Goal: Task Accomplishment & Management: Use online tool/utility

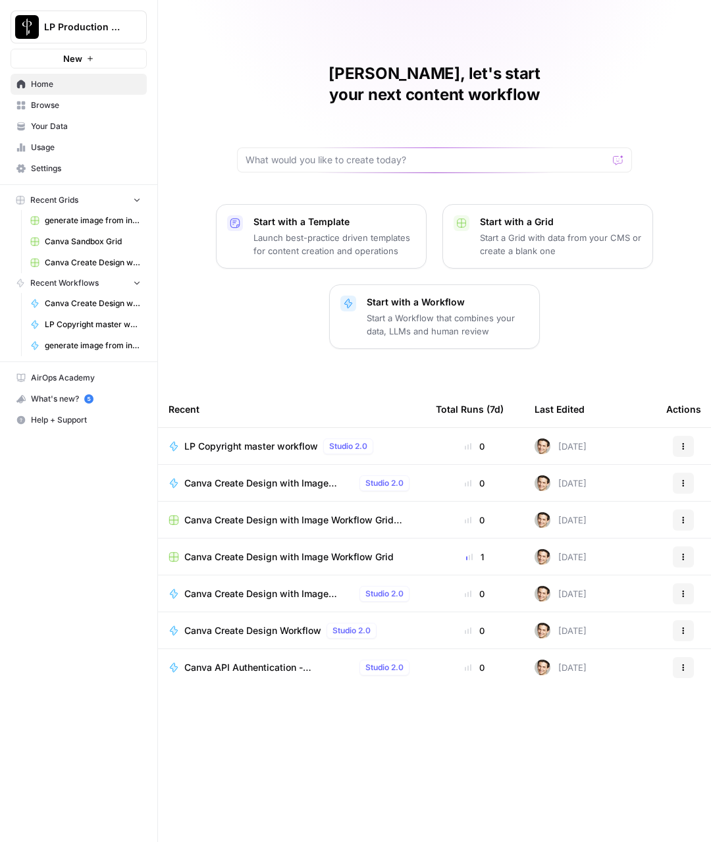
click at [47, 108] on span "Browse" at bounding box center [86, 105] width 110 height 12
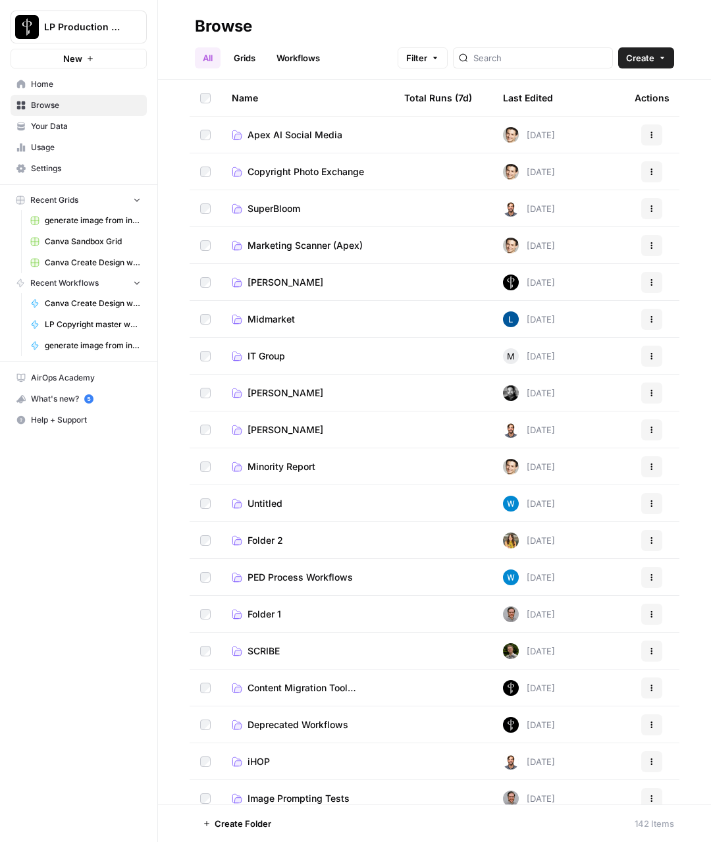
click at [291, 246] on span "Marketing Scanner (Apex)" at bounding box center [305, 245] width 115 height 13
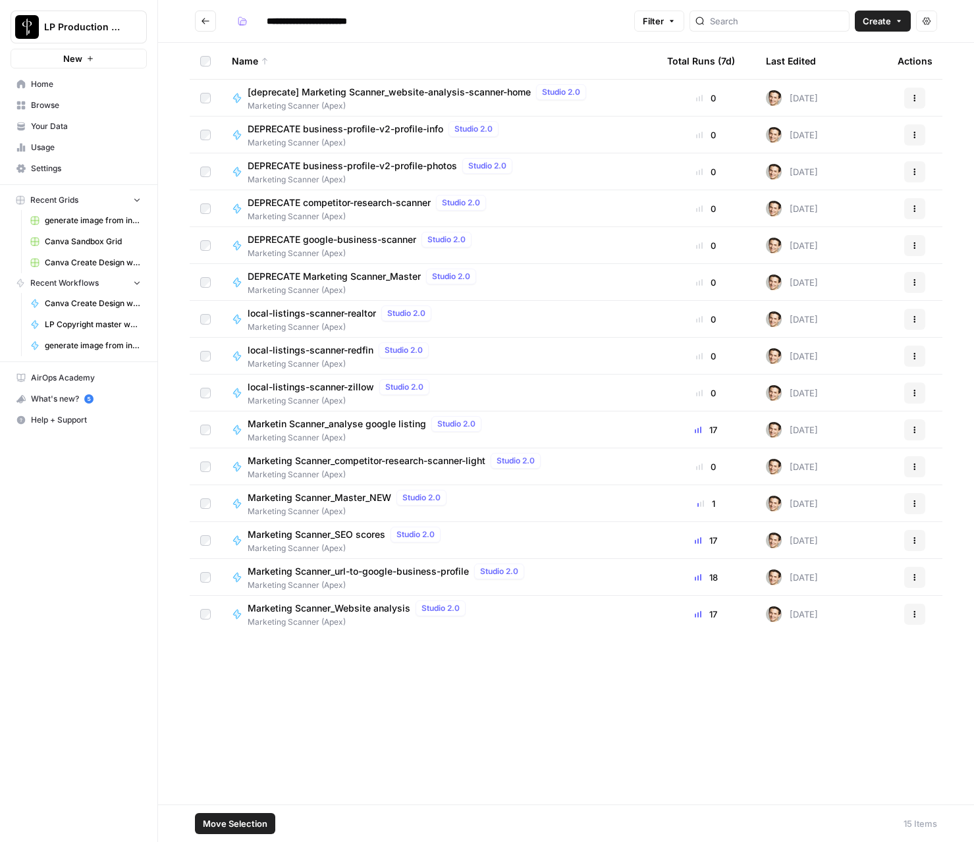
click at [710, 612] on icon "button" at bounding box center [915, 614] width 8 height 8
click at [678, 699] on div "Name Total Runs (7d) Last Edited Actions [deprecate] Marketing Scanner_website-…" at bounding box center [566, 424] width 816 height 762
click at [203, 21] on icon "Go back" at bounding box center [205, 20] width 9 height 9
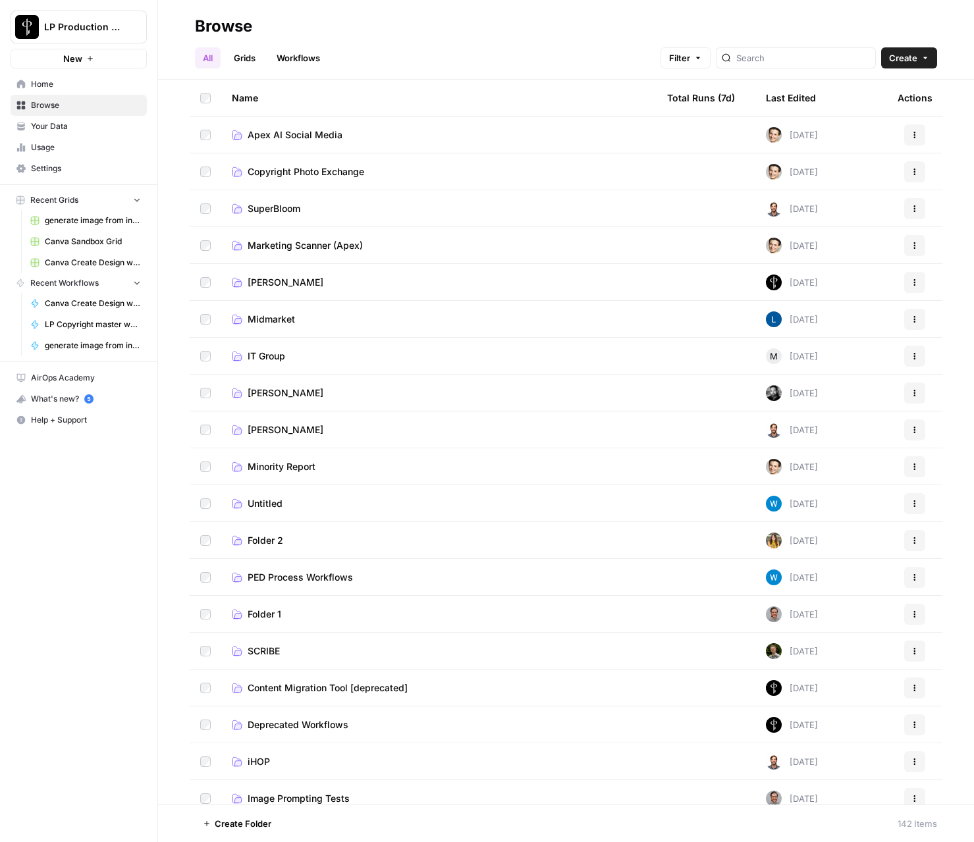
click at [300, 464] on span "Minority Report" at bounding box center [282, 466] width 68 height 13
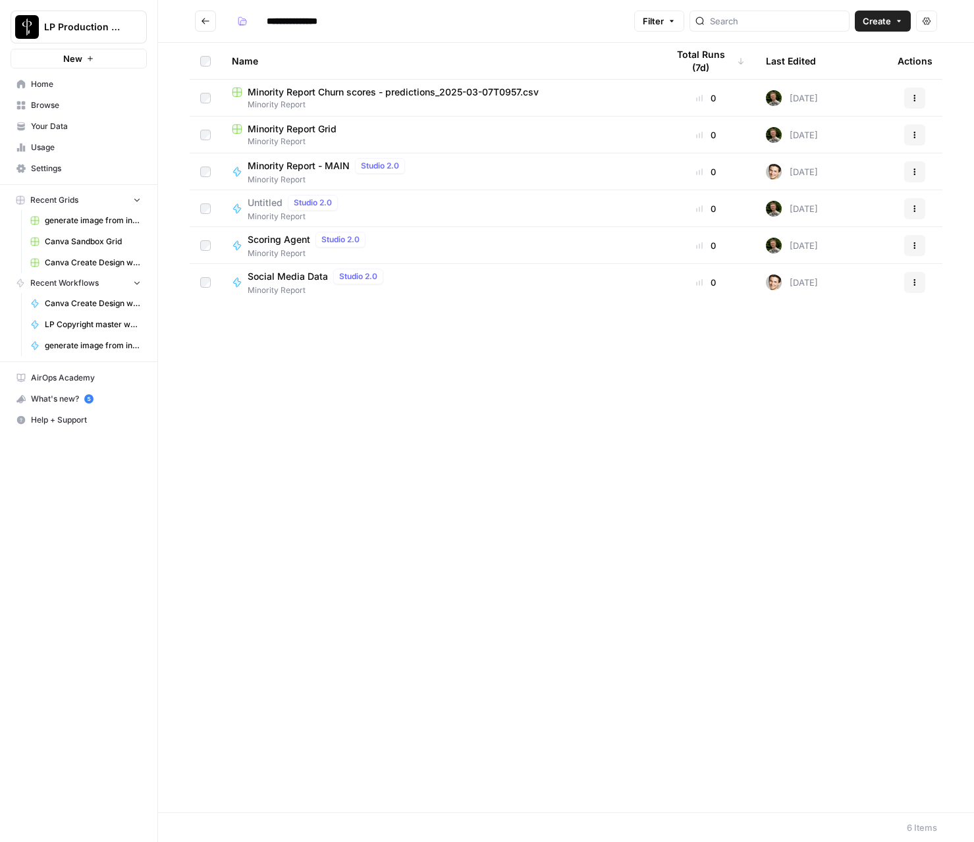
click at [284, 284] on span "Minority Report" at bounding box center [318, 290] width 141 height 12
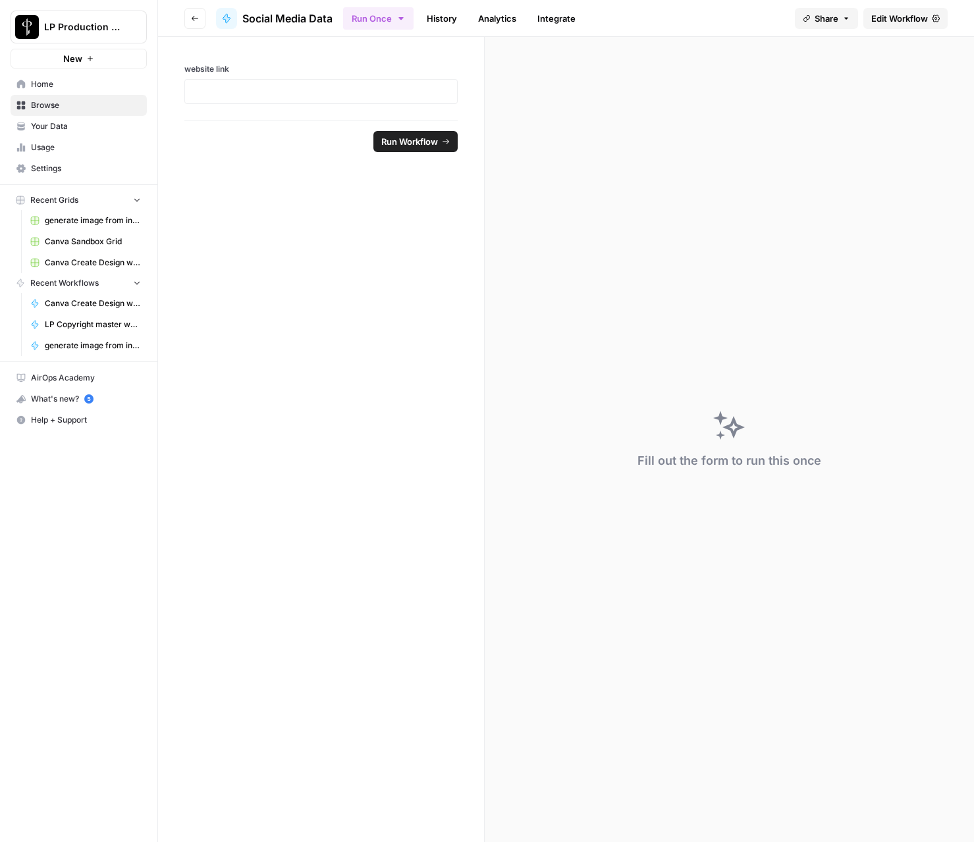
click at [710, 20] on span "Edit Workflow" at bounding box center [899, 18] width 57 height 13
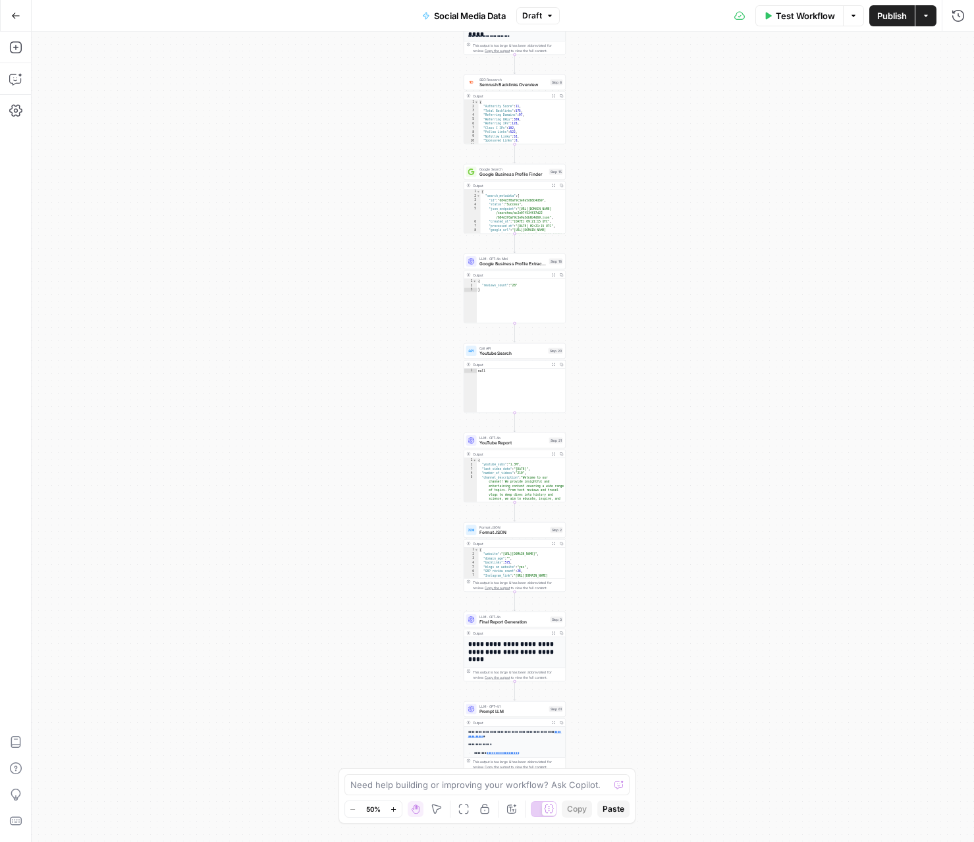
click at [24, 16] on button "Go Back" at bounding box center [16, 16] width 24 height 24
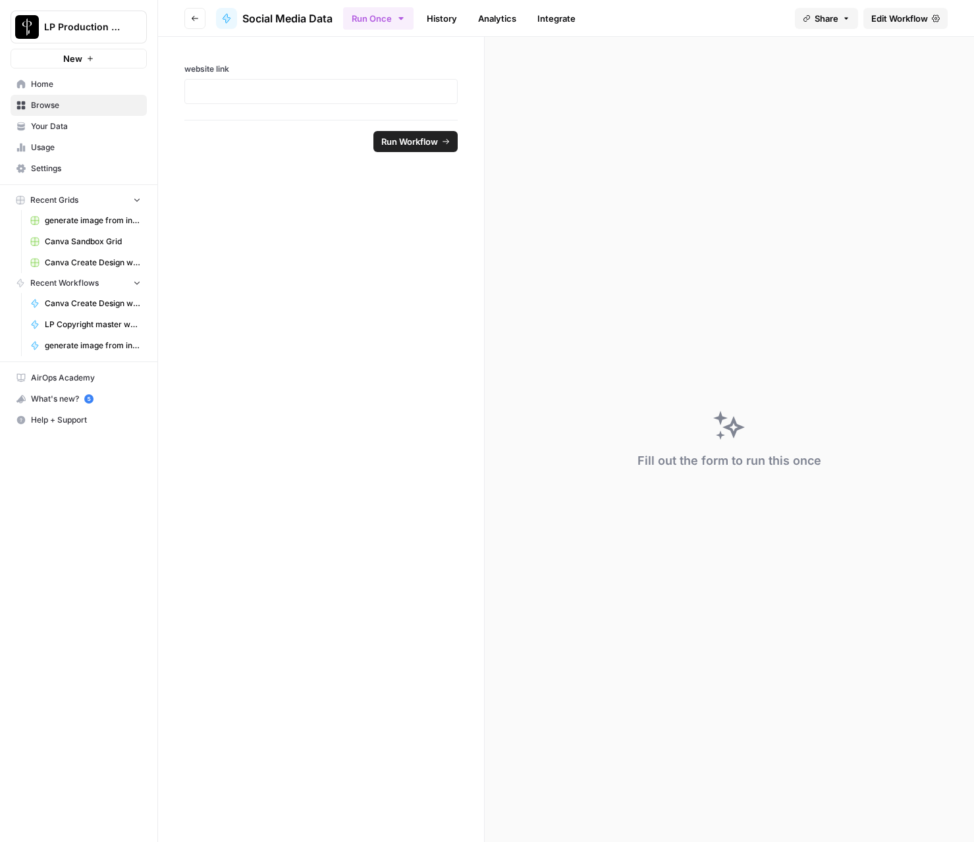
click at [184, 14] on button "Go back" at bounding box center [194, 18] width 21 height 21
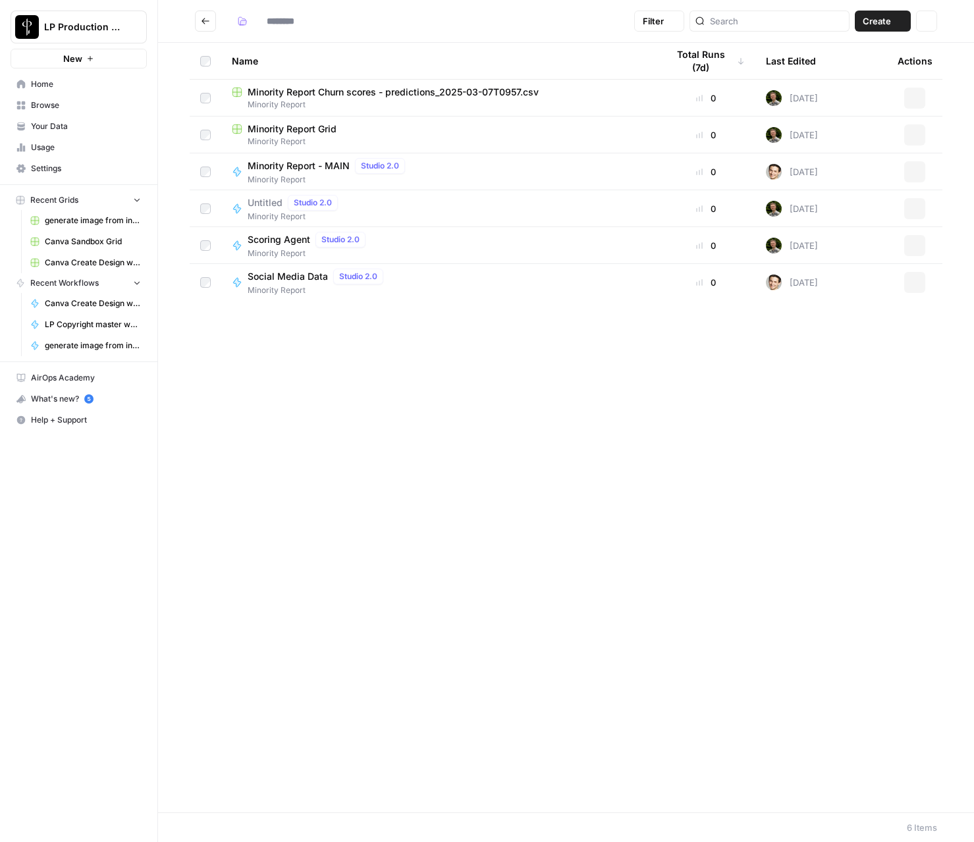
type input "**********"
click at [710, 288] on button "Actions" at bounding box center [914, 282] width 21 height 21
click at [710, 397] on span "Duplicate" at bounding box center [855, 398] width 105 height 13
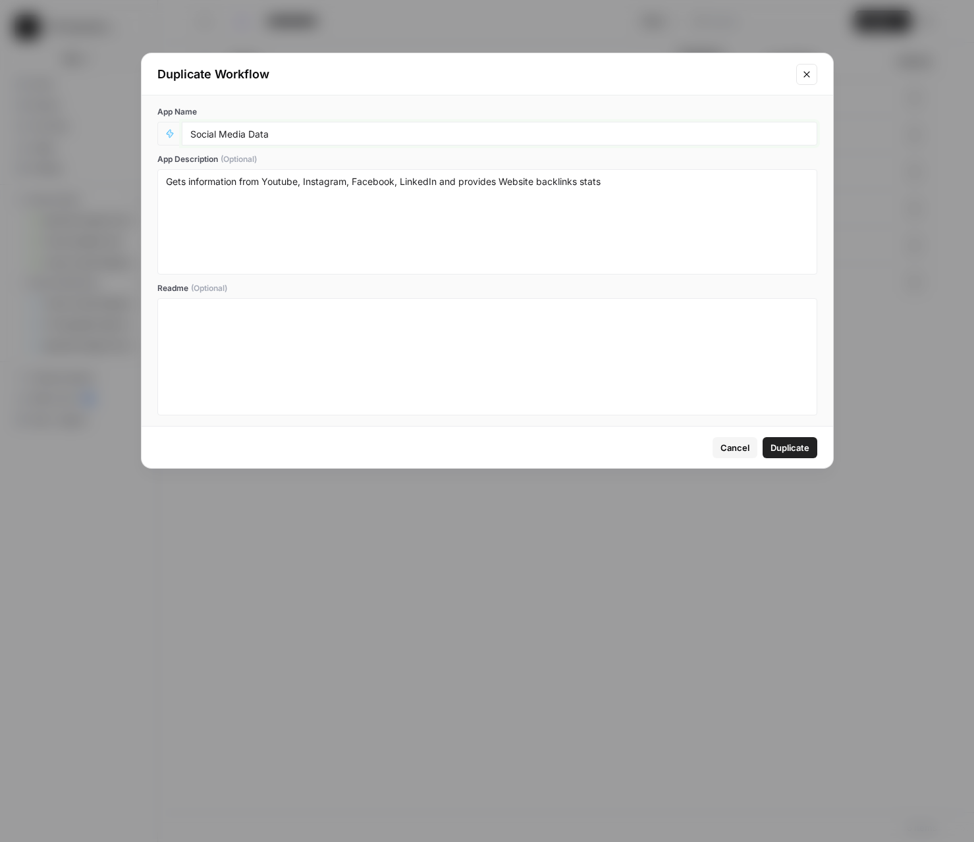
click at [407, 130] on input "Social Media Data" at bounding box center [499, 134] width 618 height 12
type input "Social Media Audit"
click at [710, 446] on span "Duplicate" at bounding box center [789, 447] width 39 height 13
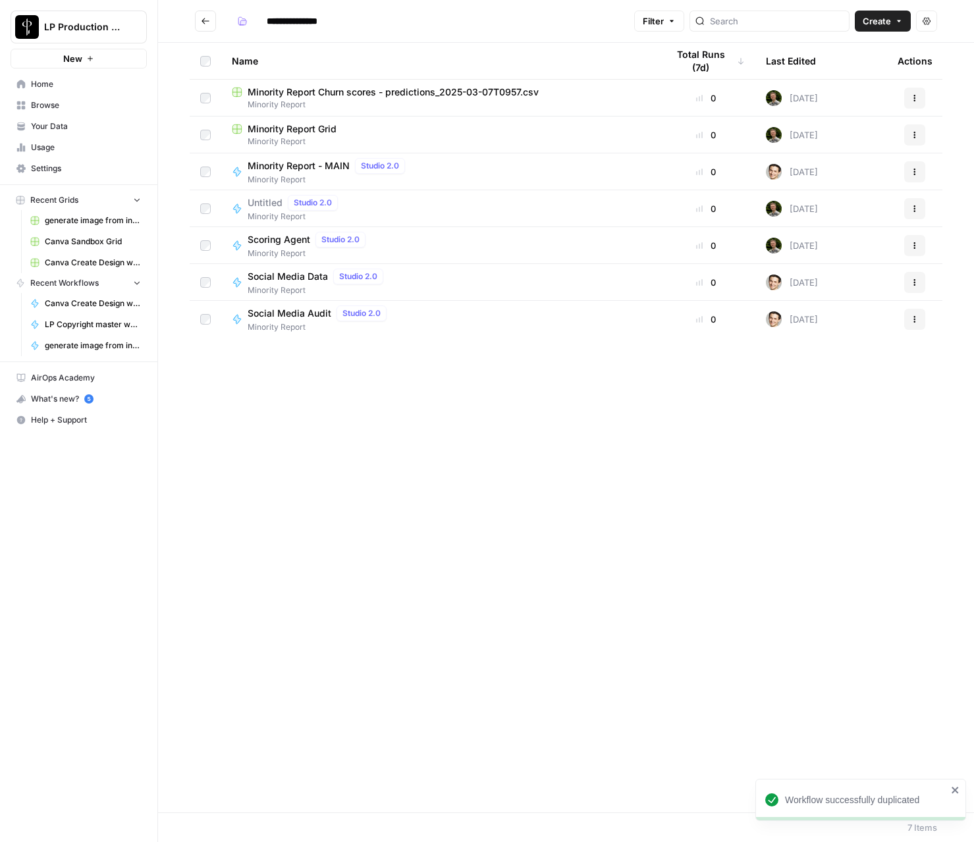
click at [710, 317] on button "Actions" at bounding box center [914, 319] width 21 height 21
click at [710, 399] on span "Move To" at bounding box center [855, 398] width 105 height 13
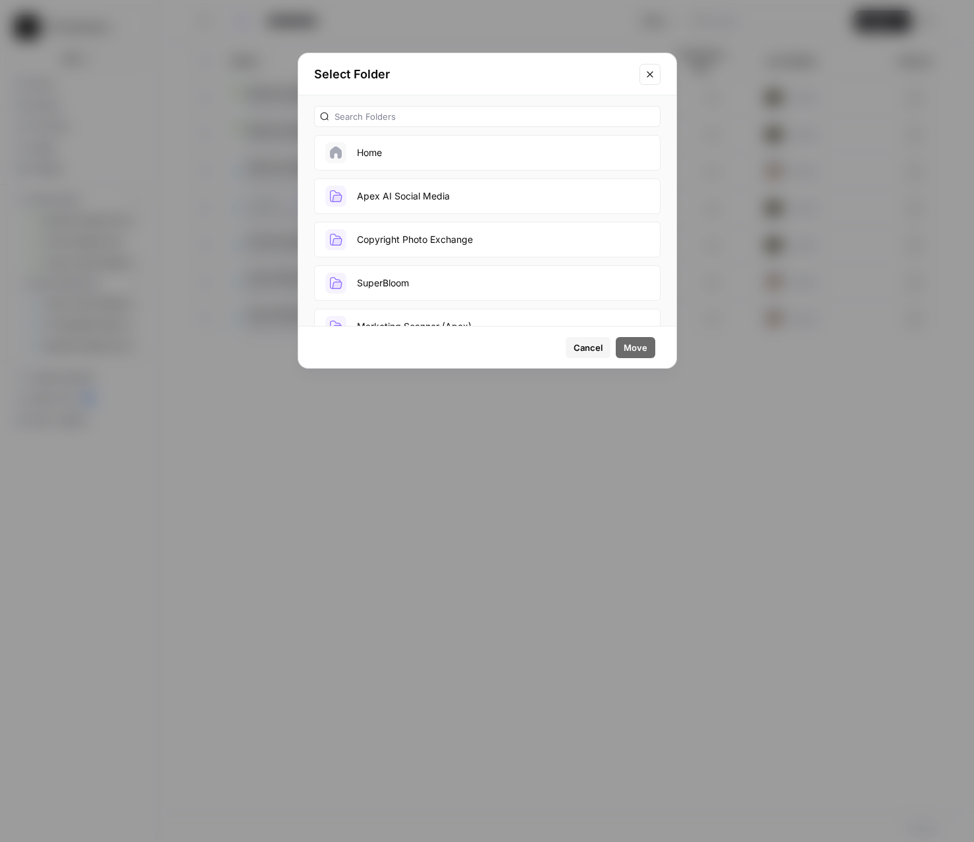
click at [451, 192] on button "Apex AI Social Media" at bounding box center [487, 196] width 346 height 36
click at [632, 349] on span "Move" at bounding box center [636, 347] width 24 height 13
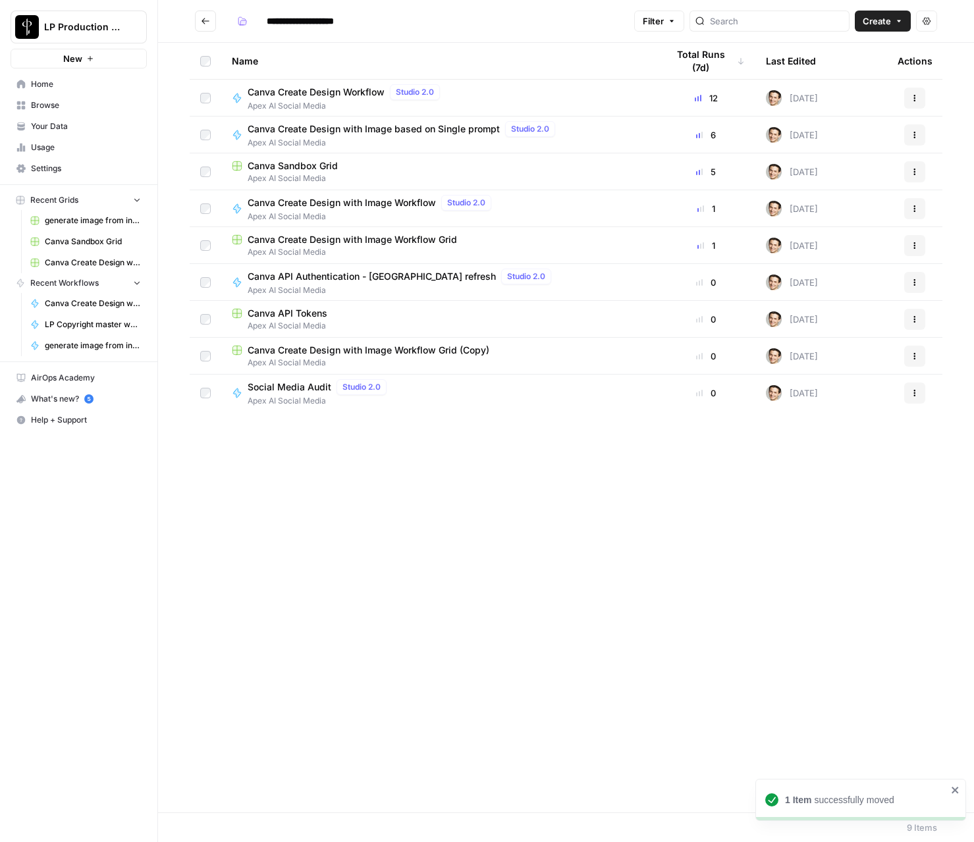
click at [338, 448] on div "Name Total Runs (7d) Last Edited Actions Canva Create Design Workflow Studio 2.…" at bounding box center [566, 428] width 816 height 770
click at [710, 13] on button "Create" at bounding box center [883, 21] width 56 height 21
click at [710, 67] on span "Workflow" at bounding box center [857, 70] width 74 height 13
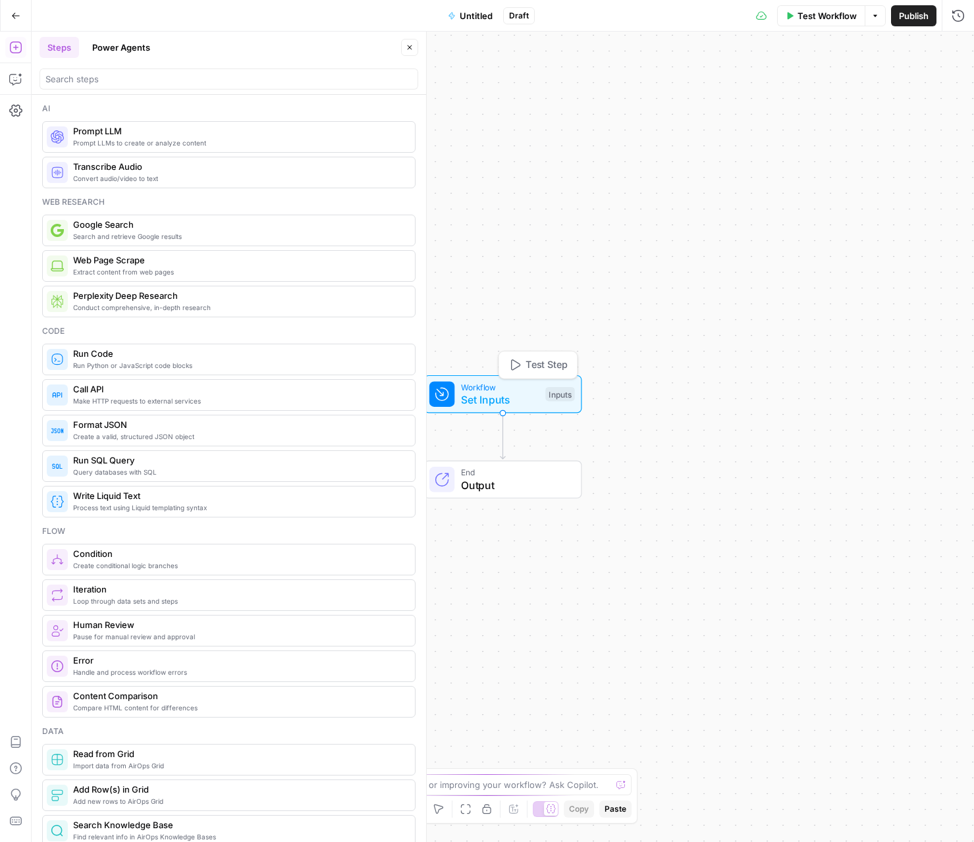
click at [496, 398] on span "Set Inputs" at bounding box center [500, 400] width 78 height 16
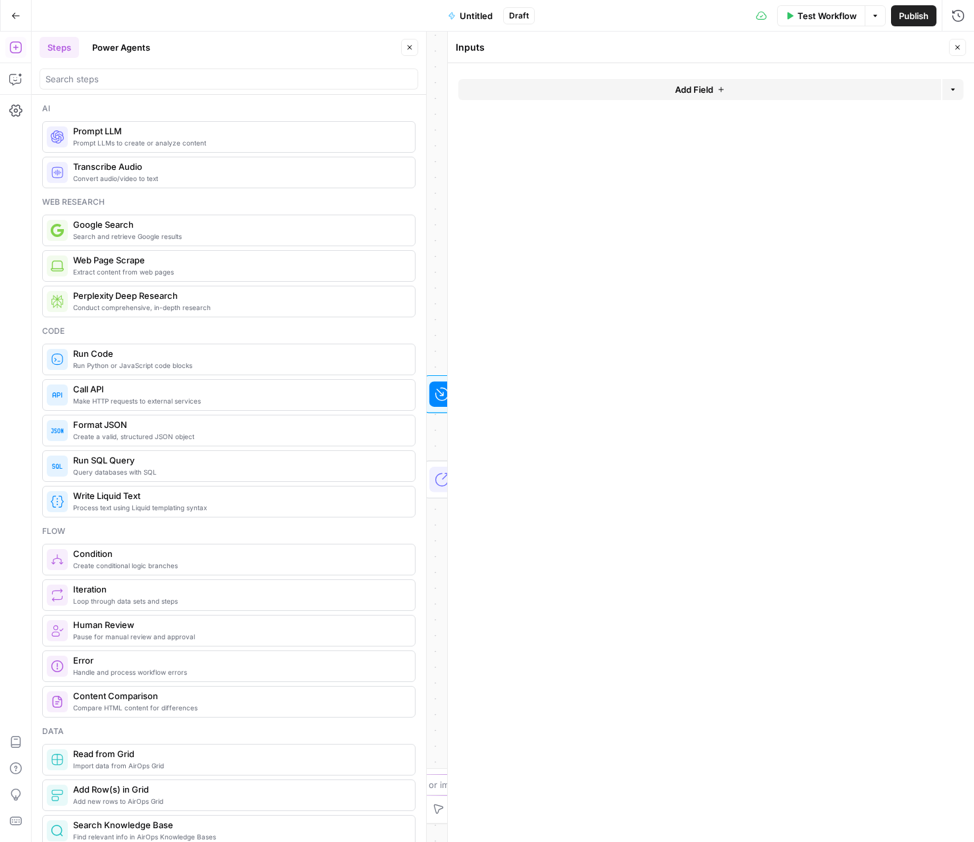
click at [695, 94] on span "Add Field" at bounding box center [694, 89] width 38 height 13
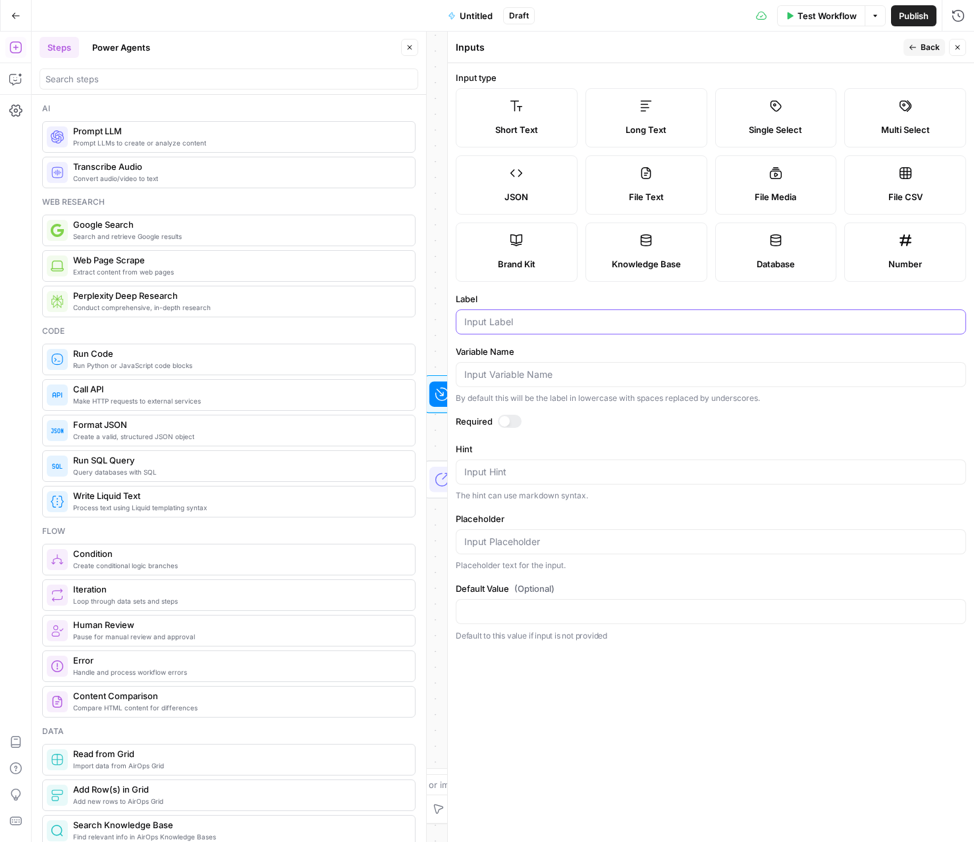
click at [594, 323] on input "Label" at bounding box center [710, 321] width 493 height 13
type input "Account name"
click at [710, 70] on form "Input type Short Text Long Text Single Select Multi Select JSON File Text File …" at bounding box center [711, 452] width 526 height 779
click at [710, 49] on button "Back" at bounding box center [923, 47] width 41 height 17
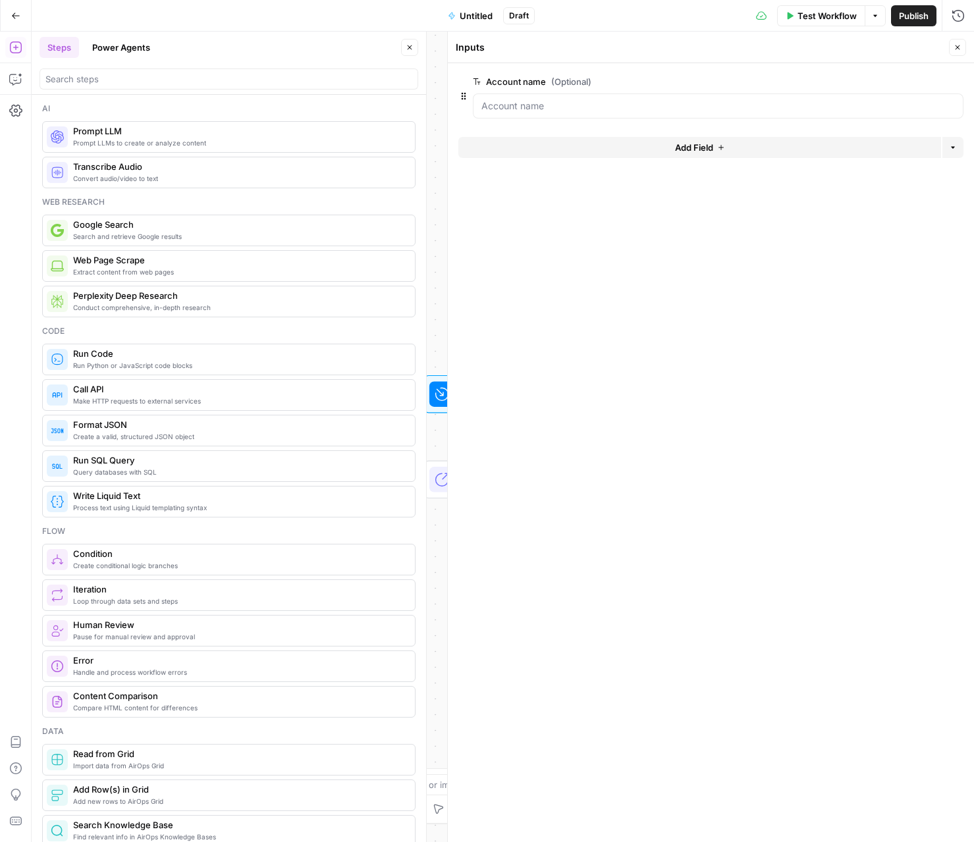
click at [710, 149] on button "Add Field" at bounding box center [699, 147] width 483 height 21
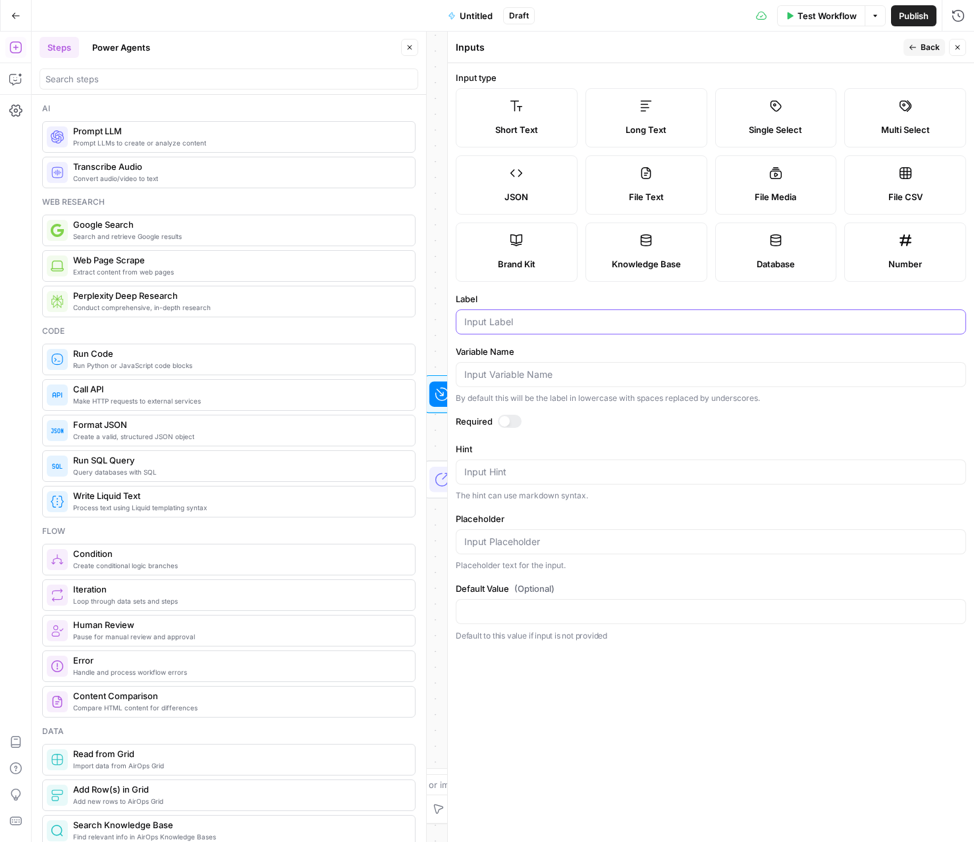
click at [605, 327] on input "Label" at bounding box center [710, 321] width 493 height 13
type input "website url"
click at [710, 52] on button "Back" at bounding box center [923, 47] width 41 height 17
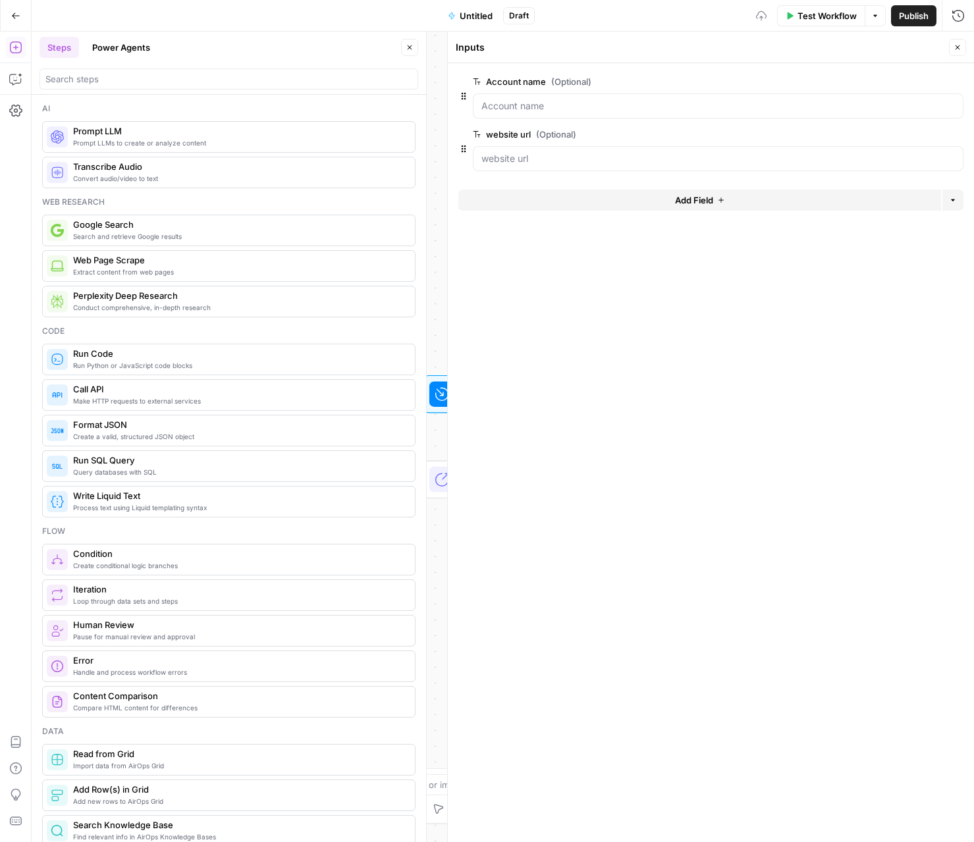
click at [669, 200] on button "Add Field" at bounding box center [699, 200] width 483 height 21
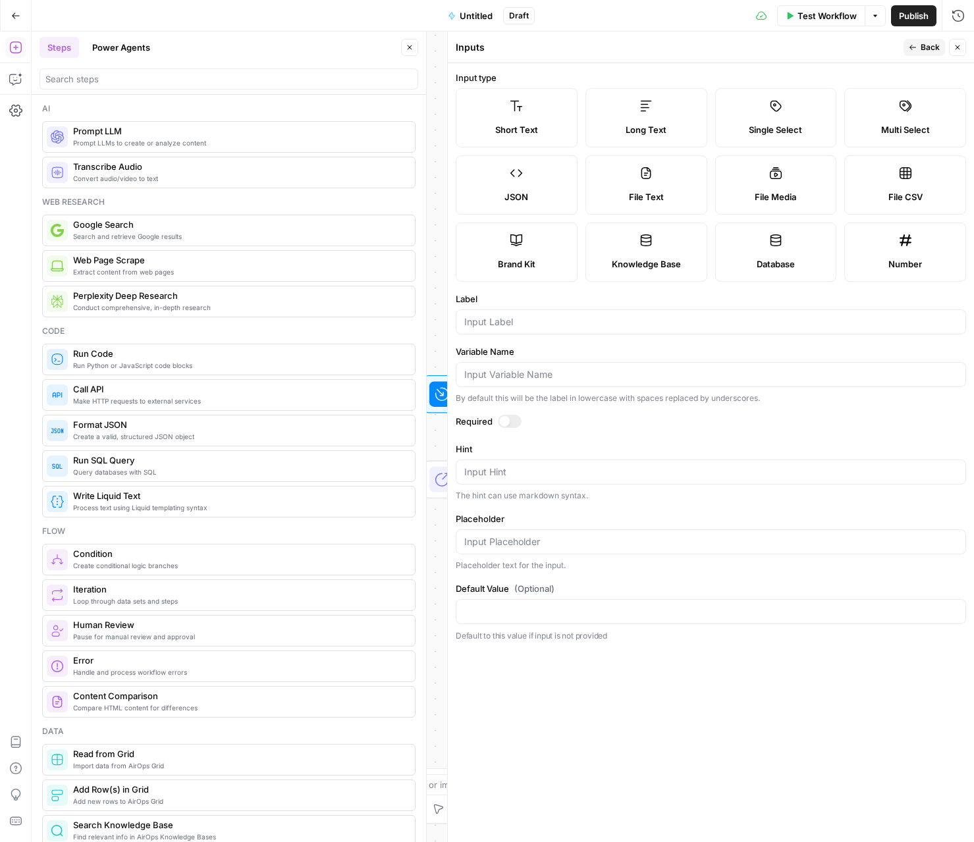
click at [710, 172] on icon at bounding box center [775, 173] width 13 height 13
type textarea "Supports .mp4, .mp3, .wav, .jpg, .png, .webp, .wma, .m4a file types"
click at [593, 323] on input "Label" at bounding box center [710, 321] width 493 height 13
type input "logo"
click at [710, 51] on button "Back" at bounding box center [923, 47] width 41 height 17
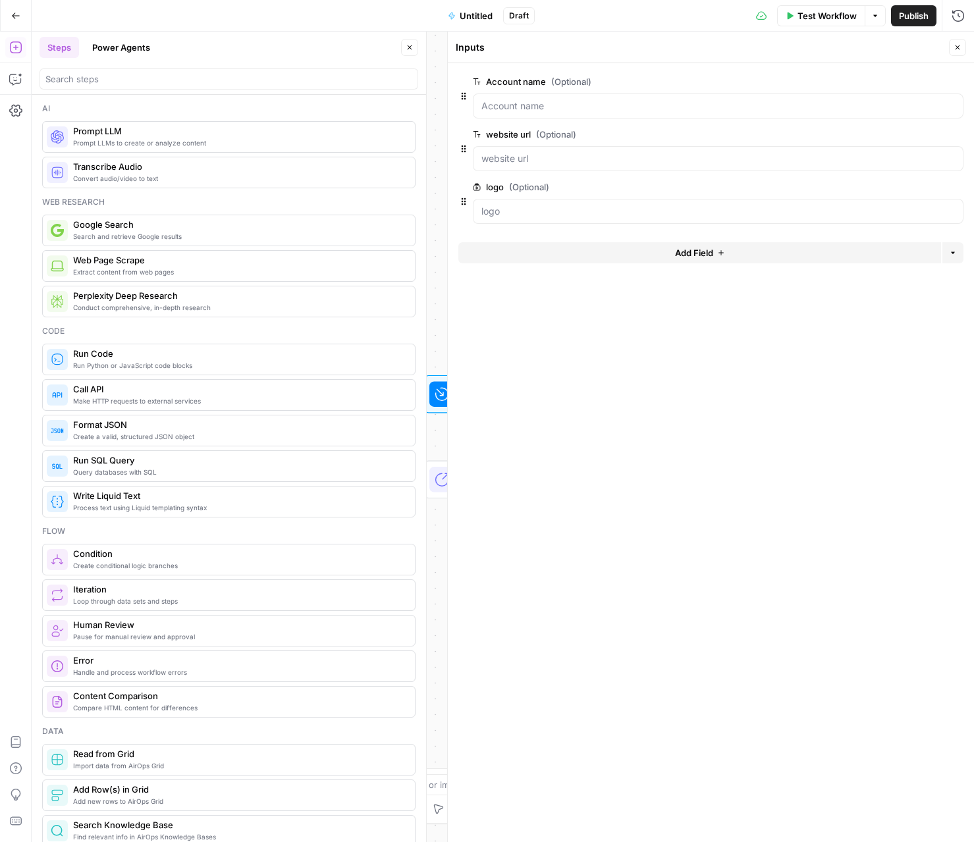
click at [686, 253] on span "Add Field" at bounding box center [694, 252] width 38 height 13
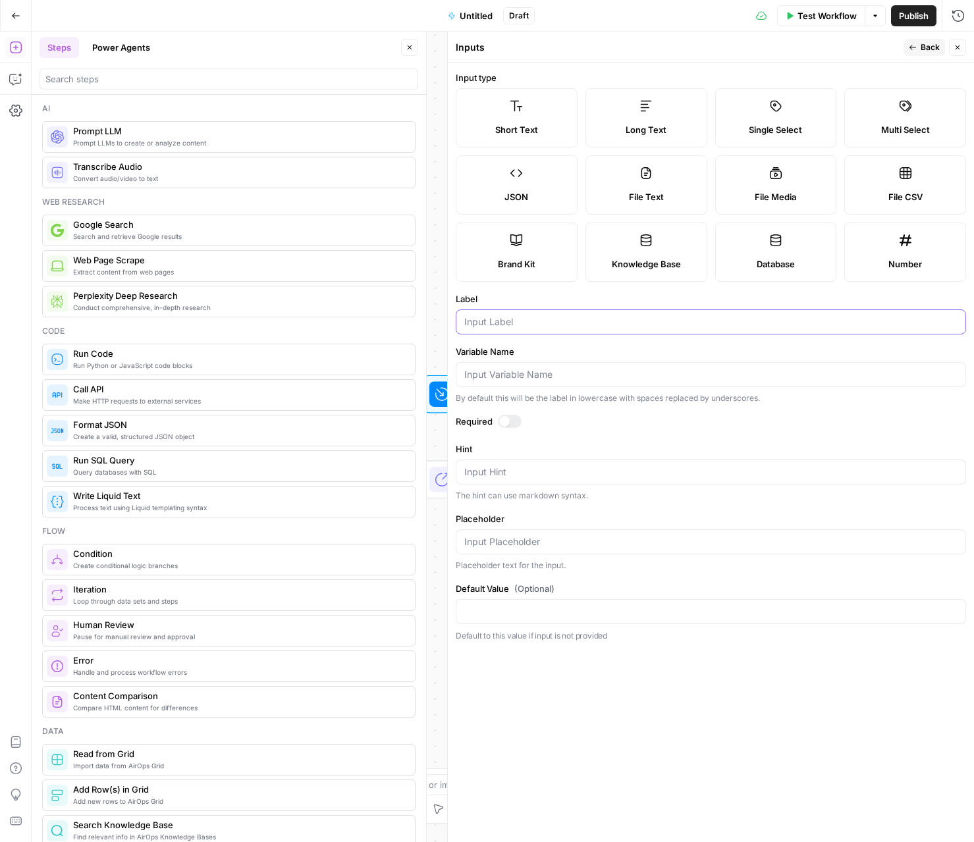
click at [629, 327] on input "Label" at bounding box center [710, 321] width 493 height 13
type input "headshot"
click at [710, 194] on span "File Media" at bounding box center [775, 196] width 41 height 13
click at [464, 474] on textarea "Supports .mp4, .mp3, .wav, .jpg, .png, .webp, .wma, .m4a file types" at bounding box center [710, 472] width 493 height 13
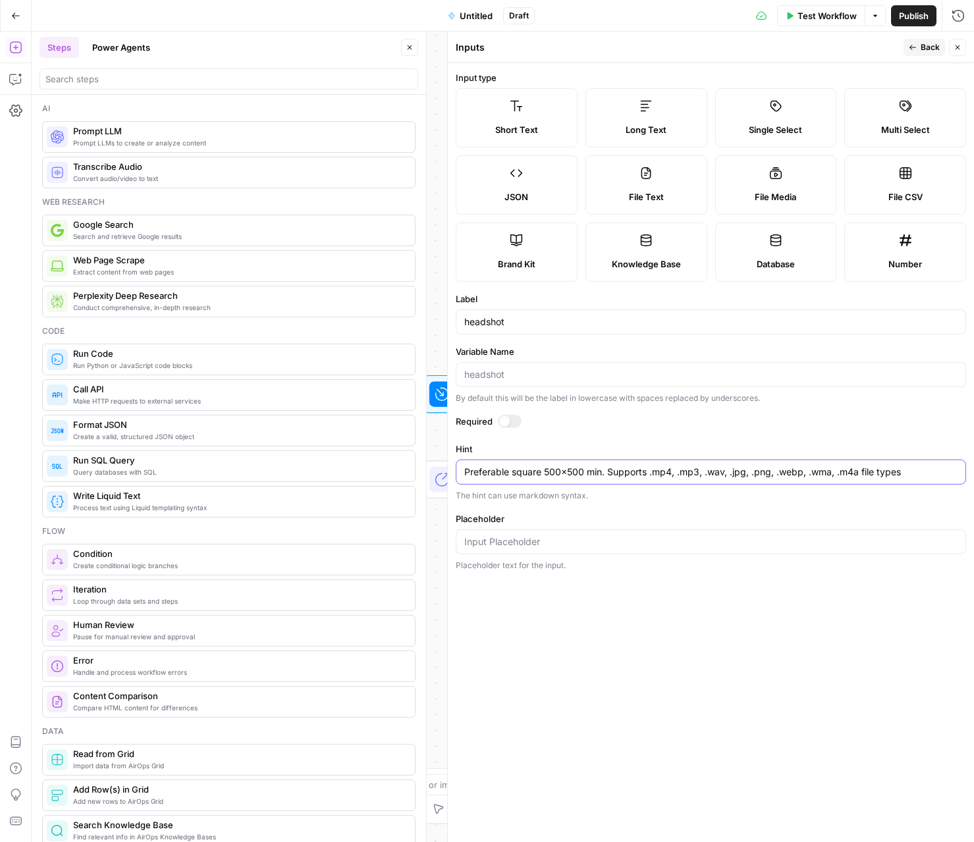
drag, startPoint x: 605, startPoint y: 475, endPoint x: 425, endPoint y: 454, distance: 181.6
click at [425, 454] on body "LP Production Workloads New Home Browse Your Data Usage Settings Recent Grids g…" at bounding box center [487, 421] width 974 height 842
type textarea "Preferable square 500x500 min. Supports .mp4, .mp3, .wav, .jpg, .png, .webp, .w…"
click at [710, 47] on span "Back" at bounding box center [929, 47] width 19 height 12
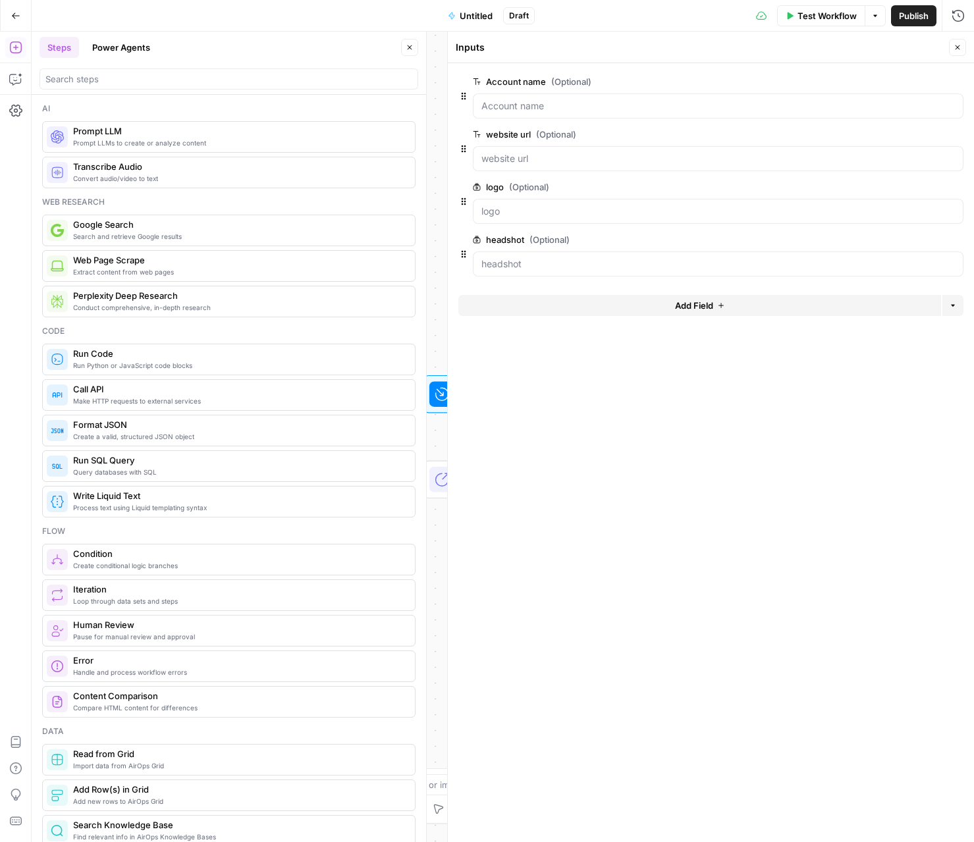
click at [710, 185] on button "edit field" at bounding box center [919, 187] width 51 height 16
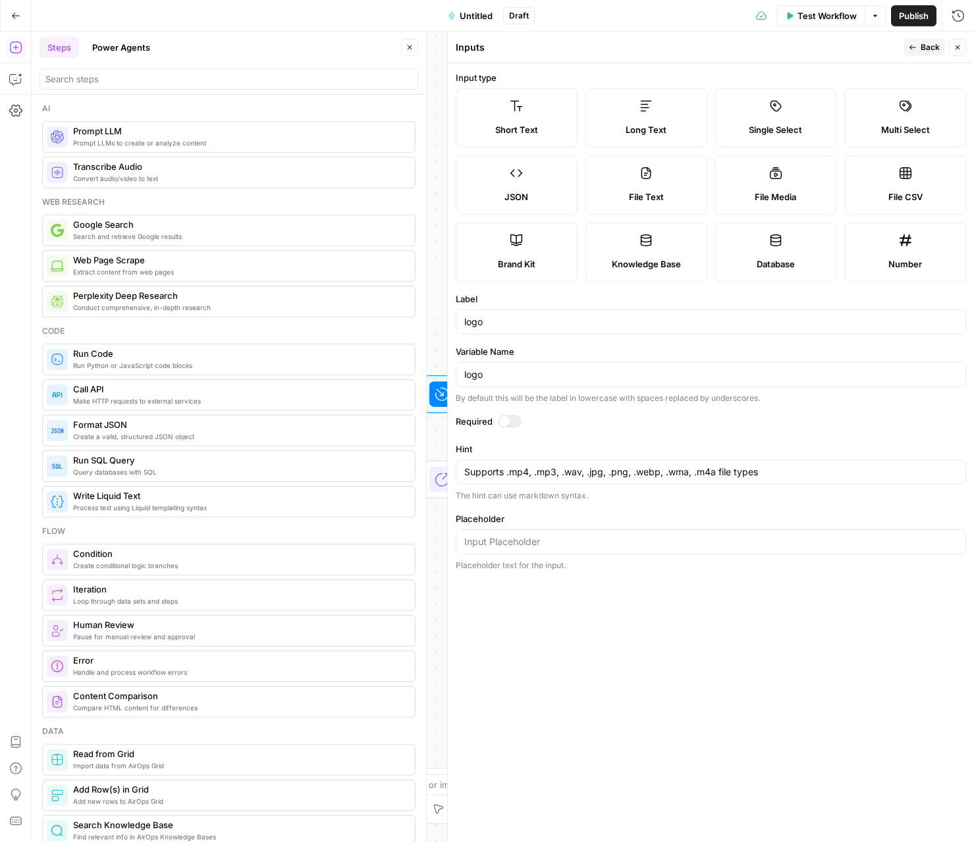
drag, startPoint x: 463, startPoint y: 469, endPoint x: 473, endPoint y: 481, distance: 15.4
click at [465, 470] on div "Supports .mp4, .mp3, .wav, .jpg, .png, .webp, .wma, .m4a file types Supports .m…" at bounding box center [711, 472] width 510 height 25
paste textarea "Preferable square 500x500 min."
type textarea "Transparent background, preferable square 500x500 min. Supports .jpg, .png, .we…"
click at [710, 43] on span "Back" at bounding box center [929, 47] width 19 height 12
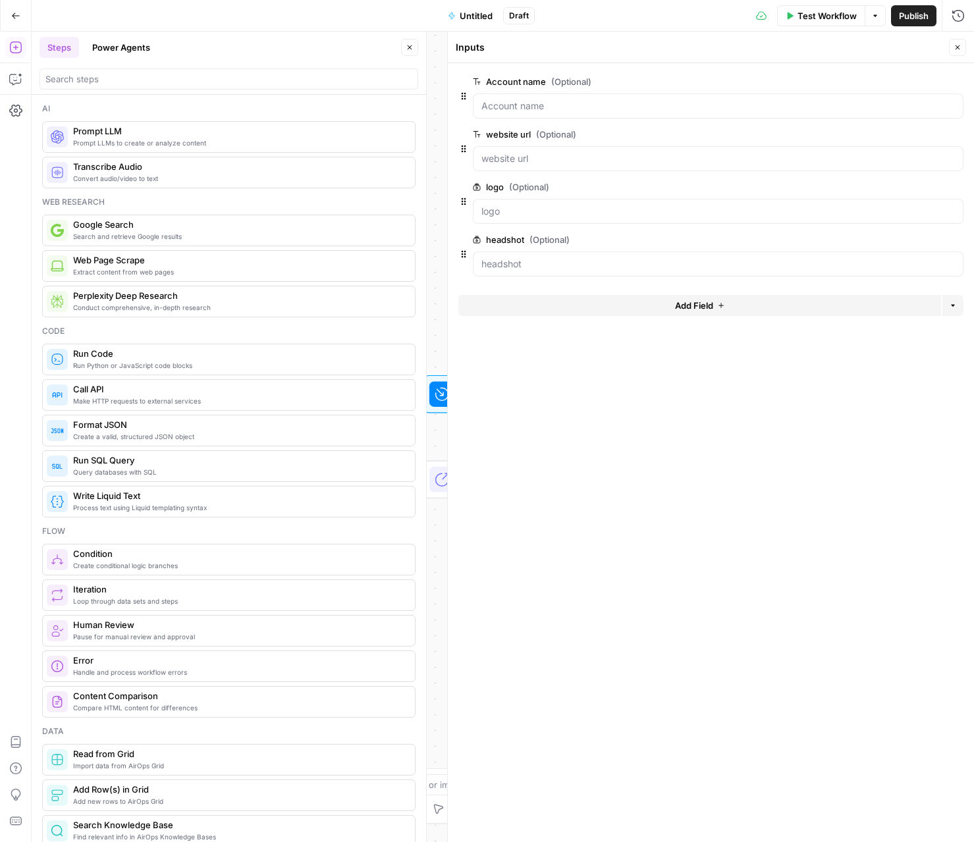
click at [710, 238] on span "edit field" at bounding box center [913, 239] width 29 height 11
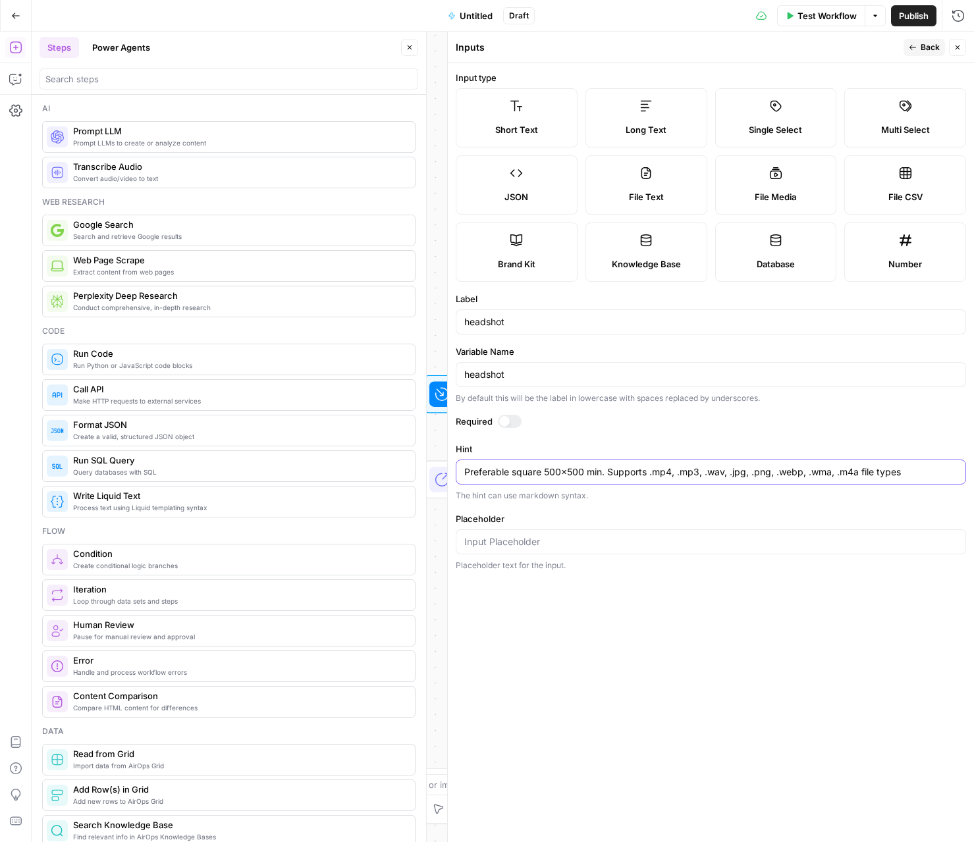
drag, startPoint x: 650, startPoint y: 471, endPoint x: 729, endPoint y: 470, distance: 79.0
click at [710, 470] on textarea "Preferable square 500x500 min. Supports .mp4, .mp3, .wav, .jpg, .png, .webp, .w…" at bounding box center [710, 472] width 493 height 13
type textarea "Preferable square 500x500 min. Supports .jpg, .png, .webp, file types"
click at [710, 49] on span "Back" at bounding box center [929, 47] width 19 height 12
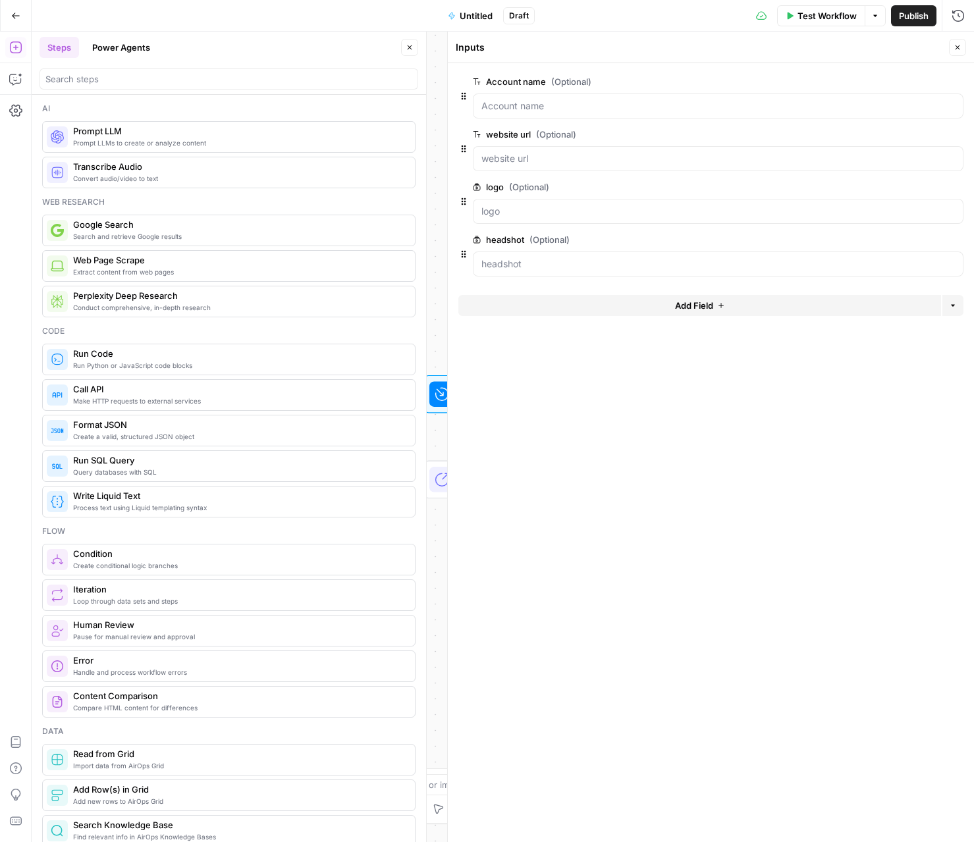
click at [710, 299] on button "Add Field" at bounding box center [699, 305] width 483 height 21
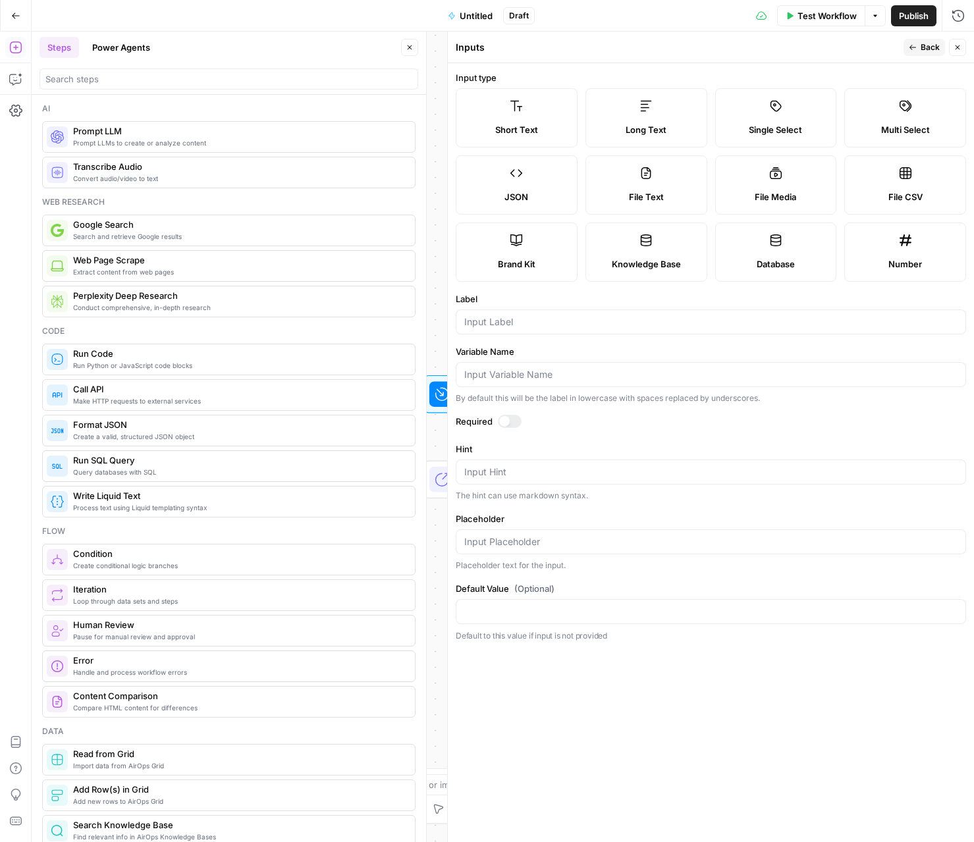
click at [629, 113] on label "Long Text" at bounding box center [646, 117] width 122 height 59
click at [600, 312] on div at bounding box center [711, 321] width 510 height 25
type input "Audit notes"
click at [710, 49] on icon "button" at bounding box center [957, 47] width 8 height 8
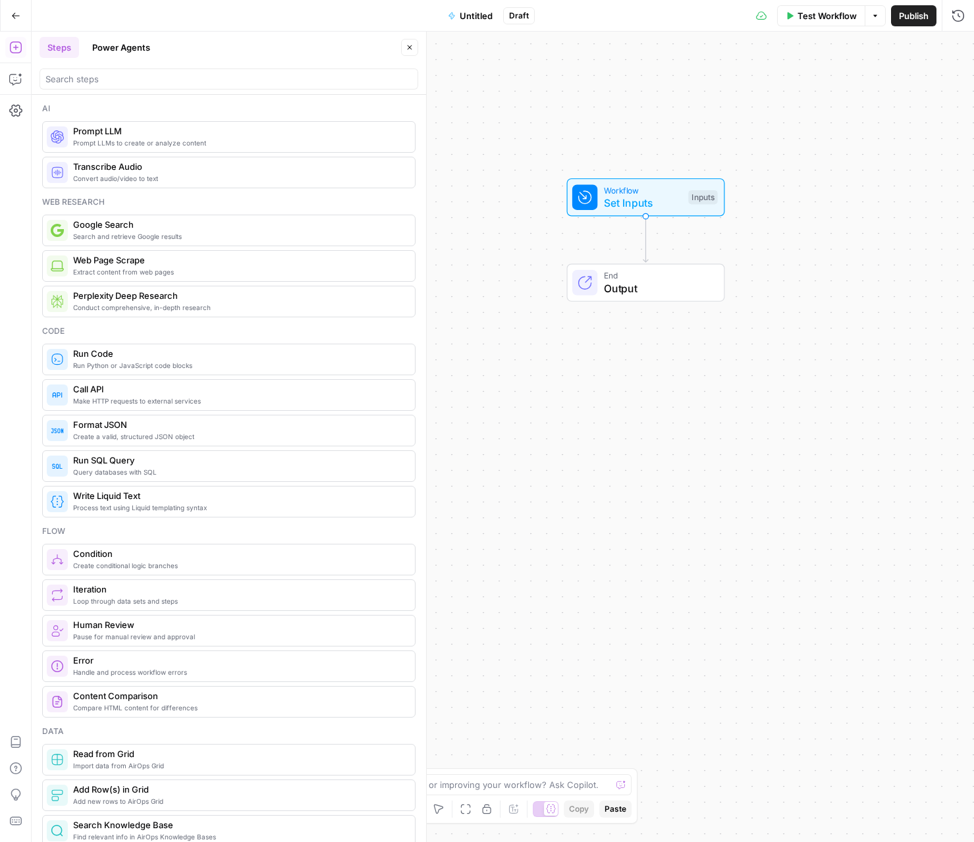
drag, startPoint x: 728, startPoint y: 494, endPoint x: 870, endPoint y: 297, distance: 243.4
click at [710, 297] on div "Workflow Set Inputs Inputs End Output" at bounding box center [503, 437] width 942 height 811
click at [649, 286] on span "Canva Token Refresh Workflow" at bounding box center [643, 288] width 166 height 16
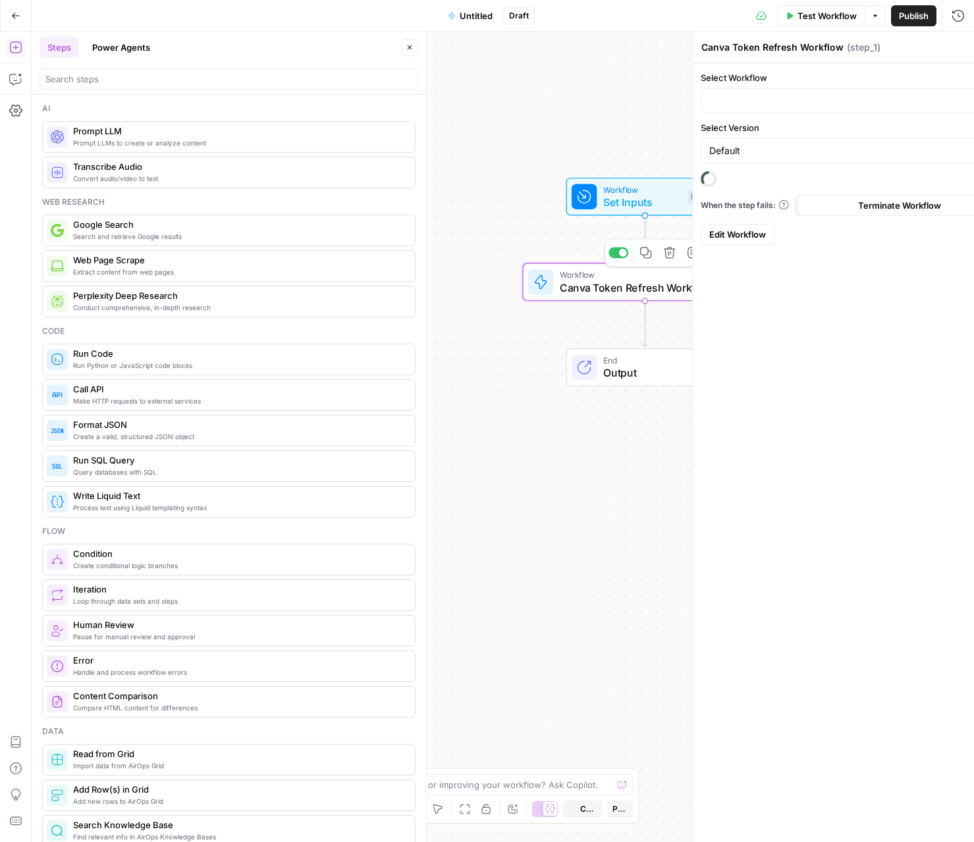
type input "Canva API Authentication - Token refresh"
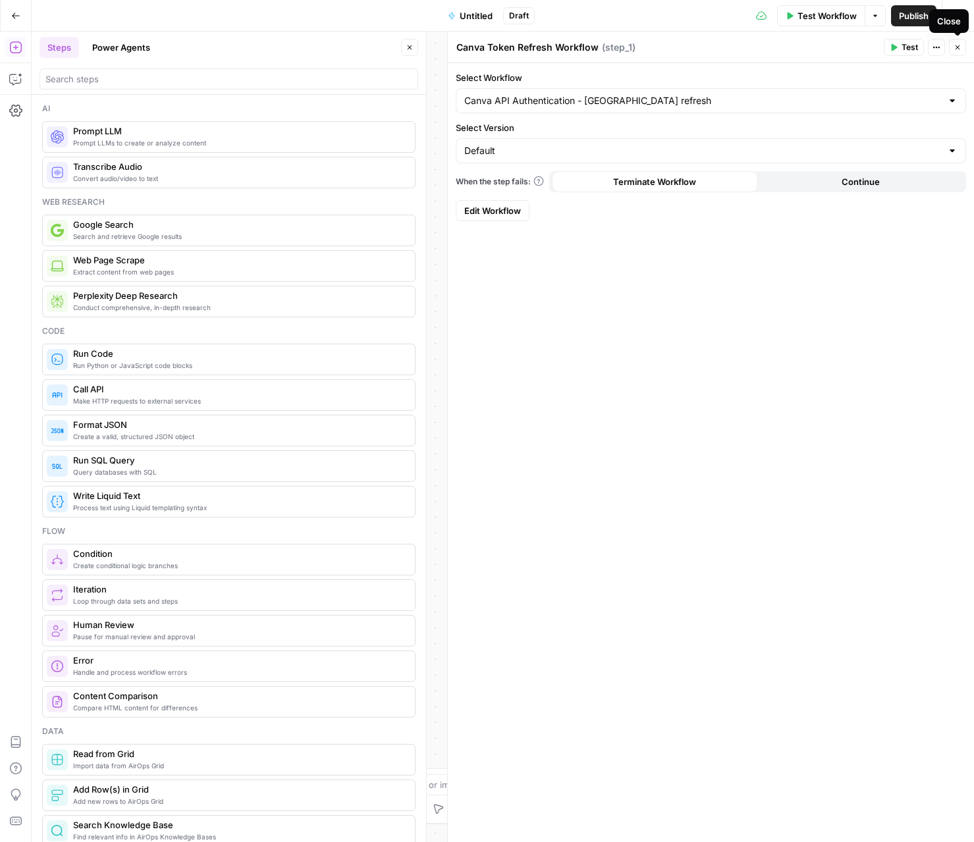
click at [710, 45] on icon "button" at bounding box center [957, 47] width 8 height 8
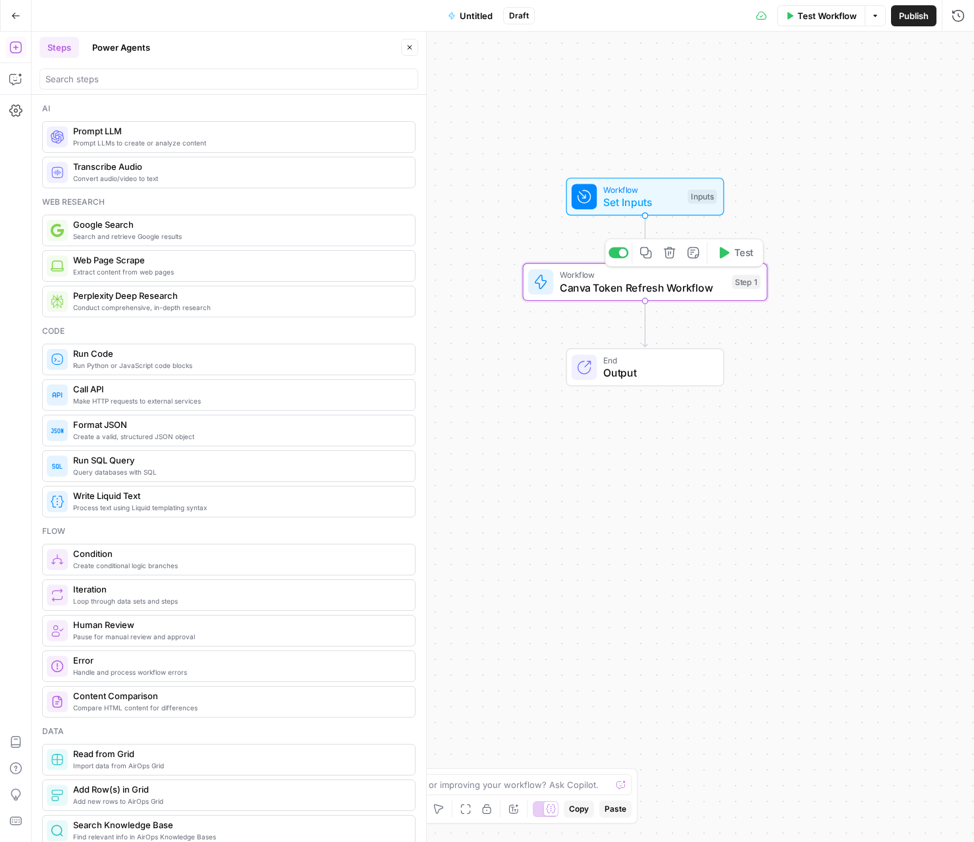
click at [710, 260] on button "Test" at bounding box center [734, 252] width 49 height 20
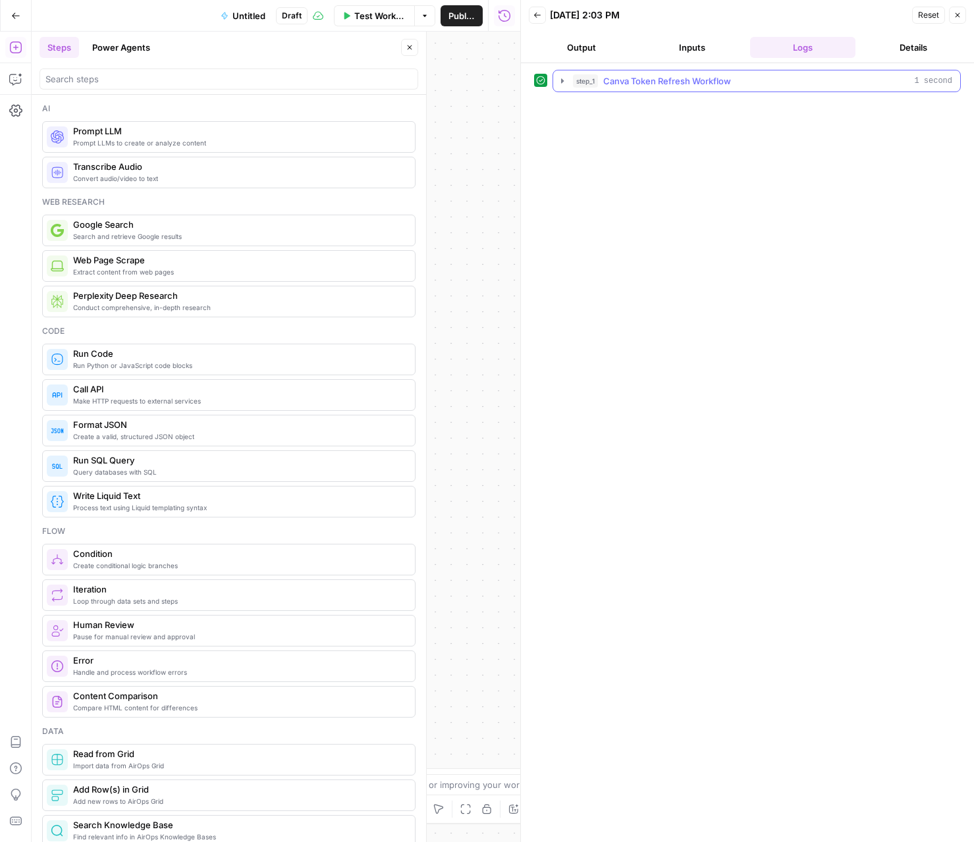
click at [566, 83] on icon "button" at bounding box center [562, 81] width 11 height 11
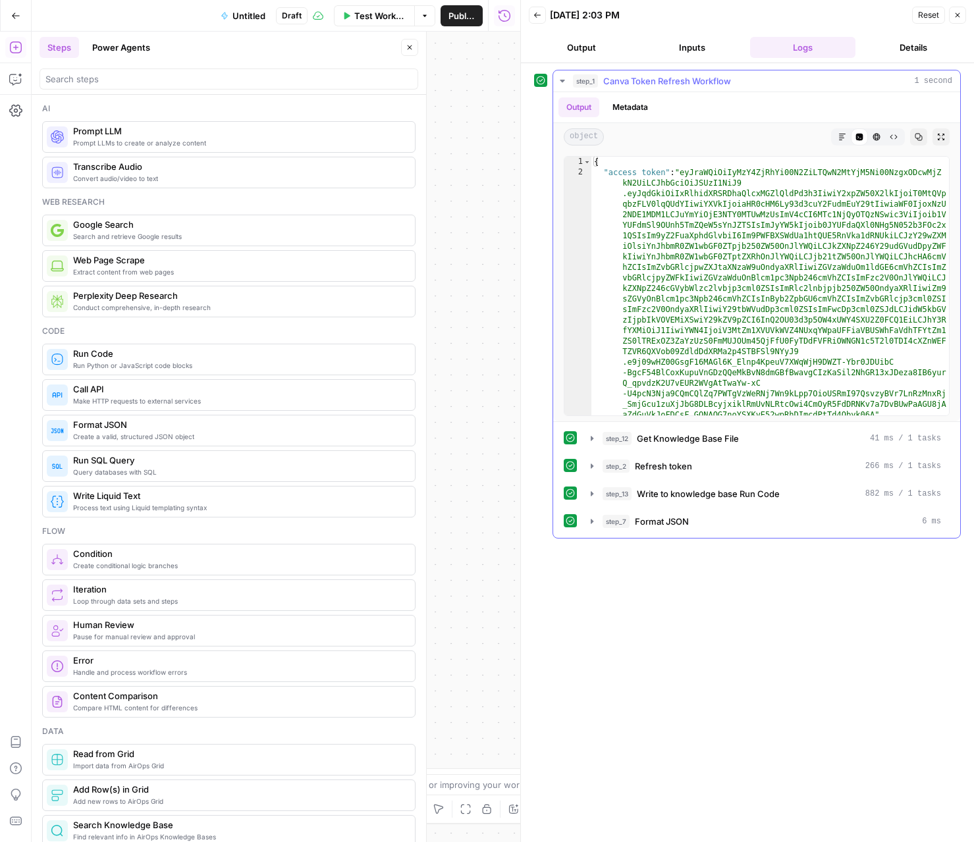
scroll to position [15, 0]
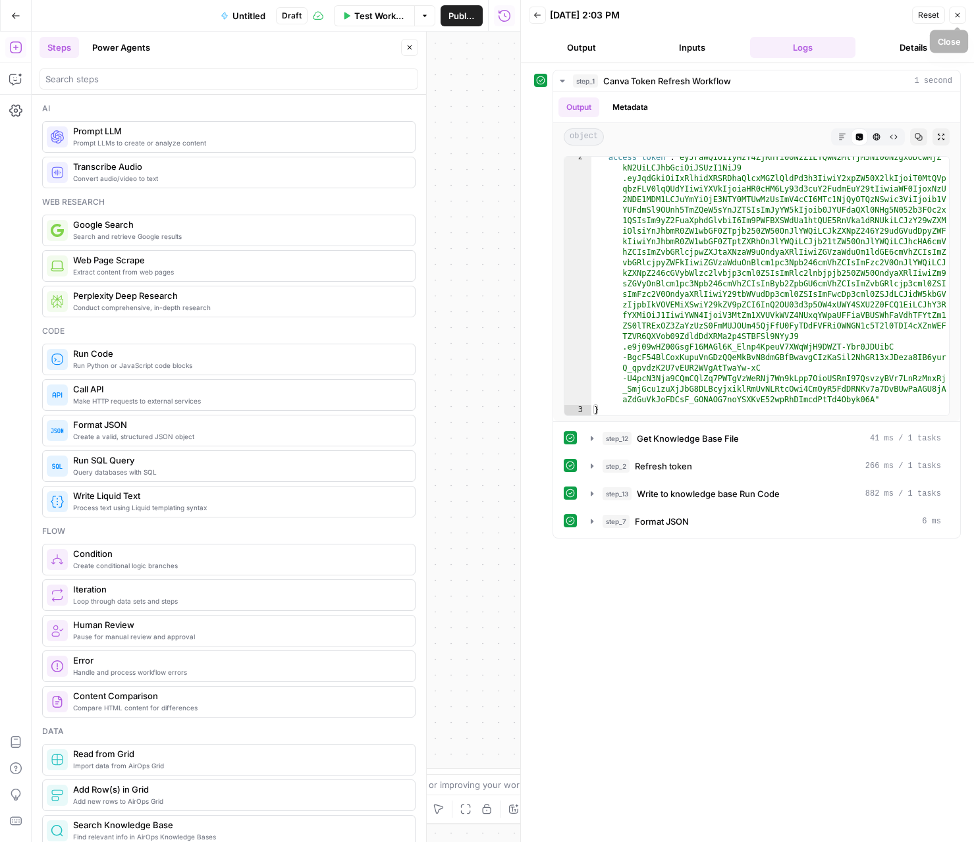
click at [710, 18] on icon "button" at bounding box center [957, 15] width 8 height 8
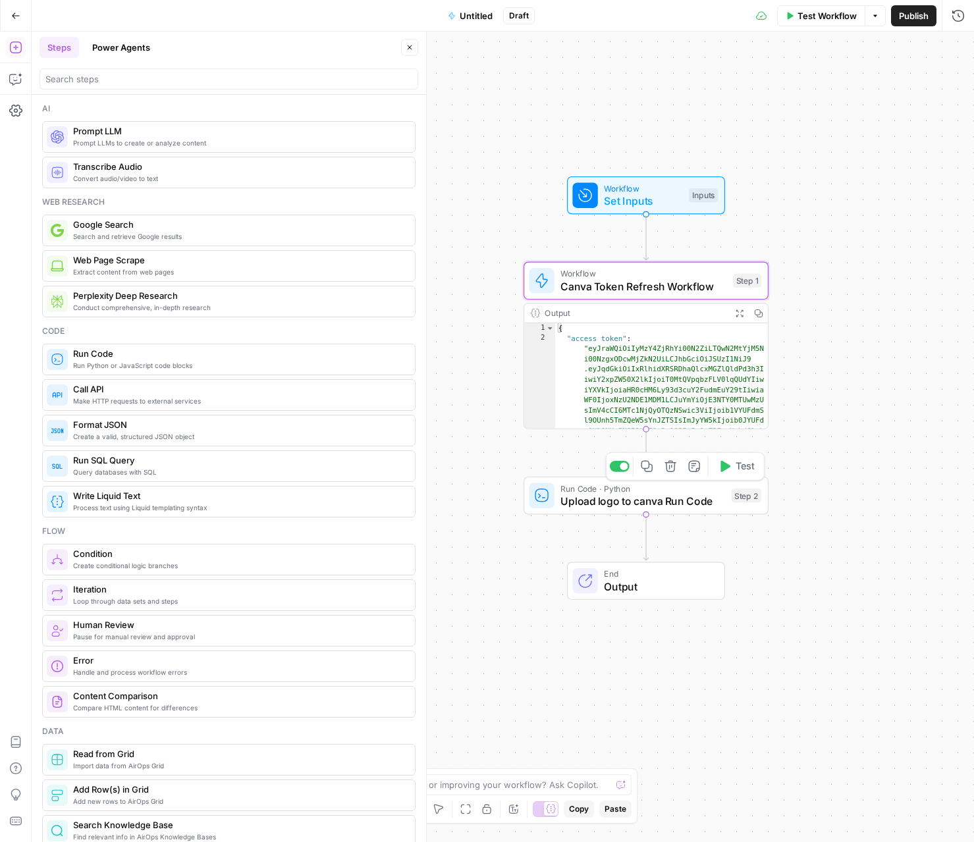
click at [678, 495] on span "Upload logo to canva Run Code" at bounding box center [642, 501] width 165 height 16
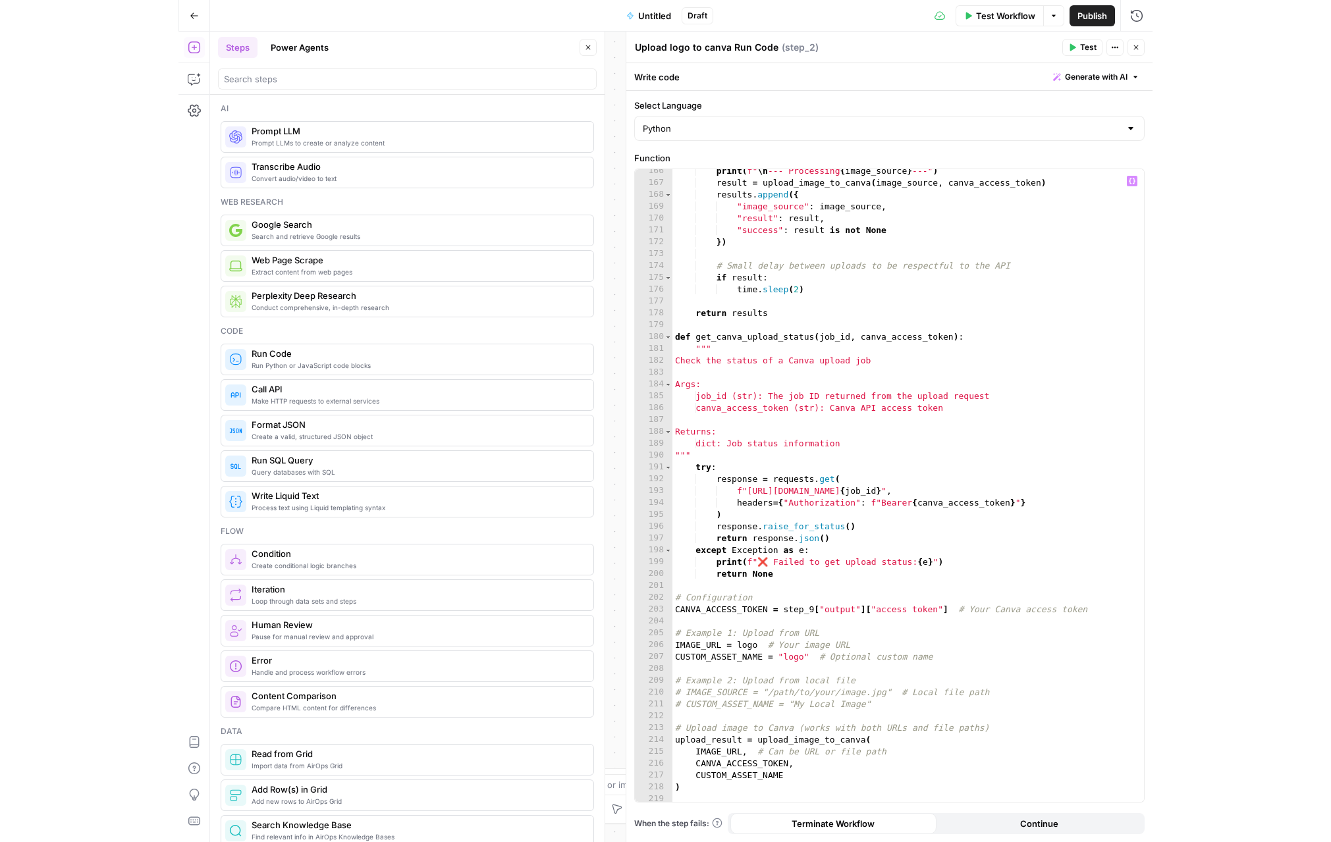
scroll to position [1965, 0]
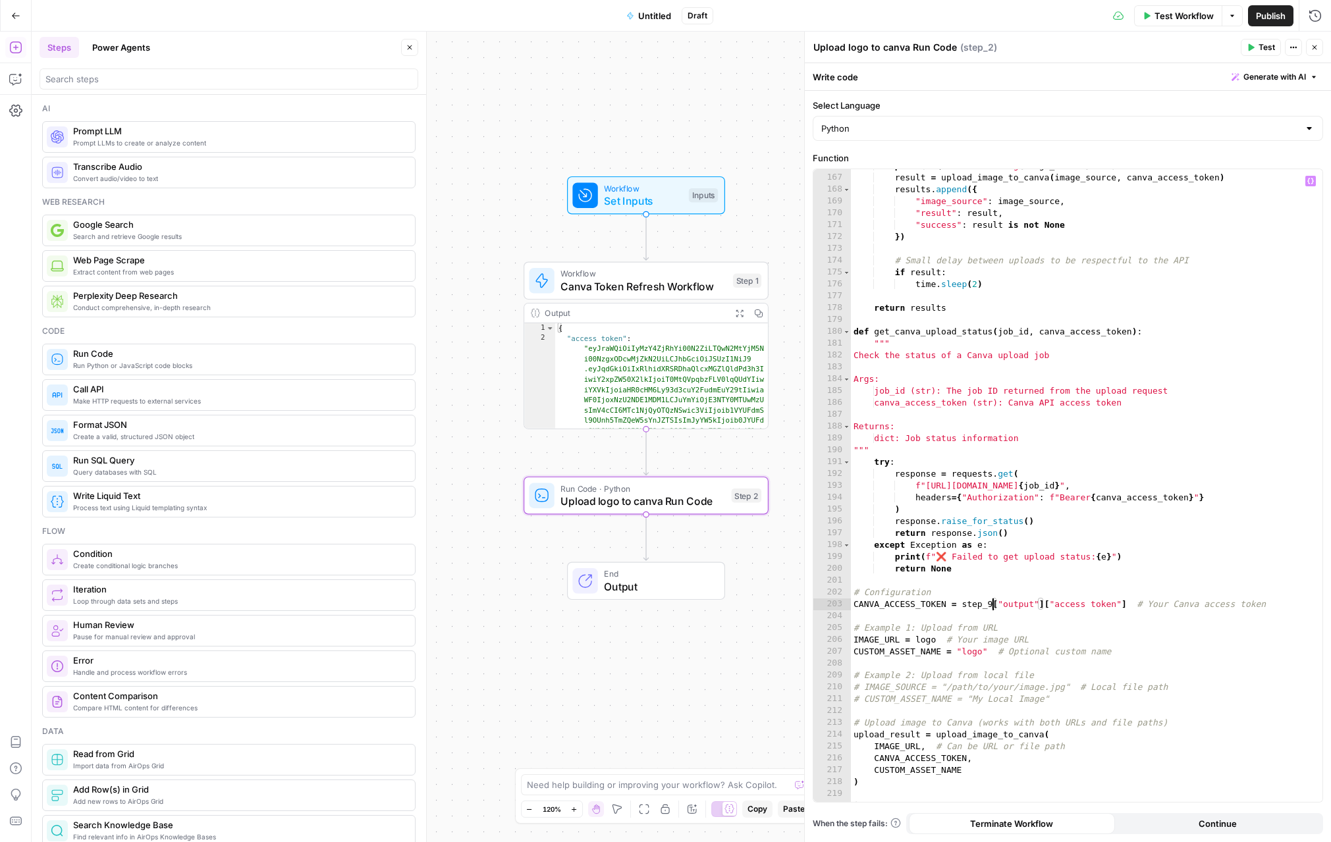
click at [710, 604] on div "print ( f" \n --- Processing { image_source } ---" ) result = upload_image_to_c…" at bounding box center [1086, 488] width 471 height 656
type textarea "**********"
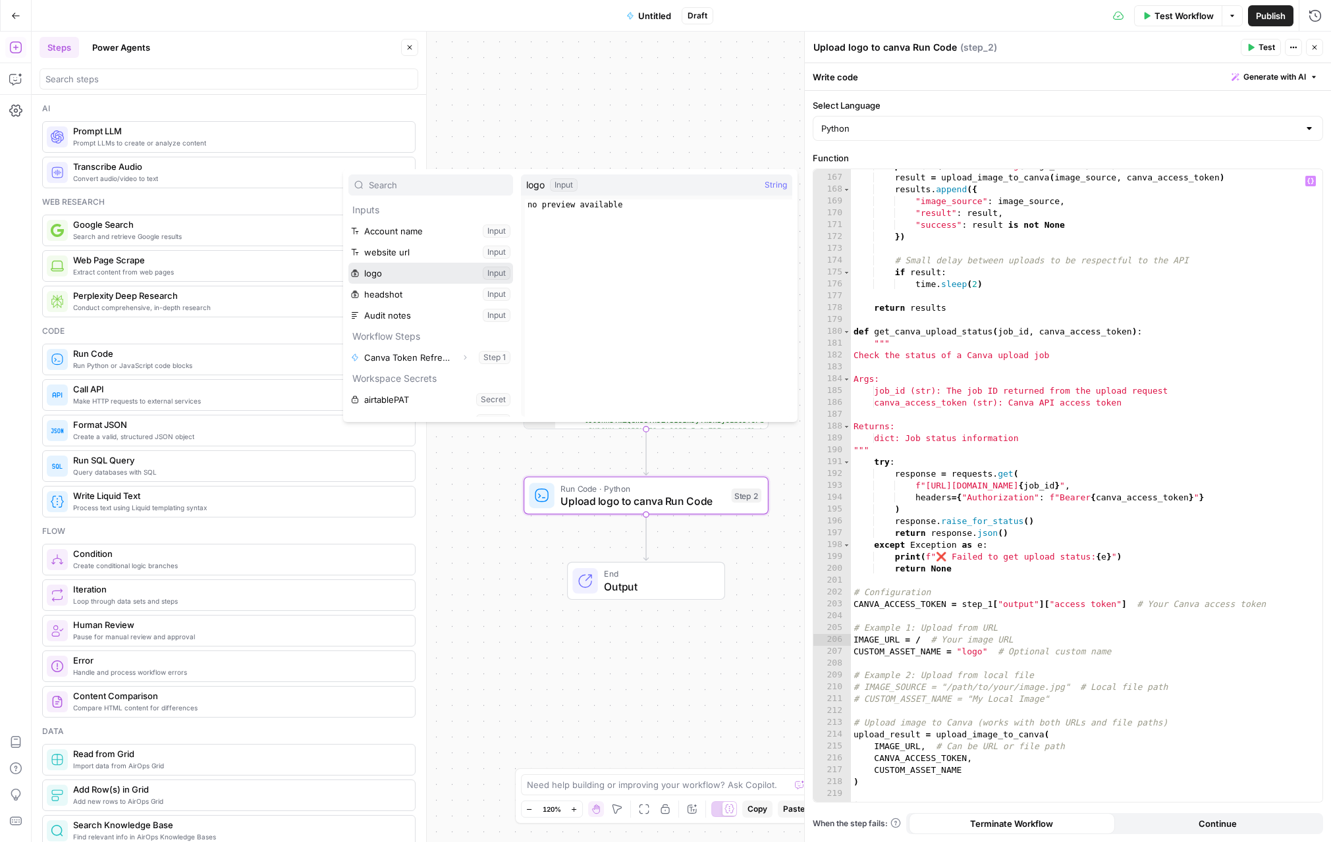
click at [348, 263] on button "Select variable logo" at bounding box center [430, 273] width 165 height 21
type textarea "**********"
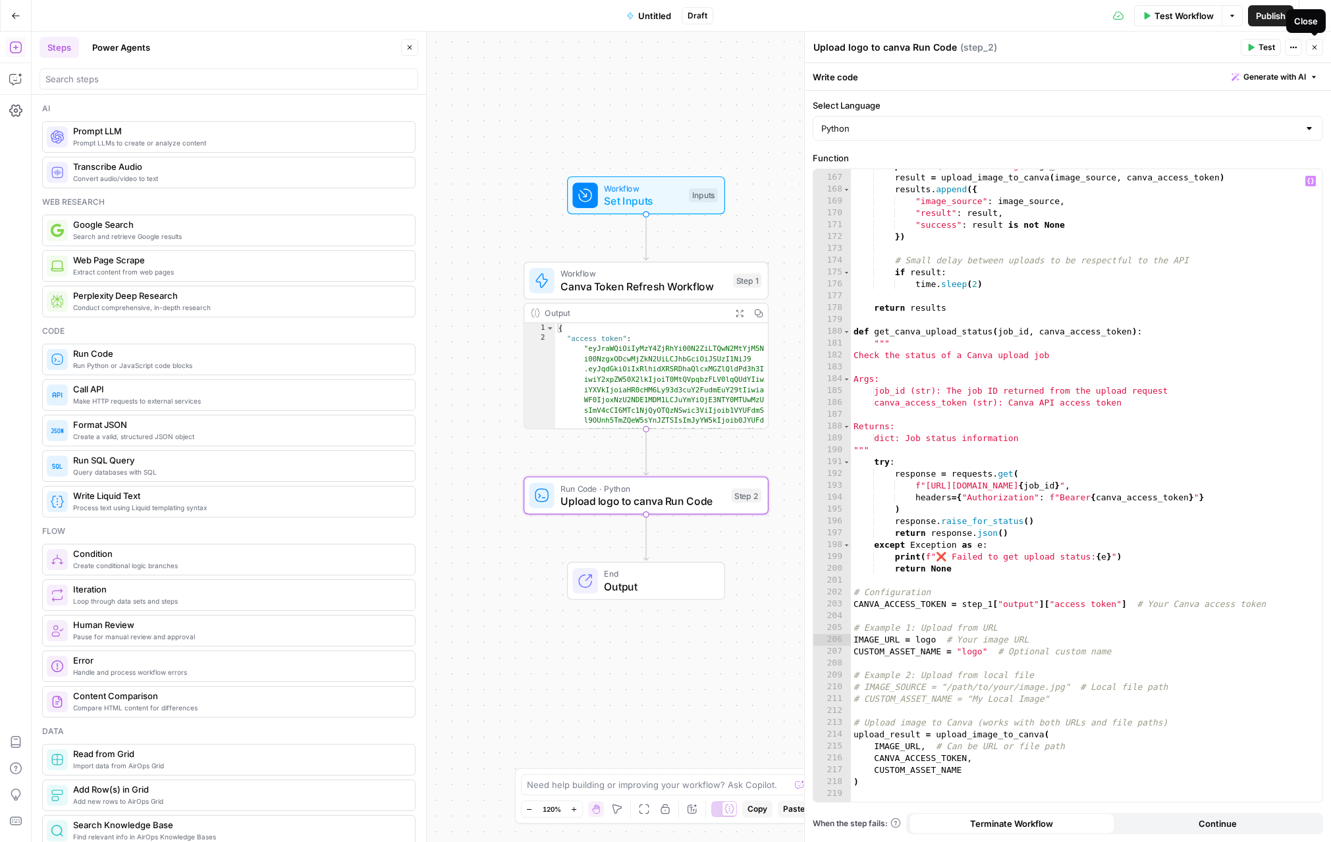
click at [710, 49] on icon "button" at bounding box center [1314, 47] width 8 height 8
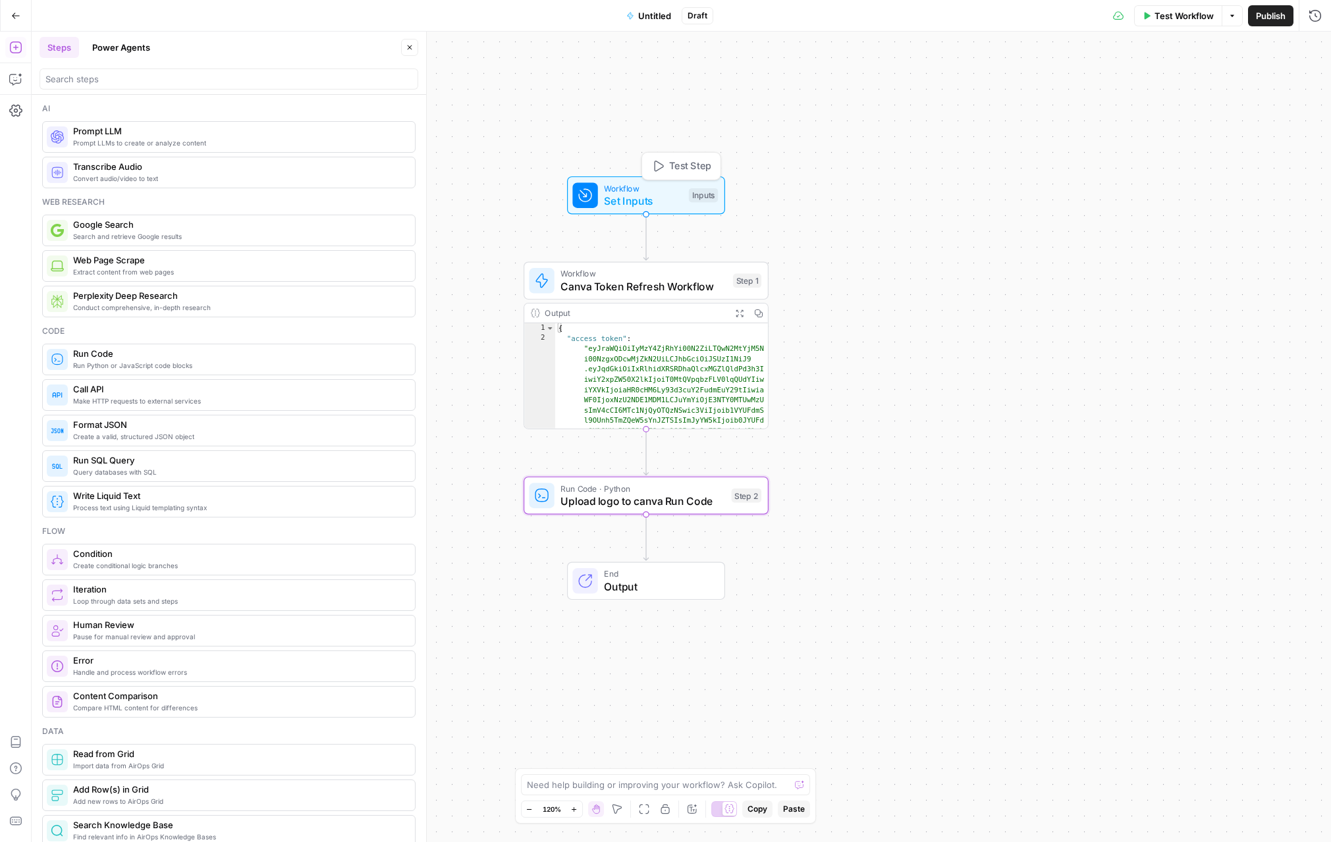
click at [670, 171] on span "Test Step" at bounding box center [690, 166] width 42 height 14
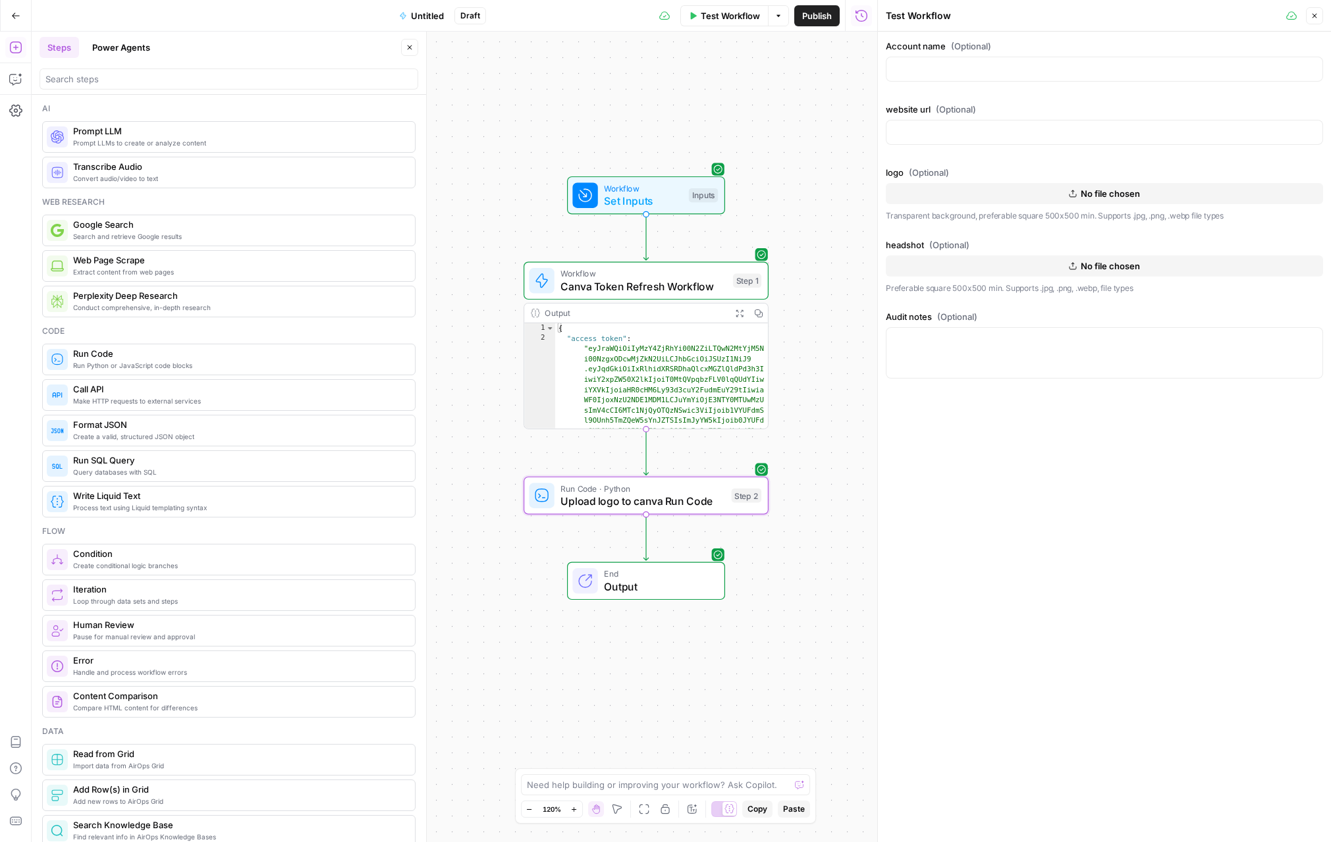
click at [710, 195] on button "No file chosen" at bounding box center [1104, 193] width 437 height 21
click at [710, 267] on span "No file chosen" at bounding box center [1109, 265] width 59 height 13
click at [710, 136] on input "website url (Optional)" at bounding box center [1104, 132] width 420 height 13
paste input "https://tracycurtisrealtor.com/"
type input "https://tracycurtisrealtor.com/"
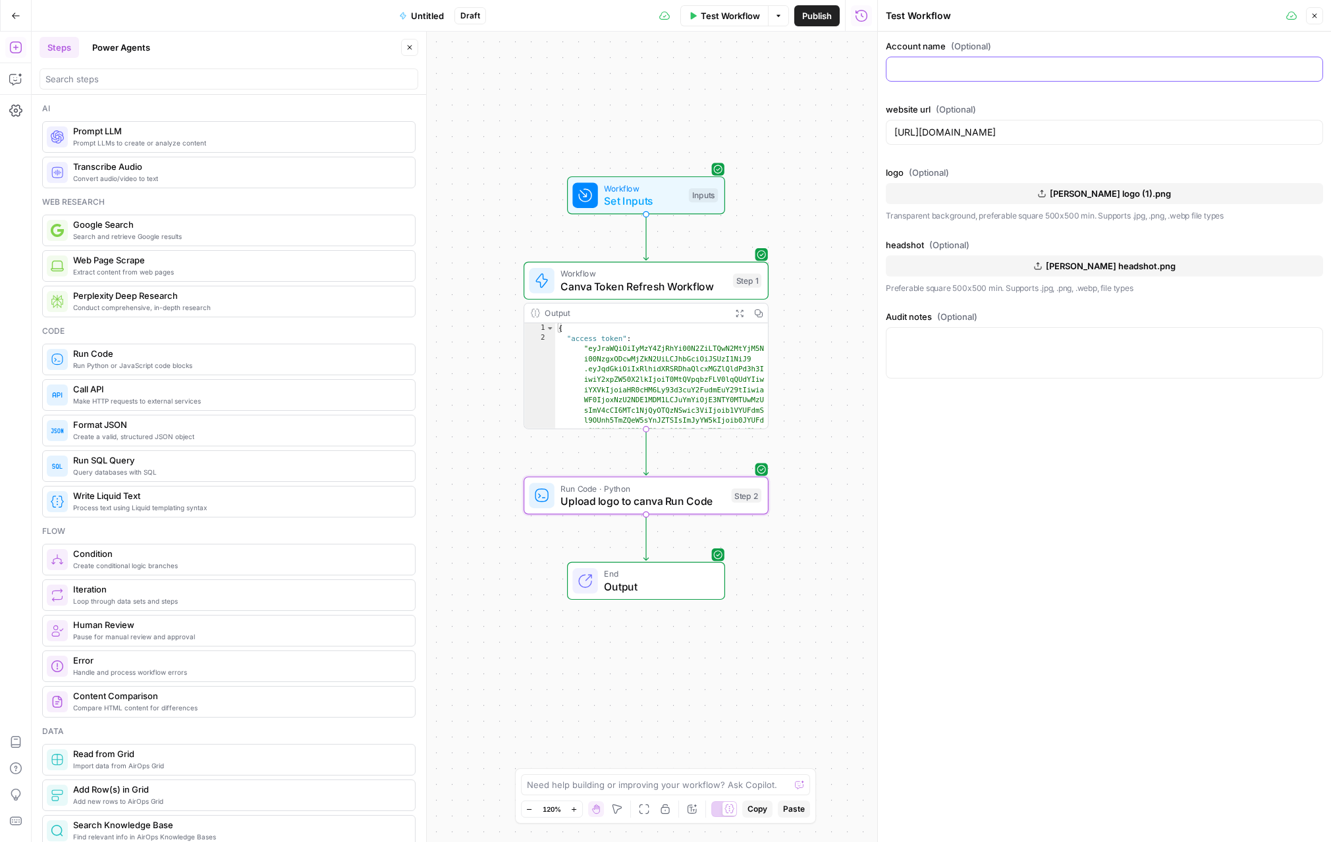
click at [710, 65] on input "Account name (Optional)" at bounding box center [1104, 69] width 420 height 13
type input "[PERSON_NAME]"
click at [710, 342] on textarea "Audit notes (Optional)" at bounding box center [1104, 339] width 420 height 13
paste textarea "TRACY CURTIS S O C I A L M E D I A S T R A T E G Y CLIENT NOTES/ HEALTH CHECK L…"
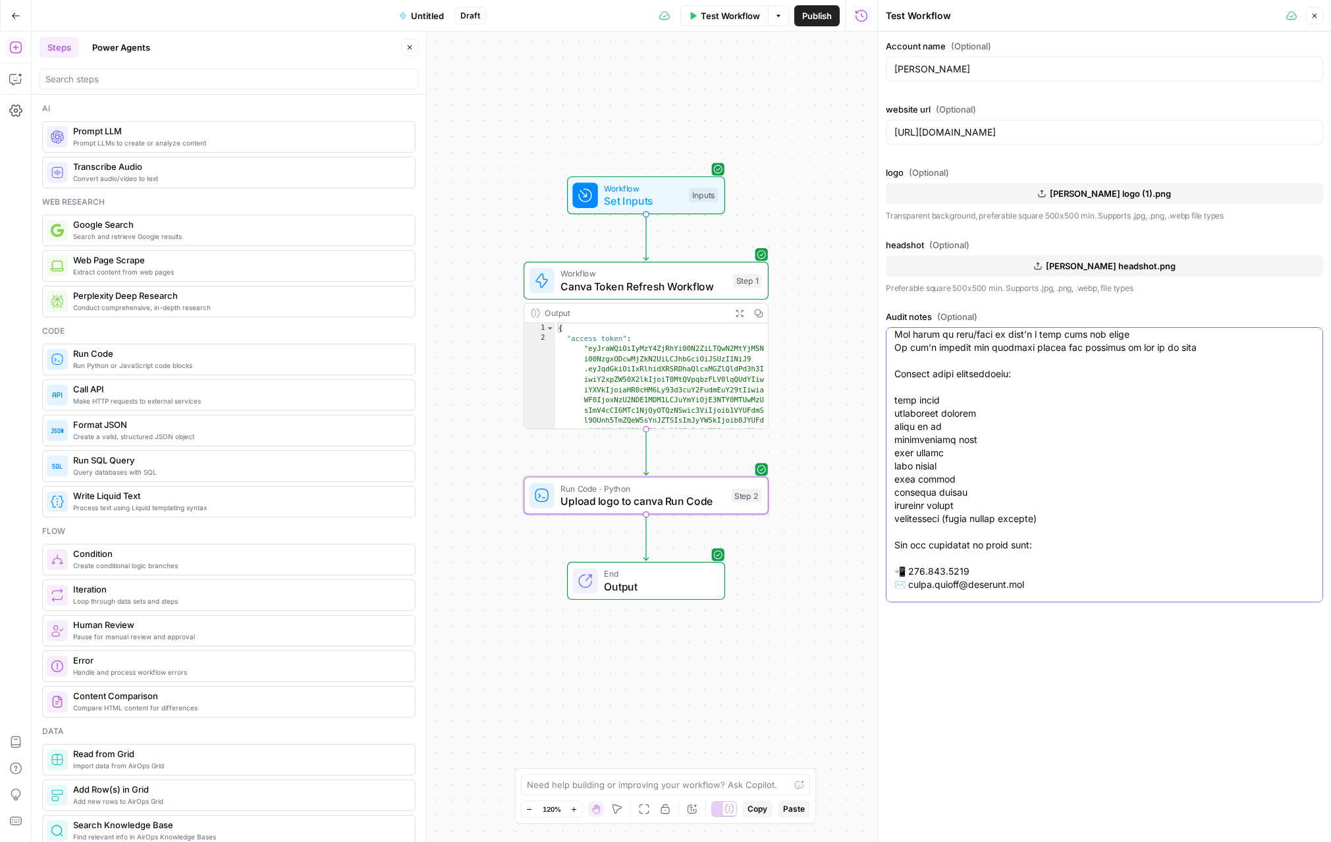
scroll to position [1811, 0]
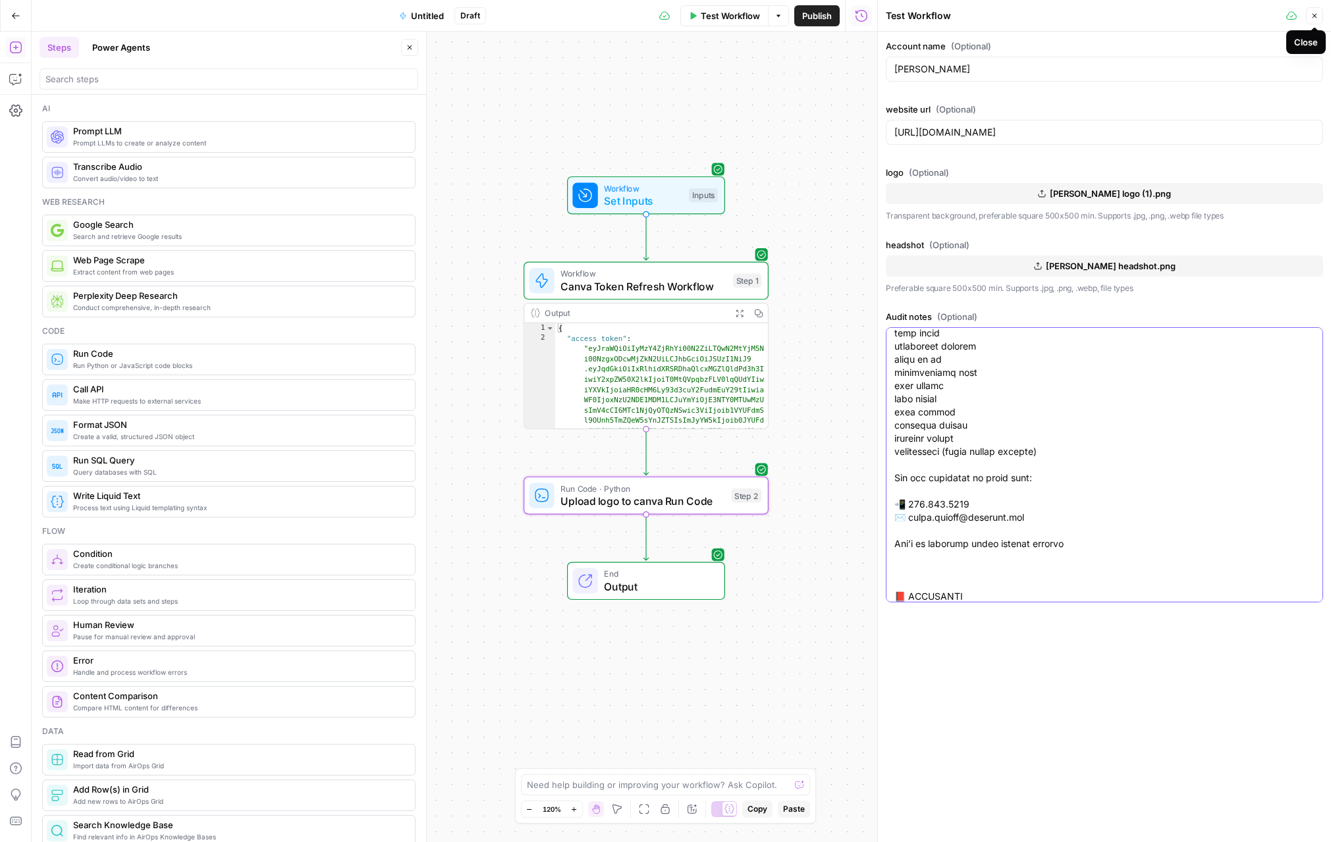
type textarea "TRACY CURTIS S O C I A L M E D I A S T R A T E G Y CLIENT NOTES/ HEALTH CHECK L…"
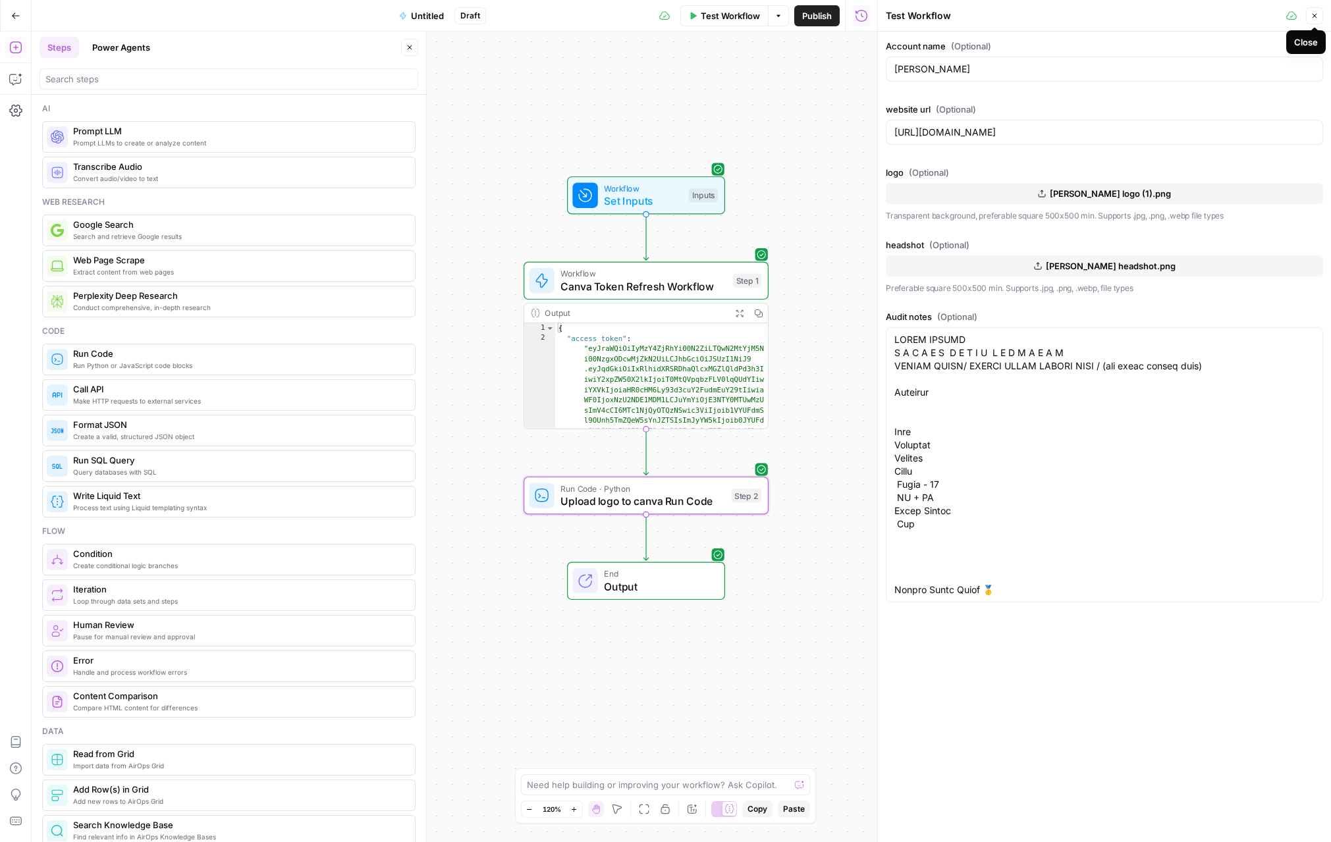
click at [710, 18] on icon "button" at bounding box center [1314, 16] width 8 height 8
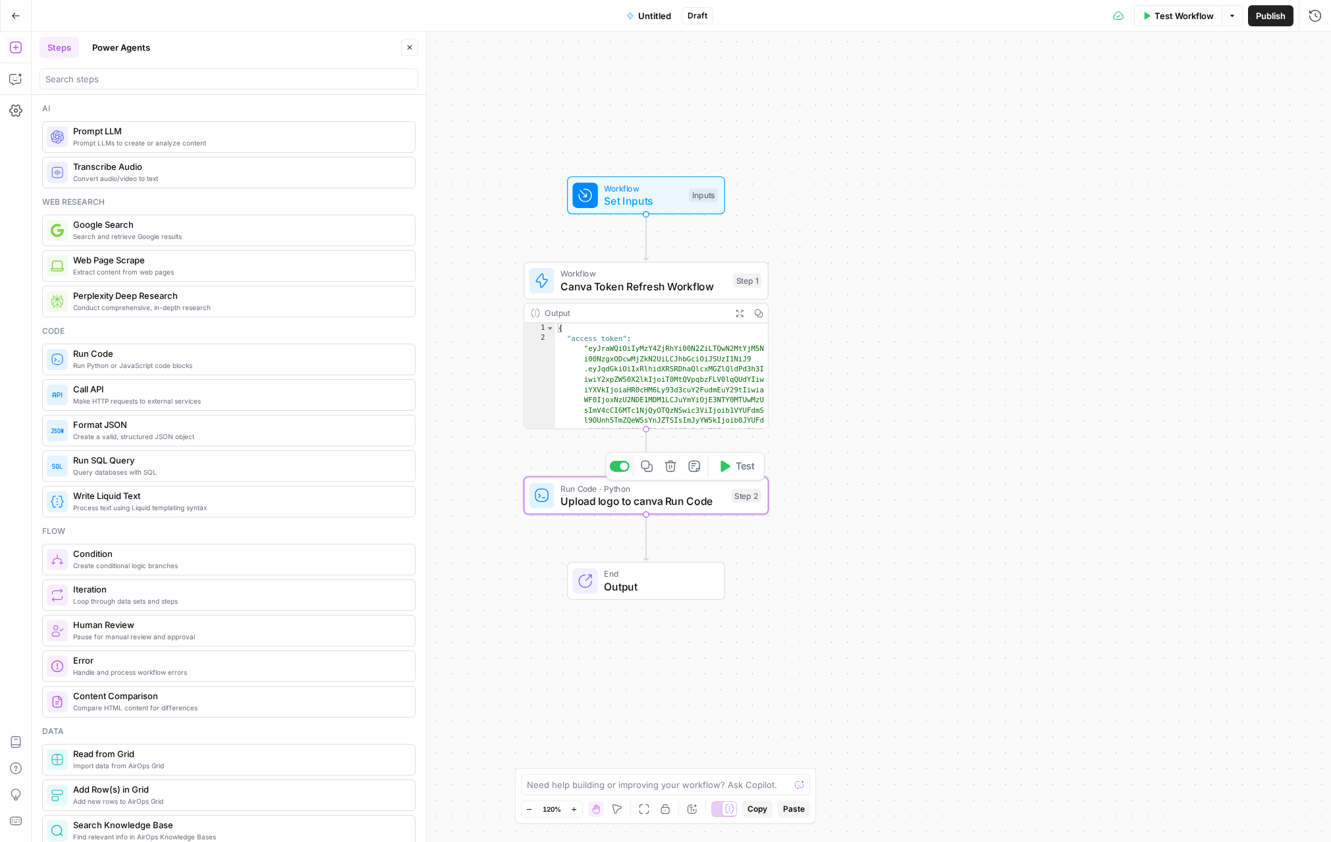
click at [710, 469] on span "Test" at bounding box center [744, 467] width 19 height 14
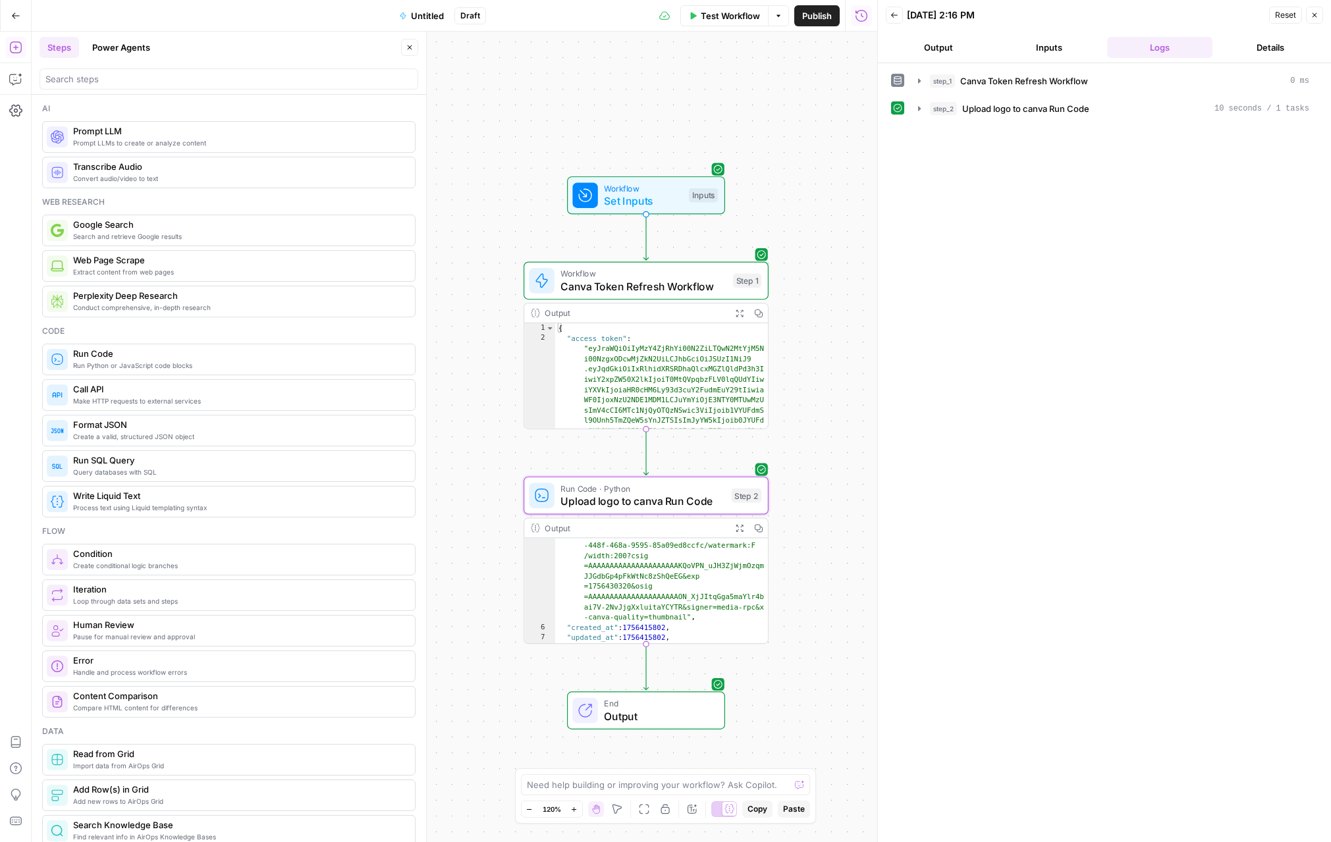
scroll to position [82, 0]
click at [622, 505] on span "Upload logo to canva Run Code" at bounding box center [642, 501] width 165 height 16
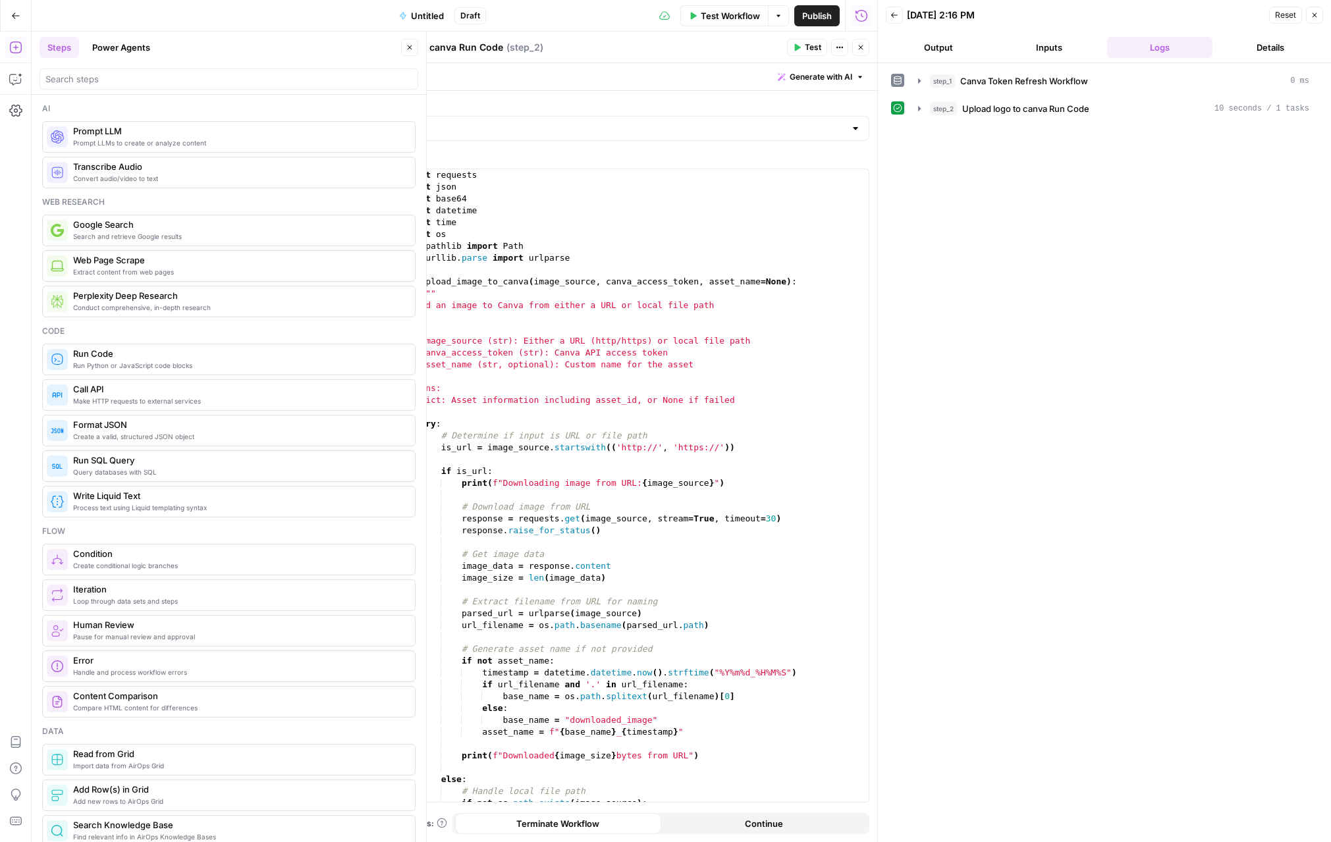
click at [710, 44] on button "Close" at bounding box center [860, 47] width 17 height 17
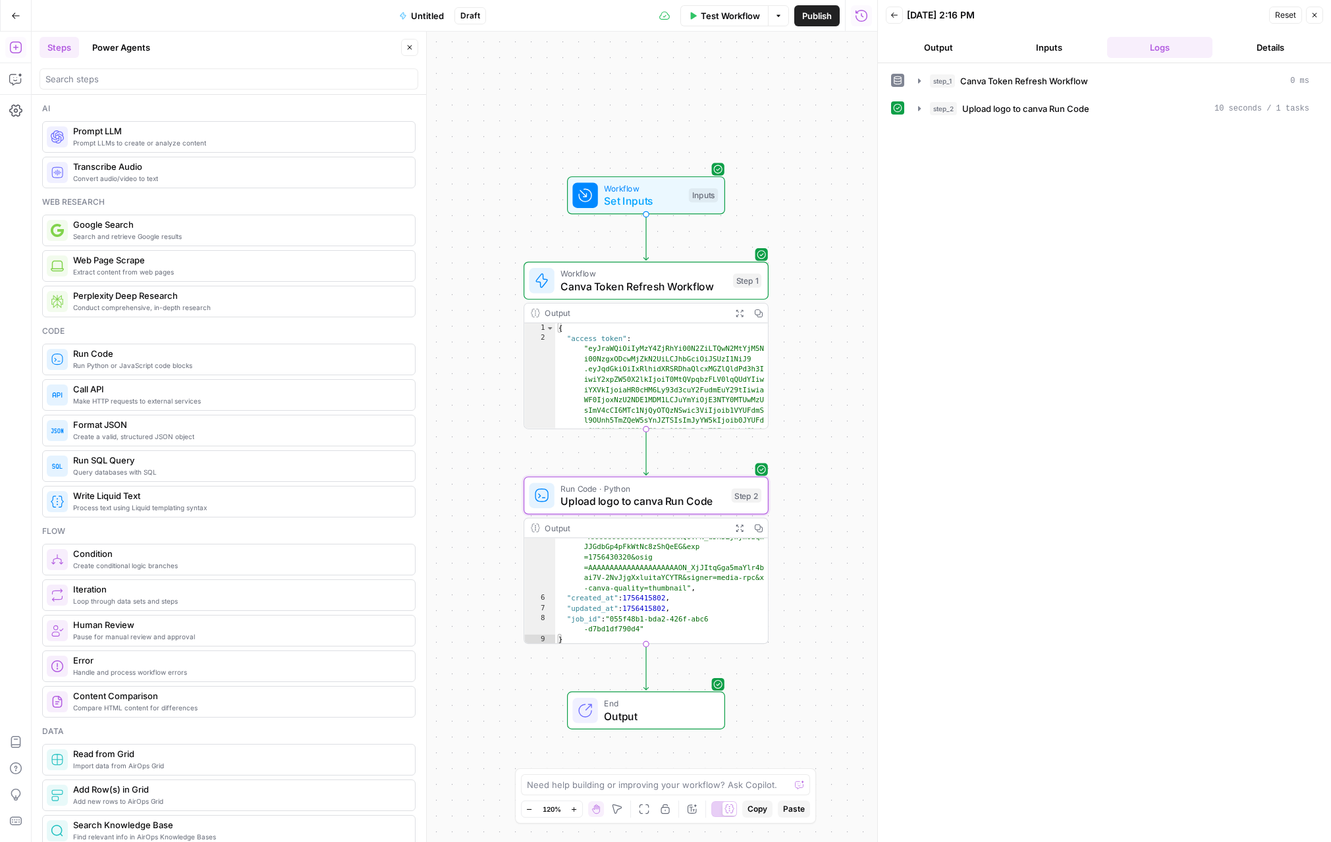
click at [710, 498] on div "Workflow Set Inputs Inputs Workflow Canva Token Refresh Workflow Step 1 Output …" at bounding box center [454, 437] width 845 height 811
click at [706, 495] on span "Upload logo to canva Run Code" at bounding box center [642, 501] width 165 height 16
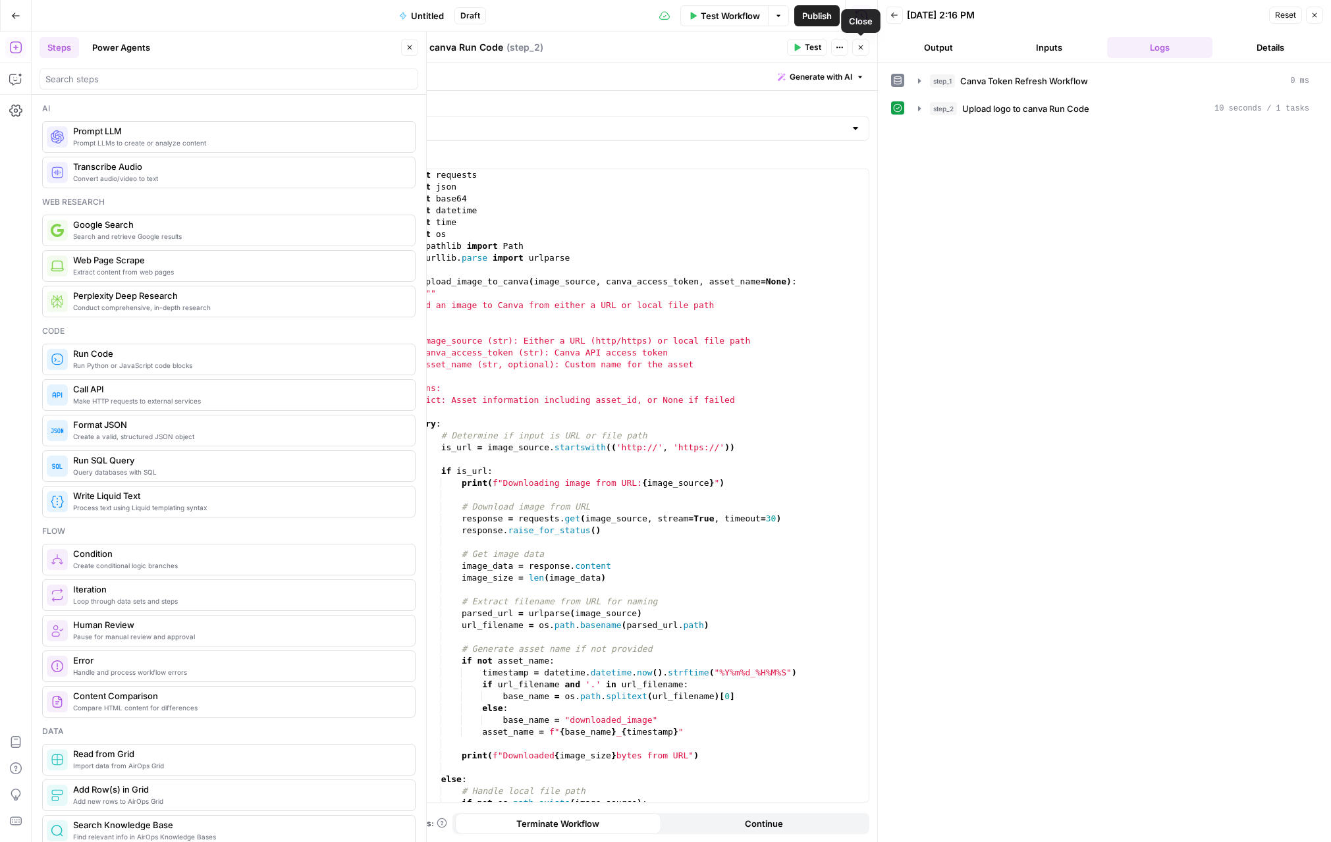
click at [710, 51] on button "Close" at bounding box center [860, 47] width 17 height 17
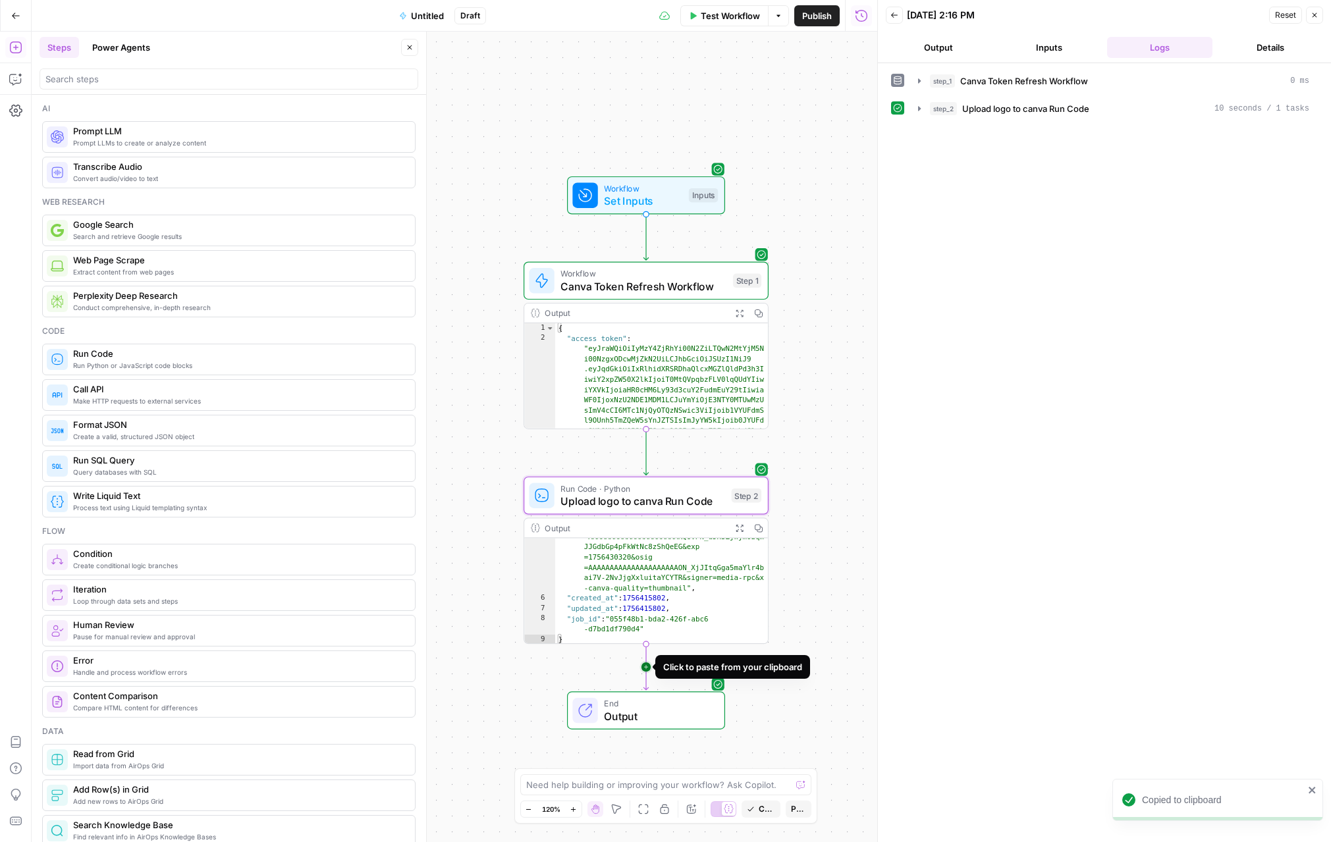
click at [643, 666] on icon "Edge from step_2 to end" at bounding box center [645, 667] width 5 height 46
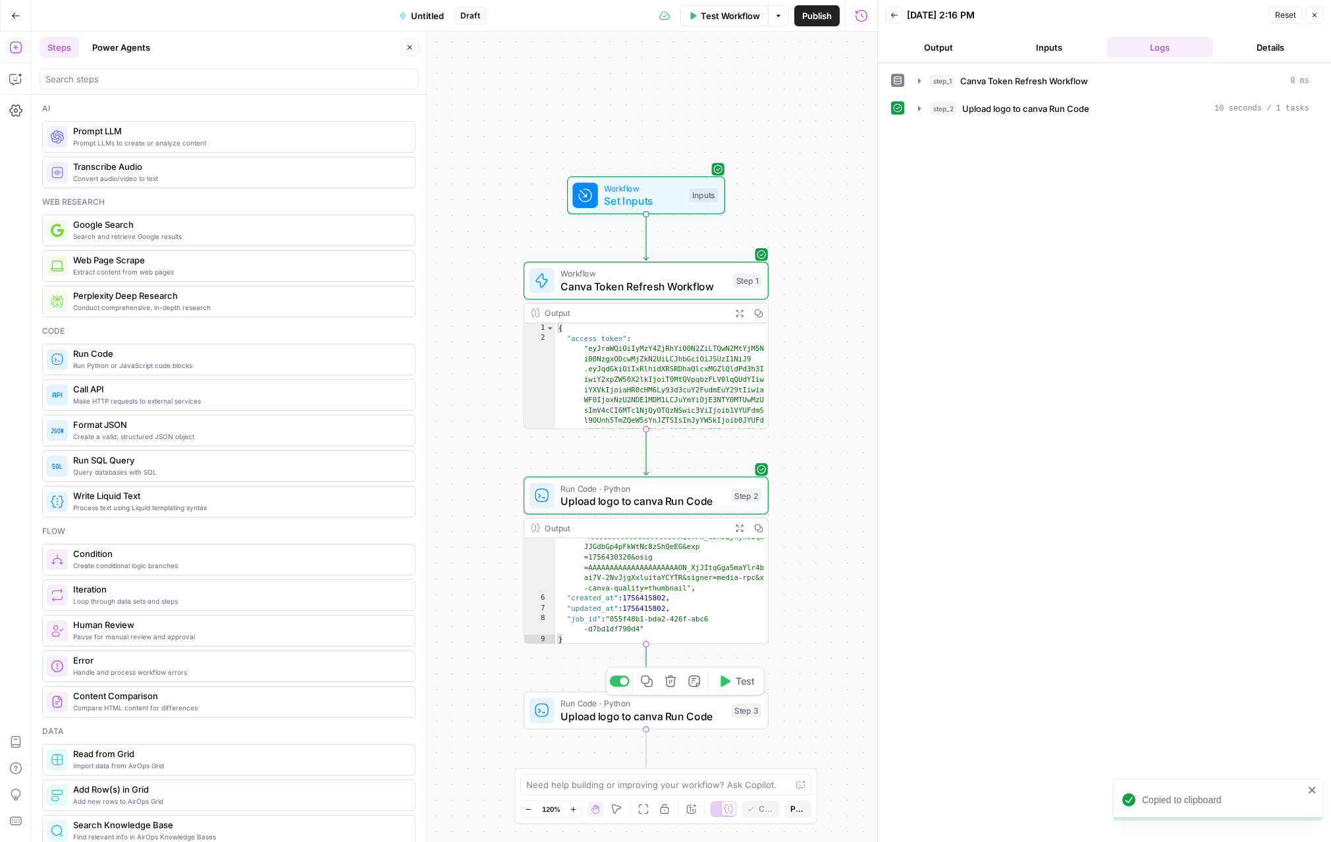
click at [627, 711] on span "Upload logo to canva Run Code" at bounding box center [642, 716] width 165 height 16
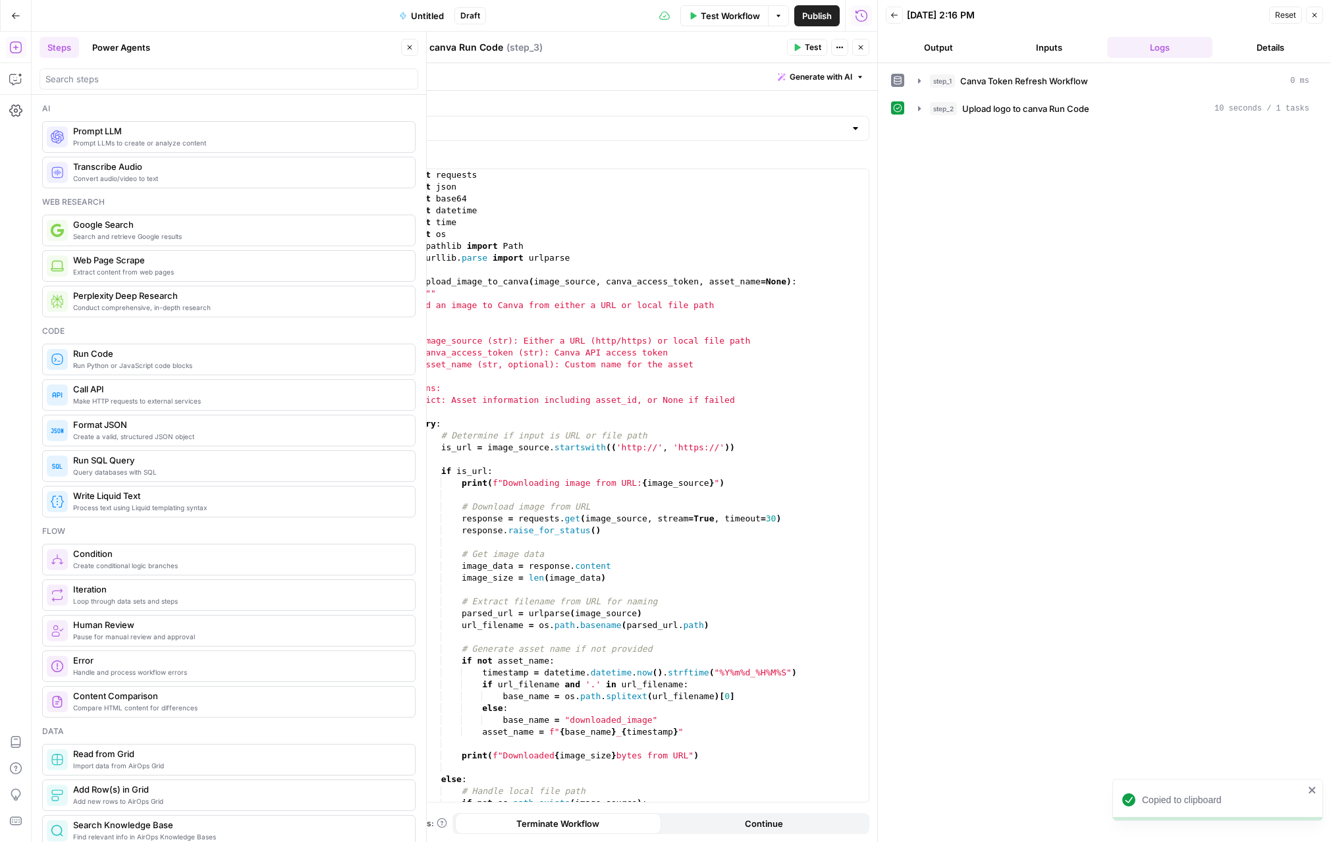
click at [413, 49] on textarea "Upload logo to canva Run Code" at bounding box center [431, 47] width 144 height 13
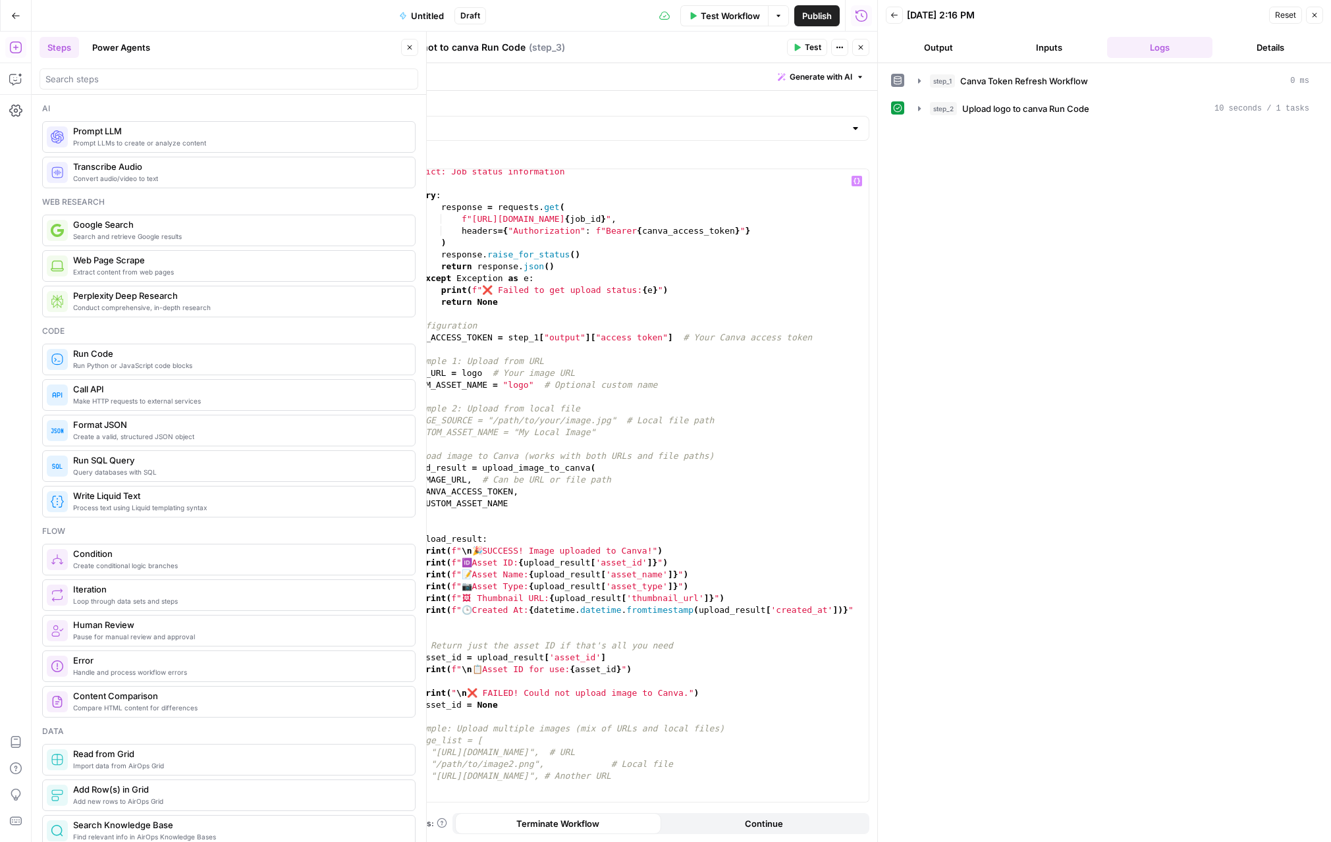
scroll to position [2231, 0]
type textarea "Upload headshot to canva Run Code"
click at [482, 371] on div "dict: Job status information """ try : response = requests . get ( f"https://ap…" at bounding box center [632, 495] width 471 height 656
click at [529, 385] on div "dict: Job status information """ try : response = requests . get ( f"https://ap…" at bounding box center [632, 495] width 471 height 656
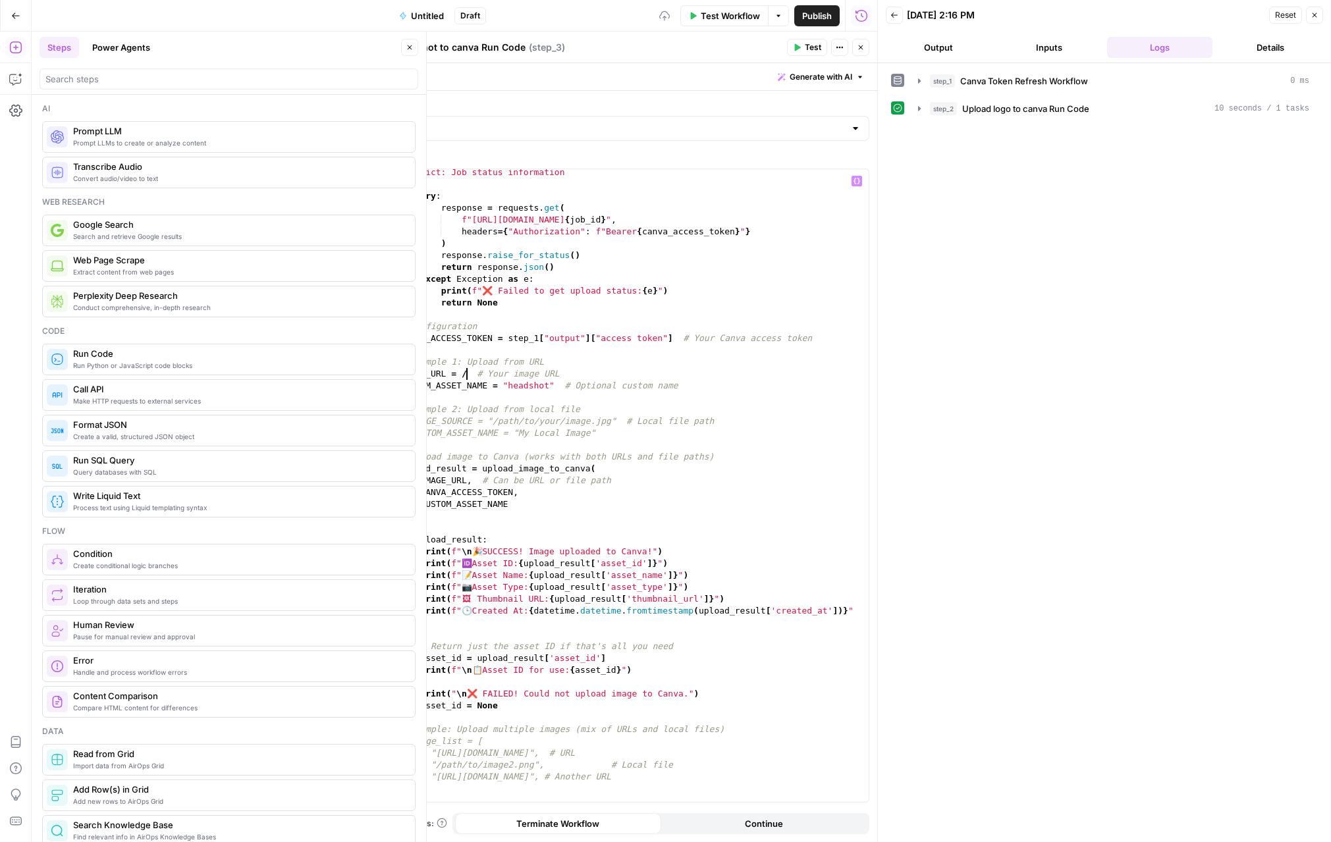
type textarea "**********"
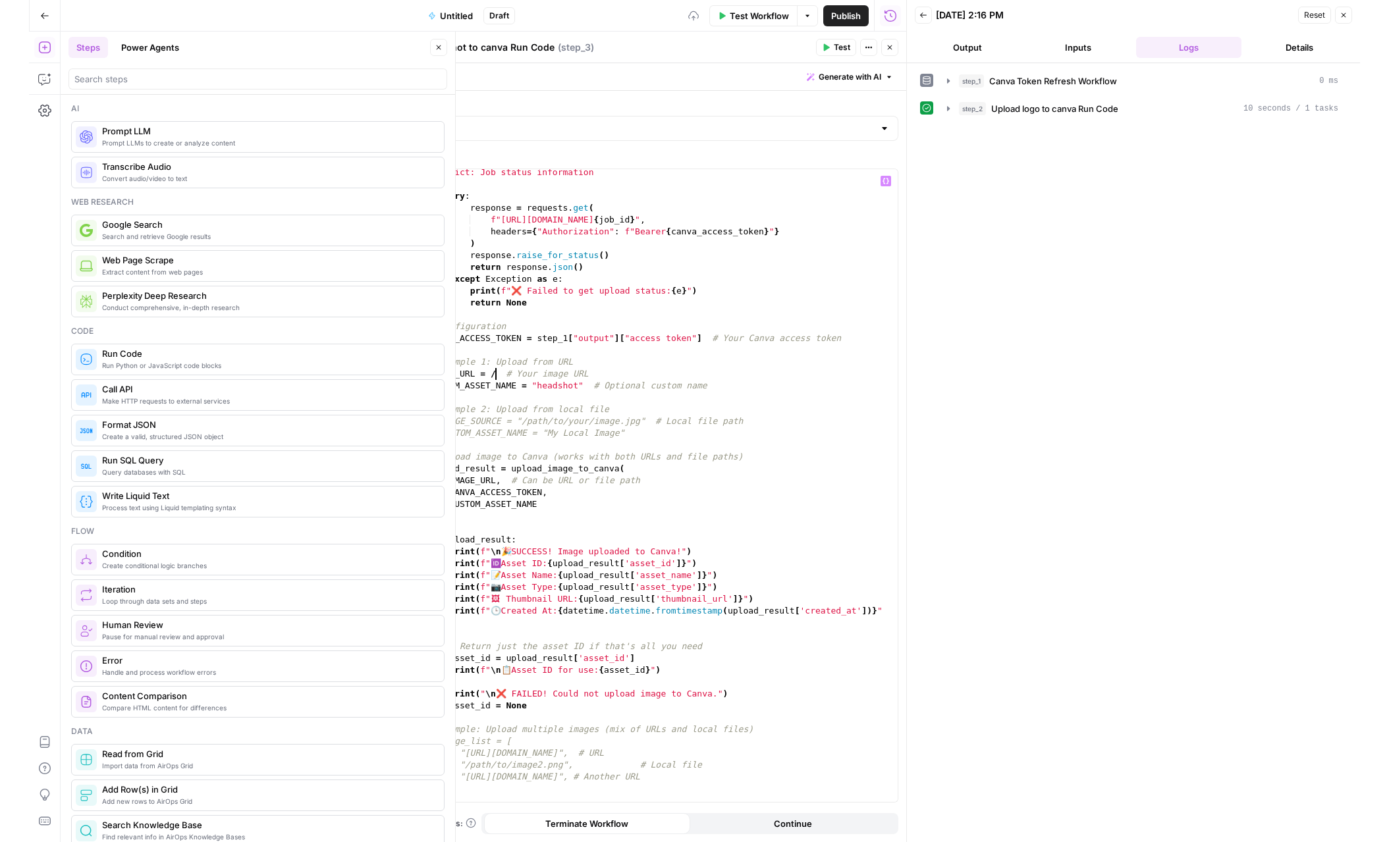
scroll to position [0, 5]
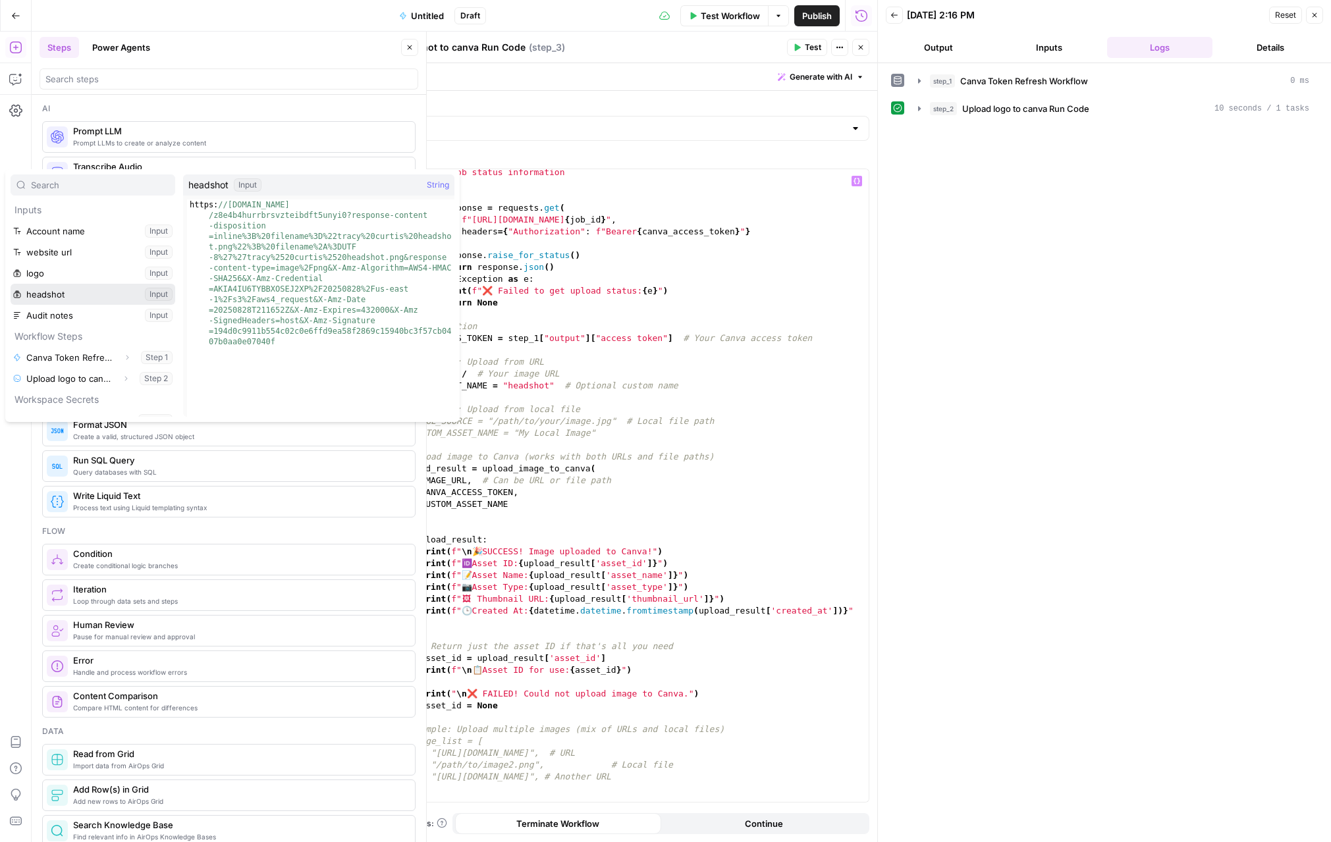
click at [11, 284] on button "Select variable headshot" at bounding box center [93, 294] width 165 height 21
type textarea "**********"
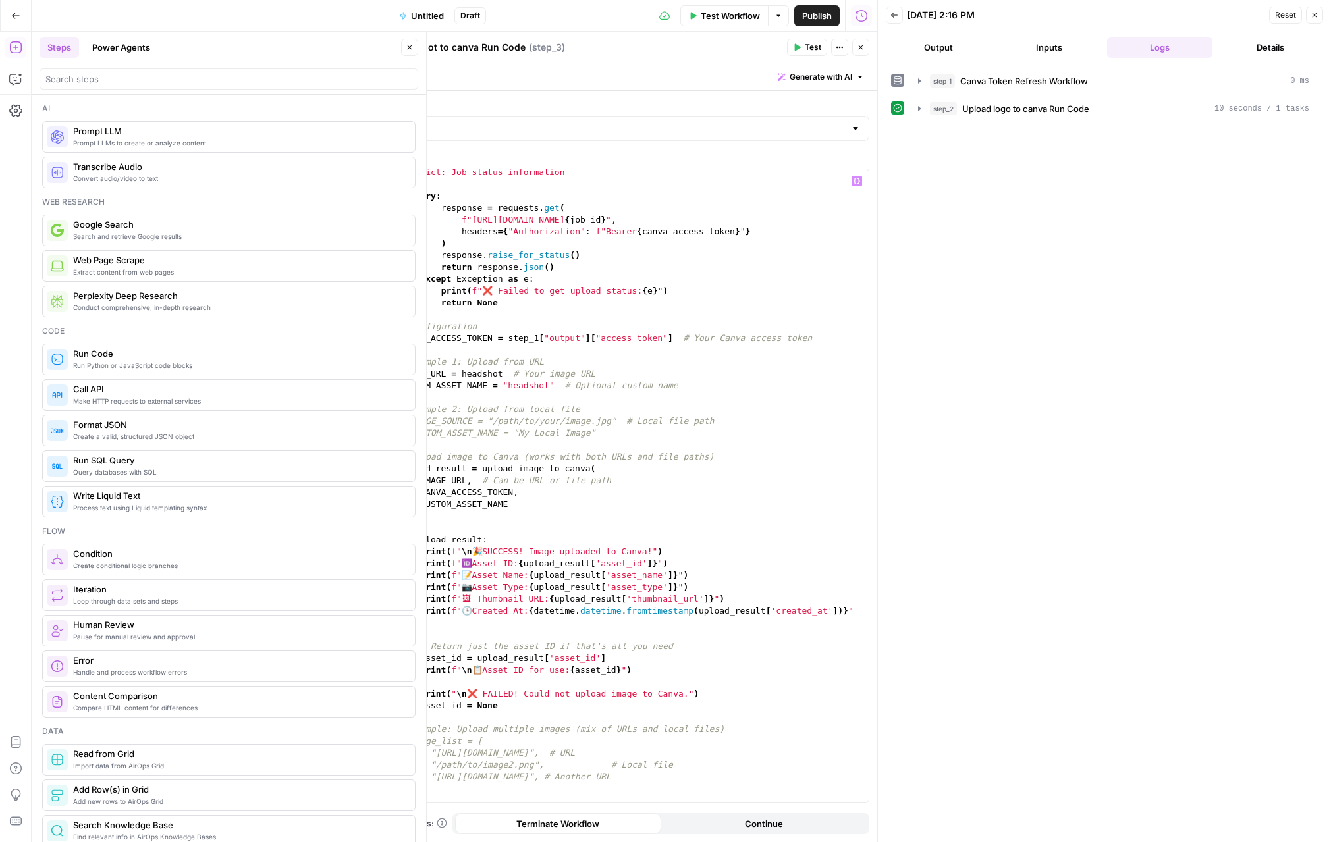
click at [710, 47] on span "Test" at bounding box center [813, 47] width 16 height 12
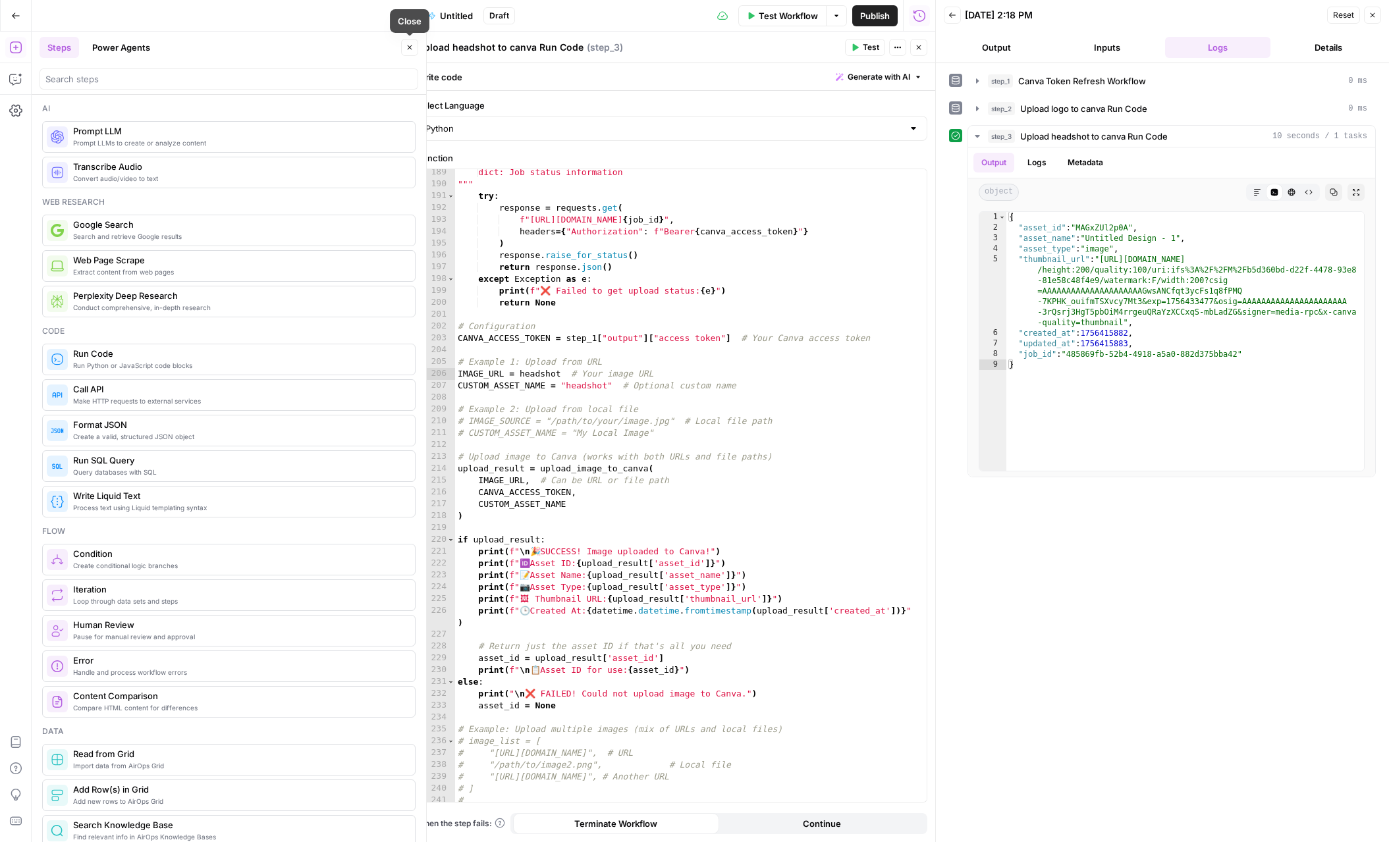
click at [413, 47] on span "Close" at bounding box center [413, 47] width 1 height 1
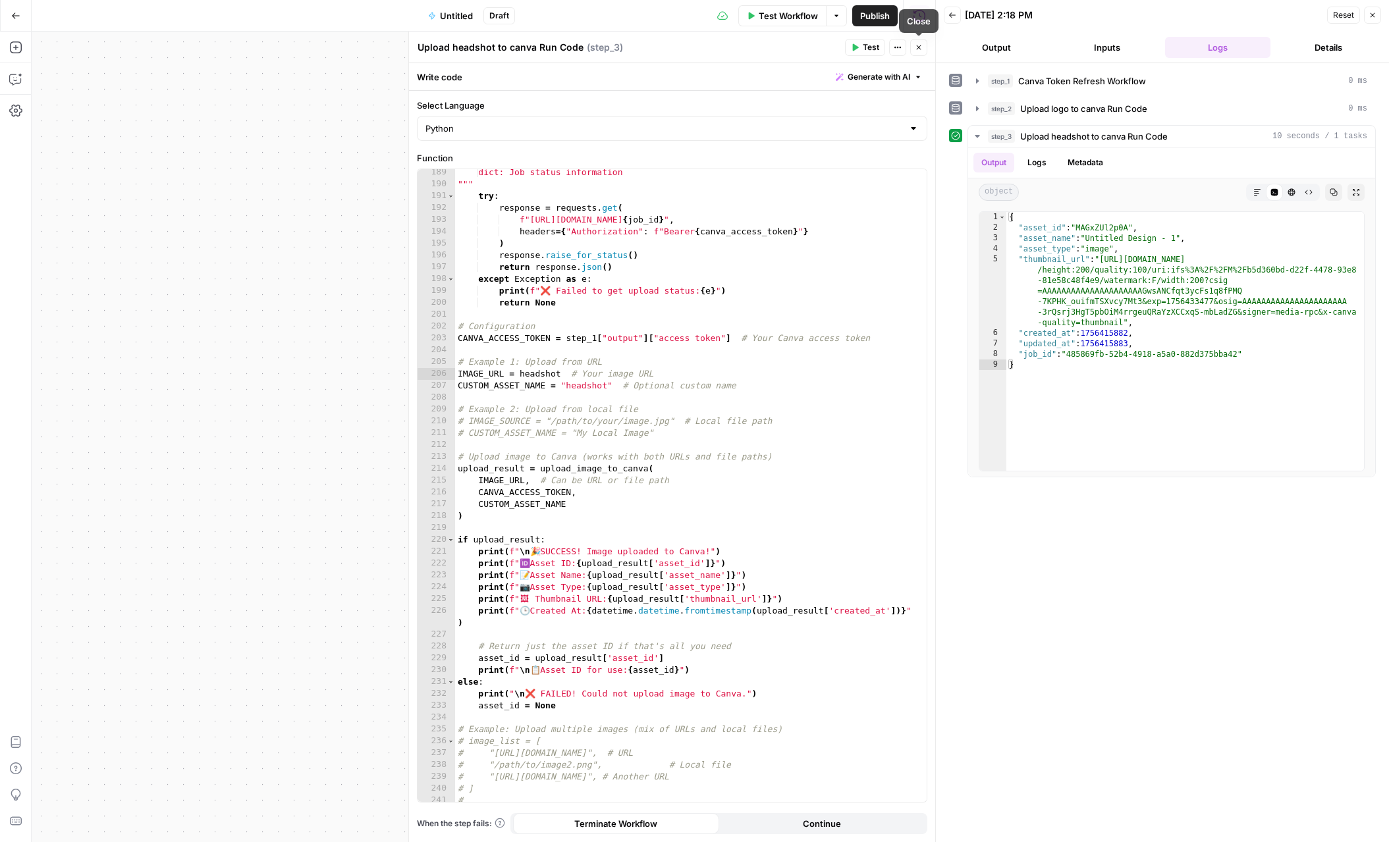
click at [710, 47] on icon "button" at bounding box center [919, 47] width 8 height 8
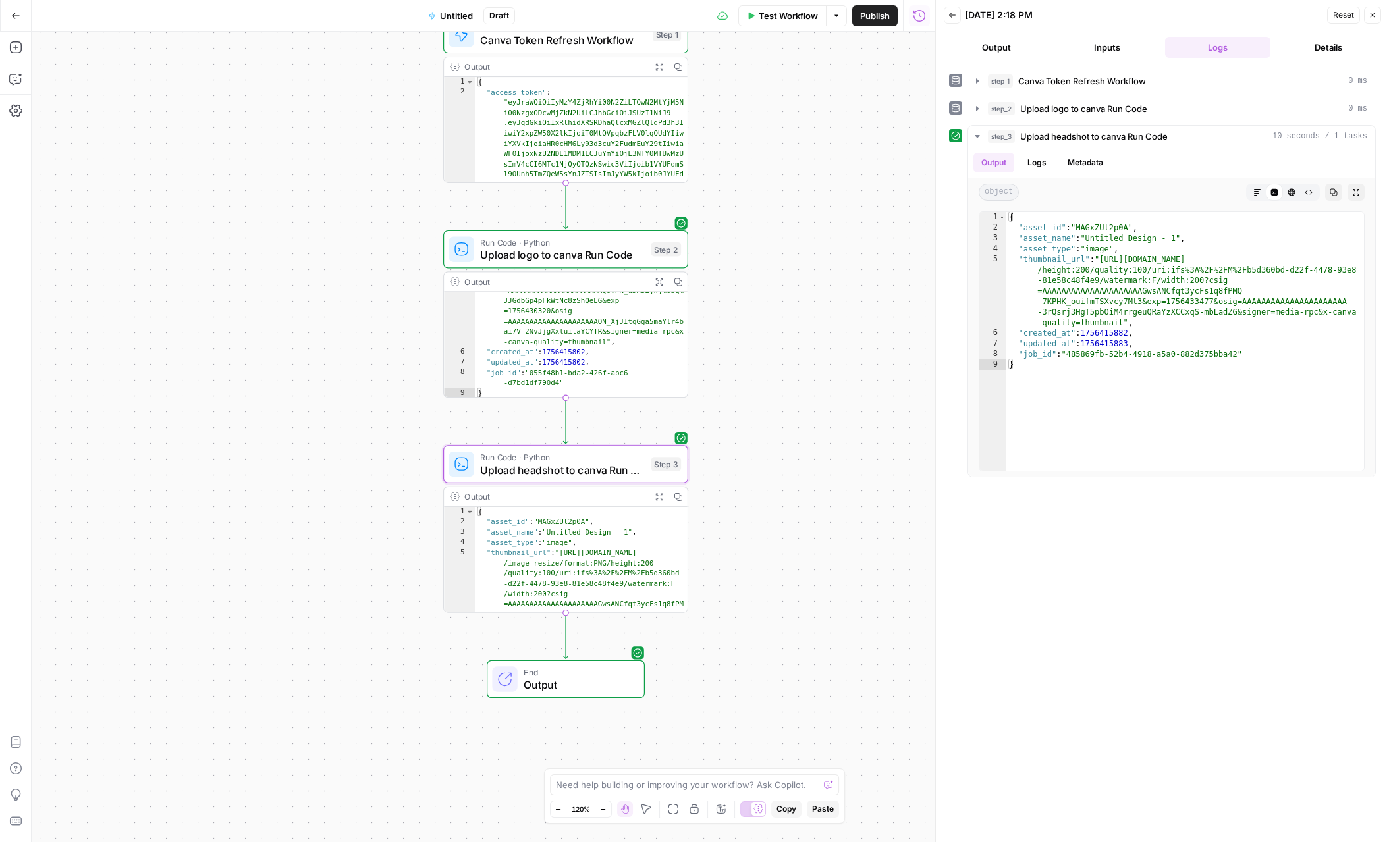
drag, startPoint x: 857, startPoint y: 399, endPoint x: 775, endPoint y: 147, distance: 265.3
click at [710, 146] on div "Workflow Set Inputs Inputs Workflow Canva Token Refresh Workflow Step 1 Output …" at bounding box center [483, 437] width 903 height 811
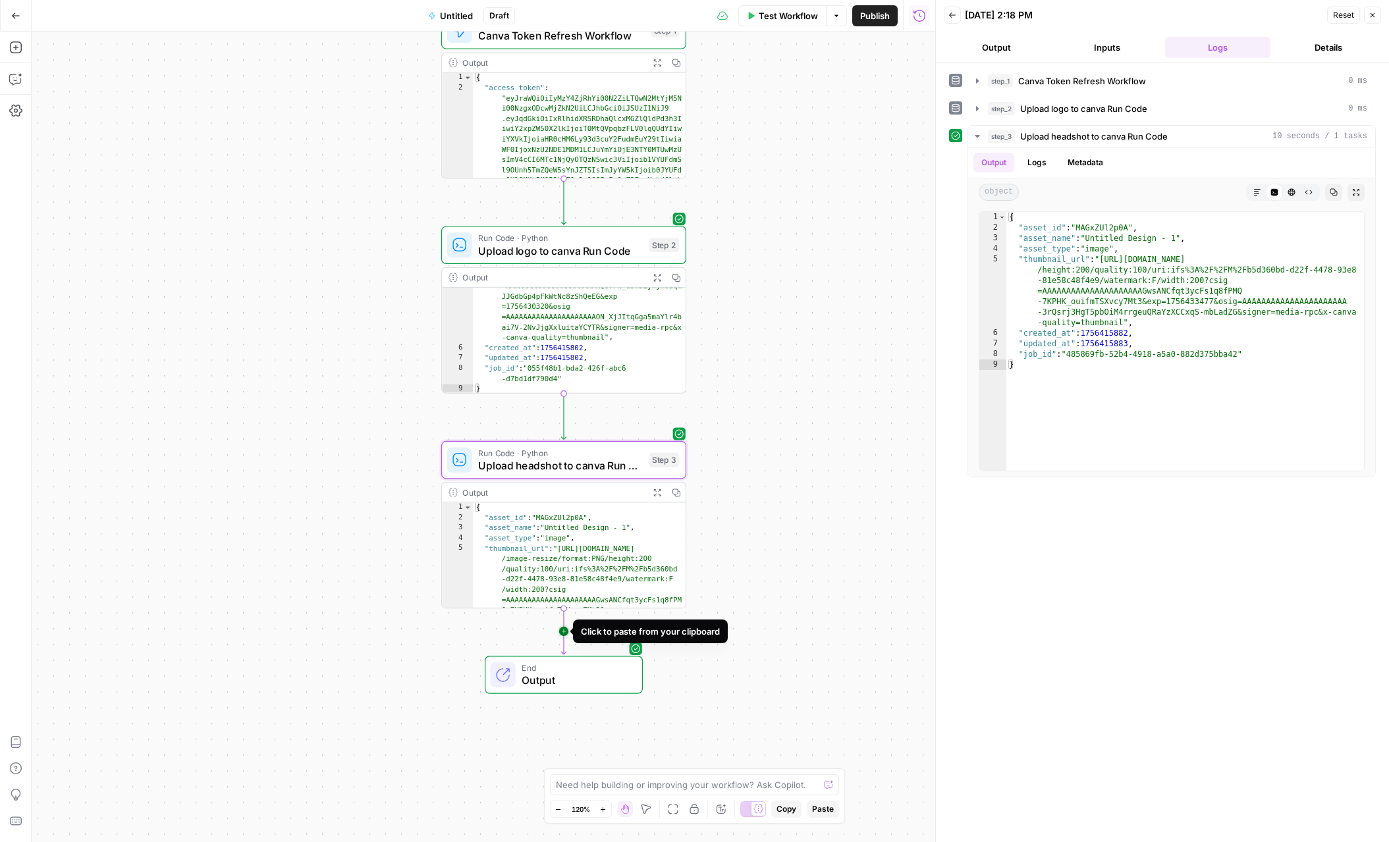
click at [562, 633] on icon "Edge from step_3 to end" at bounding box center [563, 631] width 5 height 46
click at [587, 649] on icon "button" at bounding box center [588, 645] width 13 height 13
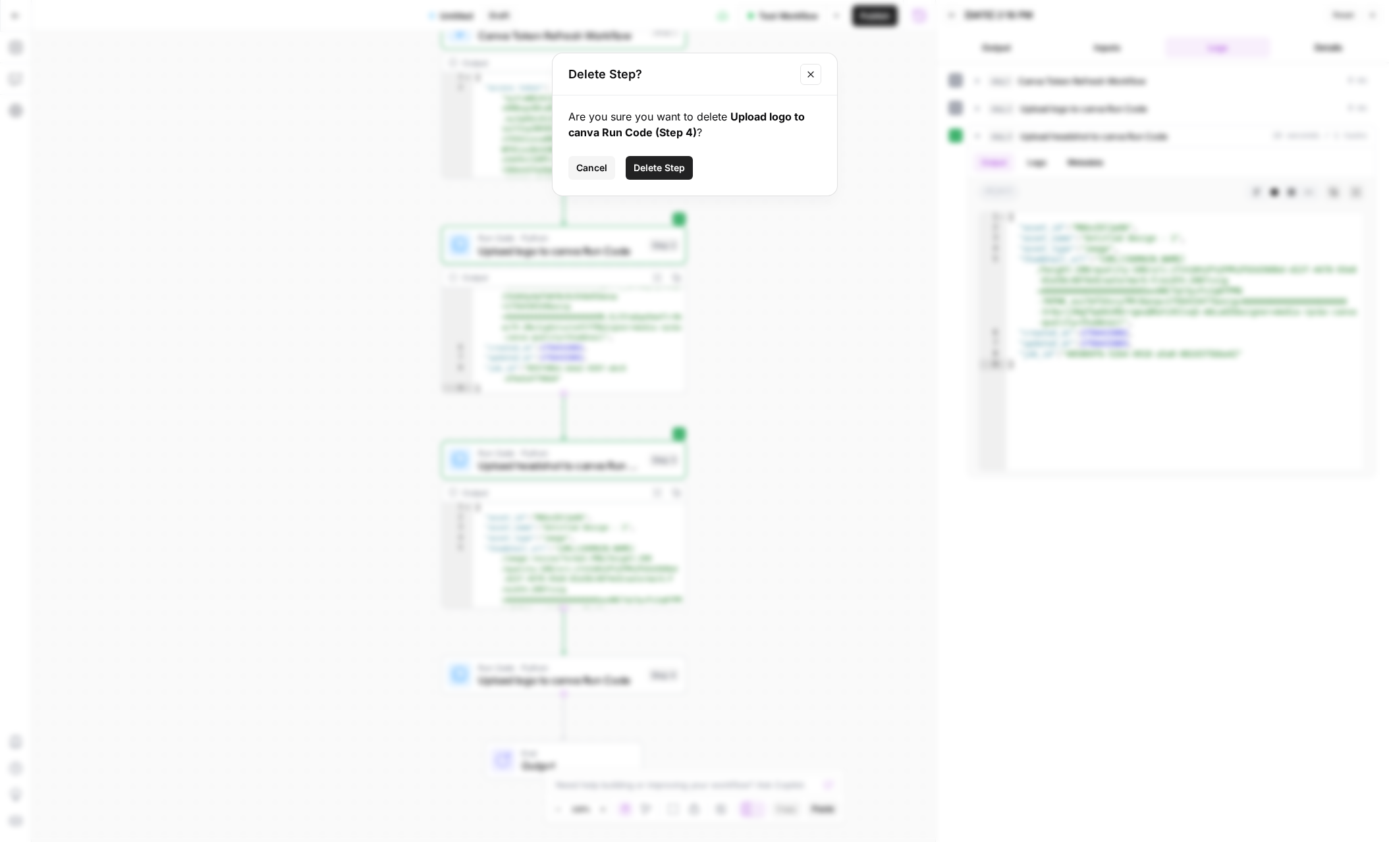
click at [664, 163] on span "Delete Step" at bounding box center [658, 167] width 51 height 13
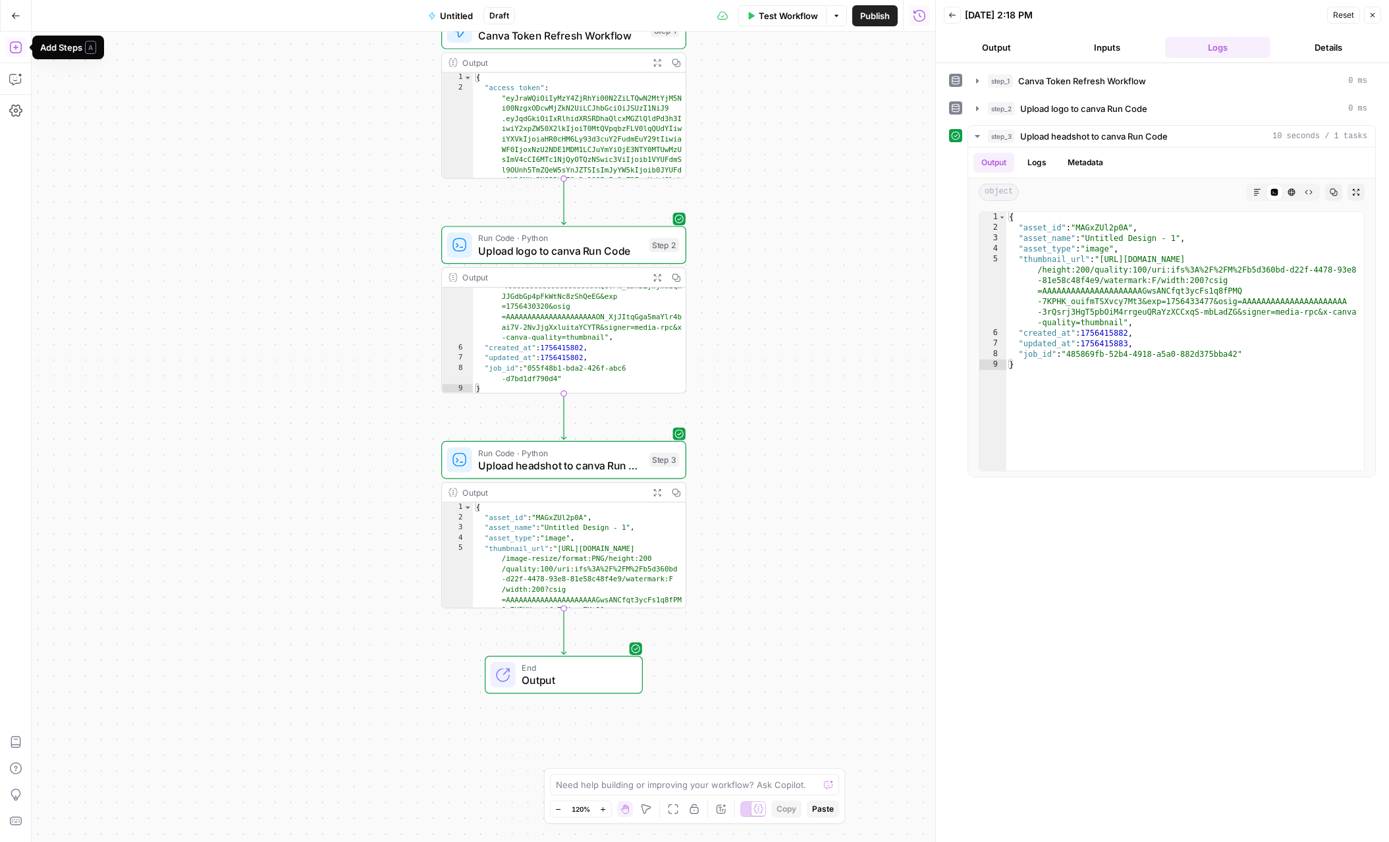
click at [13, 48] on icon "button" at bounding box center [15, 47] width 13 height 13
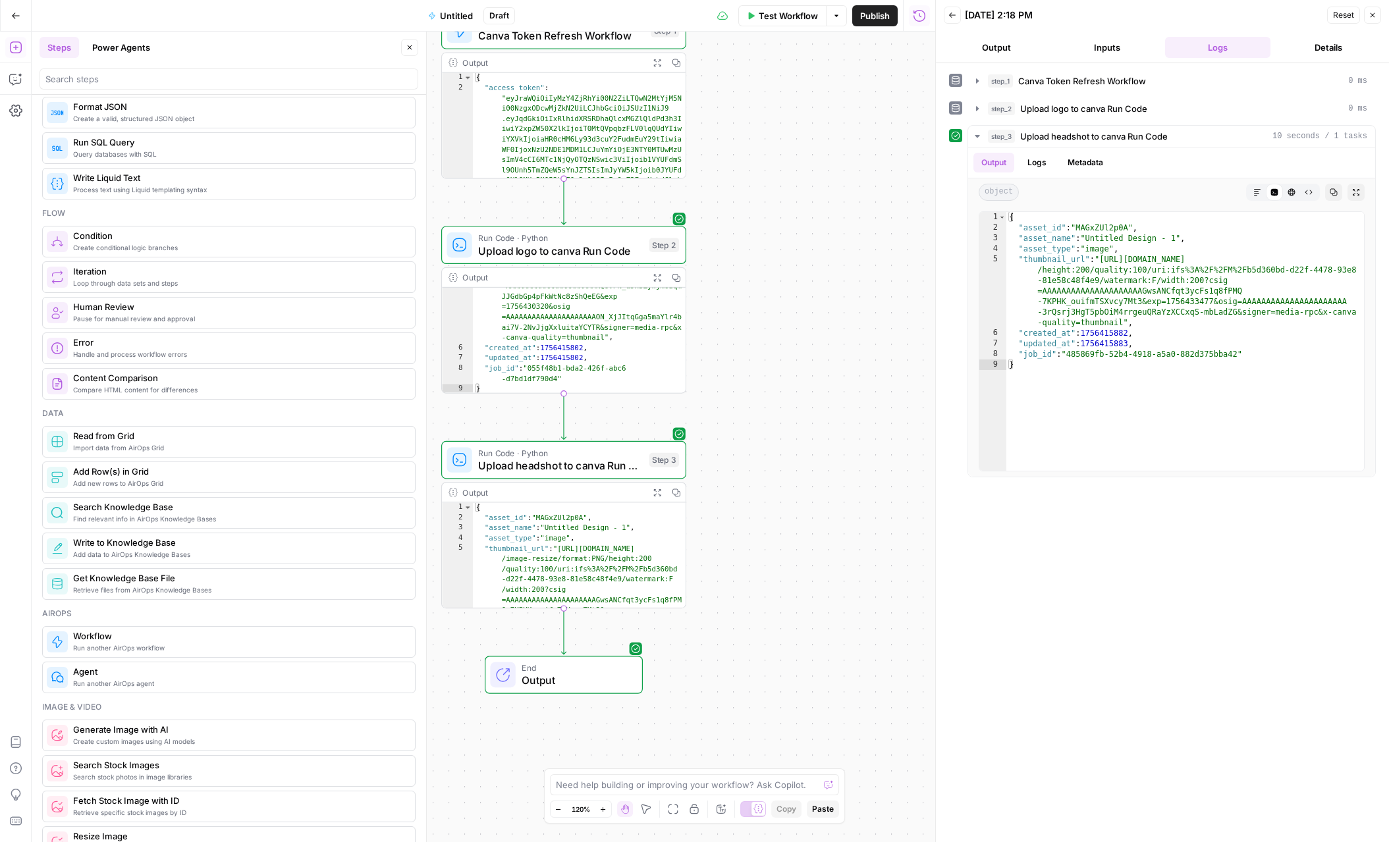
scroll to position [346, 0]
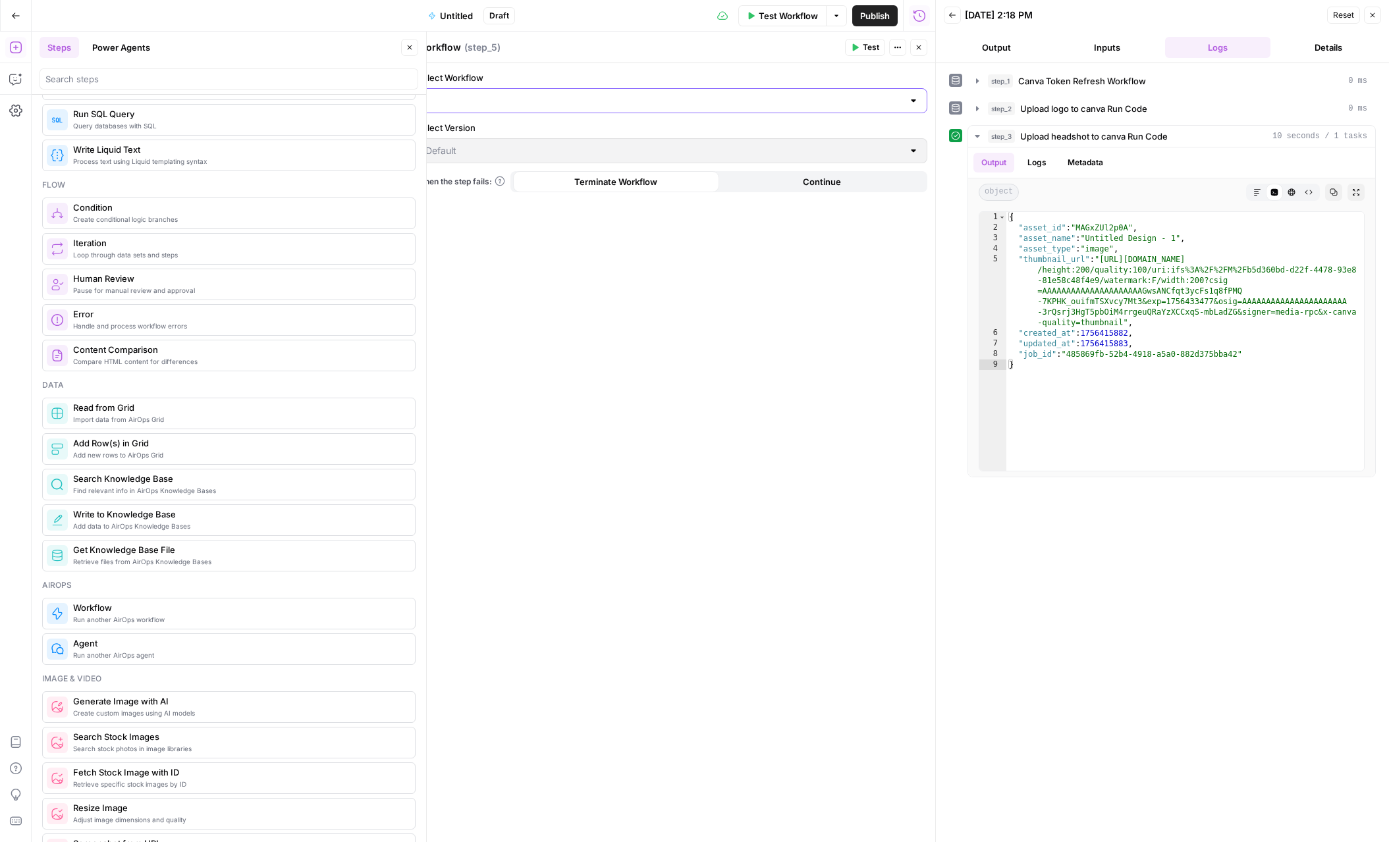
click at [705, 100] on input "Select Workflow" at bounding box center [663, 100] width 477 height 13
type input "soci"
click at [651, 139] on span "Social Media Audit" at bounding box center [669, 133] width 483 height 13
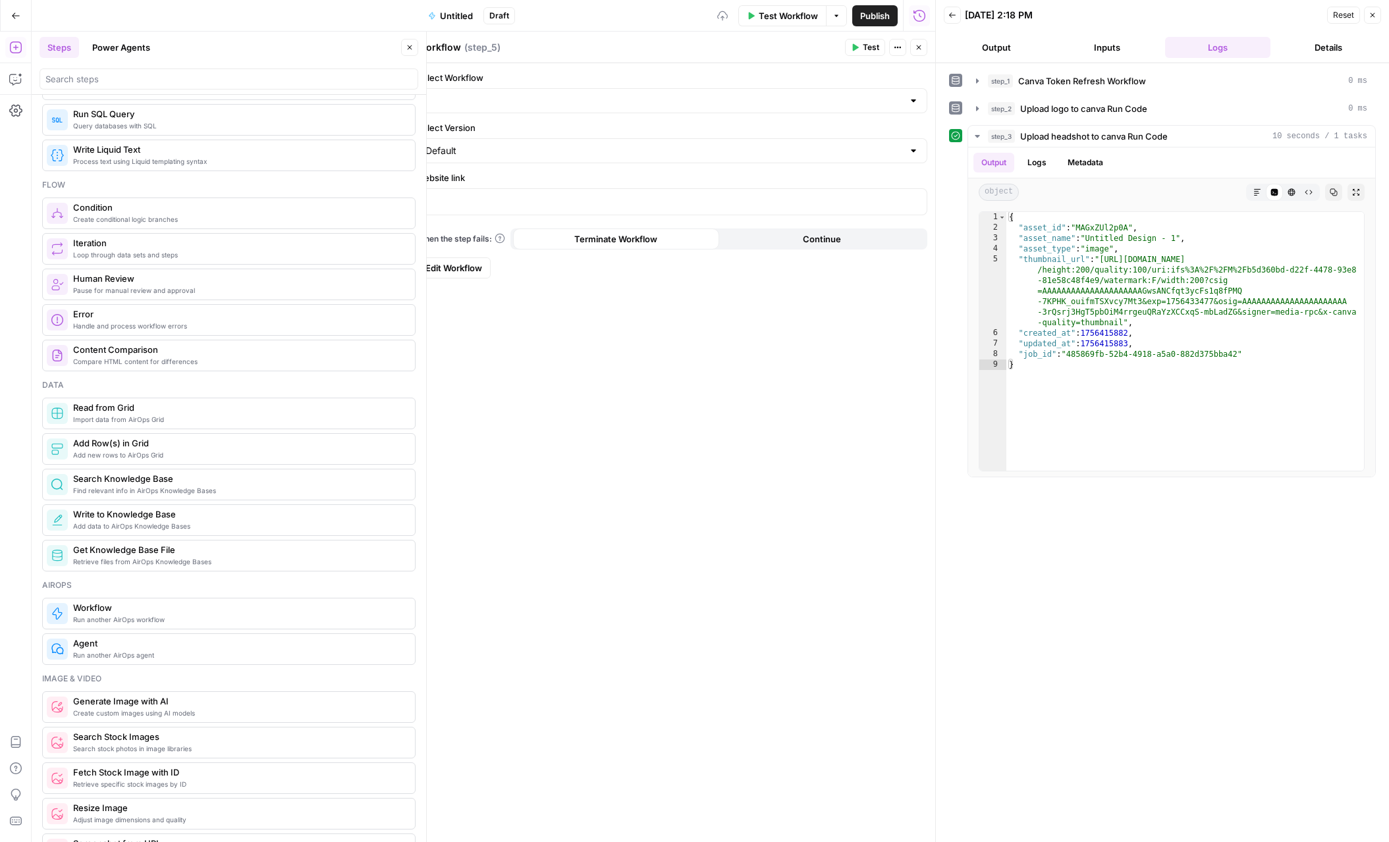
type input "Social Media Audit"
click at [710, 203] on p at bounding box center [671, 200] width 493 height 13
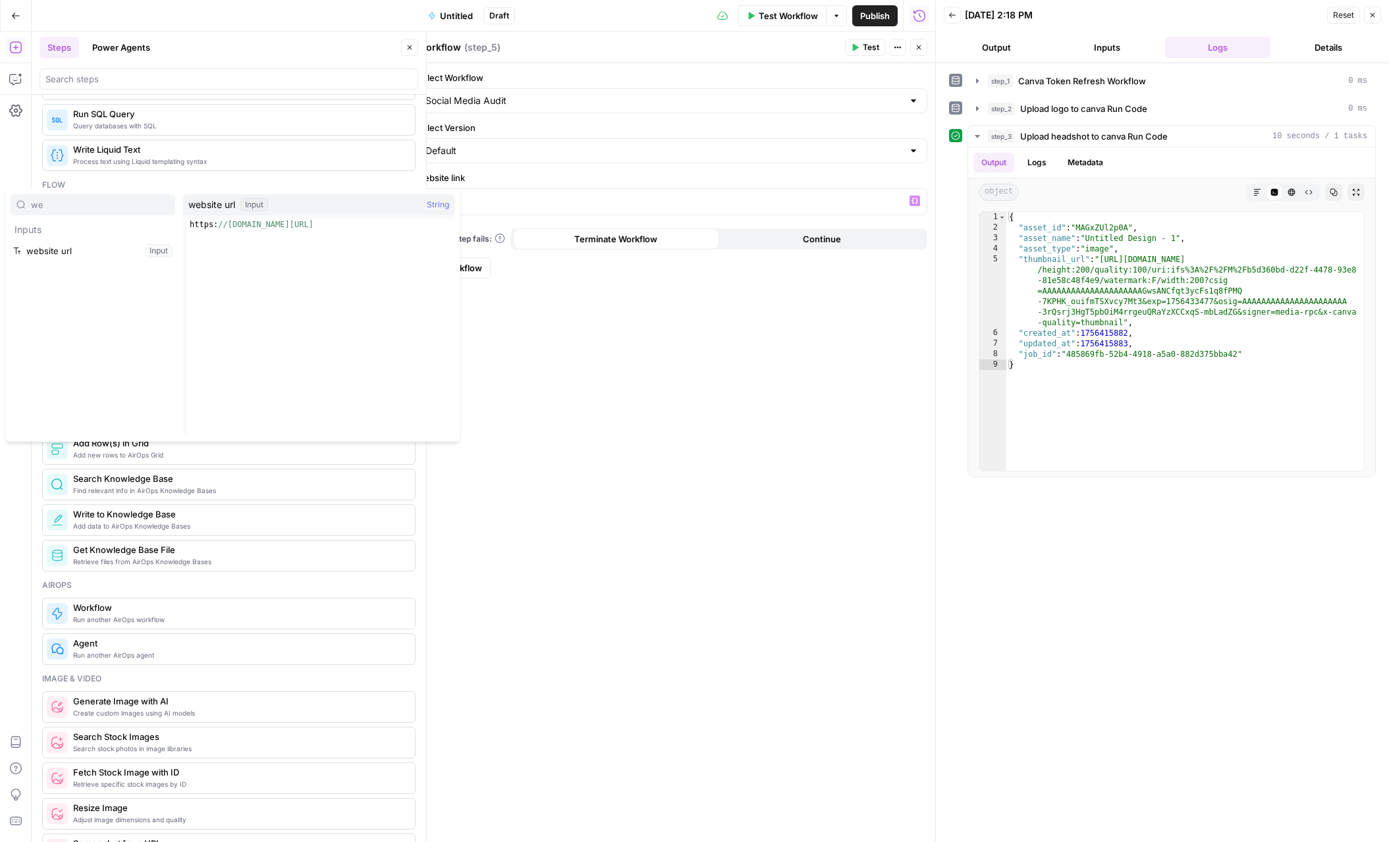
type input "we"
click at [37, 252] on button "Select variable website url" at bounding box center [93, 250] width 165 height 21
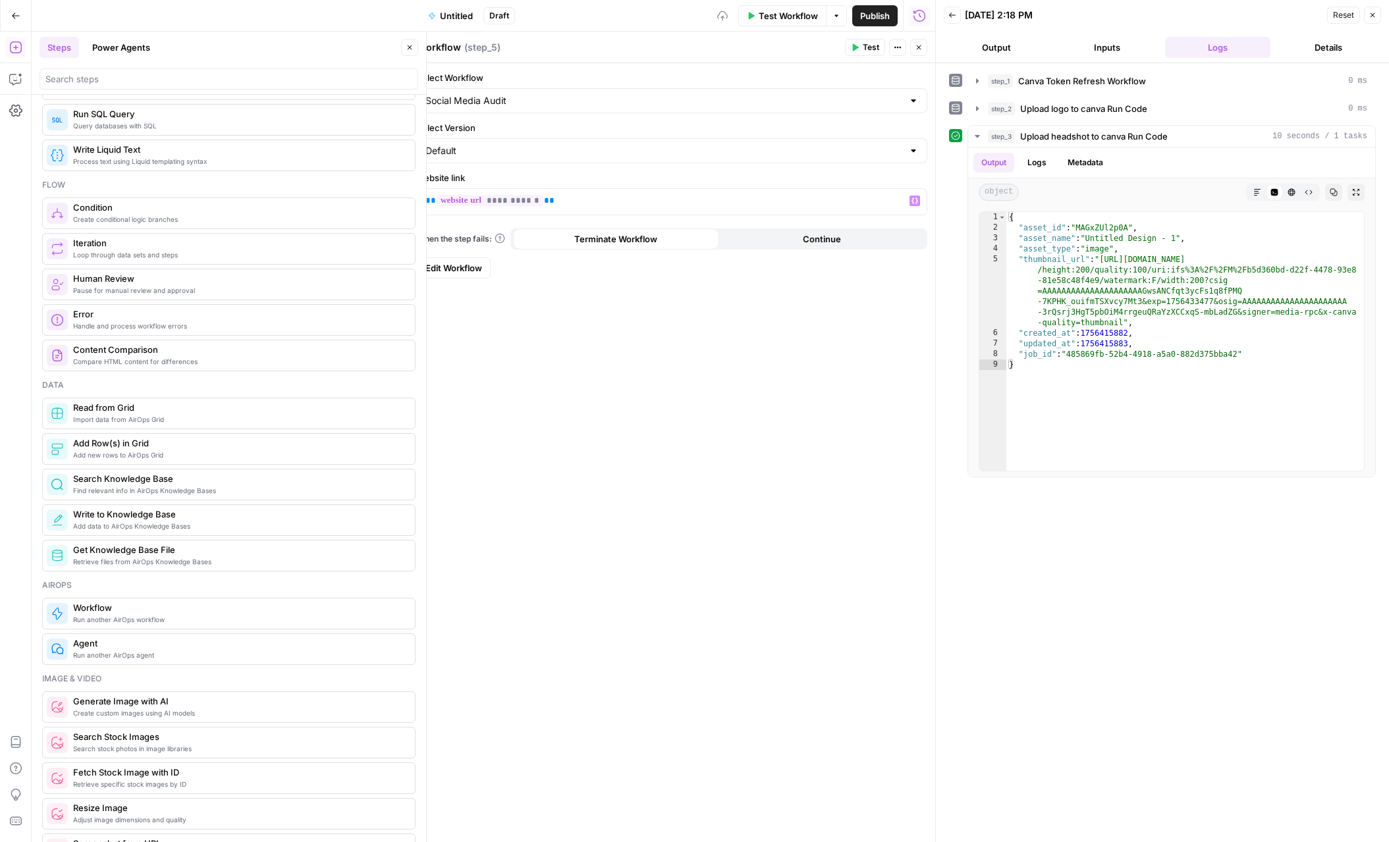
click at [693, 384] on div "**********" at bounding box center [672, 452] width 526 height 779
click at [458, 14] on span "Untitled" at bounding box center [456, 15] width 33 height 13
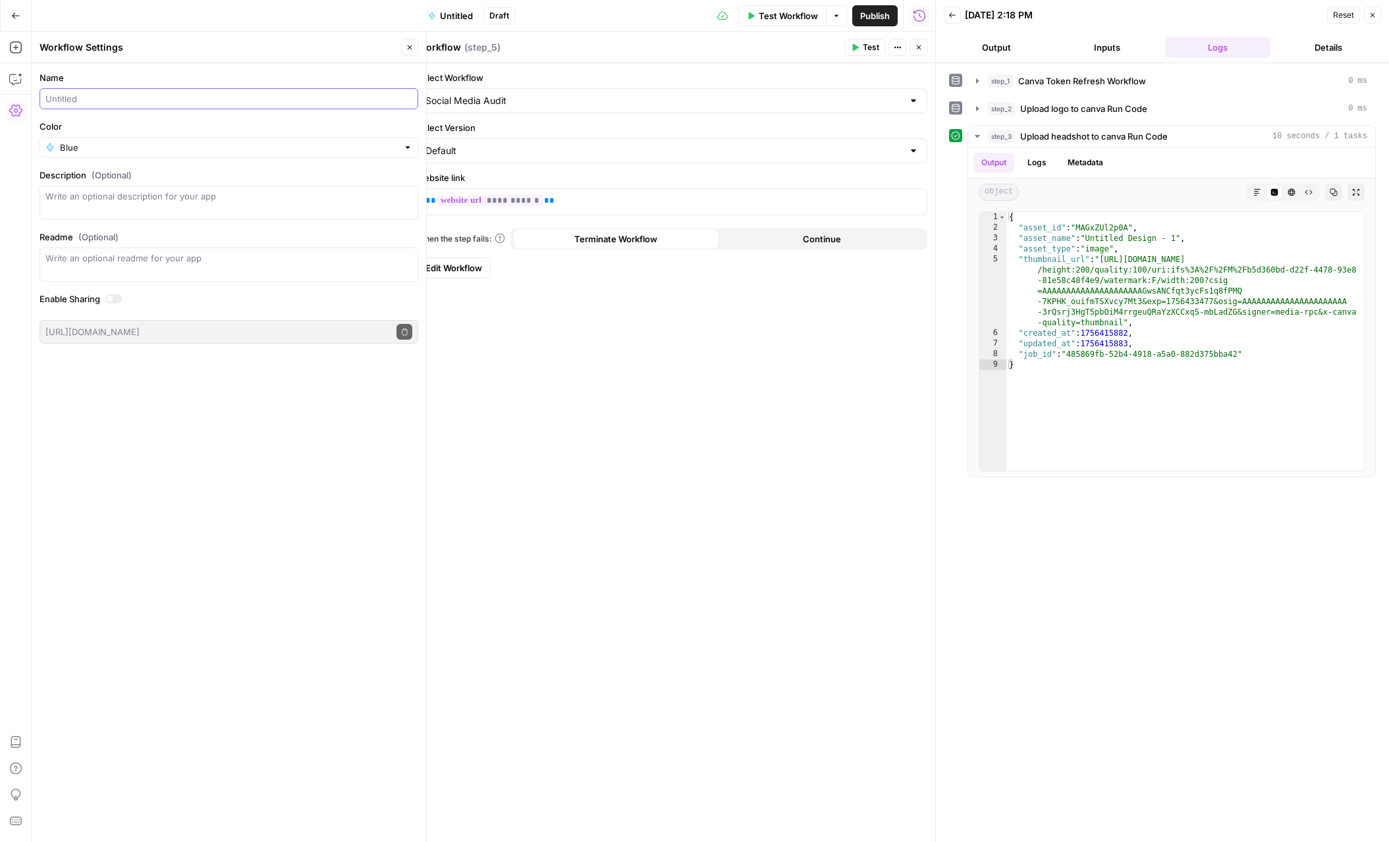
click at [373, 103] on input "Name" at bounding box center [228, 98] width 367 height 13
type input "AI Social Media - New Account Onboarding"
click at [384, 41] on div "Workflow Settings" at bounding box center [219, 47] width 358 height 13
click at [413, 45] on button "Close" at bounding box center [409, 47] width 17 height 17
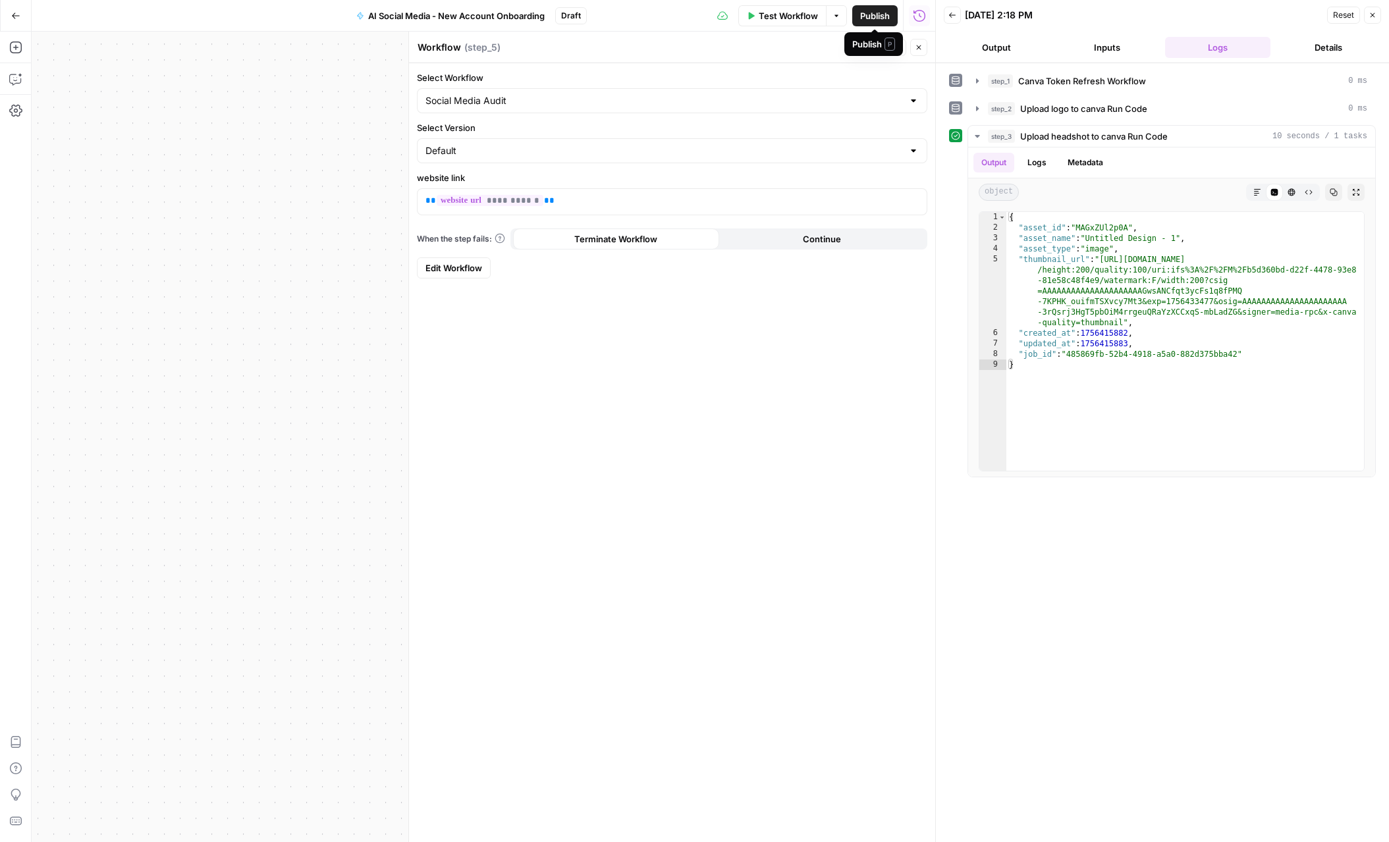
click at [710, 16] on span "Publish" at bounding box center [875, 15] width 30 height 13
drag, startPoint x: 775, startPoint y: 47, endPoint x: 785, endPoint y: 51, distance: 11.3
click at [710, 48] on div "Workflow Workflow ( step_5 )" at bounding box center [629, 47] width 424 height 14
click at [710, 49] on button "Close" at bounding box center [918, 47] width 17 height 17
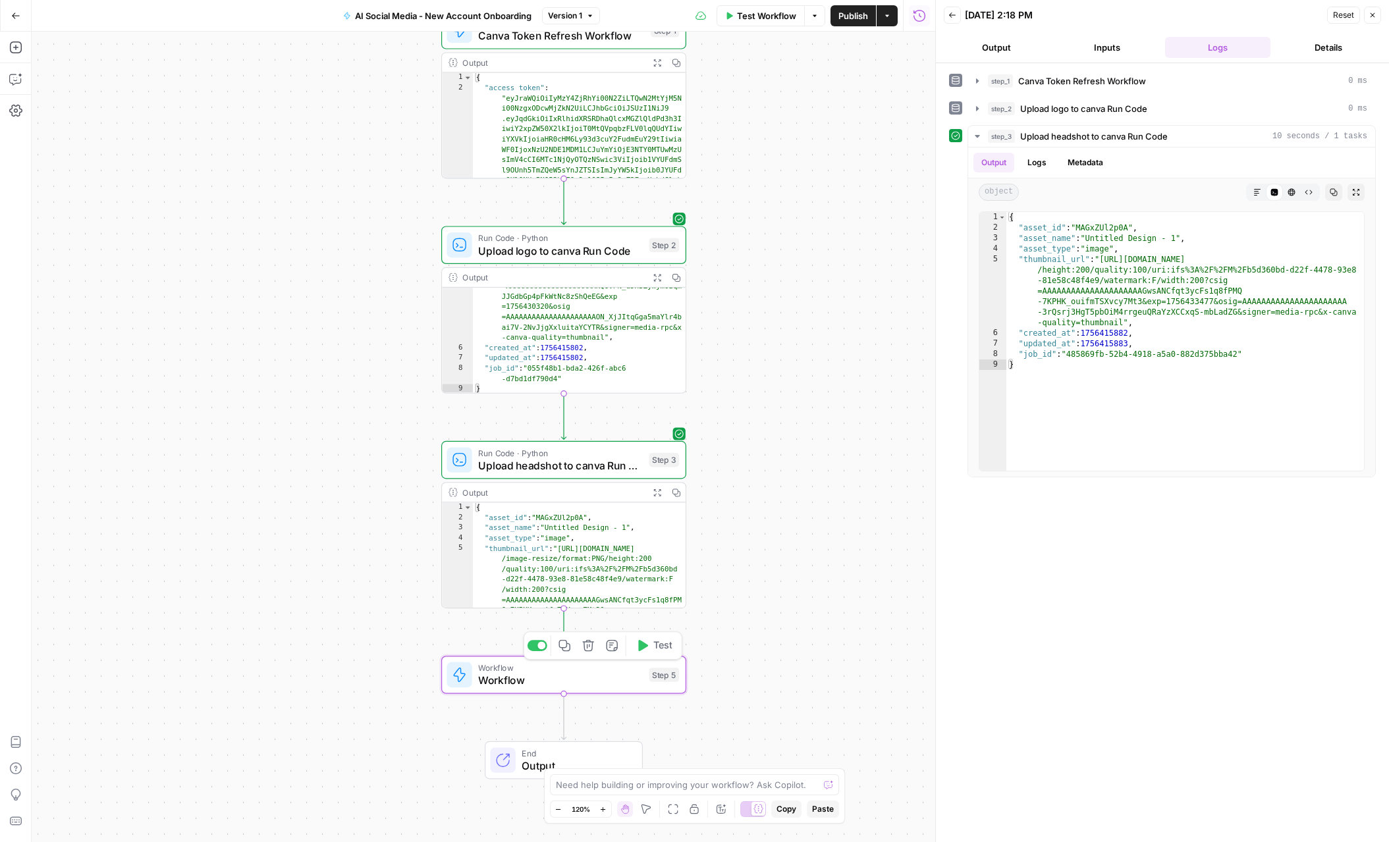
click at [512, 681] on span "Workflow" at bounding box center [560, 680] width 165 height 16
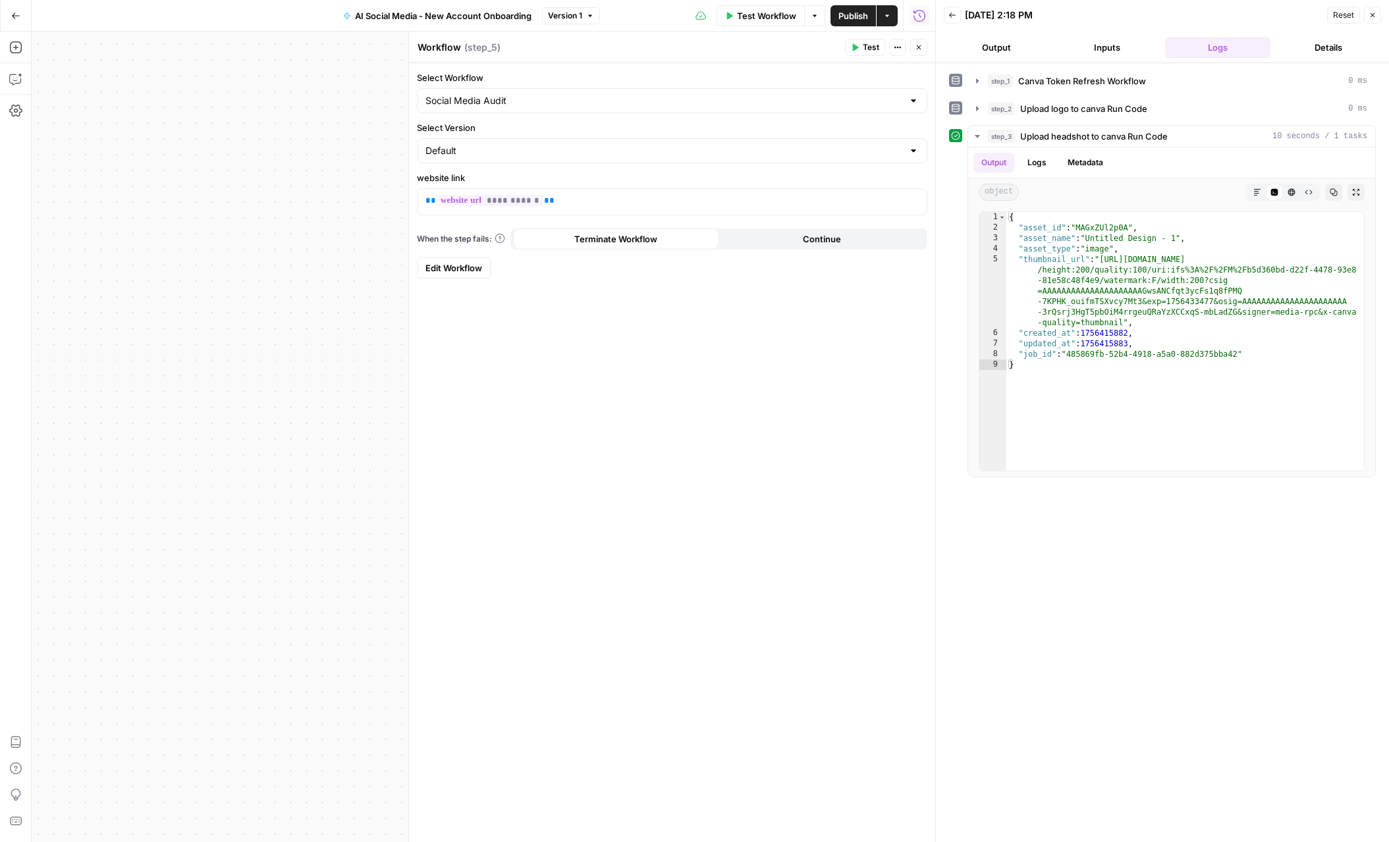
click at [453, 49] on textarea "Workflow" at bounding box center [438, 47] width 43 height 13
type textarea "Social Media Audit - Workflow"
click at [710, 15] on span "Publish" at bounding box center [853, 15] width 30 height 13
click at [710, 48] on div "Social Media Audit - Workflow Social Media Audit - Workflow ( step_5 )" at bounding box center [629, 47] width 424 height 14
click at [710, 49] on button "Close" at bounding box center [918, 47] width 17 height 17
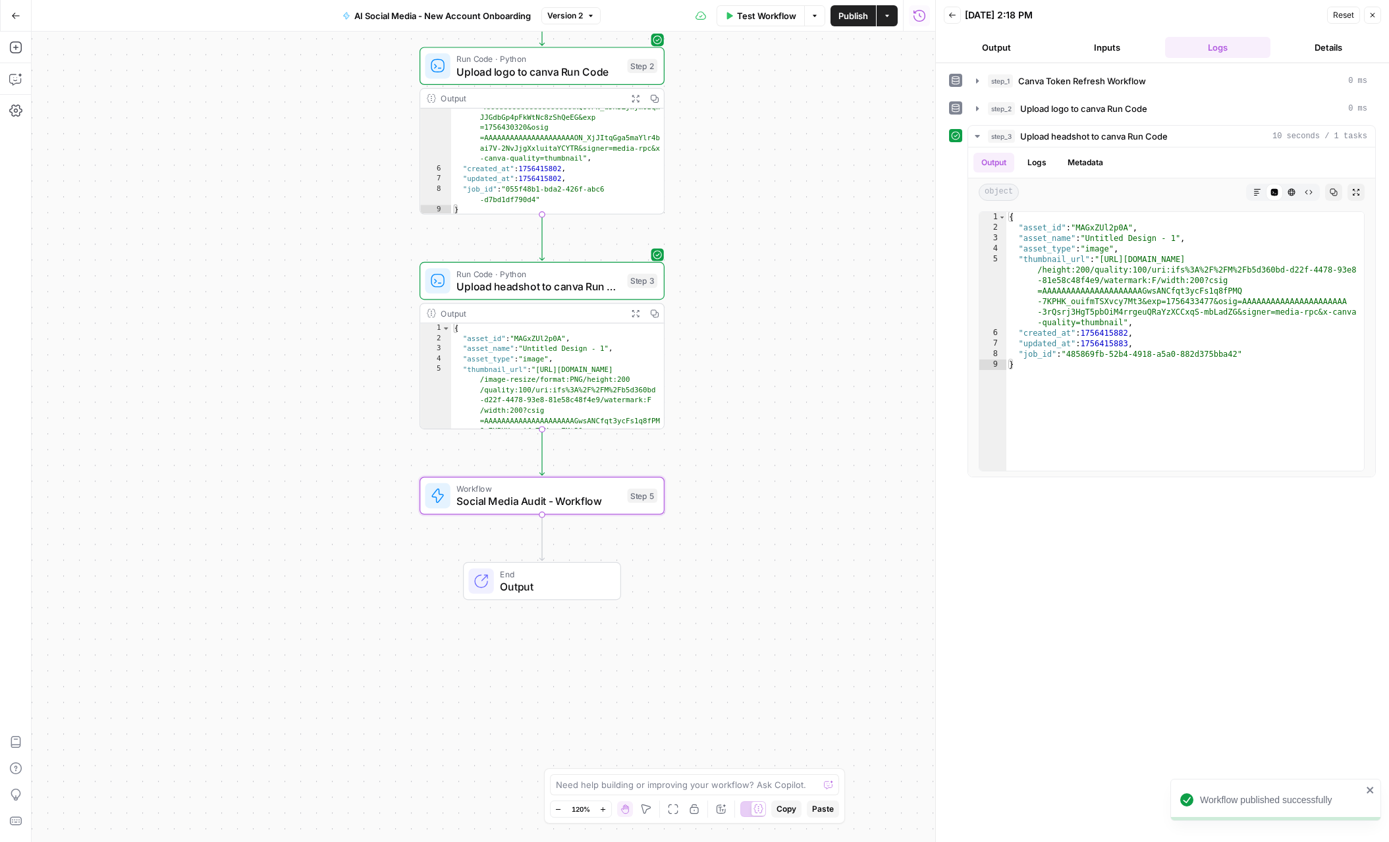
drag, startPoint x: 816, startPoint y: 597, endPoint x: 794, endPoint y: 400, distance: 198.1
click at [710, 400] on div "Workflow Set Inputs Inputs Workflow Canva Token Refresh Workflow Step 1 Output …" at bounding box center [483, 437] width 903 height 811
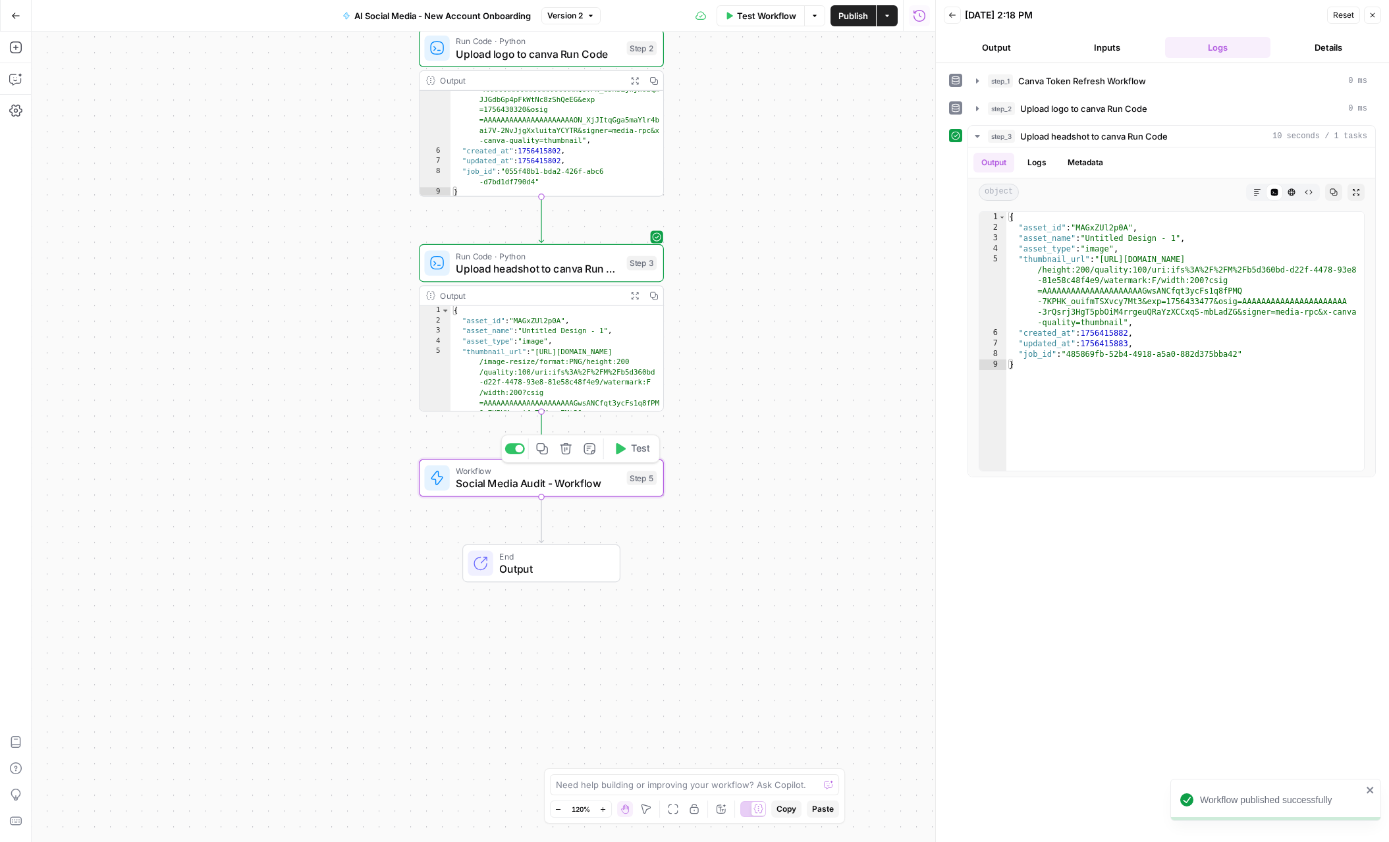
click at [633, 454] on span "Test" at bounding box center [640, 449] width 19 height 14
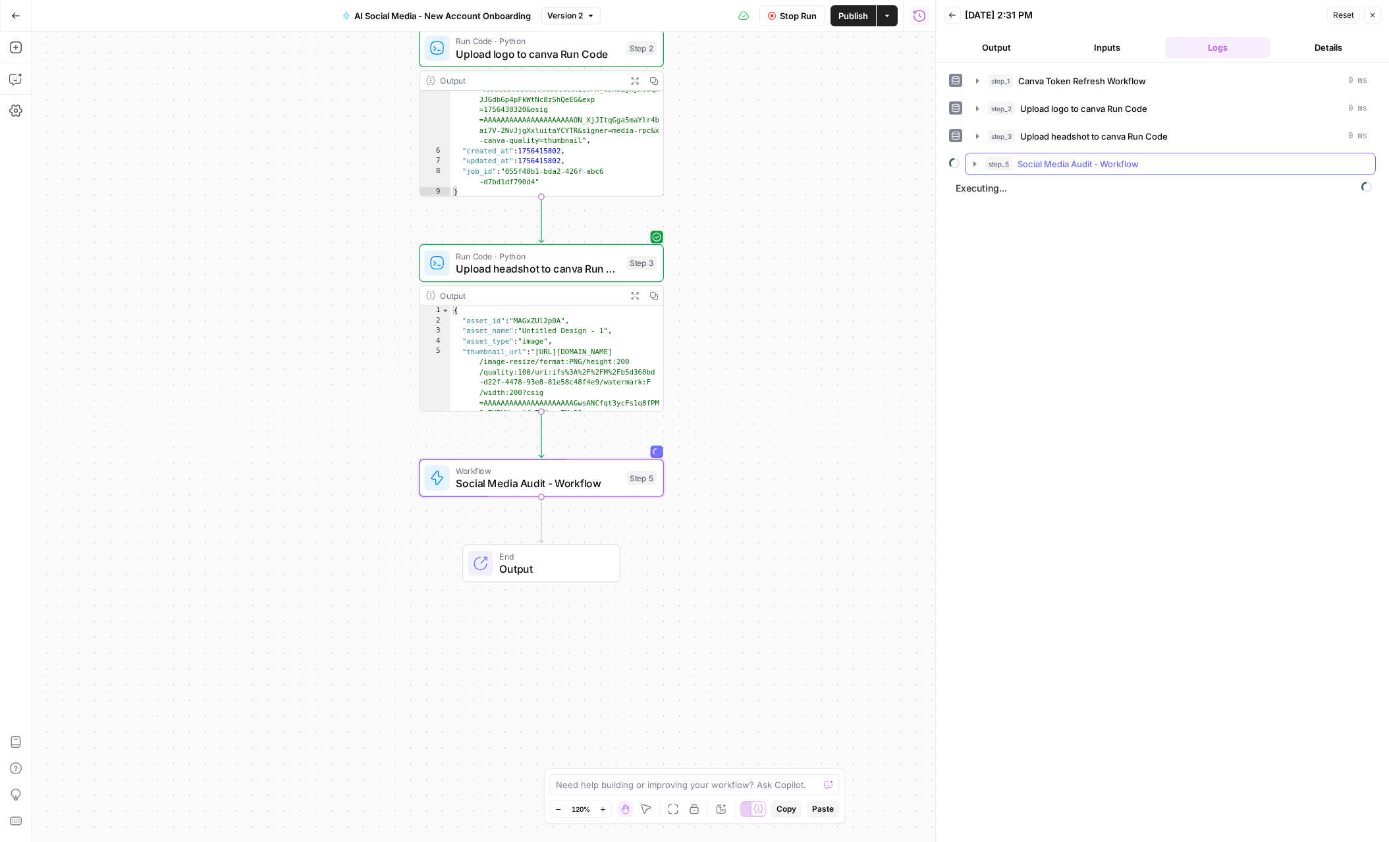
click at [710, 167] on icon "button" at bounding box center [974, 164] width 11 height 11
click at [710, 191] on icon "button" at bounding box center [1004, 191] width 11 height 11
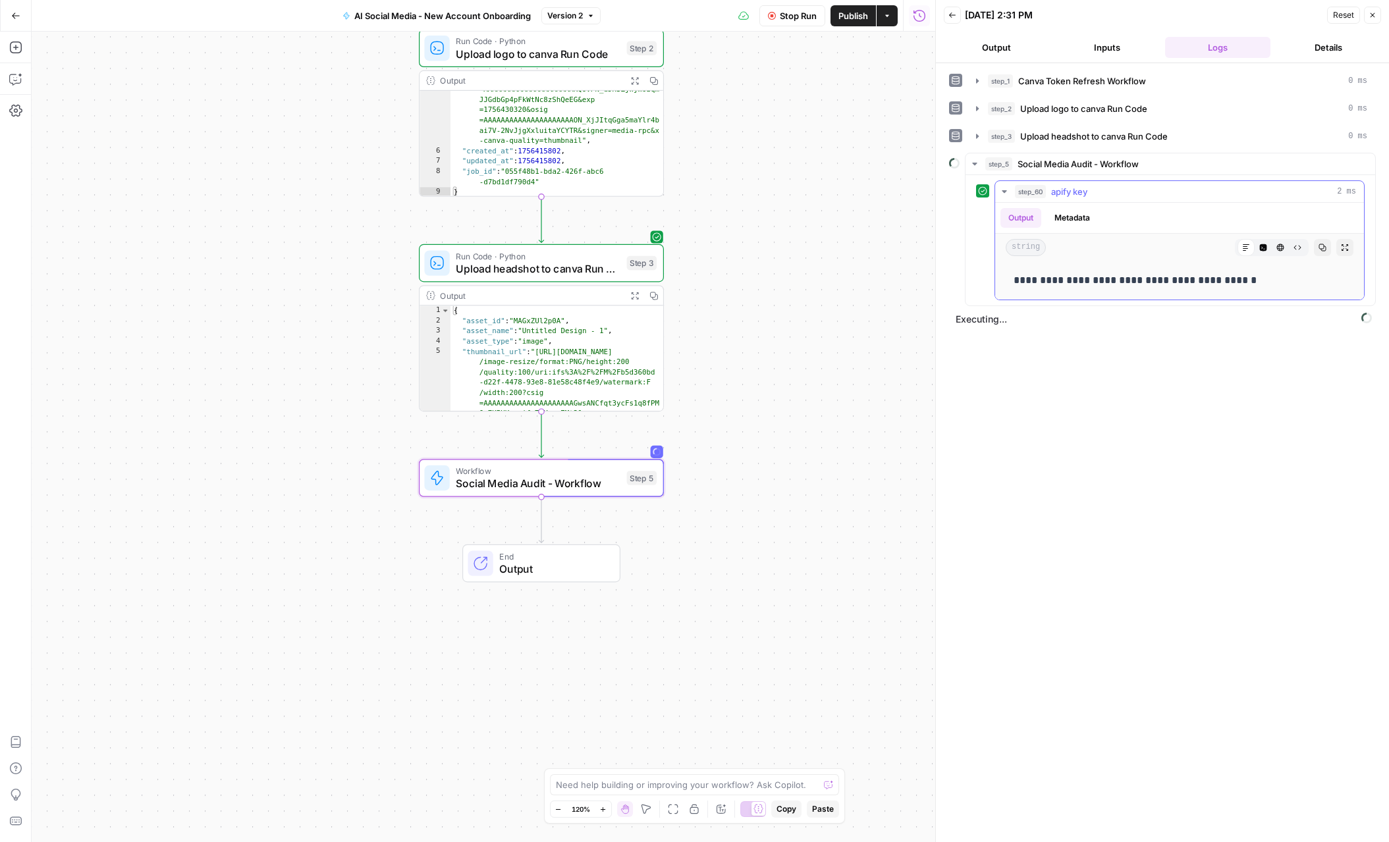
click at [710, 191] on icon "button" at bounding box center [1003, 191] width 5 height 3
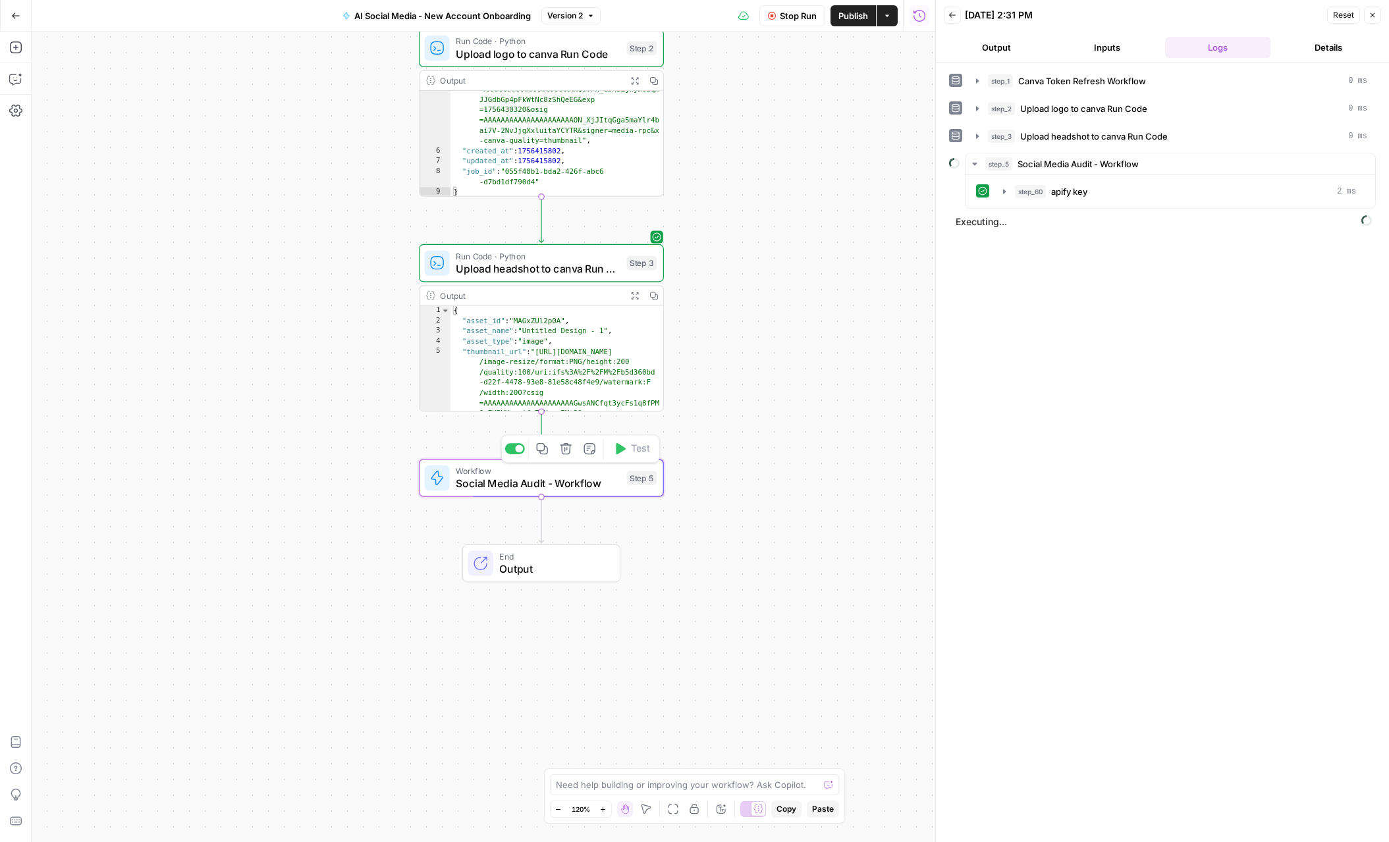
click at [579, 479] on span "Social Media Audit - Workflow" at bounding box center [538, 483] width 165 height 16
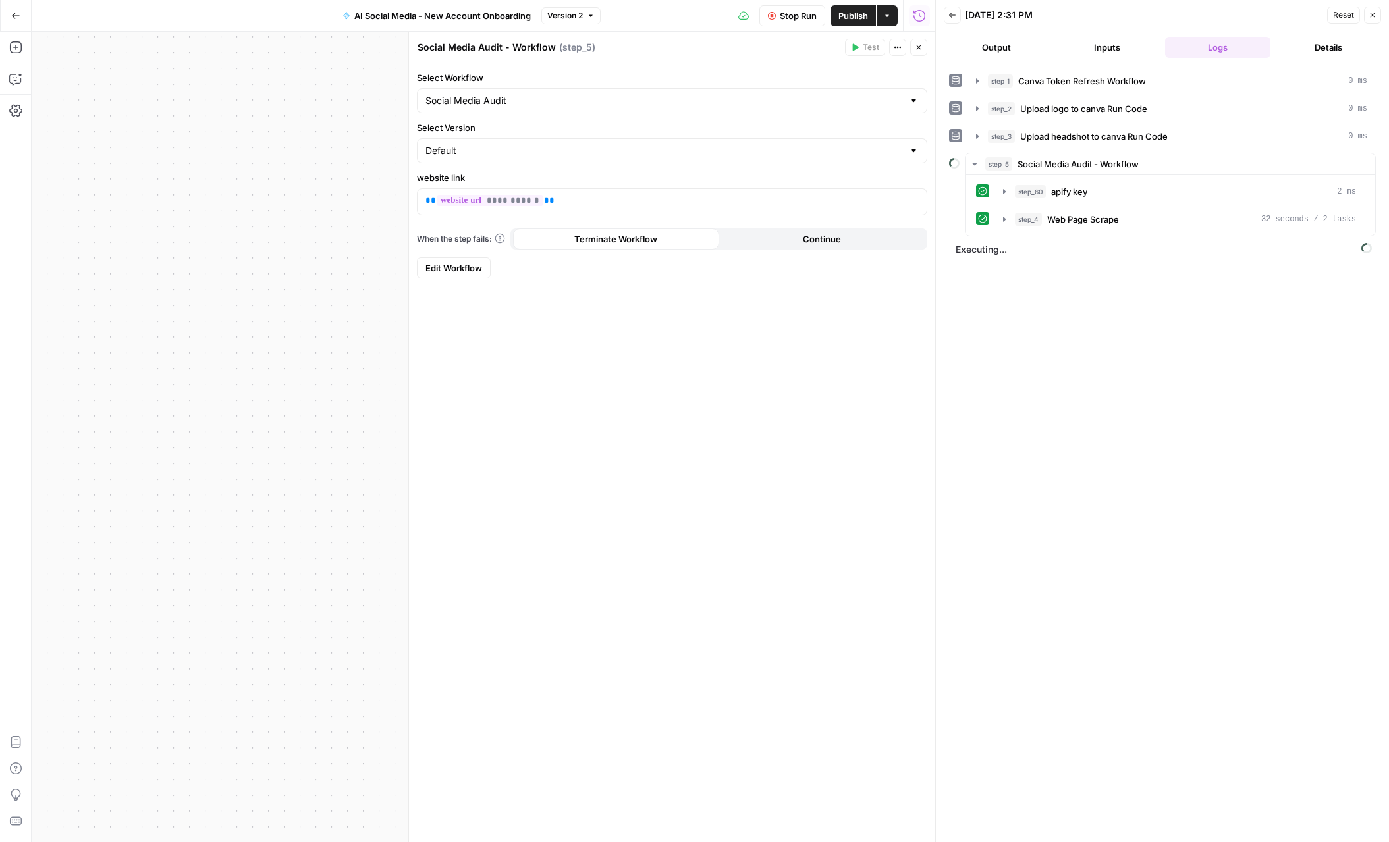
click at [710, 242] on button "Continue" at bounding box center [822, 238] width 206 height 21
click at [710, 216] on icon "button" at bounding box center [1004, 219] width 11 height 11
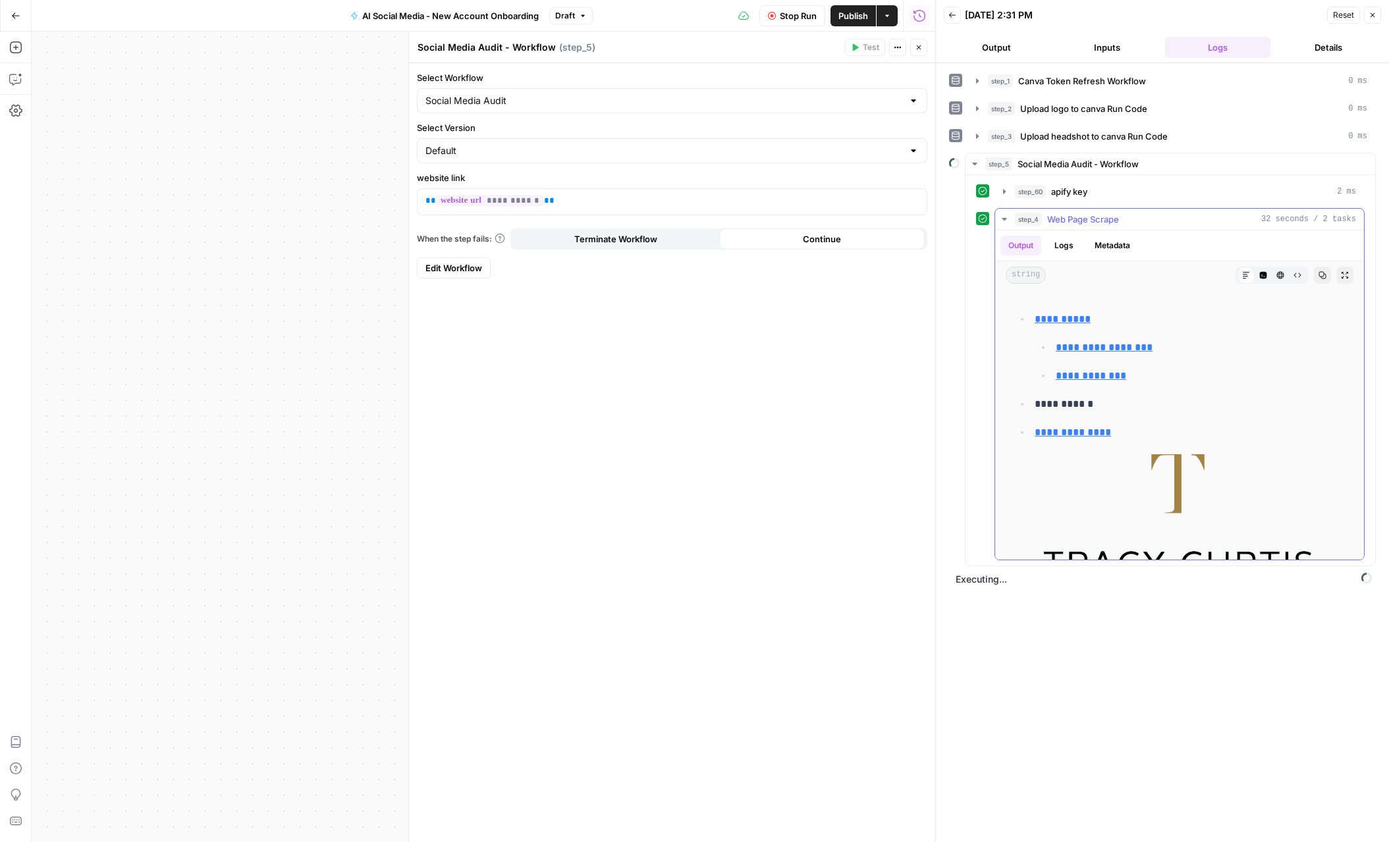
click at [710, 216] on icon "button" at bounding box center [1004, 219] width 11 height 11
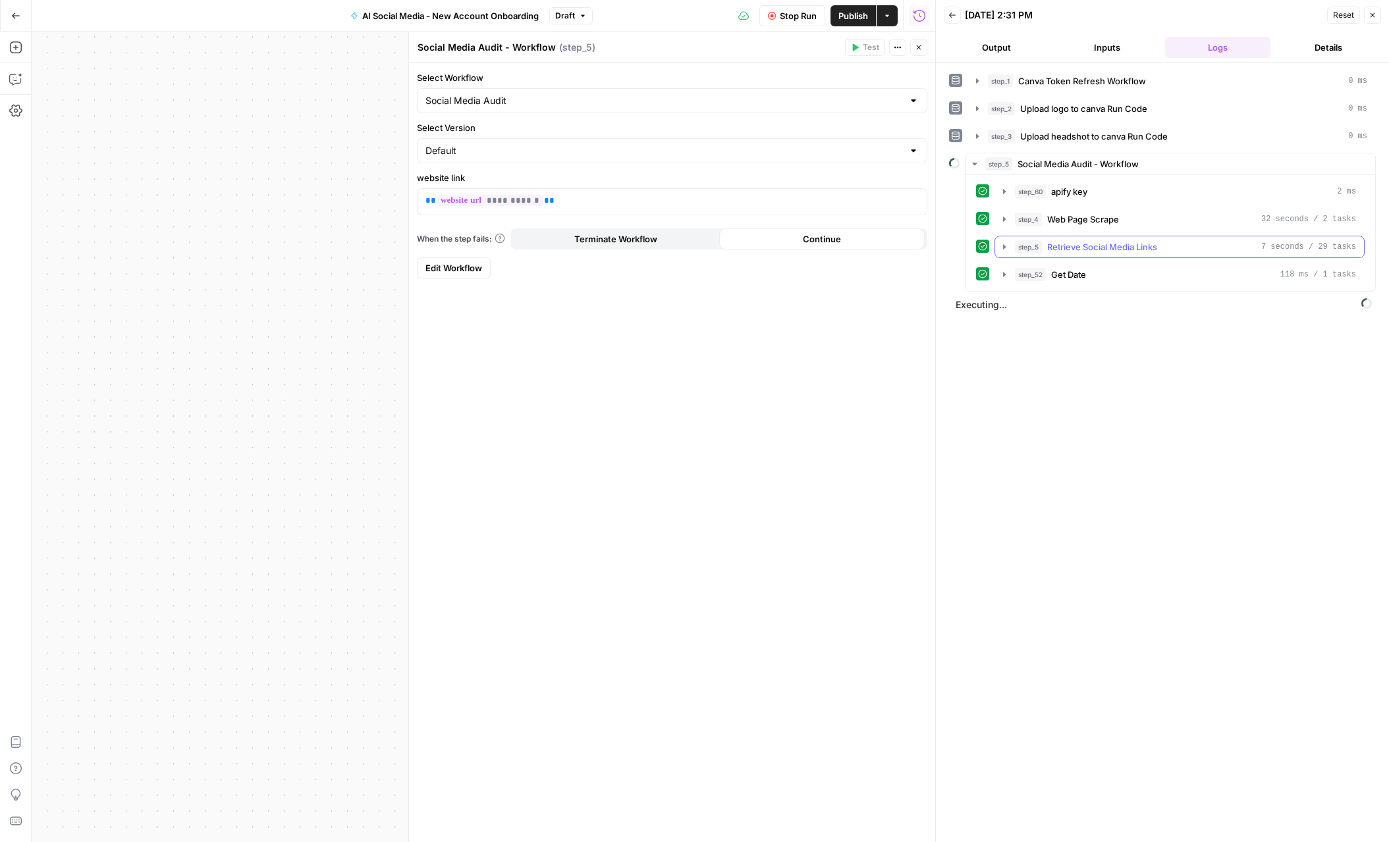
click at [710, 247] on icon "button" at bounding box center [1004, 247] width 11 height 11
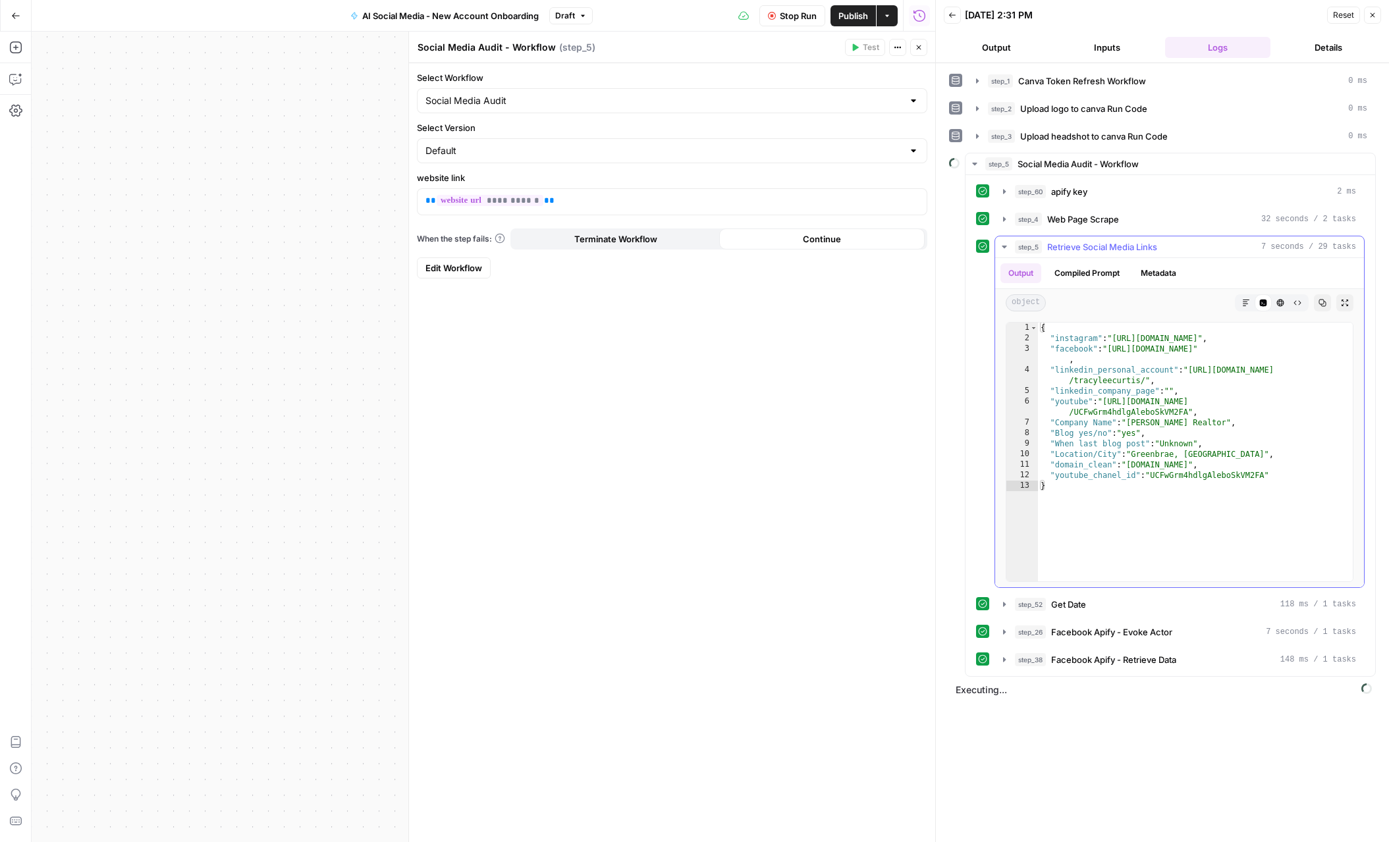
type textarea "**********"
drag, startPoint x: 1187, startPoint y: 412, endPoint x: 1107, endPoint y: 398, distance: 81.0
click at [710, 398] on div "{ "instagram" : "https://www.instagram.com/tracycurtisrealtor/" , "facebook" : …" at bounding box center [1195, 463] width 315 height 280
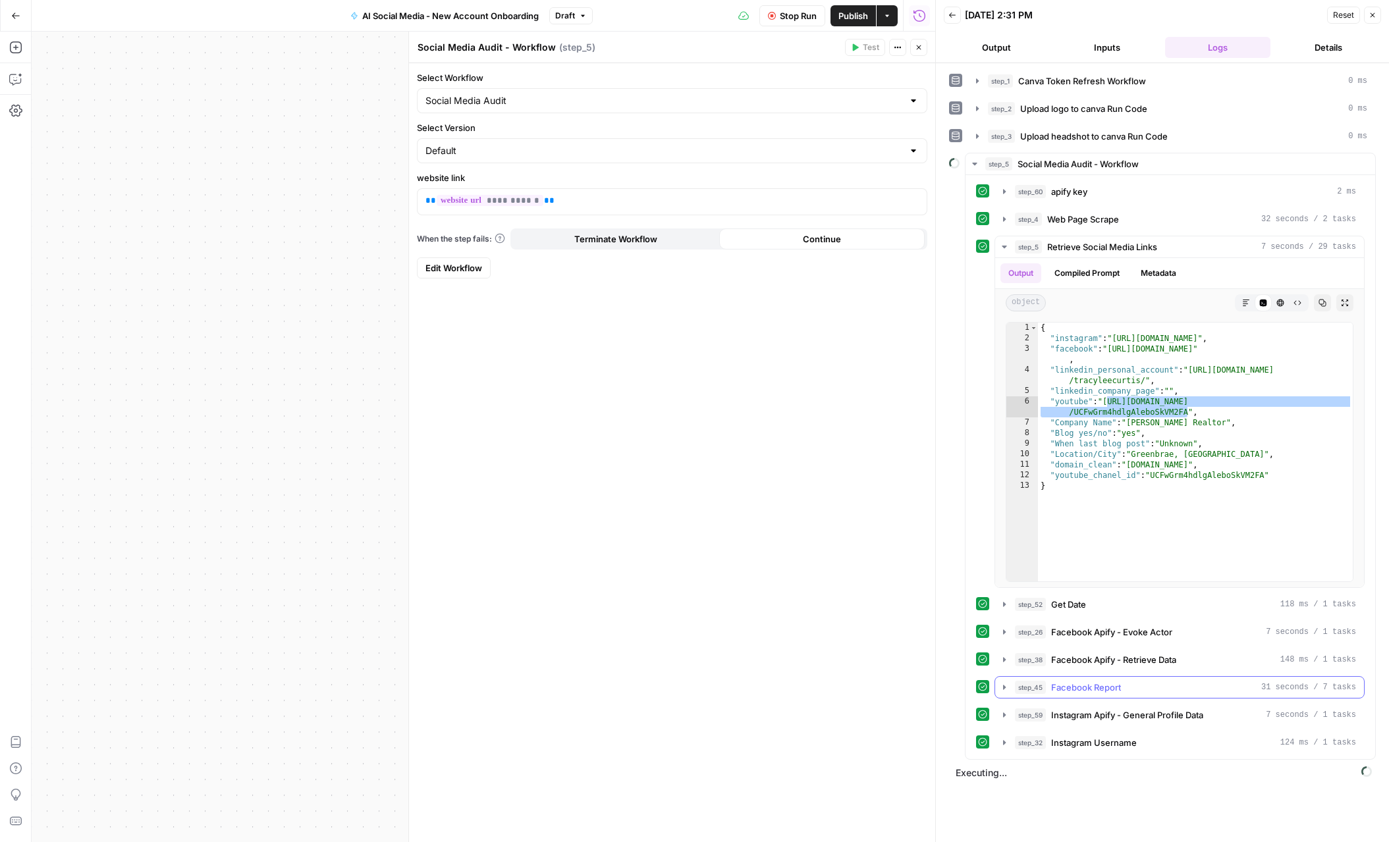
click at [710, 686] on icon "button" at bounding box center [1004, 687] width 3 height 5
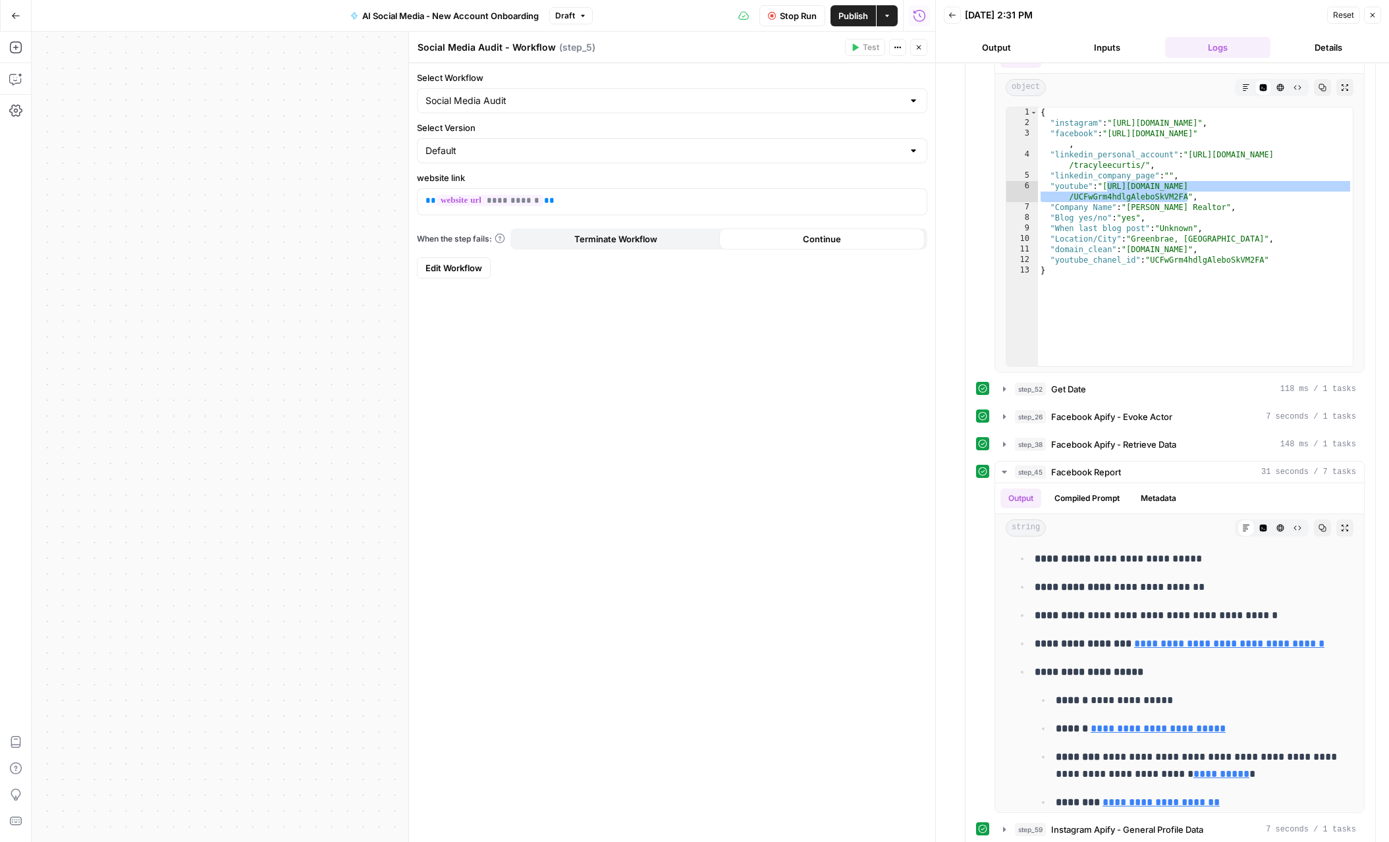
scroll to position [153, 0]
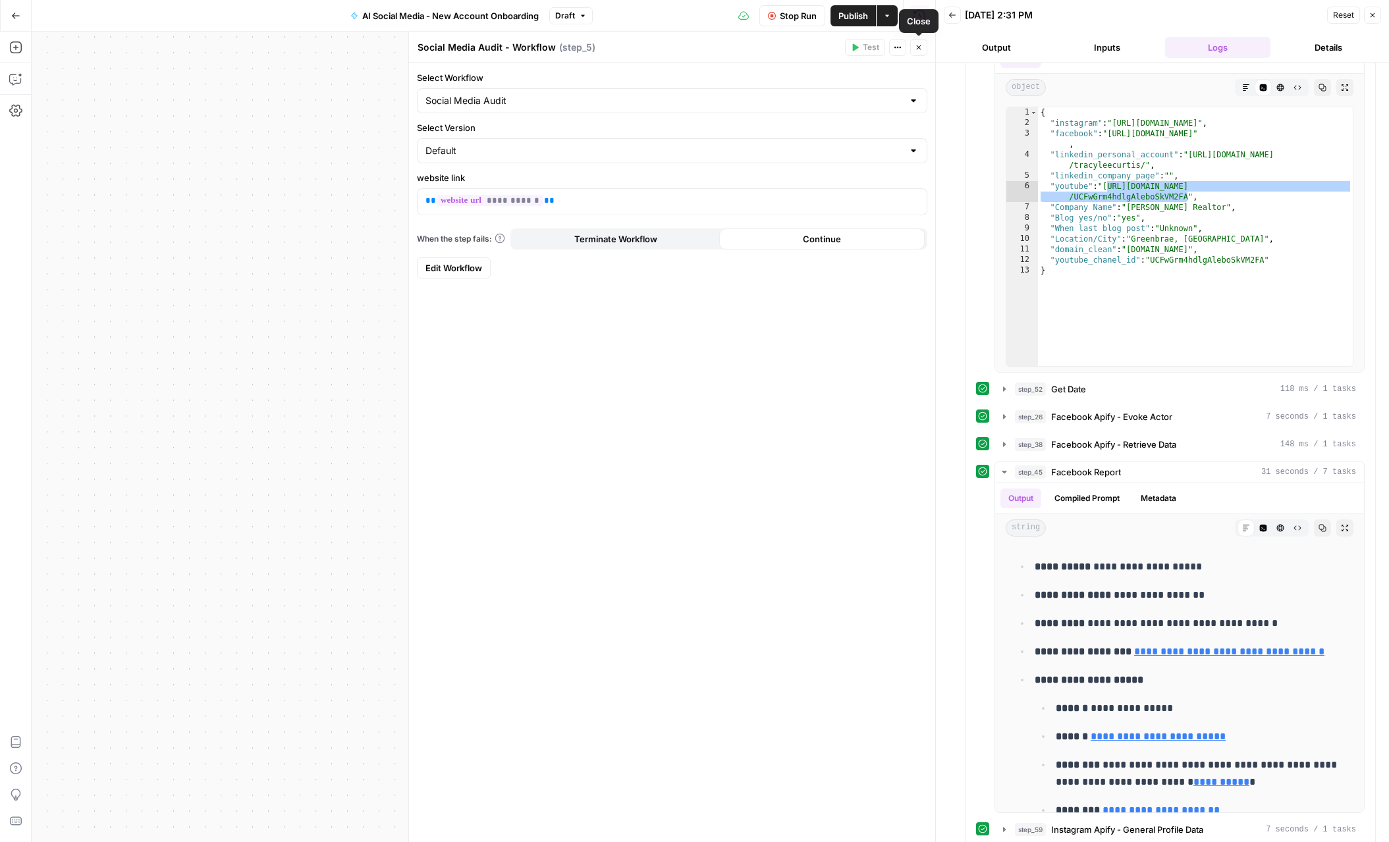
click at [710, 45] on icon "button" at bounding box center [919, 47] width 8 height 8
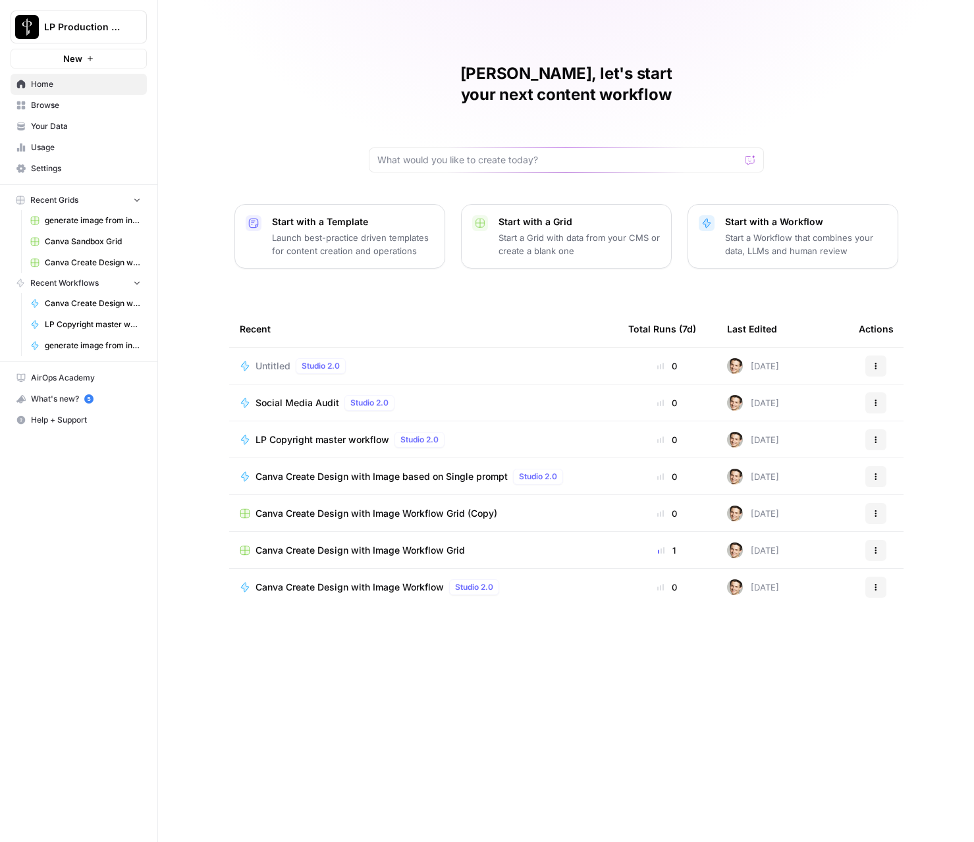
click at [68, 102] on span "Browse" at bounding box center [86, 105] width 110 height 12
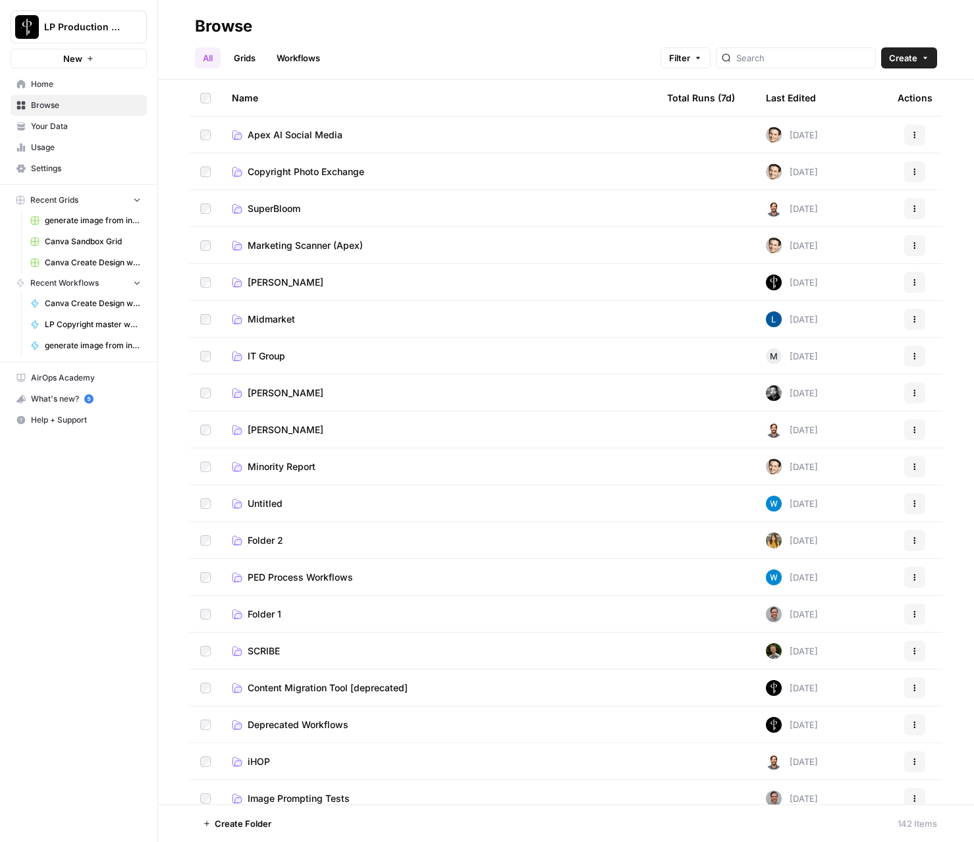
click at [296, 135] on span "Apex AI Social Media" at bounding box center [295, 134] width 95 height 13
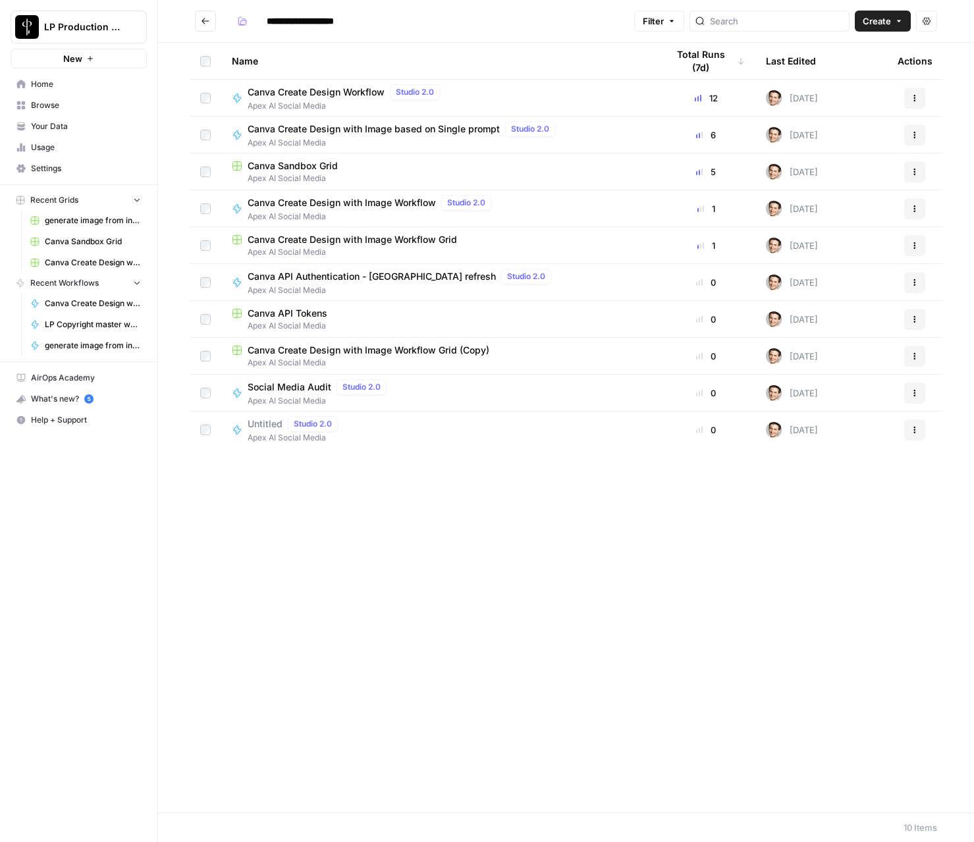
click at [296, 135] on div "Canva Create Design with Image based on Single prompt Studio 2.0" at bounding box center [404, 129] width 313 height 16
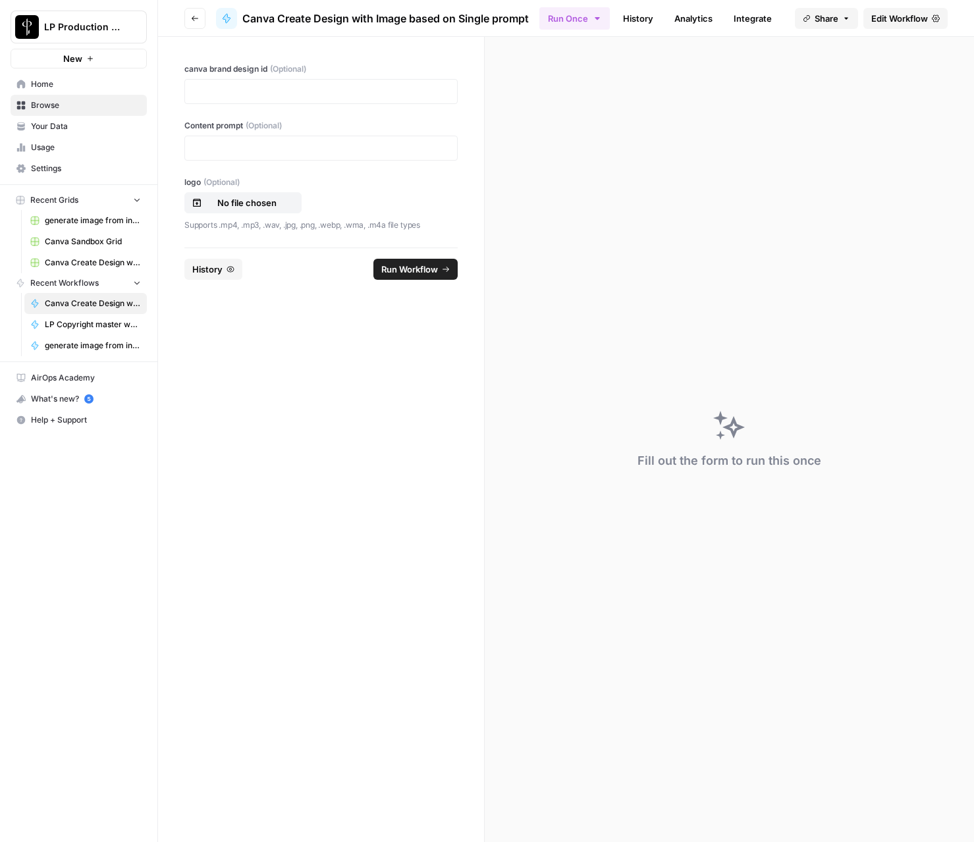
click at [879, 22] on span "Edit Workflow" at bounding box center [899, 18] width 57 height 13
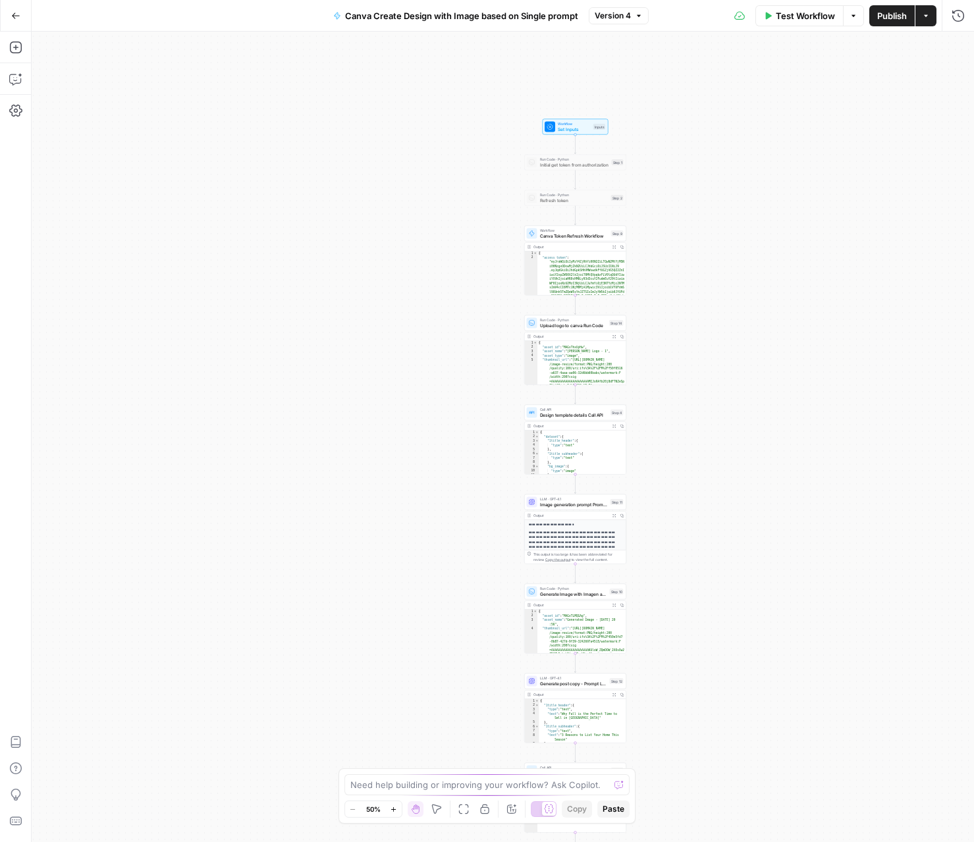
drag, startPoint x: 733, startPoint y: 246, endPoint x: 800, endPoint y: 456, distance: 219.7
click at [800, 456] on div "Workflow Set Inputs Inputs Run Code · Python Initial get token from authorizati…" at bounding box center [503, 437] width 942 height 811
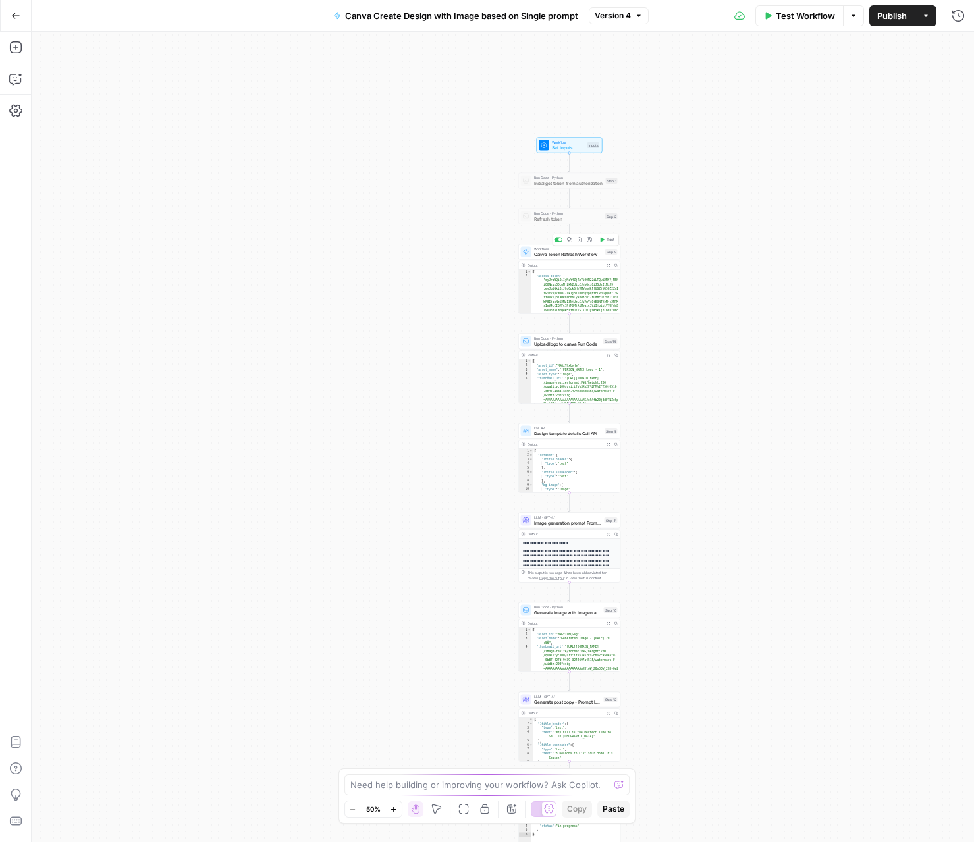
click at [570, 252] on span "Canva Token Refresh Workflow" at bounding box center [568, 254] width 68 height 7
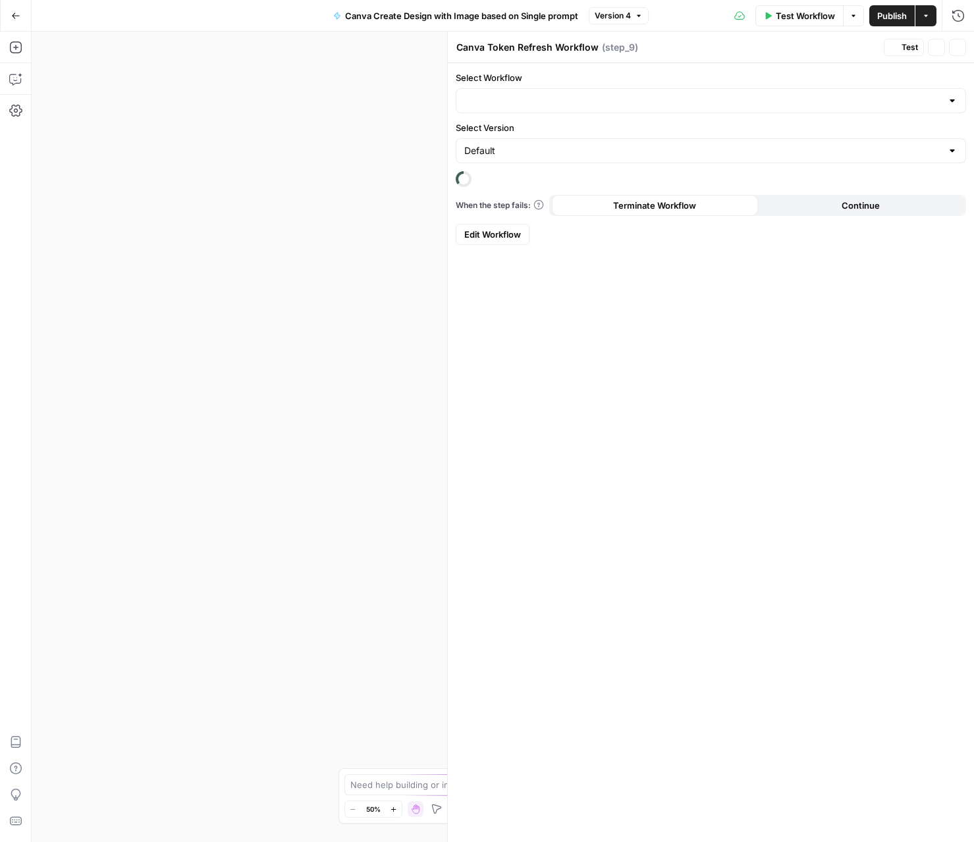
type input "Canva API Authentication - [GEOGRAPHIC_DATA] refresh"
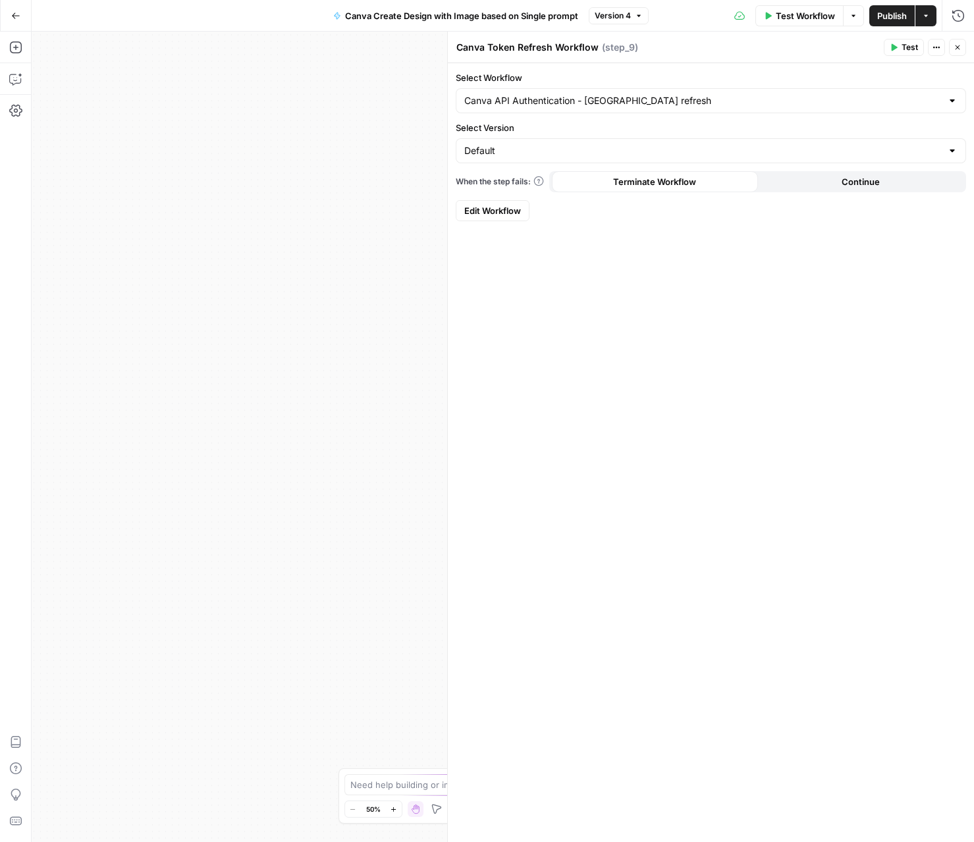
click at [960, 49] on icon "button" at bounding box center [957, 47] width 8 height 8
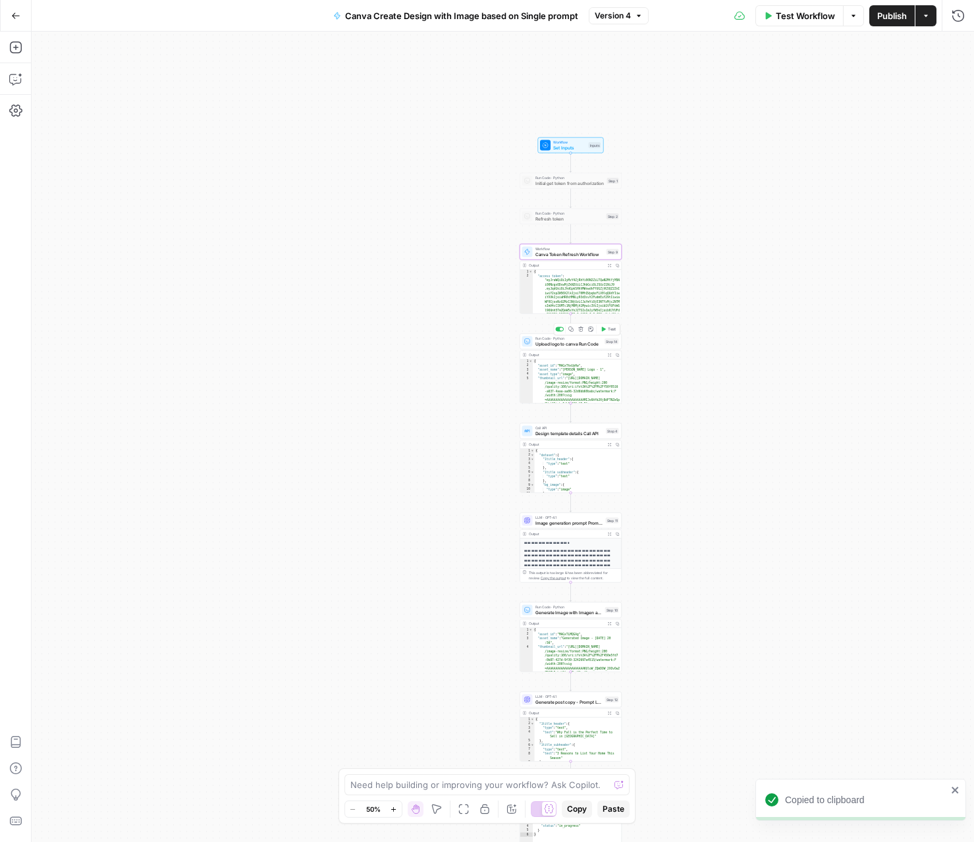
click at [560, 338] on span "Run Code · Python" at bounding box center [568, 338] width 67 height 5
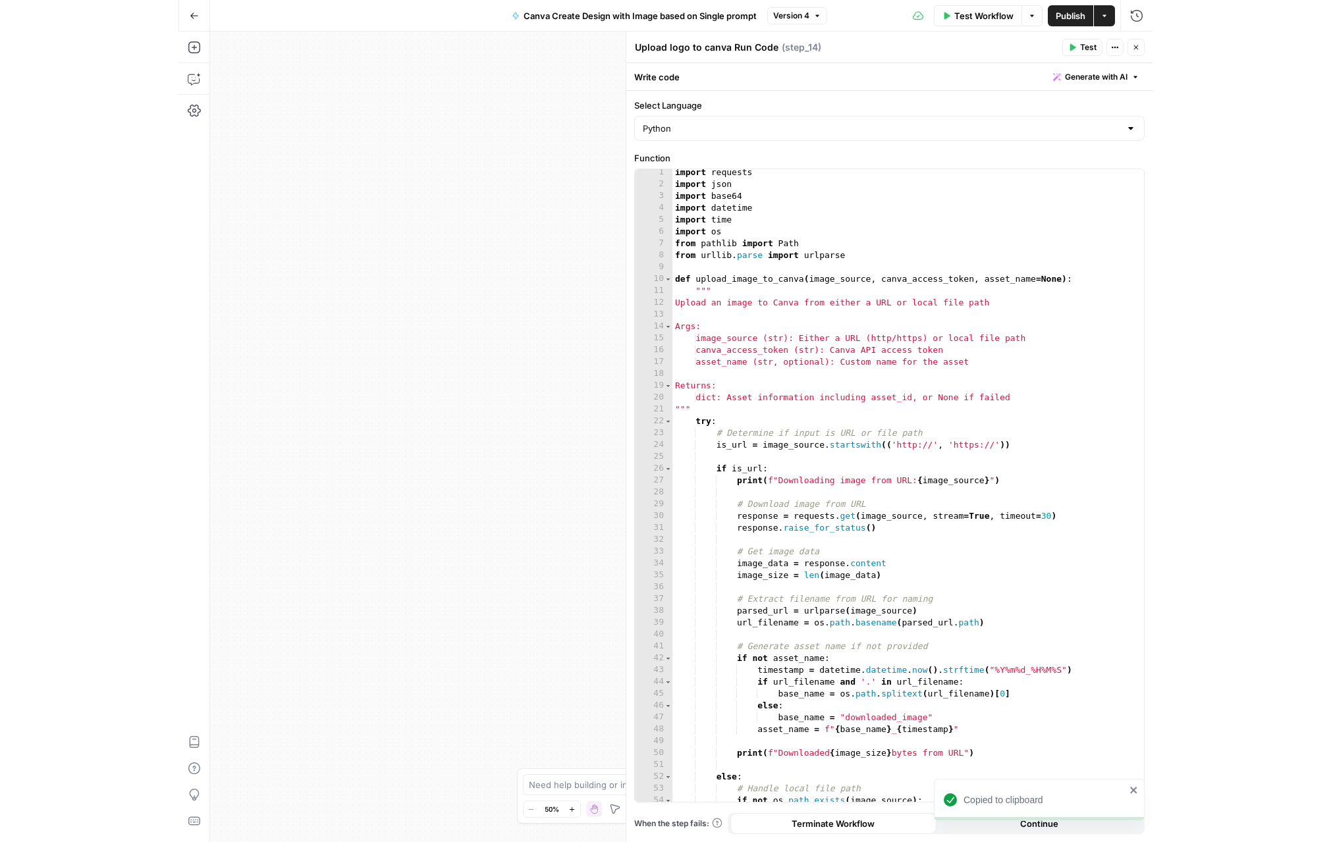
scroll to position [3, 0]
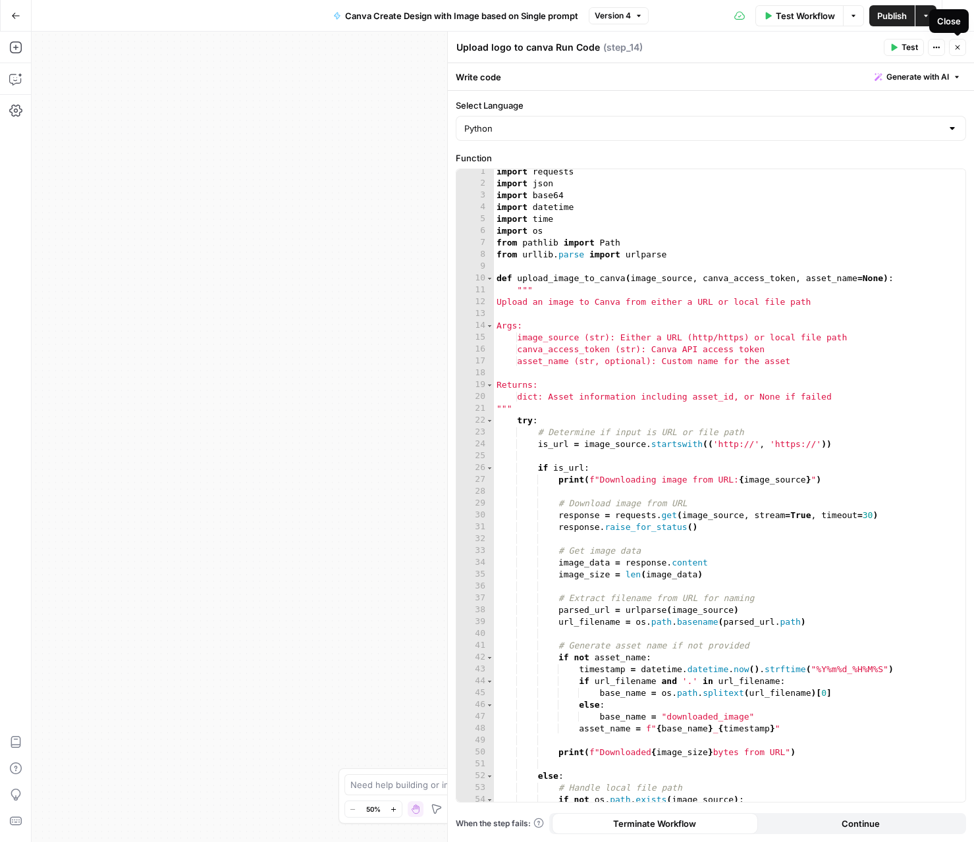
click at [957, 42] on button "Close" at bounding box center [957, 47] width 17 height 17
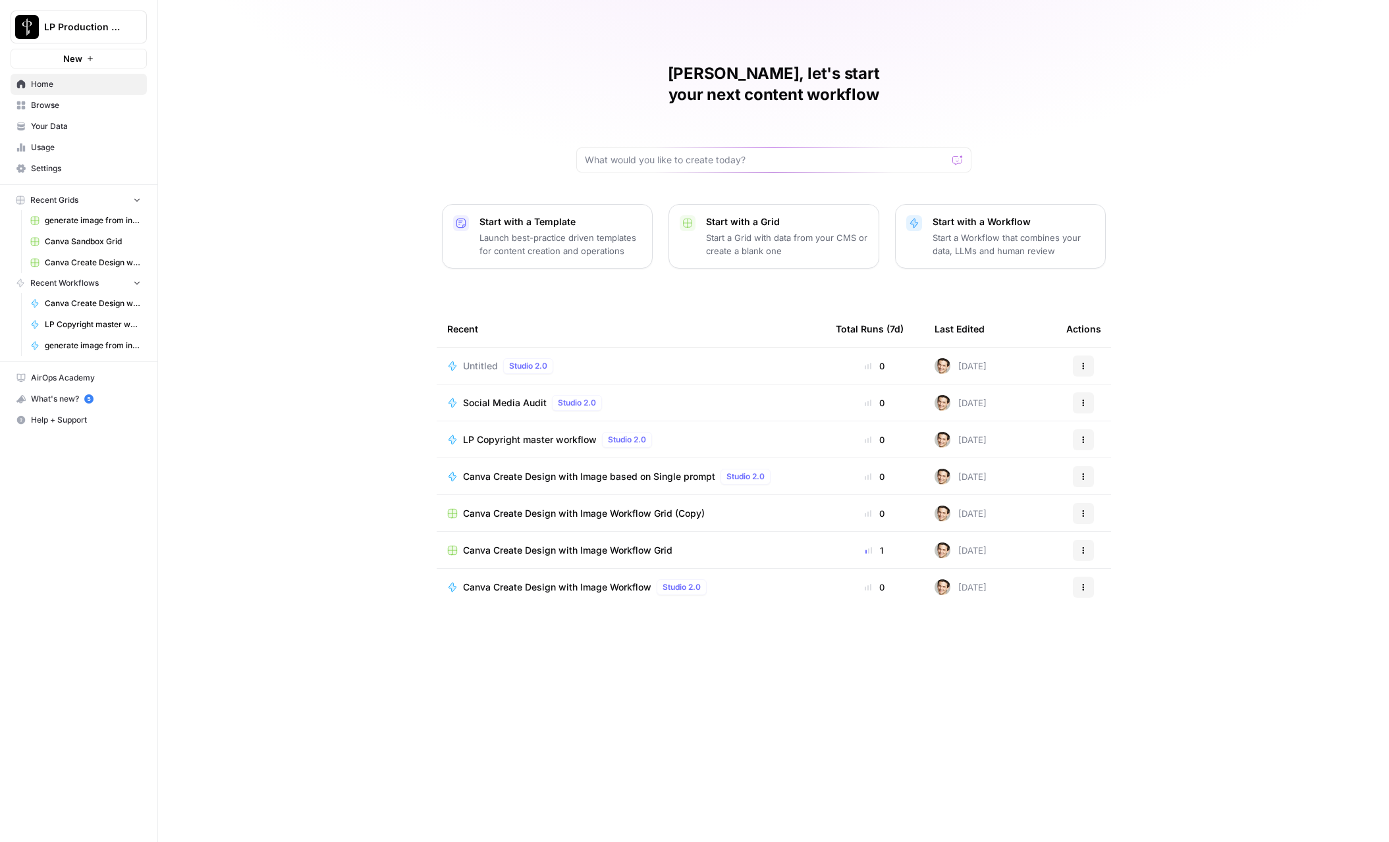
click at [86, 103] on span "Browse" at bounding box center [86, 105] width 110 height 12
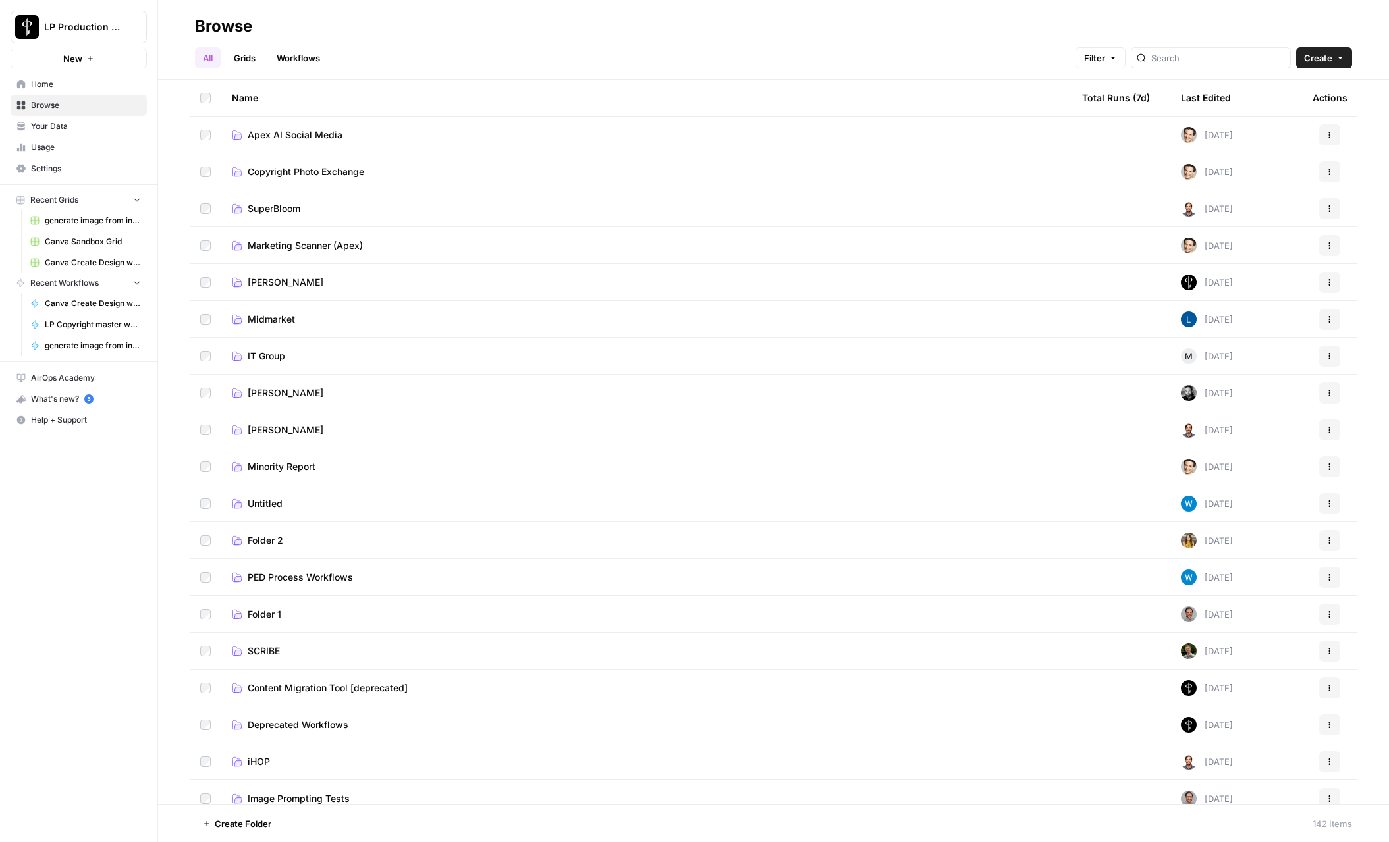
click at [271, 132] on span "Apex AI Social Media" at bounding box center [295, 134] width 95 height 13
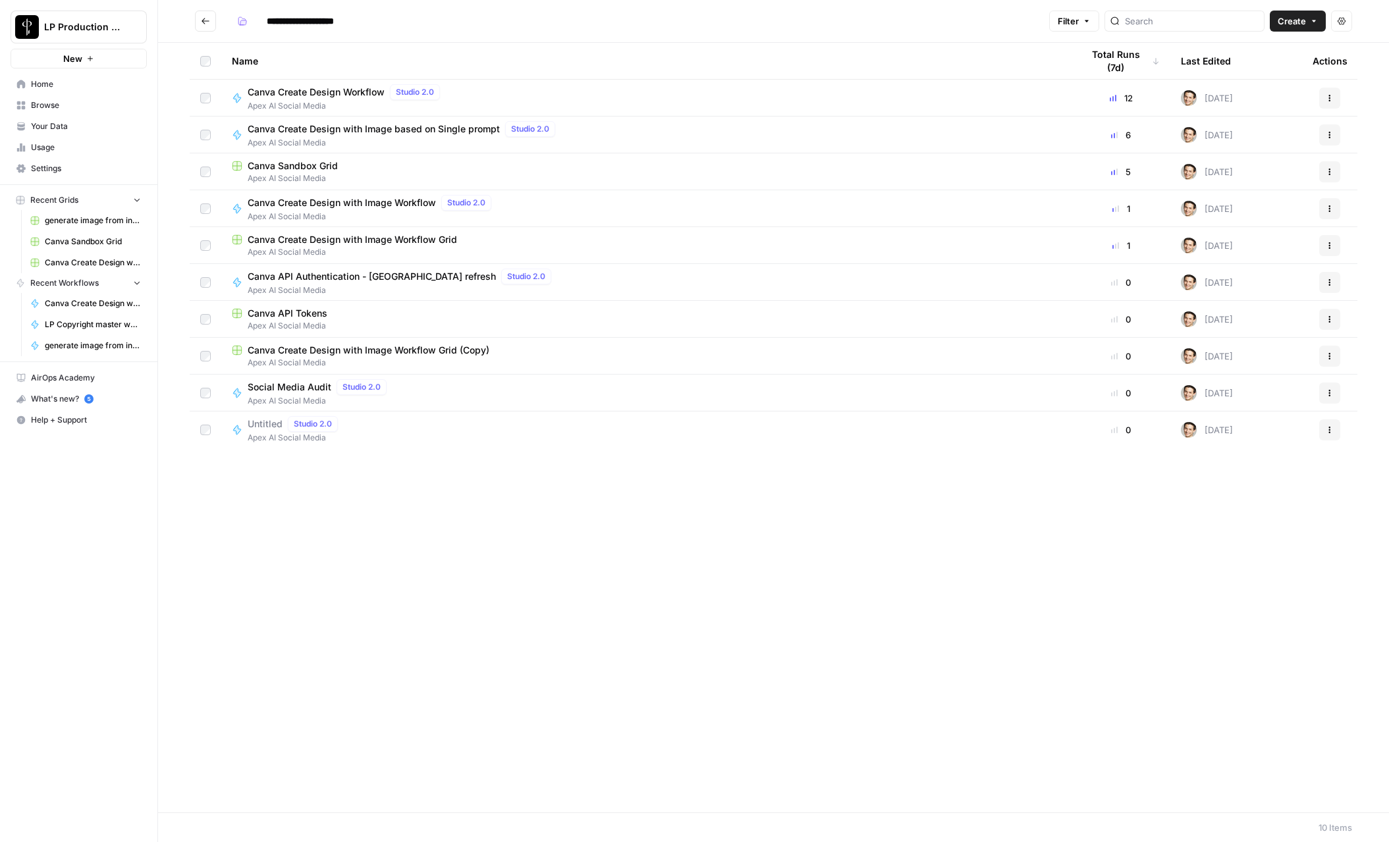
click at [302, 395] on span "Apex AI Social Media" at bounding box center [320, 401] width 144 height 12
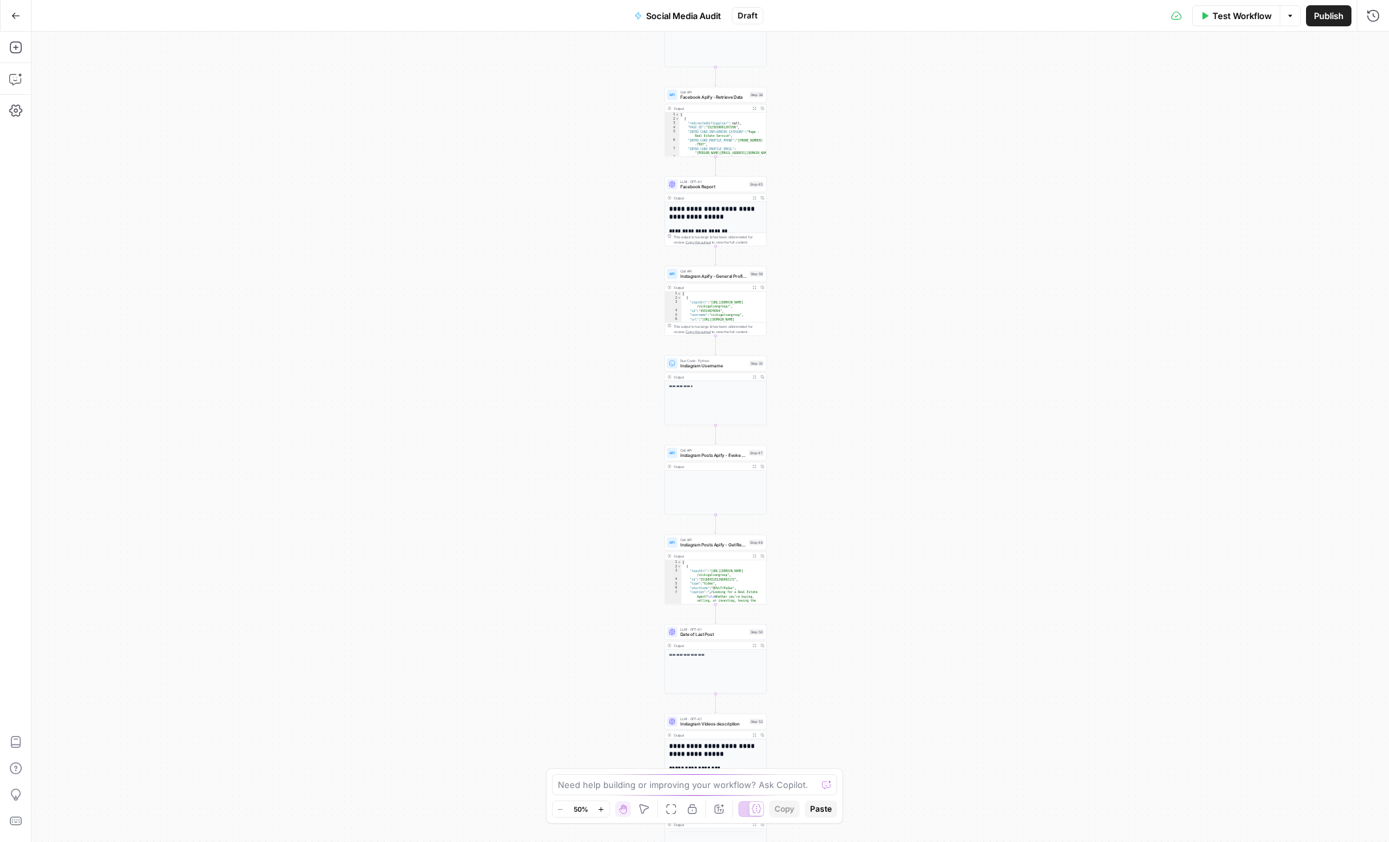
drag, startPoint x: 880, startPoint y: 188, endPoint x: 885, endPoint y: 485, distance: 296.3
click at [885, 485] on div "**********" at bounding box center [710, 437] width 1357 height 811
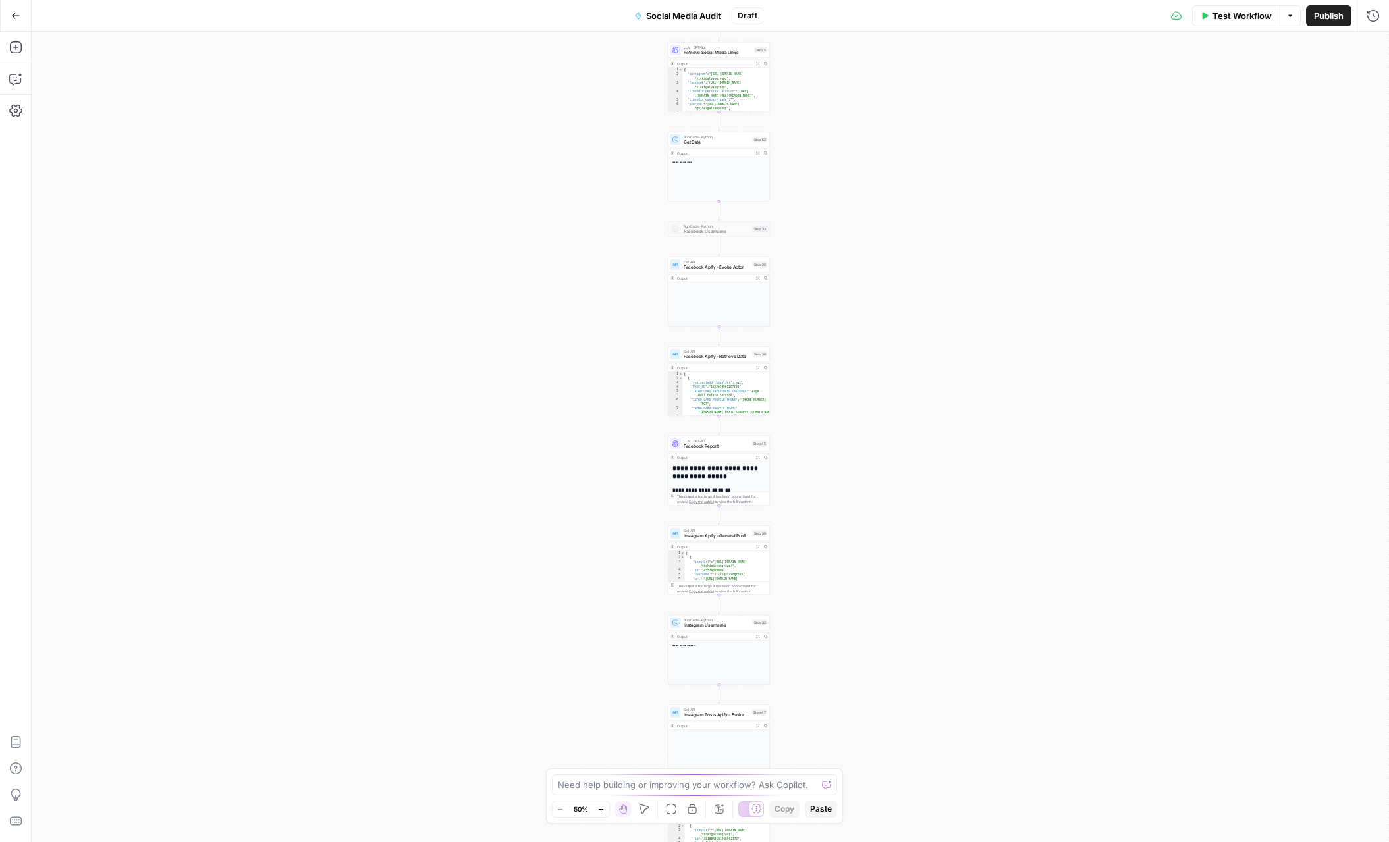
drag, startPoint x: 803, startPoint y: 136, endPoint x: 799, endPoint y: 407, distance: 270.6
click at [799, 407] on div "**********" at bounding box center [710, 437] width 1357 height 811
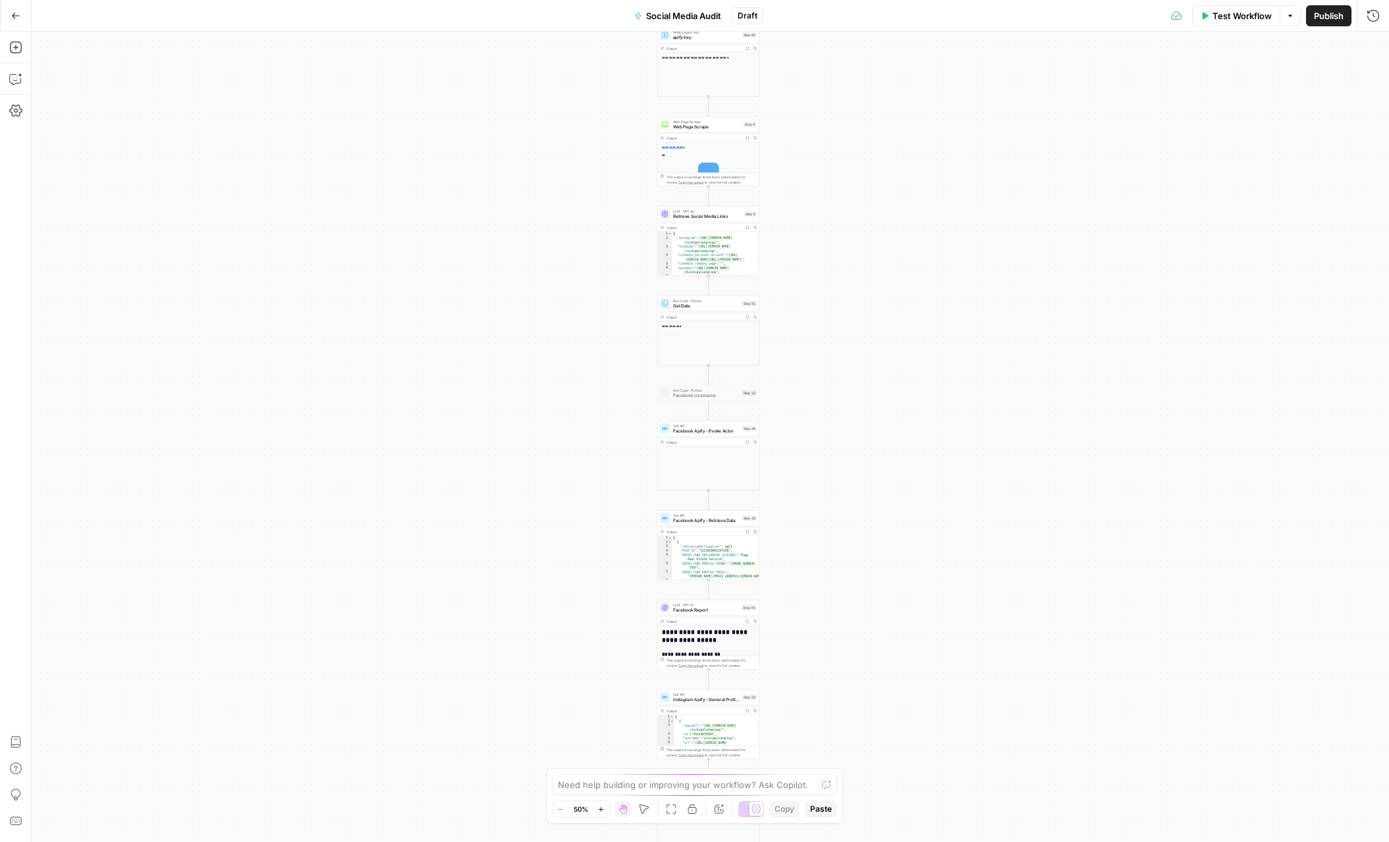
drag, startPoint x: 832, startPoint y: 232, endPoint x: 819, endPoint y: 377, distance: 144.8
click at [819, 377] on div "**********" at bounding box center [710, 437] width 1357 height 811
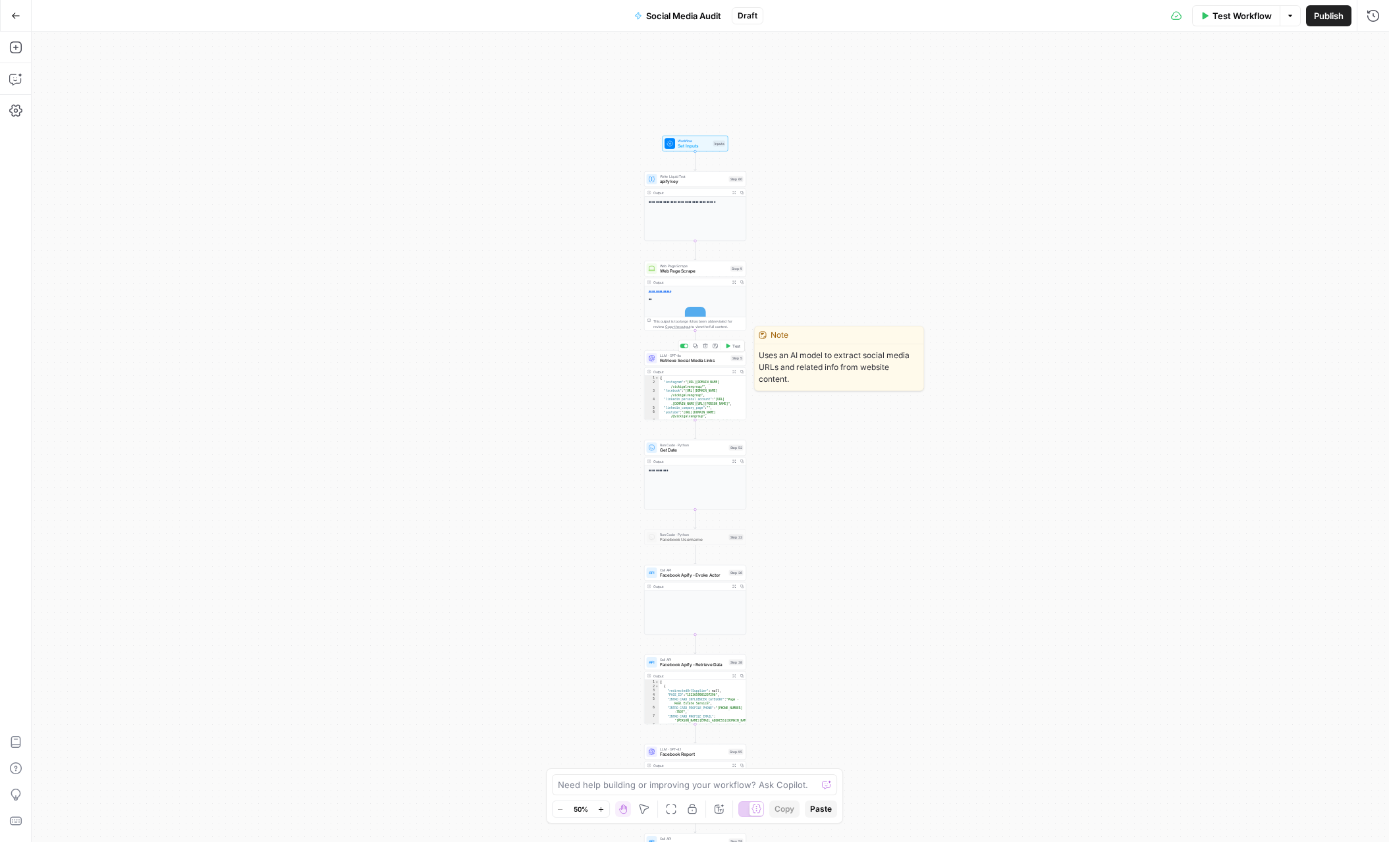
click at [697, 363] on span "Retrieve Social Media Links" at bounding box center [694, 361] width 68 height 7
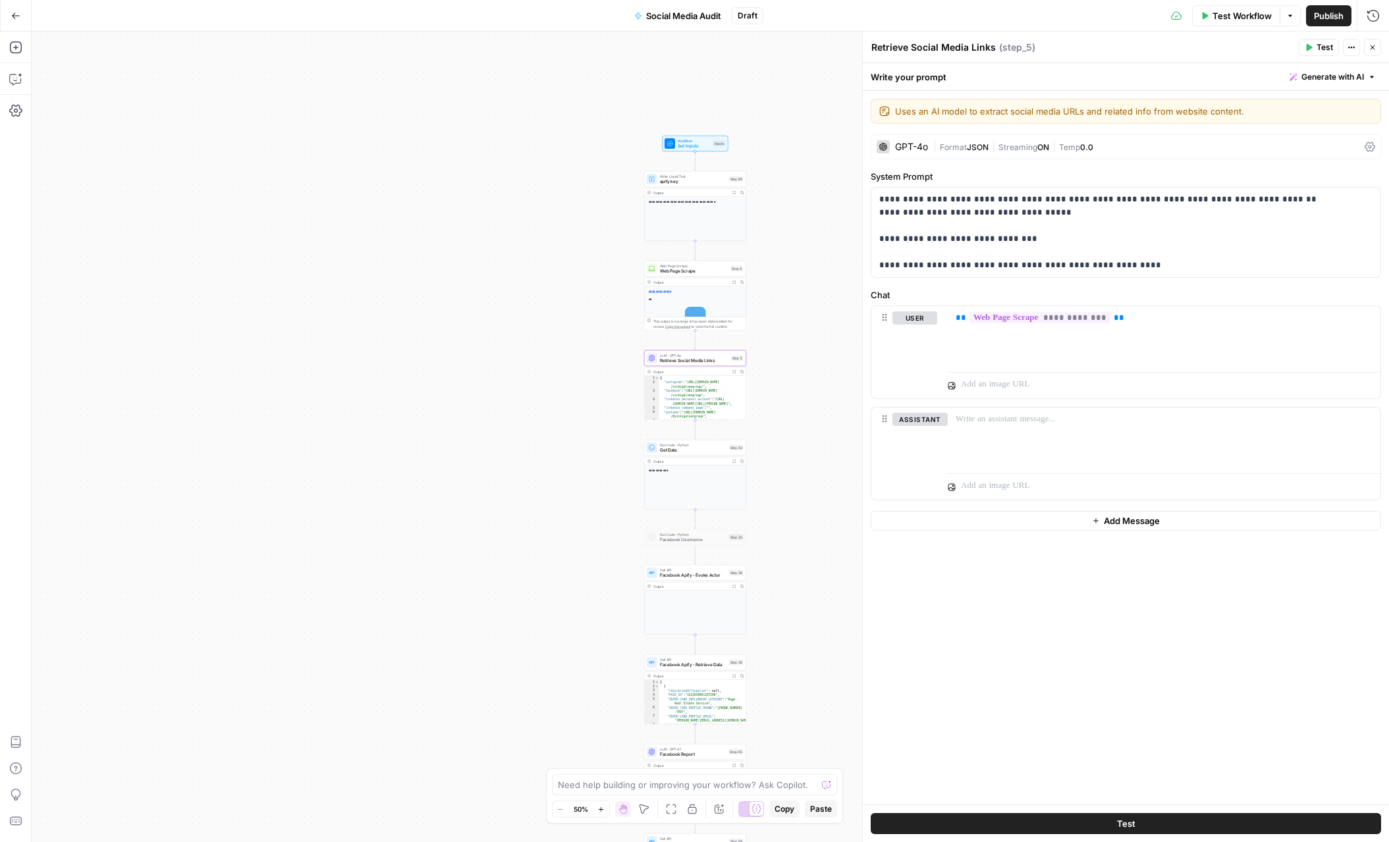
click at [1194, 144] on div "| Format JSON | Streaming ON | Temp 0.0" at bounding box center [1146, 147] width 426 height 13
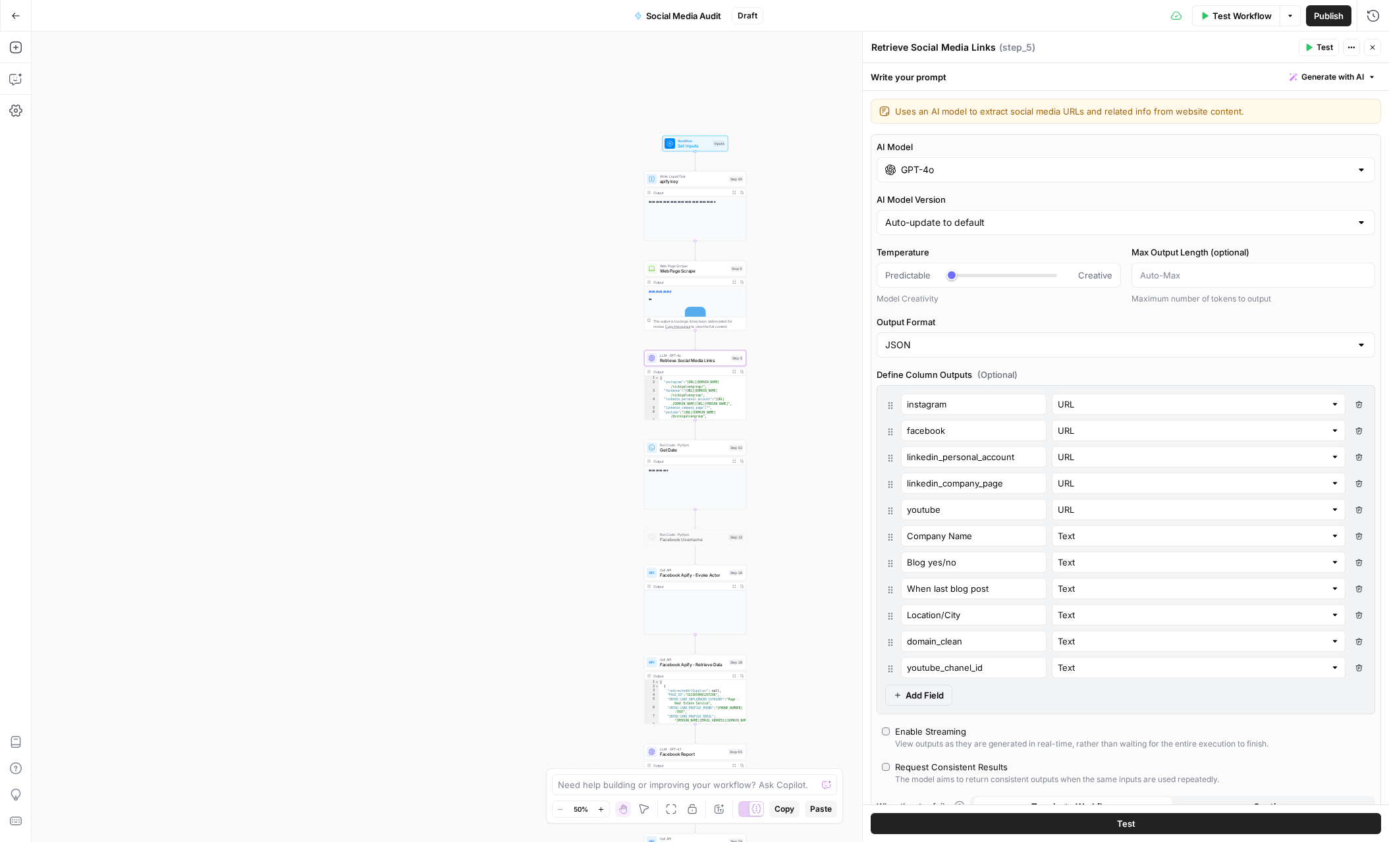
click at [811, 338] on div "**********" at bounding box center [710, 437] width 1357 height 811
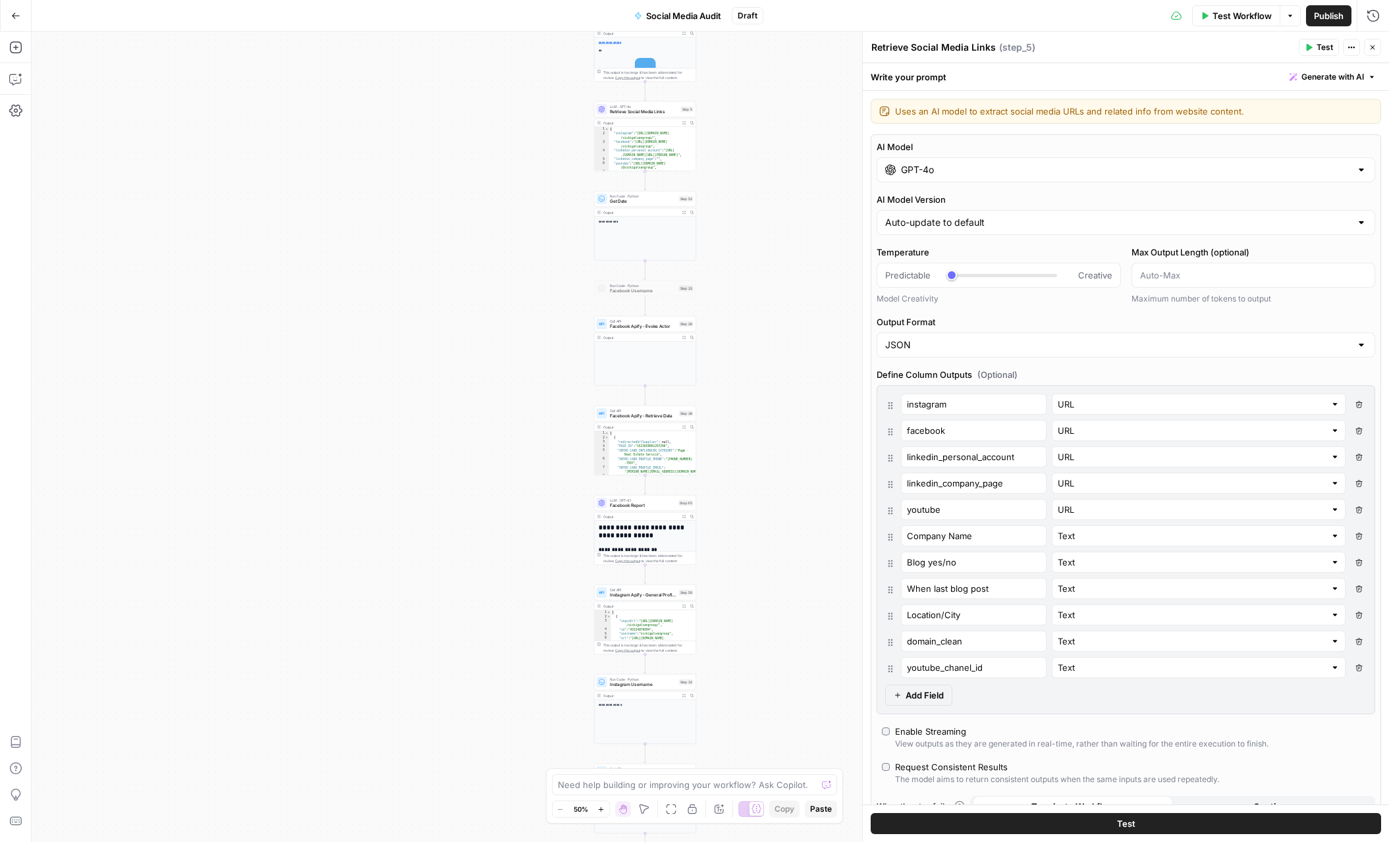
drag, startPoint x: 781, startPoint y: 377, endPoint x: 730, endPoint y: 276, distance: 113.4
click at [730, 276] on div "**********" at bounding box center [710, 437] width 1357 height 811
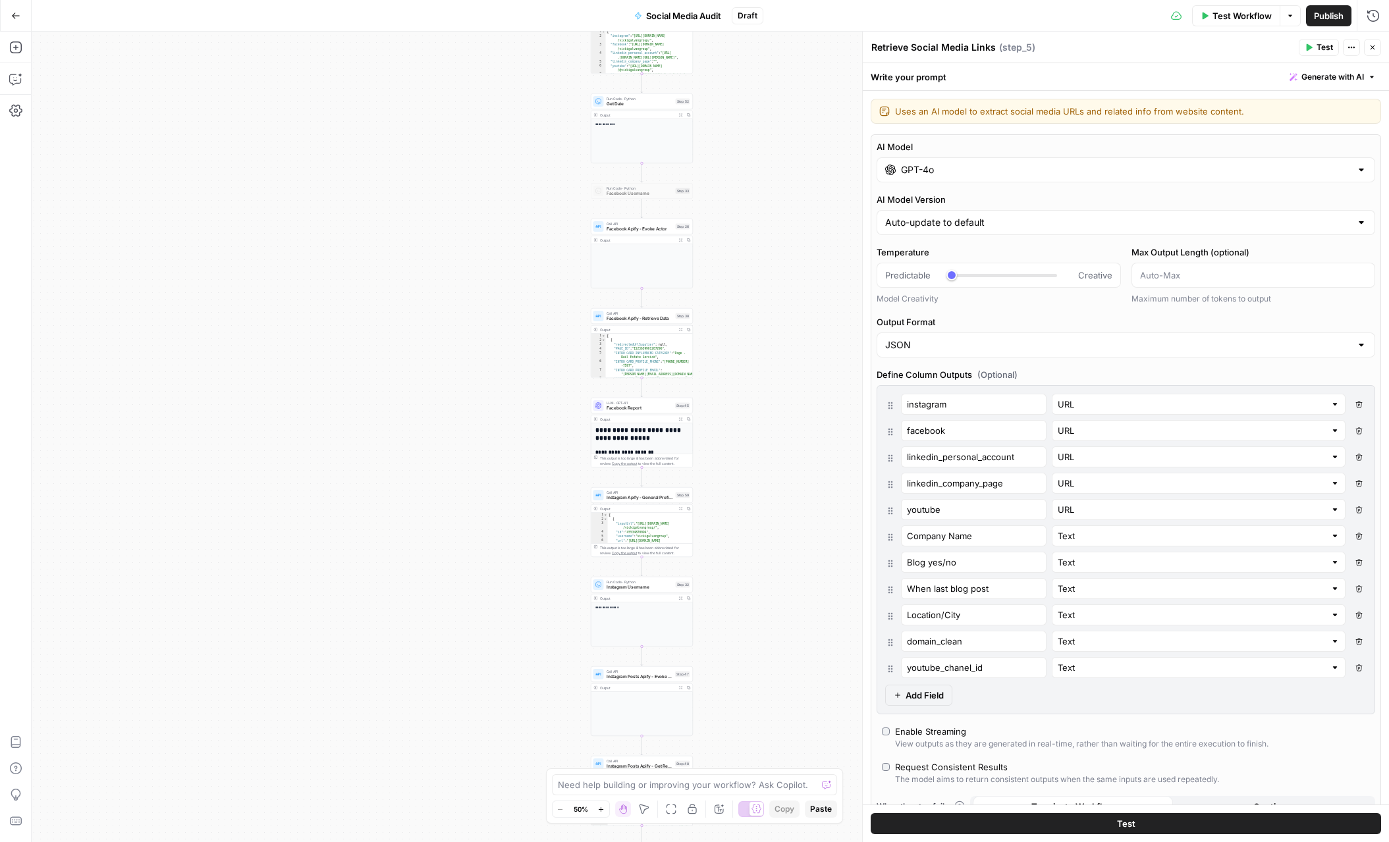
drag, startPoint x: 746, startPoint y: 360, endPoint x: 743, endPoint y: 271, distance: 88.9
click at [743, 271] on div "**********" at bounding box center [710, 437] width 1357 height 811
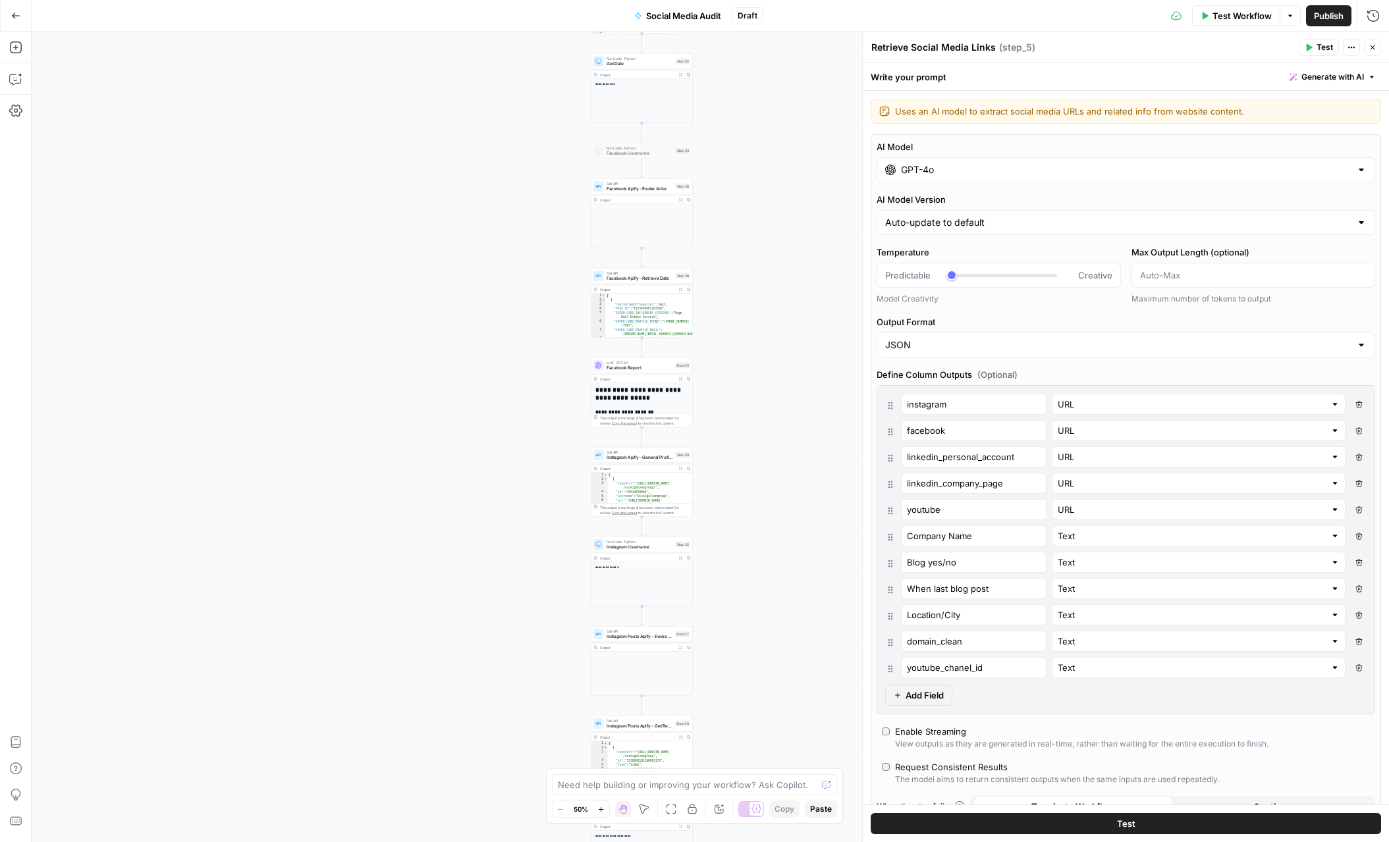
drag, startPoint x: 755, startPoint y: 397, endPoint x: 756, endPoint y: 336, distance: 60.6
click at [756, 336] on div "**********" at bounding box center [710, 437] width 1357 height 811
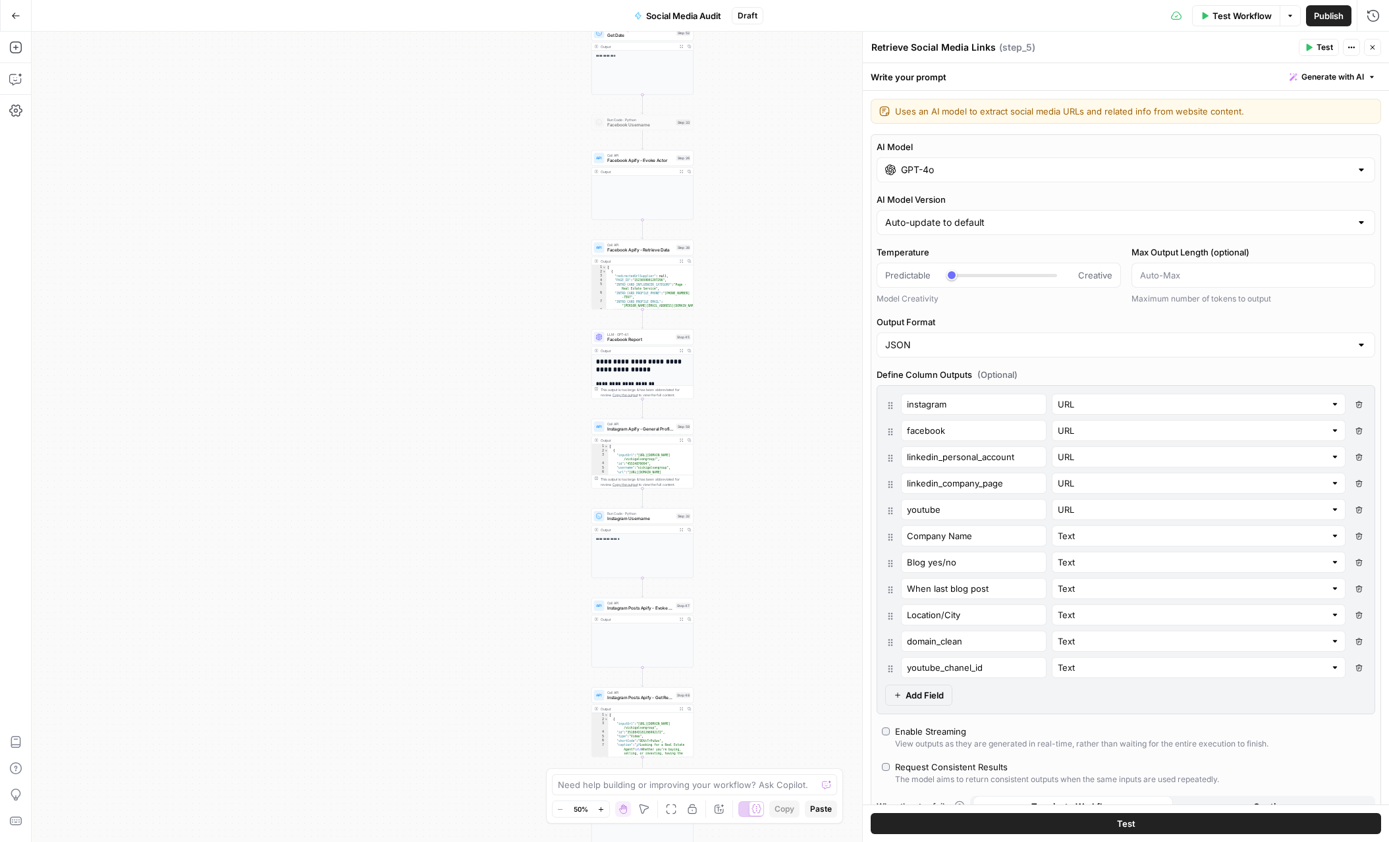
click at [680, 349] on icon "button" at bounding box center [680, 350] width 3 height 3
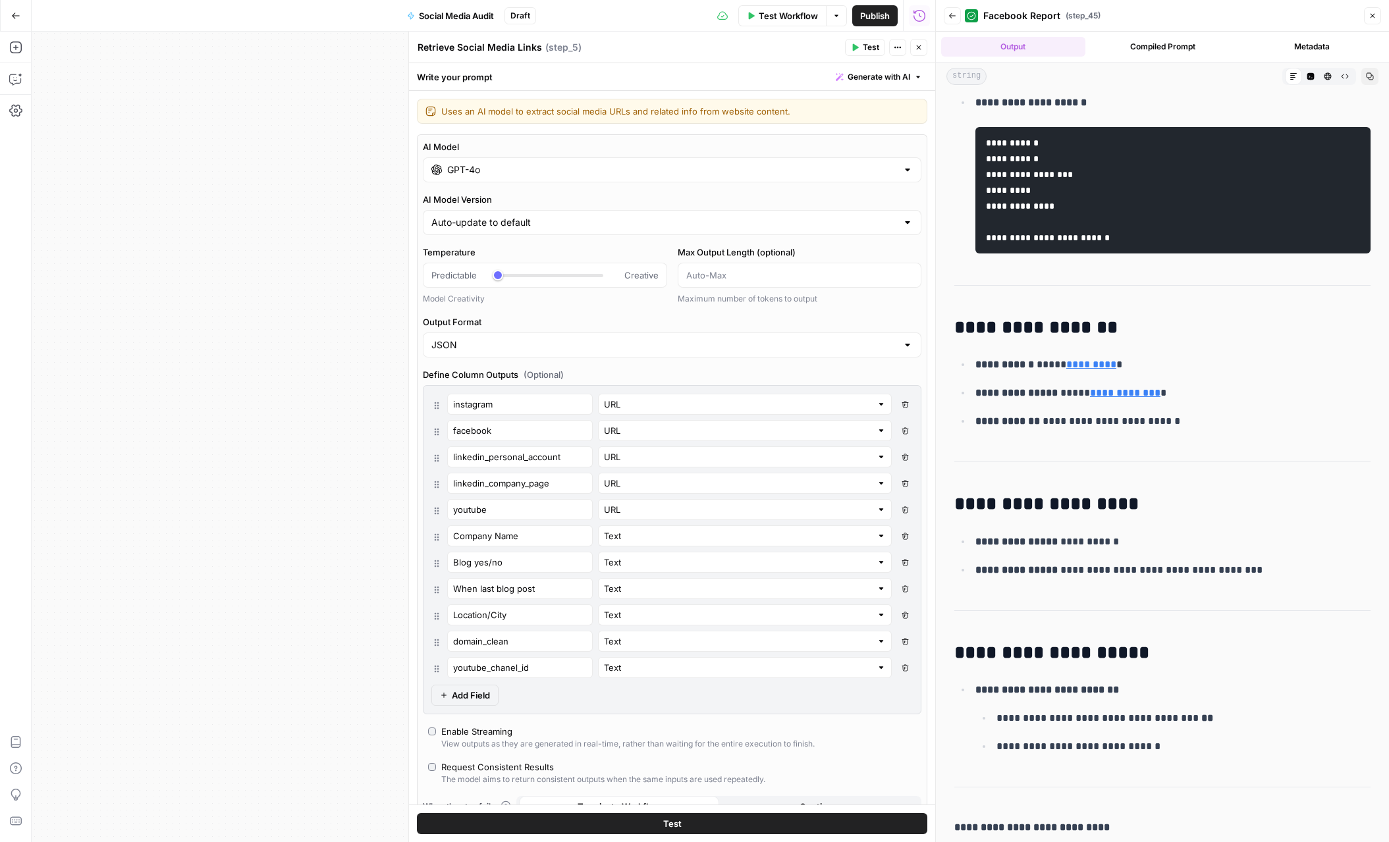
scroll to position [1258, 0]
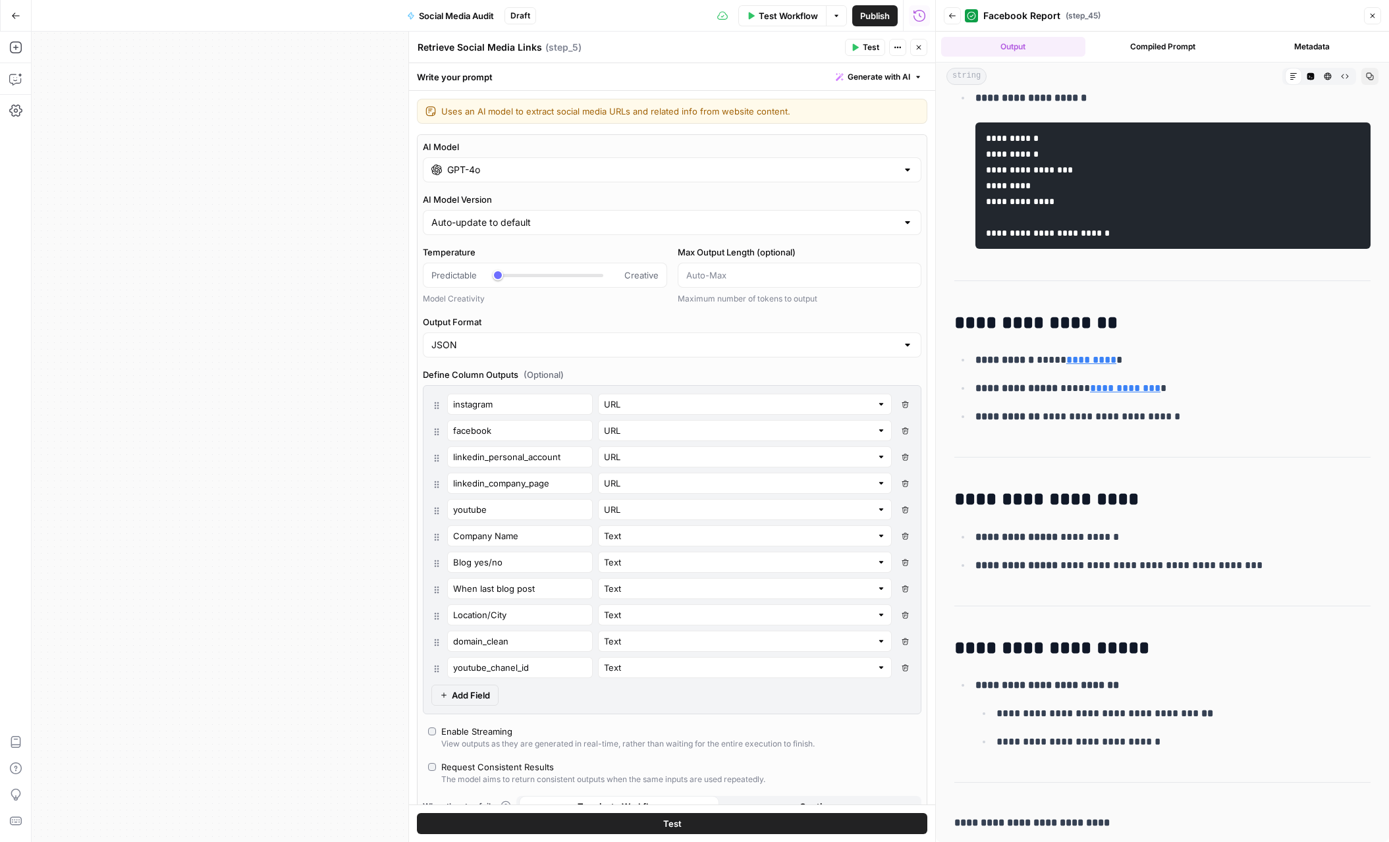
click at [1374, 14] on icon "button" at bounding box center [1372, 16] width 8 height 8
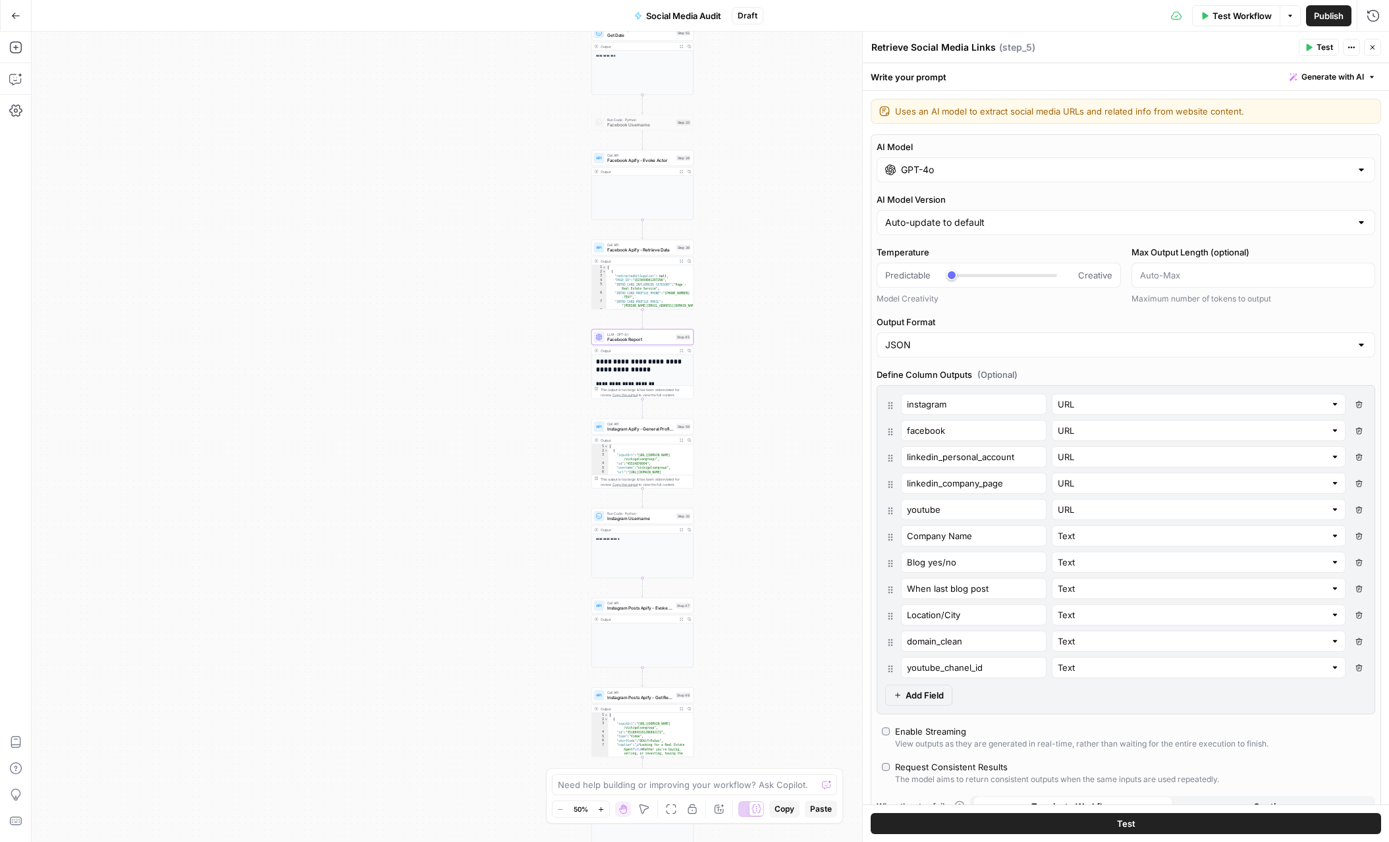
click at [1368, 45] on icon "button" at bounding box center [1372, 47] width 8 height 8
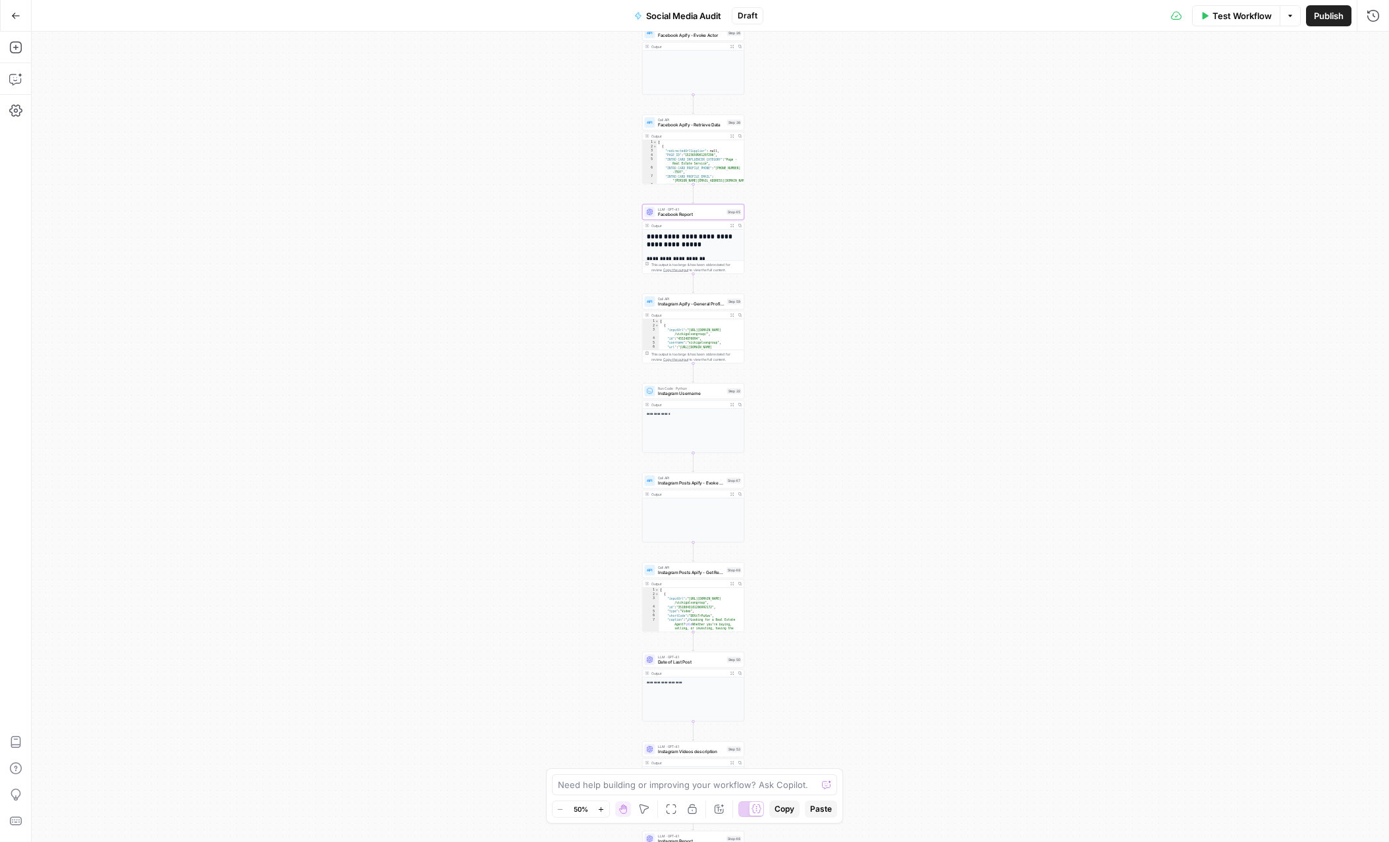
drag, startPoint x: 767, startPoint y: 467, endPoint x: 818, endPoint y: 332, distance: 144.2
click at [818, 332] on div "**********" at bounding box center [710, 437] width 1357 height 811
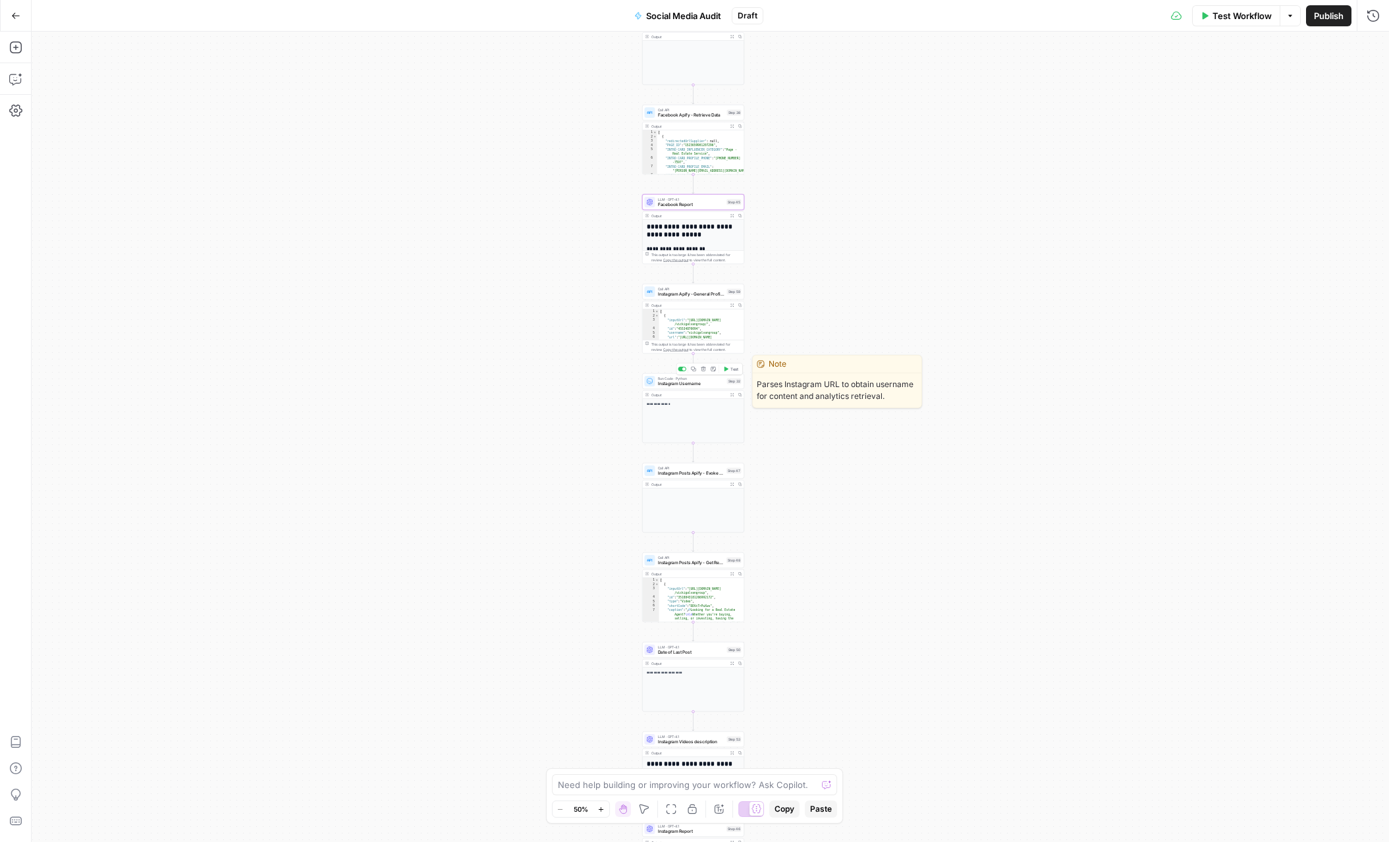
click at [687, 385] on span "Instagram Username" at bounding box center [691, 384] width 67 height 7
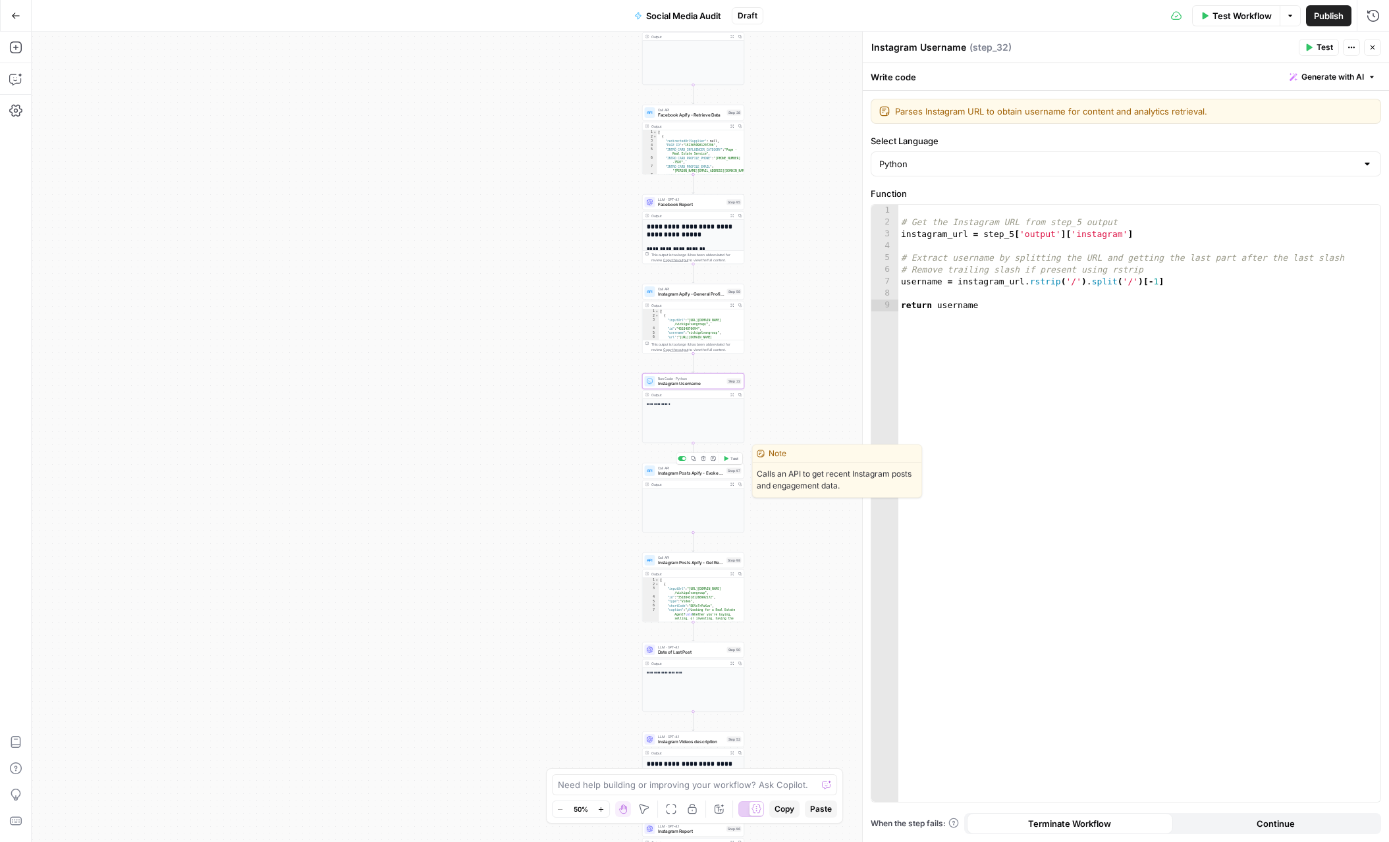
click at [691, 474] on span "Instagram Posts Apify - Evoke Actor" at bounding box center [691, 473] width 67 height 7
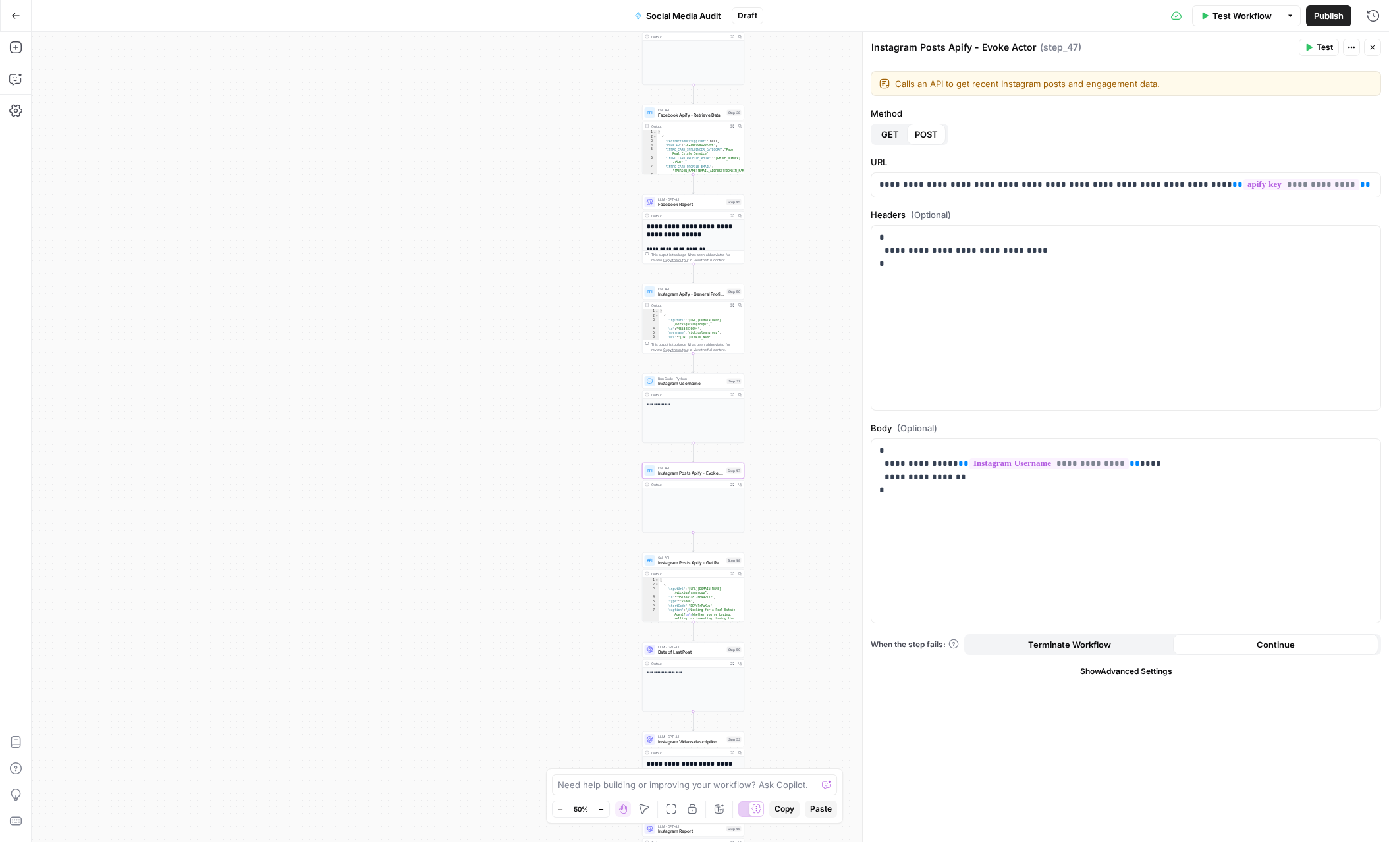
click at [769, 402] on div "**********" at bounding box center [710, 437] width 1357 height 811
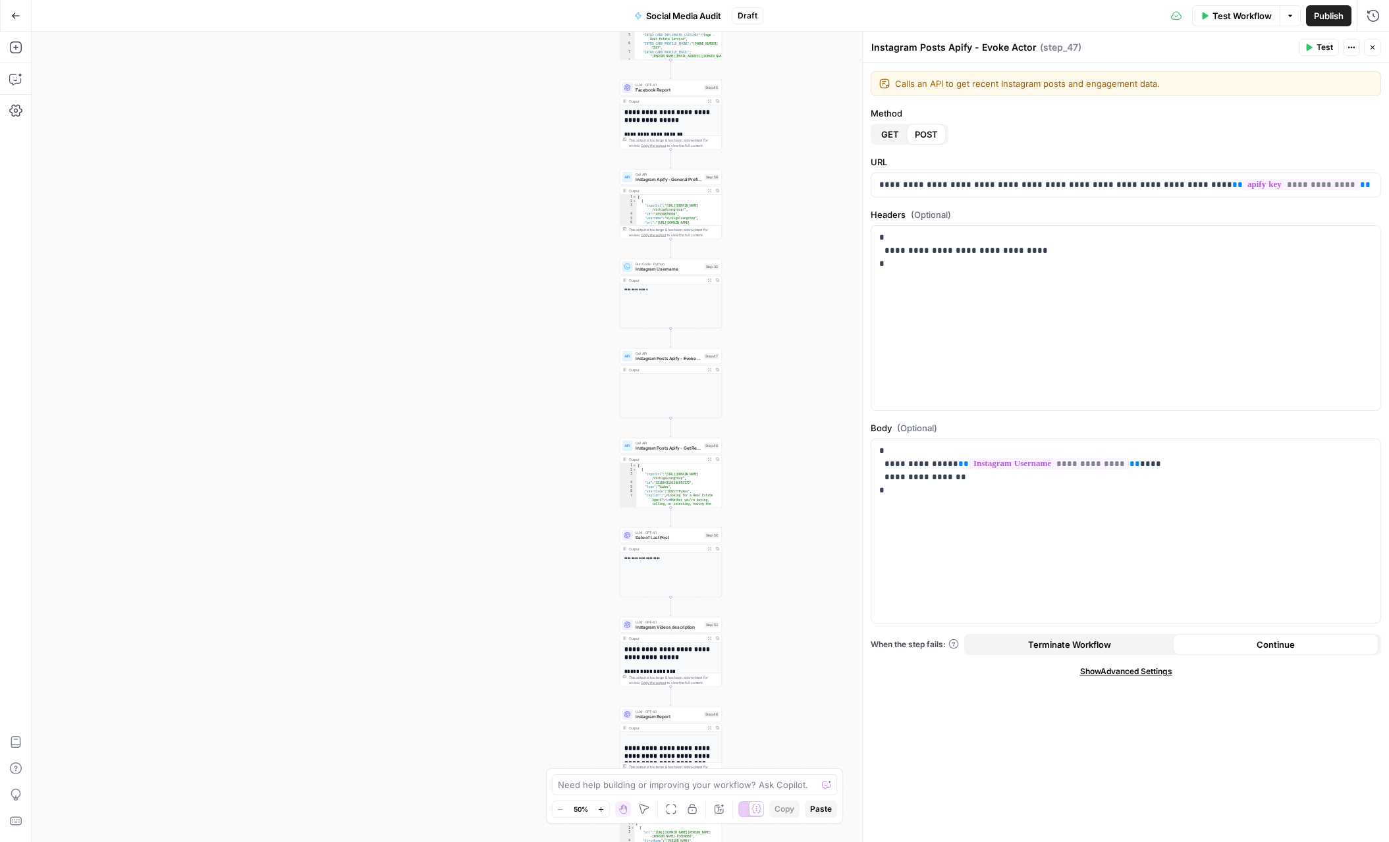
drag, startPoint x: 784, startPoint y: 525, endPoint x: 759, endPoint y: 320, distance: 206.3
click at [759, 321] on div "**********" at bounding box center [710, 437] width 1357 height 811
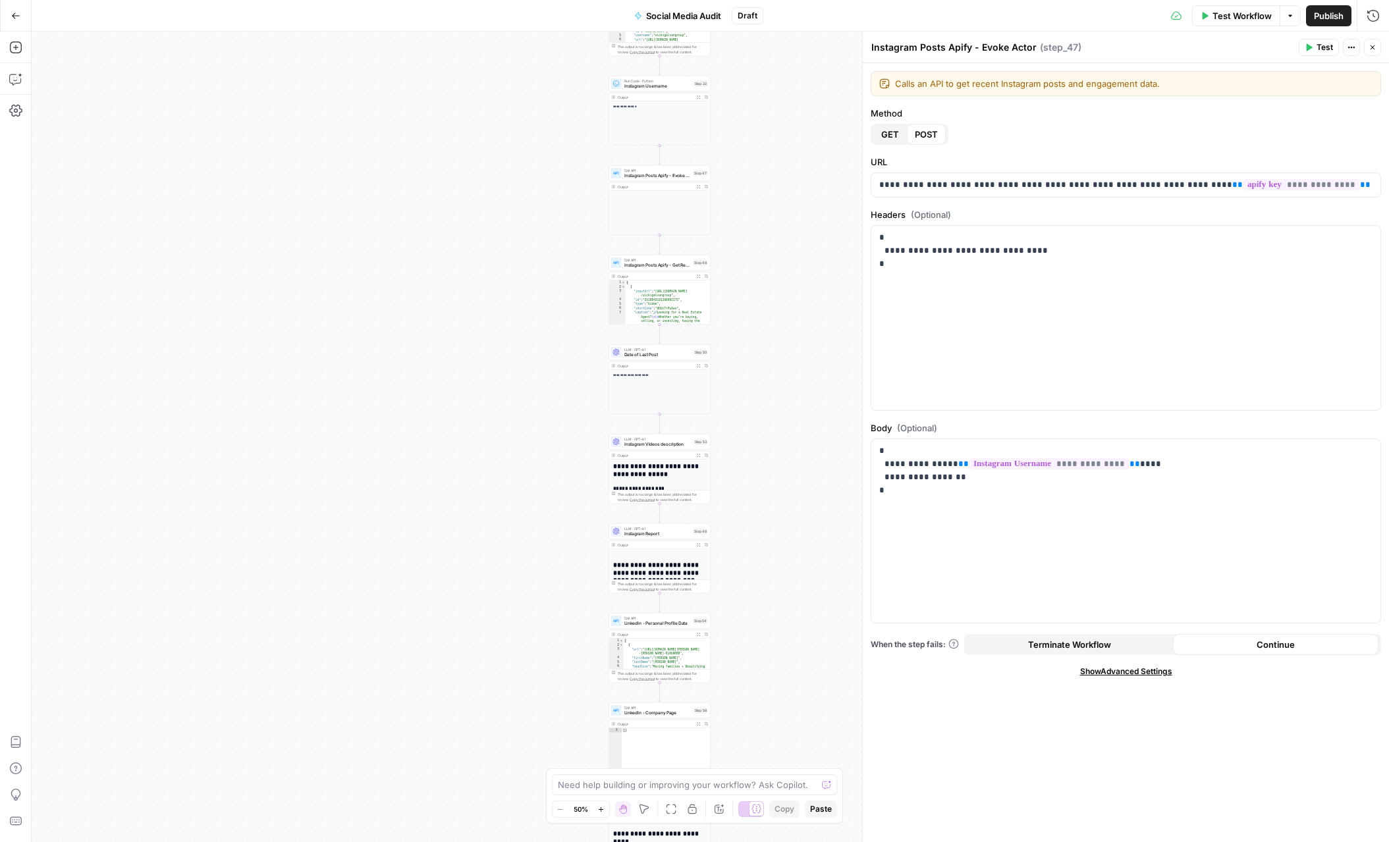
drag, startPoint x: 755, startPoint y: 501, endPoint x: 746, endPoint y: 406, distance: 95.9
click at [746, 406] on div "**********" at bounding box center [710, 437] width 1357 height 811
click at [668, 350] on span "Date of Last Post" at bounding box center [657, 353] width 67 height 7
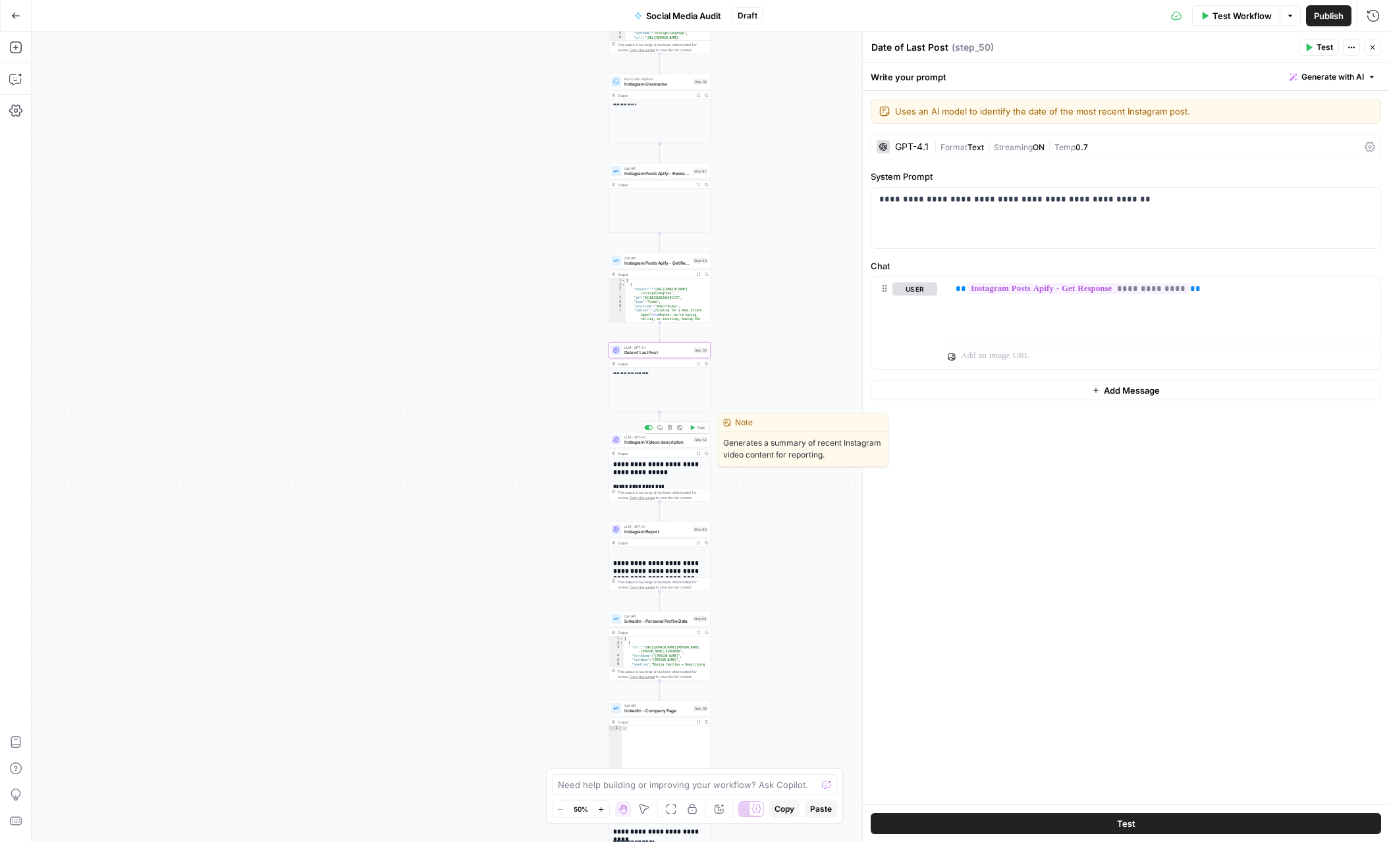
click at [668, 440] on span "Instagram Videos description" at bounding box center [657, 442] width 67 height 7
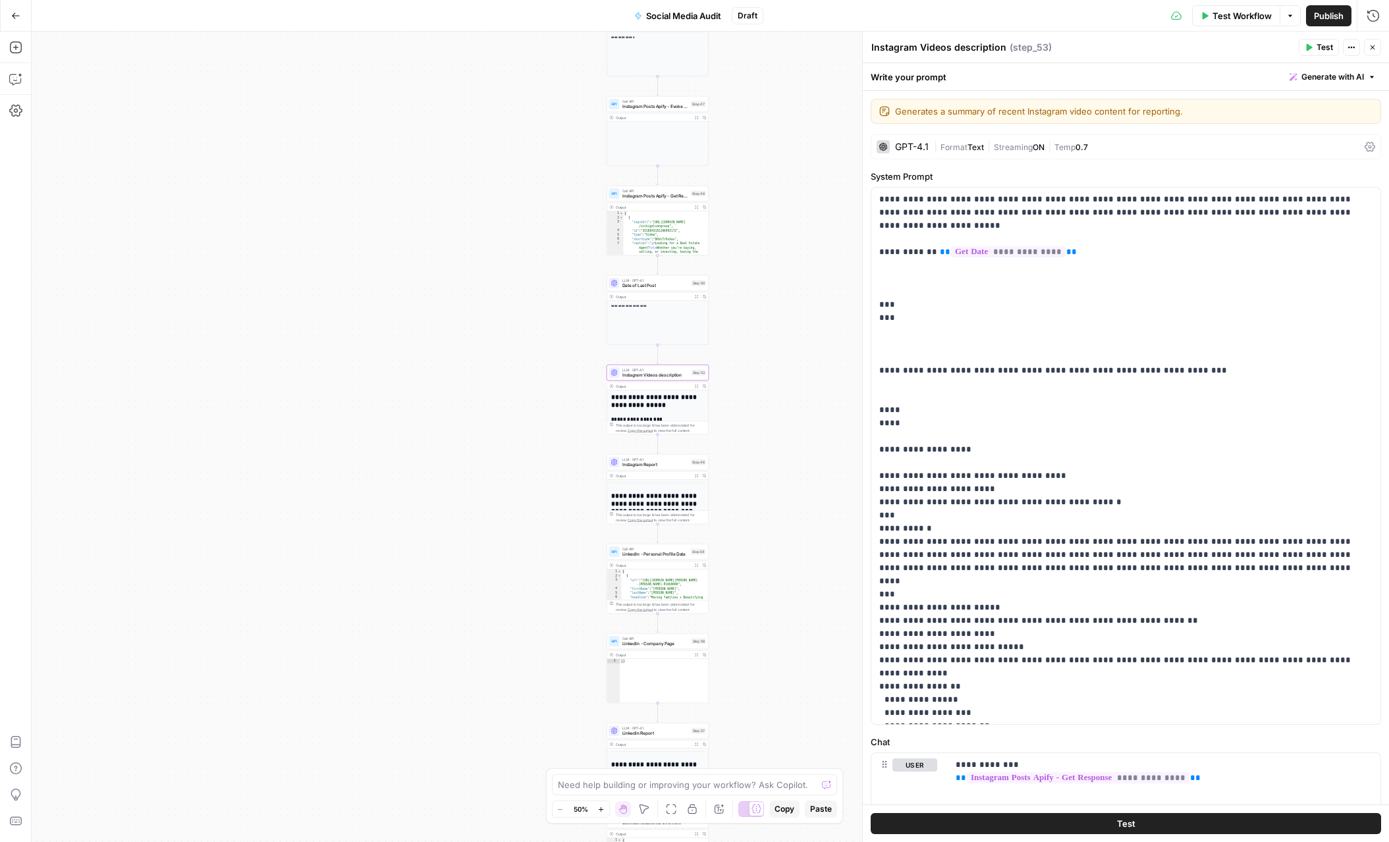
drag, startPoint x: 828, startPoint y: 531, endPoint x: 826, endPoint y: 464, distance: 67.2
click at [826, 464] on div "**********" at bounding box center [710, 437] width 1357 height 811
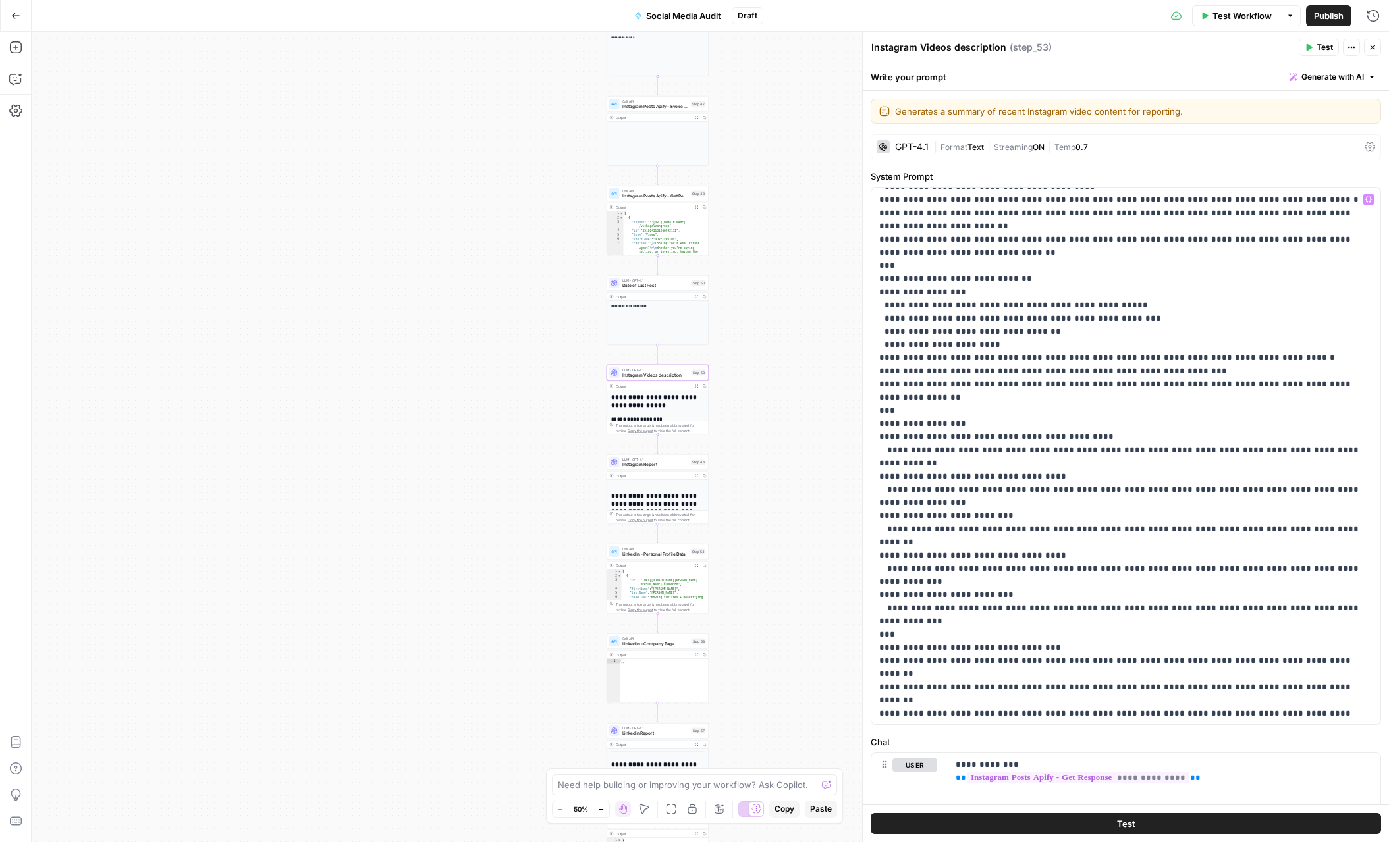
scroll to position [1647, 0]
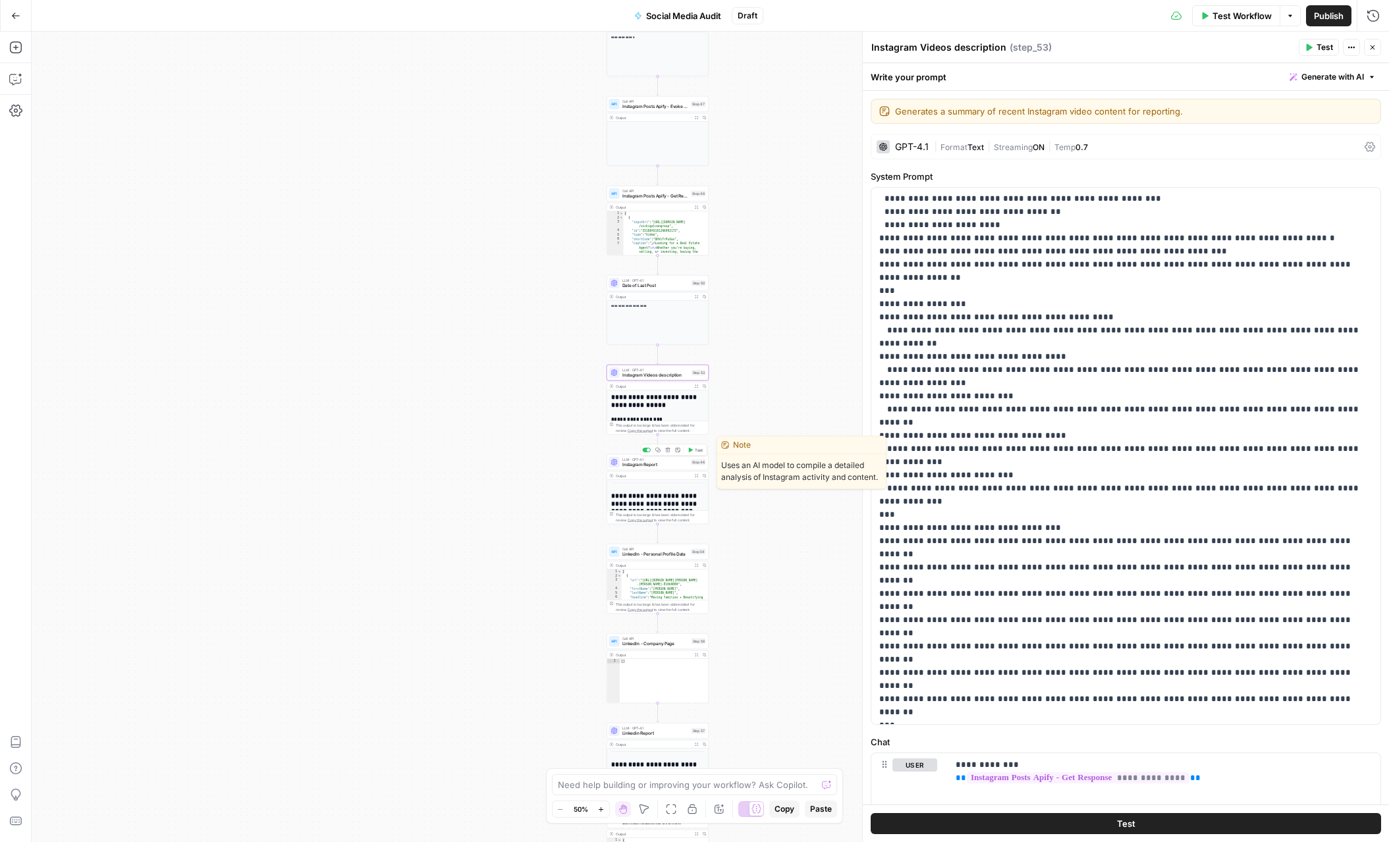
click at [669, 464] on span "Instagram Report" at bounding box center [655, 465] width 67 height 7
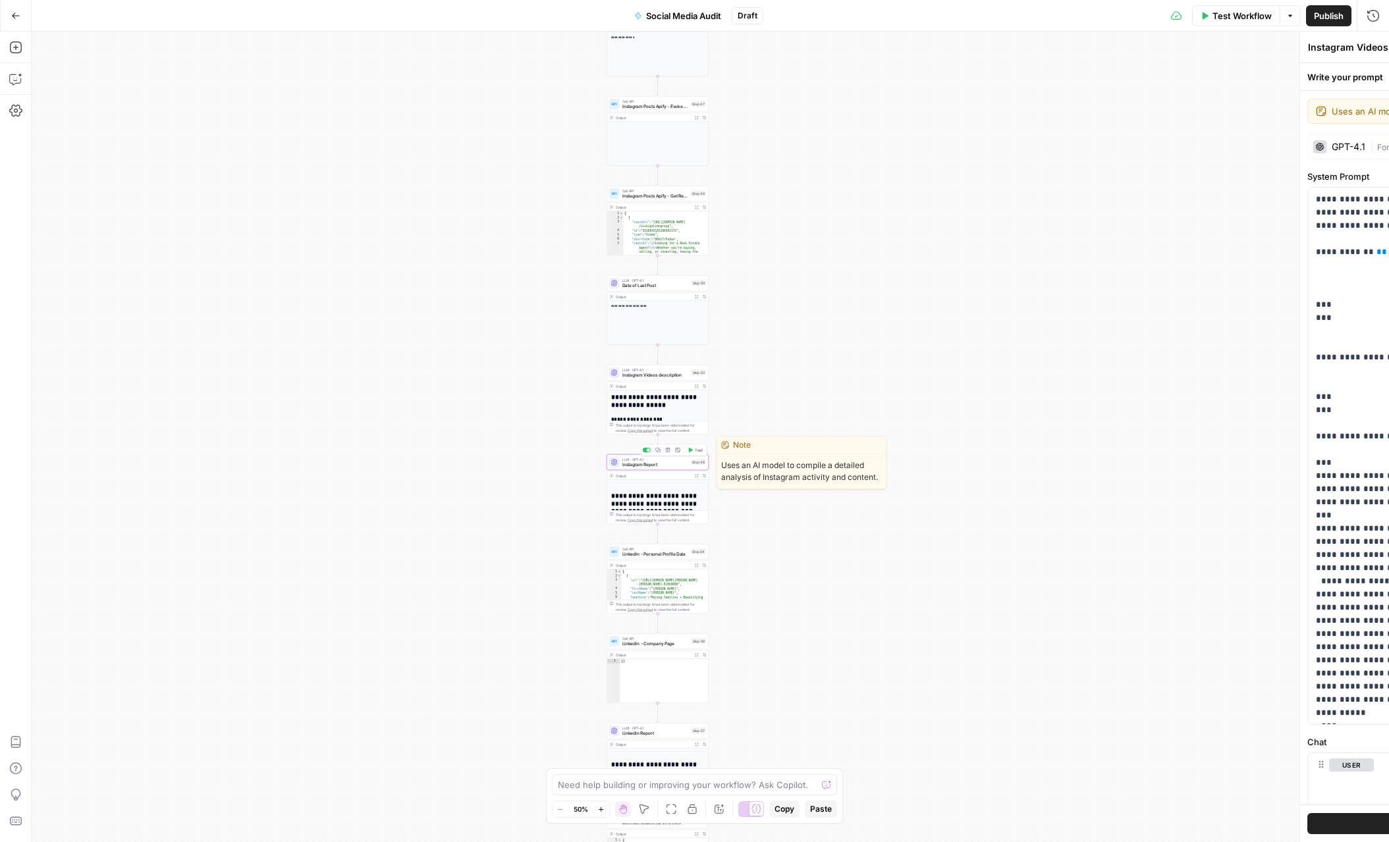
type textarea "Instagram Report"
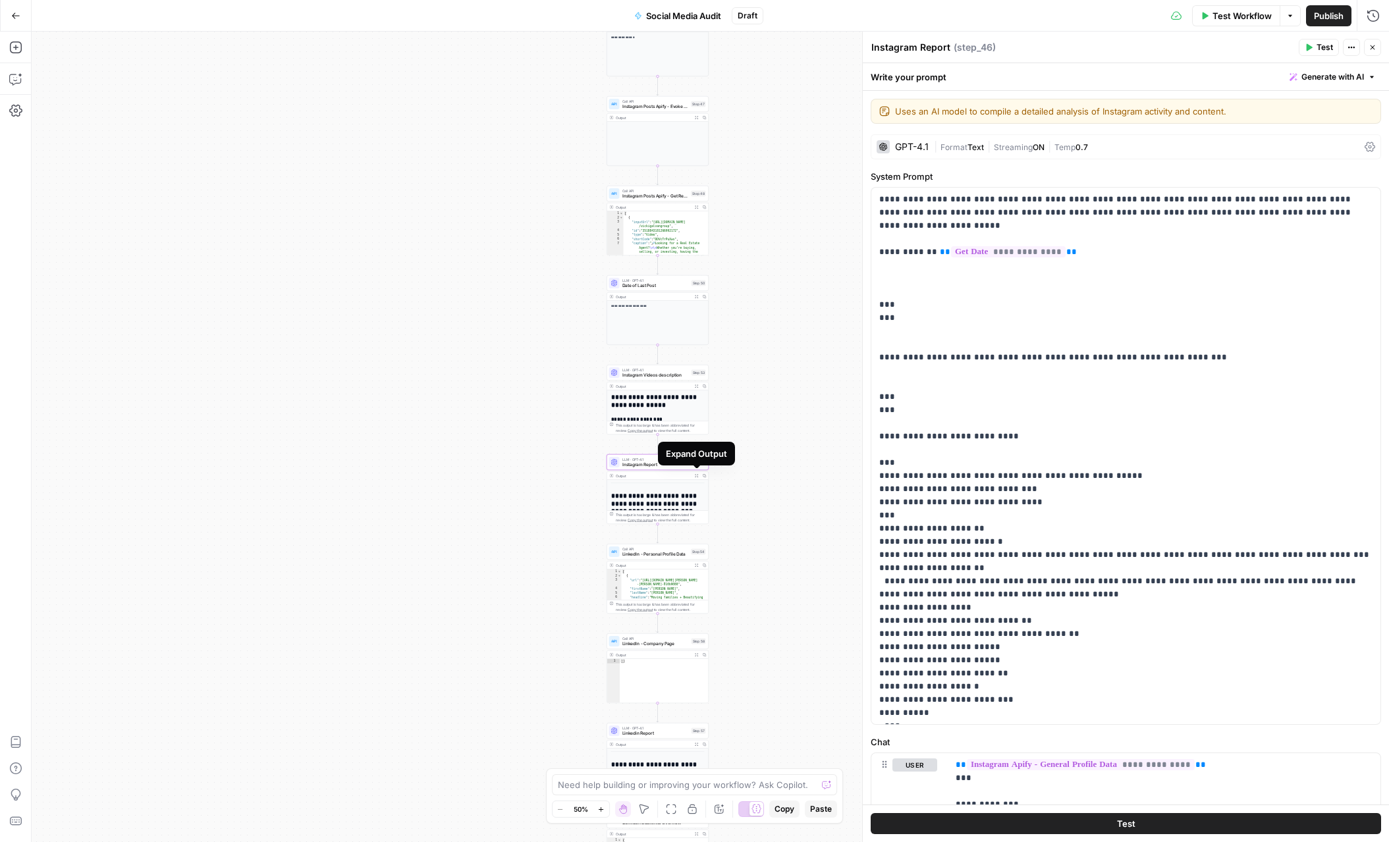
click at [696, 477] on icon "button" at bounding box center [697, 476] width 4 height 4
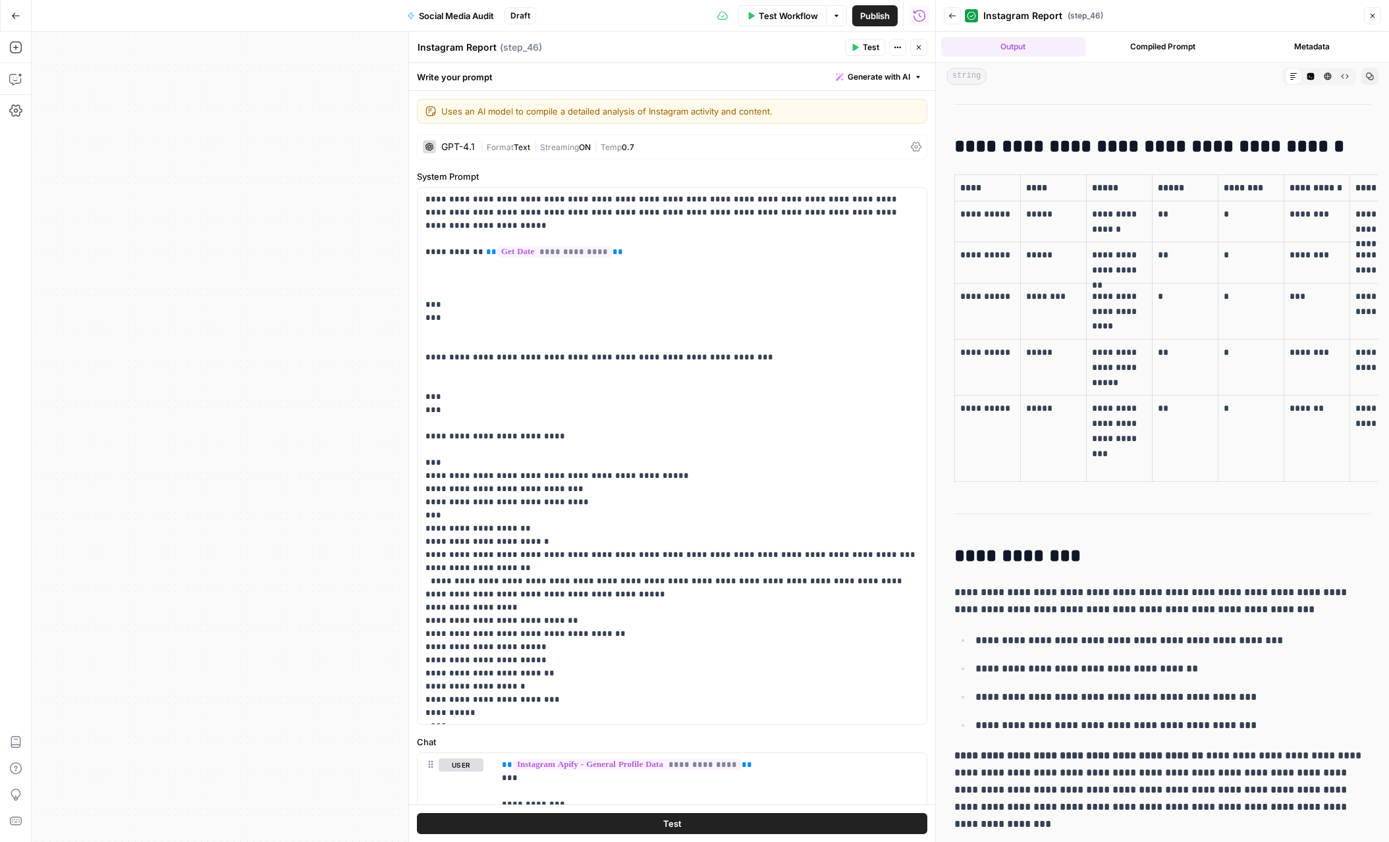
scroll to position [4821, 0]
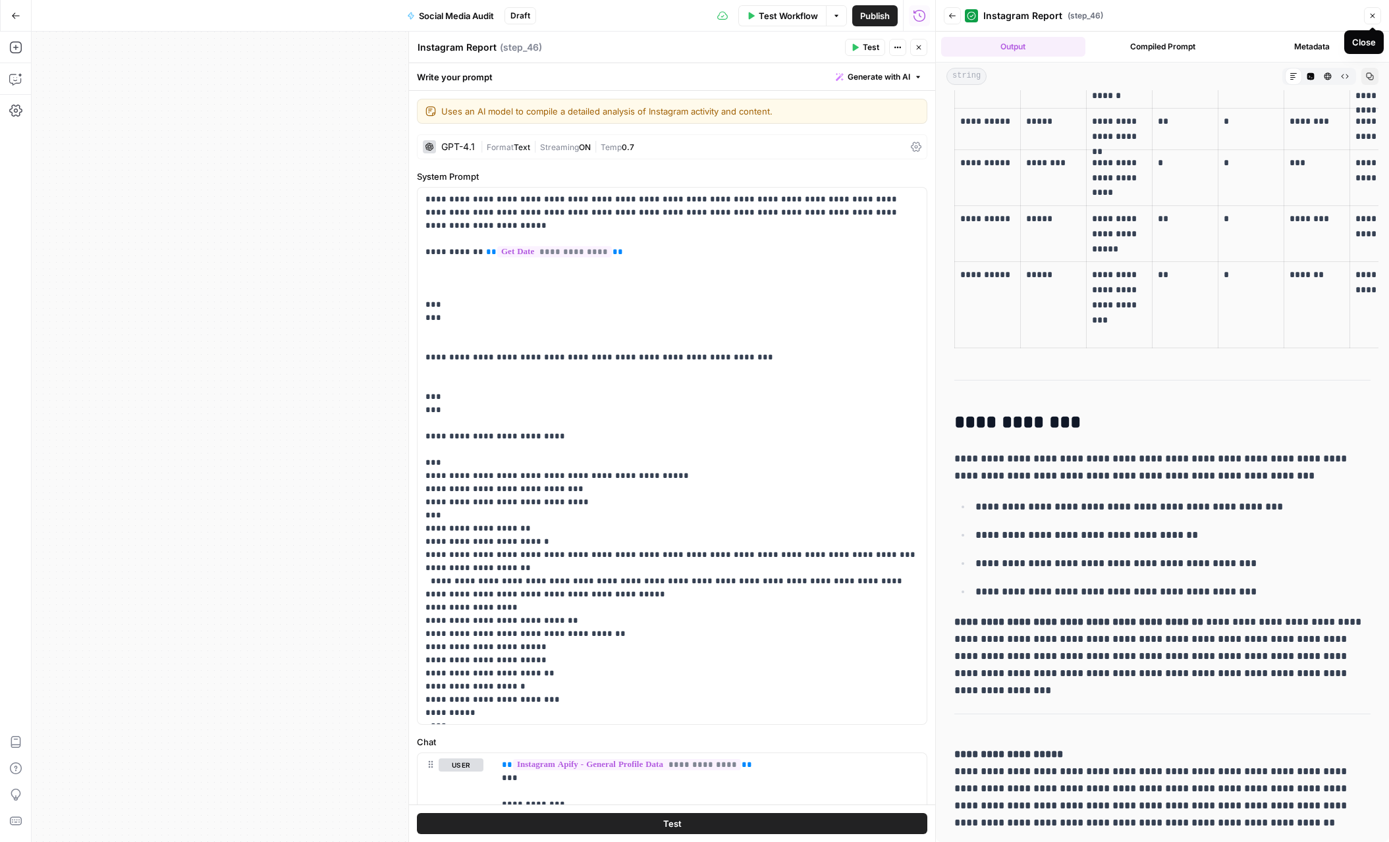
click at [1372, 16] on icon "button" at bounding box center [1372, 16] width 8 height 8
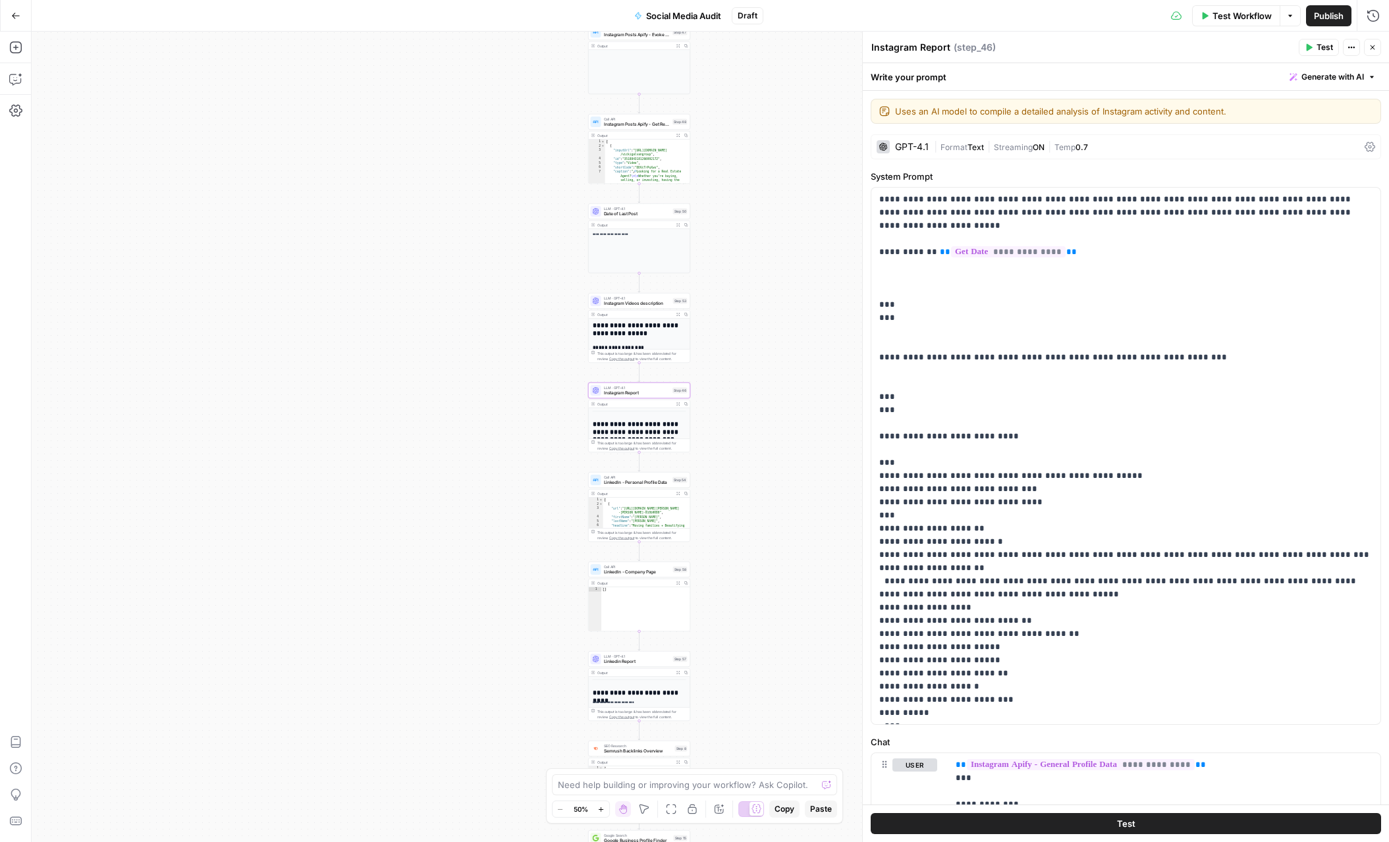
drag, startPoint x: 737, startPoint y: 585, endPoint x: 714, endPoint y: 471, distance: 116.1
click at [714, 473] on div "**********" at bounding box center [710, 437] width 1357 height 811
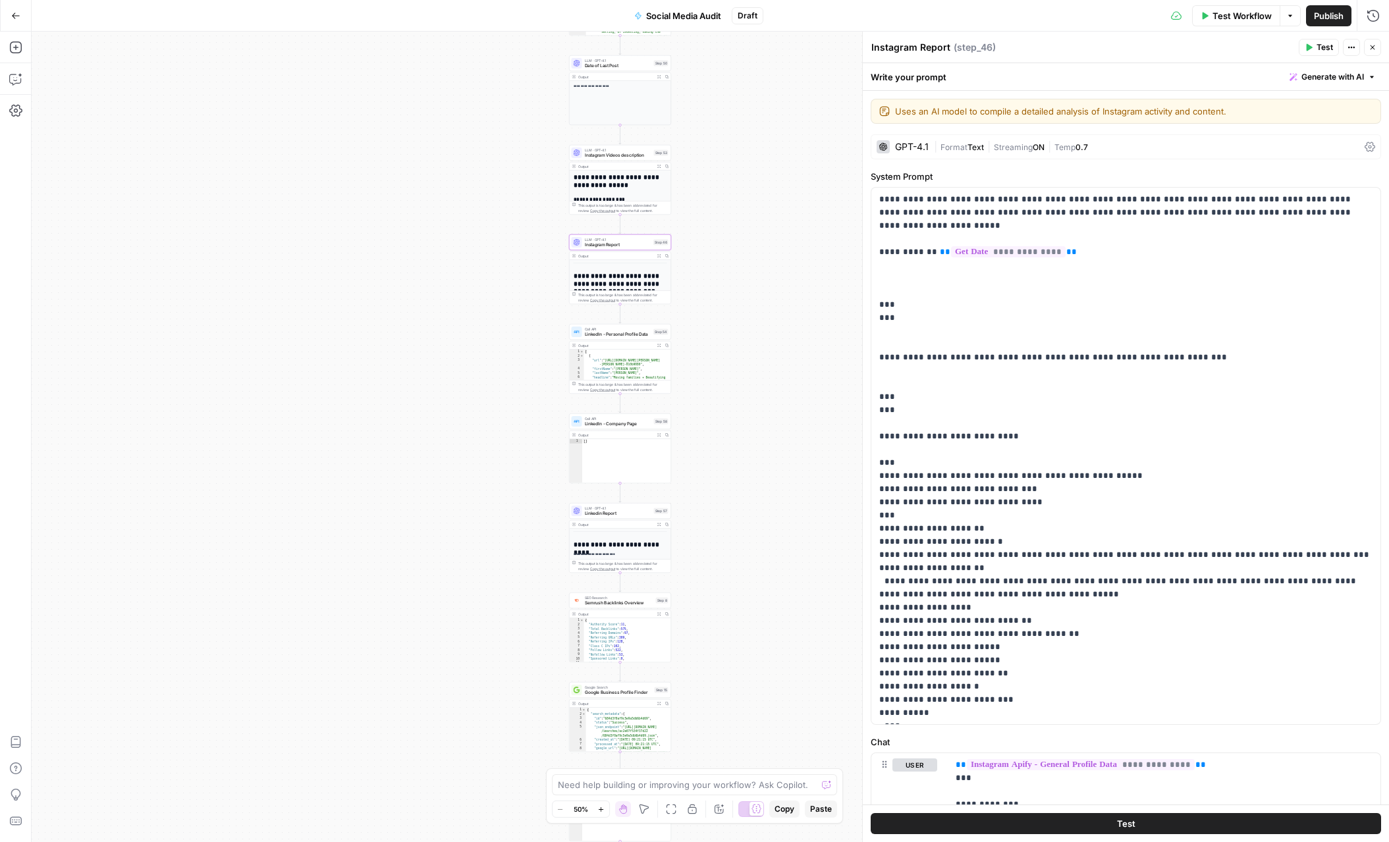
drag, startPoint x: 739, startPoint y: 606, endPoint x: 724, endPoint y: 493, distance: 114.8
click at [724, 493] on div "**********" at bounding box center [710, 437] width 1357 height 811
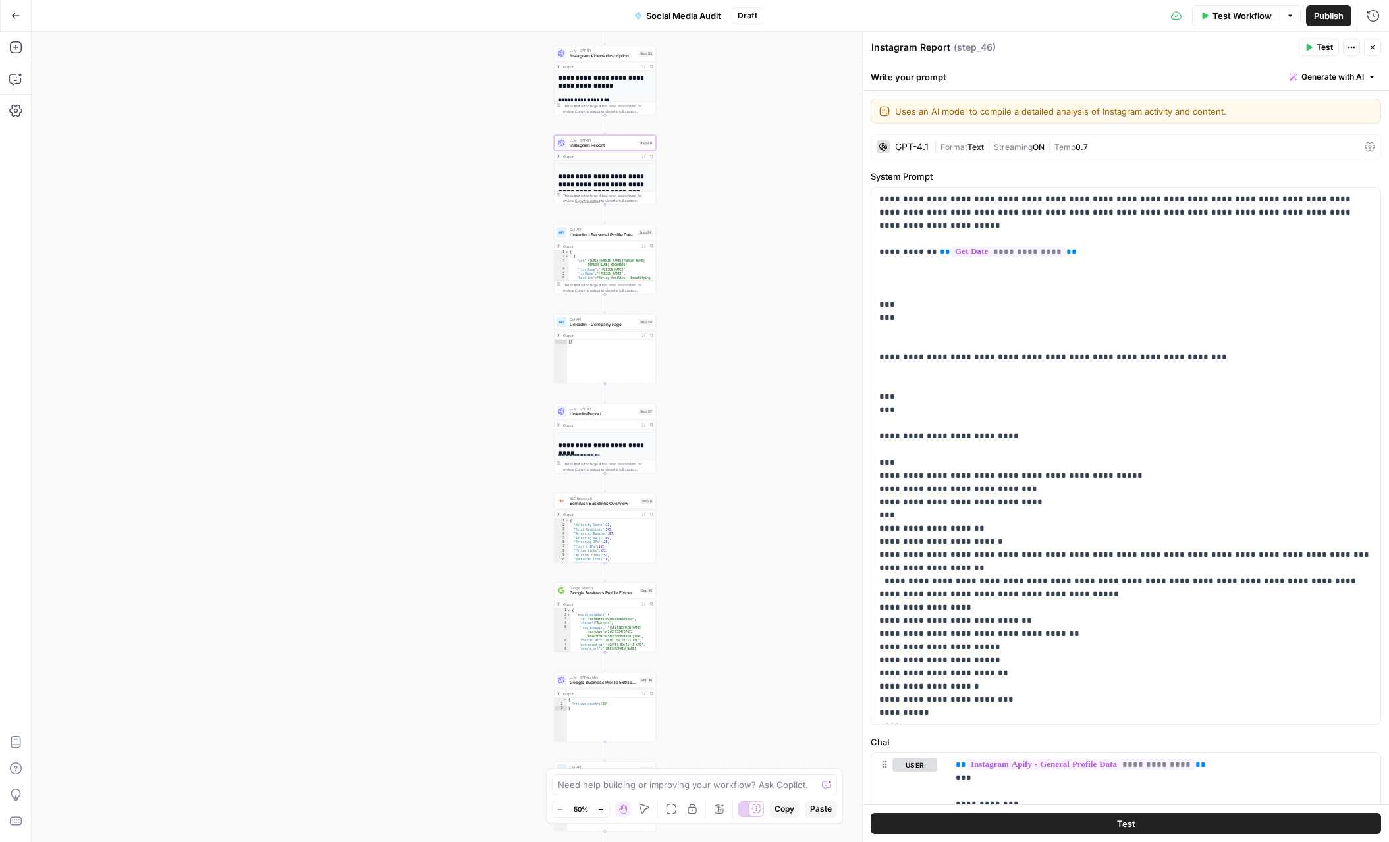
drag, startPoint x: 716, startPoint y: 553, endPoint x: 701, endPoint y: 444, distance: 109.8
click at [701, 446] on div "**********" at bounding box center [710, 437] width 1357 height 811
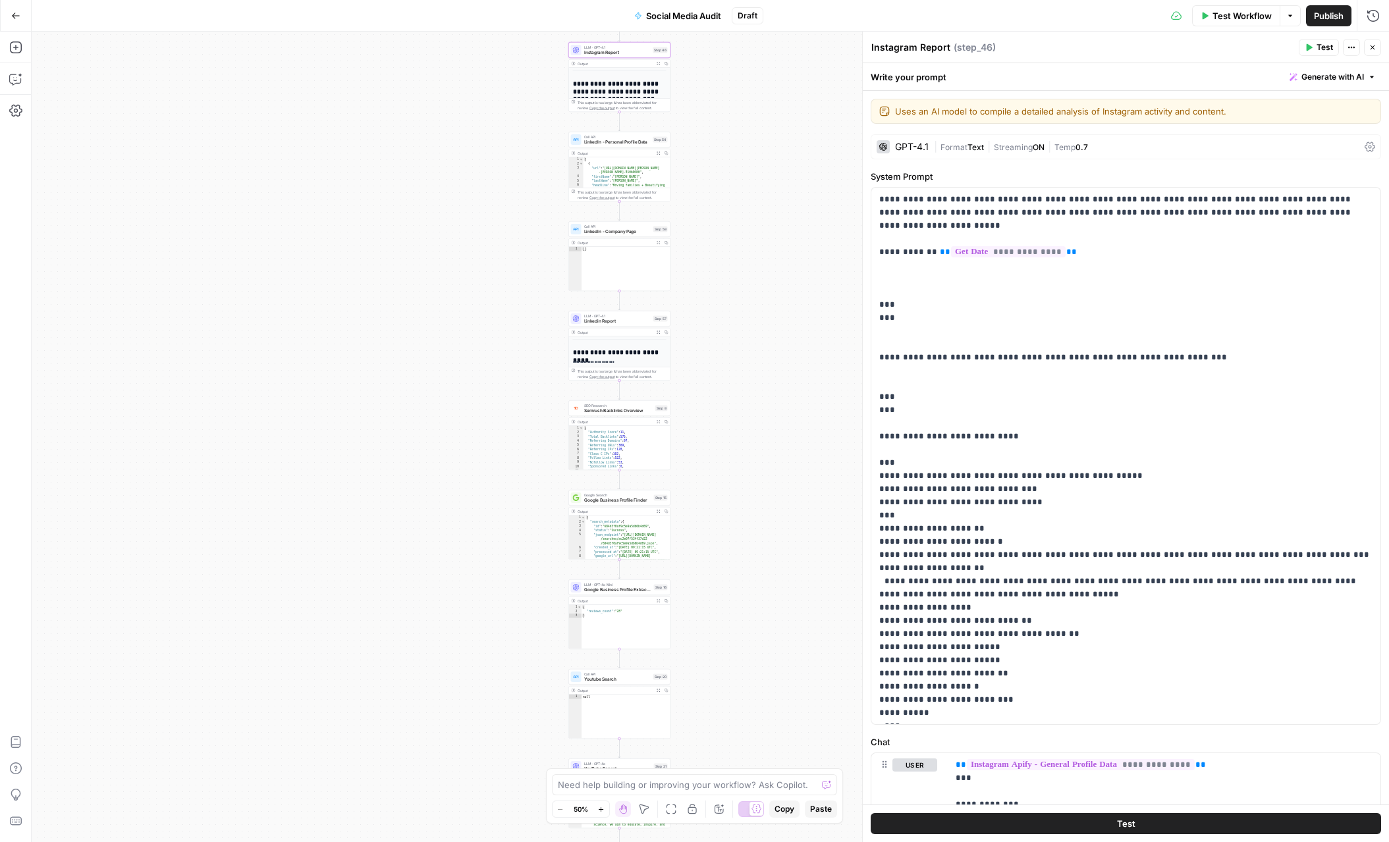
drag, startPoint x: 741, startPoint y: 608, endPoint x: 755, endPoint y: 528, distance: 81.0
click at [755, 528] on div "**********" at bounding box center [710, 437] width 1357 height 811
click at [629, 397] on icon "button" at bounding box center [629, 395] width 5 height 5
click at [662, 175] on button "Delete Step" at bounding box center [659, 168] width 67 height 24
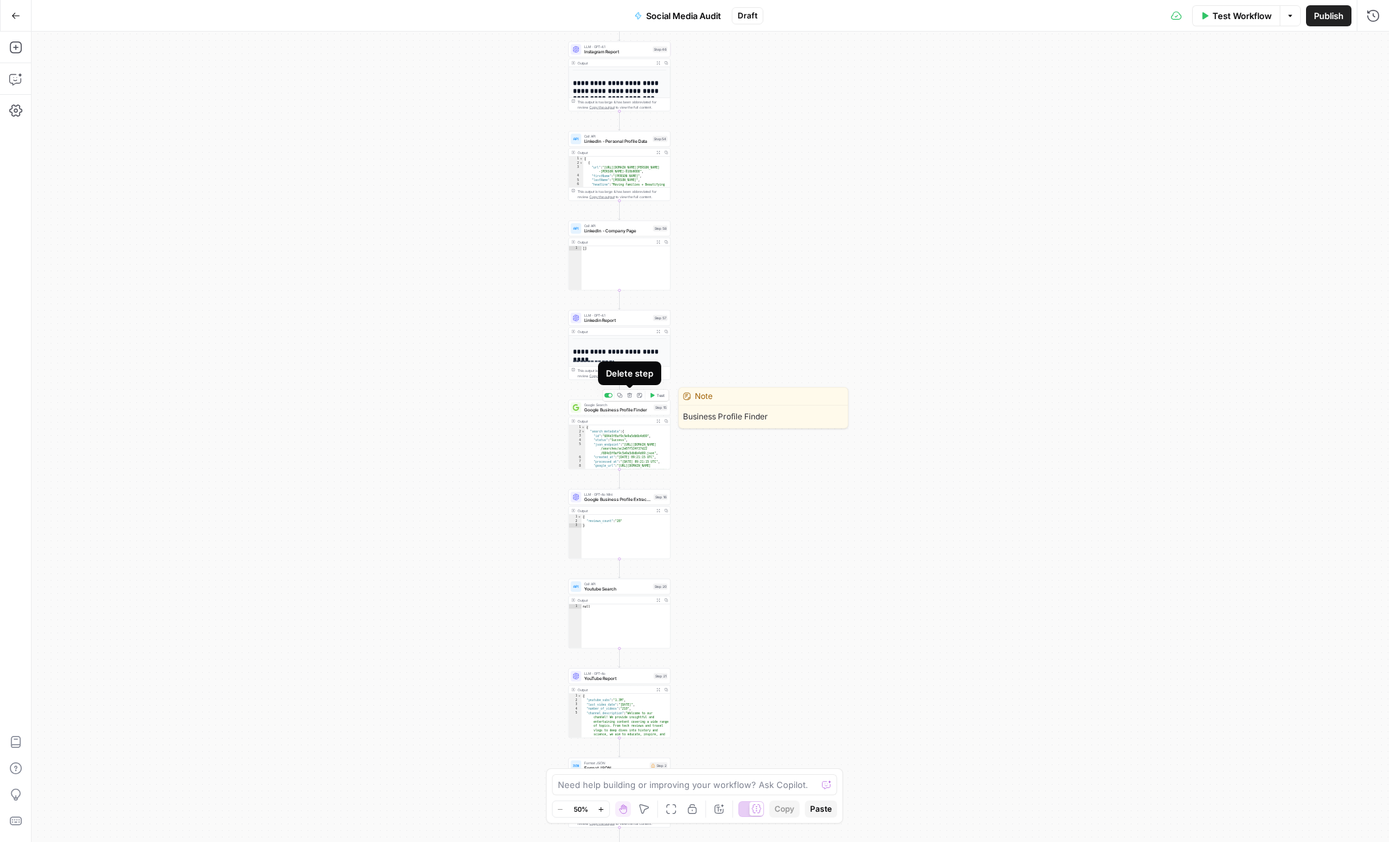
click at [629, 396] on icon "button" at bounding box center [629, 395] width 5 height 5
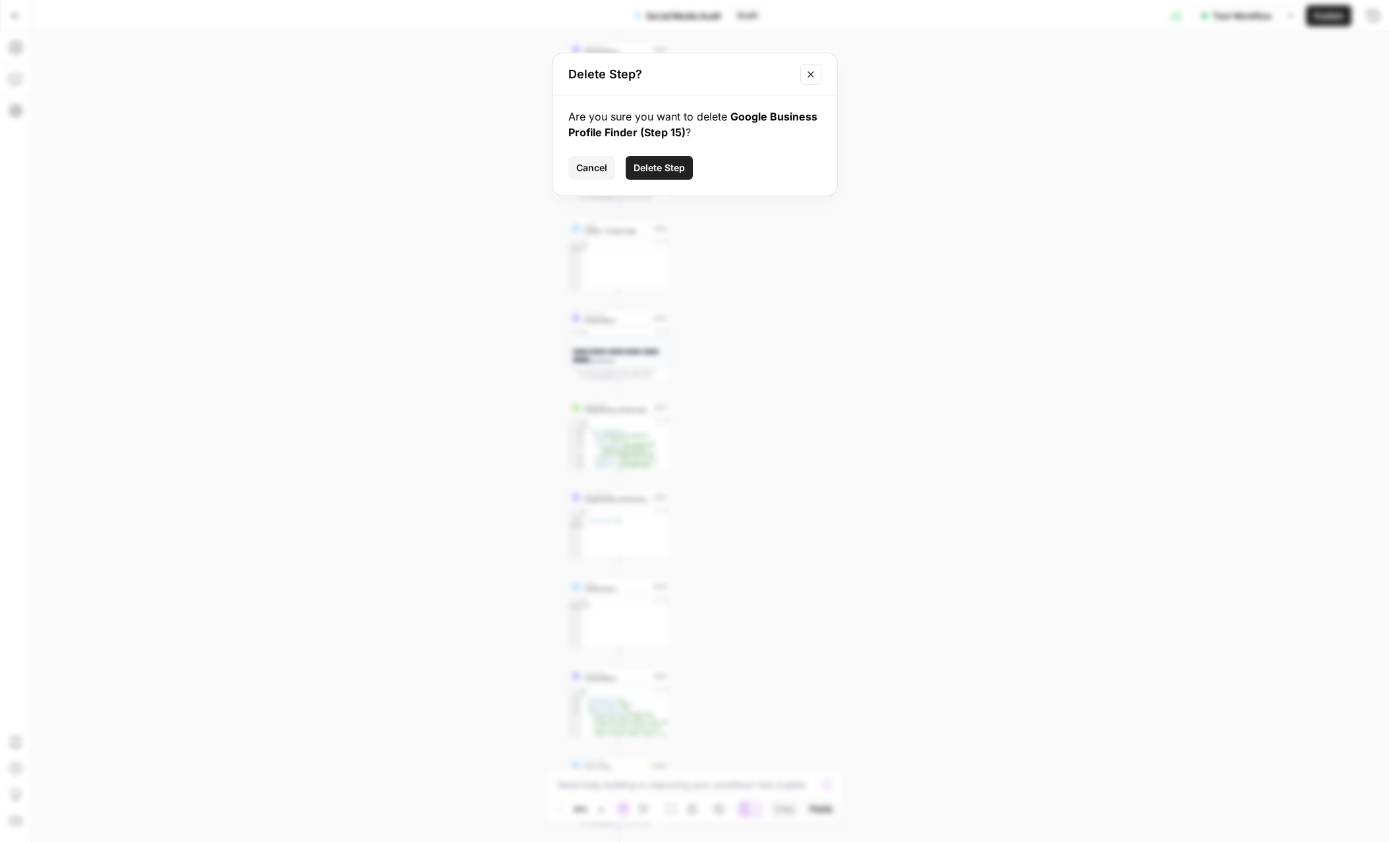
click at [662, 175] on button "Delete Step" at bounding box center [659, 168] width 67 height 24
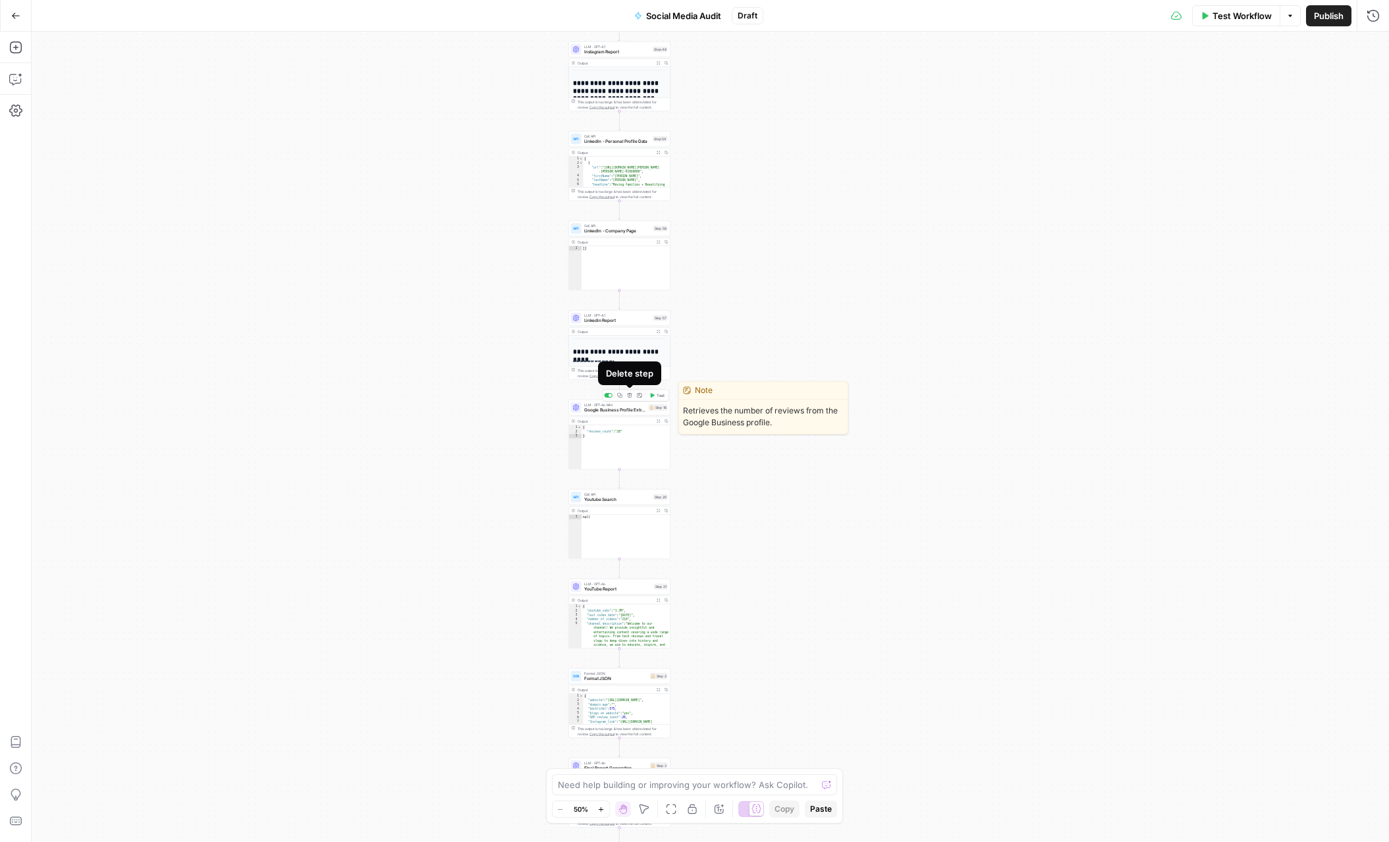
click at [627, 394] on icon "button" at bounding box center [629, 395] width 5 height 5
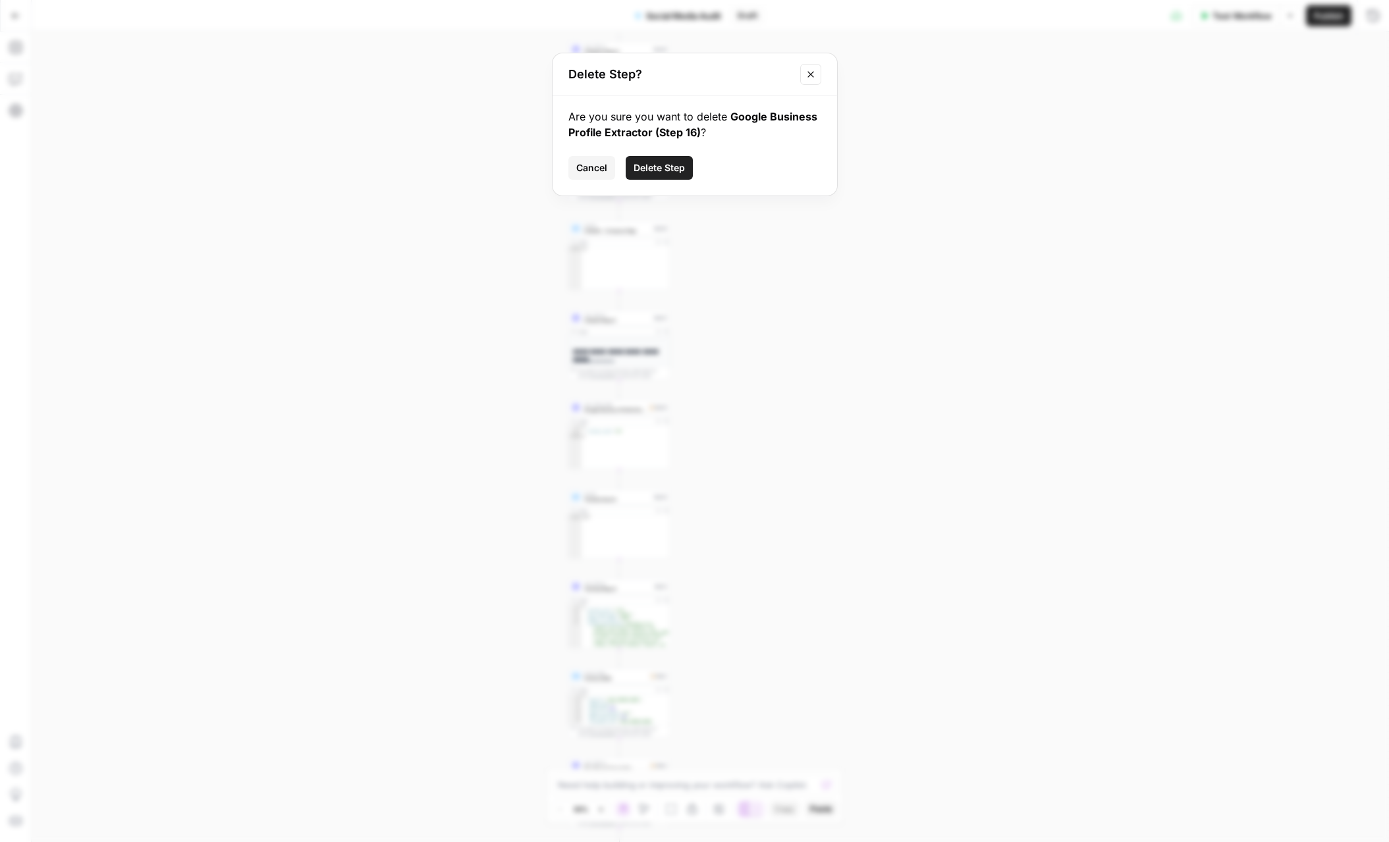
click at [643, 171] on span "Delete Step" at bounding box center [658, 167] width 51 height 13
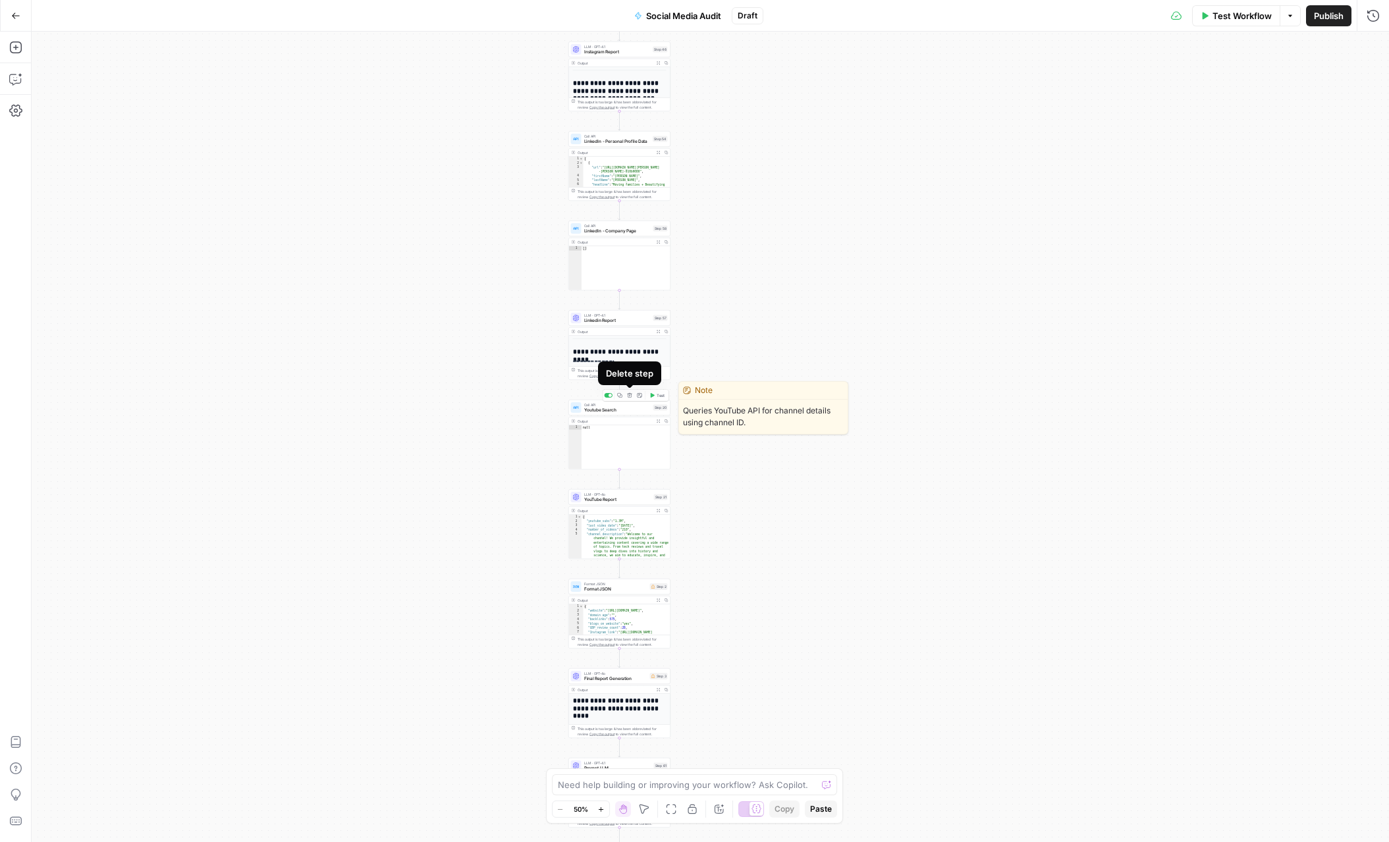
click at [630, 393] on icon "button" at bounding box center [629, 395] width 5 height 5
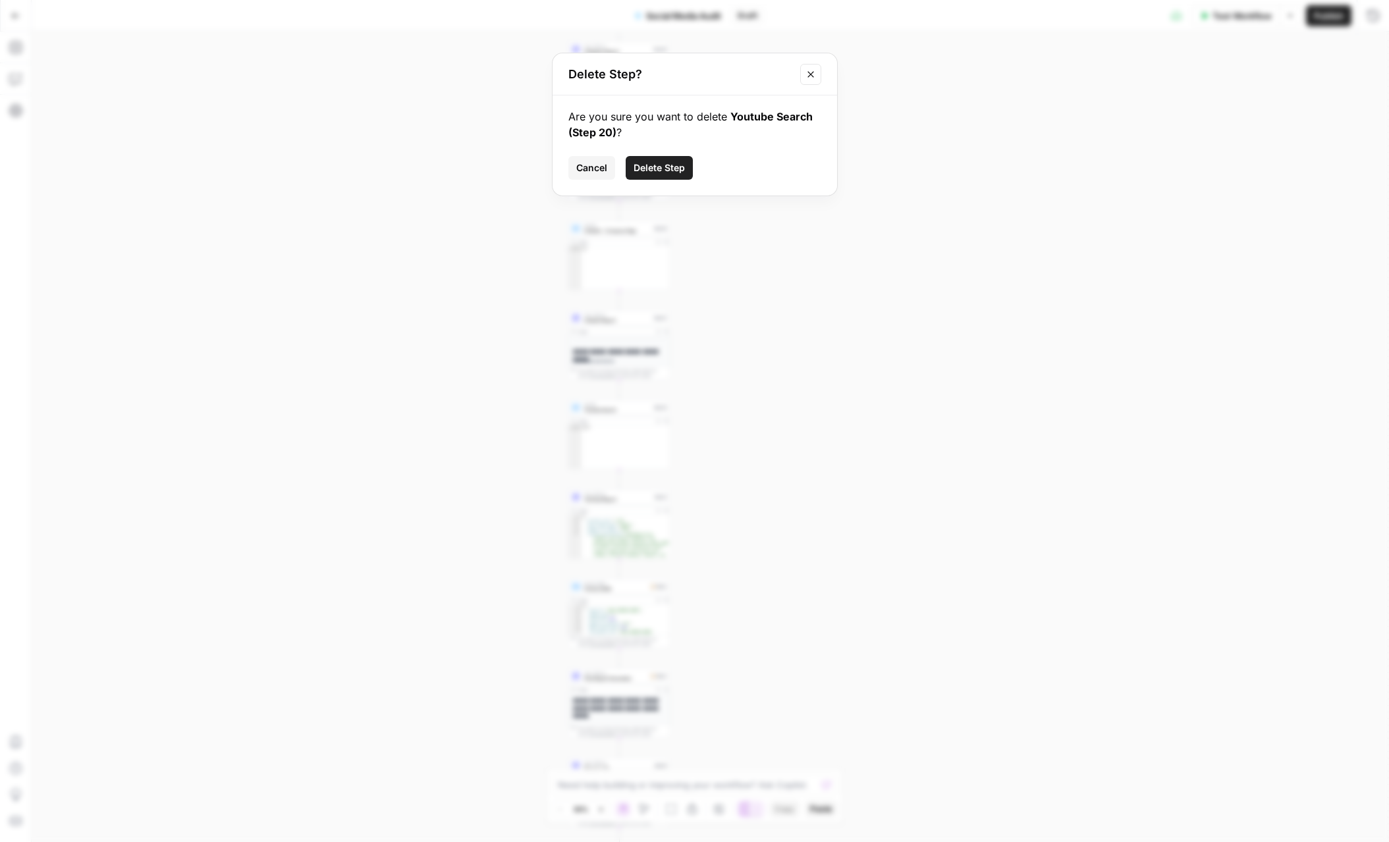
click at [672, 173] on span "Delete Step" at bounding box center [658, 167] width 51 height 13
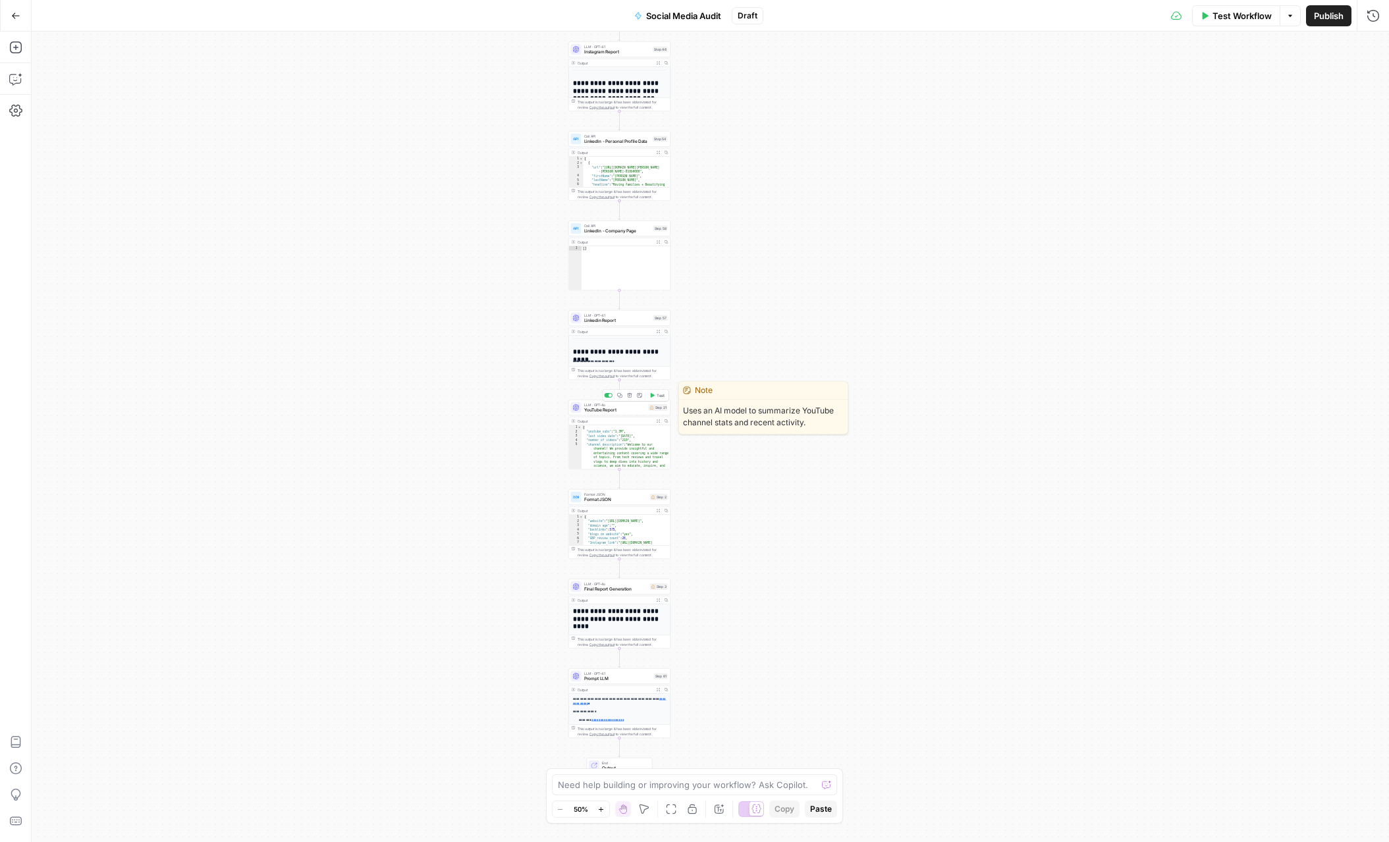
click at [622, 415] on div "LLM · GPT-4o YouTube Report Step 21 Copy step Delete step Edit Note Test" at bounding box center [619, 408] width 102 height 16
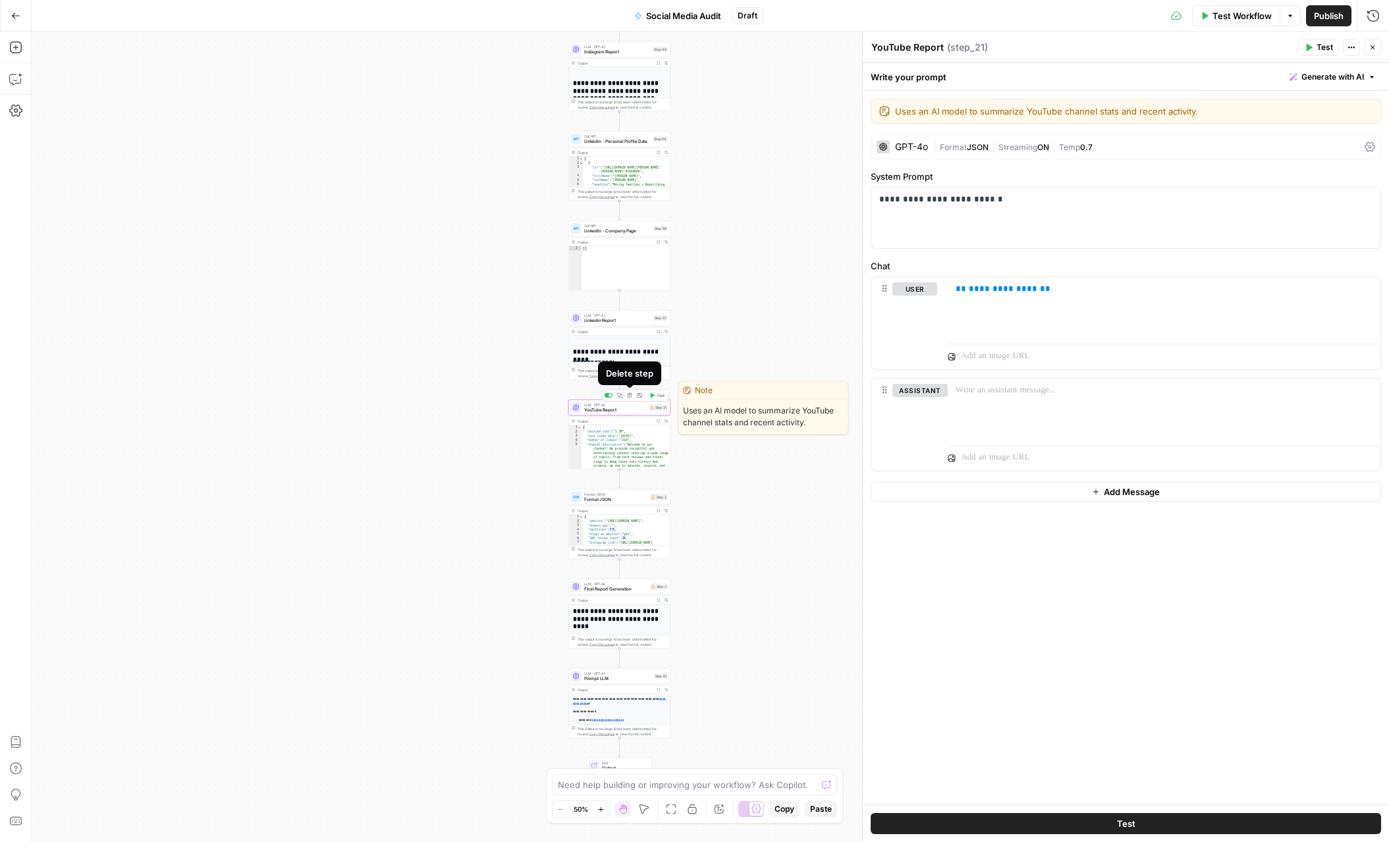
click at [628, 396] on icon "button" at bounding box center [629, 395] width 5 height 5
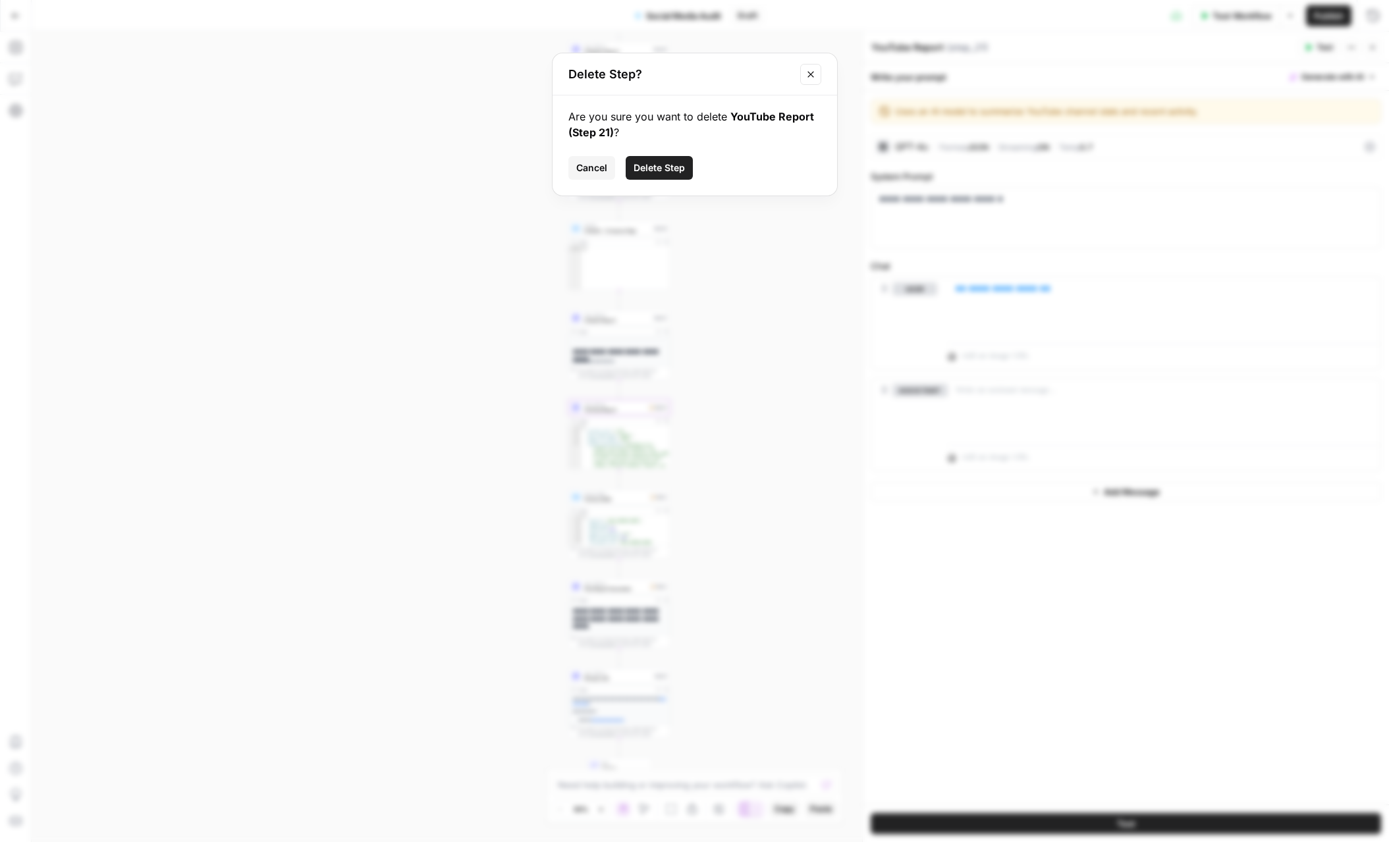
click at [637, 164] on span "Delete Step" at bounding box center [658, 167] width 51 height 13
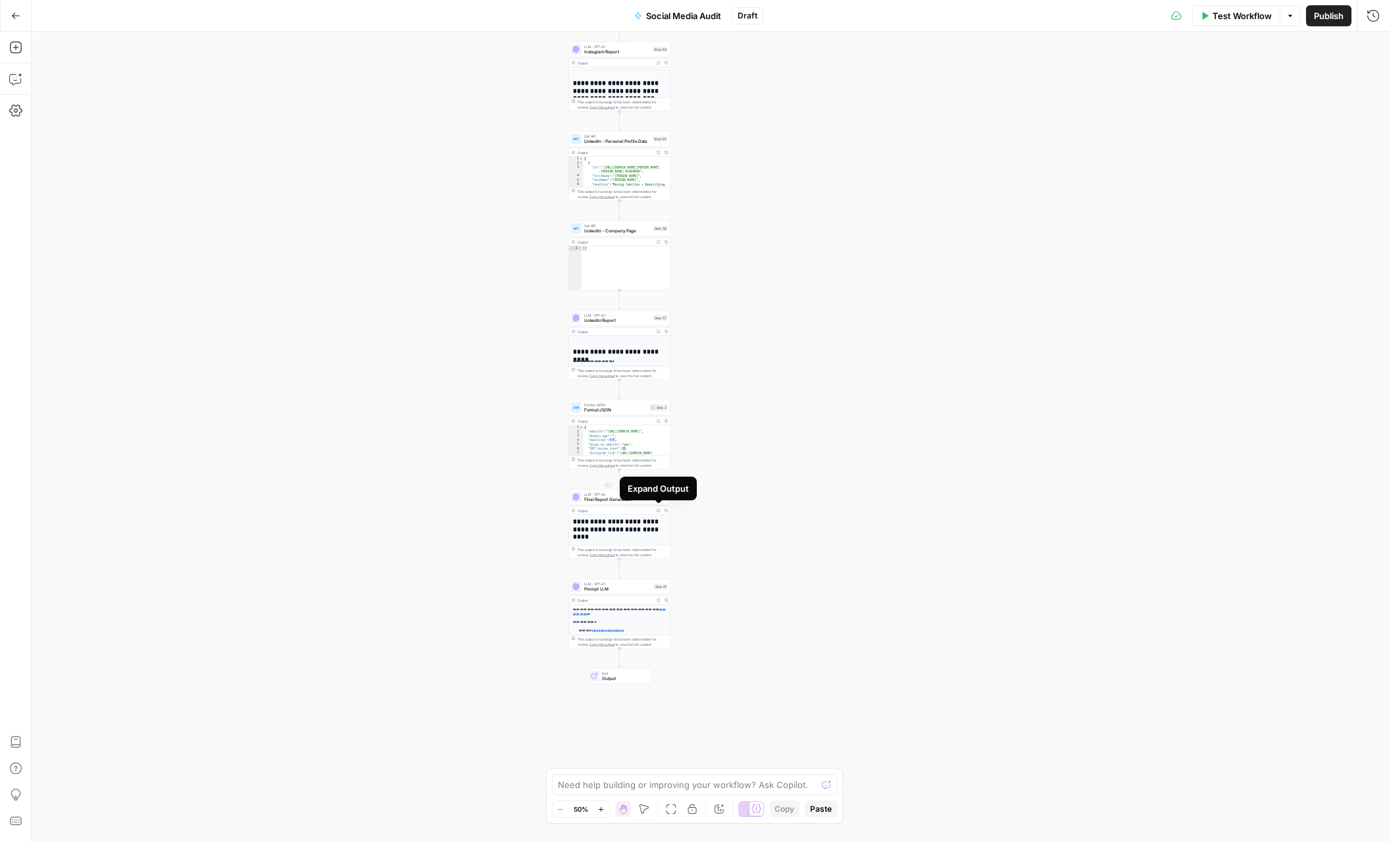
click at [628, 498] on div "Expand Output" at bounding box center [658, 489] width 77 height 24
click at [601, 500] on span "Final Report Generation" at bounding box center [615, 499] width 63 height 7
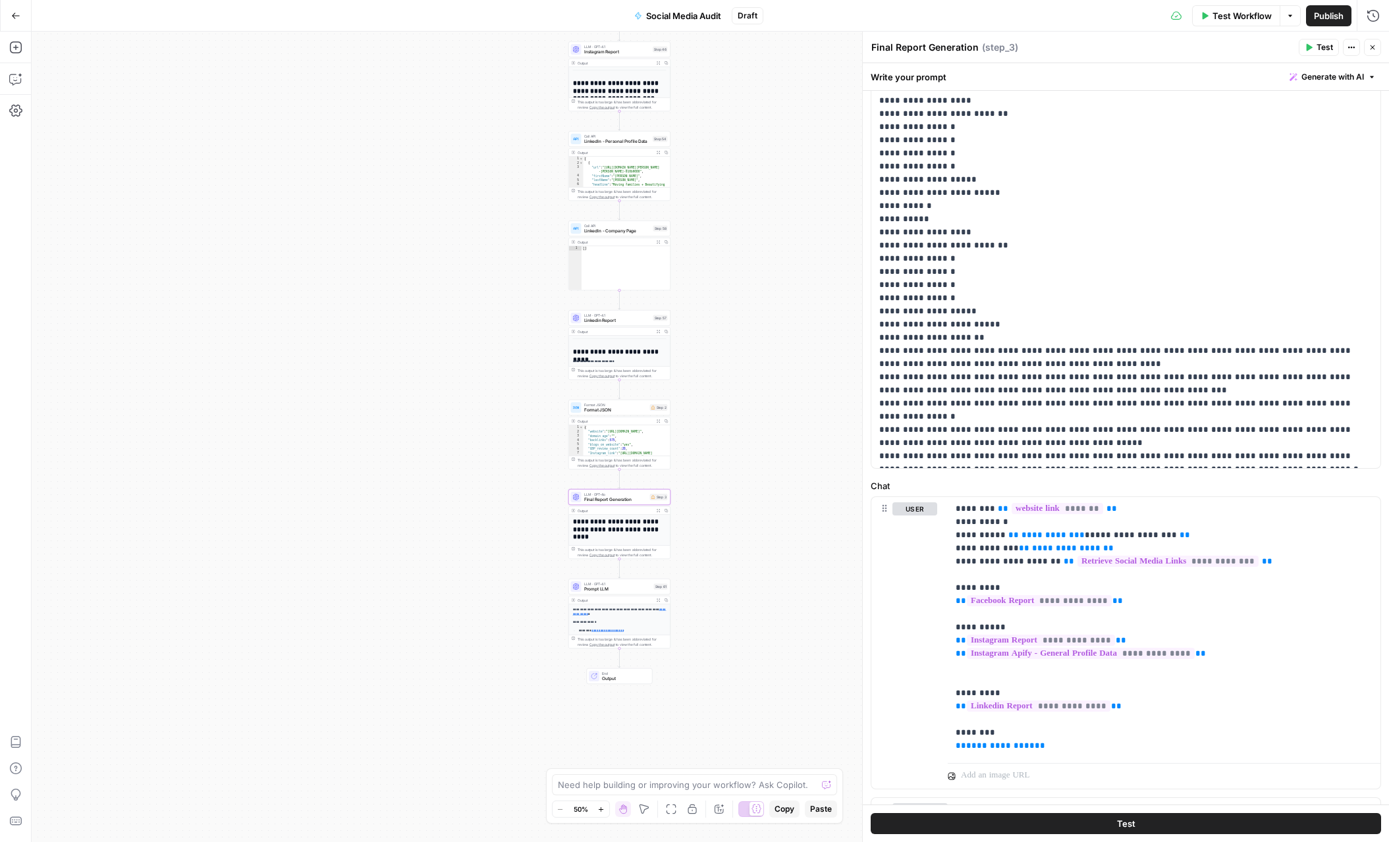
scroll to position [294, 0]
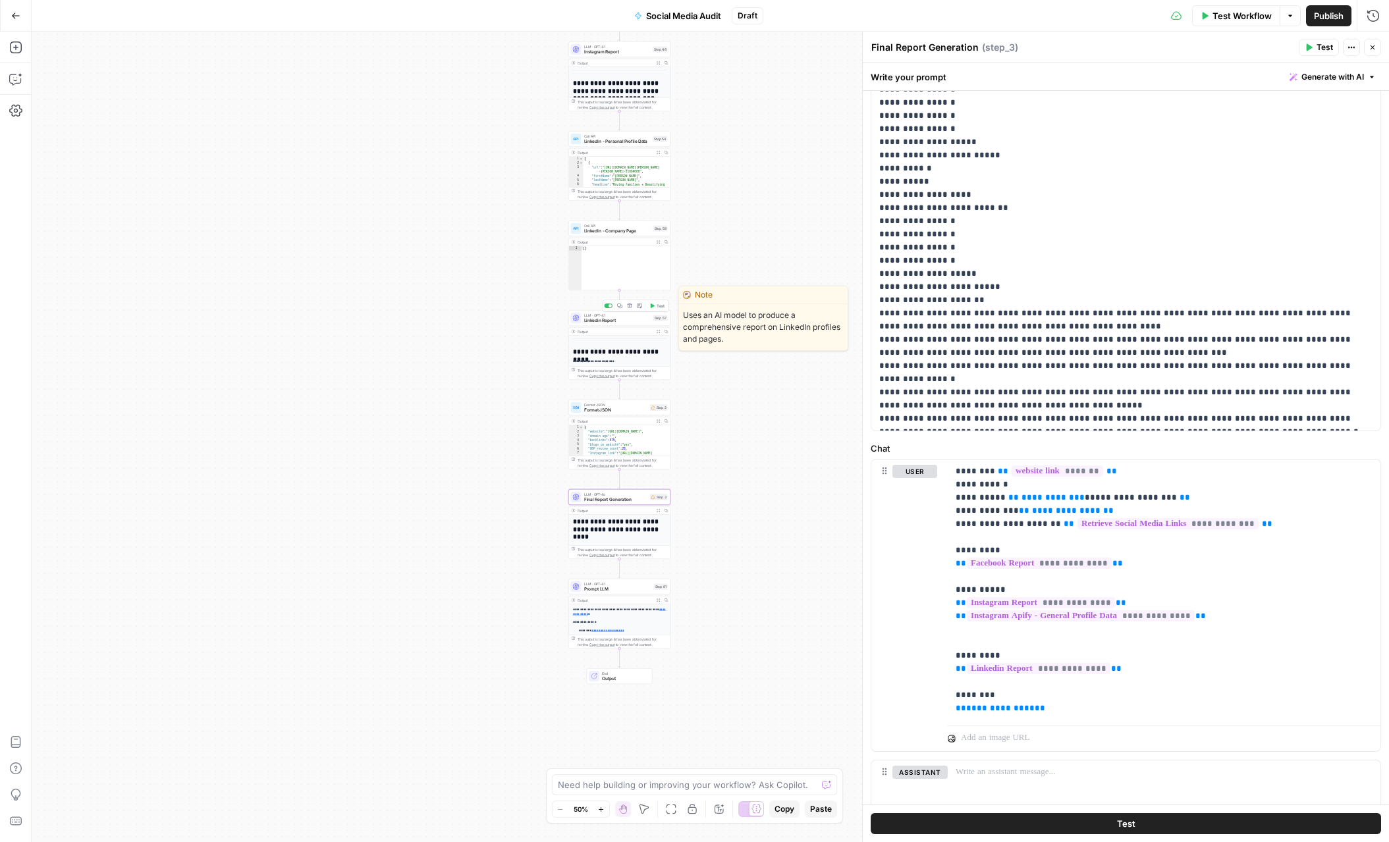
click at [624, 320] on span "Linkedin Report" at bounding box center [617, 320] width 67 height 7
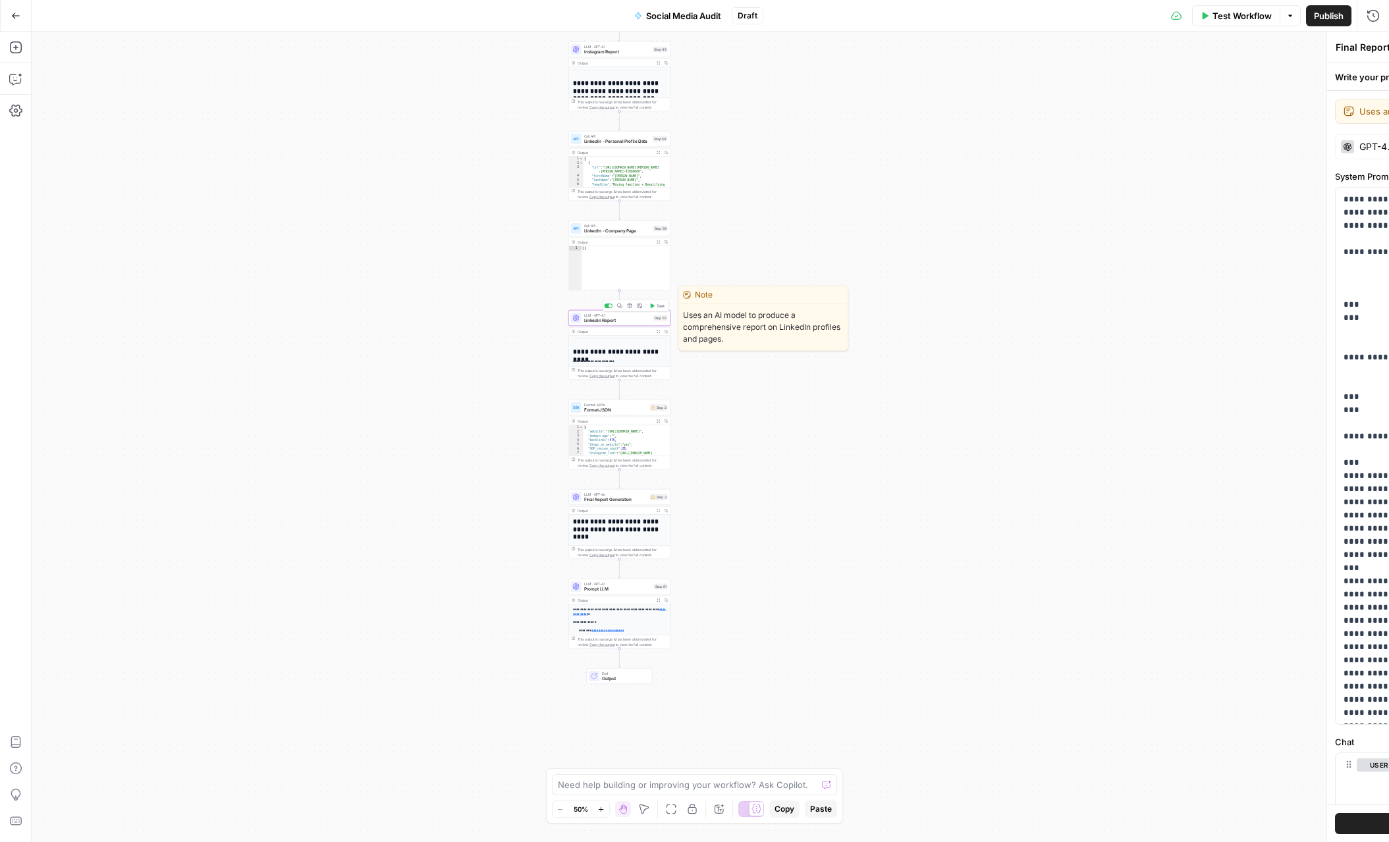
type textarea "Linkedin Report"
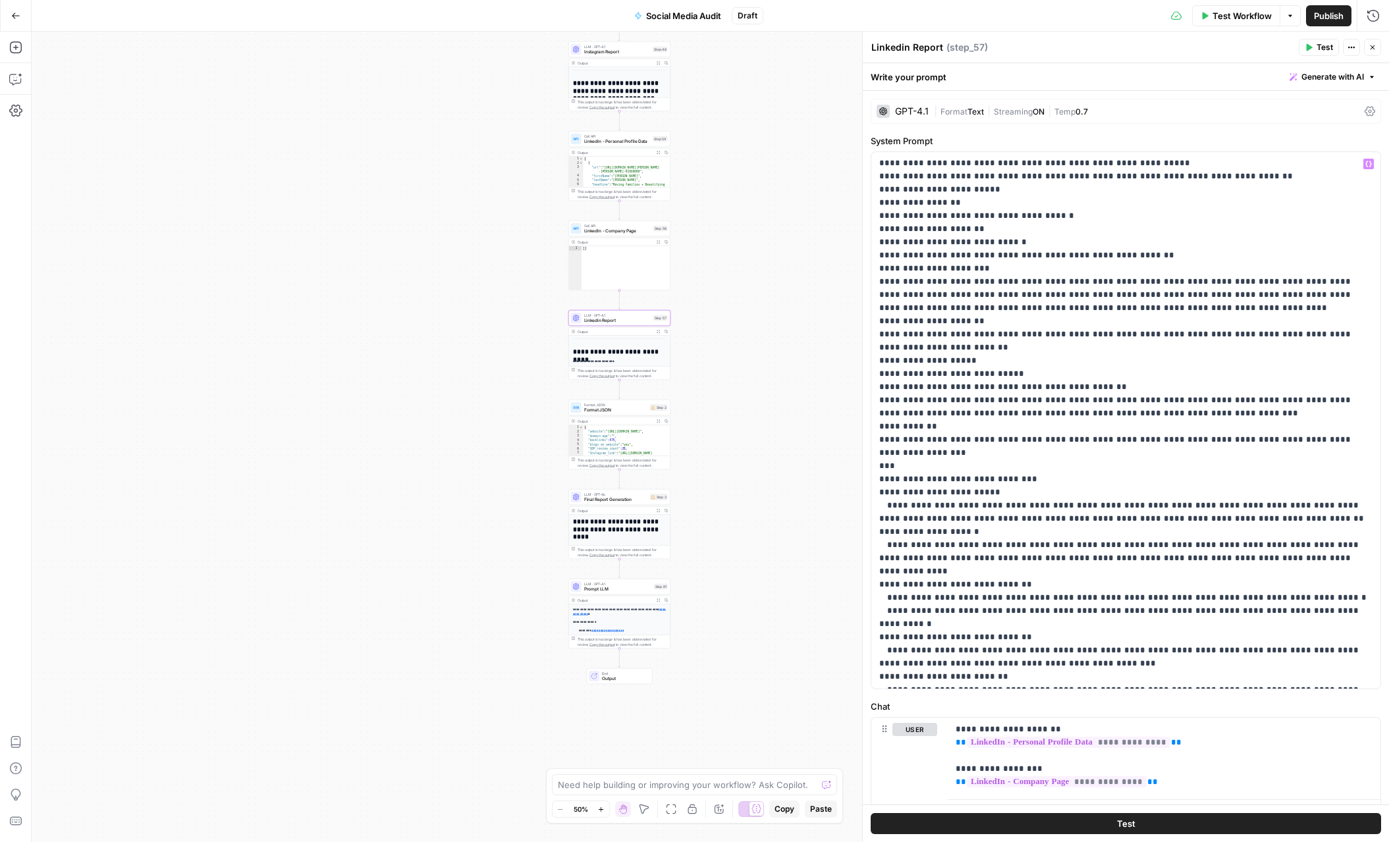
scroll to position [36, 0]
click at [757, 454] on div "**********" at bounding box center [710, 437] width 1357 height 811
click at [623, 587] on span "Prompt LLM" at bounding box center [617, 589] width 67 height 7
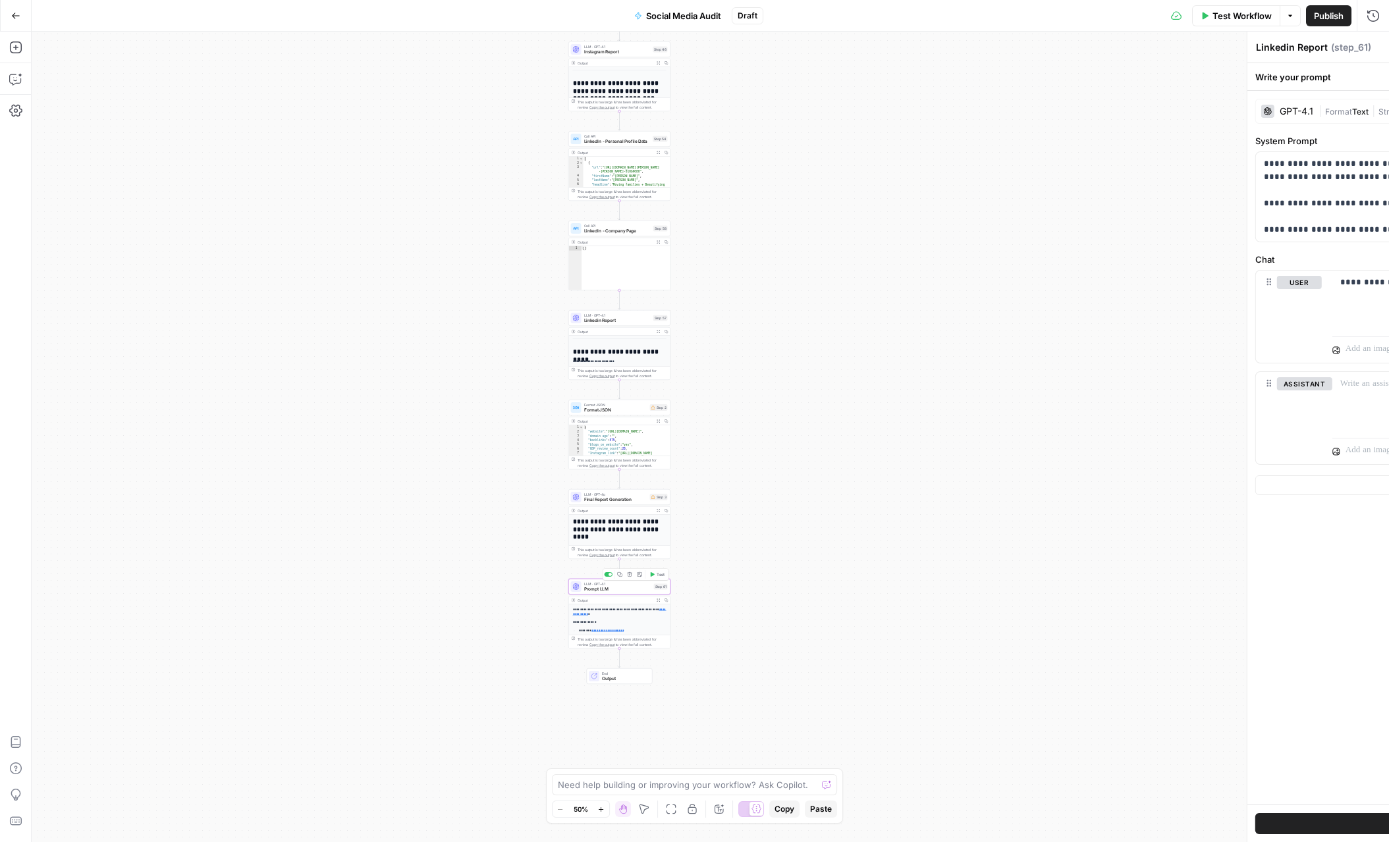
type textarea "Prompt LLM"
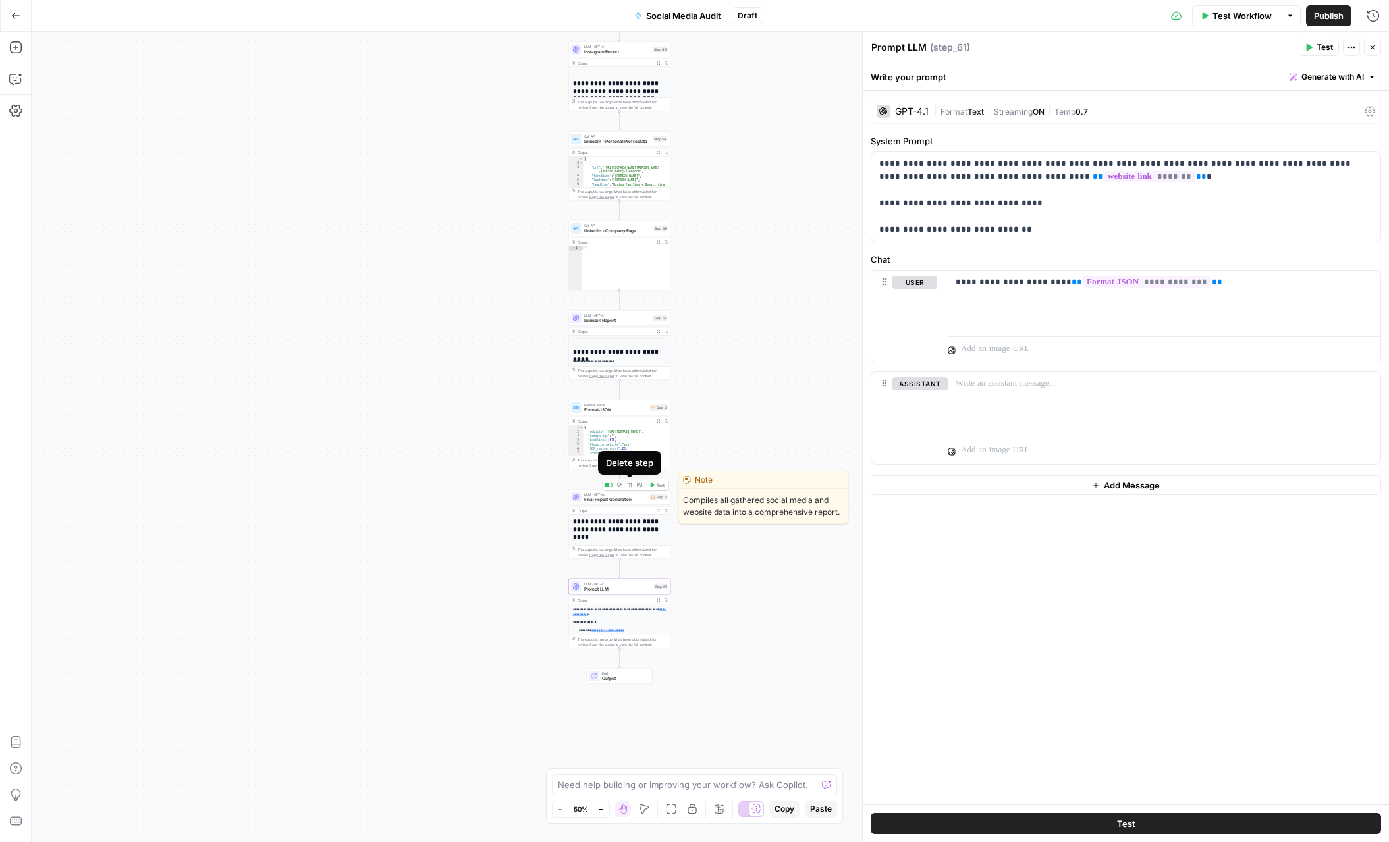
click at [629, 485] on icon "button" at bounding box center [629, 485] width 5 height 5
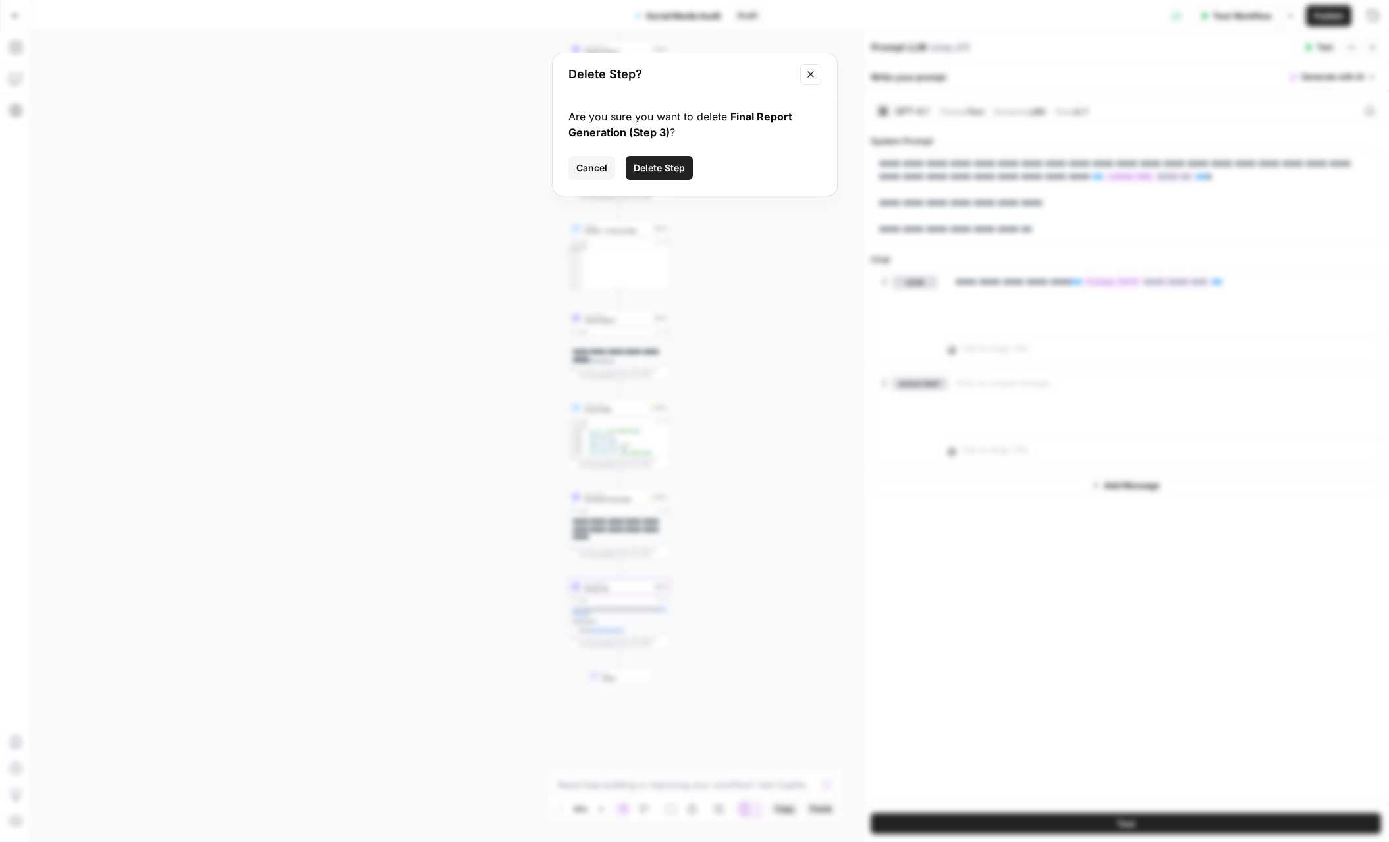
click at [659, 173] on span "Delete Step" at bounding box center [658, 167] width 51 height 13
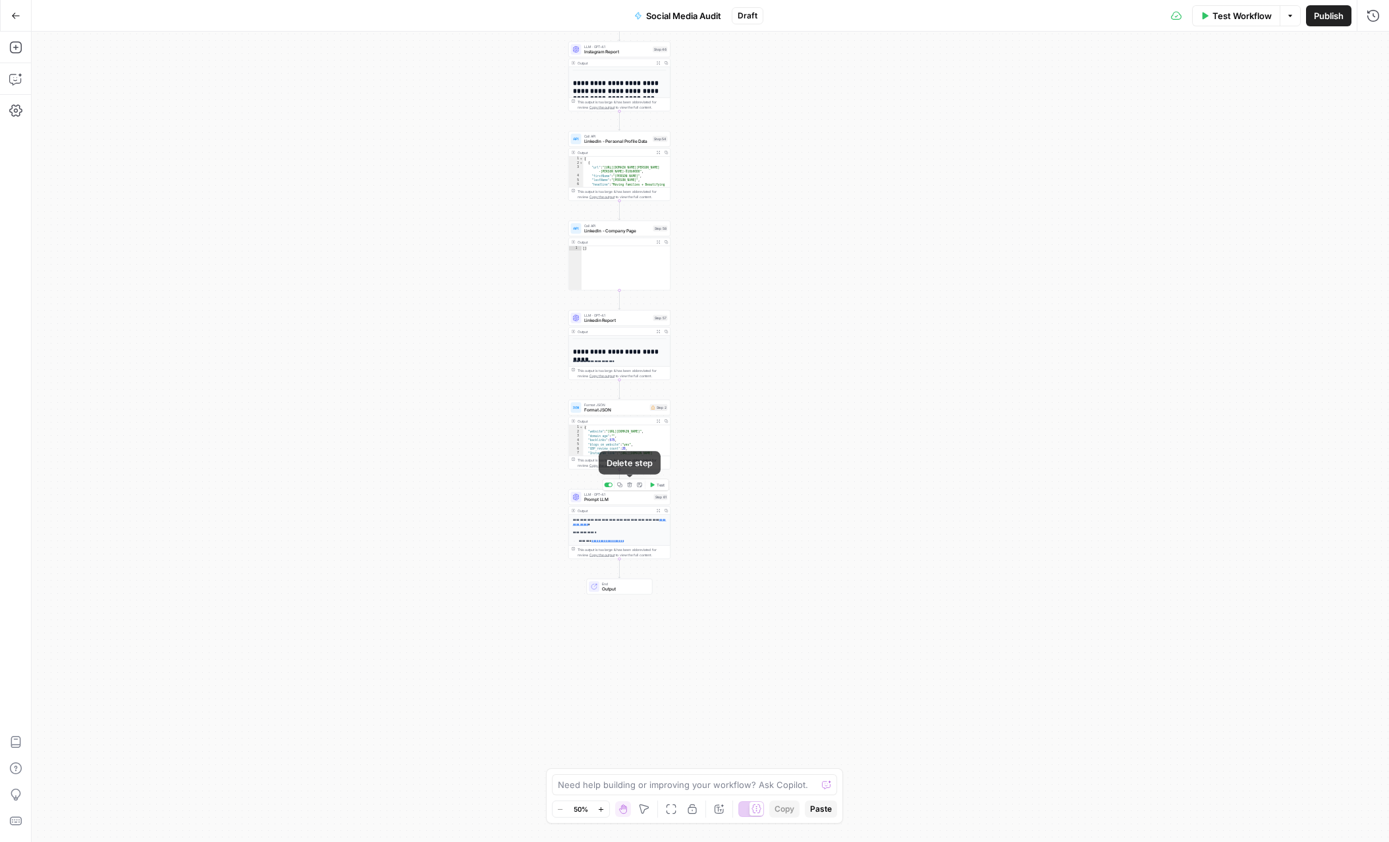
click at [630, 487] on icon "button" at bounding box center [629, 485] width 5 height 5
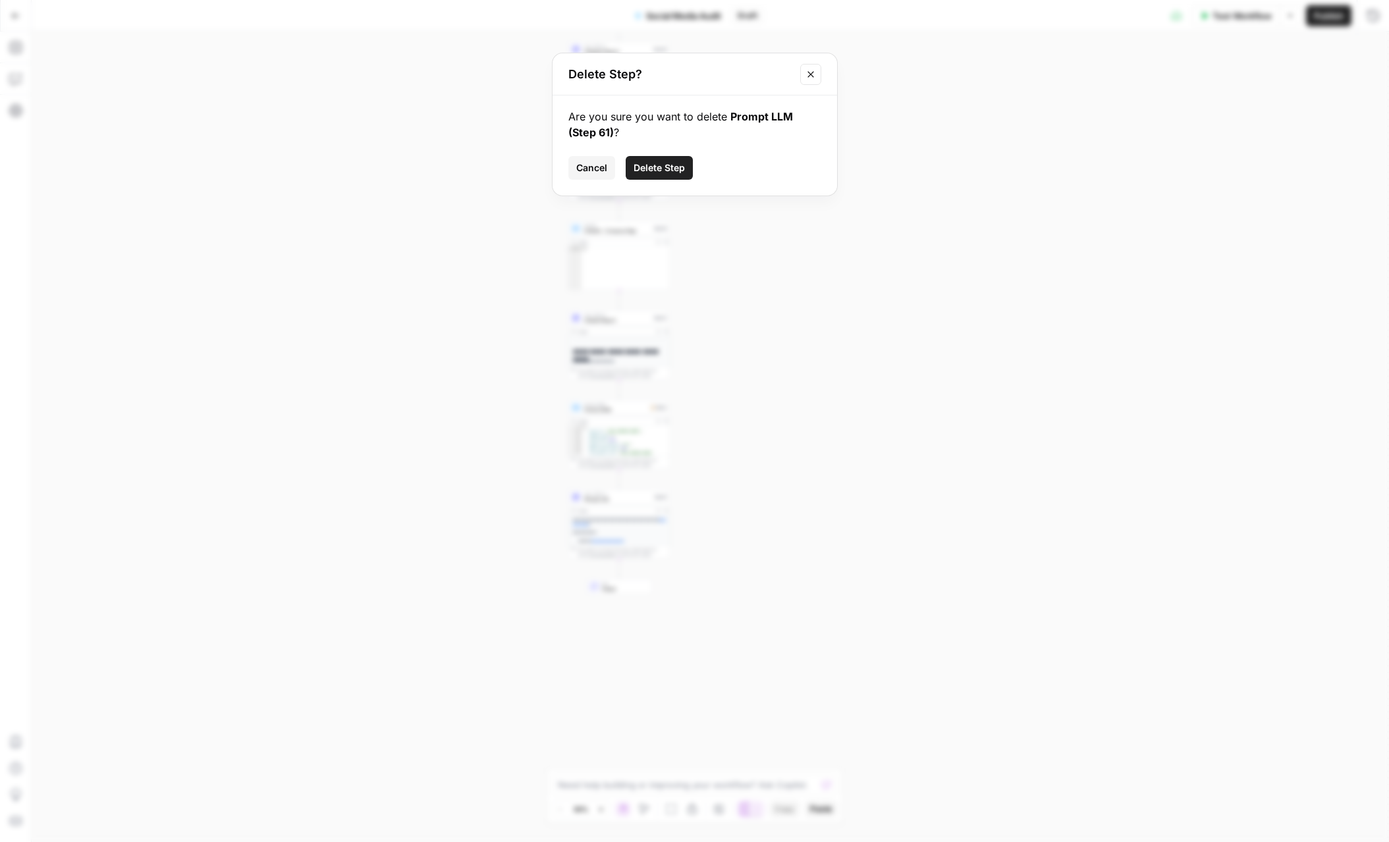
click at [651, 174] on span "Delete Step" at bounding box center [658, 167] width 51 height 13
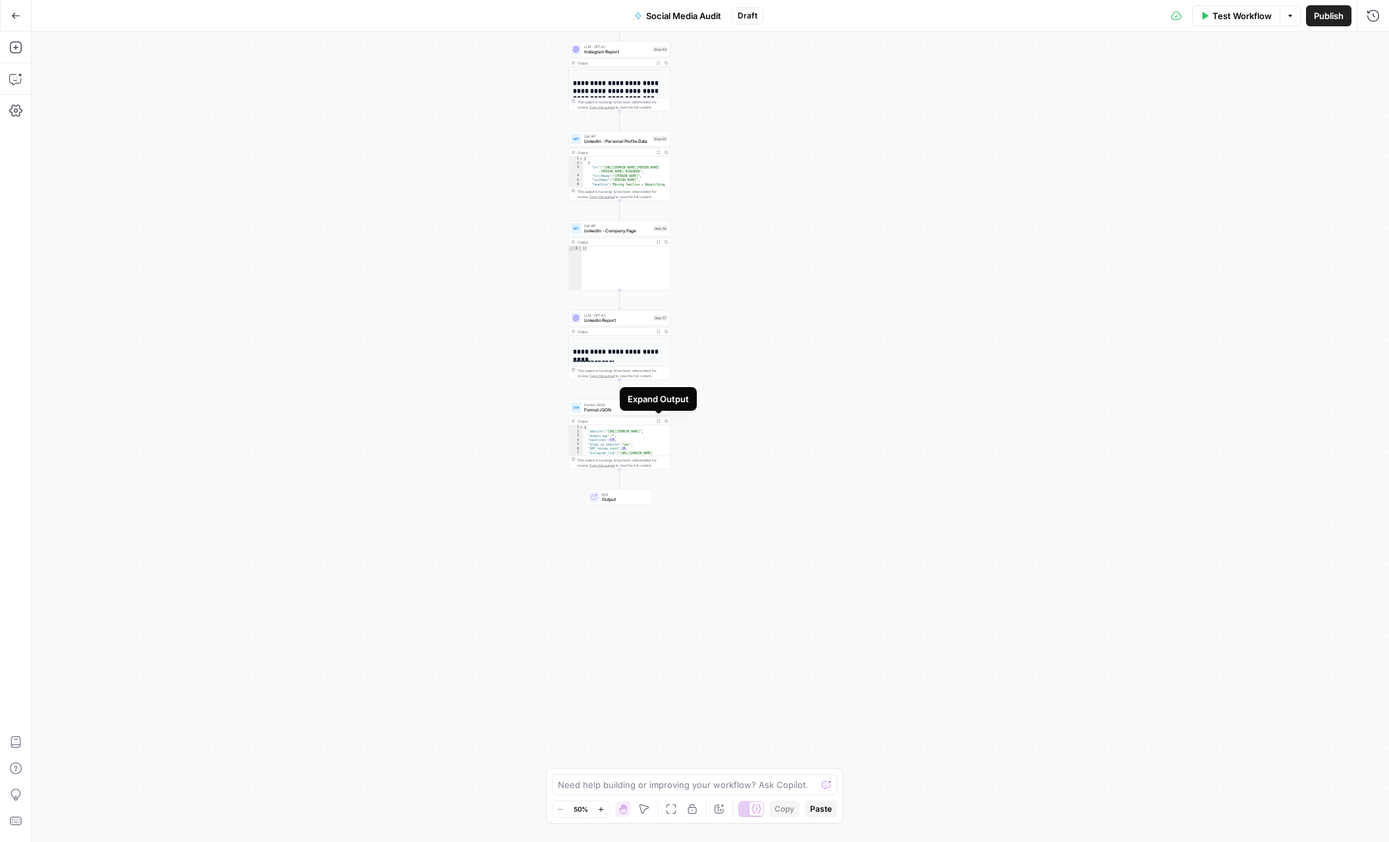
click at [656, 422] on icon "button" at bounding box center [657, 420] width 3 height 3
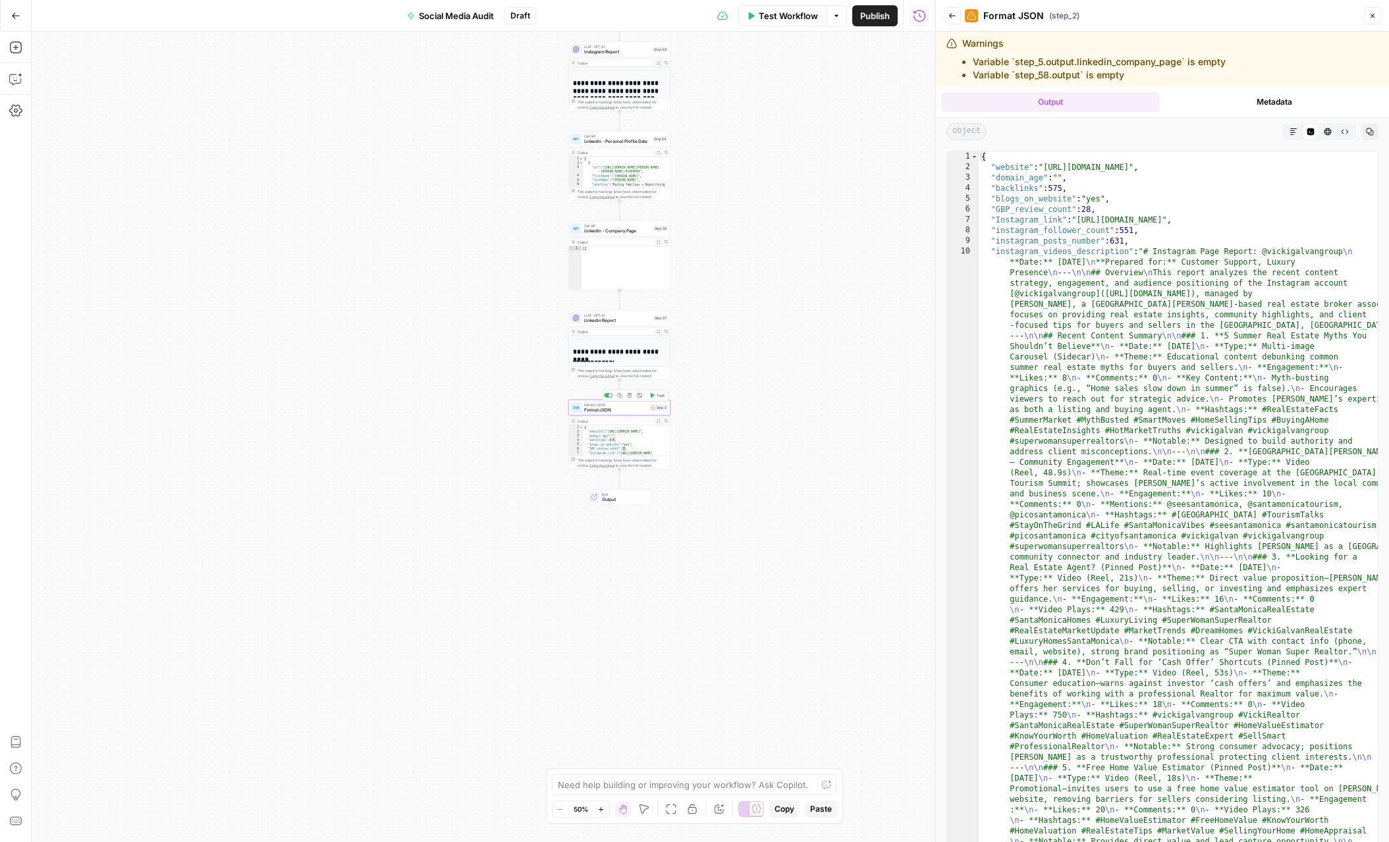
click at [629, 412] on span "Format JSON" at bounding box center [615, 410] width 63 height 7
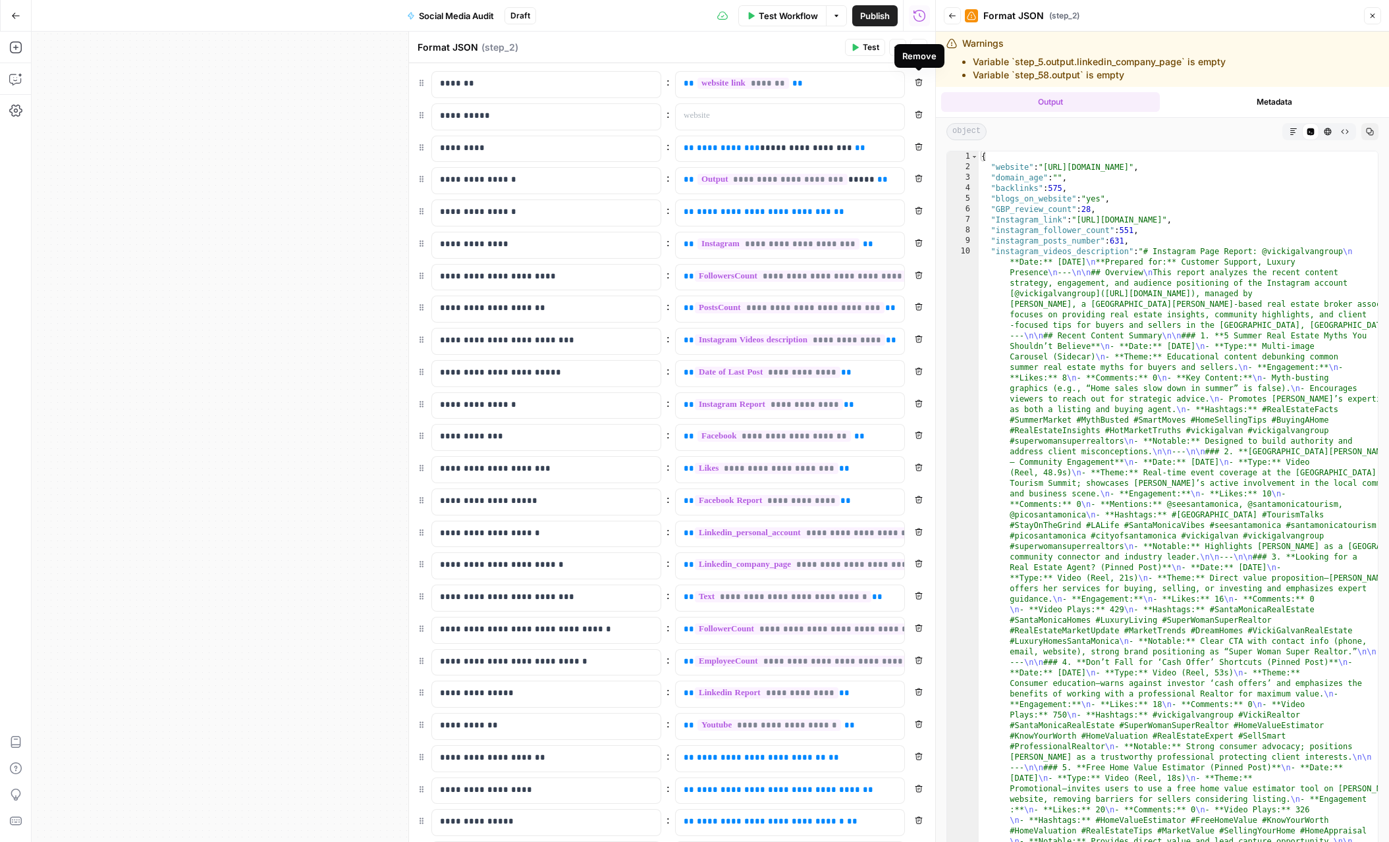
click at [920, 84] on icon "button" at bounding box center [919, 82] width 8 height 8
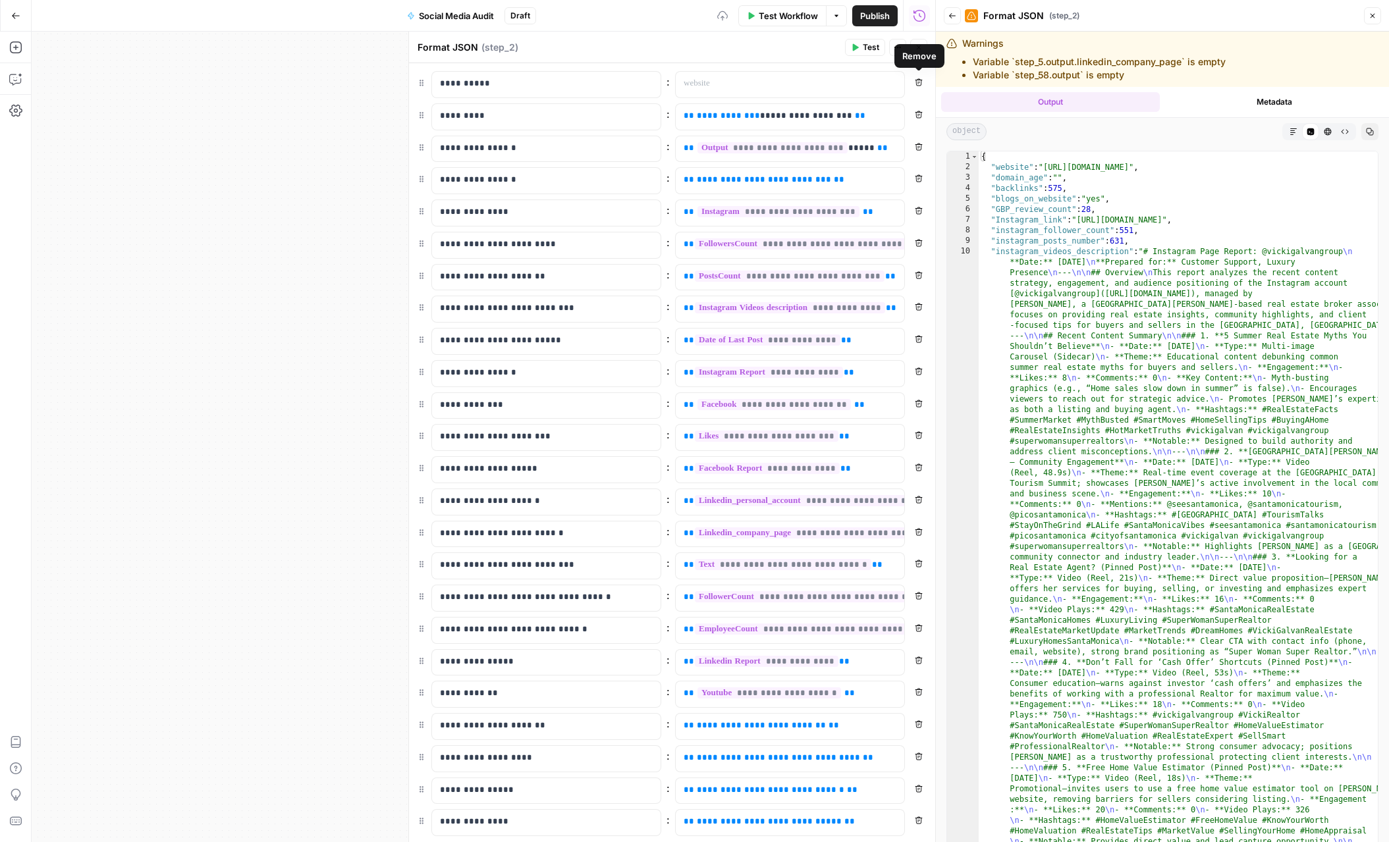
click at [917, 83] on icon "button" at bounding box center [919, 82] width 8 height 8
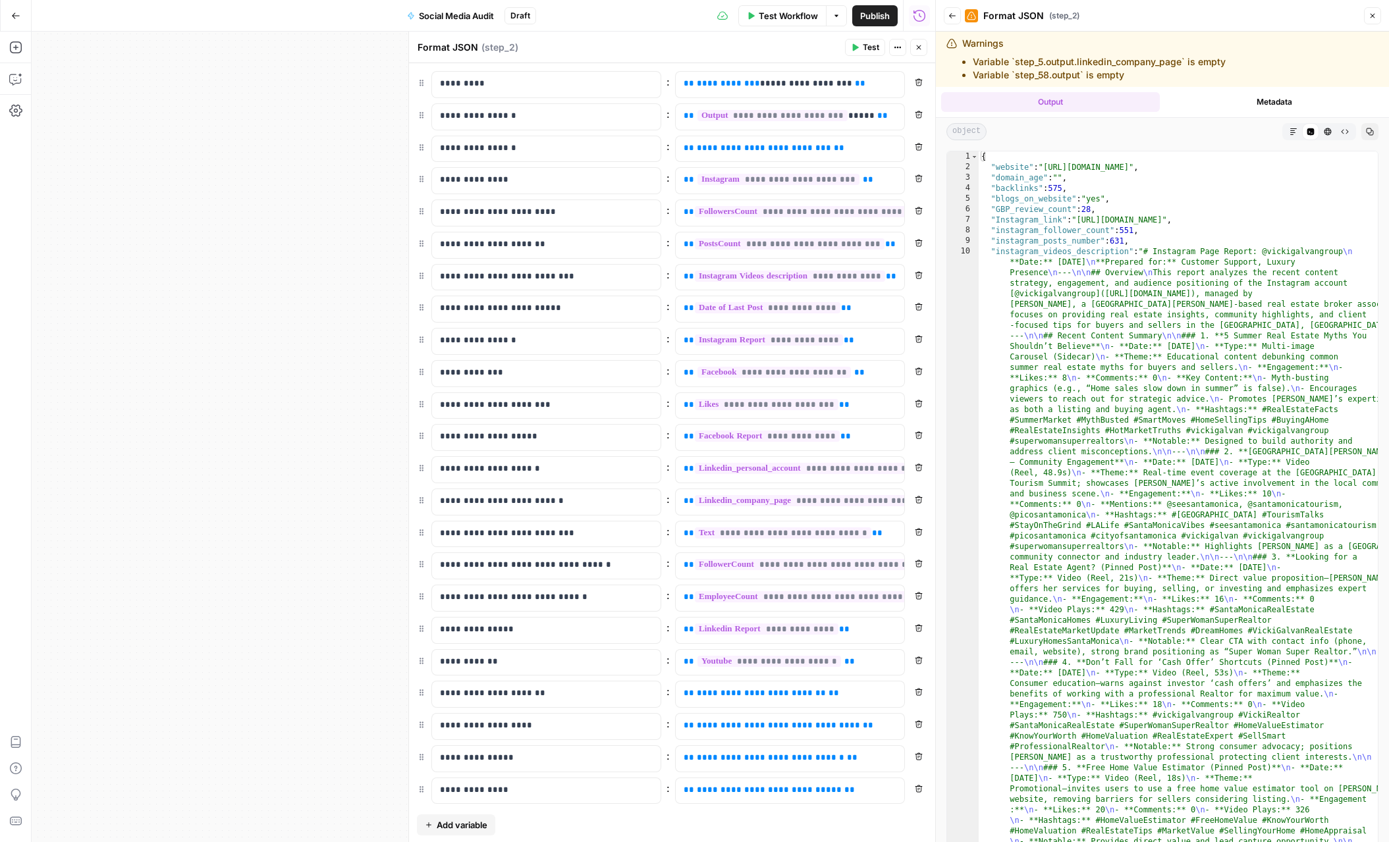
click at [917, 83] on icon "button" at bounding box center [919, 82] width 8 height 8
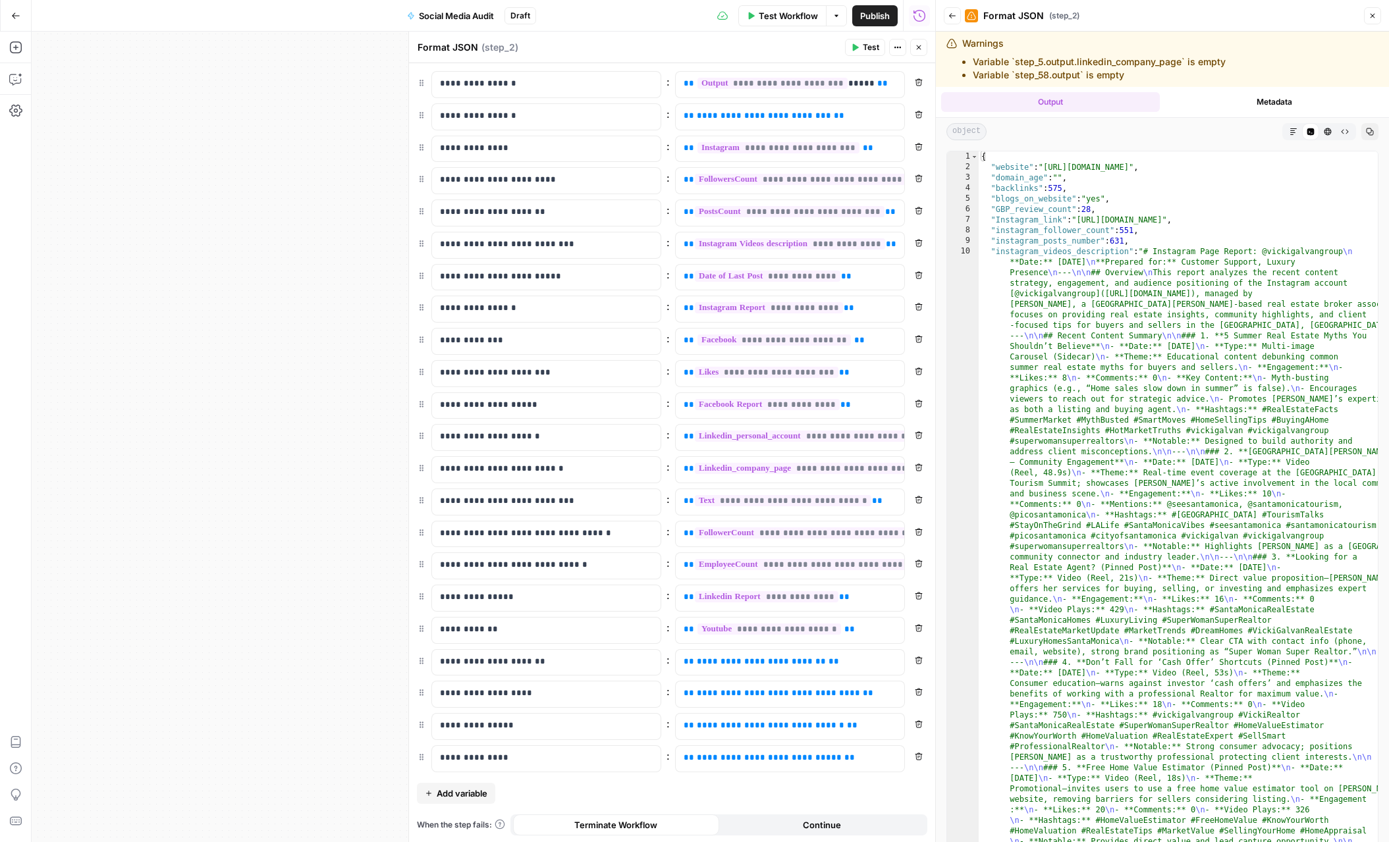
click at [917, 83] on icon "button" at bounding box center [919, 82] width 8 height 8
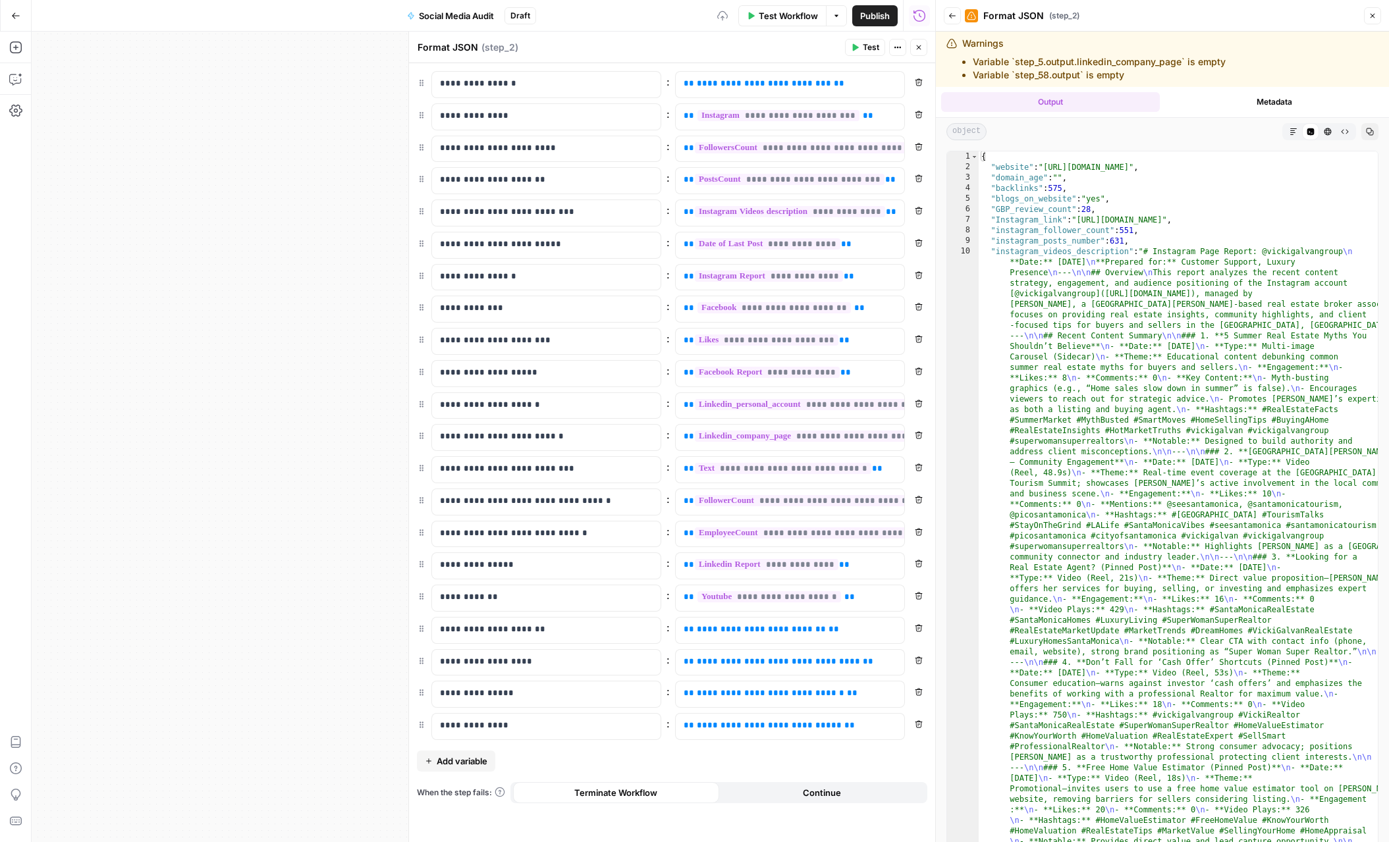
click at [917, 83] on icon "button" at bounding box center [919, 82] width 8 height 8
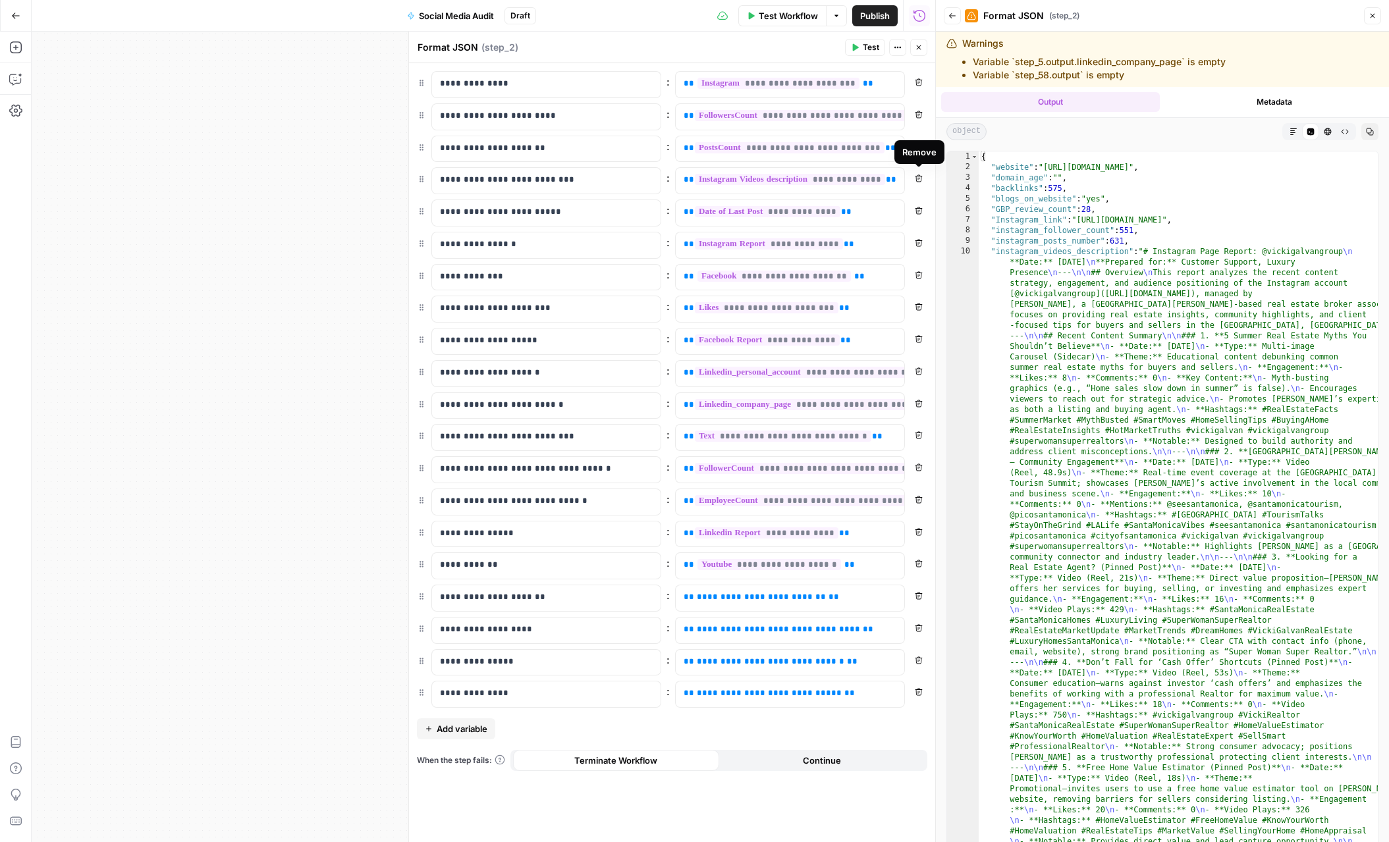
click at [918, 178] on icon "button" at bounding box center [918, 178] width 7 height 7
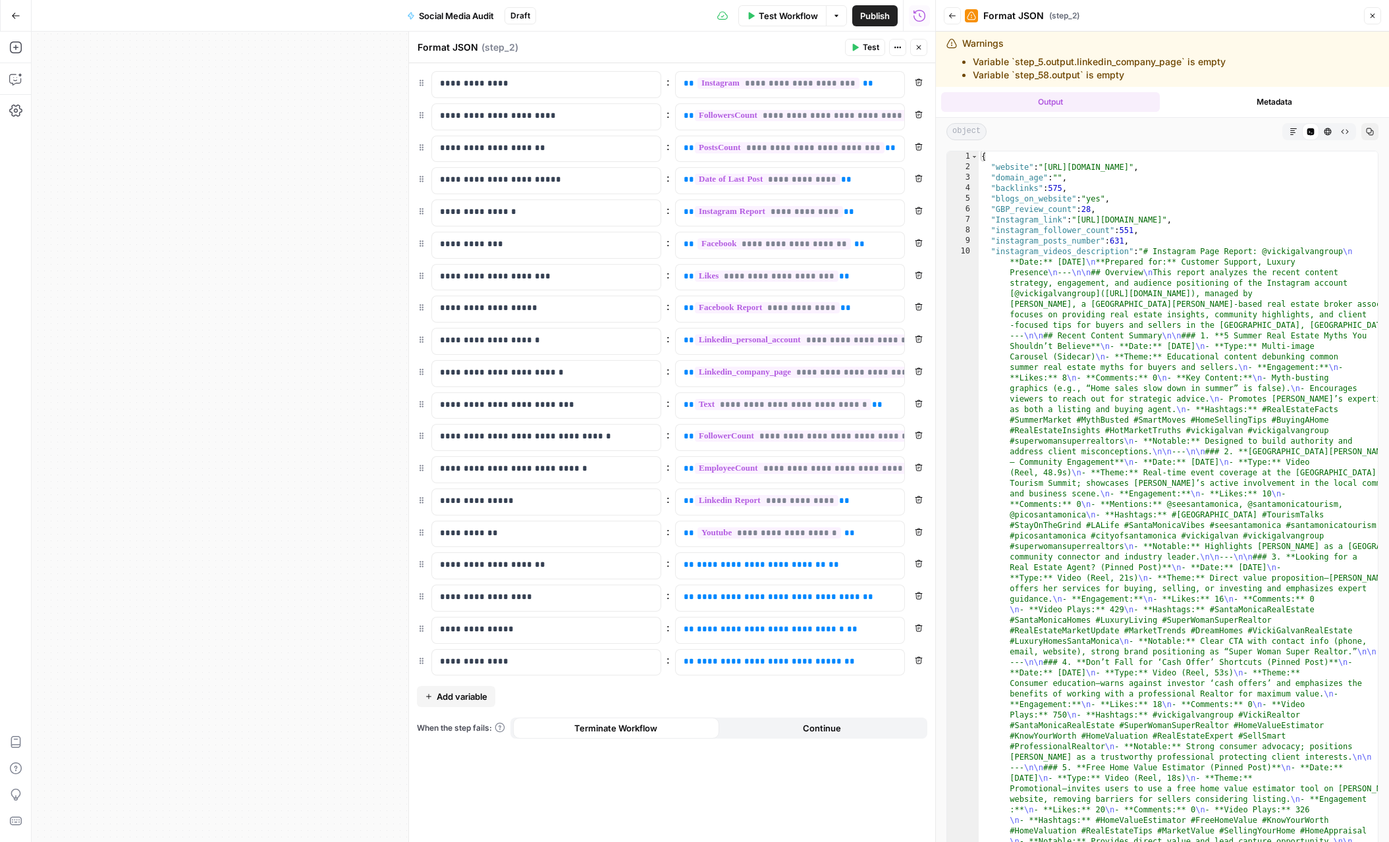
click at [918, 178] on icon "button" at bounding box center [918, 178] width 7 height 7
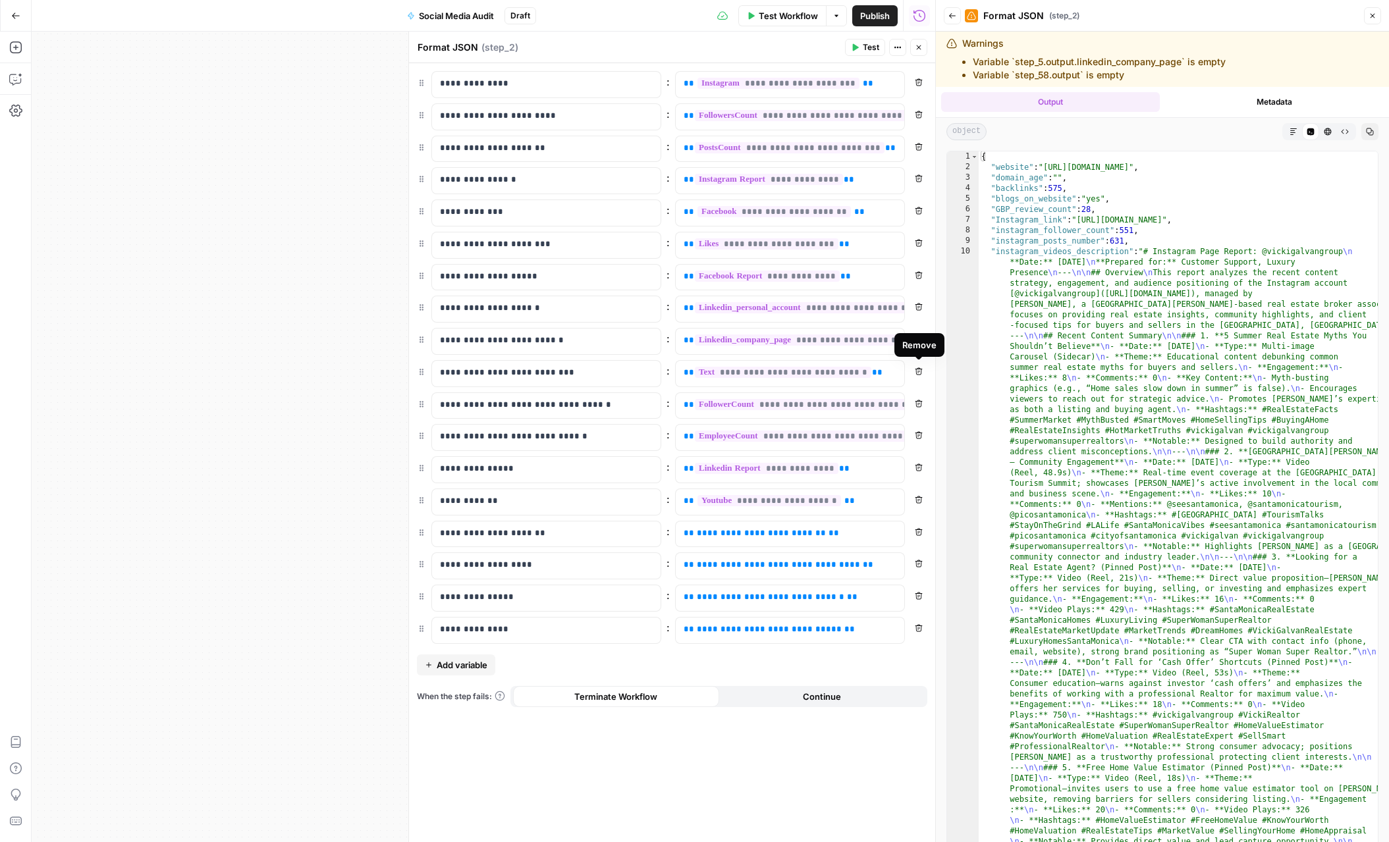
click at [919, 371] on icon "button" at bounding box center [918, 370] width 7 height 7
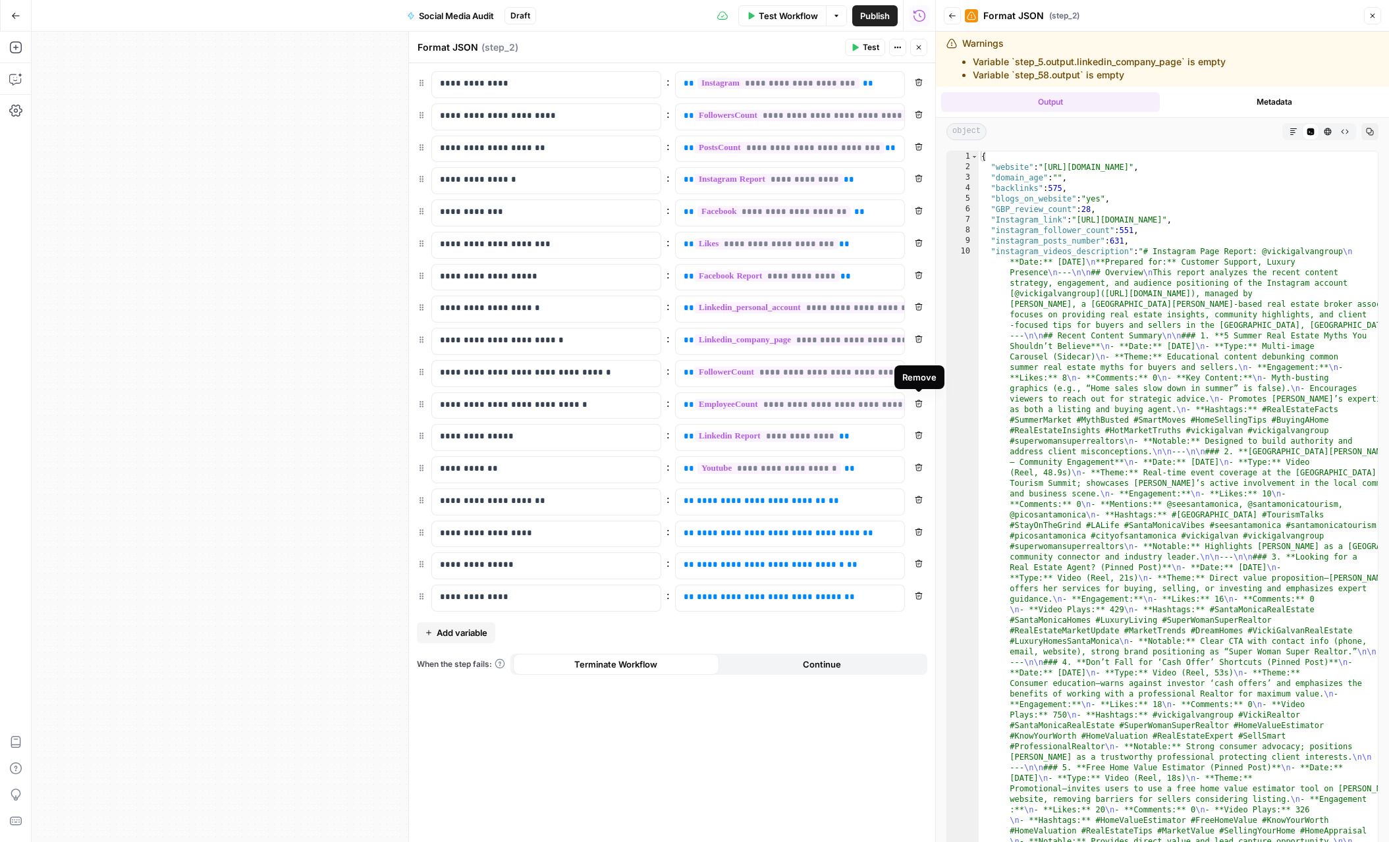
click at [916, 404] on icon "button" at bounding box center [918, 403] width 7 height 7
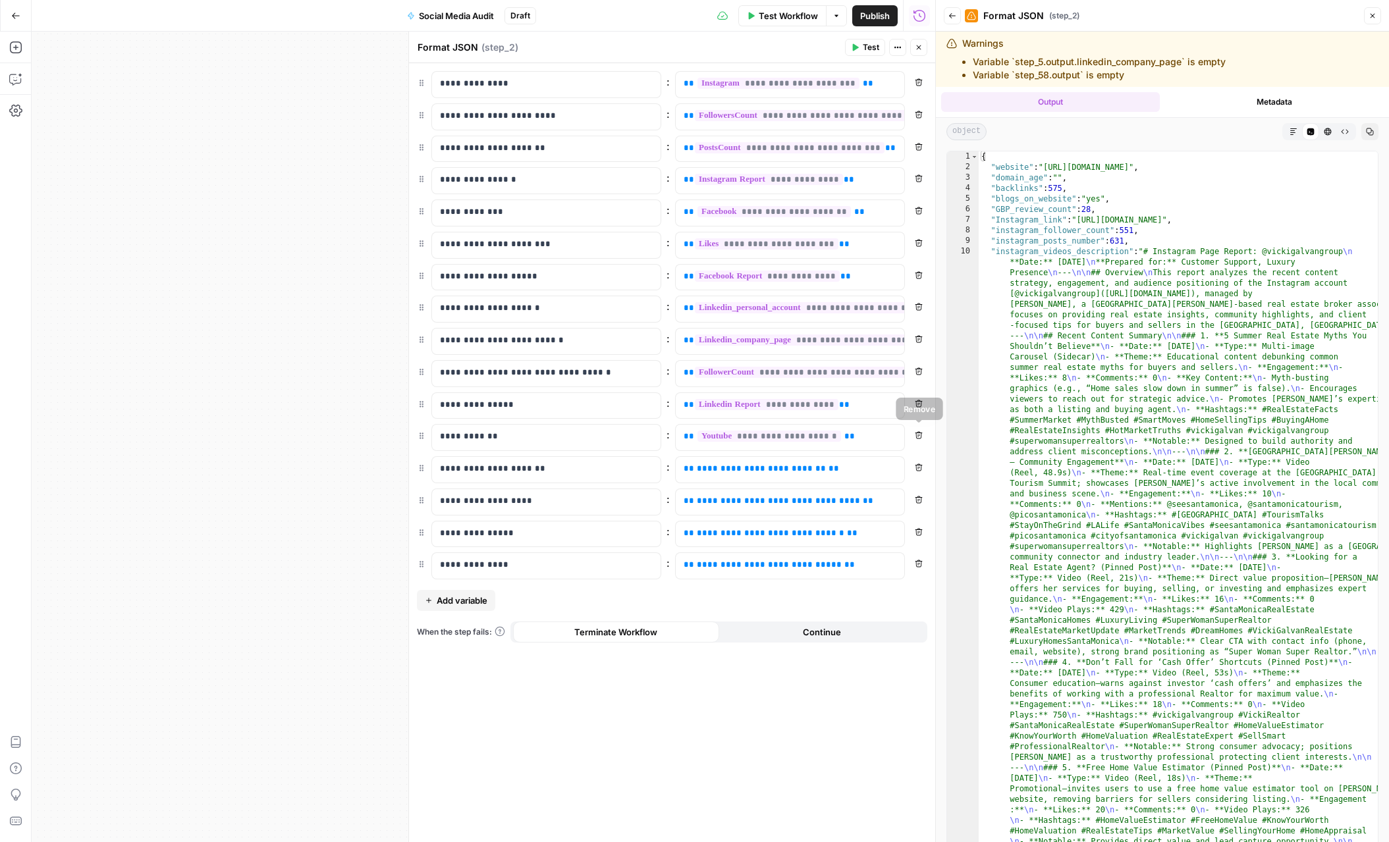
click at [917, 440] on button "Remove" at bounding box center [918, 435] width 17 height 17
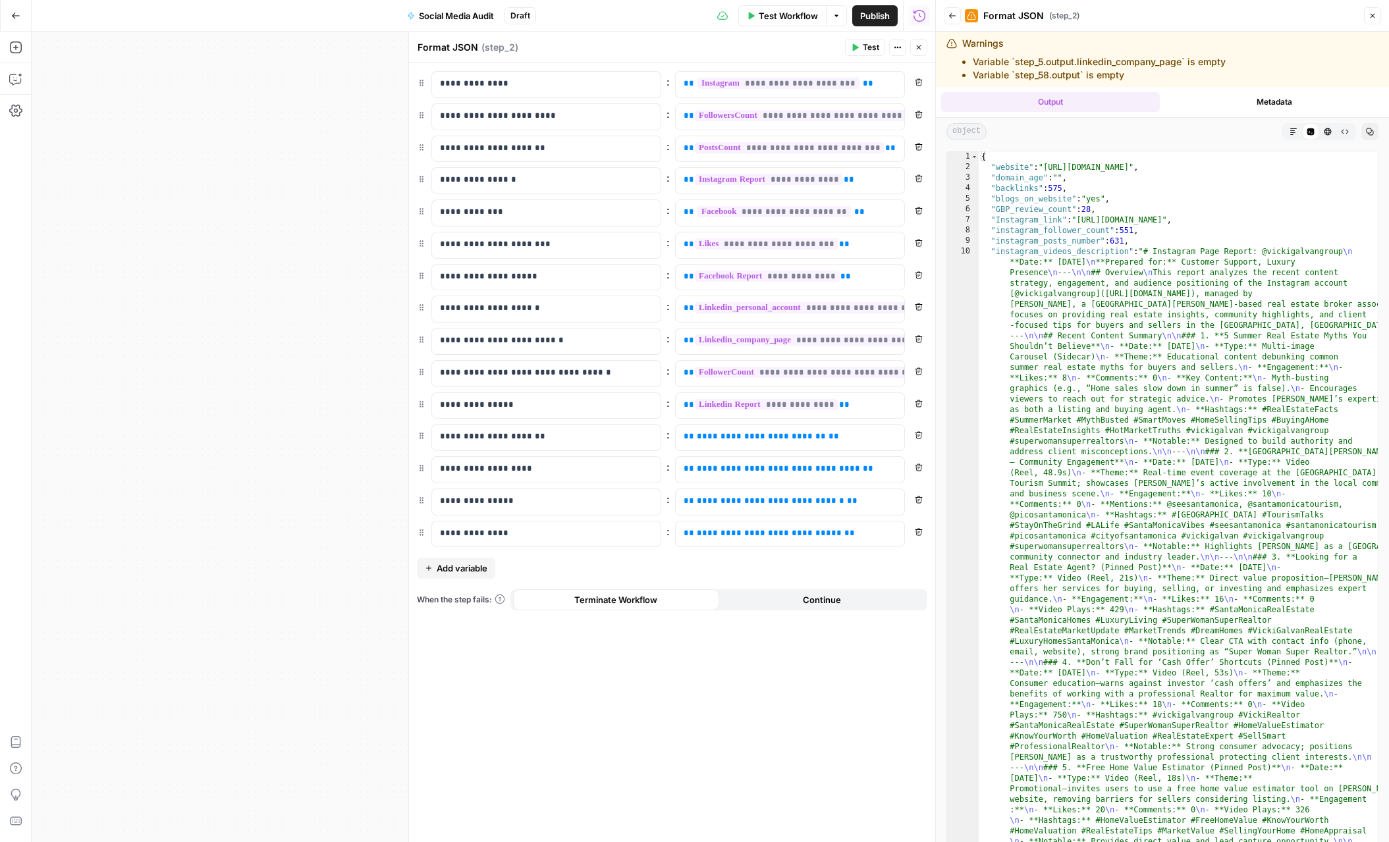
click at [917, 440] on button "Remove" at bounding box center [918, 435] width 17 height 17
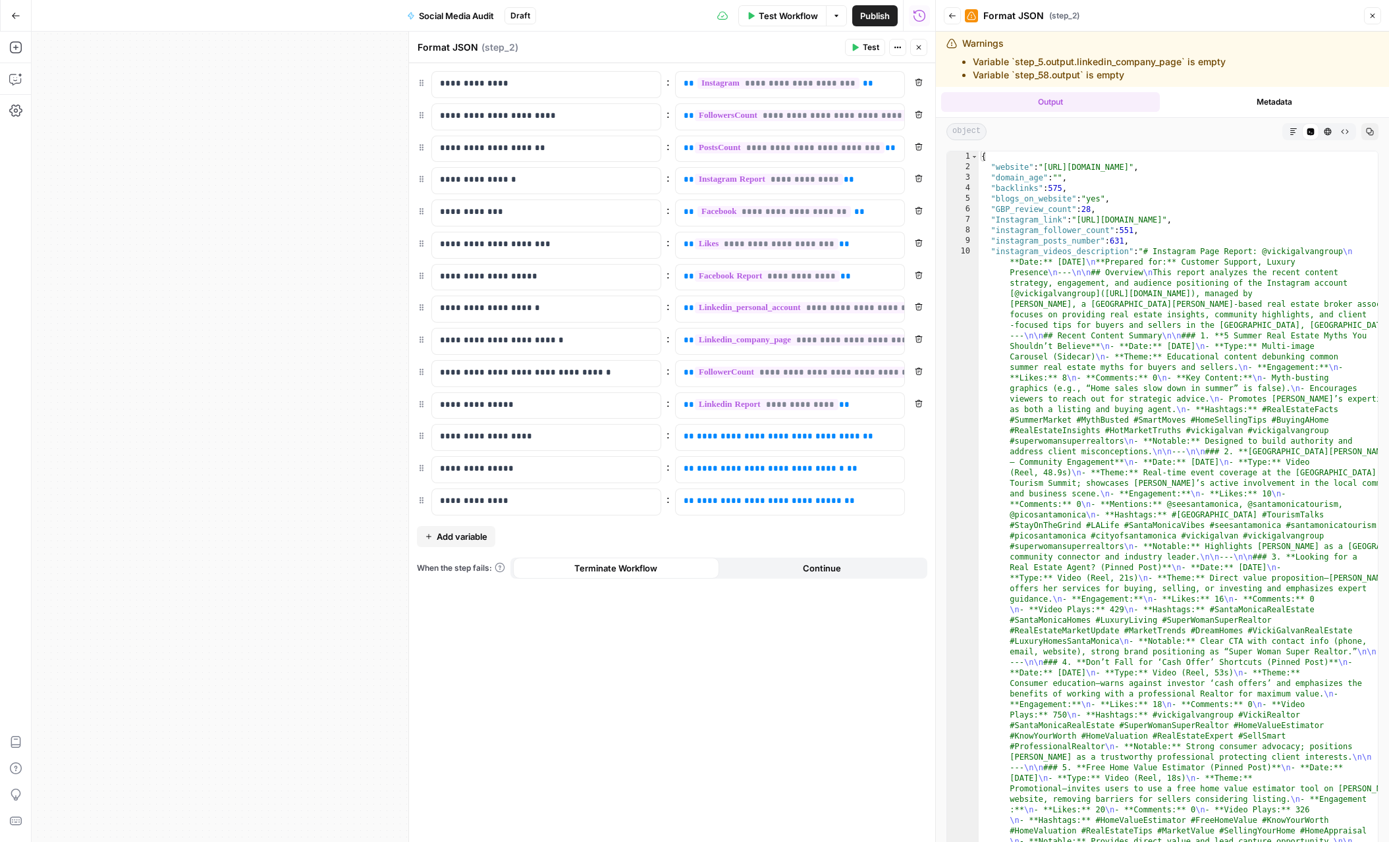
click at [917, 440] on button "Remove" at bounding box center [918, 435] width 17 height 17
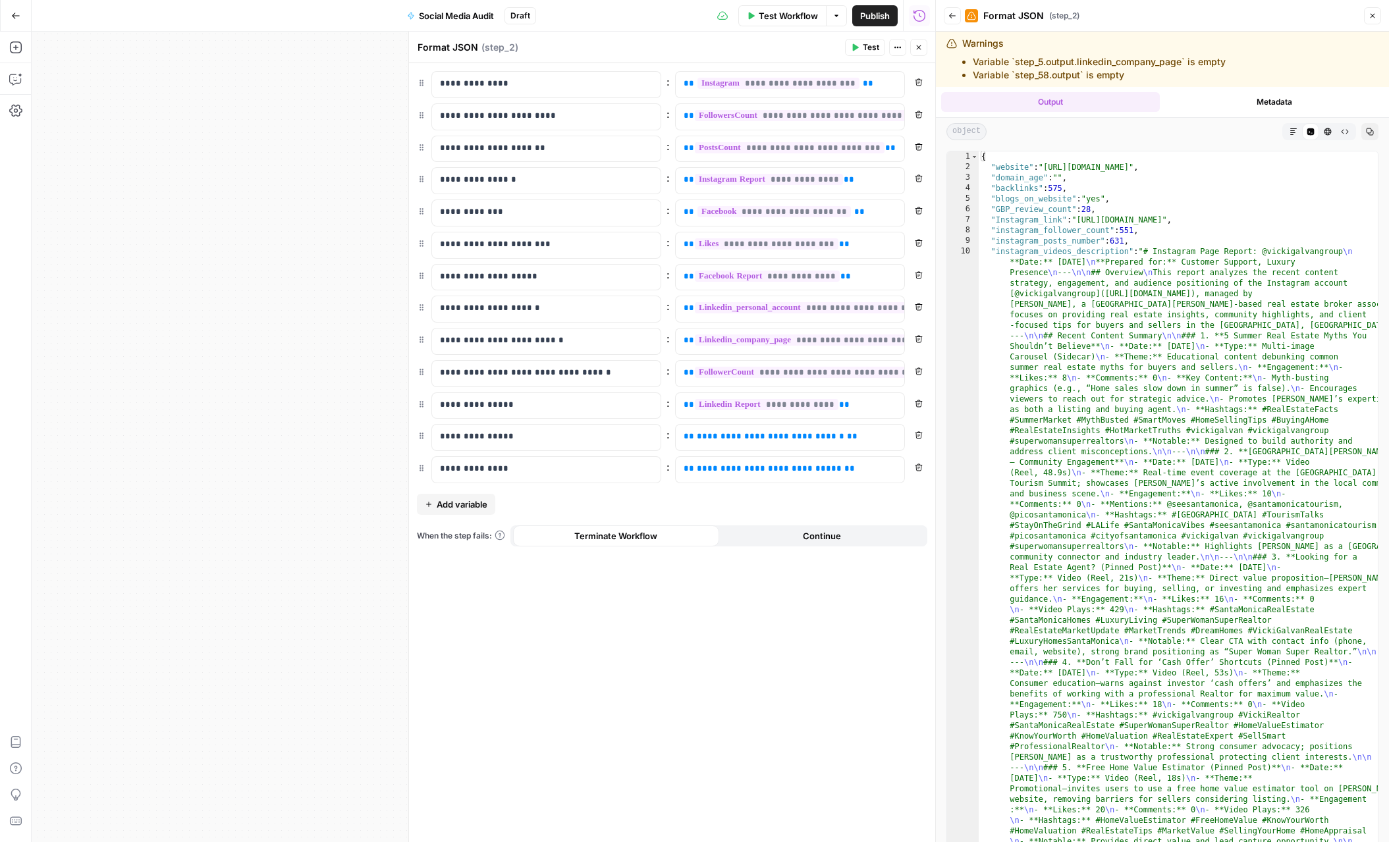
click at [917, 440] on button "Remove" at bounding box center [918, 435] width 17 height 17
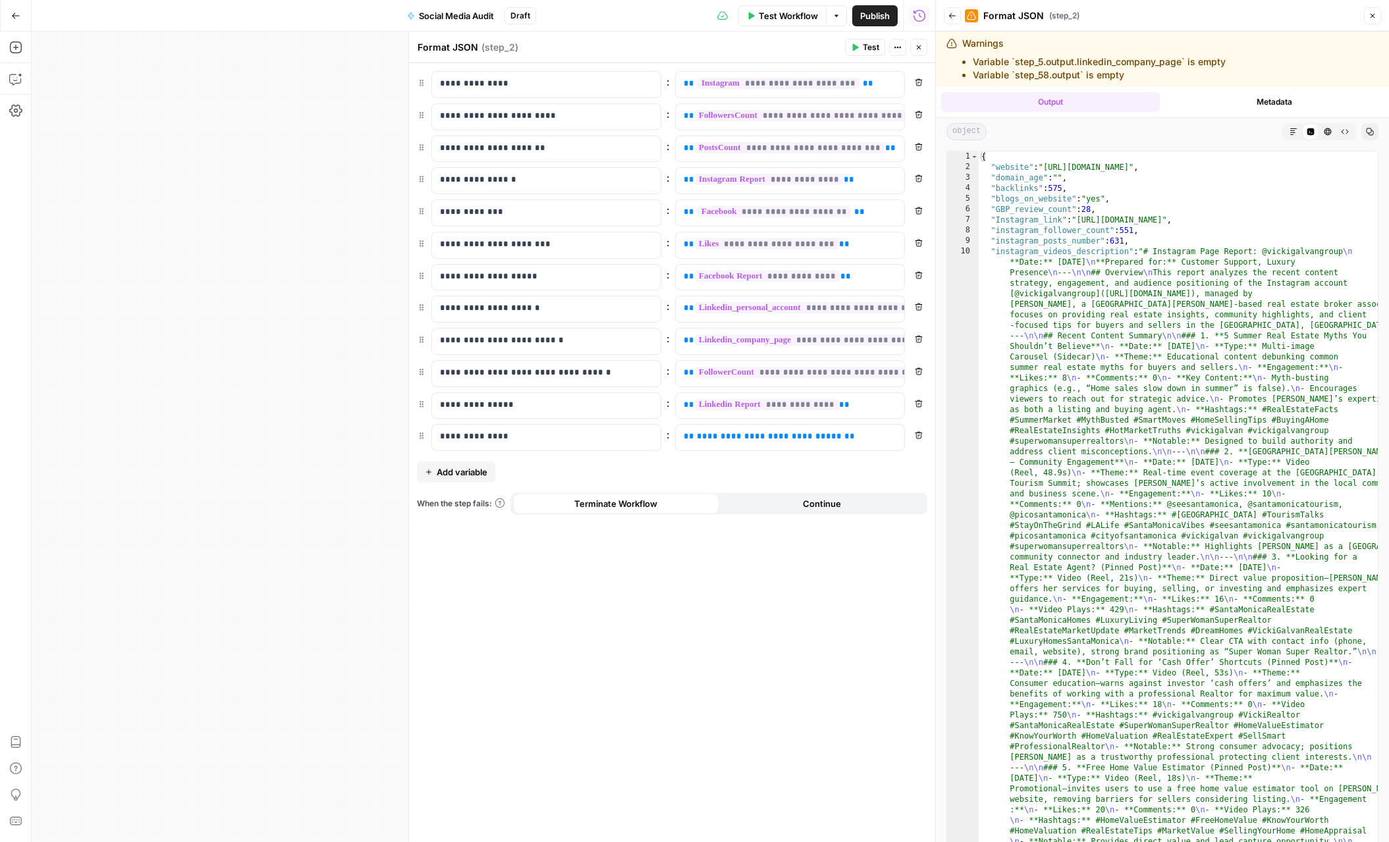
click at [917, 440] on button "Remove" at bounding box center [918, 435] width 17 height 17
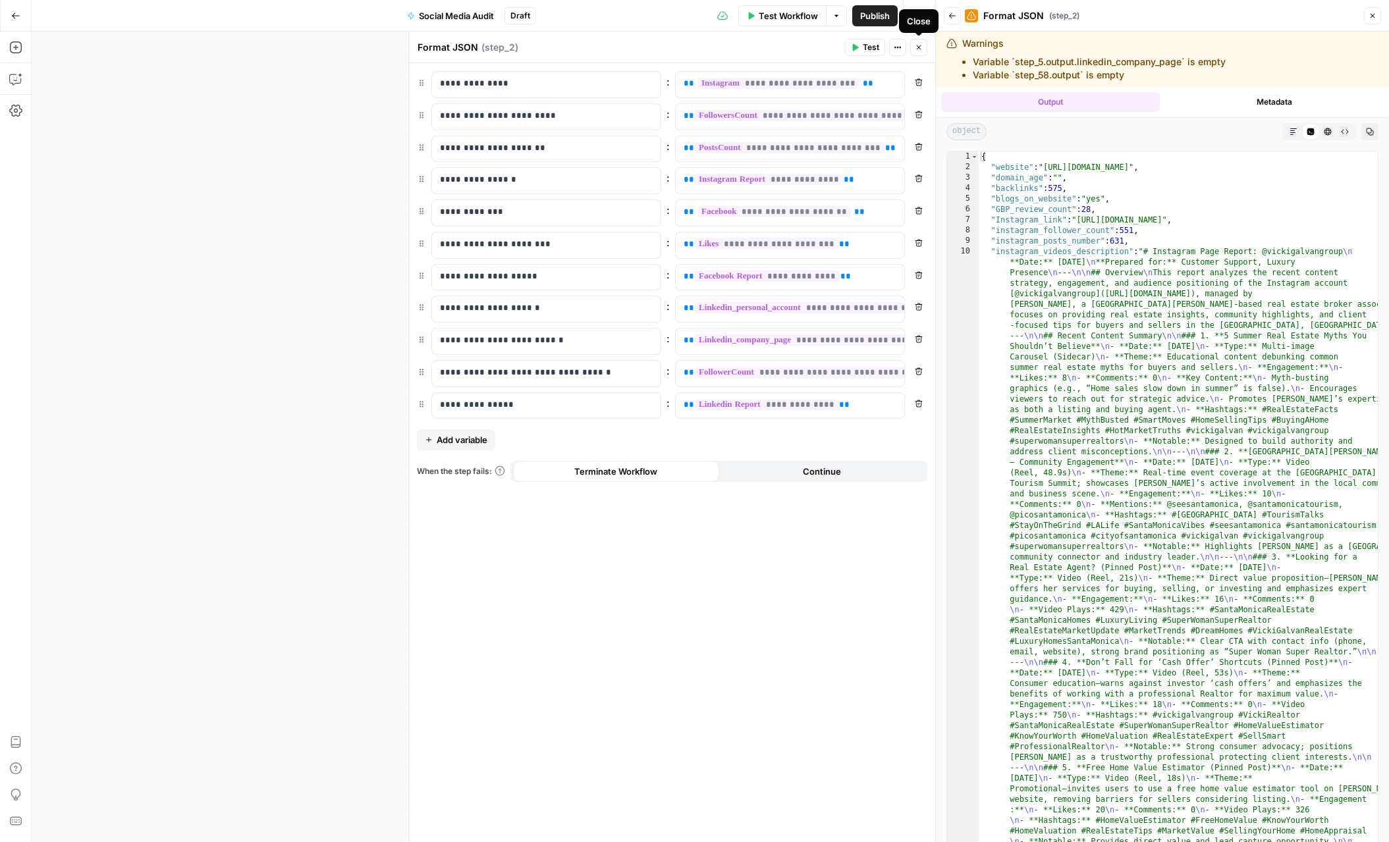
click at [923, 48] on button "Close" at bounding box center [918, 47] width 17 height 17
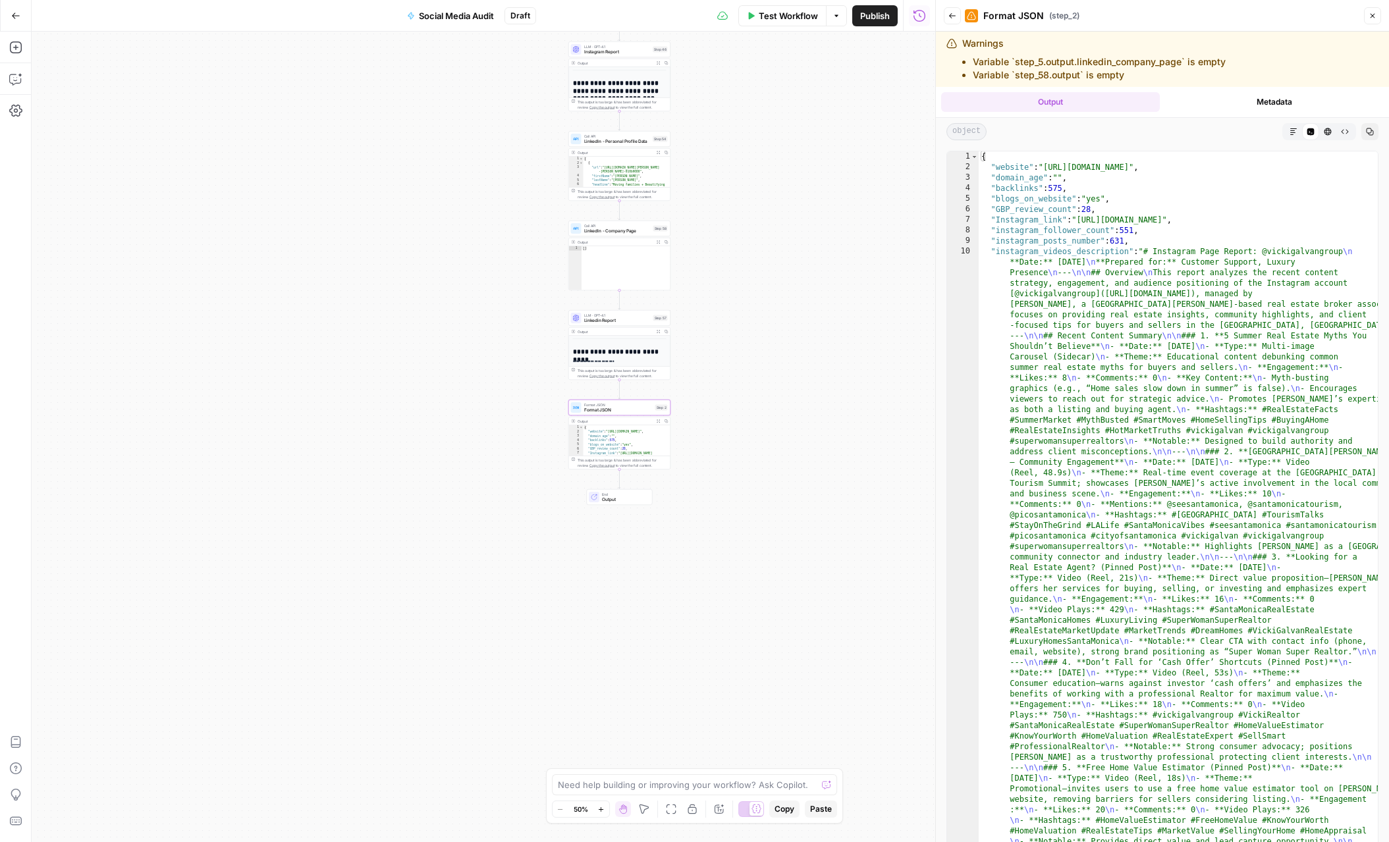
click at [874, 18] on span "Publish" at bounding box center [875, 15] width 30 height 13
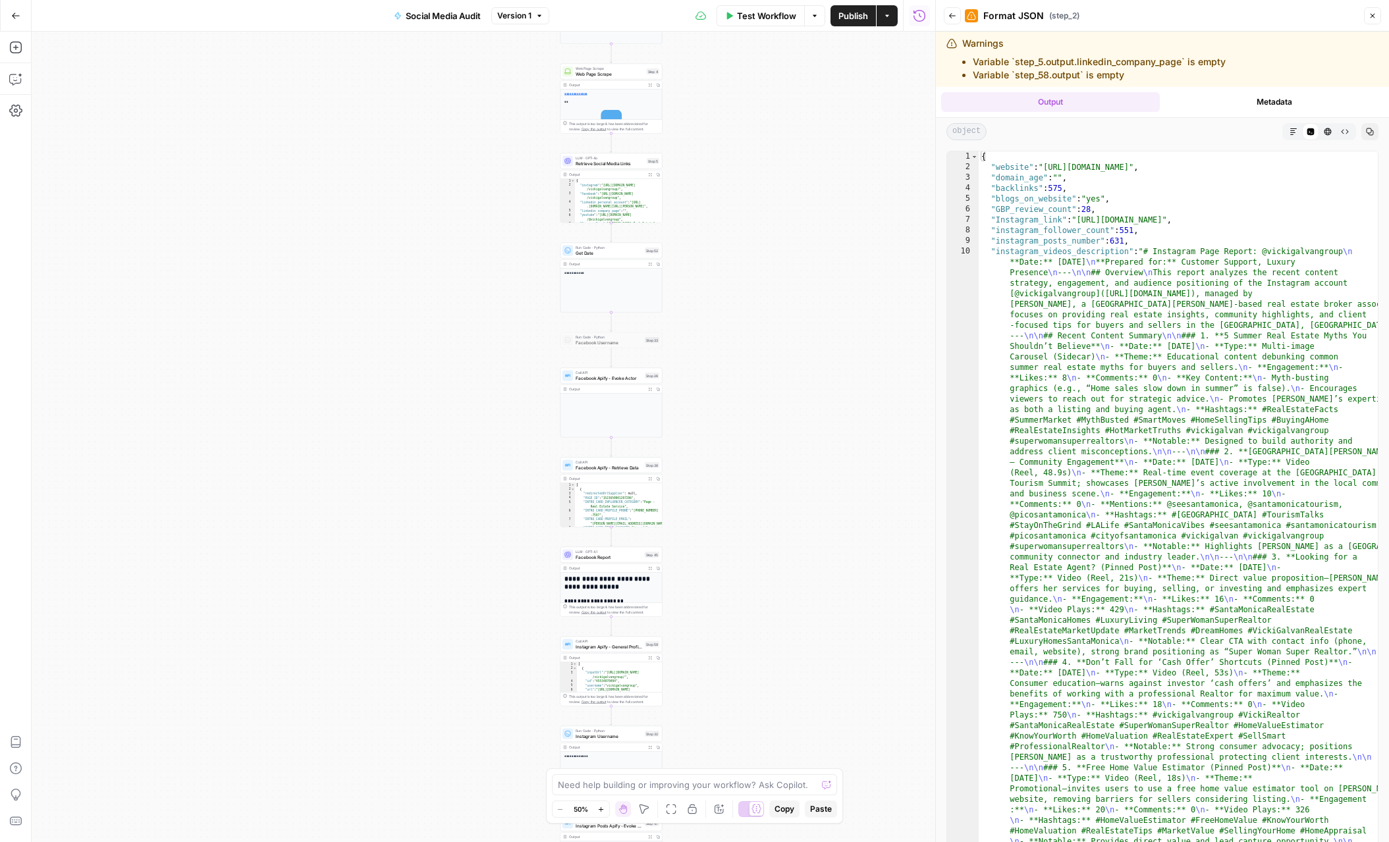
drag, startPoint x: 809, startPoint y: 476, endPoint x: 803, endPoint y: 240, distance: 236.4
click at [802, 241] on div "**********" at bounding box center [483, 437] width 903 height 811
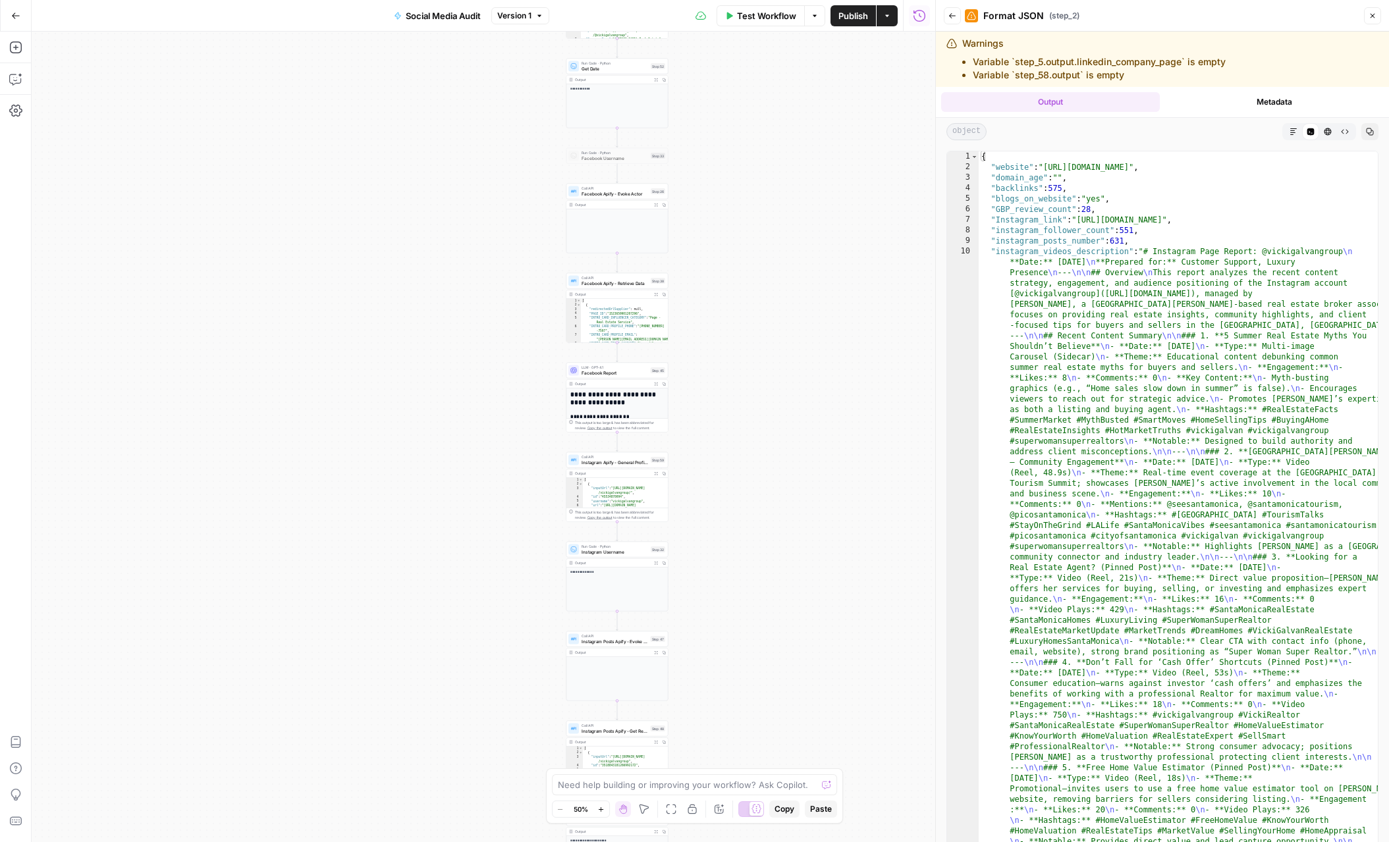
drag, startPoint x: 773, startPoint y: 586, endPoint x: 776, endPoint y: 424, distance: 162.0
click at [776, 424] on div "**********" at bounding box center [483, 437] width 903 height 811
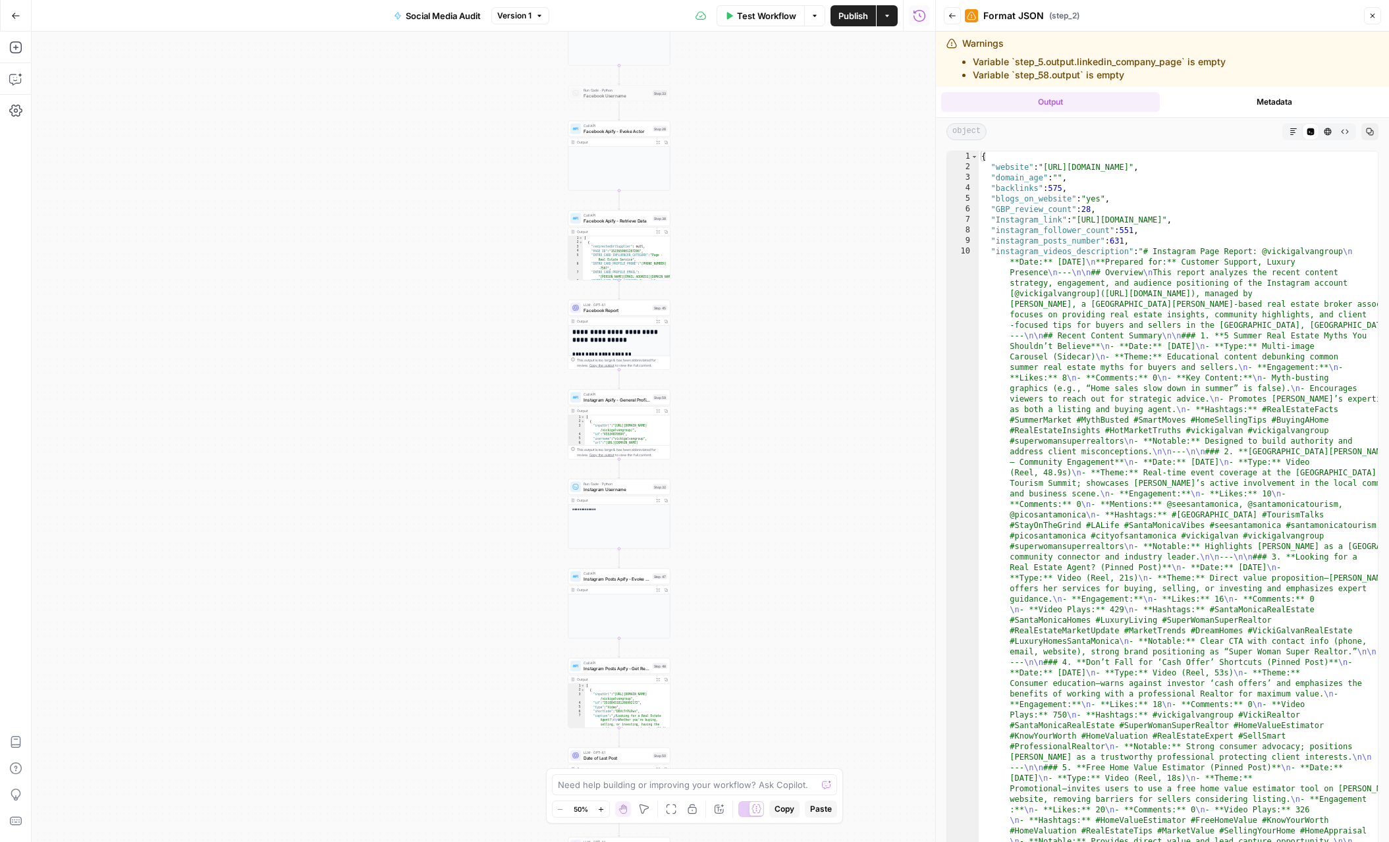
drag, startPoint x: 768, startPoint y: 708, endPoint x: 767, endPoint y: 422, distance: 285.8
click at [767, 423] on div "**********" at bounding box center [483, 437] width 903 height 811
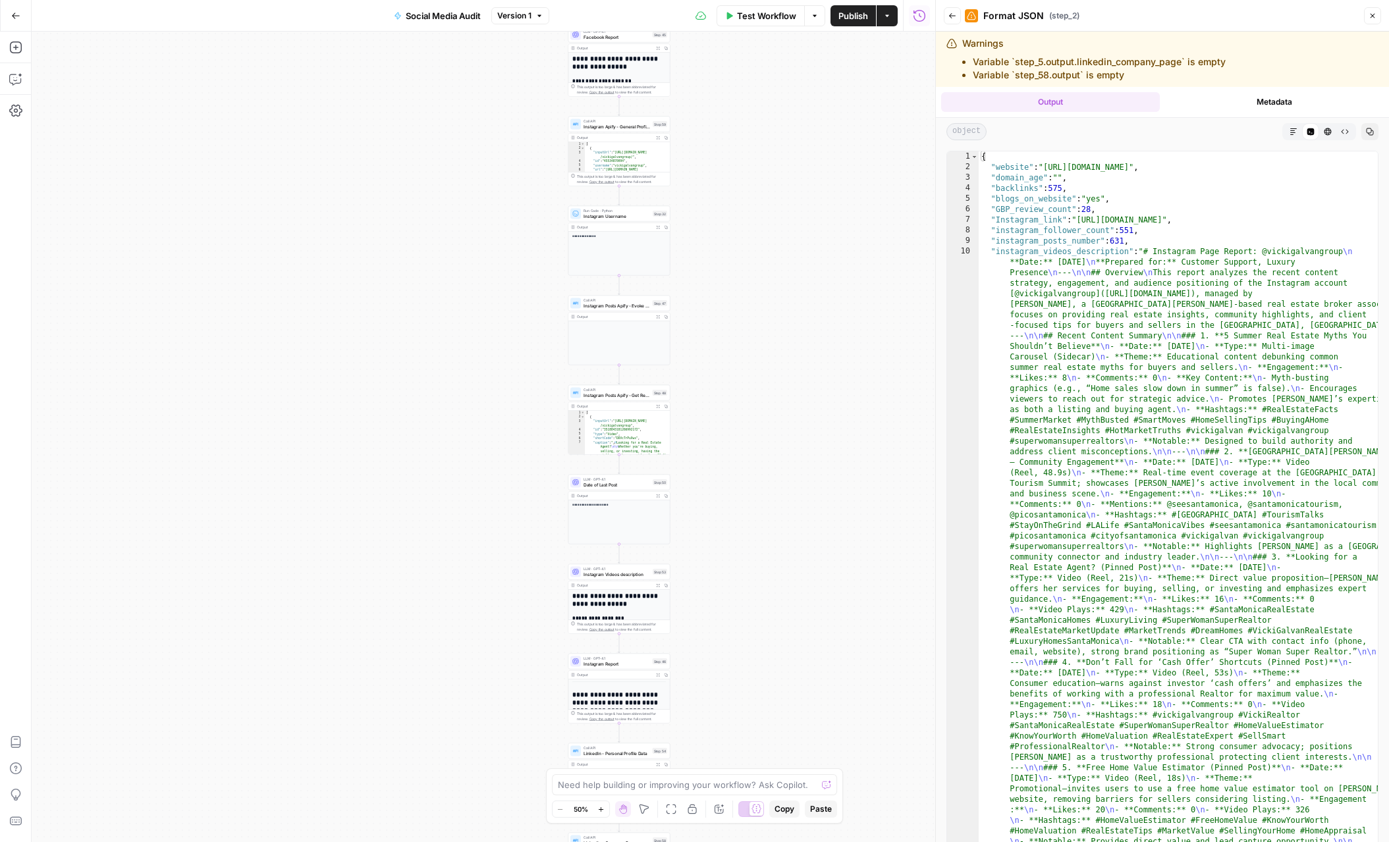
drag, startPoint x: 759, startPoint y: 649, endPoint x: 757, endPoint y: 374, distance: 274.6
click at [757, 375] on div "**********" at bounding box center [483, 437] width 903 height 811
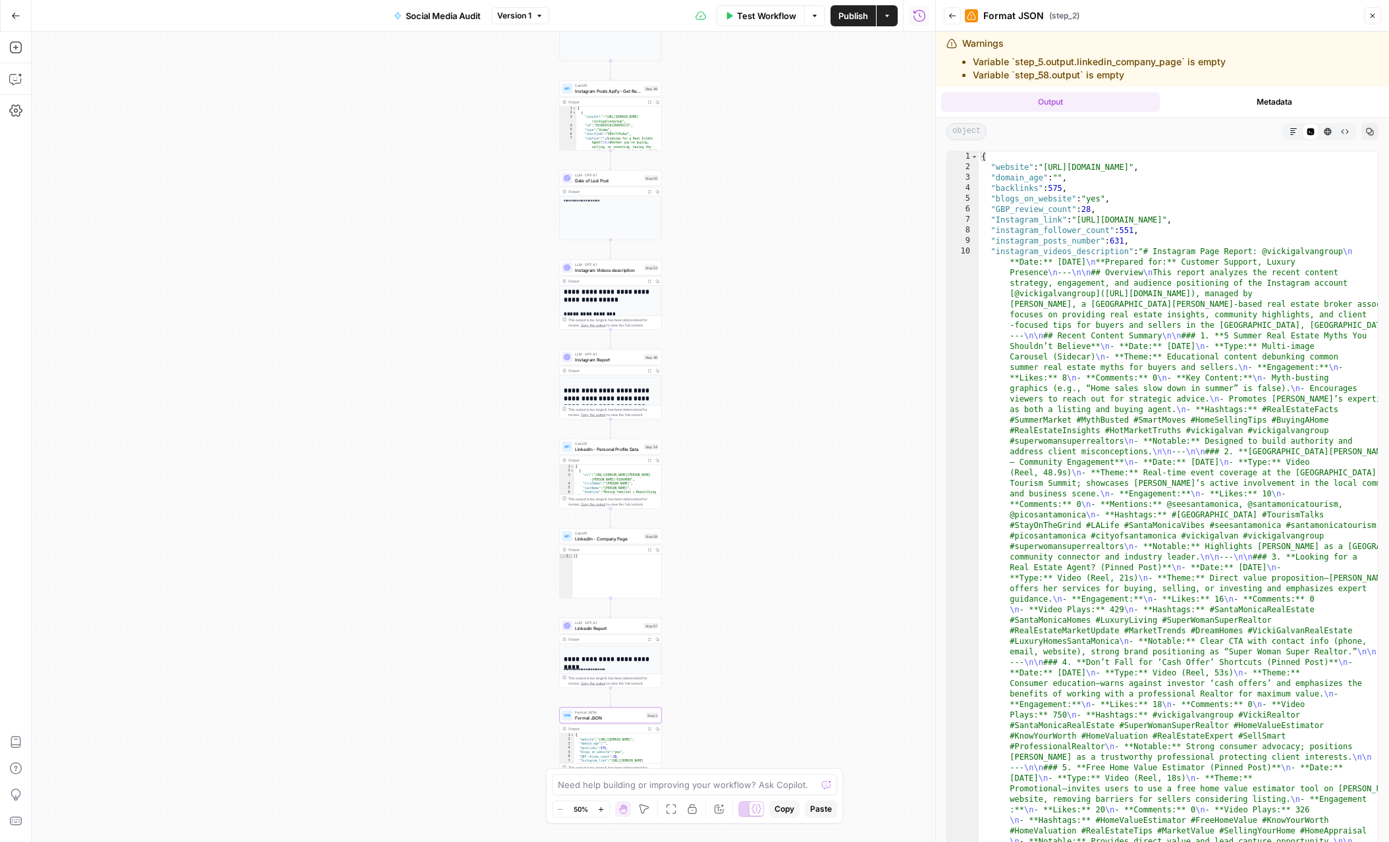
drag, startPoint x: 751, startPoint y: 652, endPoint x: 755, endPoint y: 376, distance: 275.9
click at [755, 376] on div "**********" at bounding box center [483, 437] width 903 height 811
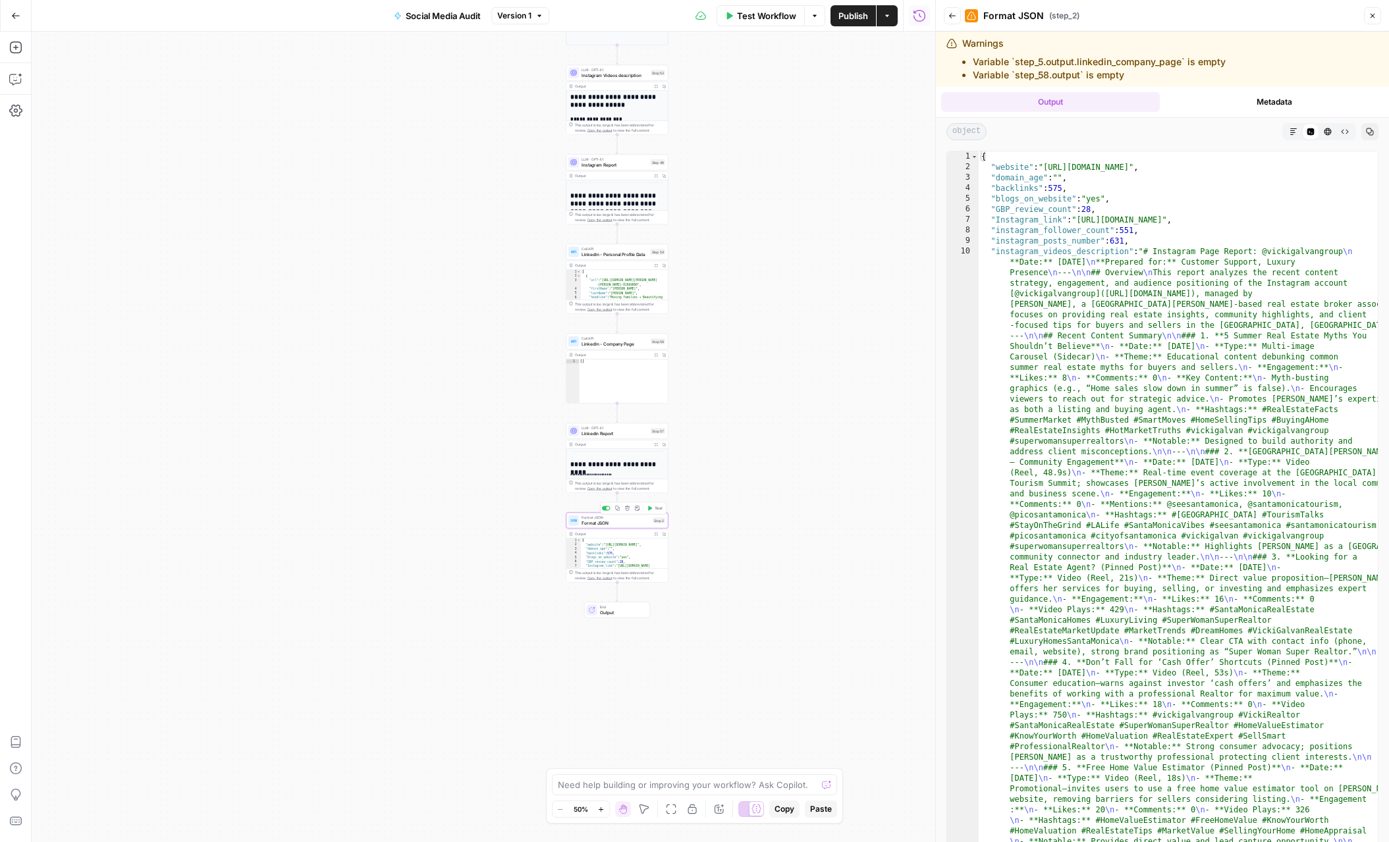
click at [617, 521] on span "Format JSON" at bounding box center [615, 522] width 68 height 7
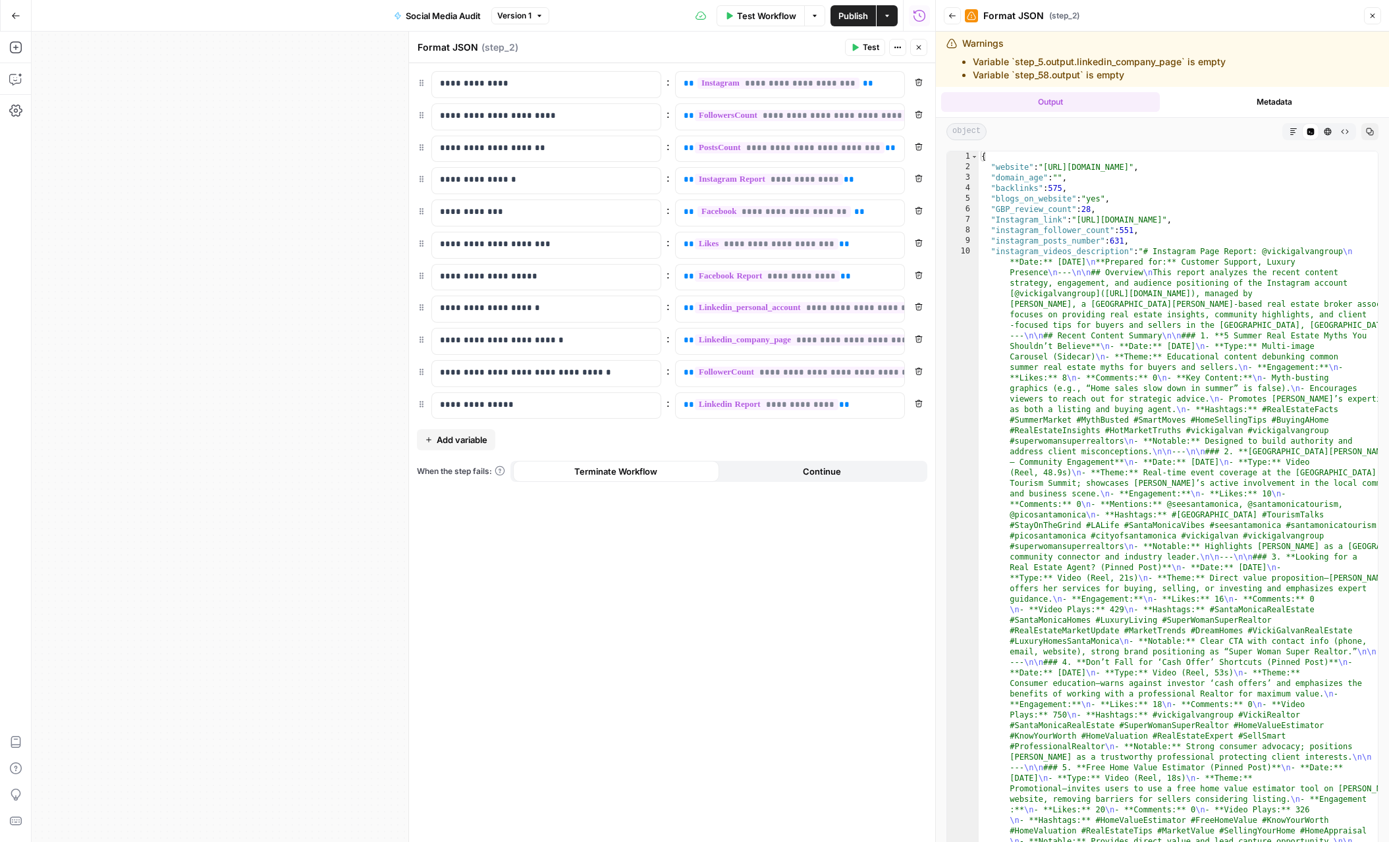
click at [914, 49] on button "Close" at bounding box center [918, 47] width 17 height 17
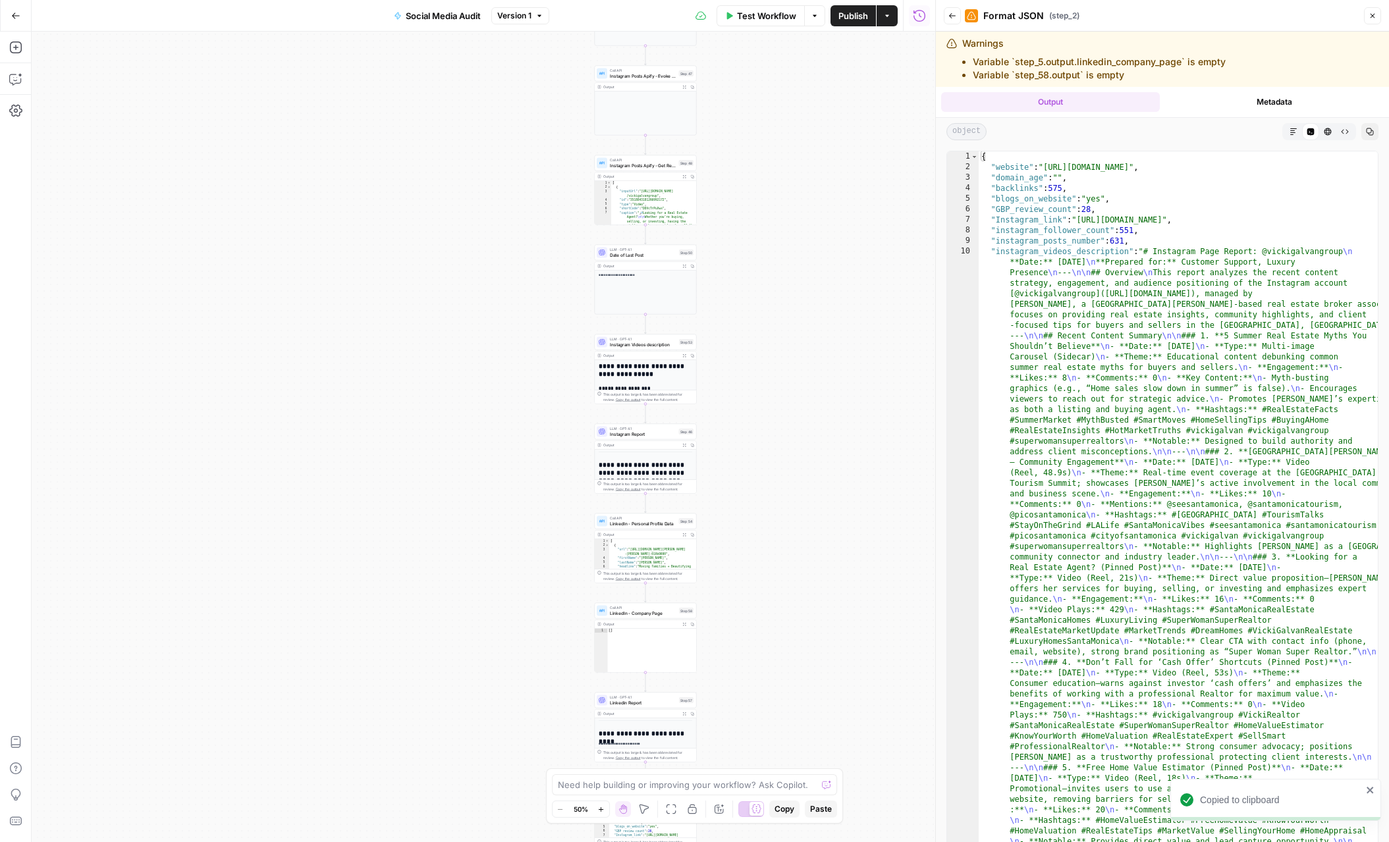
drag, startPoint x: 746, startPoint y: 192, endPoint x: 775, endPoint y: 453, distance: 263.0
click at [775, 460] on div "**********" at bounding box center [483, 437] width 903 height 811
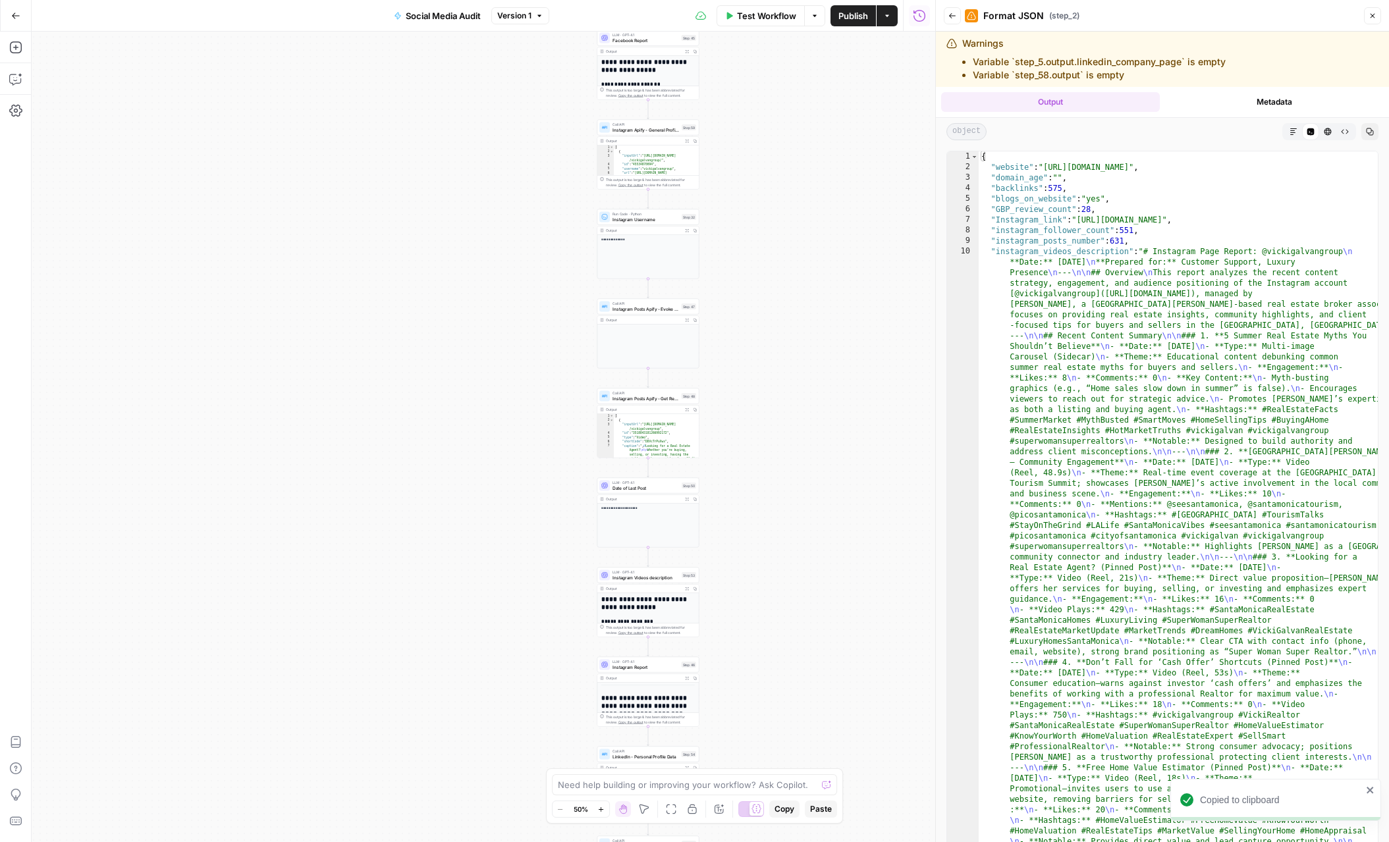
drag, startPoint x: 786, startPoint y: 180, endPoint x: 788, endPoint y: 408, distance: 227.2
click at [789, 414] on div "**********" at bounding box center [483, 437] width 903 height 811
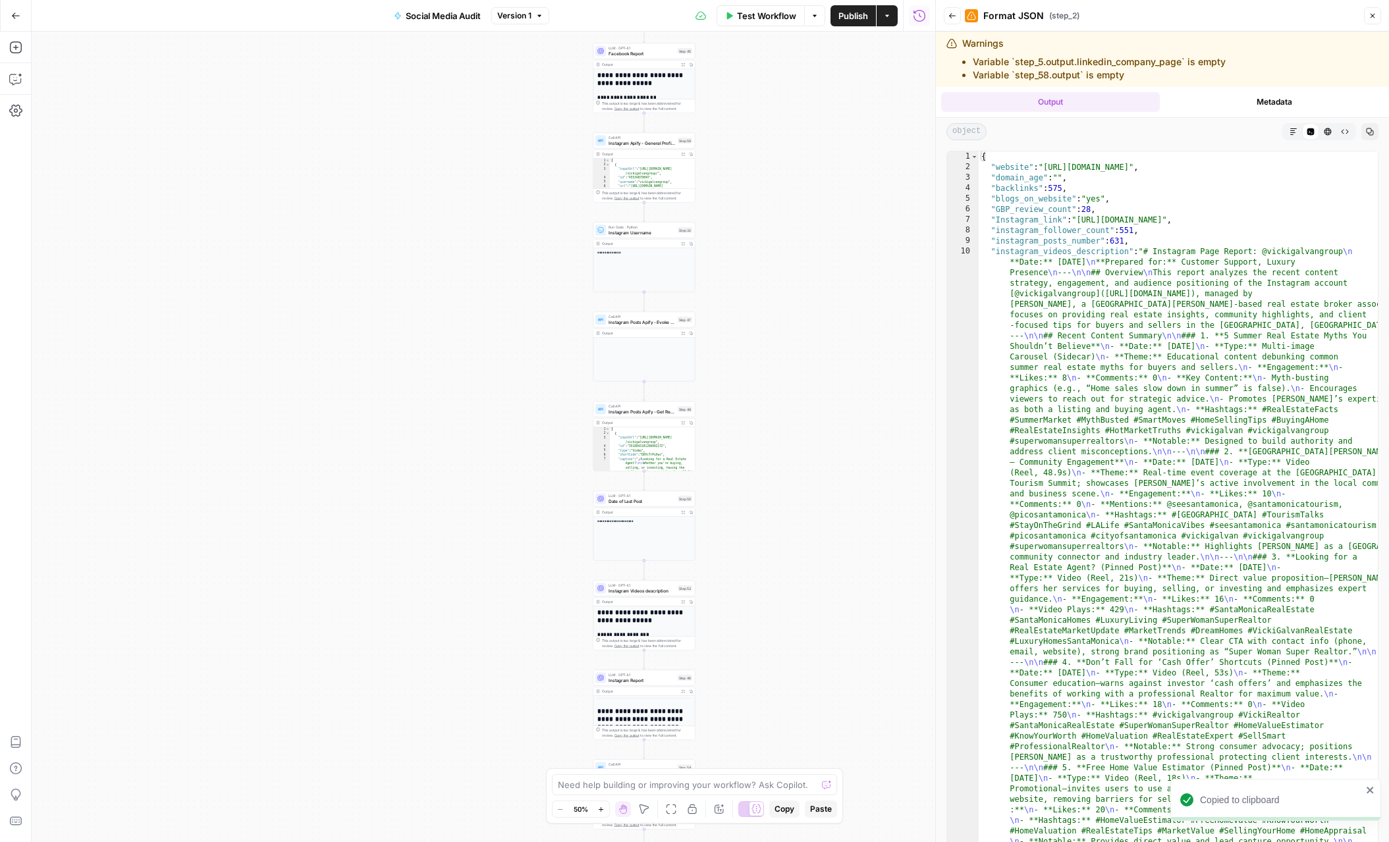
drag, startPoint x: 784, startPoint y: 188, endPoint x: 779, endPoint y: 376, distance: 187.7
click at [779, 376] on div "**********" at bounding box center [483, 437] width 903 height 811
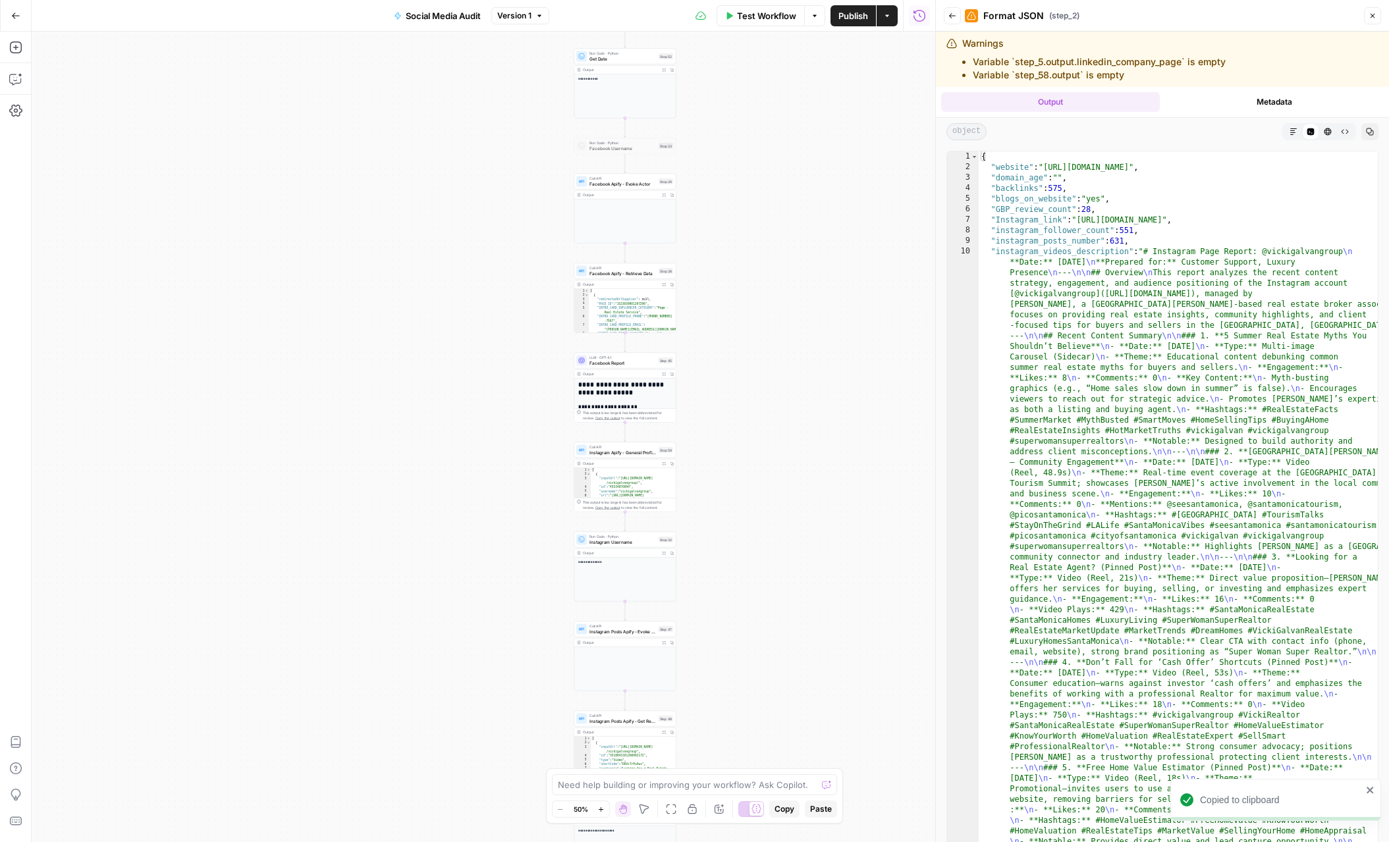
drag, startPoint x: 779, startPoint y: 300, endPoint x: 783, endPoint y: 413, distance: 113.3
click at [783, 413] on div "**********" at bounding box center [483, 437] width 903 height 811
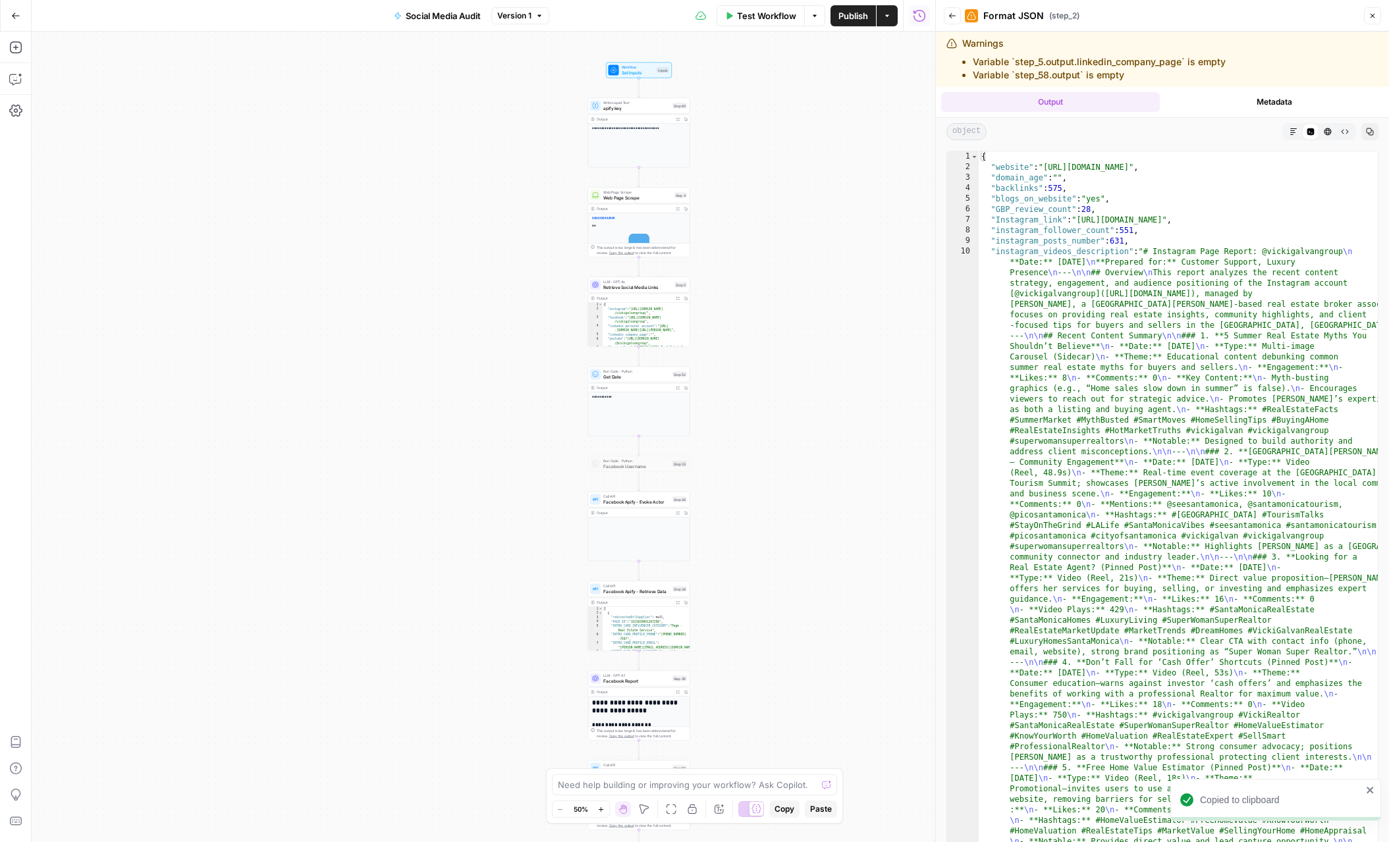
drag, startPoint x: 762, startPoint y: 252, endPoint x: 778, endPoint y: 386, distance: 135.2
click at [778, 386] on div "**********" at bounding box center [483, 437] width 903 height 811
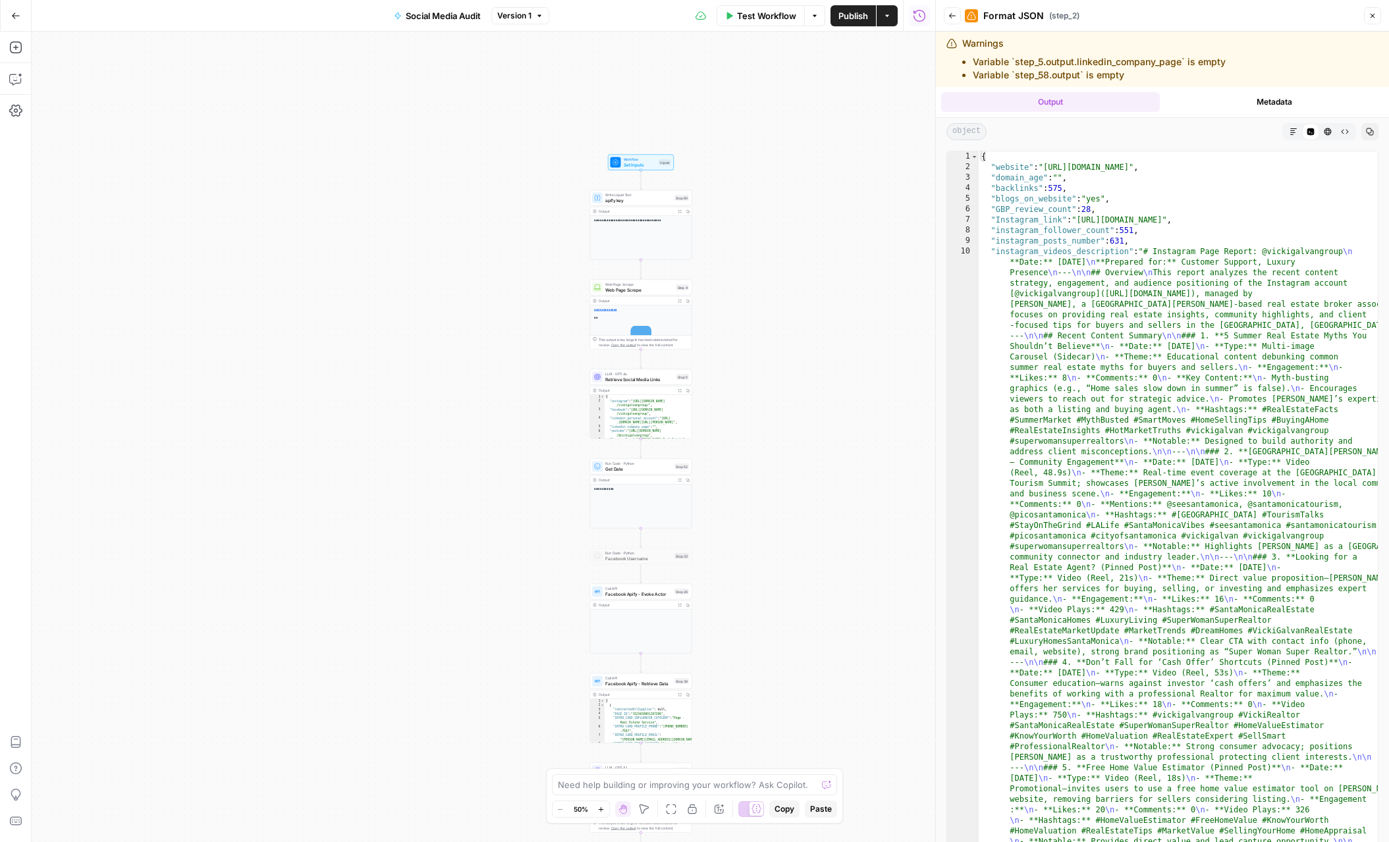
drag, startPoint x: 792, startPoint y: 254, endPoint x: 795, endPoint y: 272, distance: 18.0
click at [795, 272] on div "**********" at bounding box center [483, 437] width 903 height 811
click at [444, 12] on span "Social Media Audit" at bounding box center [443, 15] width 75 height 13
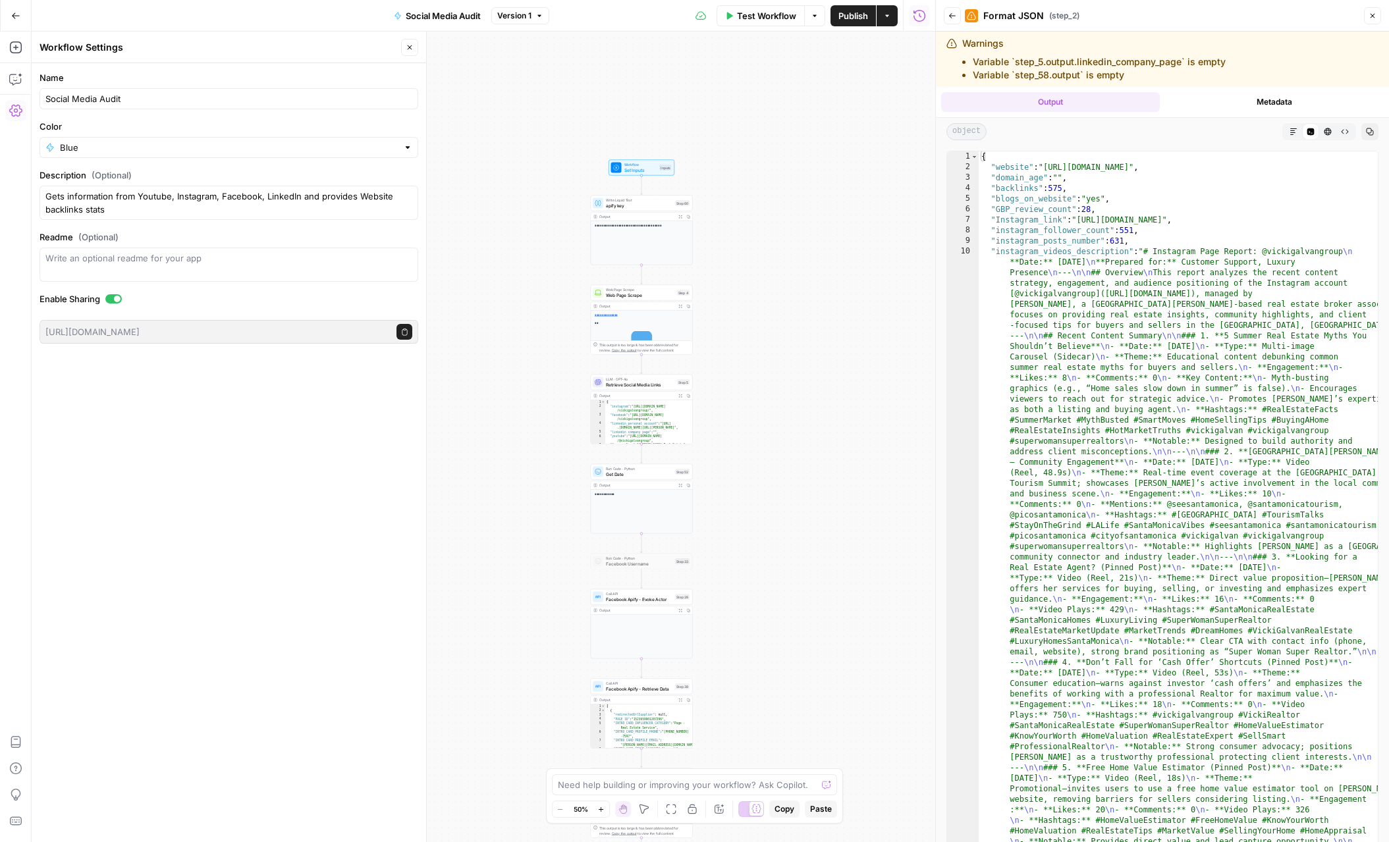
click at [44, 102] on div "Social Media Audit" at bounding box center [229, 98] width 379 height 21
click at [47, 99] on input "Social Media Audit" at bounding box center [228, 98] width 367 height 13
type input "Website and Social Media Audit"
click at [458, 336] on div "**********" at bounding box center [483, 437] width 903 height 811
click at [780, 292] on div "**********" at bounding box center [483, 437] width 903 height 811
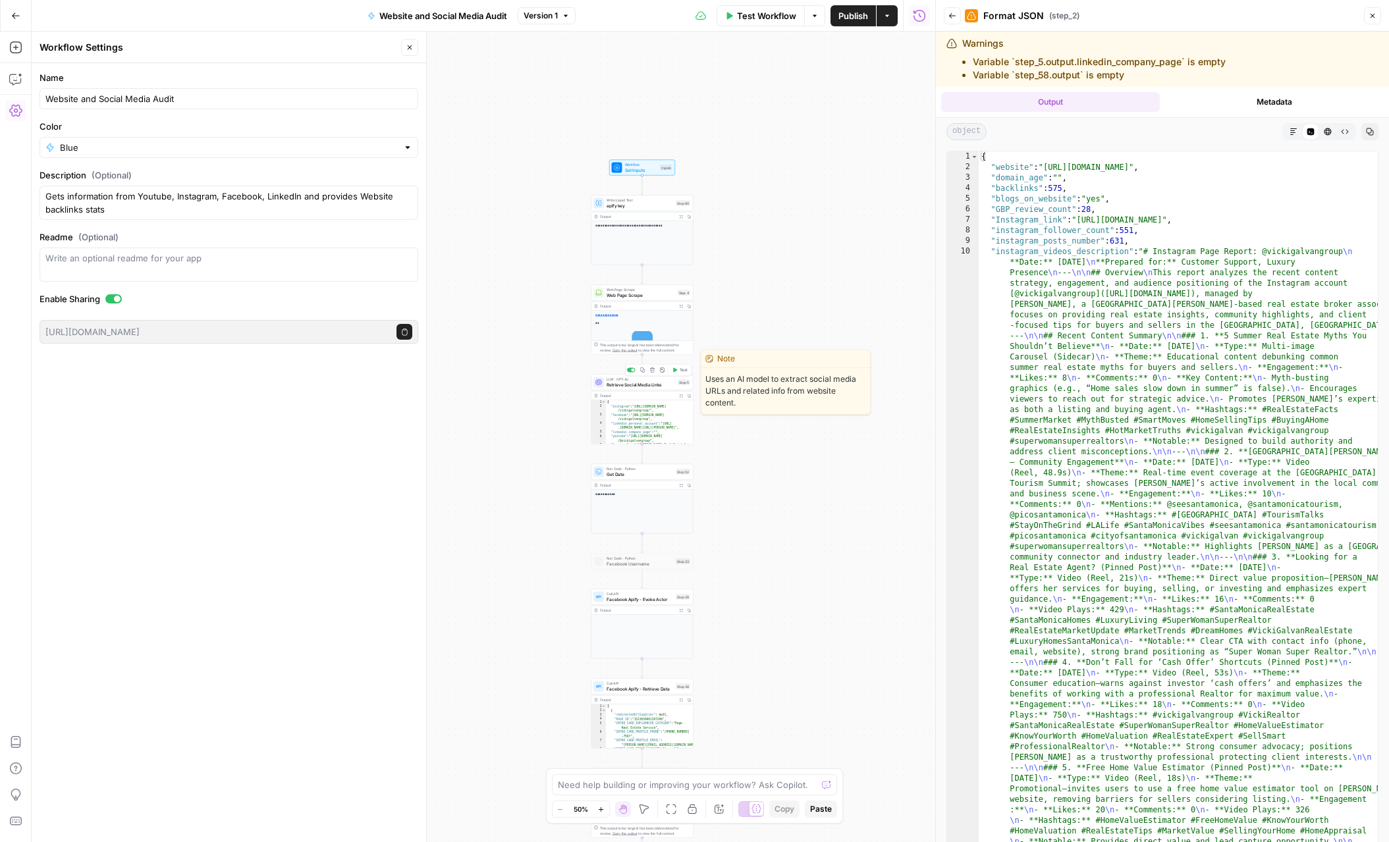
click at [660, 382] on span "Retrieve Social Media Links" at bounding box center [640, 384] width 68 height 7
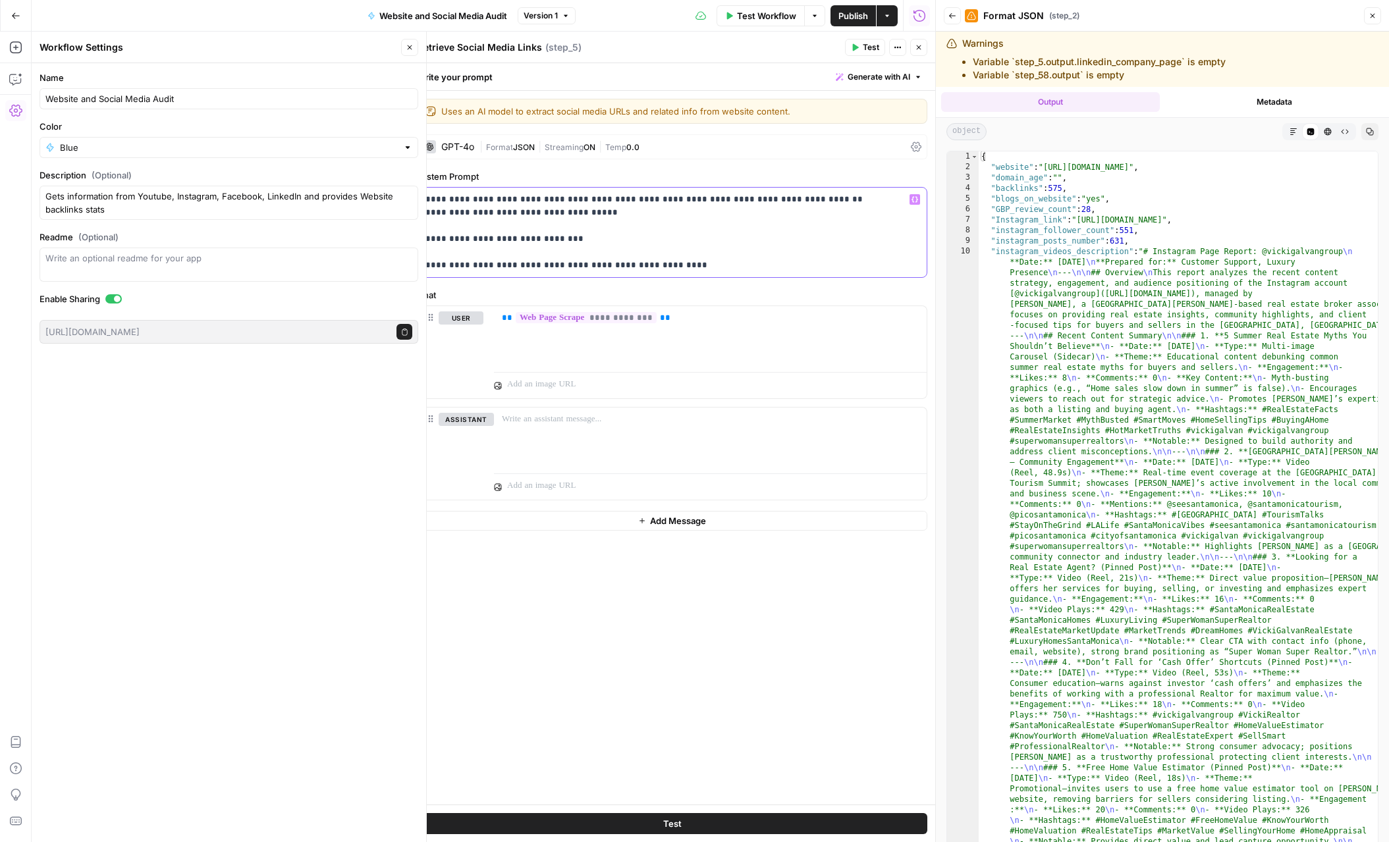
click at [815, 203] on p "**********" at bounding box center [671, 232] width 493 height 79
click at [413, 47] on button "Close" at bounding box center [409, 47] width 17 height 17
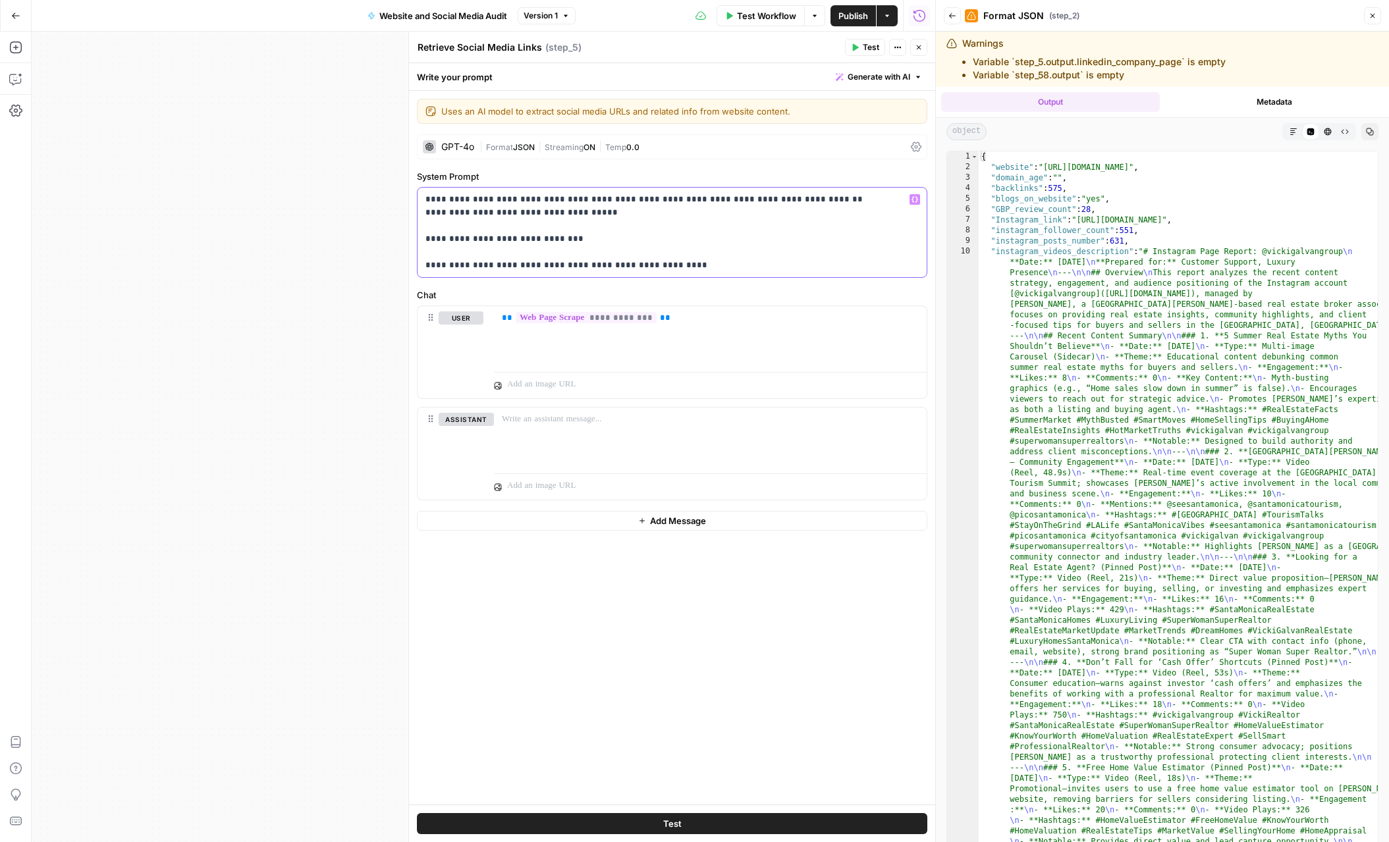
click at [472, 215] on p "**********" at bounding box center [671, 232] width 493 height 79
click at [426, 196] on p "**********" at bounding box center [671, 232] width 493 height 79
click at [787, 143] on div "| Format JSON | Streaming ON | Temp 0.0" at bounding box center [692, 147] width 426 height 13
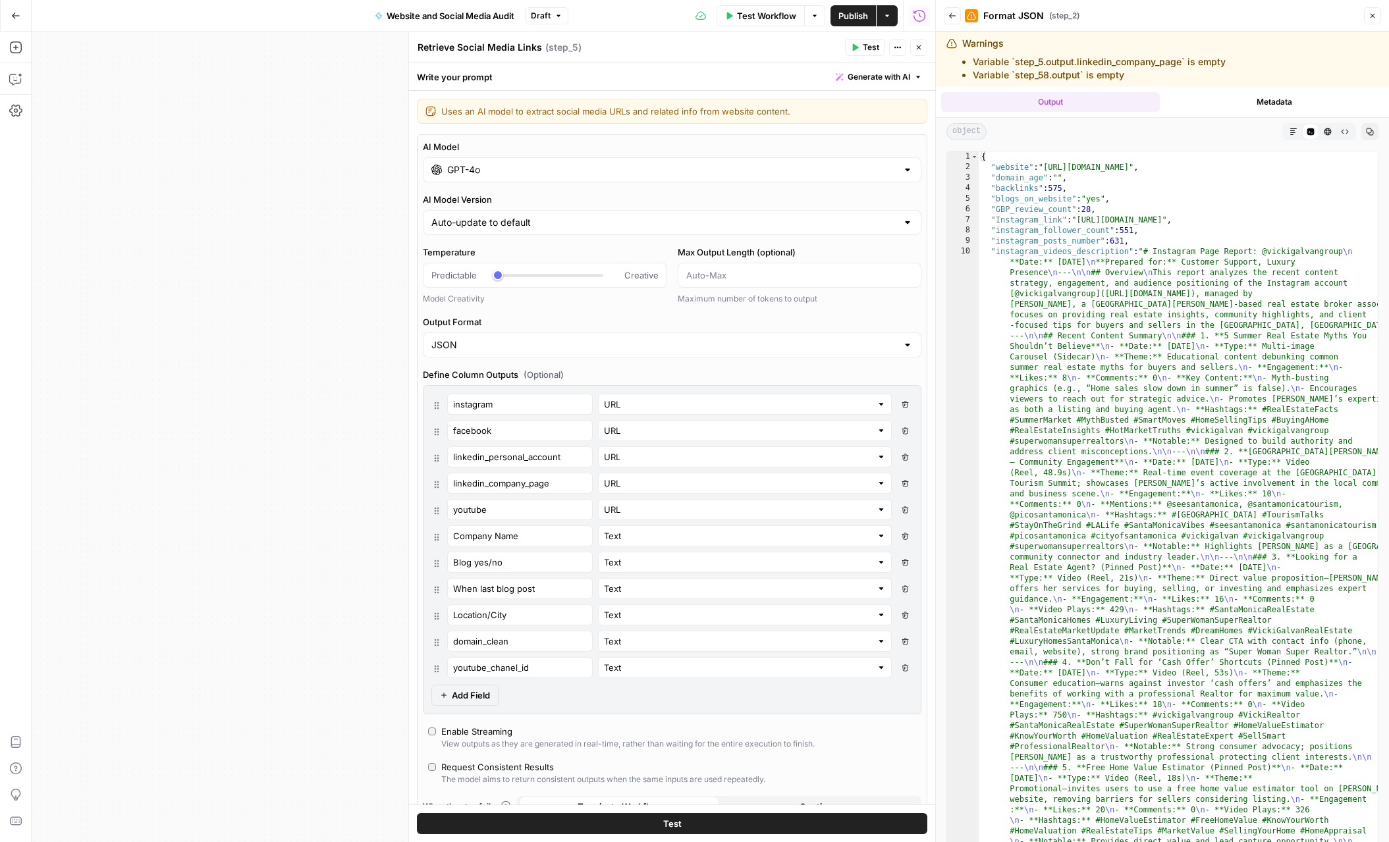
click at [478, 699] on span "Add Field" at bounding box center [471, 695] width 38 height 13
click at [478, 698] on input "text" at bounding box center [520, 693] width 134 height 13
type input "Brand colors"
click at [633, 693] on input "text" at bounding box center [737, 693] width 267 height 13
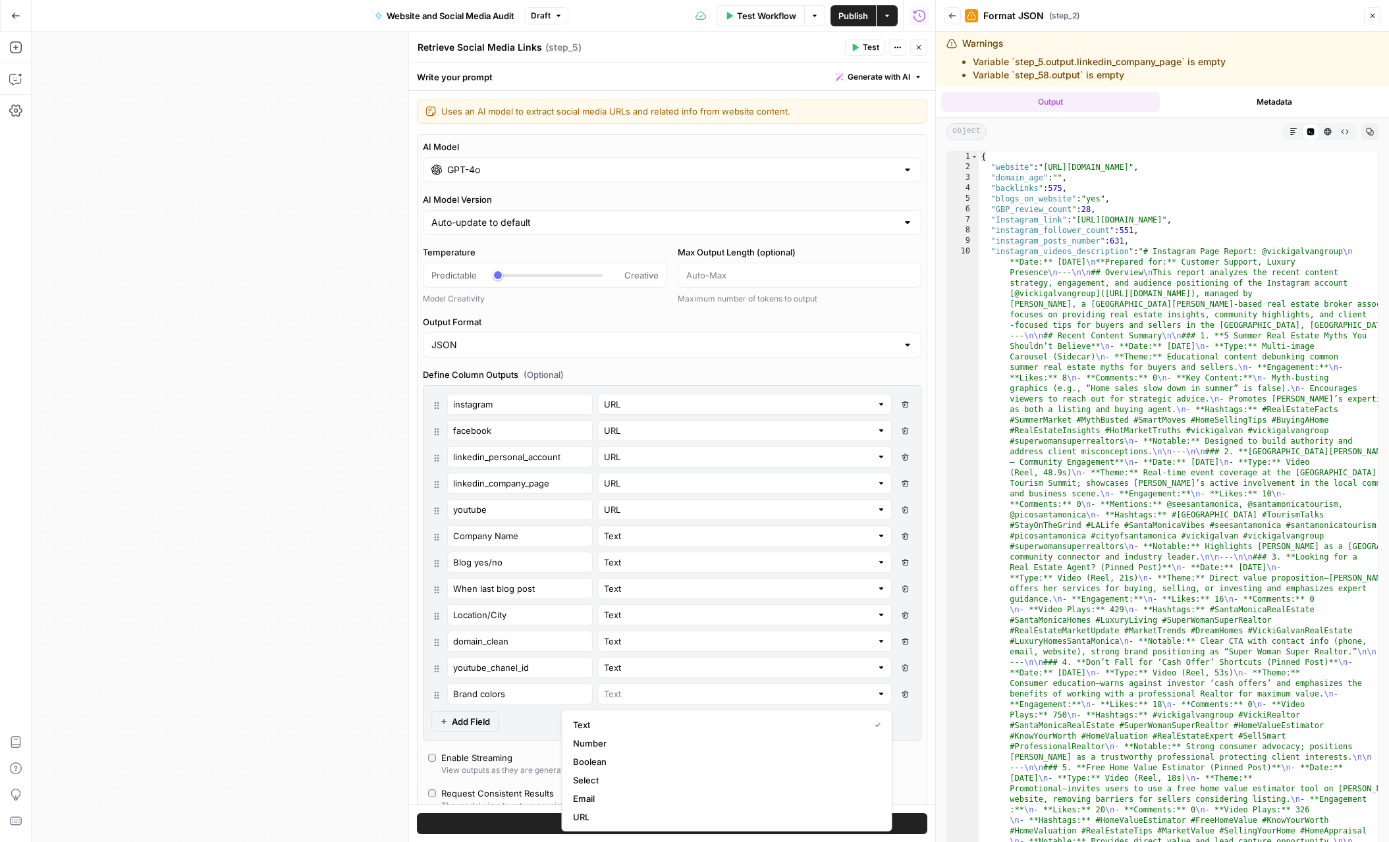
type input "Text"
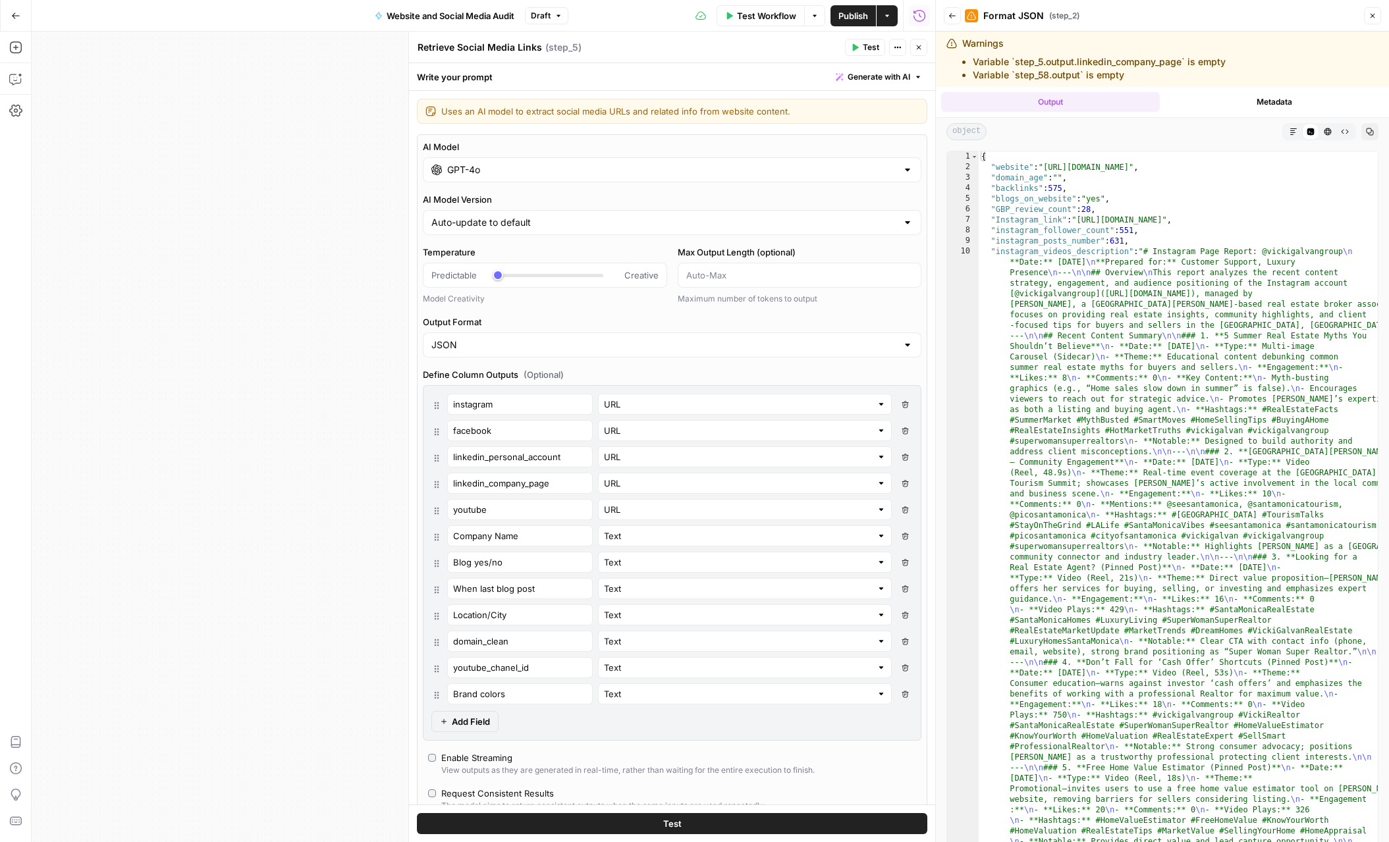
click at [548, 708] on div "instagram URL Delete Field facebook URL Delete Field linkedin_personal_account …" at bounding box center [672, 563] width 498 height 356
drag, startPoint x: 439, startPoint y: 695, endPoint x: 161, endPoint y: 356, distance: 438.4
click at [161, 356] on body "**********" at bounding box center [694, 421] width 1389 height 842
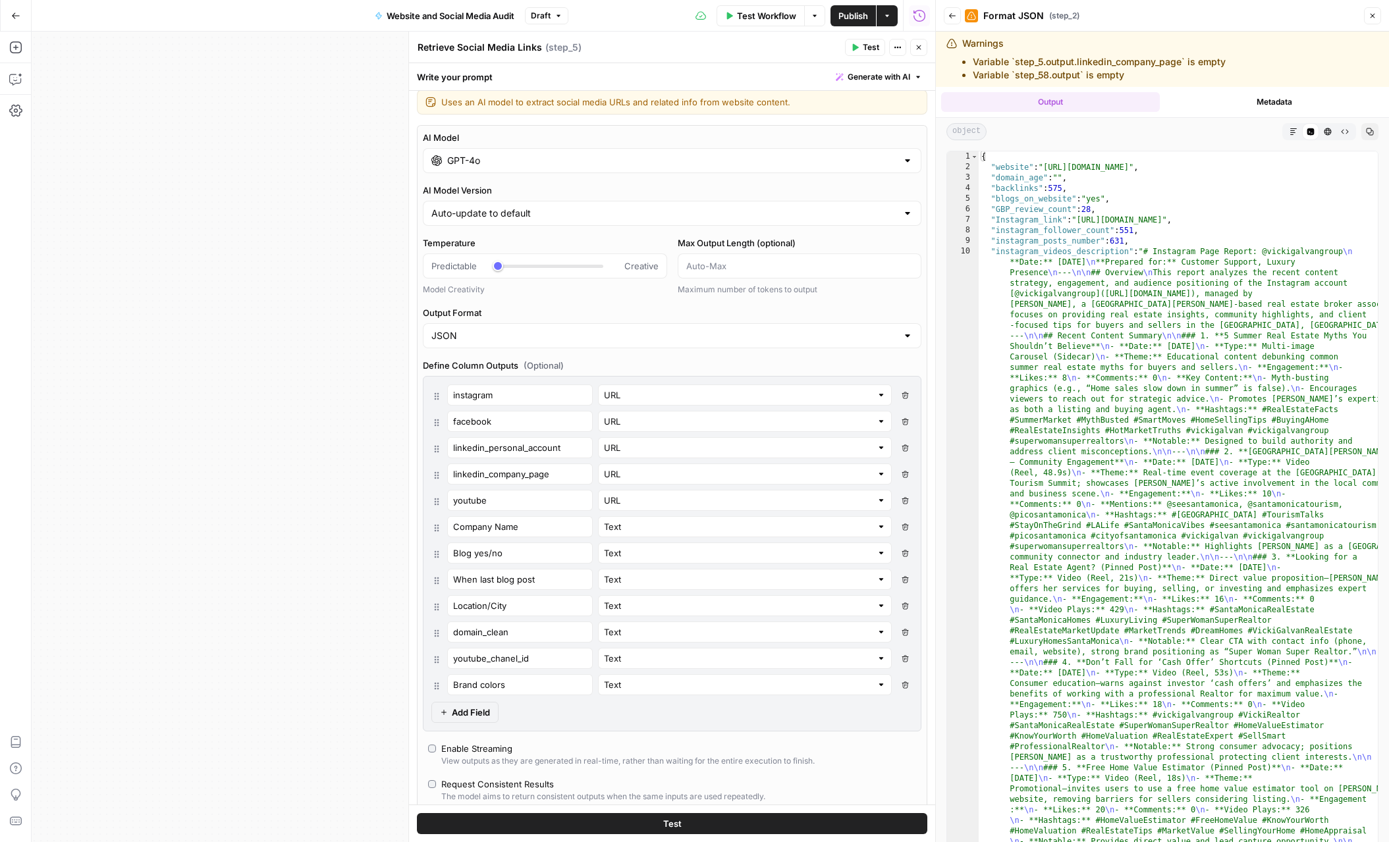
scroll to position [10, 0]
drag, startPoint x: 435, startPoint y: 687, endPoint x: 433, endPoint y: 392, distance: 295.0
click at [433, 392] on div "instagram URL Delete Field facebook URL Delete Field linkedin_personal_account …" at bounding box center [671, 539] width 481 height 311
type input "Brand colors"
type input "Text"
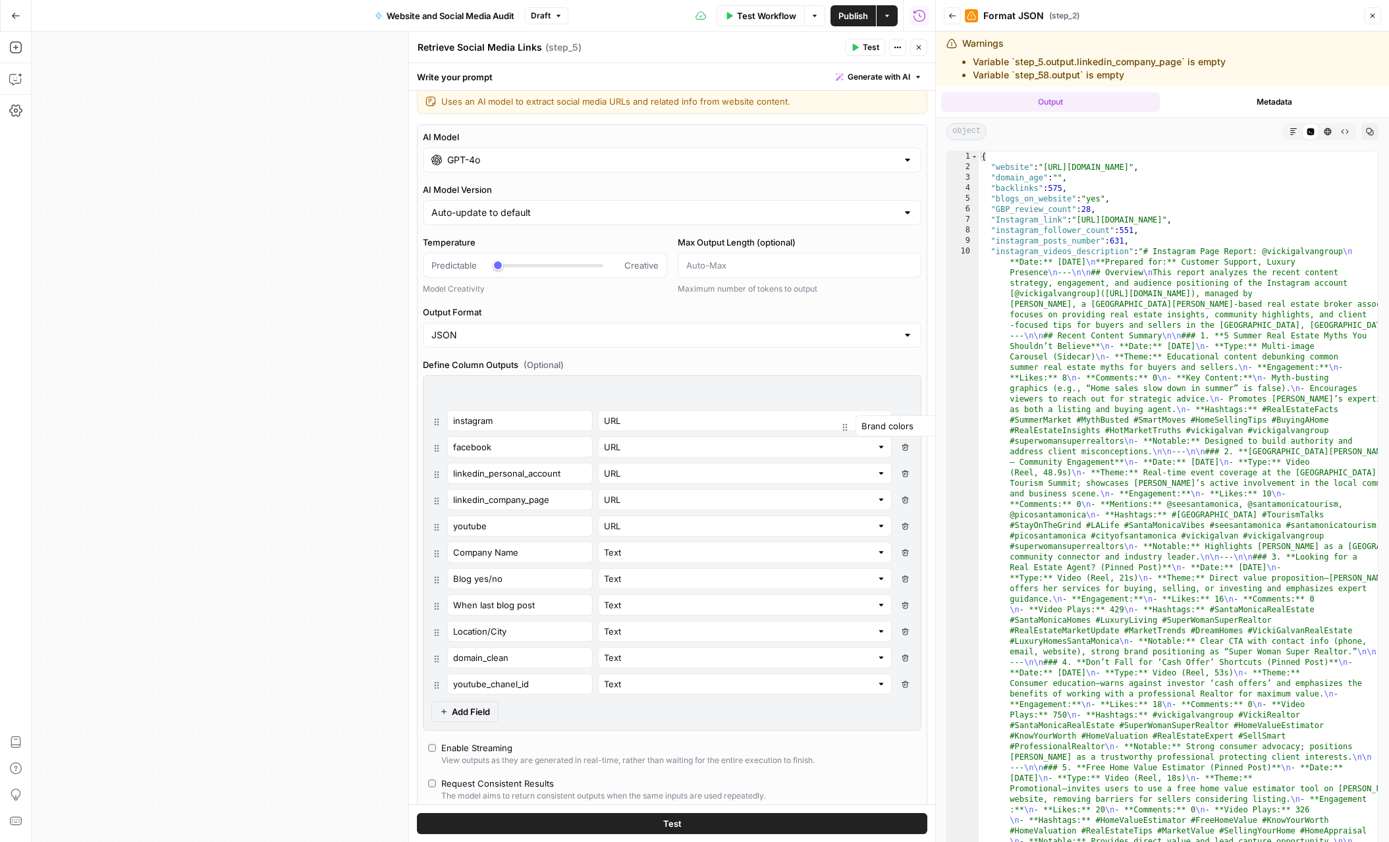
type input "instagram"
type input "facebook"
type input "linkedin_personal_account"
type input "linkedin_company_page"
type input "youtube"
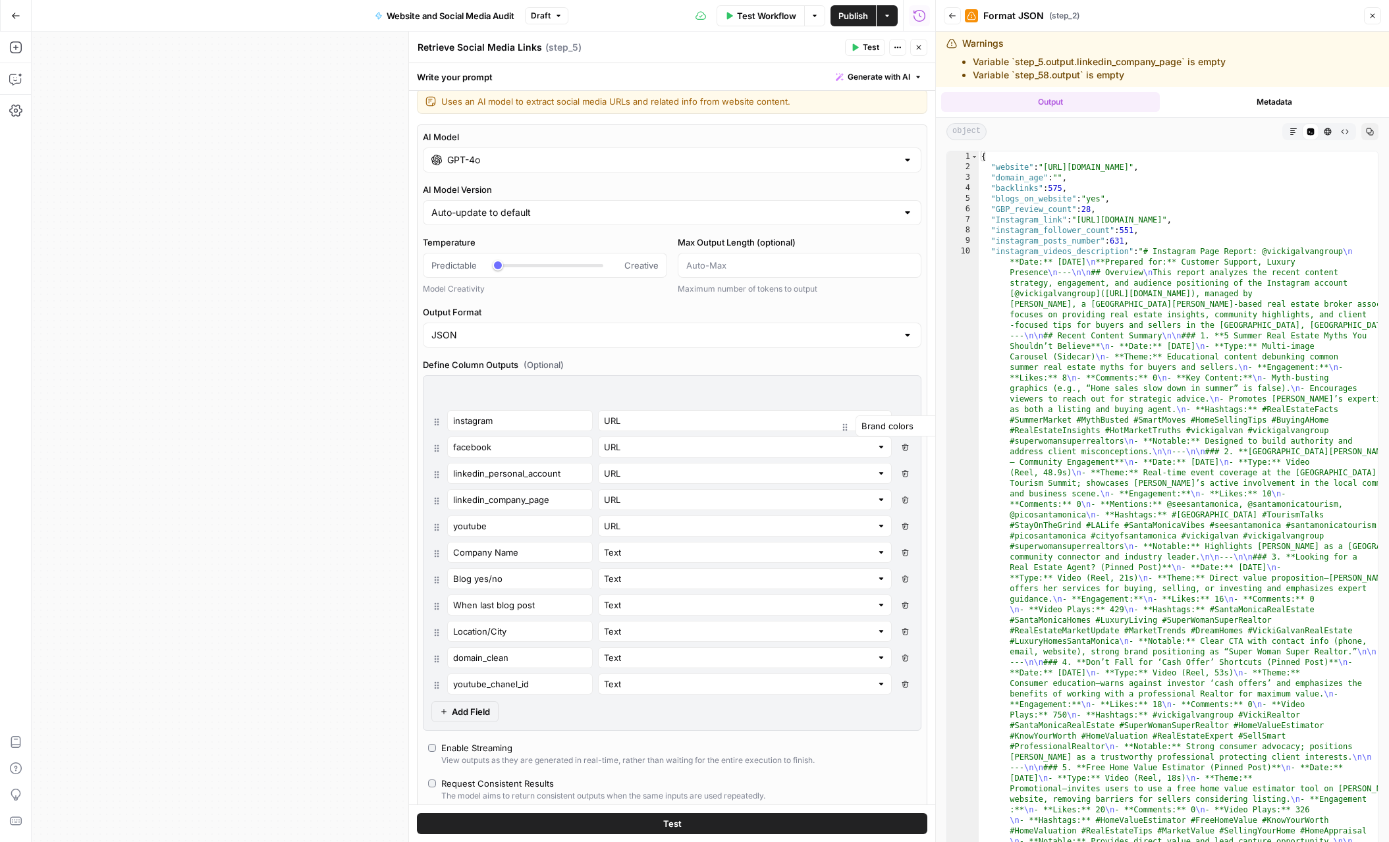
type input "URL"
type input "Company Name"
type input "Blog yes/no"
type input "When last blog post"
type input "Location/City"
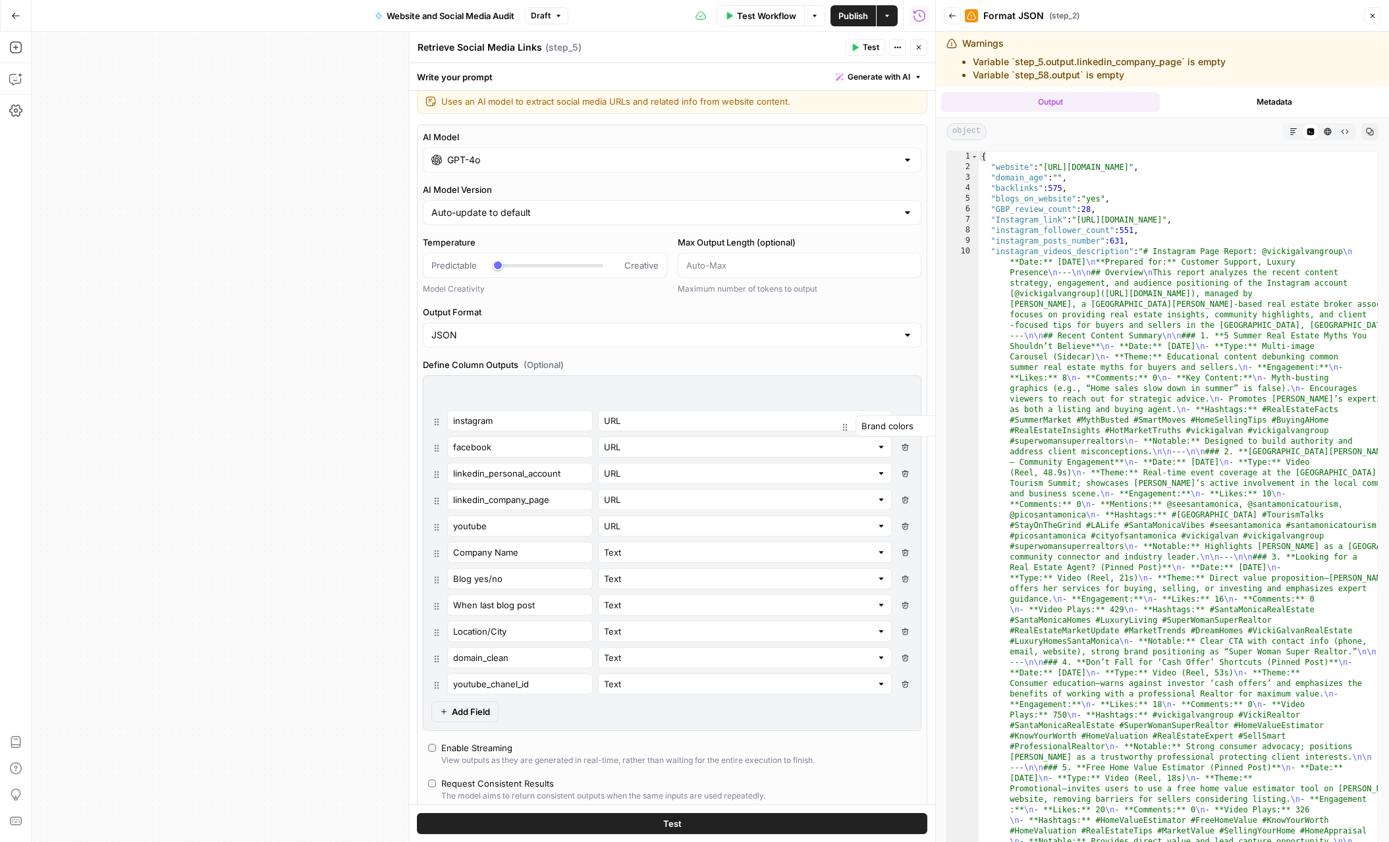
type input "domain_clean"
type input "youtube_chanel_id"
drag, startPoint x: 435, startPoint y: 630, endPoint x: 427, endPoint y: 411, distance: 219.4
click at [427, 411] on div "Brand colors Text Delete Field instagram URL Delete Field facebook URL Delete F…" at bounding box center [672, 553] width 498 height 356
type input "Location/City"
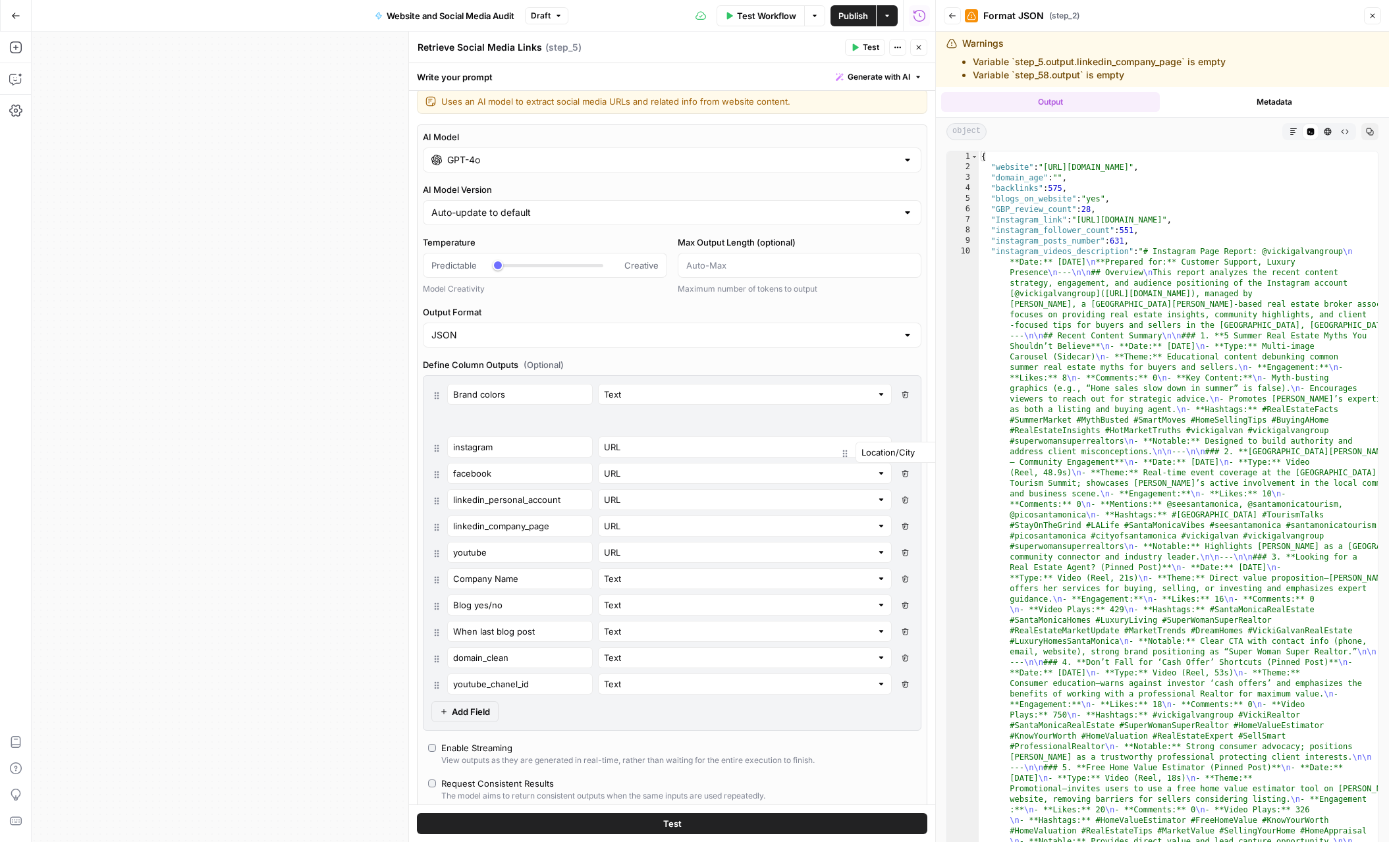
type input "Text"
type input "instagram"
type input "facebook"
type input "linkedin_personal_account"
type input "linkedin_company_page"
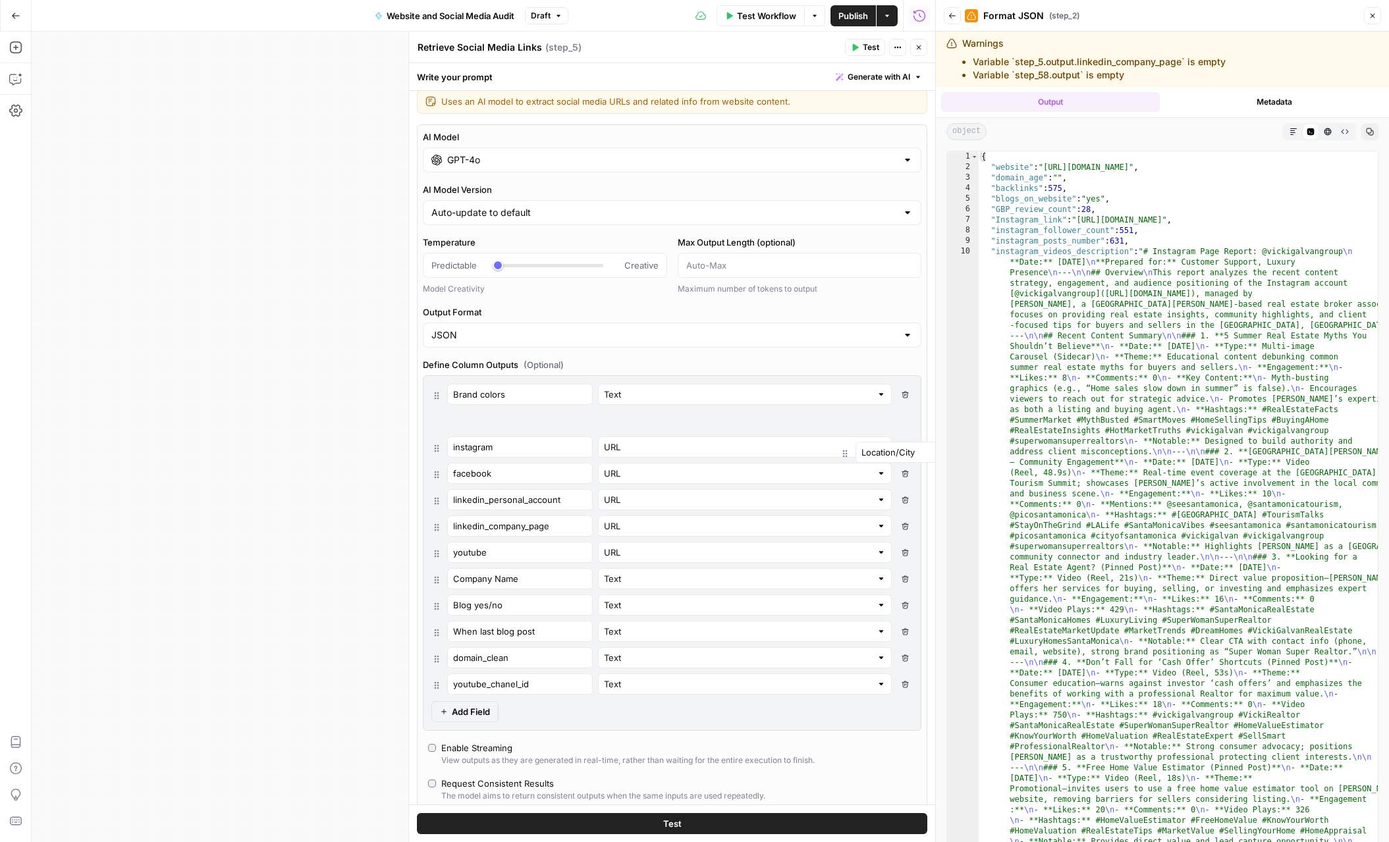
type input "youtube"
type input "URL"
type input "Company Name"
type input "Blog yes/no"
type input "When last blog post"
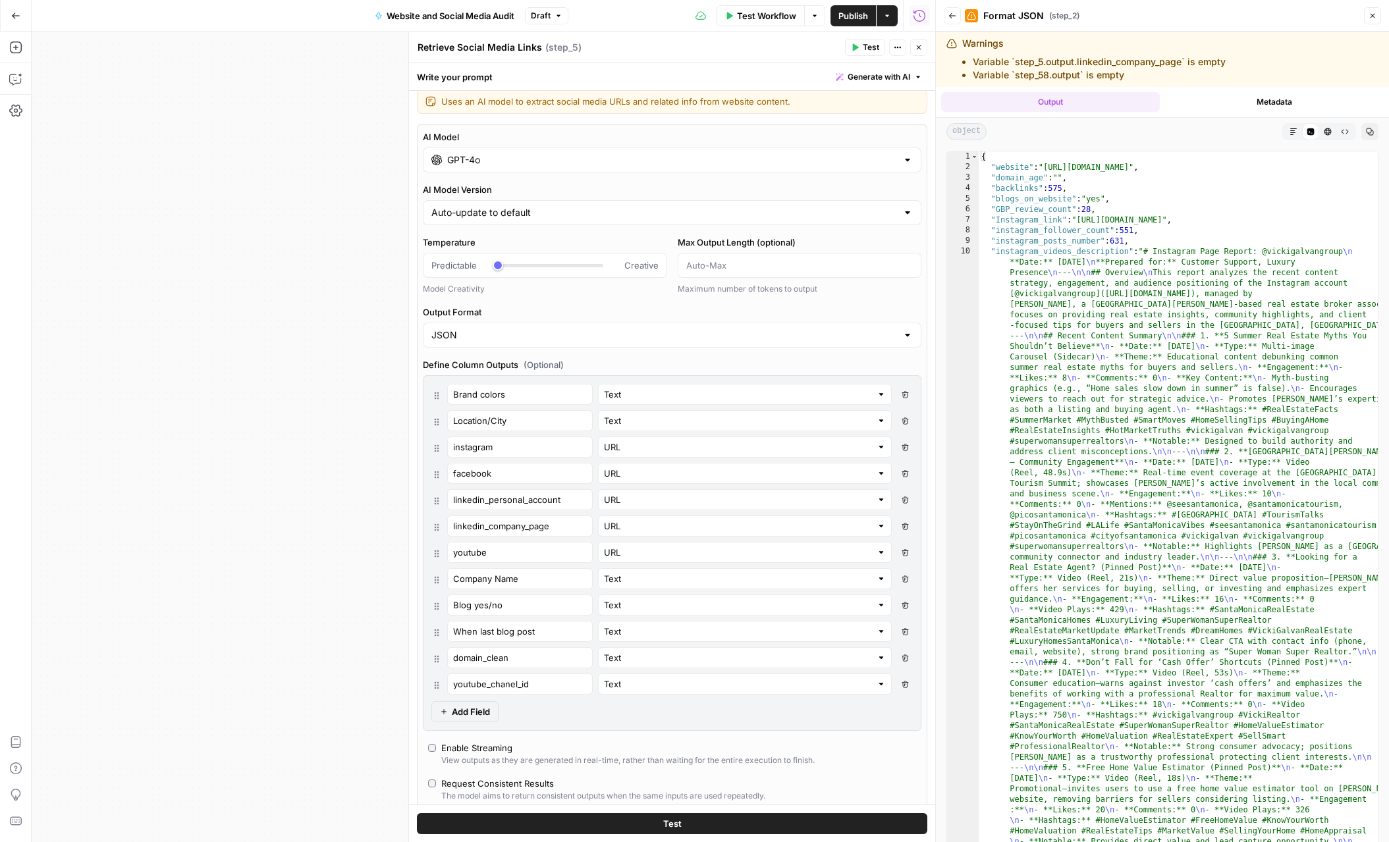
click at [481, 713] on span "Add Field" at bounding box center [471, 711] width 38 height 13
click at [504, 712] on input "text" at bounding box center [520, 710] width 134 height 13
type input "Tone and voice"
click at [483, 739] on span "Add Field" at bounding box center [471, 738] width 38 height 13
click at [483, 739] on input "text" at bounding box center [520, 736] width 134 height 13
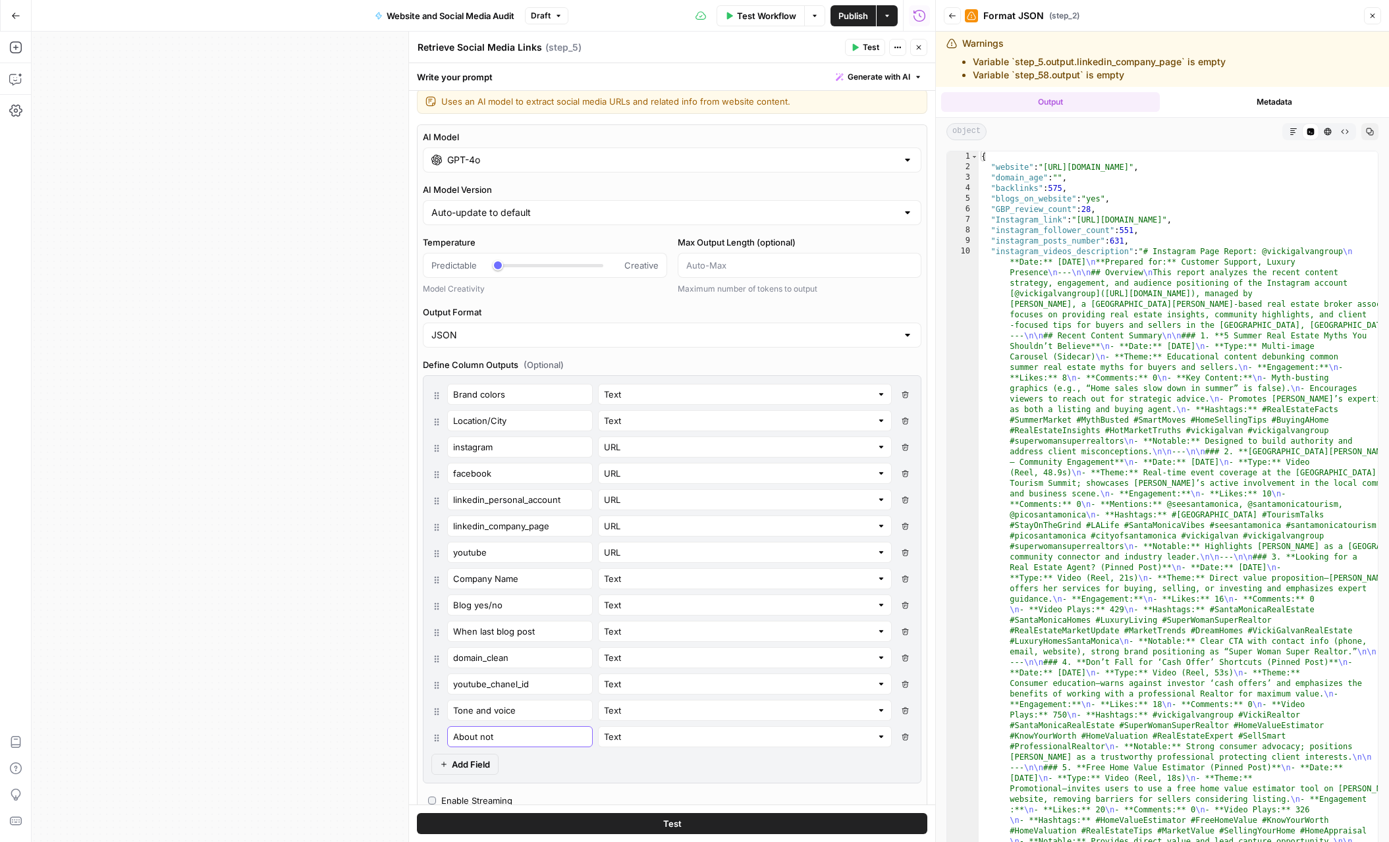
type input "About note"
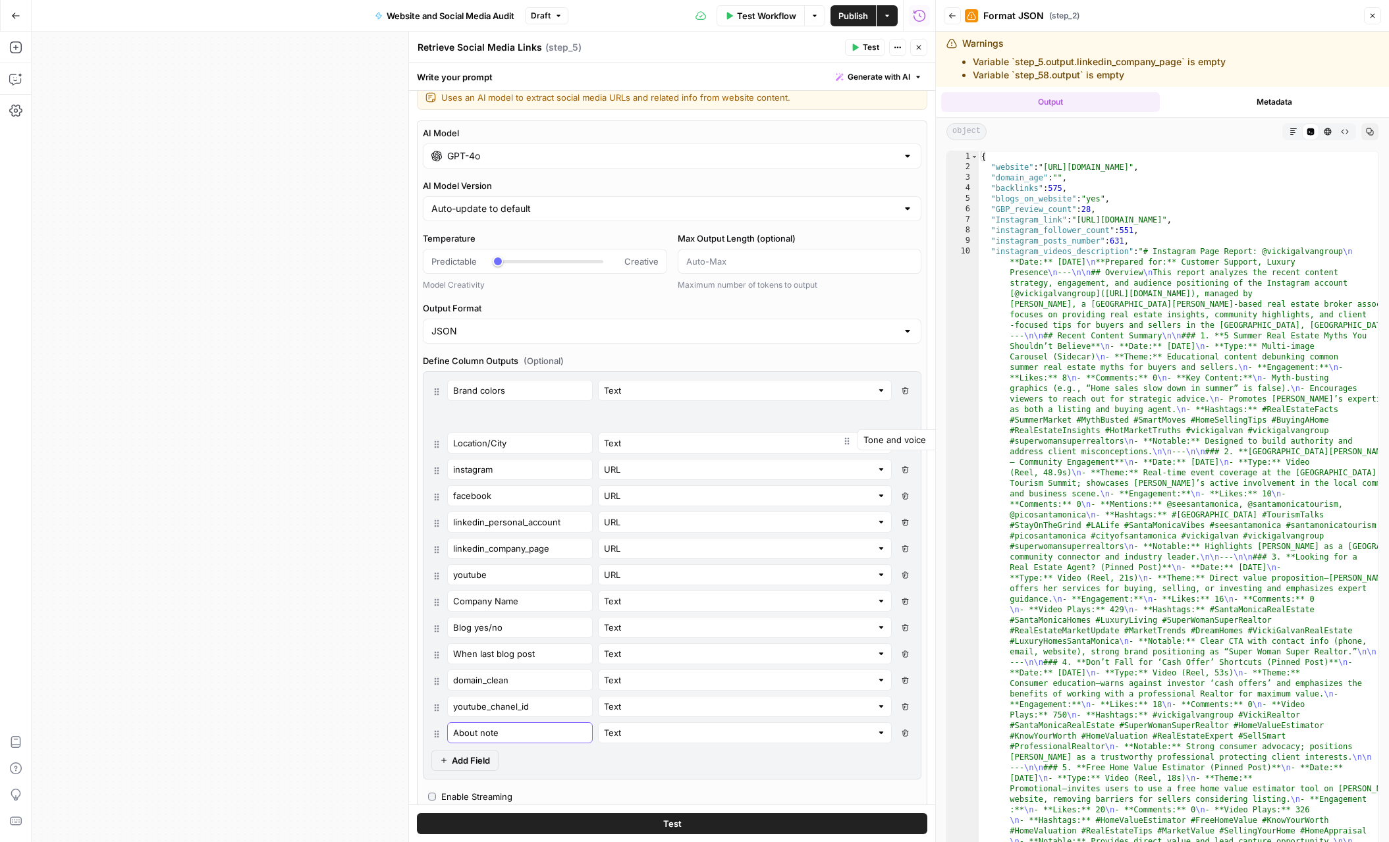
drag, startPoint x: 437, startPoint y: 714, endPoint x: 438, endPoint y: 405, distance: 309.5
click at [438, 405] on div "Brand colors Text Delete Field Location/City Text Delete Field instagram URL De…" at bounding box center [671, 561] width 481 height 363
type input "Tone and voice"
type input "Location/City"
type input "Text"
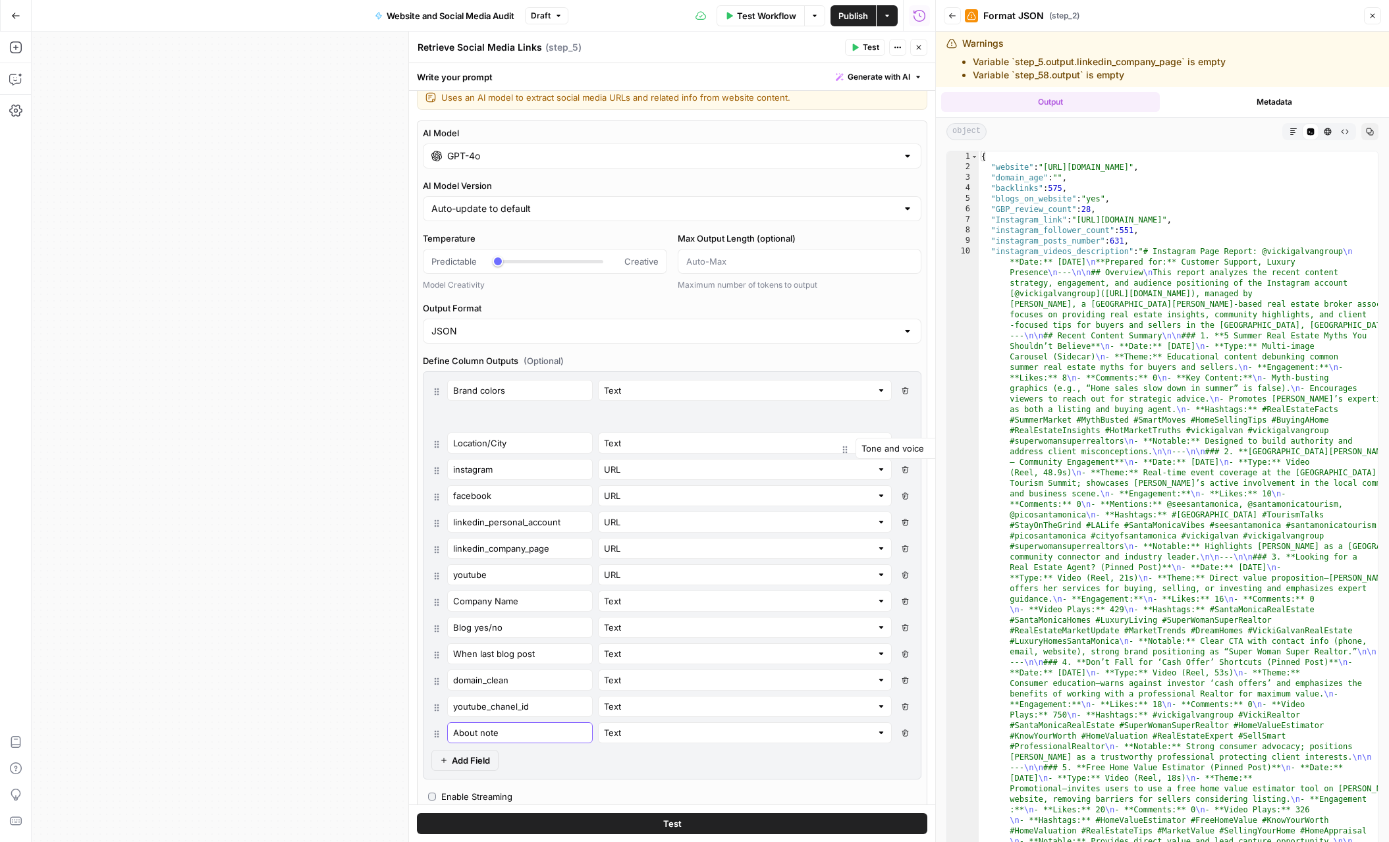
type input "instagram"
type input "facebook"
type input "linkedin_personal_account"
type input "linkedin_company_page"
type input "youtube"
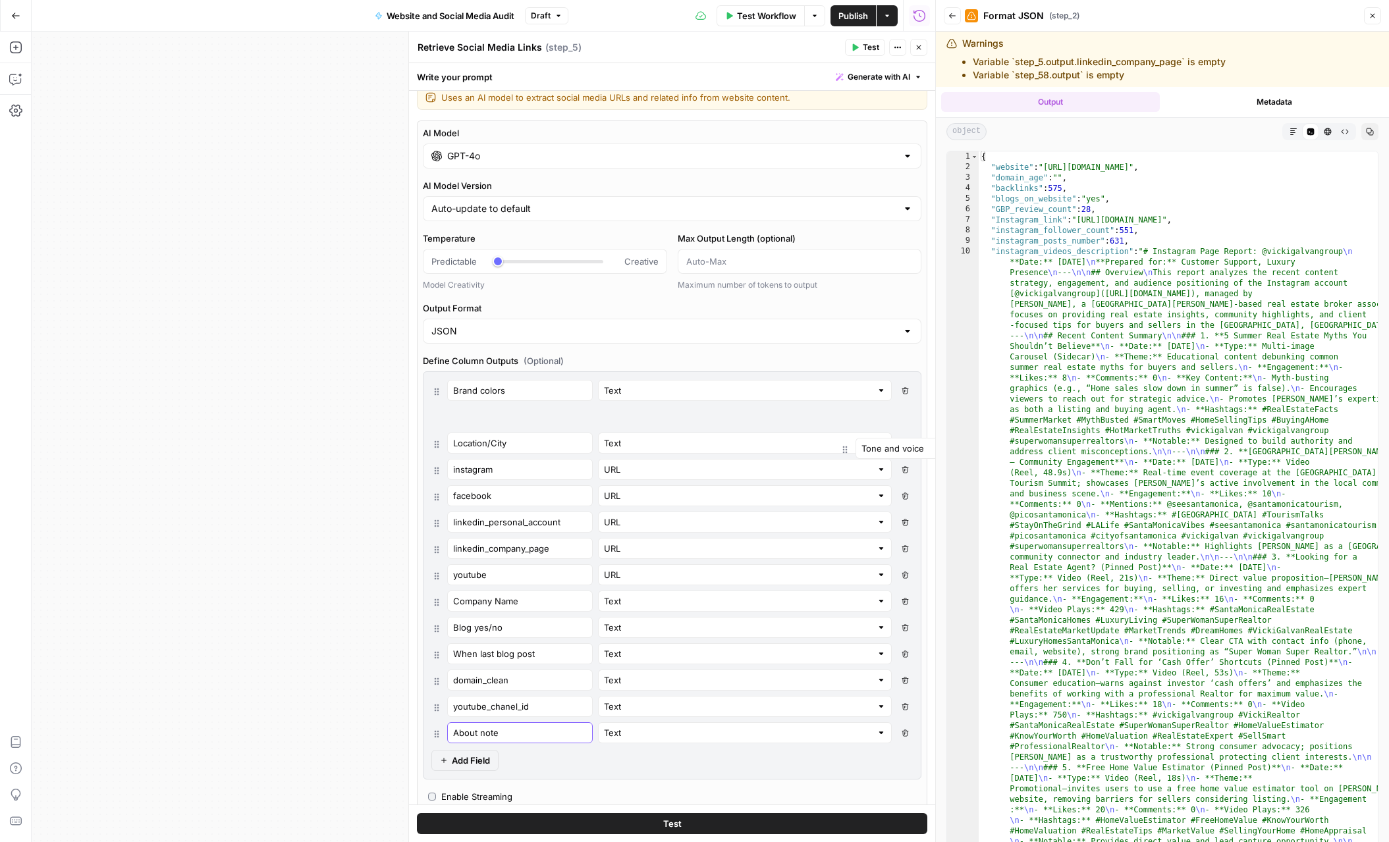
type input "URL"
type input "Company Name"
type input "Blog yes/no"
type input "When last blog post"
type input "domain_clean"
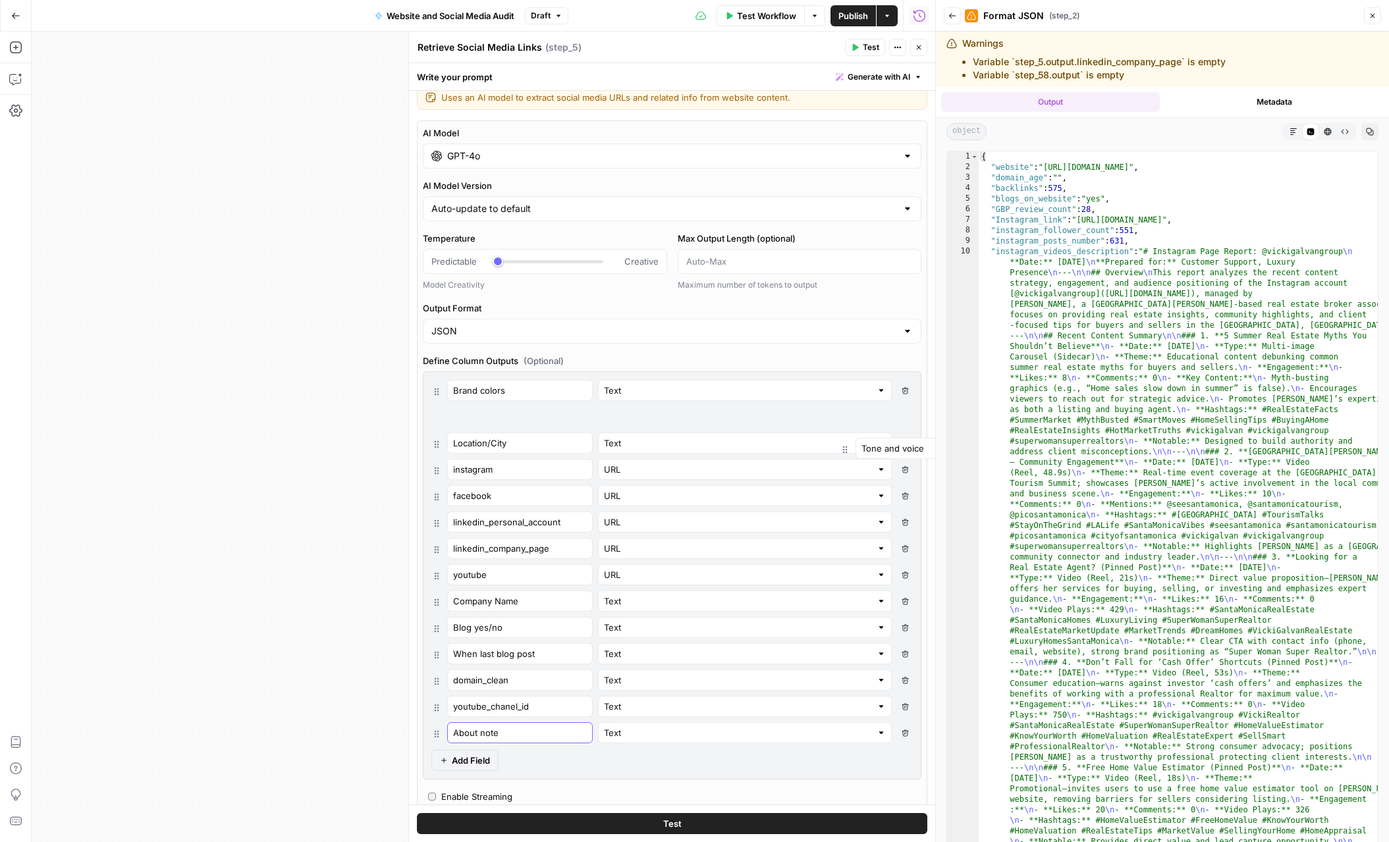
type input "youtube_chanel_id"
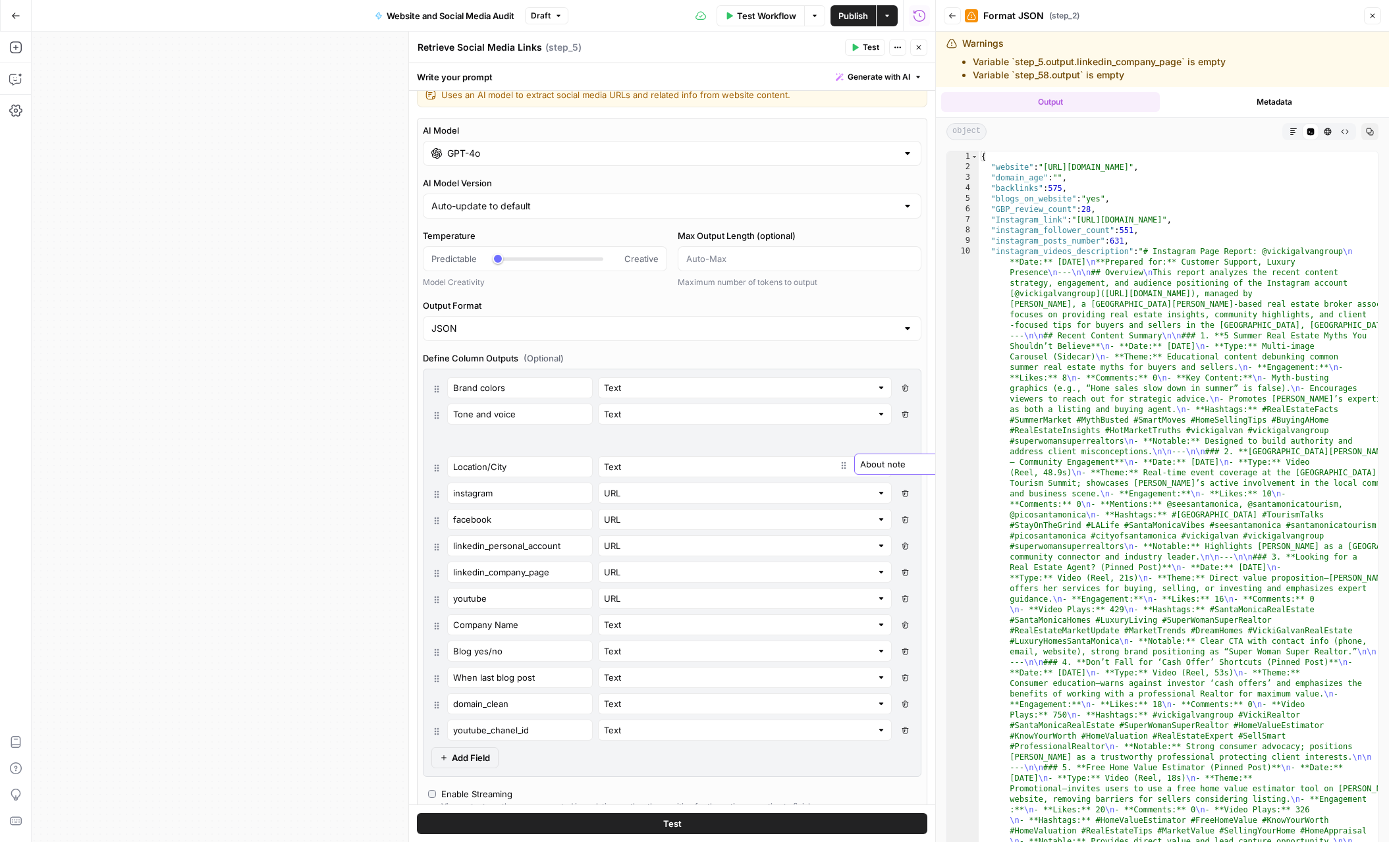
drag, startPoint x: 441, startPoint y: 732, endPoint x: 439, endPoint y: 421, distance: 311.4
click at [439, 421] on div "Brand colors Text Delete Field Tone and voice Text Delete Field Location/City T…" at bounding box center [671, 558] width 481 height 363
type input "About note"
type input "Location/City"
type input "Text"
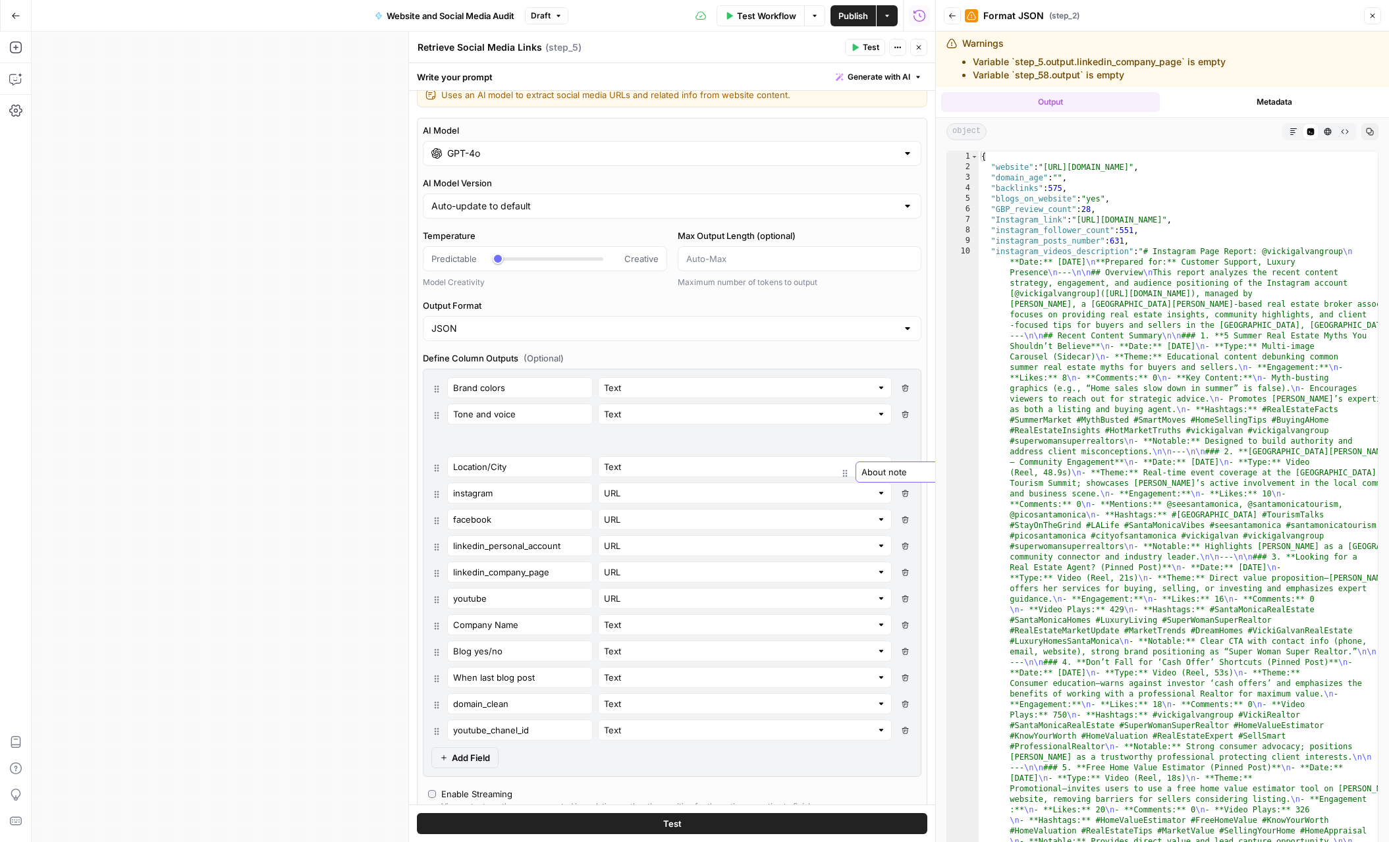
type input "instagram"
type input "facebook"
type input "linkedin_personal_account"
type input "linkedin_company_page"
type input "youtube"
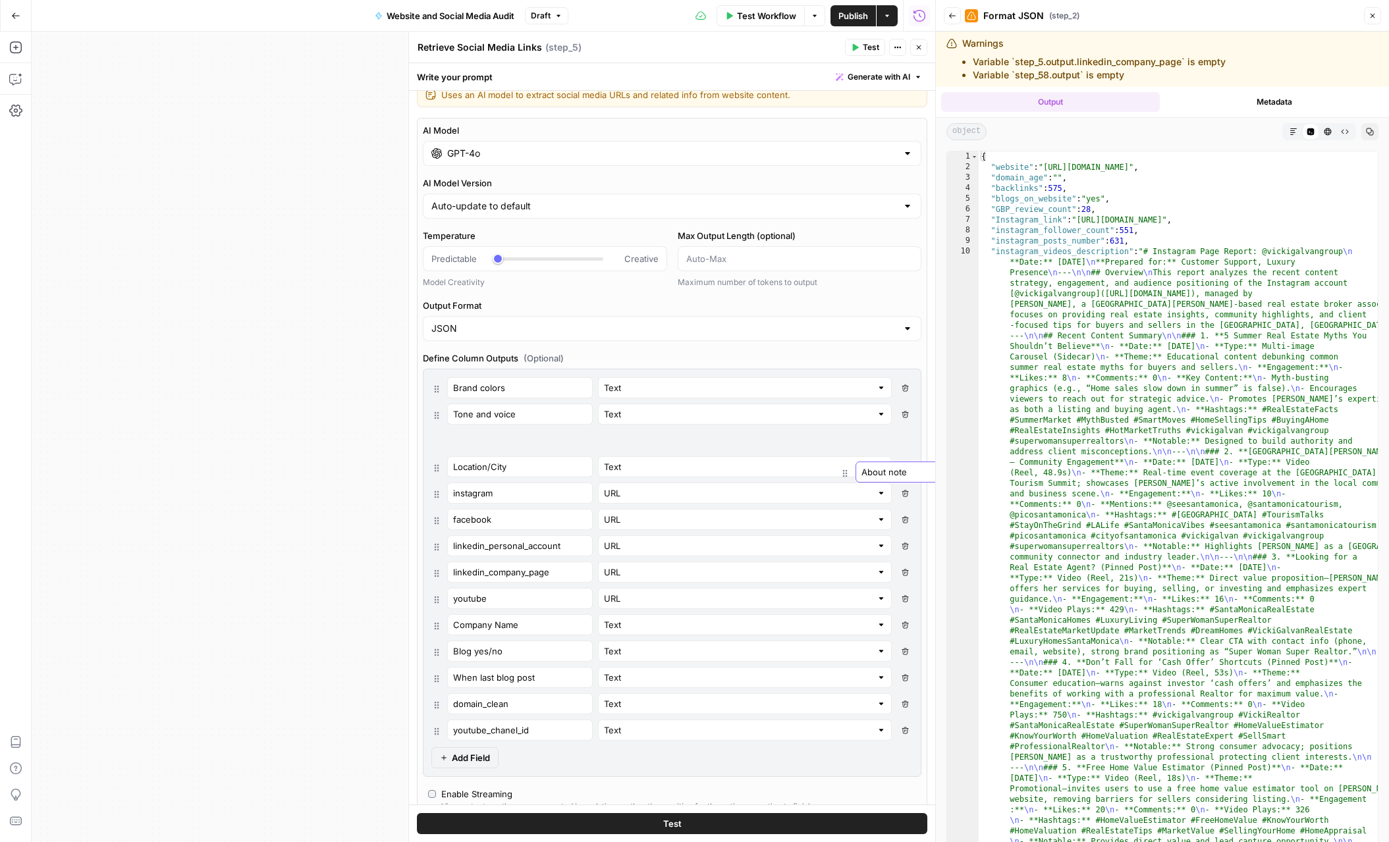
type input "URL"
type input "Company Name"
type input "Blog yes/no"
type input "When last blog post"
type input "domain_clean"
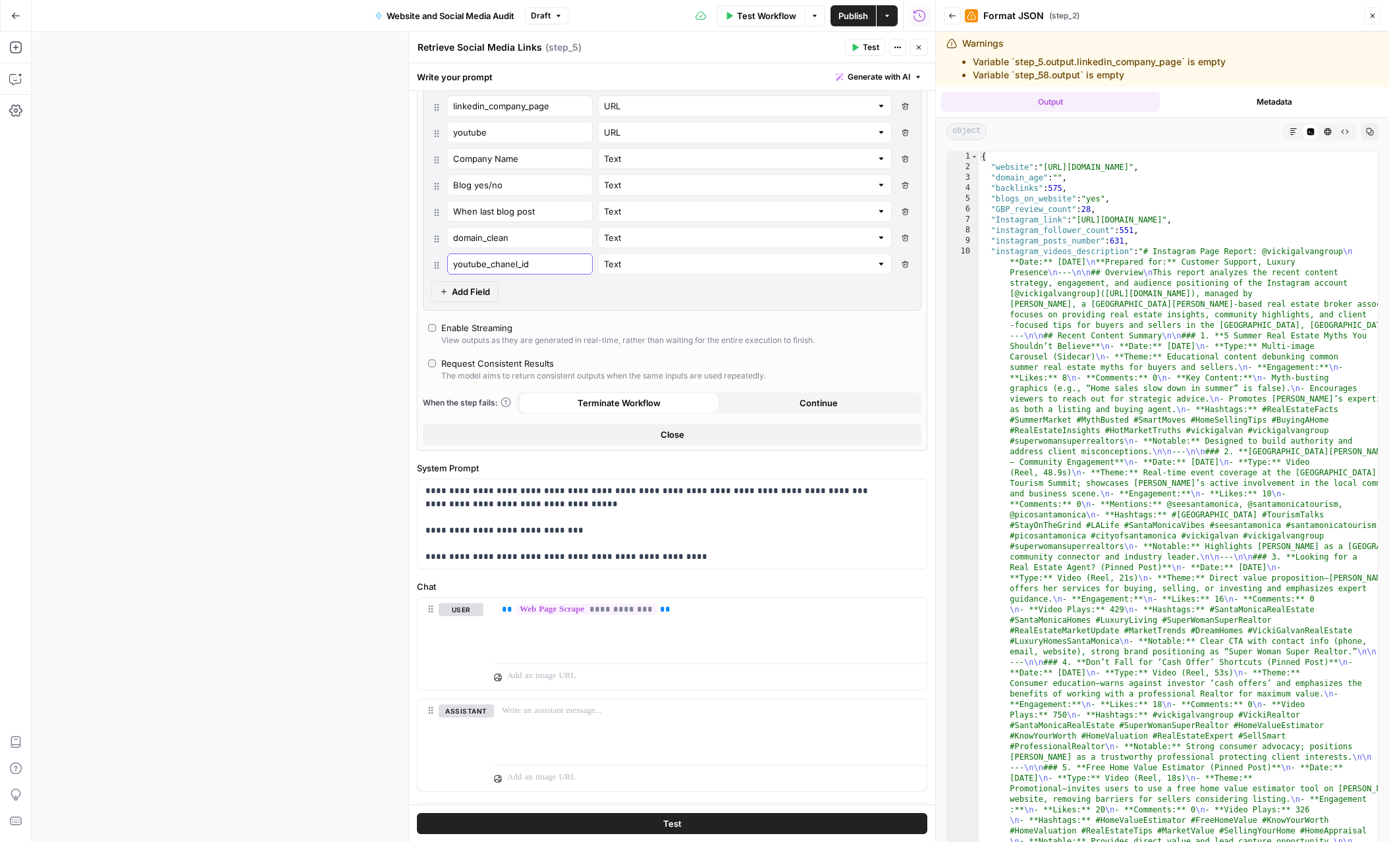
scroll to position [485, 0]
type input "youtube_chanel_id"
click at [425, 491] on p "**********" at bounding box center [671, 522] width 493 height 79
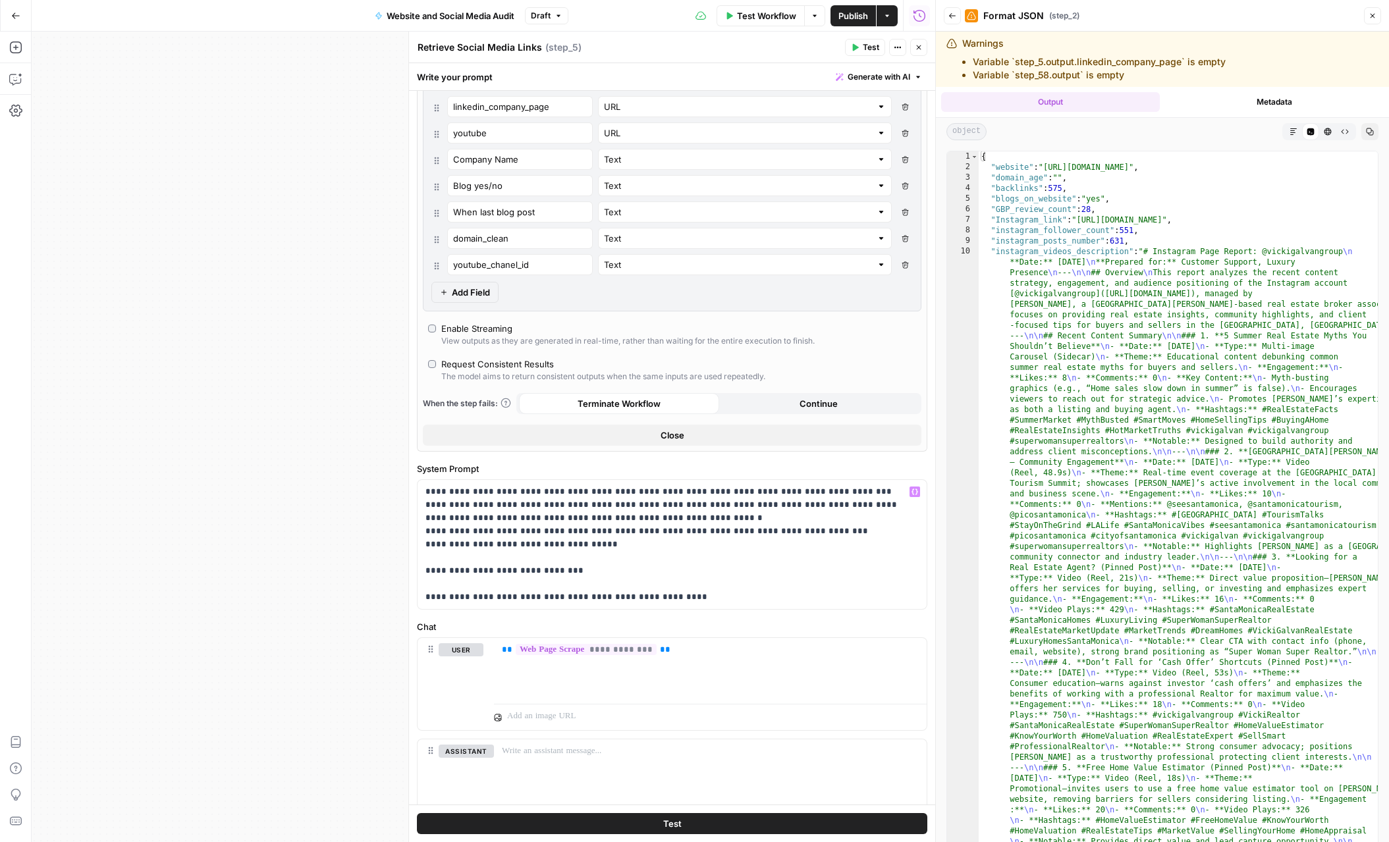
click at [452, 293] on span "Add Field" at bounding box center [471, 292] width 38 height 13
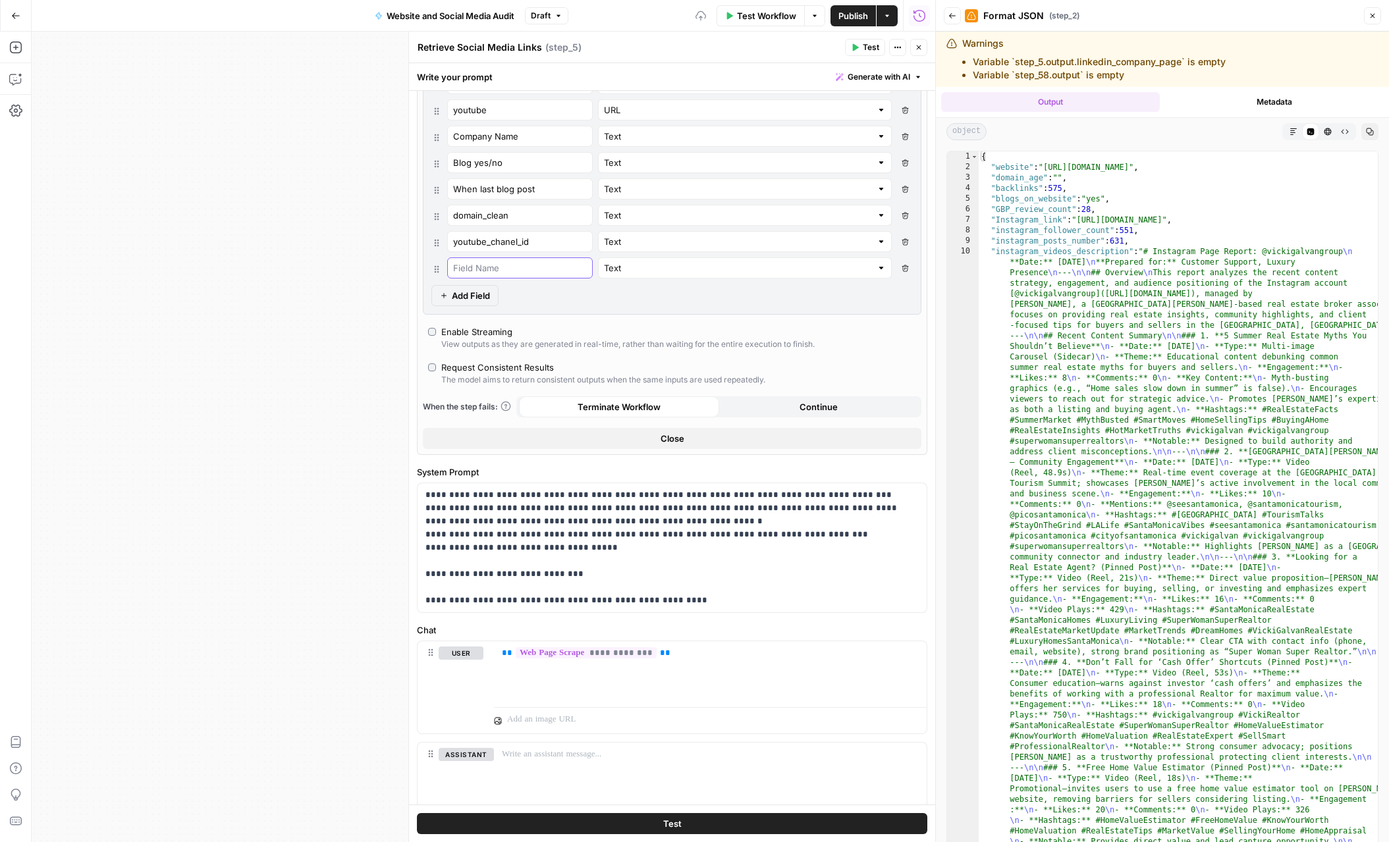
click at [474, 269] on input "text" at bounding box center [520, 267] width 134 height 13
type input "fonts"
click at [526, 298] on div "Brand colors Text Delete Field Tone and voice Text Delete Field About note Text…" at bounding box center [672, 97] width 498 height 435
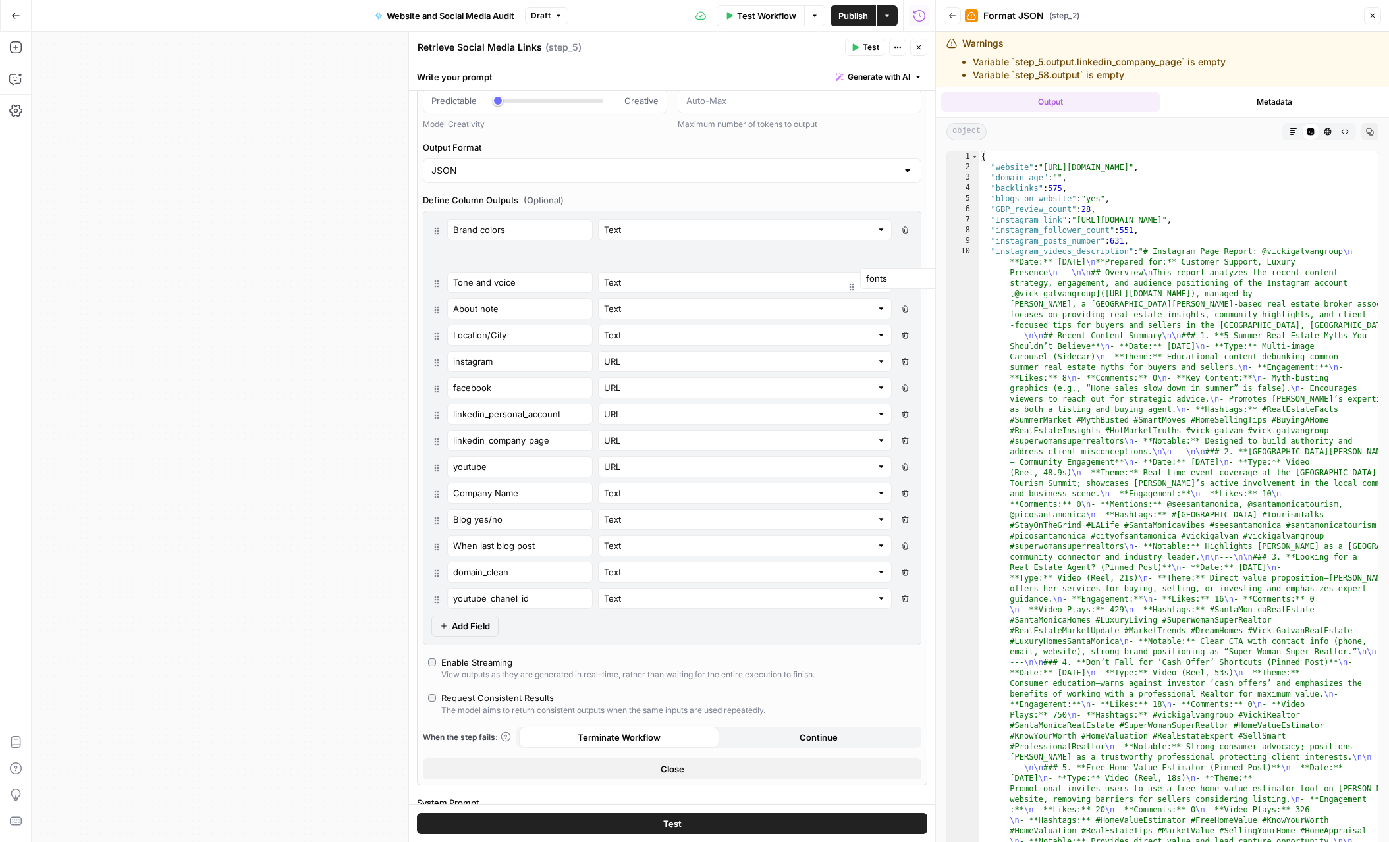
scroll to position [166, 0]
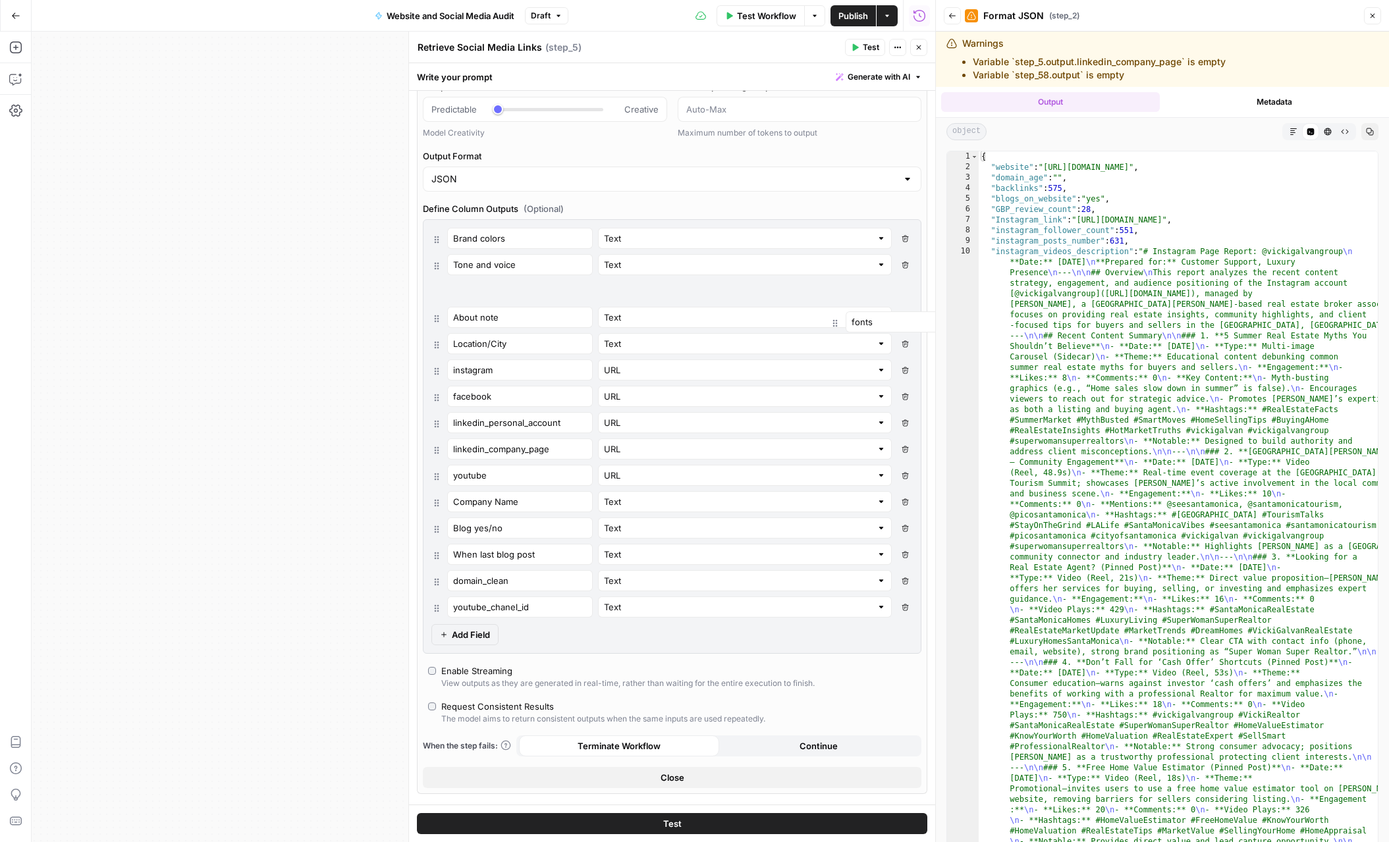
drag, startPoint x: 440, startPoint y: 544, endPoint x: 430, endPoint y: 284, distance: 259.6
click at [430, 284] on div "Brand colors Text Delete Field Tone and voice Text Delete Field About note Text…" at bounding box center [672, 436] width 498 height 435
type input "fonts"
type input "About note"
type input "Location/City"
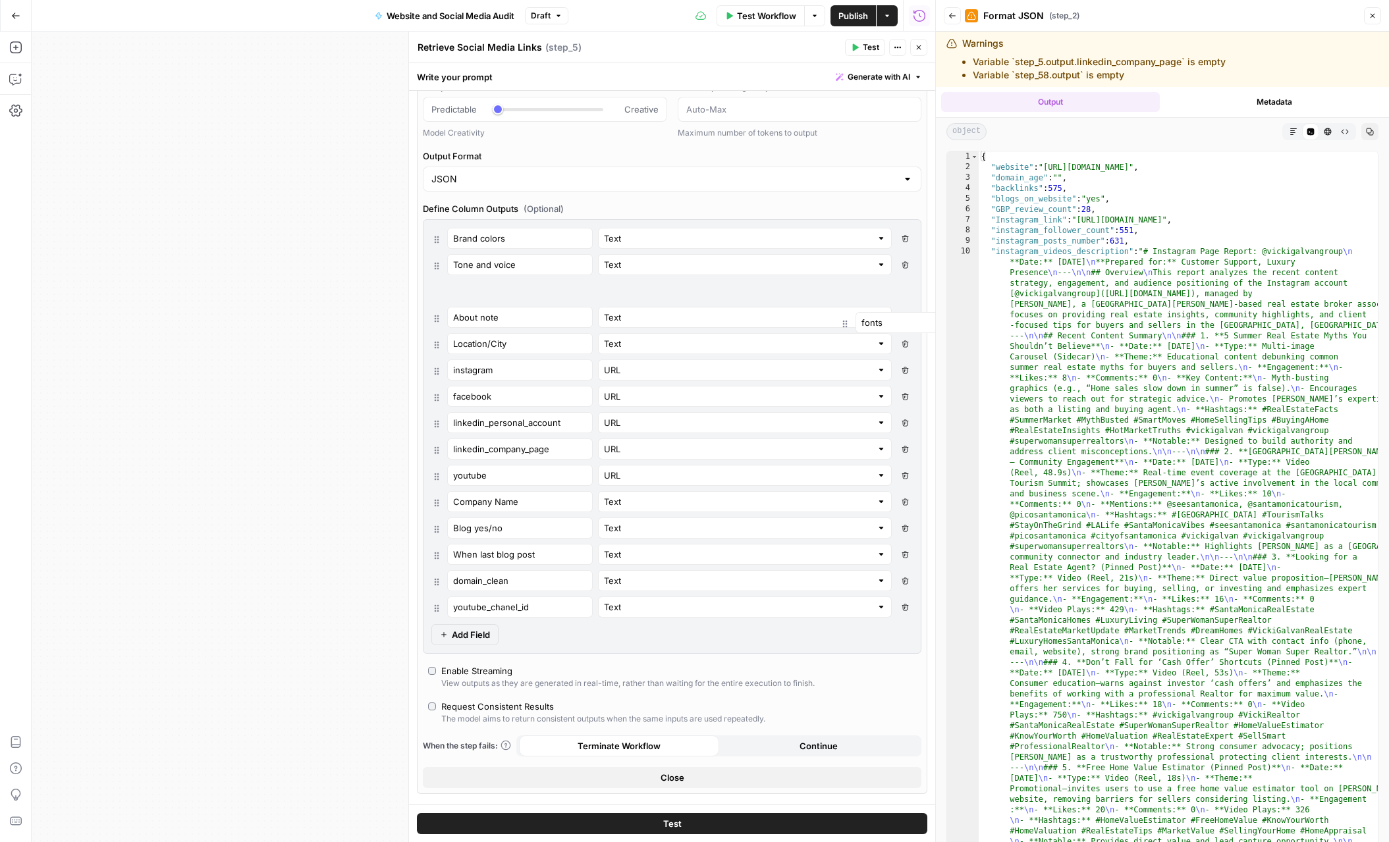
type input "Text"
type input "instagram"
type input "facebook"
type input "linkedin_personal_account"
type input "linkedin_company_page"
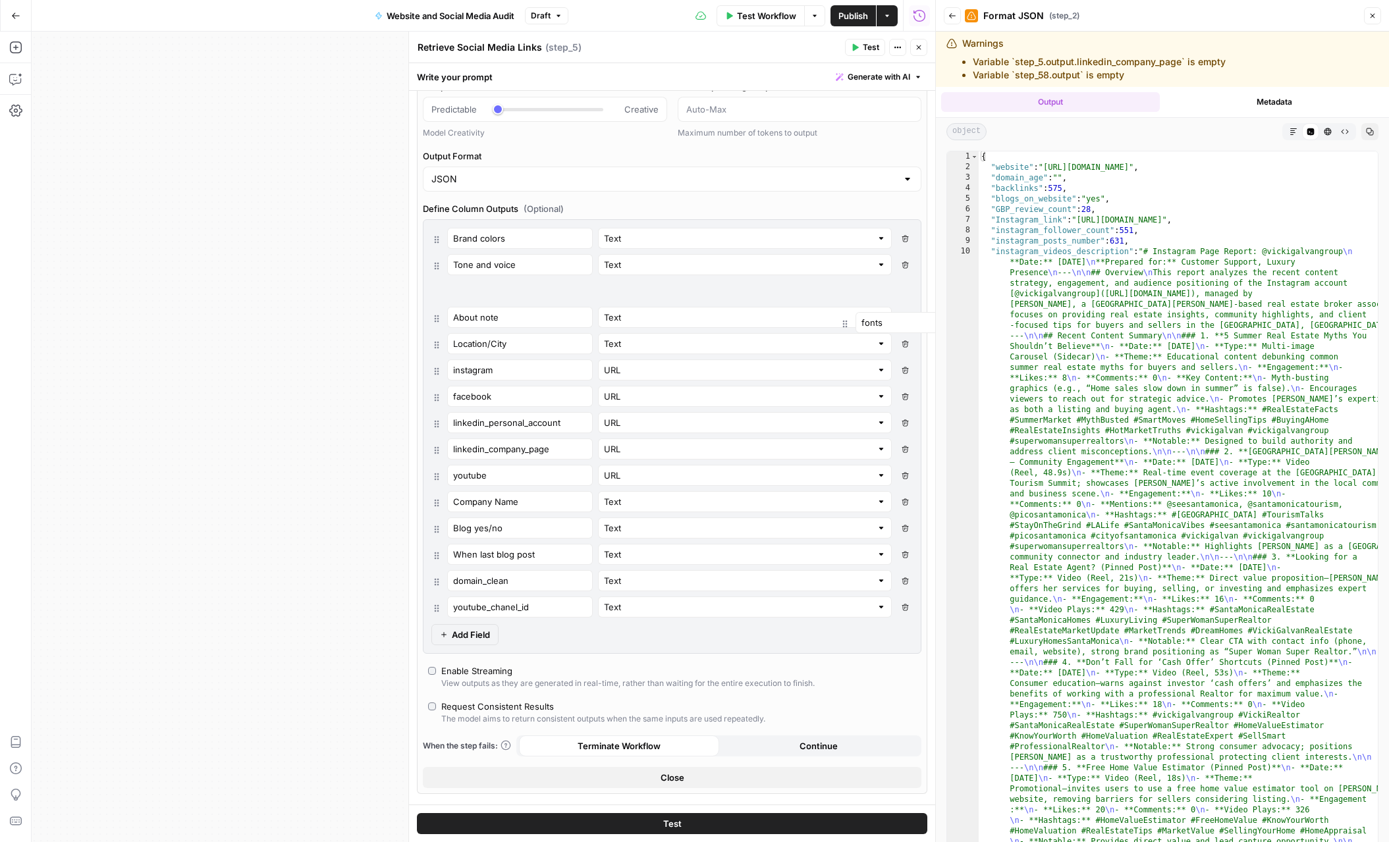
type input "youtube"
type input "URL"
type input "Company Name"
type input "Blog yes/no"
type input "When last blog post"
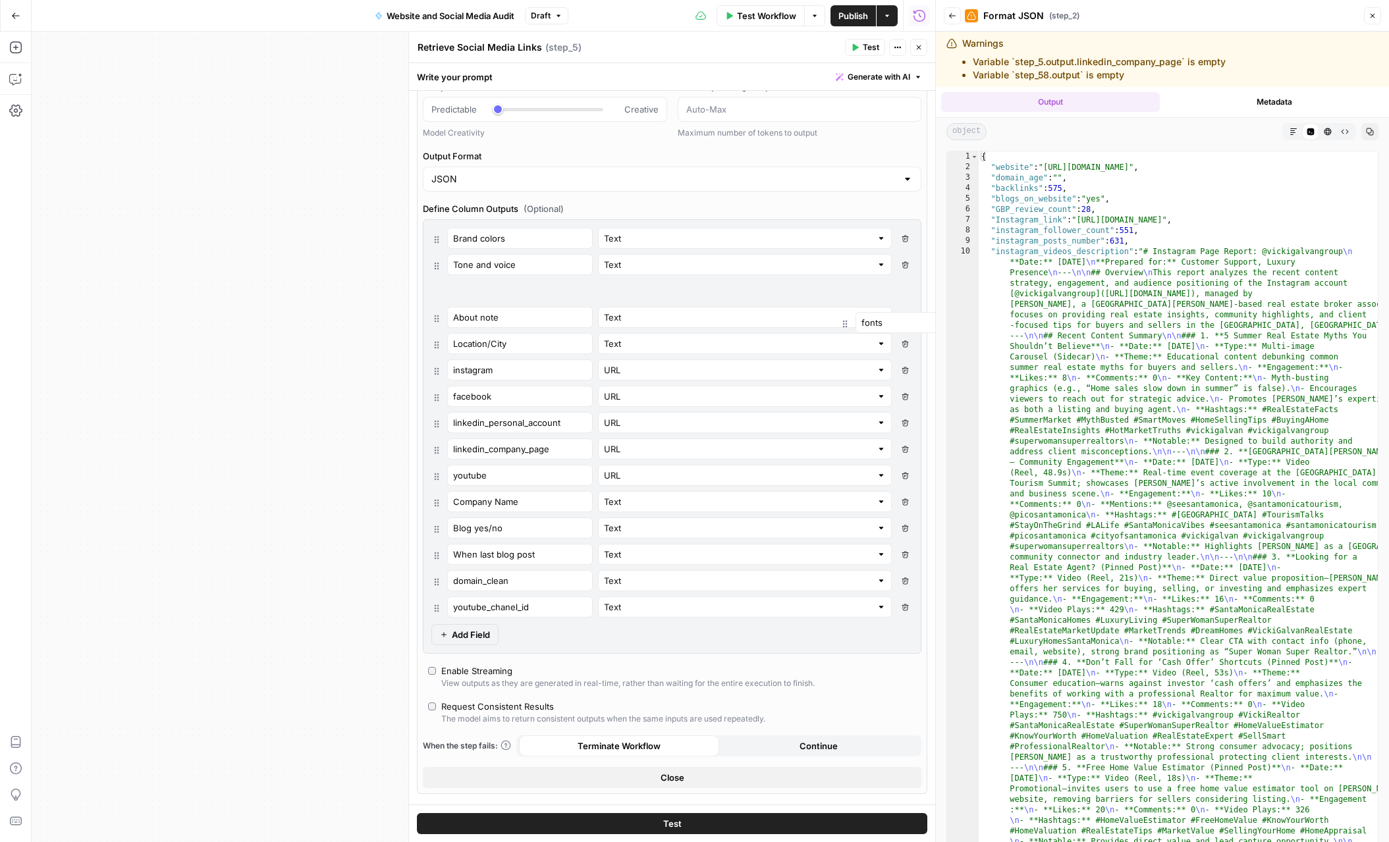
type input "domain_clean"
type input "youtube_chanel_id"
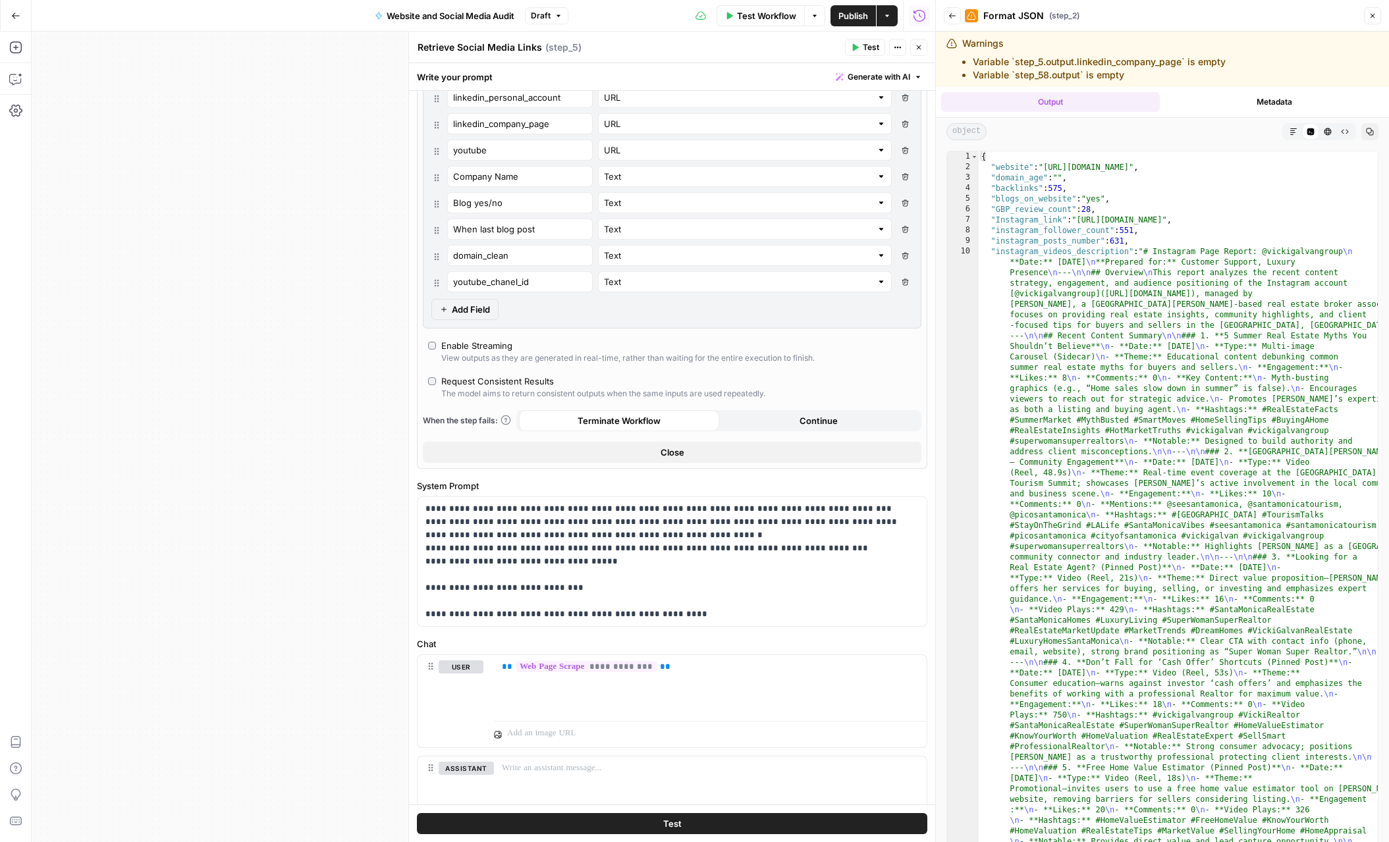
scroll to position [493, 0]
click at [427, 548] on p "**********" at bounding box center [671, 560] width 493 height 119
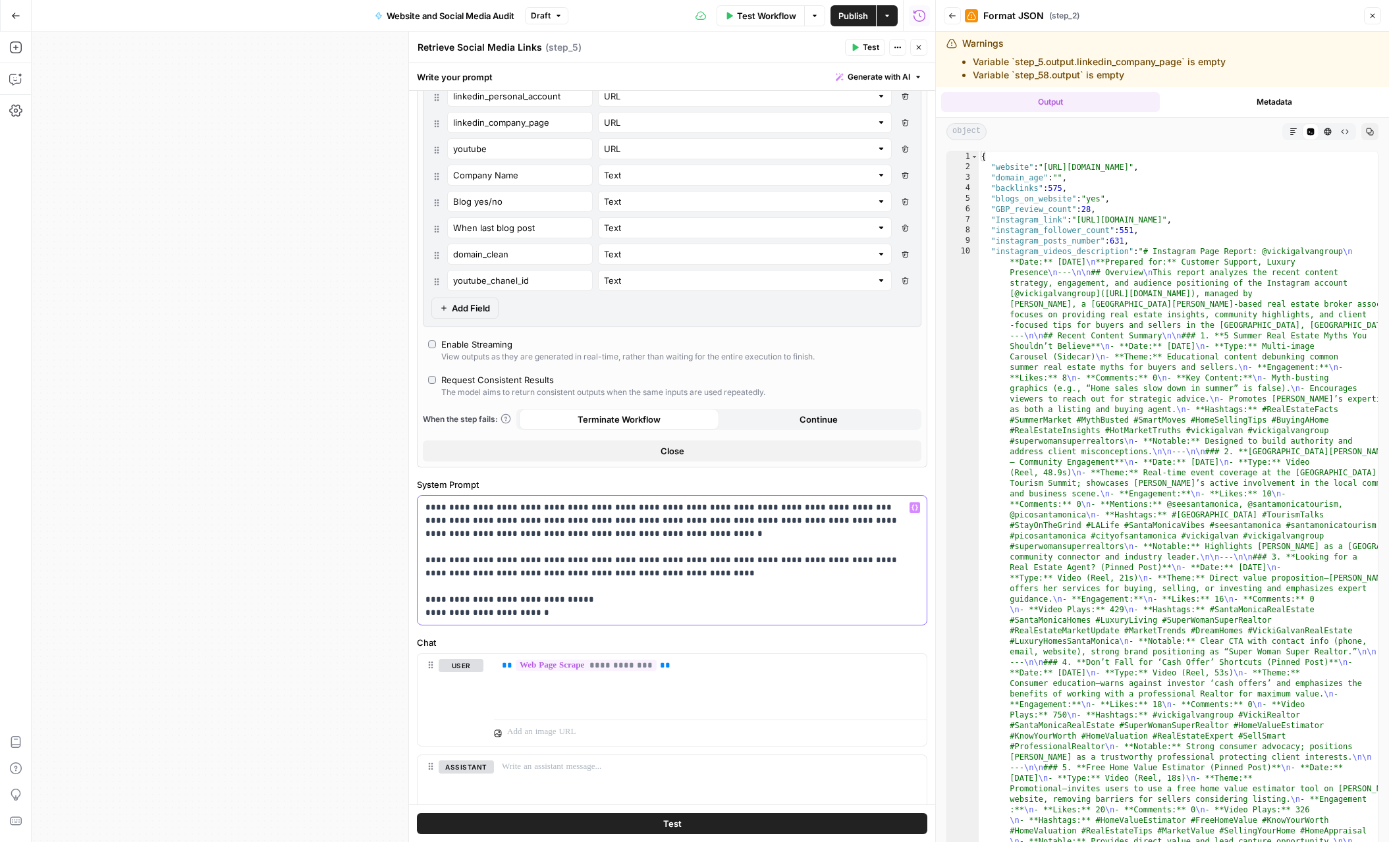
click at [539, 615] on p "**********" at bounding box center [671, 560] width 493 height 119
click at [435, 633] on p "**********" at bounding box center [671, 731] width 493 height 461
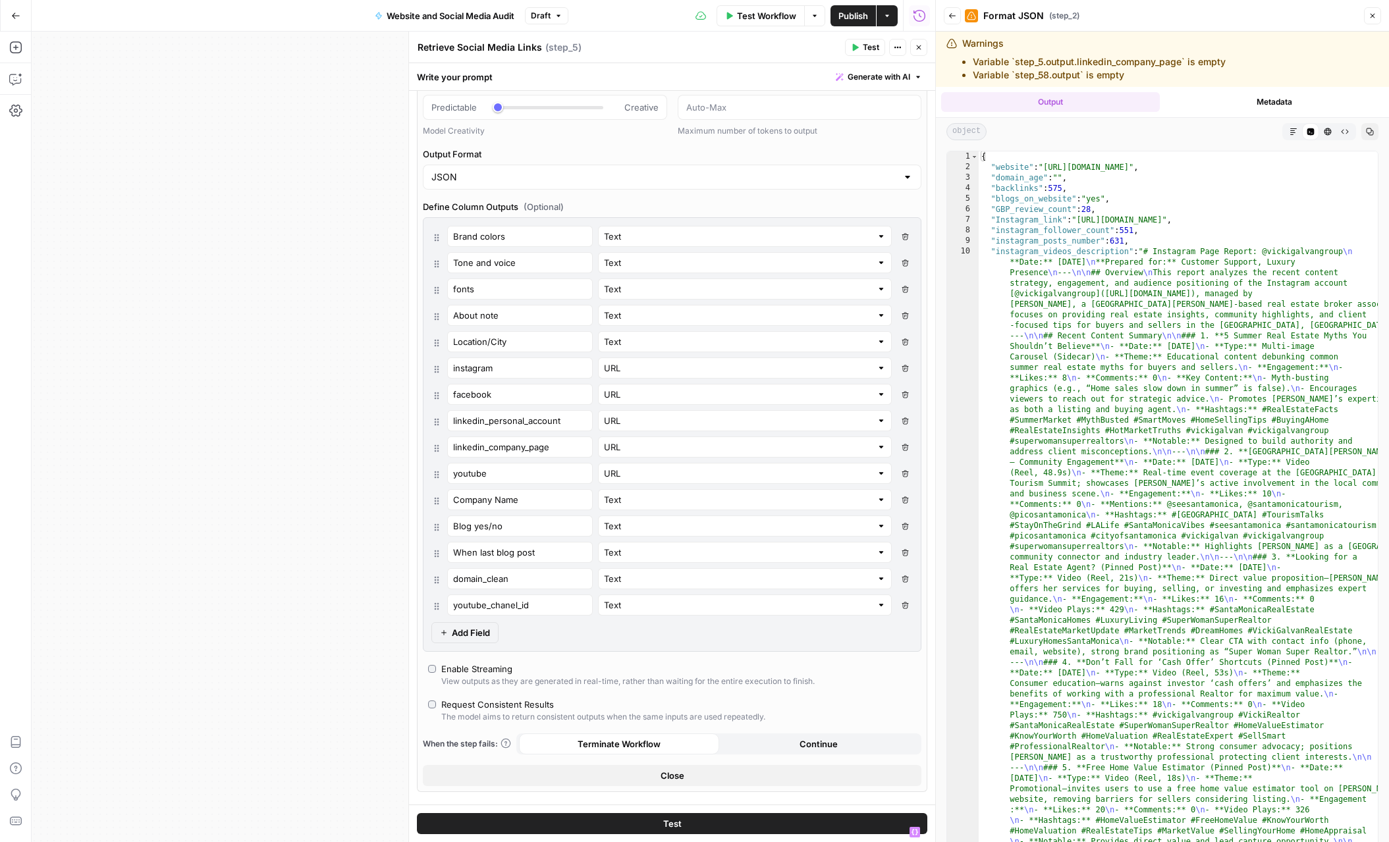
scroll to position [157, 0]
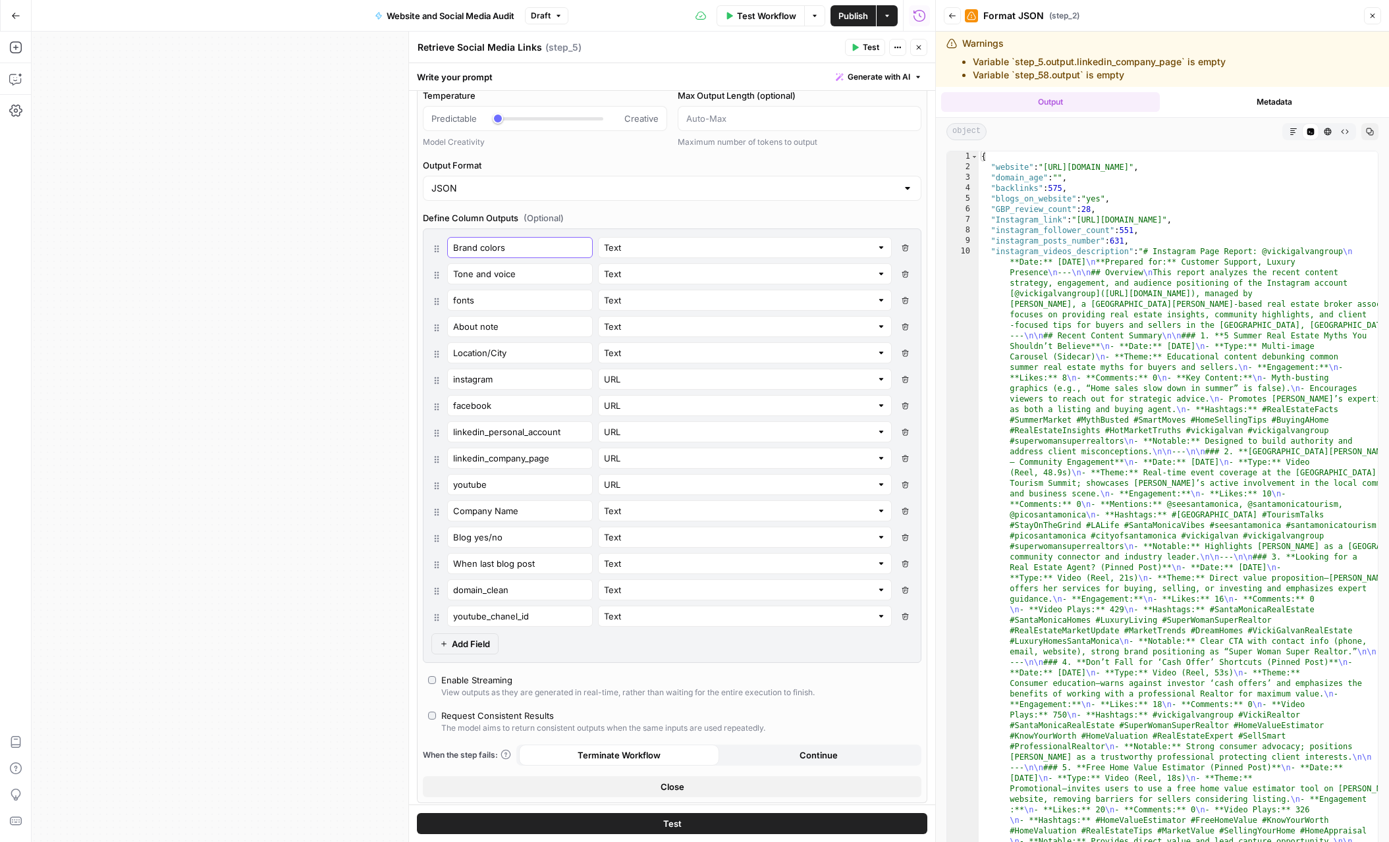
drag, startPoint x: 504, startPoint y: 246, endPoint x: 439, endPoint y: 246, distance: 64.5
click at [439, 246] on div "Brand colors Text Delete Field" at bounding box center [671, 247] width 481 height 21
type input "C"
type input "color_palet"
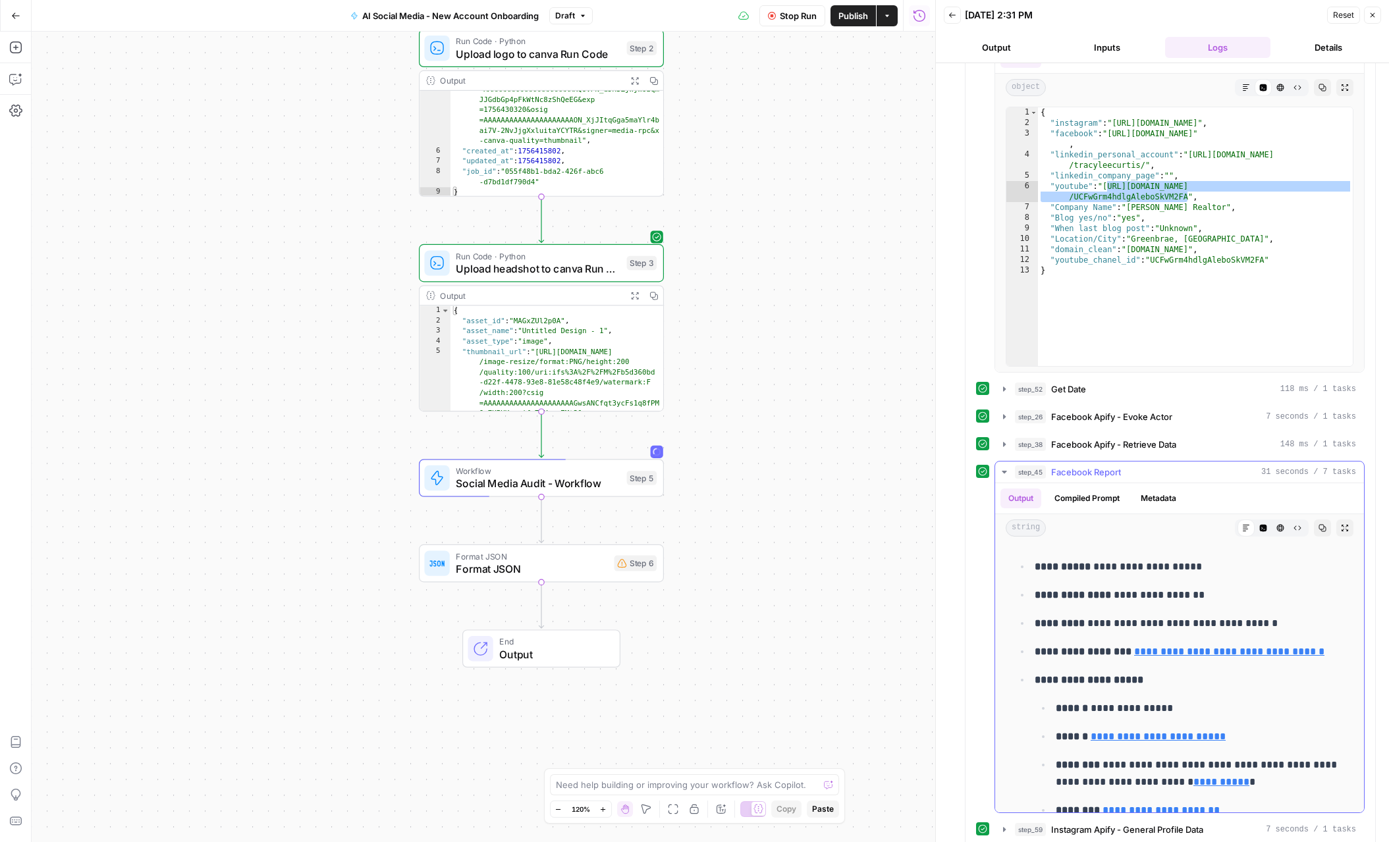
click at [1004, 473] on icon "button" at bounding box center [1003, 472] width 5 height 3
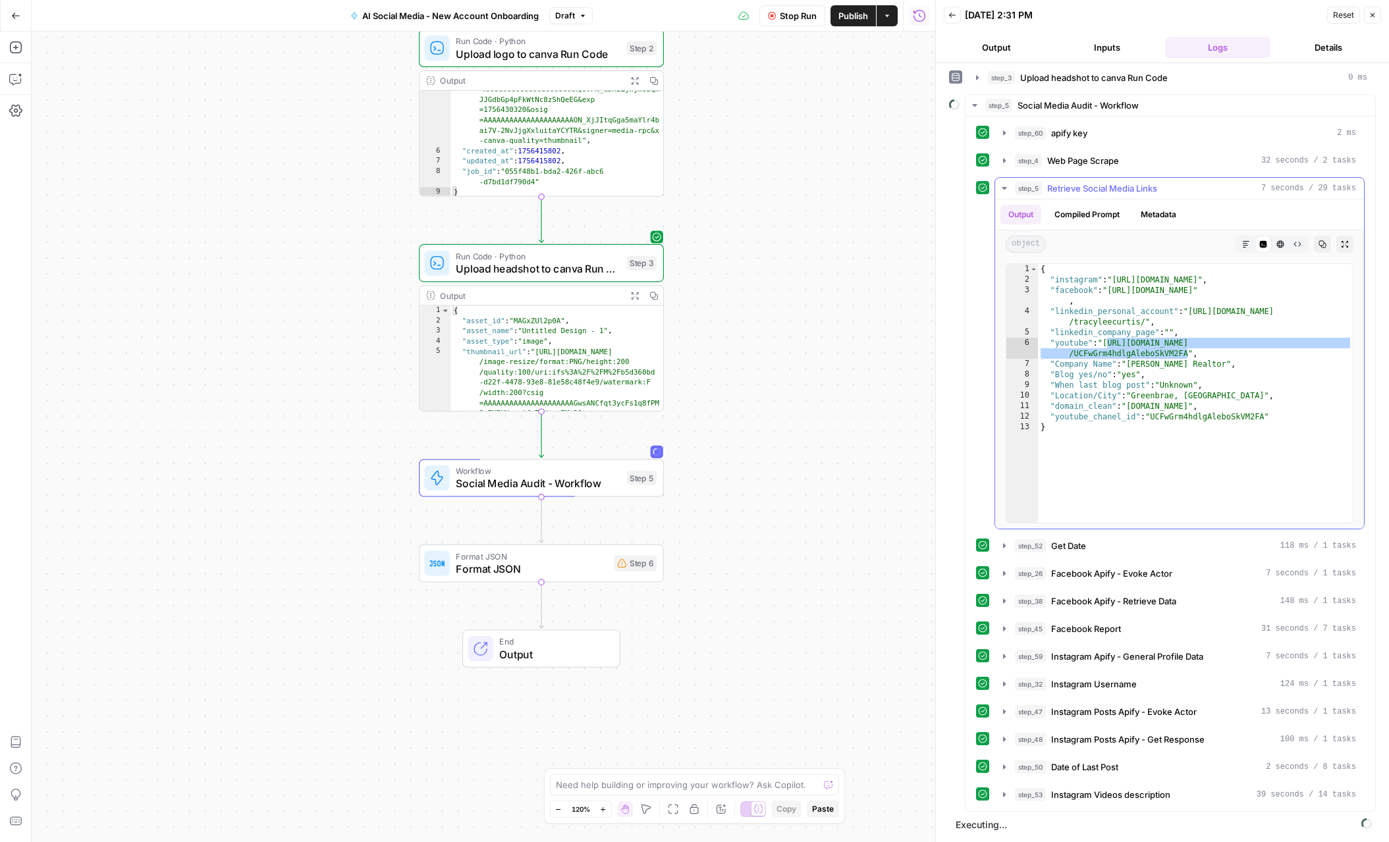
click at [1006, 184] on icon "button" at bounding box center [1004, 188] width 11 height 11
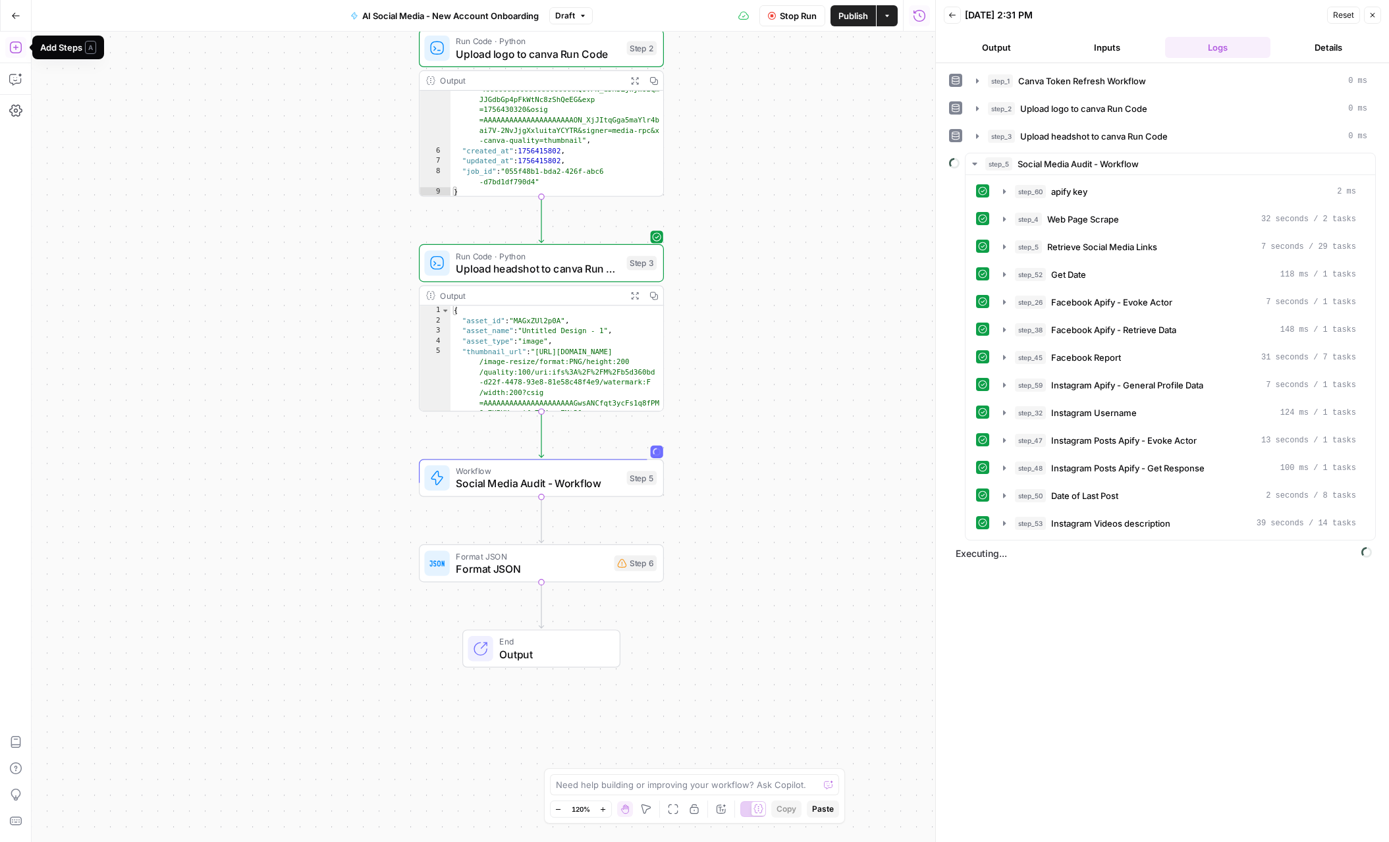
click at [20, 39] on button "Add Steps" at bounding box center [15, 47] width 21 height 21
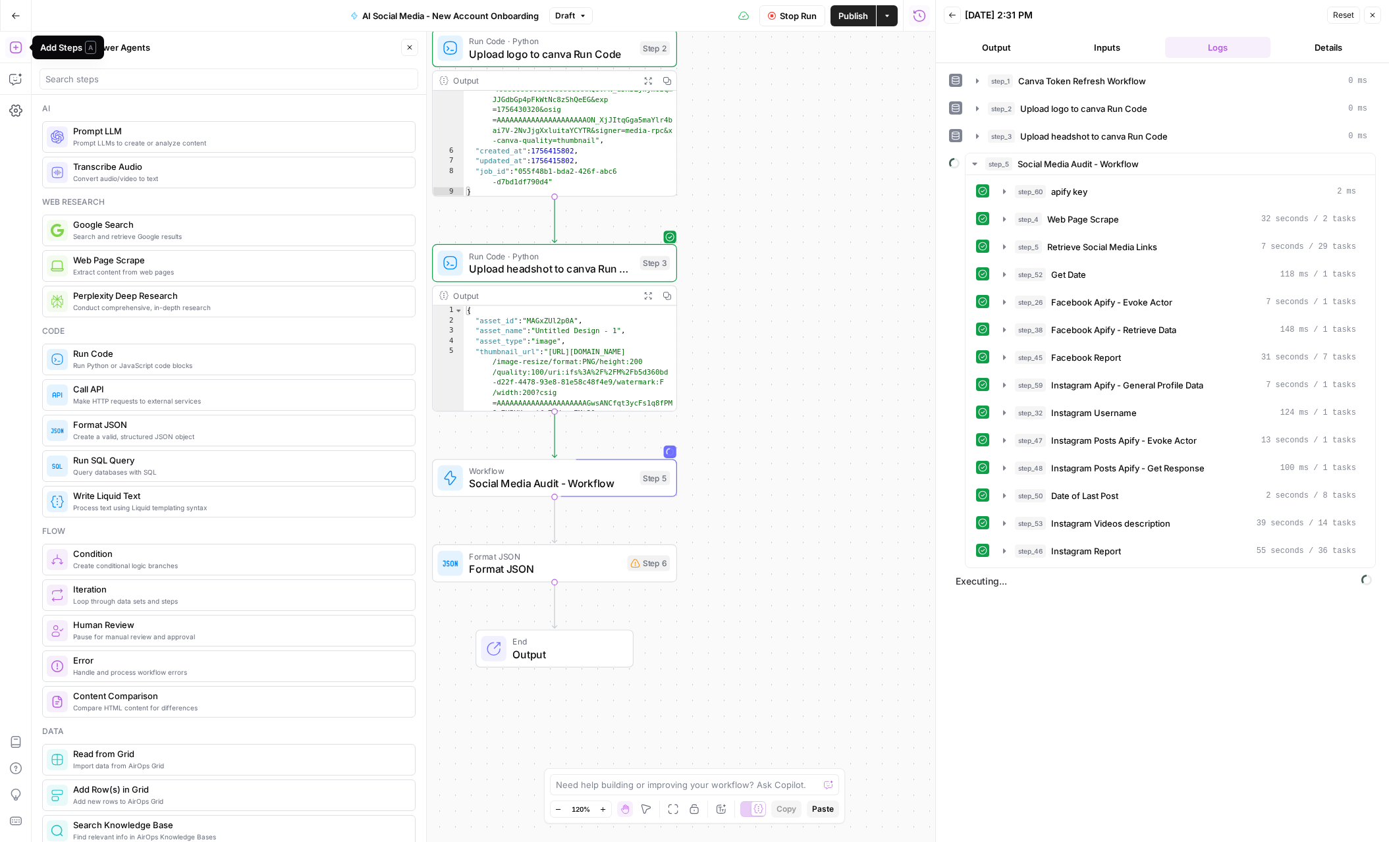
click at [101, 140] on span "Prompt LLMs to create or analyze content" at bounding box center [238, 143] width 331 height 11
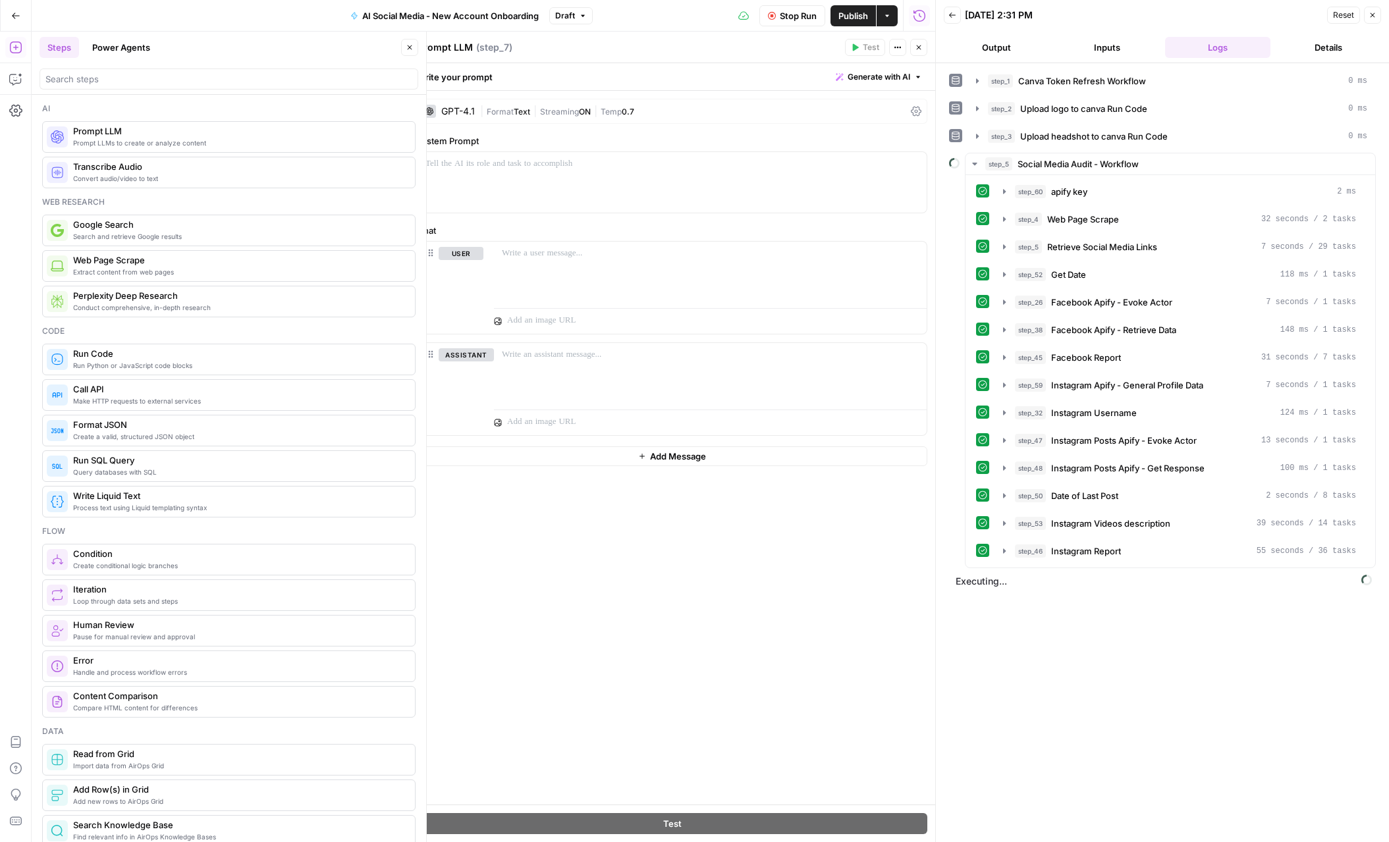
click at [440, 48] on textarea "Prompt LLM" at bounding box center [444, 47] width 55 height 13
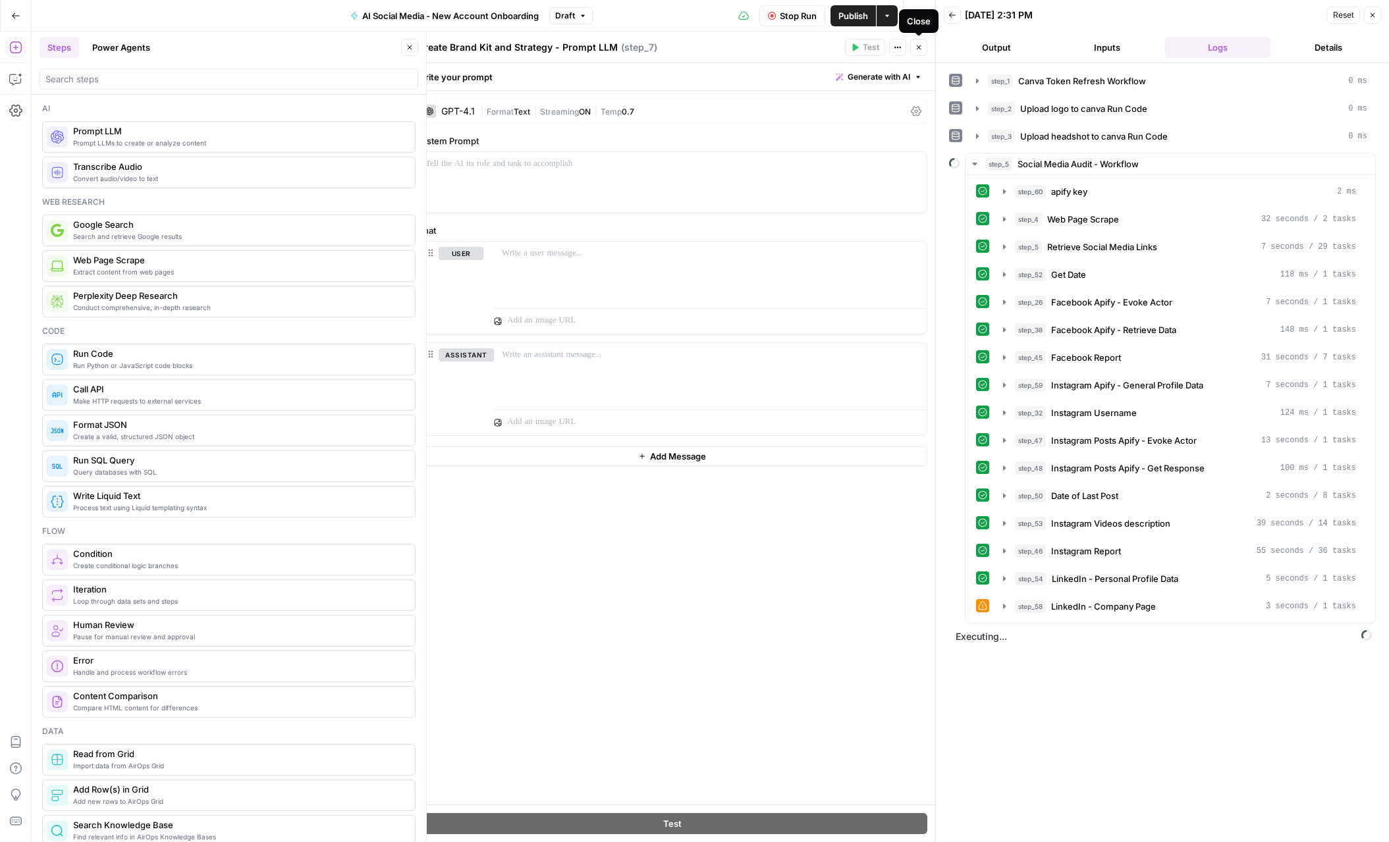
type textarea "Create Brand Kit and Strategy - Prompt LLM"
click at [914, 45] on button "Close" at bounding box center [918, 47] width 17 height 17
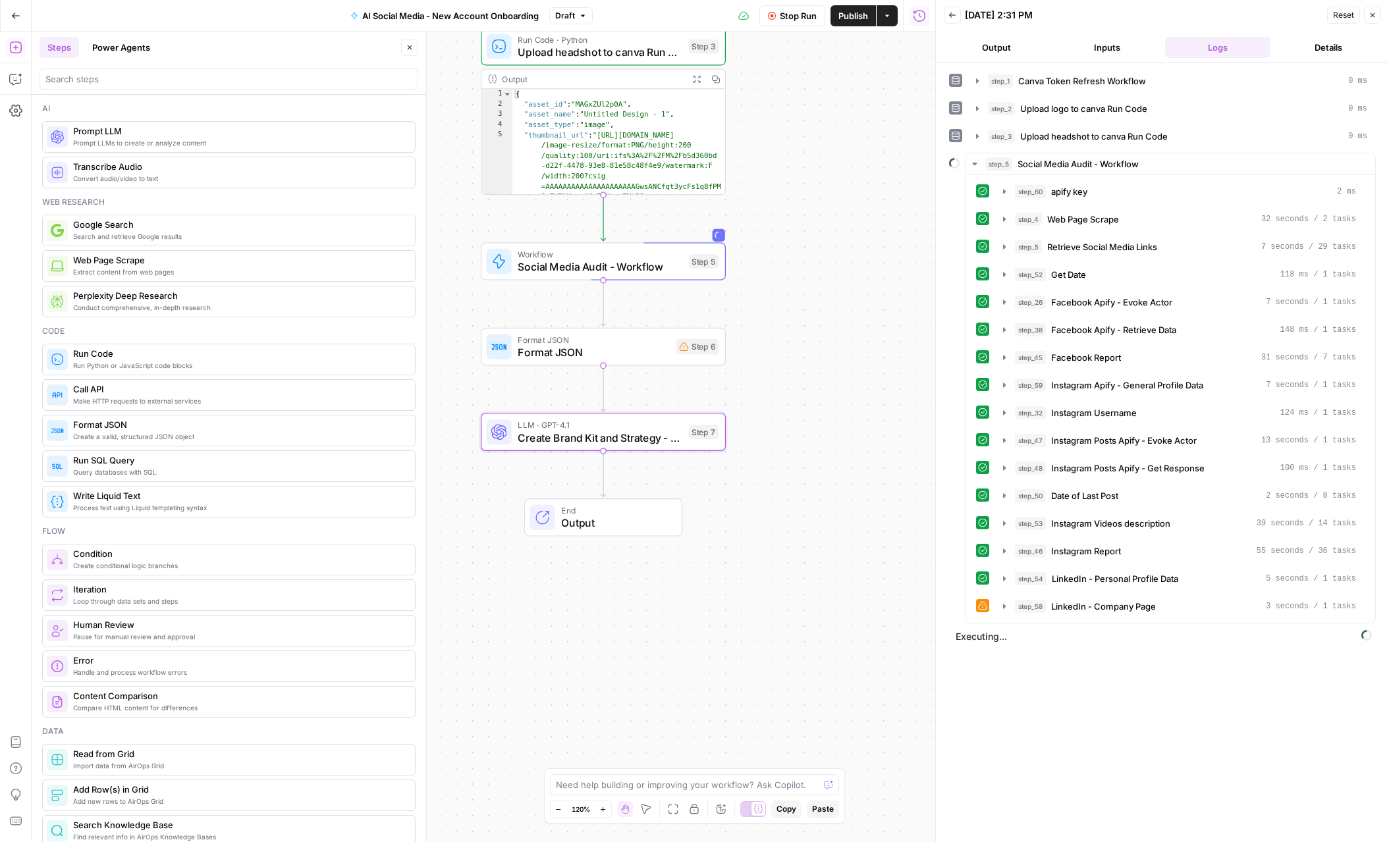
drag, startPoint x: 819, startPoint y: 469, endPoint x: 868, endPoint y: 244, distance: 230.4
click at [868, 244] on div "Workflow Set Inputs Inputs Workflow Canva Token Refresh Workflow Step 1 Output …" at bounding box center [483, 437] width 903 height 811
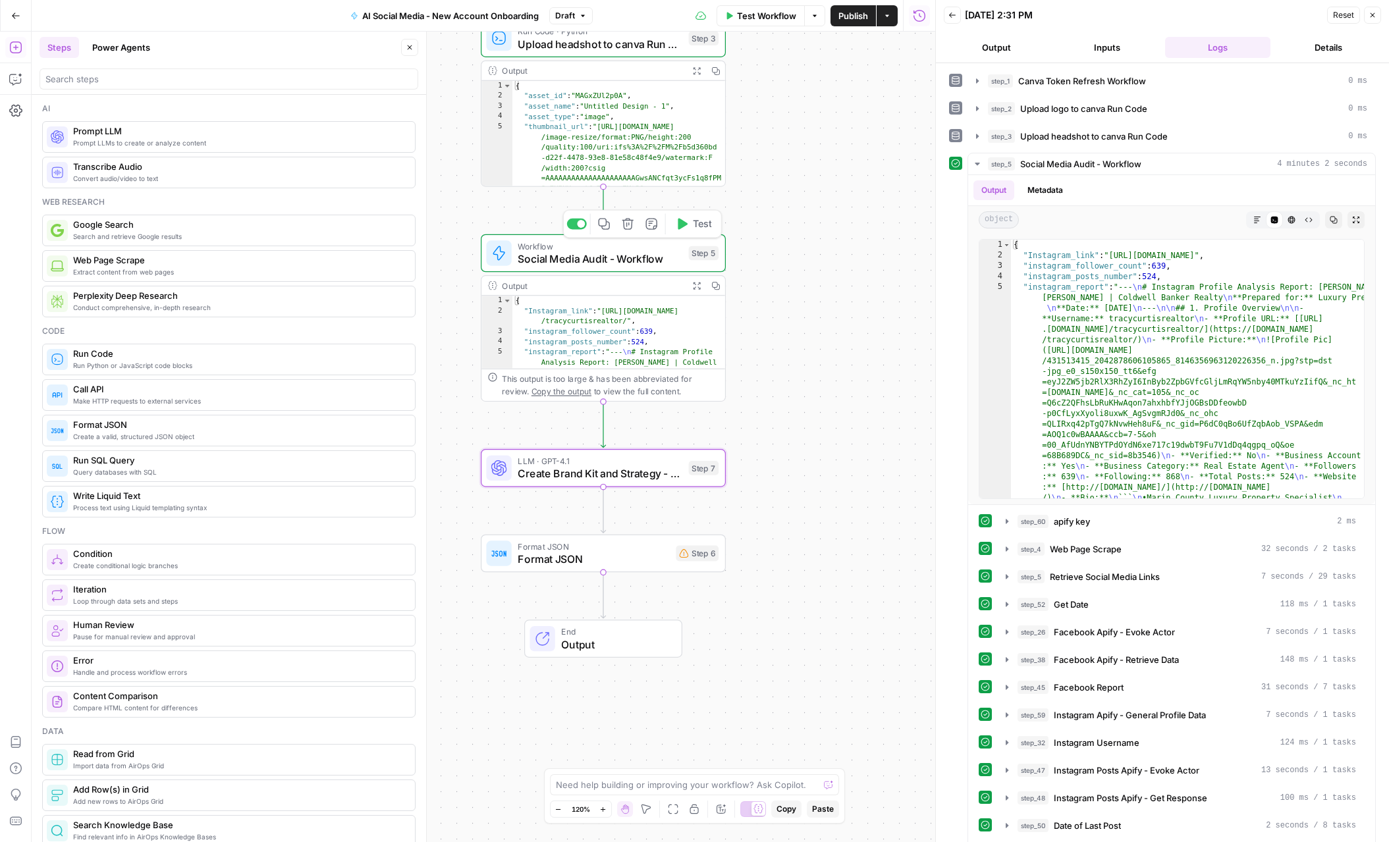
click at [687, 230] on button "Test" at bounding box center [693, 224] width 49 height 20
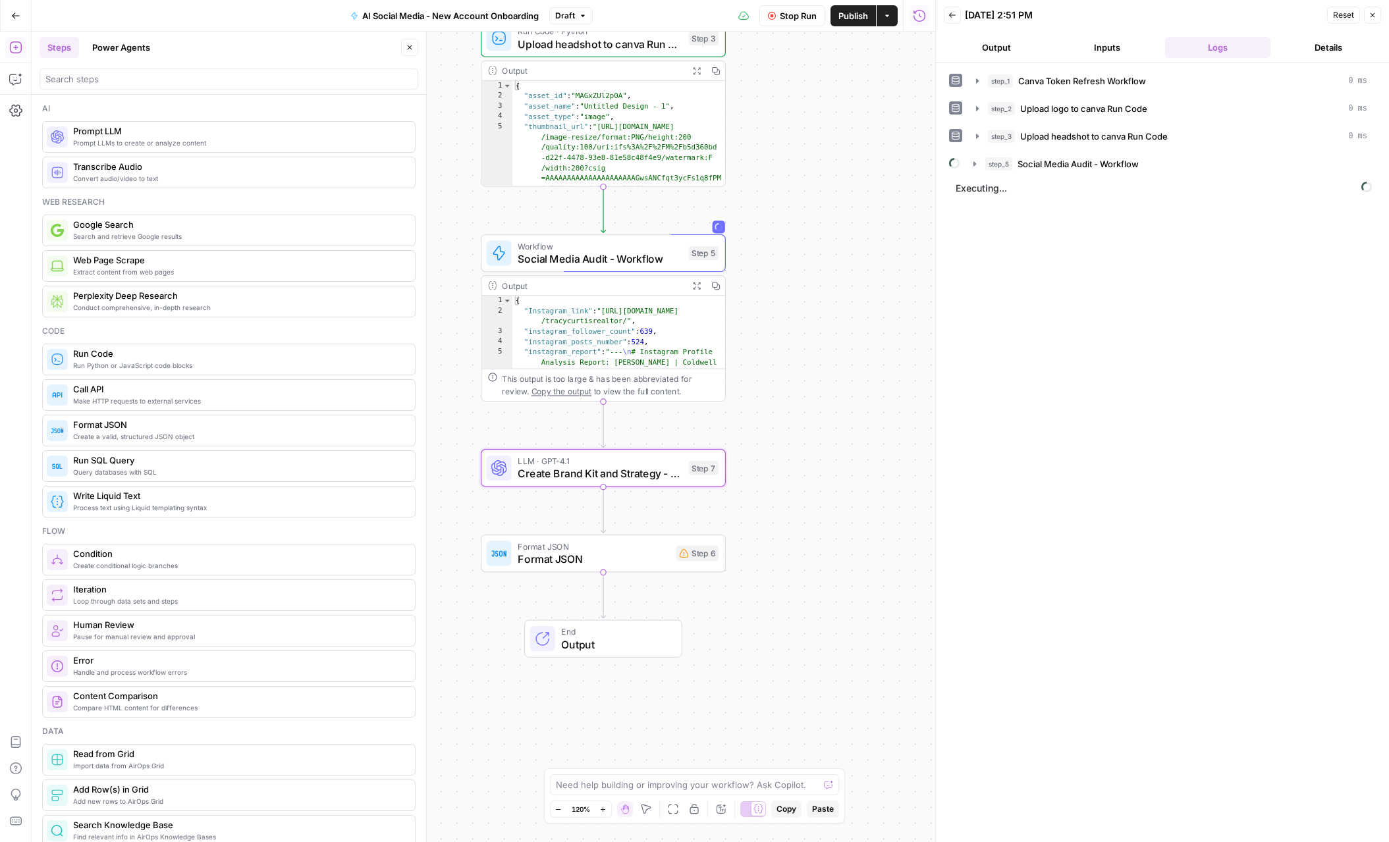
click at [776, 17] on button "Stop Run" at bounding box center [792, 15] width 66 height 21
click at [701, 232] on button "Test" at bounding box center [693, 224] width 49 height 20
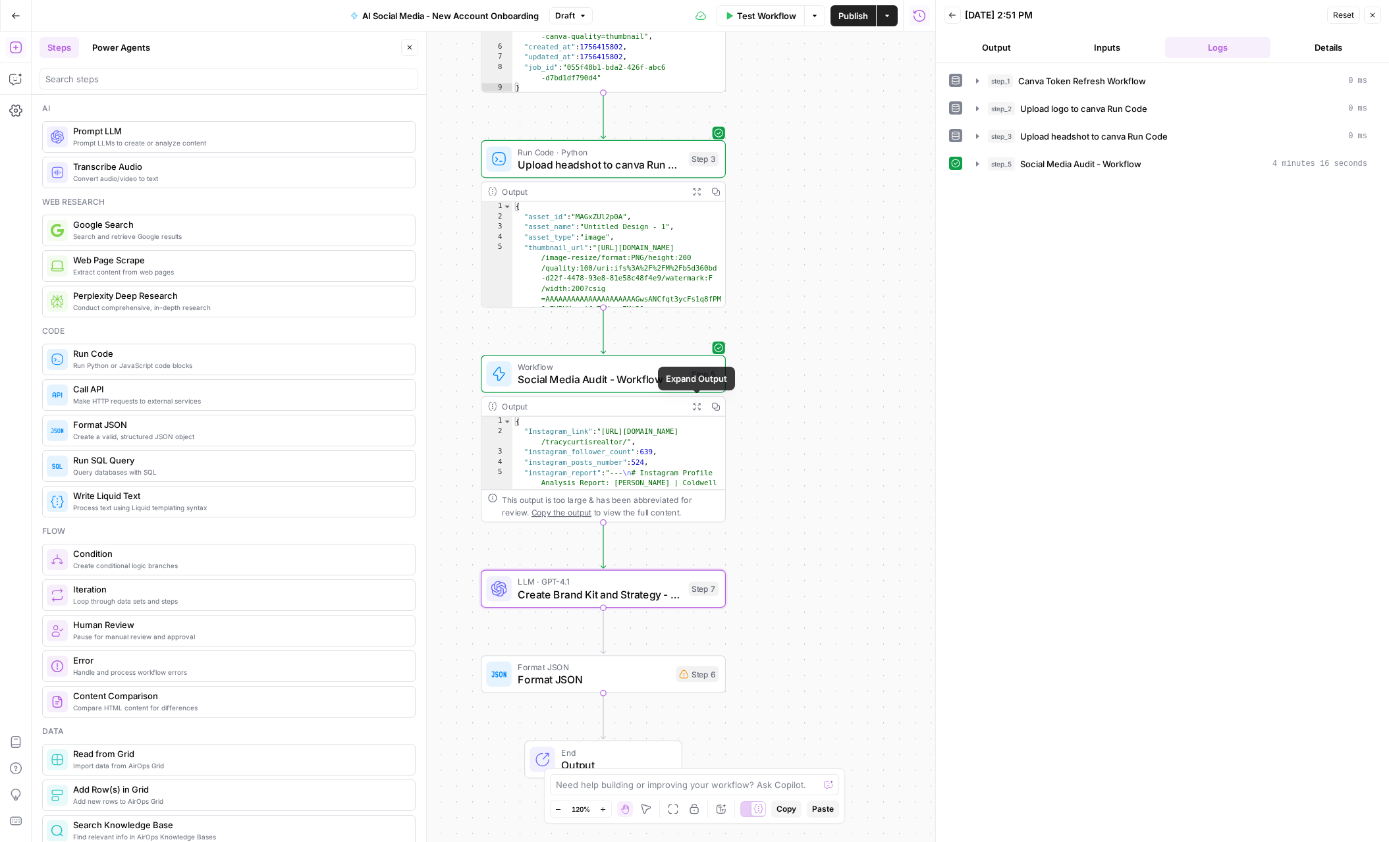
click at [697, 404] on icon "button" at bounding box center [696, 406] width 7 height 7
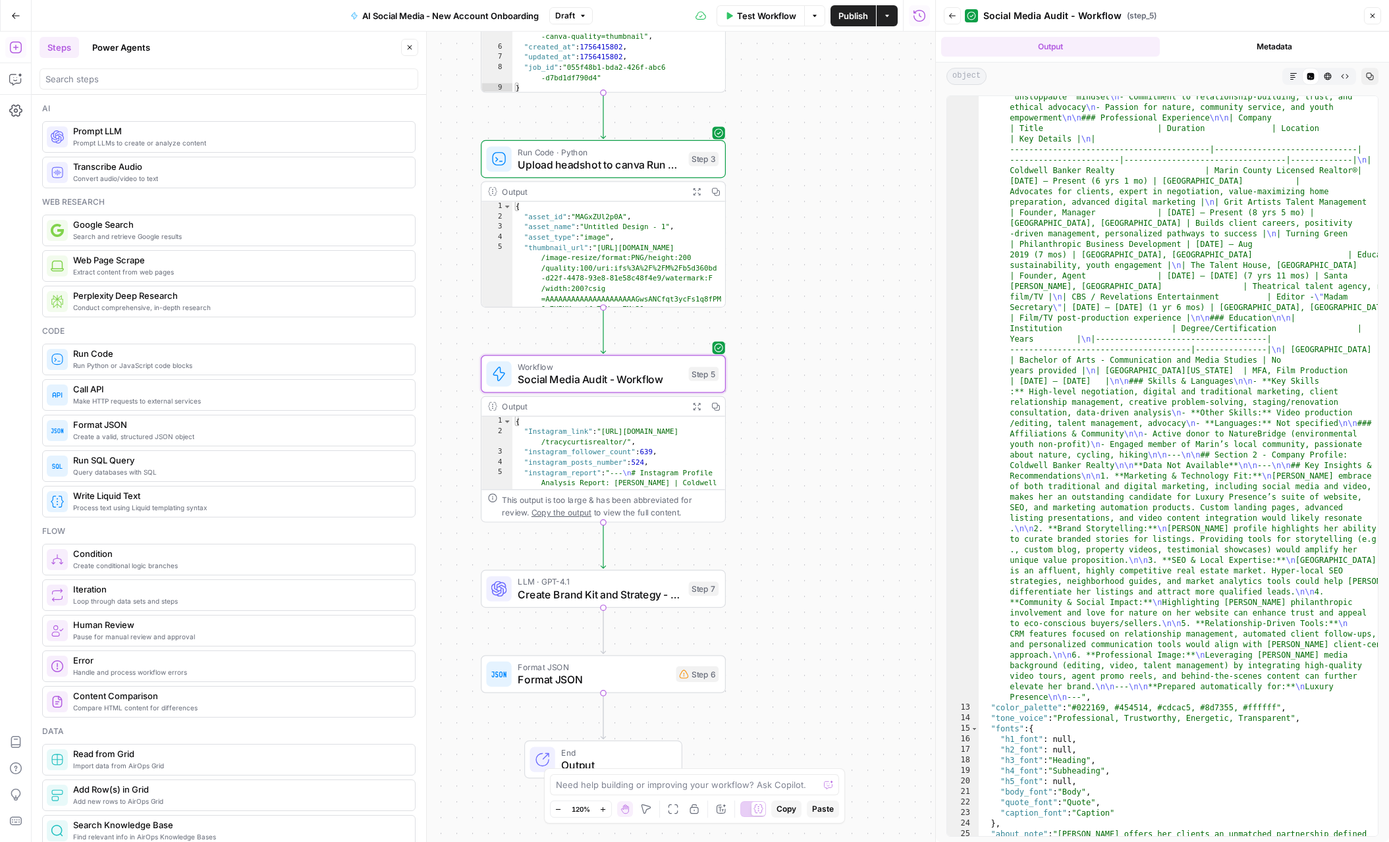
scroll to position [2568, 0]
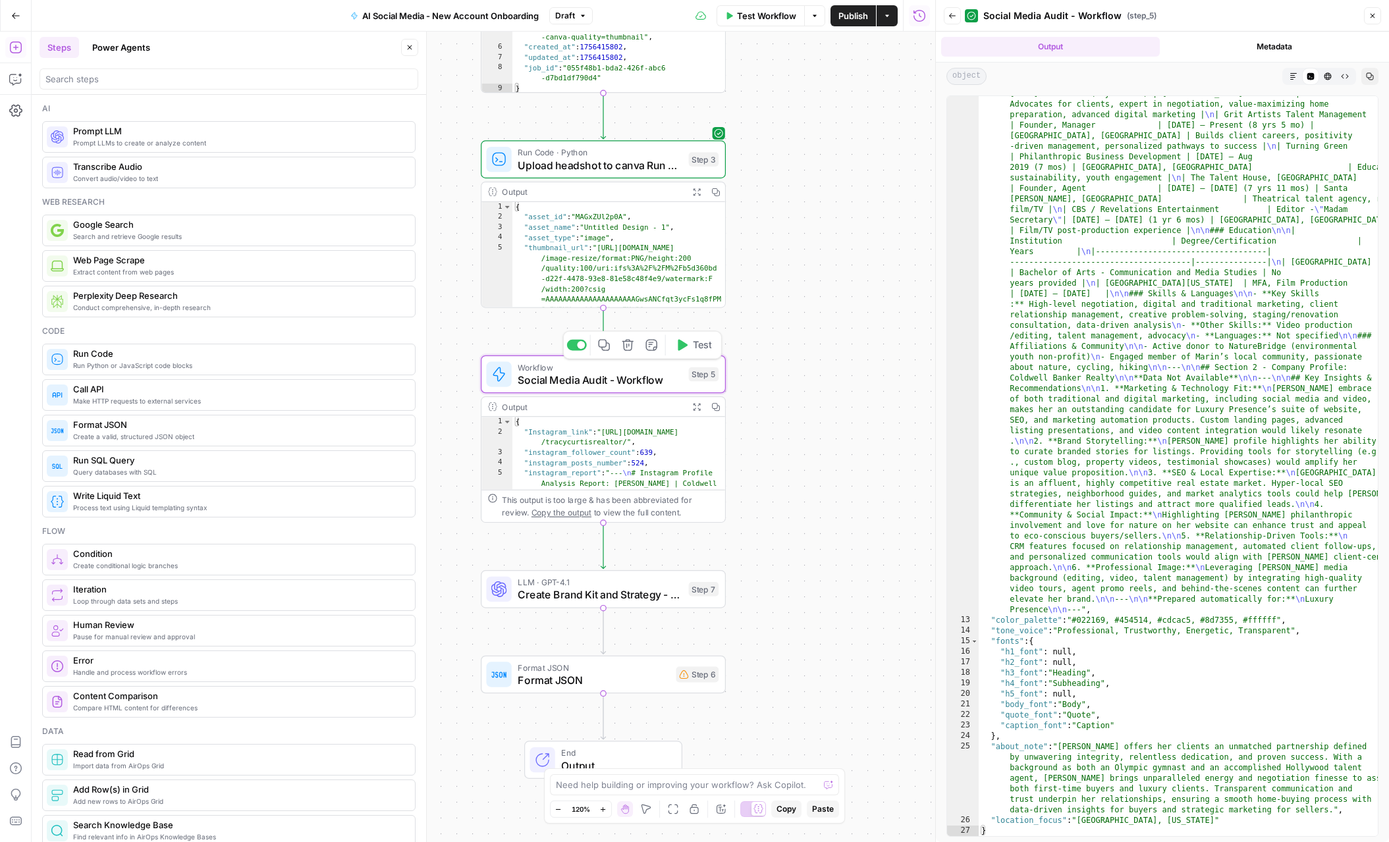
click at [696, 351] on span "Test" at bounding box center [702, 345] width 19 height 14
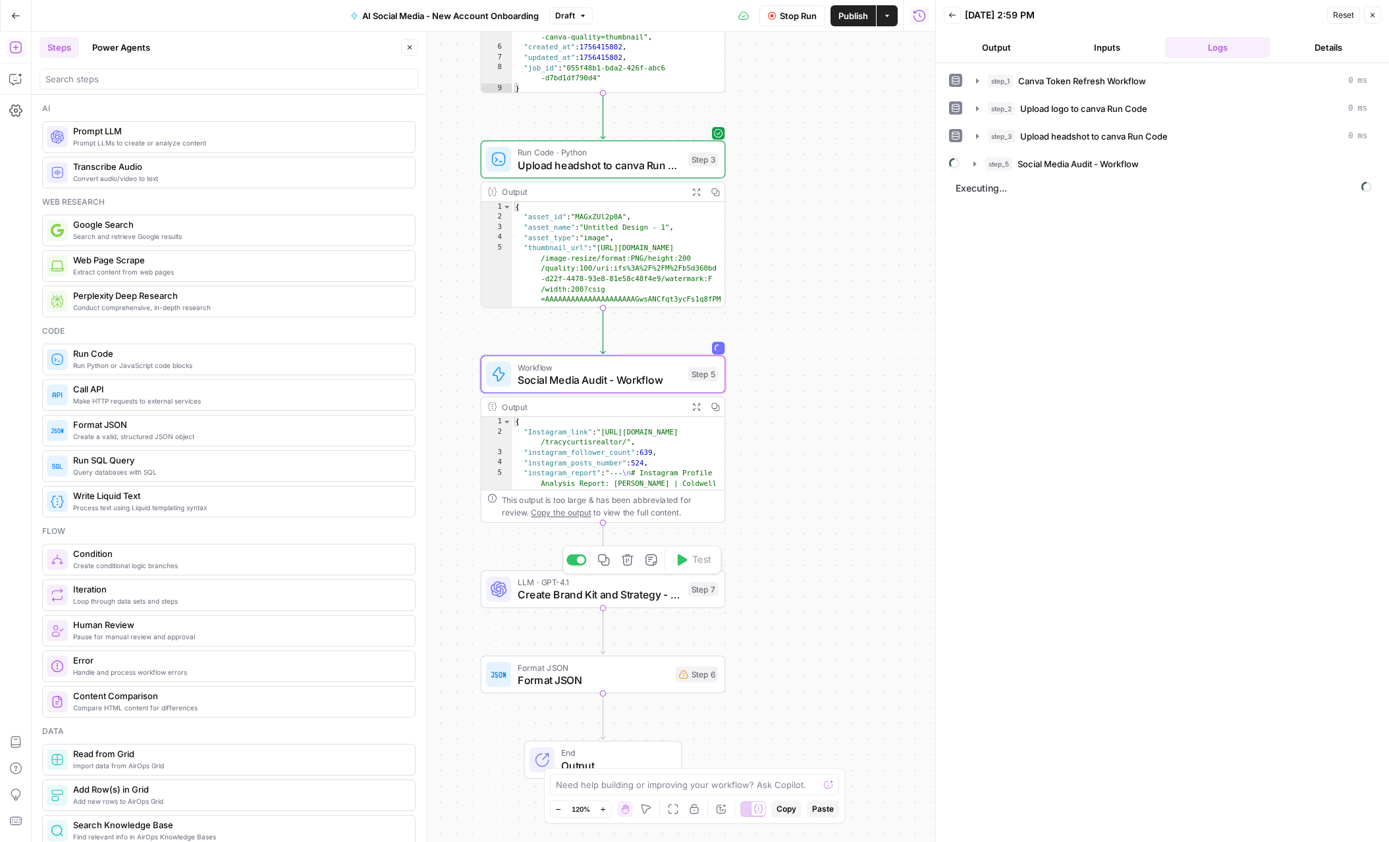
click at [583, 595] on span "Create Brand Kit and Strategy - Prompt LLM" at bounding box center [600, 595] width 165 height 16
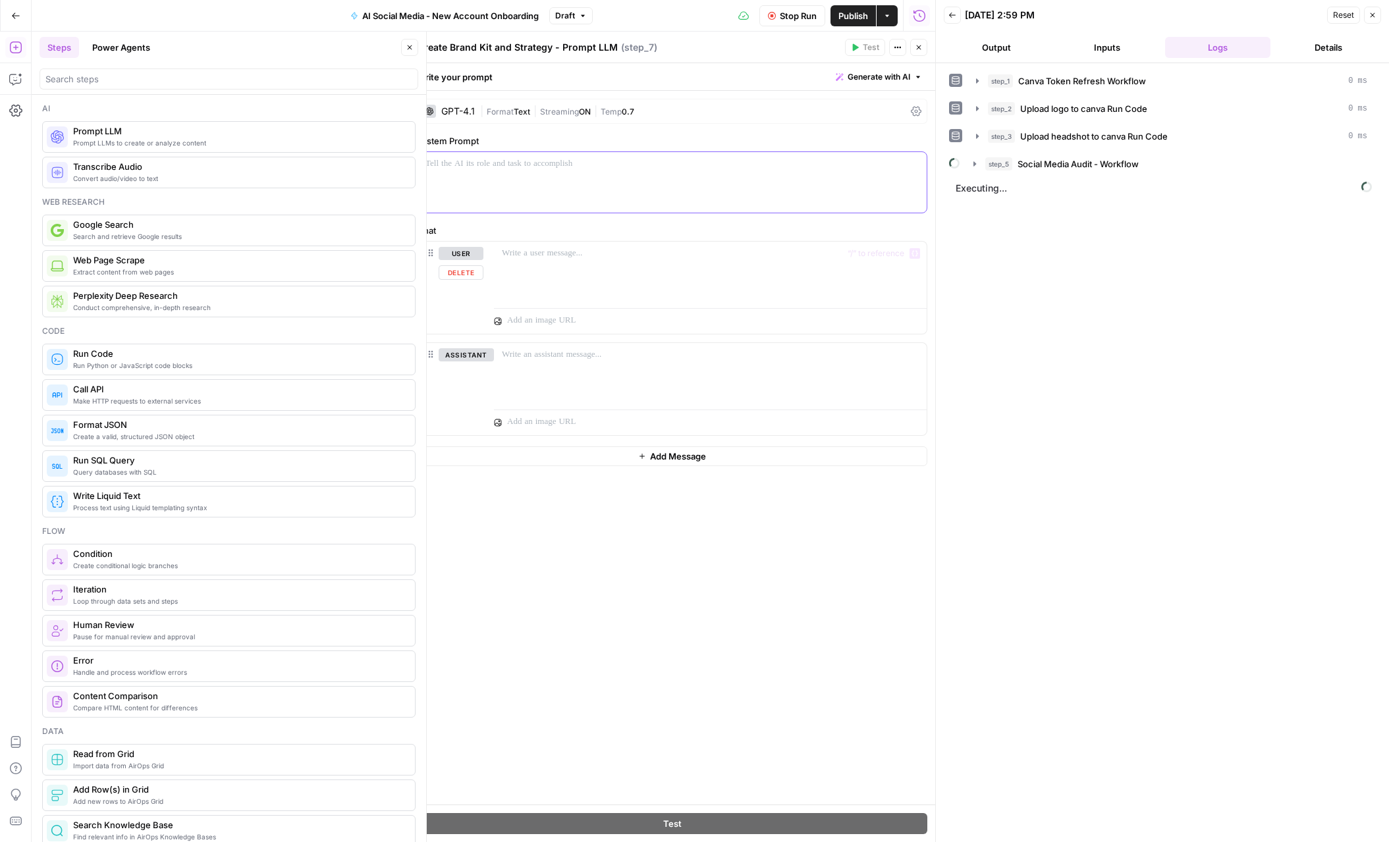
click at [550, 197] on div at bounding box center [671, 182] width 509 height 61
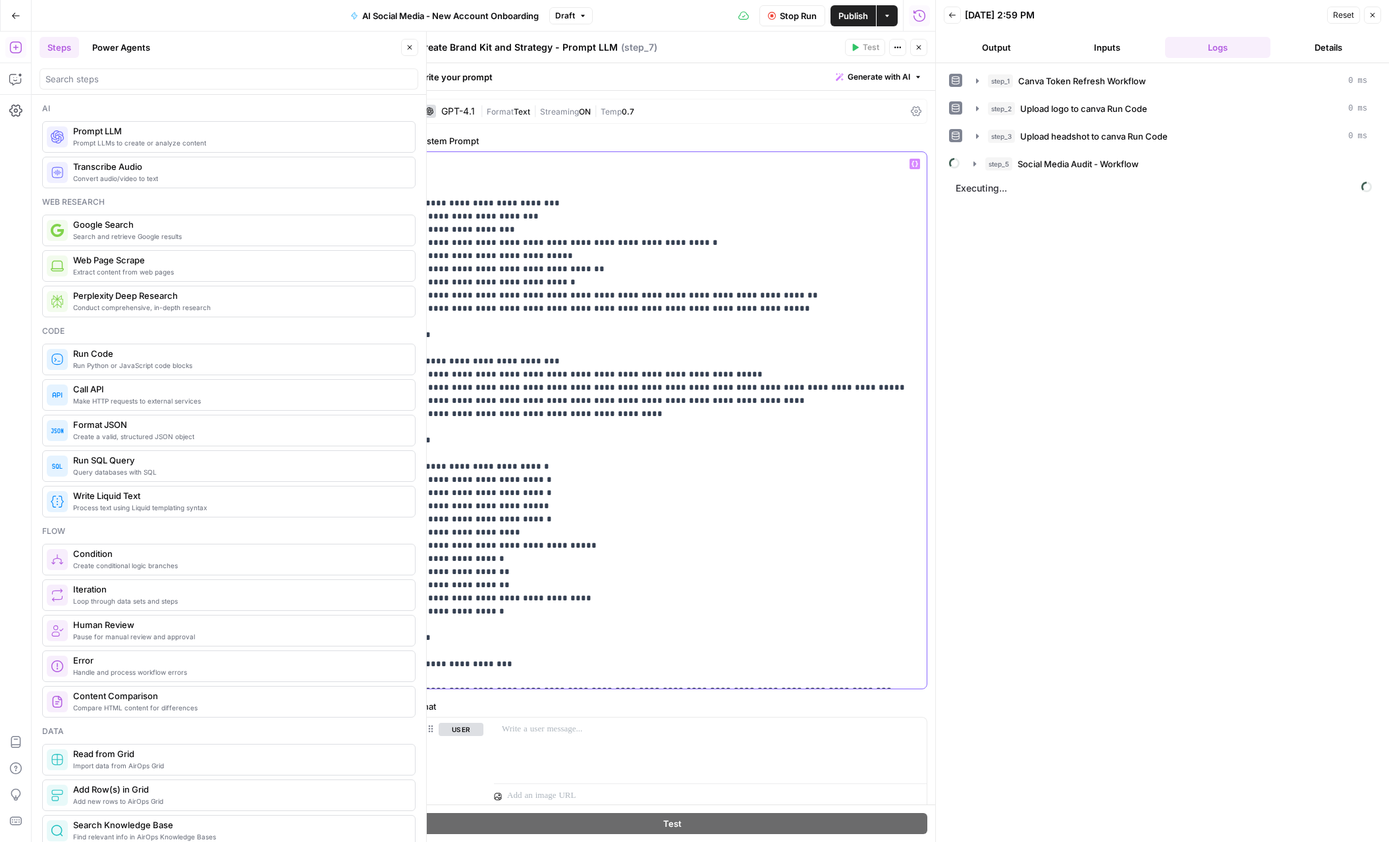
click at [457, 158] on p "**********" at bounding box center [671, 815] width 493 height 1317
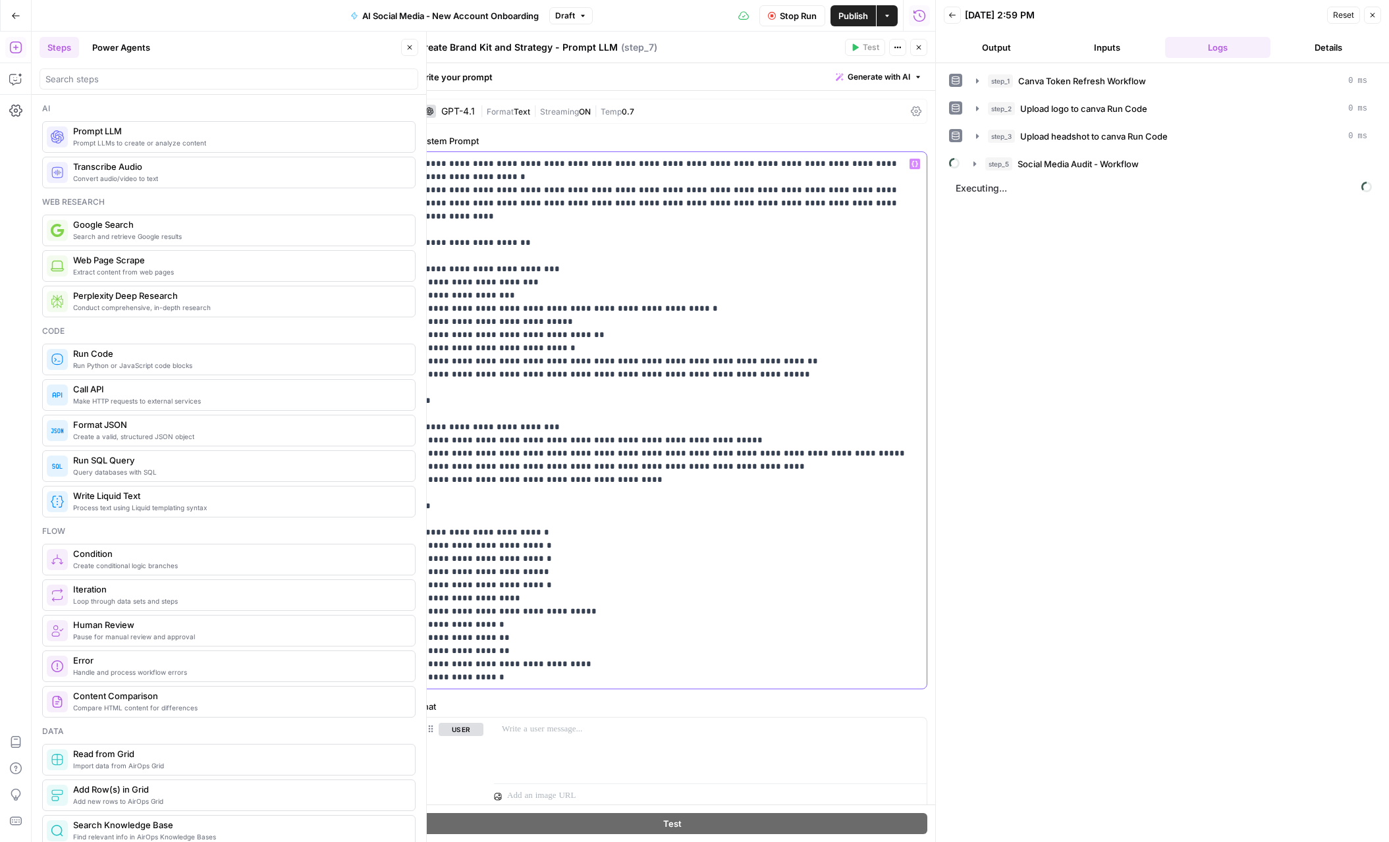
click at [521, 270] on p "**********" at bounding box center [671, 835] width 493 height 1356
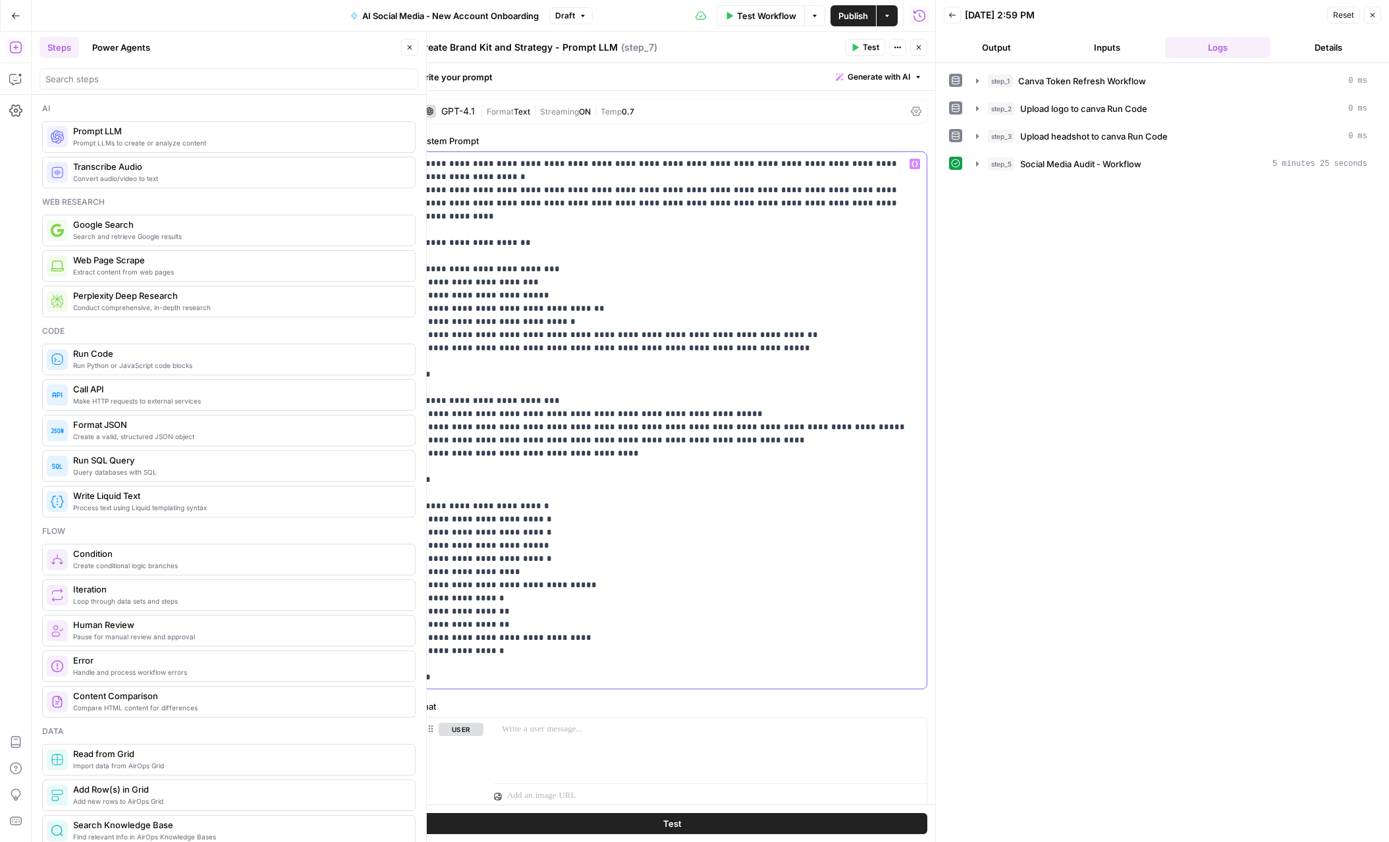
click at [503, 205] on p "**********" at bounding box center [671, 822] width 493 height 1330
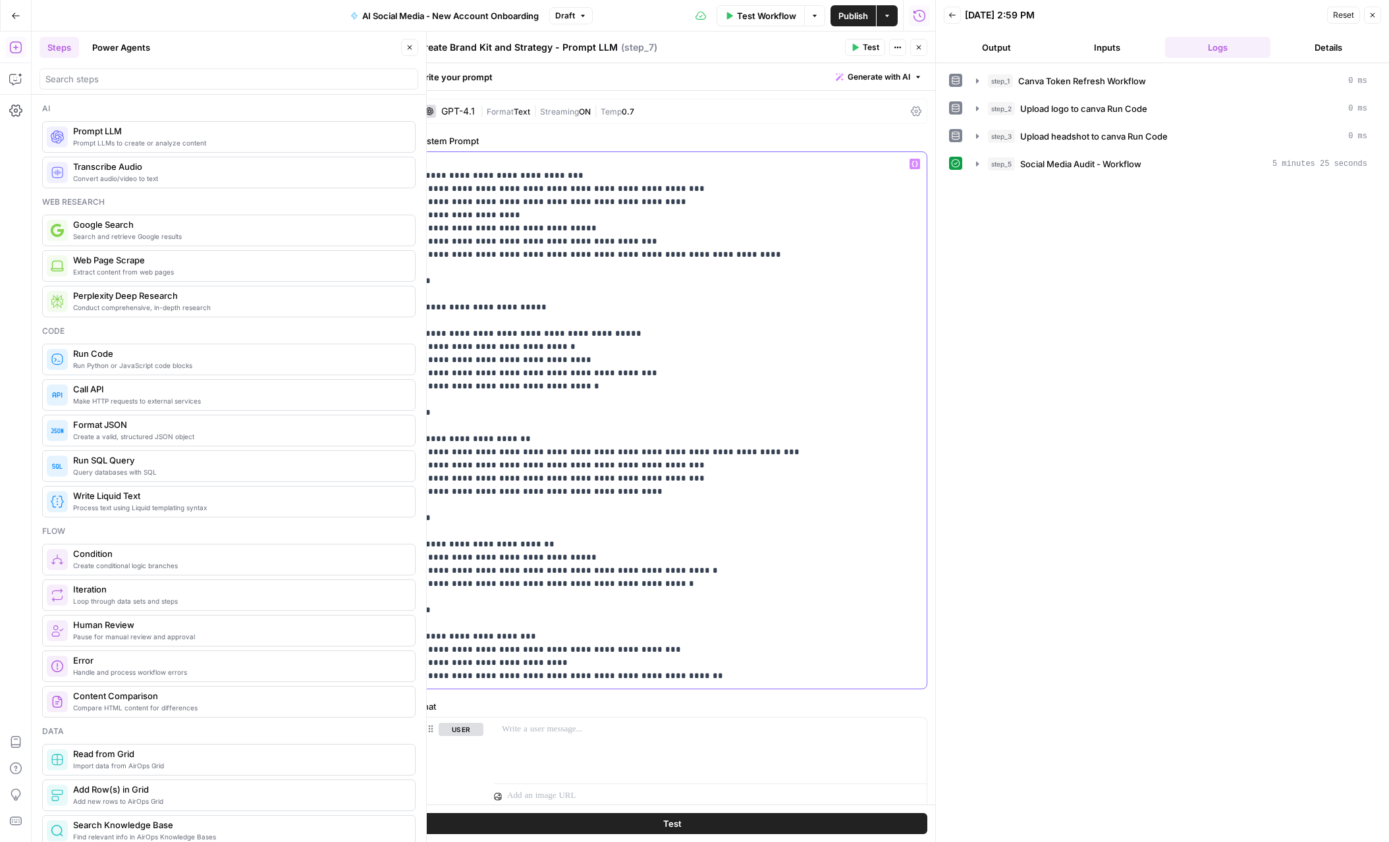
scroll to position [818, 0]
click at [423, 413] on div "**********" at bounding box center [671, 420] width 509 height 537
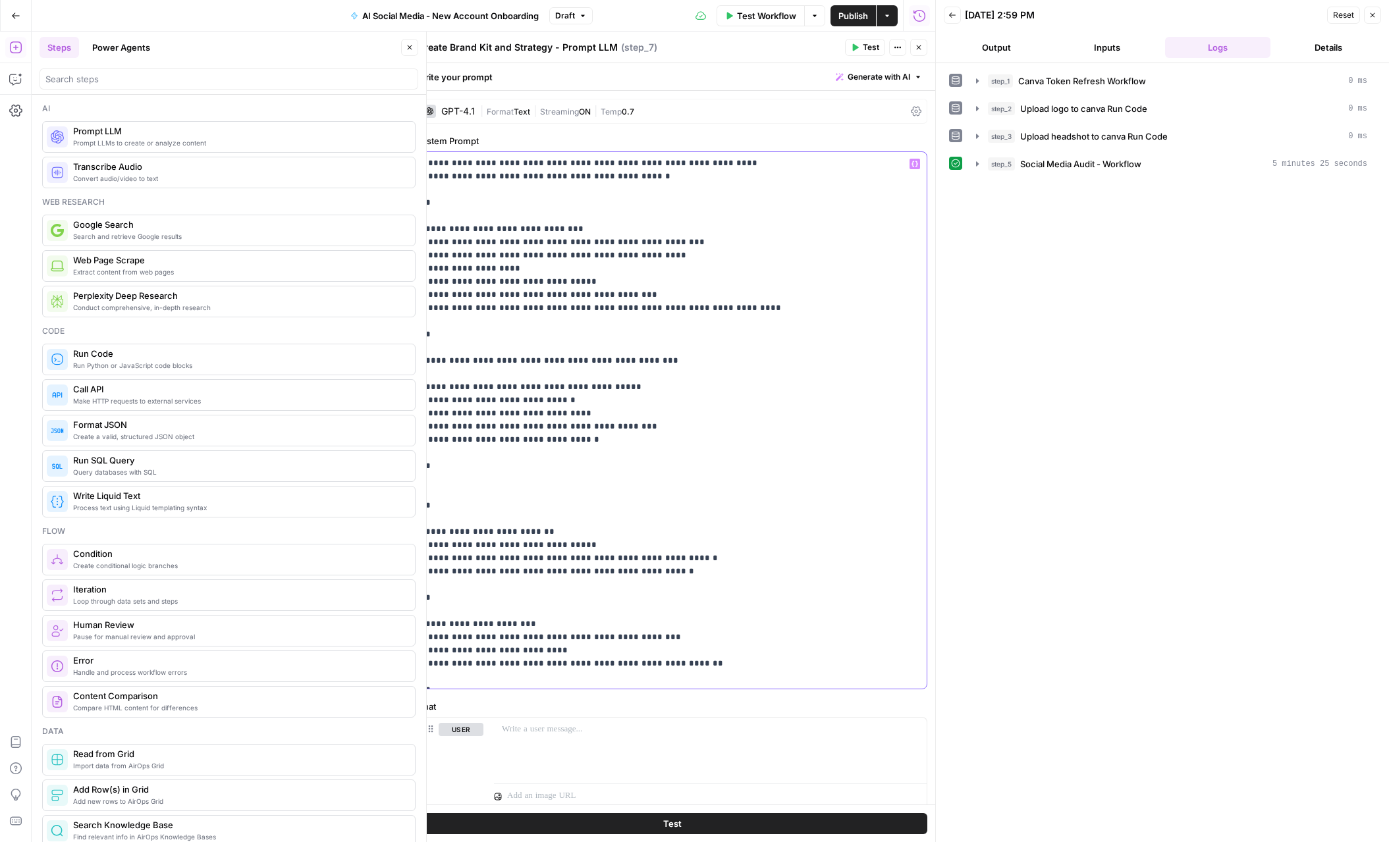
click at [610, 419] on p "**********" at bounding box center [671, 38] width 493 height 1291
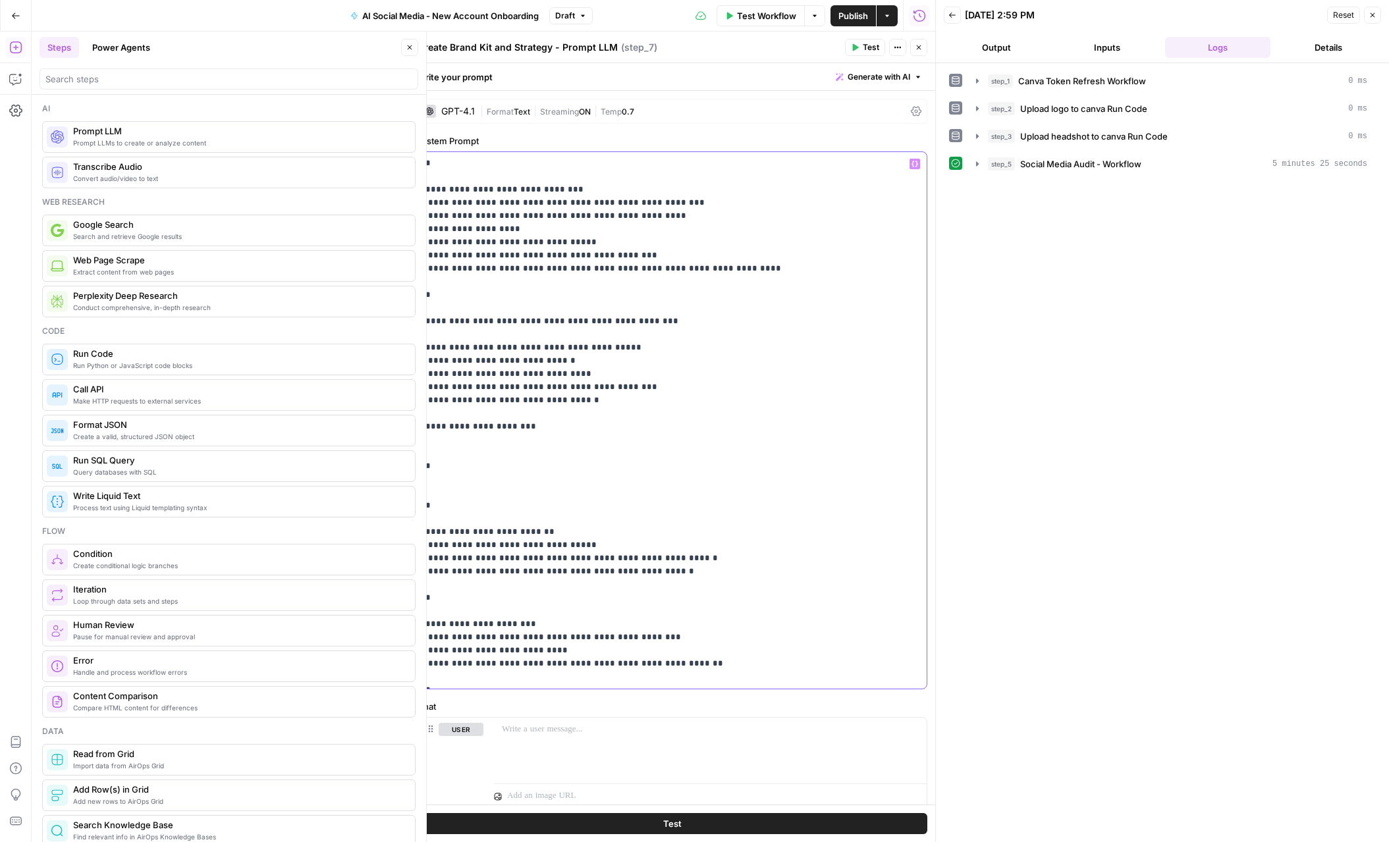
scroll to position [817, 0]
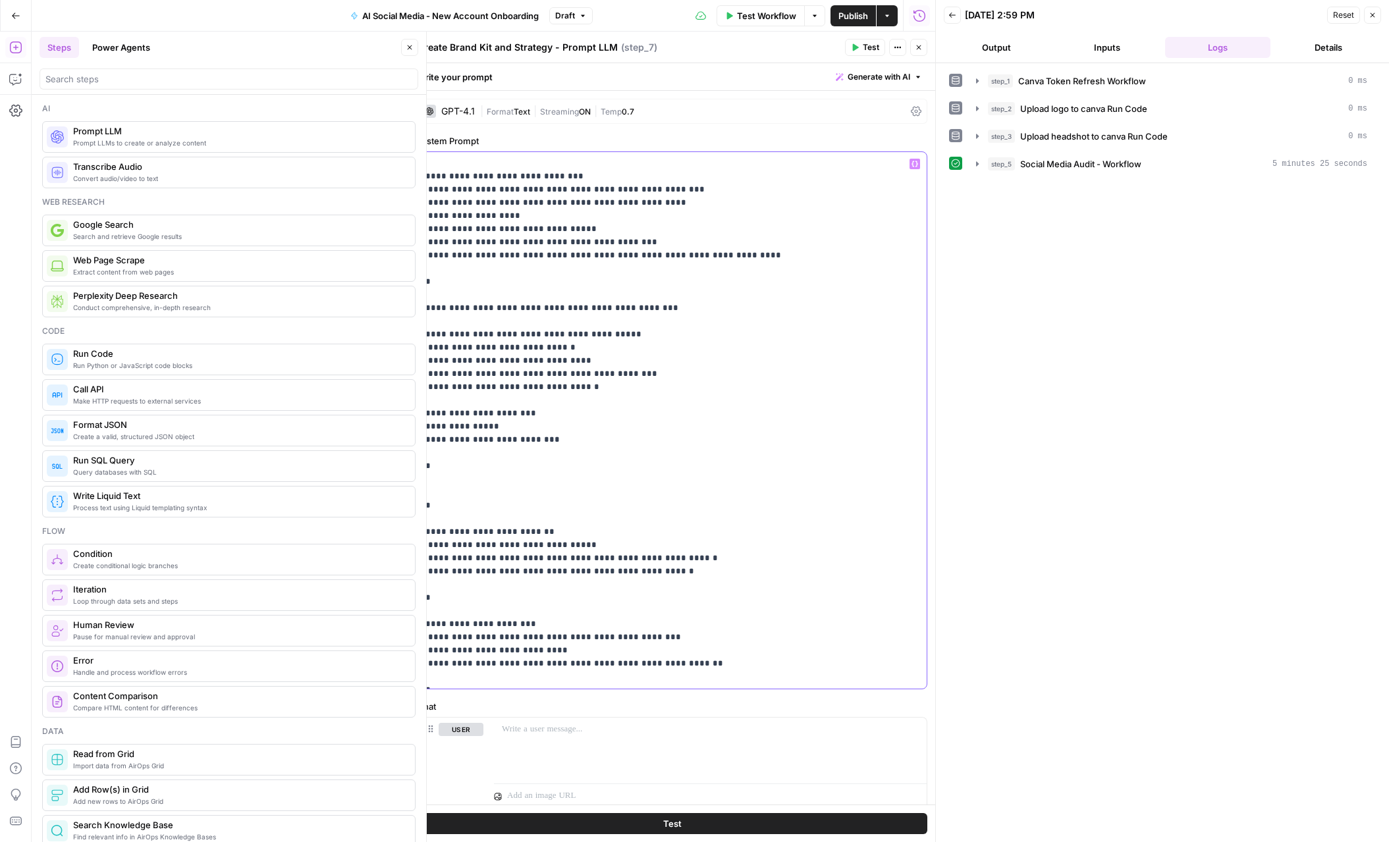
drag, startPoint x: 512, startPoint y: 383, endPoint x: 530, endPoint y: 390, distance: 19.6
click at [512, 383] on p "**********" at bounding box center [671, 11] width 493 height 1343
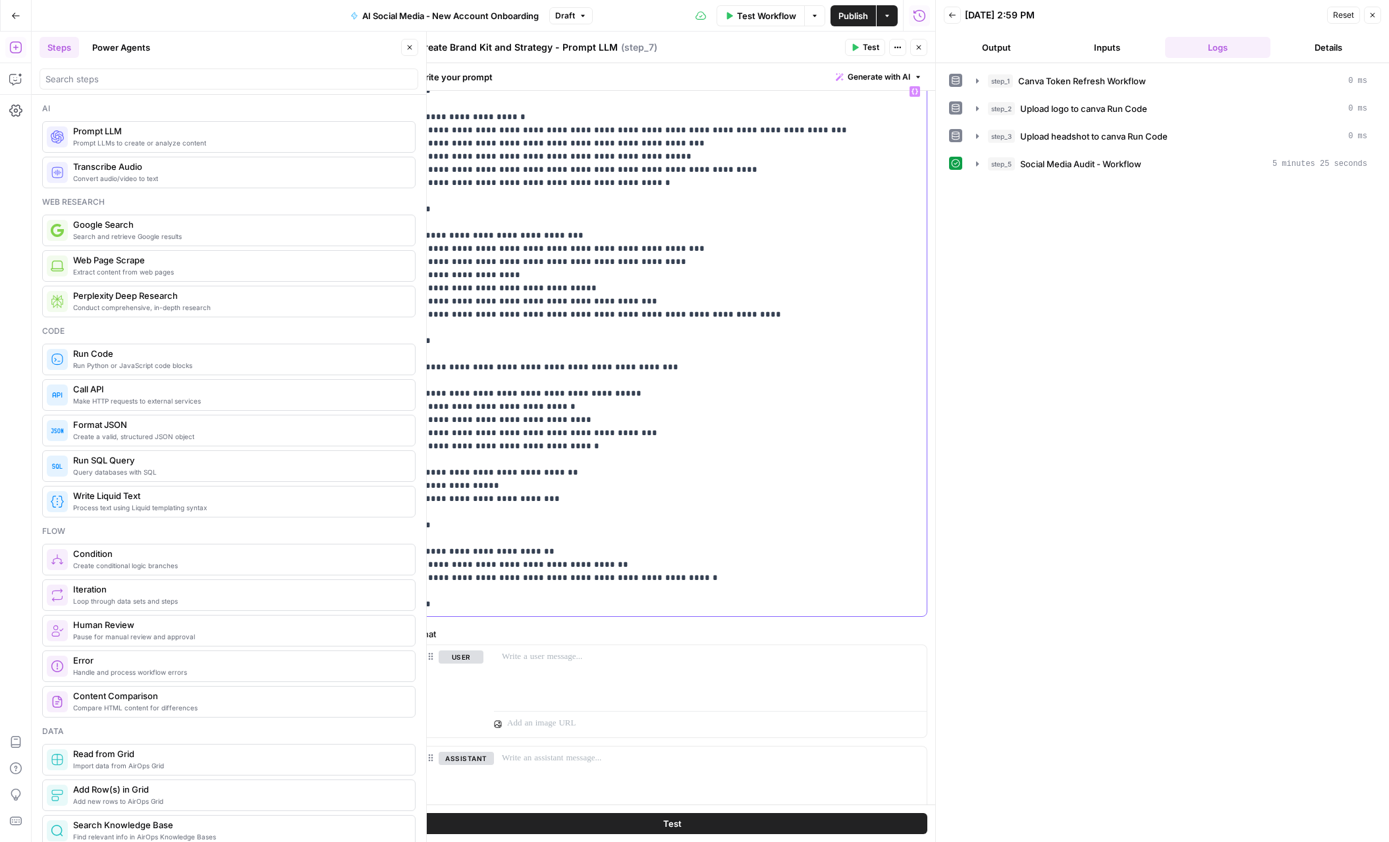
scroll to position [145, 0]
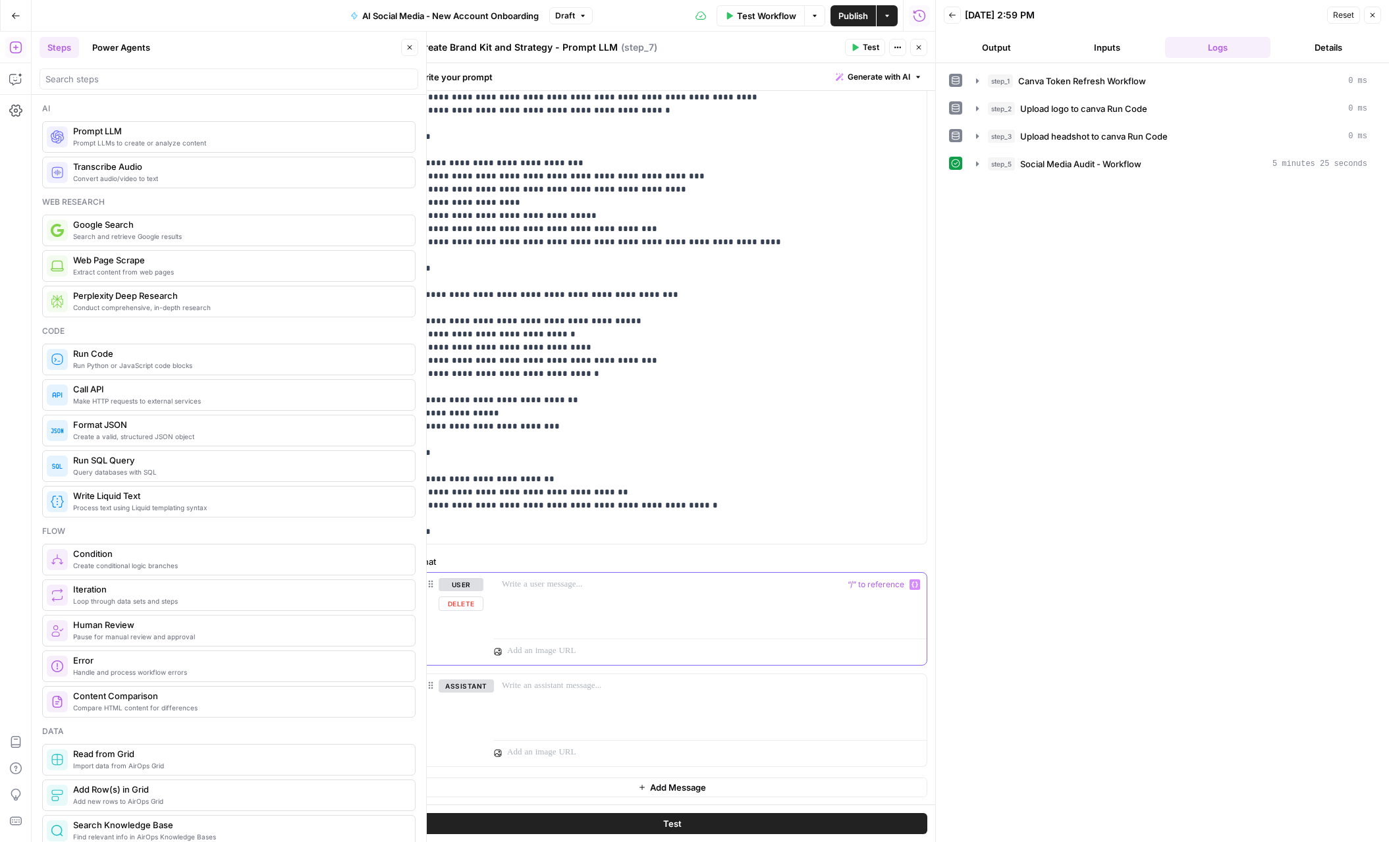
click at [634, 589] on p at bounding box center [710, 584] width 417 height 13
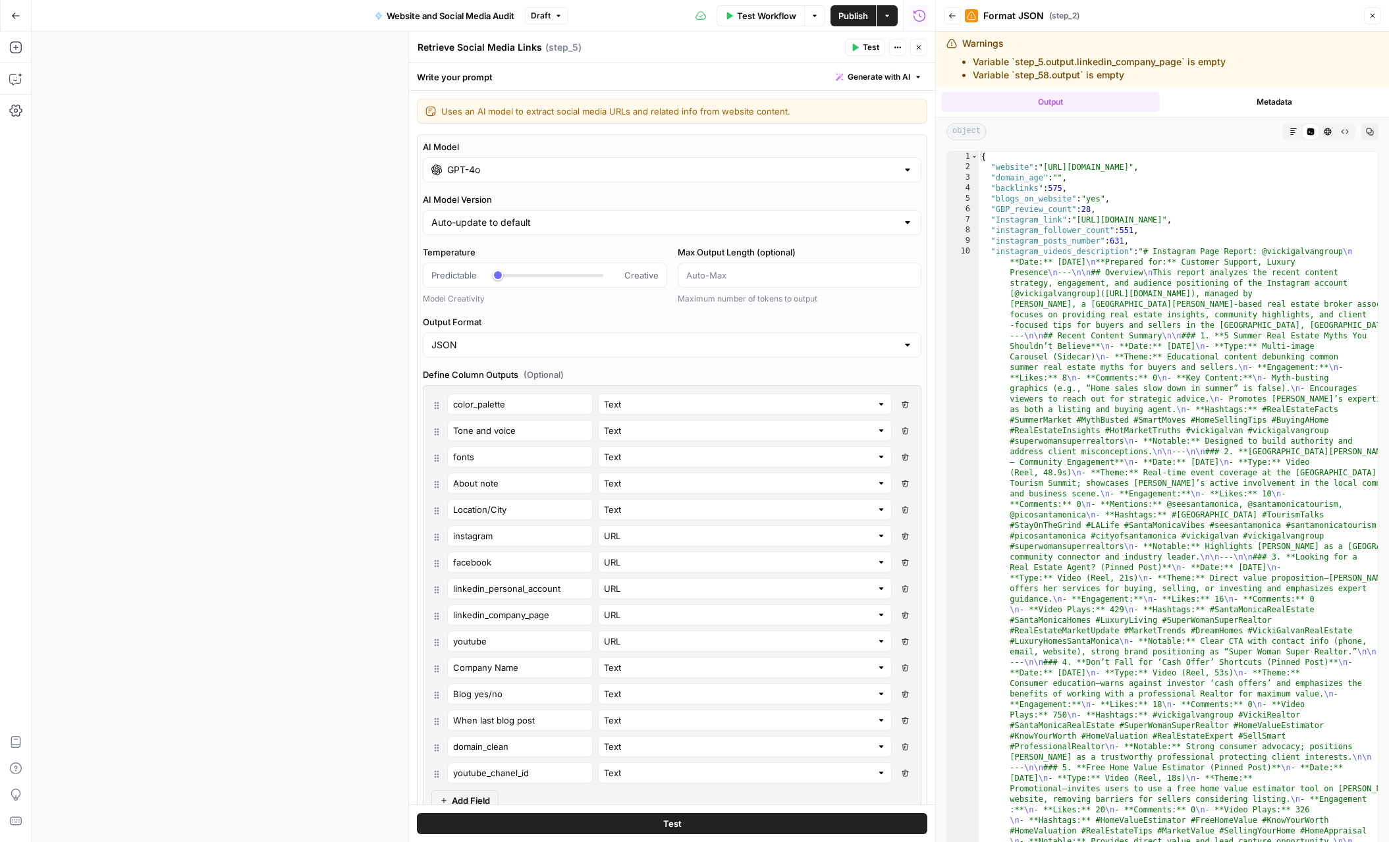
scroll to position [157, 0]
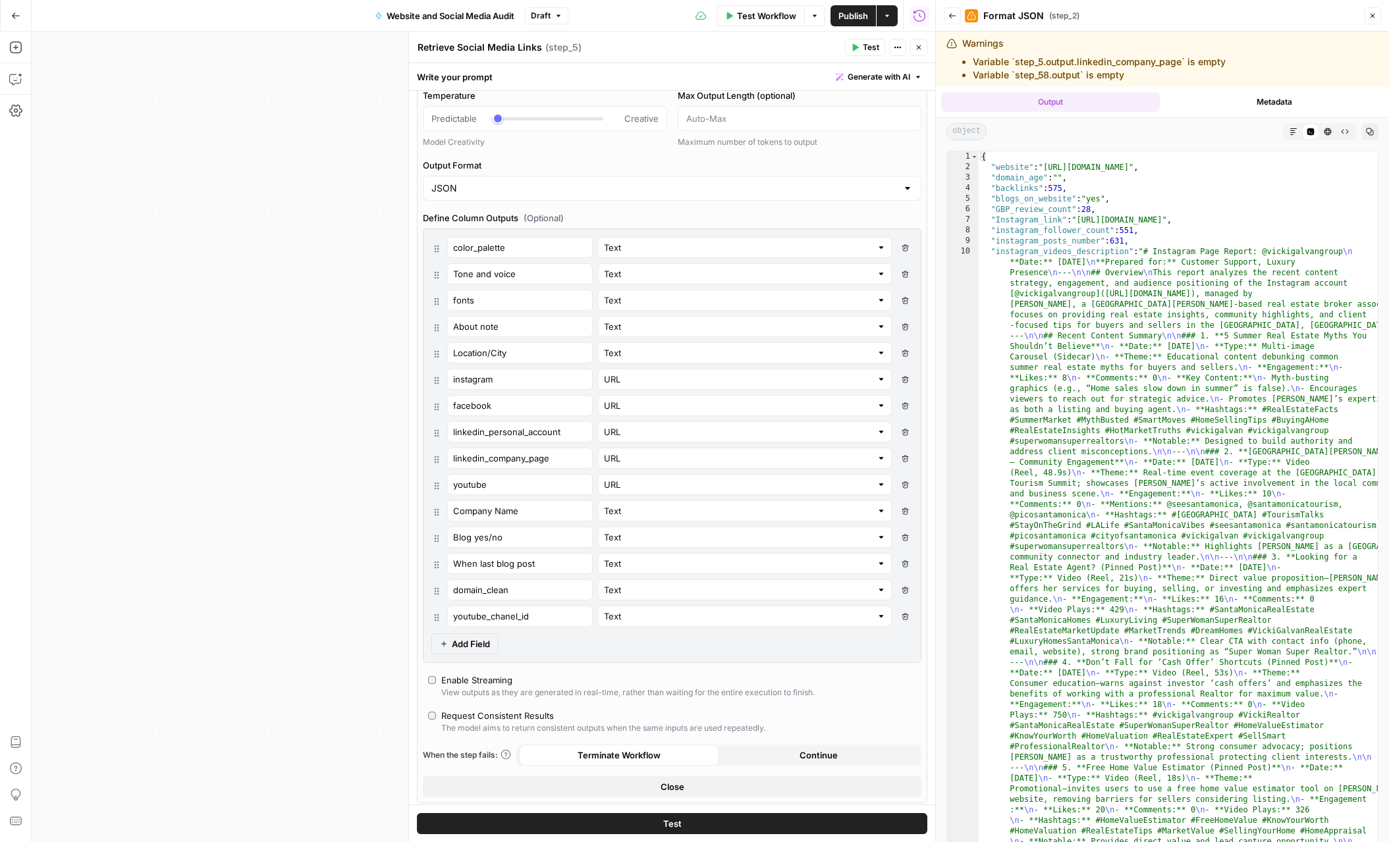
type input "color_palette"
drag, startPoint x: 539, startPoint y: 277, endPoint x: 434, endPoint y: 269, distance: 105.0
click at [434, 269] on div "Tone and voice Text Delete Field" at bounding box center [671, 273] width 481 height 21
type input "tone_voice"
click at [473, 298] on input "fonts" at bounding box center [520, 300] width 134 height 13
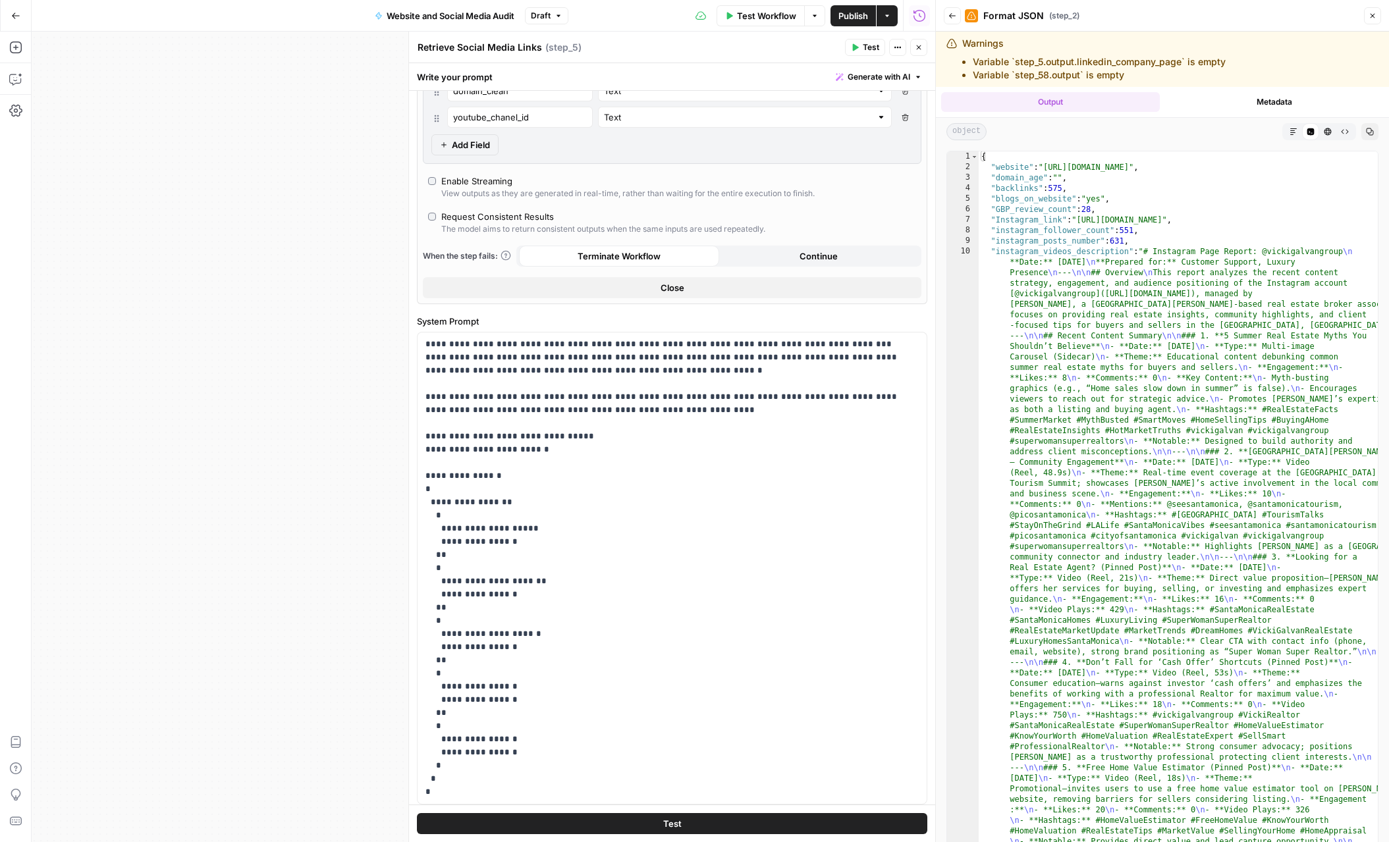
scroll to position [706, 0]
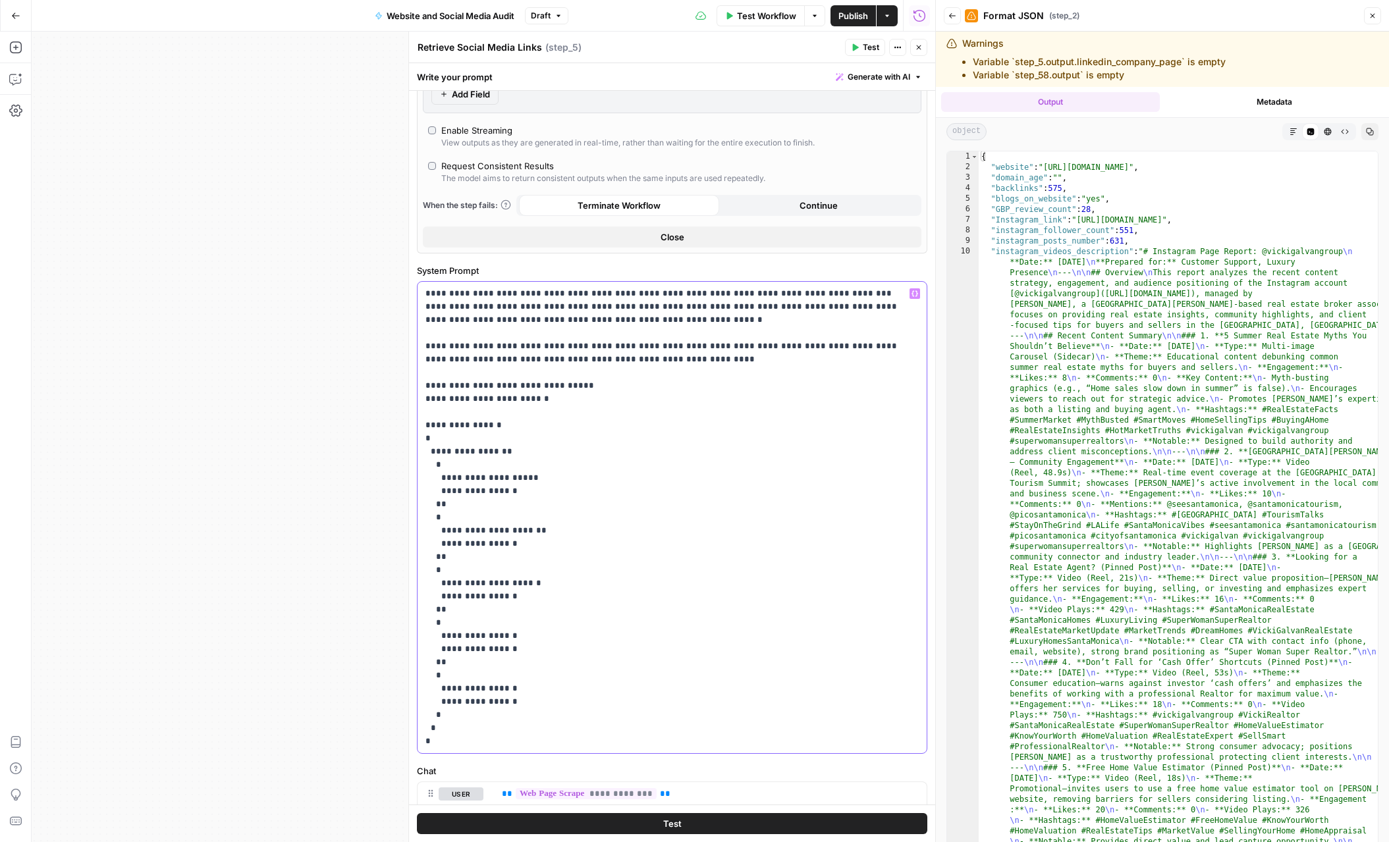
click at [458, 743] on p "**********" at bounding box center [671, 517] width 493 height 461
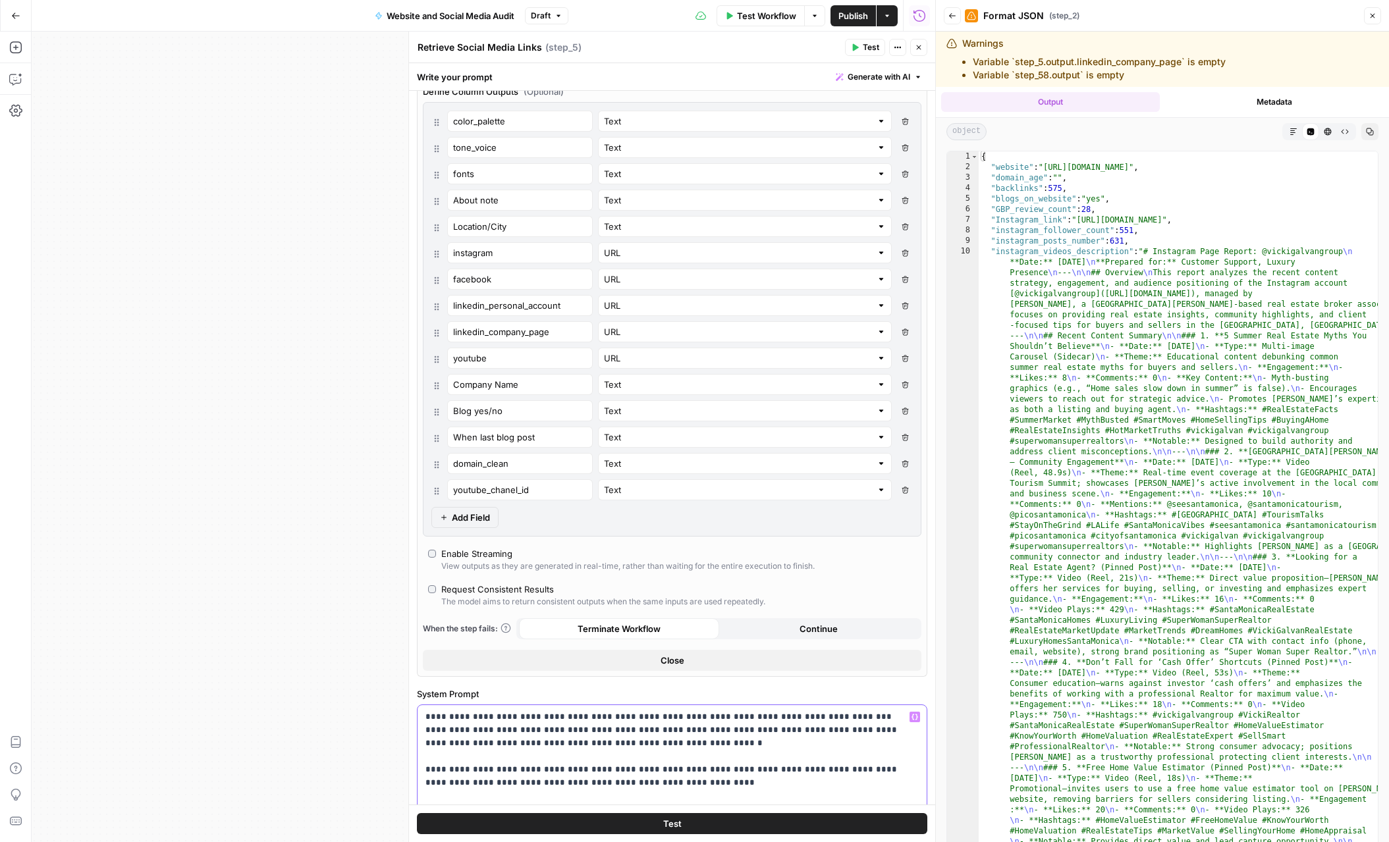
scroll to position [261, 0]
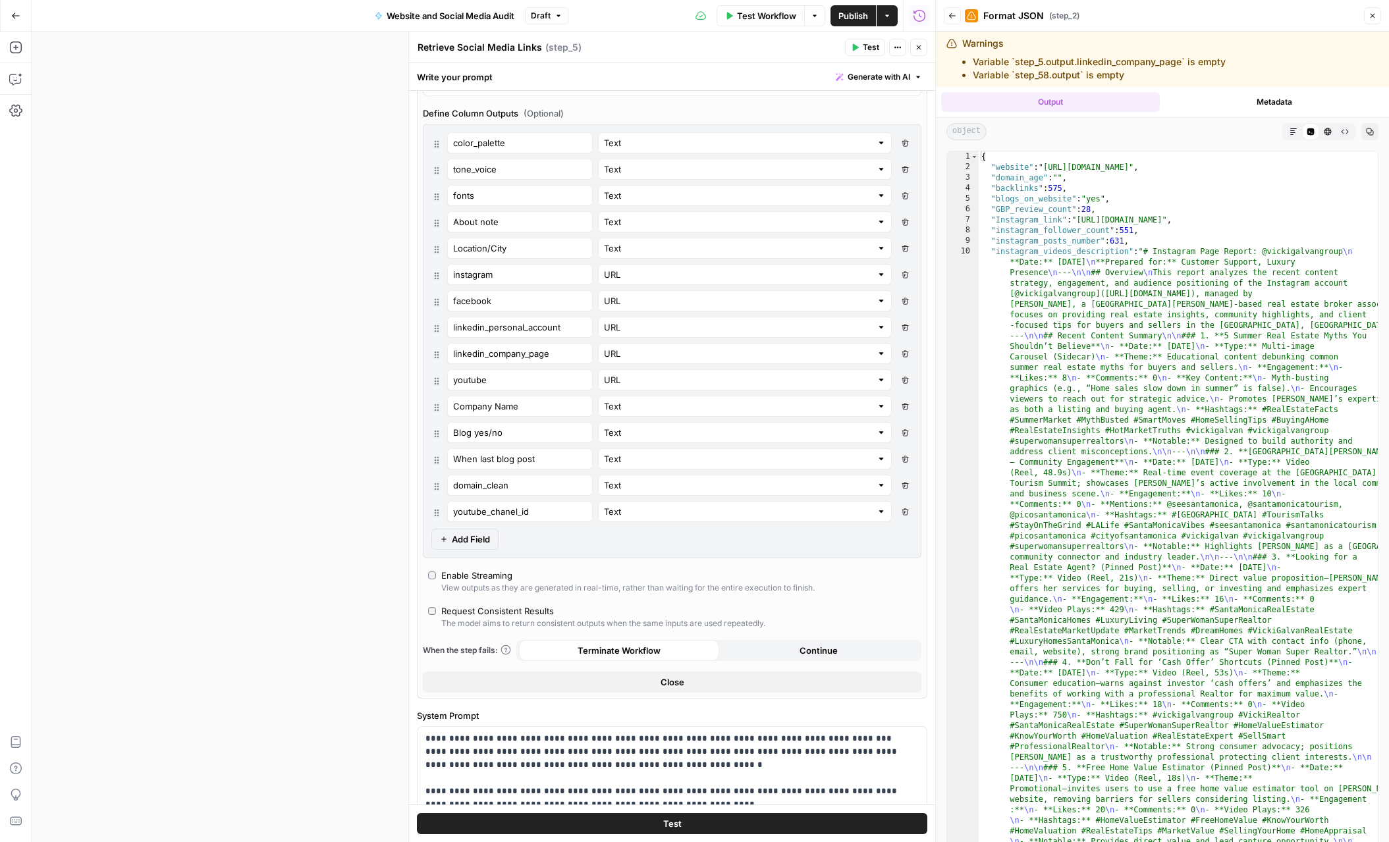
click at [672, 822] on span "Test" at bounding box center [672, 823] width 18 height 13
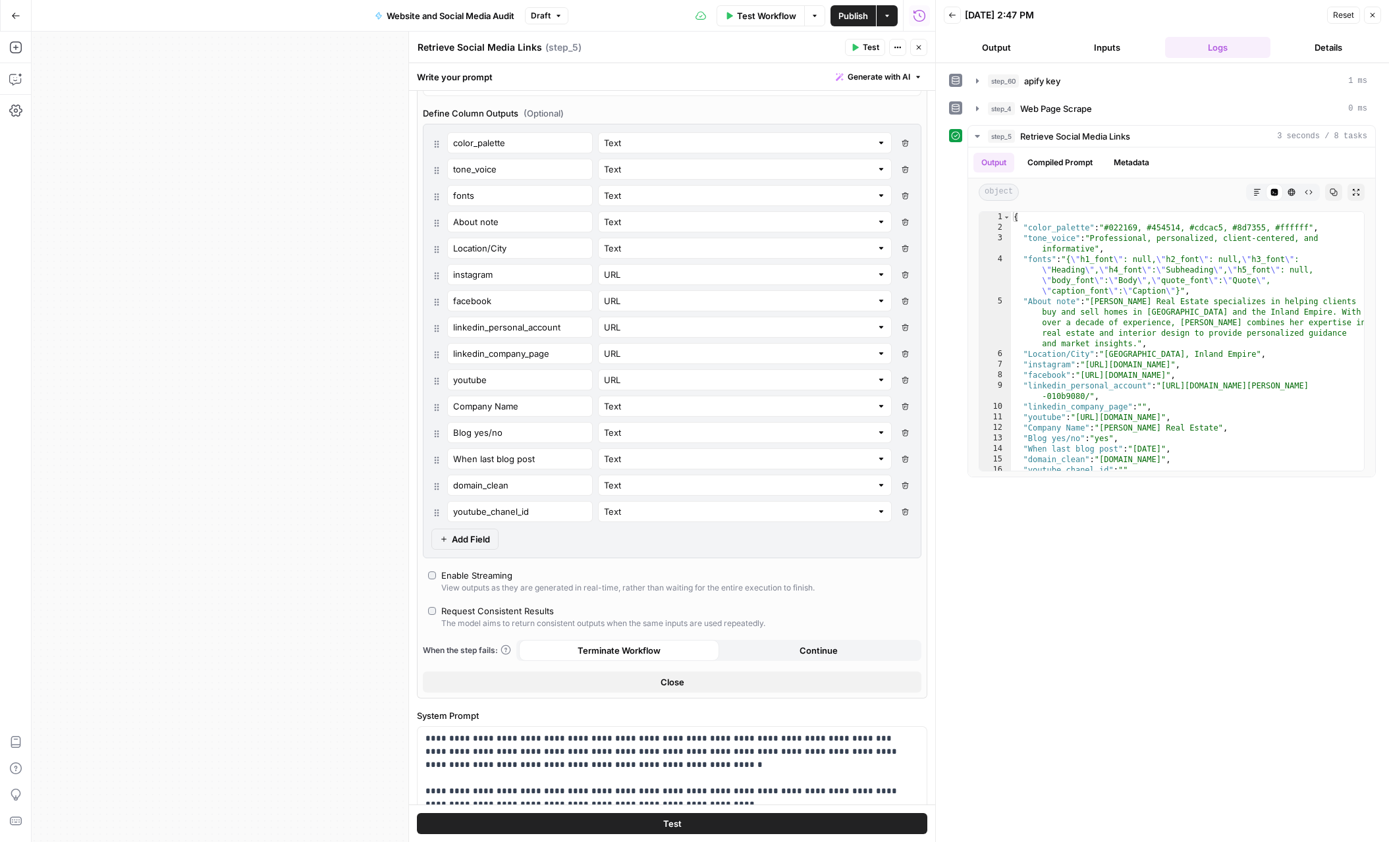
click at [848, 20] on span "Publish" at bounding box center [853, 15] width 30 height 13
click at [756, 63] on header "Retrieve Social Media Links Retrieve Social Media Links ( step_5 ) Test Actions…" at bounding box center [672, 48] width 526 height 32
click at [922, 49] on icon "button" at bounding box center [919, 47] width 8 height 8
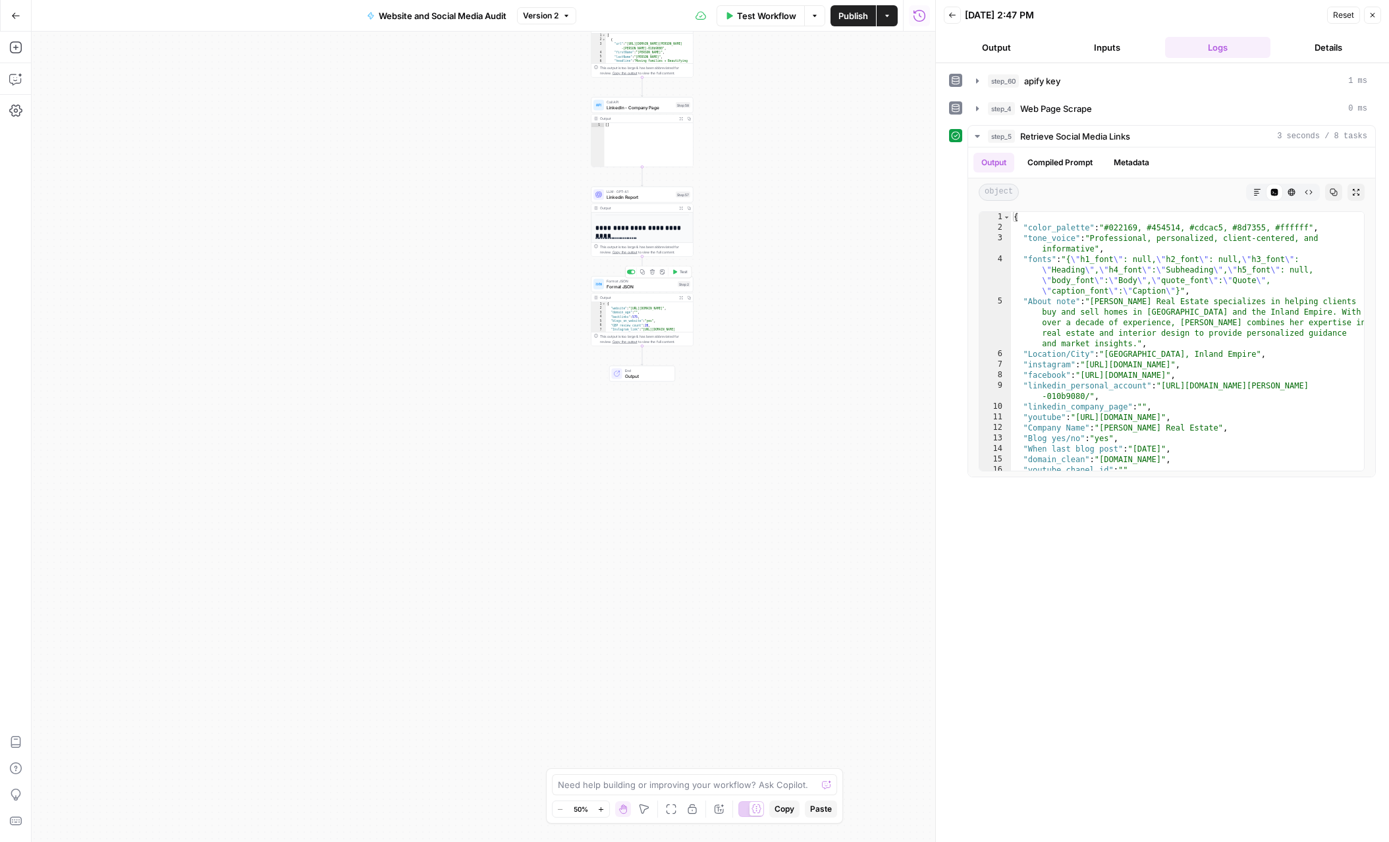
click at [612, 284] on span "Format JSON" at bounding box center [640, 286] width 68 height 7
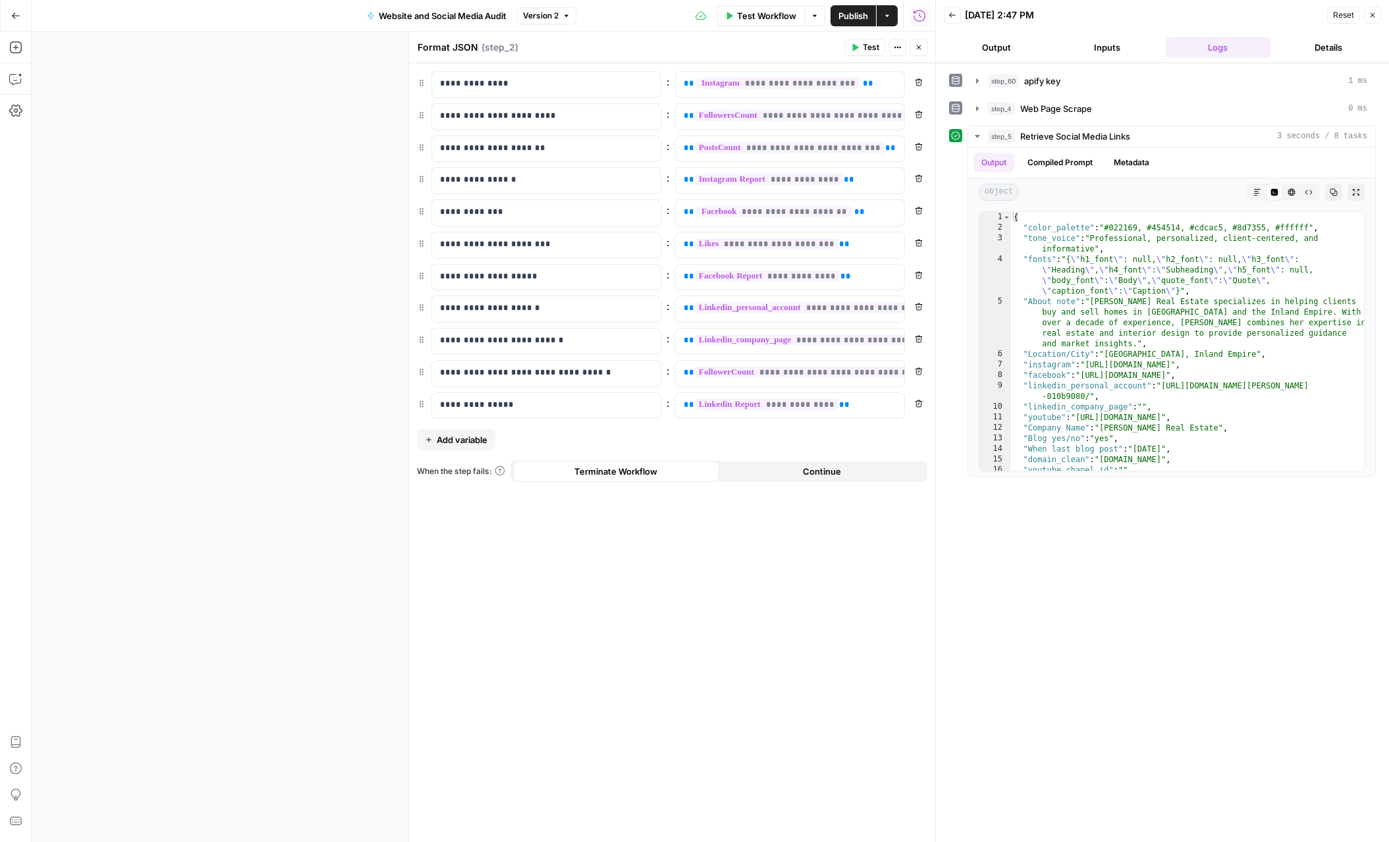
click at [477, 448] on button "Add variable" at bounding box center [456, 439] width 78 height 21
click at [479, 442] on p at bounding box center [536, 436] width 192 height 13
click at [722, 439] on p at bounding box center [779, 436] width 192 height 13
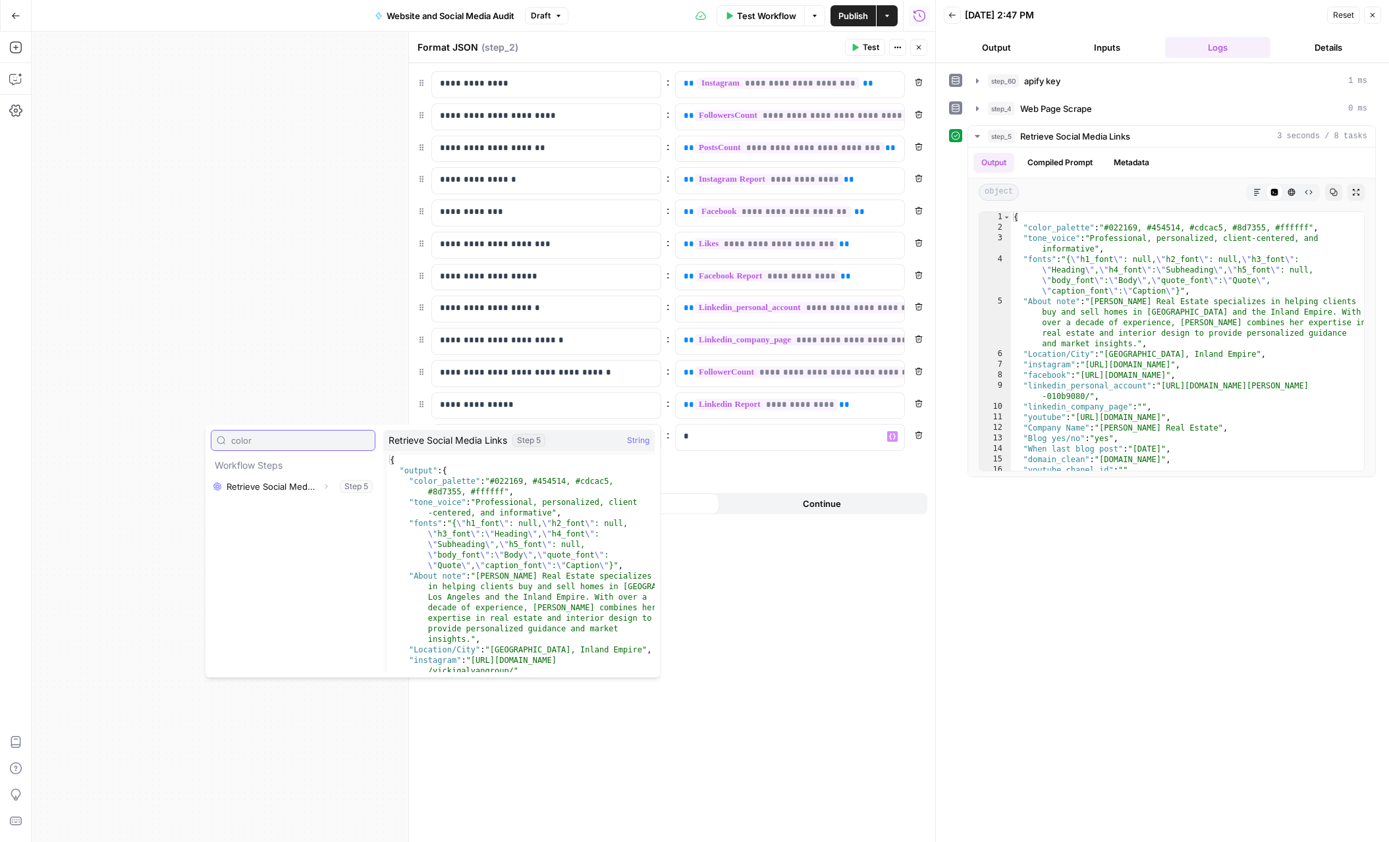
type input "color"
click at [326, 484] on icon "button" at bounding box center [326, 487] width 8 height 8
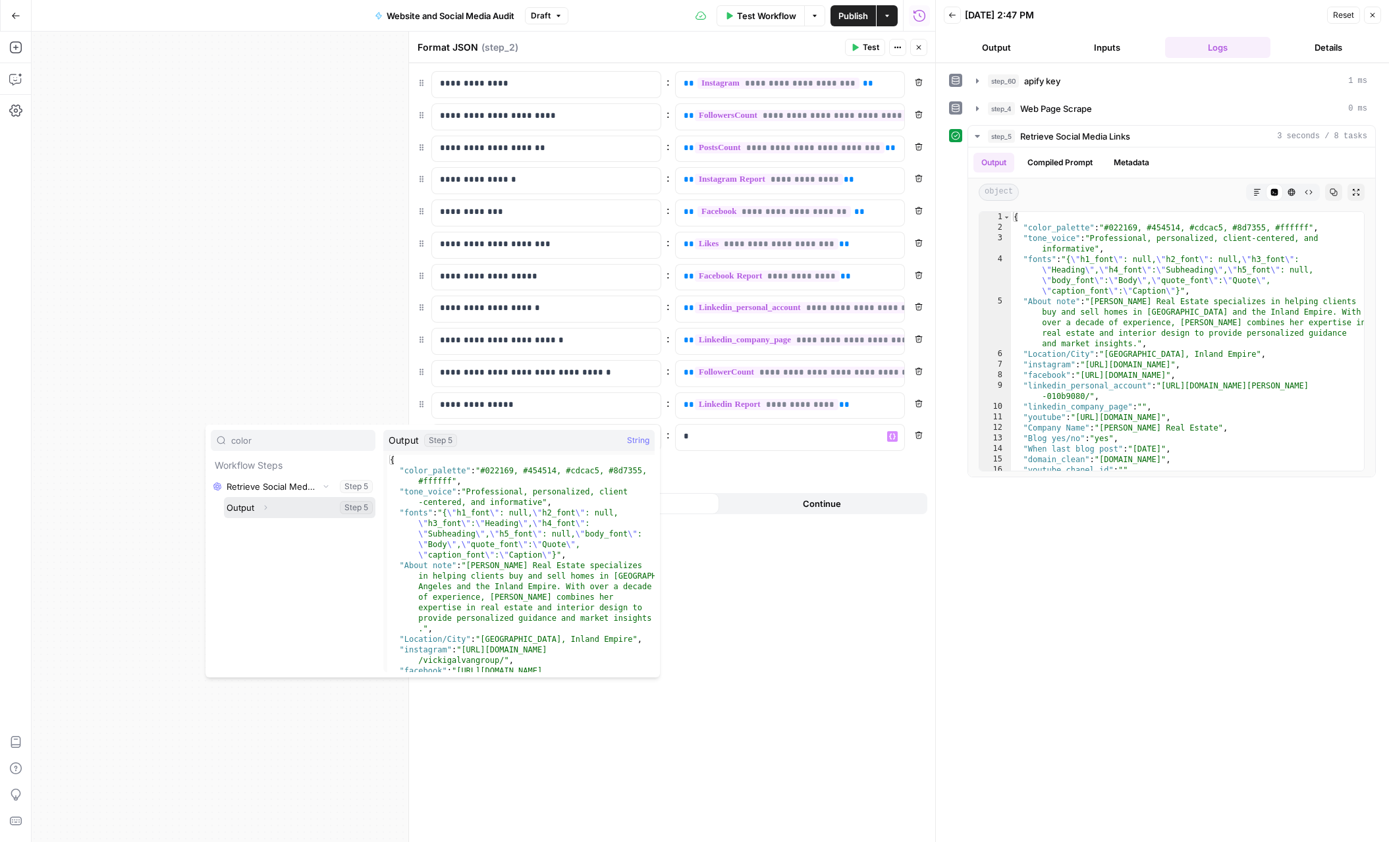
click at [267, 508] on icon "button" at bounding box center [265, 508] width 8 height 8
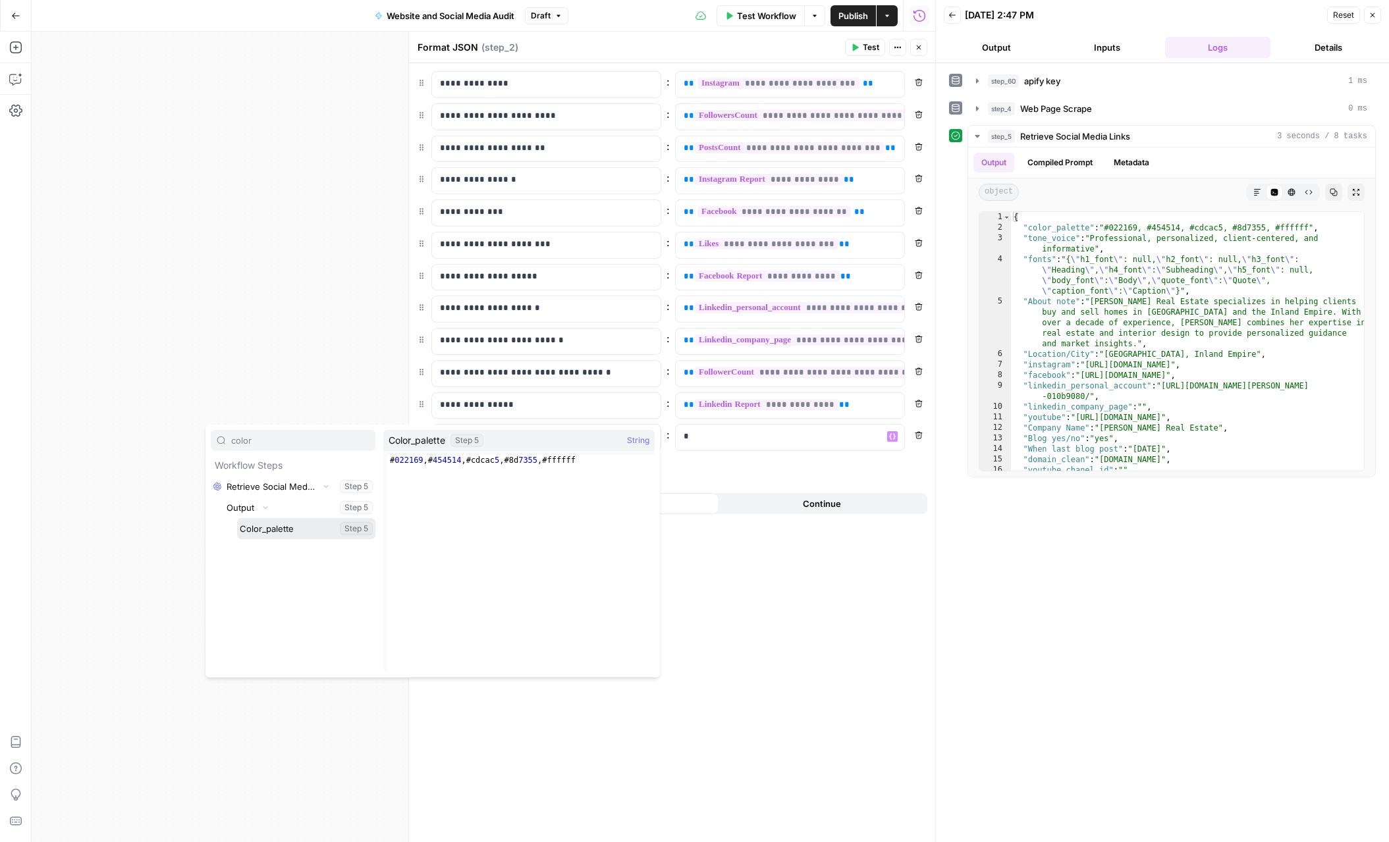
click at [269, 526] on button "Select variable Color_palette" at bounding box center [306, 528] width 138 height 21
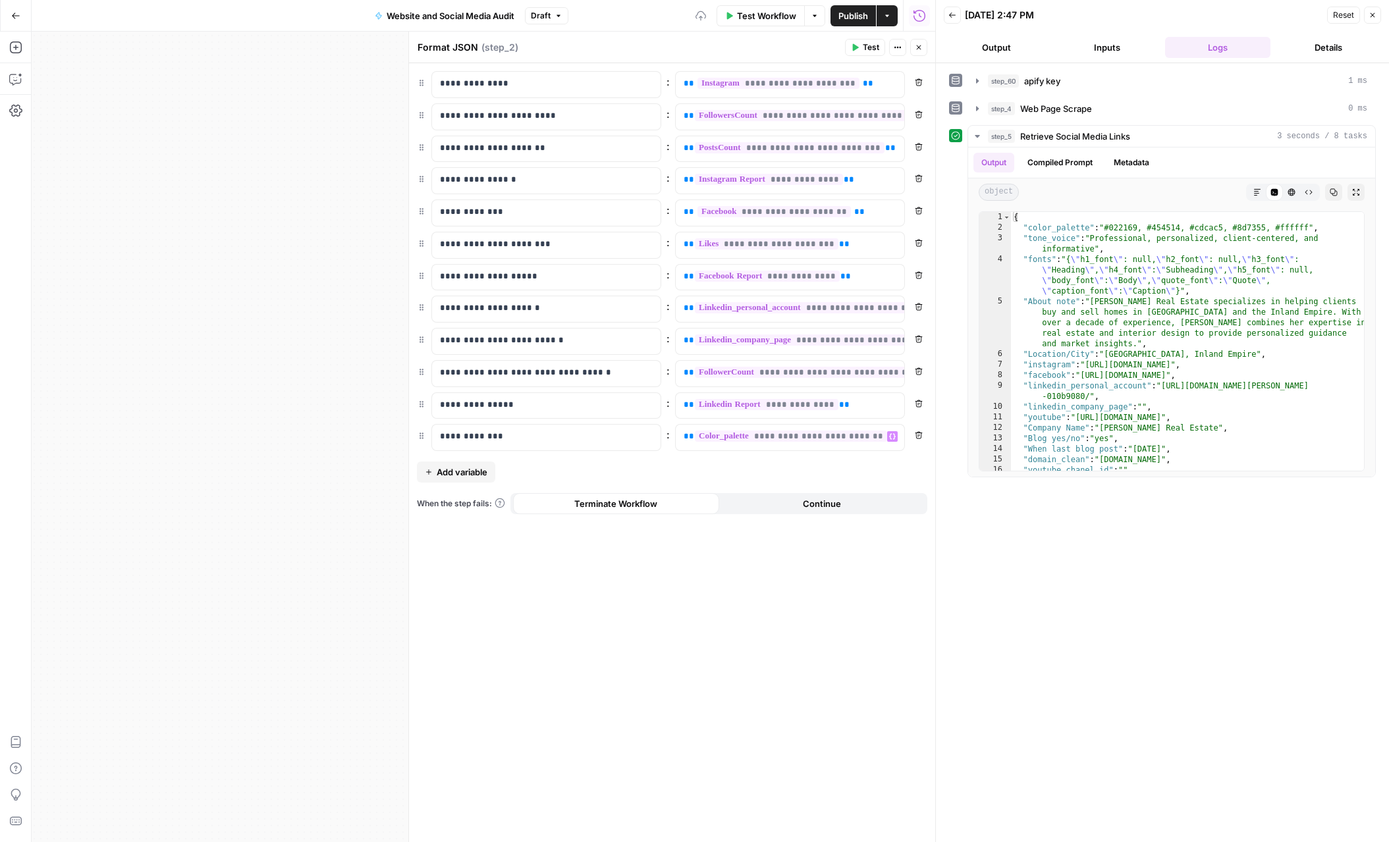
click at [473, 469] on span "Add variable" at bounding box center [462, 472] width 51 height 13
click at [465, 464] on p at bounding box center [536, 468] width 192 height 13
click at [748, 471] on p at bounding box center [779, 468] width 192 height 13
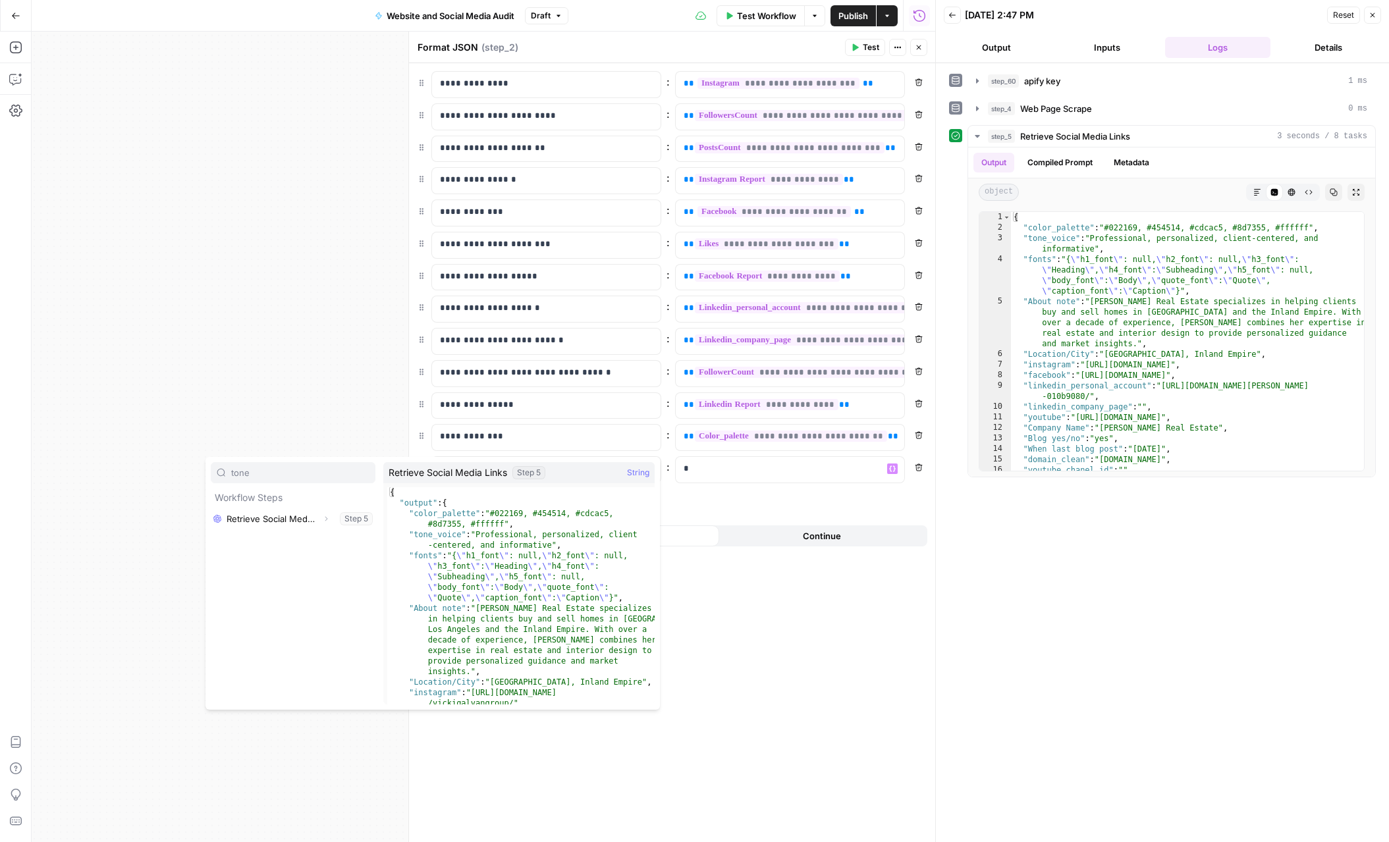
type input "tone"
click at [326, 518] on icon "button" at bounding box center [326, 519] width 3 height 5
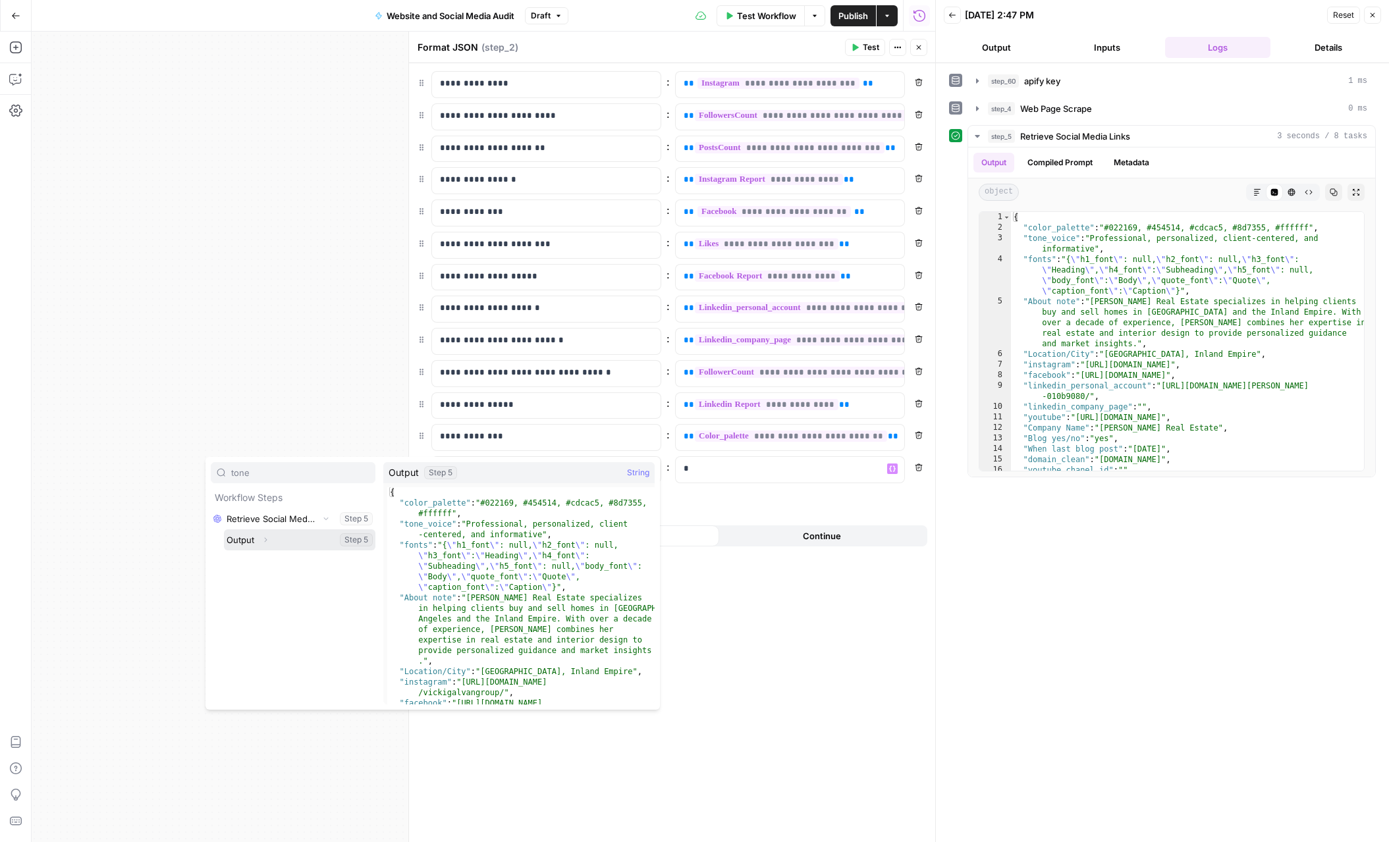
click at [277, 543] on button "Select variable Output" at bounding box center [299, 539] width 151 height 21
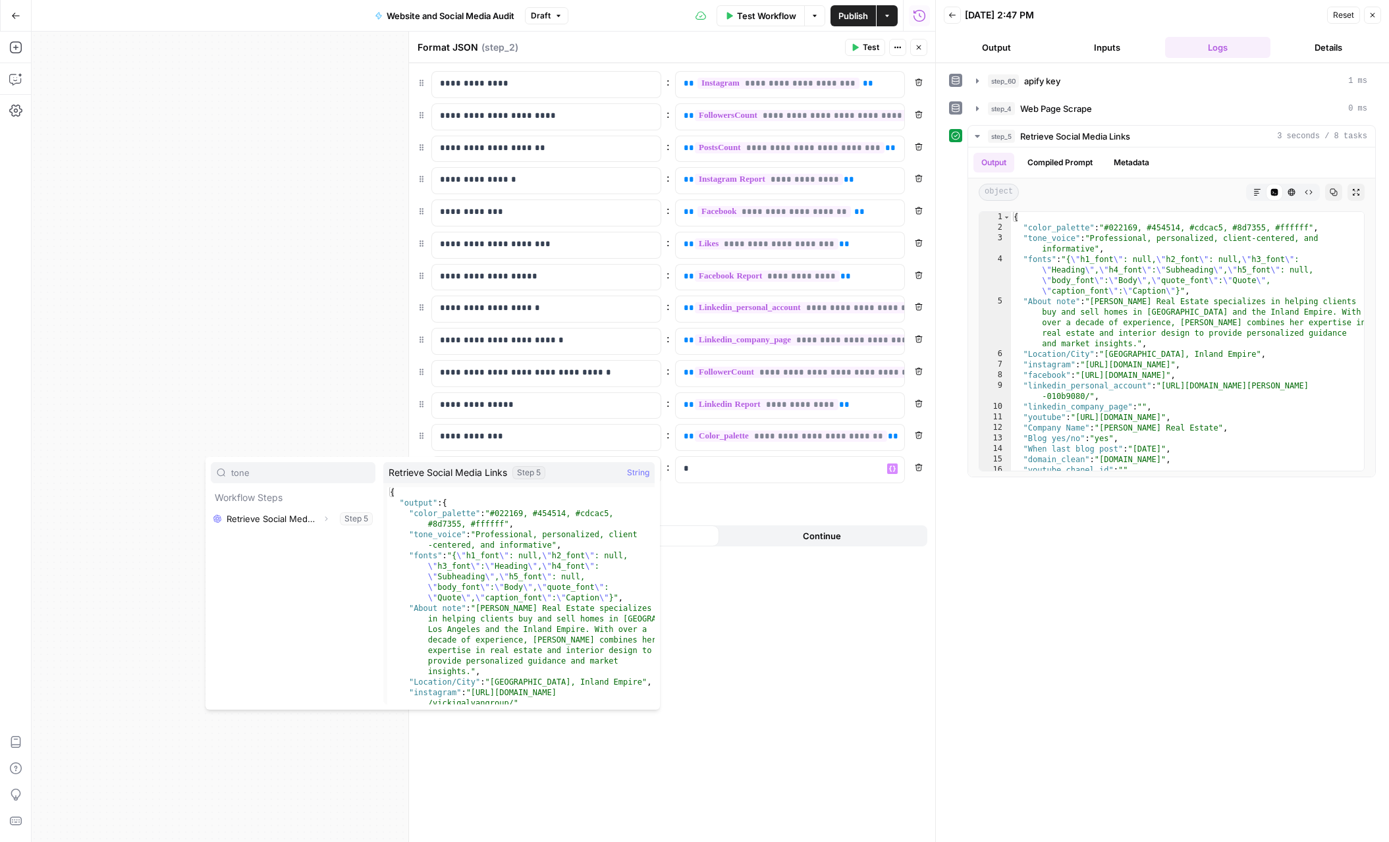
type input "tone"
click at [325, 520] on icon "button" at bounding box center [326, 519] width 8 height 8
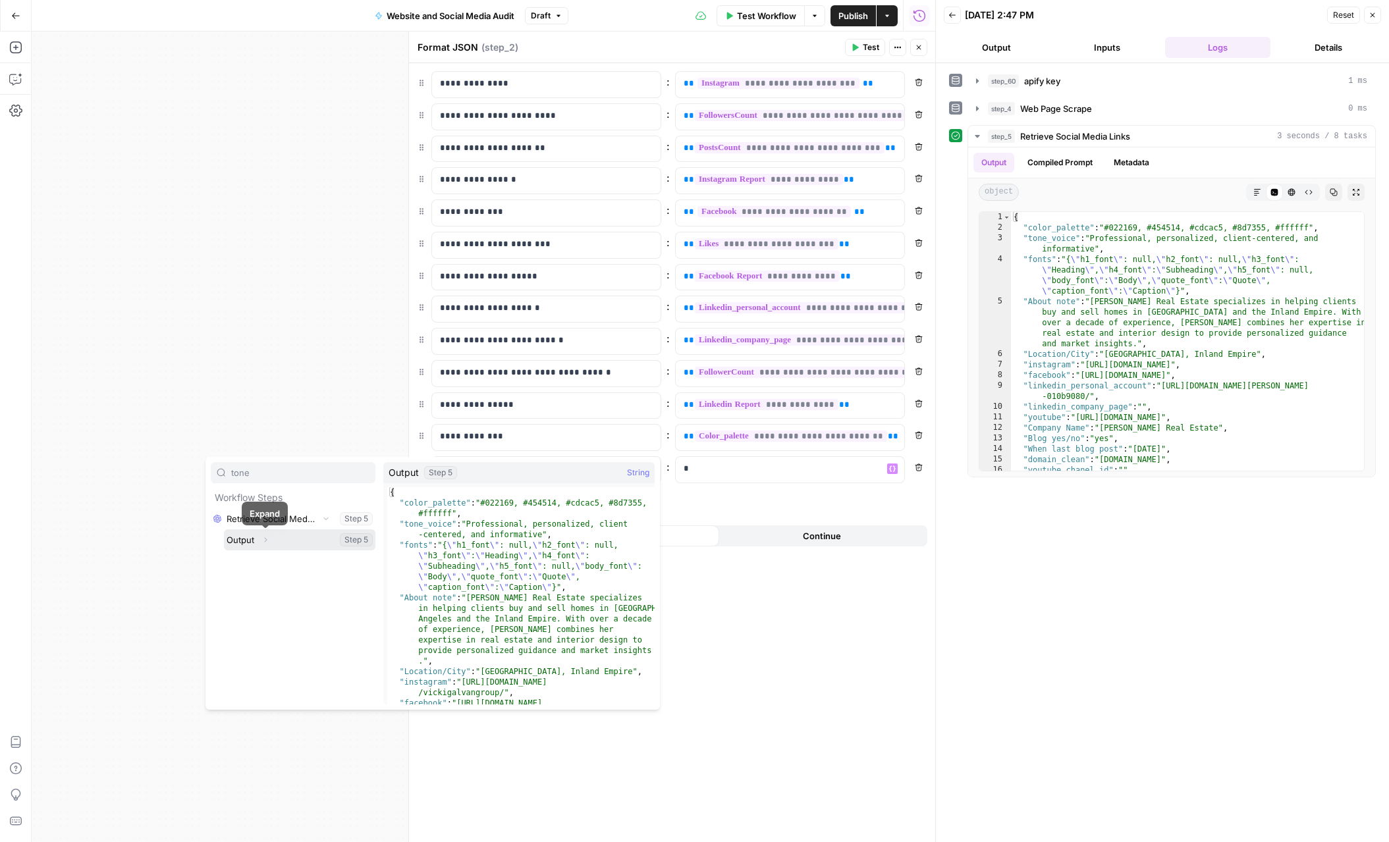
click at [263, 543] on icon "button" at bounding box center [265, 540] width 8 height 8
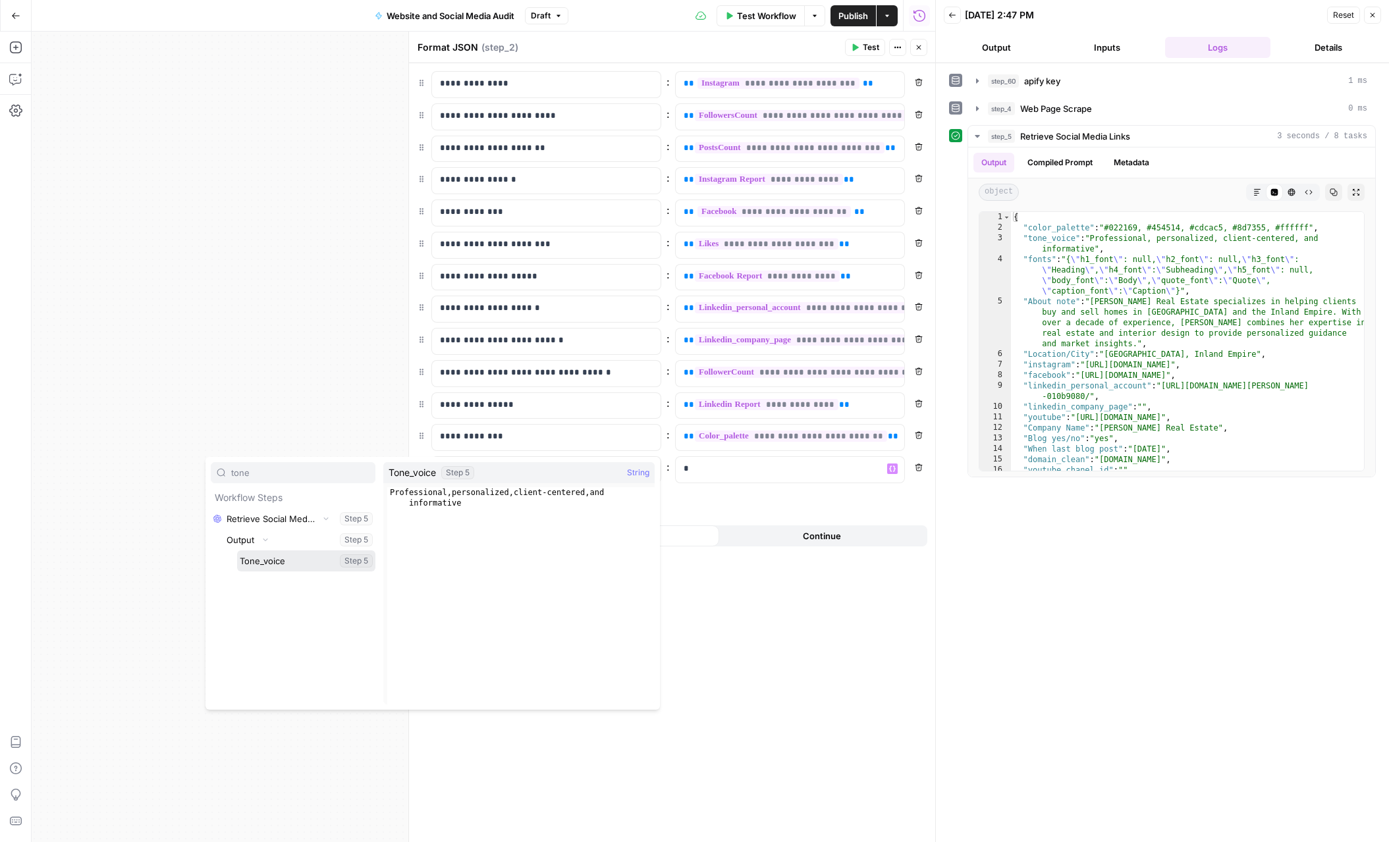
click at [271, 564] on button "Select variable Tone_voice" at bounding box center [306, 560] width 138 height 21
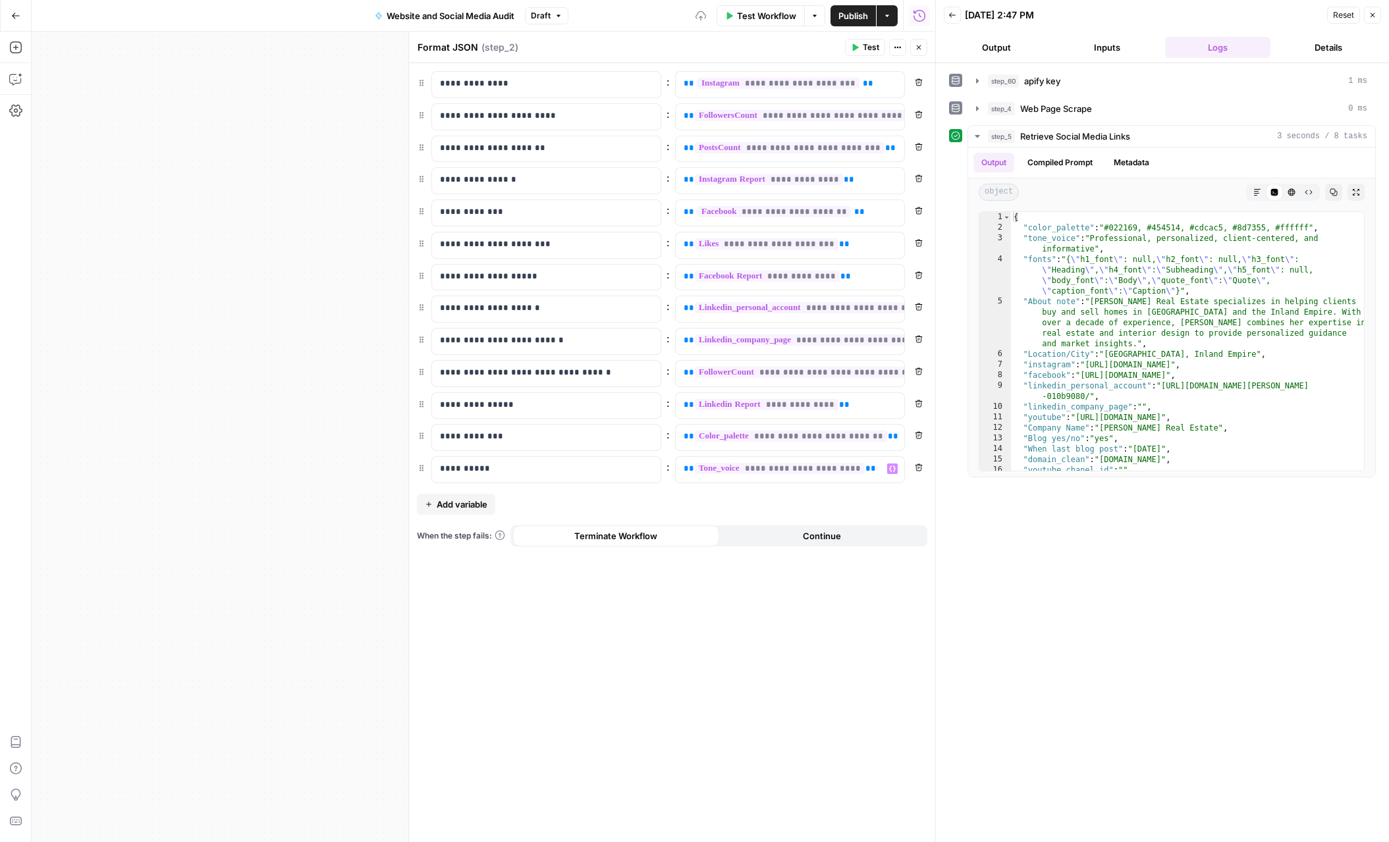
click at [436, 504] on button "Add variable" at bounding box center [456, 504] width 78 height 21
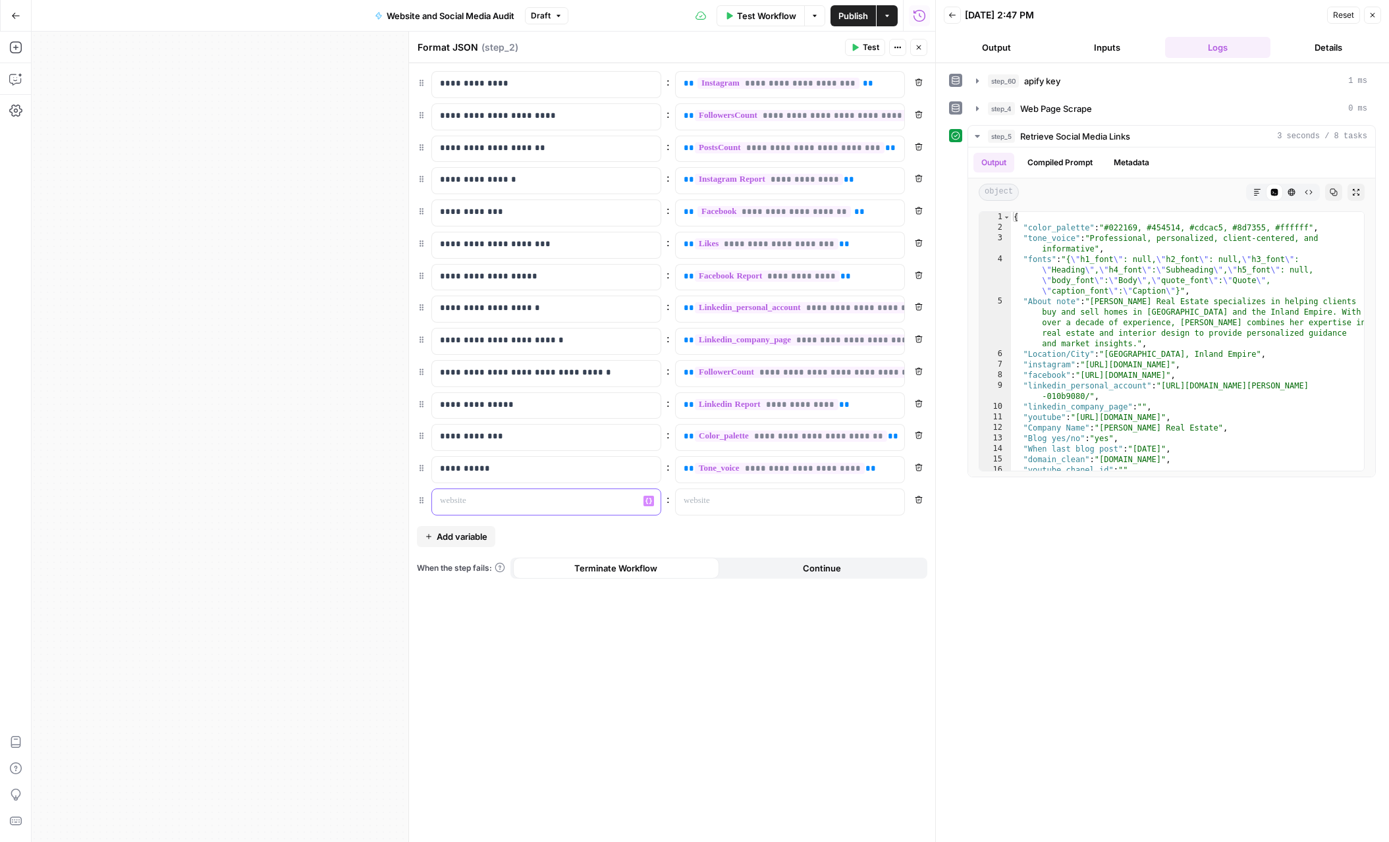
click at [476, 503] on p at bounding box center [536, 500] width 192 height 13
click at [701, 494] on p at bounding box center [779, 500] width 192 height 13
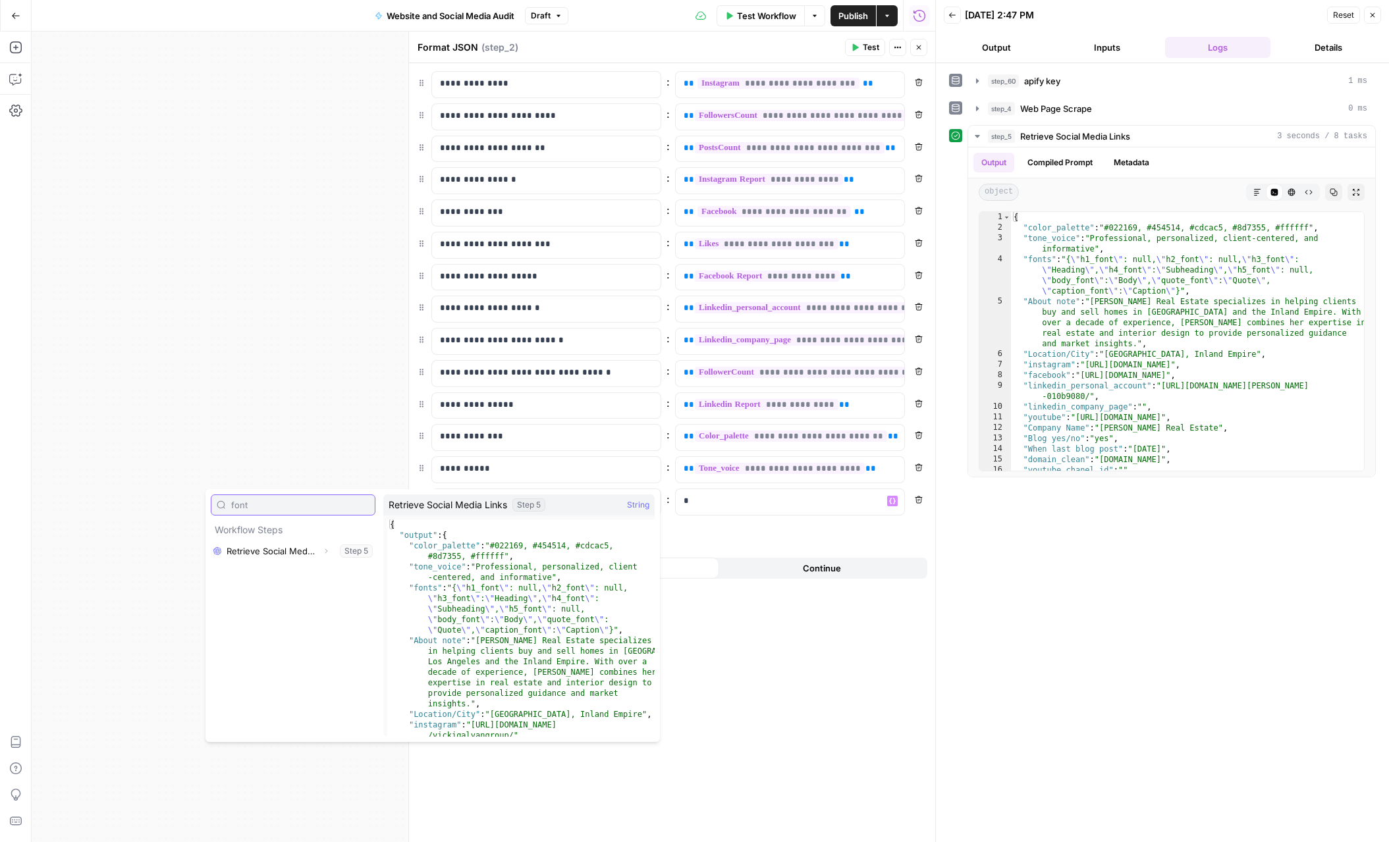
type input "font"
click at [324, 552] on icon "button" at bounding box center [326, 551] width 8 height 8
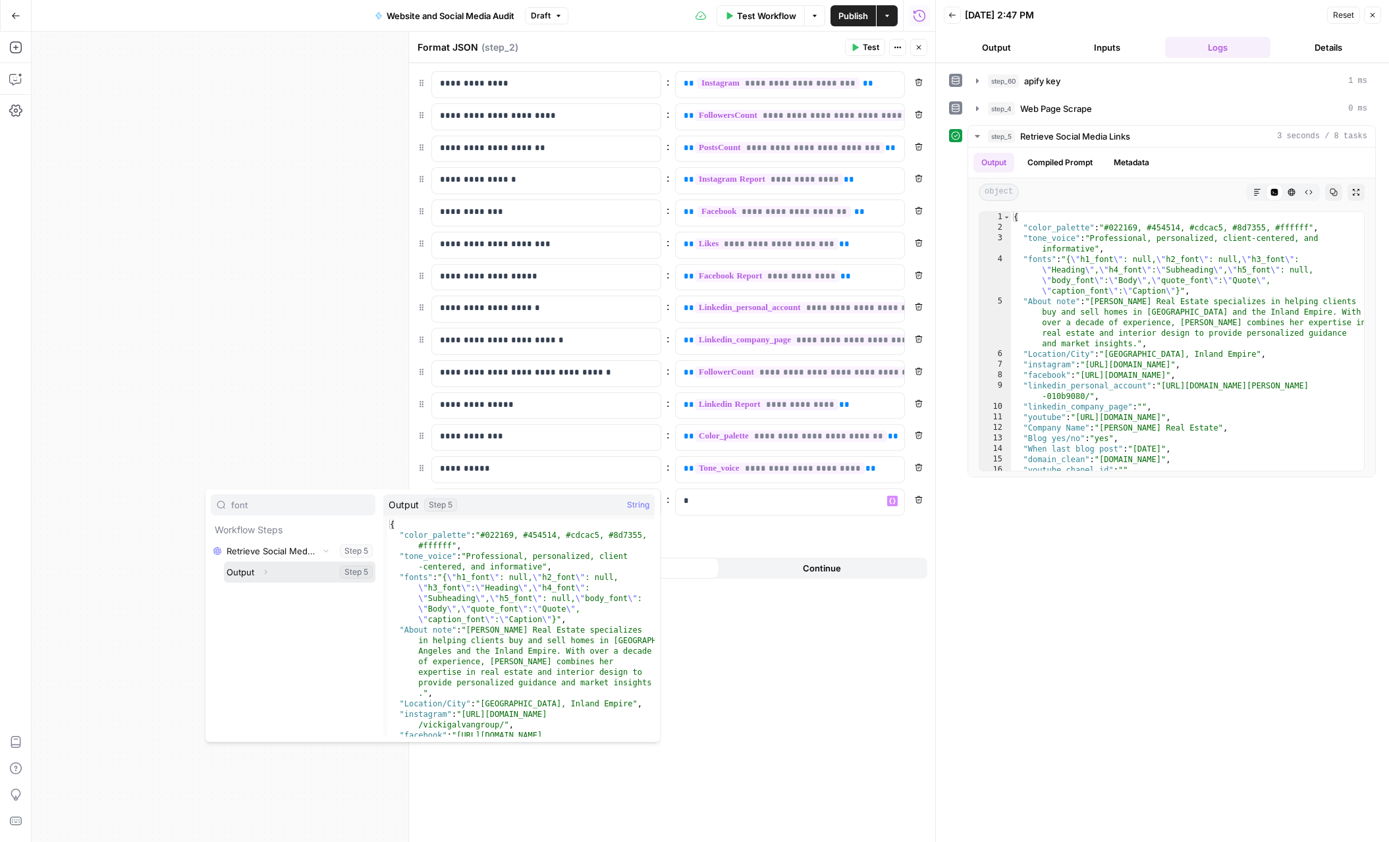
click at [265, 573] on icon "button" at bounding box center [265, 572] width 8 height 8
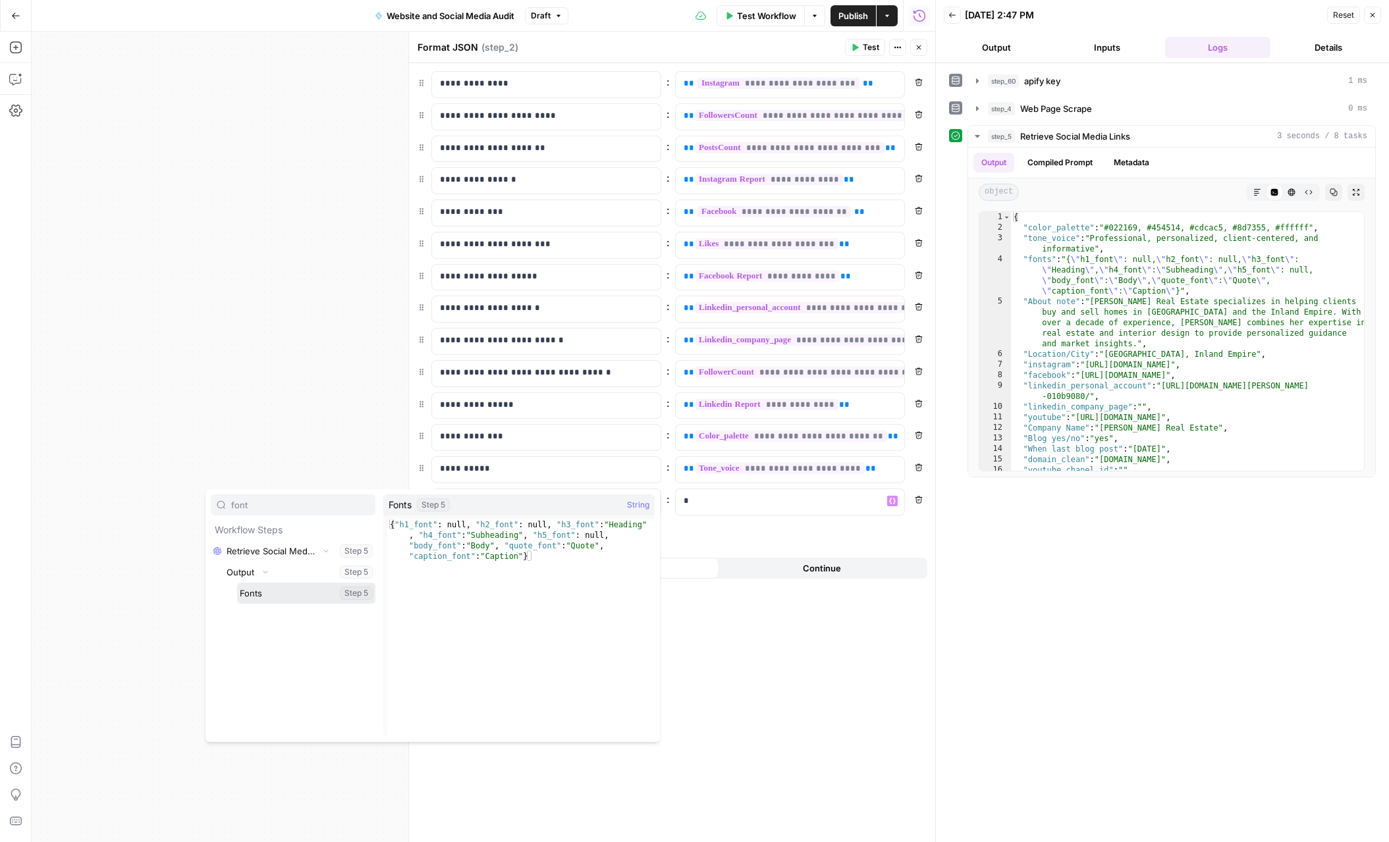
click at [262, 591] on button "Select variable Fonts" at bounding box center [306, 593] width 138 height 21
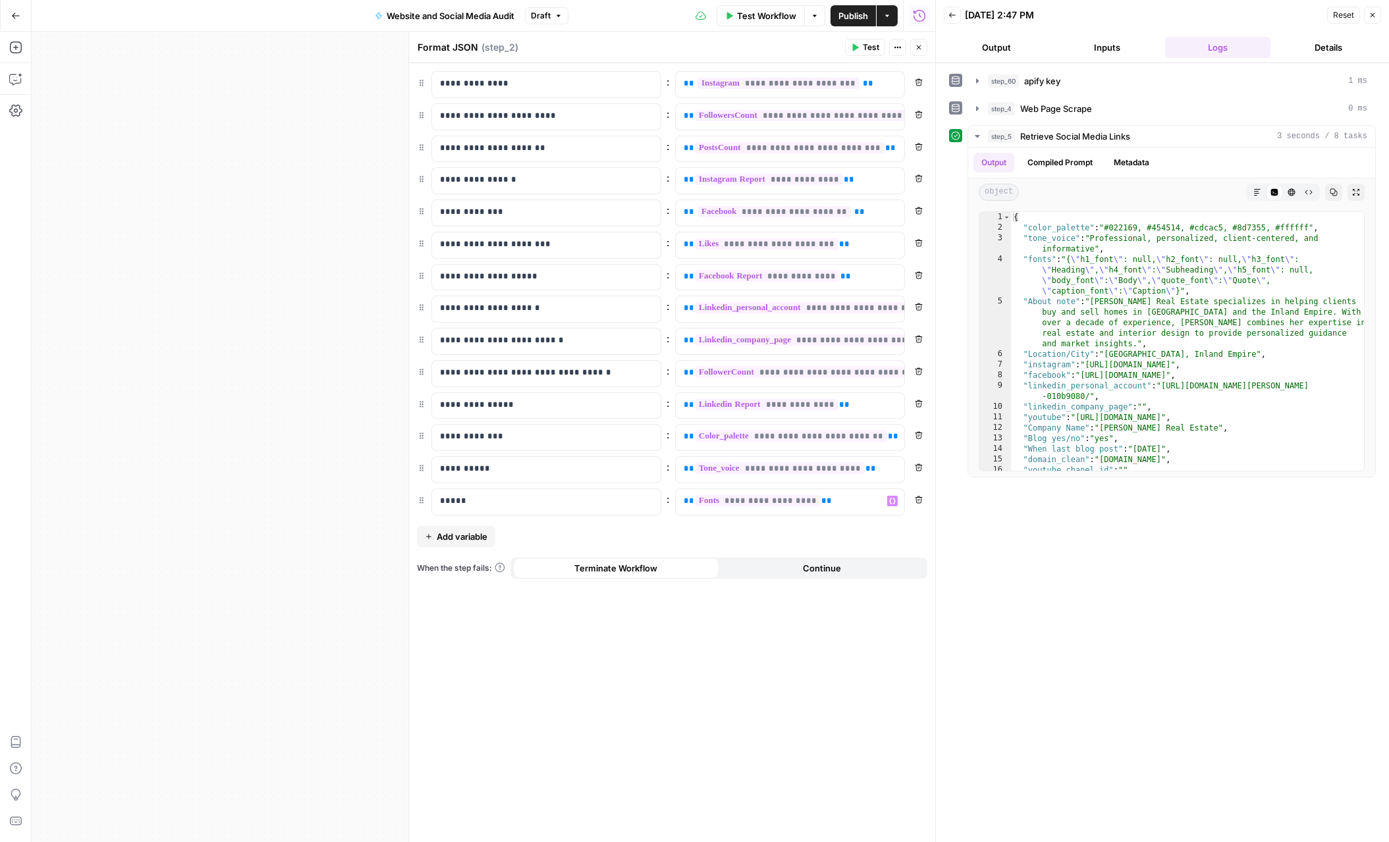
click at [482, 535] on span "Add variable" at bounding box center [462, 536] width 51 height 13
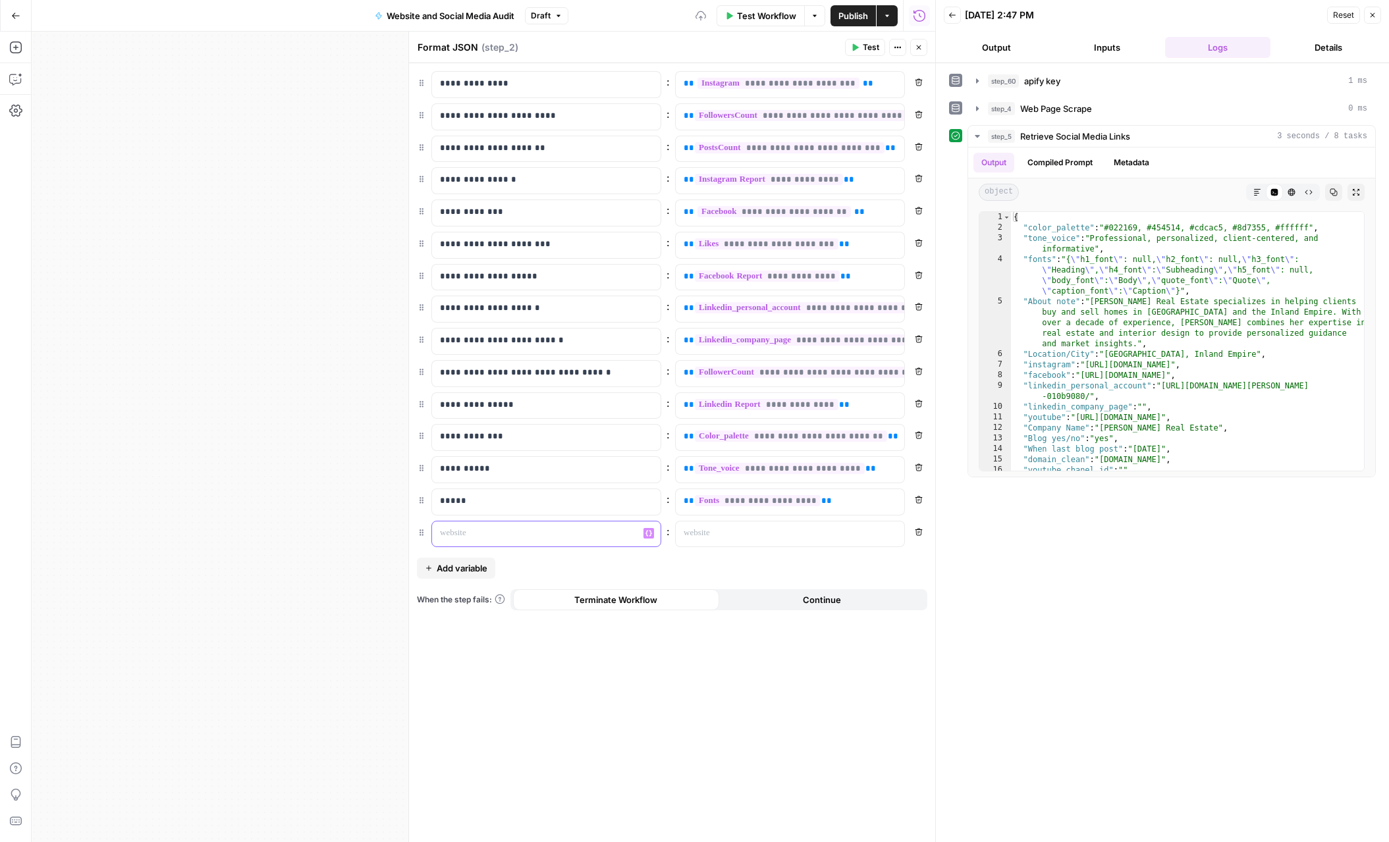
click at [482, 535] on p at bounding box center [536, 533] width 192 height 13
click at [749, 525] on div at bounding box center [779, 534] width 207 height 26
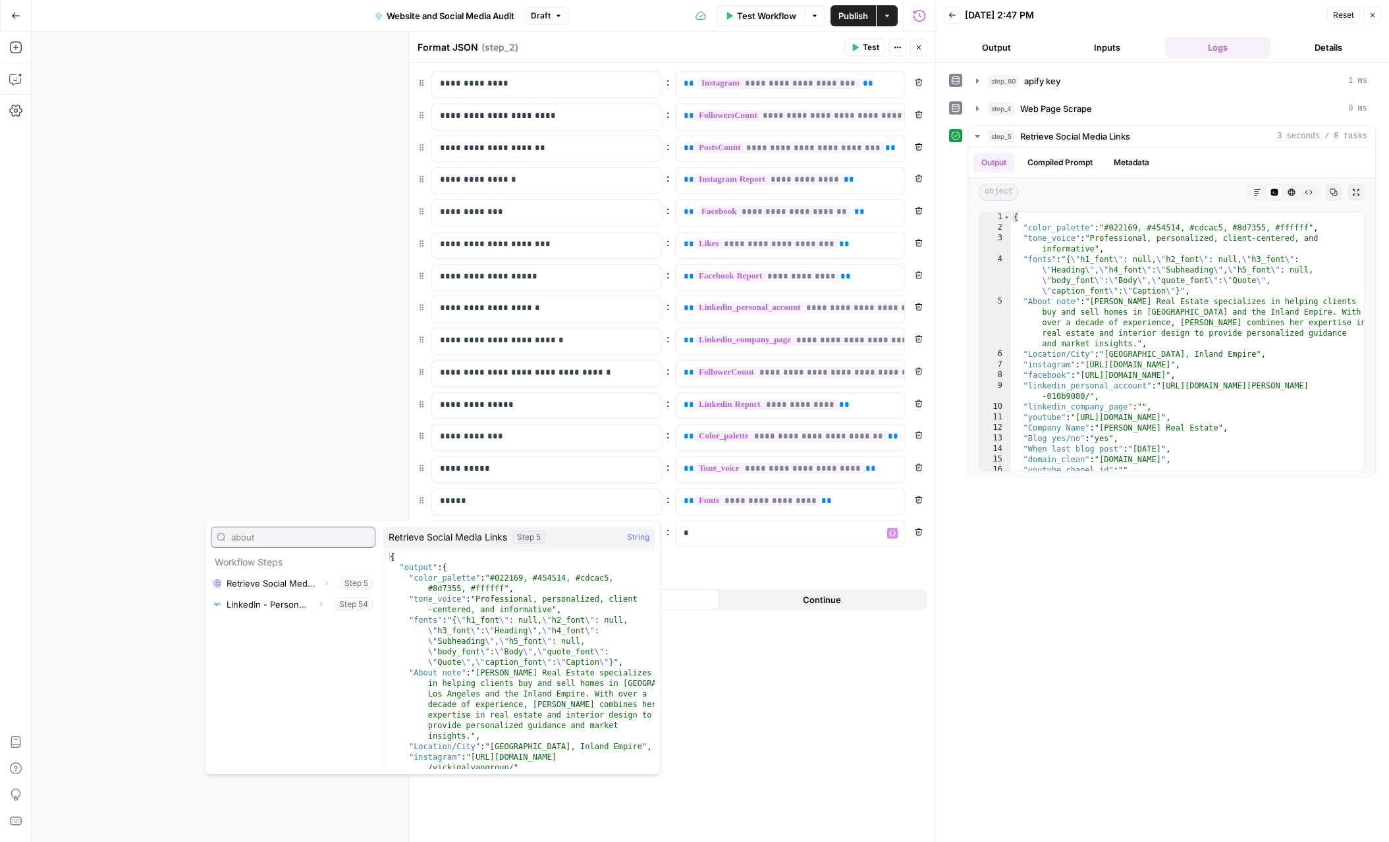
type input "about"
click at [325, 579] on icon "button" at bounding box center [326, 583] width 8 height 8
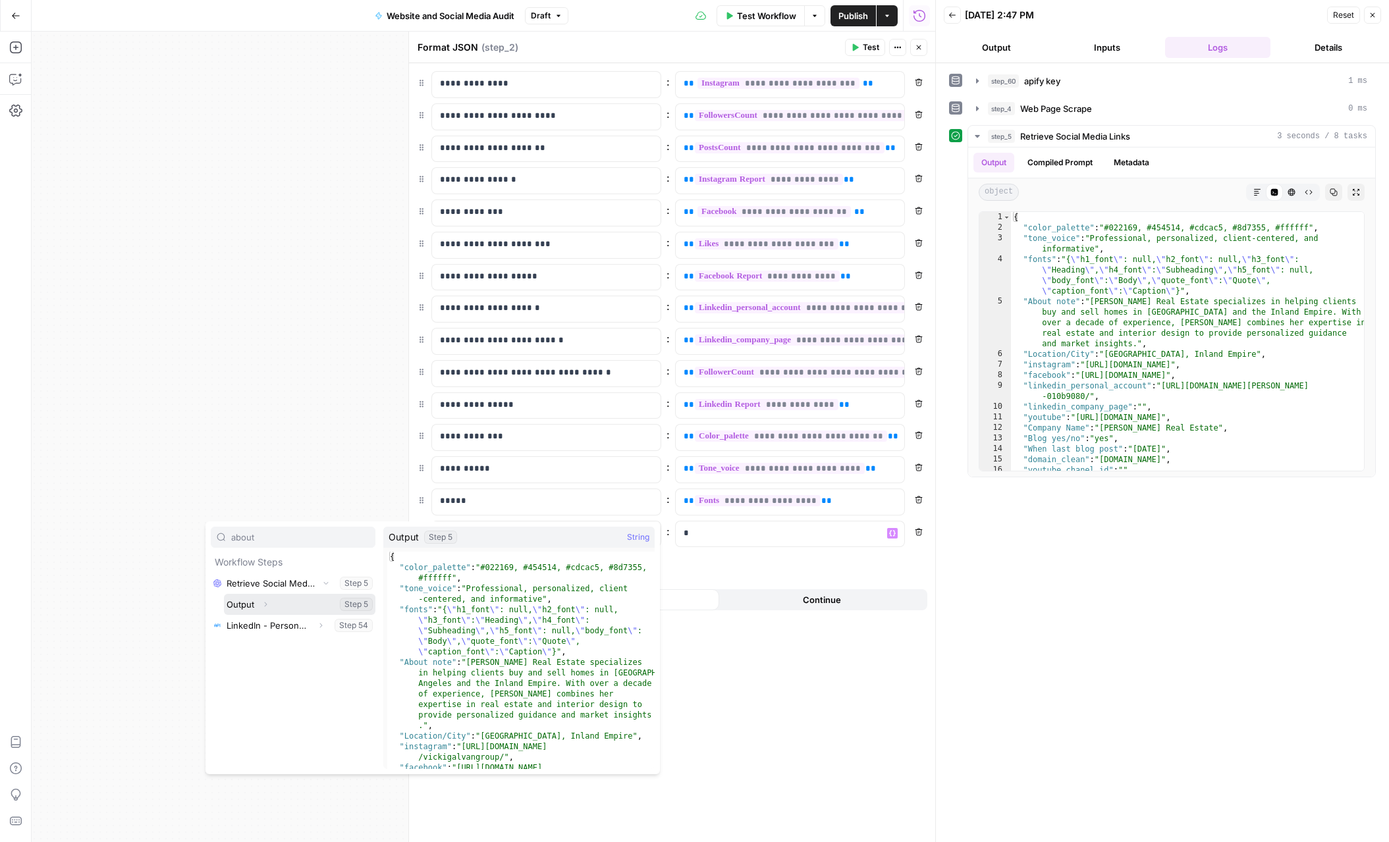
click at [269, 606] on button "Expand" at bounding box center [265, 604] width 17 height 17
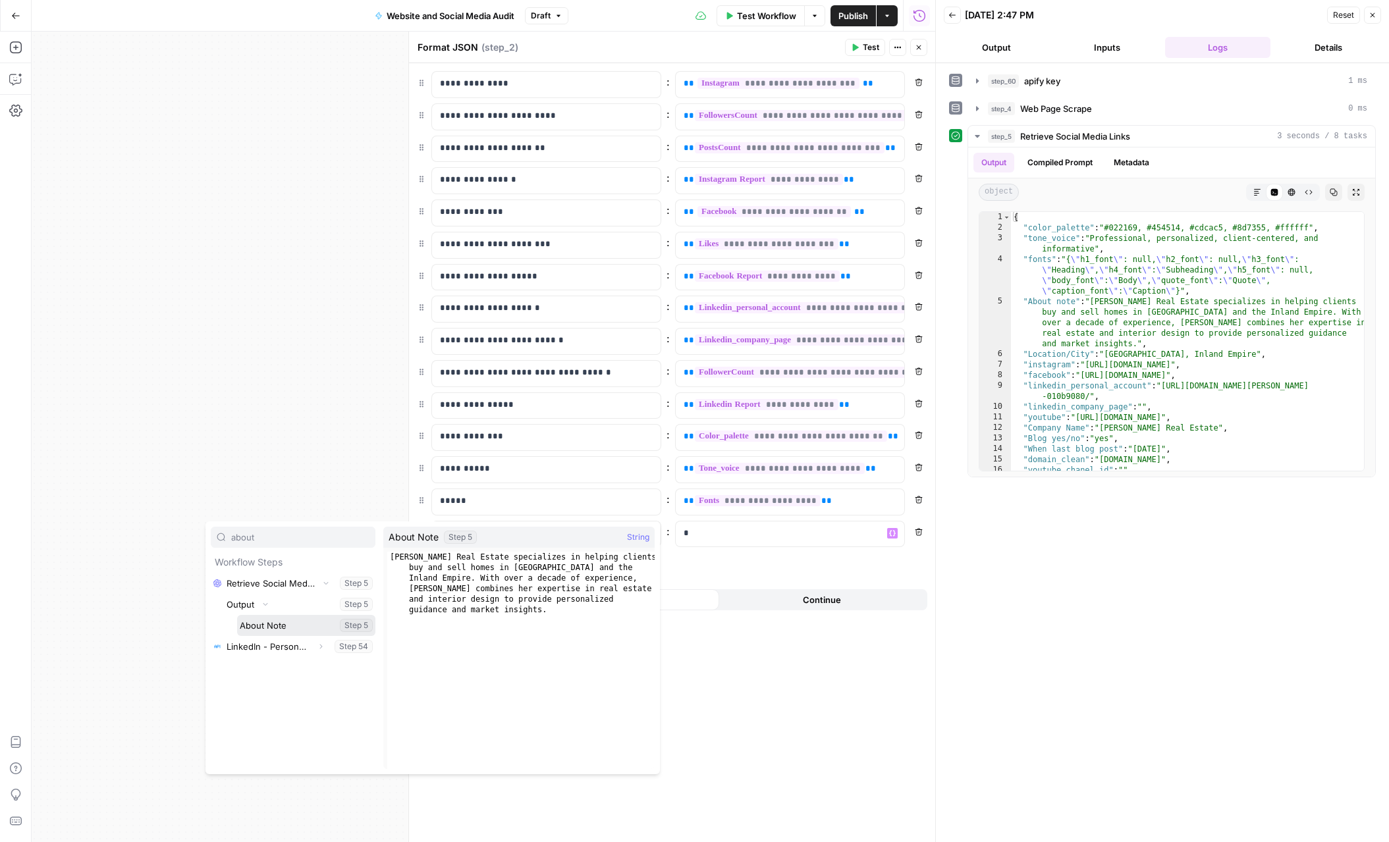
click at [277, 624] on button "Select variable About Note" at bounding box center [306, 625] width 138 height 21
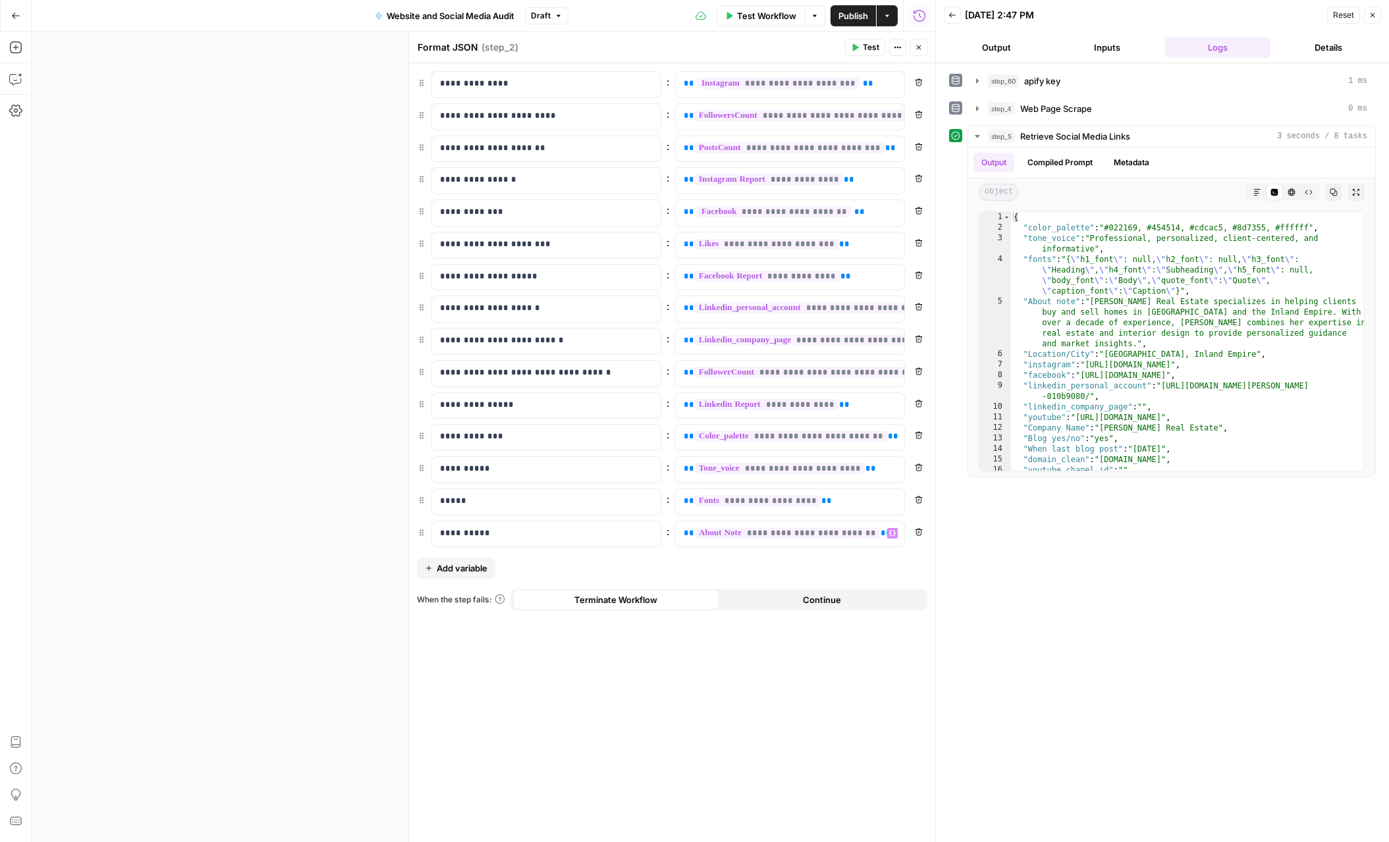
click at [433, 568] on button "Add variable" at bounding box center [456, 568] width 78 height 21
click at [542, 572] on div at bounding box center [535, 566] width 207 height 26
click at [725, 570] on p at bounding box center [779, 564] width 192 height 13
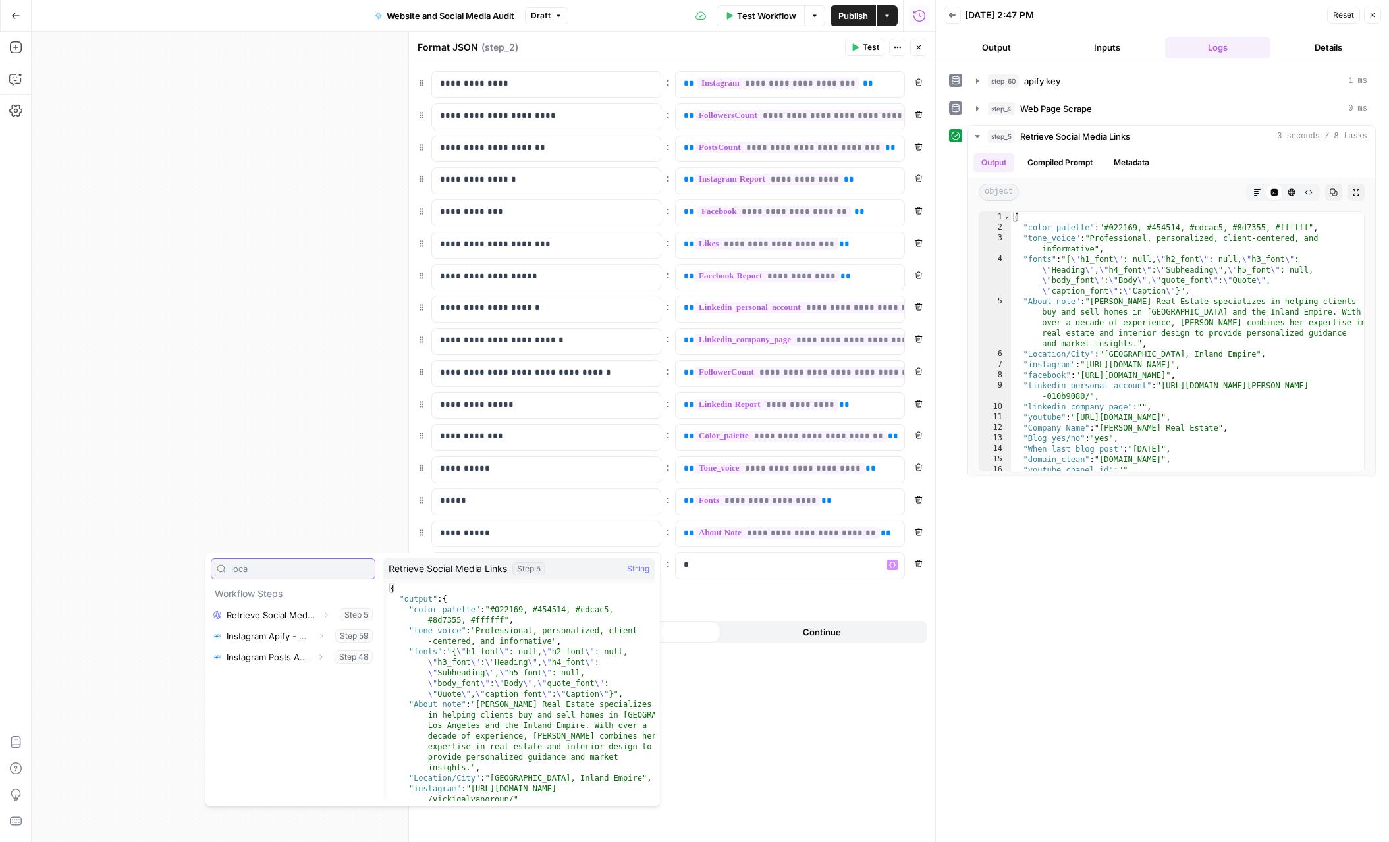
type input "loca"
click at [328, 610] on button "Expand" at bounding box center [325, 614] width 17 height 17
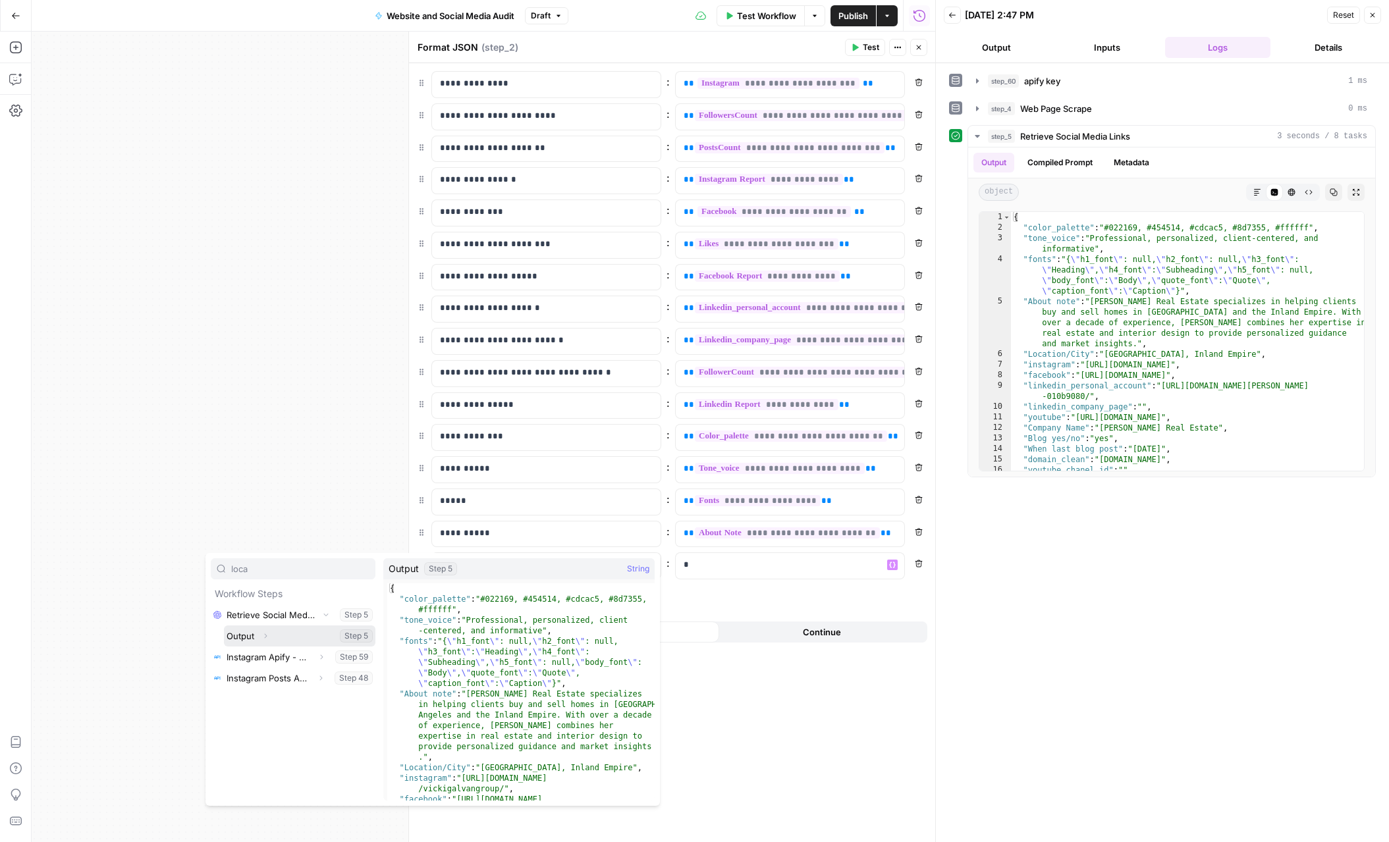
click at [264, 639] on icon "button" at bounding box center [265, 636] width 8 height 8
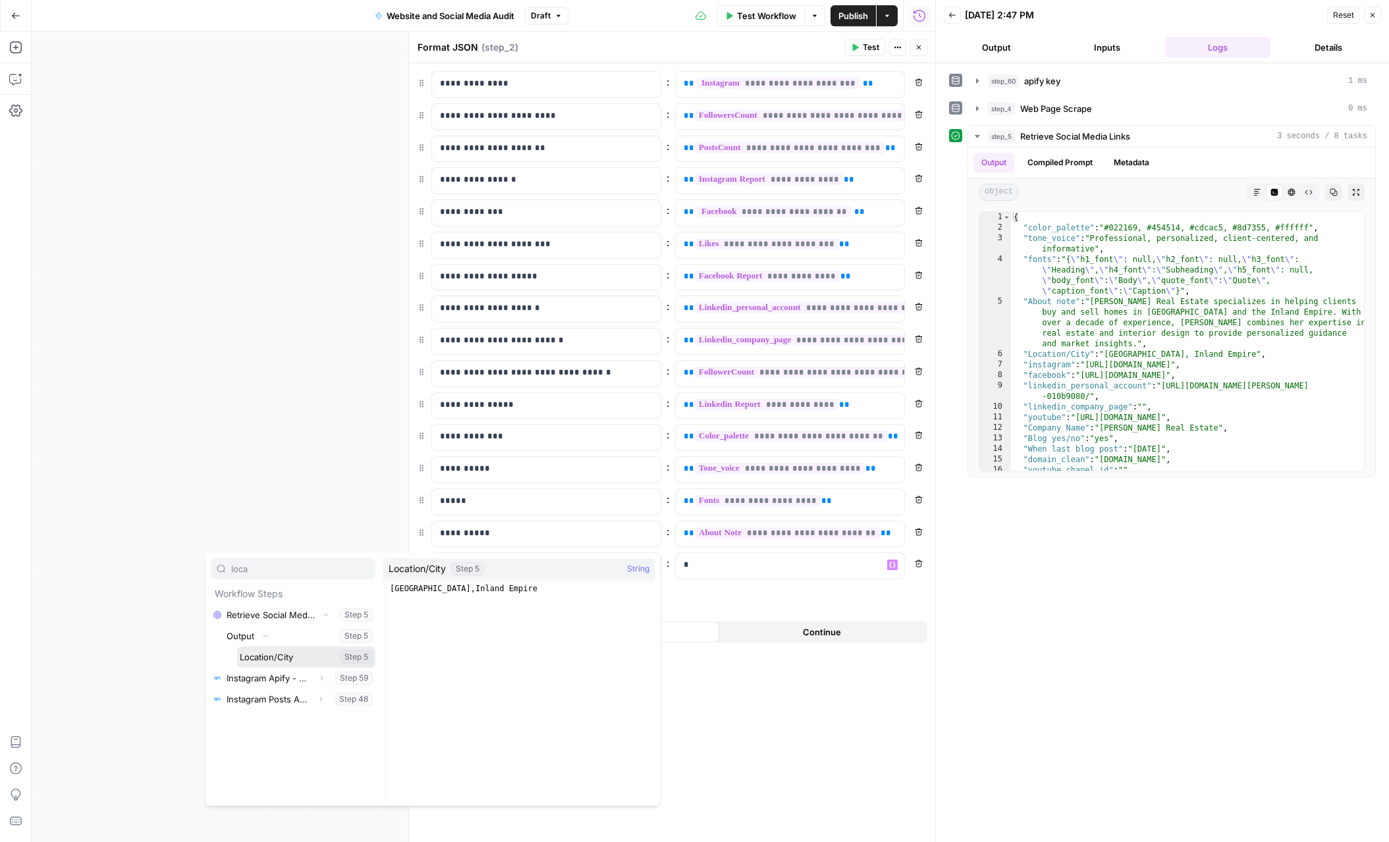
click at [266, 652] on button "Select variable Location/City" at bounding box center [306, 657] width 138 height 21
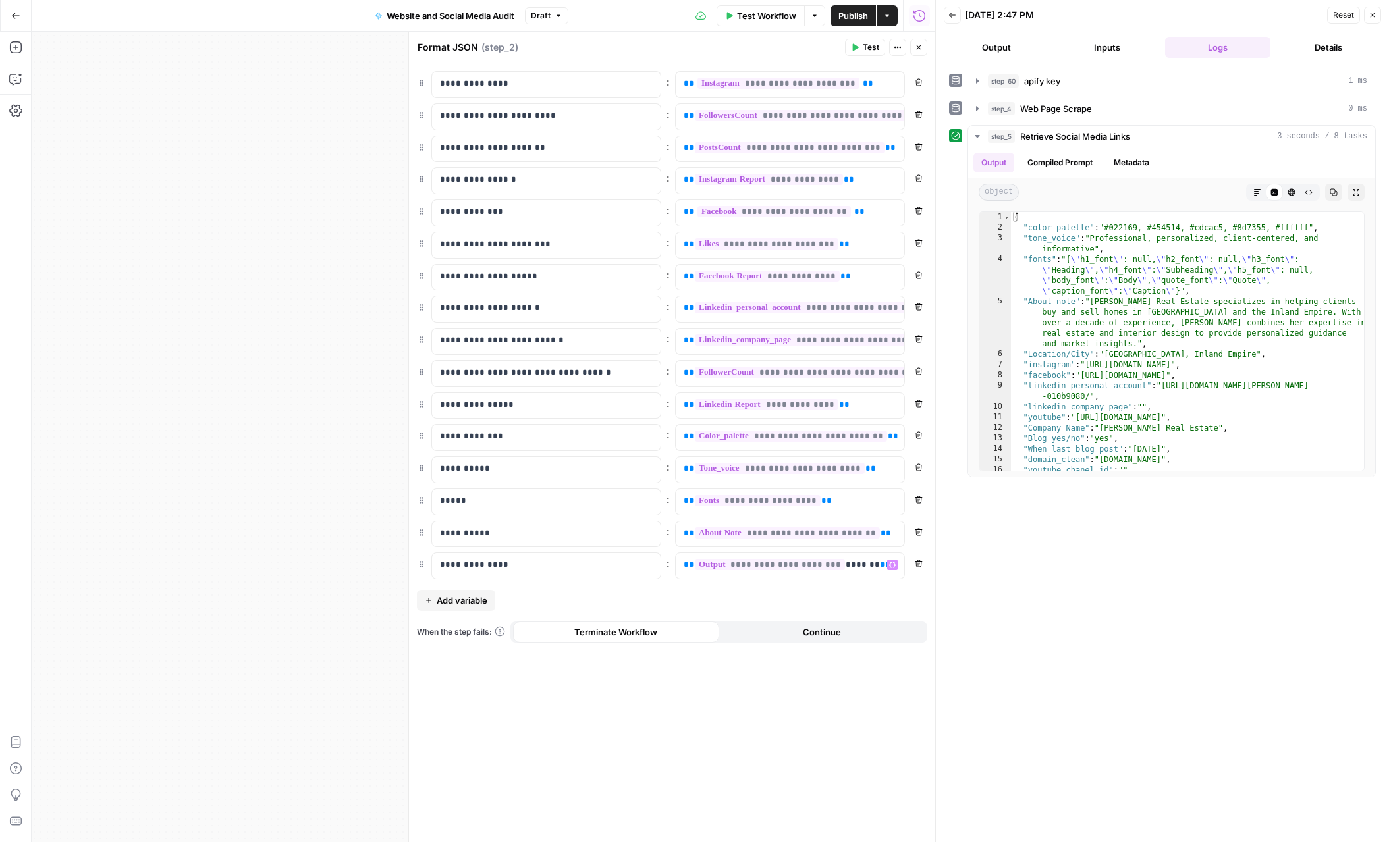
click at [852, 49] on icon "button" at bounding box center [855, 47] width 8 height 8
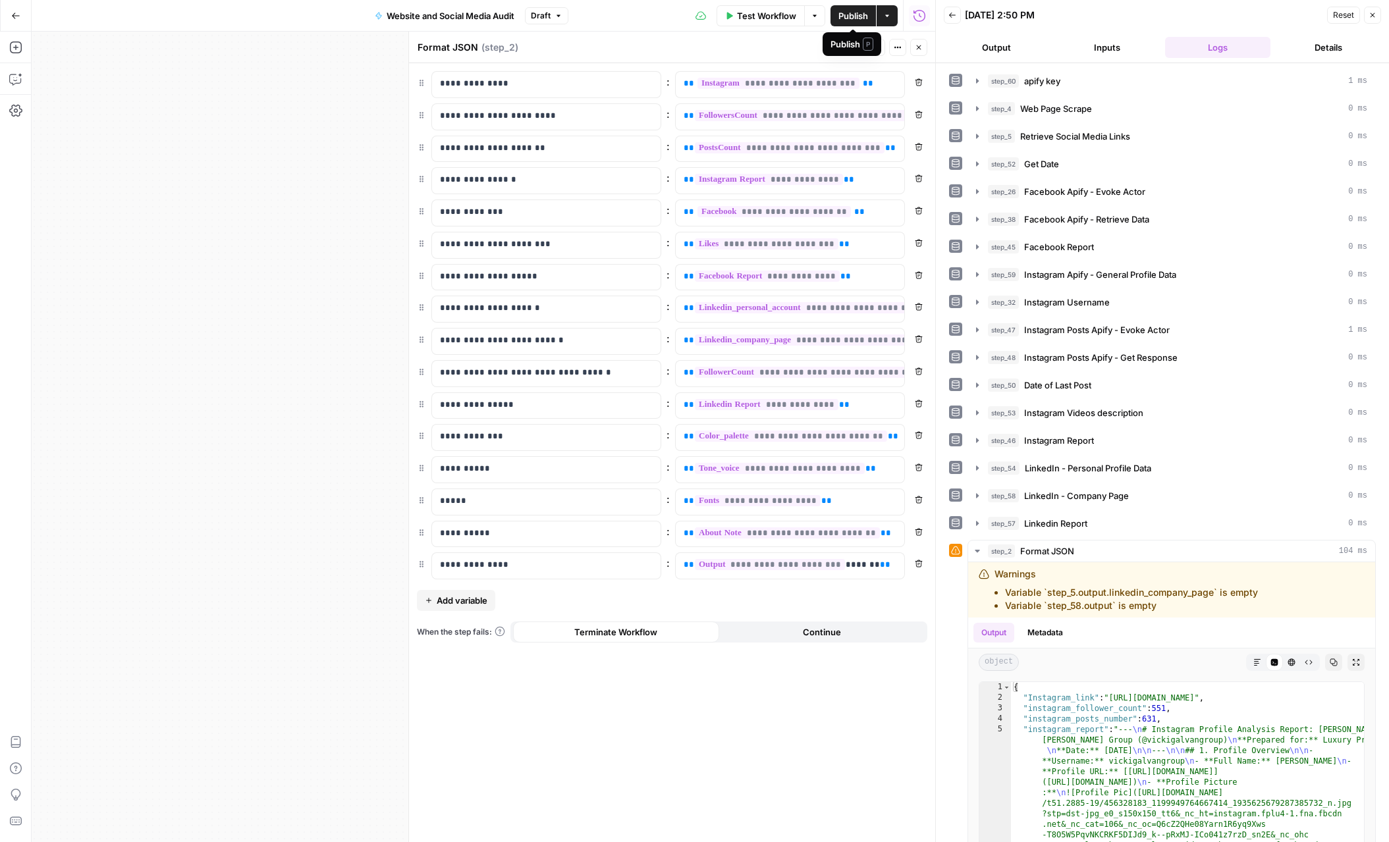
click at [836, 9] on button "Publish" at bounding box center [852, 15] width 45 height 21
click at [860, 11] on span "Publish" at bounding box center [853, 15] width 30 height 13
click at [924, 47] on button "Close" at bounding box center [918, 47] width 17 height 17
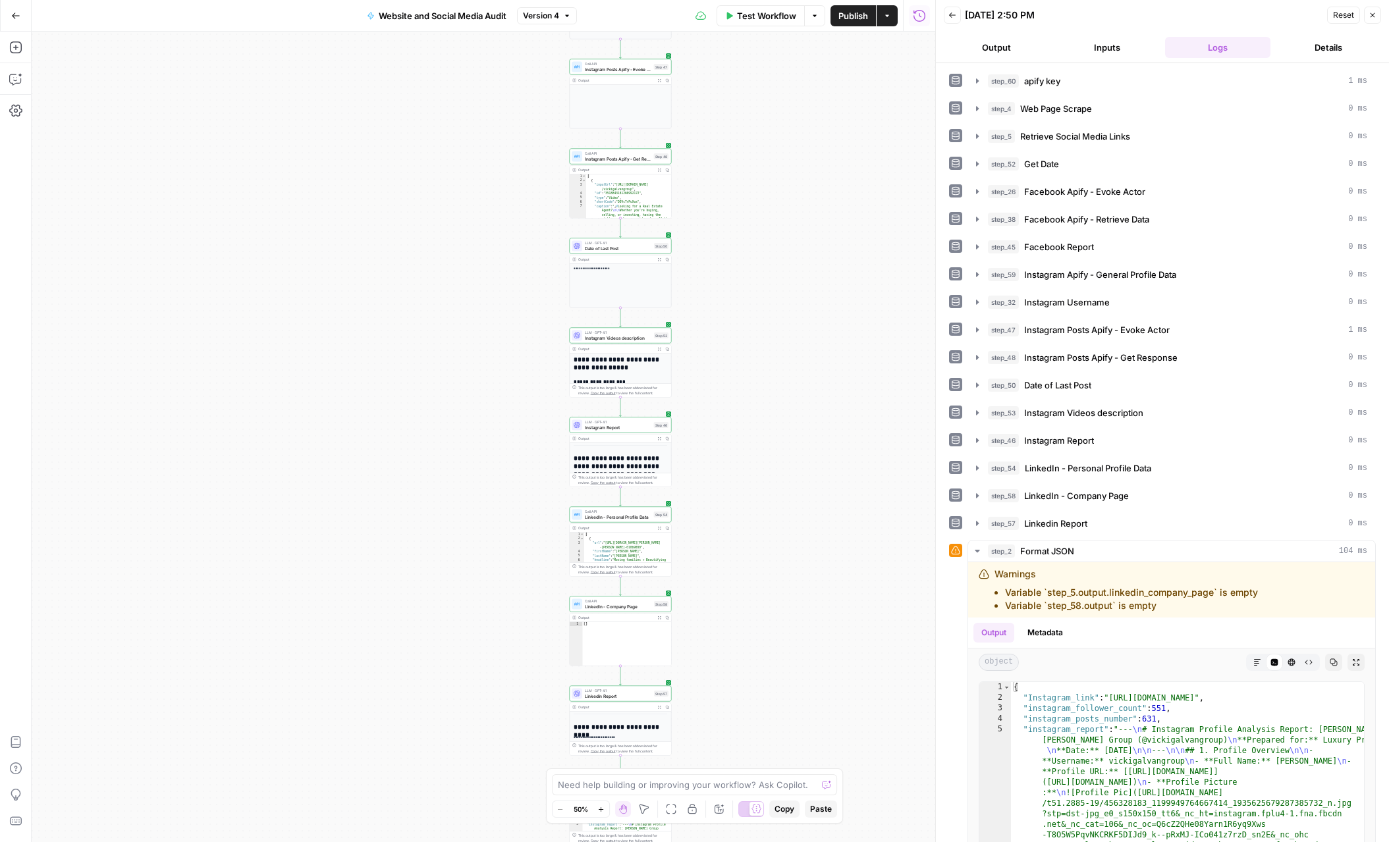
drag, startPoint x: 767, startPoint y: 209, endPoint x: 744, endPoint y: 598, distance: 389.8
click at [745, 666] on div "**********" at bounding box center [483, 437] width 903 height 811
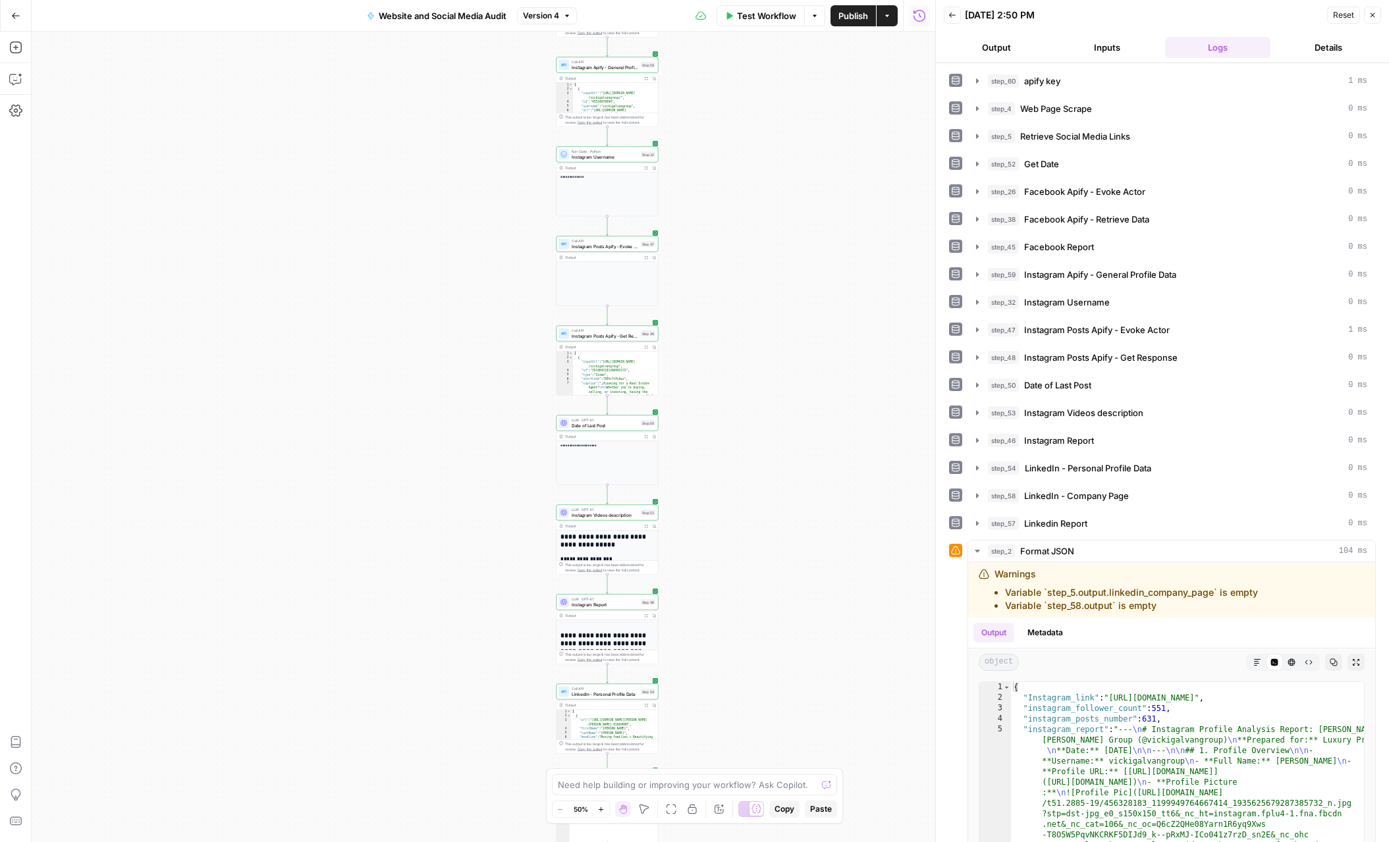
drag, startPoint x: 766, startPoint y: 185, endPoint x: 753, endPoint y: 361, distance: 176.3
click at [753, 361] on div "**********" at bounding box center [483, 437] width 903 height 811
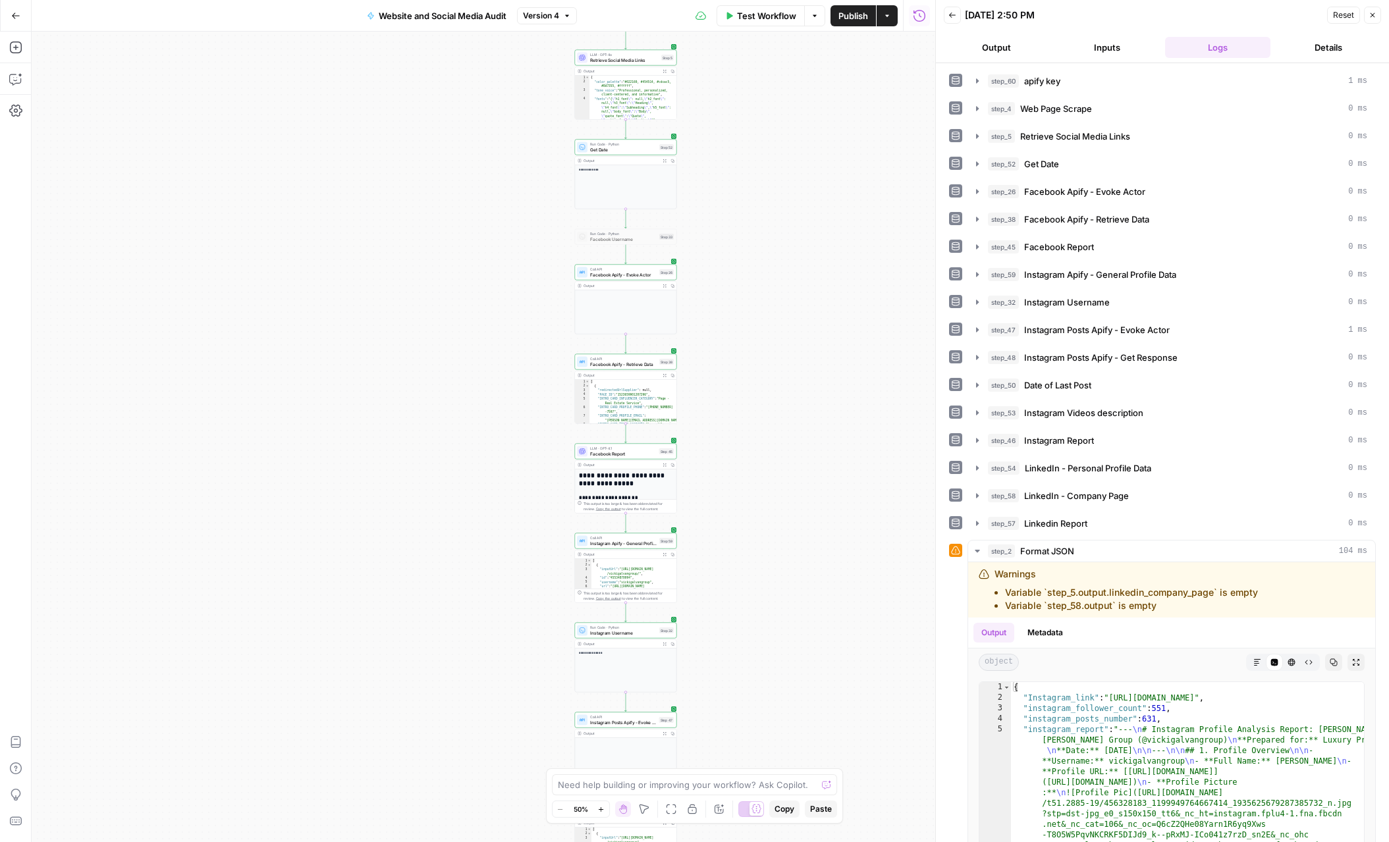
drag, startPoint x: 684, startPoint y: 208, endPoint x: 703, endPoint y: 696, distance: 488.3
click at [703, 697] on div "**********" at bounding box center [483, 437] width 903 height 811
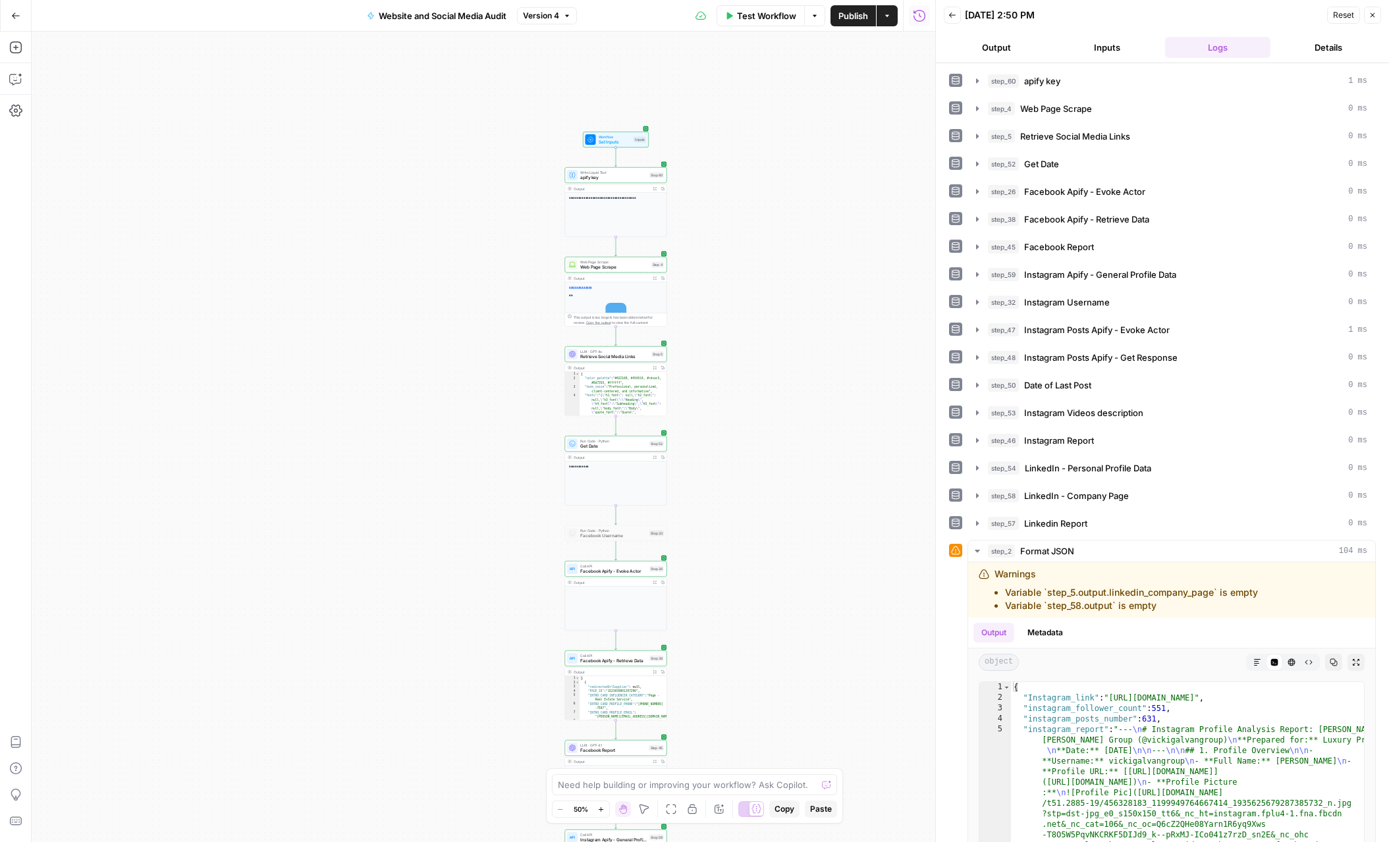
drag, startPoint x: 721, startPoint y: 206, endPoint x: 710, endPoint y: 502, distance: 296.5
click at [710, 502] on div "**********" at bounding box center [483, 437] width 903 height 811
click at [581, 348] on span "LLM · GPT-4o" at bounding box center [614, 348] width 68 height 5
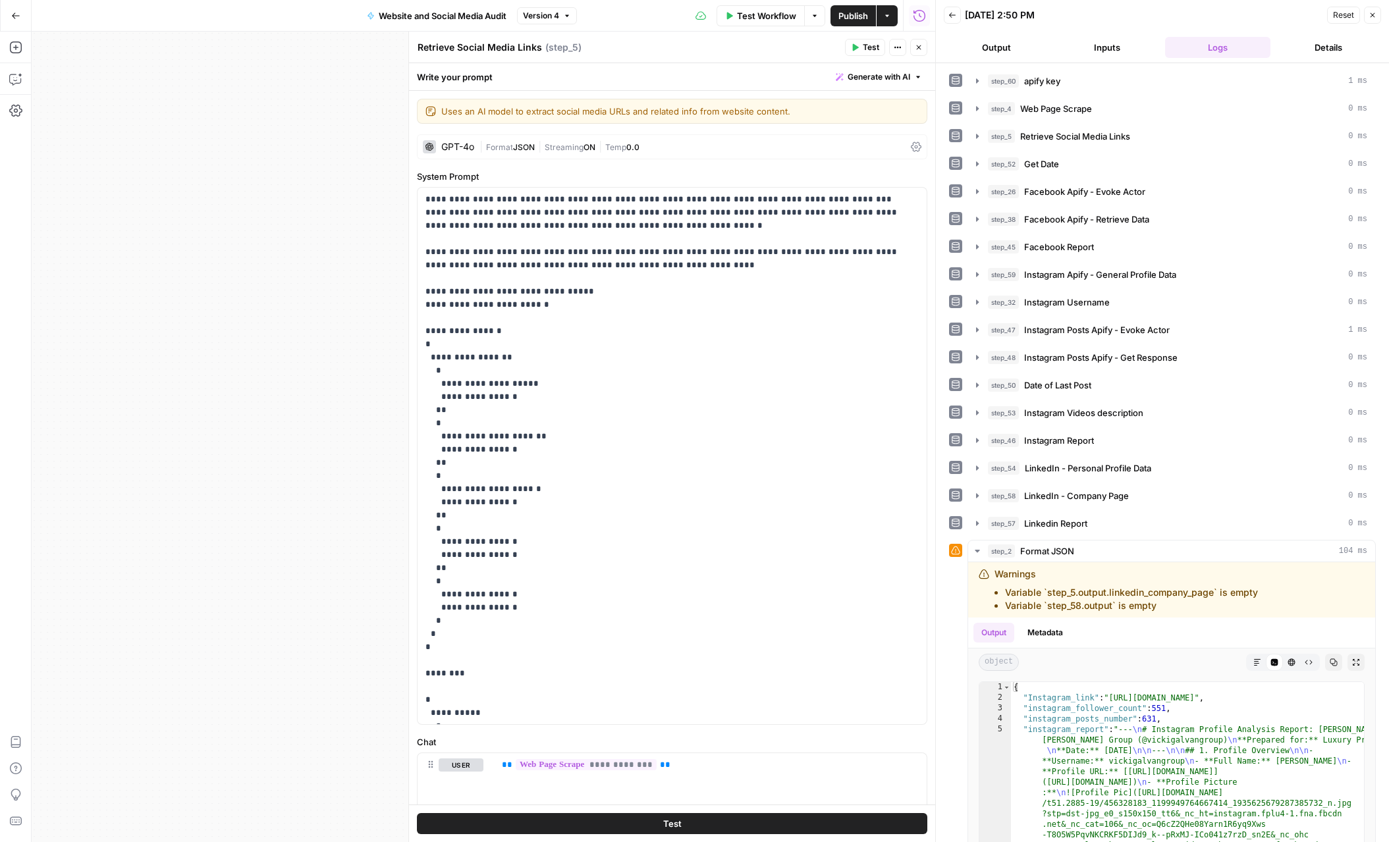
click at [462, 45] on textarea "Retrieve Social Media Links" at bounding box center [479, 47] width 124 height 13
click at [458, 47] on textarea "Retrieve Social Media Links" at bounding box center [479, 47] width 124 height 13
type textarea "Retrieve Brand info and Social Media Links"
click at [920, 49] on icon "button" at bounding box center [919, 47] width 5 height 5
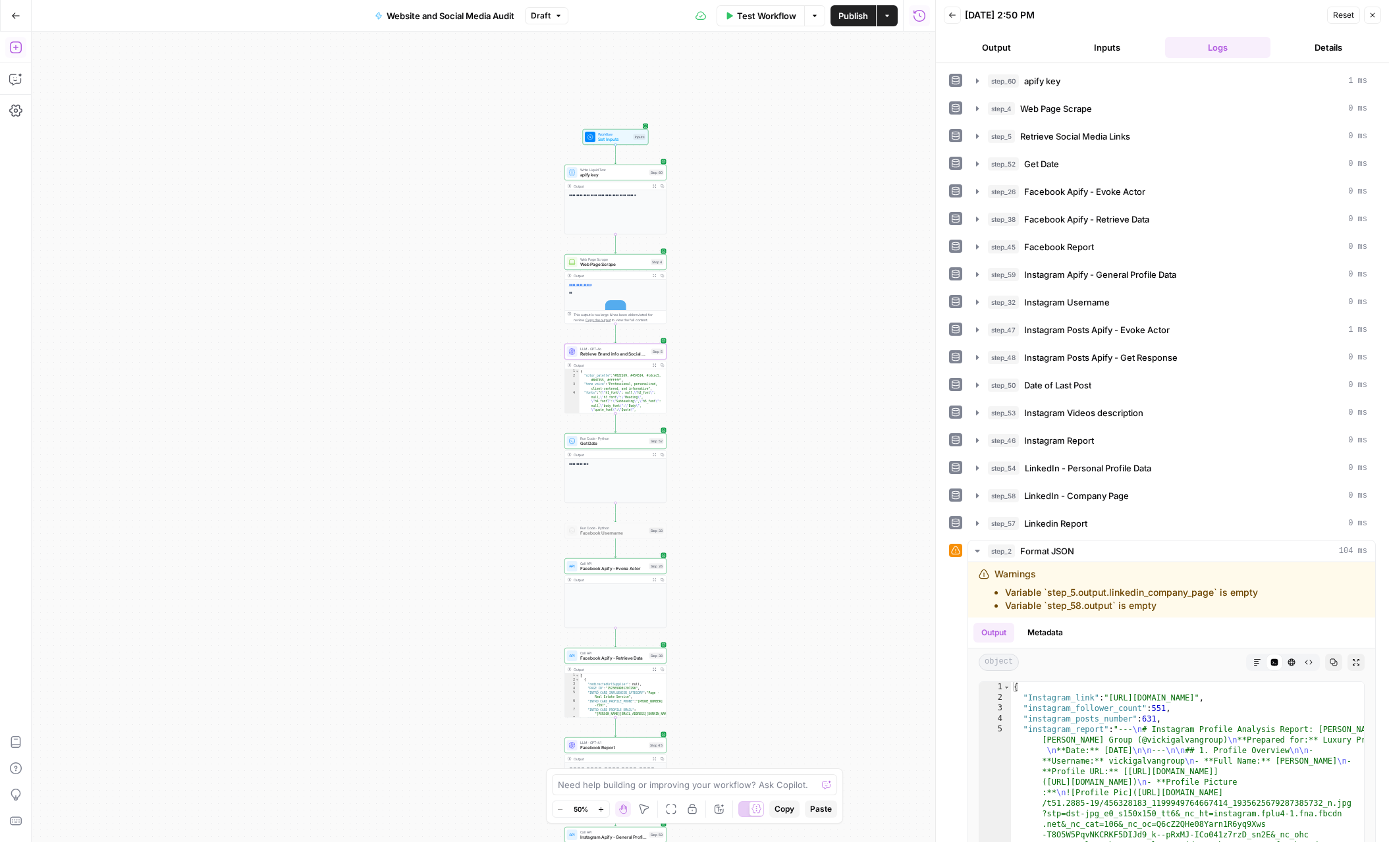
click at [14, 43] on icon "button" at bounding box center [15, 47] width 13 height 13
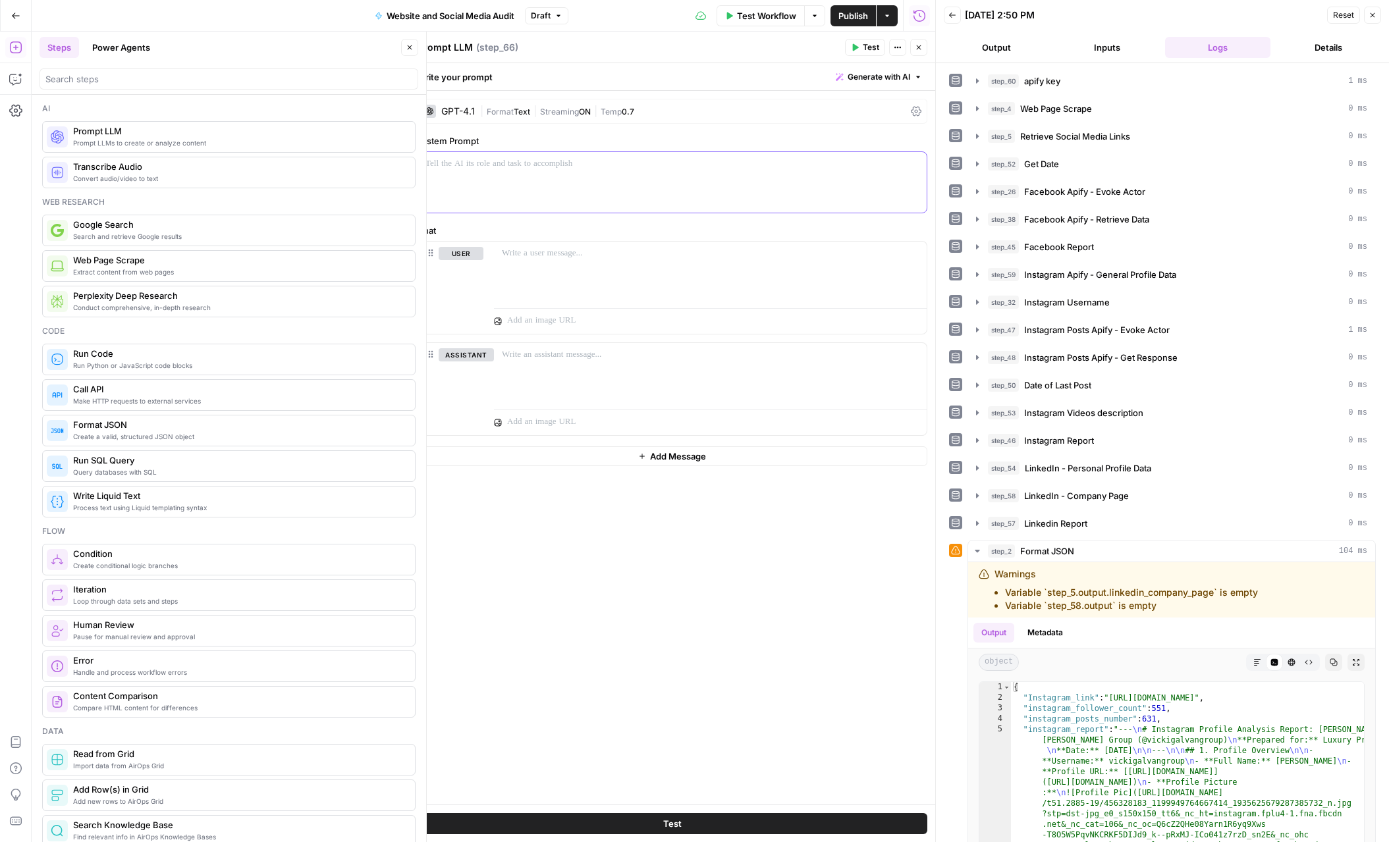
click at [531, 193] on div at bounding box center [671, 182] width 509 height 61
click at [577, 269] on div at bounding box center [710, 272] width 433 height 61
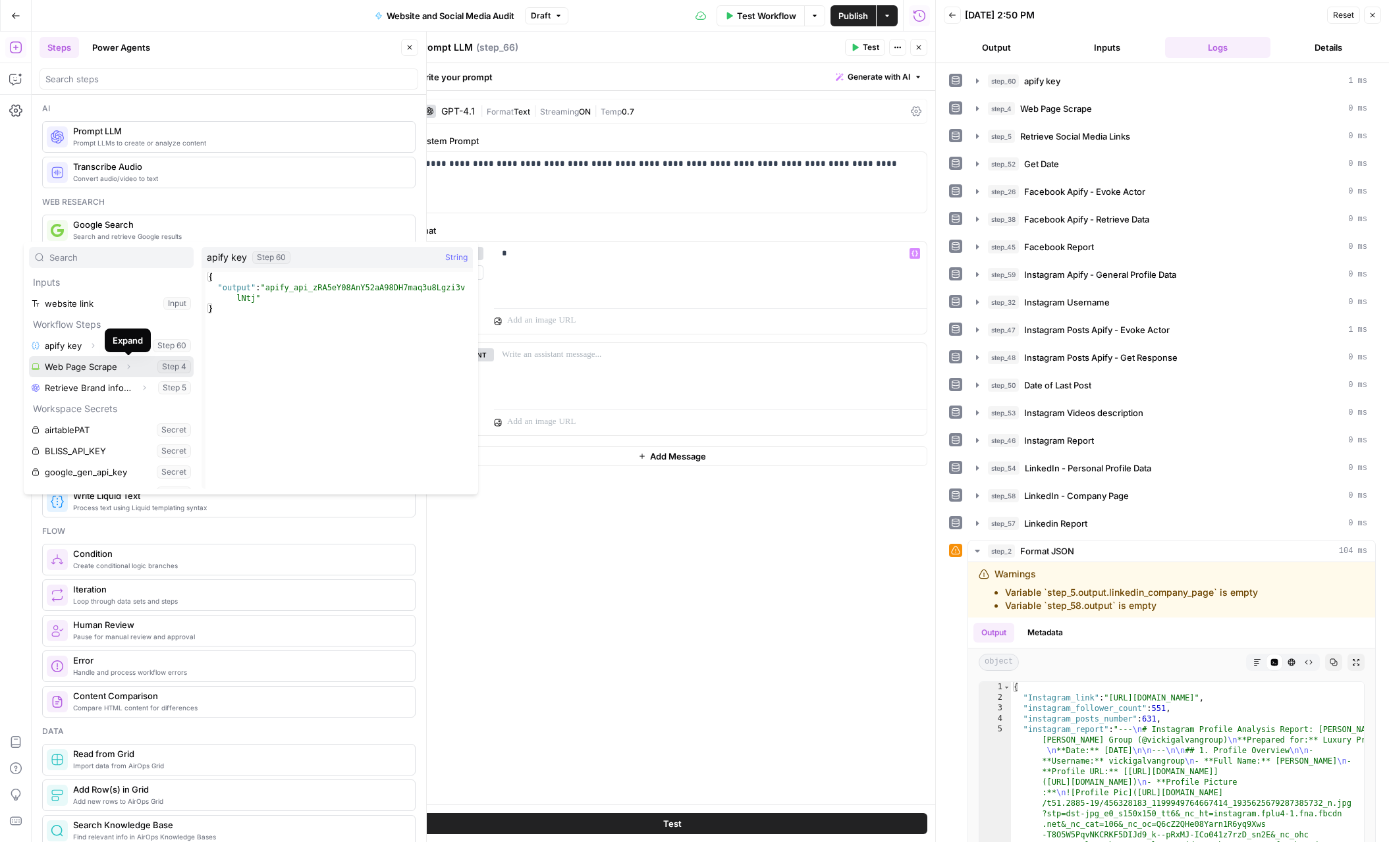
click at [129, 368] on icon "button" at bounding box center [128, 367] width 8 height 8
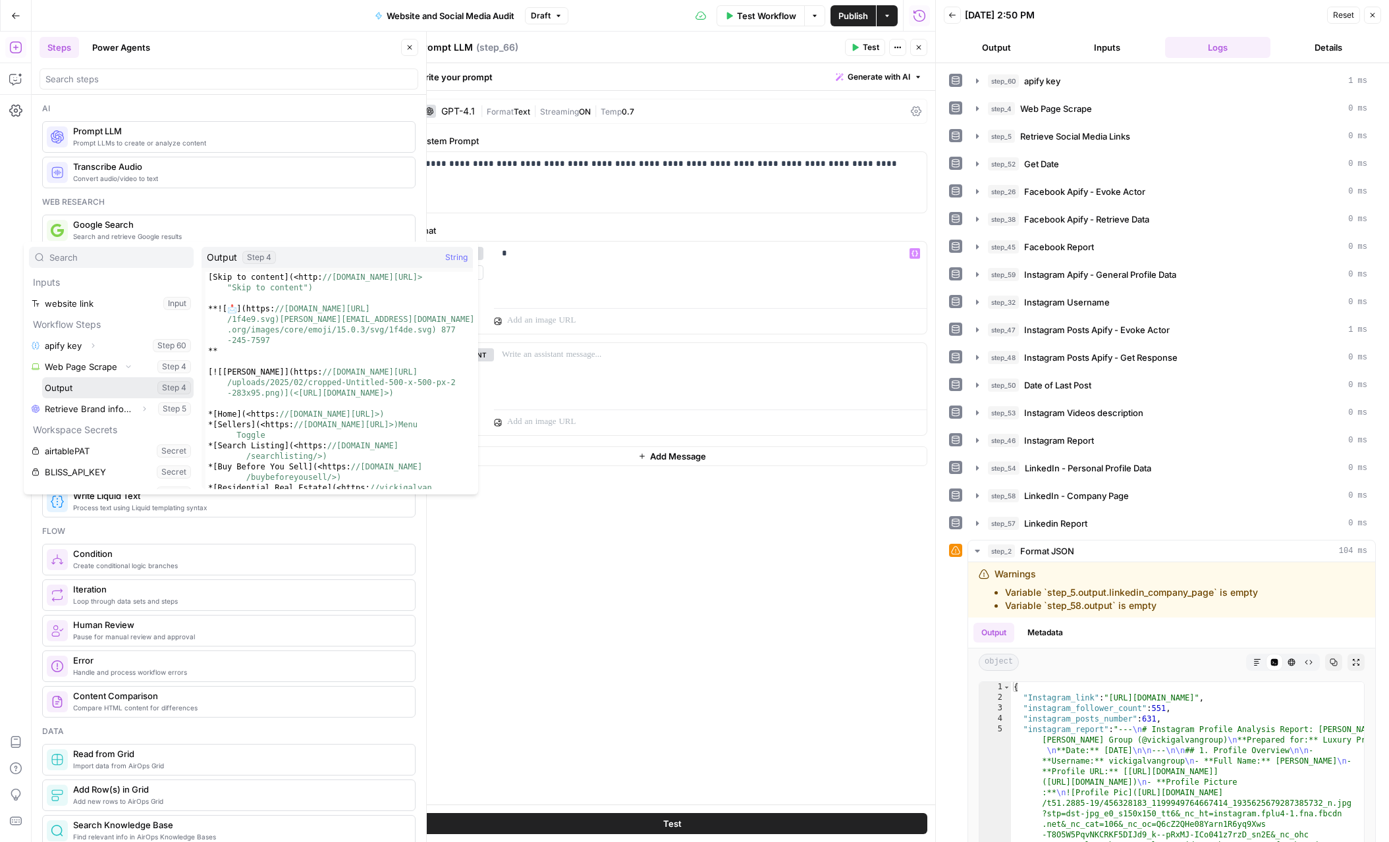
click at [75, 394] on button "Select variable Output" at bounding box center [117, 387] width 151 height 21
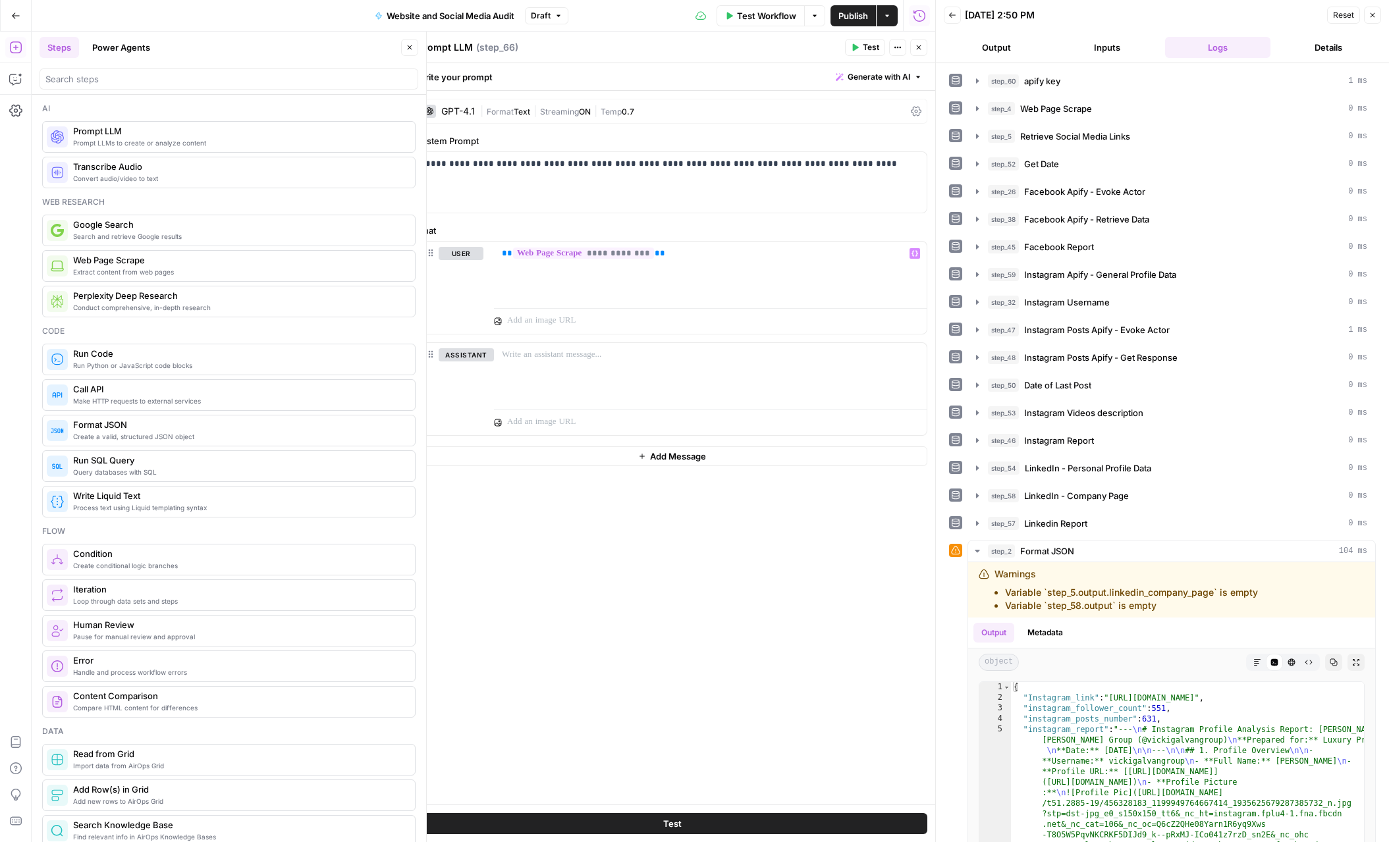
click at [691, 824] on button "Test" at bounding box center [672, 823] width 510 height 21
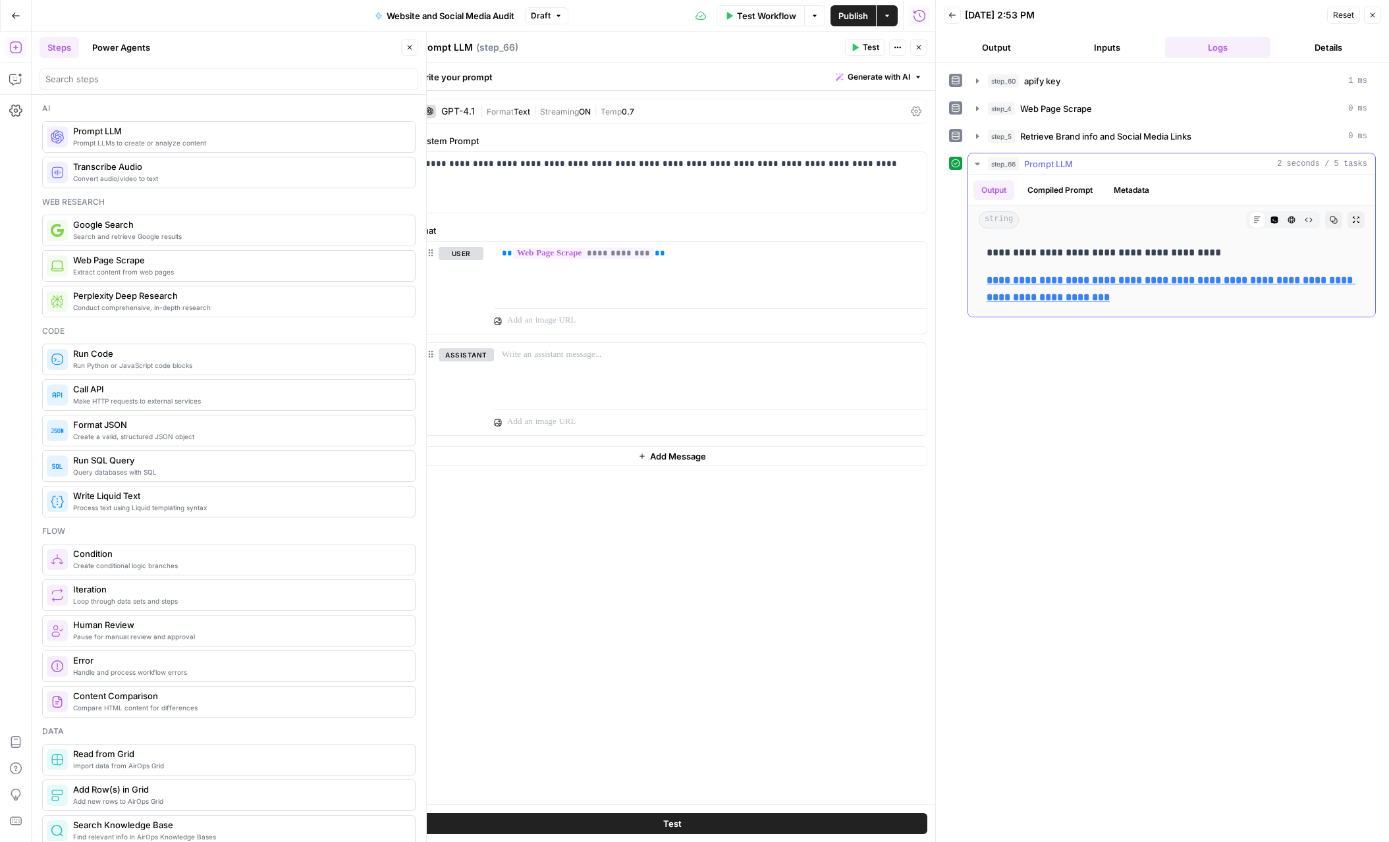
click at [1105, 280] on strong "**********" at bounding box center [1170, 288] width 369 height 27
drag, startPoint x: 857, startPoint y: 169, endPoint x: 591, endPoint y: 165, distance: 266.0
click at [591, 165] on p "**********" at bounding box center [671, 163] width 493 height 13
click at [581, 183] on div "**********" at bounding box center [671, 182] width 509 height 61
click at [668, 822] on span "Test" at bounding box center [672, 823] width 18 height 13
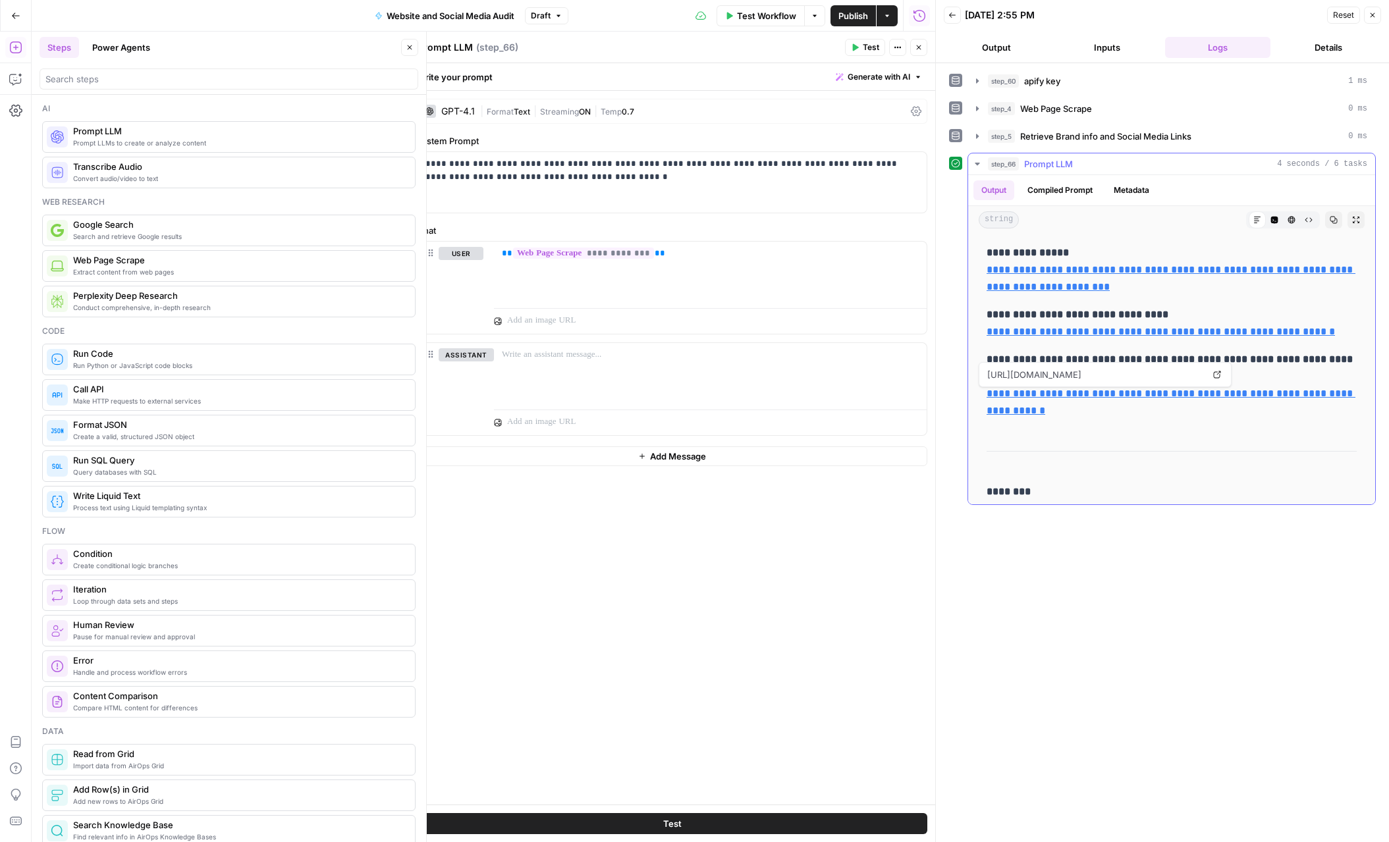
click at [1031, 392] on link "**********" at bounding box center [1170, 401] width 369 height 27
click at [914, 52] on button "Close" at bounding box center [918, 47] width 17 height 17
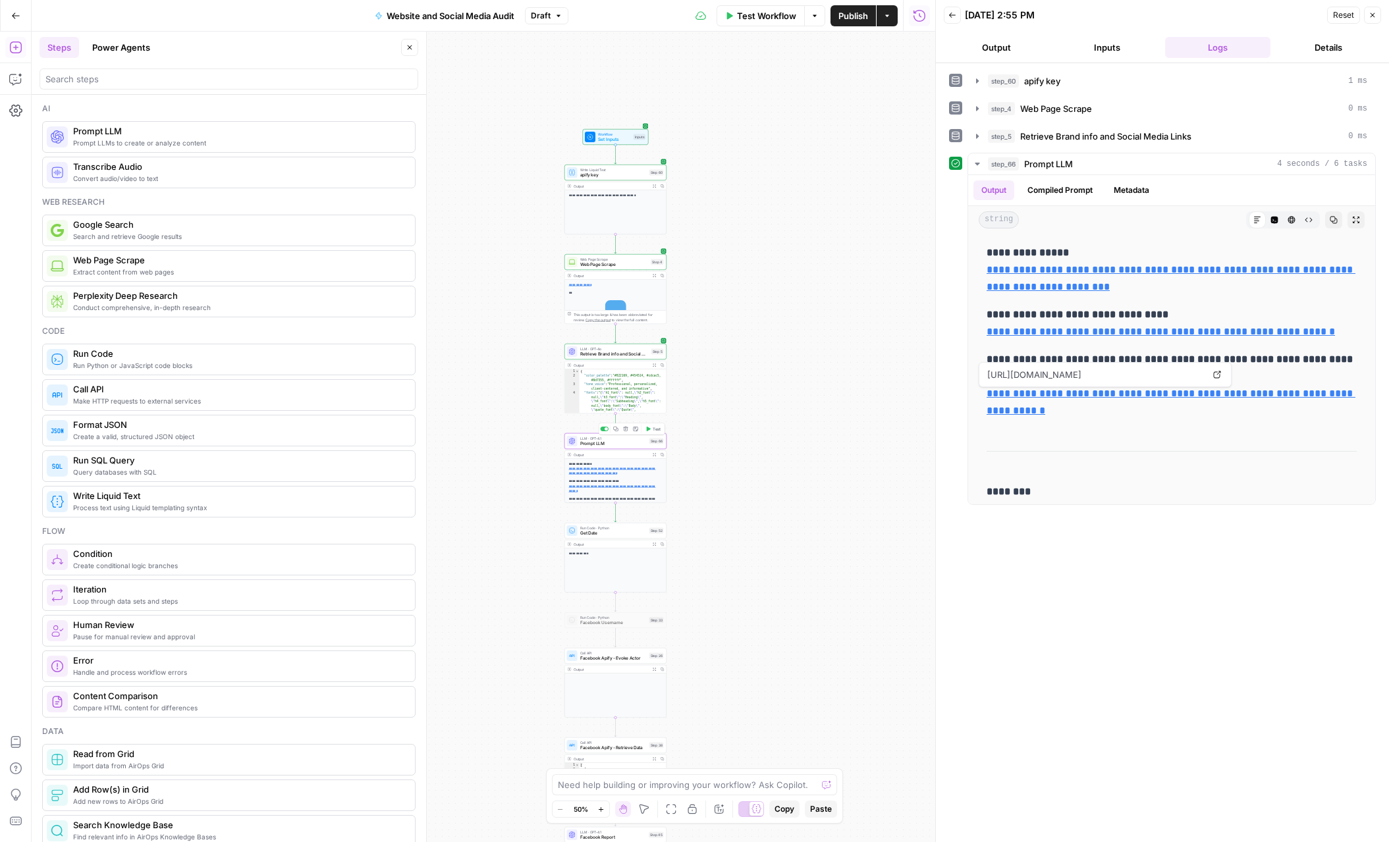
click at [626, 431] on icon "button" at bounding box center [625, 429] width 5 height 5
click at [645, 165] on span "Delete Step" at bounding box center [658, 167] width 51 height 13
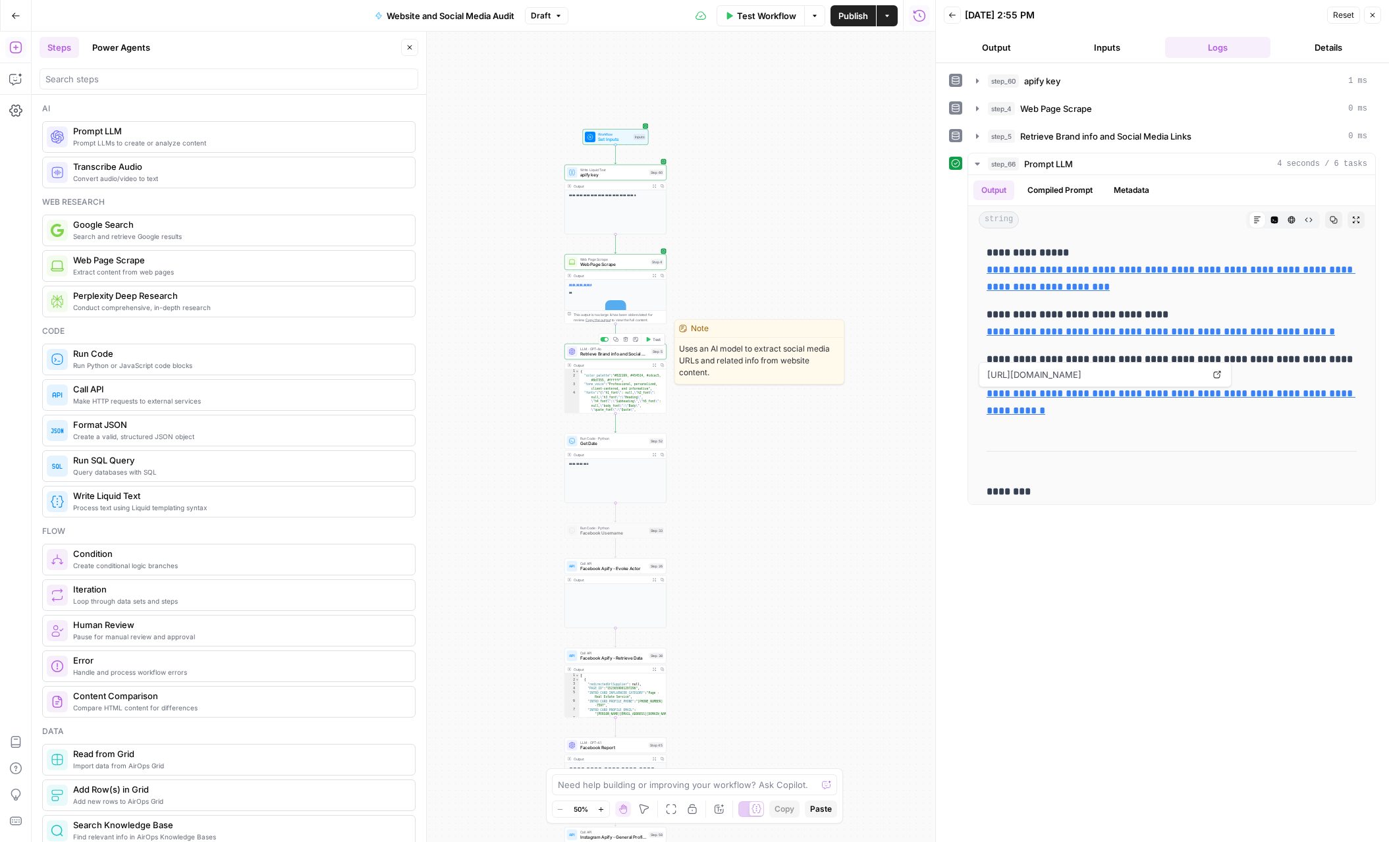
click at [614, 351] on span "Retrieve Brand info and Social Media Links" at bounding box center [614, 354] width 68 height 7
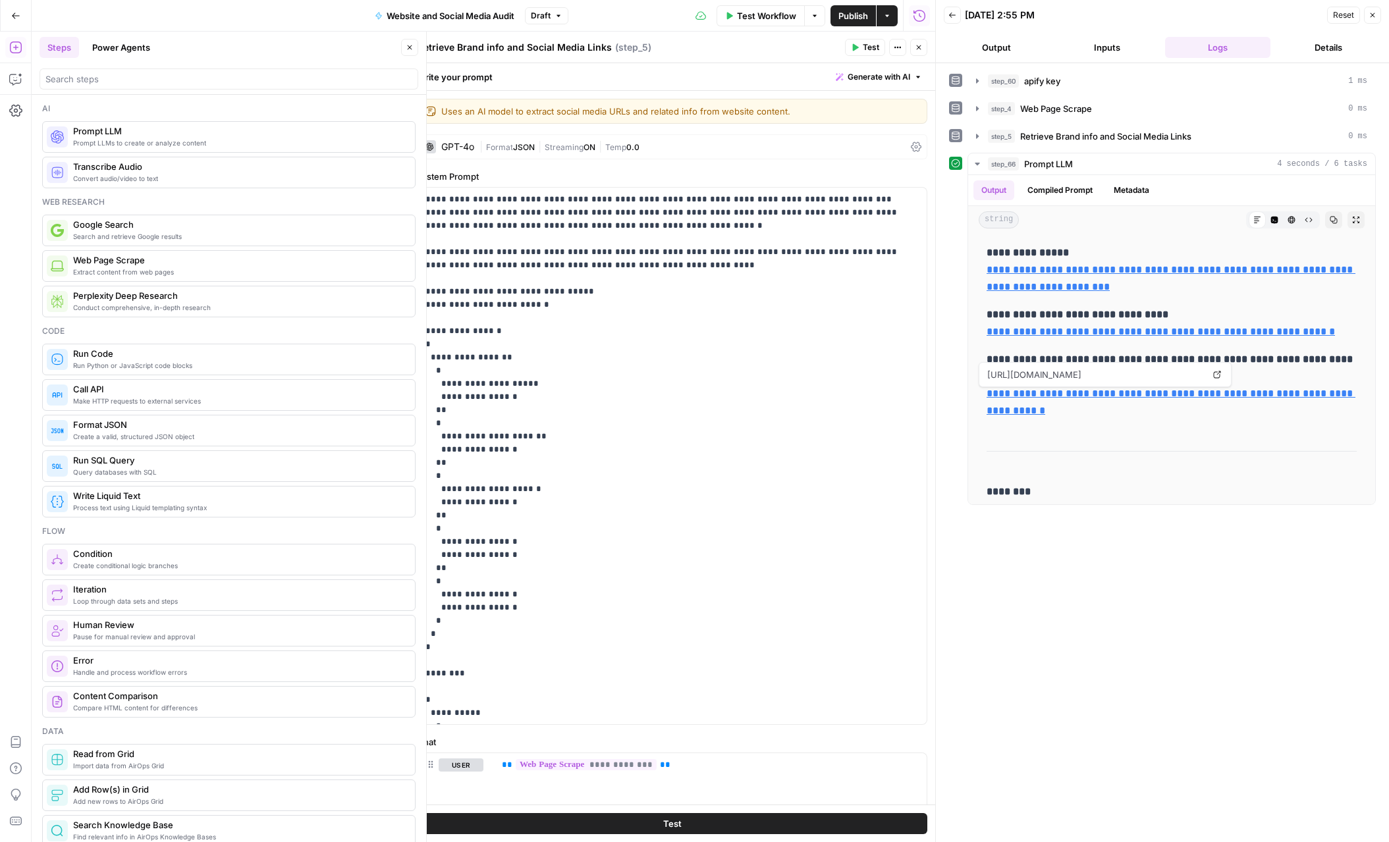
click at [539, 154] on div "GPT-4o | Format JSON | Streaming ON | Temp 0.0" at bounding box center [672, 146] width 510 height 25
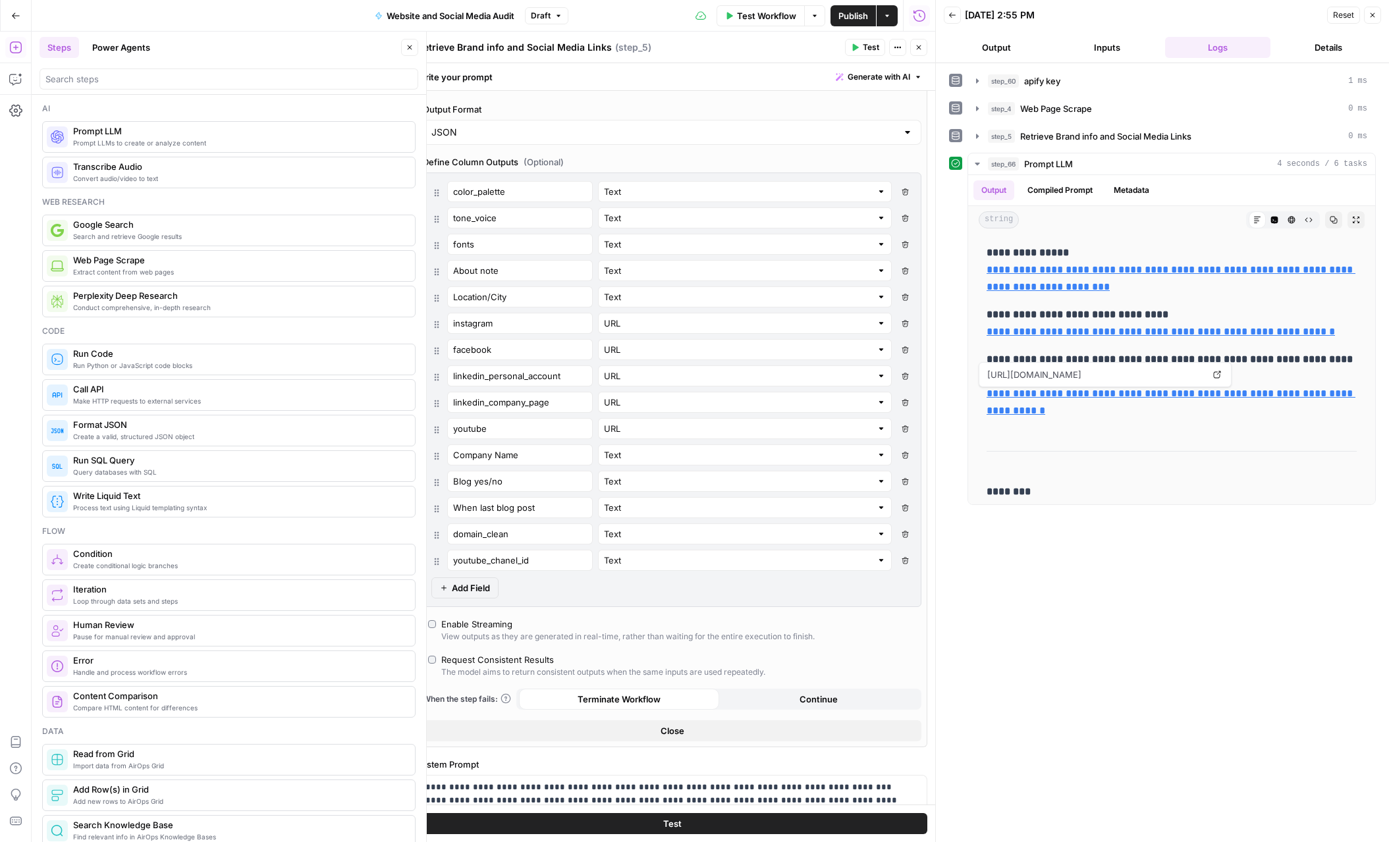
scroll to position [236, 0]
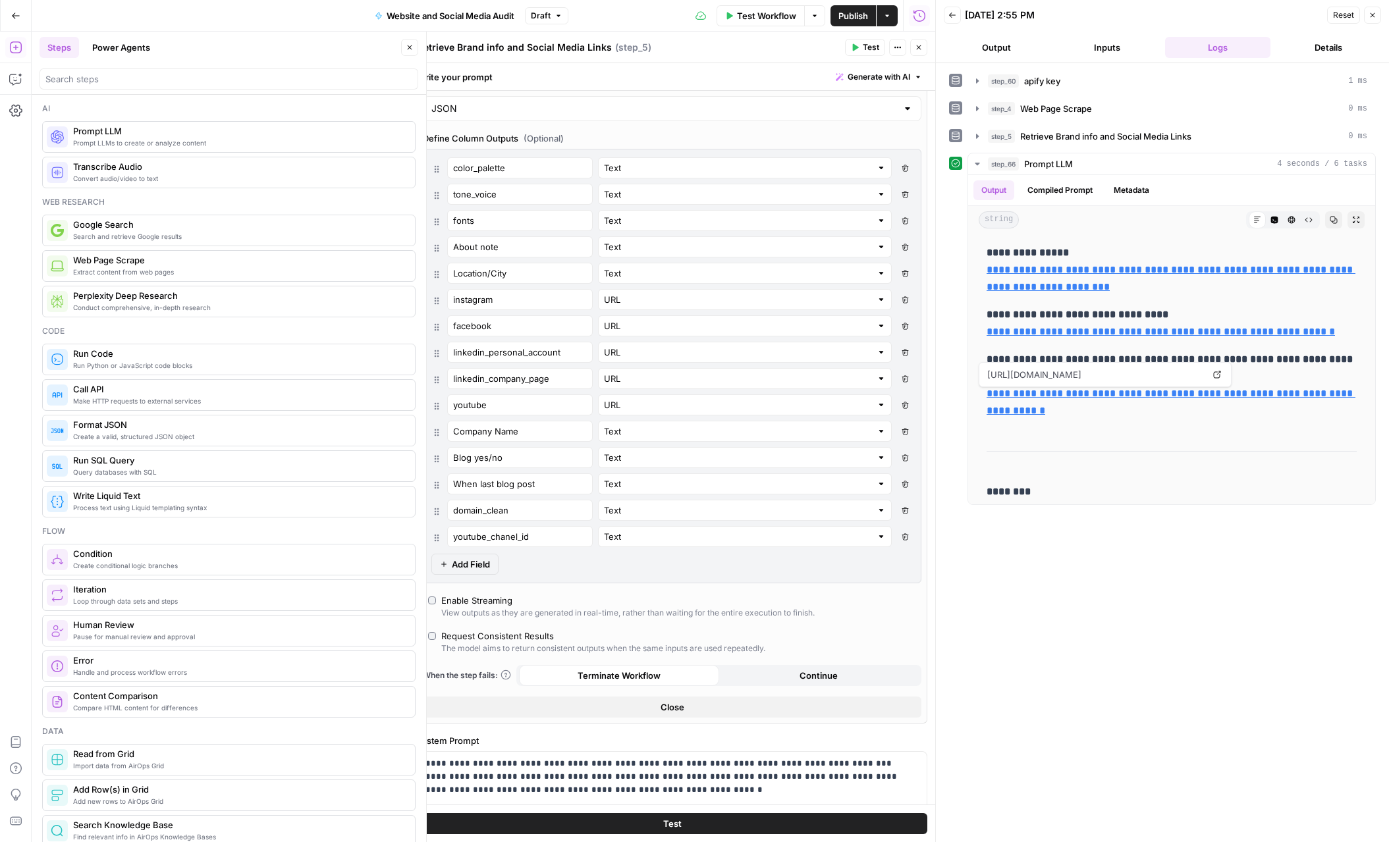
click at [475, 566] on span "Add Field" at bounding box center [471, 564] width 38 height 13
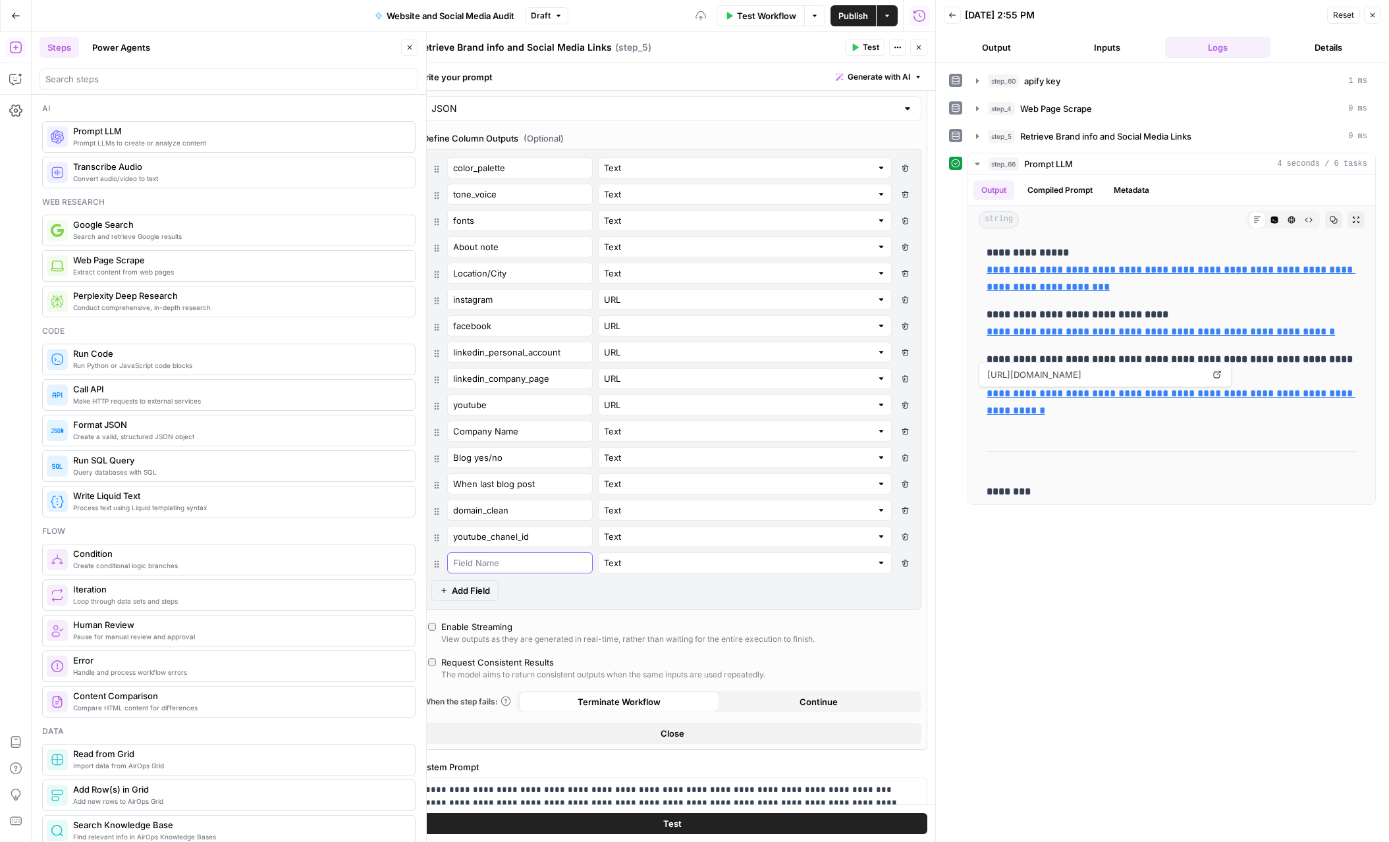
click at [475, 564] on input "text" at bounding box center [520, 562] width 134 height 13
type input "logo_url"
type input "Text"
click at [594, 610] on div "AI Model GPT-4o AI Model Version Auto-update to default Temperature Predictable…" at bounding box center [672, 324] width 510 height 852
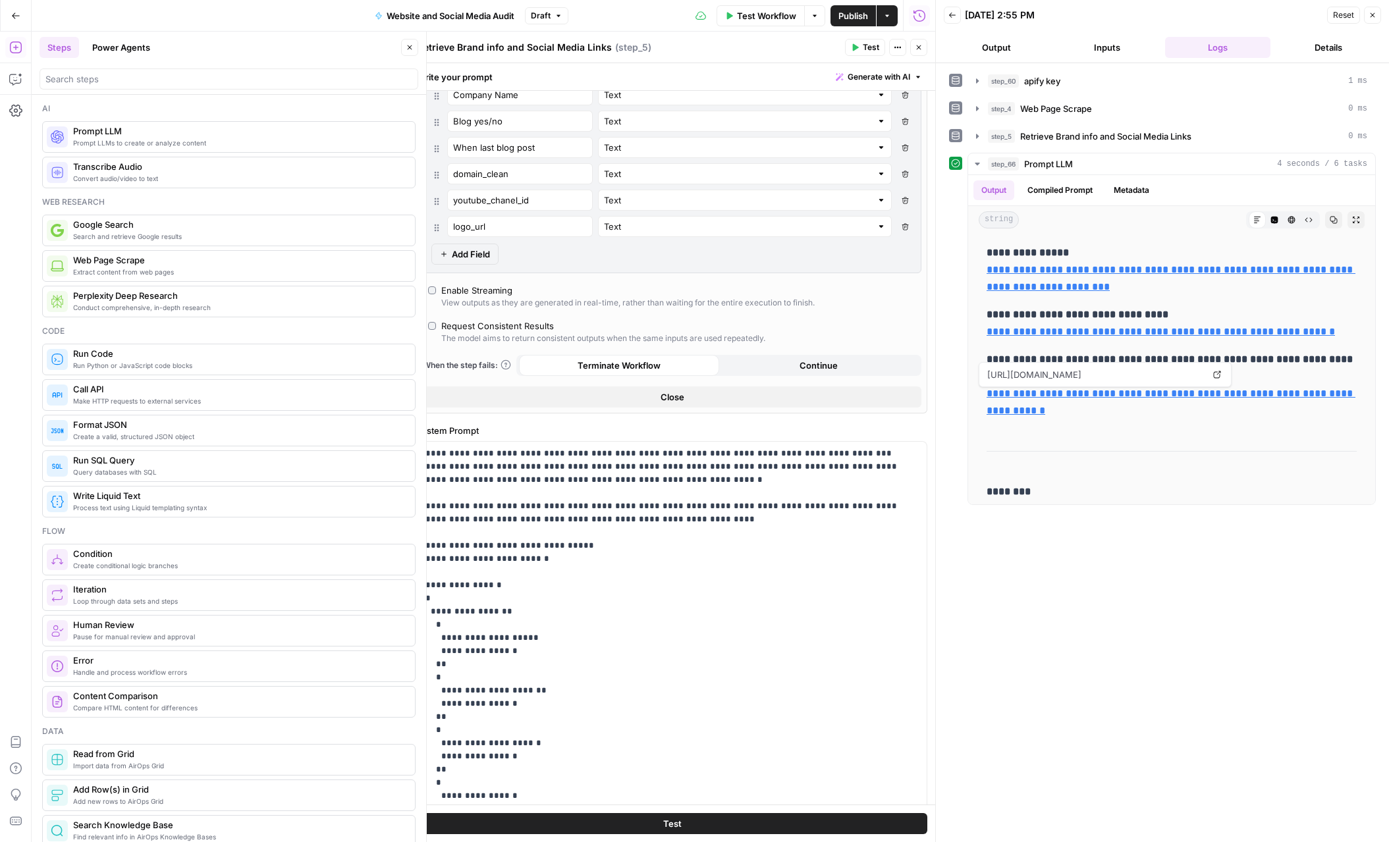
scroll to position [578, 0]
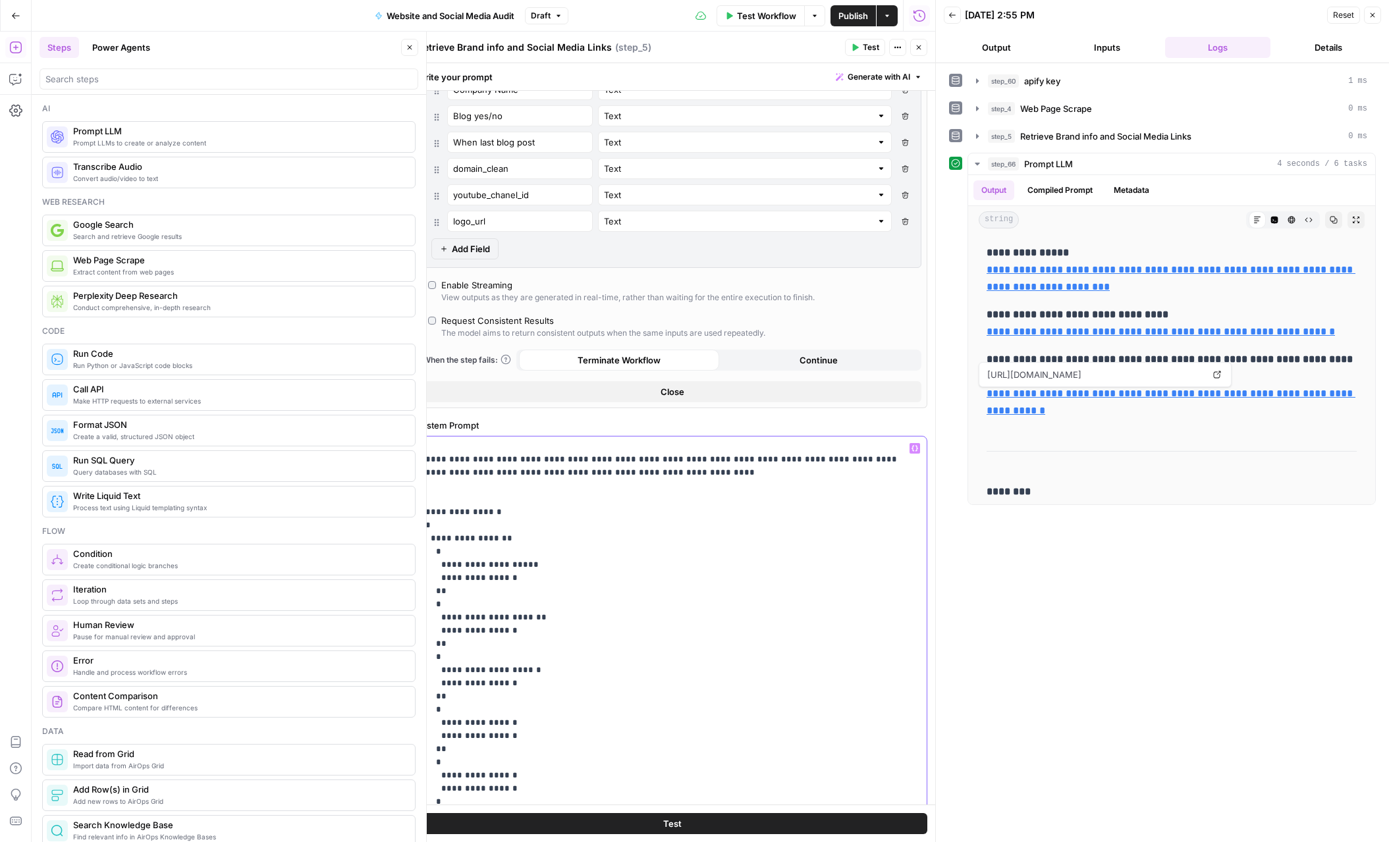
scroll to position [0, 0]
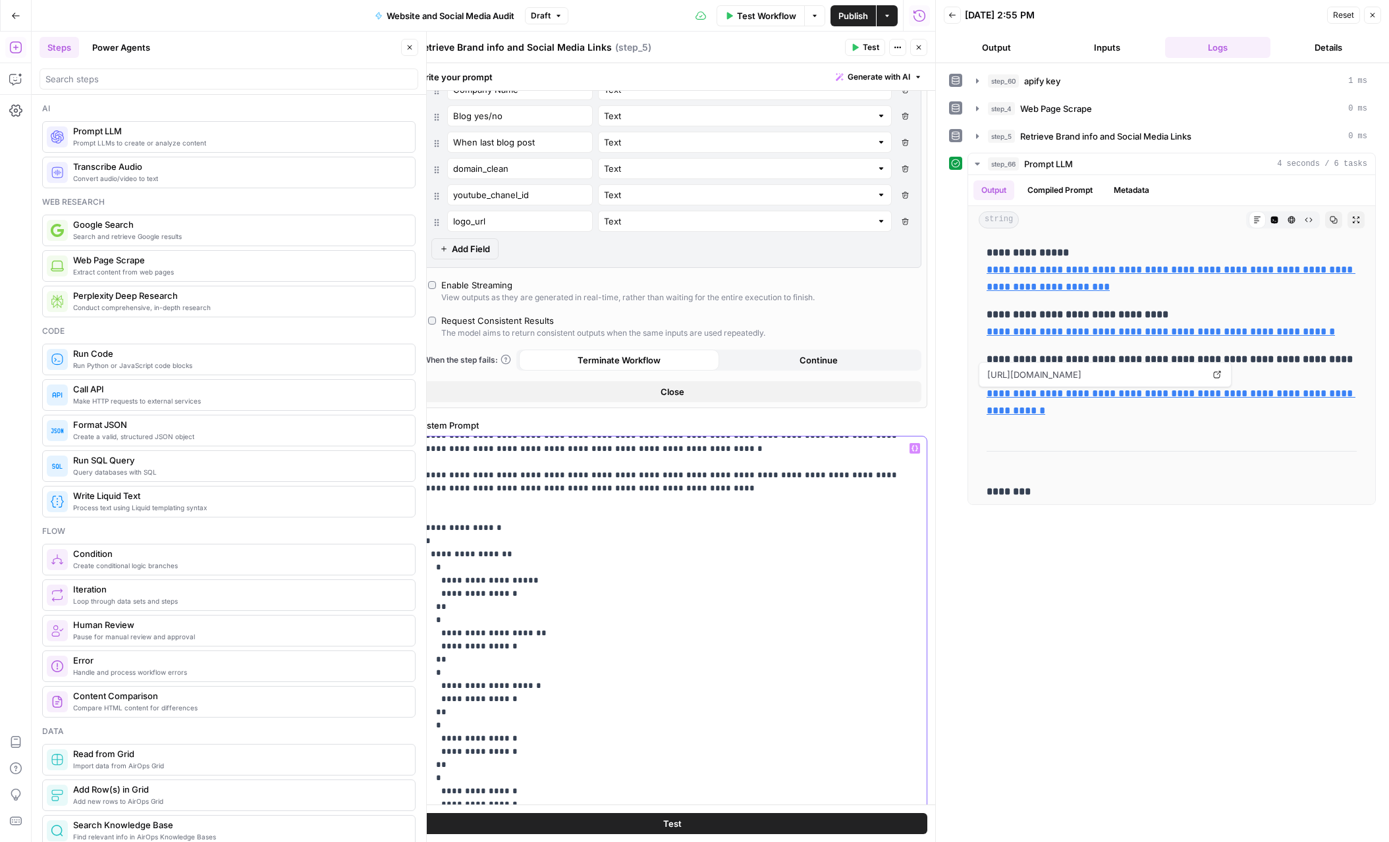
scroll to position [20, 0]
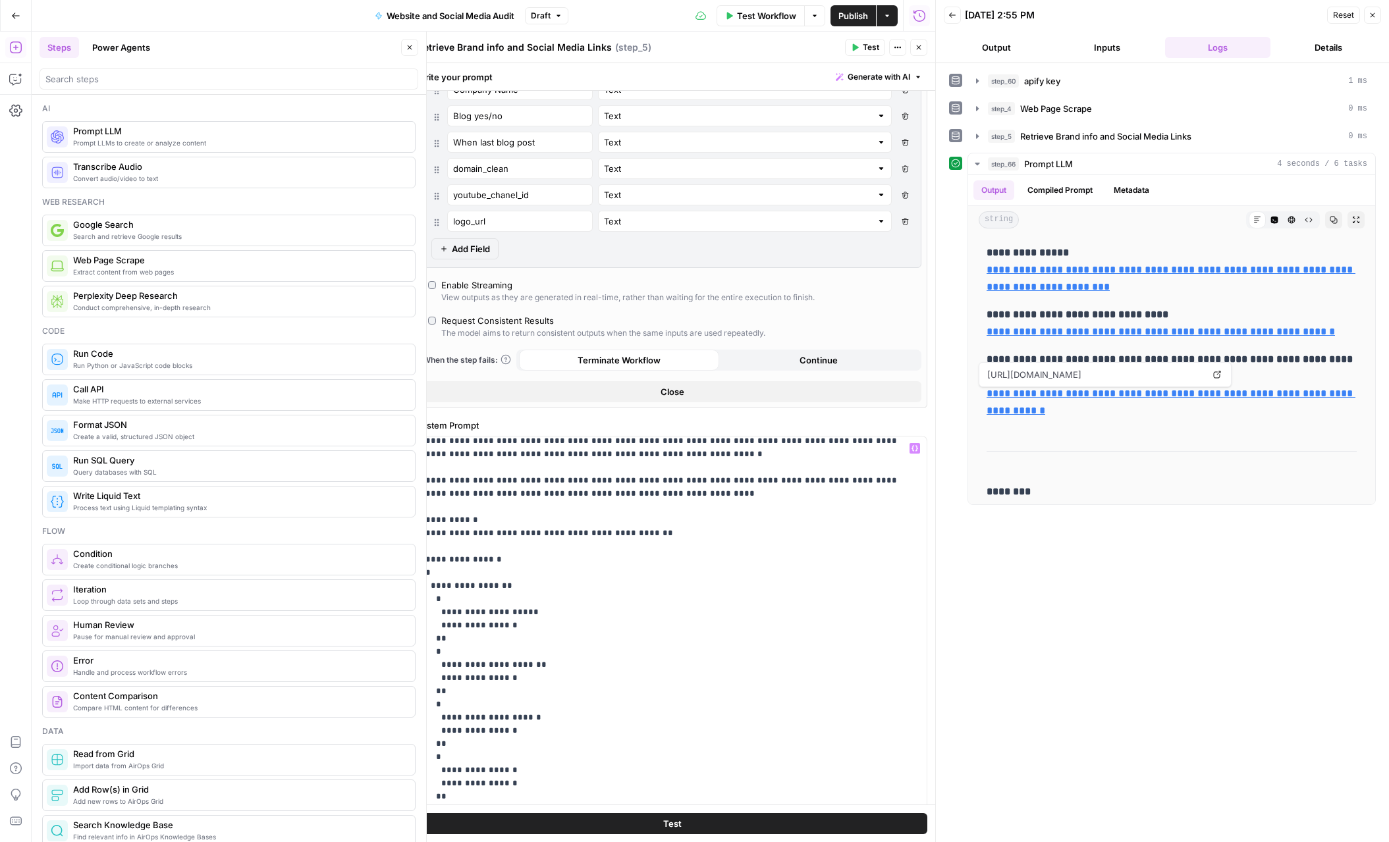
click at [712, 825] on button "Test" at bounding box center [672, 823] width 510 height 21
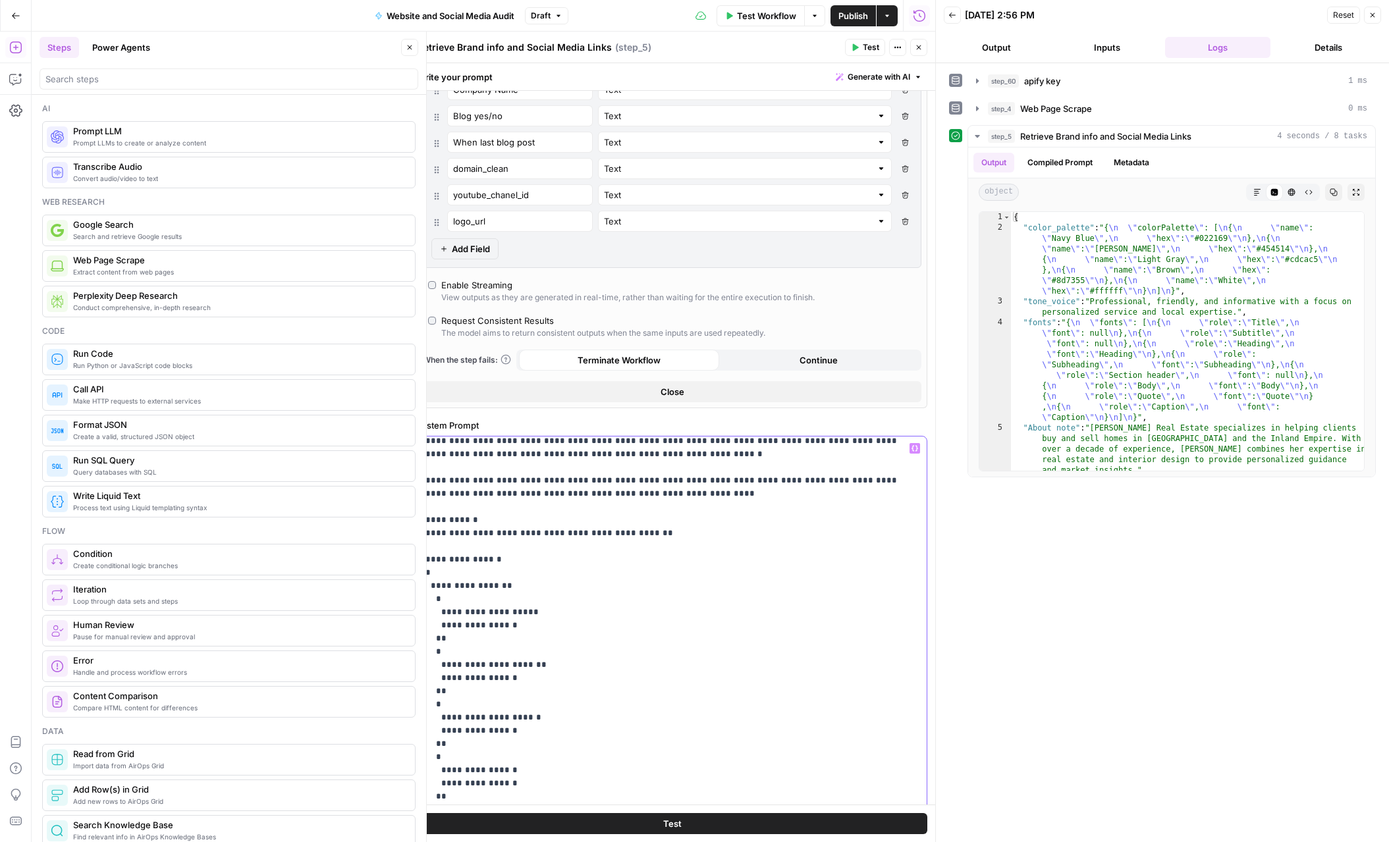
copy p "**********"
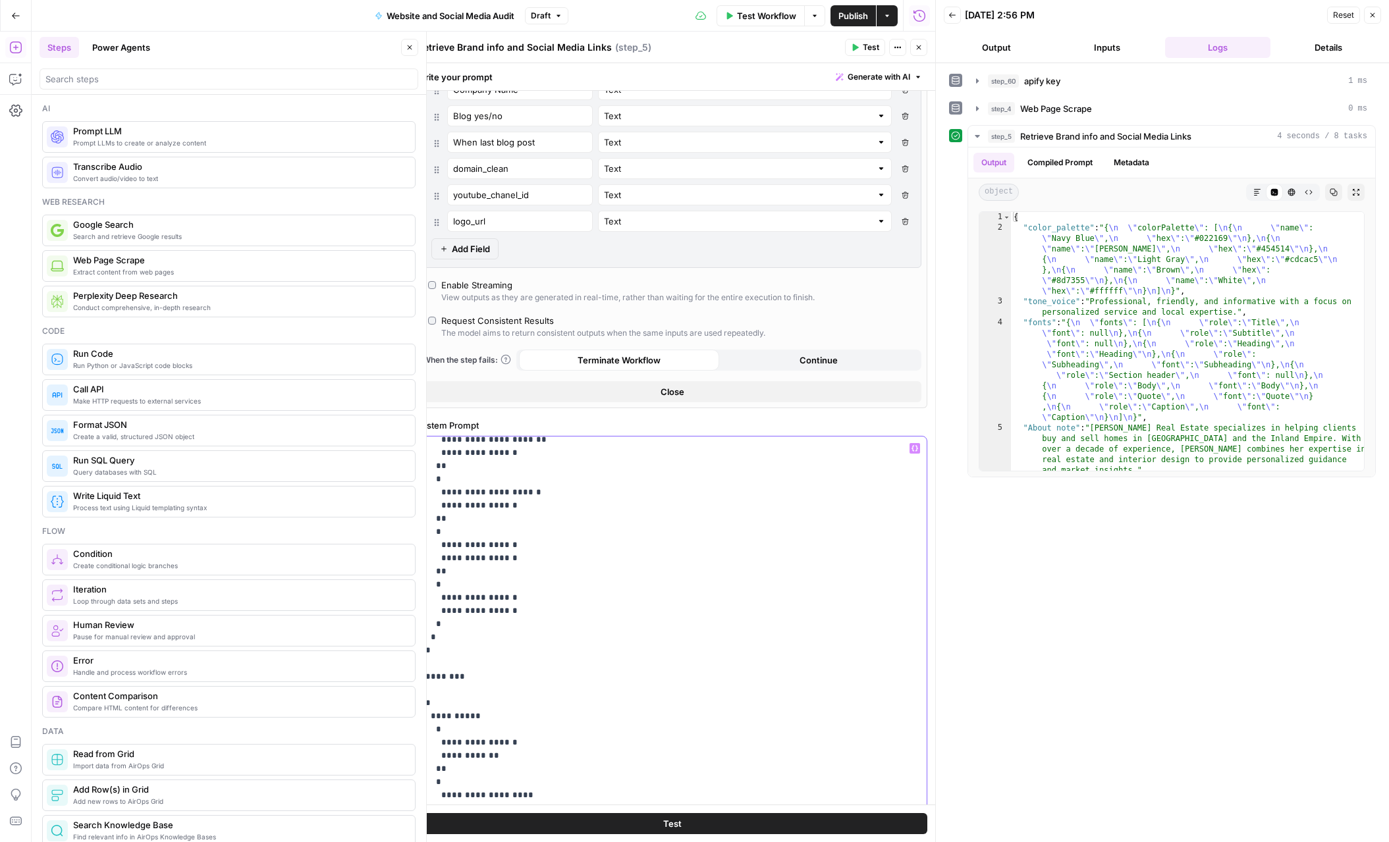
scroll to position [289, 0]
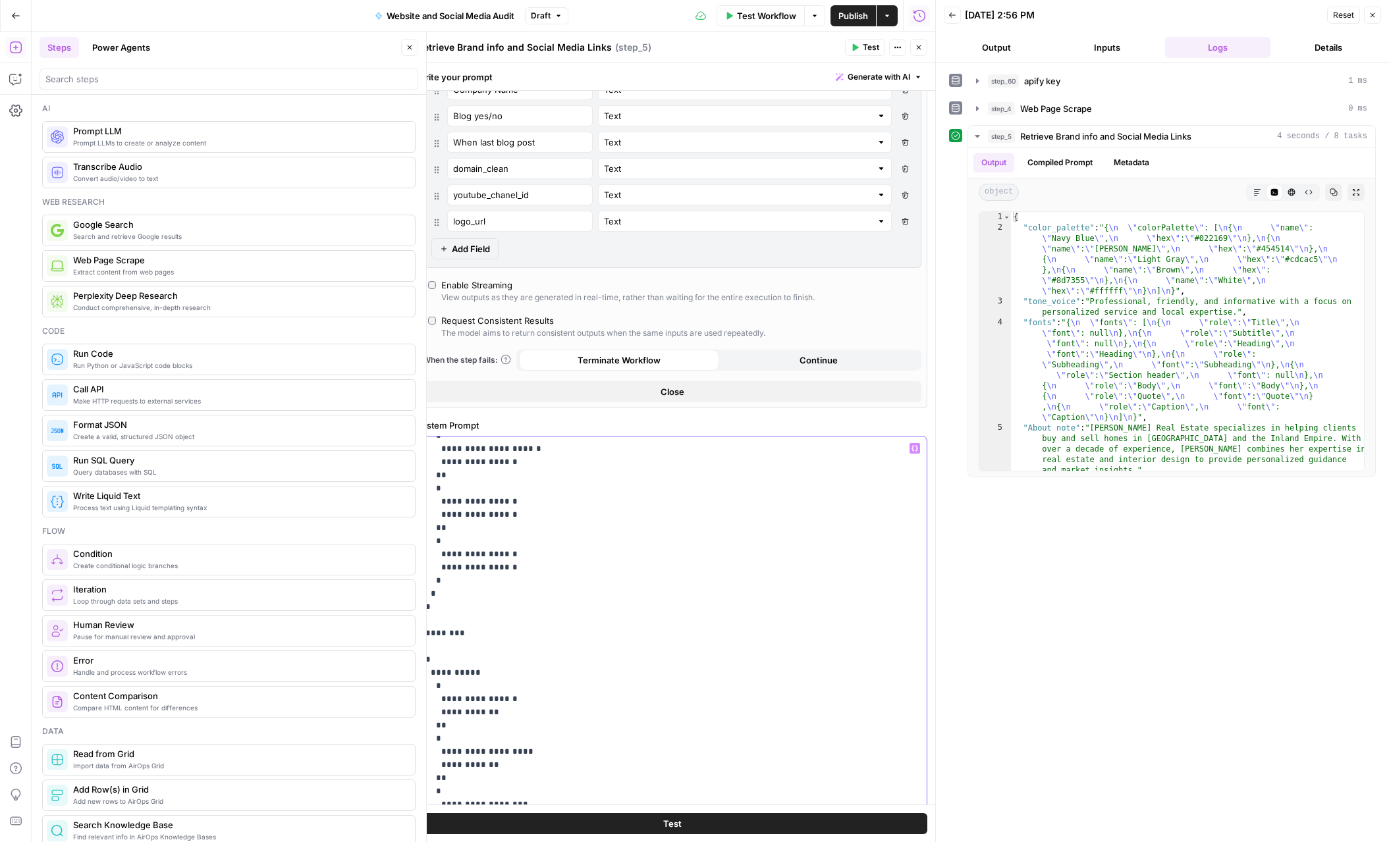
click at [480, 637] on p "**********" at bounding box center [671, 640] width 493 height 974
click at [464, 629] on p "**********" at bounding box center [671, 640] width 493 height 974
click at [658, 819] on button "Test" at bounding box center [672, 823] width 510 height 21
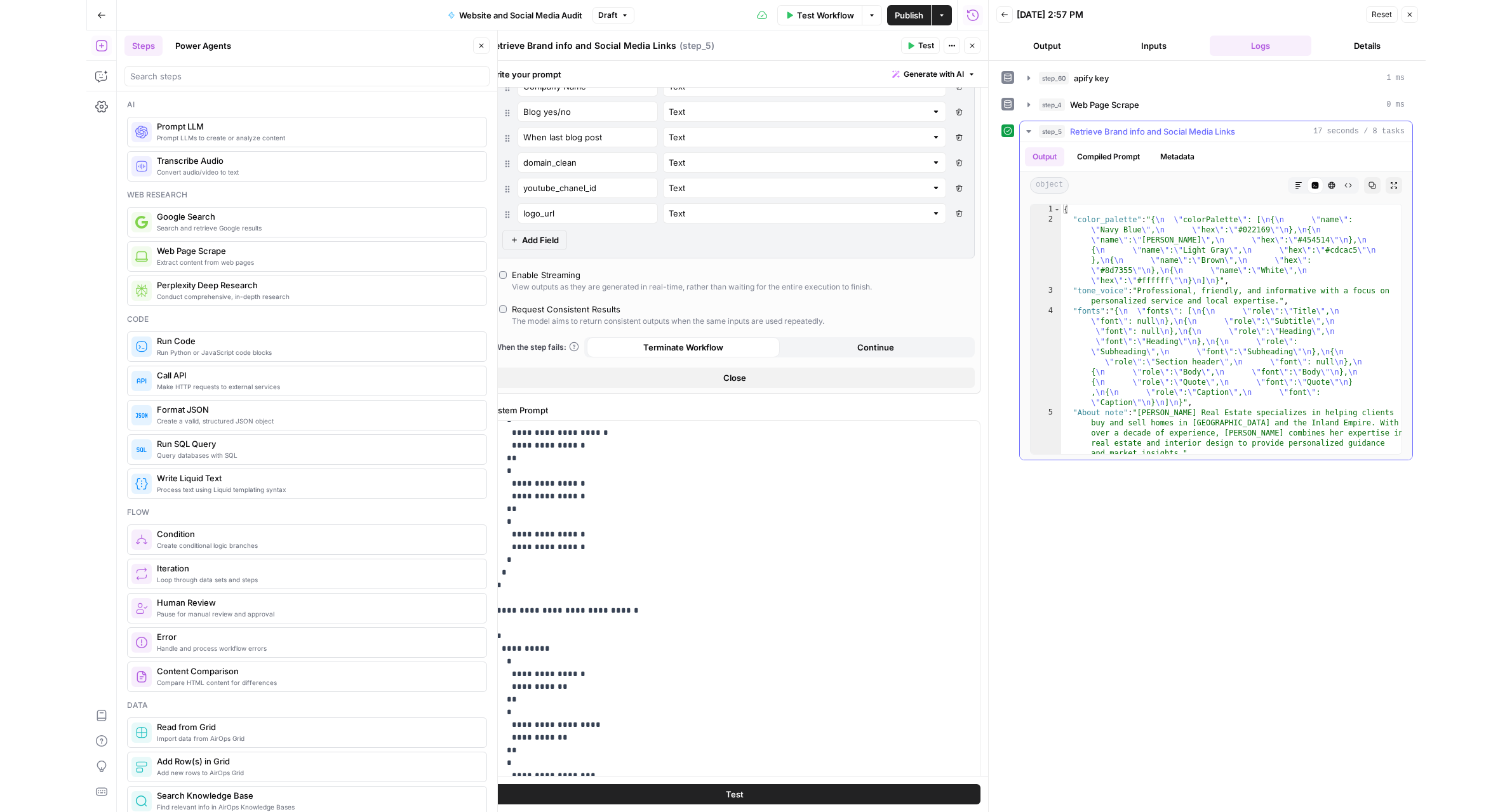
scroll to position [0, 0]
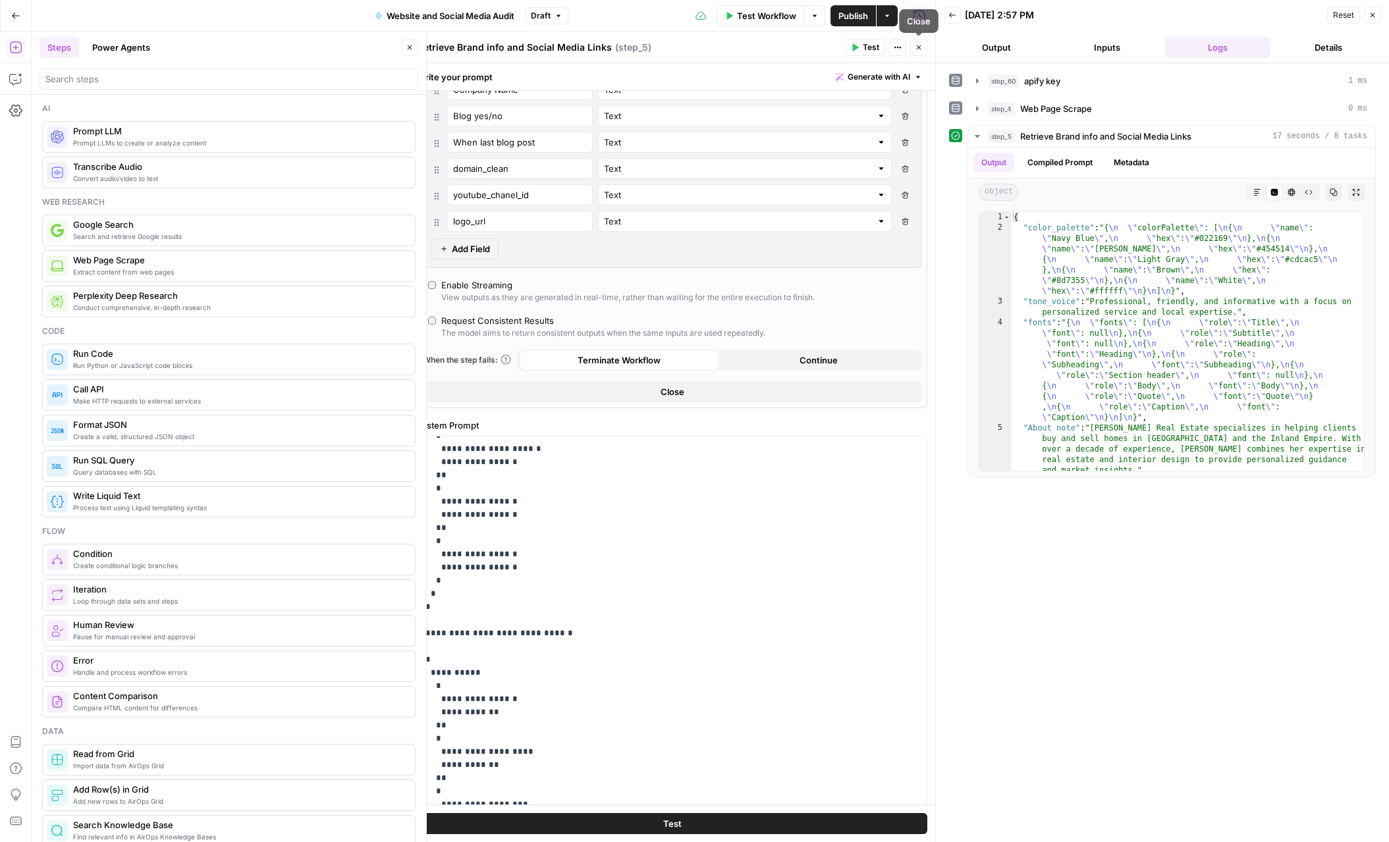
click at [912, 45] on button "Close" at bounding box center [918, 47] width 17 height 17
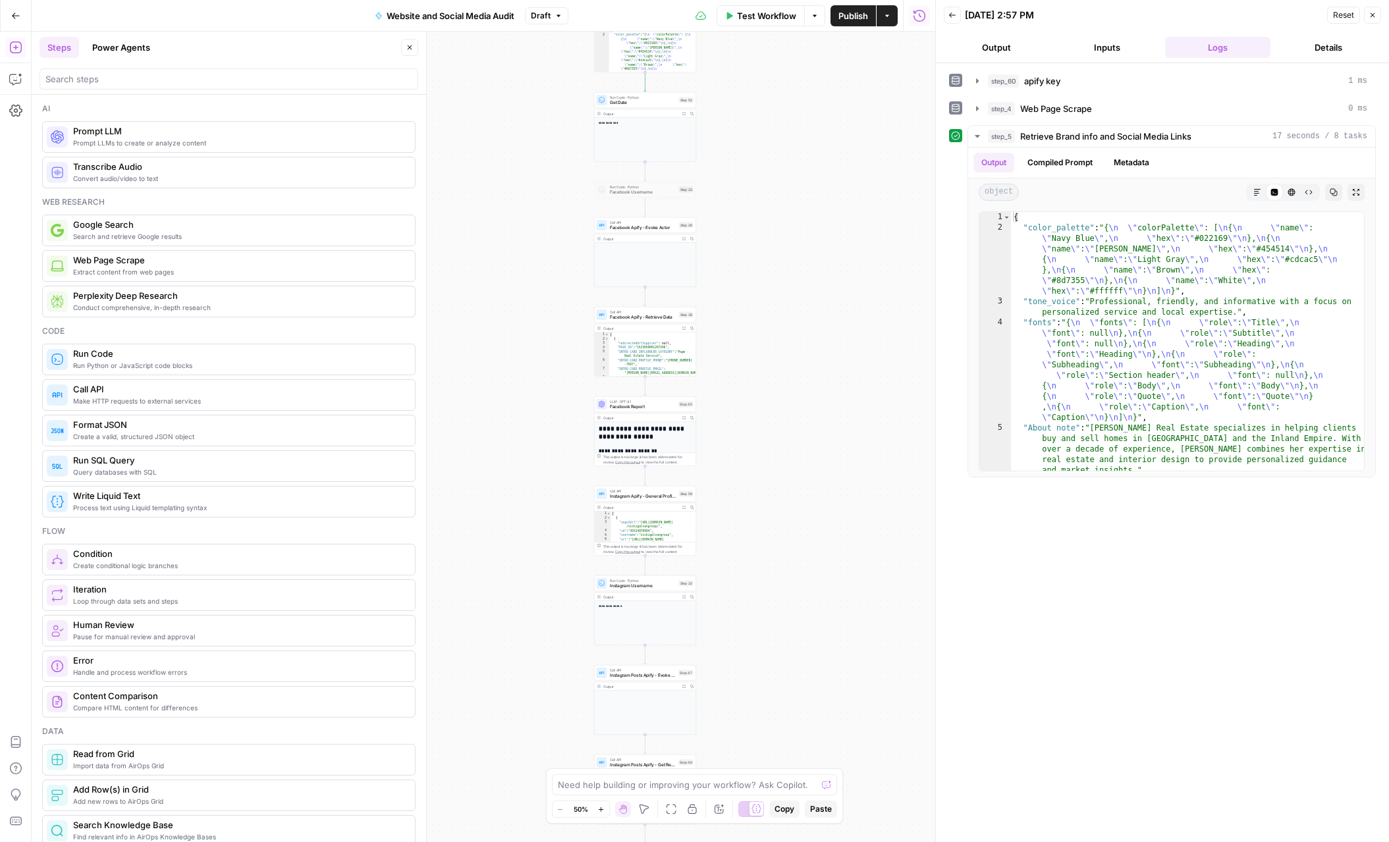
drag, startPoint x: 740, startPoint y: 646, endPoint x: 770, endPoint y: 305, distance: 342.3
click at [770, 305] on div "**********" at bounding box center [483, 437] width 903 height 811
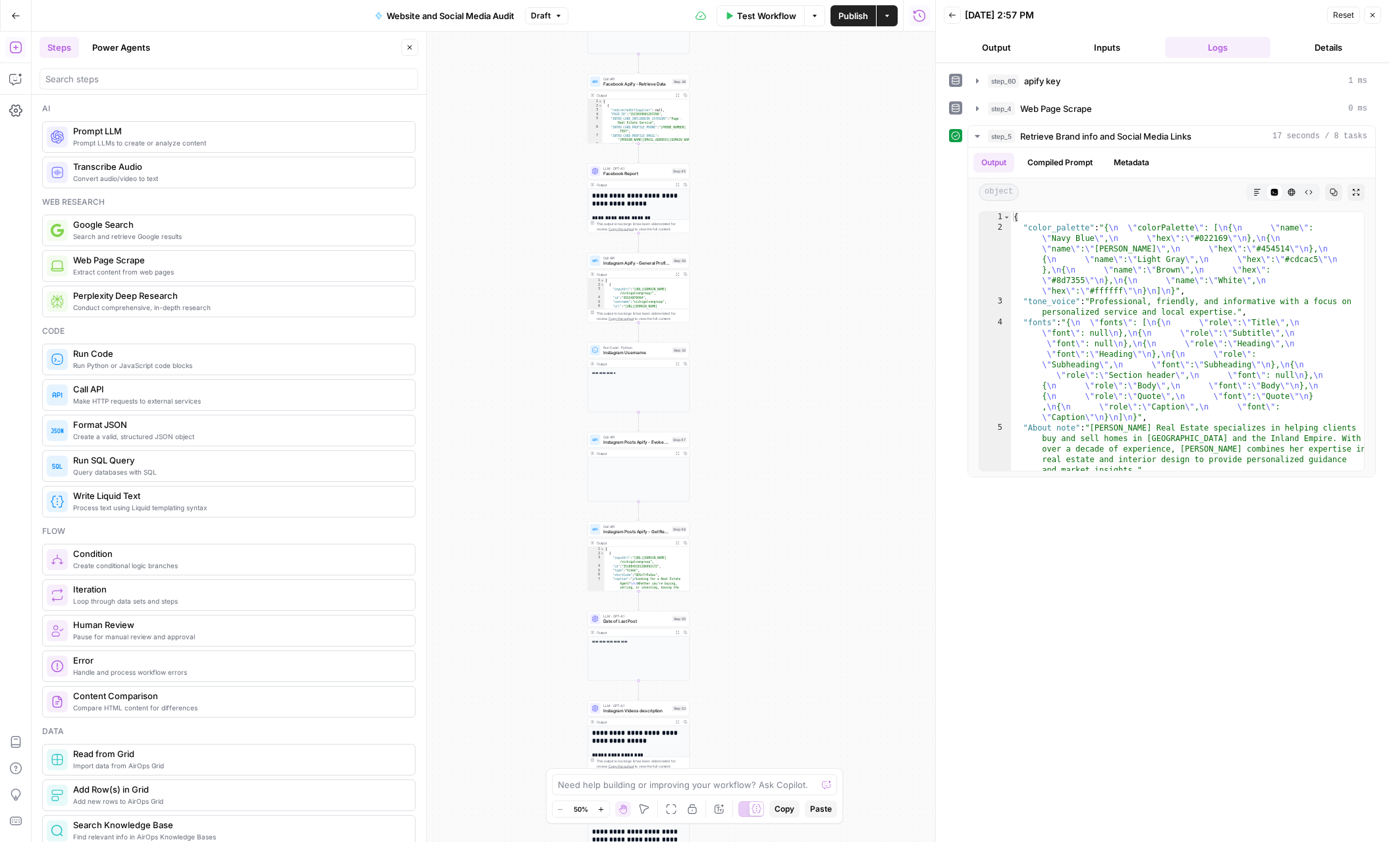
drag, startPoint x: 792, startPoint y: 710, endPoint x: 782, endPoint y: 437, distance: 273.4
click at [782, 432] on div "**********" at bounding box center [483, 437] width 903 height 811
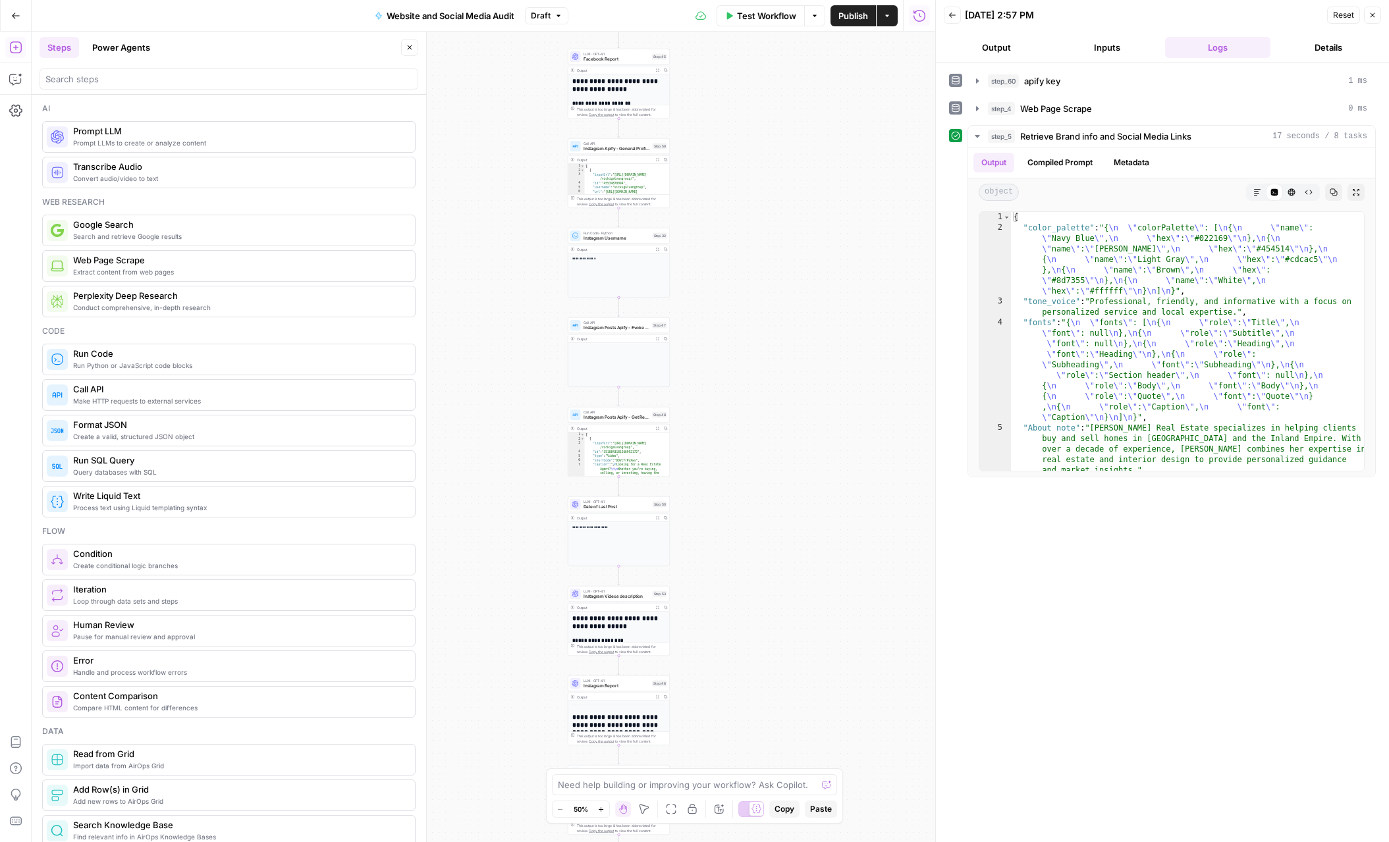
drag, startPoint x: 800, startPoint y: 701, endPoint x: 771, endPoint y: 378, distance: 323.9
click at [770, 379] on div "**********" at bounding box center [483, 437] width 903 height 811
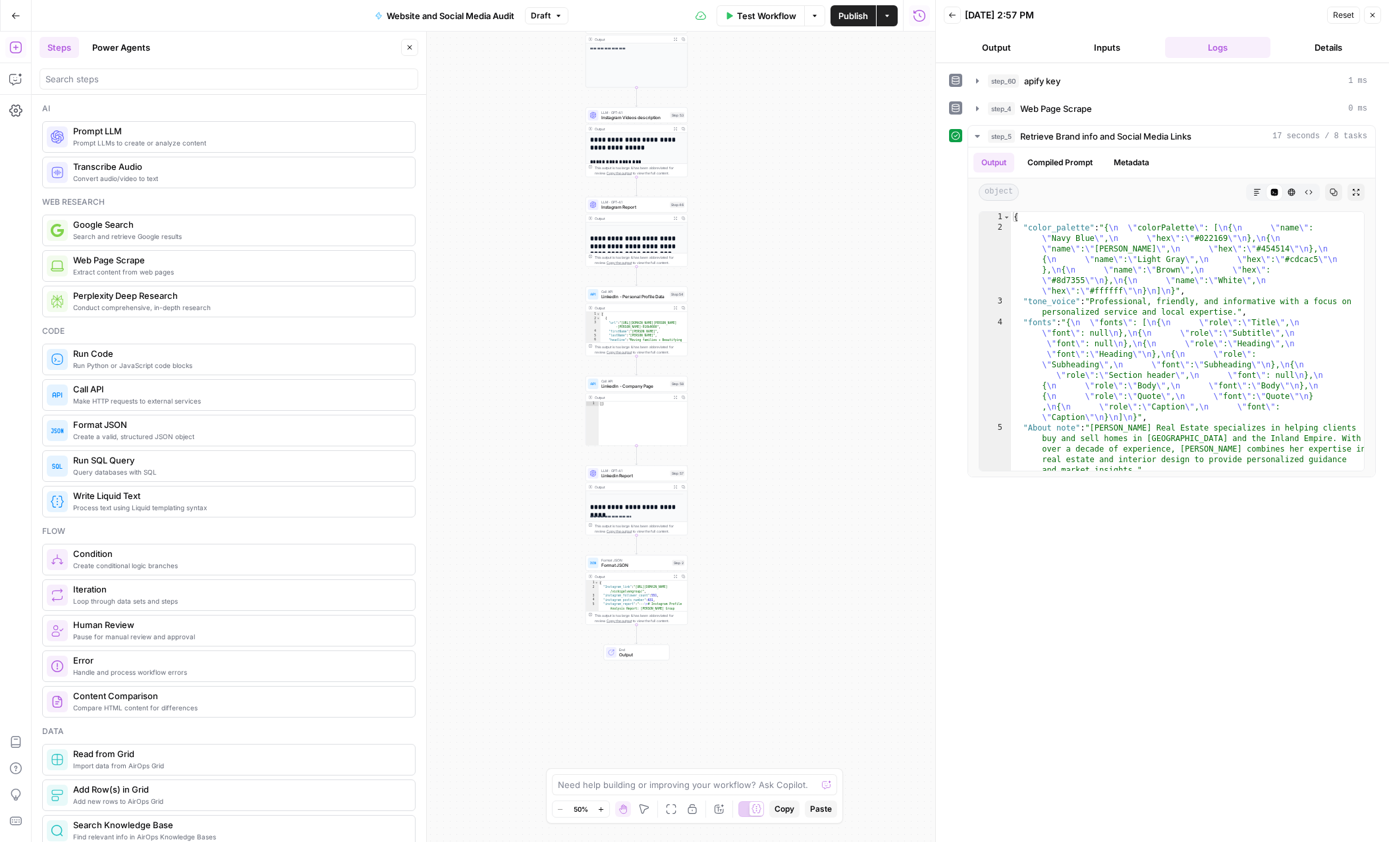
drag, startPoint x: 788, startPoint y: 672, endPoint x: 824, endPoint y: 425, distance: 248.9
click at [824, 425] on div "**********" at bounding box center [483, 437] width 903 height 811
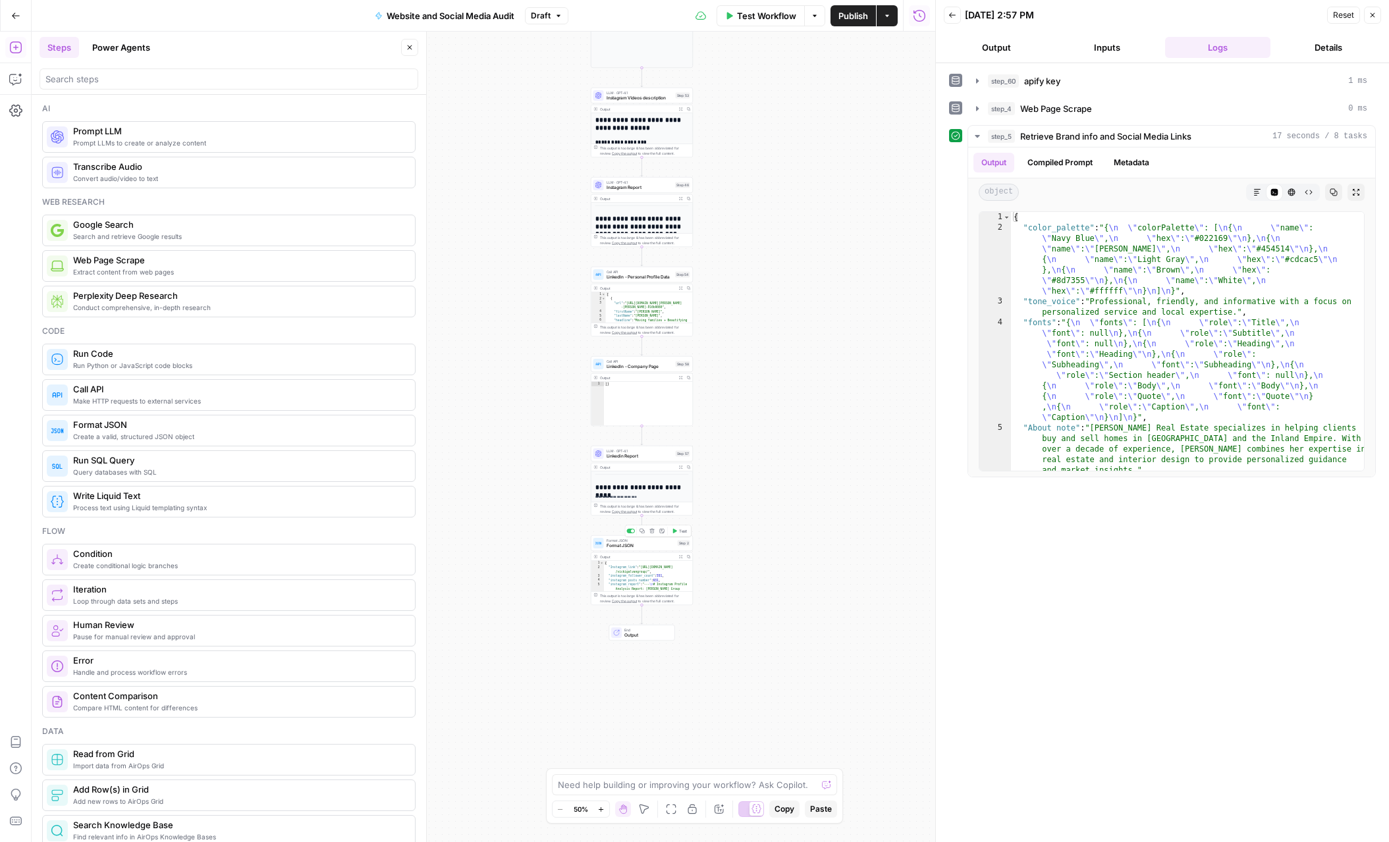
click at [624, 545] on span "Format JSON" at bounding box center [640, 546] width 68 height 7
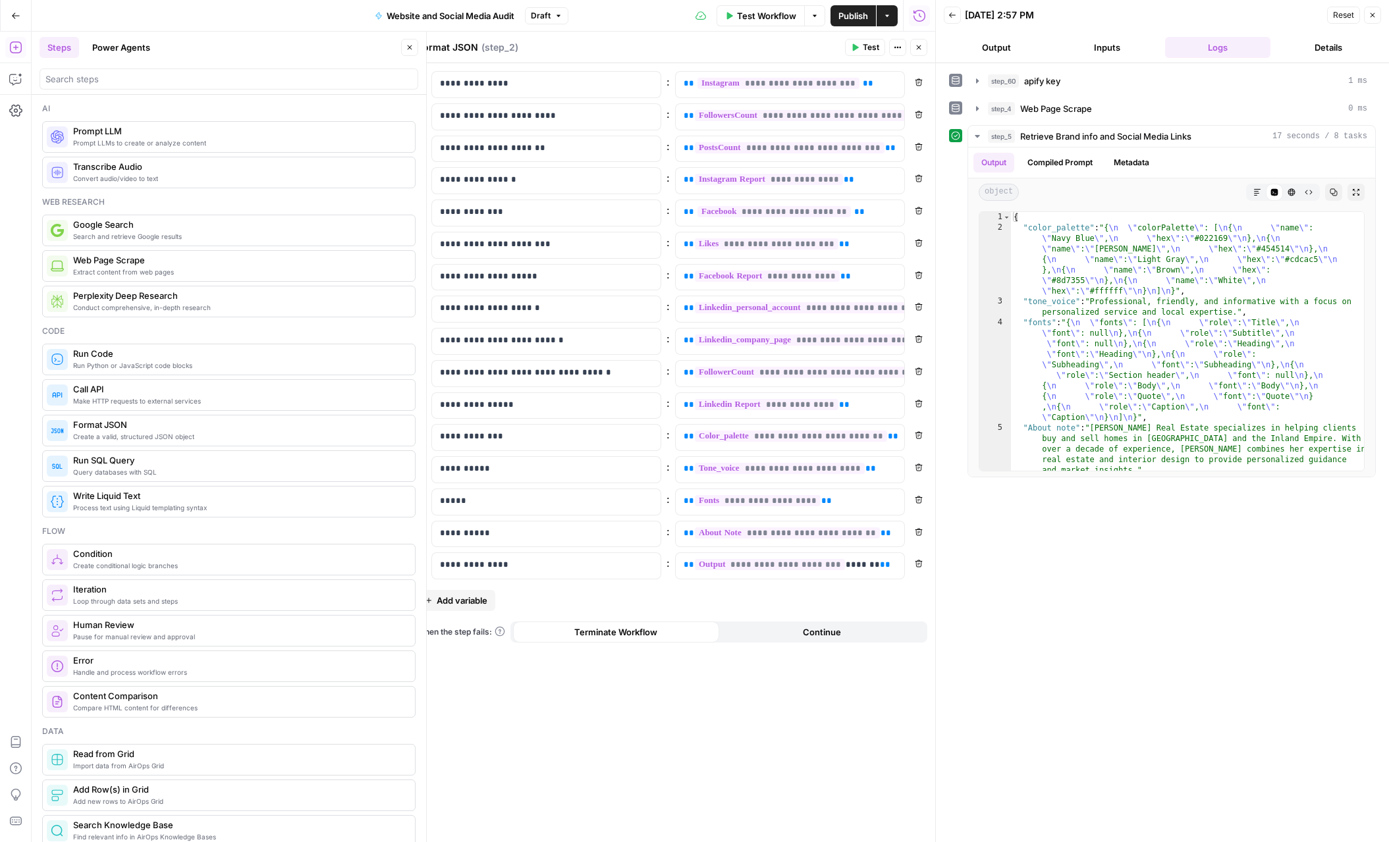
click at [442, 599] on span "Add variable" at bounding box center [462, 600] width 51 height 13
click at [455, 598] on p at bounding box center [536, 597] width 192 height 13
click at [701, 604] on div at bounding box center [779, 598] width 207 height 26
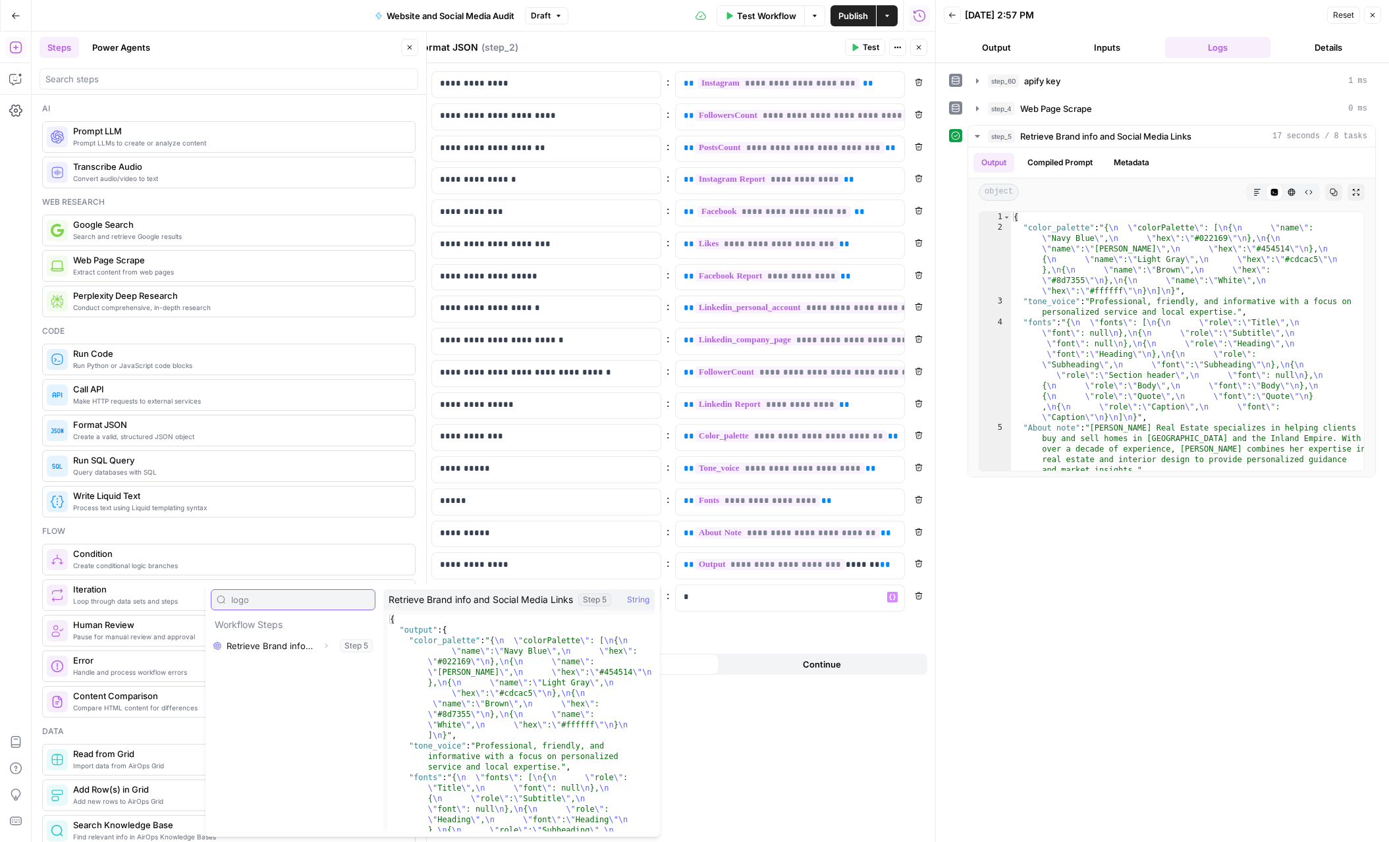
type input "logo"
click at [327, 647] on icon "button" at bounding box center [326, 646] width 8 height 8
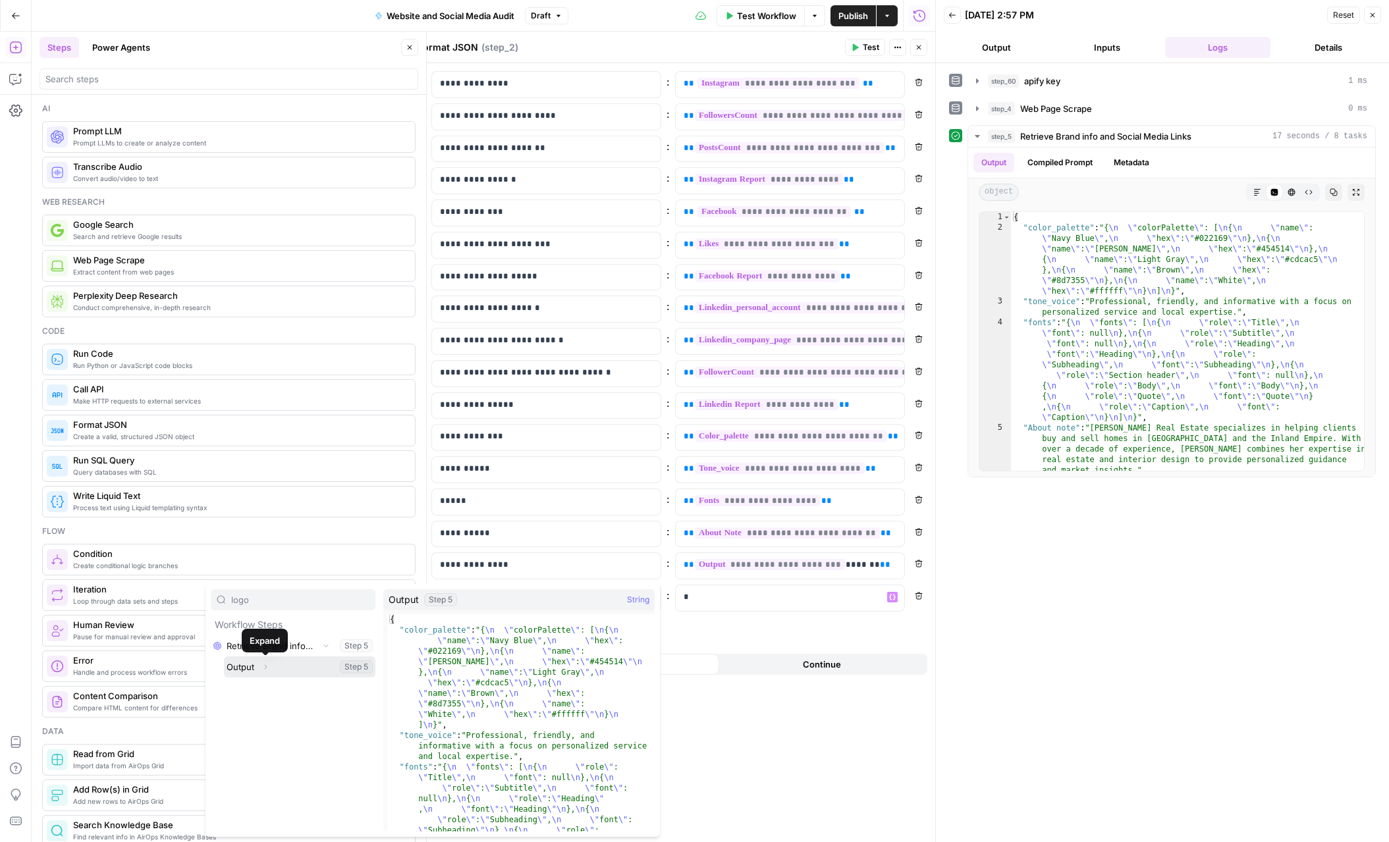
click at [265, 668] on icon "button" at bounding box center [265, 667] width 3 height 5
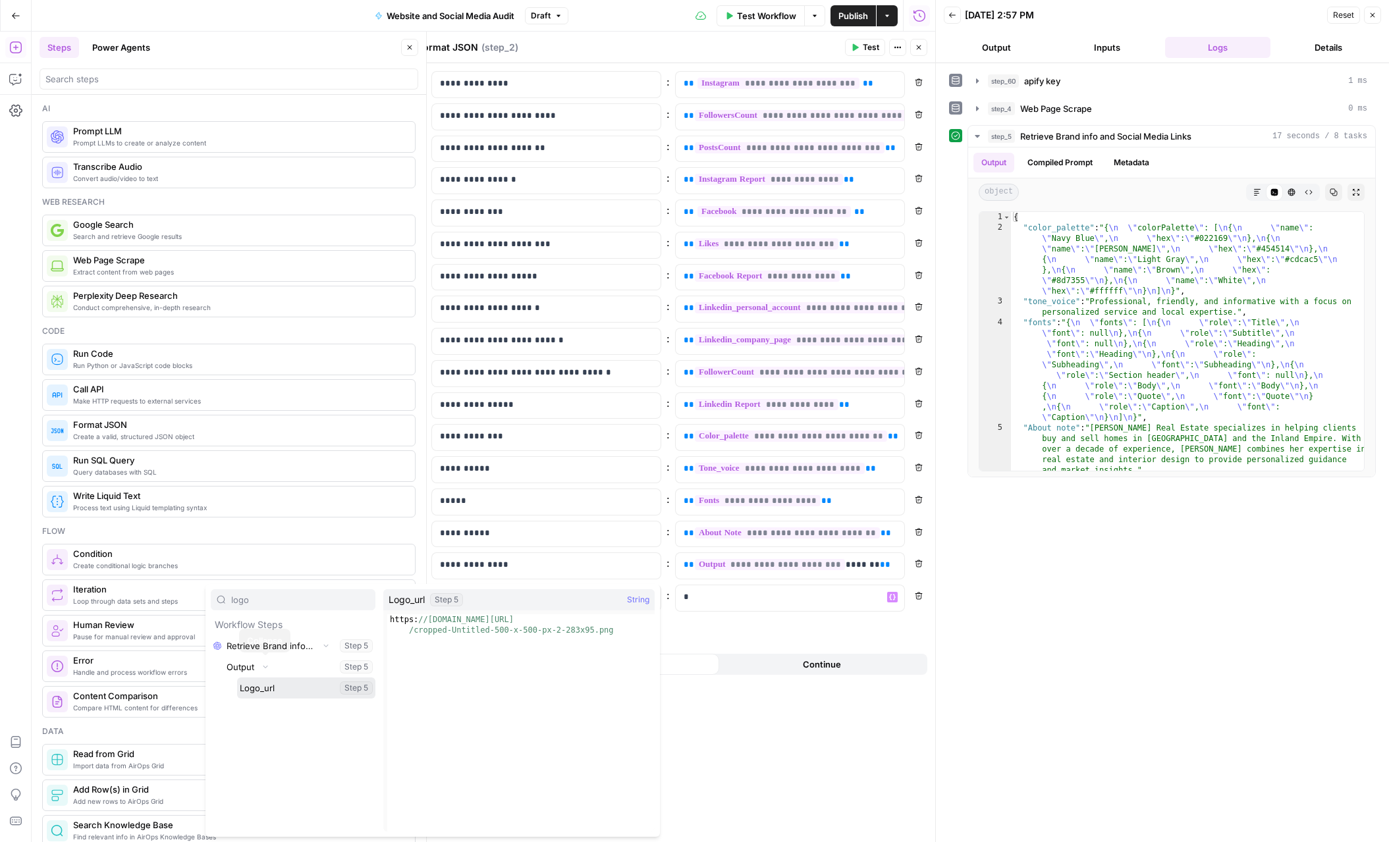
click at [273, 688] on button "Select variable Logo_url" at bounding box center [306, 688] width 138 height 21
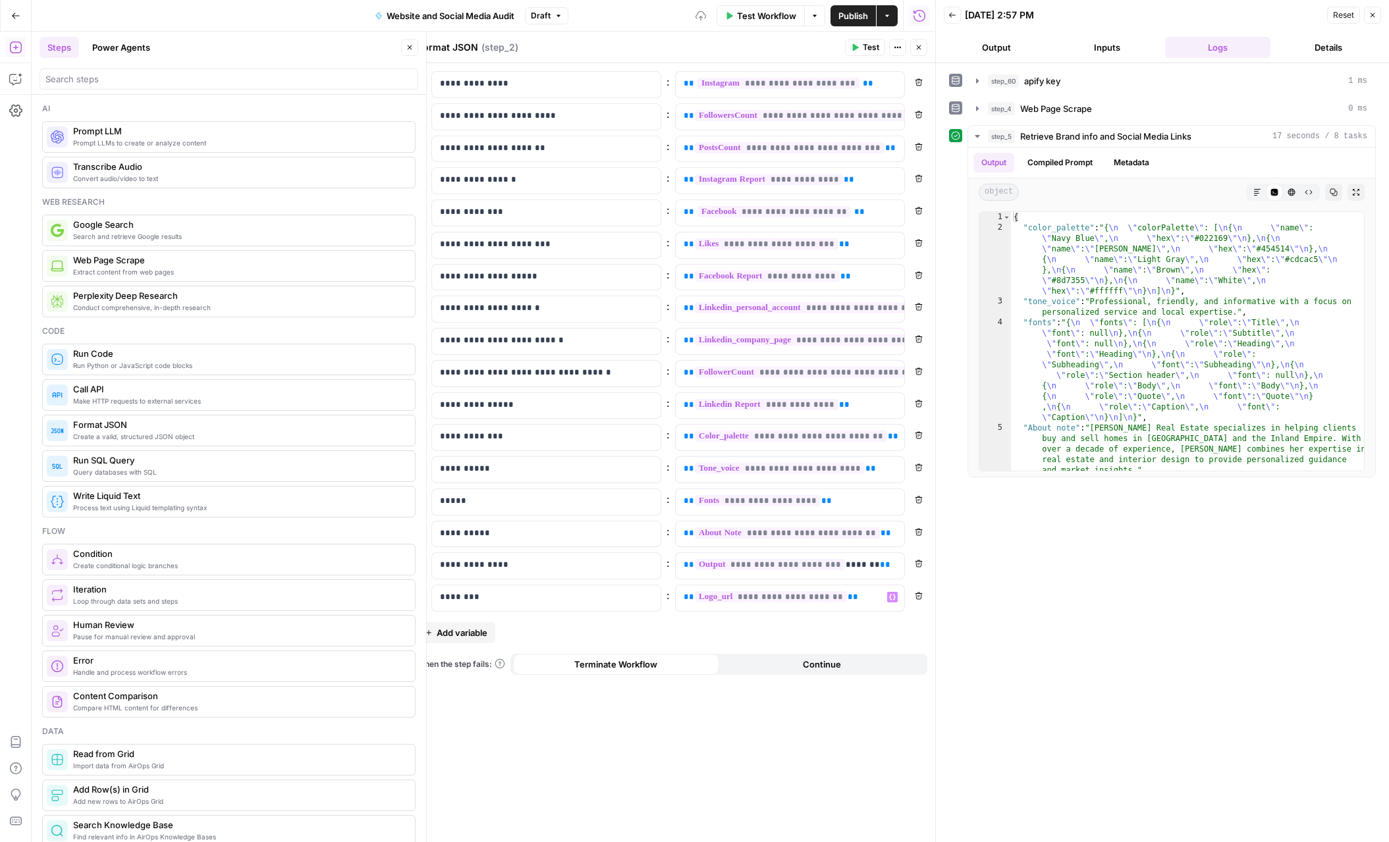
click at [840, 742] on div "**********" at bounding box center [672, 452] width 526 height 779
click at [851, 20] on span "Publish" at bounding box center [853, 15] width 30 height 13
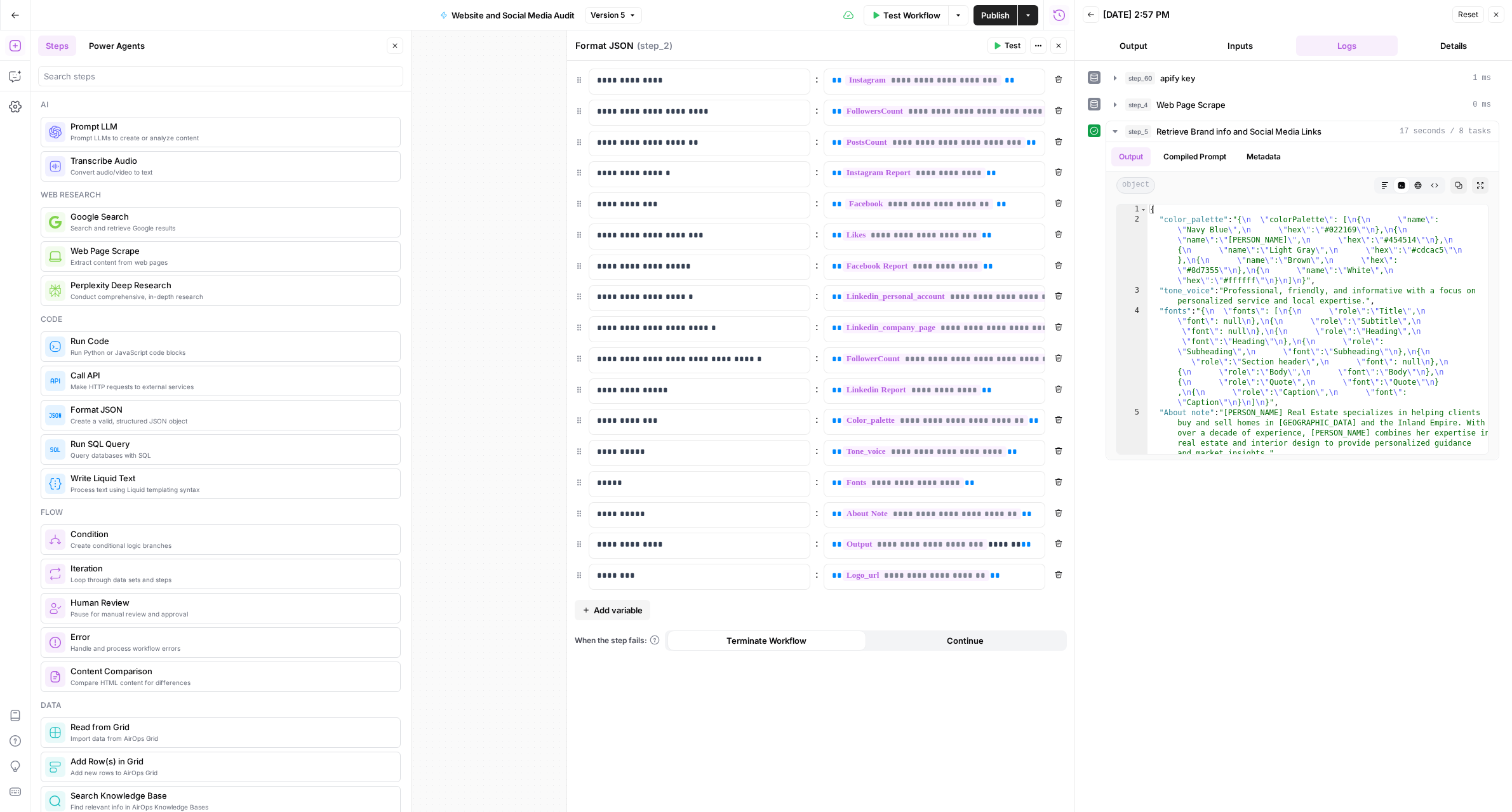
click at [612, 612] on span "Add variable" at bounding box center [618, 609] width 49 height 13
click at [635, 612] on p at bounding box center [689, 607] width 185 height 13
click at [849, 609] on p at bounding box center [925, 607] width 185 height 13
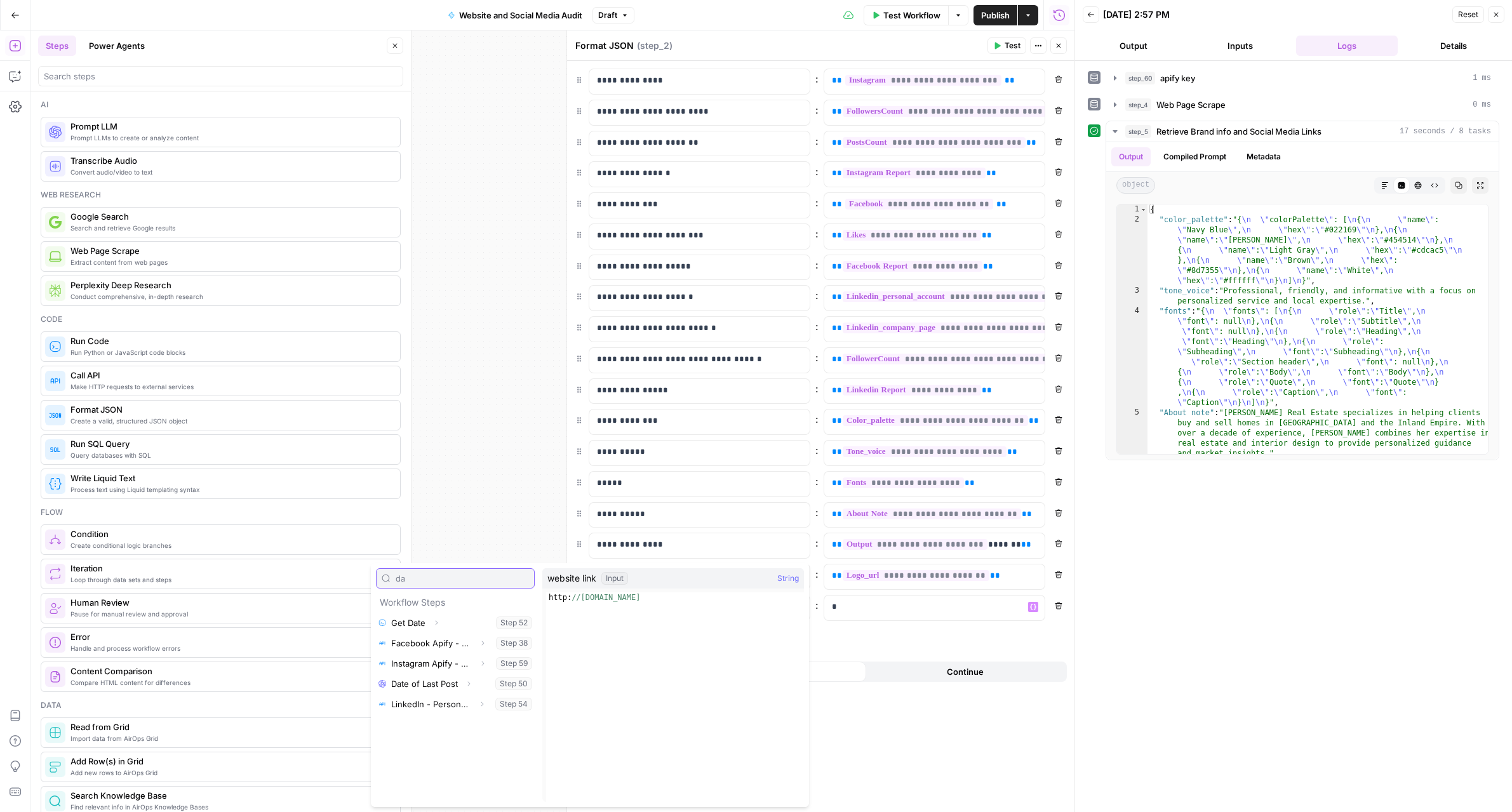
type input "dat"
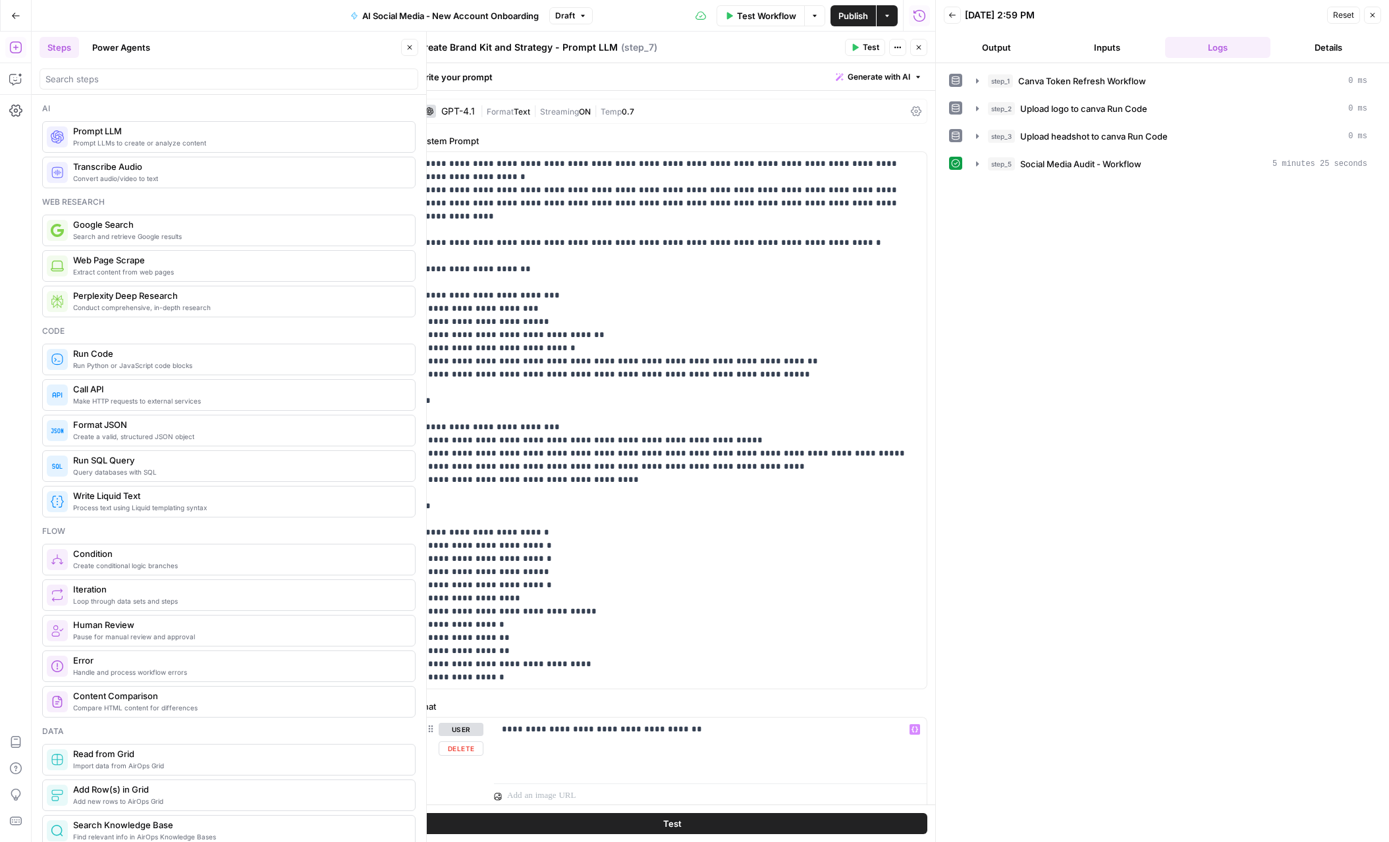
scroll to position [685, 0]
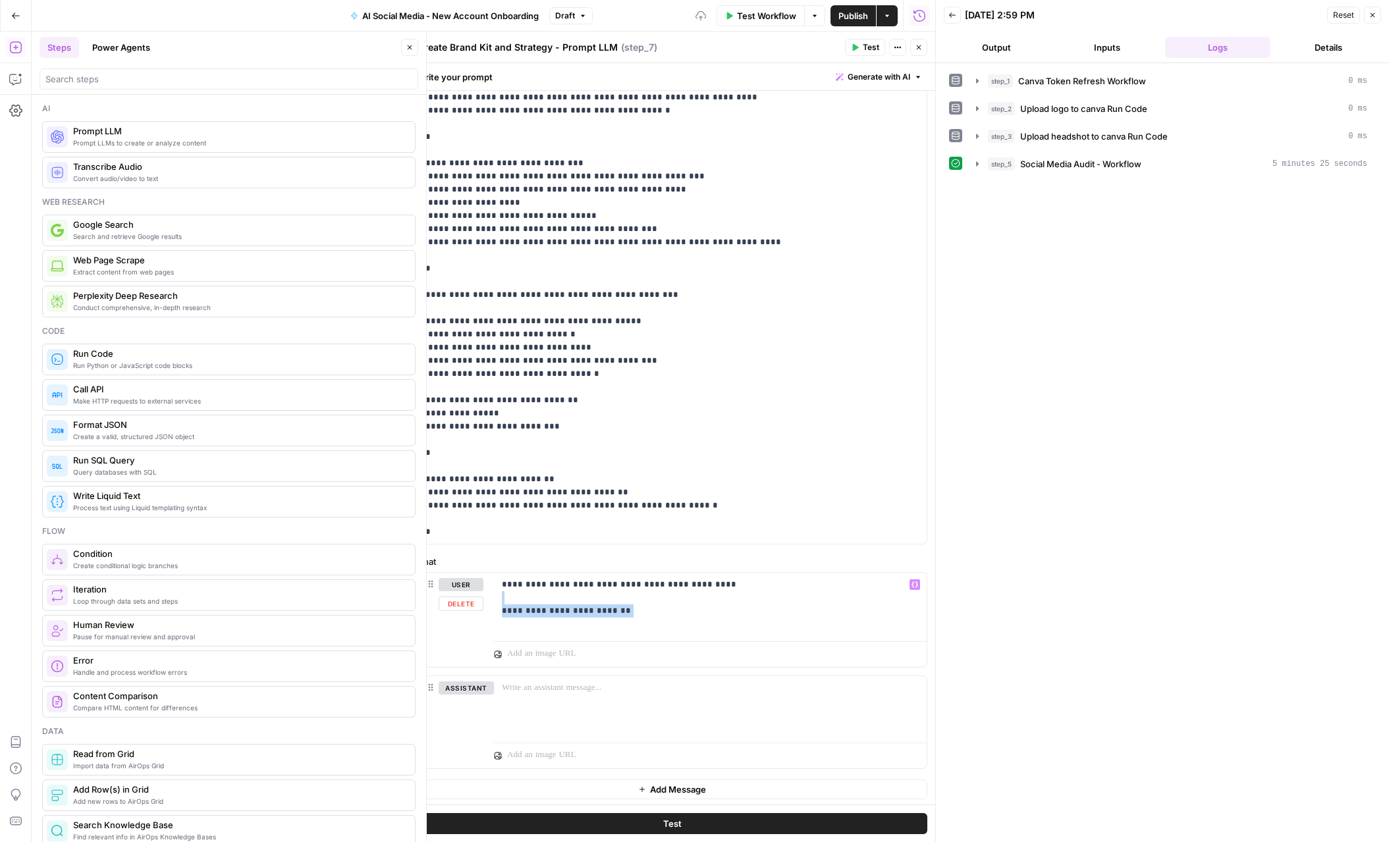
copy p "**********"
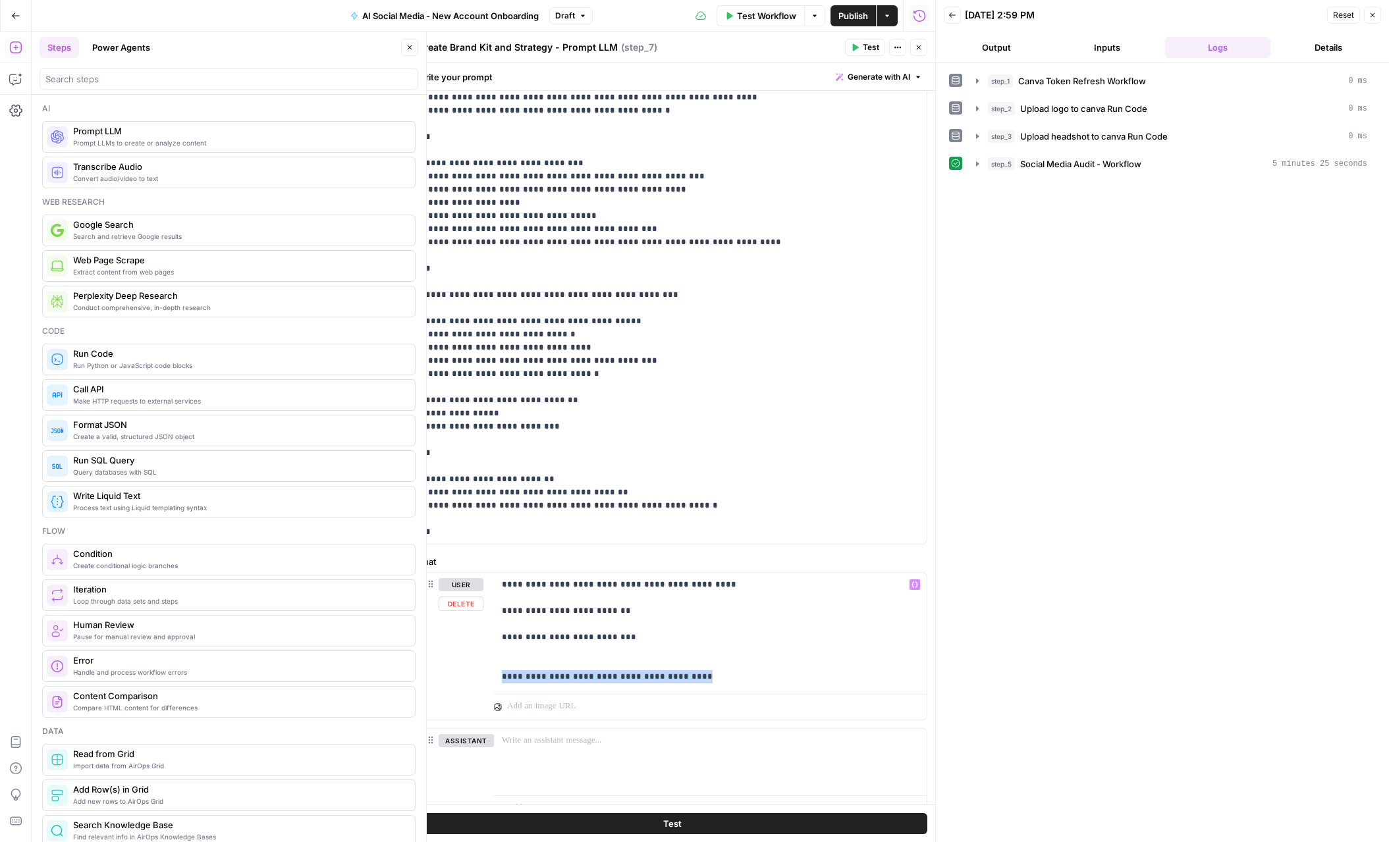
copy p "**********"
click at [537, 627] on p "**********" at bounding box center [710, 644] width 417 height 132
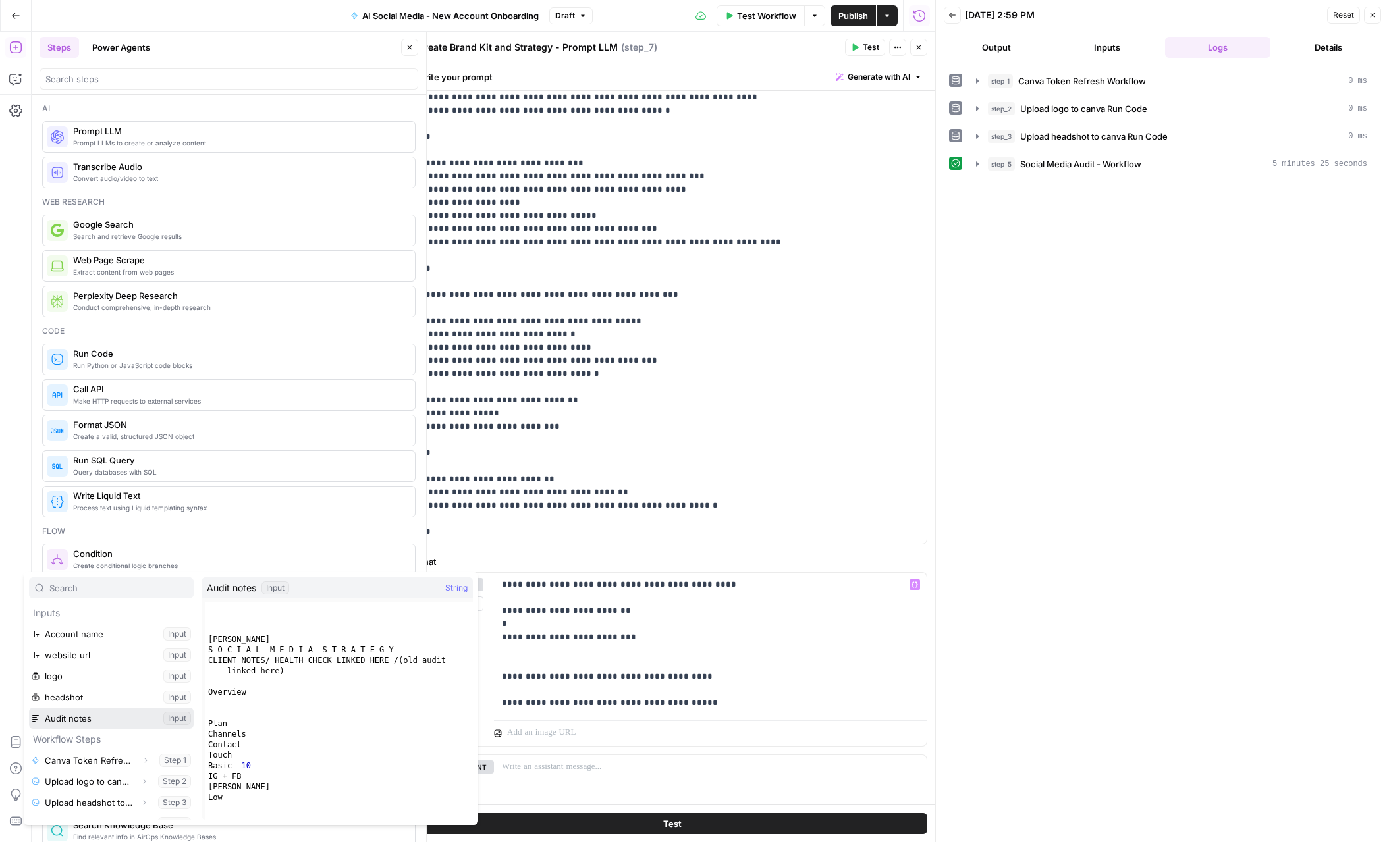
click at [29, 708] on button "Select variable Audit notes" at bounding box center [111, 718] width 165 height 21
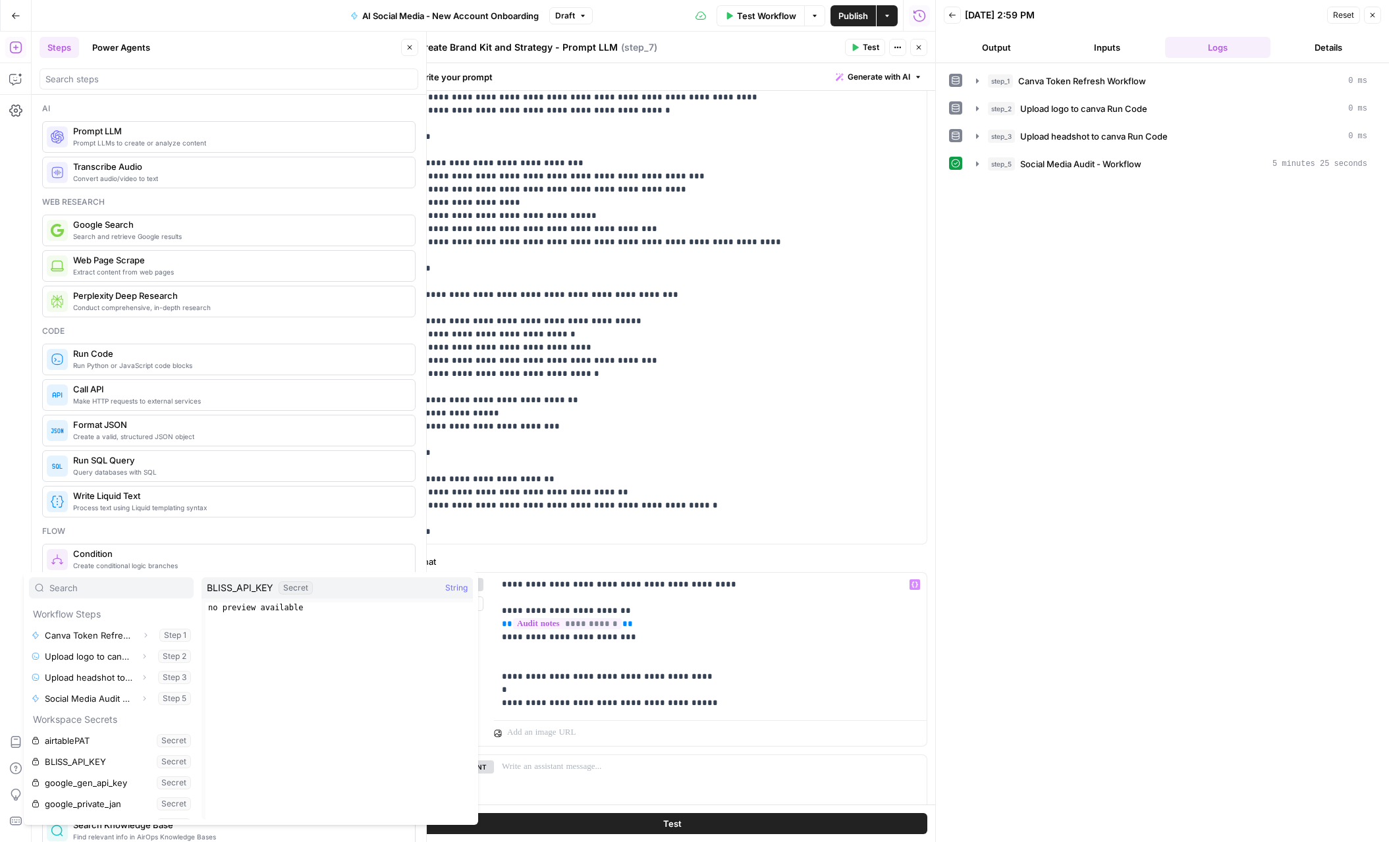
scroll to position [123, 0]
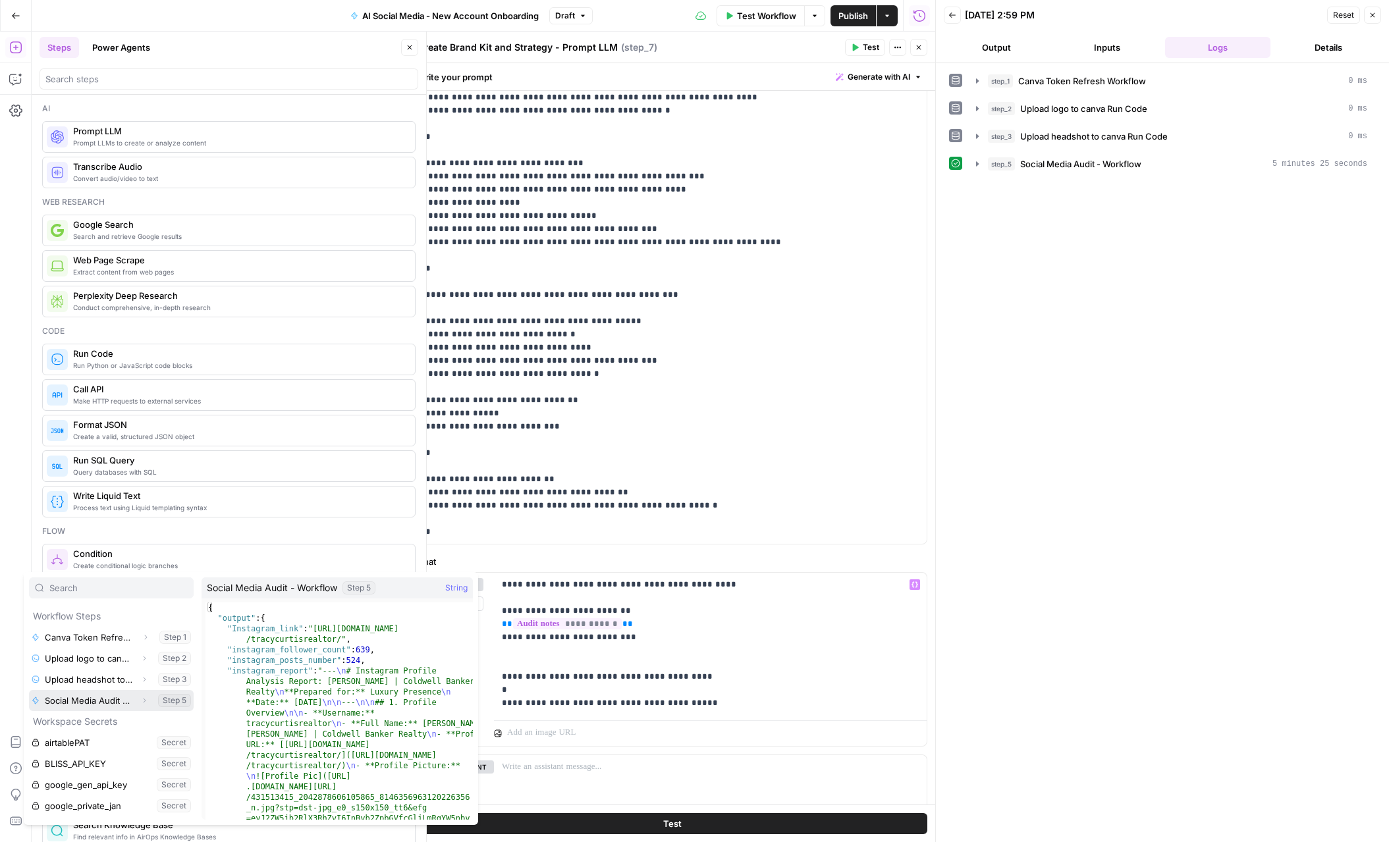
click at [108, 704] on button "Select variable Social Media Audit - Workflow" at bounding box center [111, 700] width 165 height 21
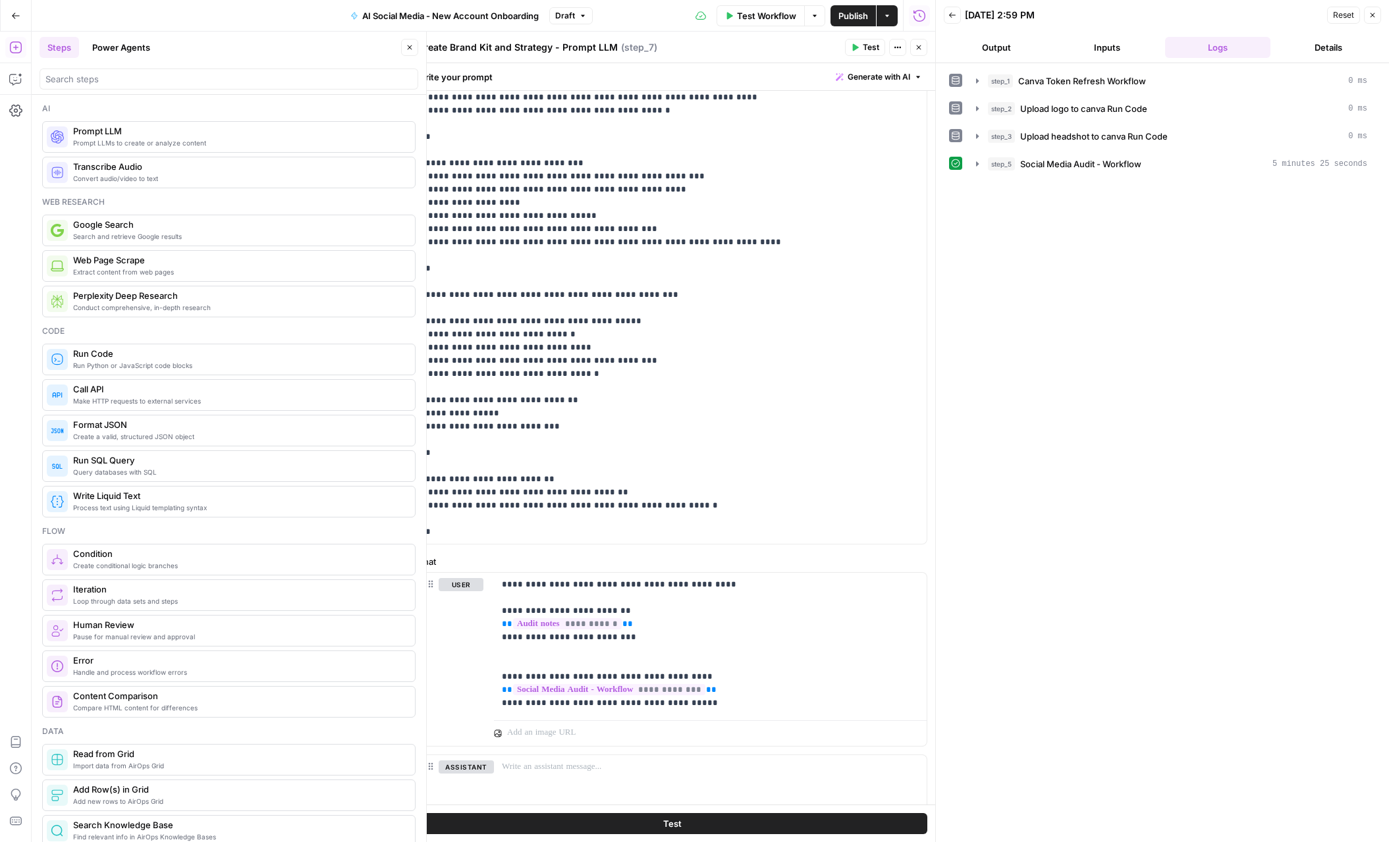
click at [720, 822] on button "Test" at bounding box center [672, 823] width 510 height 21
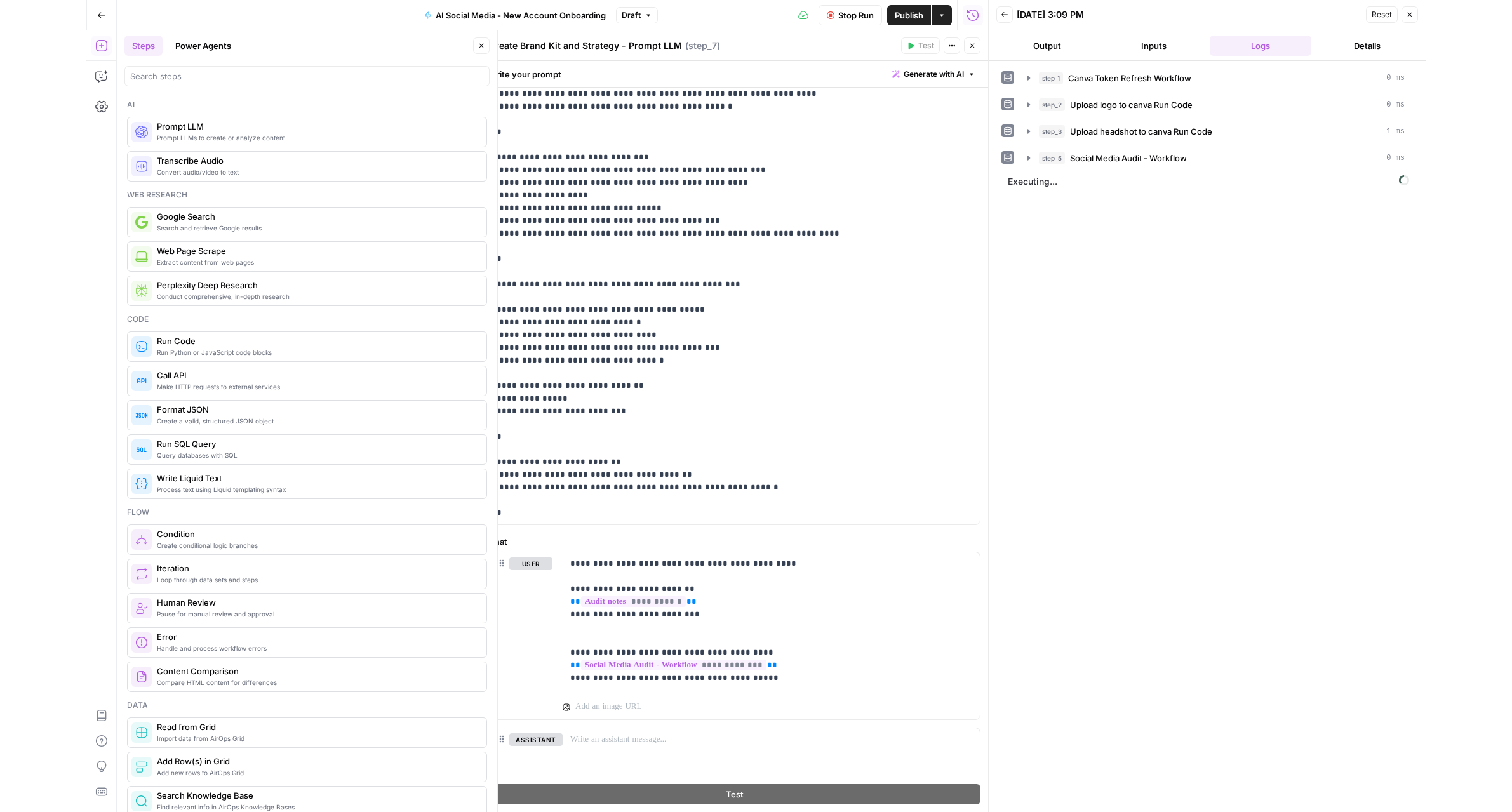
scroll to position [0, 0]
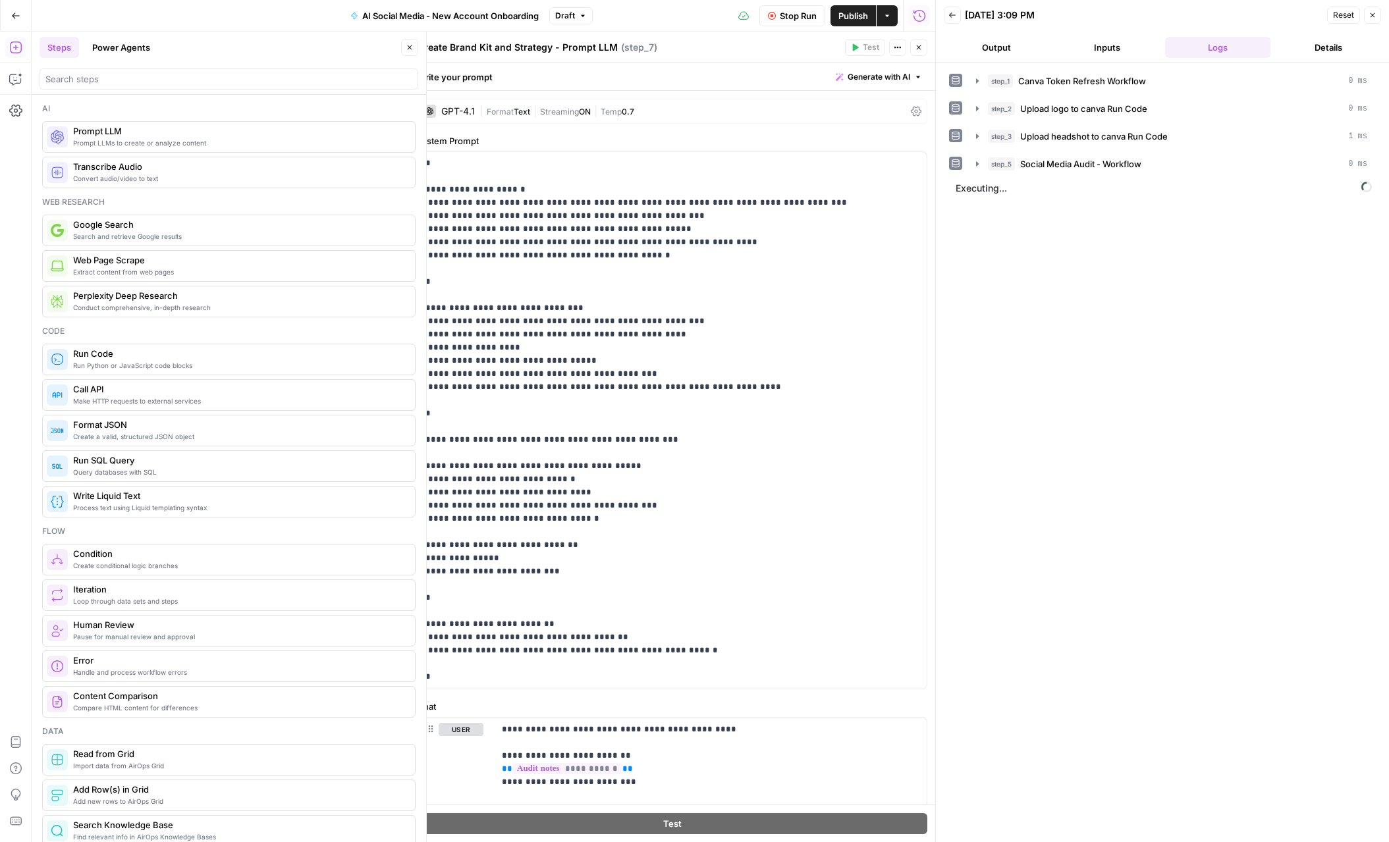
click at [458, 109] on div "GPT-4.1" at bounding box center [458, 111] width 34 height 9
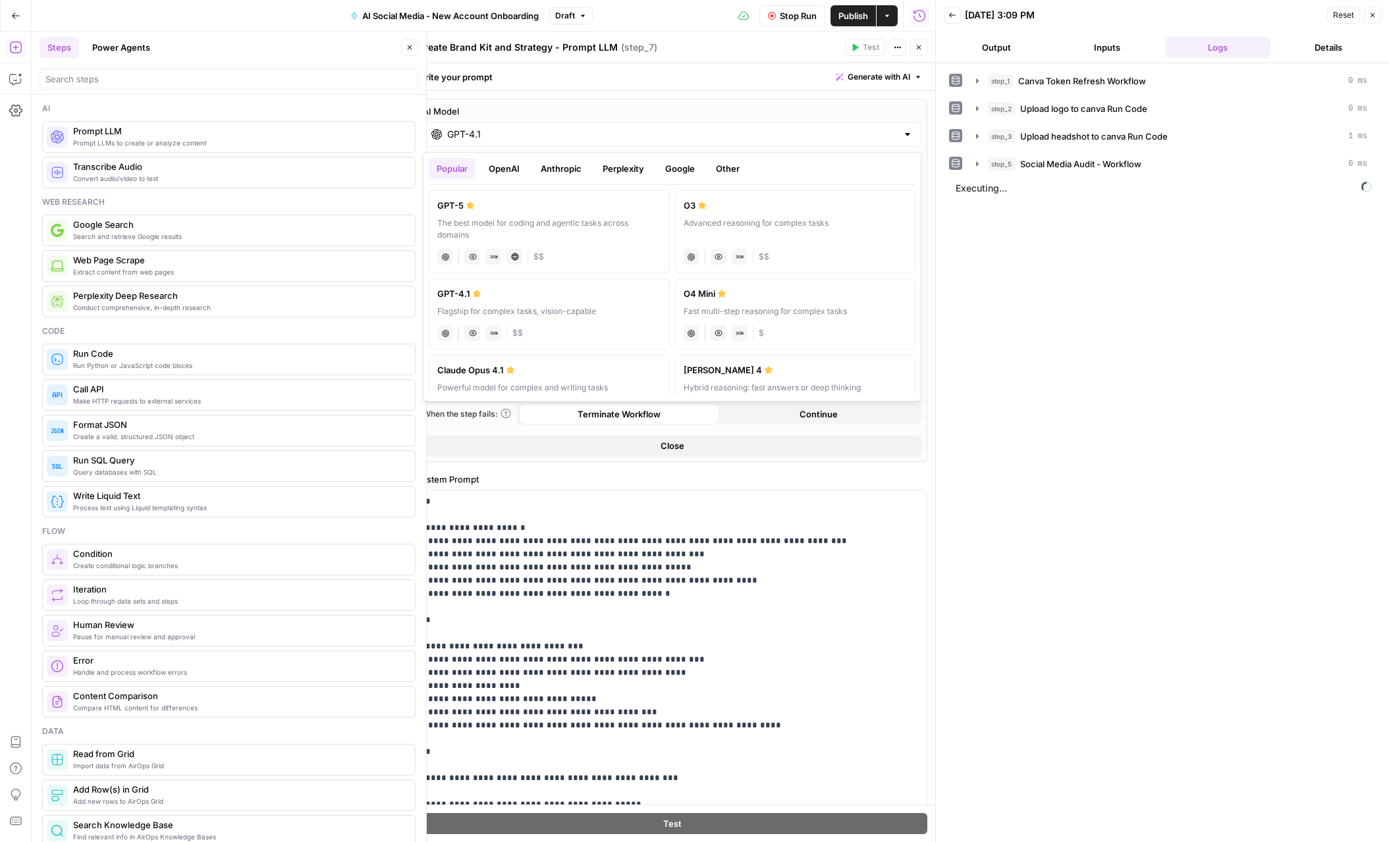
click at [473, 132] on input "GPT-4.1" at bounding box center [672, 134] width 450 height 13
click at [495, 113] on label "AI Model" at bounding box center [672, 111] width 498 height 13
click at [495, 128] on input "GPT-4.1" at bounding box center [672, 134] width 450 height 13
click at [495, 113] on label "AI Model" at bounding box center [672, 111] width 498 height 13
click at [495, 128] on input "GPT-4.1" at bounding box center [672, 134] width 450 height 13
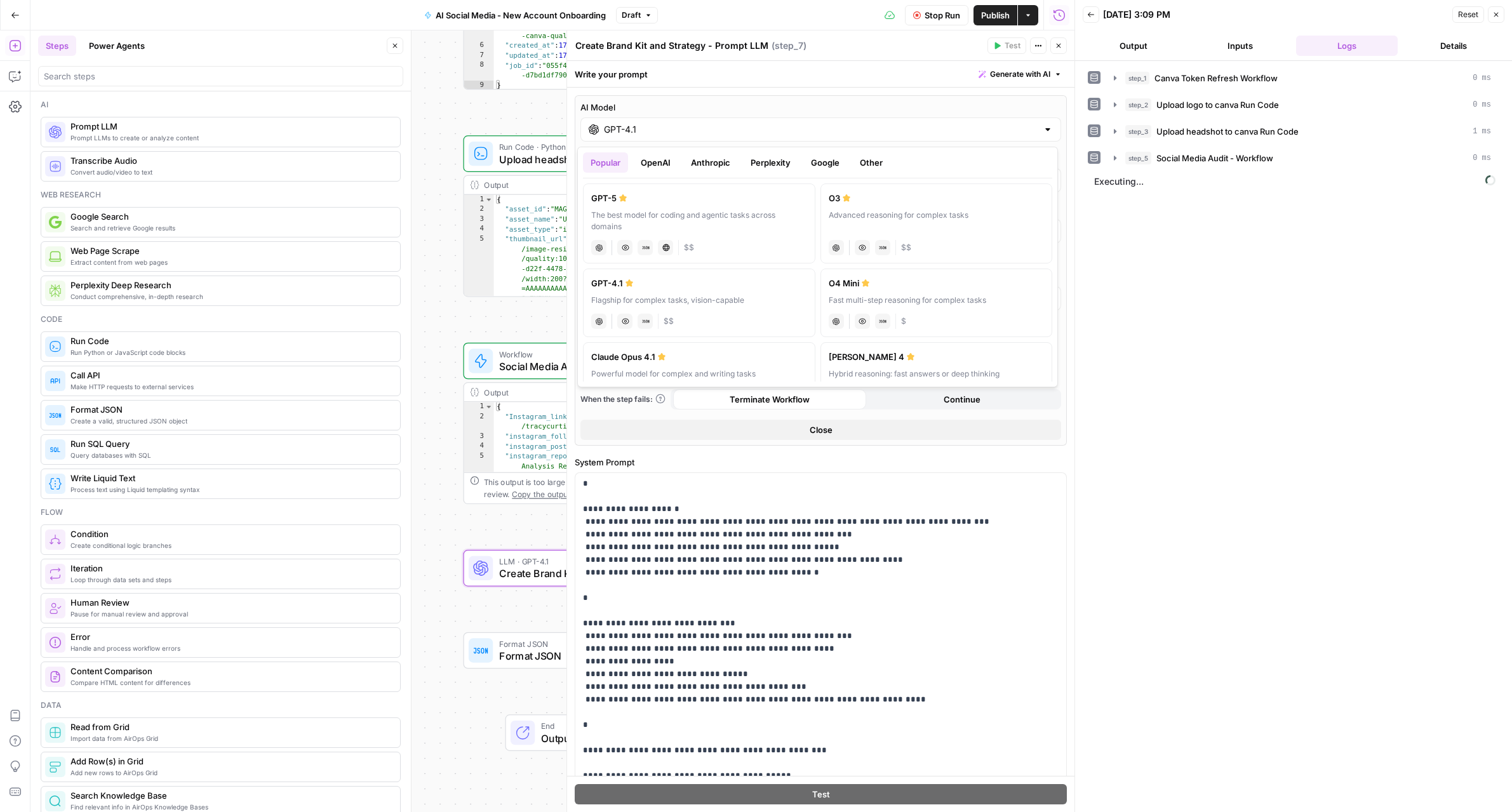
click at [1061, 51] on button "Close" at bounding box center [1058, 45] width 16 height 16
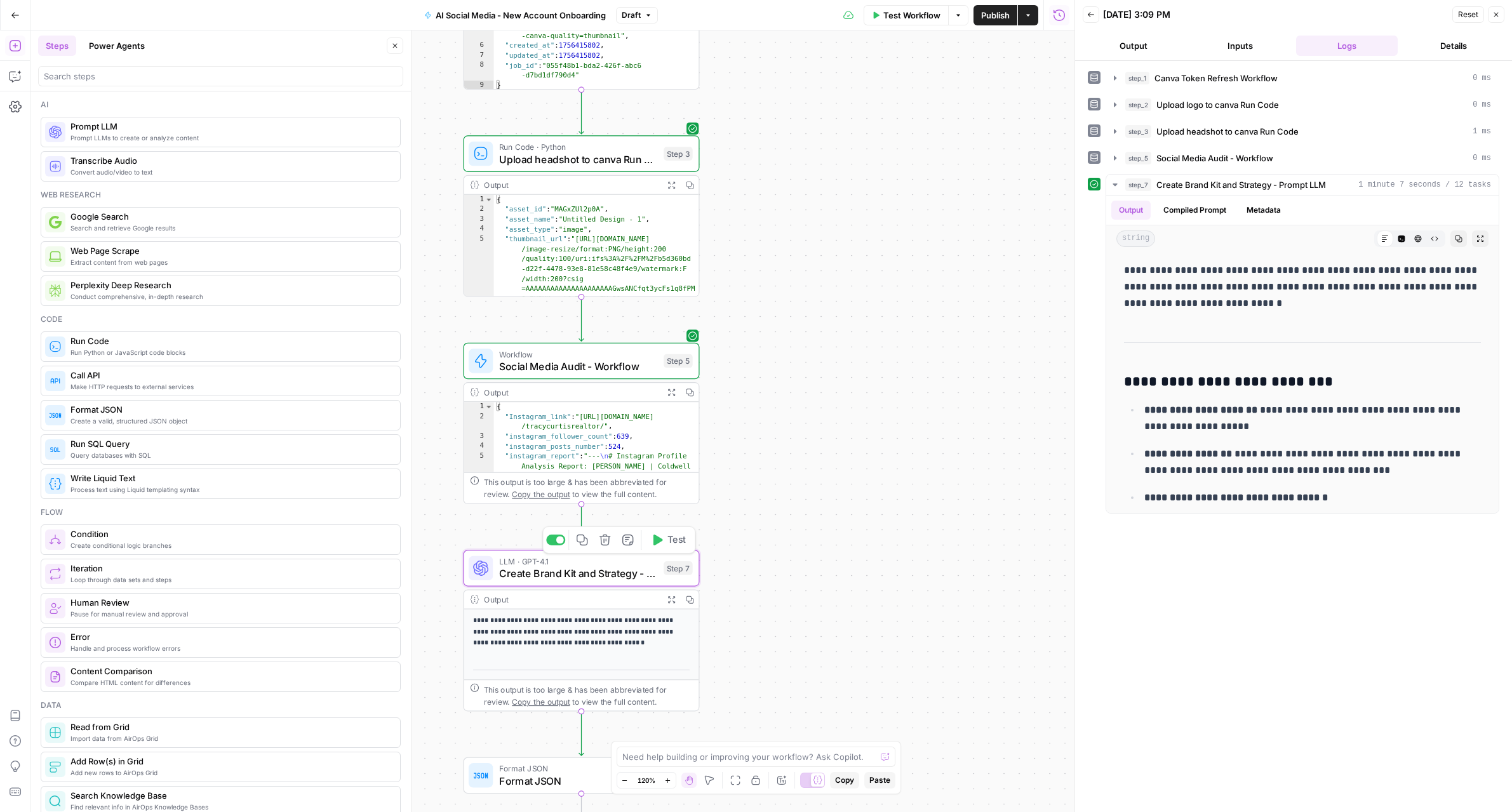
click at [587, 567] on span "Create Brand Kit and Strategy - Prompt LLM" at bounding box center [579, 574] width 159 height 15
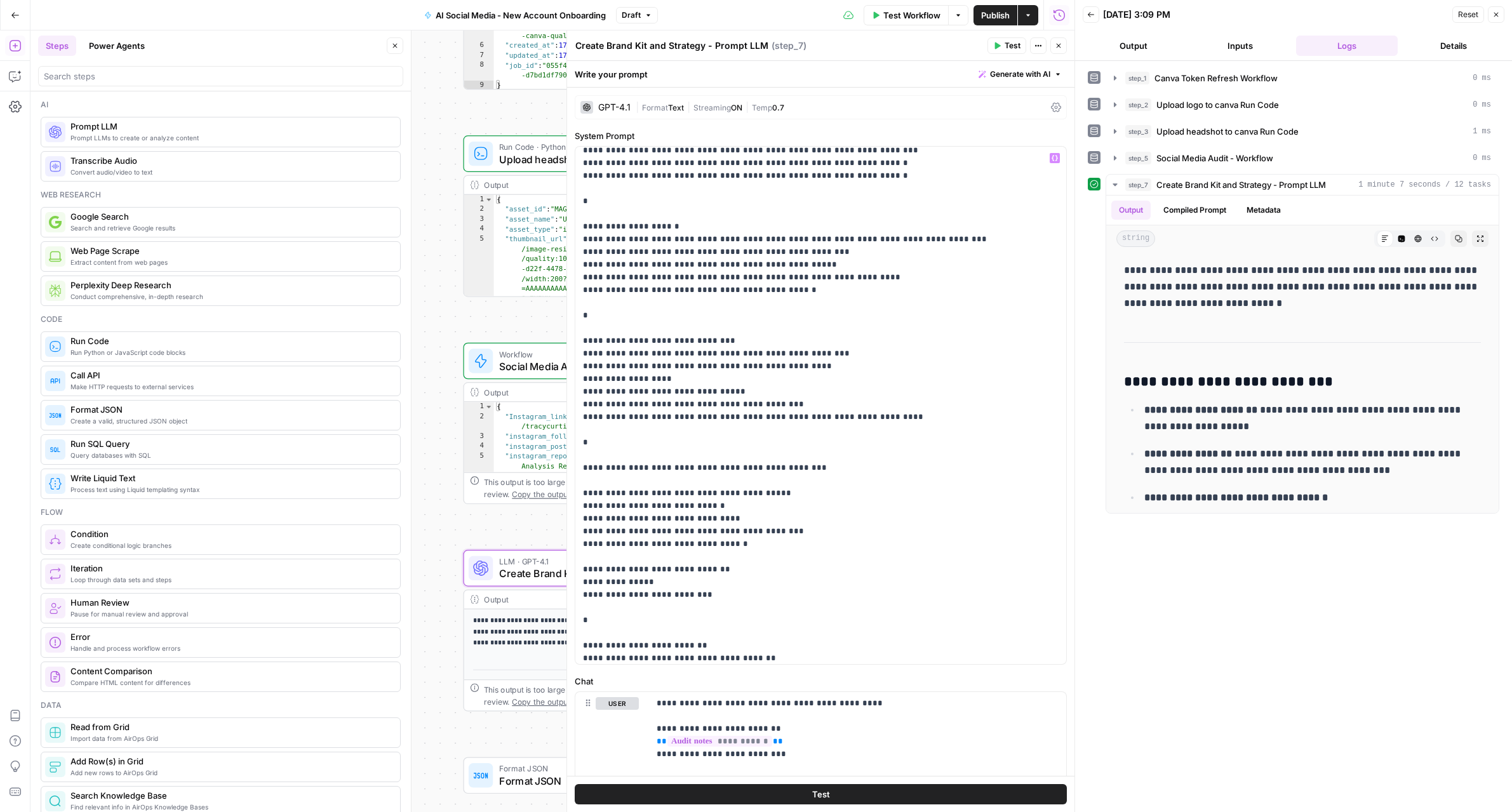
scroll to position [636, 0]
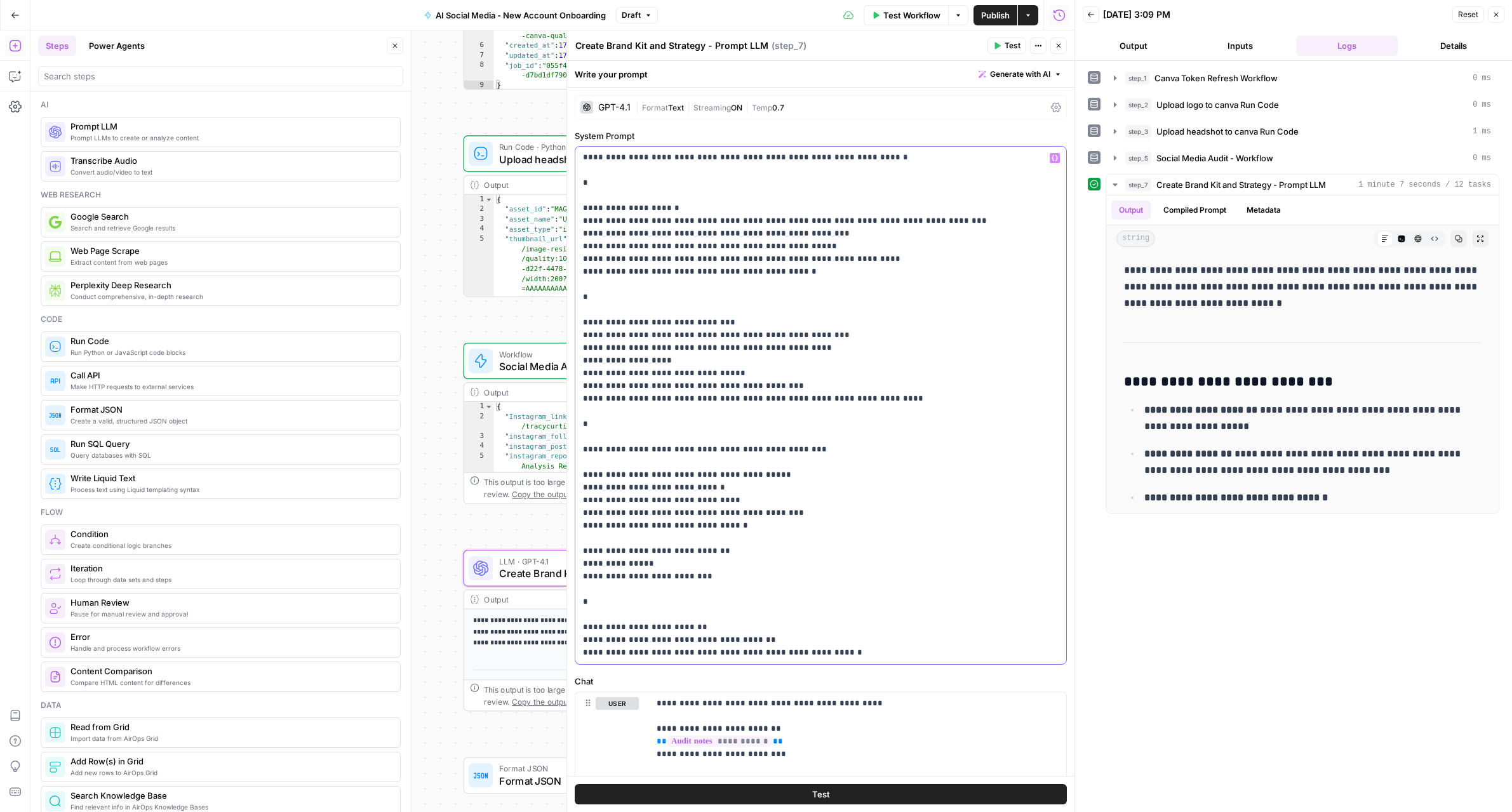
click at [650, 659] on p "**********" at bounding box center [820, 87] width 475 height 1143
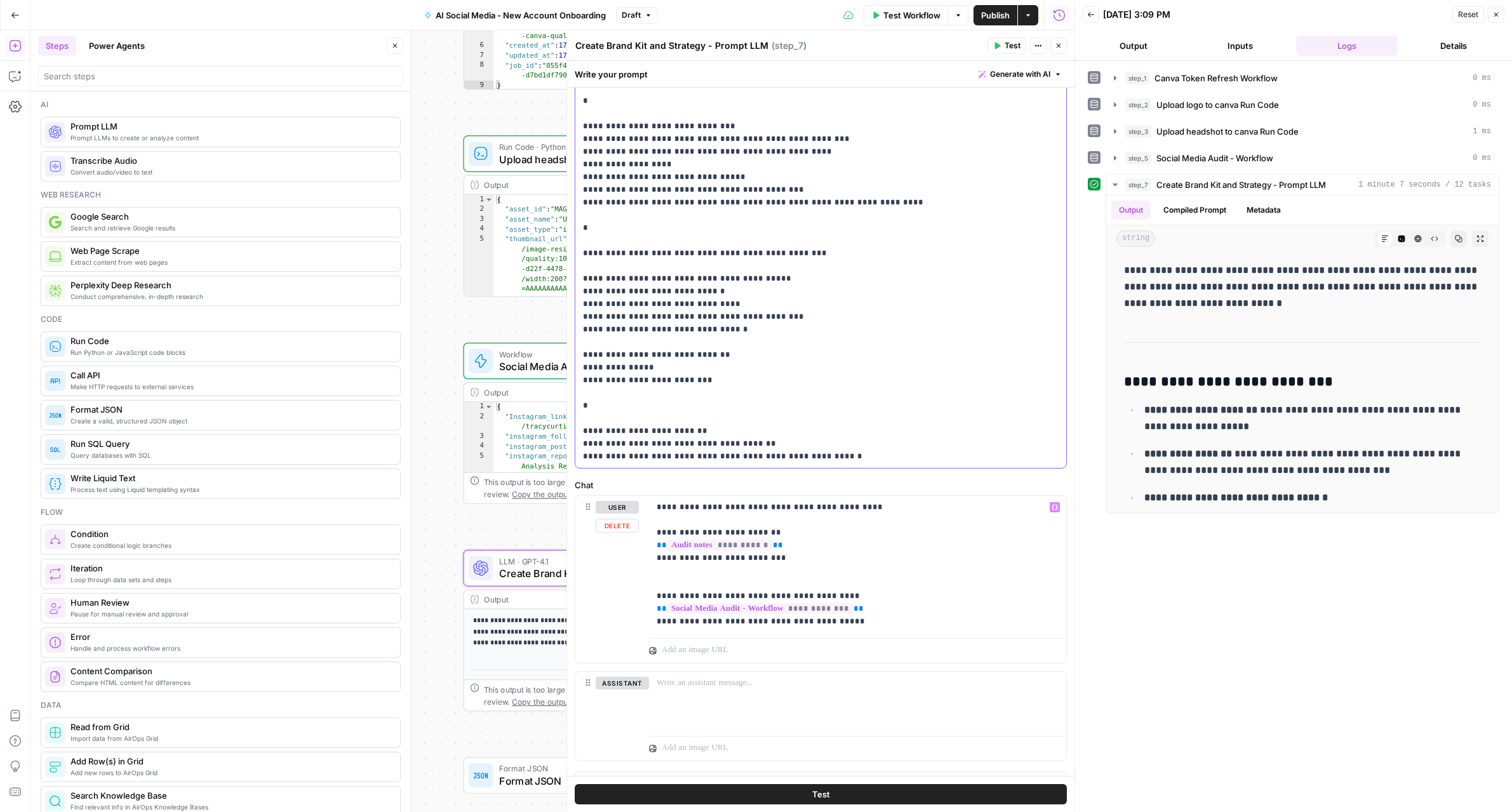
scroll to position [218, 0]
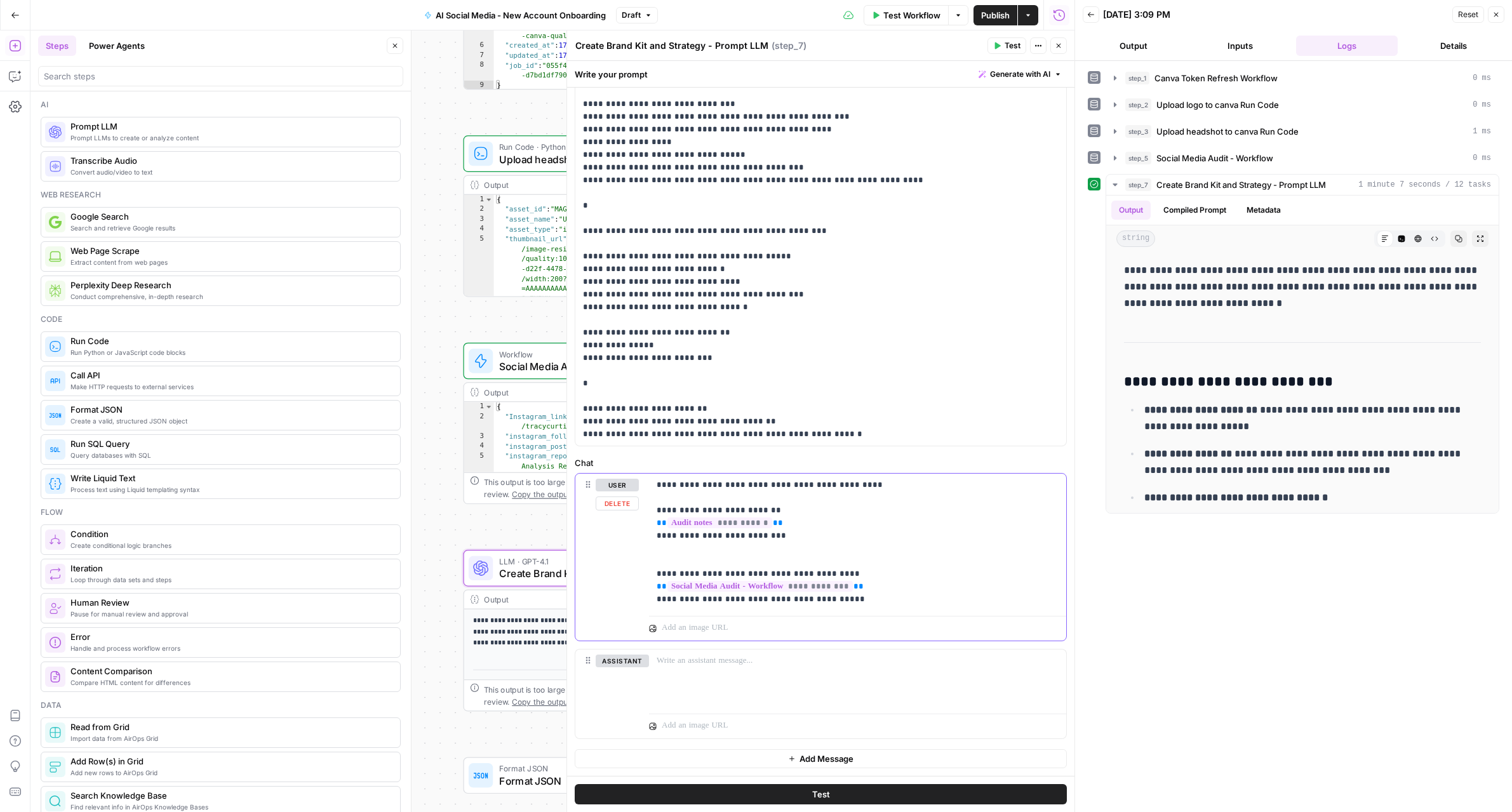
click at [877, 607] on div "**********" at bounding box center [857, 542] width 418 height 137
click at [655, 484] on div "**********" at bounding box center [857, 555] width 418 height 163
click at [672, 630] on p "**********" at bounding box center [857, 555] width 402 height 152
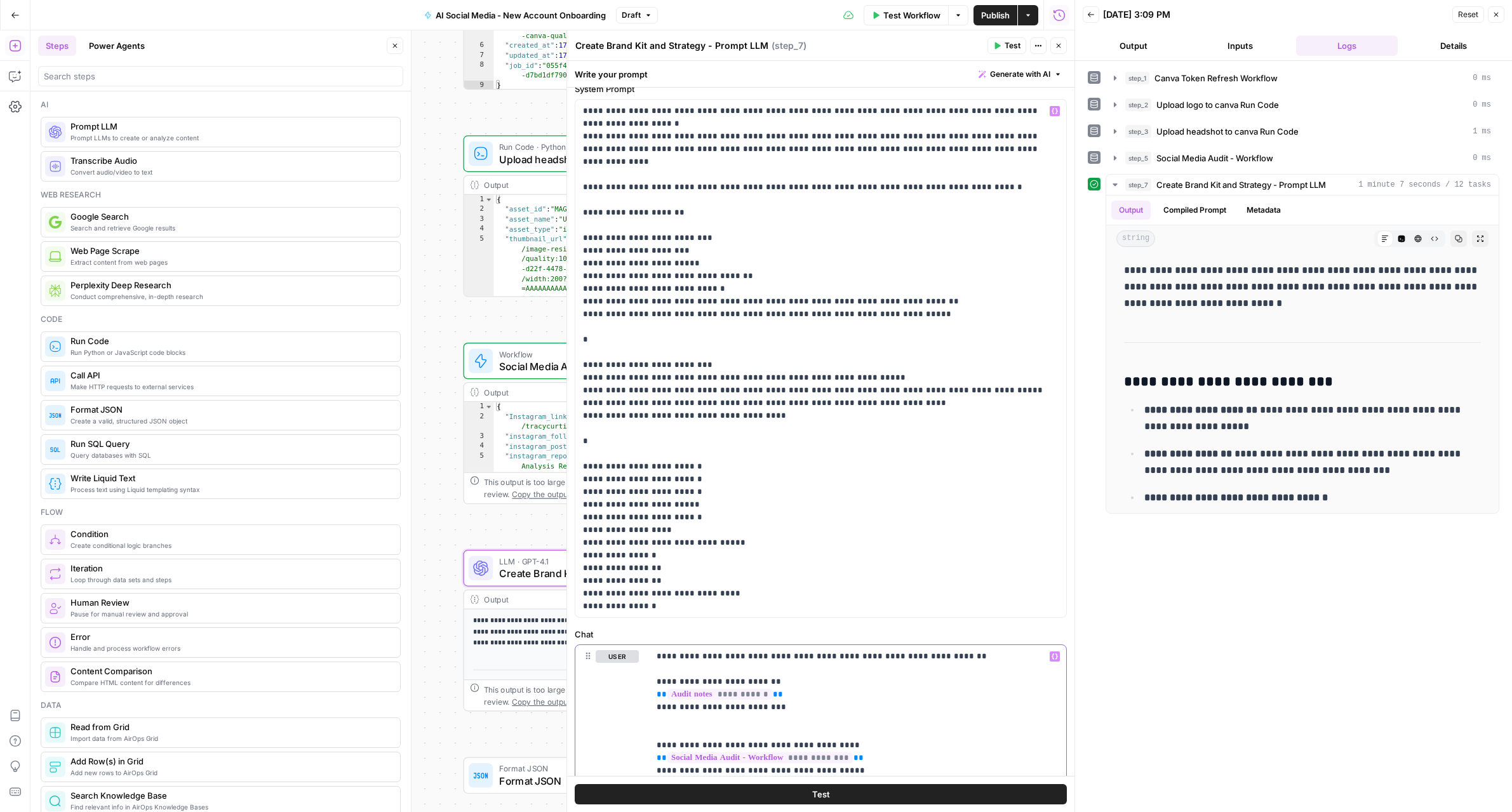
scroll to position [27, 0]
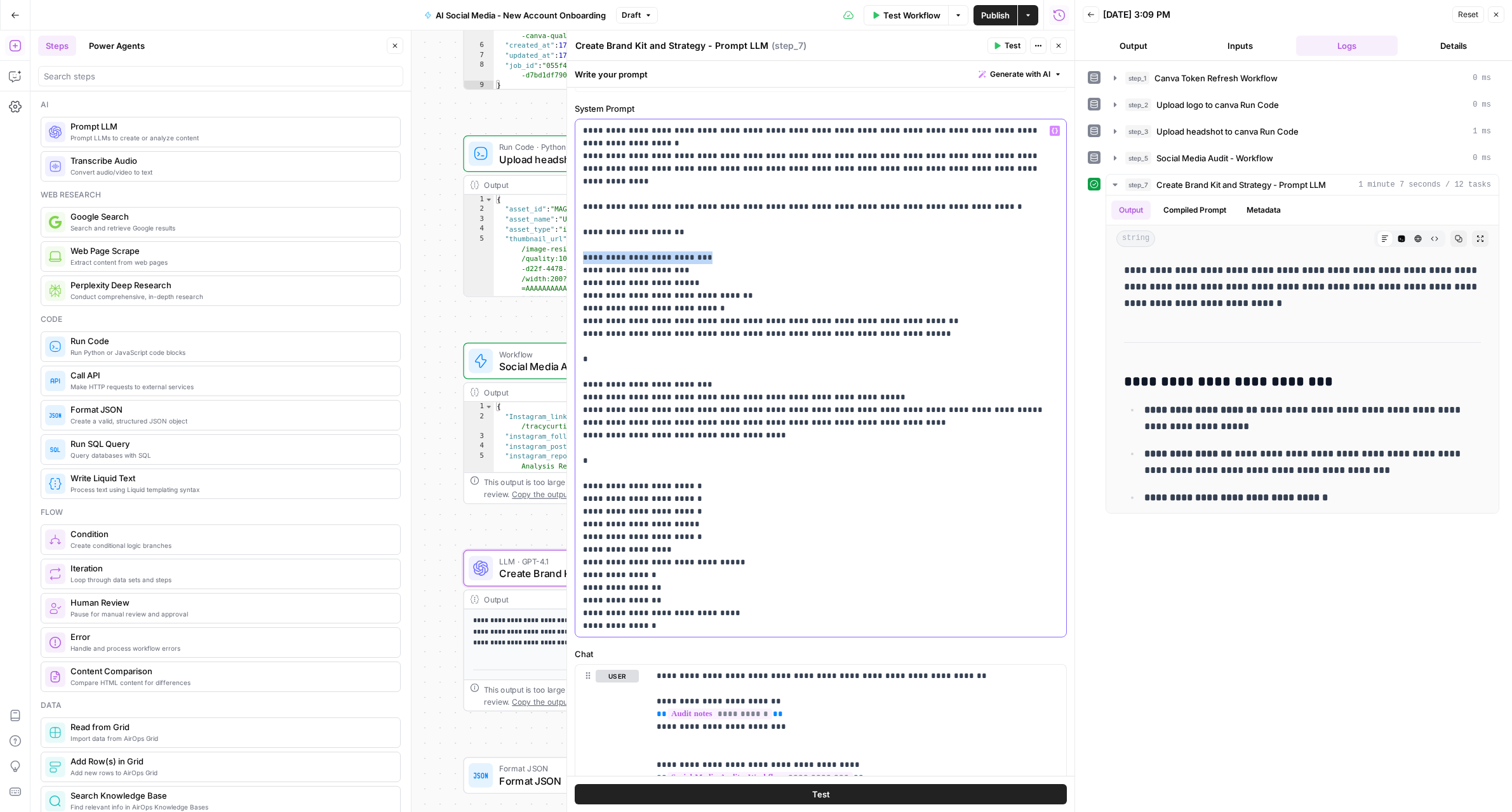
drag, startPoint x: 690, startPoint y: 230, endPoint x: 568, endPoint y: 227, distance: 122.0
click at [568, 227] on div "**********" at bounding box center [820, 421] width 508 height 782
copy p "**********"
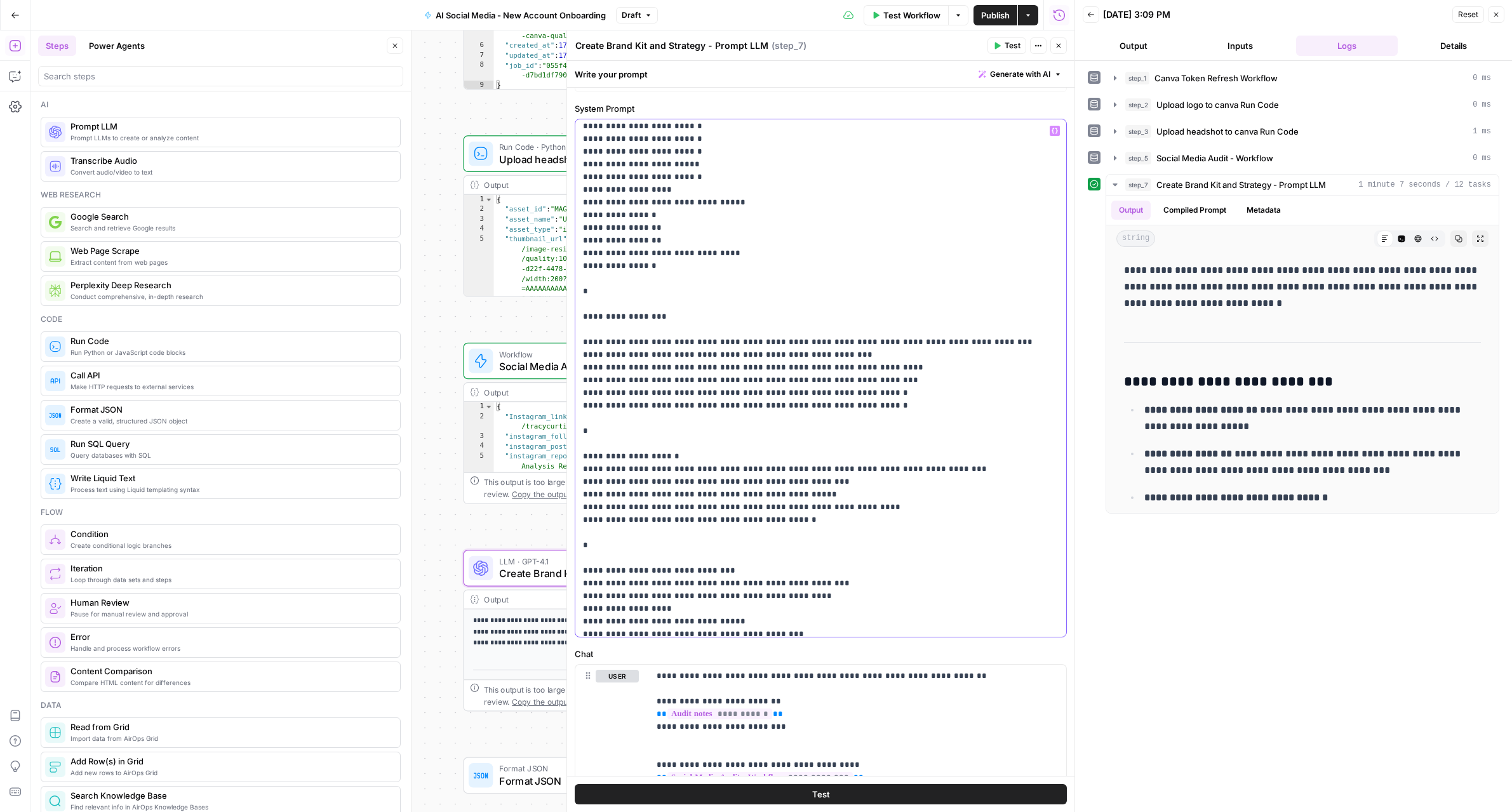
scroll to position [244, 0]
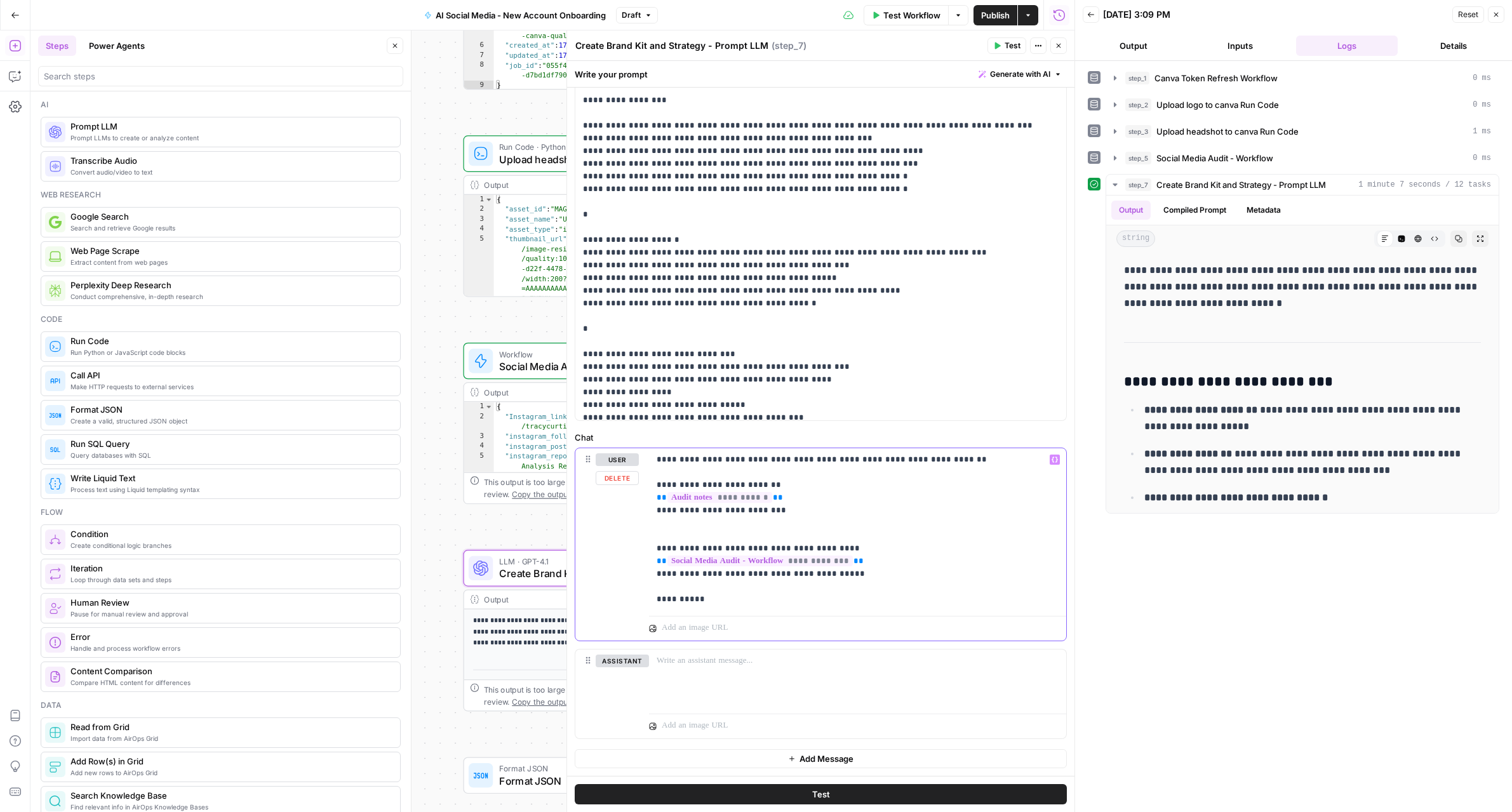
click at [797, 598] on p "**********" at bounding box center [857, 529] width 402 height 152
click at [1338, 239] on span "Expand Output" at bounding box center [1483, 239] width 1 height 1
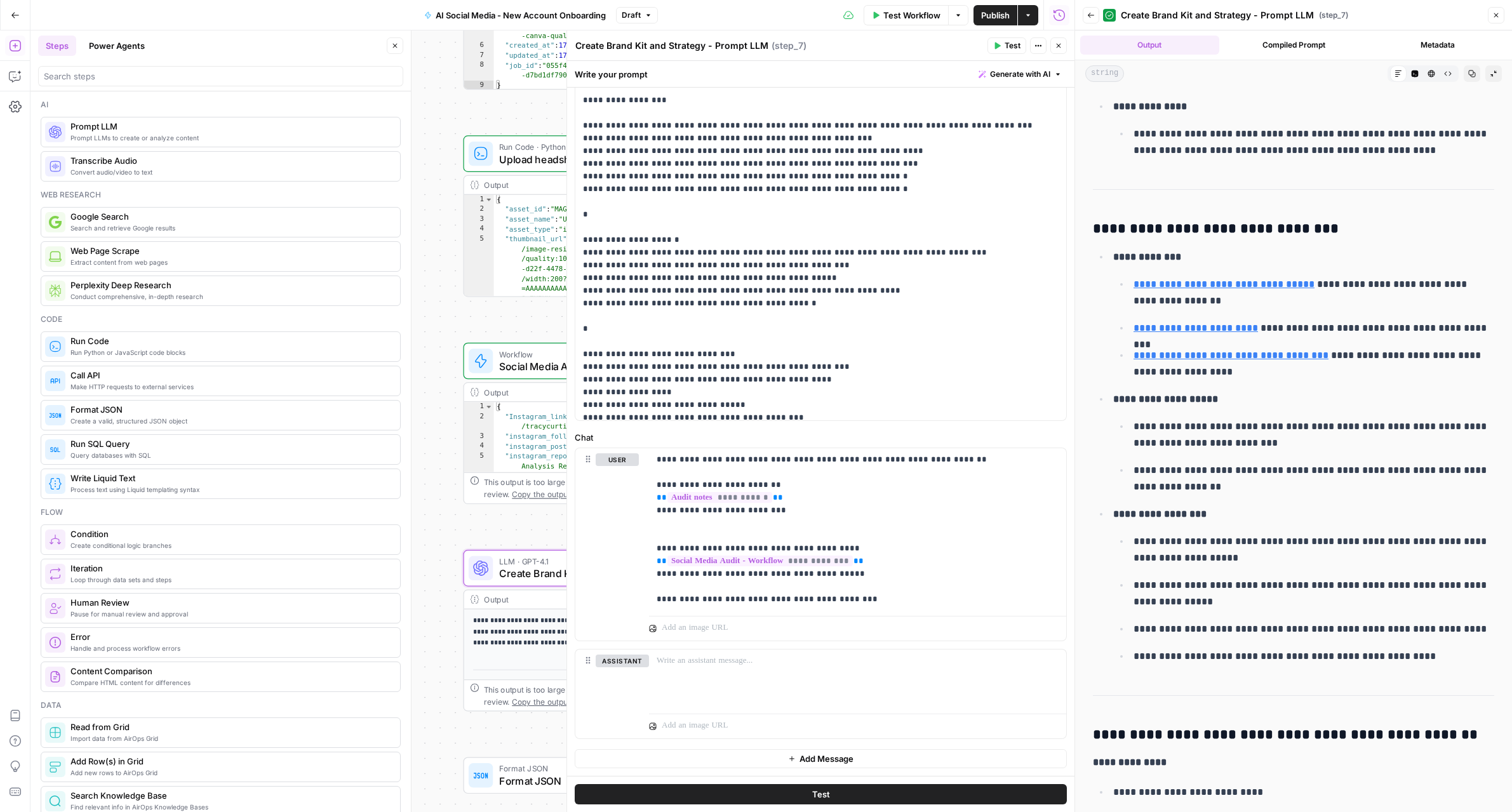
scroll to position [2709, 0]
click at [1193, 282] on link "**********" at bounding box center [1224, 283] width 181 height 10
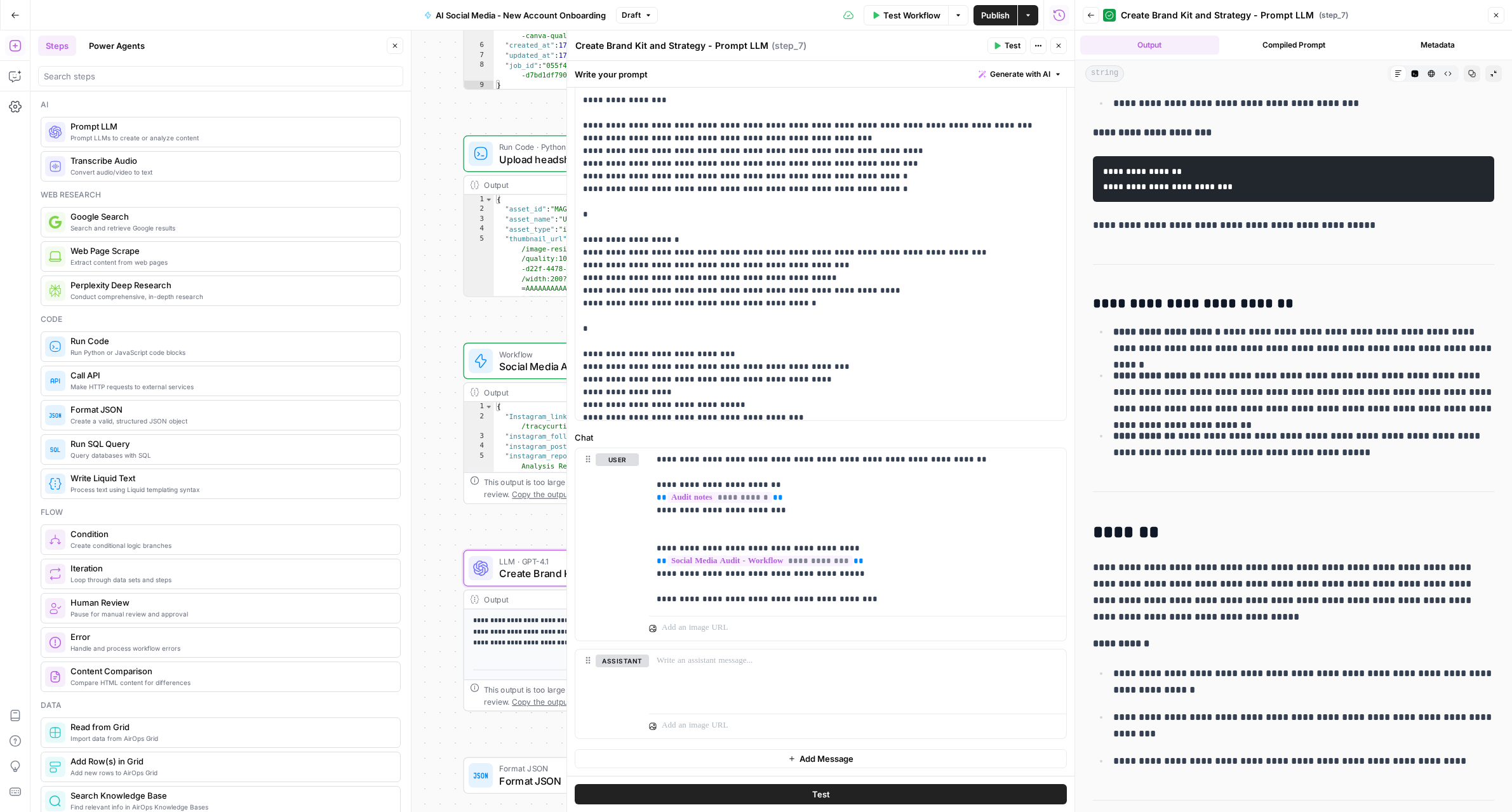
scroll to position [3639, 0]
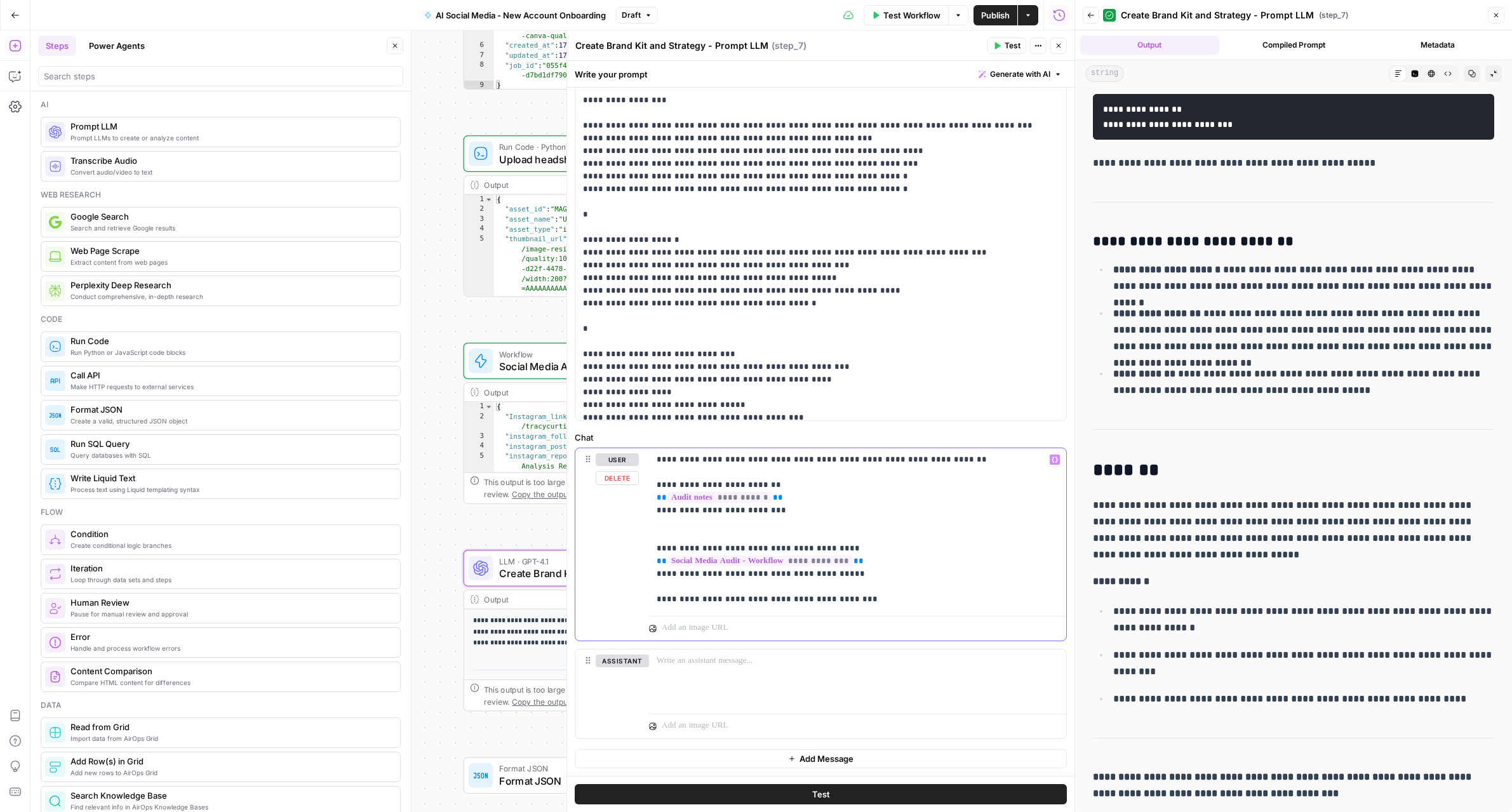
click at [888, 598] on p "**********" at bounding box center [857, 529] width 402 height 152
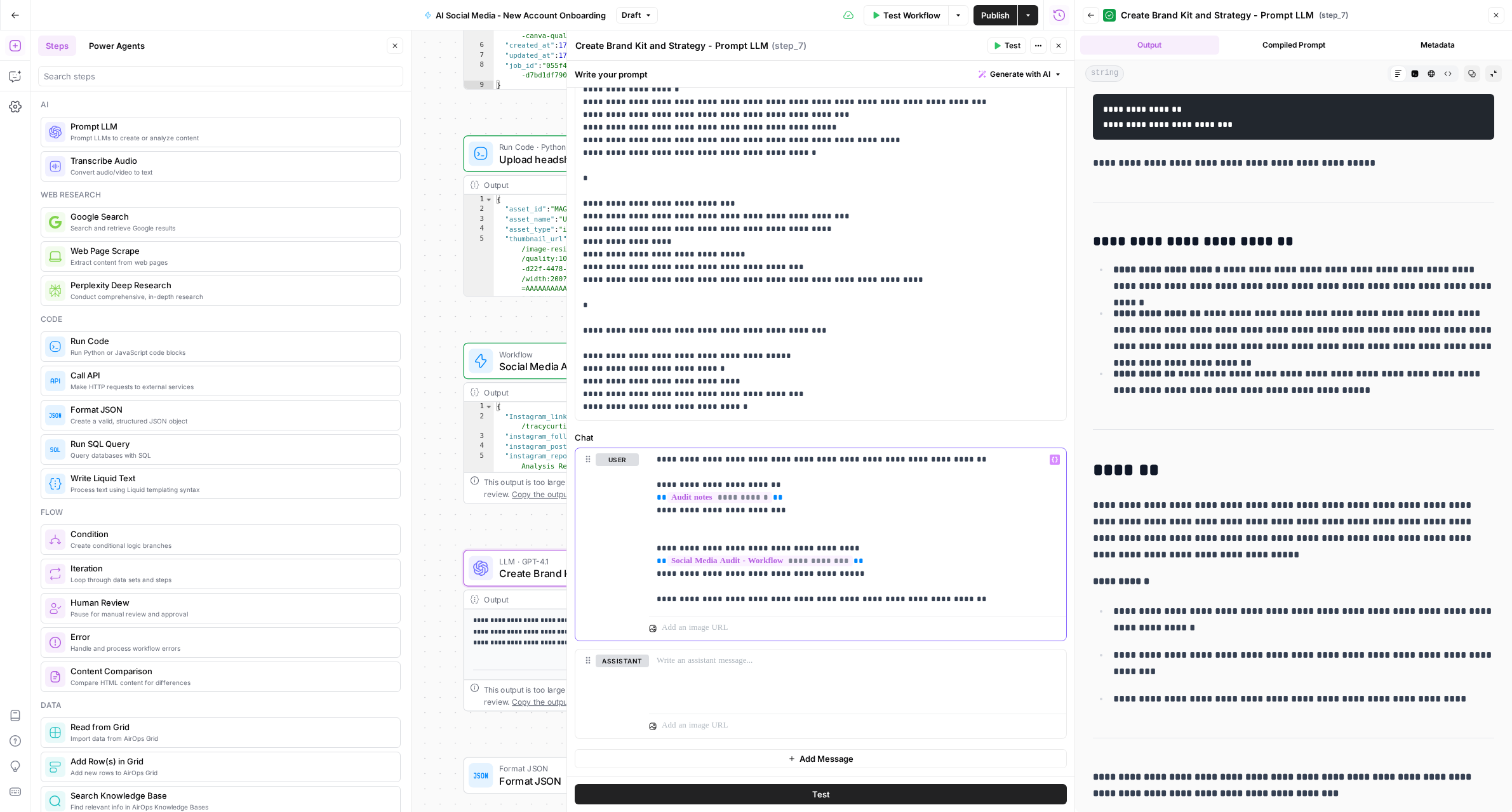
scroll to position [636, 0]
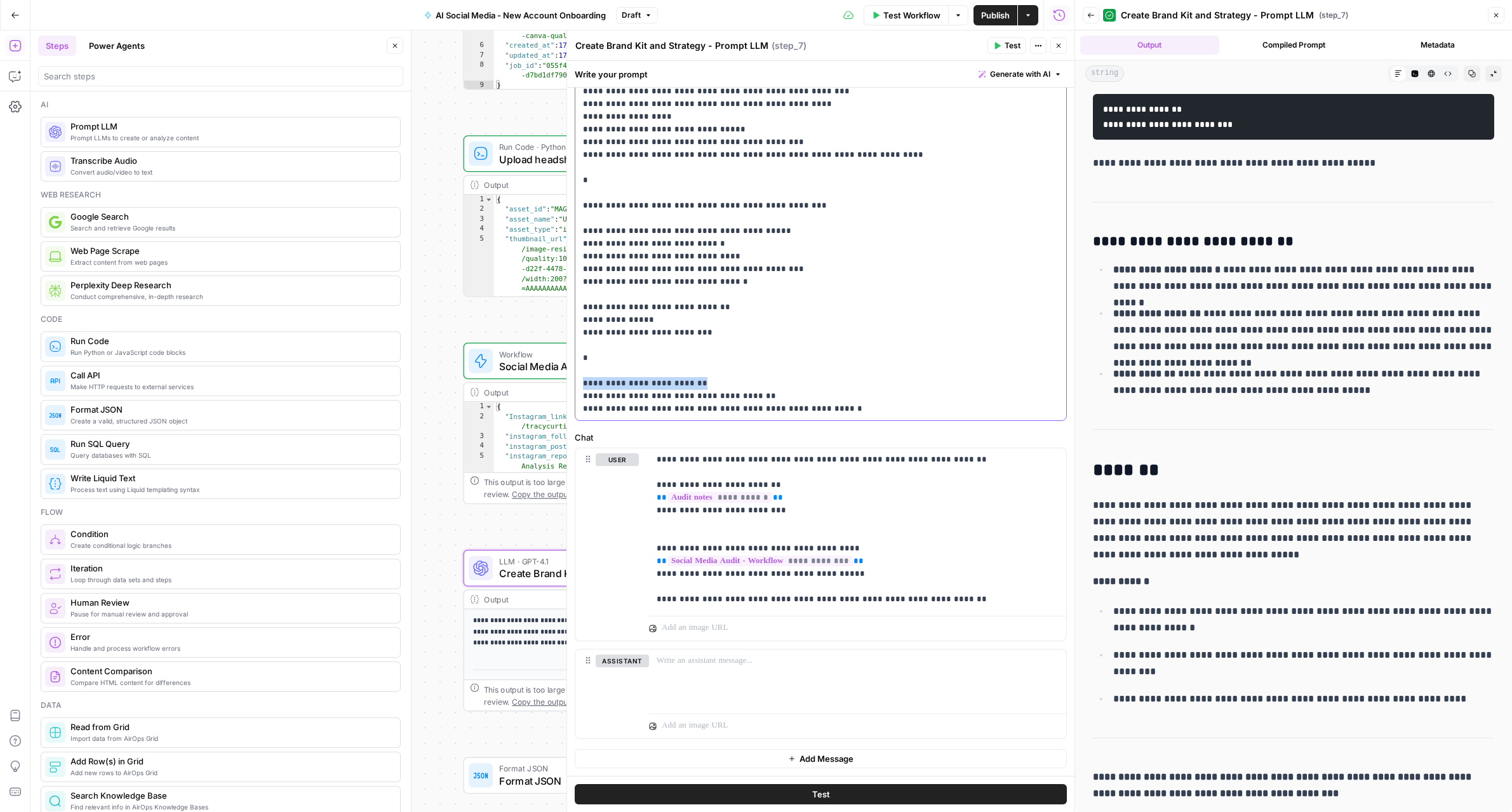
drag, startPoint x: 694, startPoint y: 357, endPoint x: 580, endPoint y: 355, distance: 114.0
click at [580, 355] on div "**********" at bounding box center [821, 161] width 491 height 518
copy p "**********"
click at [1015, 599] on p "**********" at bounding box center [857, 529] width 402 height 152
click at [987, 801] on button "Test" at bounding box center [821, 794] width 492 height 20
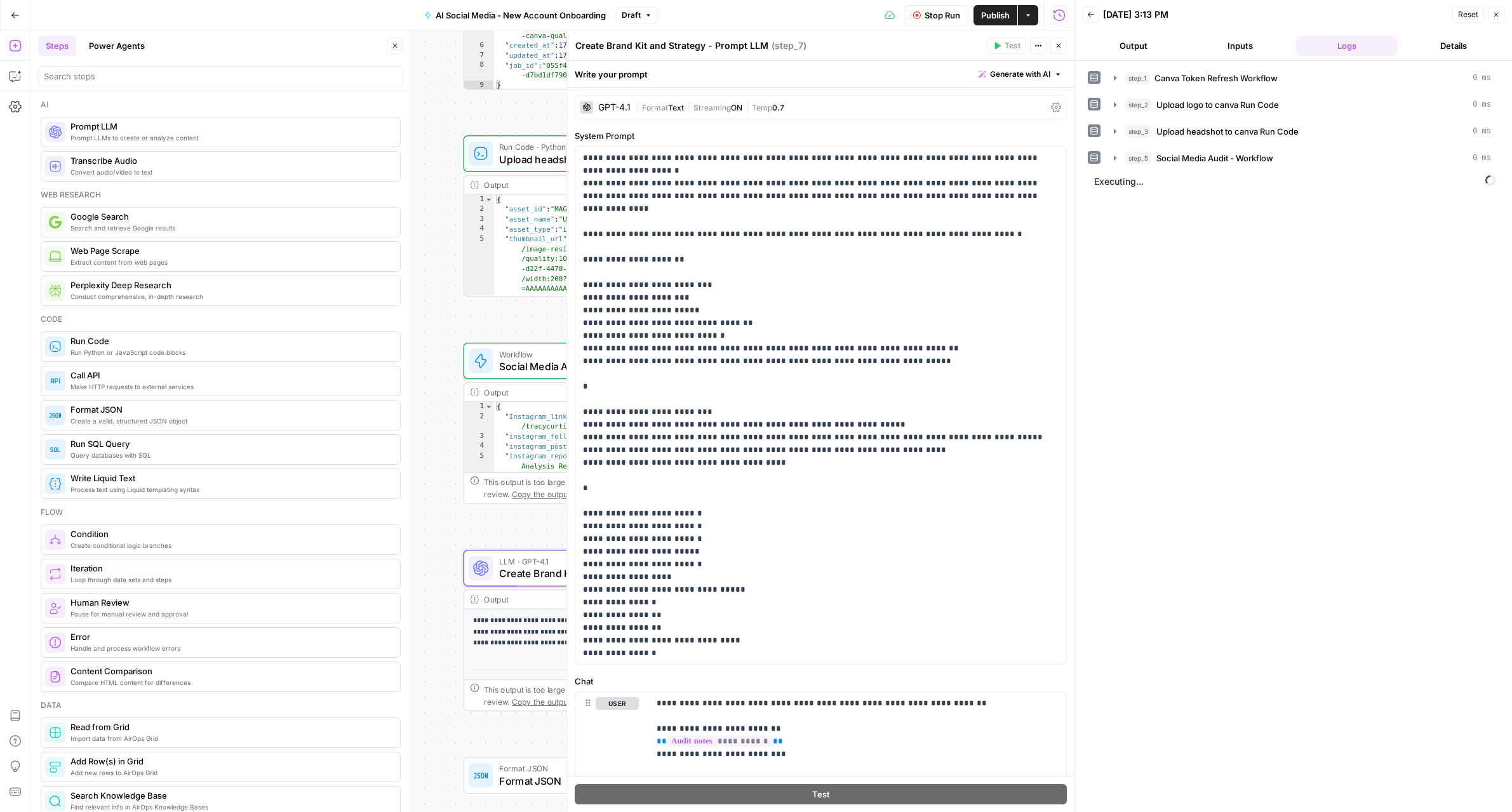
click at [859, 109] on div "| Format Text | Streaming ON | Temp 0.7" at bounding box center [840, 107] width 410 height 13
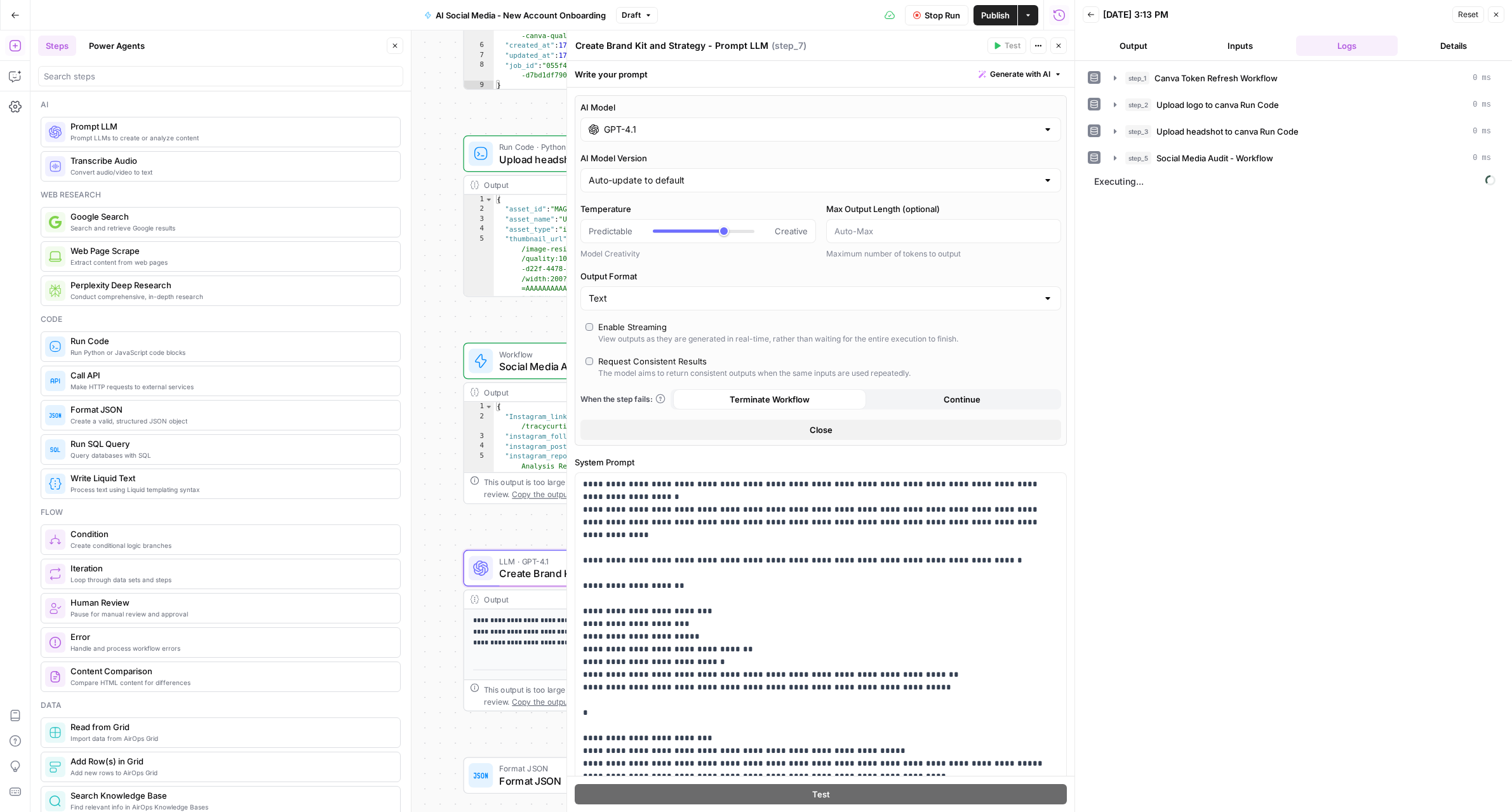
click at [1056, 42] on icon "button" at bounding box center [1059, 45] width 8 height 8
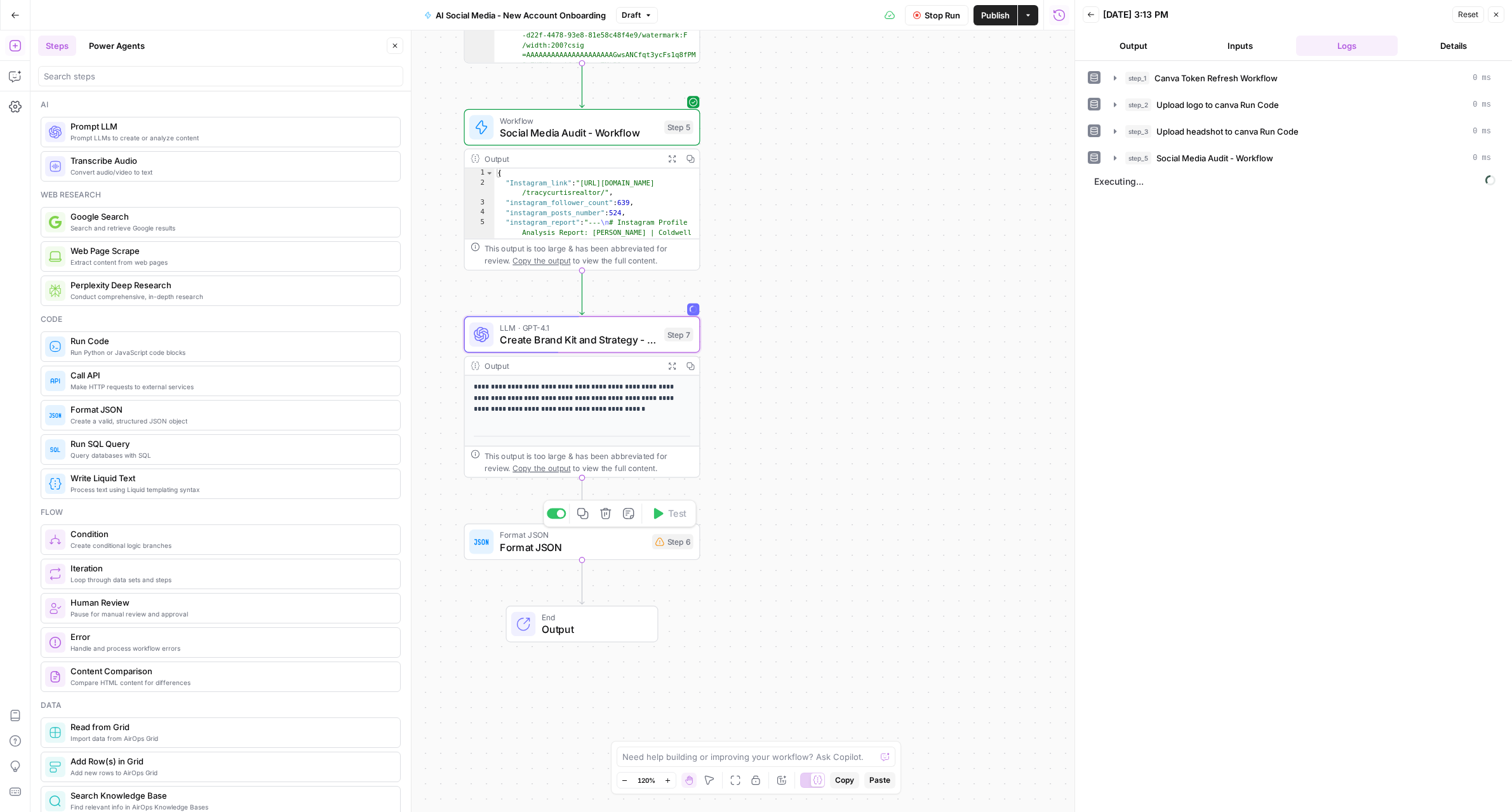
click at [595, 533] on span "Format JSON" at bounding box center [572, 534] width 146 height 13
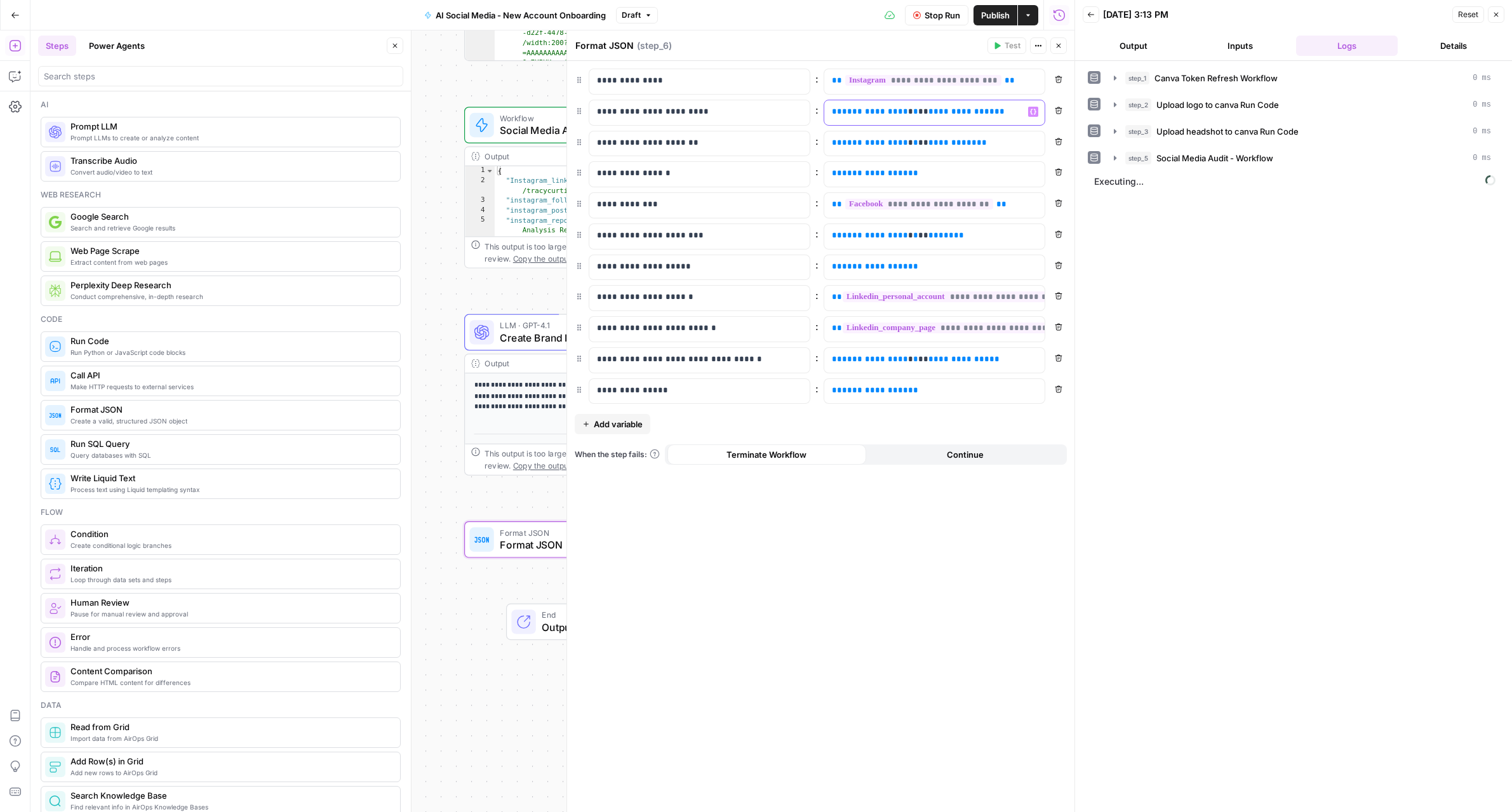
click at [995, 113] on p "**********" at bounding box center [934, 111] width 205 height 13
click at [1018, 88] on div "**********" at bounding box center [924, 82] width 200 height 25
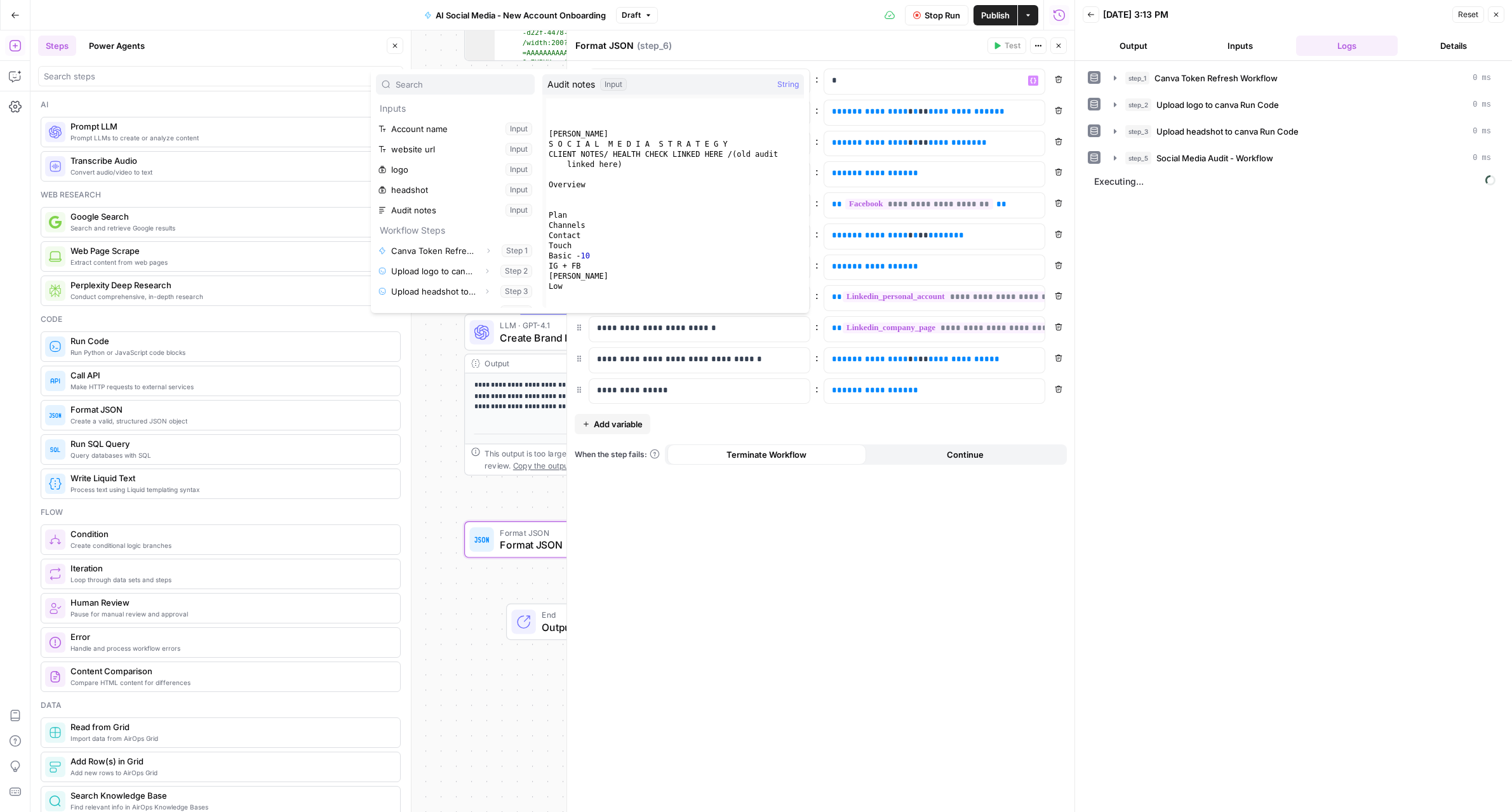
scroll to position [176, 0]
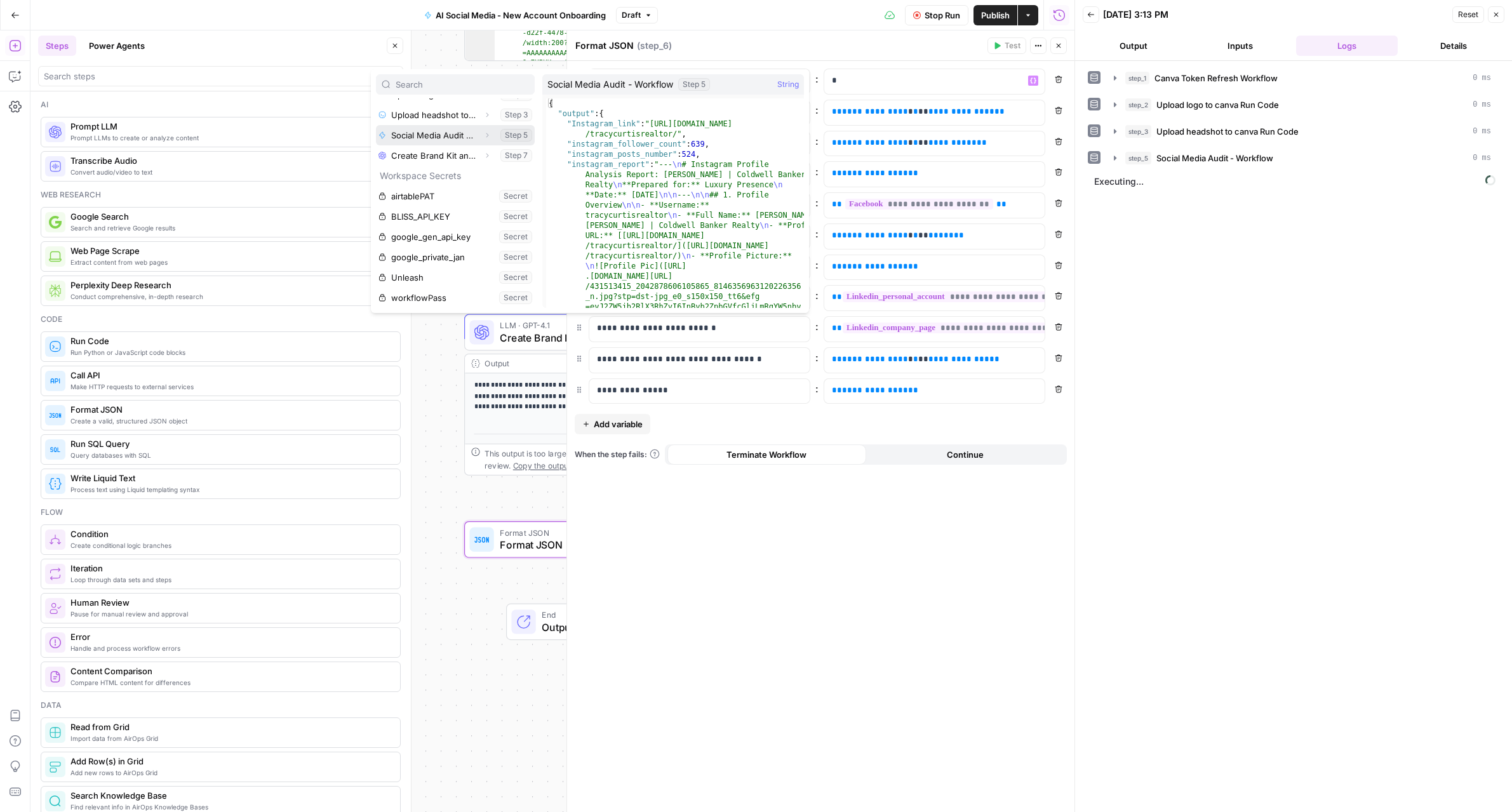
click icon "button"
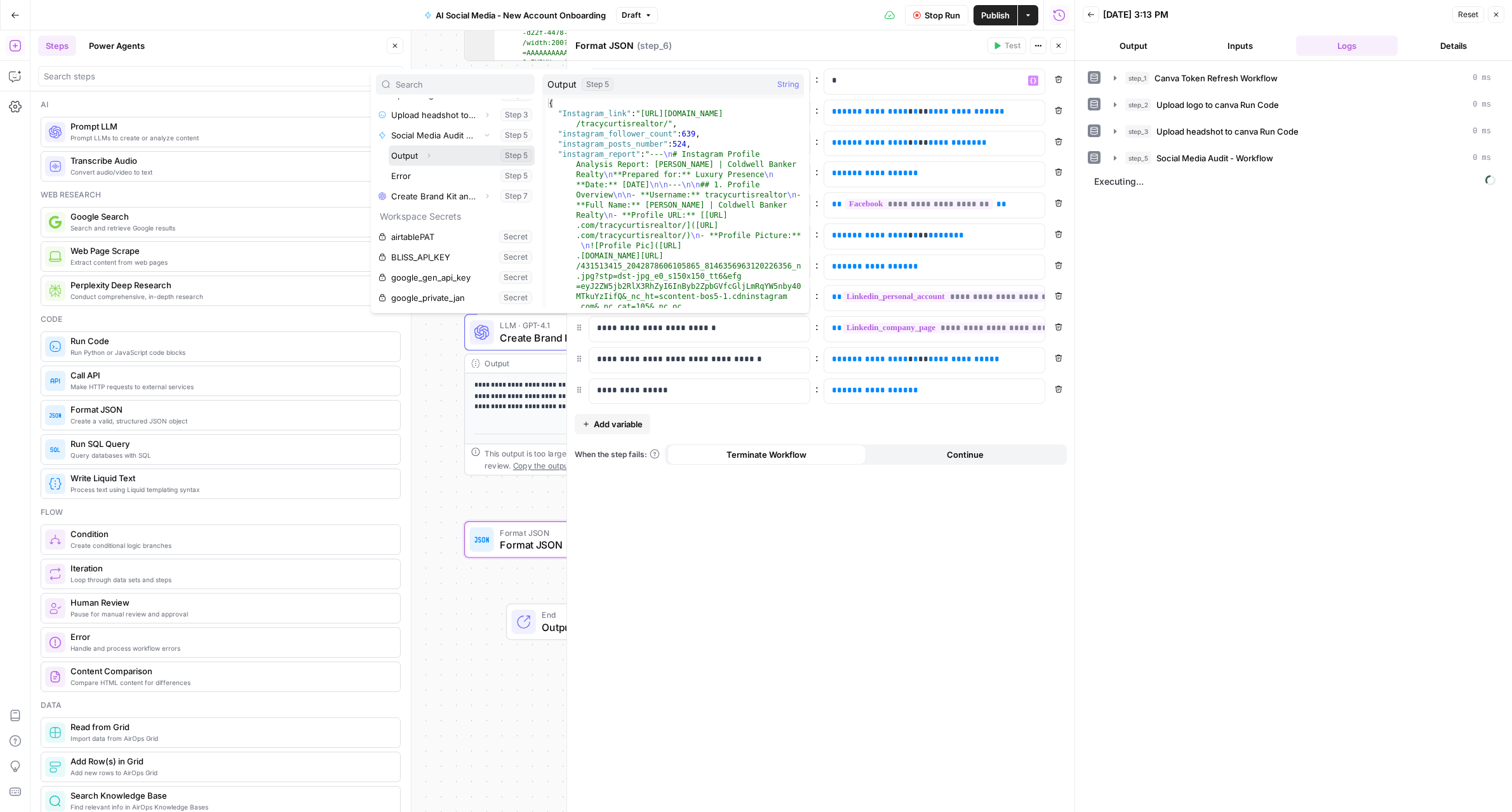
click icon "button"
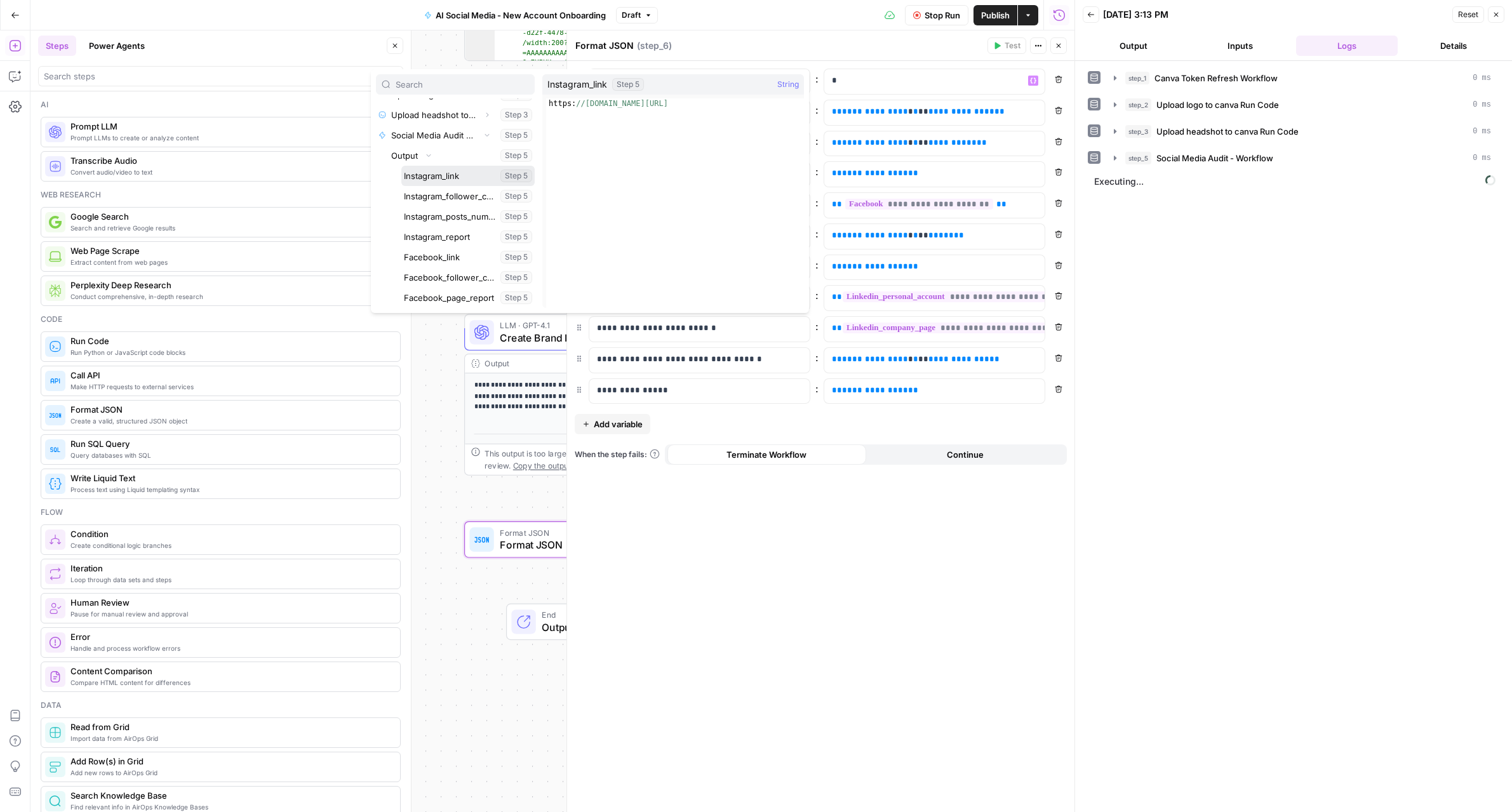
click button "Select variable Instagram_link"
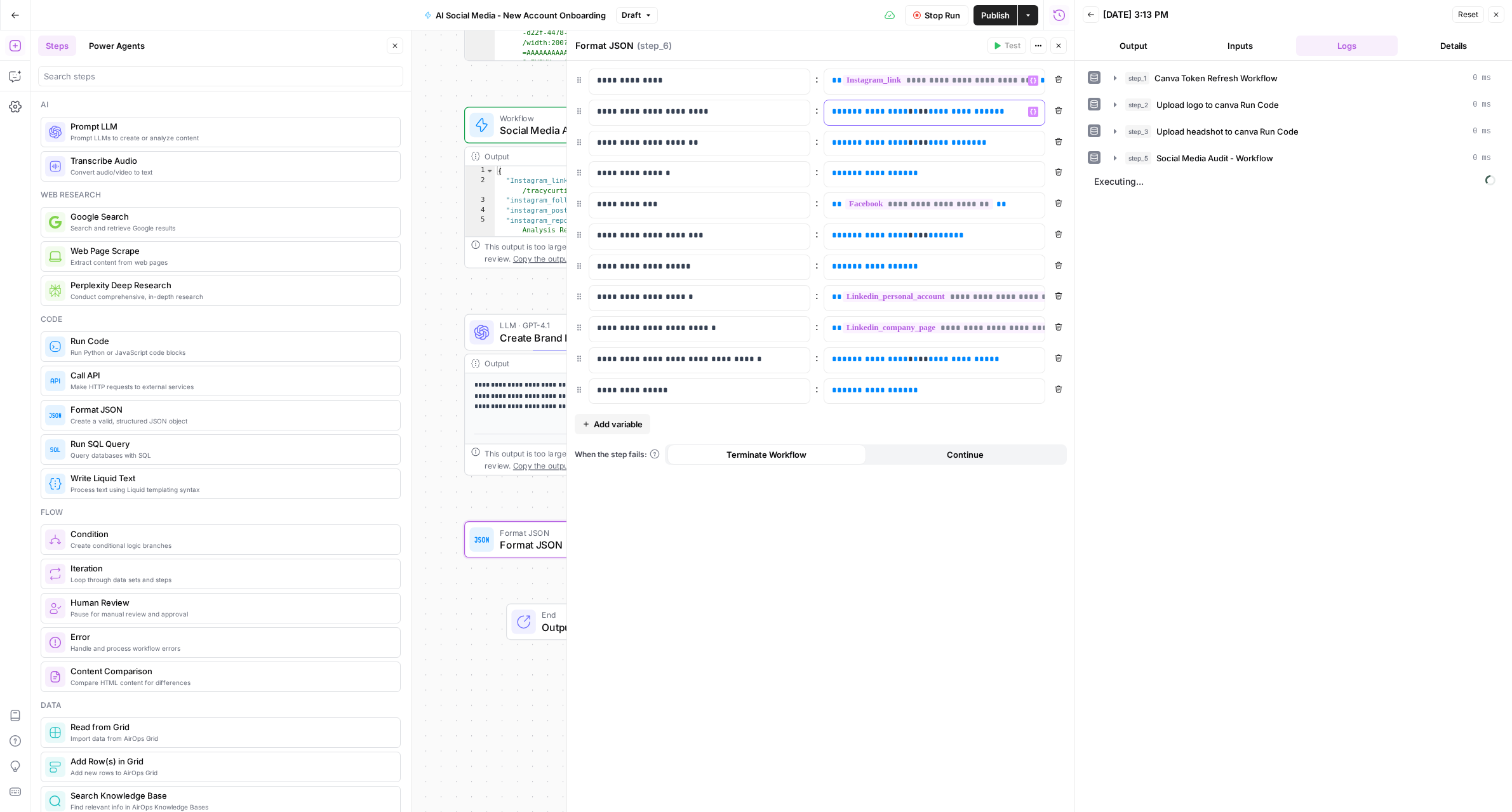
click p "**********"
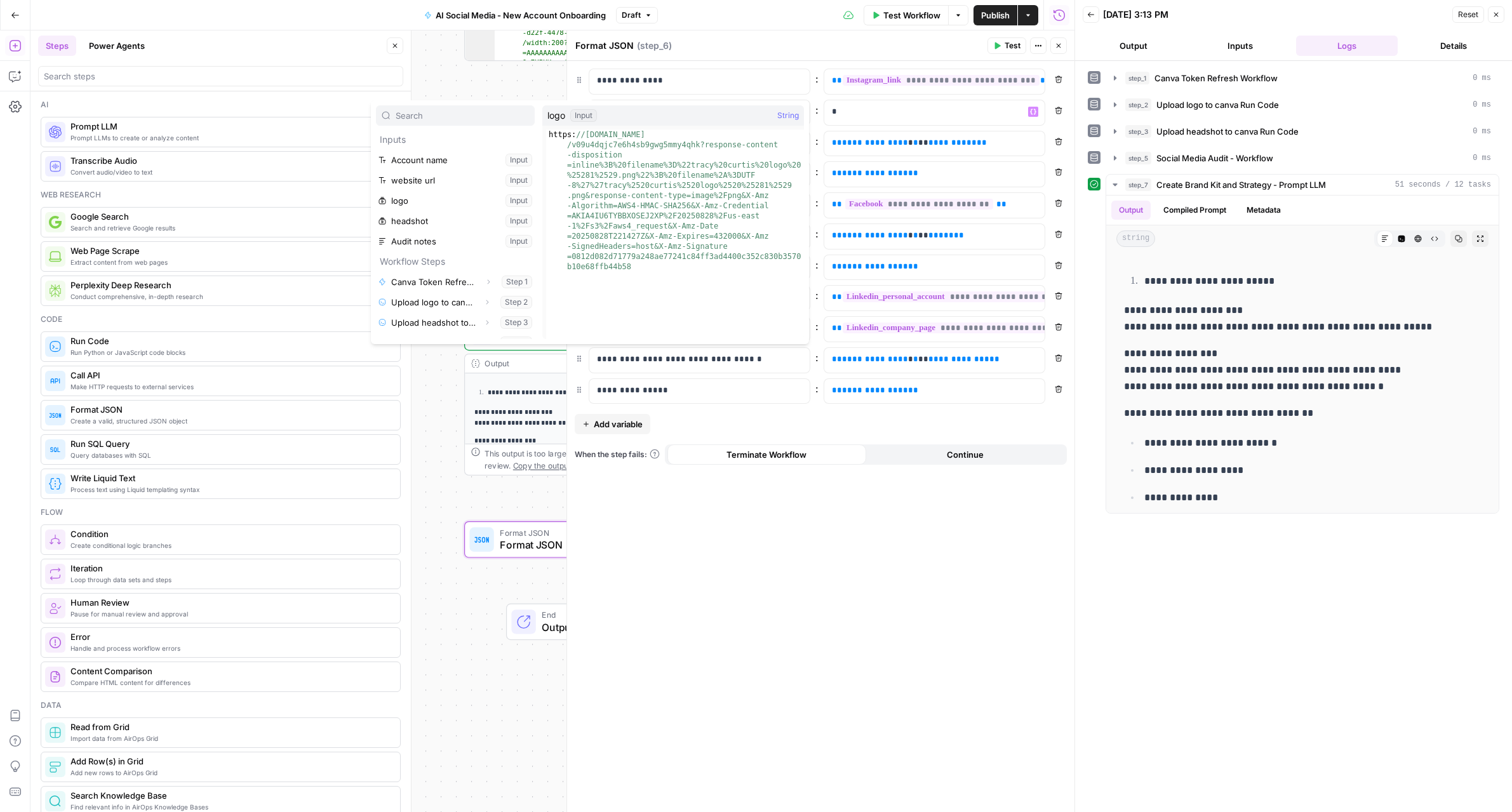
click icon "button"
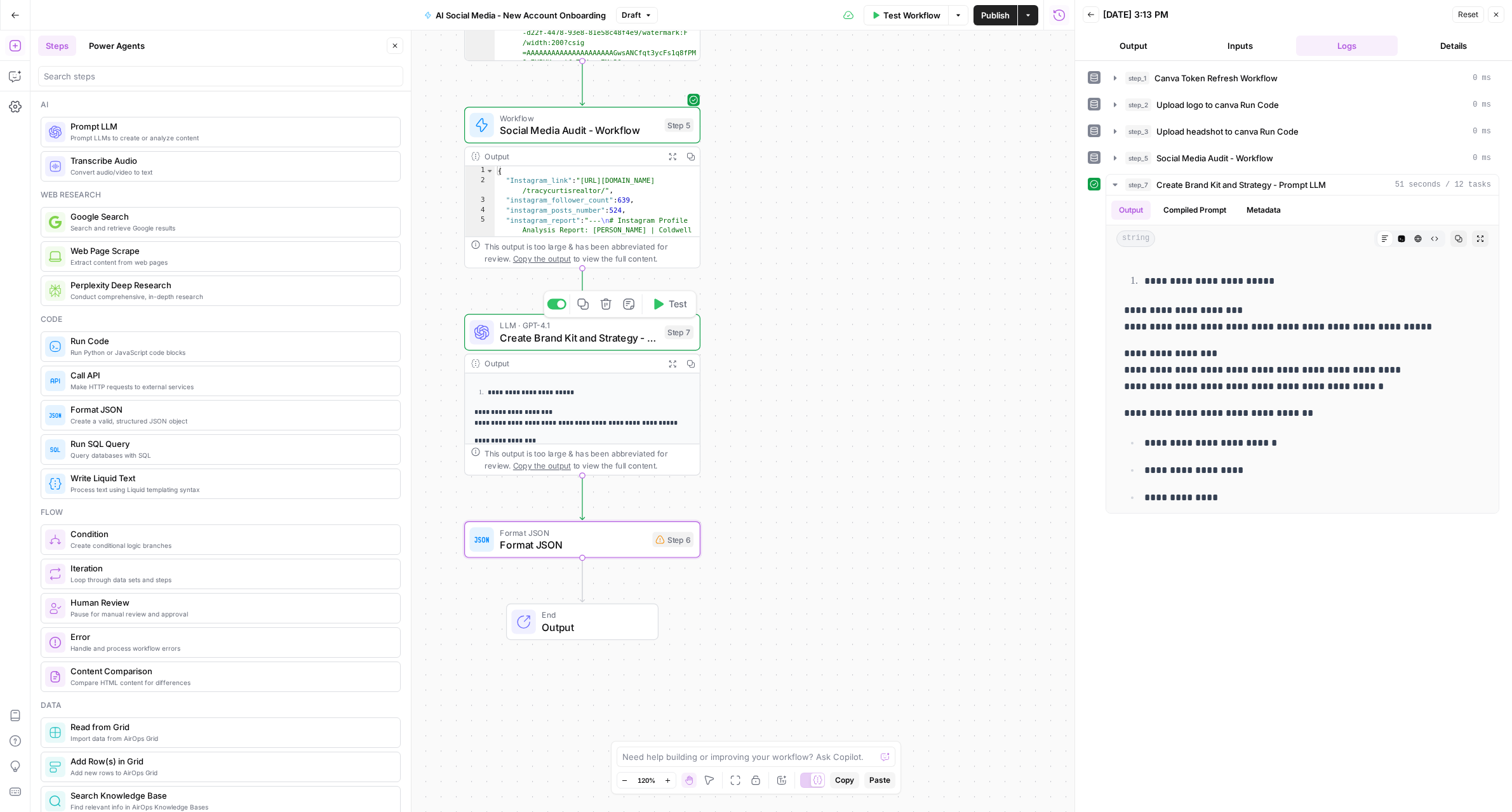
click span "Create Brand Kit and Strategy - Prompt LLM"
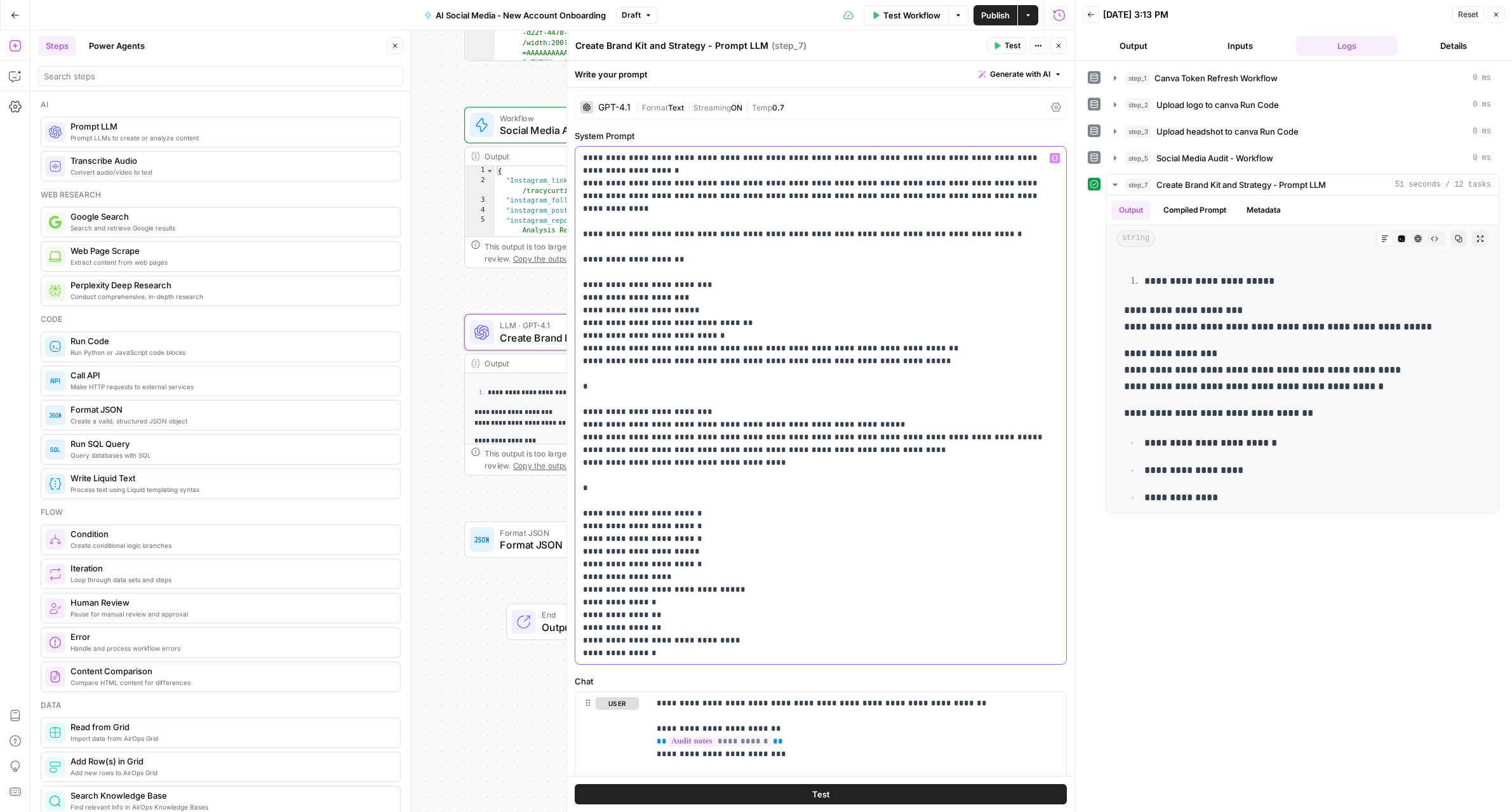
click div "**********"
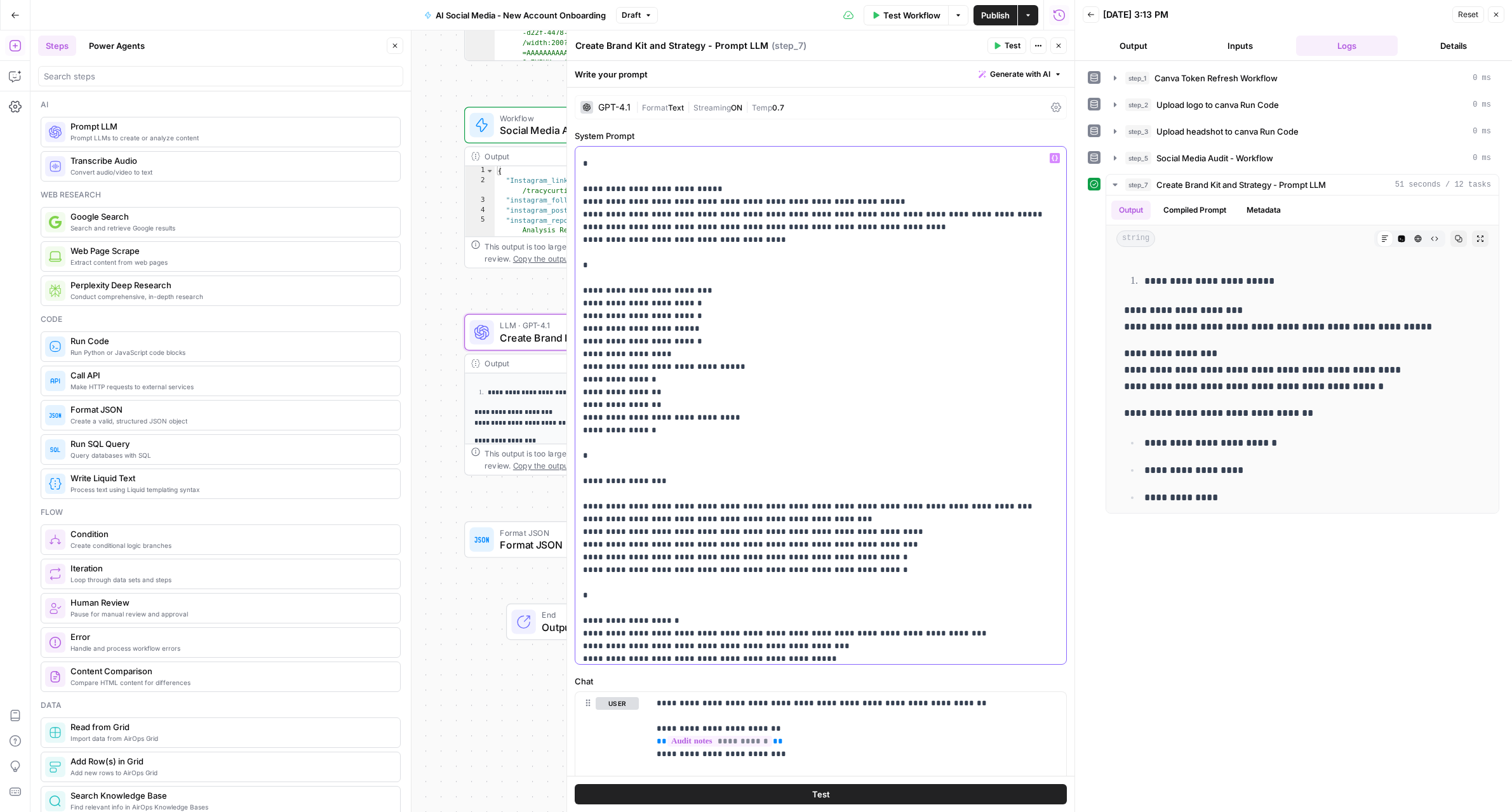
scroll to position [237, 0]
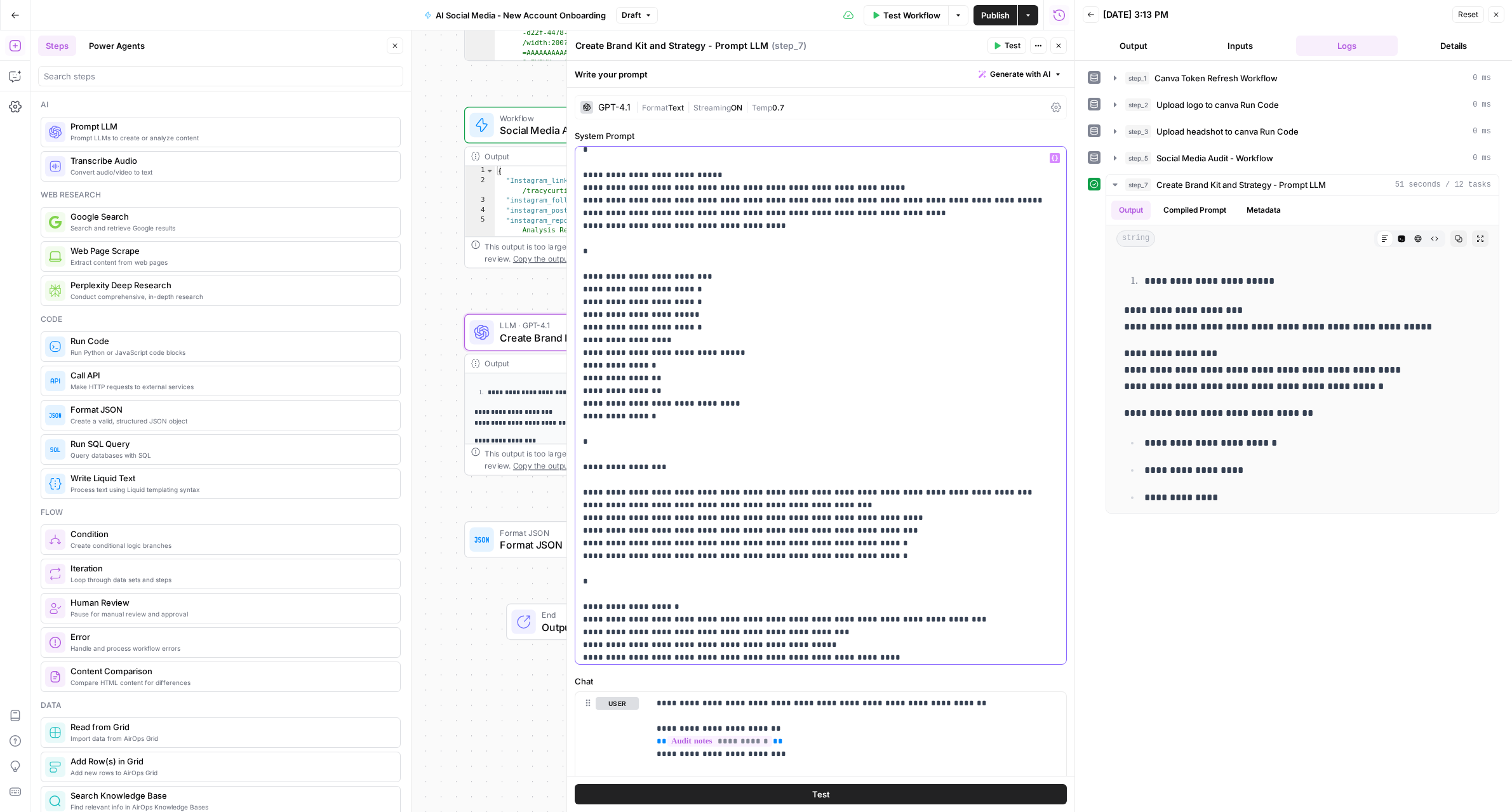
click p "**********"
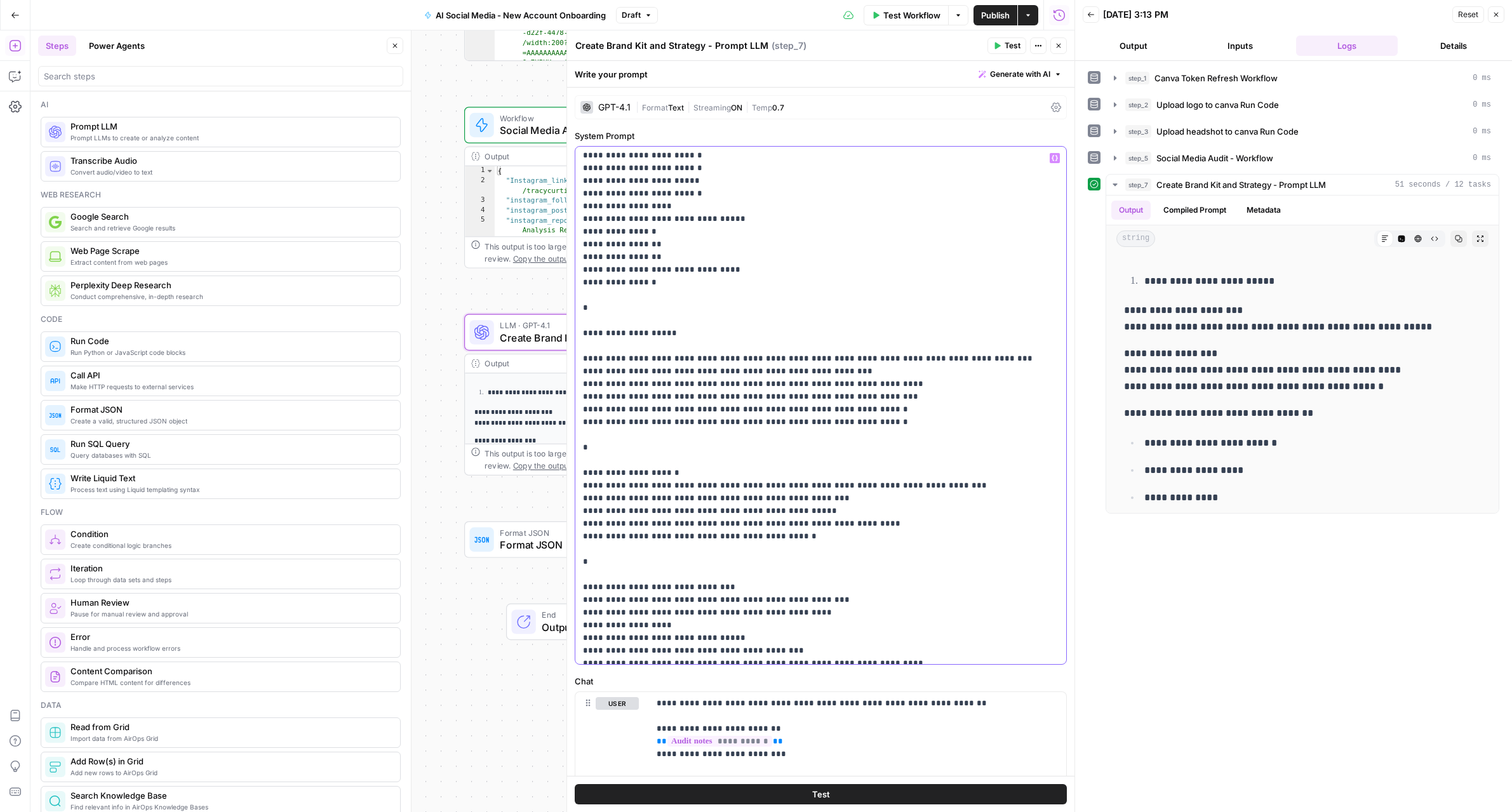
click div "**********"
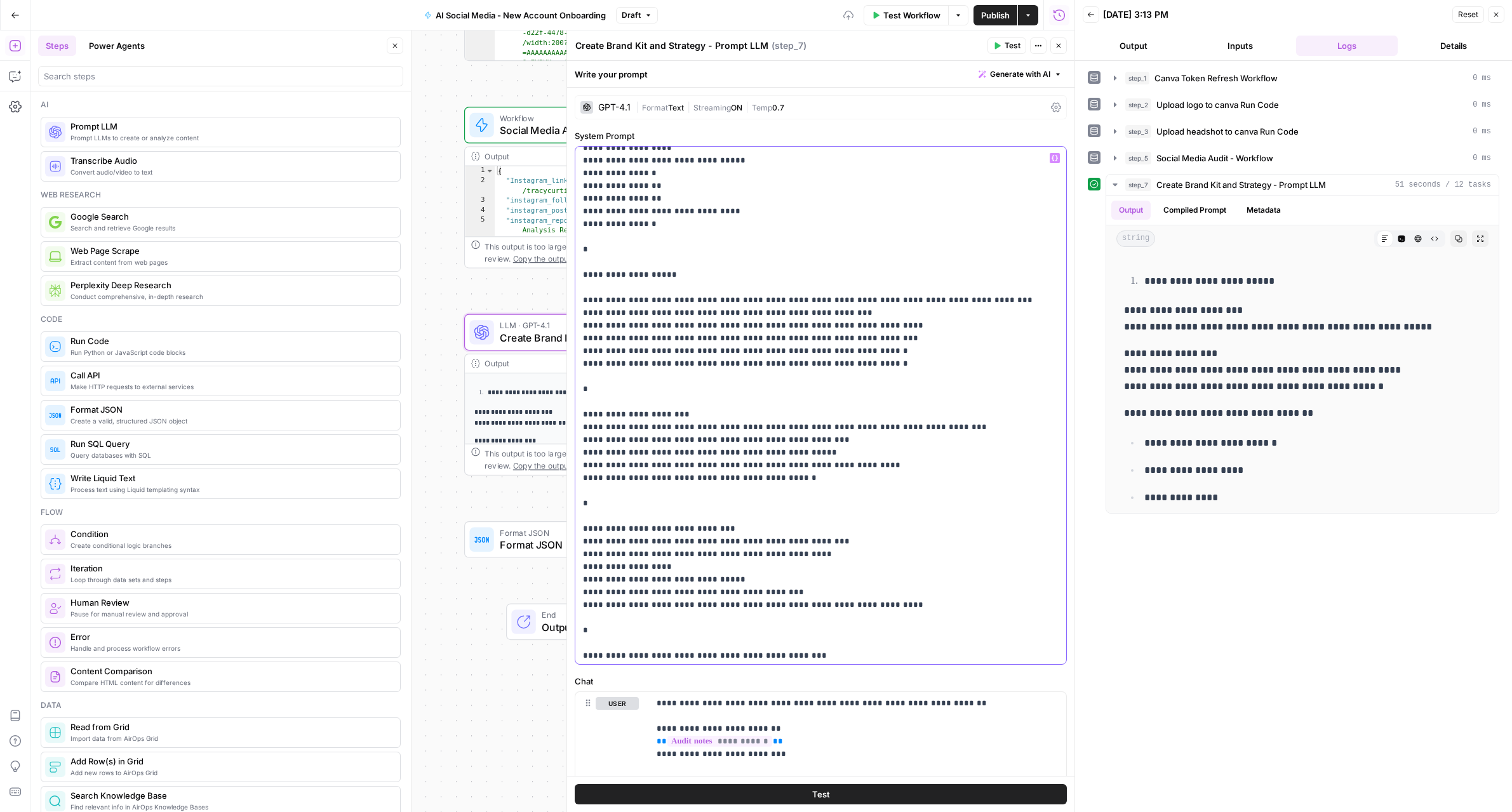
scroll to position [462, 0]
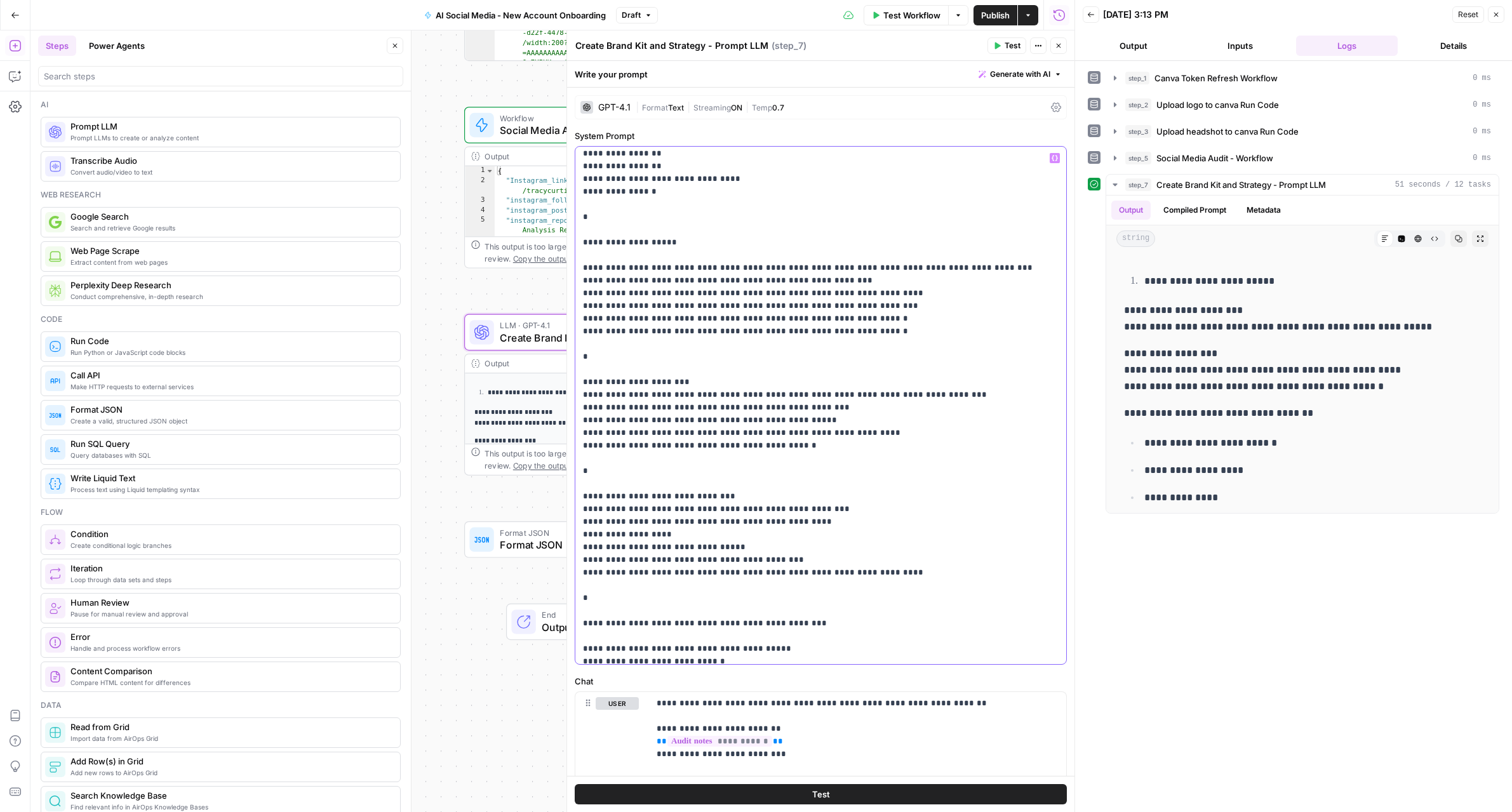
click div "**********"
click p "**********"
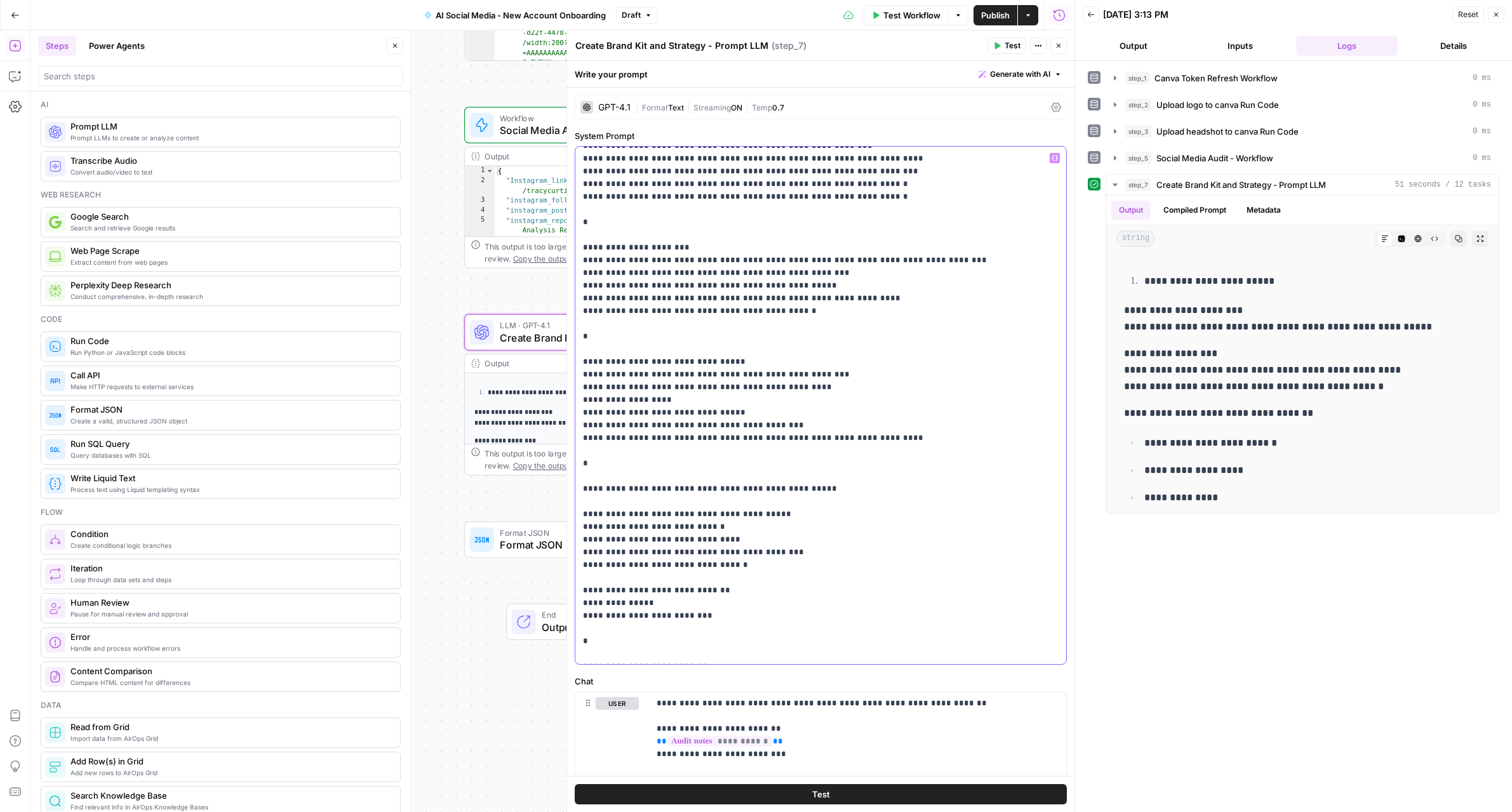
scroll to position [636, 0]
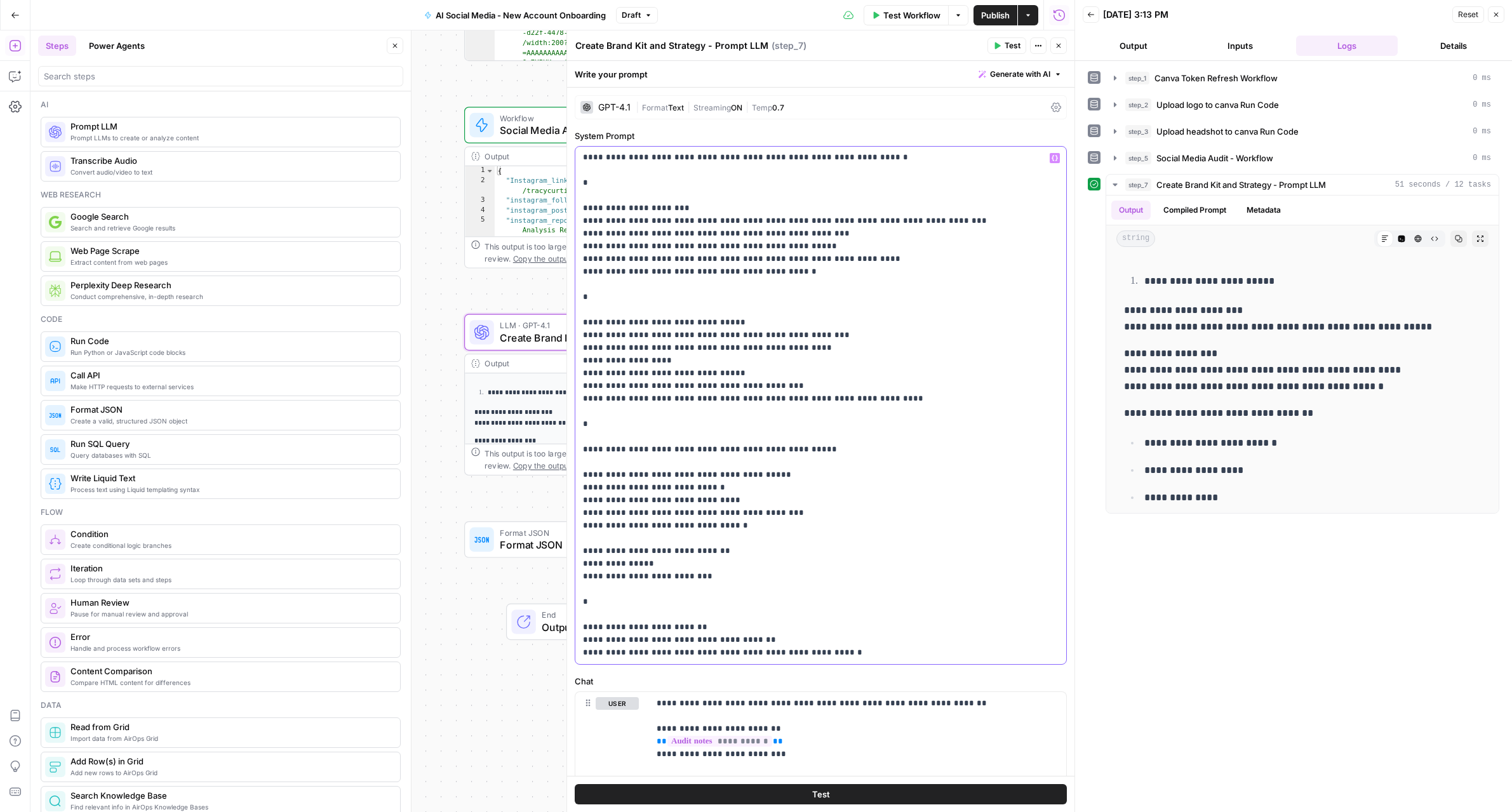
click div "**********"
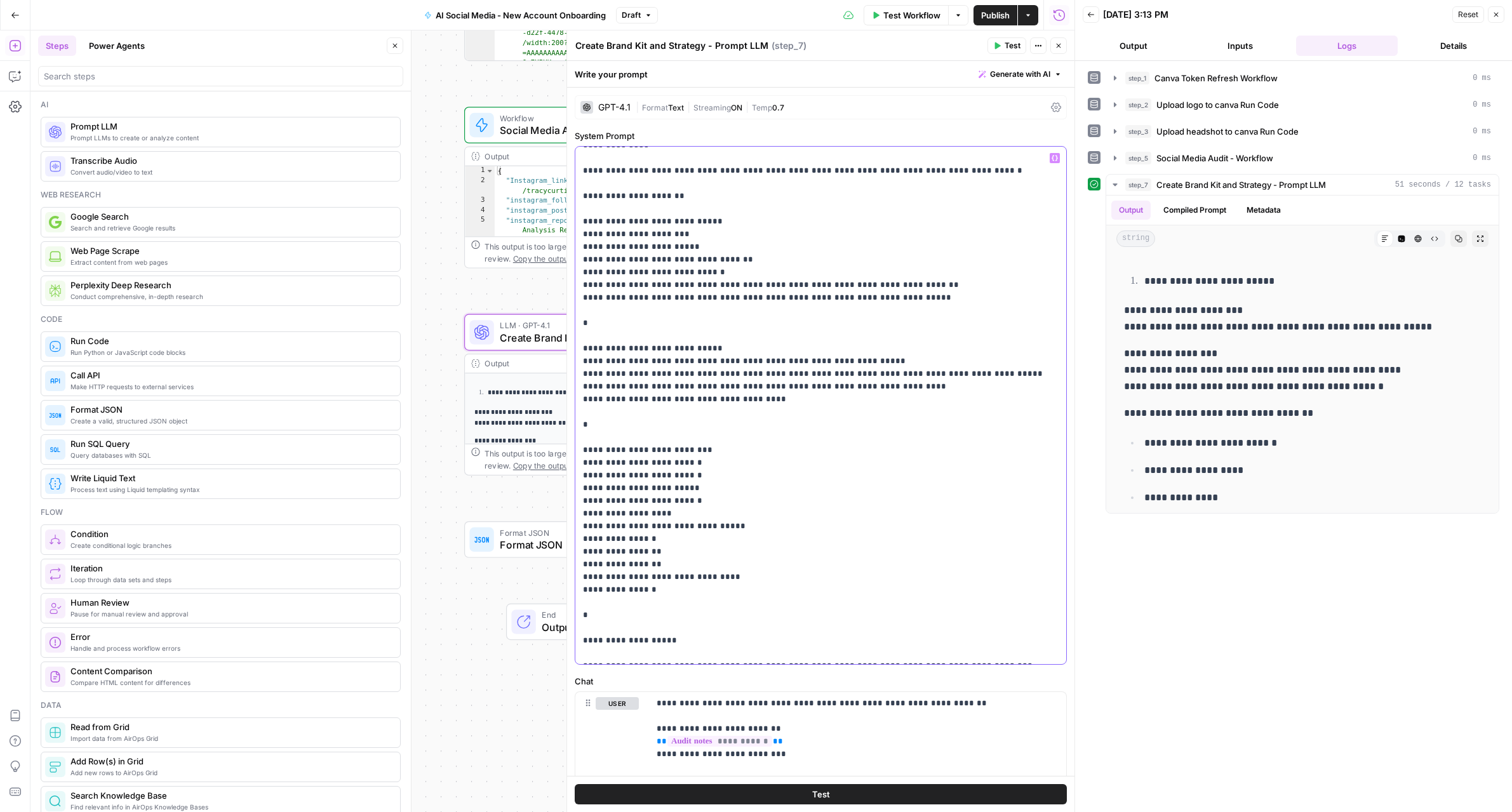
scroll to position [0, 0]
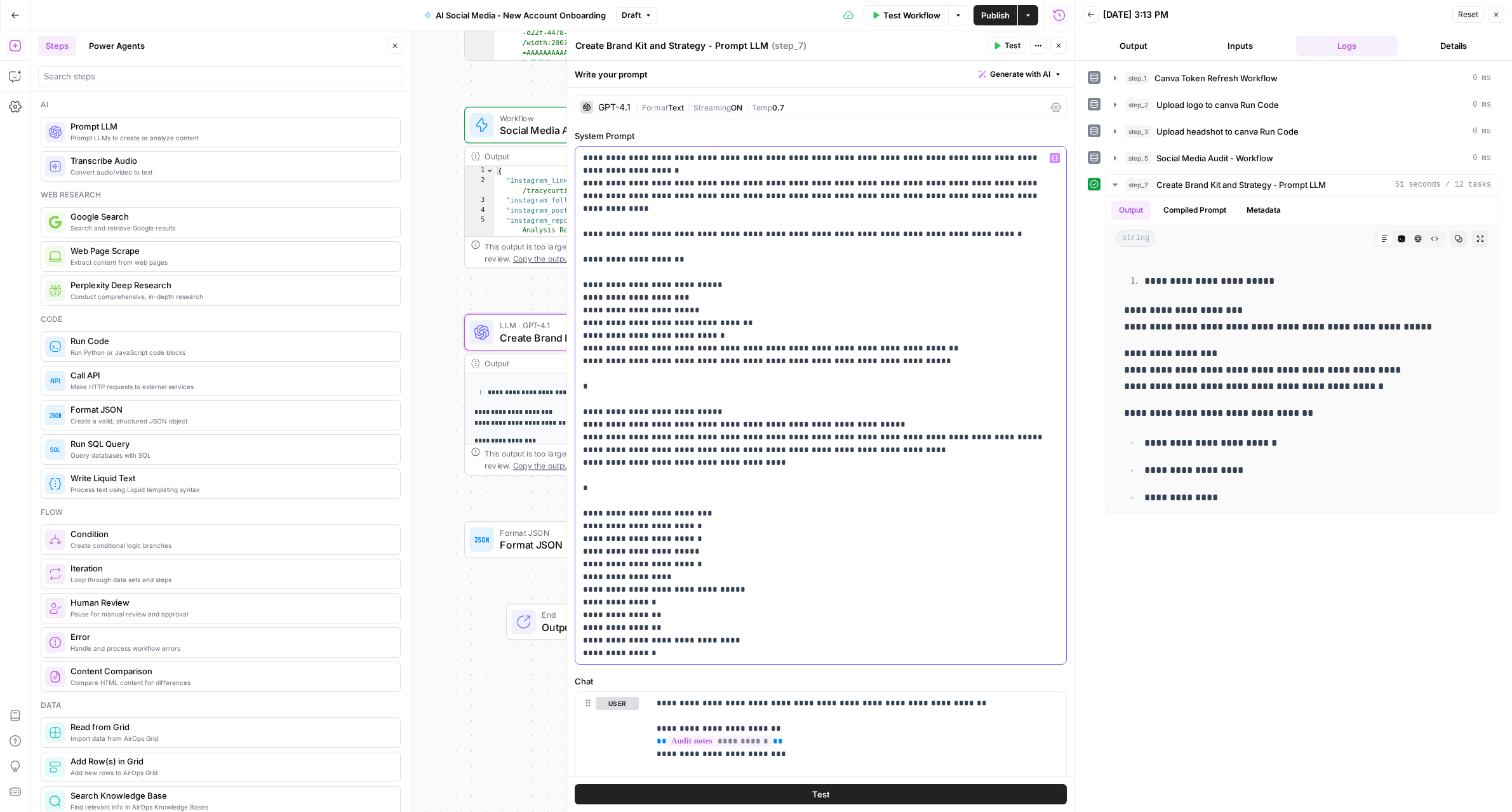
click p "**********"
copy p "**********"
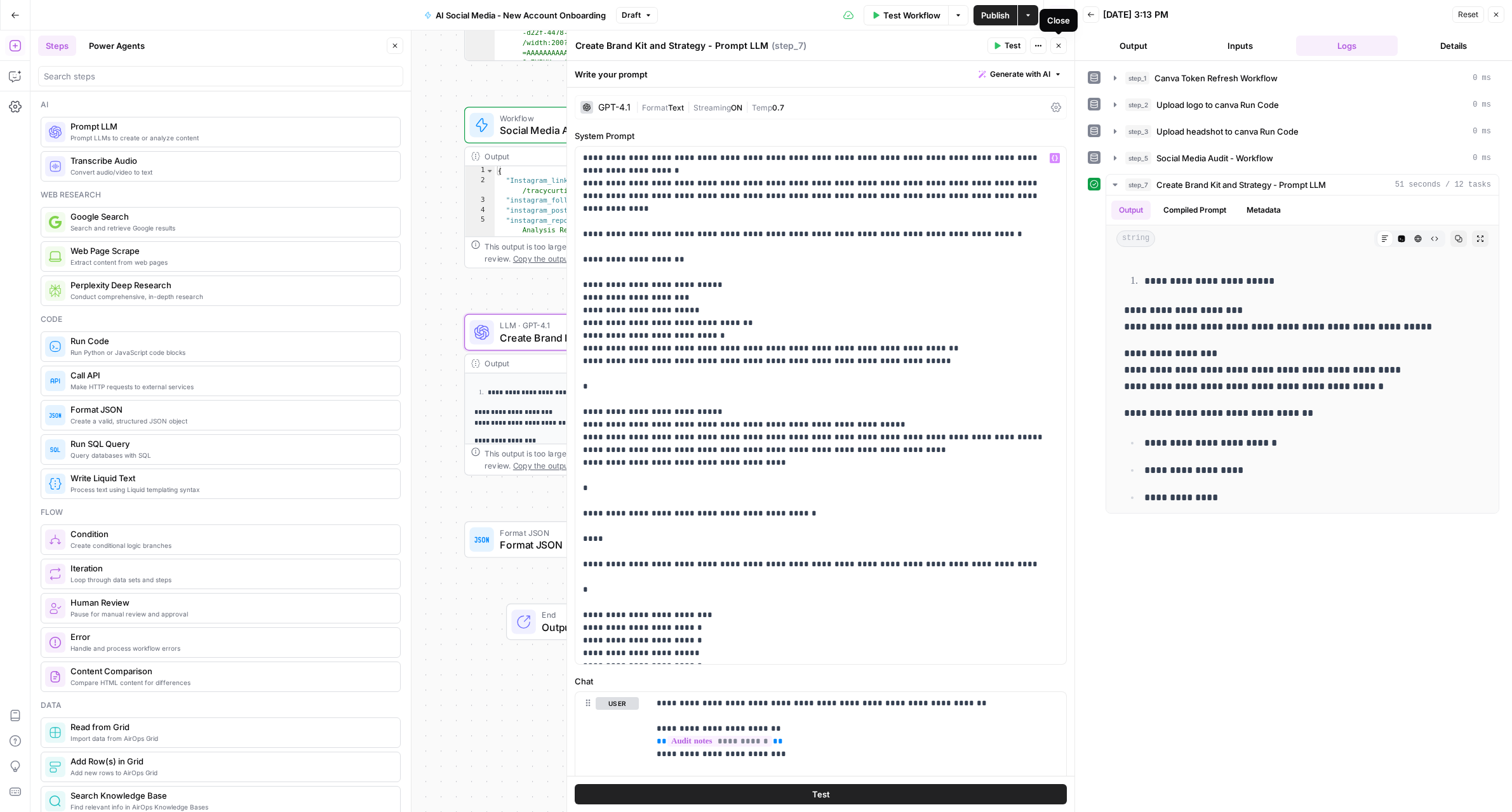
click icon "button"
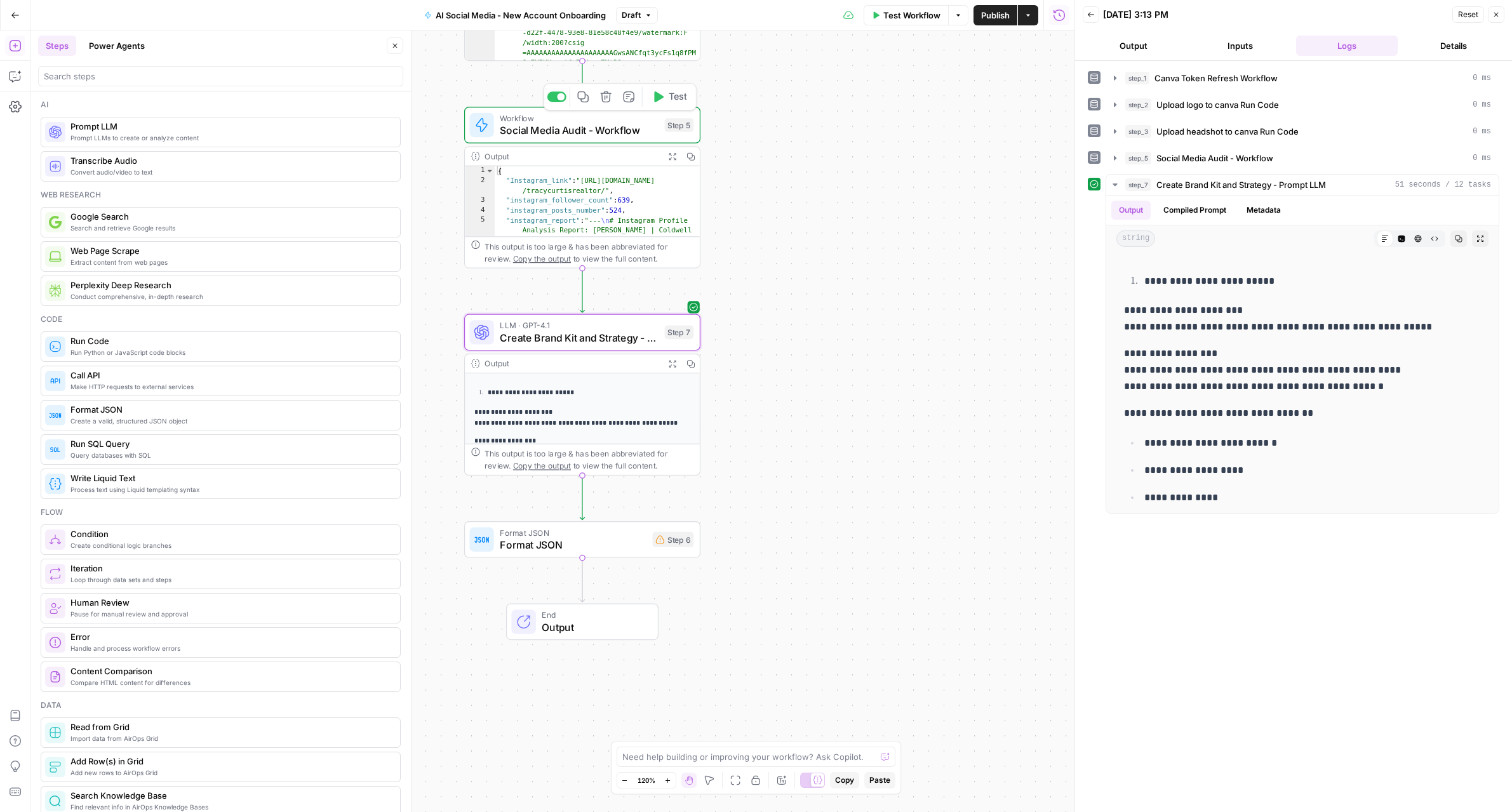
click button "Test"
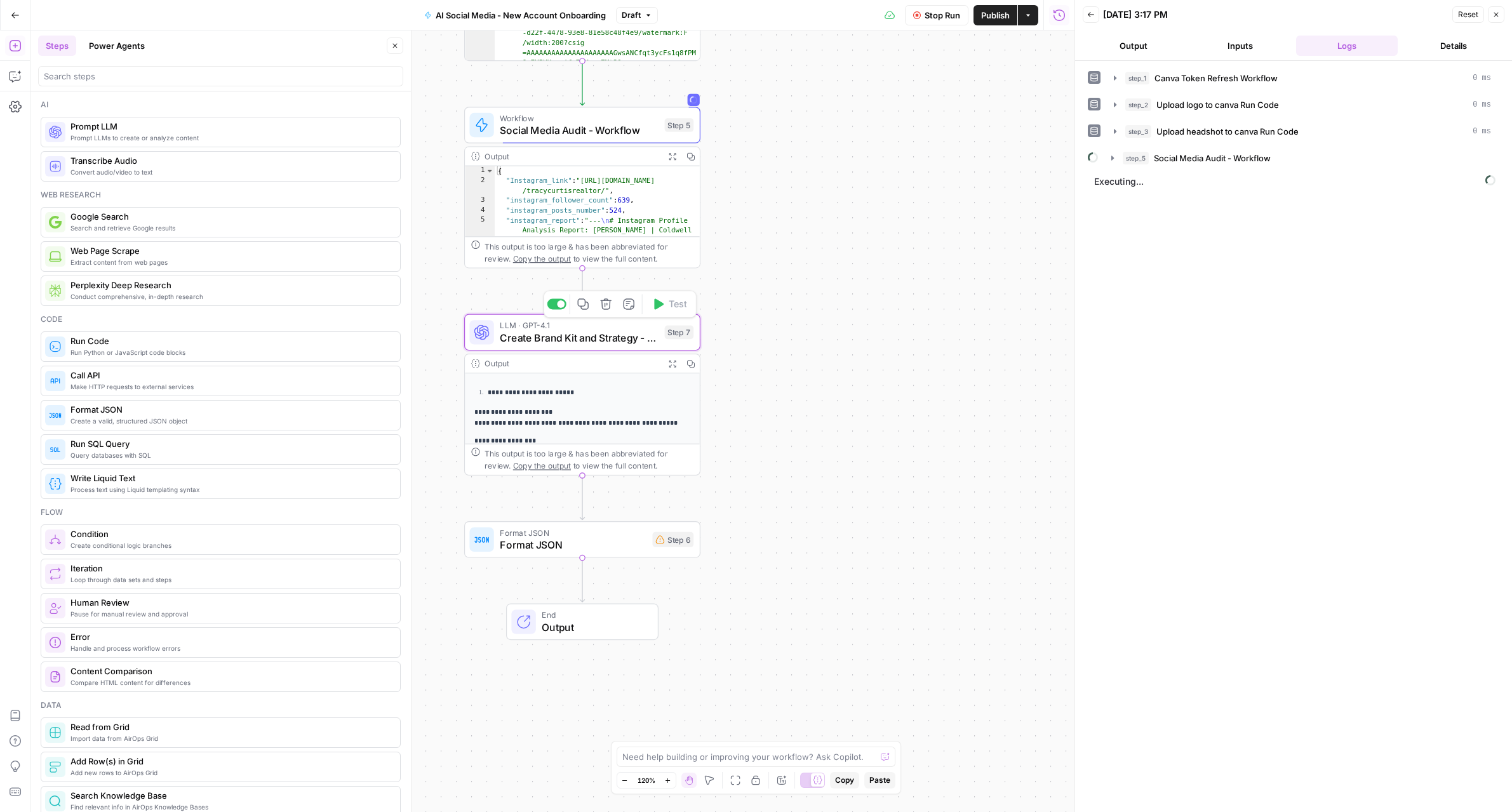
click span "Create Brand Kit and Strategy - Prompt LLM"
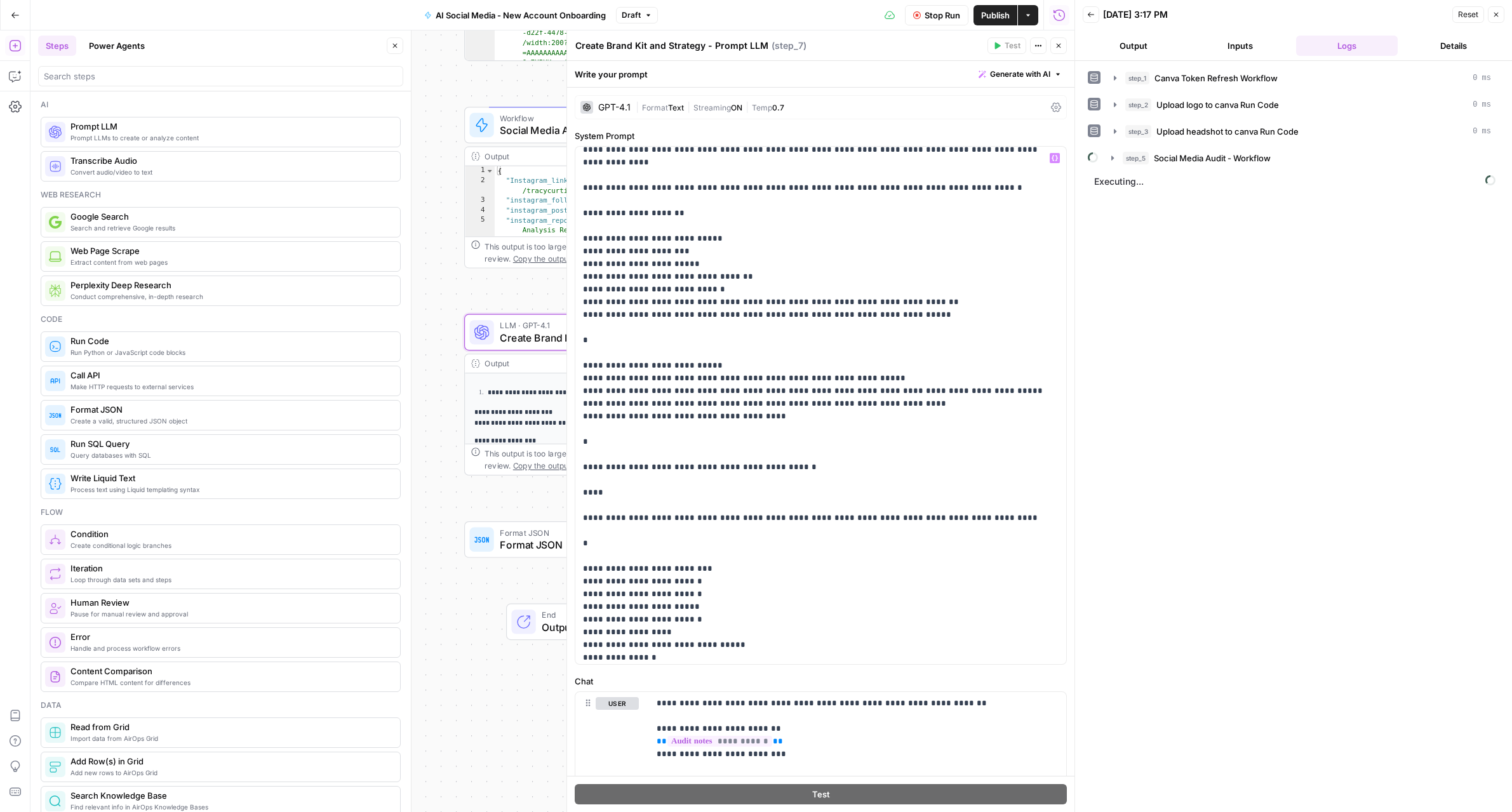
scroll to position [56, 0]
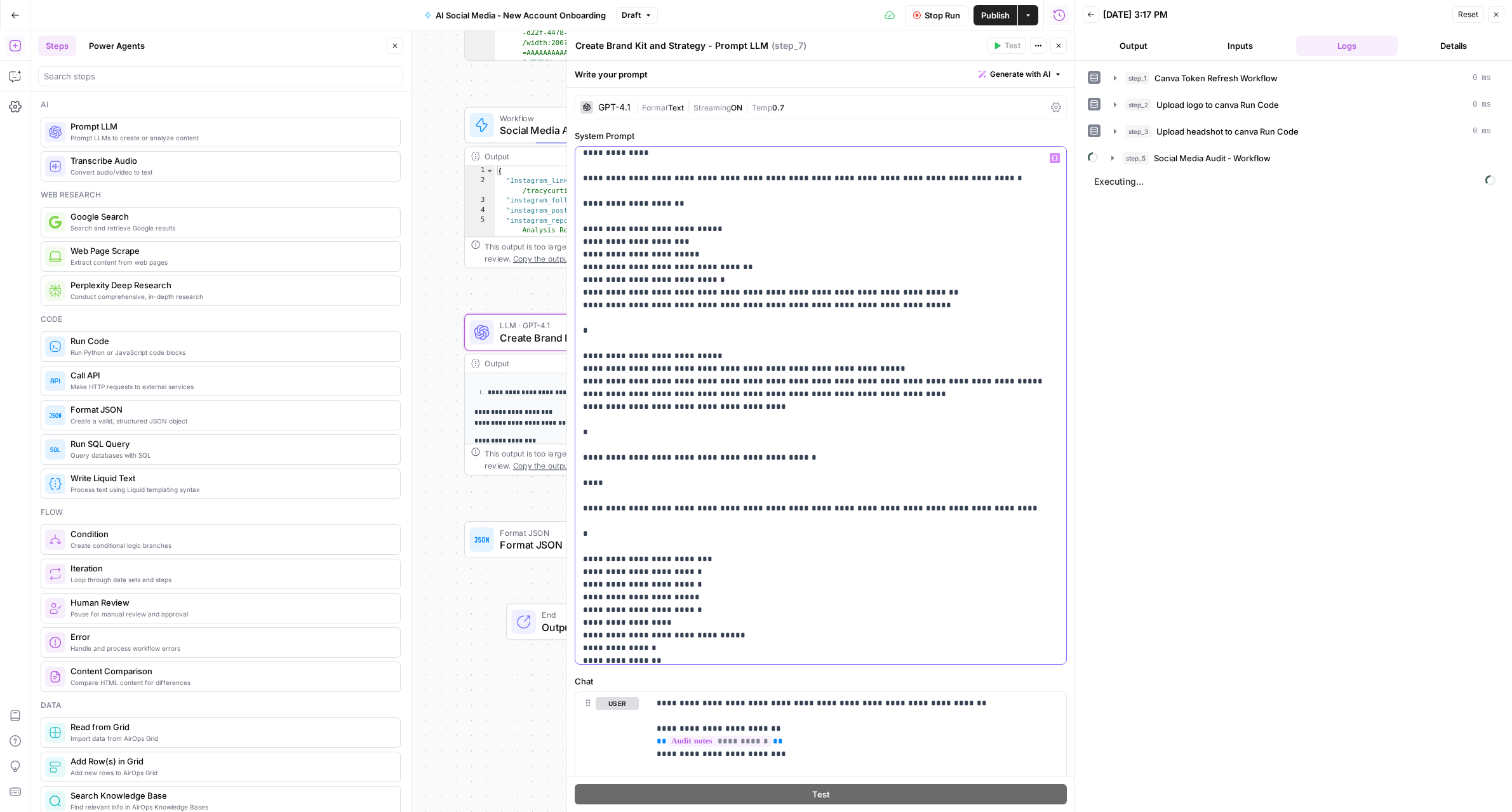
click p "**********"
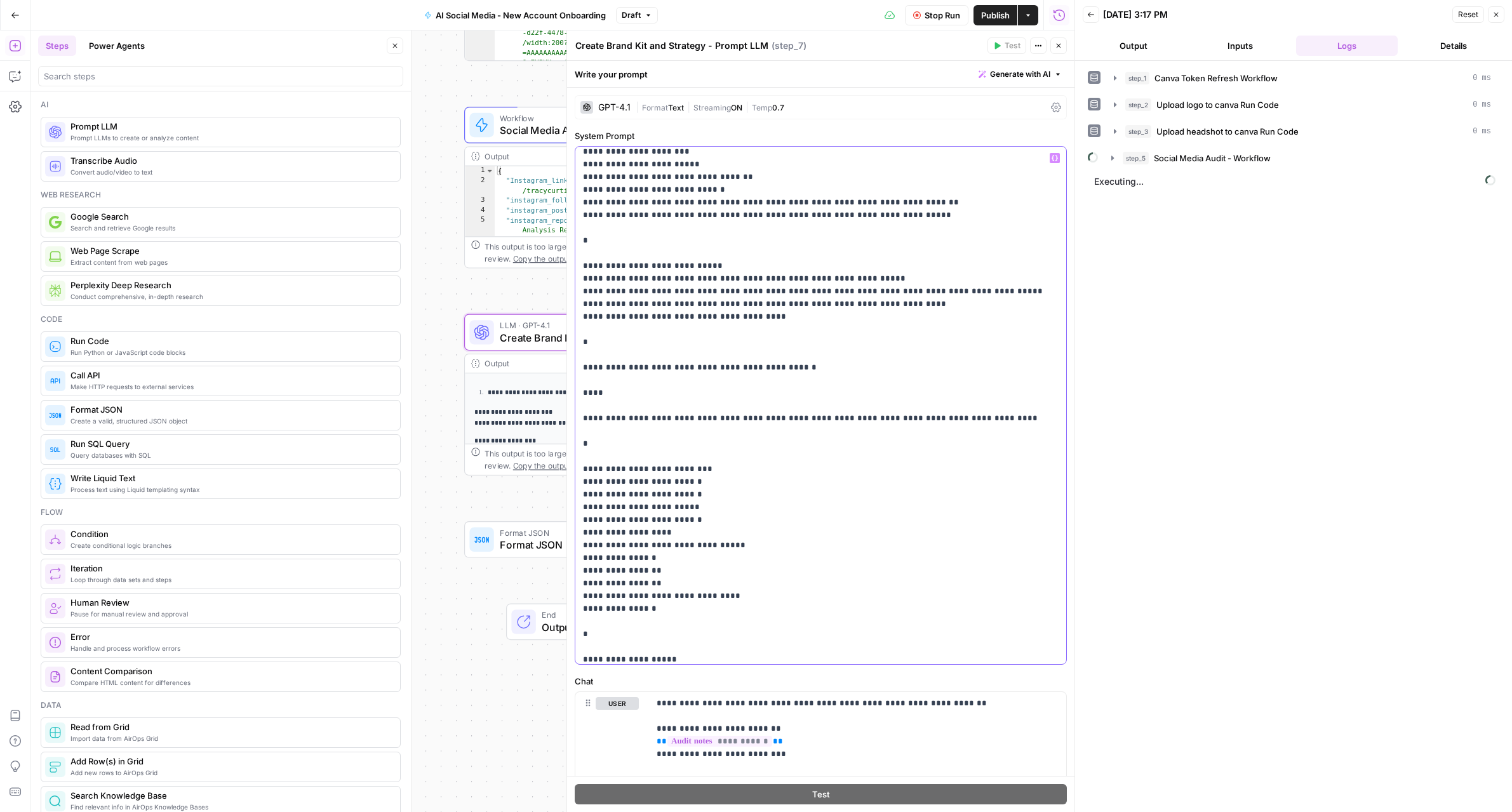
scroll to position [168, 0]
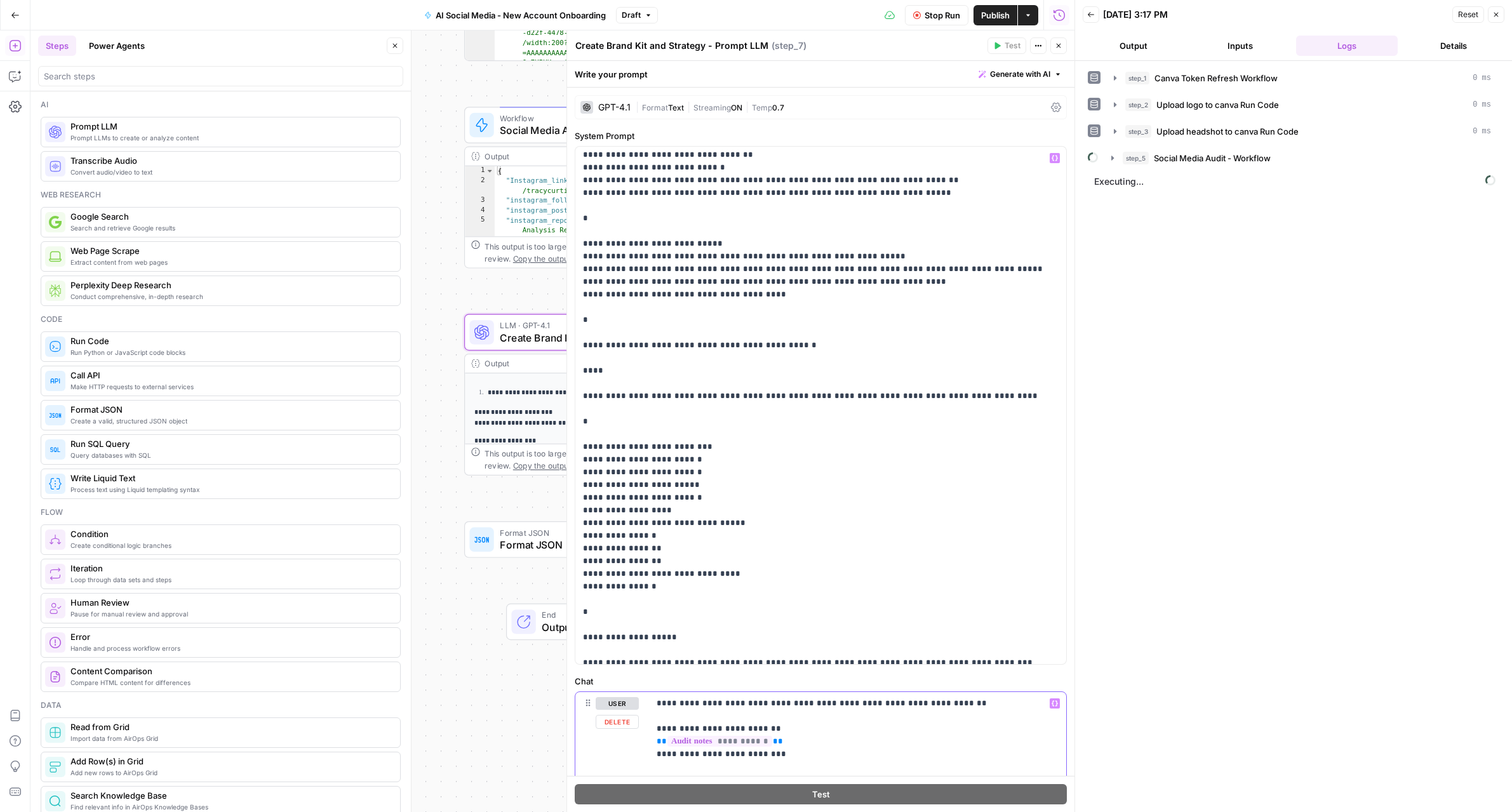
click p "**********"
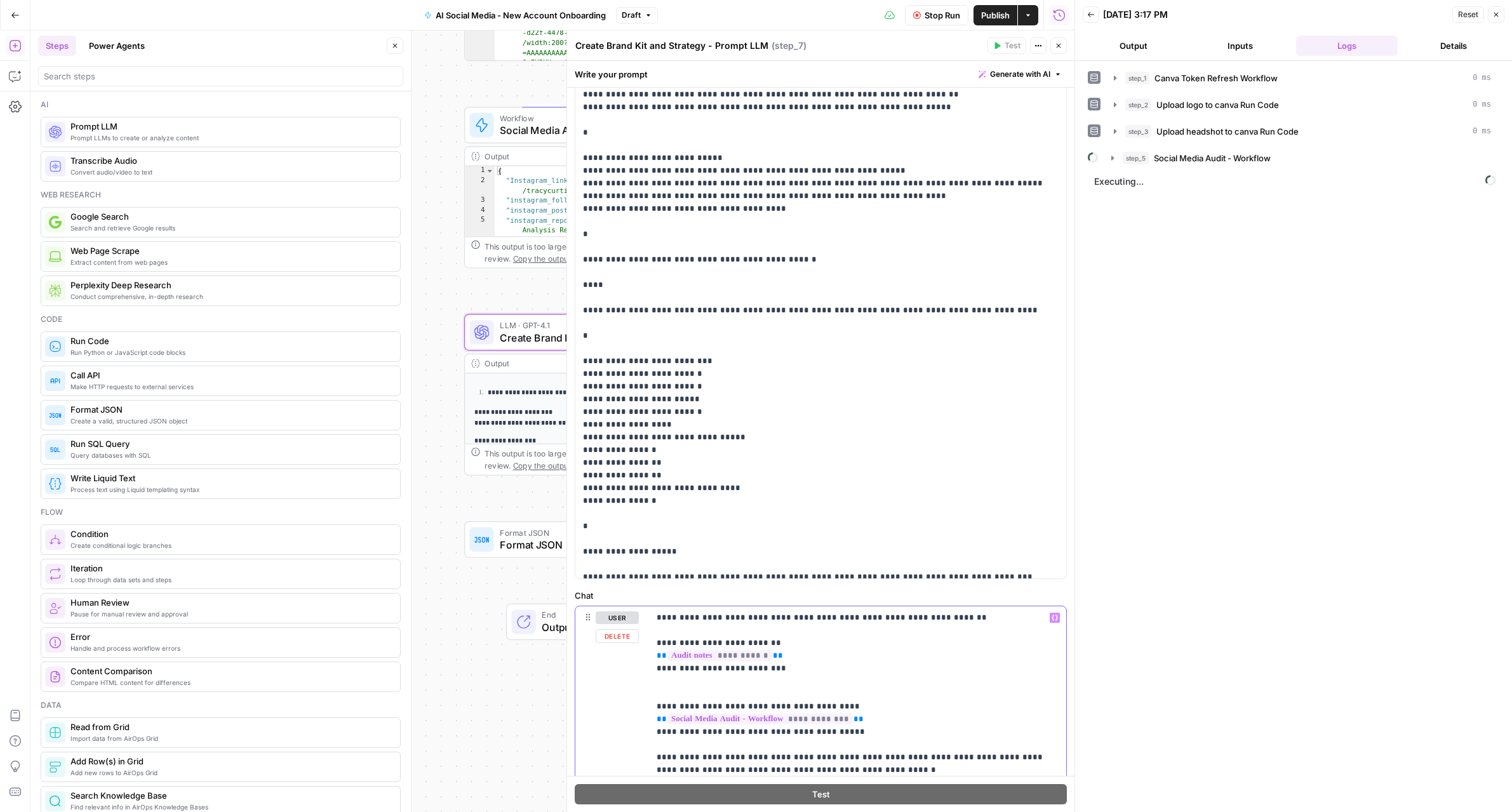
scroll to position [122, 0]
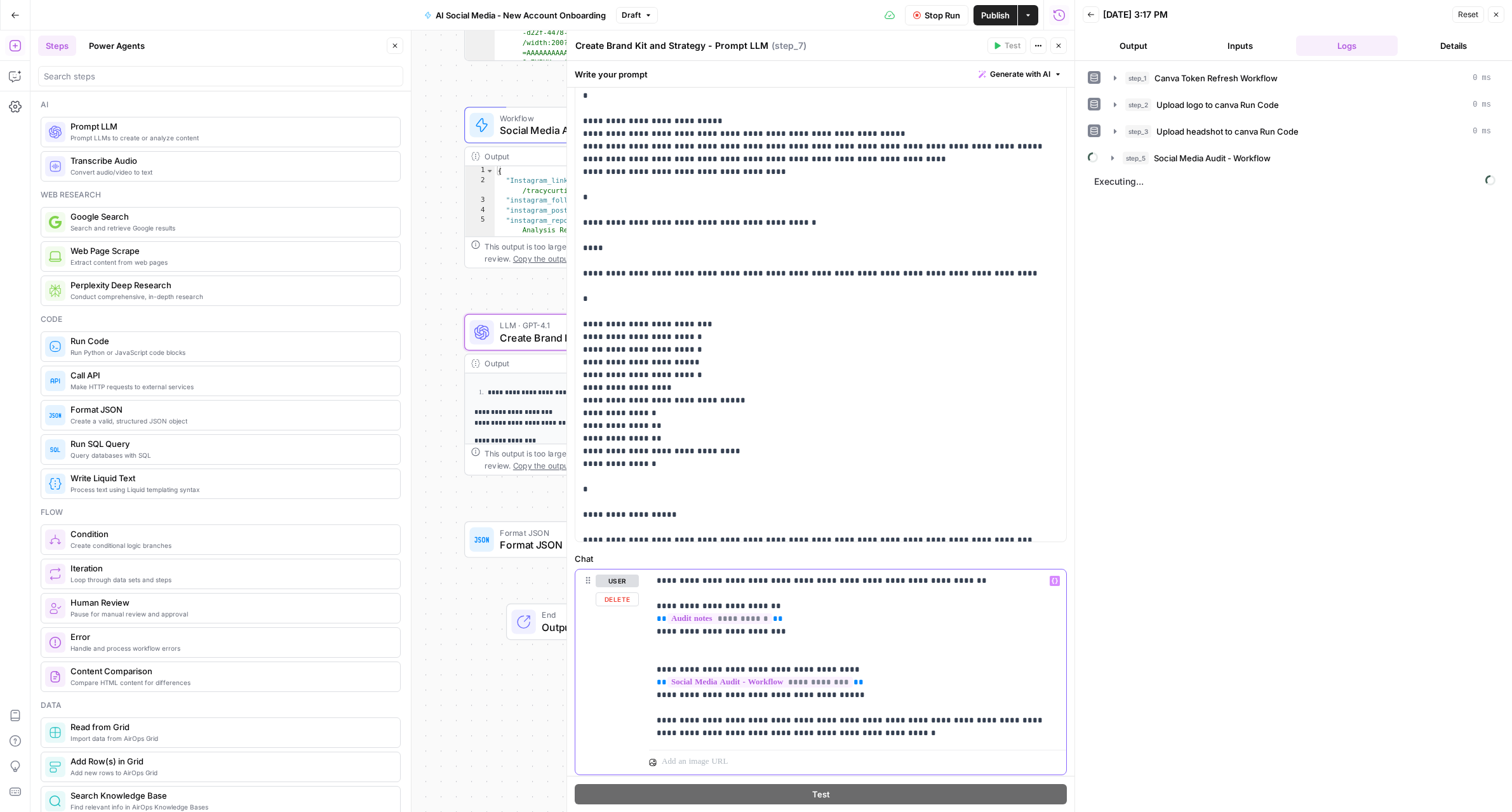
click p "**********"
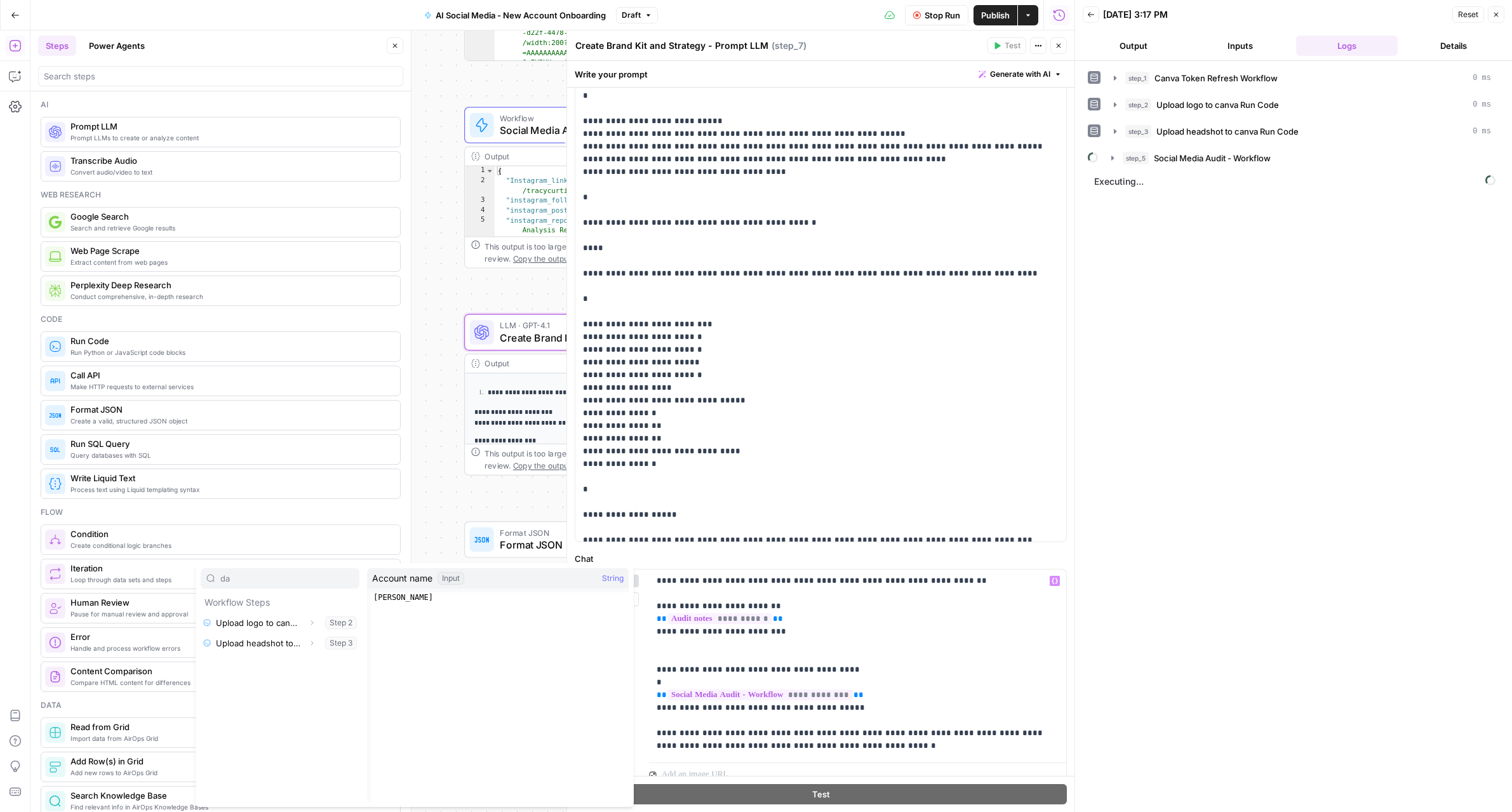
type input "d"
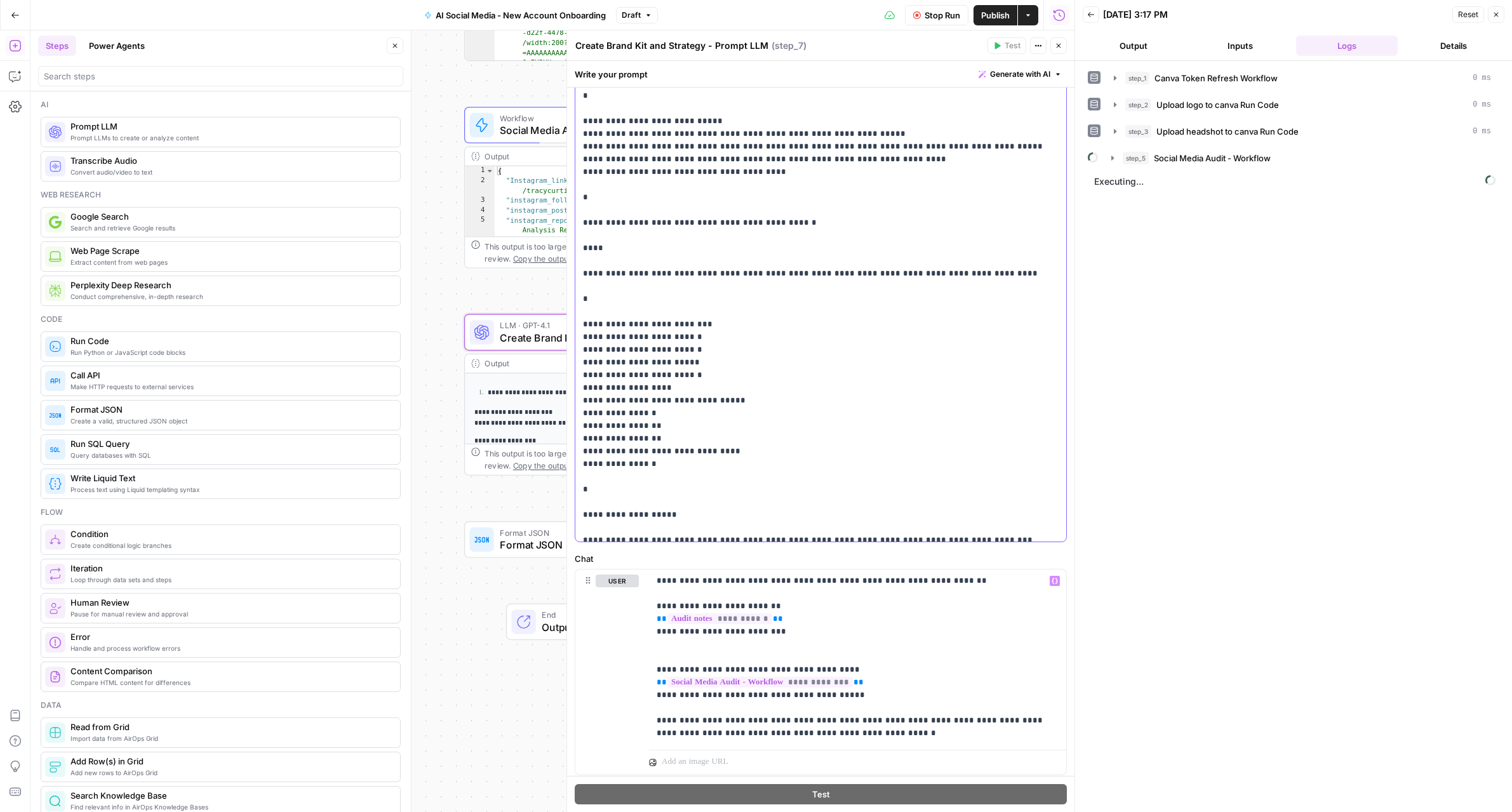
click p "**********"
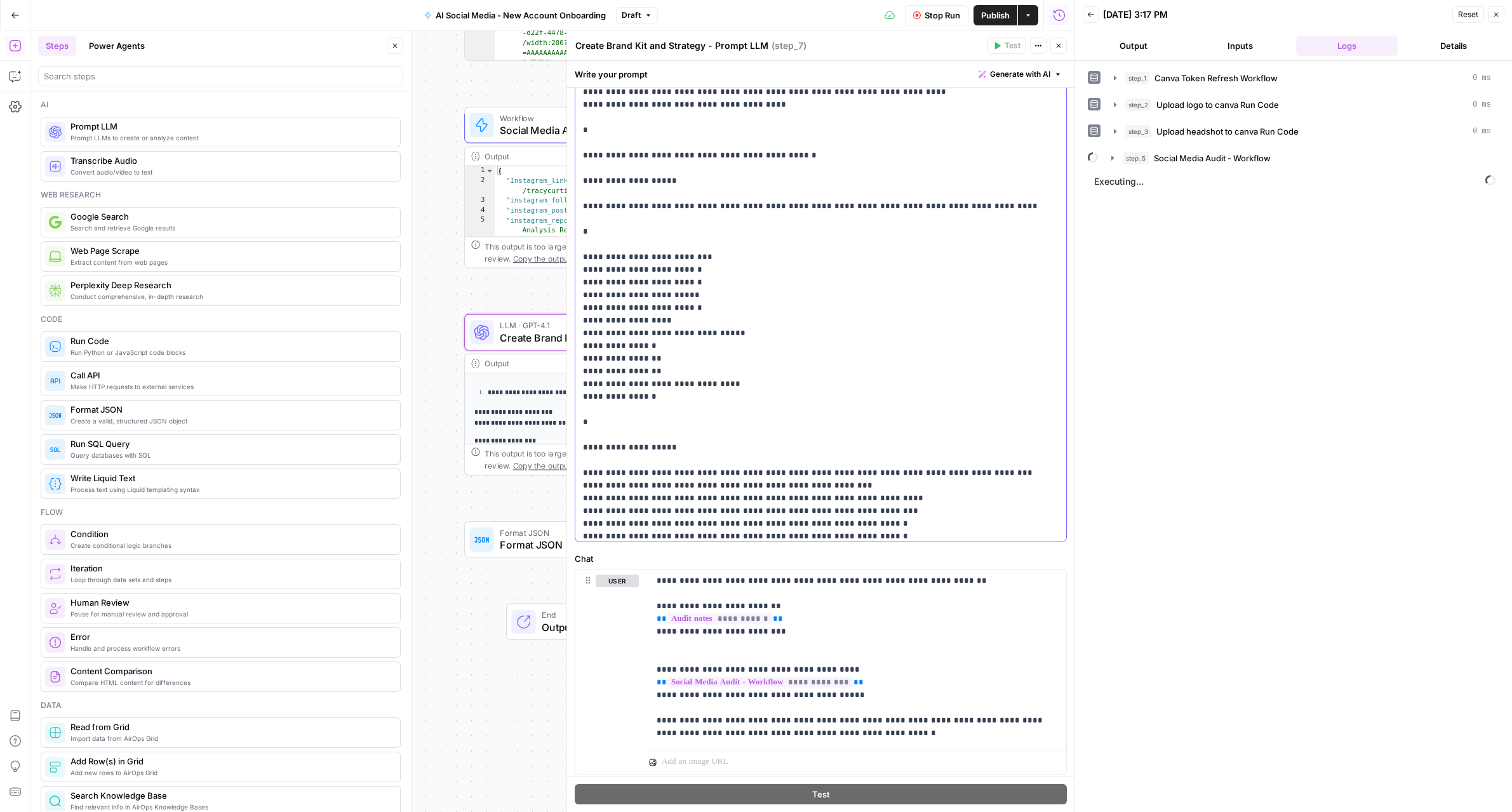
scroll to position [256, 0]
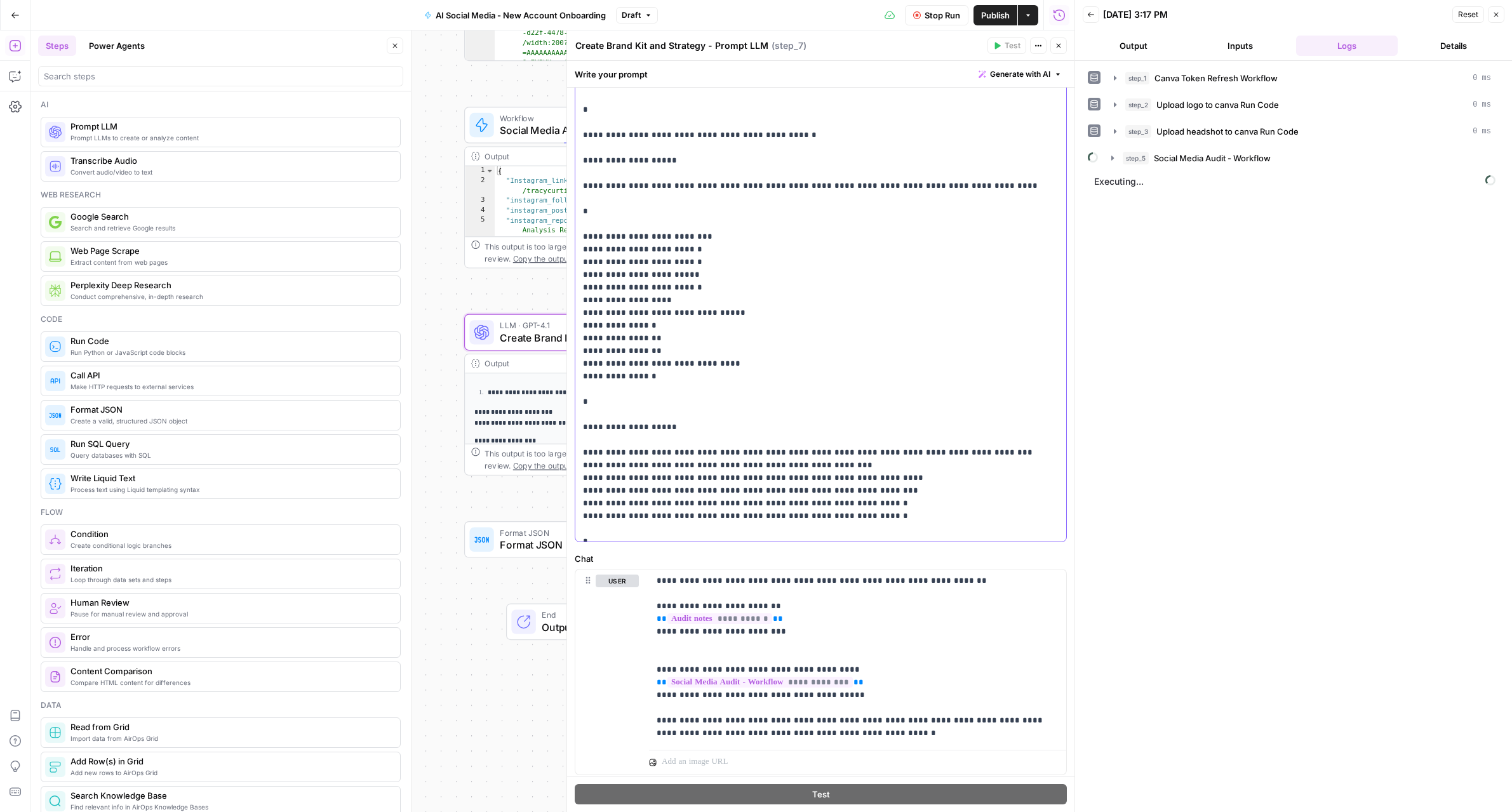
click p "**********"
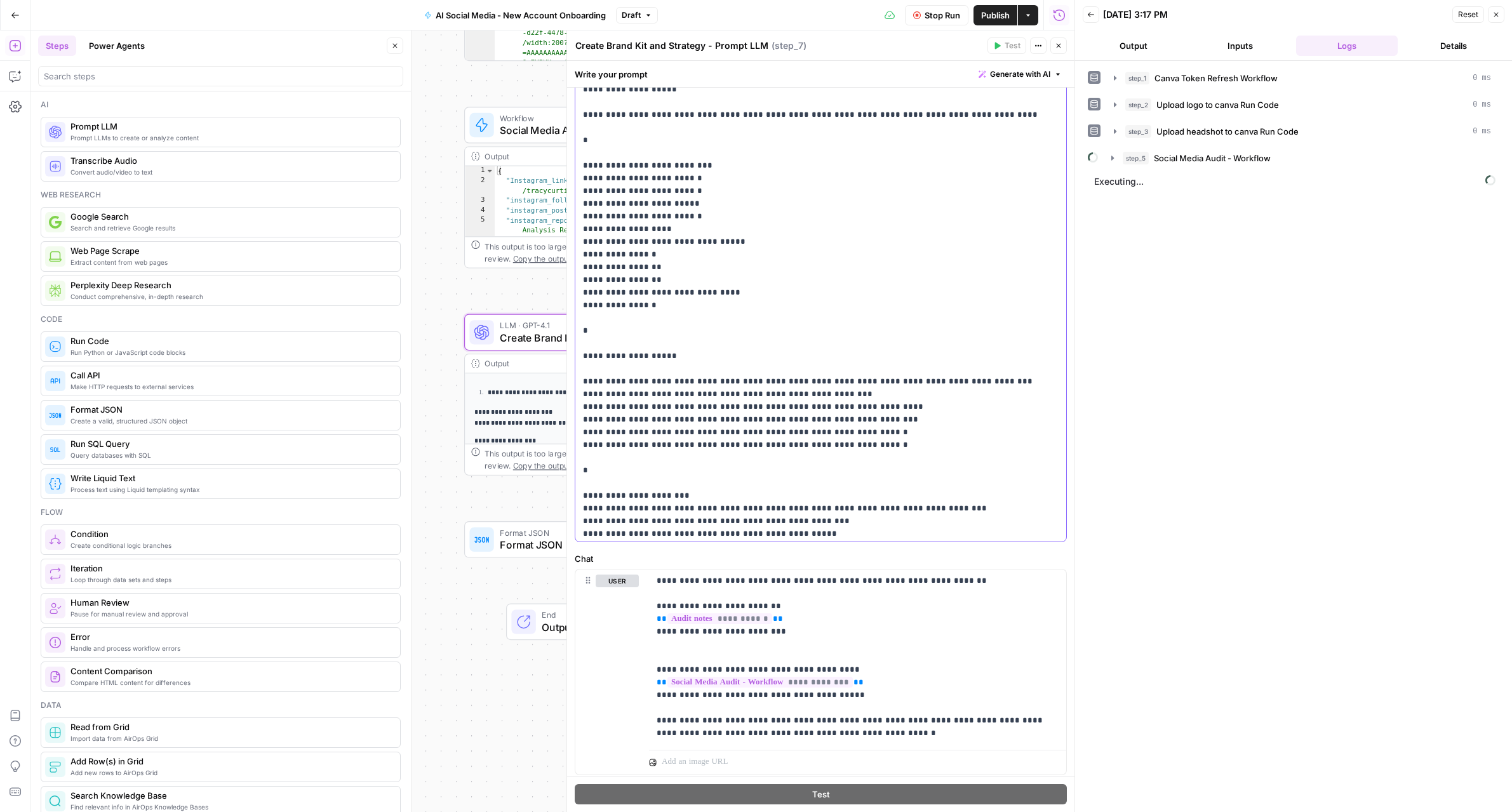
scroll to position [347, 0]
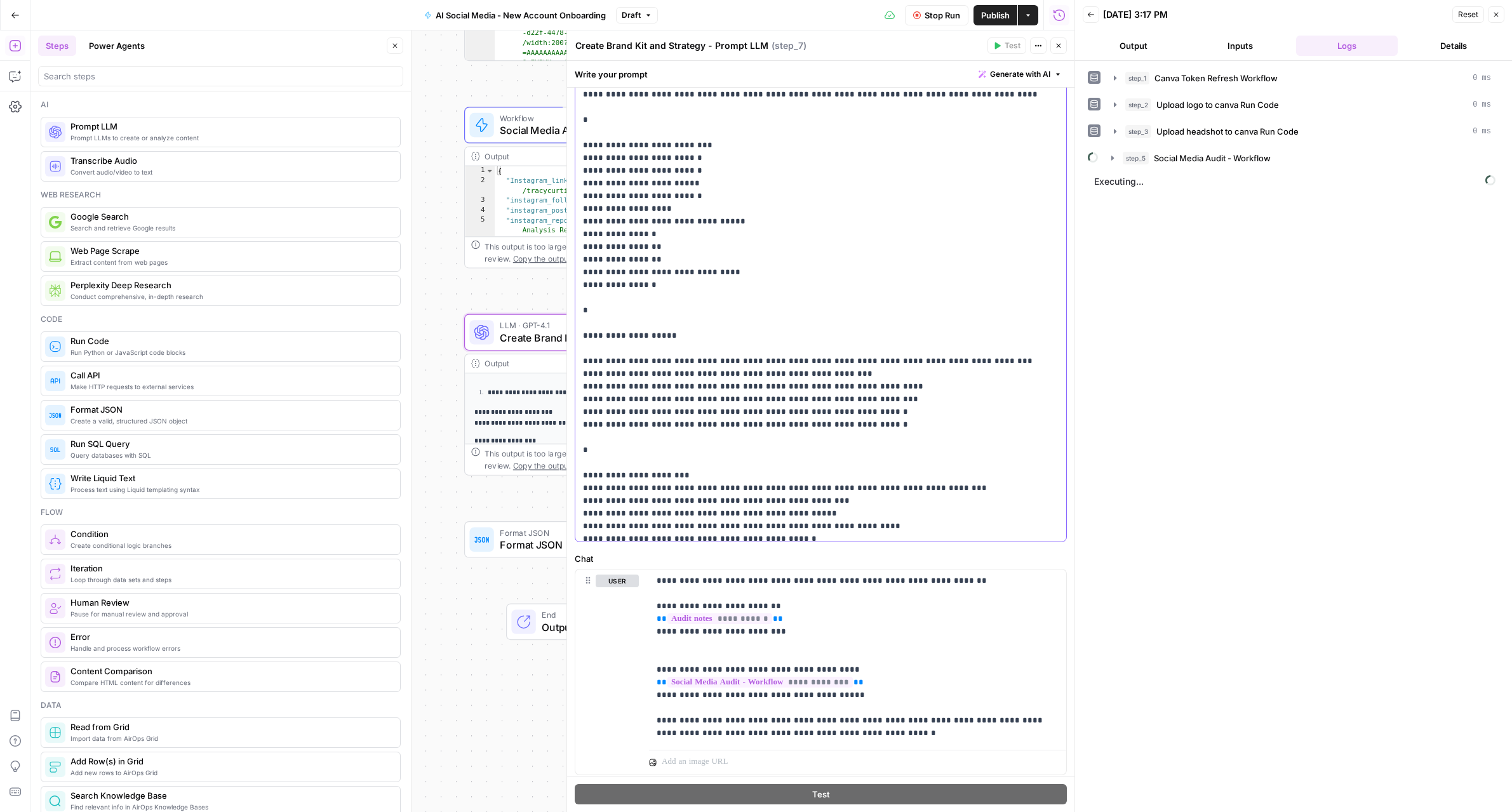
click p "**********"
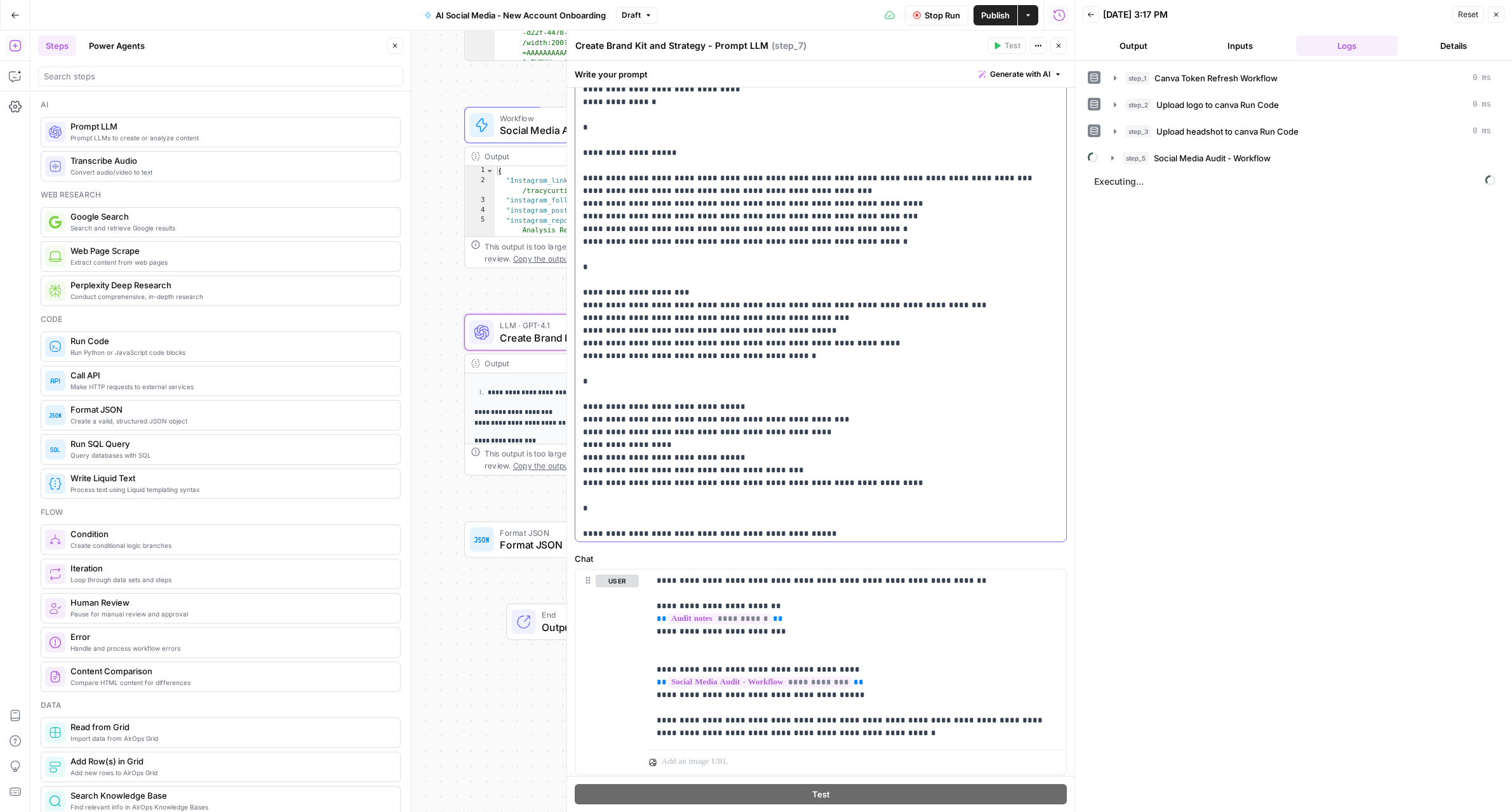
scroll to position [546, 0]
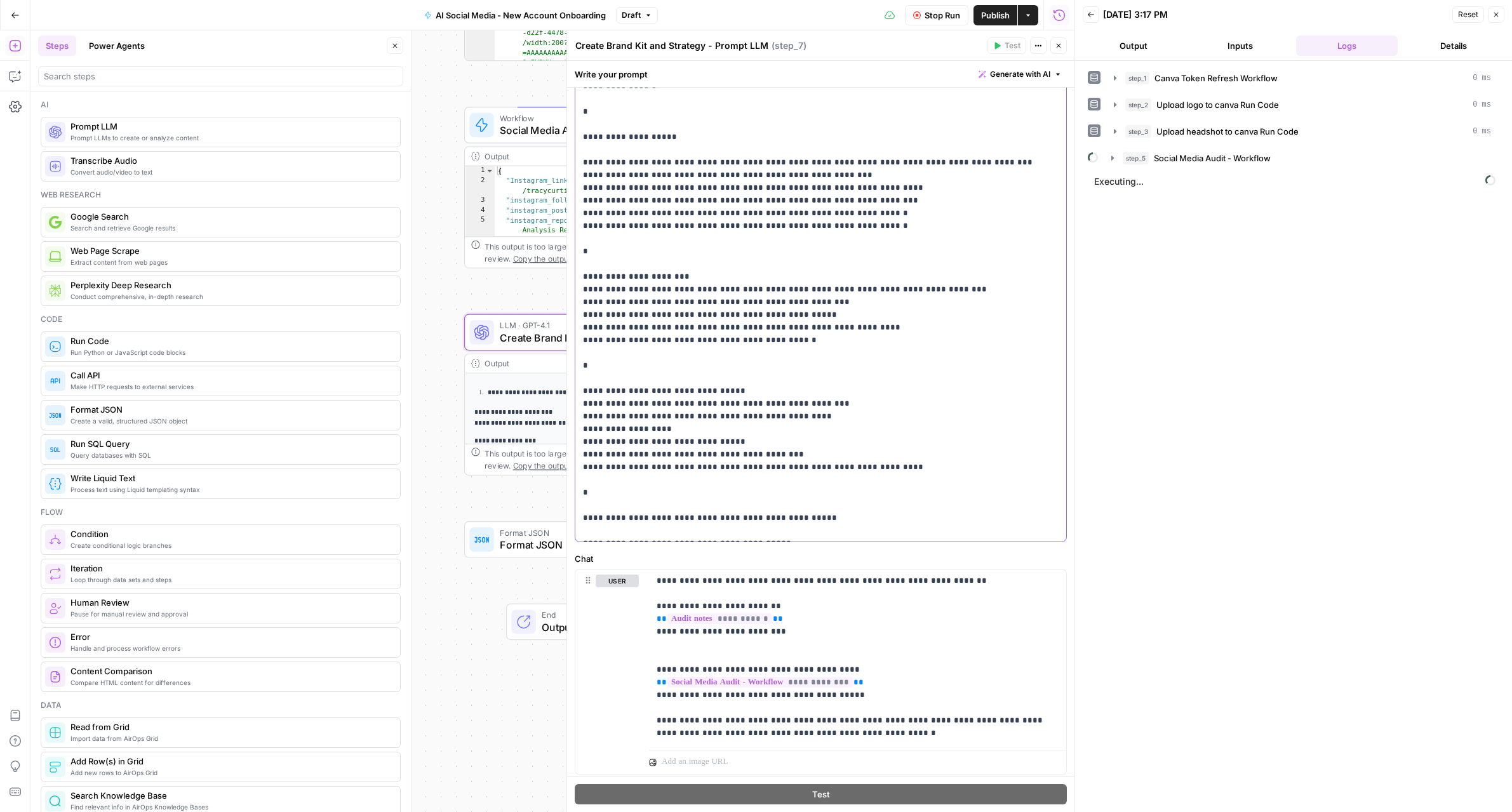
click p "**********"
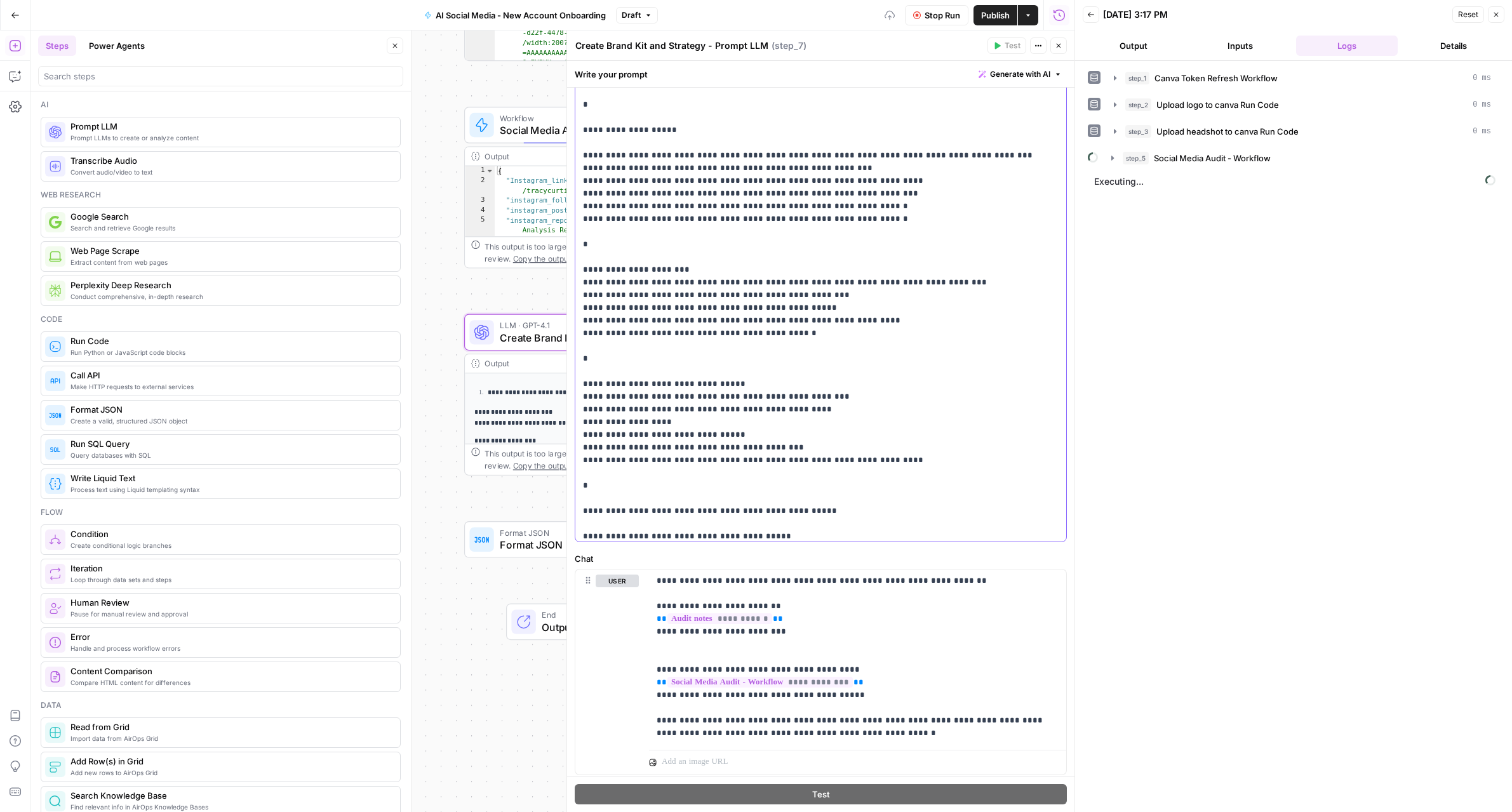
scroll to position [737, 0]
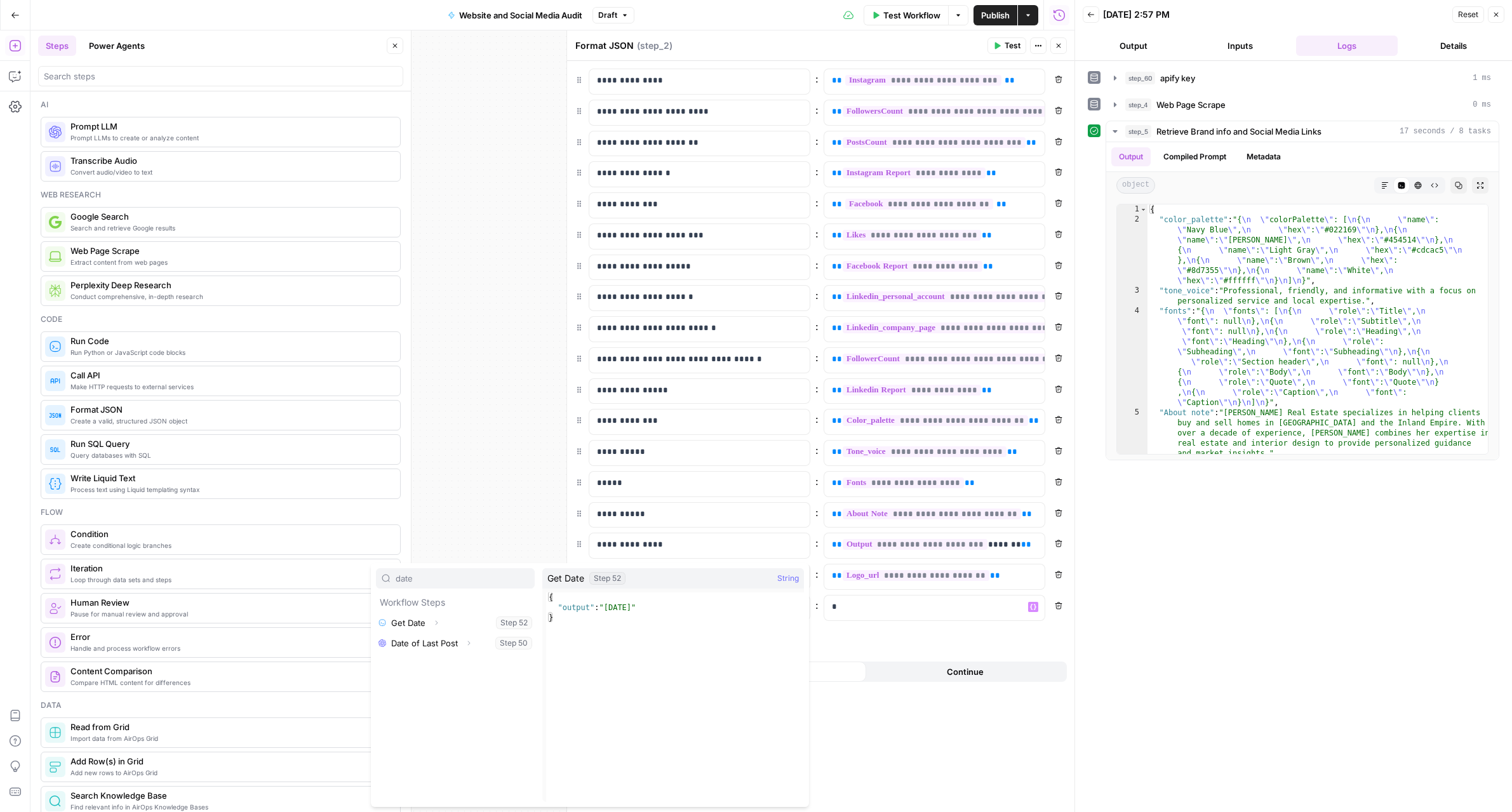
type input "date"
click at [434, 623] on icon "button" at bounding box center [436, 623] width 8 height 8
click at [423, 644] on button "Select variable Output" at bounding box center [461, 642] width 146 height 20
click at [634, 612] on p at bounding box center [689, 607] width 185 height 13
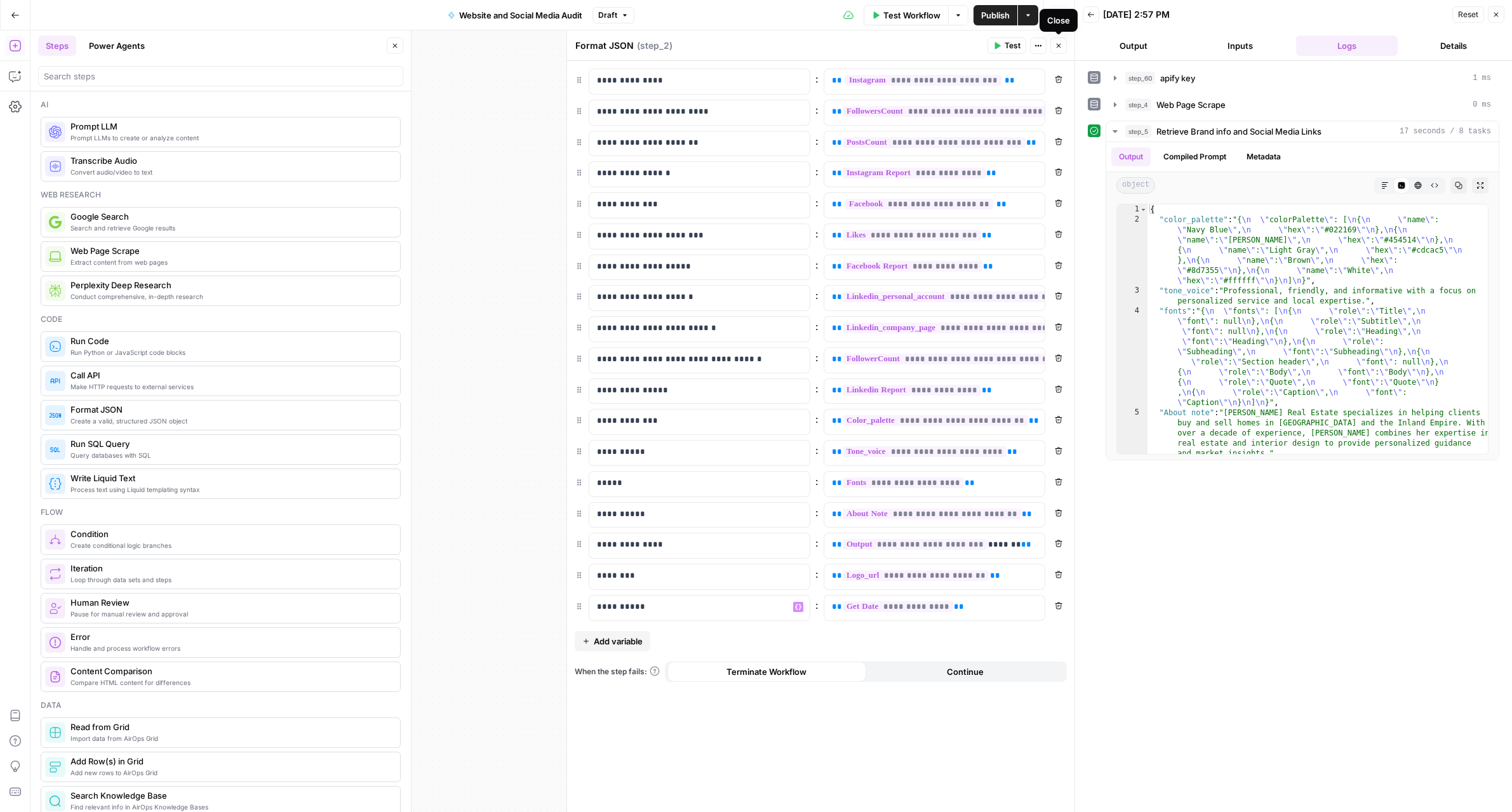
click at [1058, 47] on icon "button" at bounding box center [1059, 45] width 8 height 8
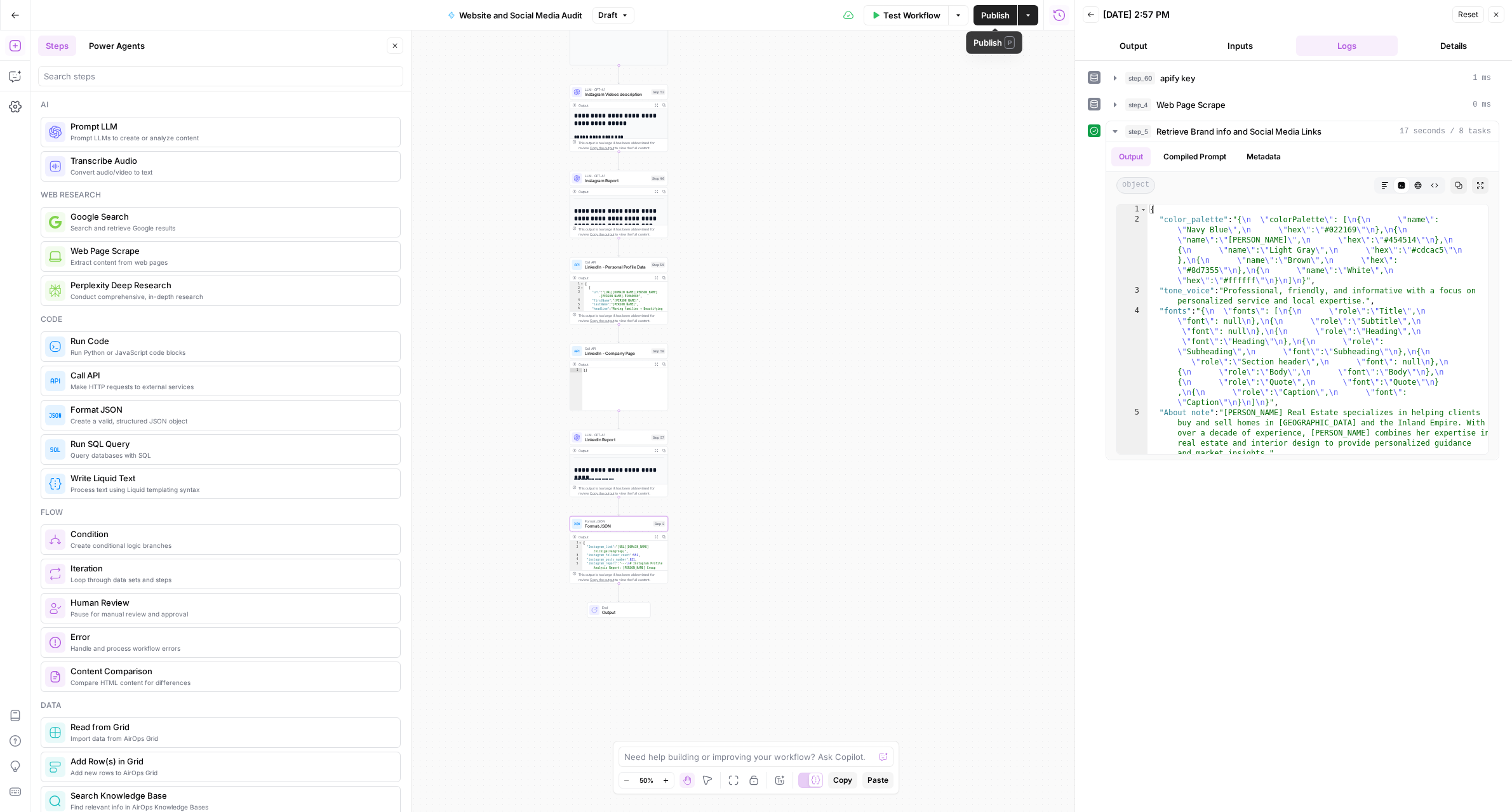
click at [985, 21] on button "Publish" at bounding box center [994, 14] width 43 height 20
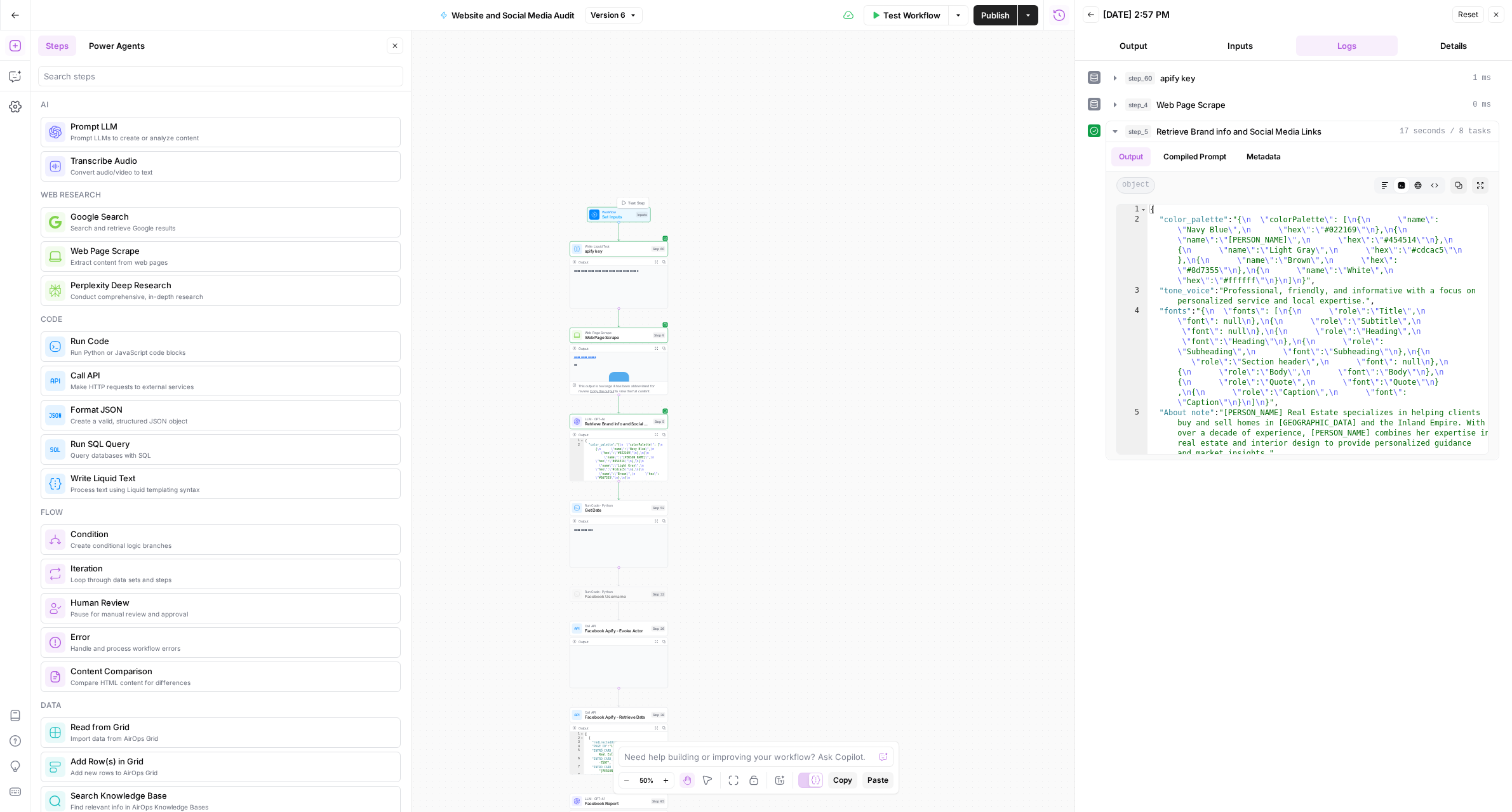
click at [633, 213] on div "Workflow Set Inputs Inputs Test Step" at bounding box center [618, 214] width 59 height 11
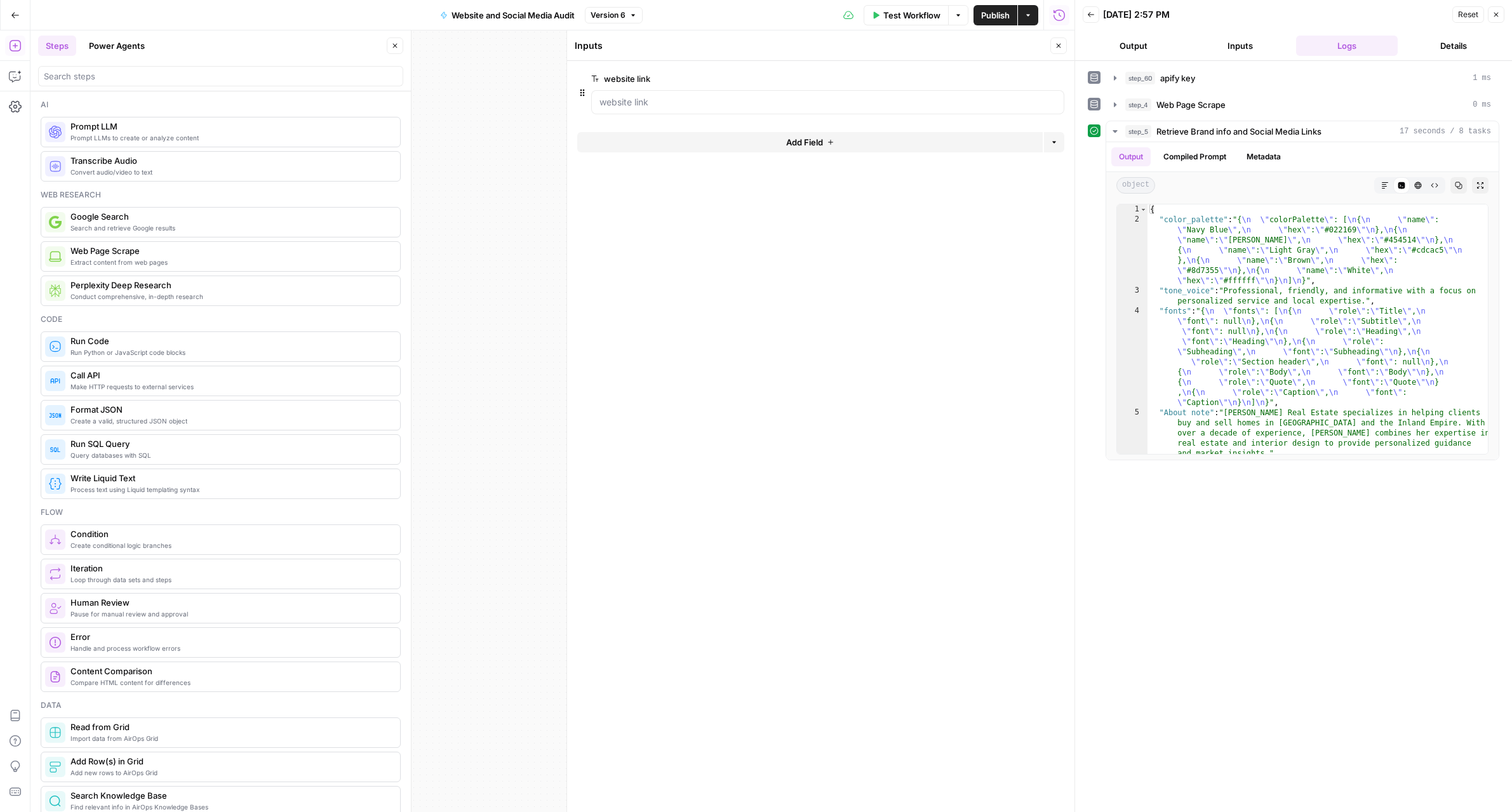
click at [1054, 47] on button "Close" at bounding box center [1058, 45] width 16 height 16
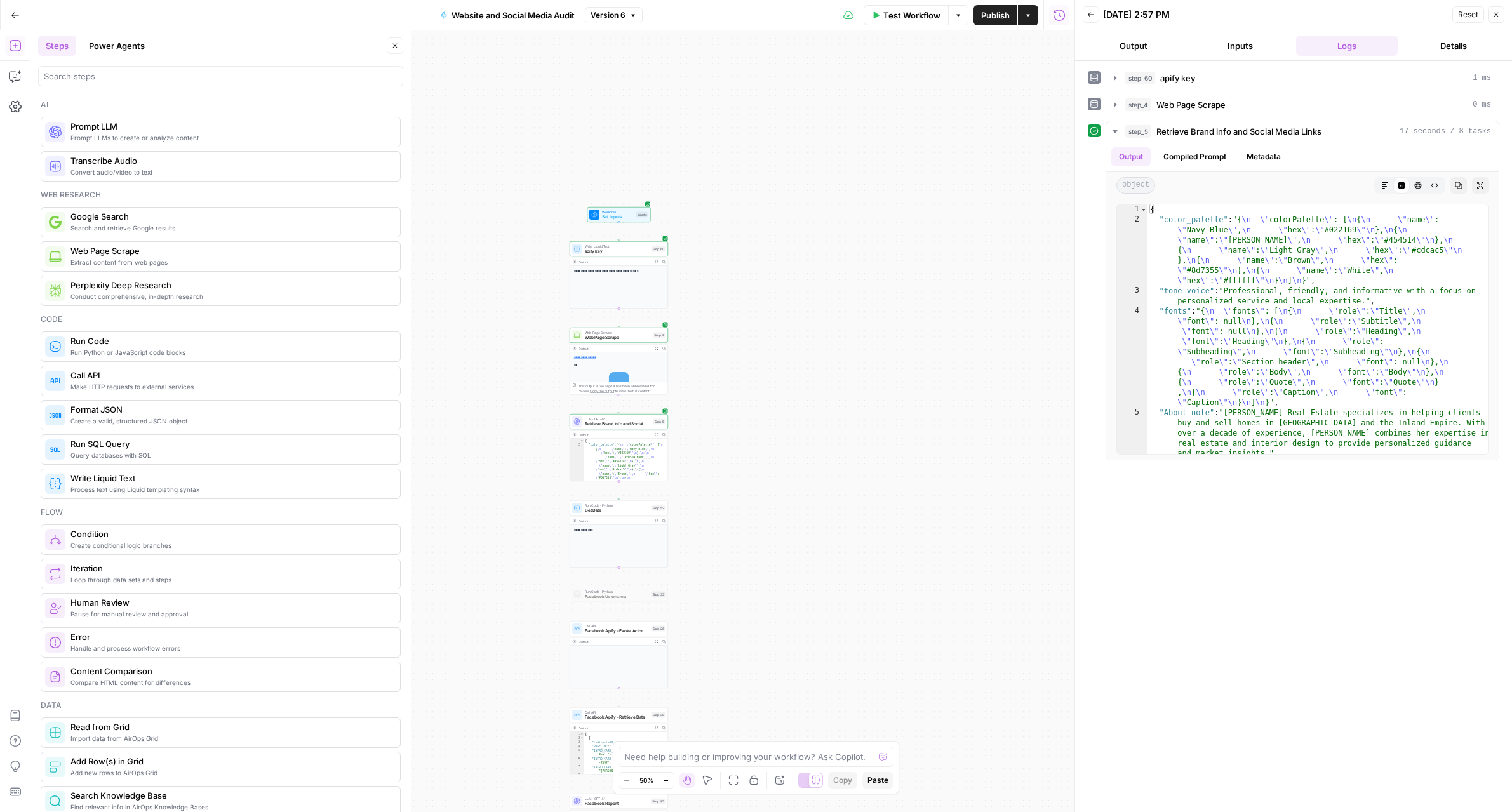
click at [21, 16] on button "Go Back" at bounding box center [15, 15] width 23 height 23
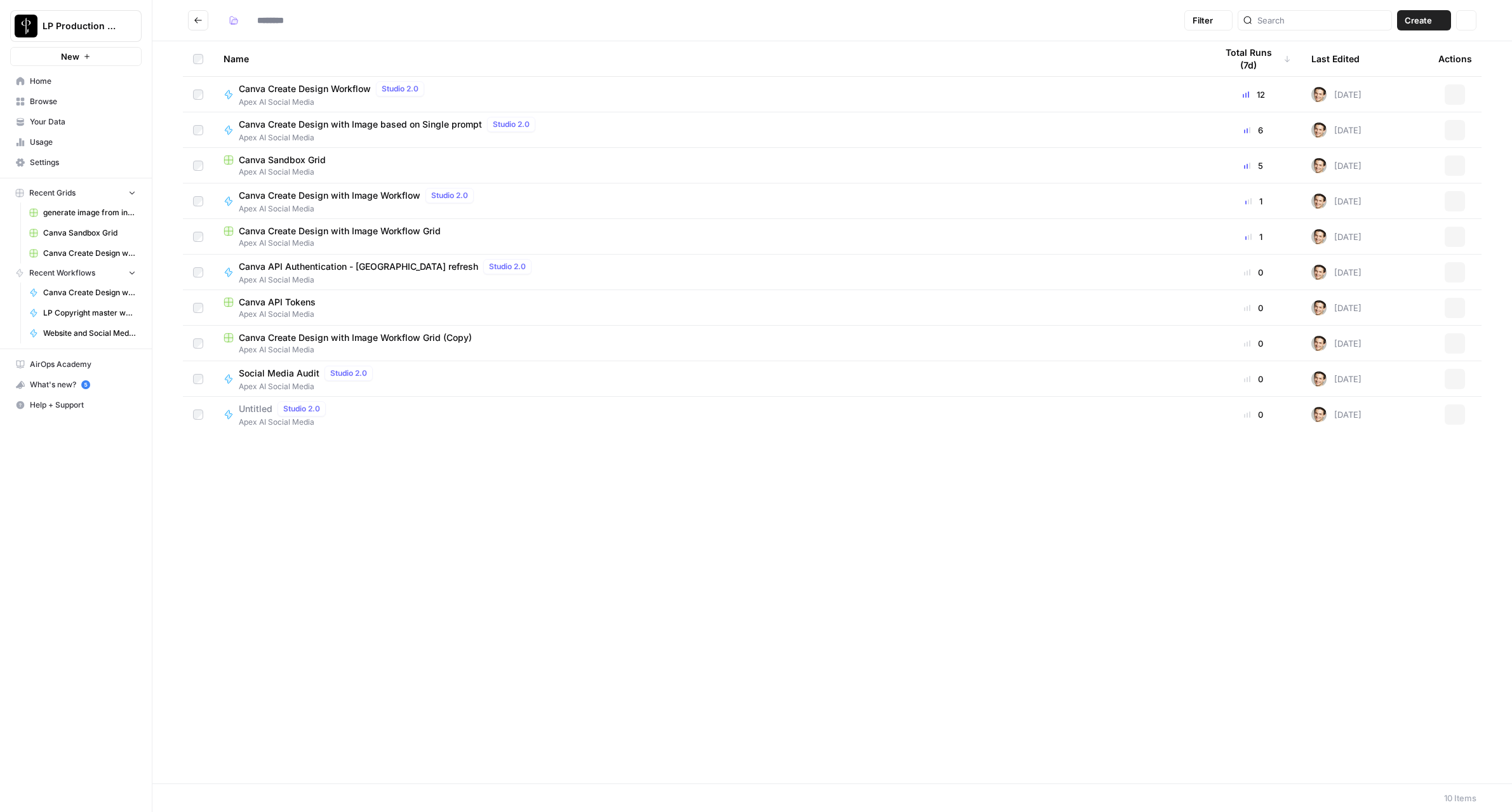
type input "**********"
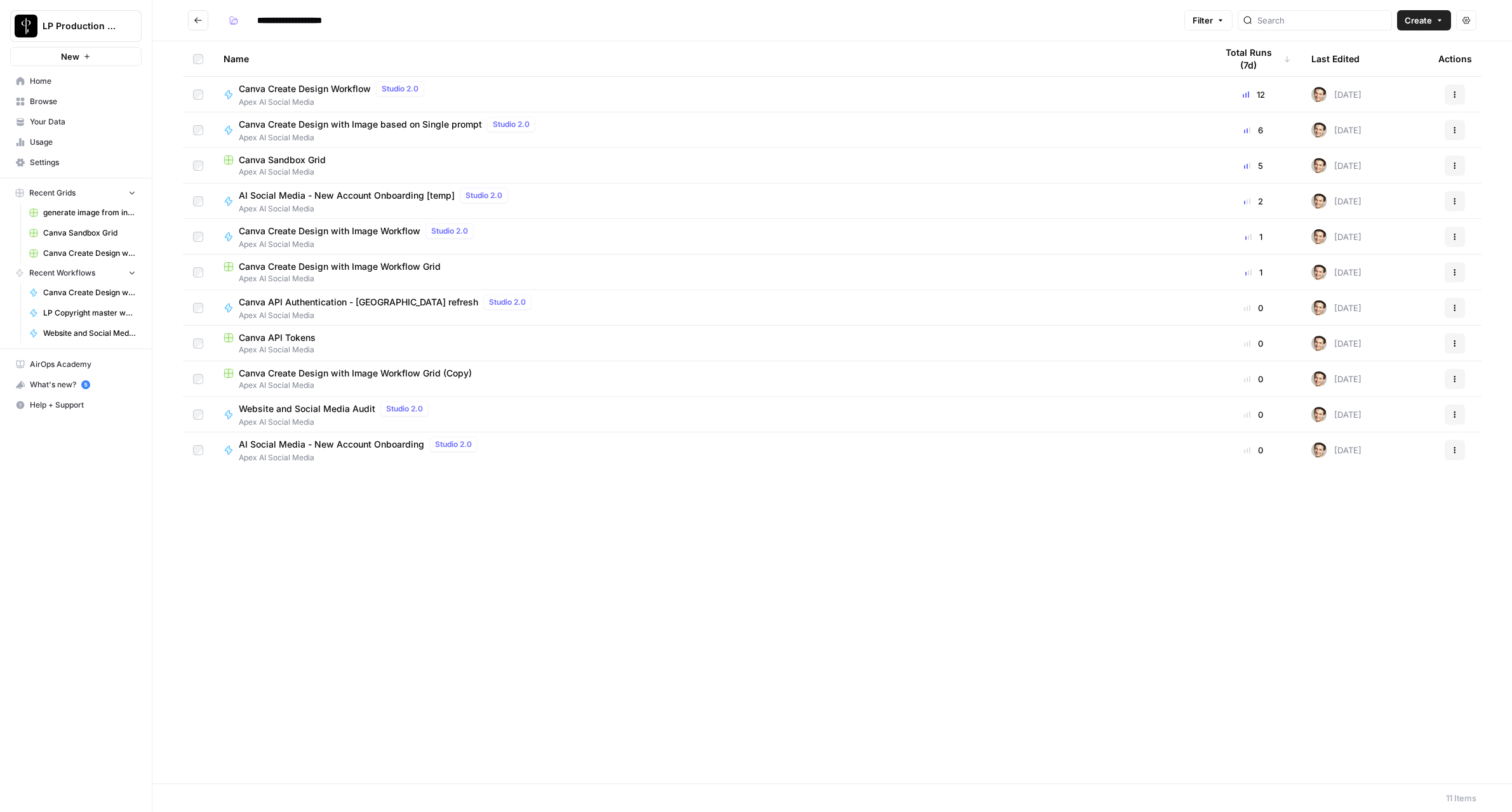
click at [54, 103] on span "Browse" at bounding box center [83, 101] width 106 height 12
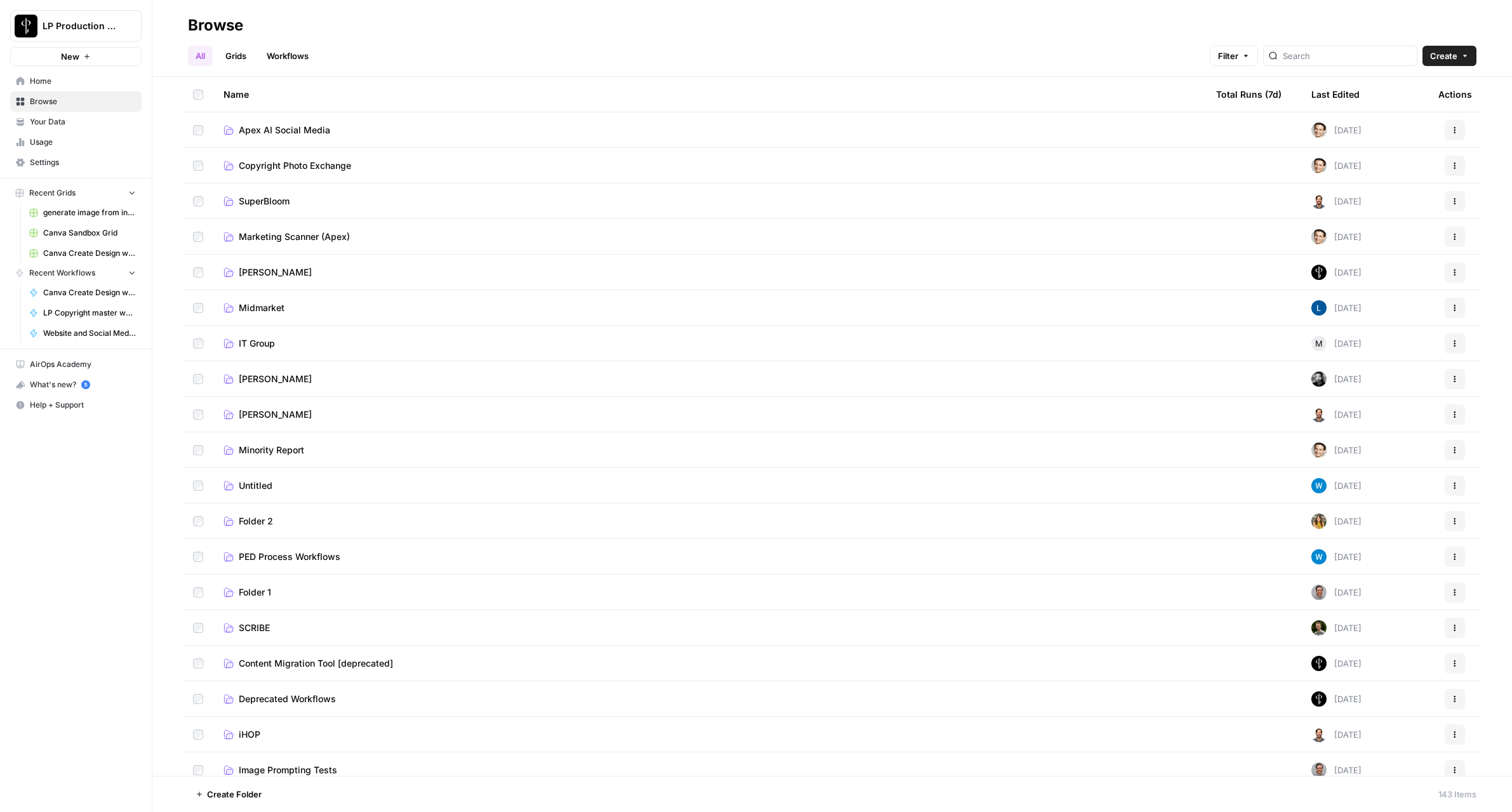
click at [257, 129] on span "Apex AI Social Media" at bounding box center [284, 129] width 92 height 13
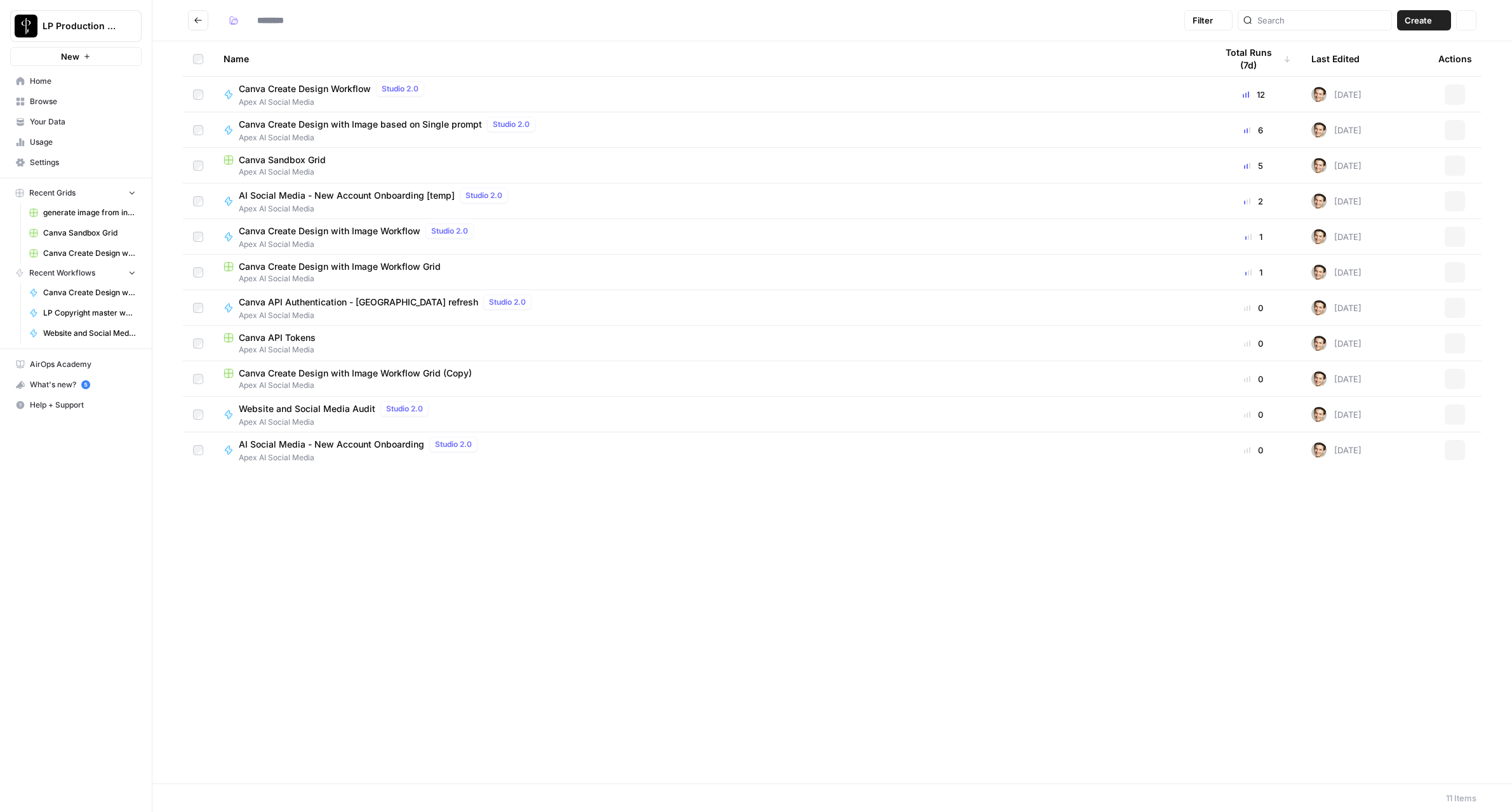
type input "**********"
click at [1423, 28] on button "Create" at bounding box center [1424, 20] width 54 height 20
click at [1410, 57] on button "Grid" at bounding box center [1395, 50] width 100 height 17
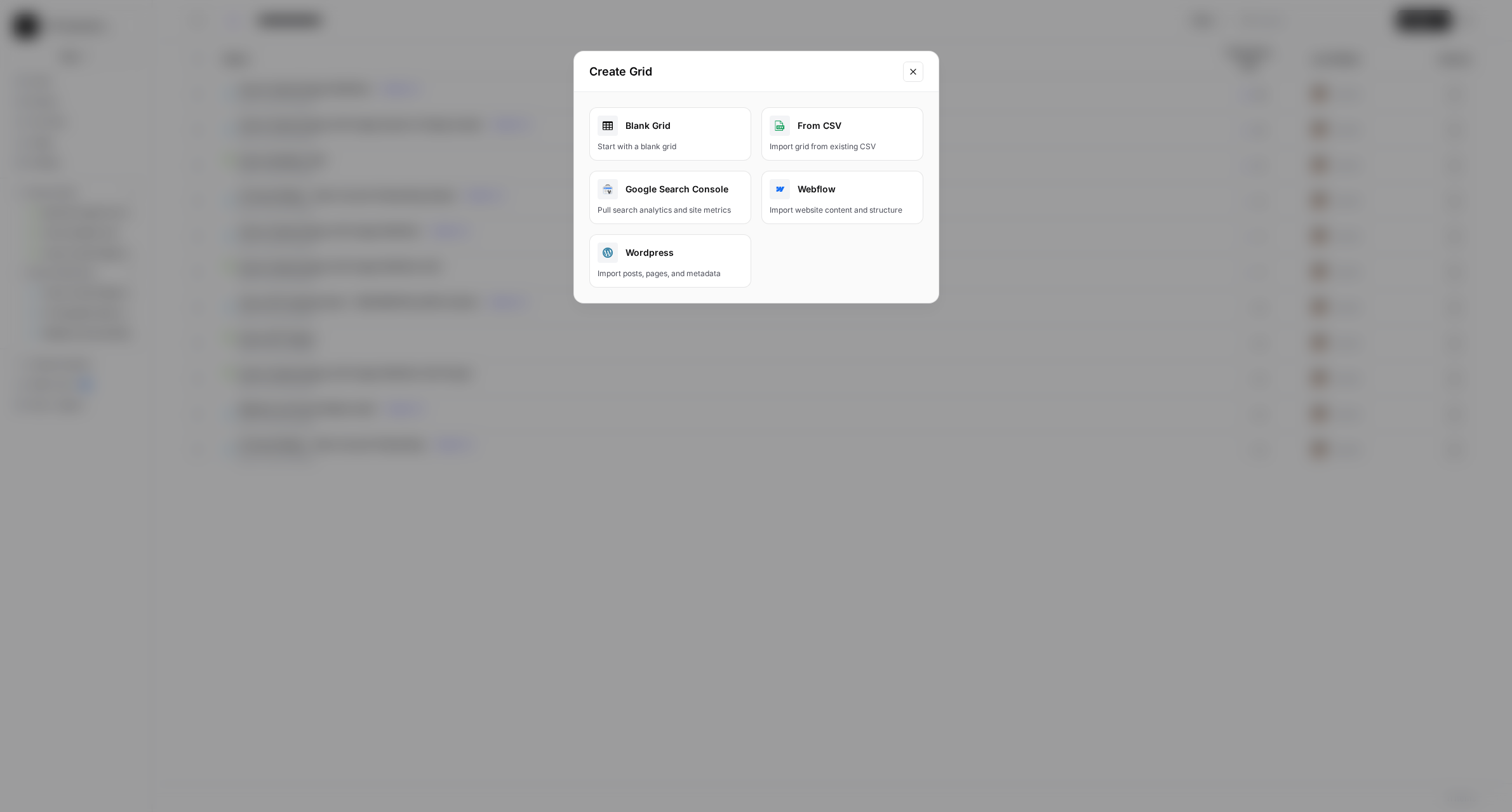
click at [798, 141] on div "Import grid from existing CSV" at bounding box center [842, 147] width 146 height 12
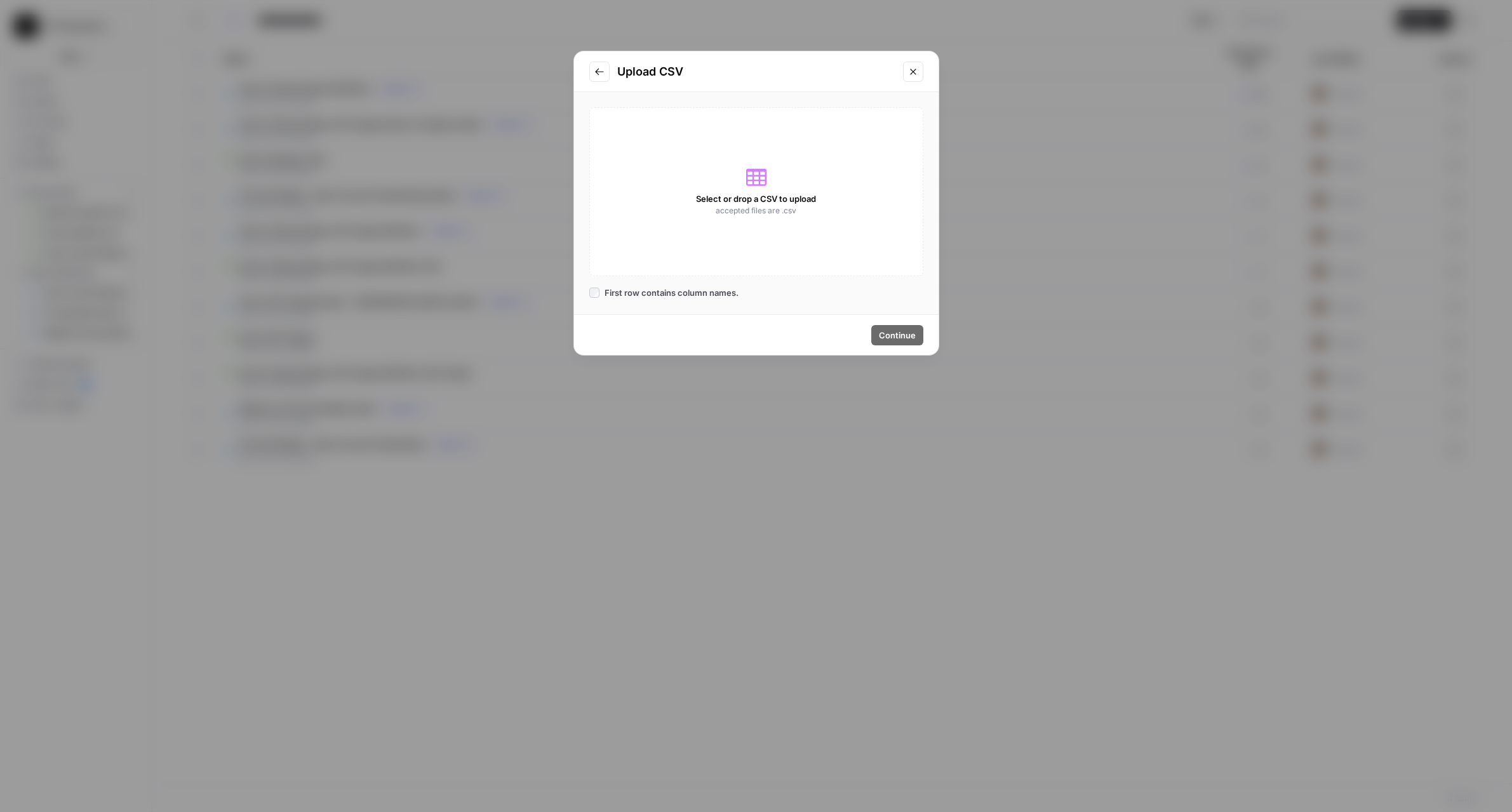
click at [782, 179] on div "Select or drop a CSV to upload accepted files are .csv" at bounding box center [756, 191] width 334 height 169
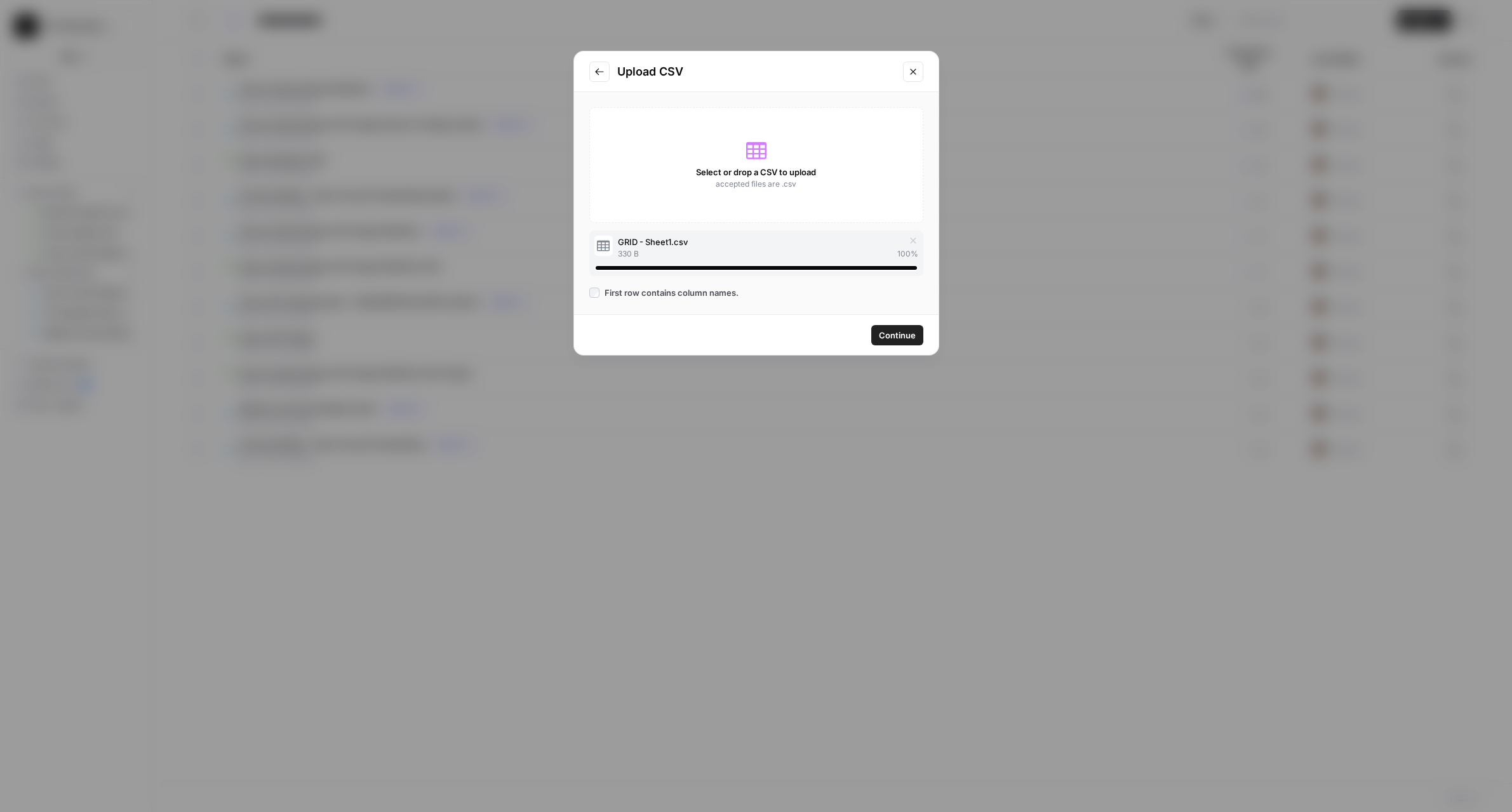
click at [901, 340] on span "Continue" at bounding box center [897, 335] width 37 height 13
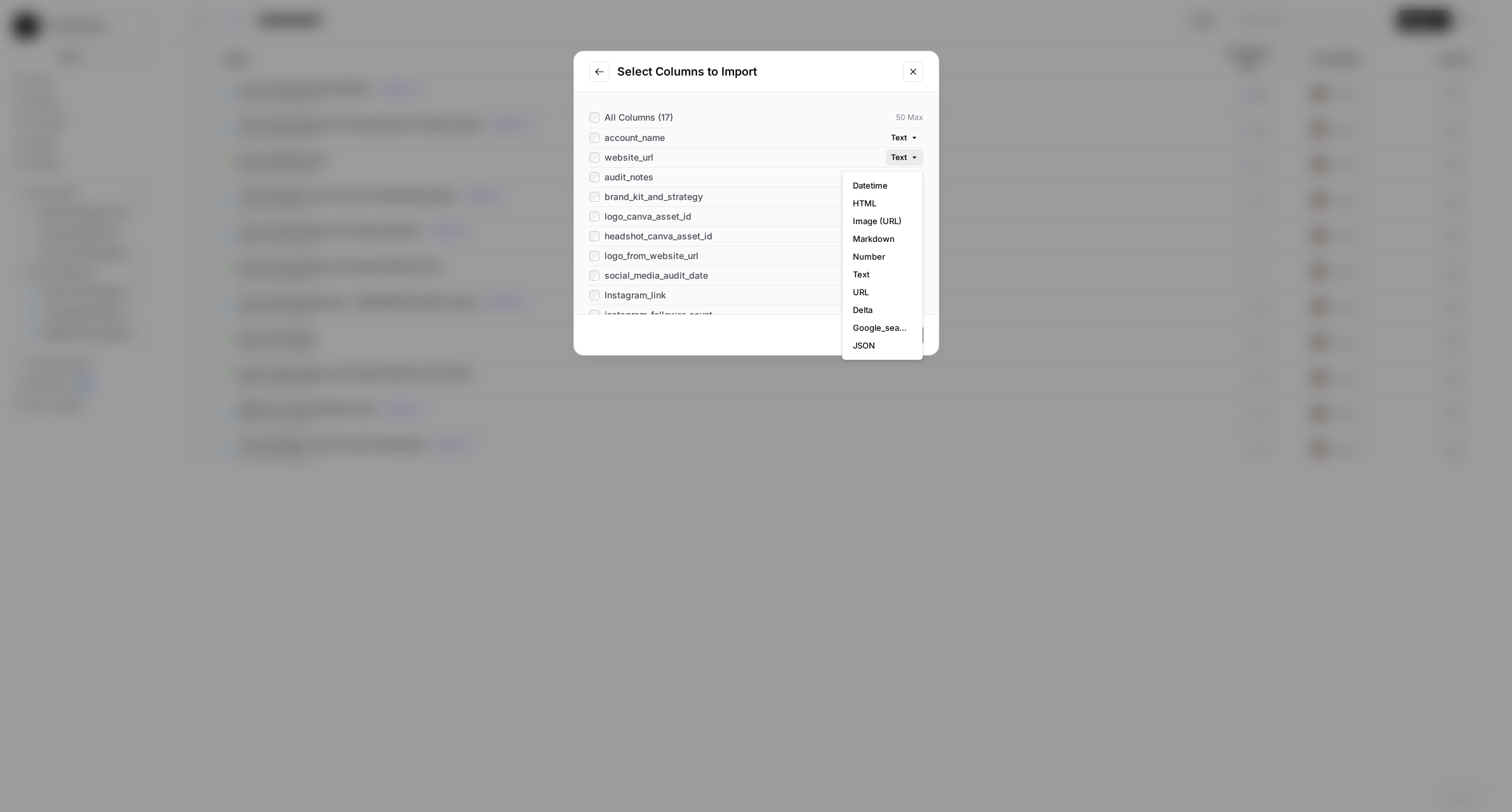
click at [901, 156] on span "Text" at bounding box center [899, 157] width 15 height 12
click at [852, 100] on div "All Columns (17) 50 Max account_name Text website_url Text audit_notes Text bra…" at bounding box center [756, 203] width 364 height 222
click at [909, 177] on button "Text" at bounding box center [904, 176] width 38 height 16
click at [882, 257] on span "Markdown" at bounding box center [879, 257] width 55 height 13
click at [910, 199] on icon "button" at bounding box center [914, 197] width 8 height 8
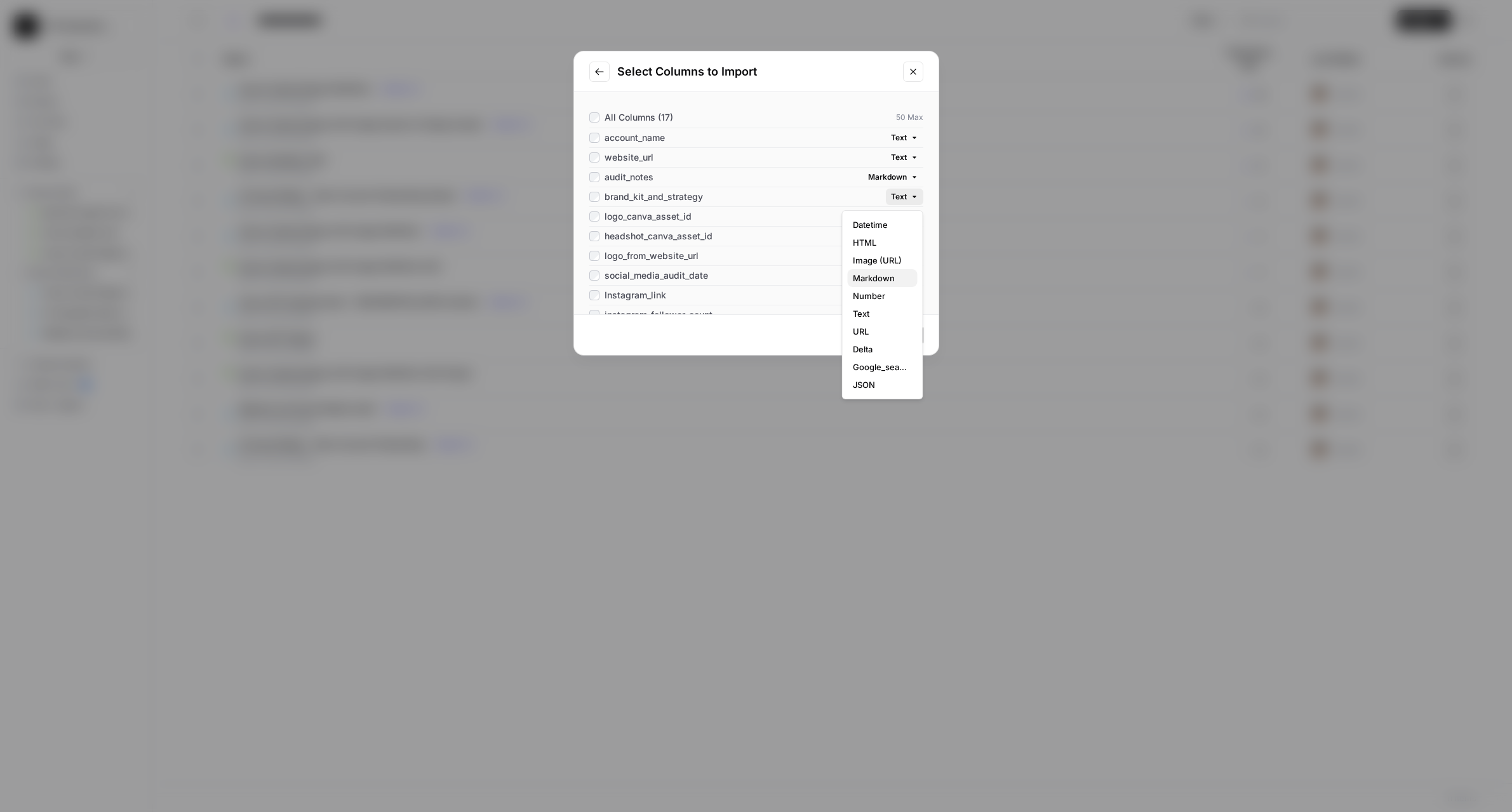
click at [882, 272] on span "Markdown" at bounding box center [879, 278] width 55 height 13
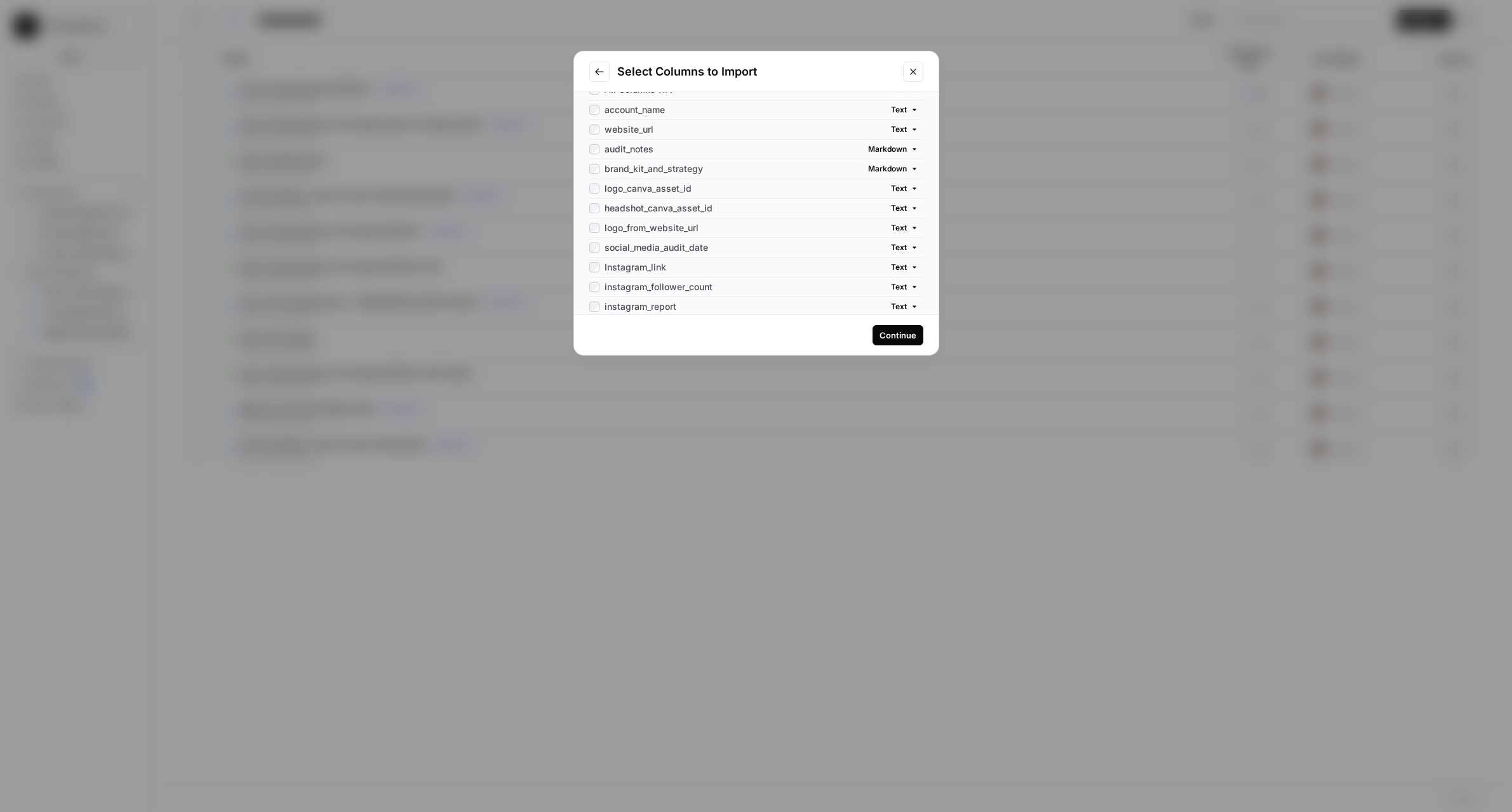
scroll to position [29, 0]
click at [902, 191] on span "Text" at bounding box center [899, 188] width 15 height 12
click at [929, 191] on div "All Columns (17) 50 Max account_name Text website_url Text audit_notes Markdown…" at bounding box center [756, 175] width 364 height 222
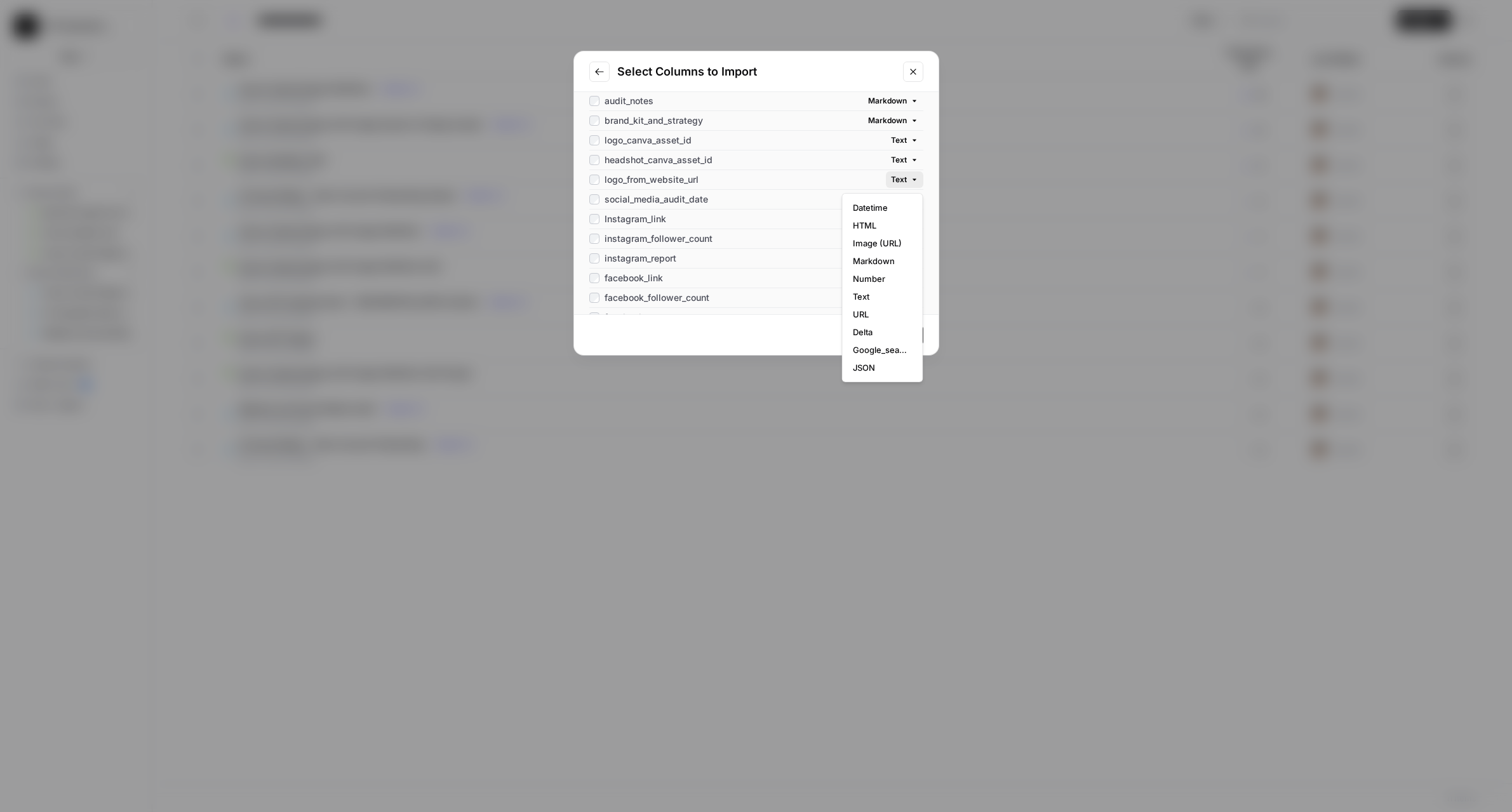
click at [905, 181] on span "Text" at bounding box center [899, 179] width 15 height 12
click at [884, 244] on span "Image (URL)" at bounding box center [879, 243] width 55 height 13
click at [912, 202] on icon "button" at bounding box center [914, 200] width 8 height 8
click at [895, 222] on span "Datetime" at bounding box center [879, 227] width 55 height 13
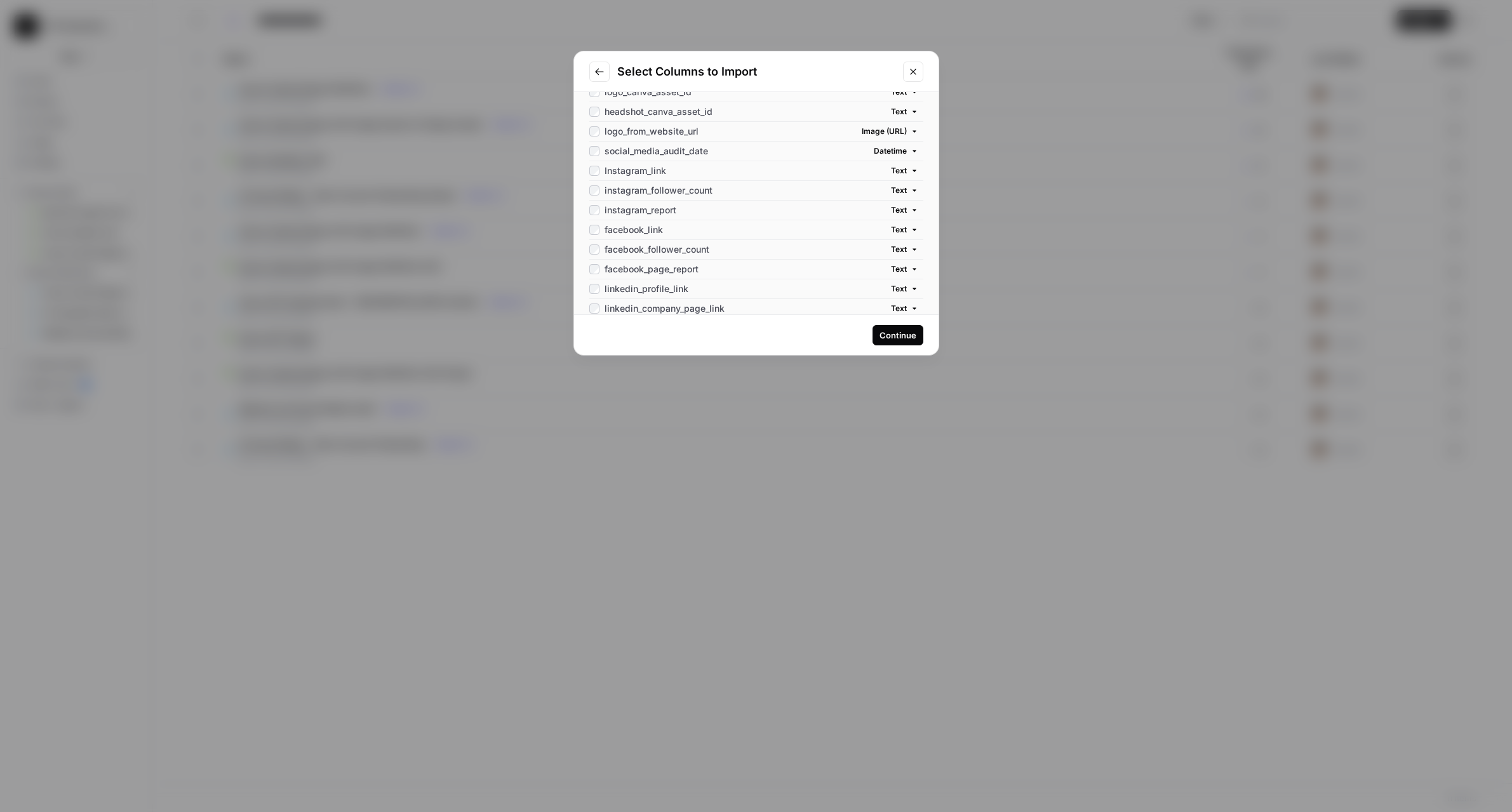
scroll to position [130, 0]
click at [903, 165] on span "Text" at bounding box center [899, 165] width 15 height 12
click at [886, 230] on span "Image (URL)" at bounding box center [879, 228] width 55 height 13
click at [907, 203] on button "Text" at bounding box center [904, 203] width 38 height 16
click at [880, 287] on span "Markdown" at bounding box center [879, 285] width 55 height 13
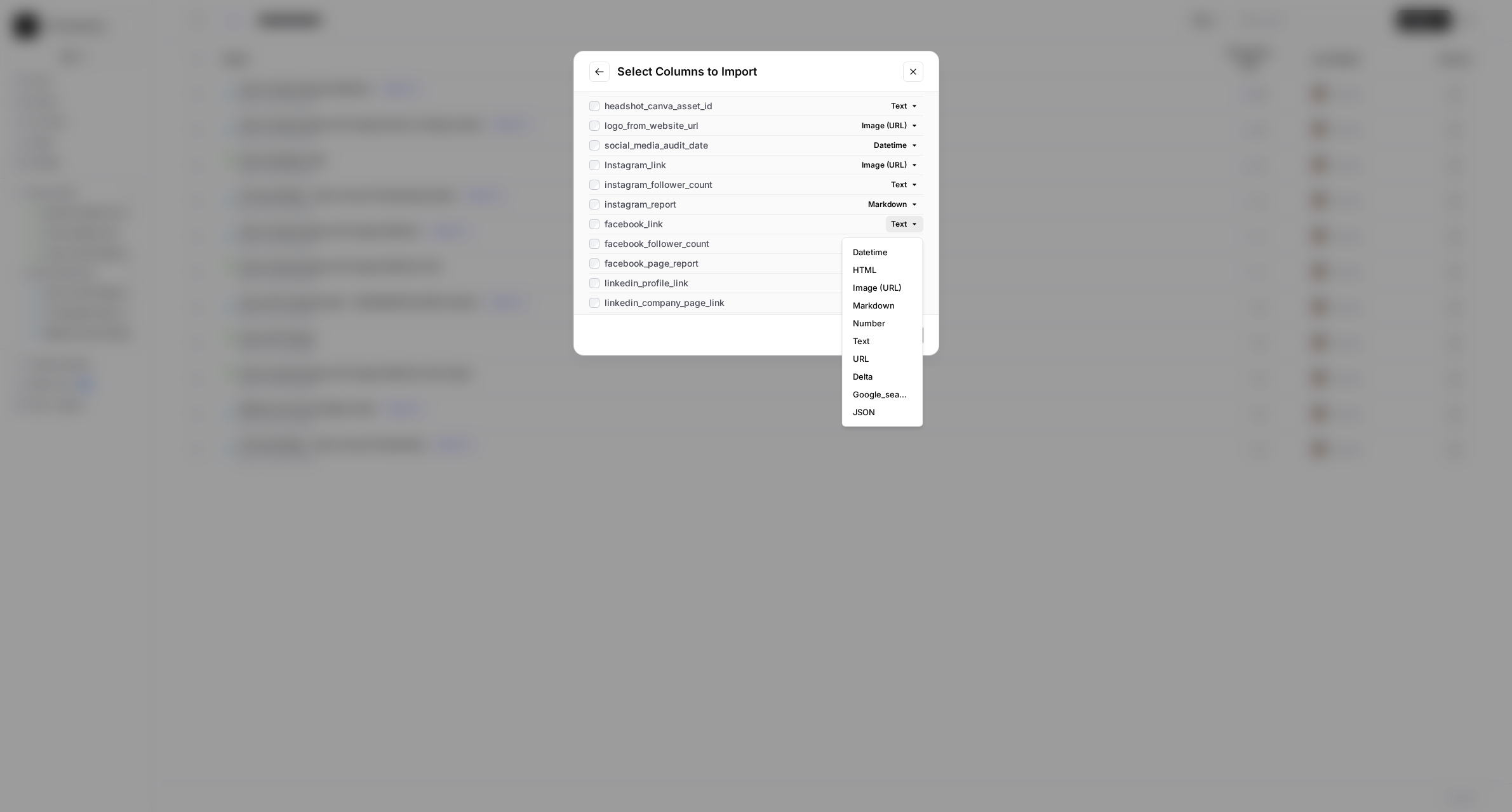
click at [904, 230] on button "Text" at bounding box center [904, 224] width 38 height 16
click at [889, 292] on span "Image (URL)" at bounding box center [879, 287] width 55 height 13
click at [906, 250] on button "Text" at bounding box center [904, 243] width 38 height 16
click at [887, 336] on button "Number" at bounding box center [882, 342] width 69 height 17
click at [903, 179] on span "Text" at bounding box center [899, 185] width 15 height 12
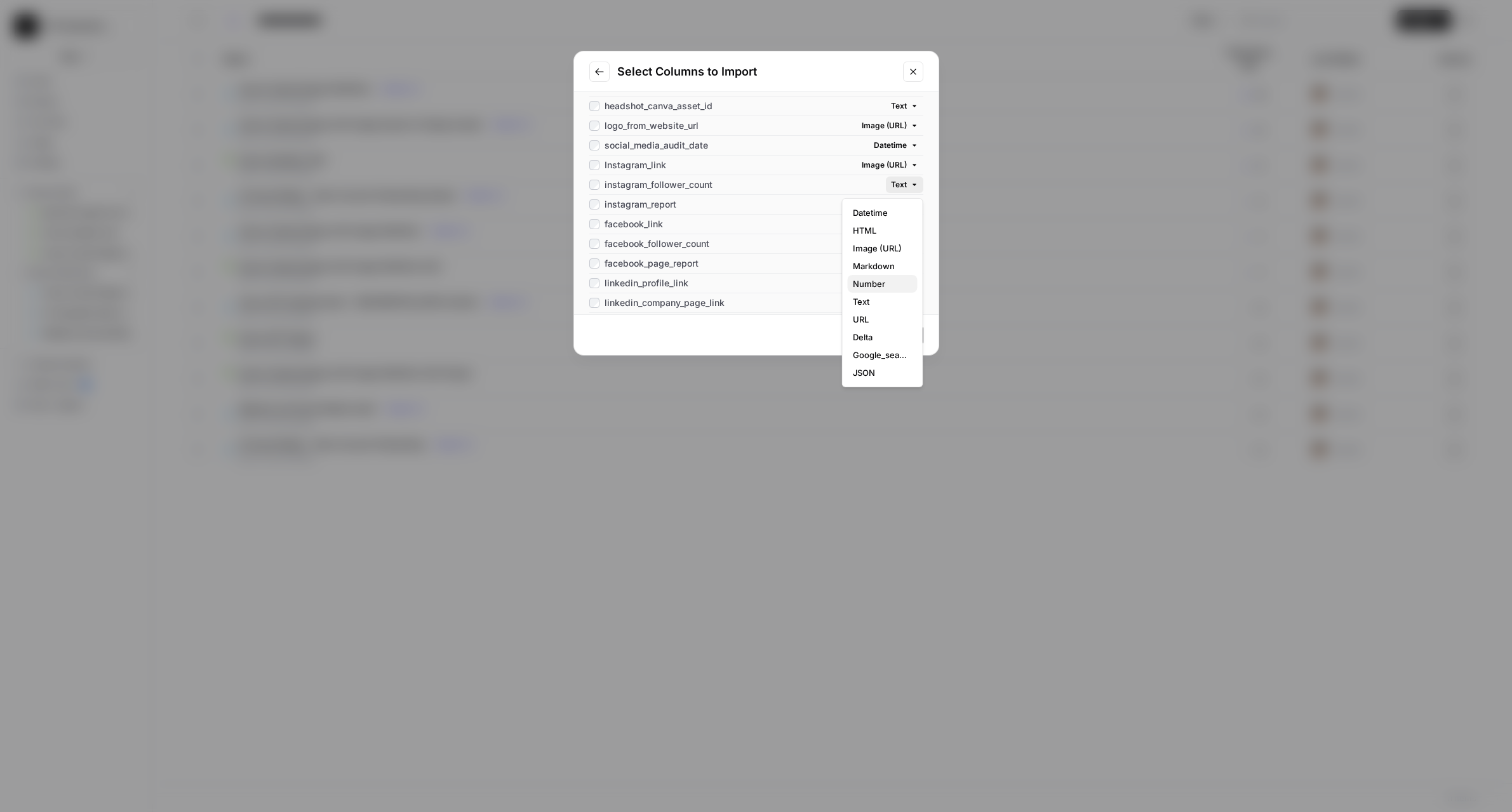
click at [887, 282] on span "Number" at bounding box center [879, 284] width 55 height 13
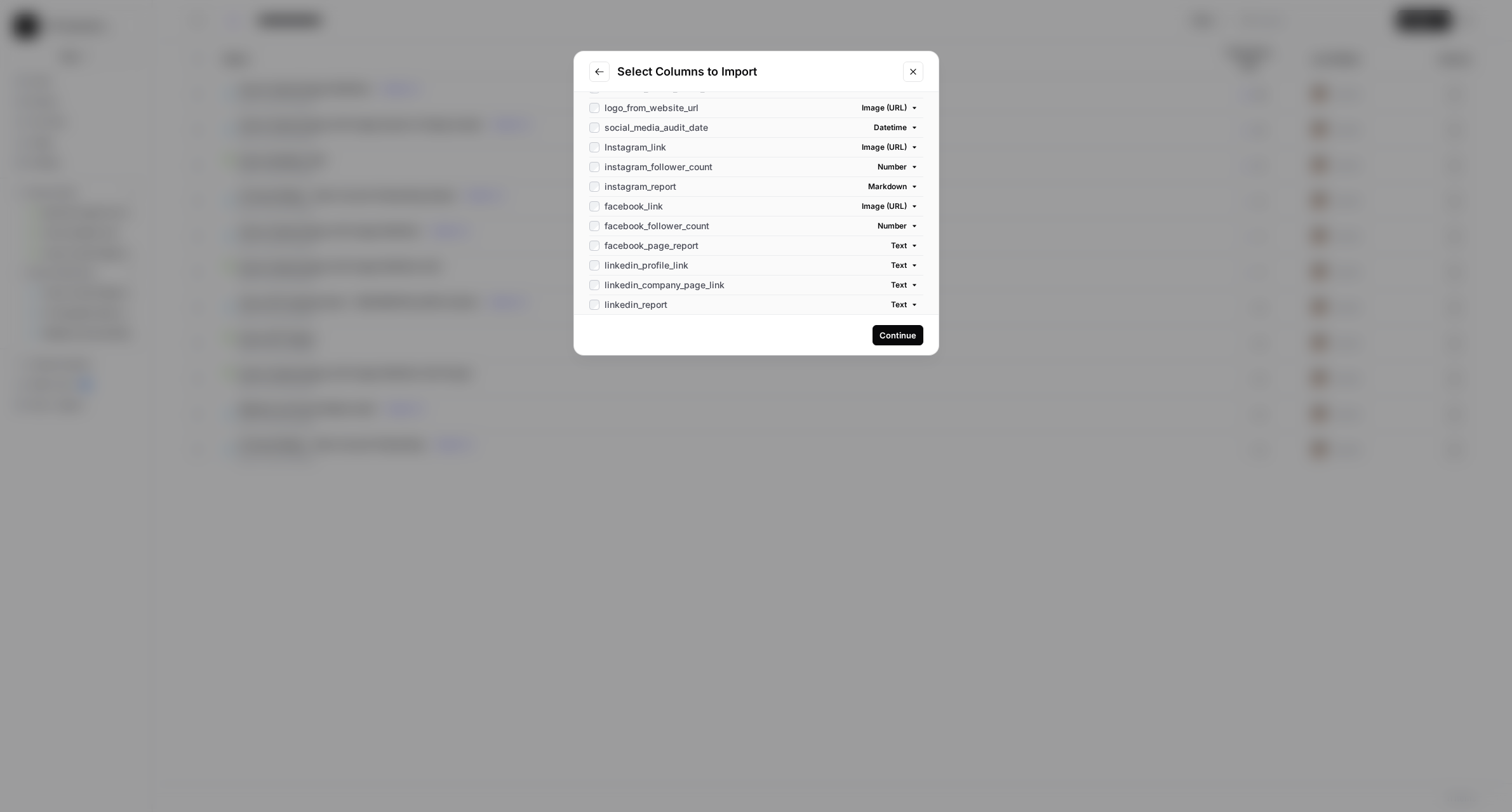
click at [903, 253] on button "Text" at bounding box center [904, 245] width 38 height 16
click at [886, 329] on span "Markdown" at bounding box center [879, 327] width 55 height 13
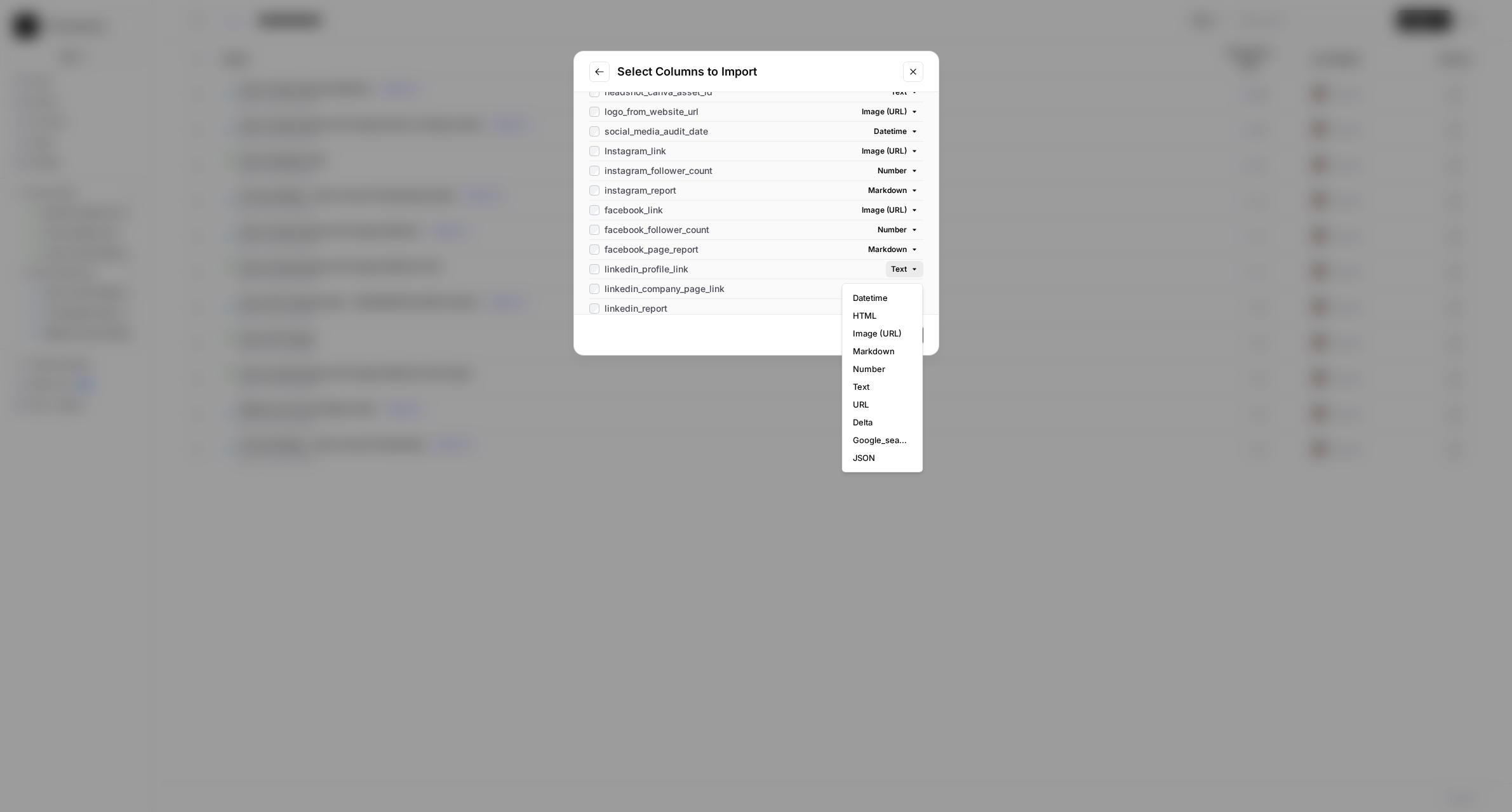
scroll to position [144, 0]
click at [902, 267] on span "Text" at bounding box center [899, 270] width 15 height 12
click at [886, 336] on span "Image (URL)" at bounding box center [879, 333] width 55 height 13
click at [908, 287] on button "Text" at bounding box center [904, 289] width 38 height 16
click at [889, 348] on span "Image (URL)" at bounding box center [879, 352] width 55 height 13
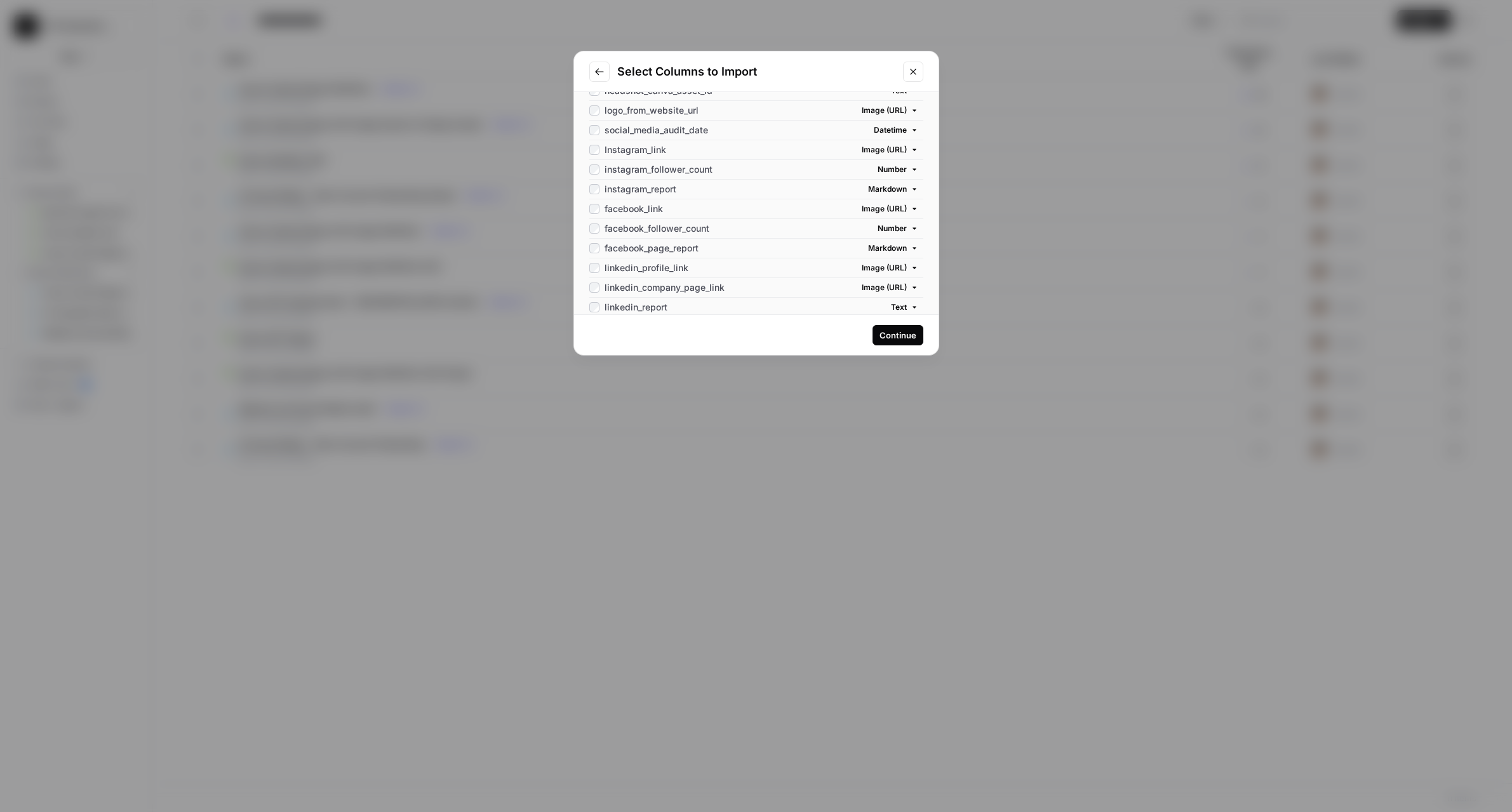
scroll to position [142, 0]
click at [903, 310] on span "Text" at bounding box center [899, 311] width 15 height 12
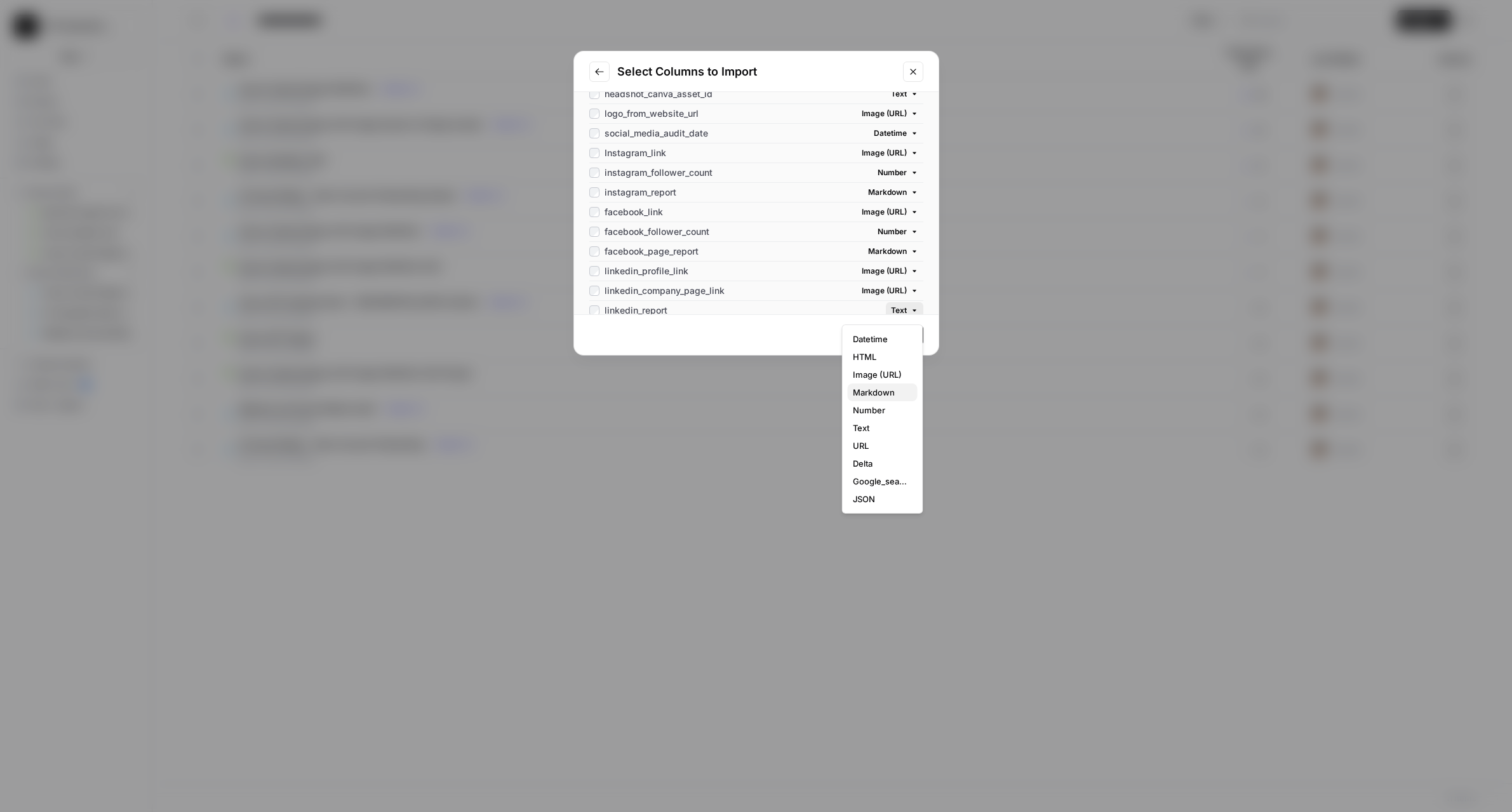
scroll to position [140, 0]
click at [889, 391] on span "Markdown" at bounding box center [879, 392] width 55 height 13
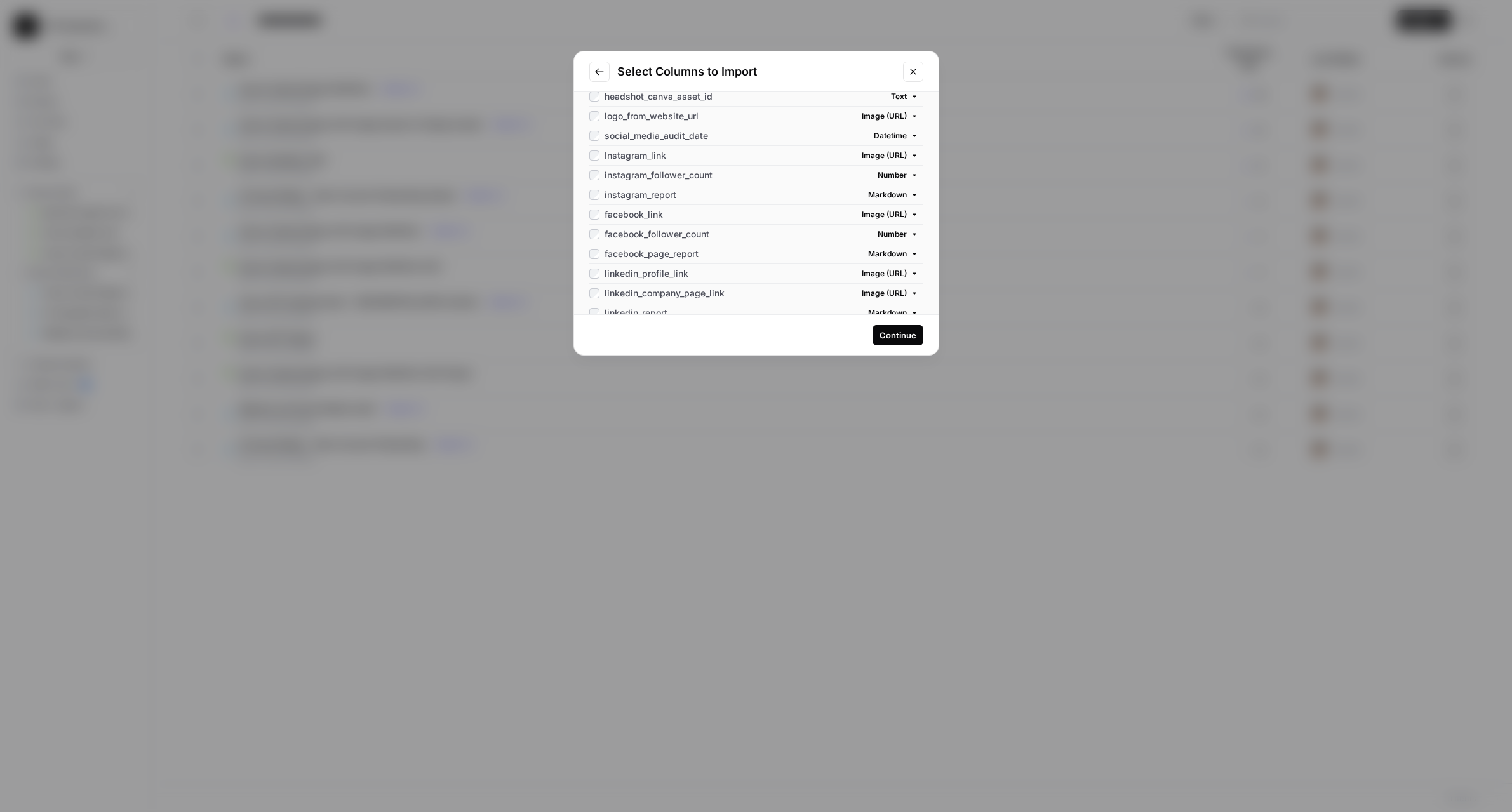
click at [903, 333] on div "Continue" at bounding box center [898, 335] width 37 height 13
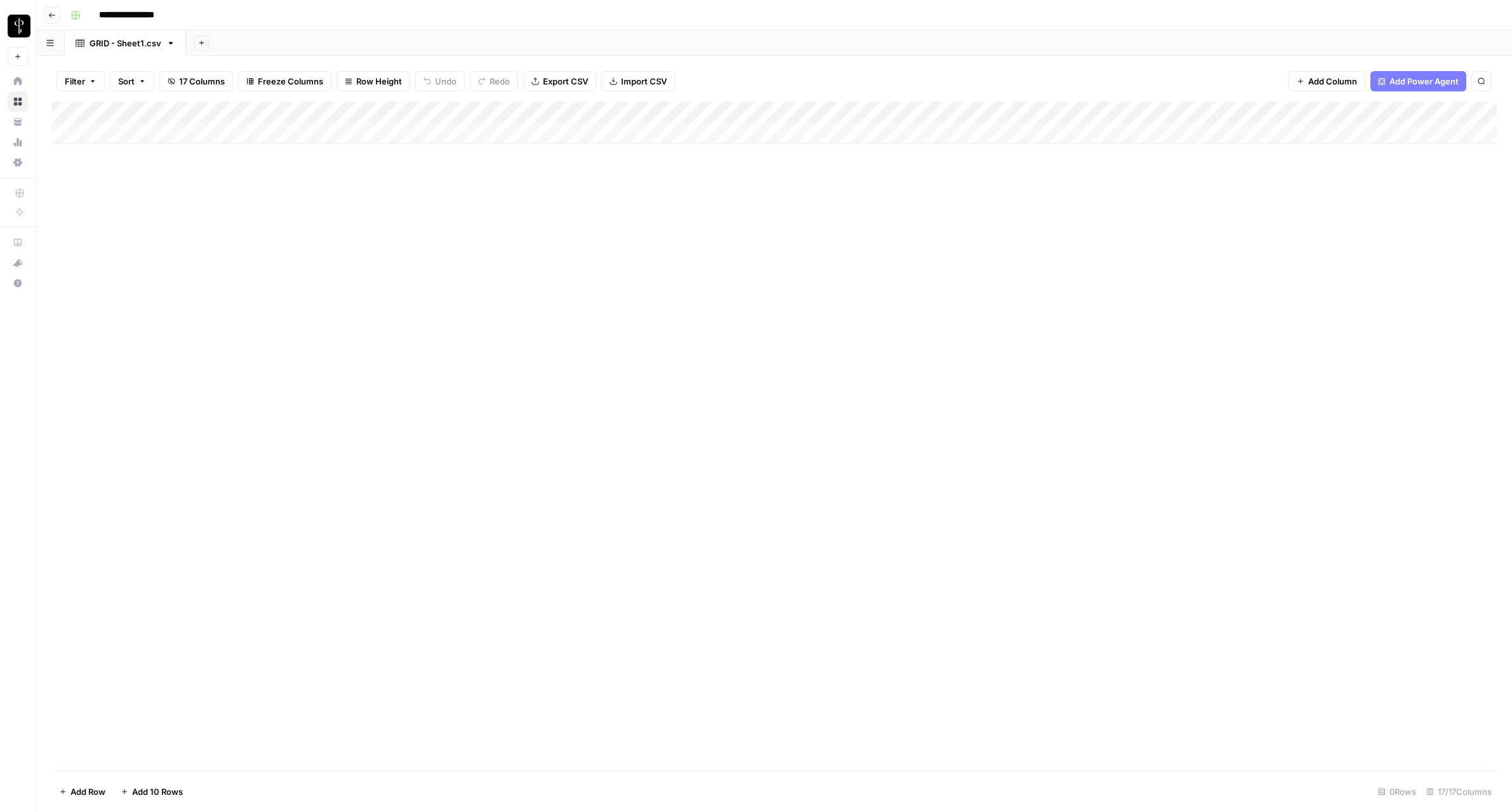
click at [163, 17] on input "**********" at bounding box center [138, 14] width 89 height 20
type input "**********"
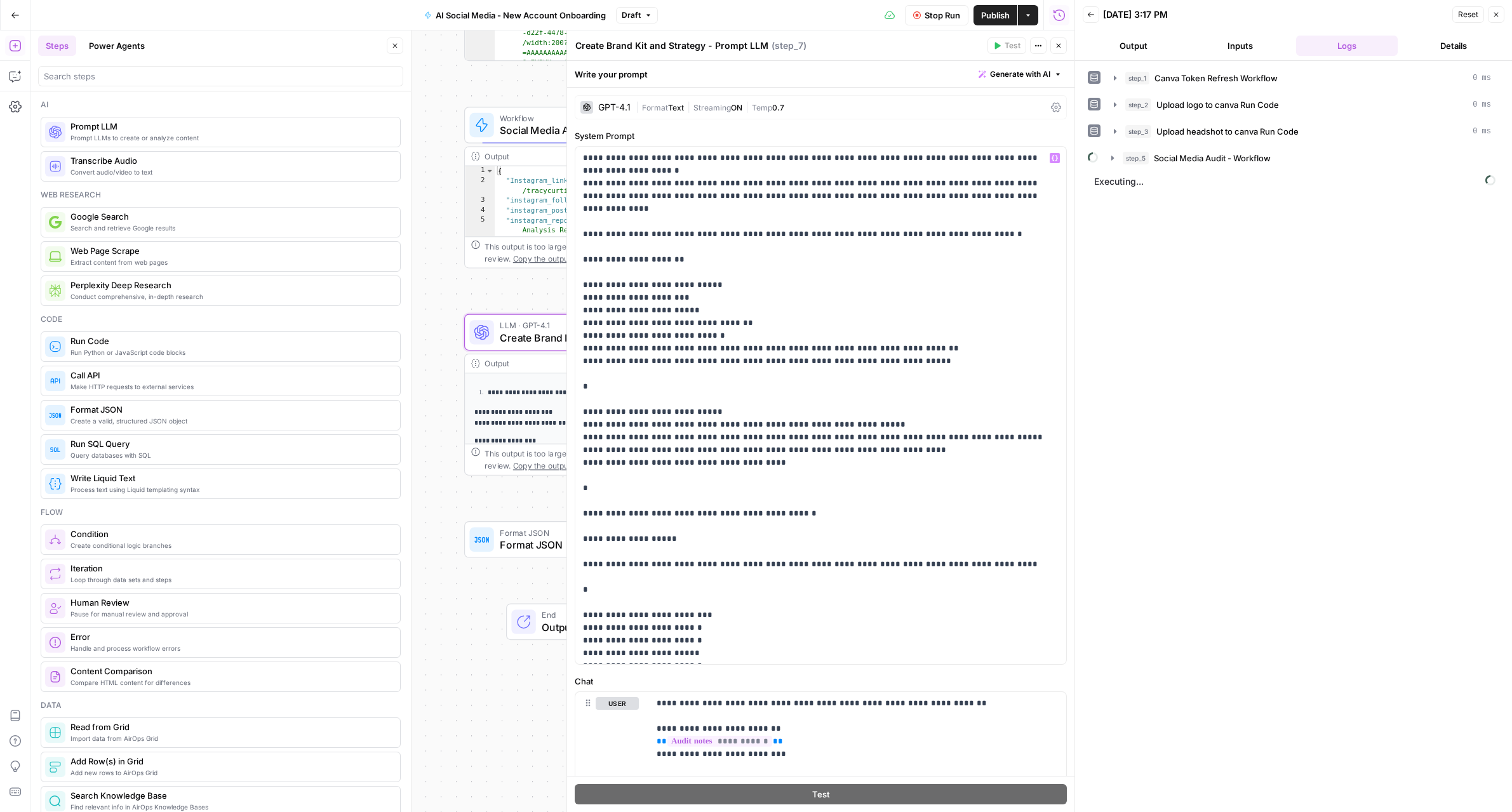
scroll to position [737, 0]
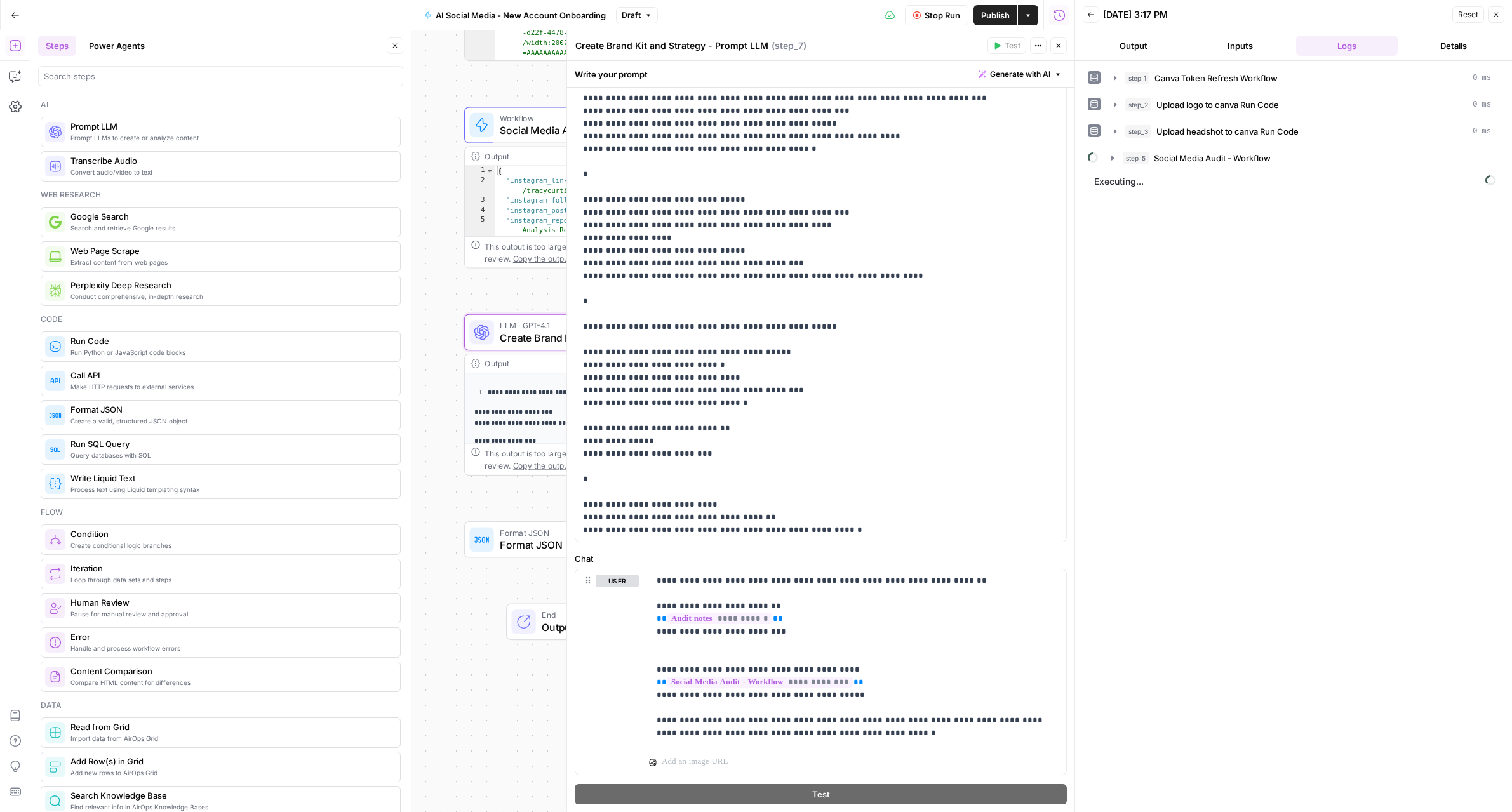
click at [393, 46] on icon "button" at bounding box center [395, 45] width 5 height 5
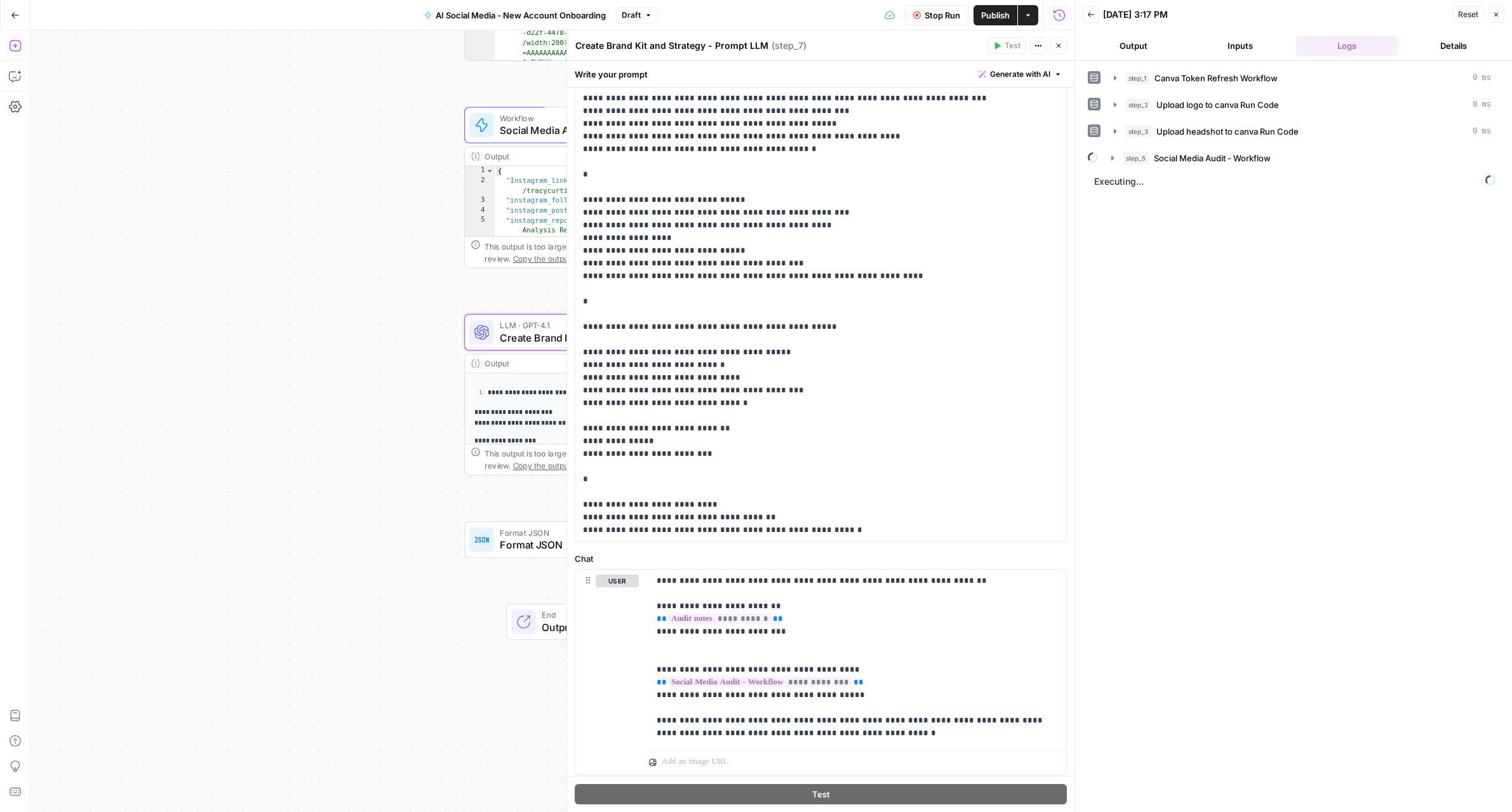
click at [1064, 43] on button "Close" at bounding box center [1058, 45] width 16 height 16
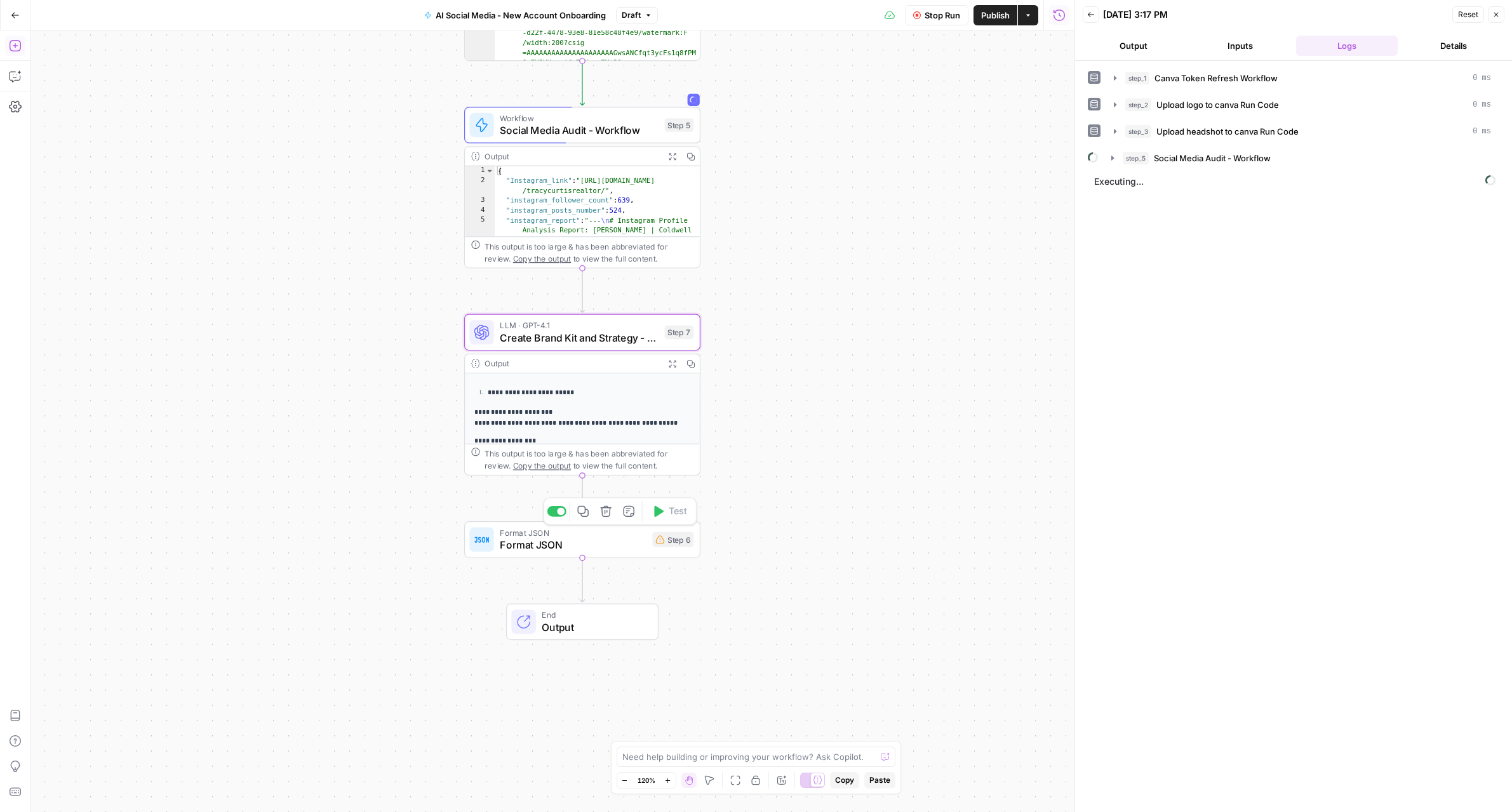
click at [610, 548] on span "Format JSON" at bounding box center [572, 545] width 146 height 15
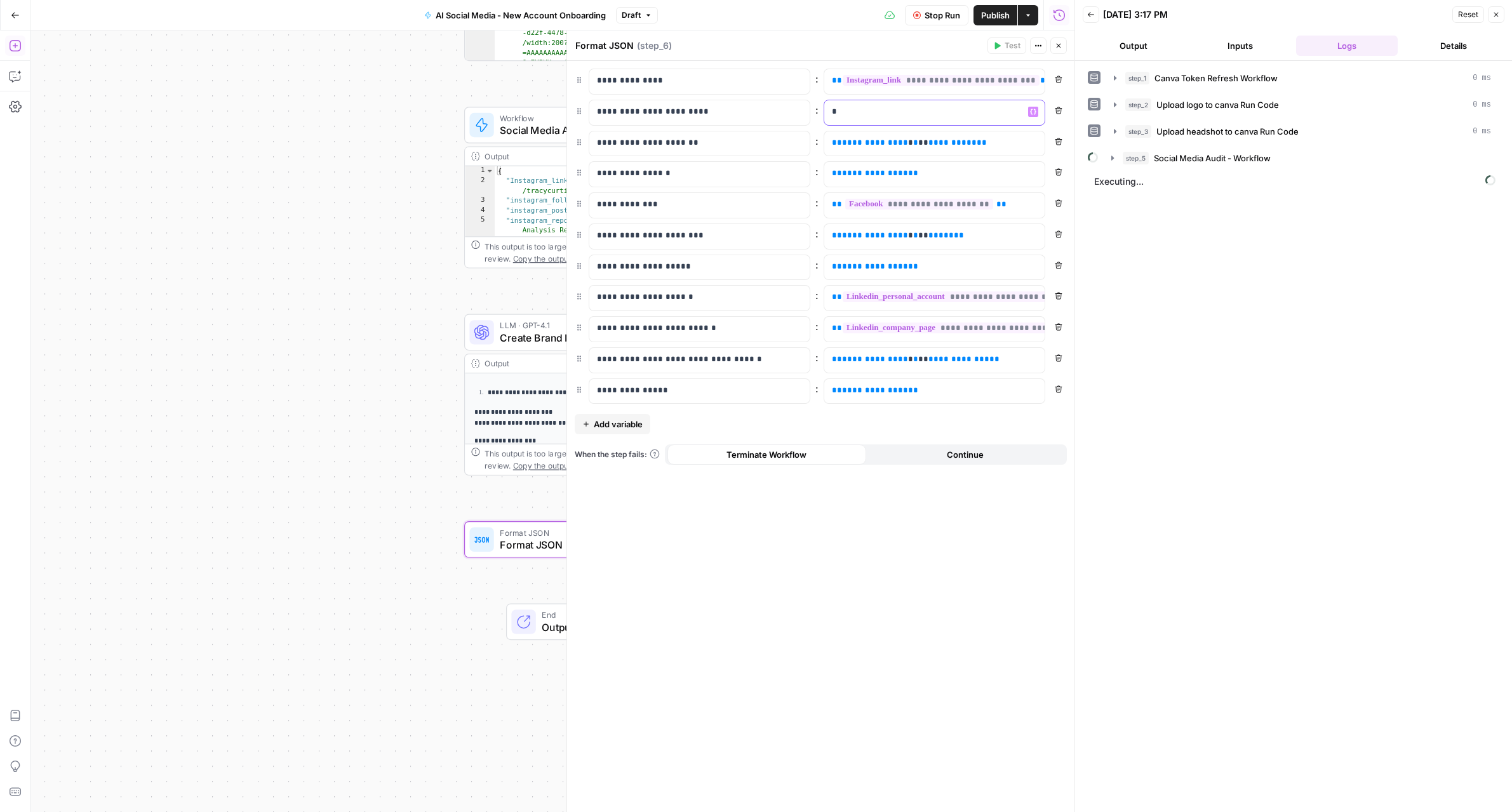
click at [854, 120] on div "*" at bounding box center [924, 113] width 200 height 25
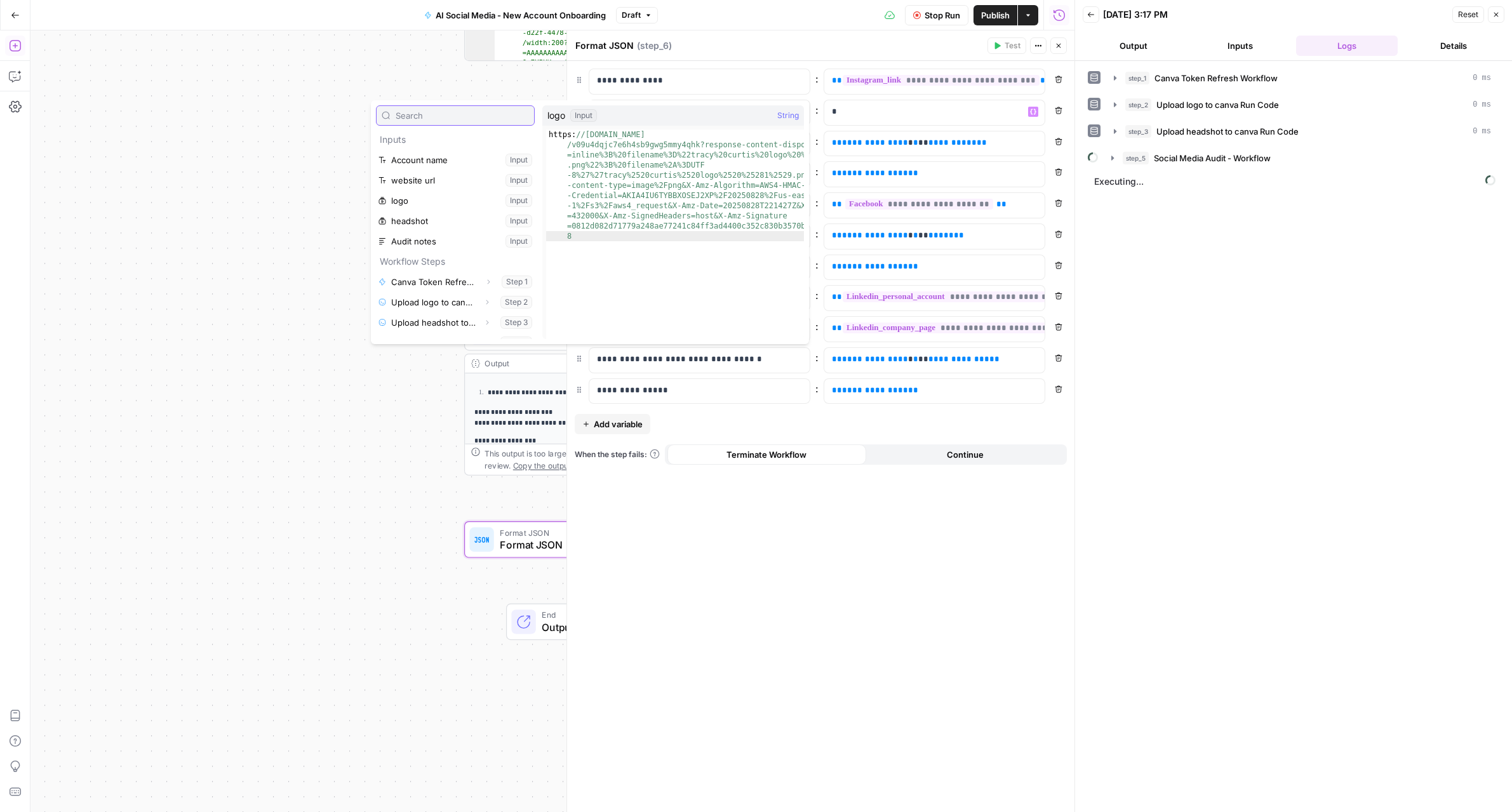
scroll to position [163, 0]
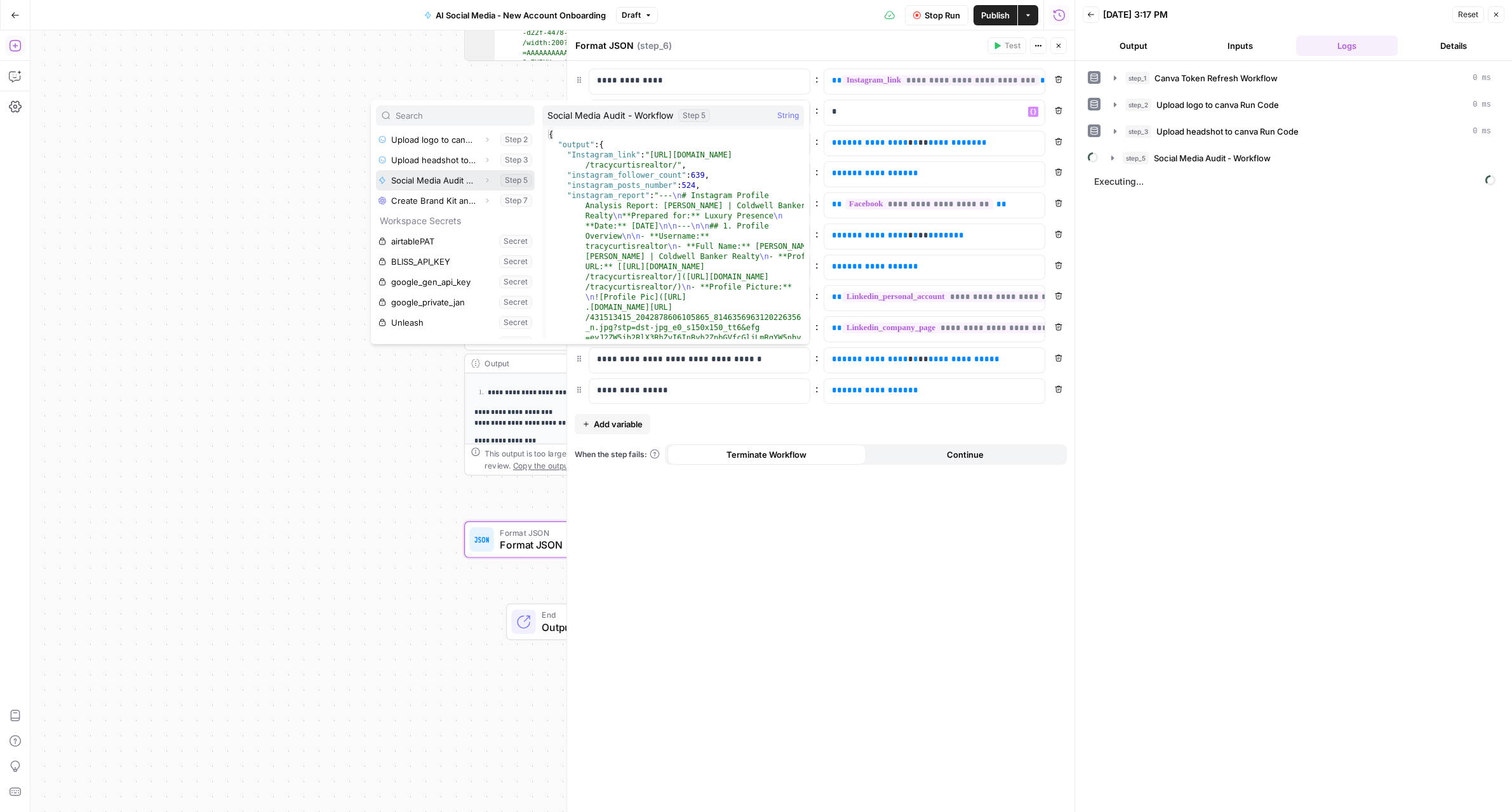
click at [485, 181] on icon "button" at bounding box center [487, 180] width 8 height 8
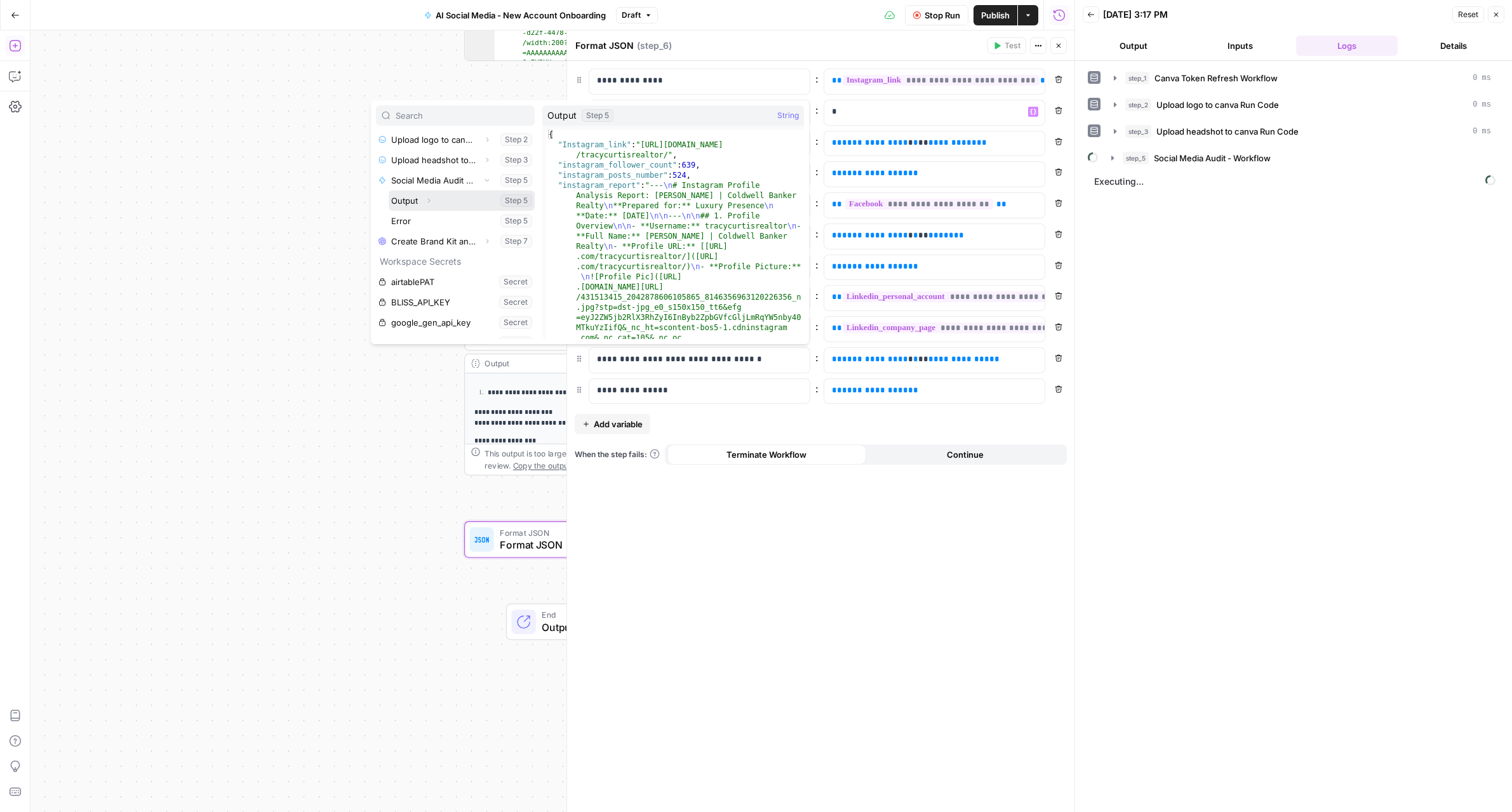
click at [424, 200] on icon "button" at bounding box center [428, 201] width 8 height 8
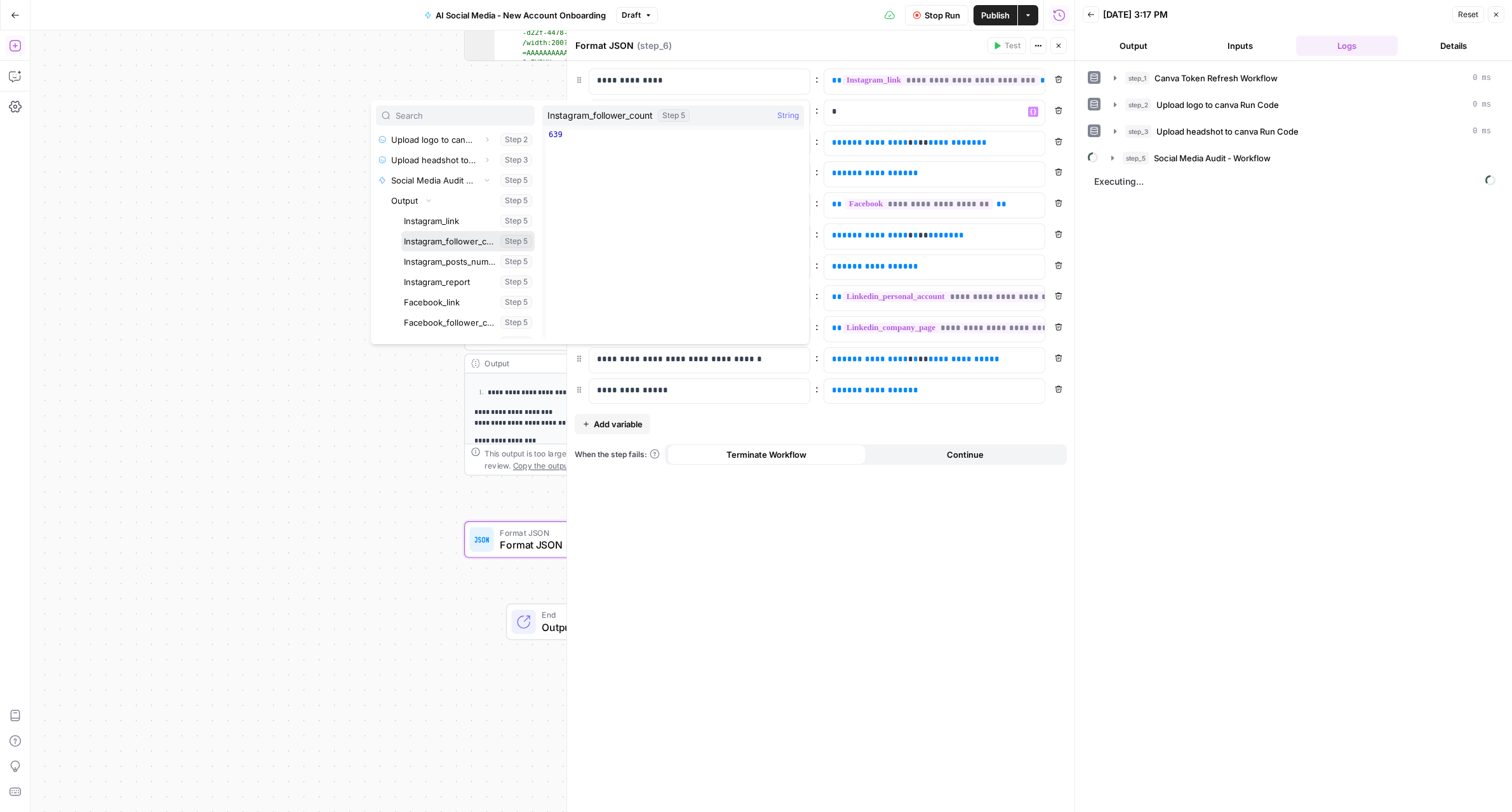
click at [440, 236] on button "Select variable Instagram_follower_count" at bounding box center [468, 241] width 133 height 20
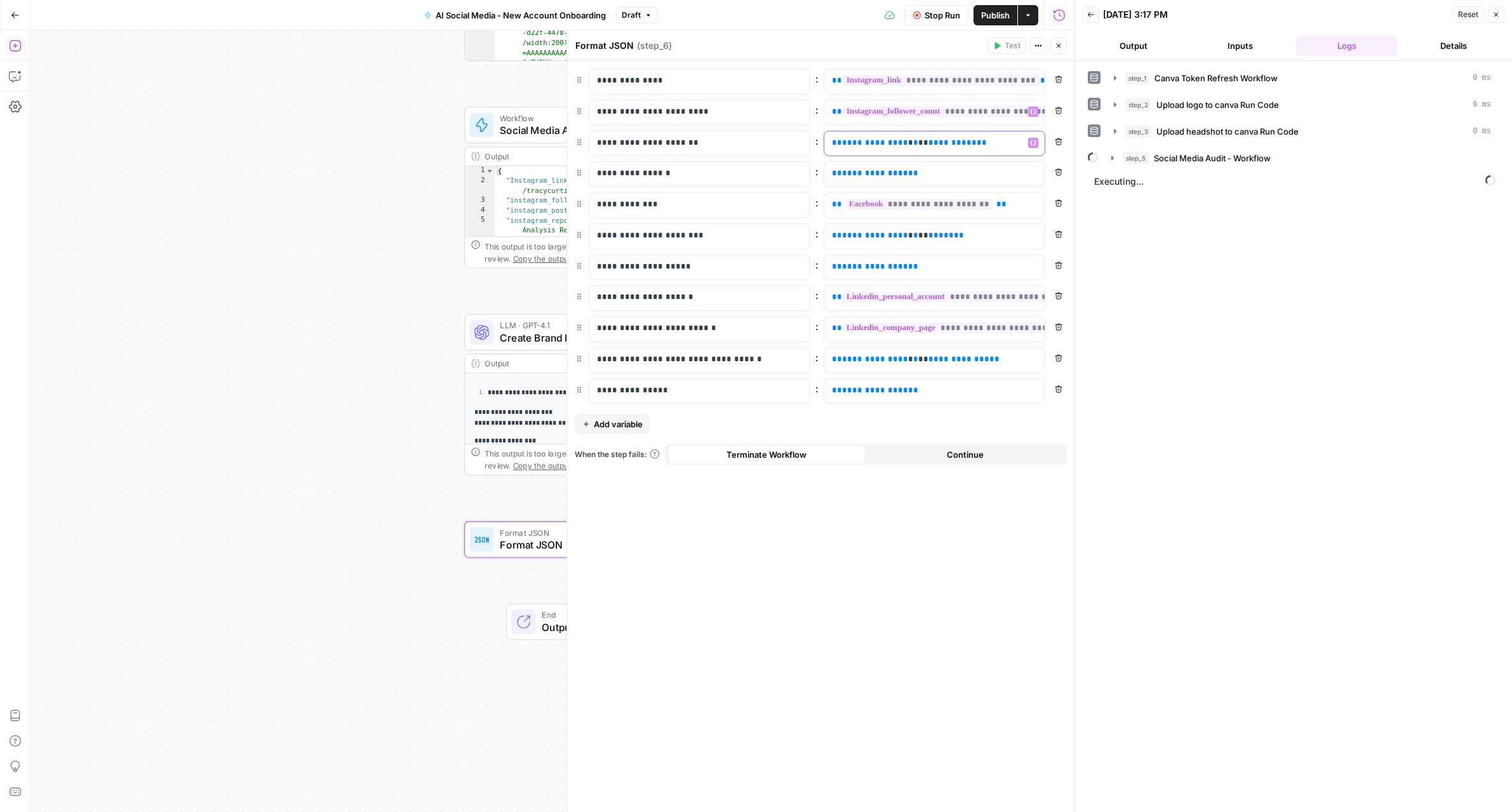
click at [998, 148] on p "**********" at bounding box center [934, 143] width 205 height 13
click at [1055, 141] on icon "button" at bounding box center [1059, 142] width 8 height 8
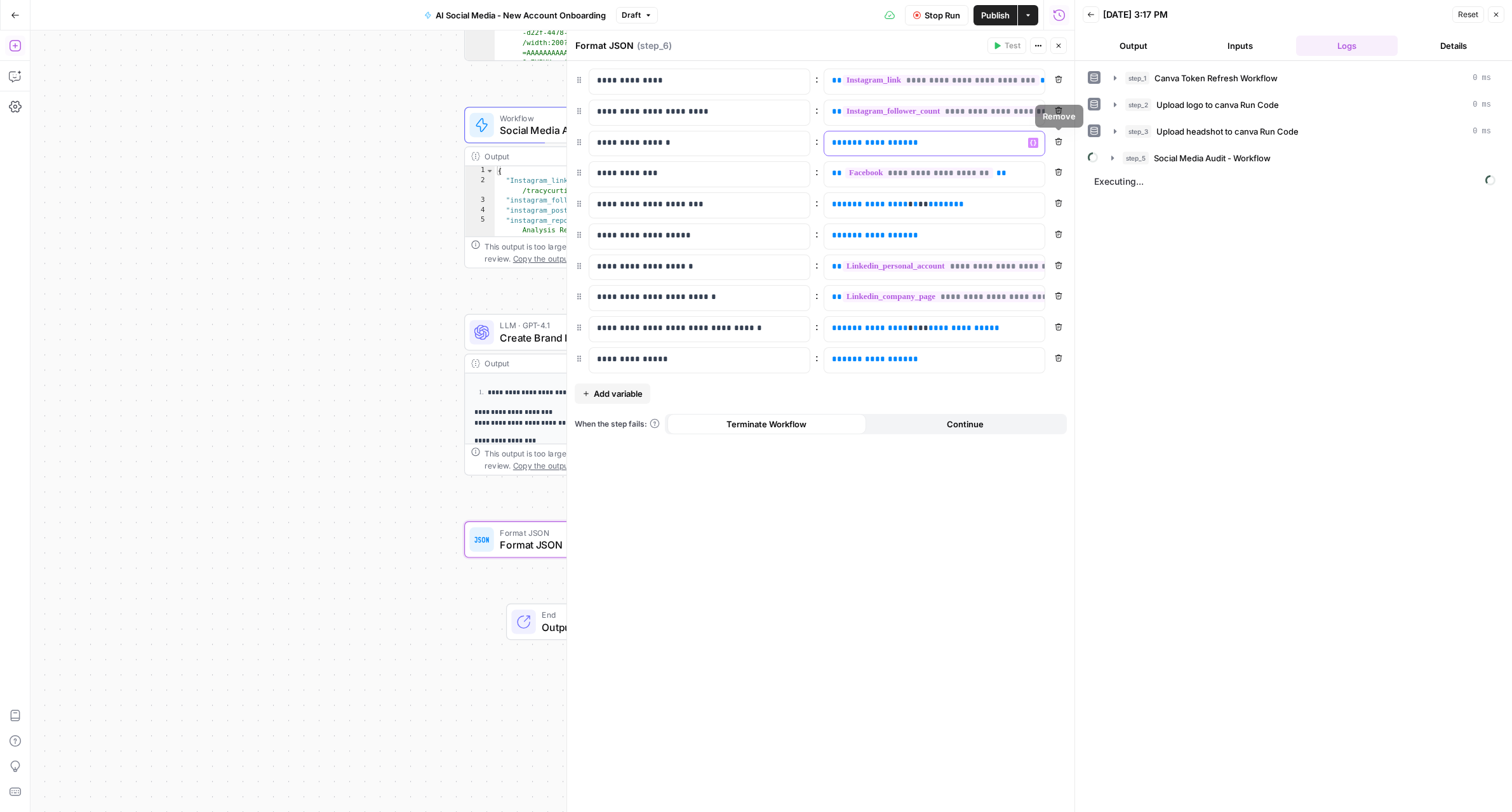
click at [1019, 144] on div "**********" at bounding box center [924, 144] width 200 height 25
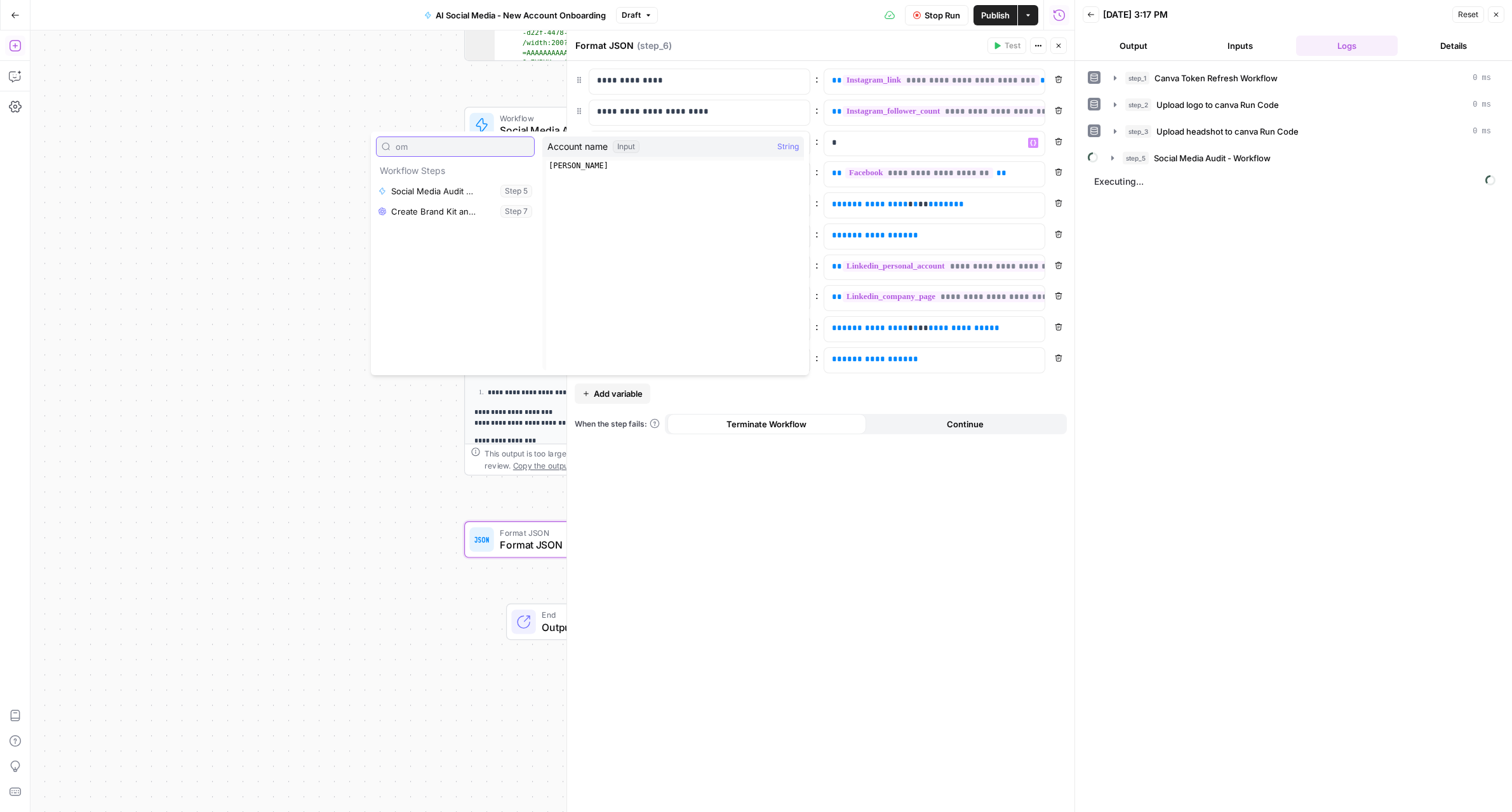
type input "o"
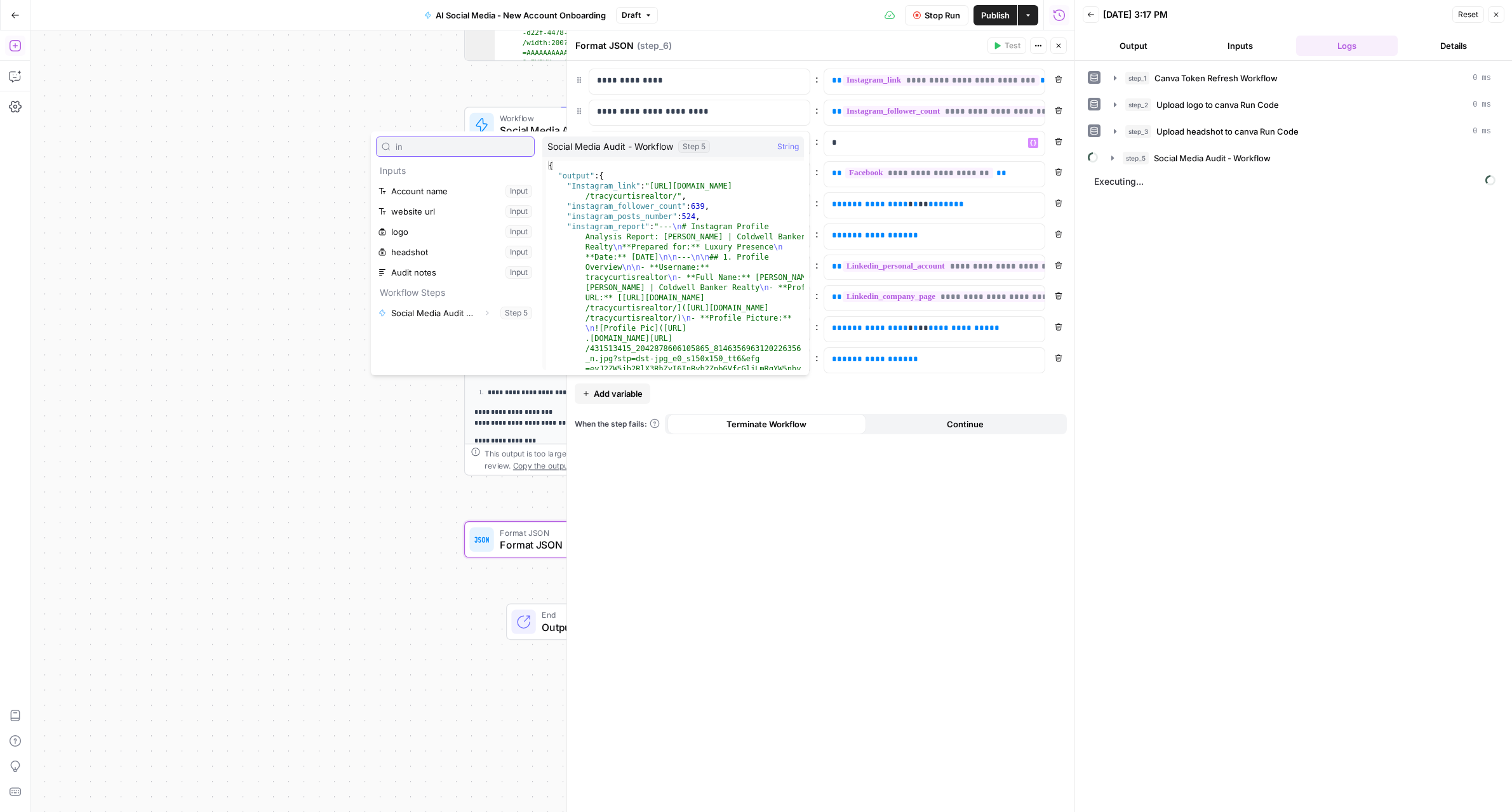
type input "in"
click at [486, 316] on icon "button" at bounding box center [487, 313] width 8 height 8
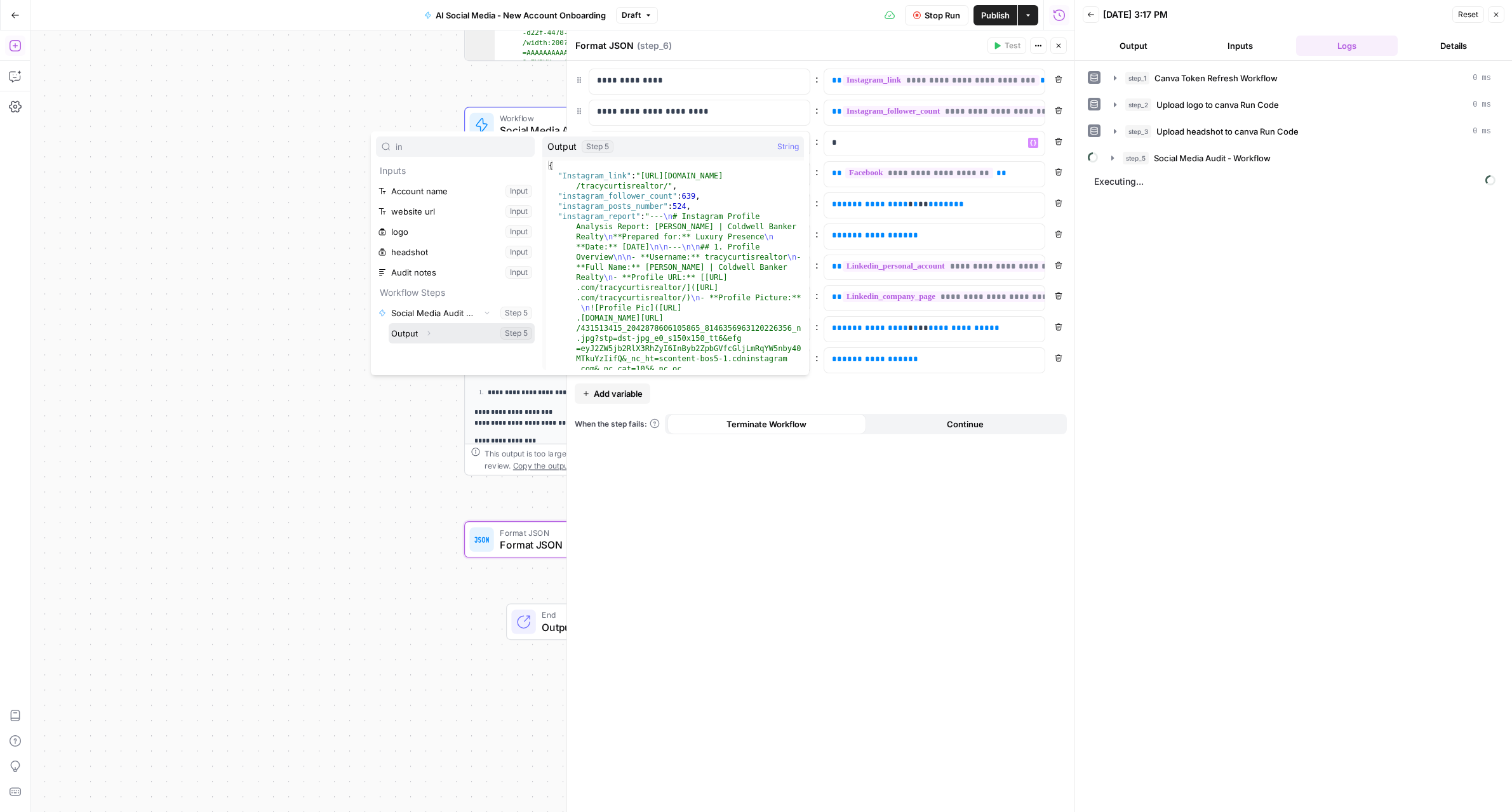
click at [423, 333] on button "Expand" at bounding box center [428, 333] width 16 height 16
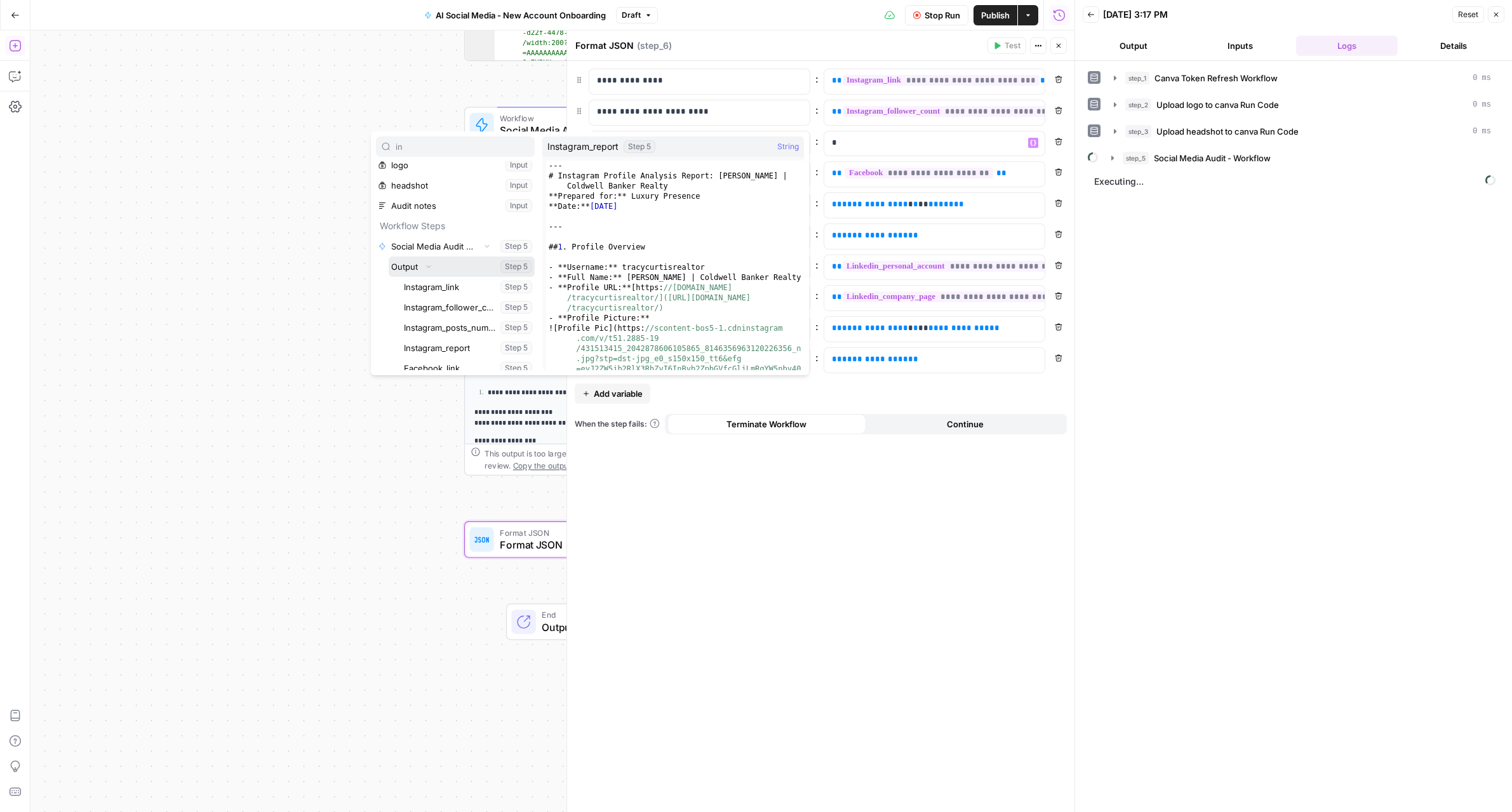
scroll to position [75, 0]
click at [438, 338] on button "Select variable Instagram_report" at bounding box center [468, 338] width 133 height 20
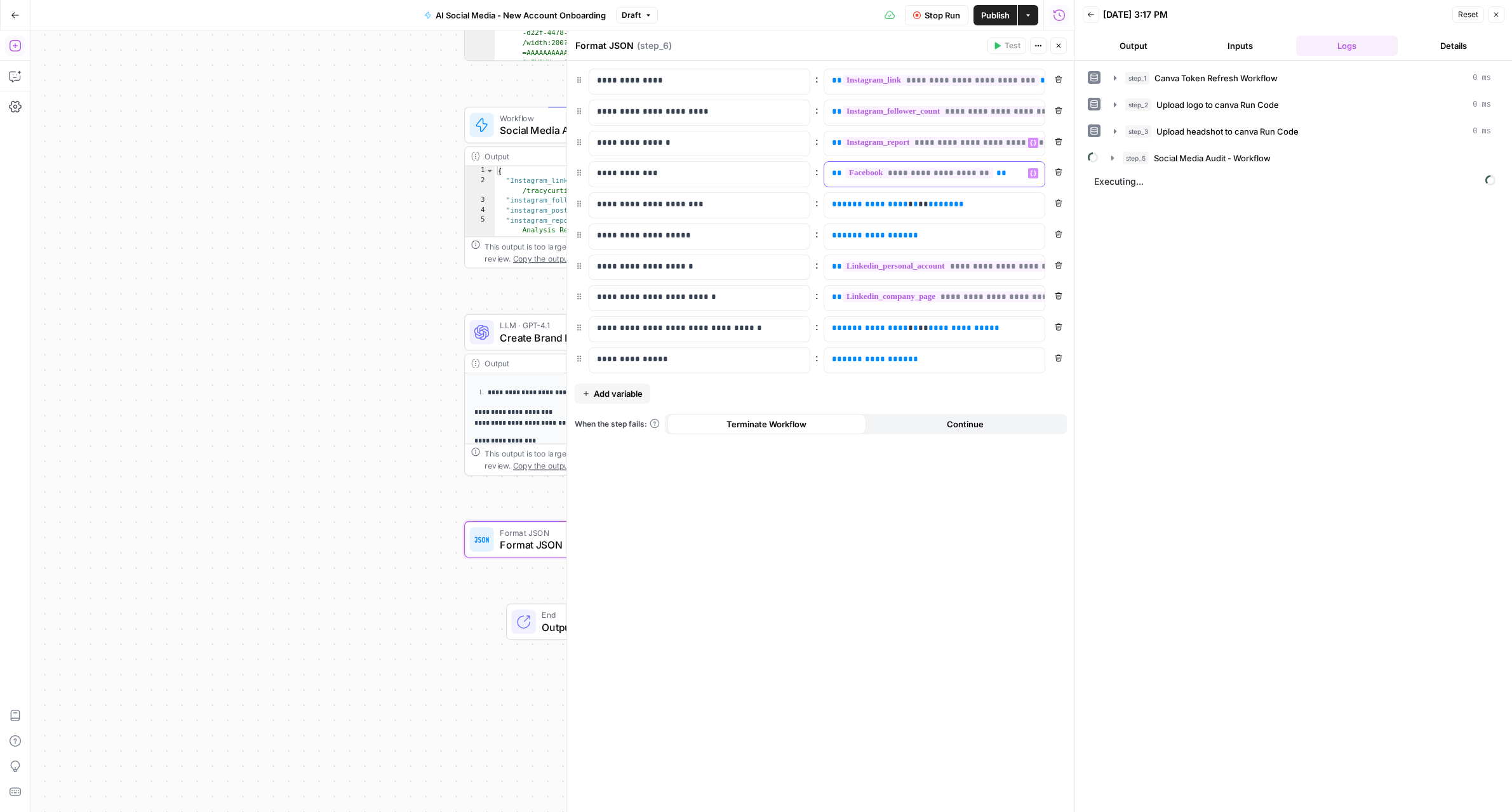
click at [1023, 174] on div "**********" at bounding box center [924, 175] width 200 height 25
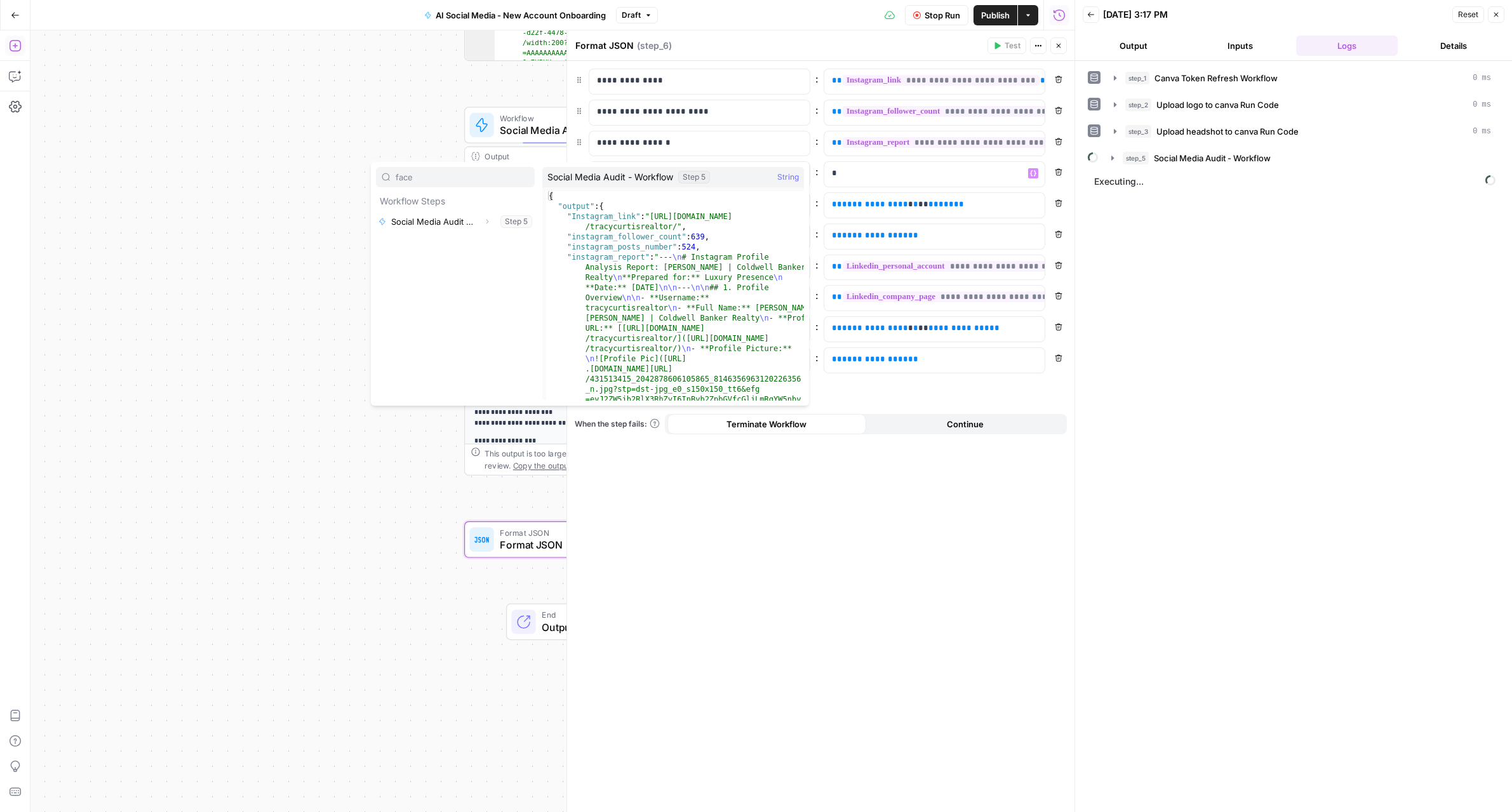
type input "face"
click at [481, 222] on button "Expand" at bounding box center [486, 221] width 16 height 16
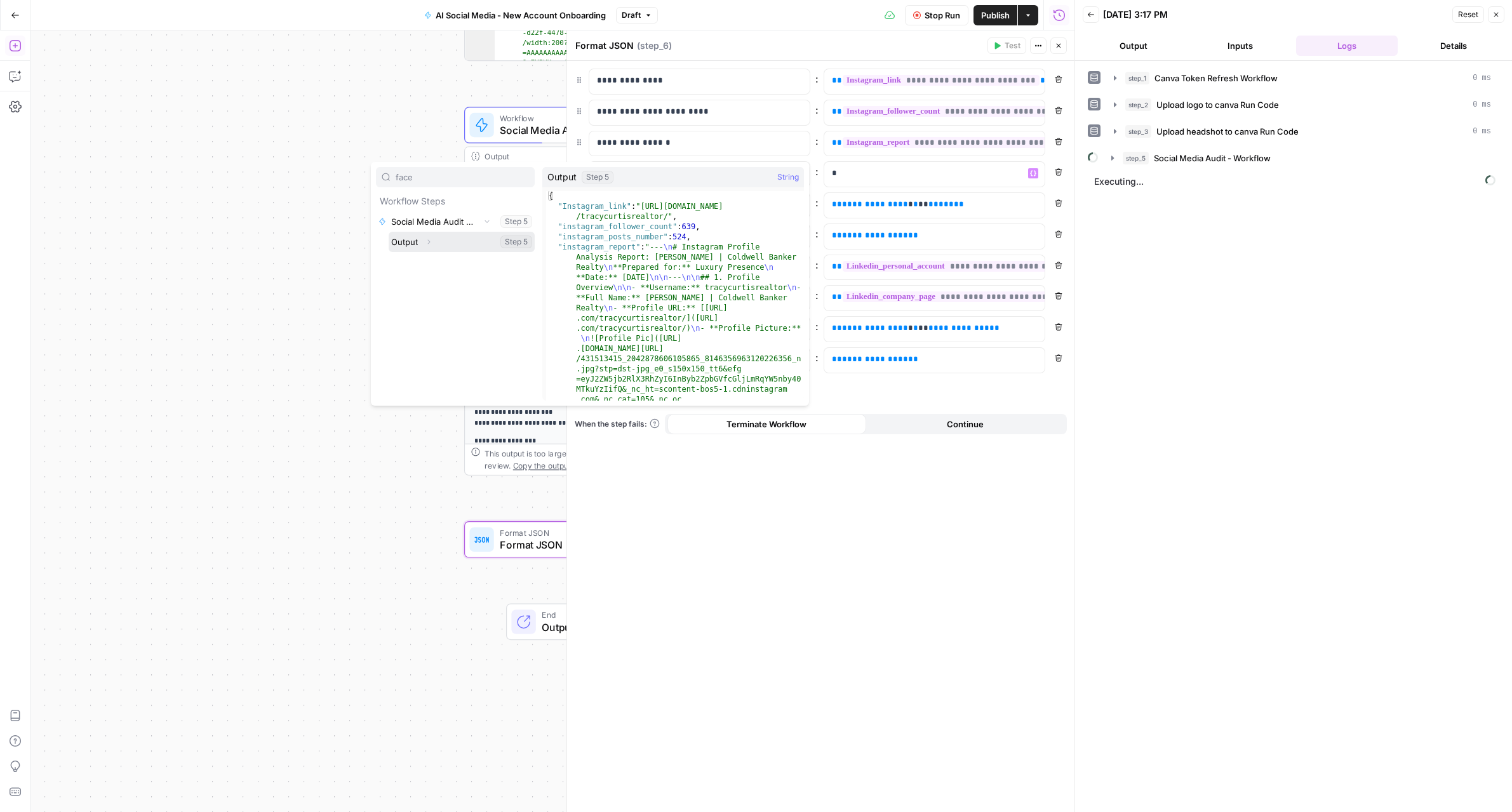
click at [425, 244] on icon "button" at bounding box center [428, 242] width 8 height 8
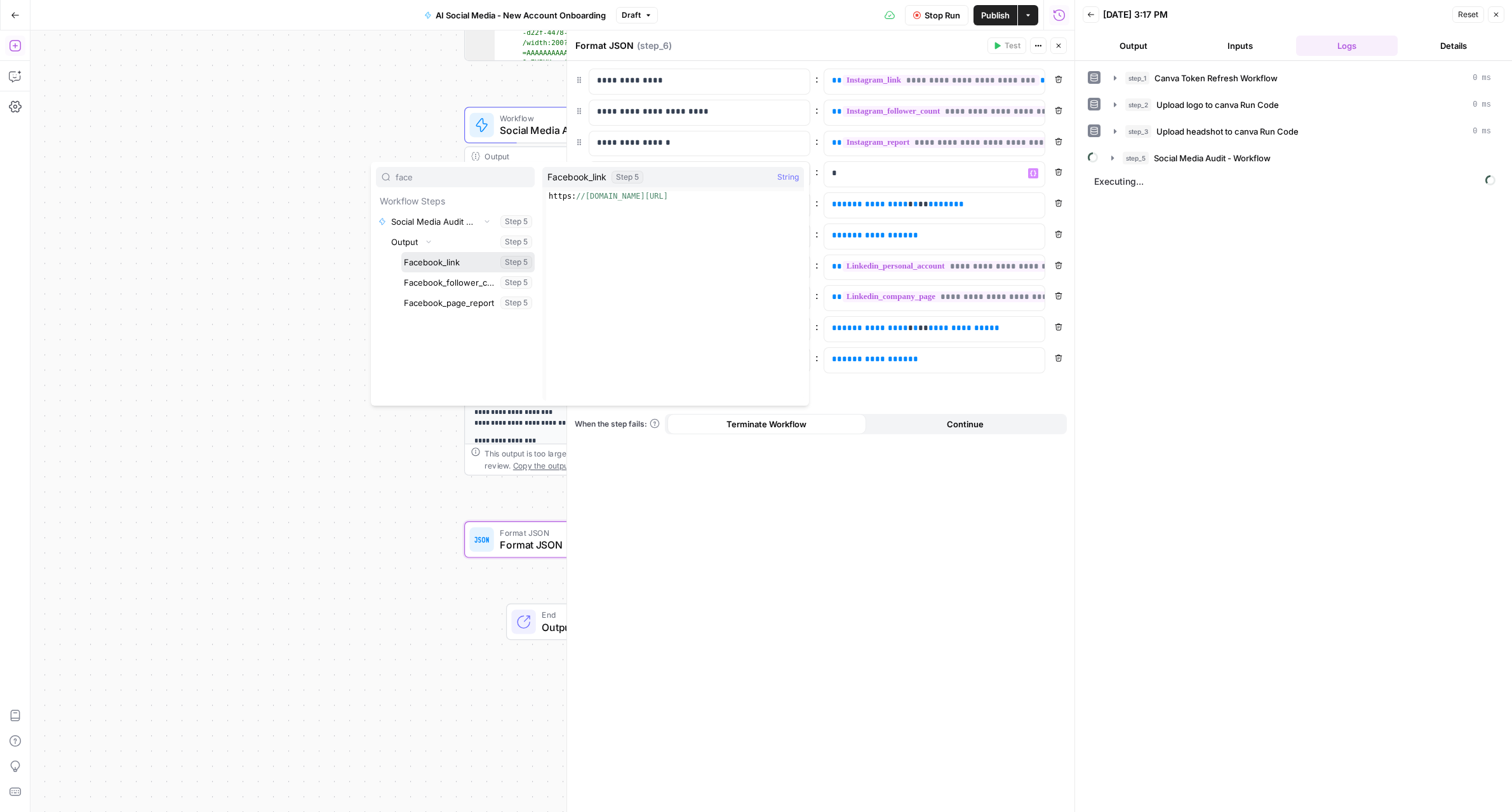
click at [444, 262] on button "Select variable Facebook_link" at bounding box center [468, 261] width 133 height 20
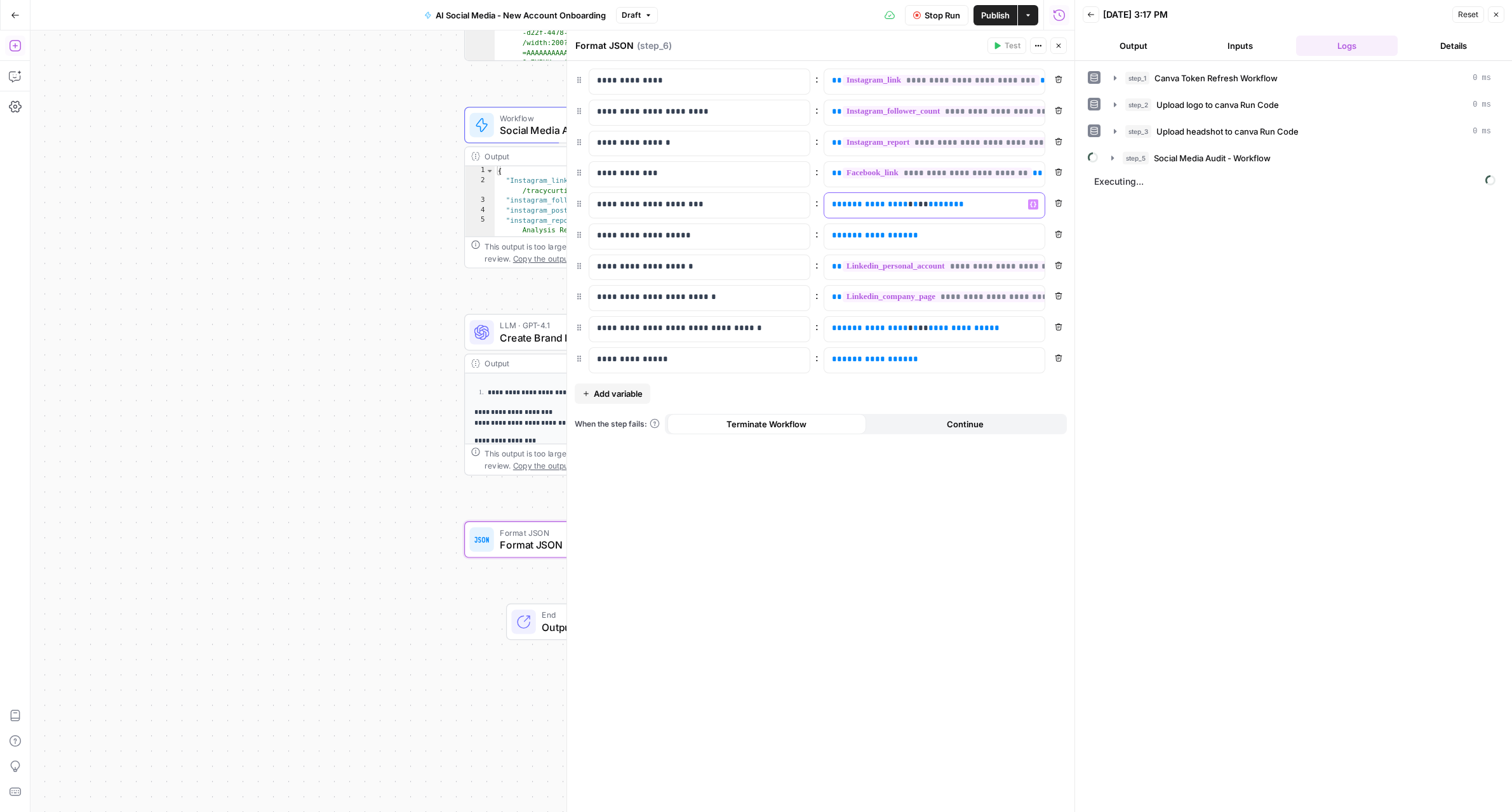
drag, startPoint x: 955, startPoint y: 206, endPoint x: 803, endPoint y: 203, distance: 152.0
click at [803, 203] on div "**********" at bounding box center [821, 205] width 492 height 26
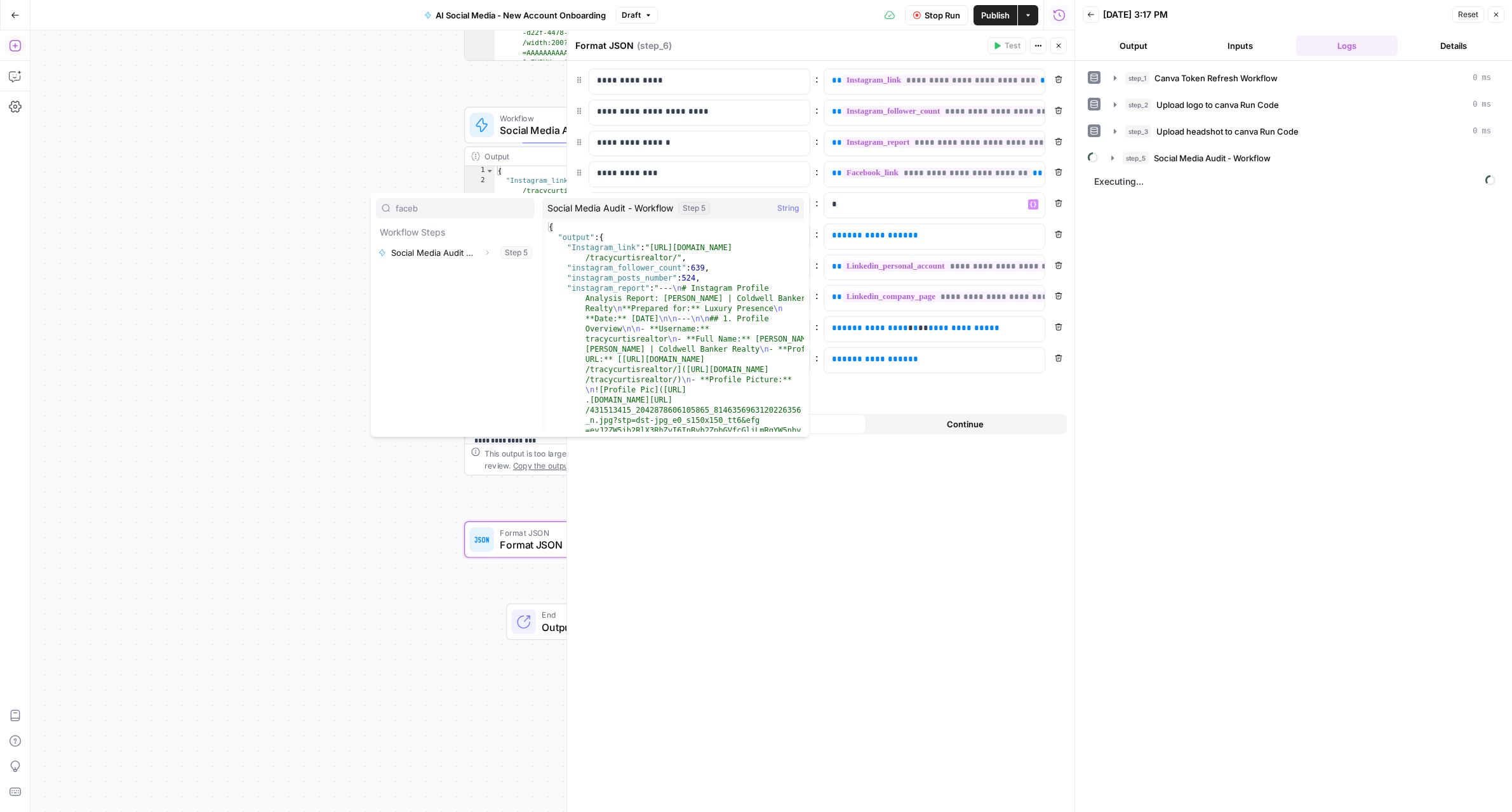
type input "faceb"
click at [490, 250] on icon "button" at bounding box center [487, 253] width 8 height 8
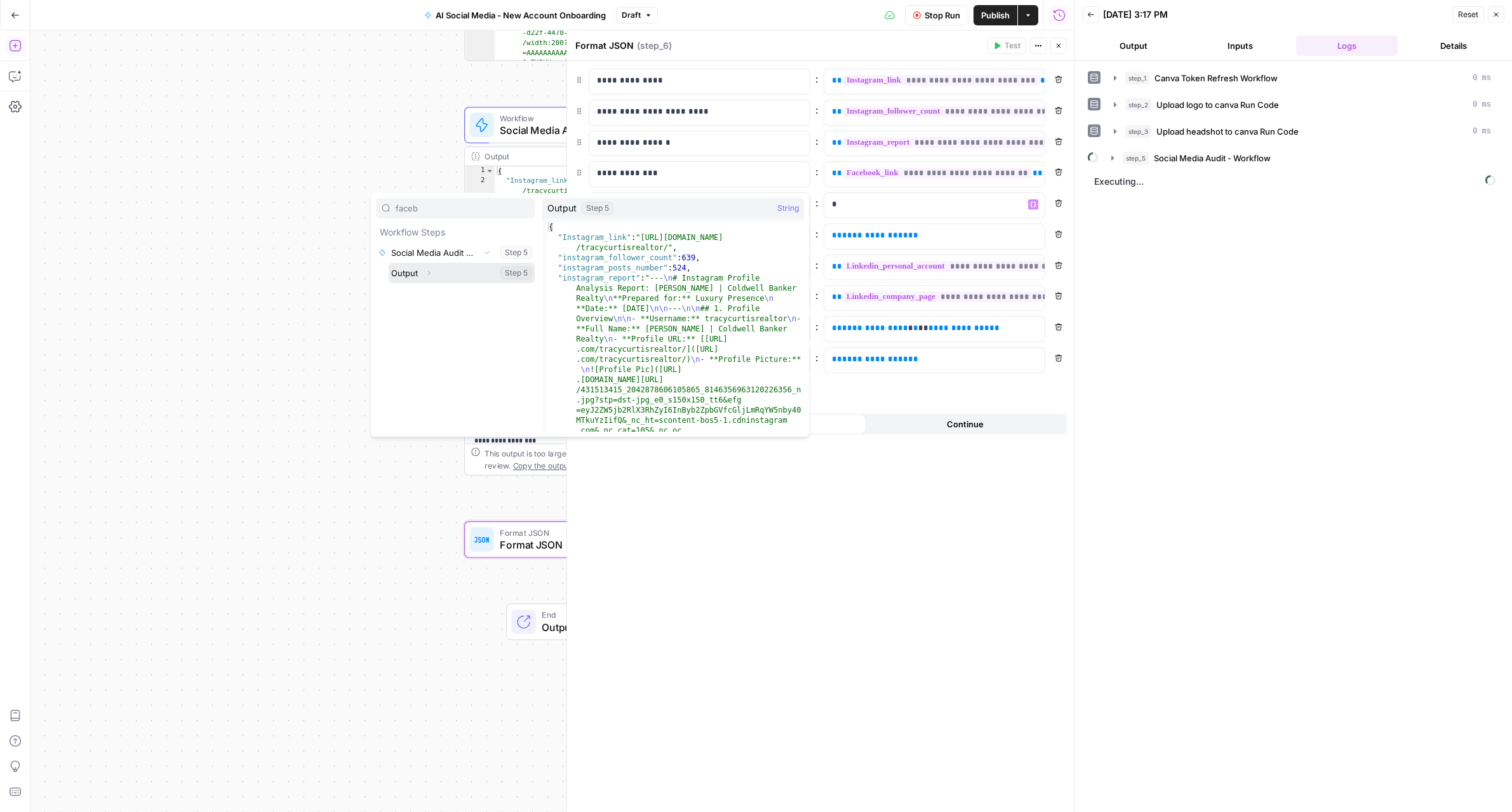
click at [420, 276] on button "Expand" at bounding box center [428, 273] width 16 height 16
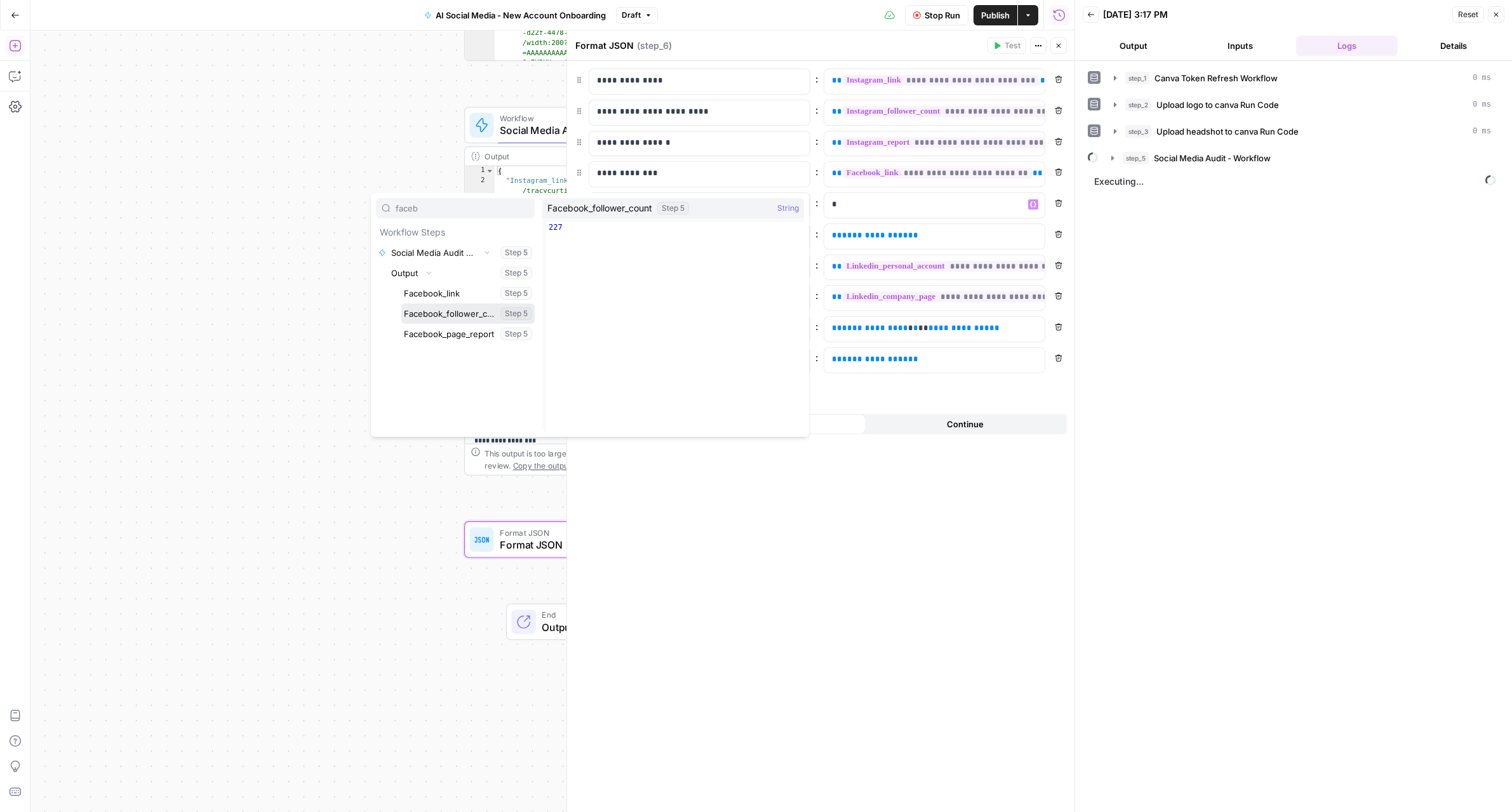
click at [432, 310] on button "Select variable Facebook_follower_count" at bounding box center [468, 313] width 133 height 20
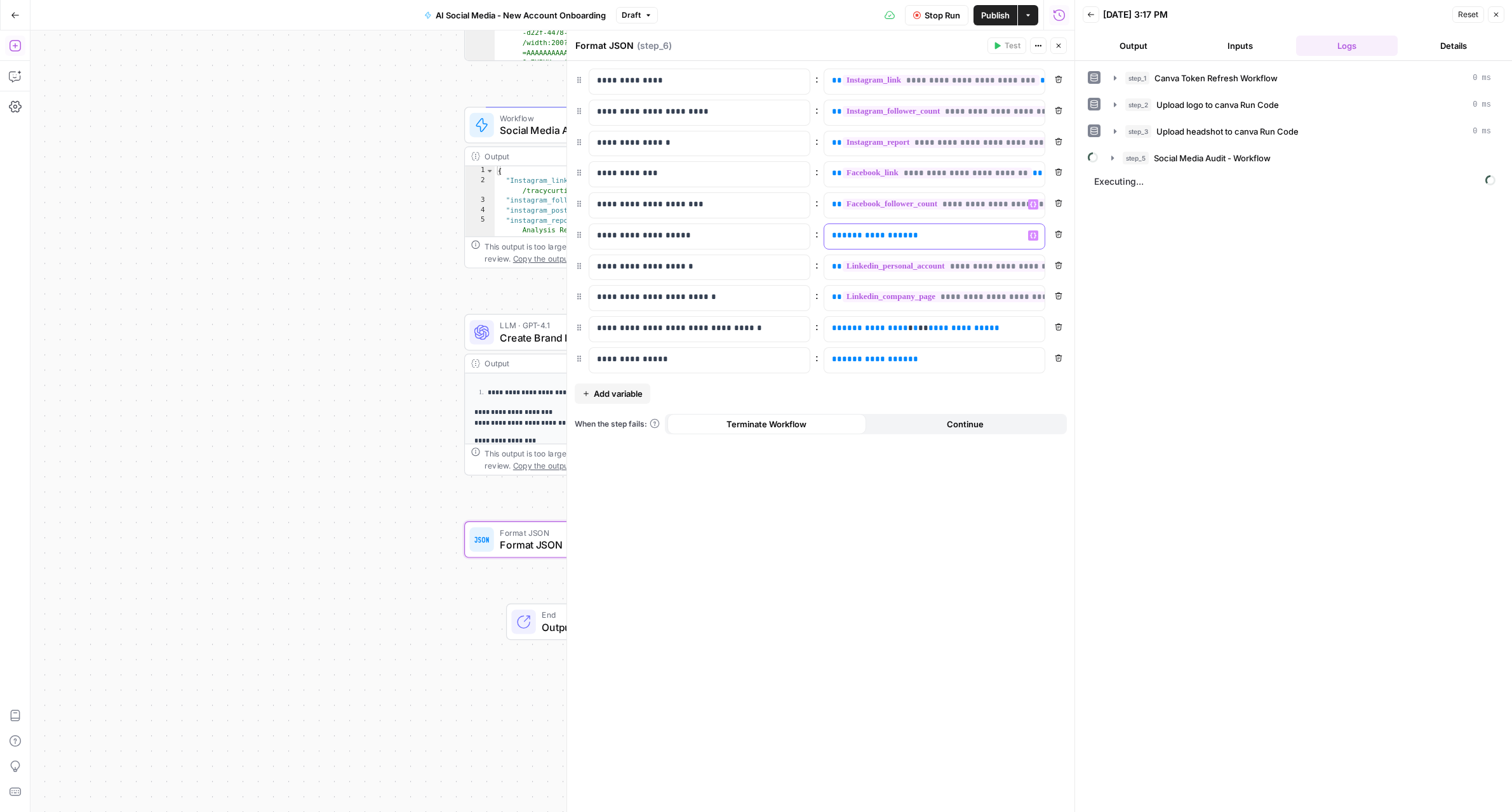
click at [906, 235] on p "**********" at bounding box center [925, 235] width 185 height 13
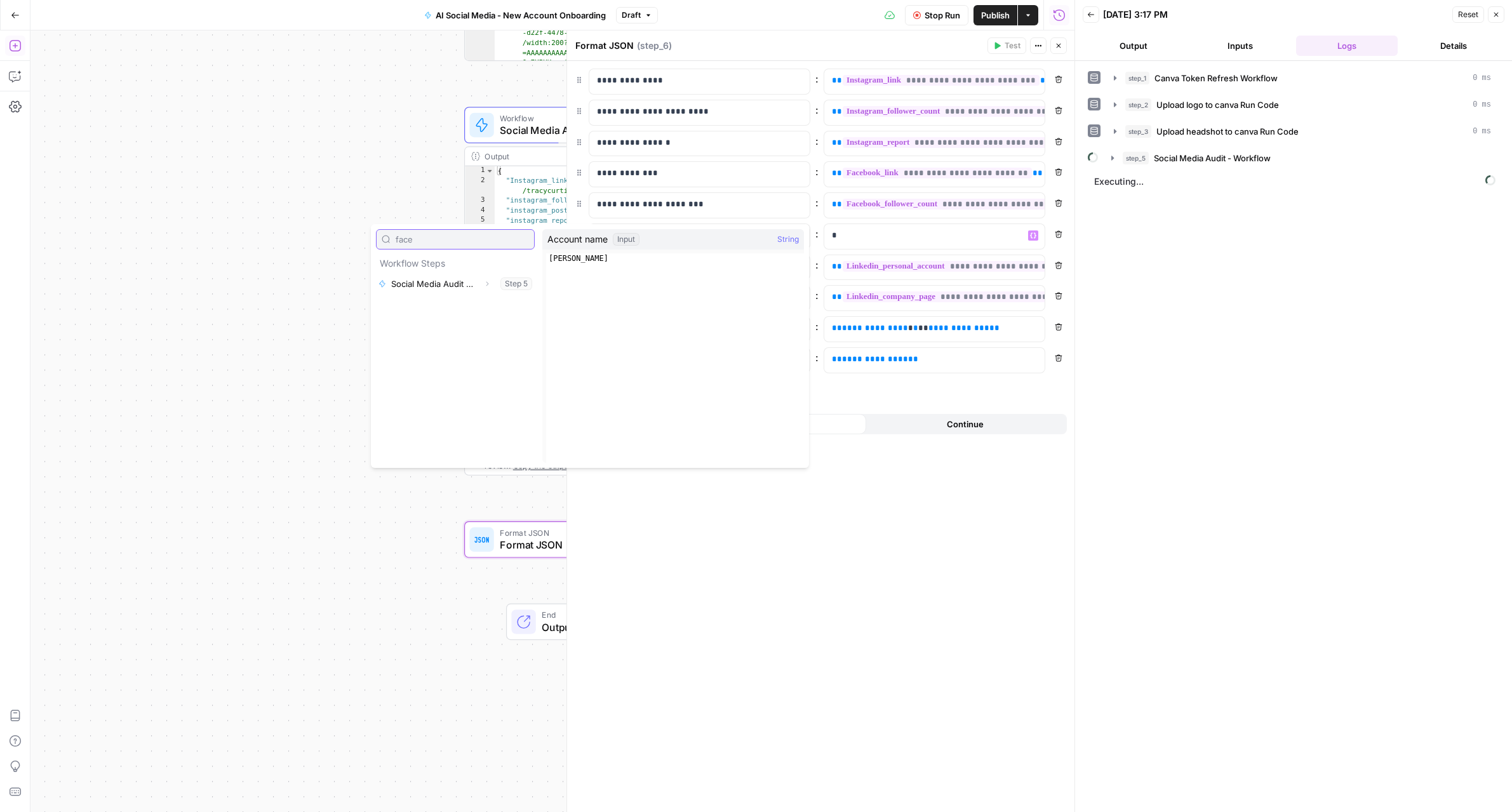
type input "face"
click at [510, 356] on div "face Workflow Steps Social Media Audit - Workflow Expand Step 5" at bounding box center [455, 346] width 159 height 233
click at [484, 282] on icon "button" at bounding box center [487, 284] width 8 height 8
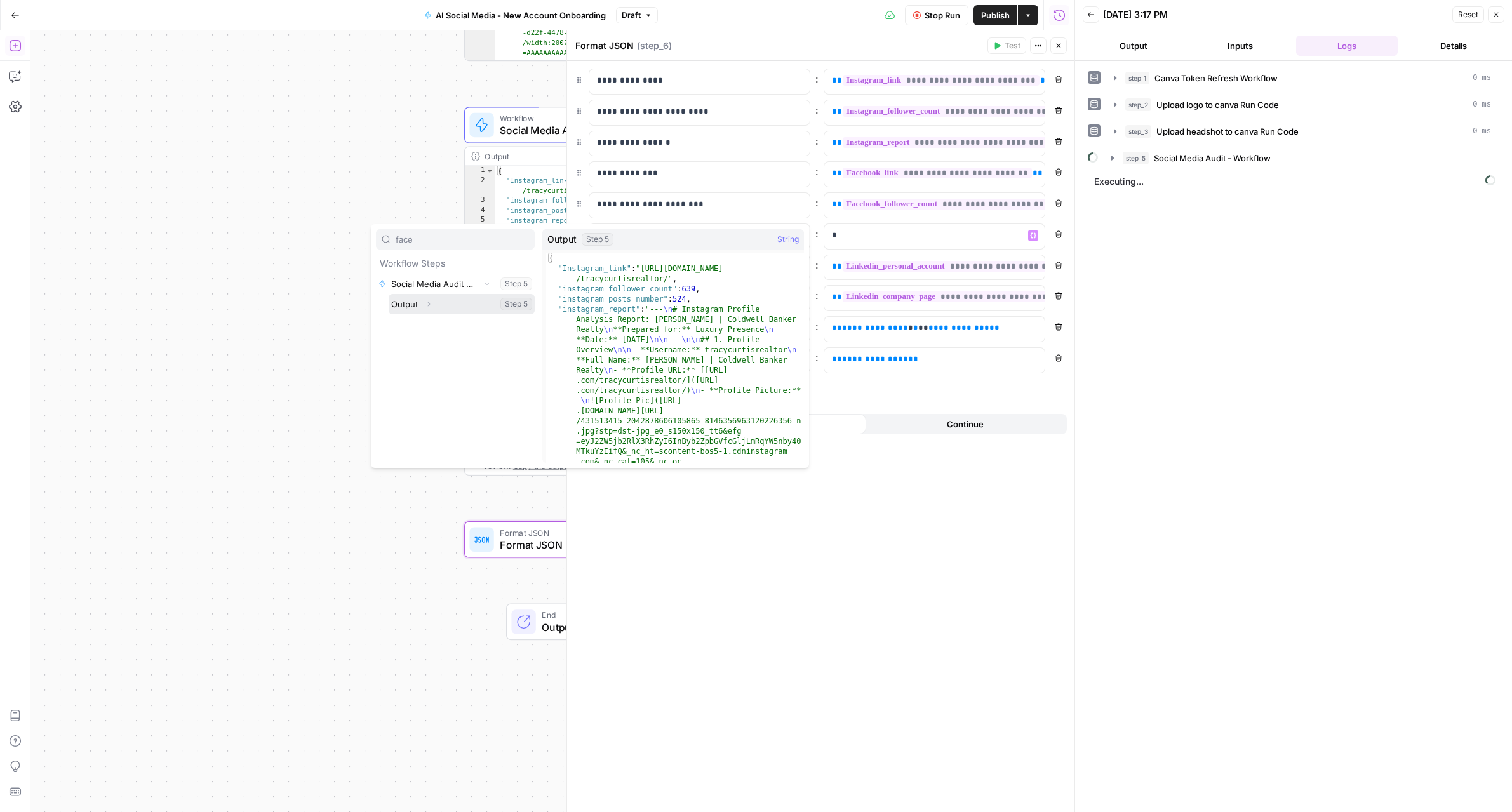
click at [429, 310] on button "Expand" at bounding box center [428, 304] width 16 height 16
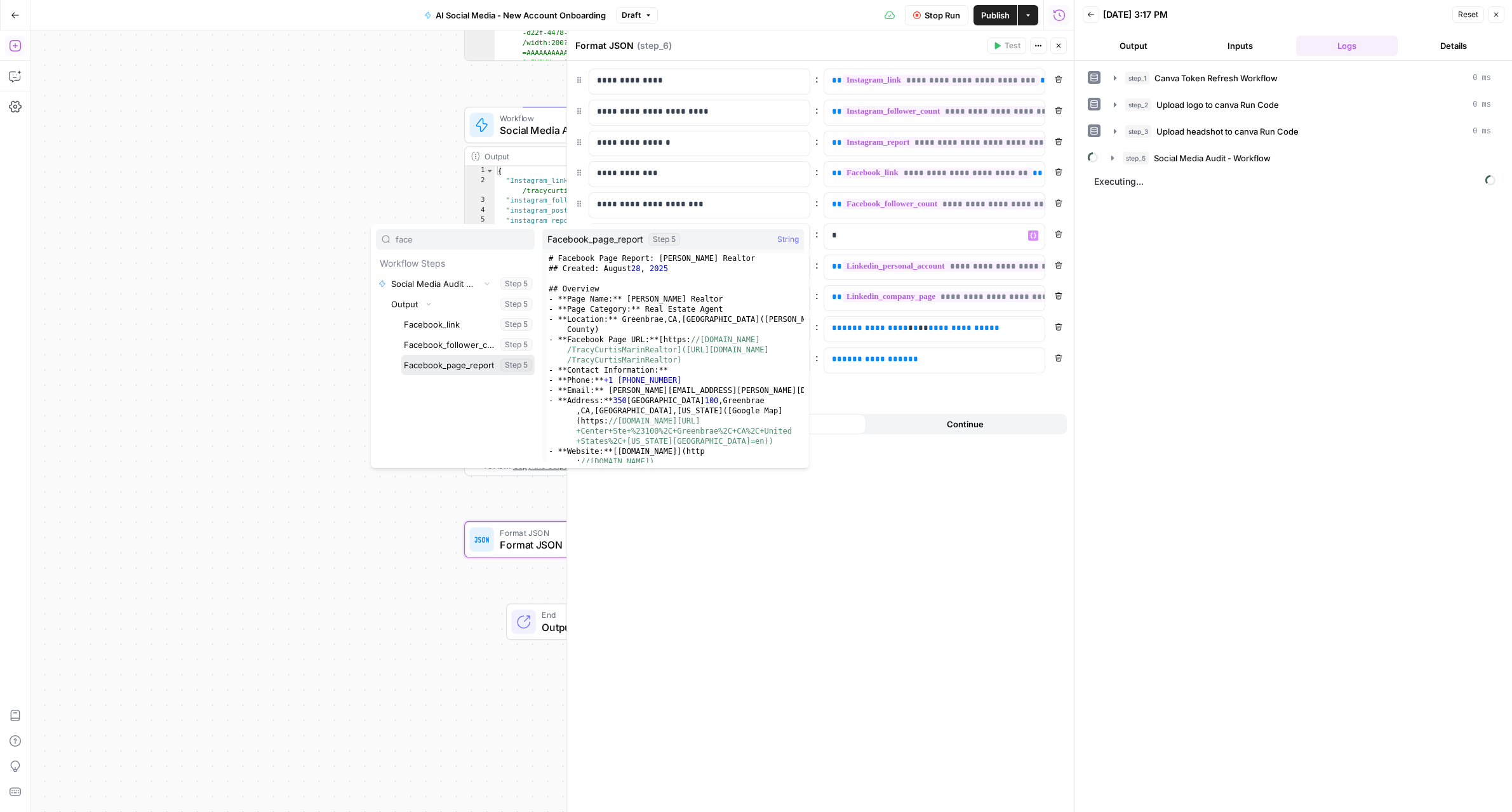
click at [444, 358] on button "Select variable Facebook_page_report" at bounding box center [468, 365] width 133 height 20
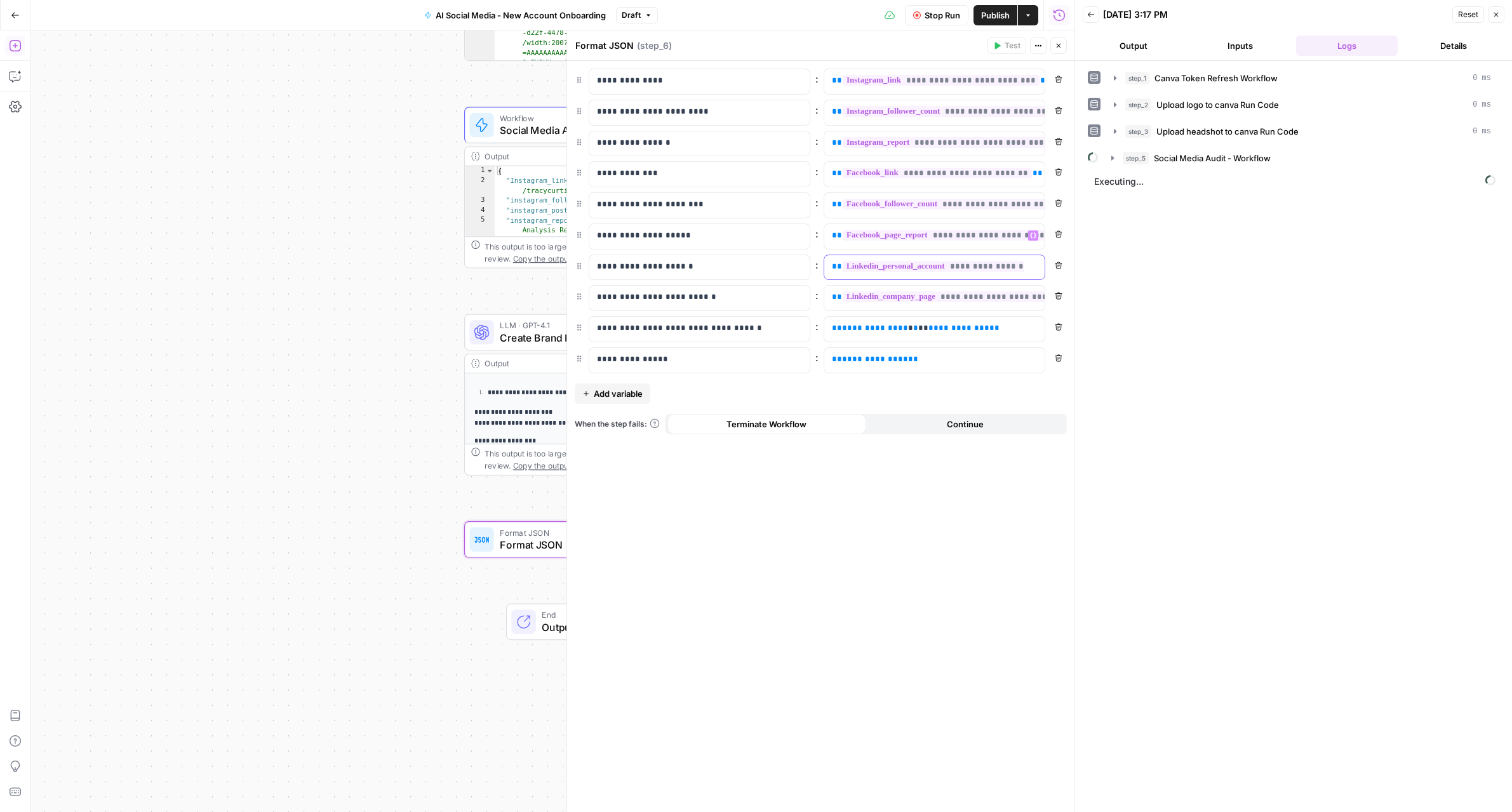
click at [878, 270] on span "**********" at bounding box center [988, 266] width 291 height 11
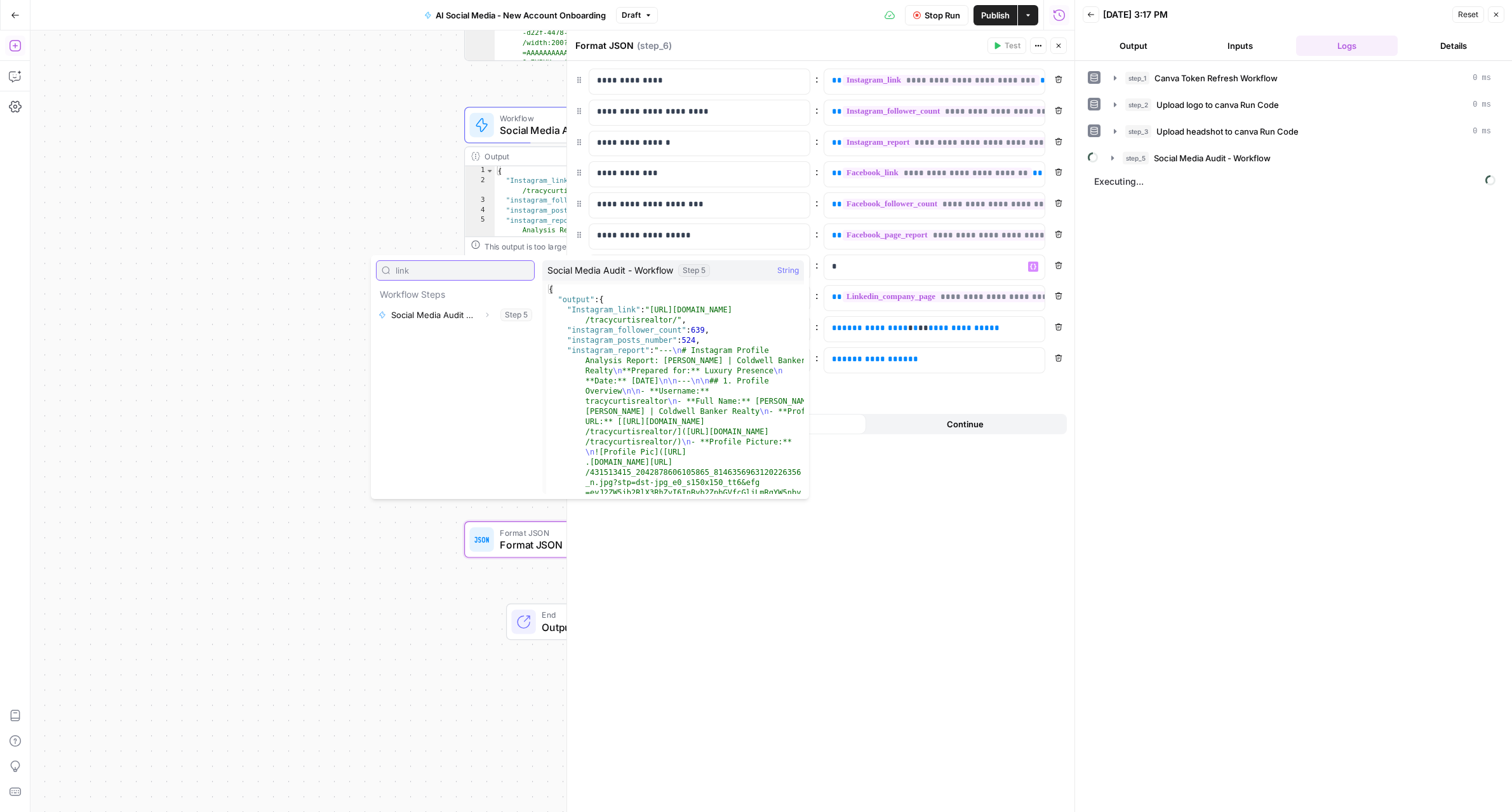
type input "link"
click at [484, 309] on button "Expand" at bounding box center [486, 314] width 16 height 16
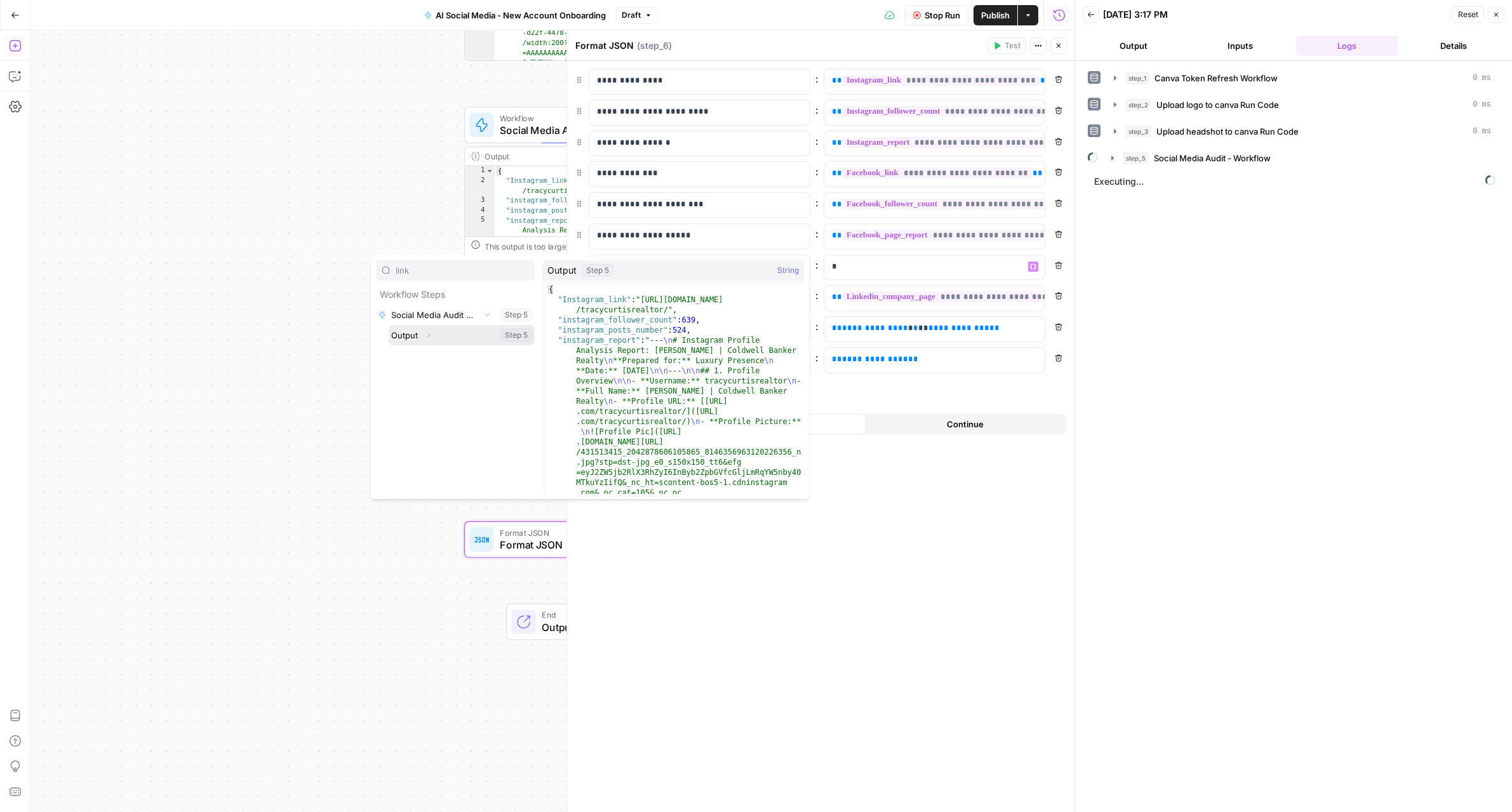
click at [428, 338] on icon "button" at bounding box center [428, 336] width 8 height 8
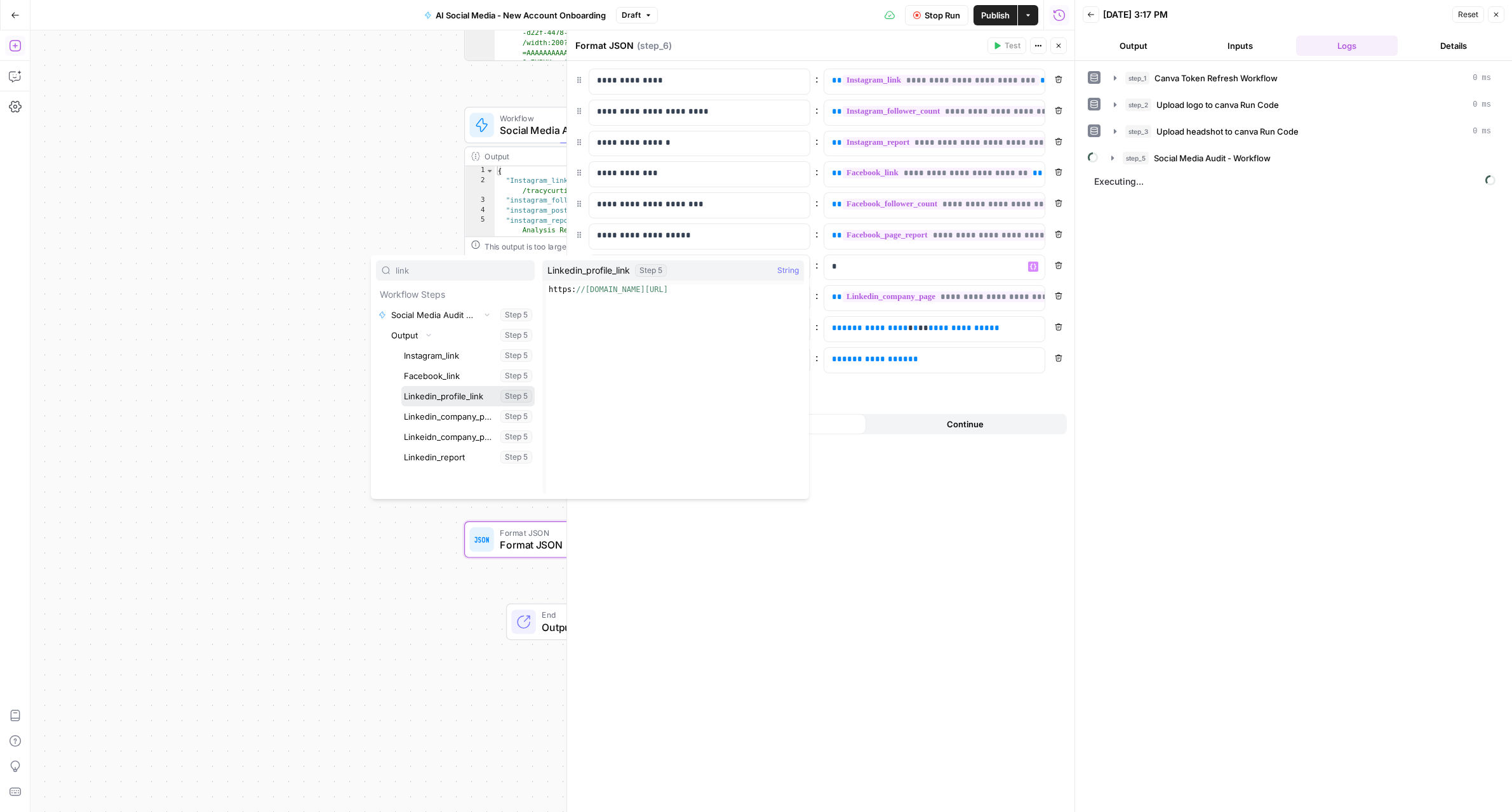
click at [437, 402] on button "Select variable Linkedin_profile_link" at bounding box center [468, 395] width 133 height 20
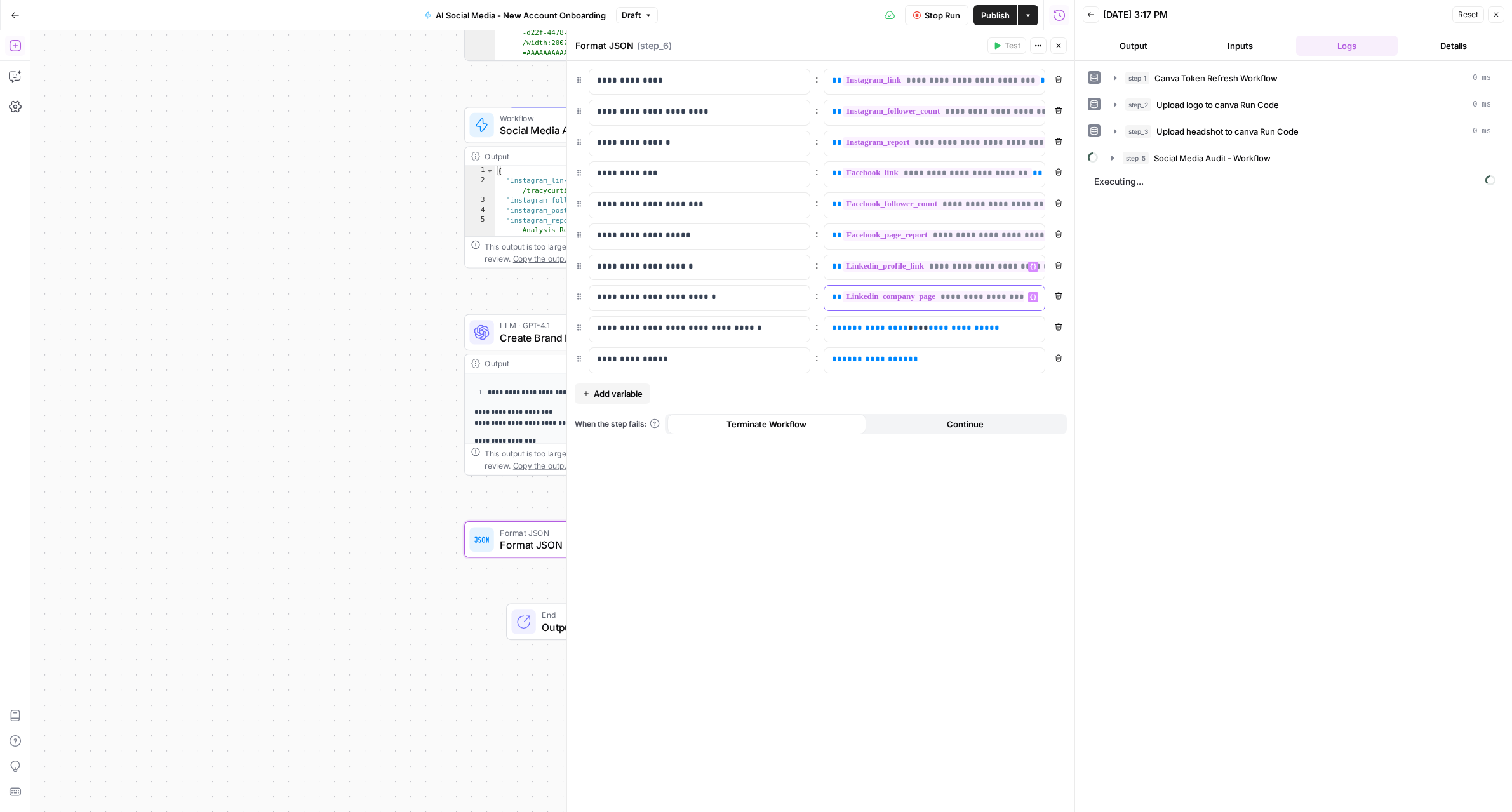
click at [1025, 307] on div "**********" at bounding box center [934, 298] width 220 height 25
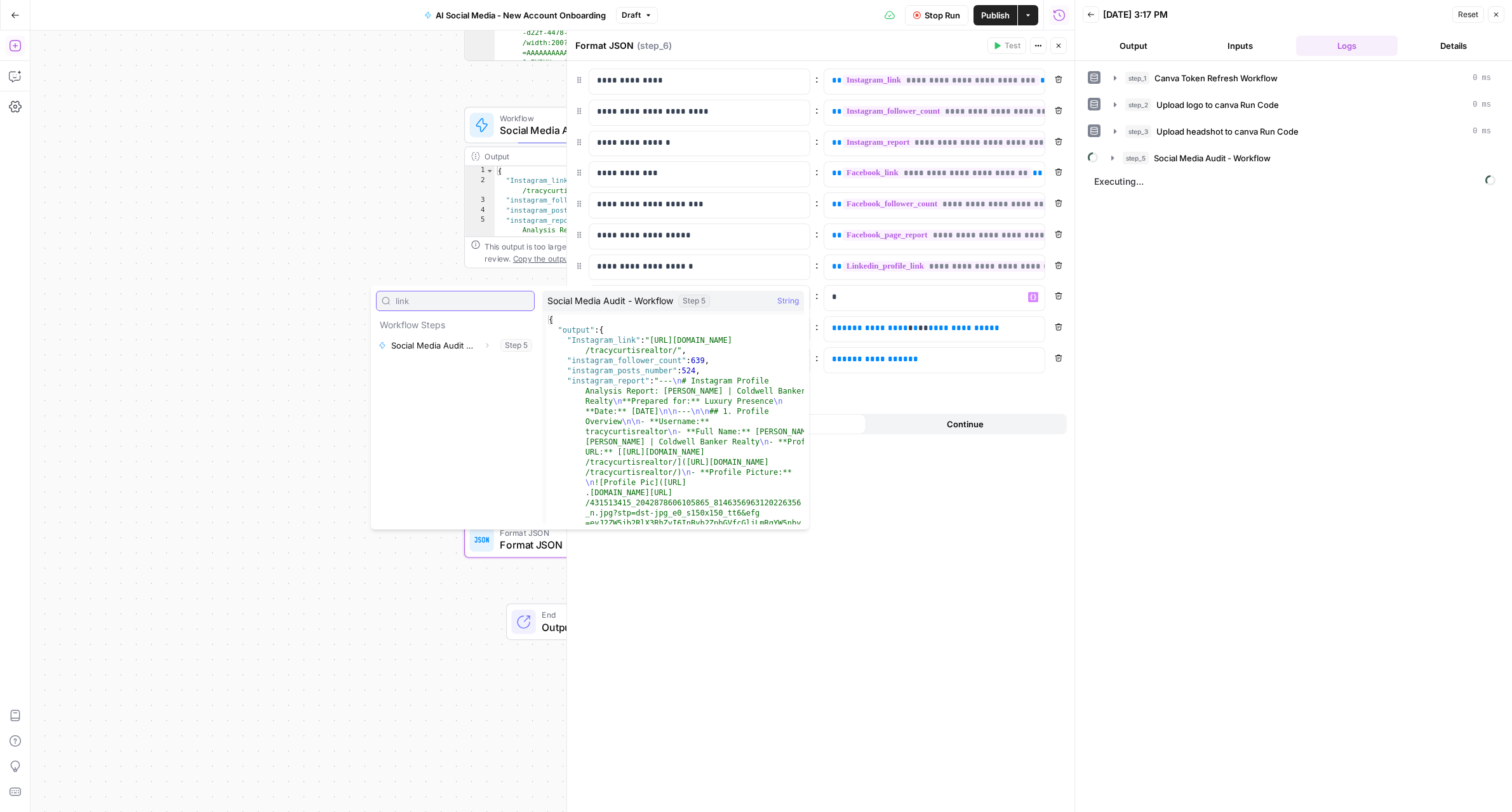
type input "link"
click at [486, 346] on icon "button" at bounding box center [487, 345] width 8 height 8
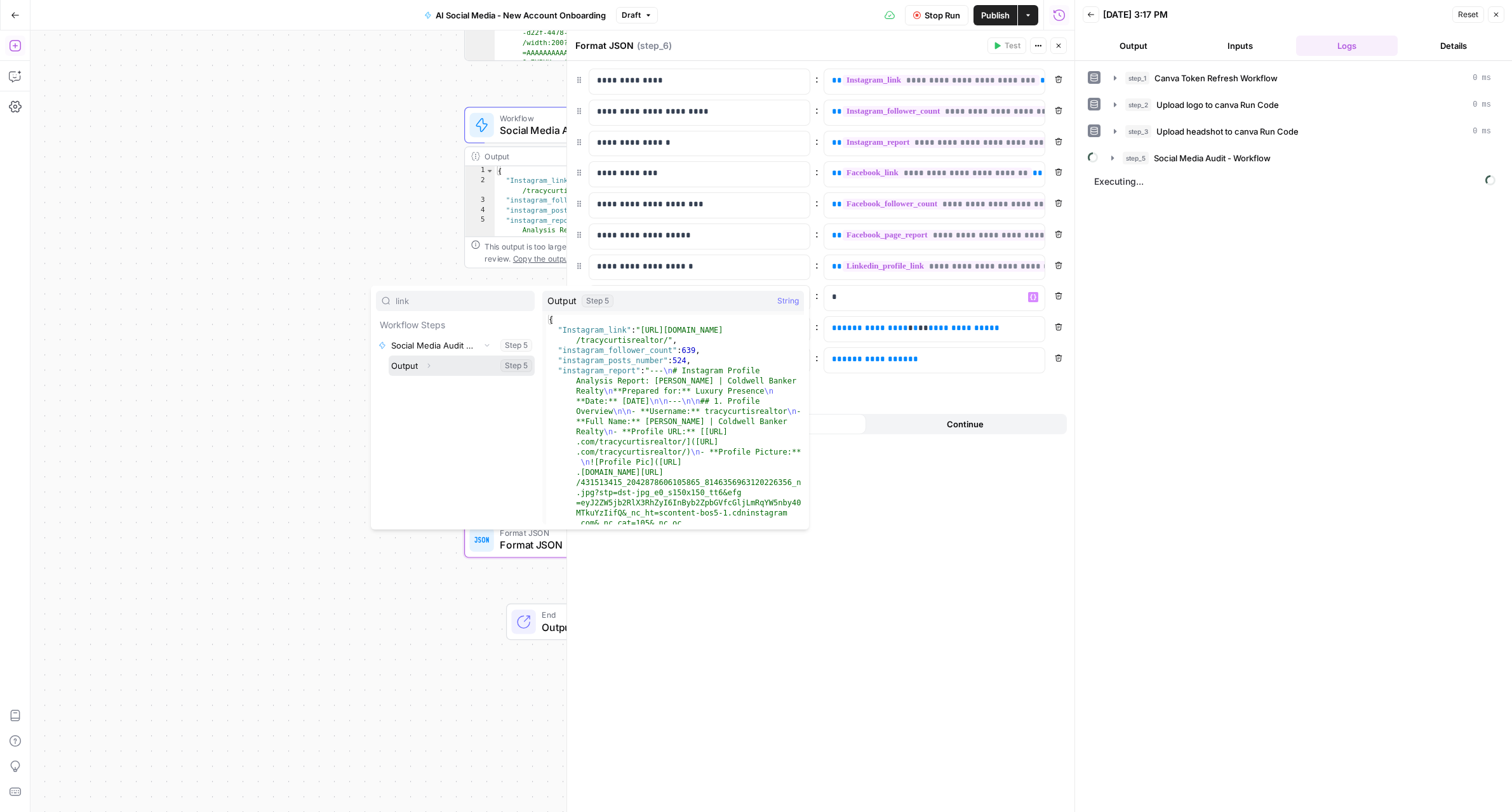
click at [428, 367] on icon "button" at bounding box center [428, 365] width 3 height 5
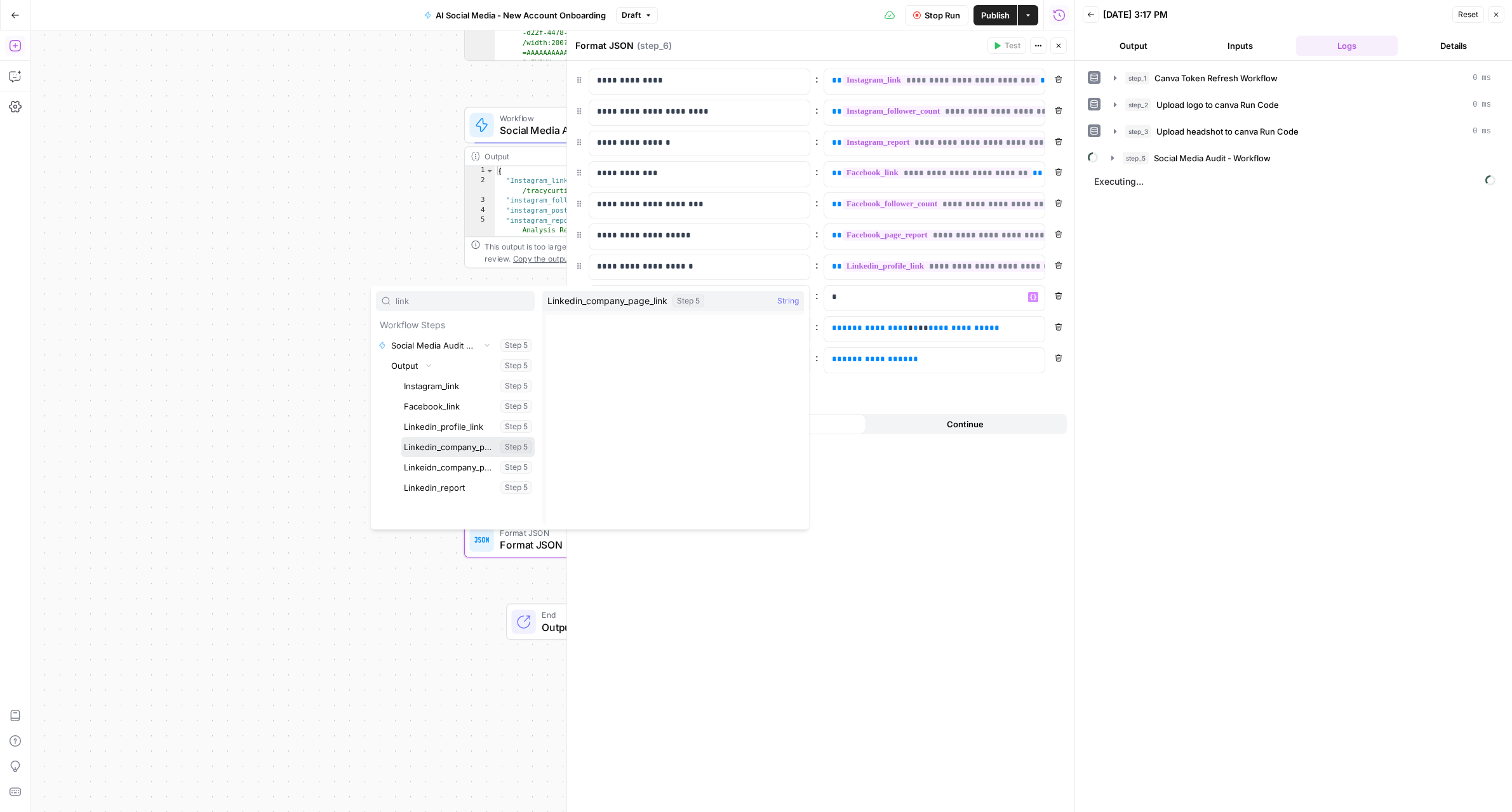
click at [447, 452] on button "Select variable Linkedin_company_page_link" at bounding box center [468, 447] width 133 height 20
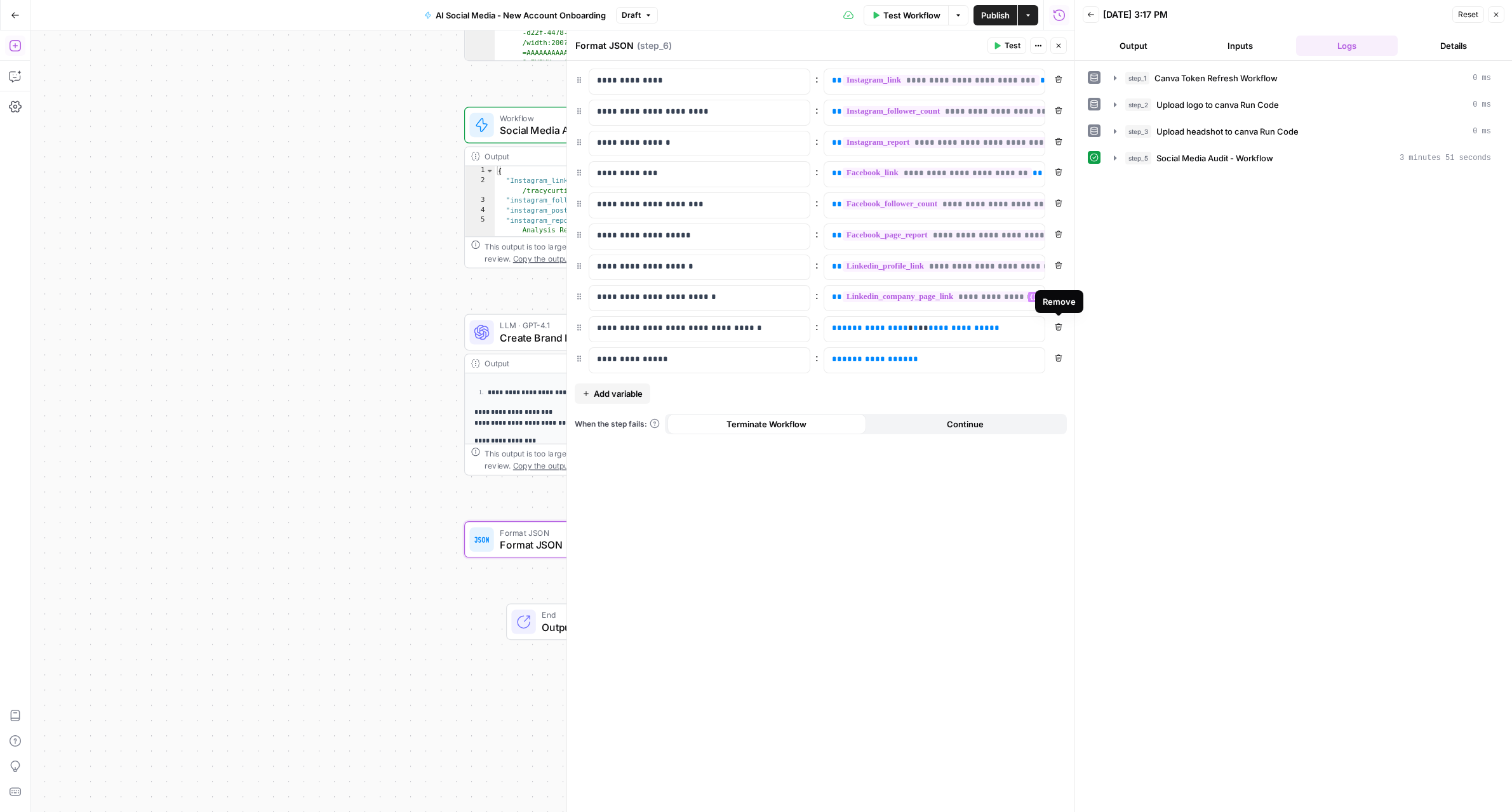
click at [1057, 331] on button "Remove" at bounding box center [1058, 327] width 16 height 16
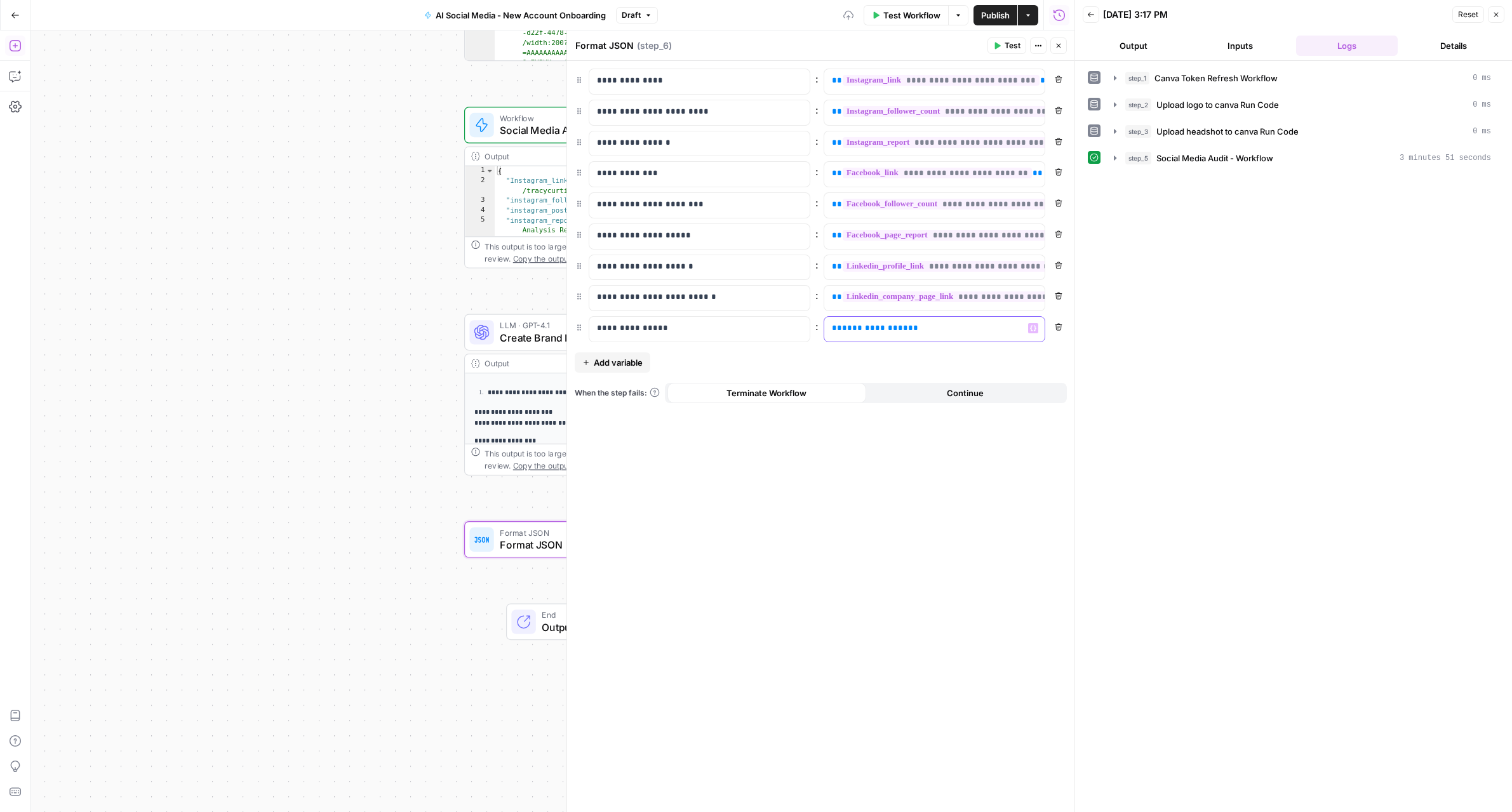
click at [967, 334] on p "**********" at bounding box center [925, 328] width 185 height 13
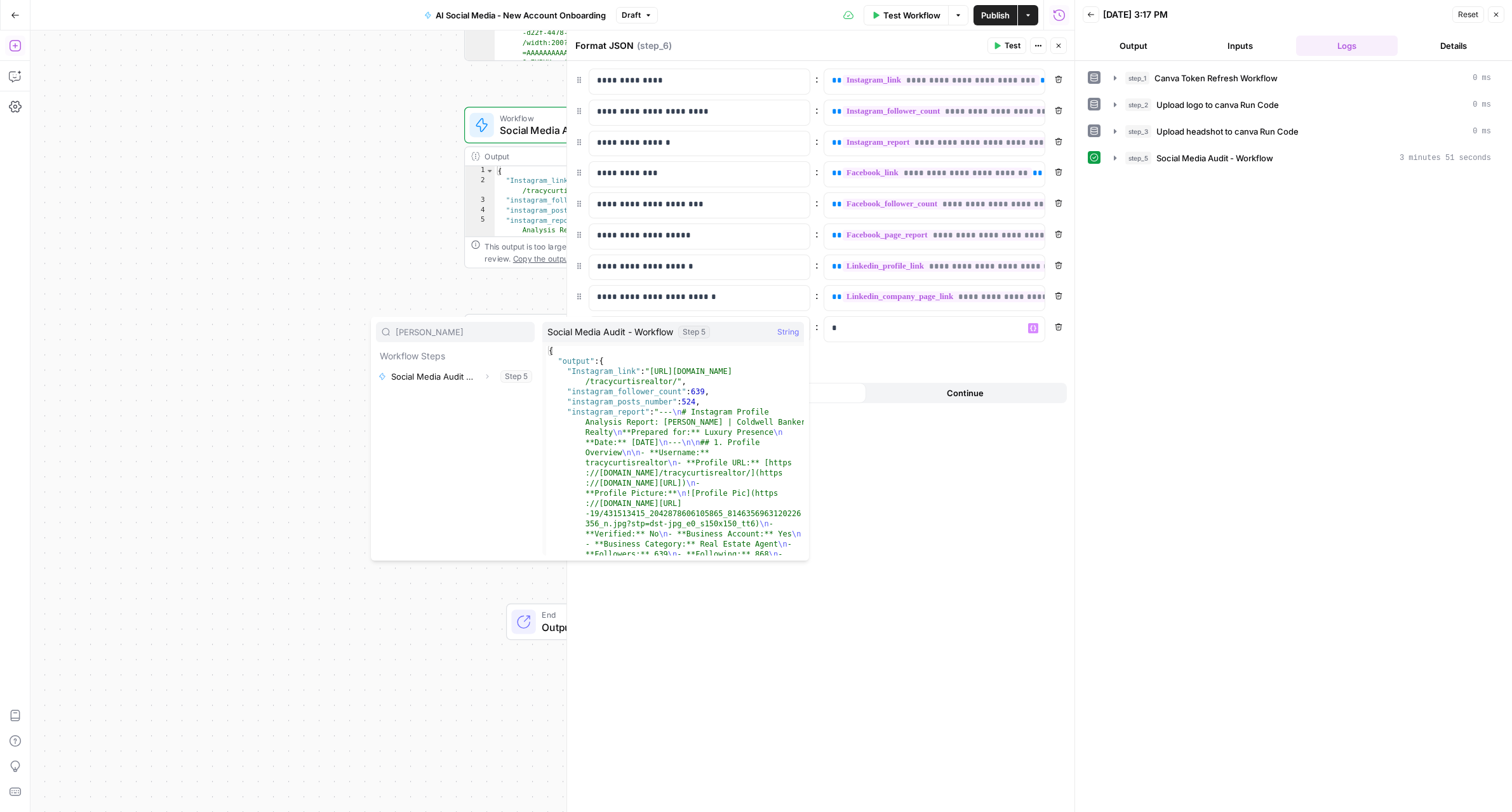
type input "linke"
click at [486, 373] on icon "button" at bounding box center [487, 376] width 8 height 8
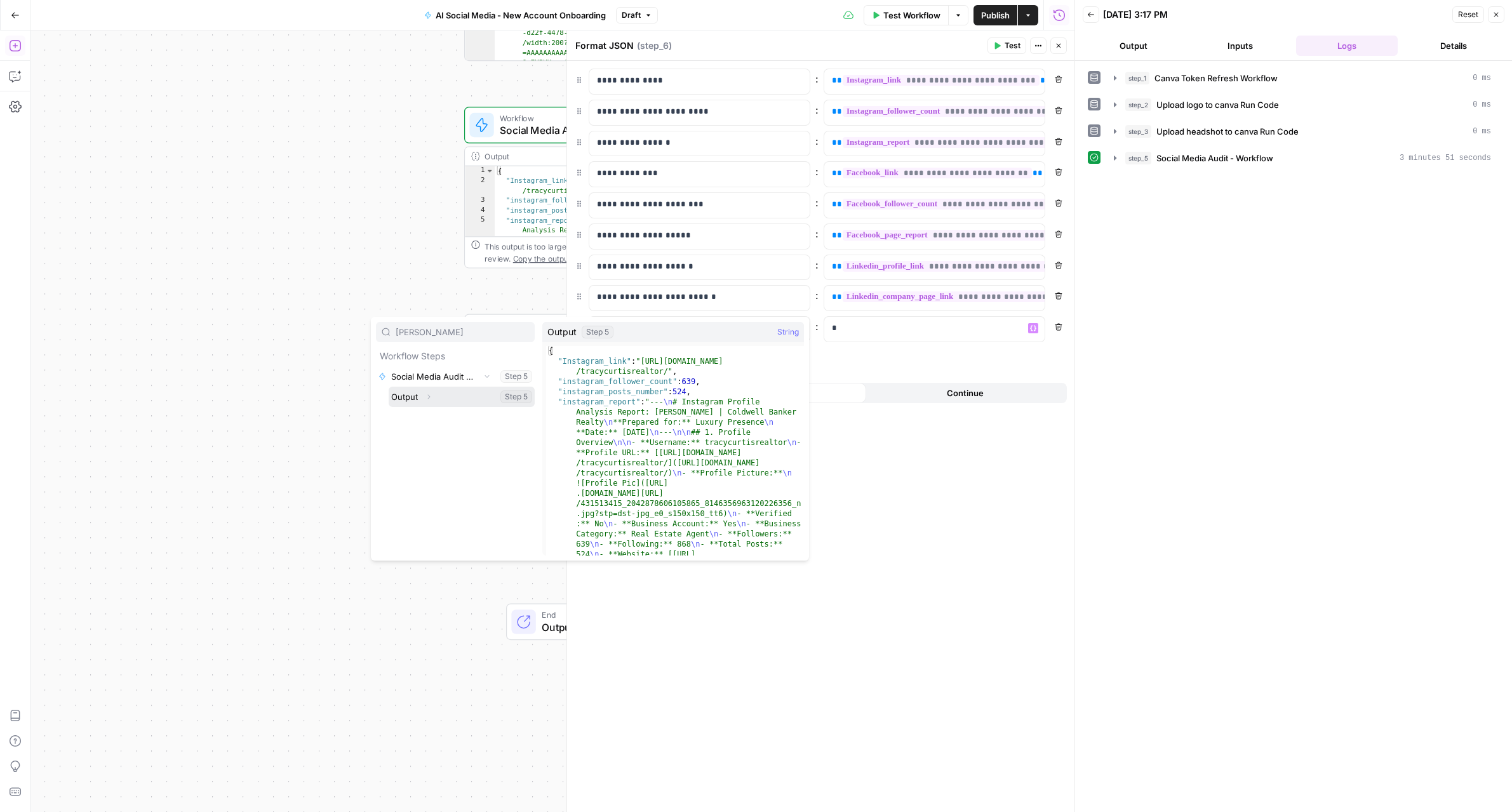
click at [427, 400] on icon "button" at bounding box center [428, 397] width 8 height 8
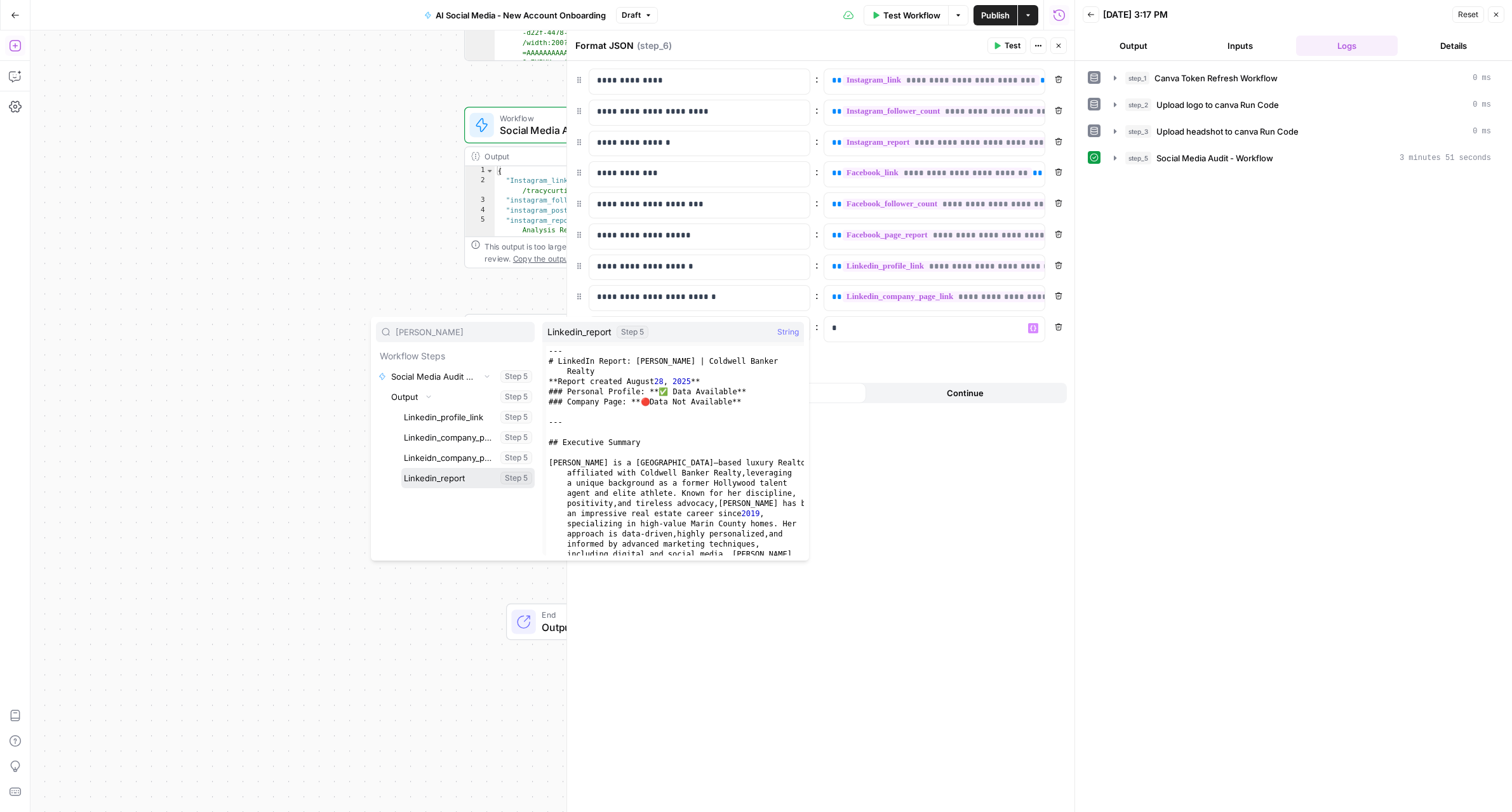
click at [444, 474] on button "Select variable Linkedin_report" at bounding box center [468, 477] width 133 height 20
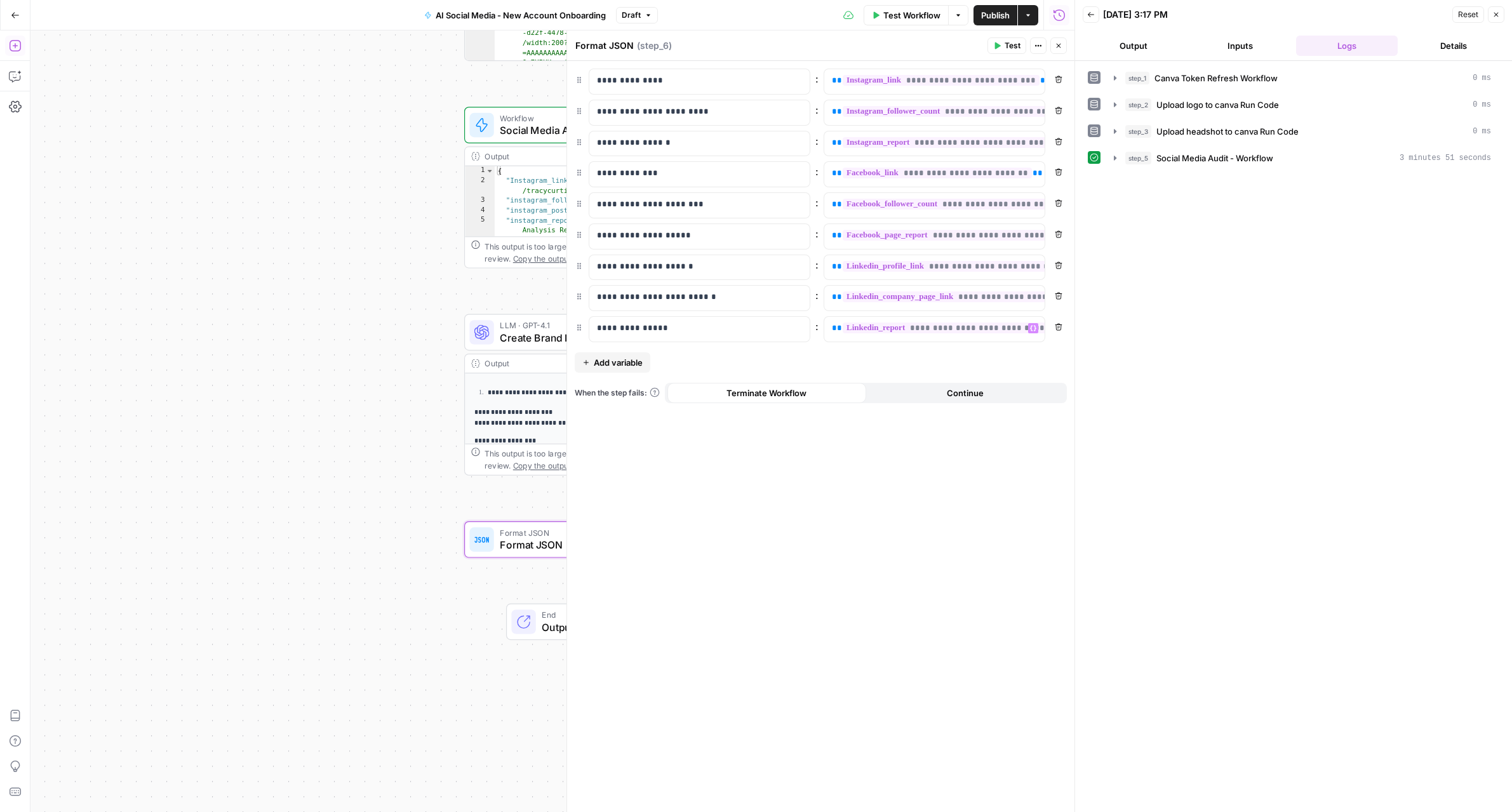
click at [629, 365] on span "Add variable" at bounding box center [618, 362] width 49 height 13
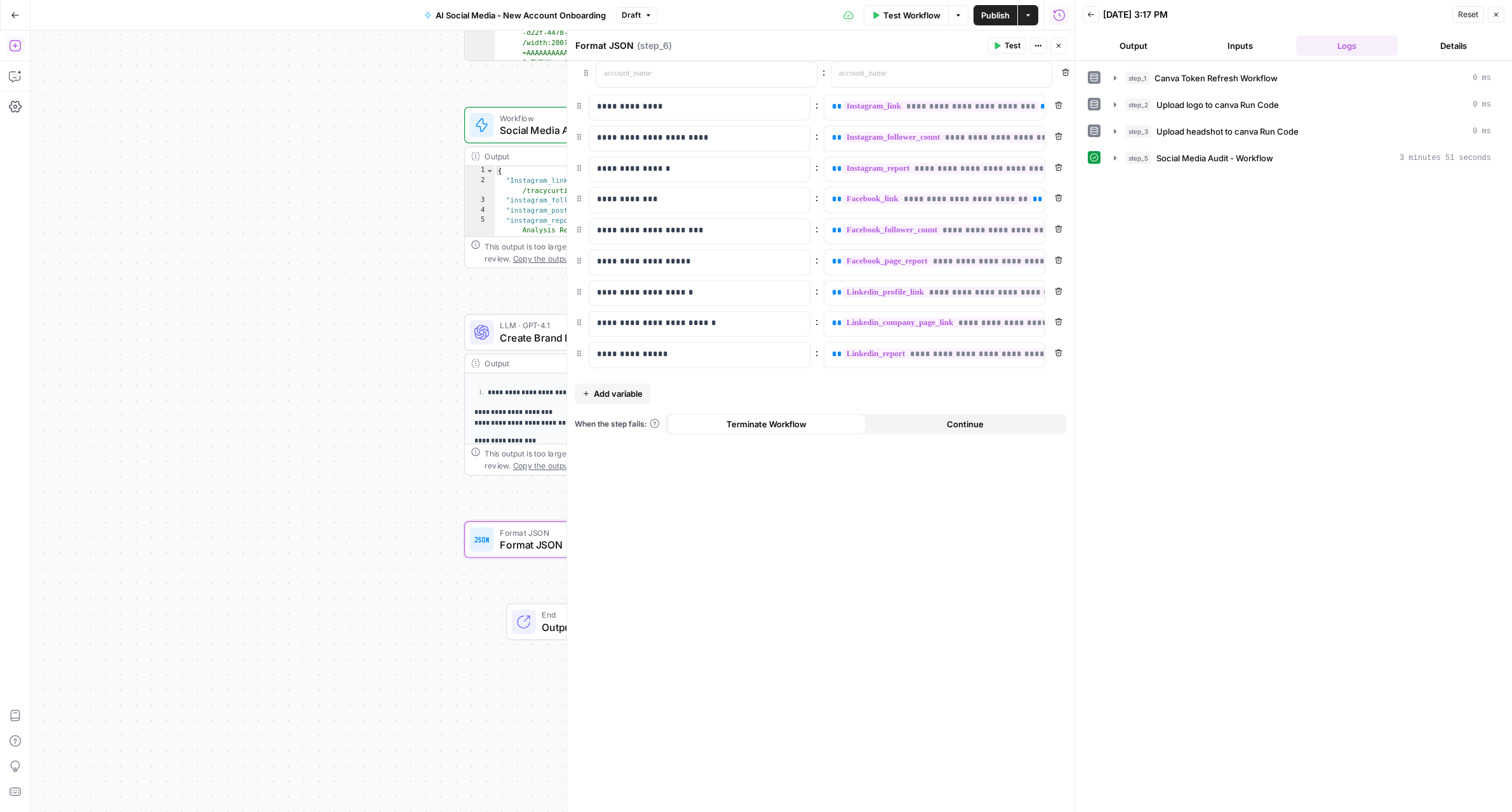
drag, startPoint x: 580, startPoint y: 360, endPoint x: 586, endPoint y: 69, distance: 291.1
click at [633, 79] on p at bounding box center [689, 80] width 185 height 13
click at [858, 86] on p at bounding box center [925, 80] width 185 height 13
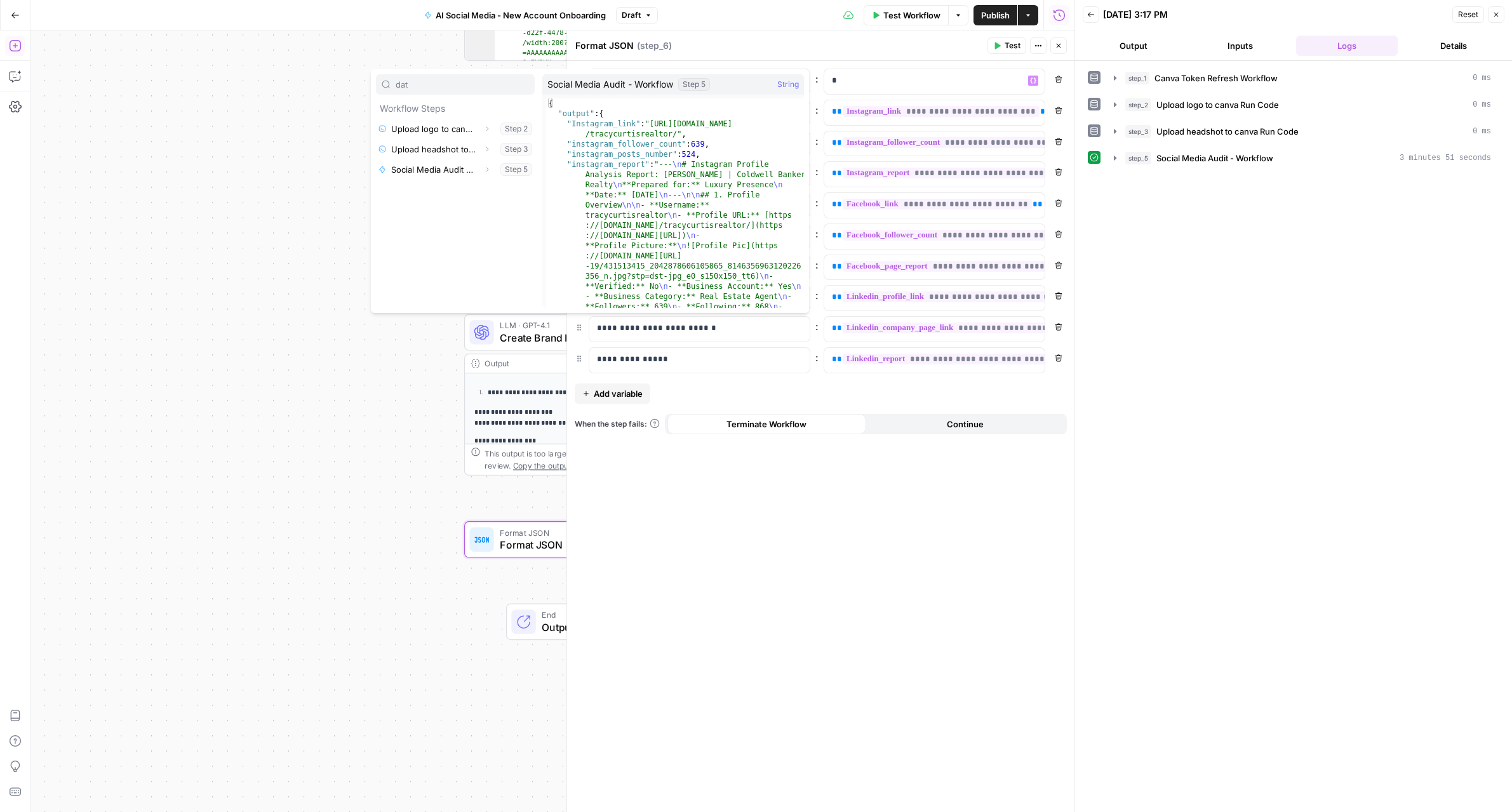
type input "dat"
click at [490, 170] on icon "button" at bounding box center [487, 170] width 8 height 8
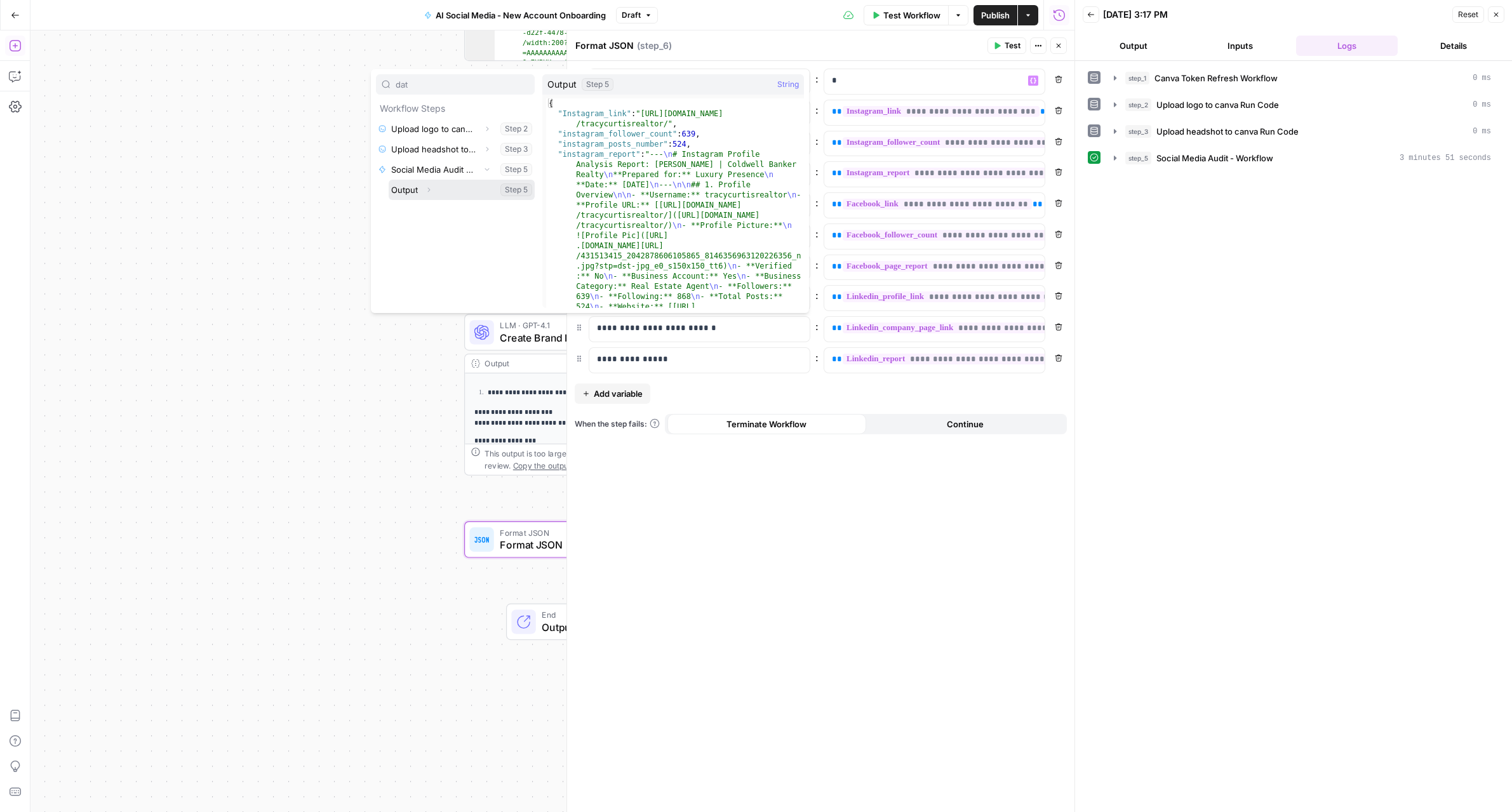
click at [435, 191] on button "Expand" at bounding box center [428, 189] width 16 height 16
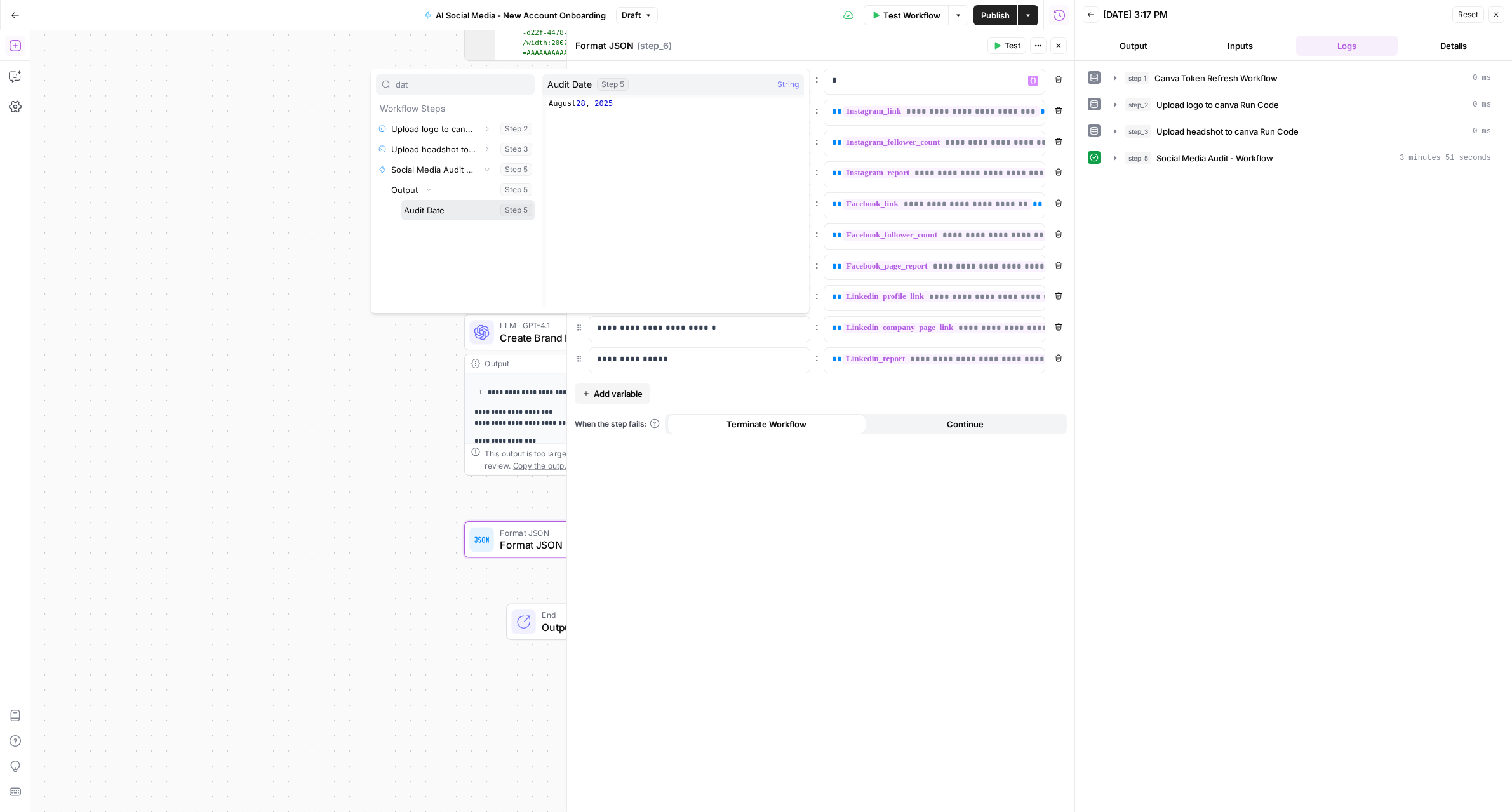
click at [439, 208] on button "Select variable Audit Date" at bounding box center [468, 209] width 133 height 20
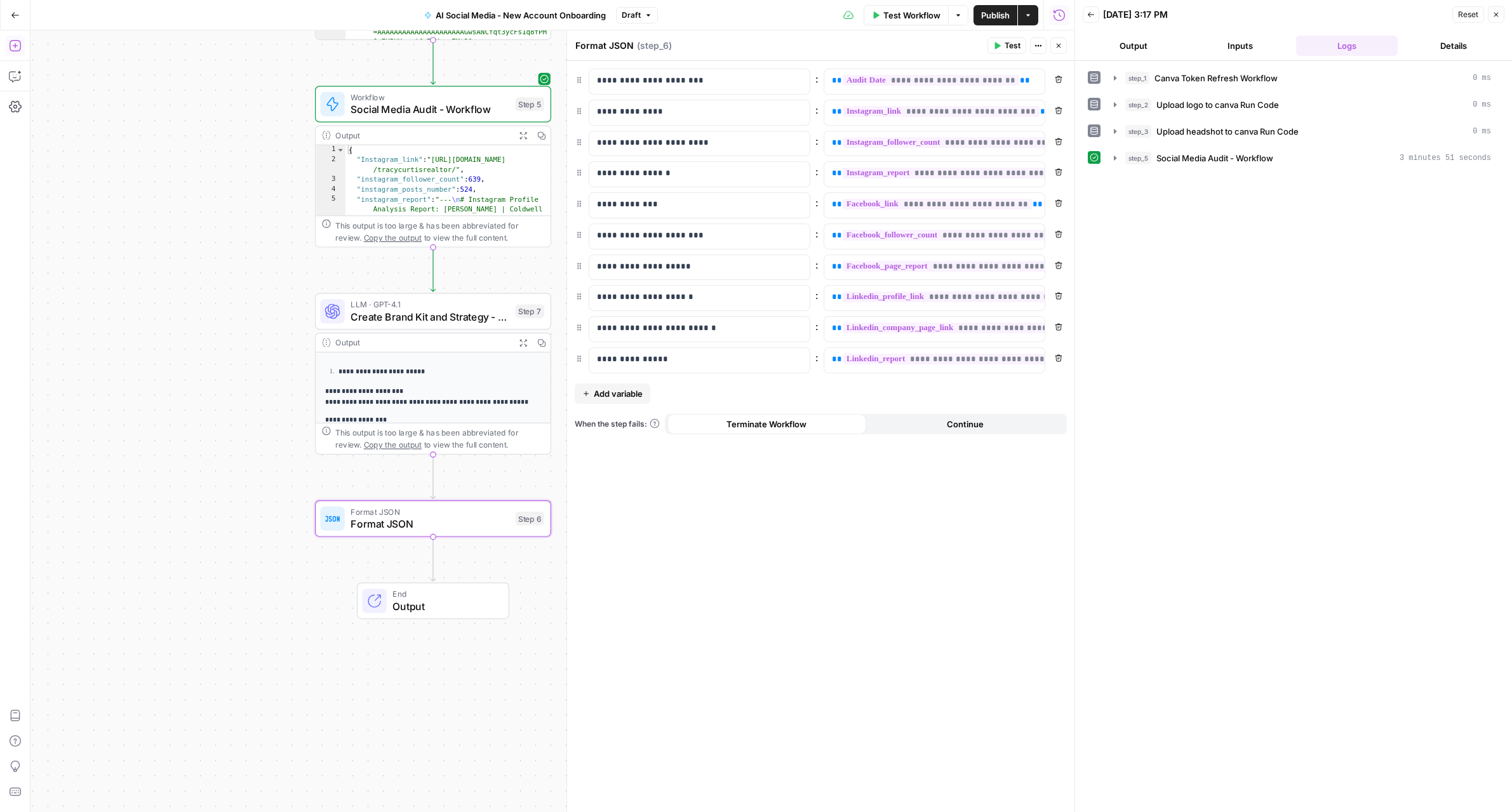
drag, startPoint x: 356, startPoint y: 443, endPoint x: 189, endPoint y: 423, distance: 168.2
click at [189, 423] on div "Workflow Set Inputs Inputs Workflow Canva Token Refresh Workflow Step 1 Output …" at bounding box center [553, 421] width 1043 height 782
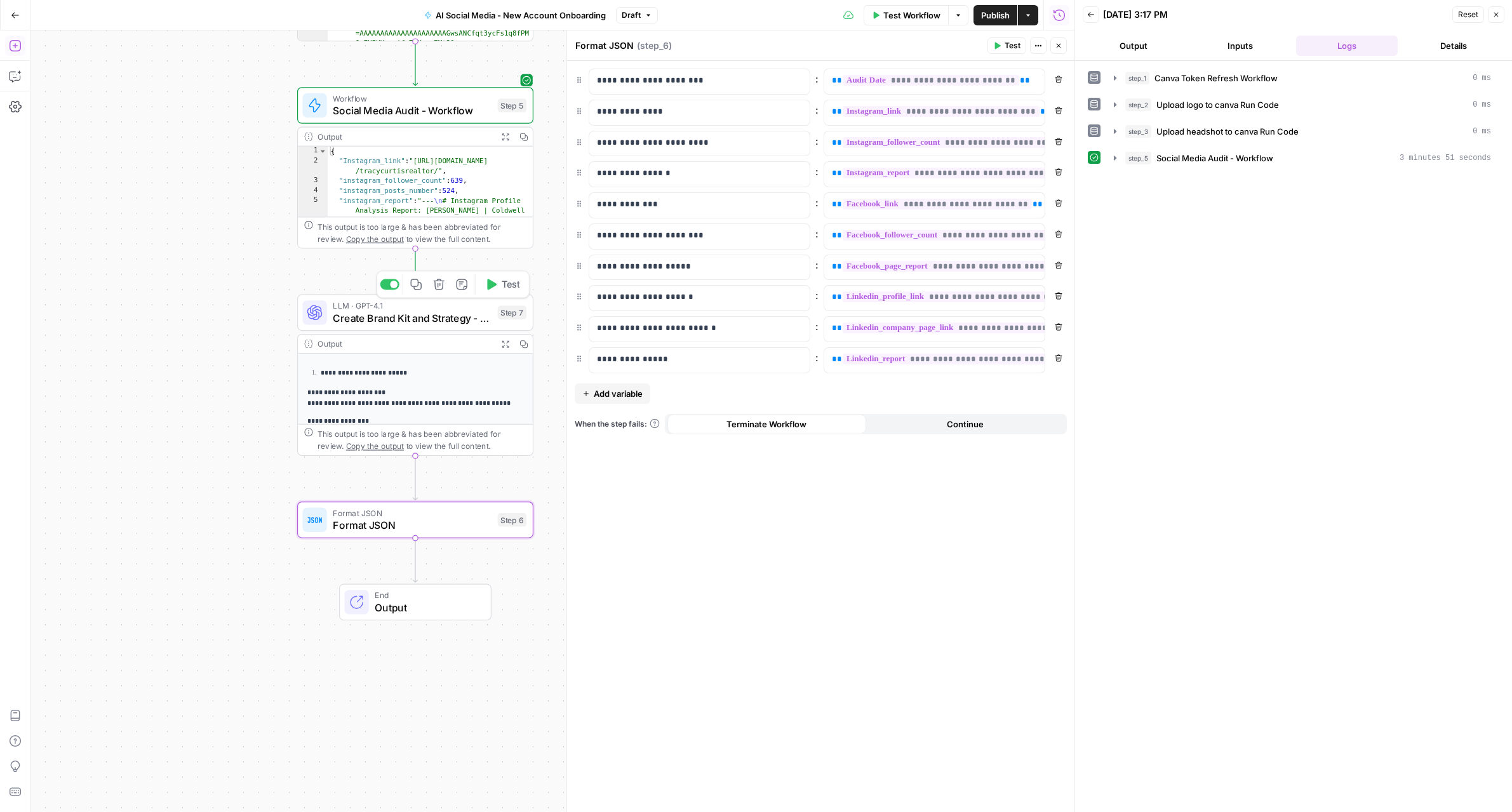
click at [501, 284] on span "Test" at bounding box center [510, 284] width 18 height 14
click at [598, 393] on span "Add variable" at bounding box center [618, 393] width 49 height 13
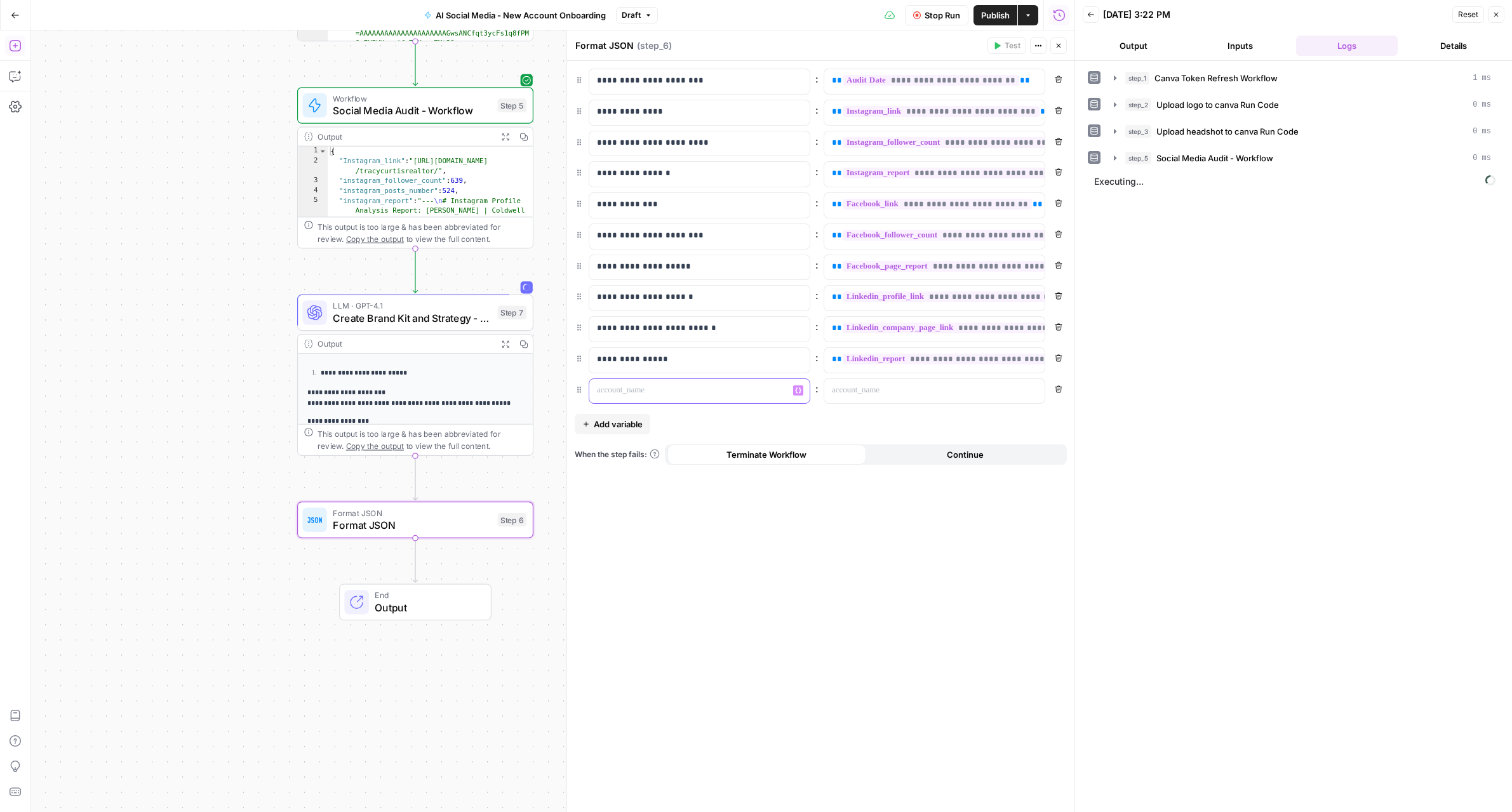
click at [606, 393] on p at bounding box center [689, 390] width 185 height 13
click at [842, 393] on p at bounding box center [925, 390] width 185 height 13
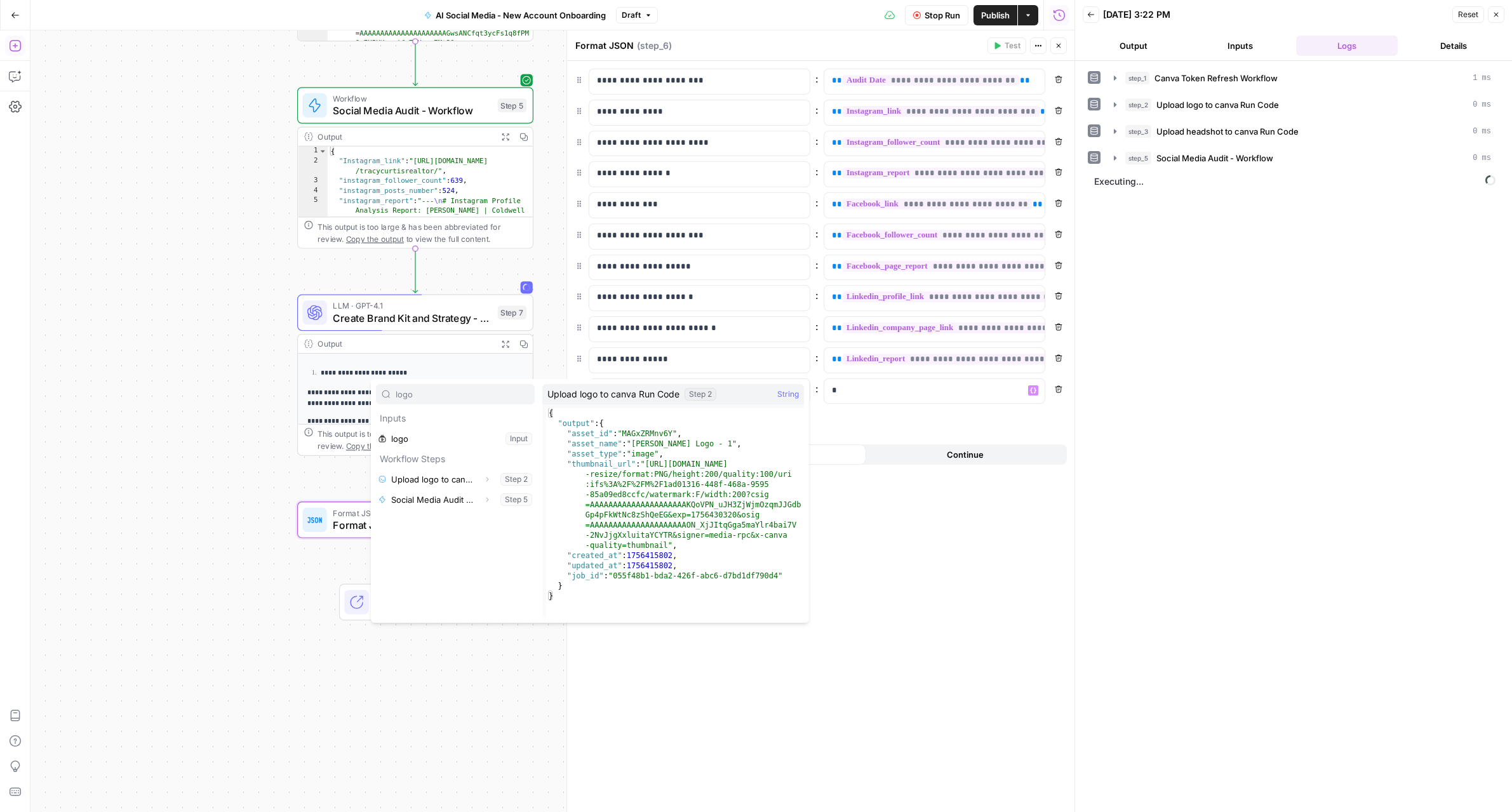
type input "logo"
click at [484, 478] on icon "button" at bounding box center [487, 479] width 8 height 8
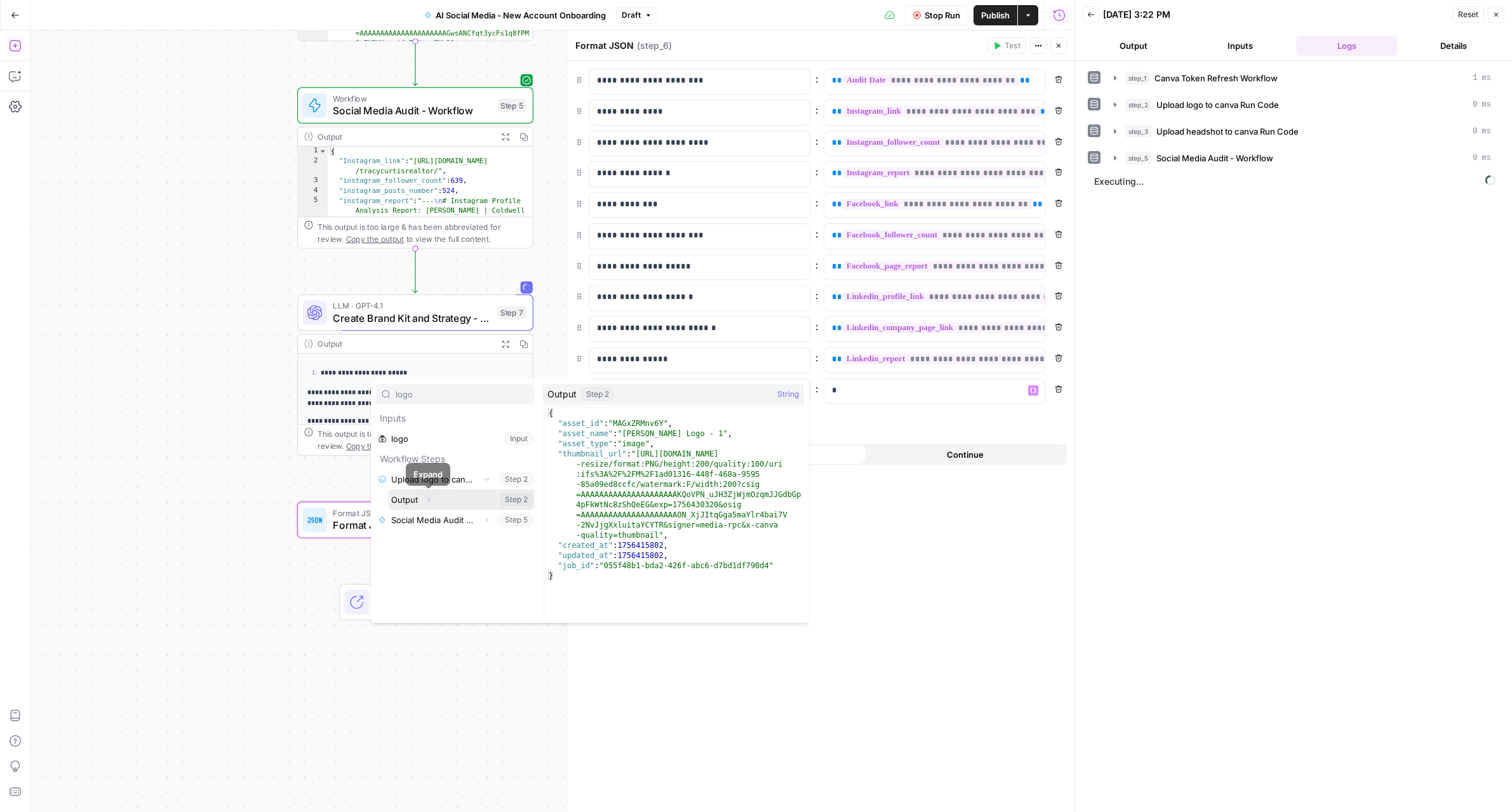
click at [426, 500] on icon "button" at bounding box center [428, 500] width 8 height 8
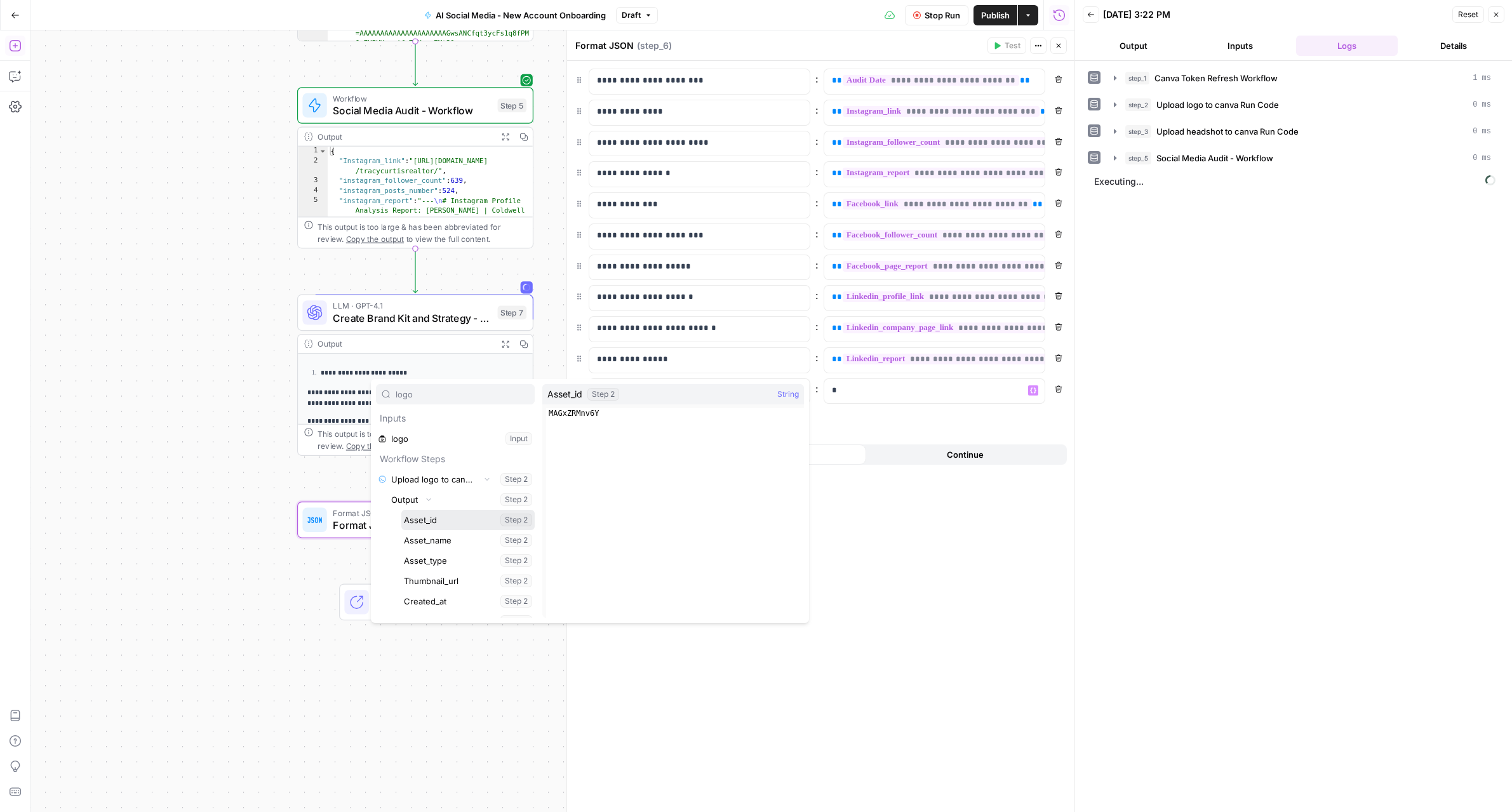
click at [426, 520] on button "Select variable Asset_id" at bounding box center [468, 520] width 133 height 20
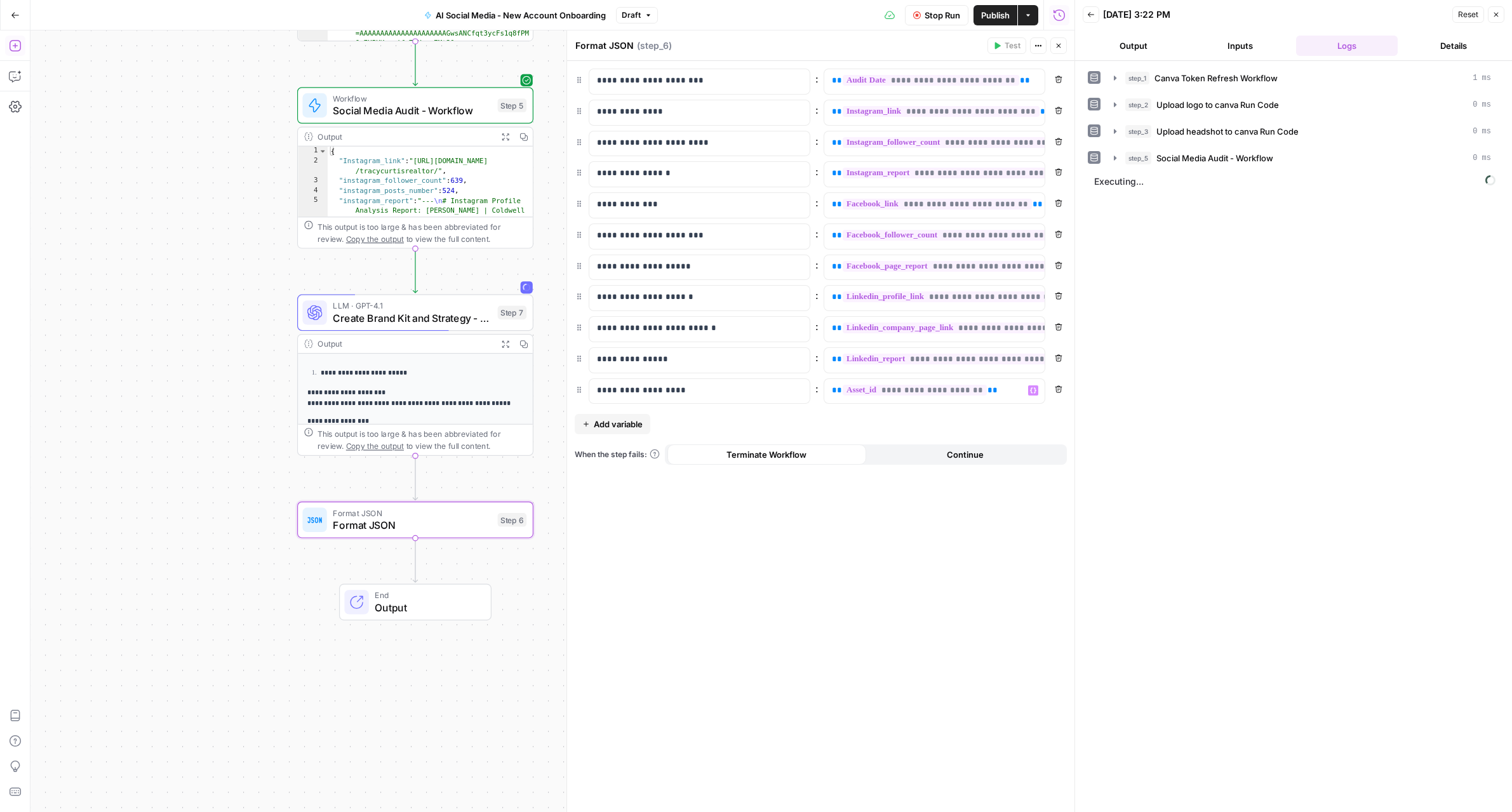
click at [629, 426] on span "Add variable" at bounding box center [618, 423] width 49 height 13
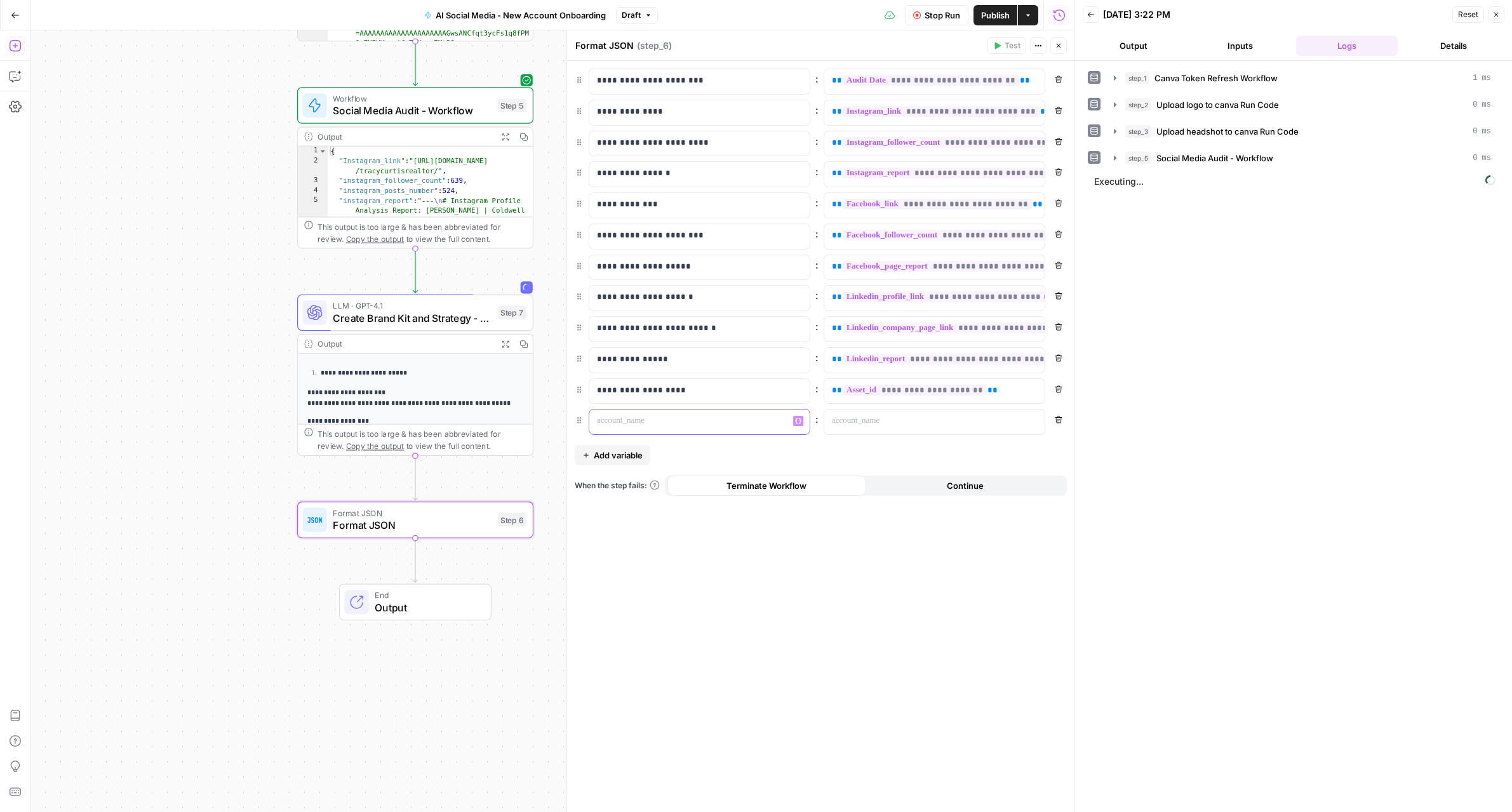
click at [629, 418] on p at bounding box center [689, 420] width 185 height 13
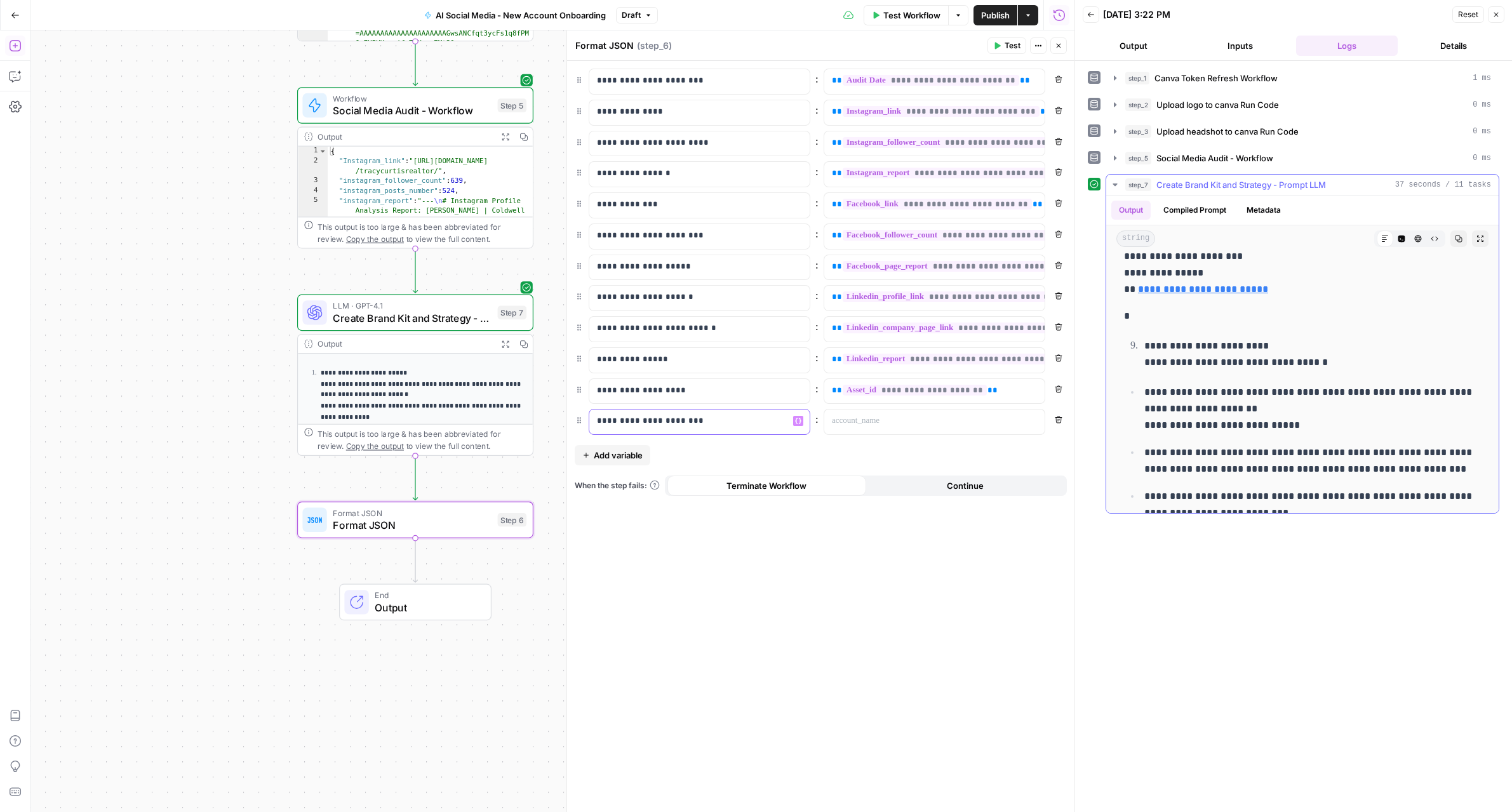
scroll to position [3054, 0]
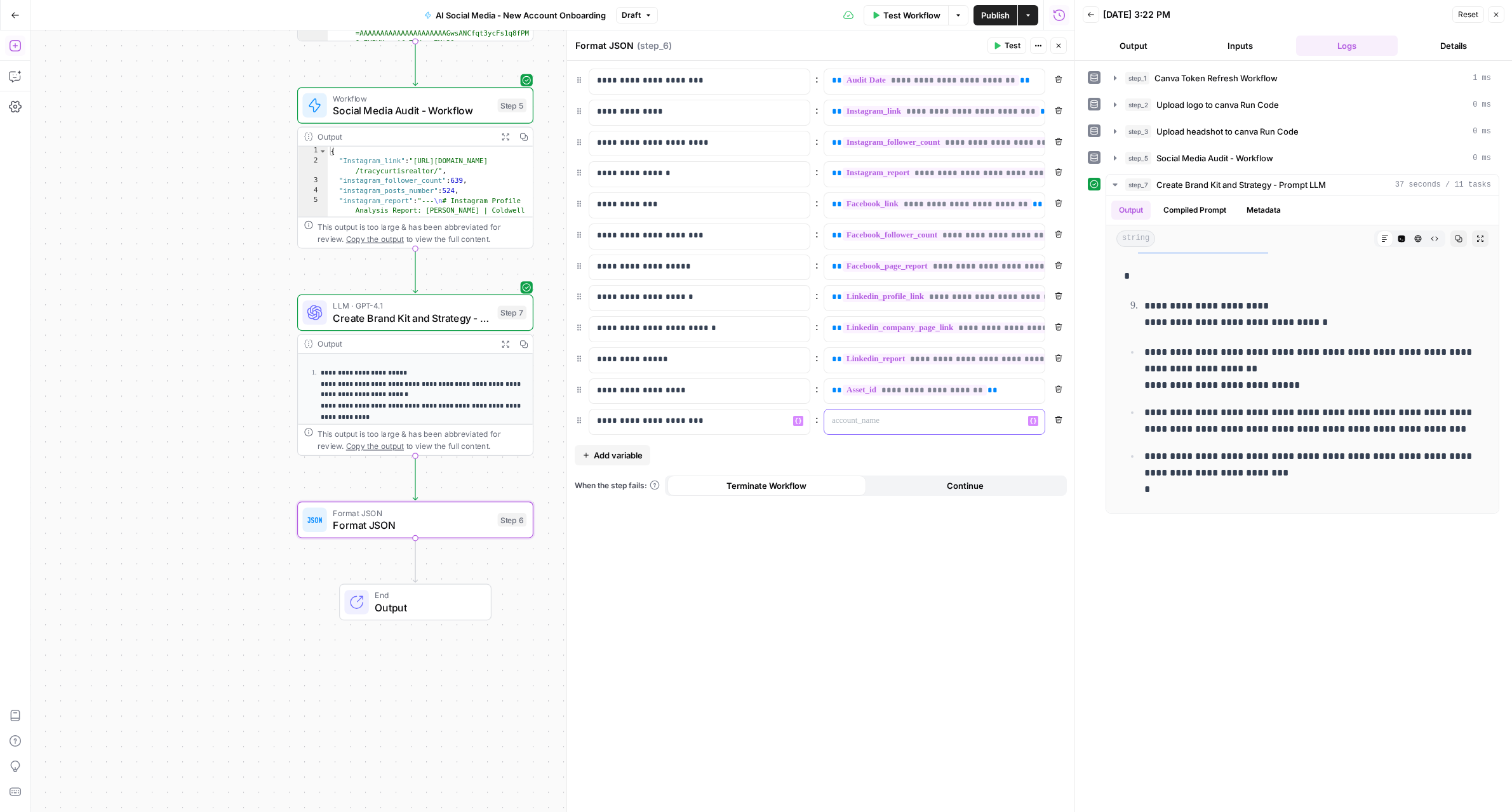
click at [882, 423] on p at bounding box center [925, 420] width 185 height 13
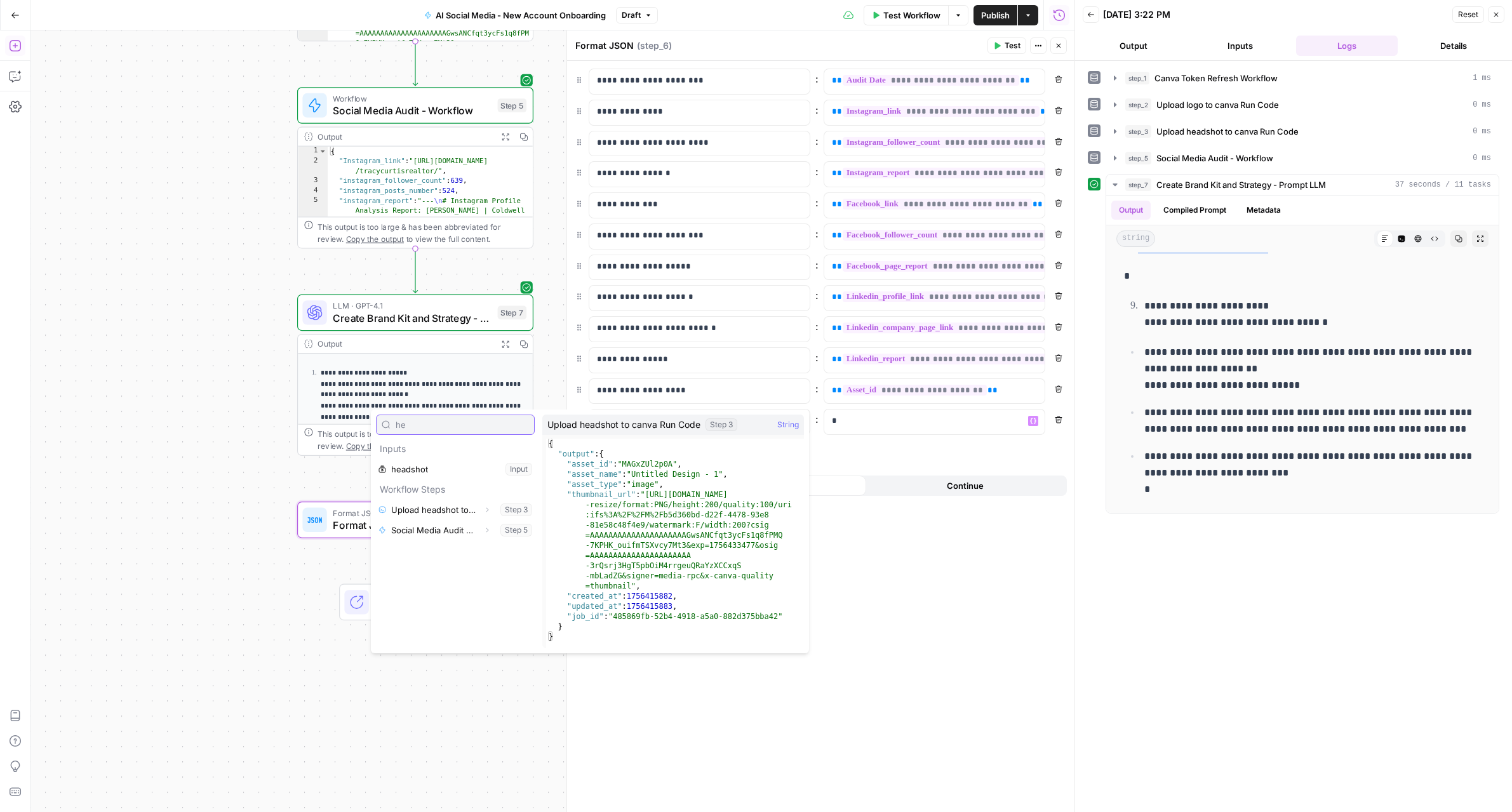
type input "he"
click at [486, 509] on icon "button" at bounding box center [487, 510] width 8 height 8
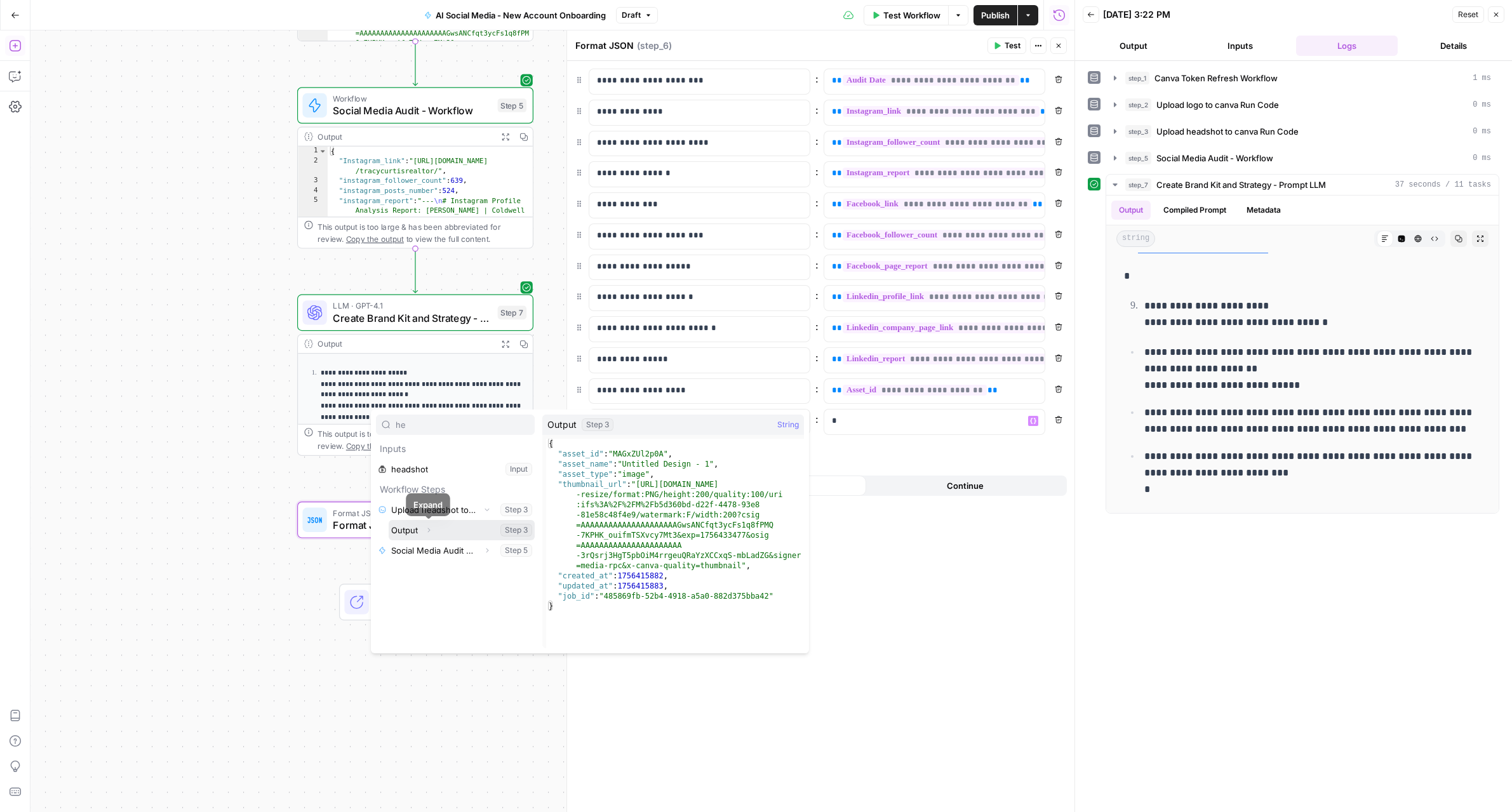
click at [431, 533] on icon "button" at bounding box center [428, 530] width 8 height 8
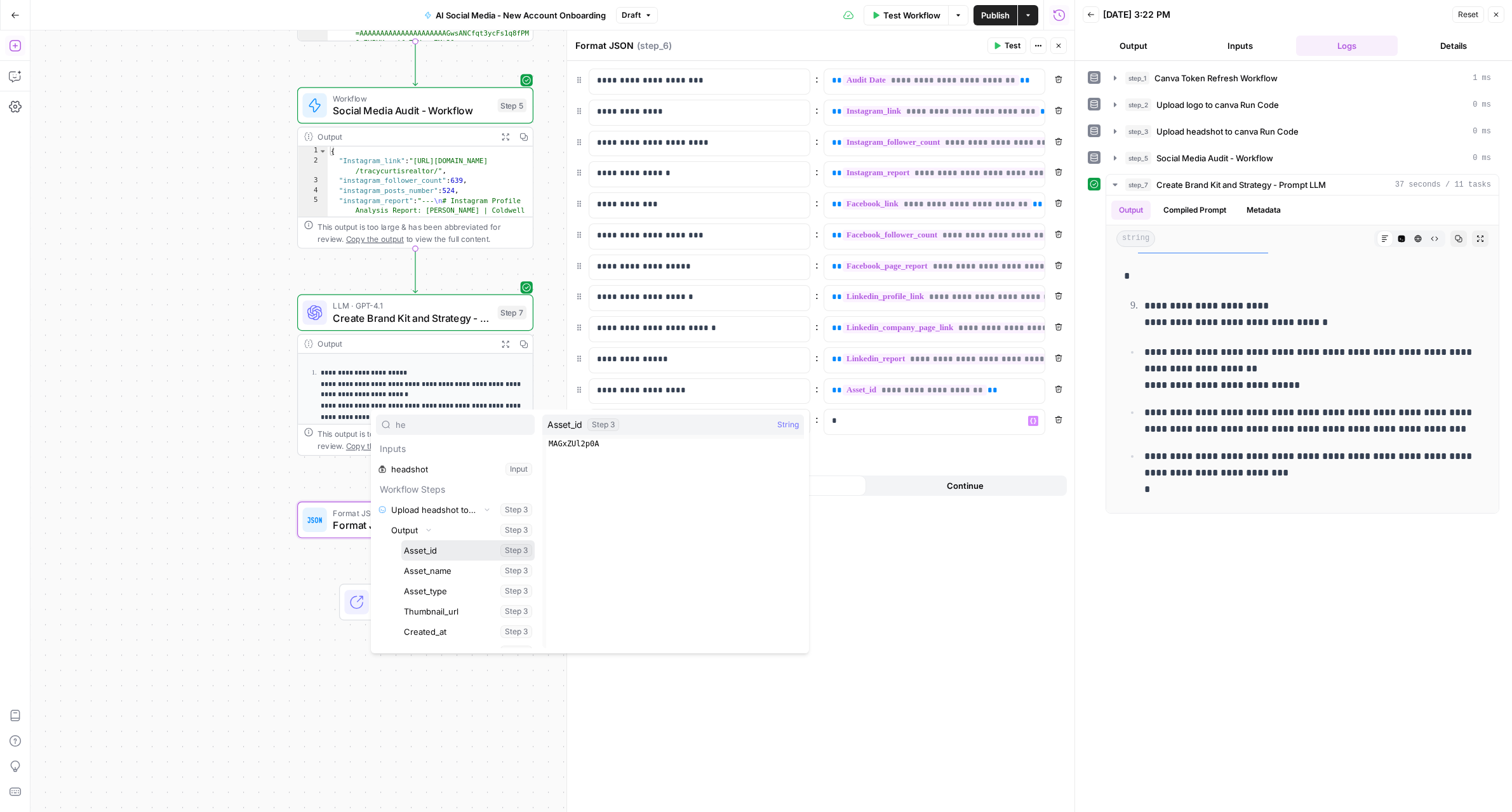
click at [428, 551] on button "Select variable Asset_id" at bounding box center [468, 550] width 133 height 20
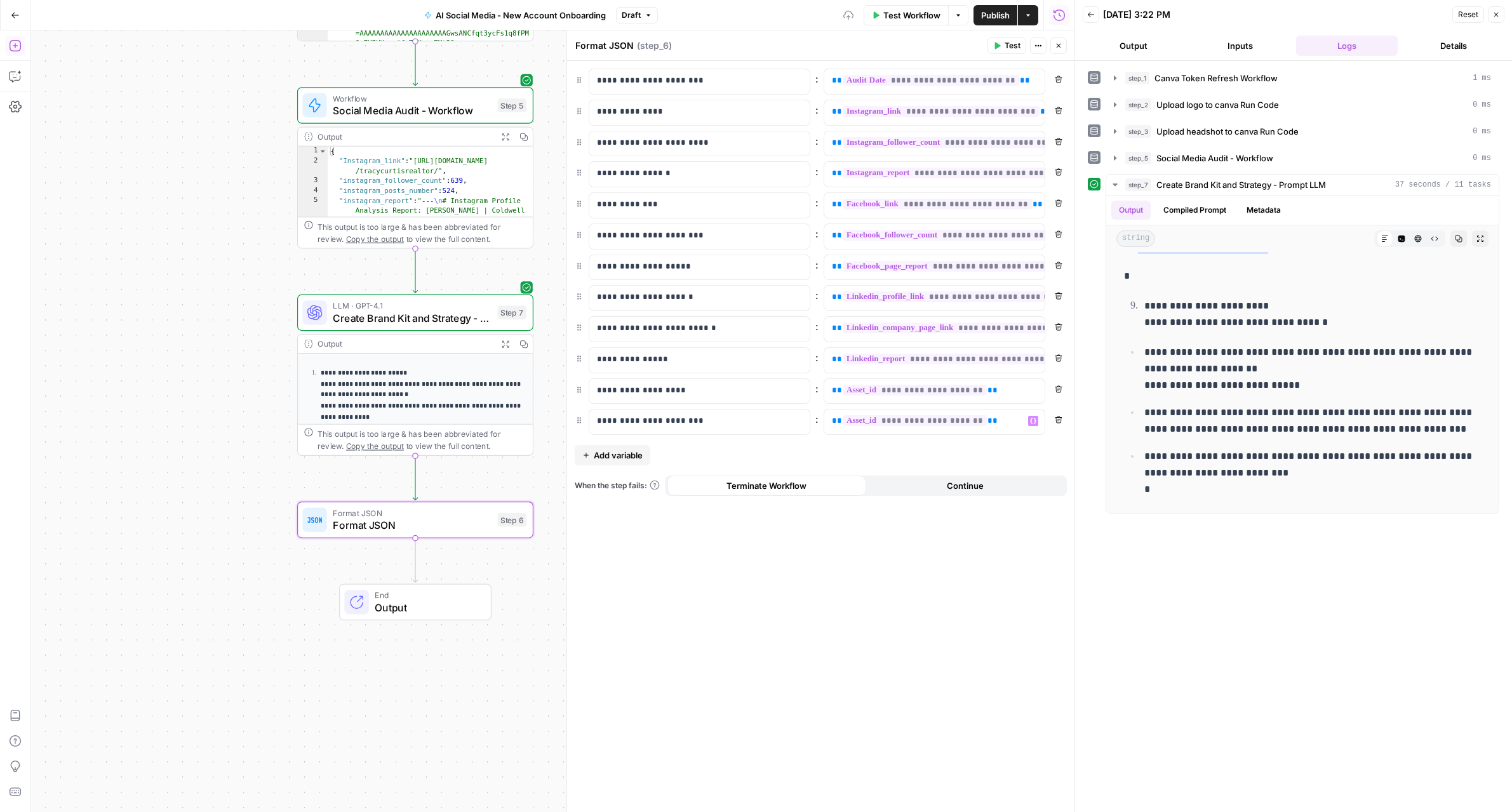
click at [915, 548] on div "**********" at bounding box center [821, 436] width 507 height 751
click at [464, 314] on span "Create Brand Kit and Strategy - Prompt LLM" at bounding box center [412, 318] width 159 height 15
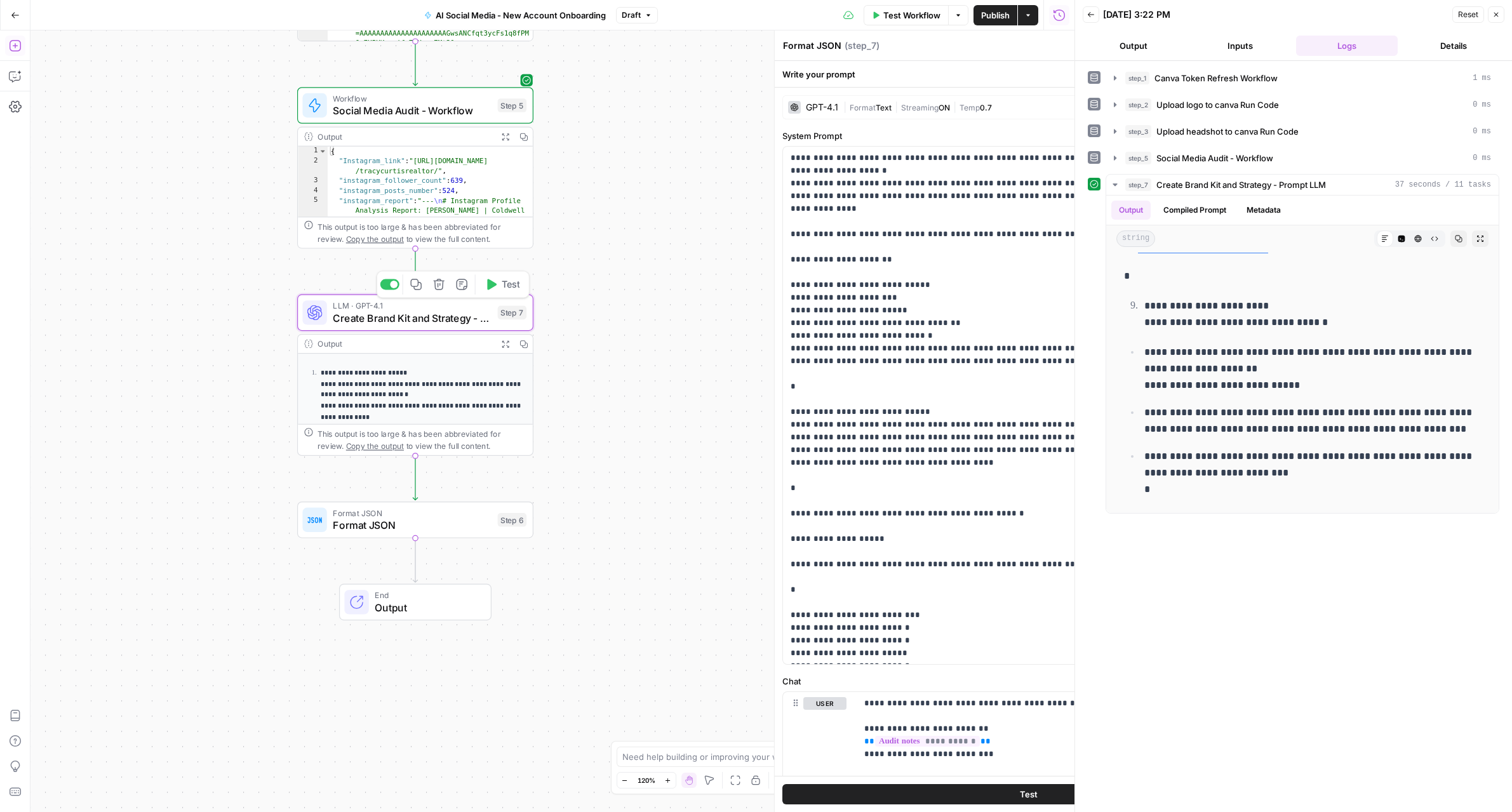
type textarea "Create Brand Kit and Strategy - Prompt LLM"
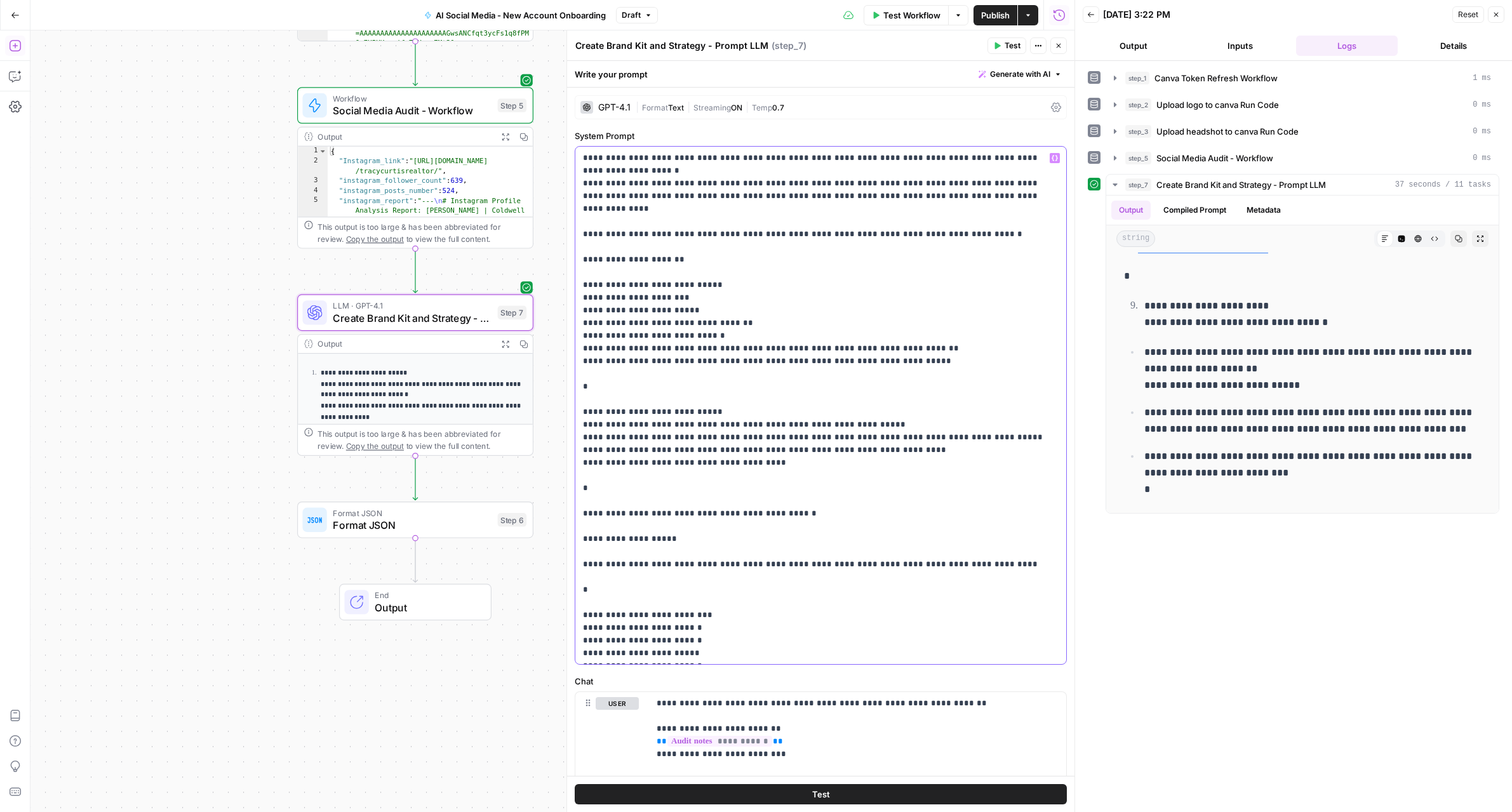
click at [666, 234] on p "**********" at bounding box center [820, 773] width 475 height 1245
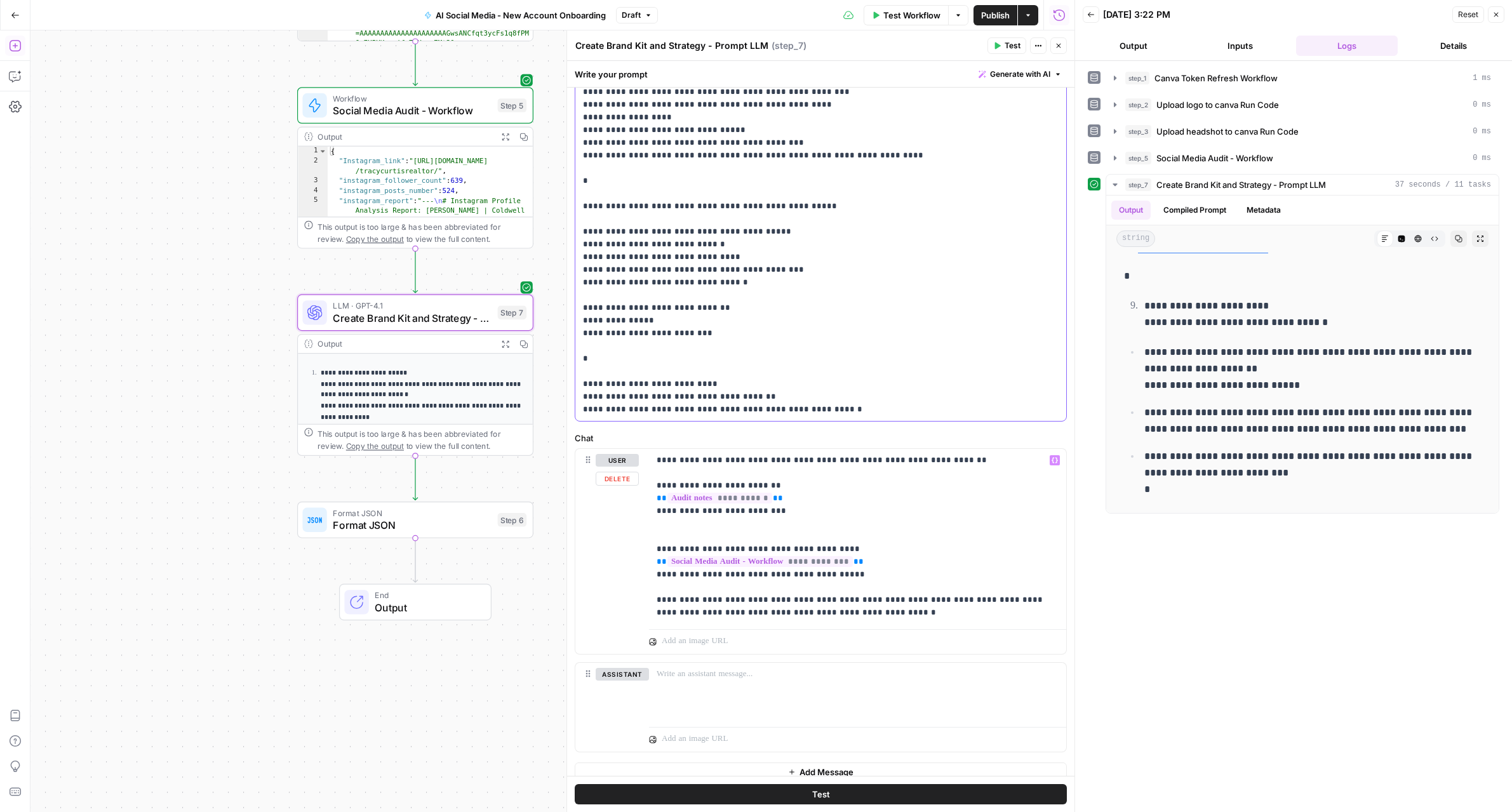
scroll to position [257, 0]
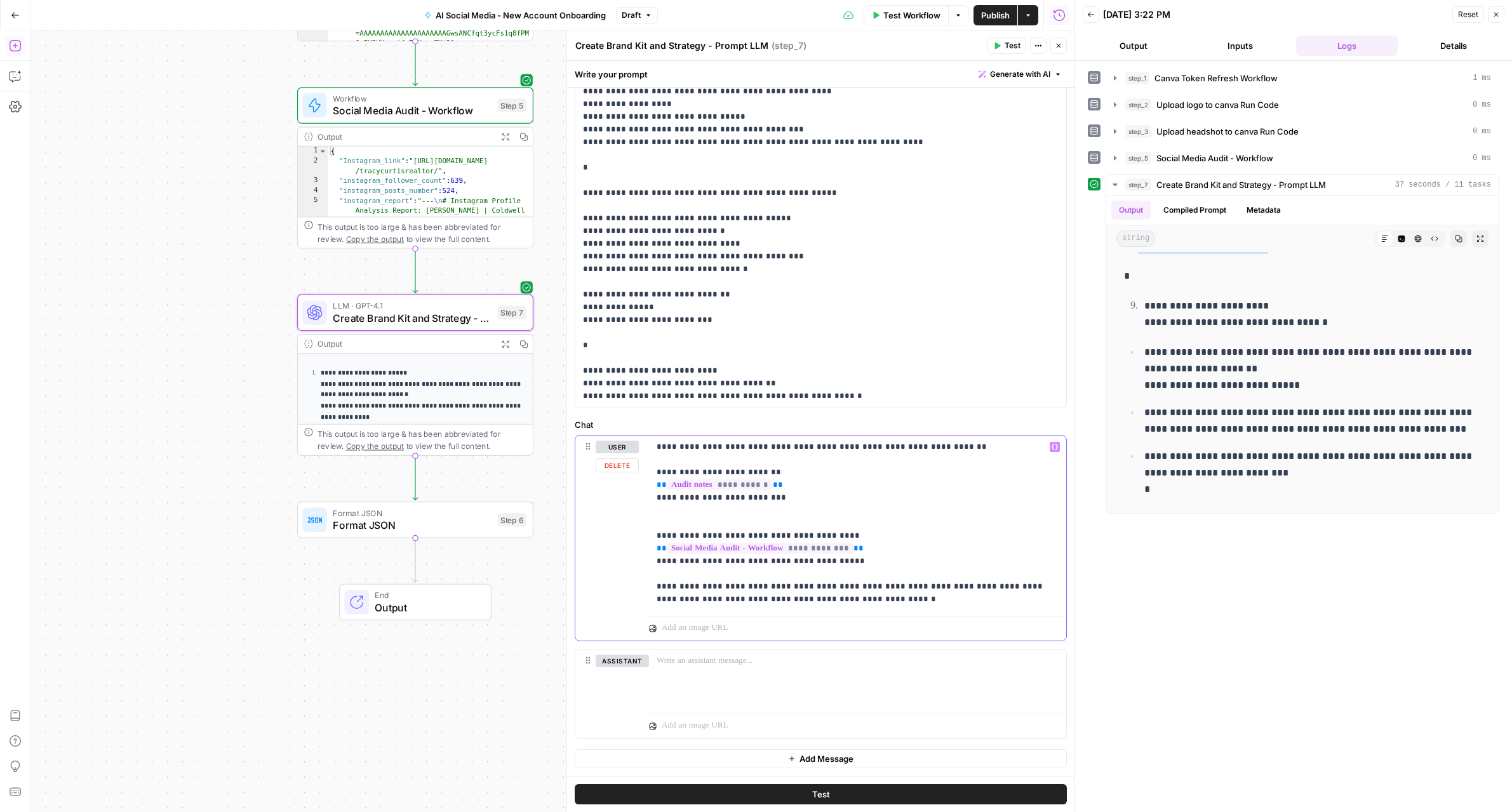
click at [725, 585] on p "**********" at bounding box center [857, 523] width 402 height 165
click at [728, 586] on p "**********" at bounding box center [857, 523] width 402 height 165
click at [944, 585] on p "**********" at bounding box center [857, 523] width 402 height 165
click at [954, 591] on p "**********" at bounding box center [857, 523] width 402 height 165
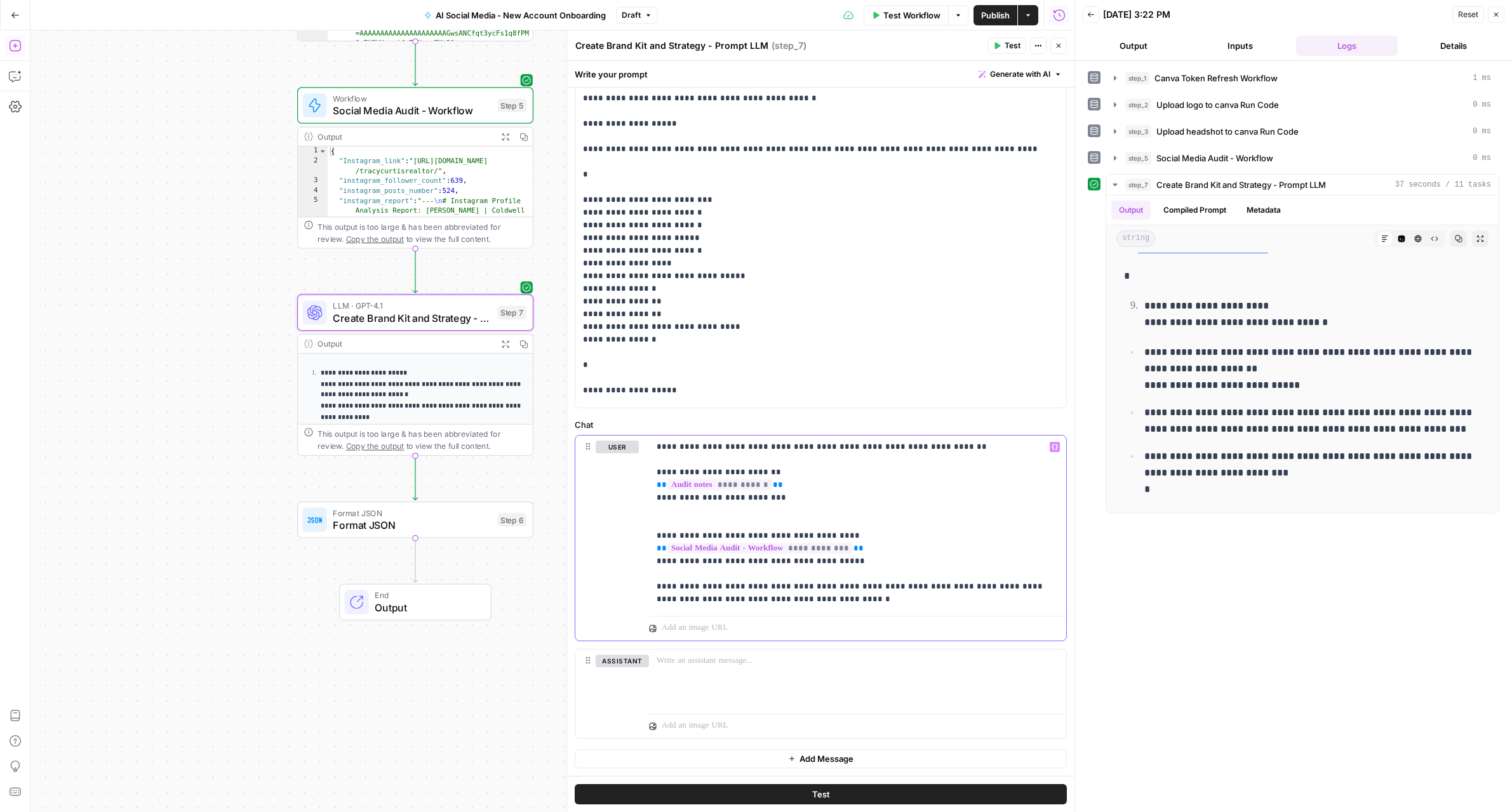
scroll to position [151, 0]
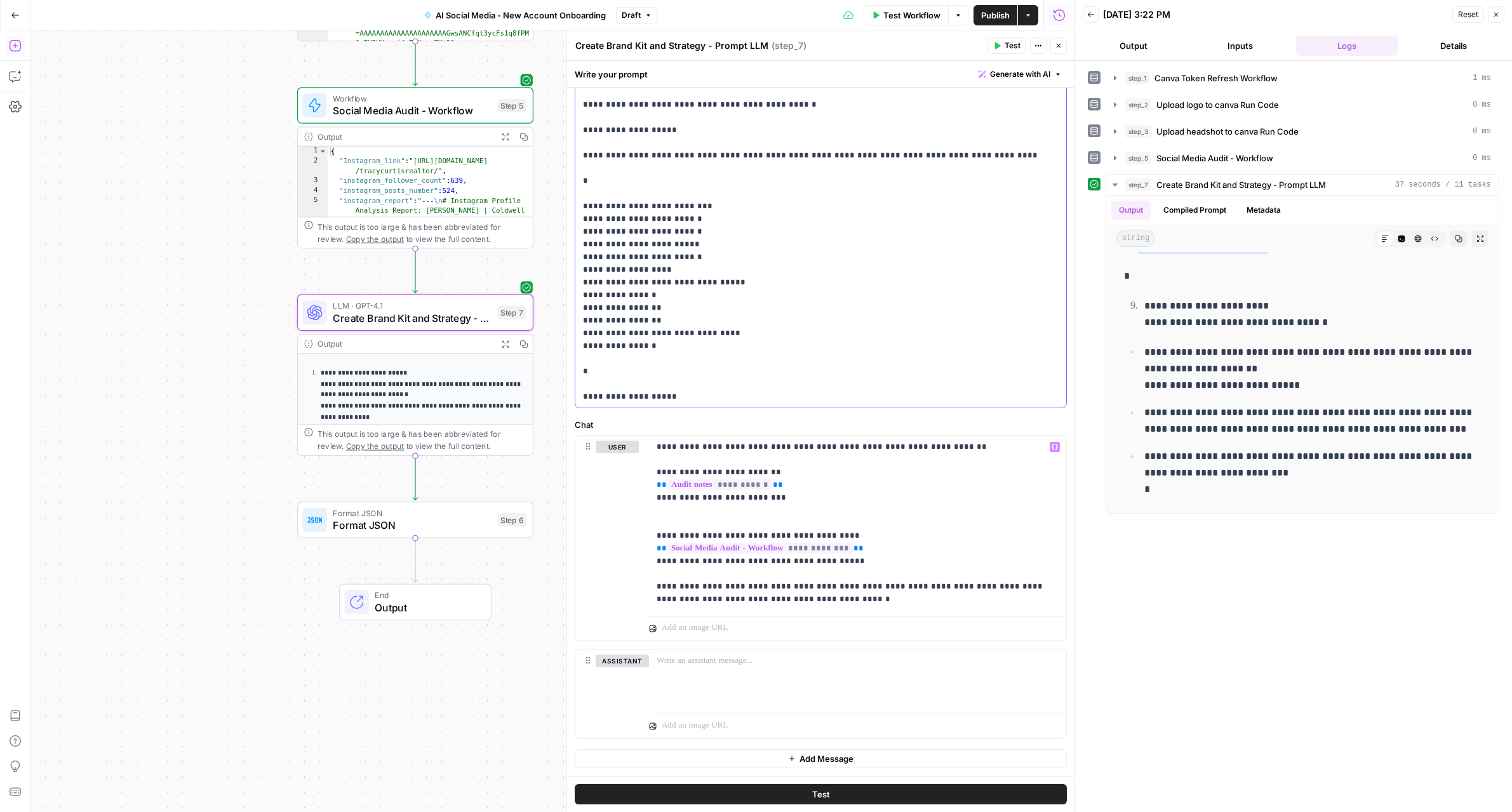
click at [588, 208] on p "**********" at bounding box center [820, 365] width 475 height 1245
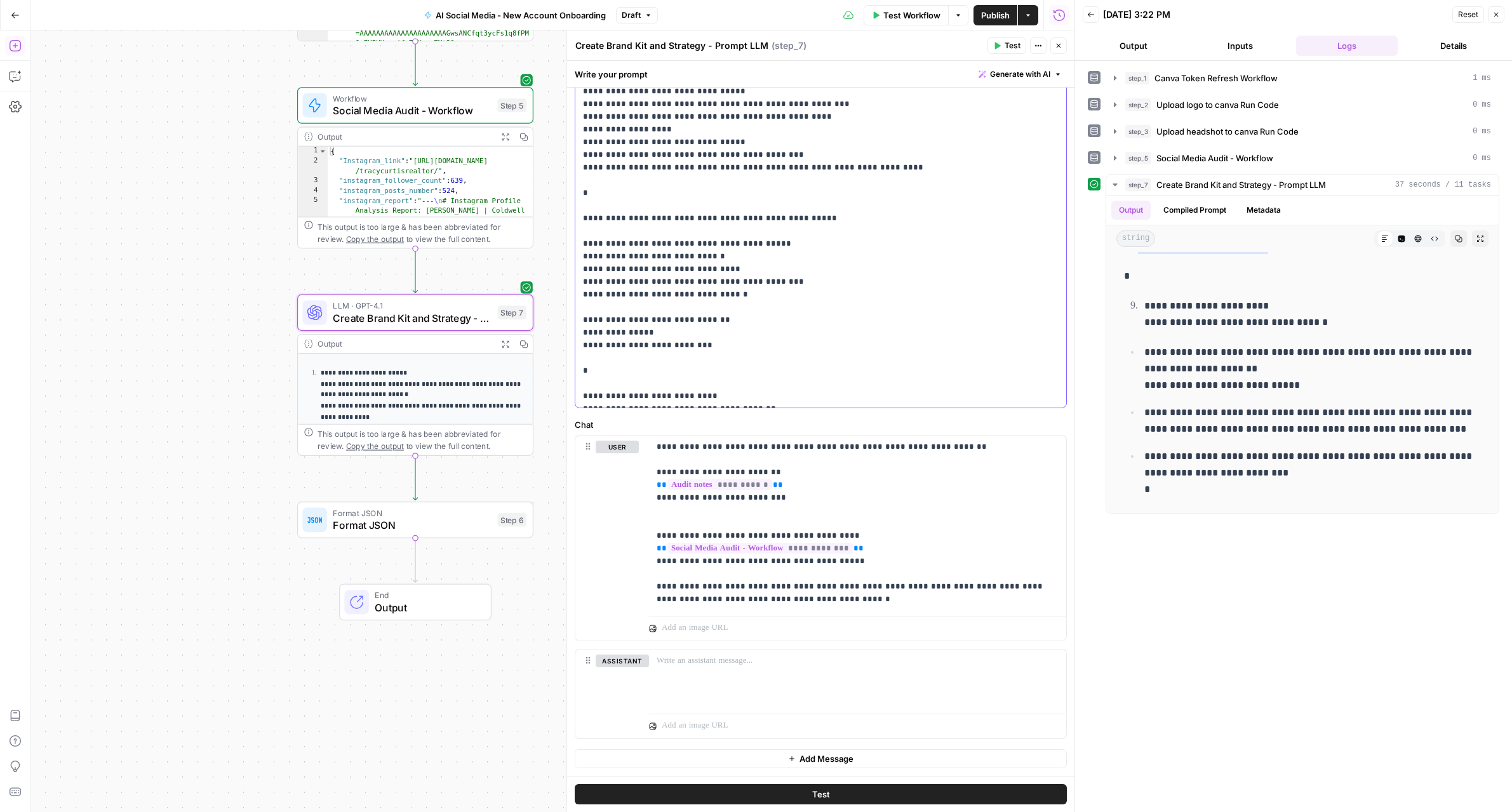
scroll to position [737, 0]
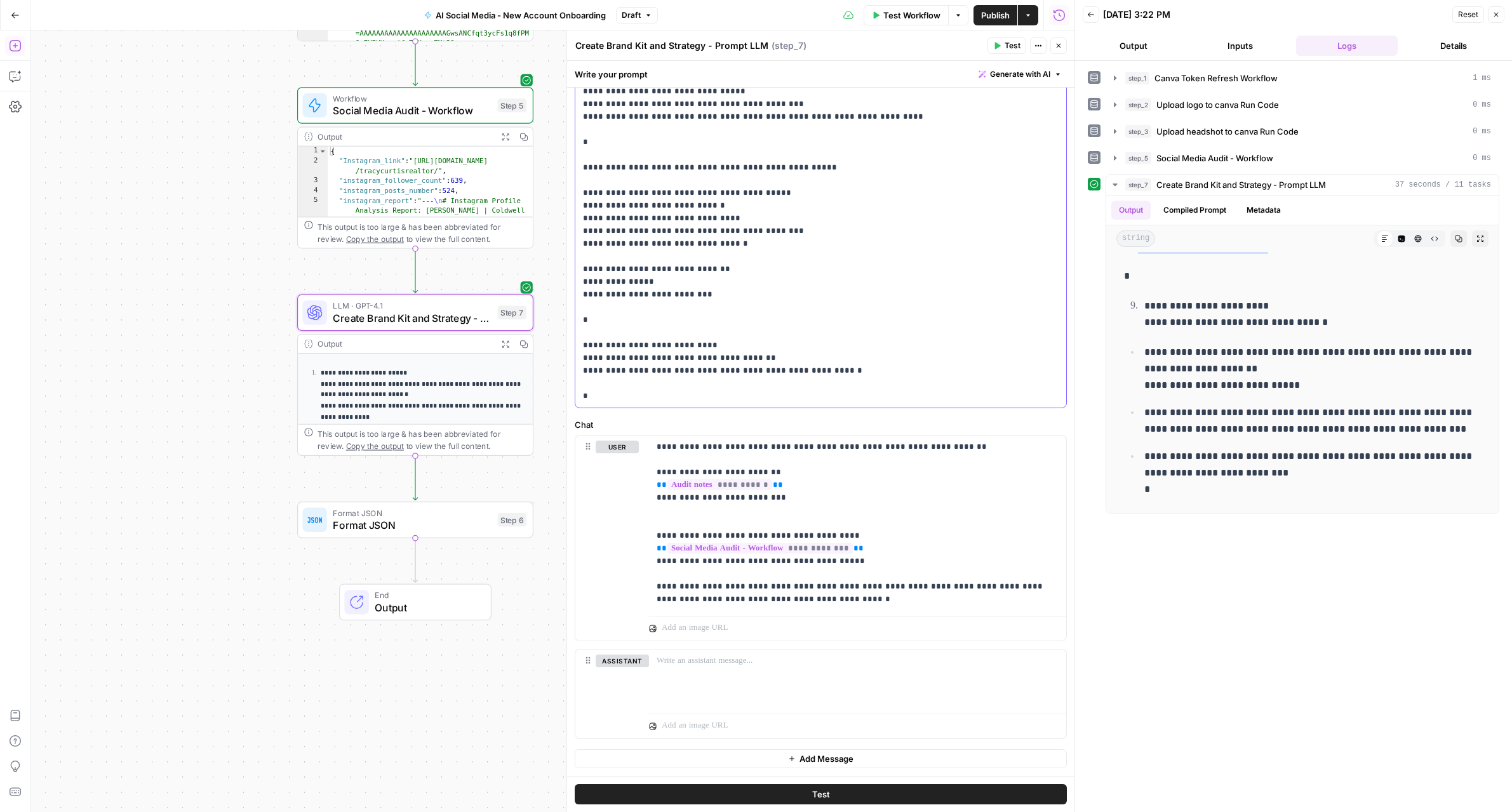
scroll to position [788, 0]
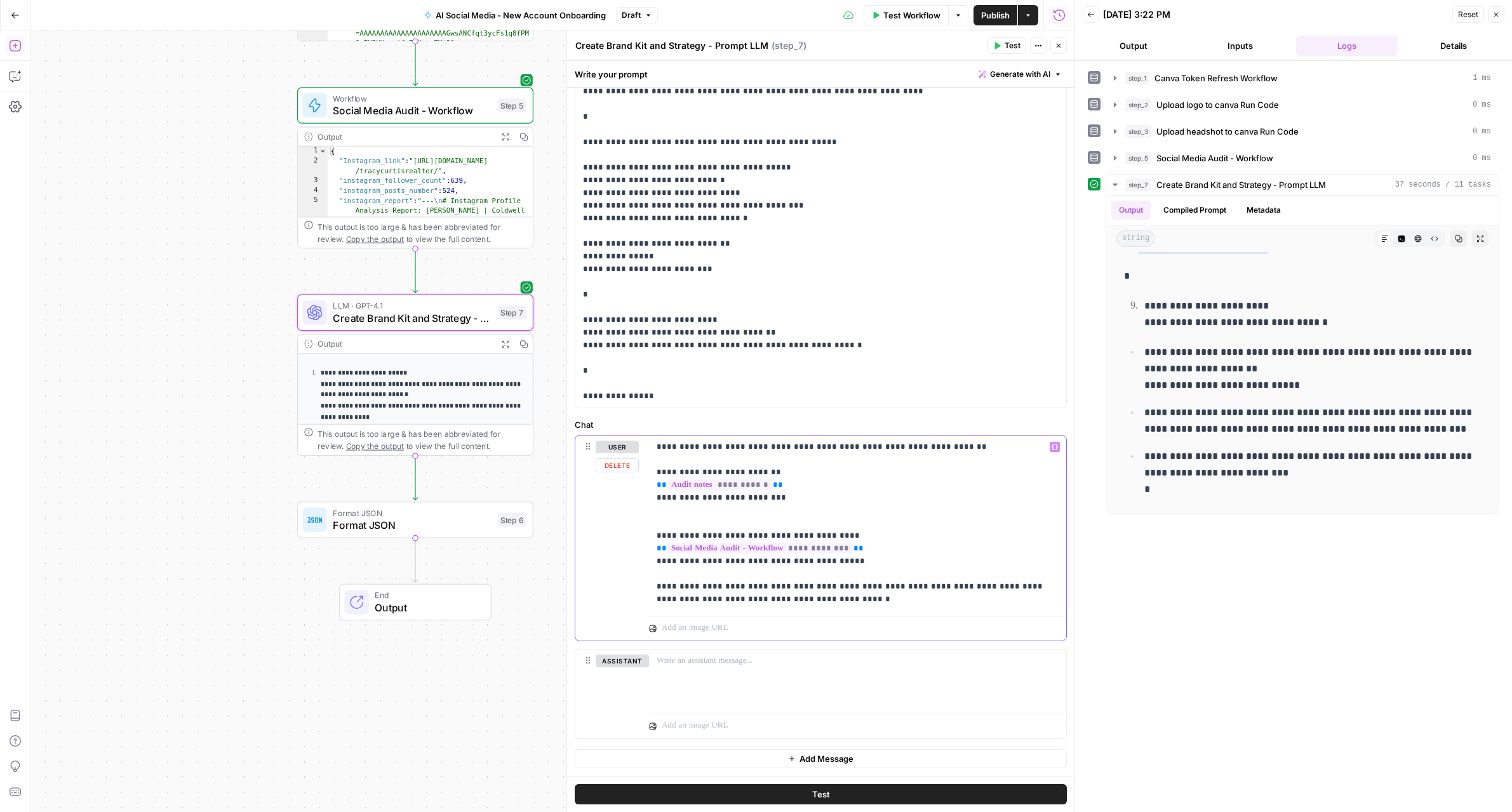
click at [832, 604] on p "**********" at bounding box center [857, 523] width 402 height 165
click at [904, 793] on button "Test" at bounding box center [821, 794] width 492 height 20
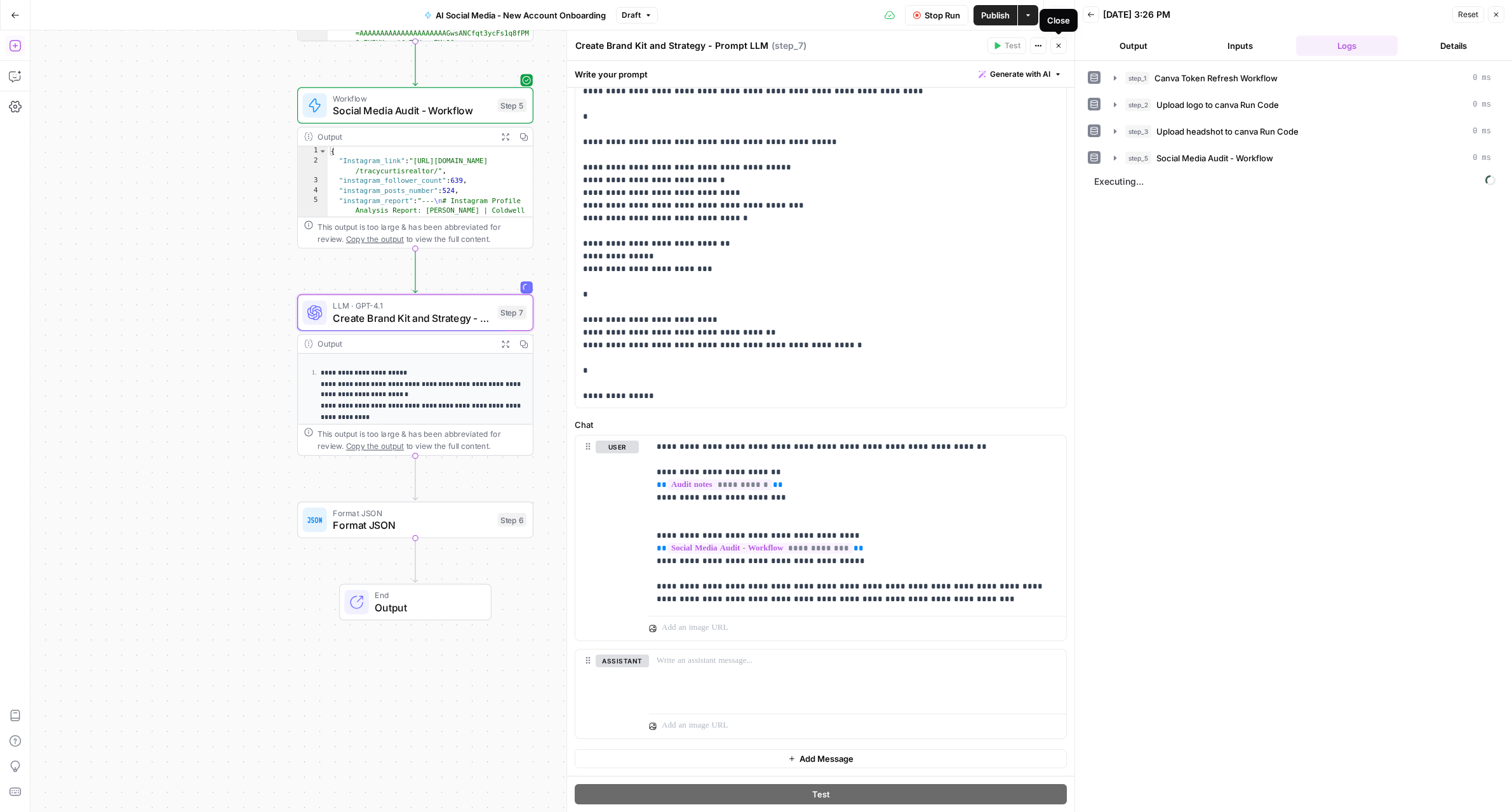
click at [1057, 46] on icon "button" at bounding box center [1059, 45] width 5 height 5
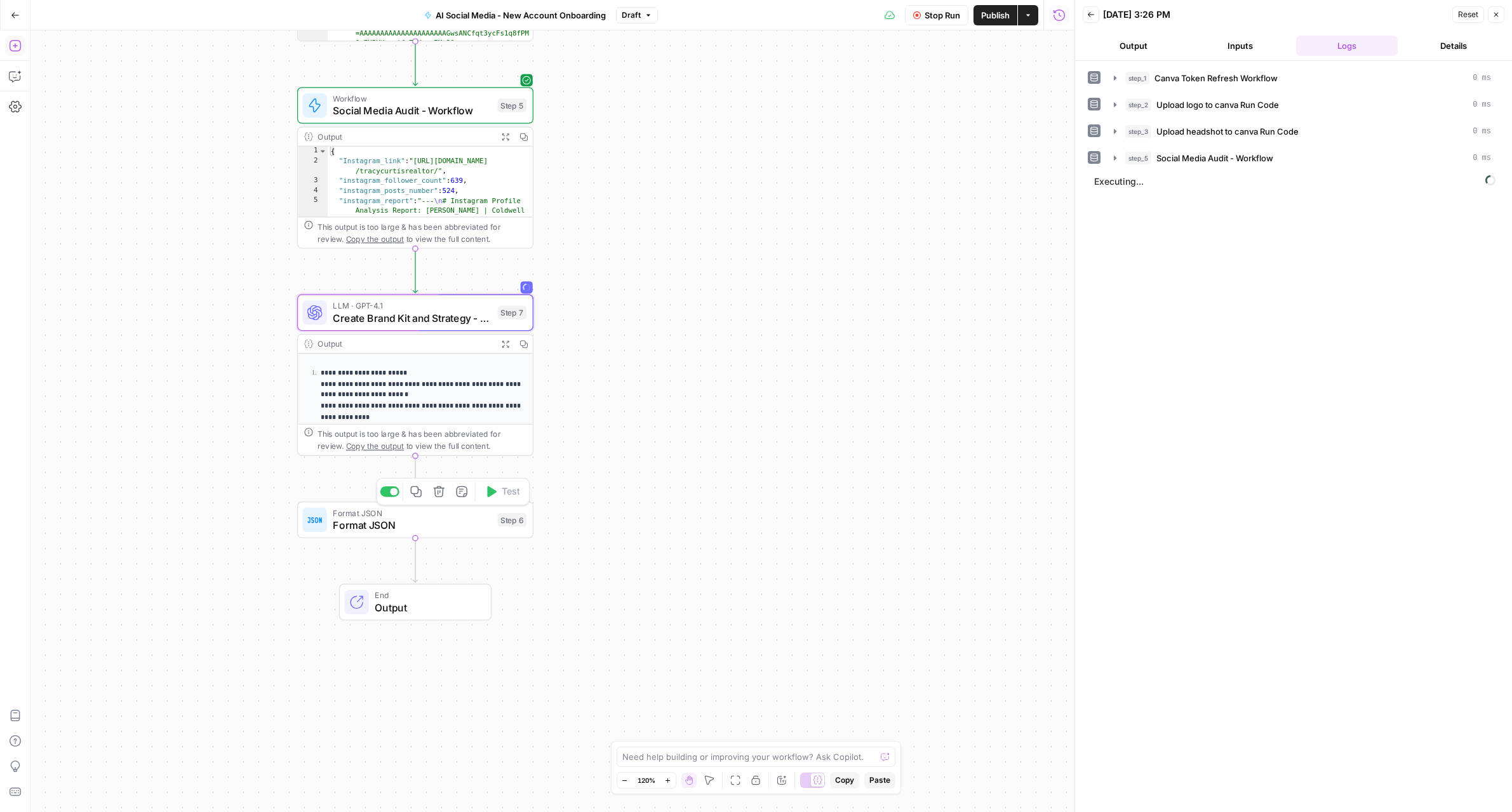
click at [405, 530] on span "Format JSON" at bounding box center [412, 526] width 159 height 15
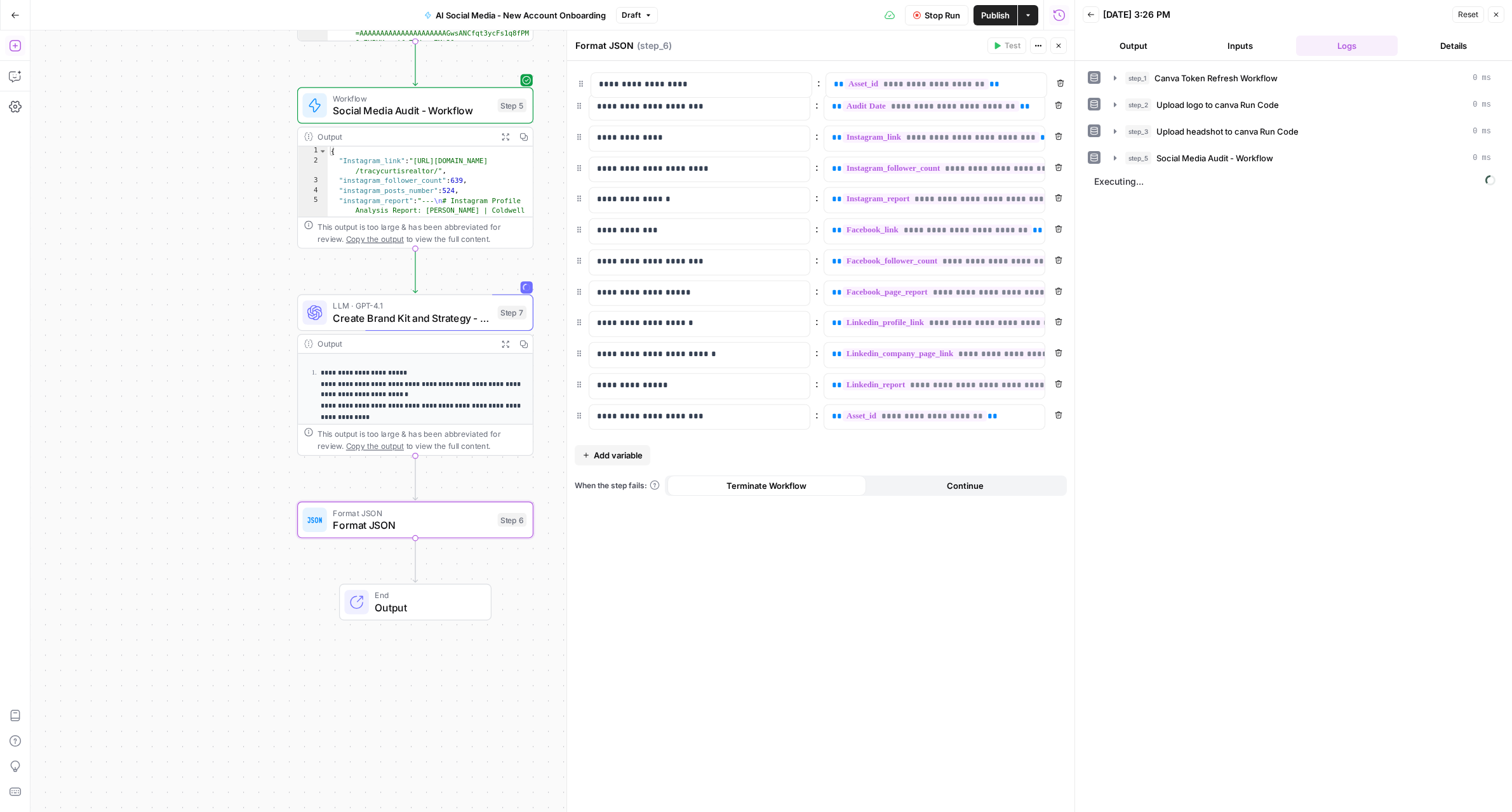
drag, startPoint x: 582, startPoint y: 389, endPoint x: 582, endPoint y: 78, distance: 311.0
drag, startPoint x: 582, startPoint y: 423, endPoint x: 583, endPoint y: 107, distance: 316.0
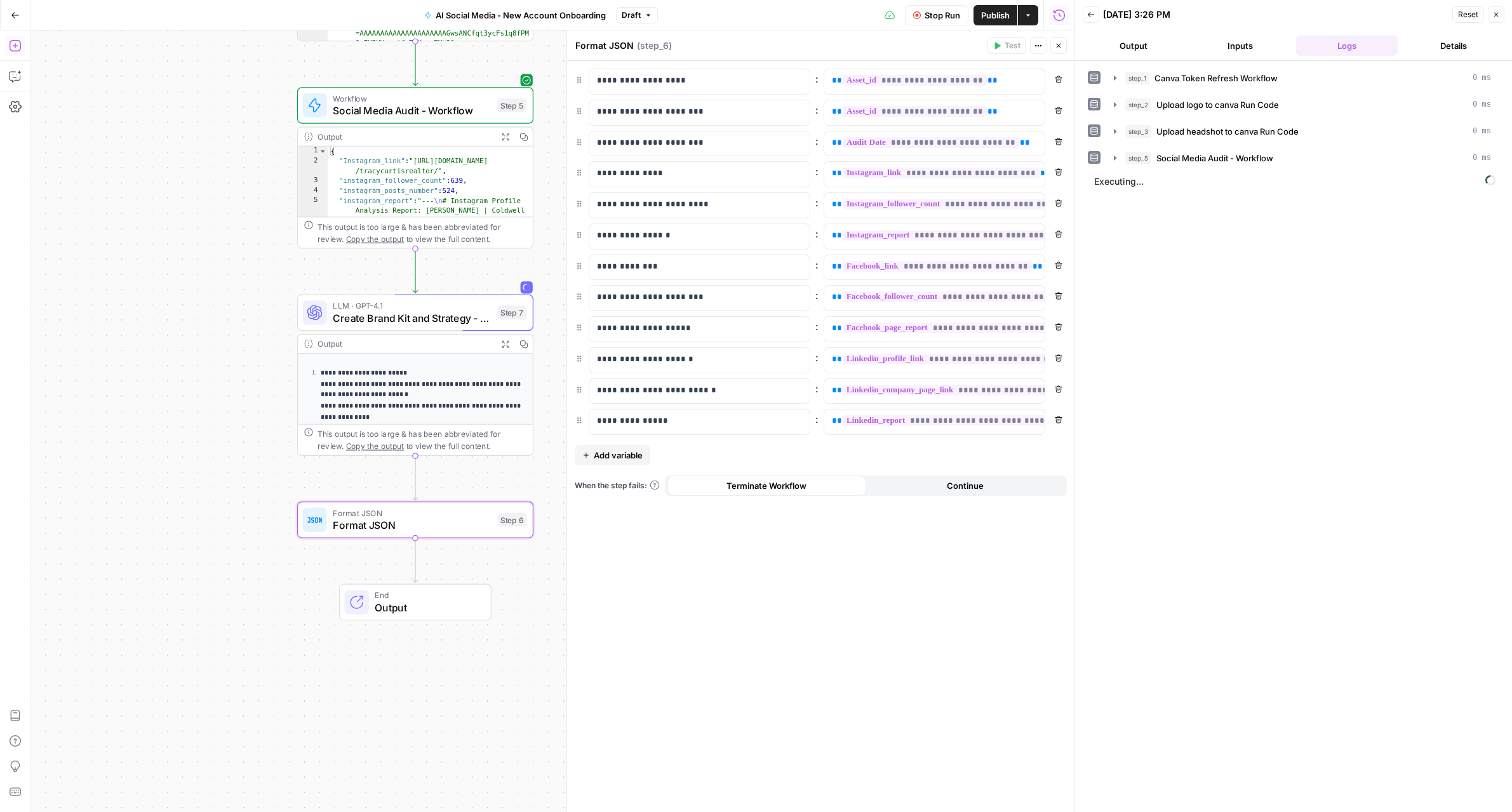
click at [646, 455] on button "Add variable" at bounding box center [612, 455] width 75 height 20
click at [646, 455] on p at bounding box center [689, 451] width 185 height 13
click at [850, 449] on p at bounding box center [925, 451] width 185 height 13
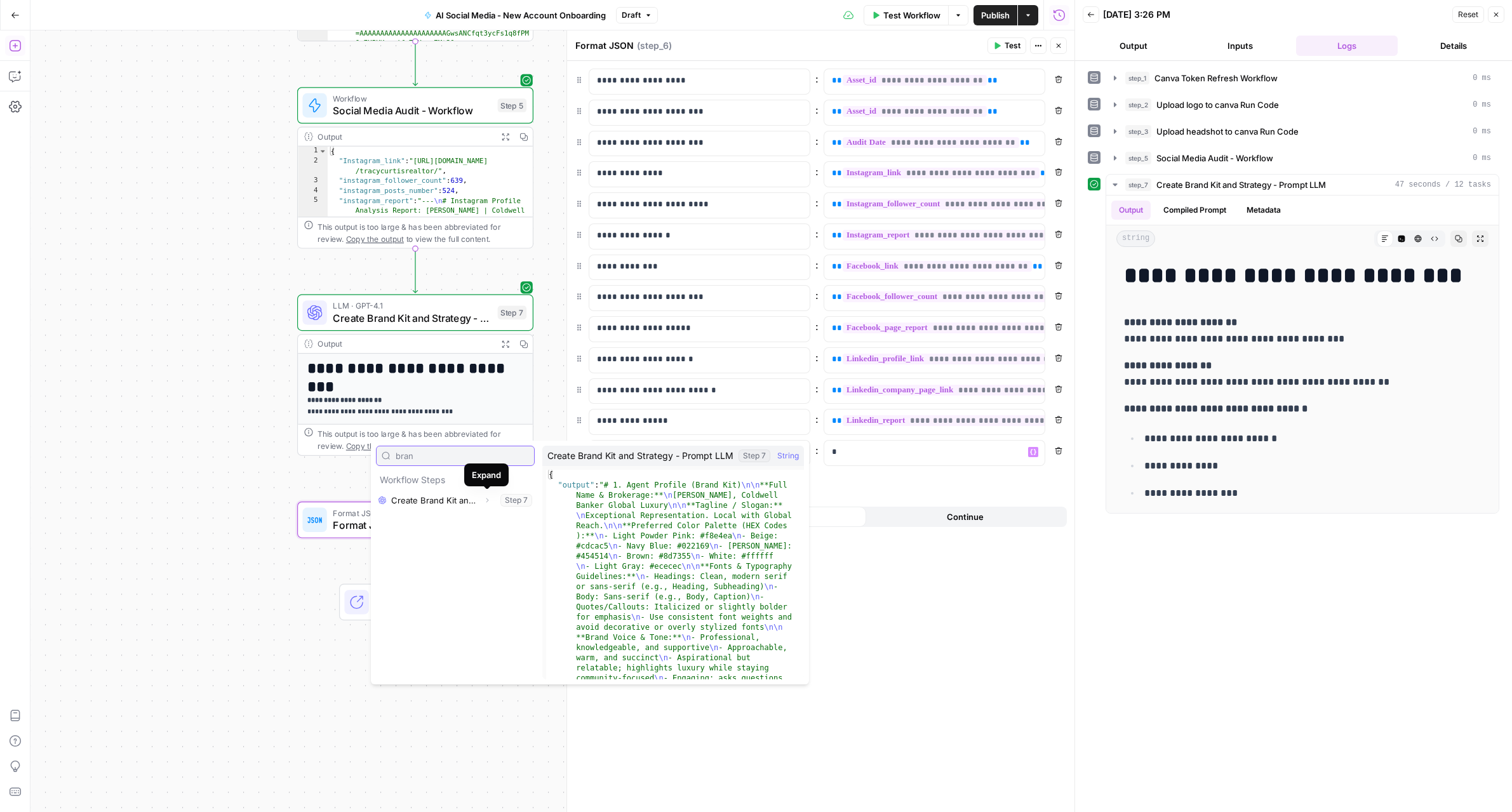
type input "bran"
click at [482, 500] on button "Expand" at bounding box center [486, 500] width 16 height 16
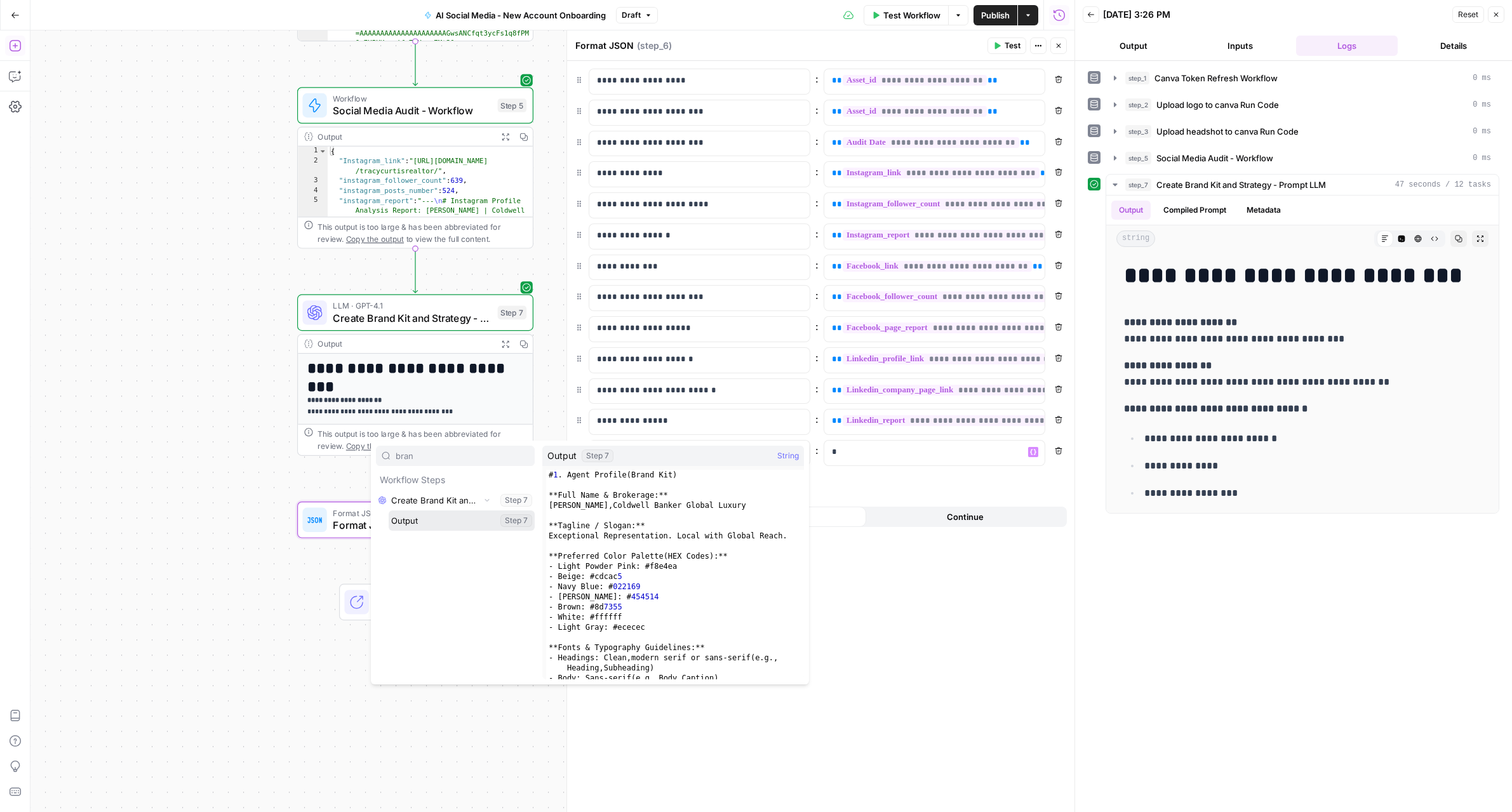
click at [444, 527] on button "Select variable Output" at bounding box center [461, 520] width 146 height 20
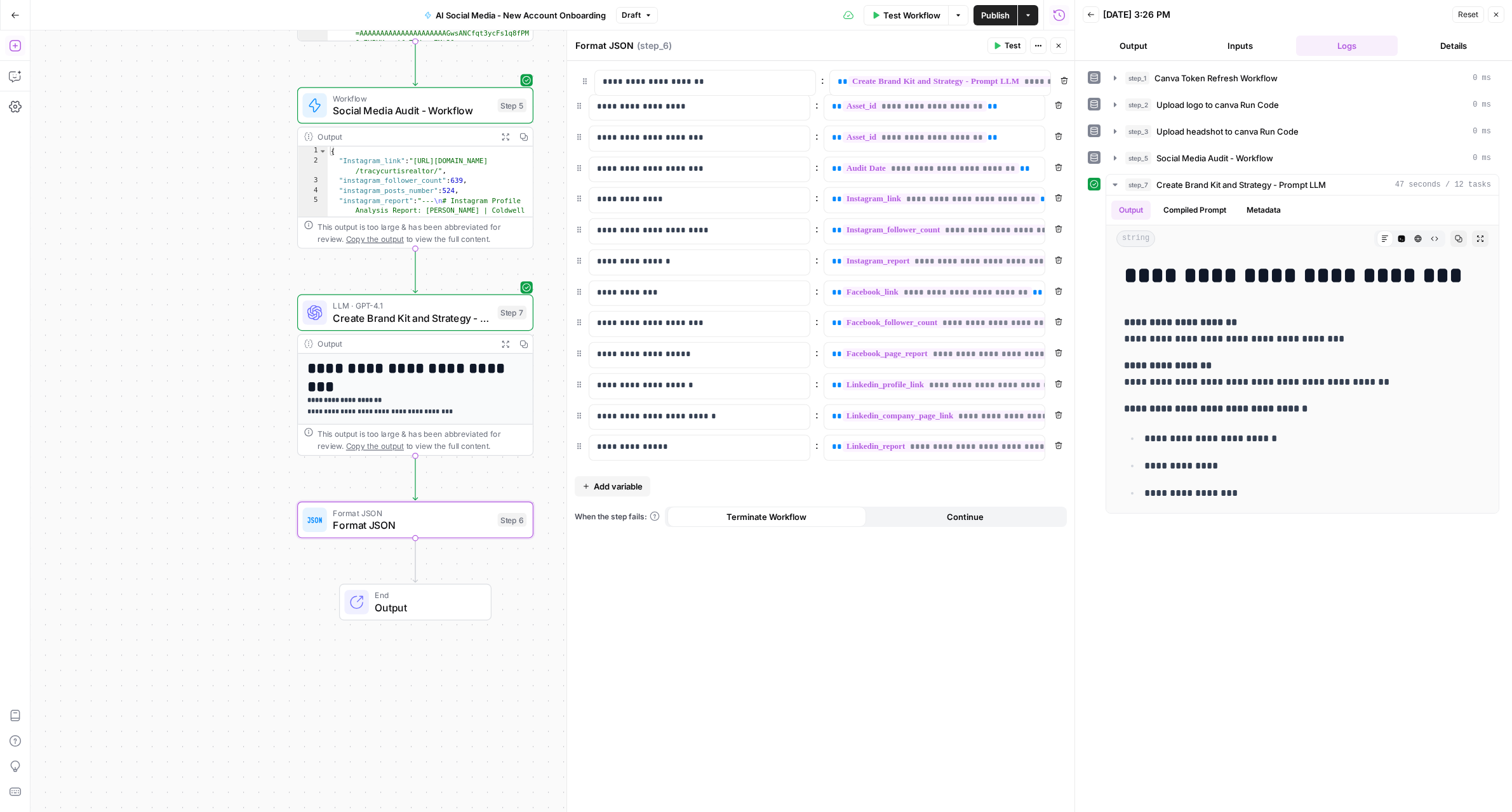
drag, startPoint x: 580, startPoint y: 450, endPoint x: 585, endPoint y: 75, distance: 375.0
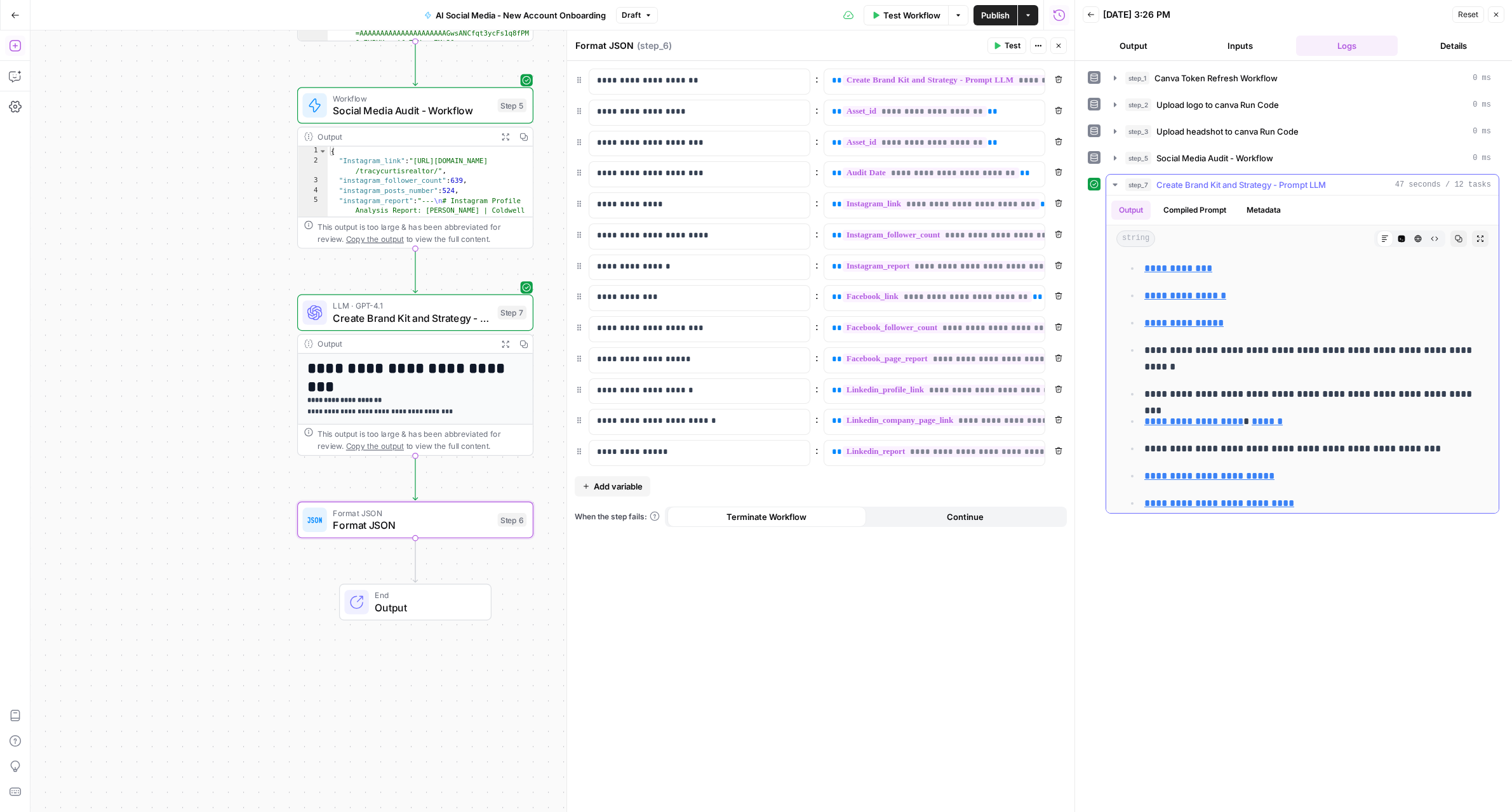
scroll to position [4860, 0]
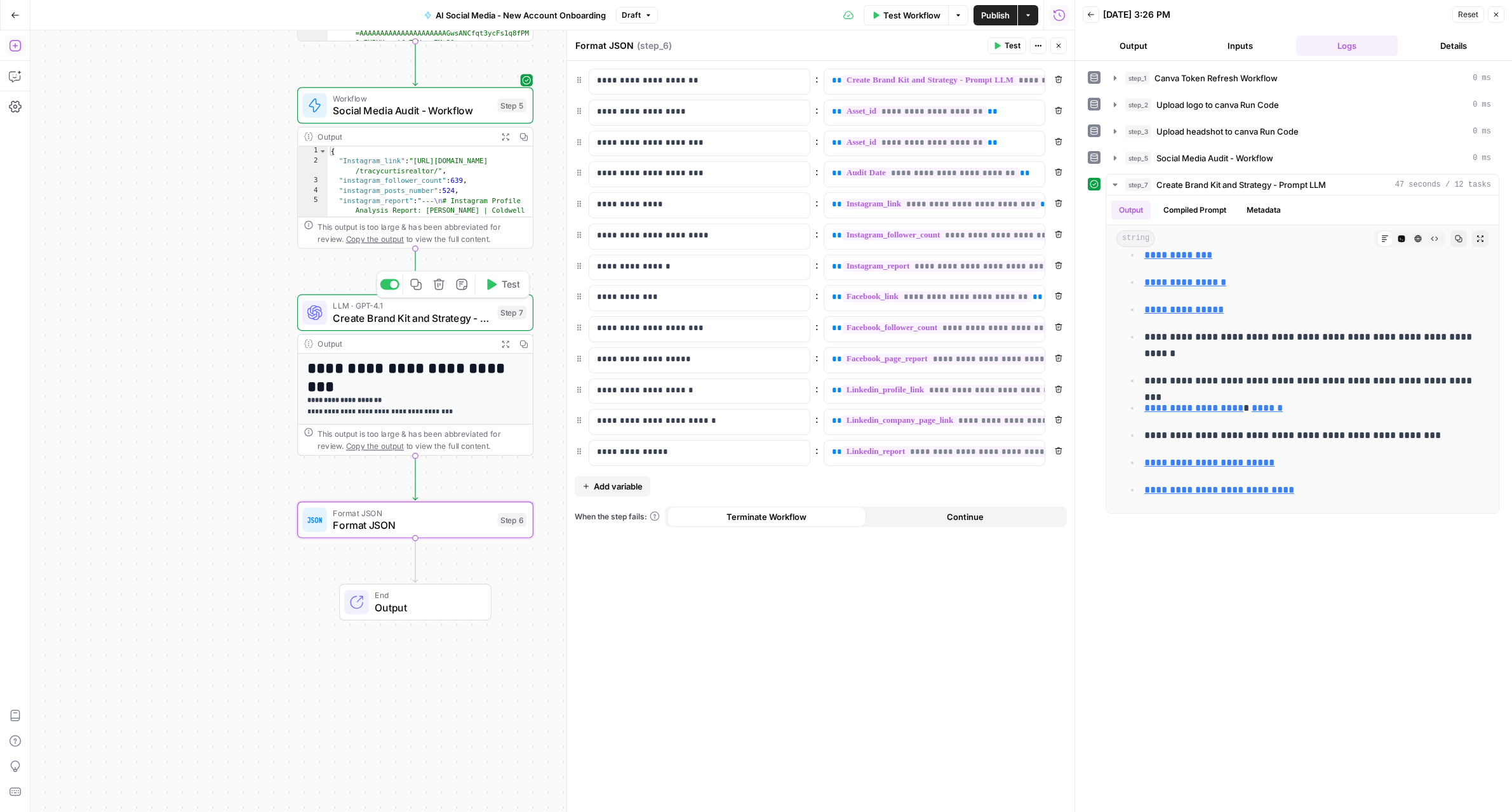
click at [426, 317] on span "Create Brand Kit and Strategy - Prompt LLM" at bounding box center [412, 318] width 159 height 15
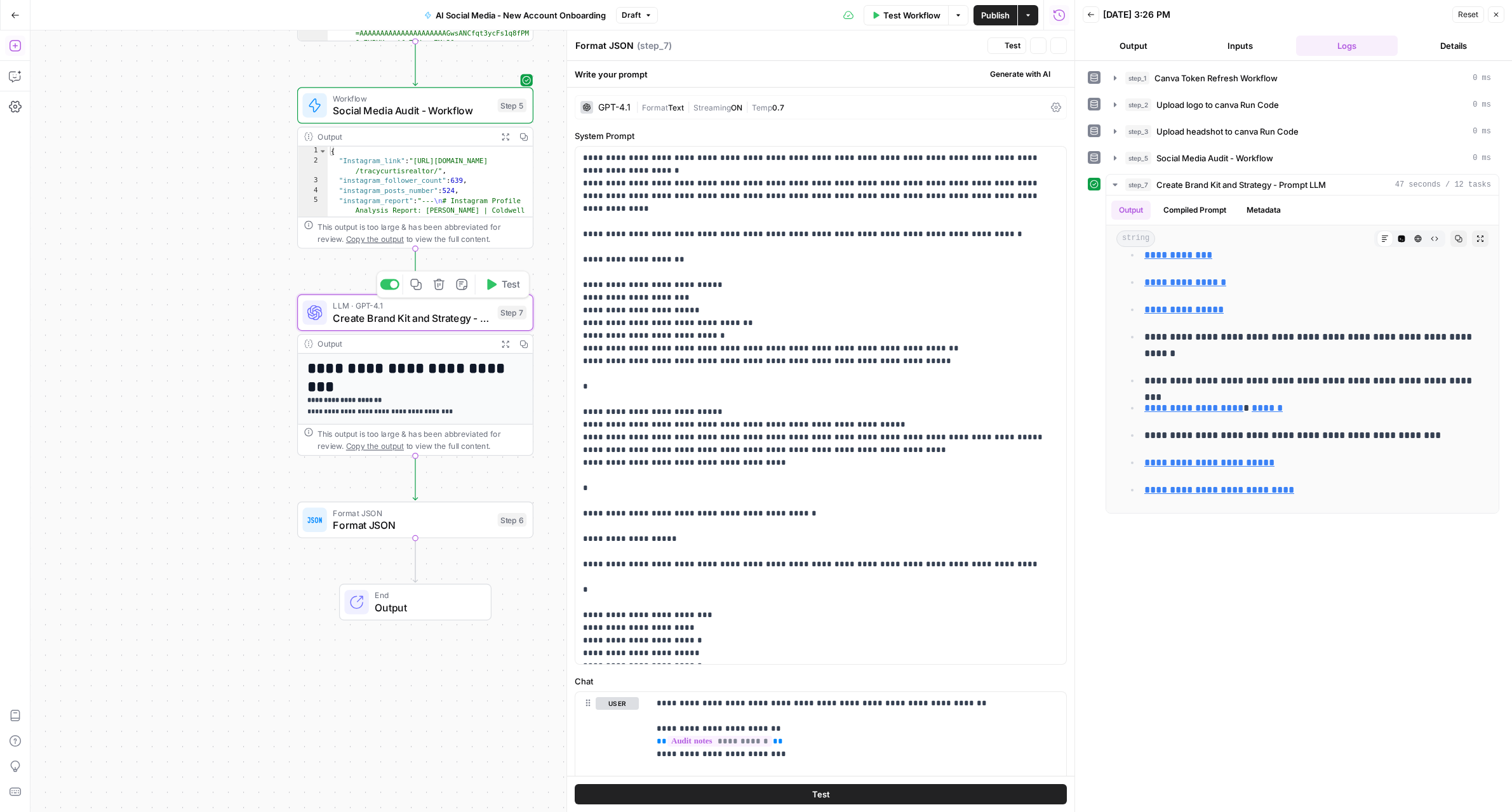
type textarea "Create Brand Kit and Strategy - Prompt LLM"
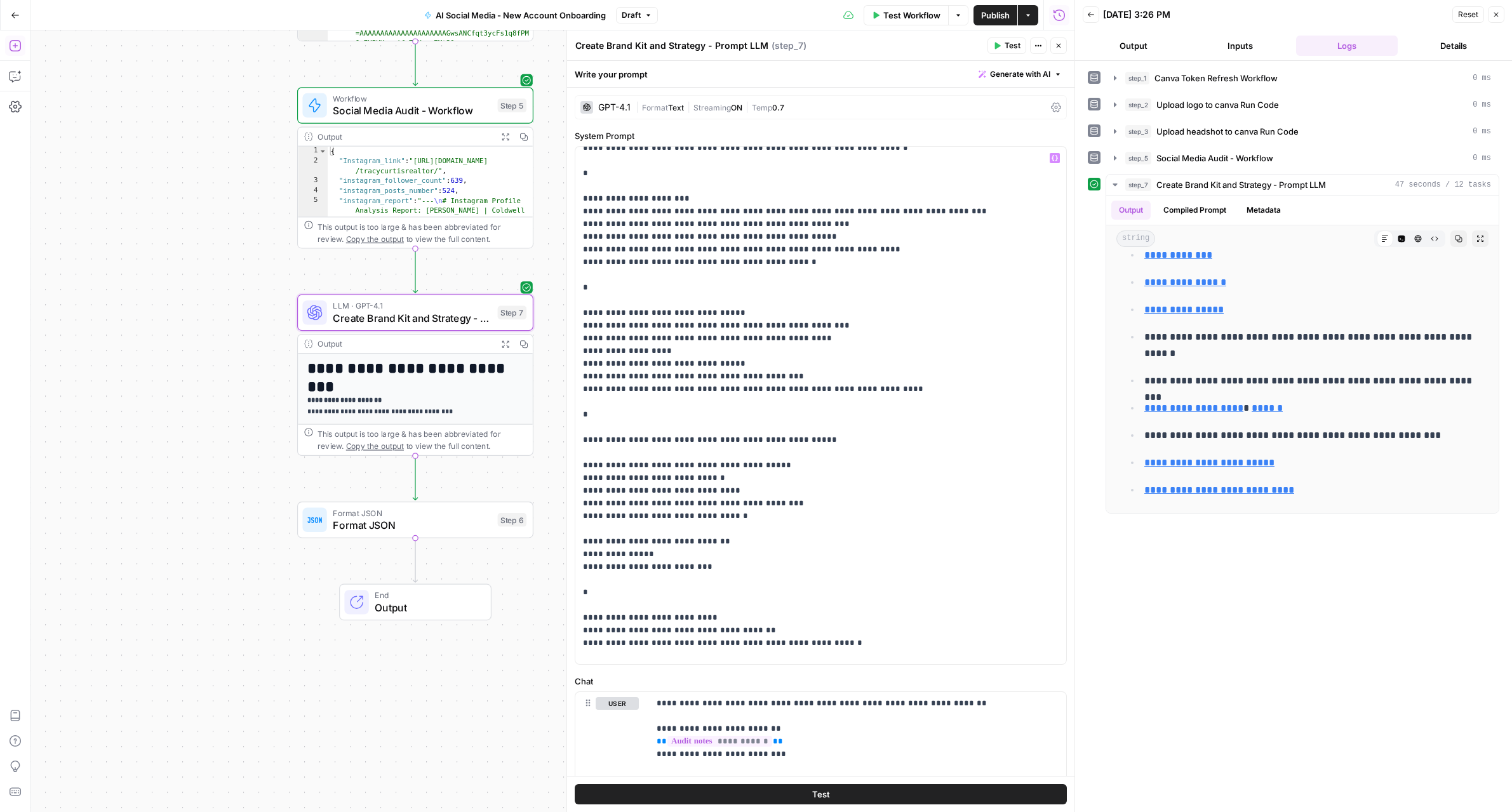
scroll to position [788, 0]
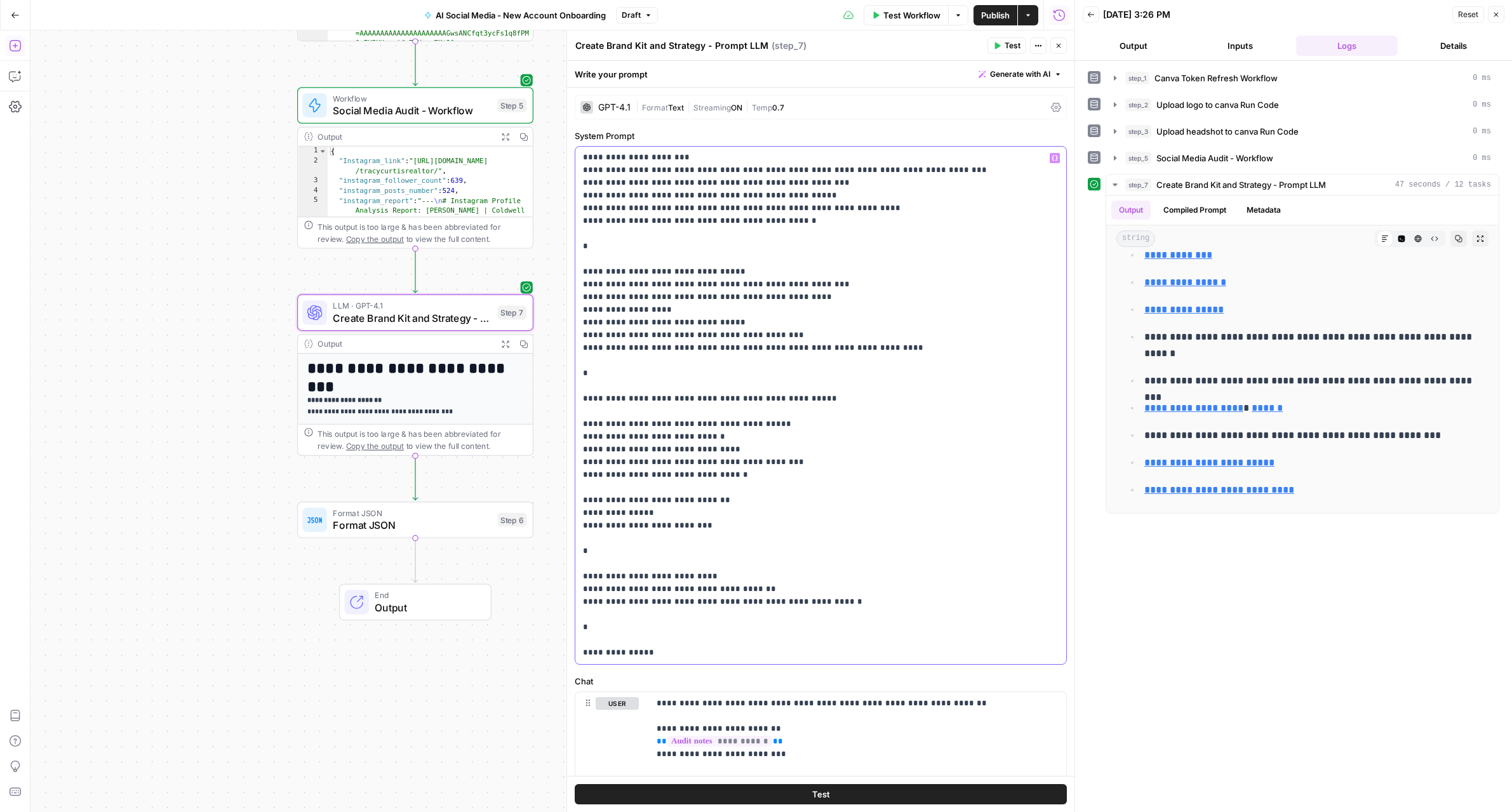
click at [928, 654] on p "**********" at bounding box center [820, 11] width 475 height 1295
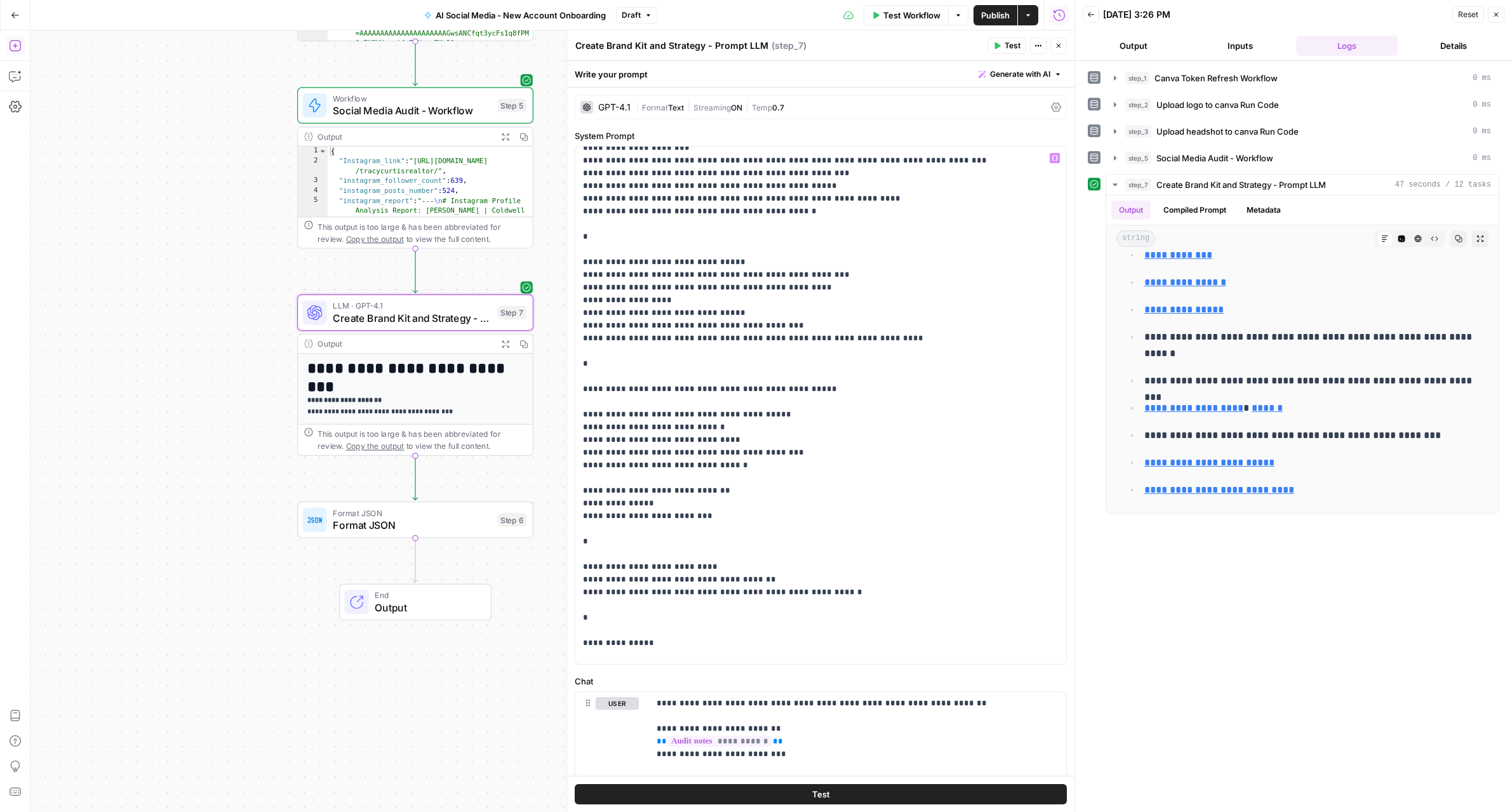
scroll to position [800, 0]
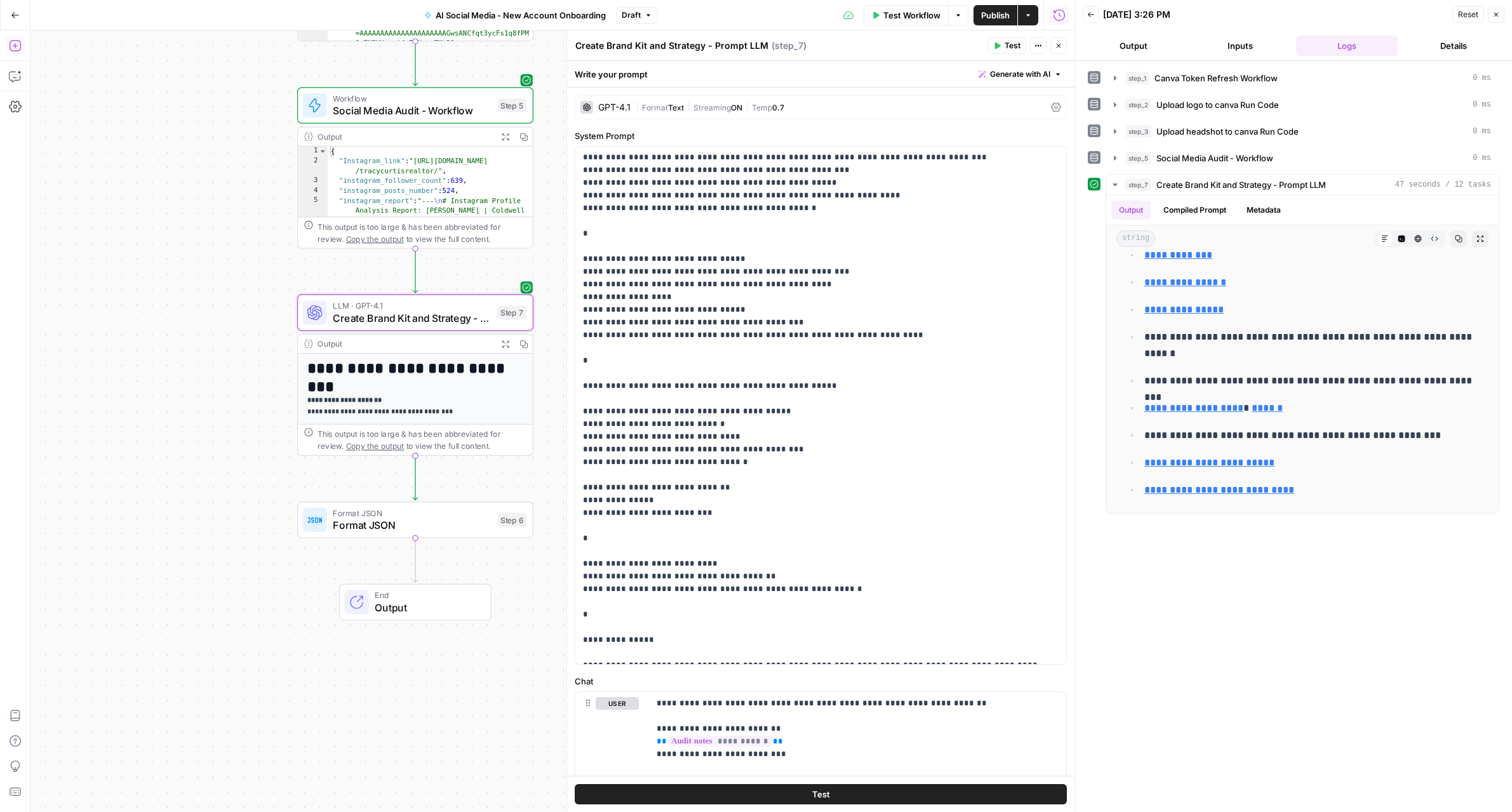
click at [928, 802] on button "Test" at bounding box center [821, 794] width 492 height 20
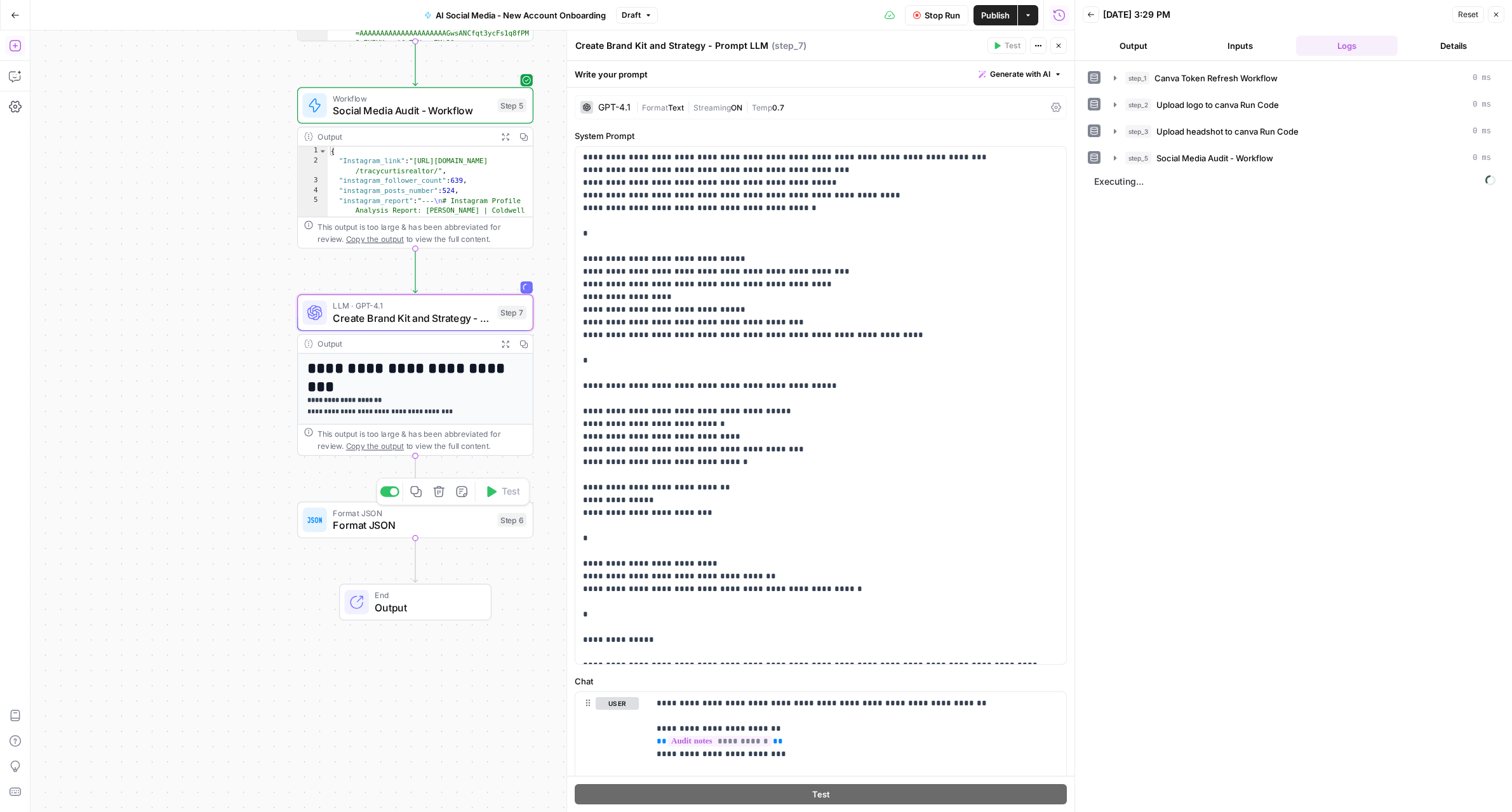
click at [449, 527] on span "Format JSON" at bounding box center [412, 526] width 159 height 15
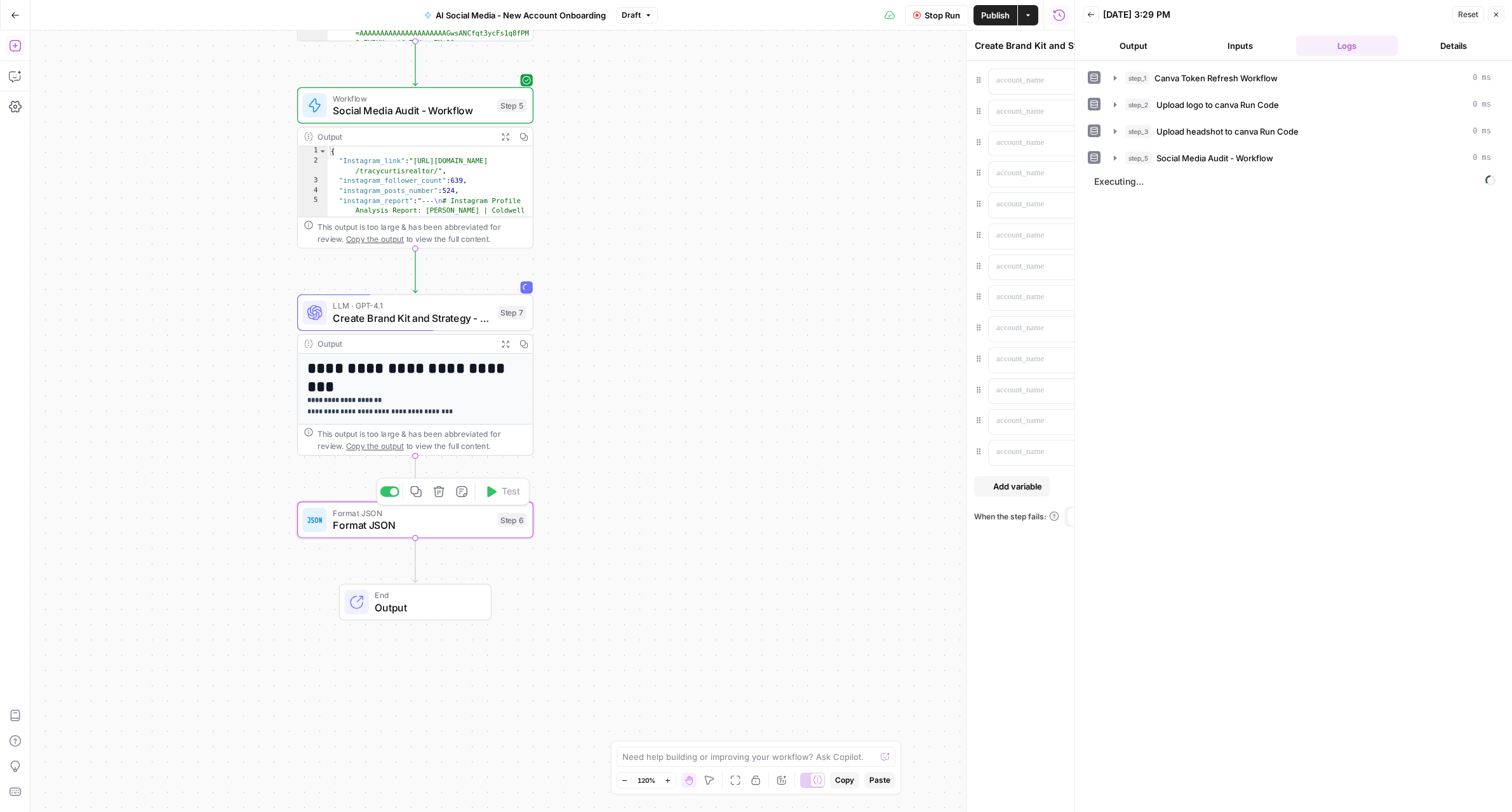
type textarea "Format JSON"
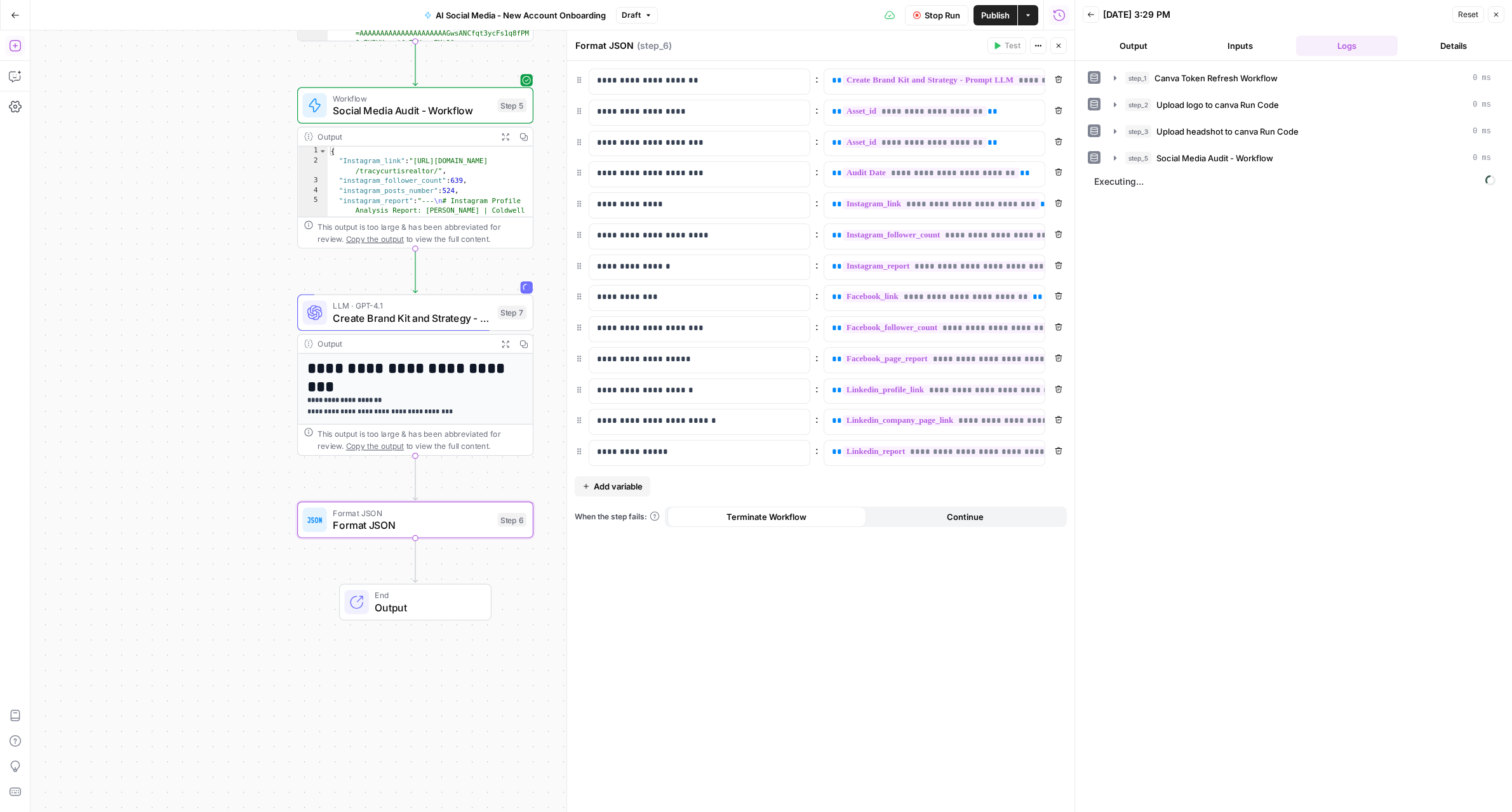
click at [631, 486] on span "Add variable" at bounding box center [618, 486] width 49 height 13
click at [631, 486] on p at bounding box center [689, 482] width 185 height 13
click at [973, 484] on p at bounding box center [925, 482] width 185 height 13
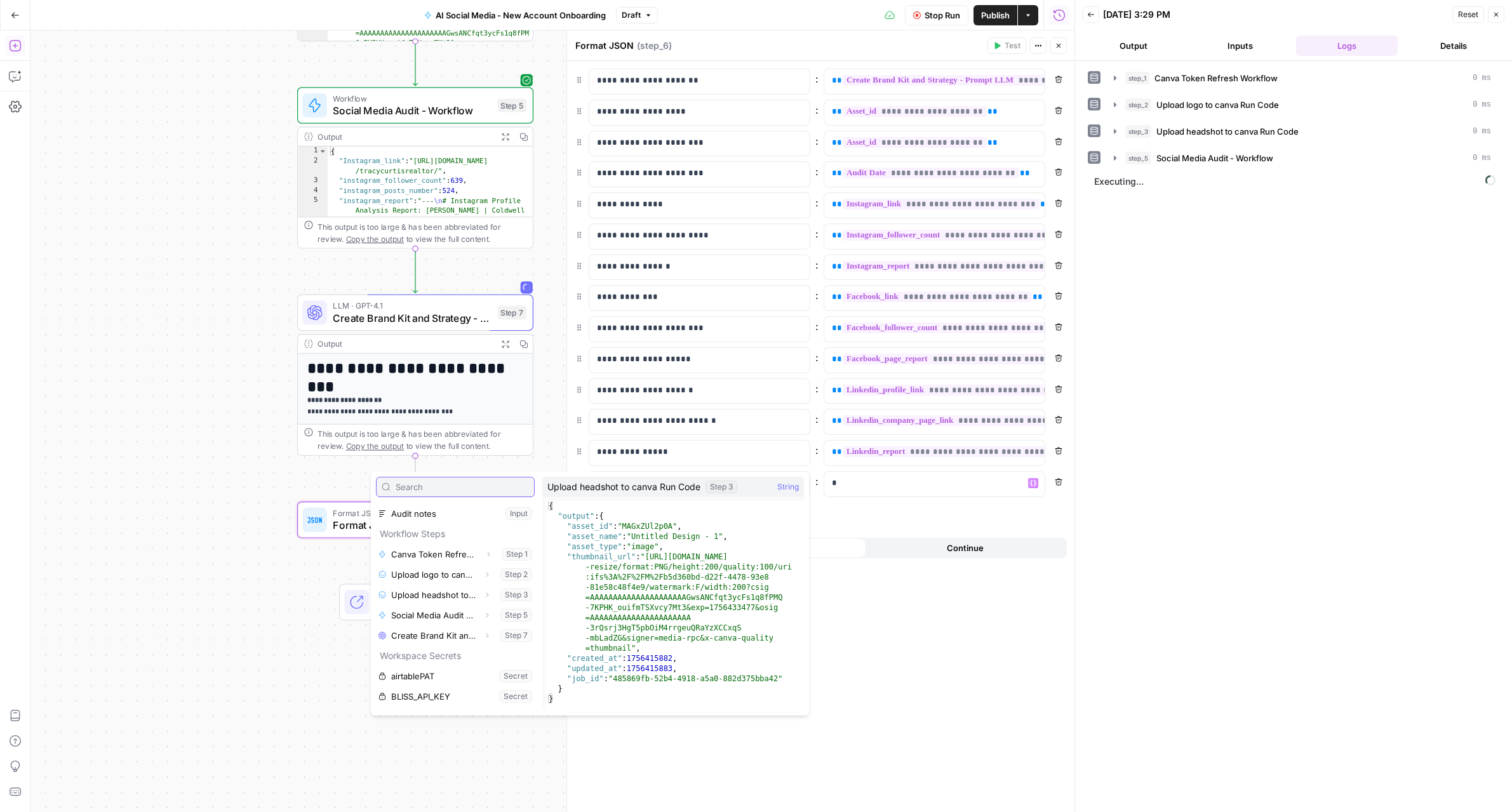
scroll to position [105, 0]
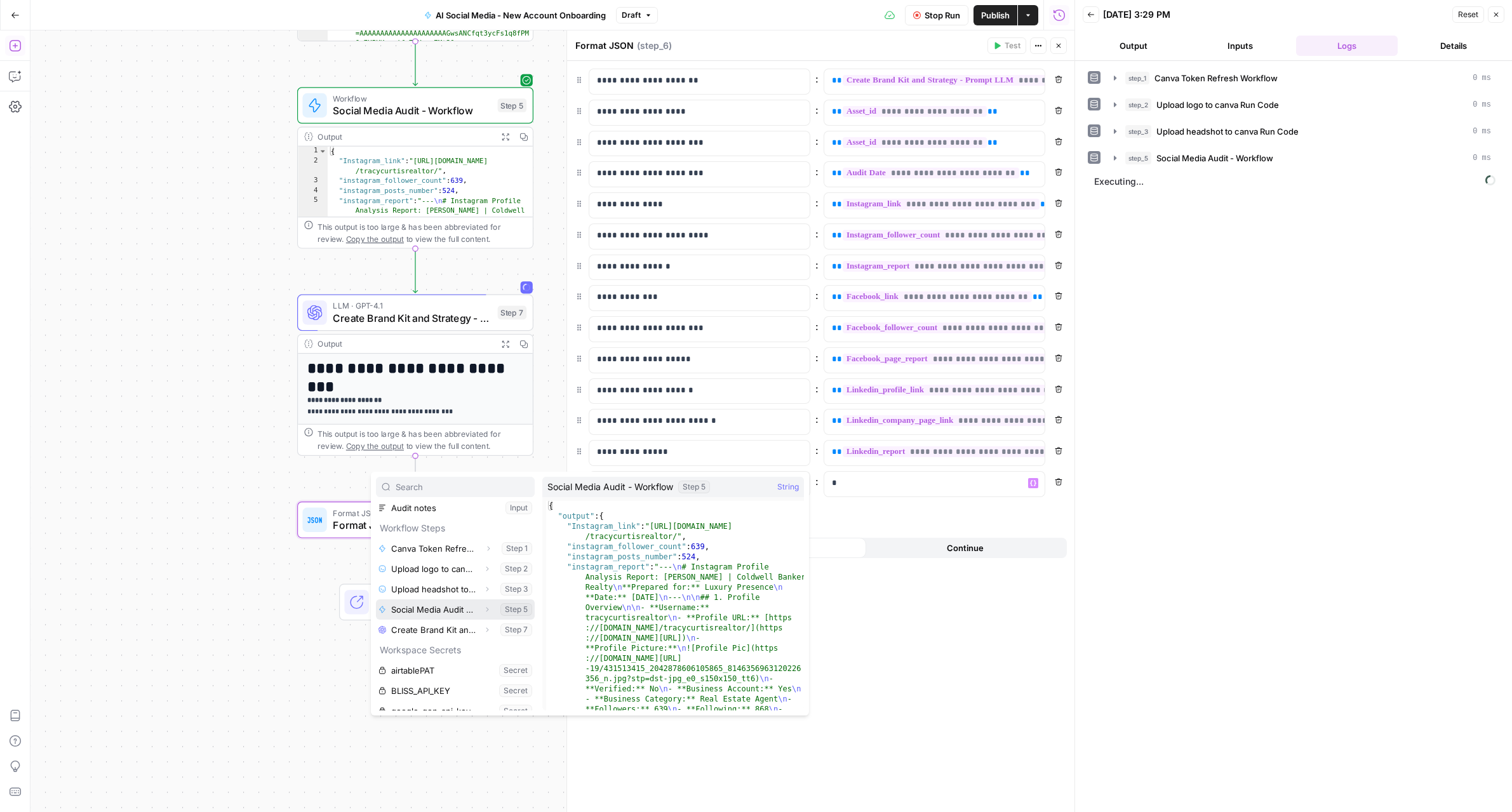
click at [483, 611] on icon "button" at bounding box center [487, 609] width 8 height 8
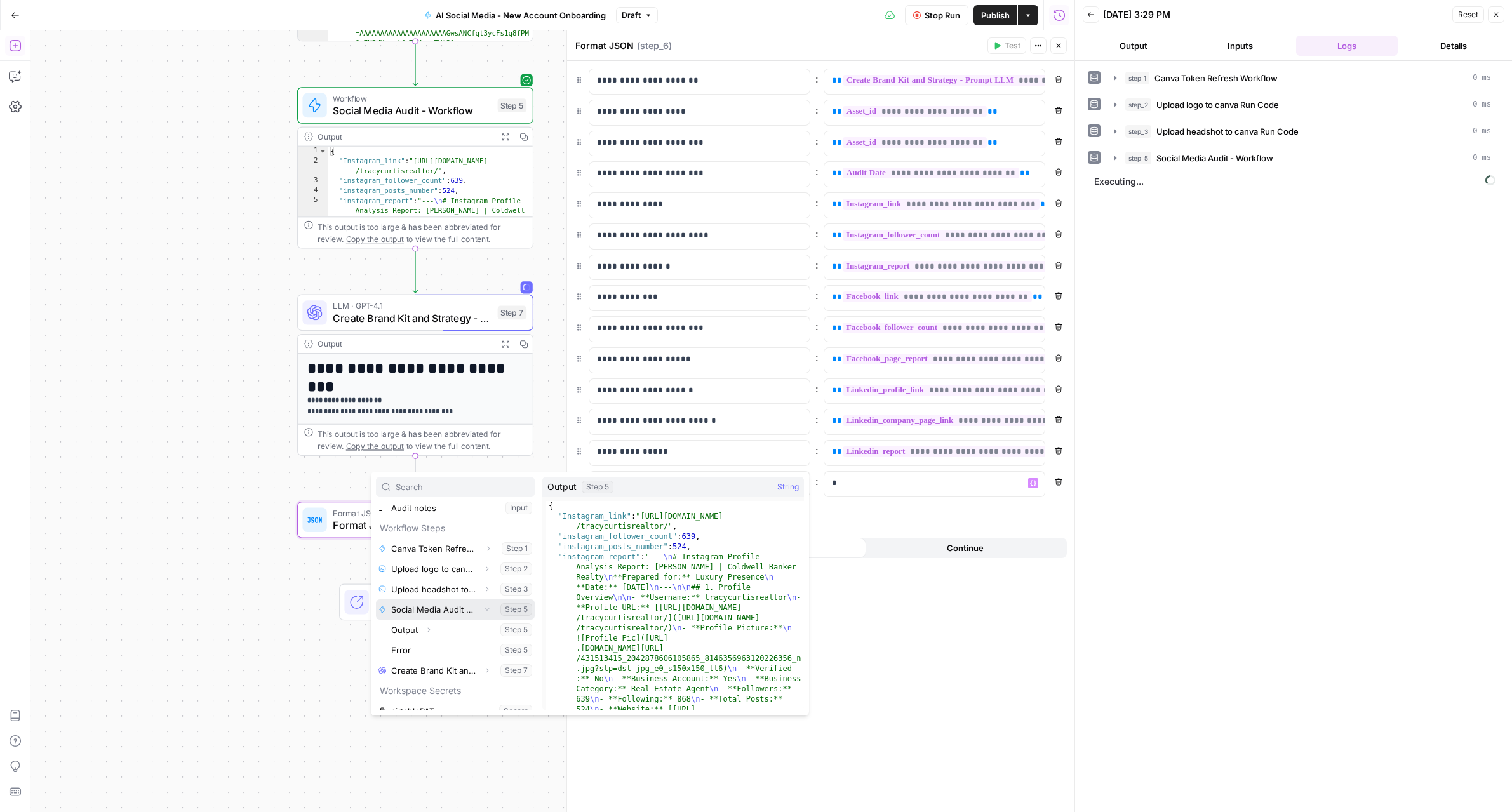
scroll to position [127, 0]
click at [426, 609] on icon "button" at bounding box center [428, 608] width 8 height 8
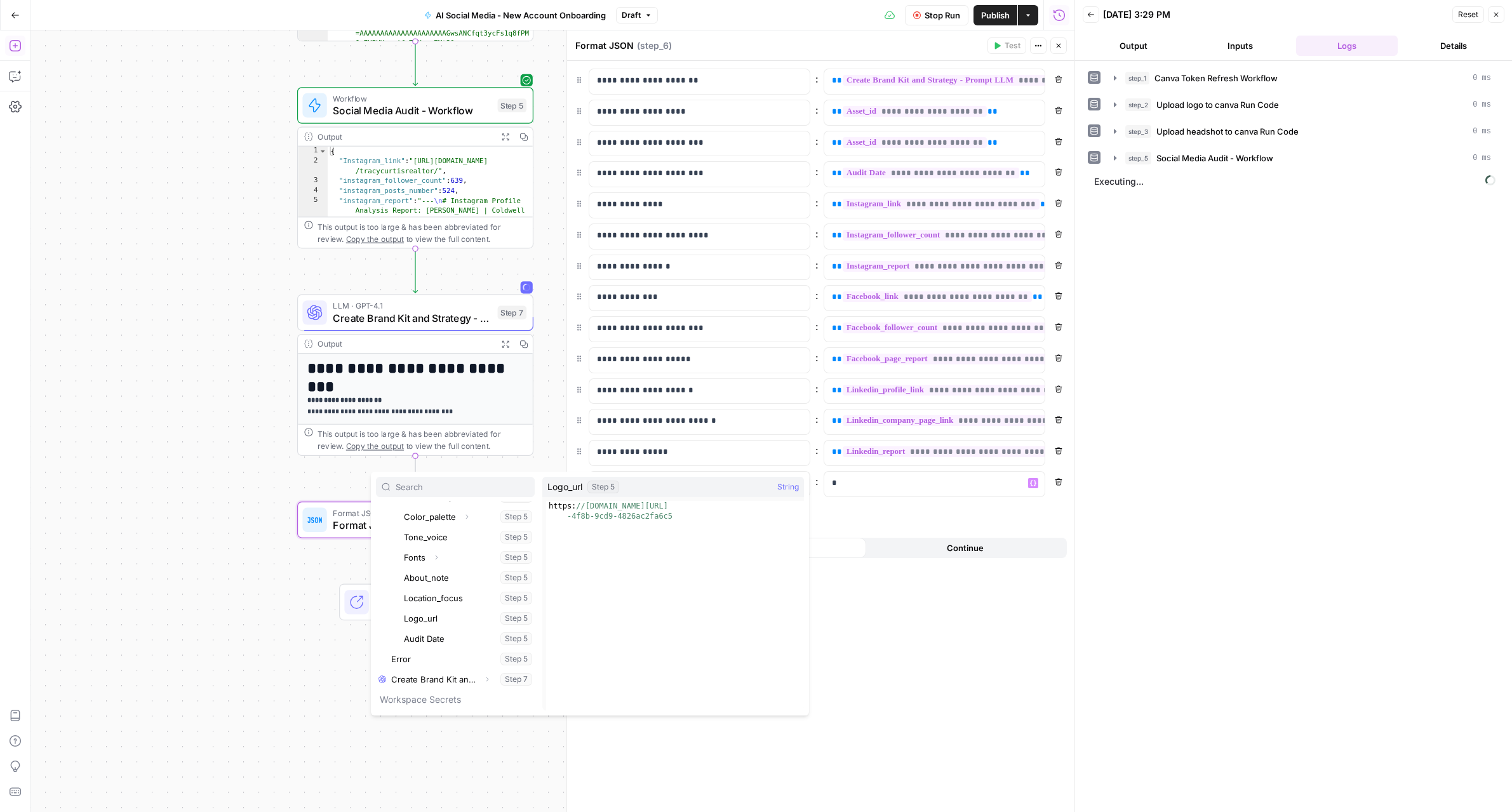
scroll to position [464, 0]
click at [427, 617] on button "Select variable Logo_url" at bounding box center [468, 616] width 133 height 20
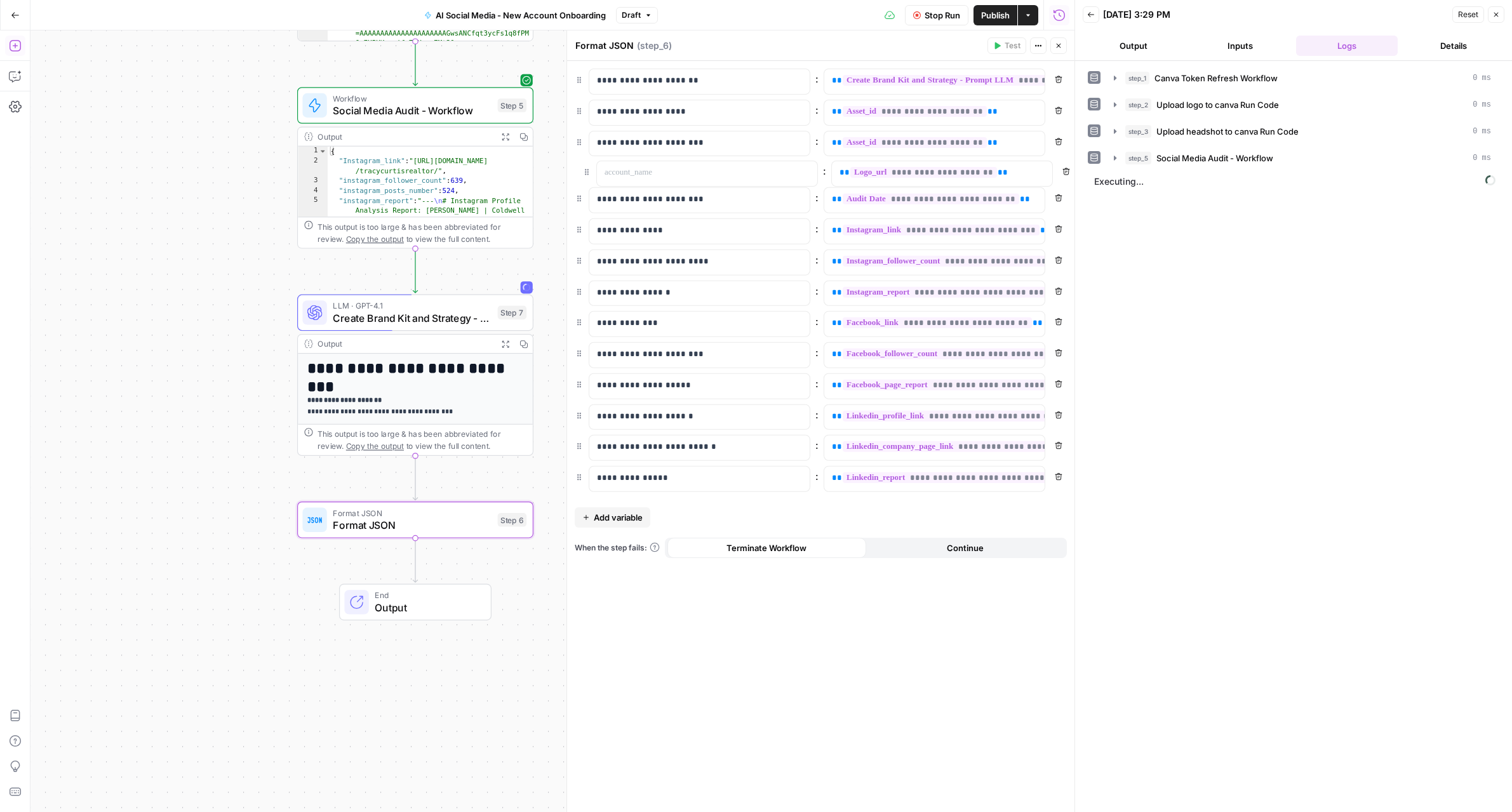
drag, startPoint x: 579, startPoint y: 485, endPoint x: 586, endPoint y: 167, distance: 318.1
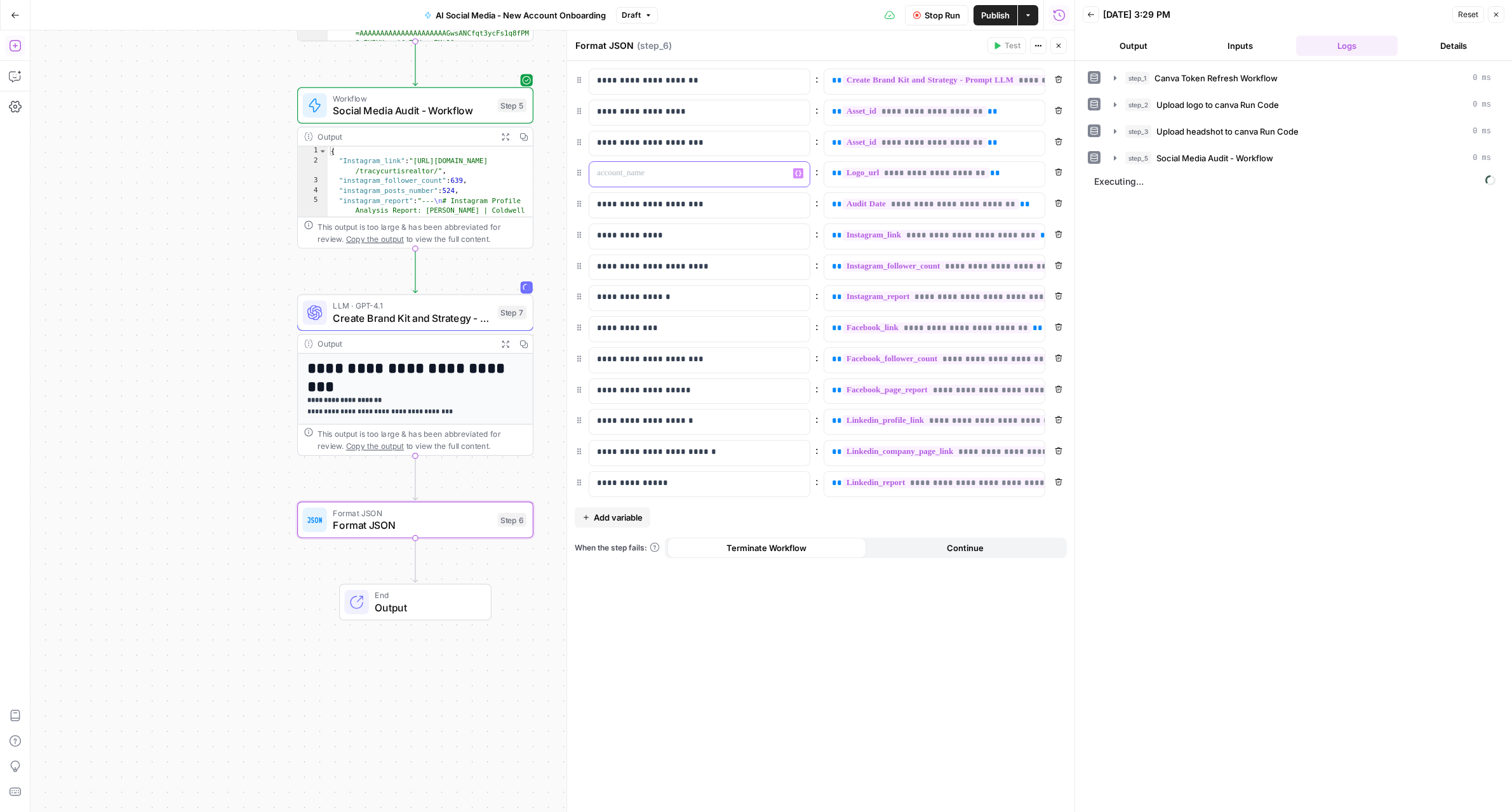
click at [704, 177] on p at bounding box center [689, 173] width 185 height 13
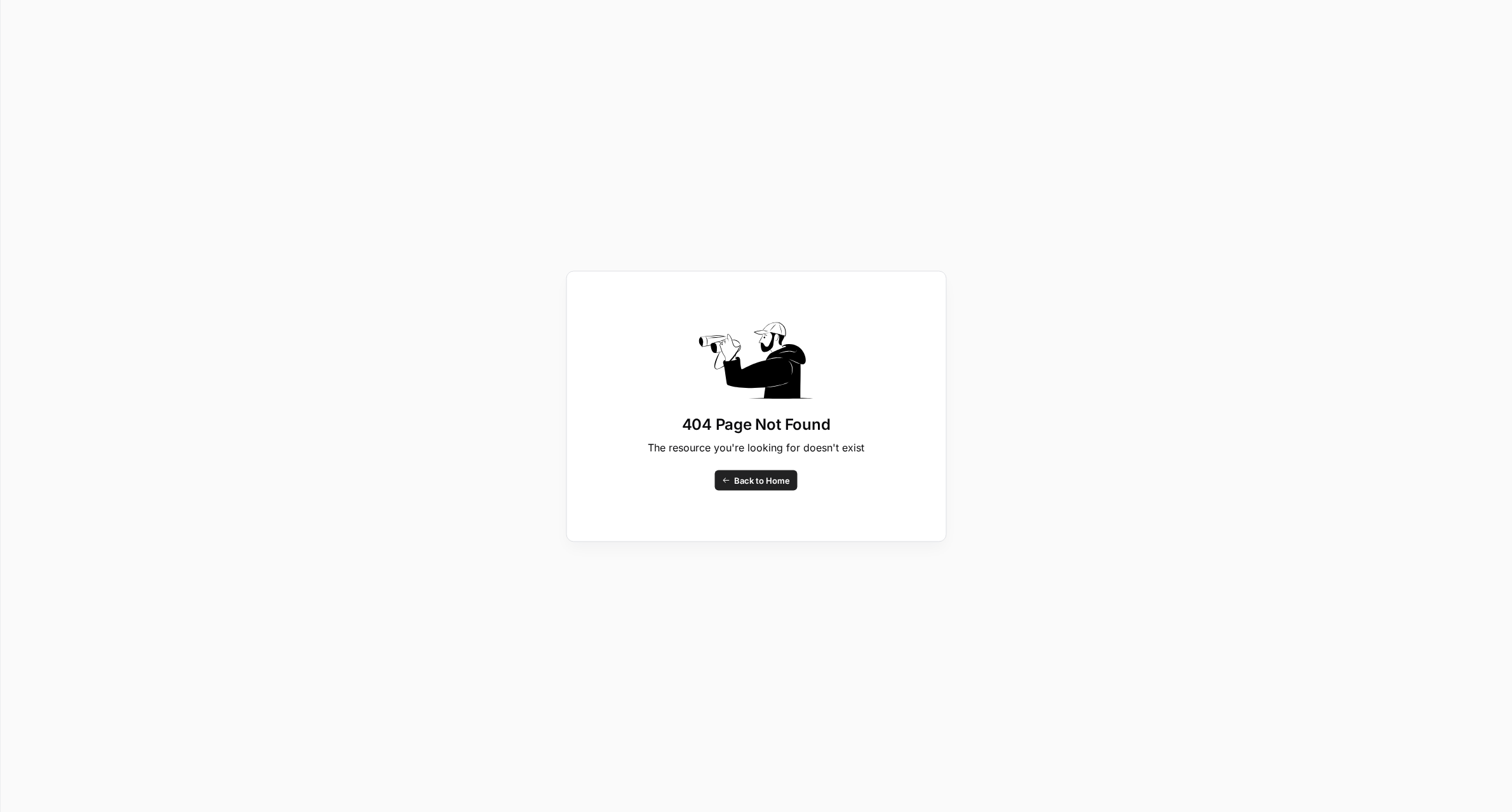
click at [770, 483] on span "Back to Home" at bounding box center [762, 479] width 56 height 13
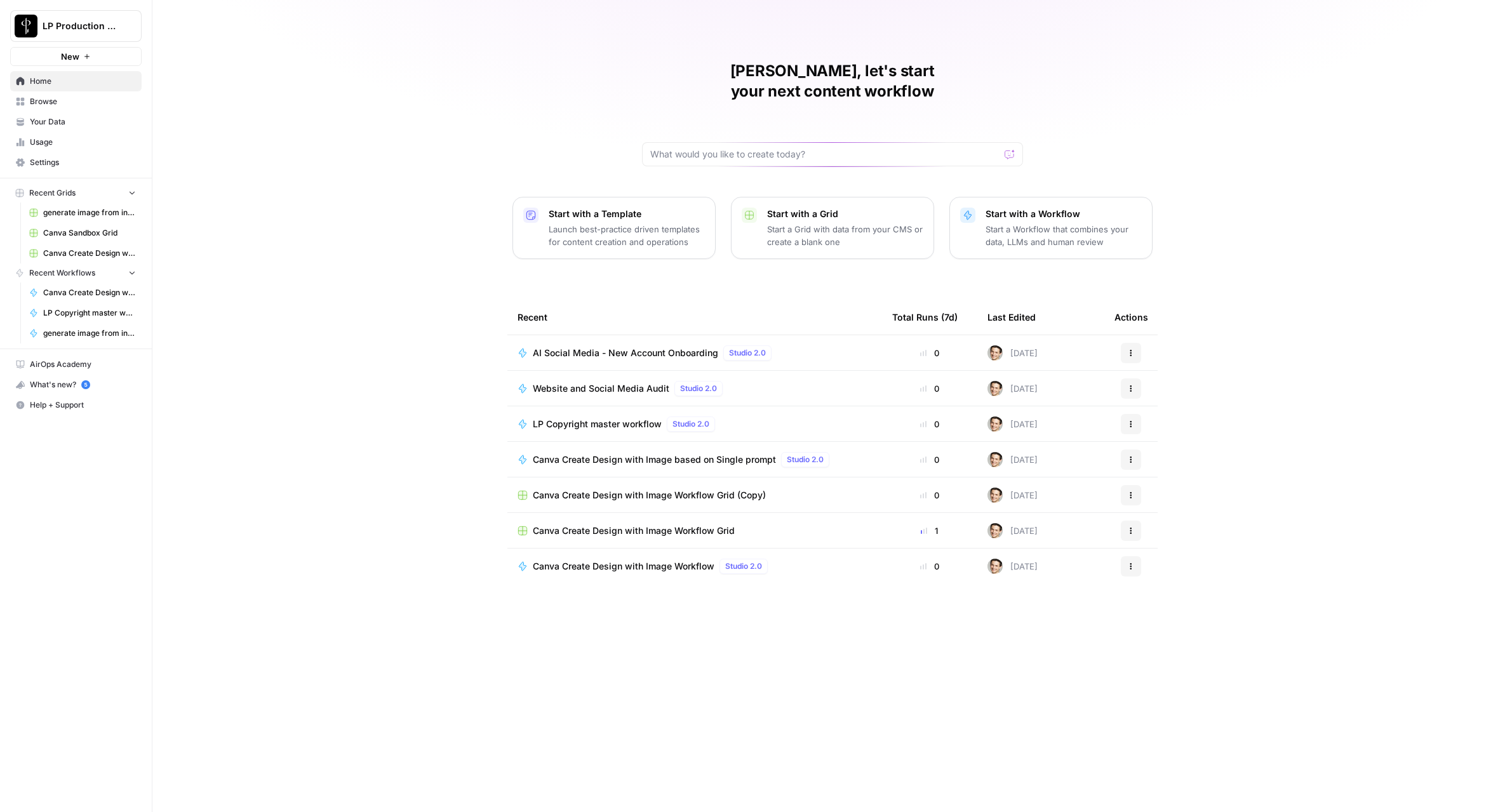
click at [562, 346] on span "AI Social Media - New Account Onboarding" at bounding box center [625, 352] width 185 height 13
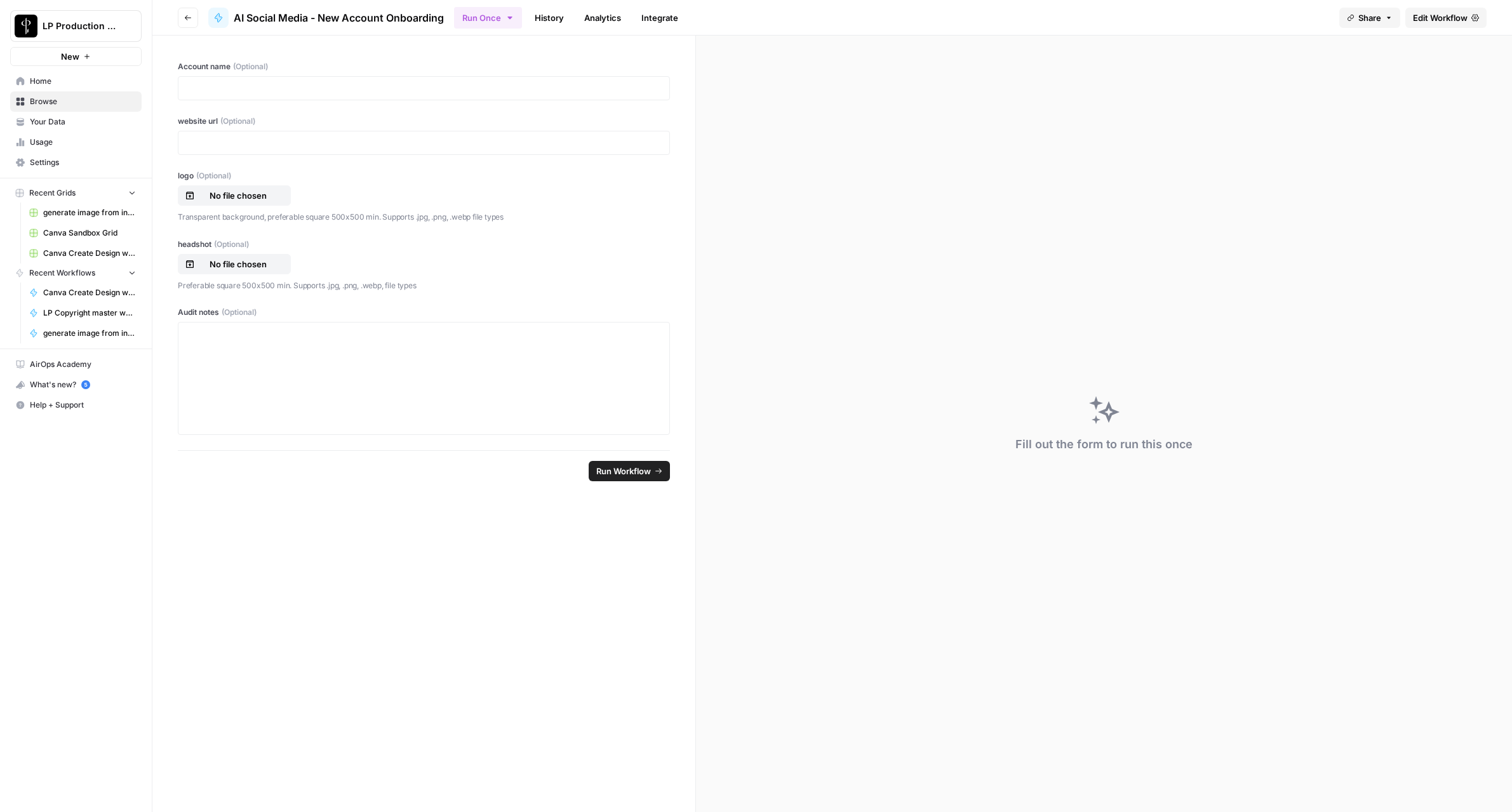
click at [1468, 15] on link "Edit Workflow" at bounding box center [1445, 17] width 81 height 20
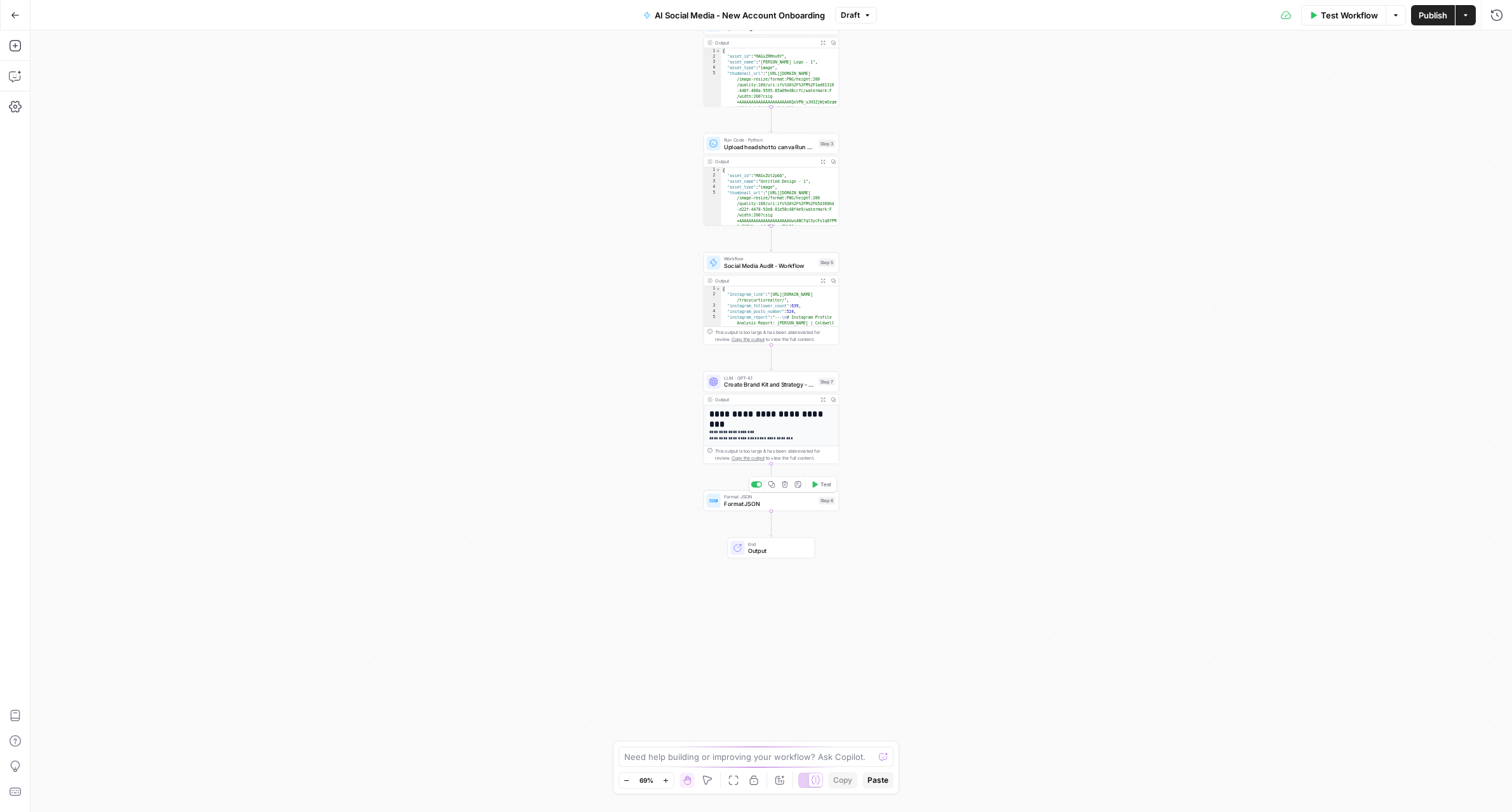
click at [767, 503] on span "Format JSON" at bounding box center [770, 503] width 91 height 9
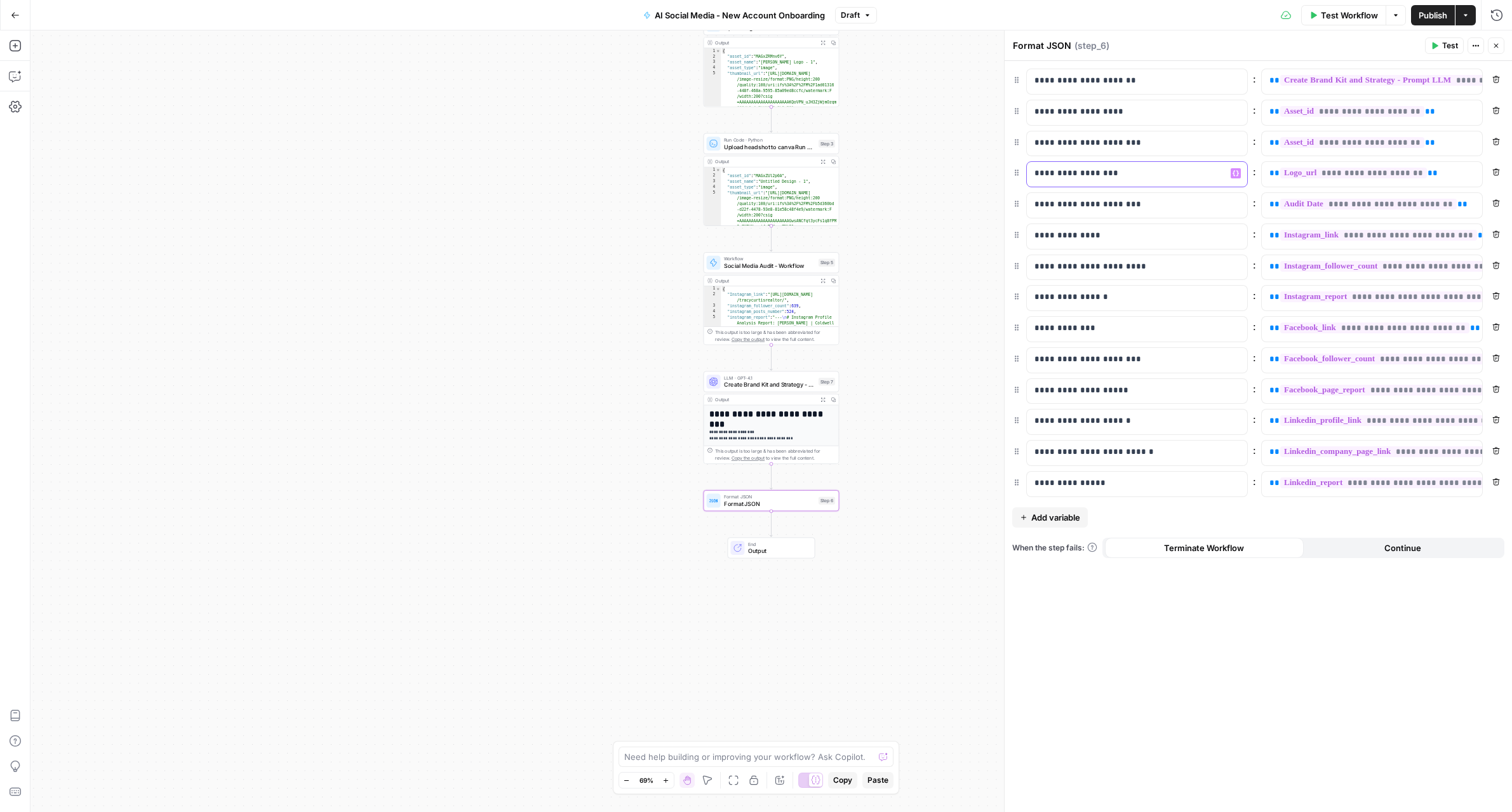
click at [1143, 170] on p "**********" at bounding box center [1127, 173] width 185 height 13
click at [936, 316] on div "Workflow Set Inputs Inputs Workflow Canva Token Refresh Workflow Step 1 Output …" at bounding box center [771, 421] width 1481 height 782
click at [817, 488] on icon "button" at bounding box center [814, 484] width 7 height 7
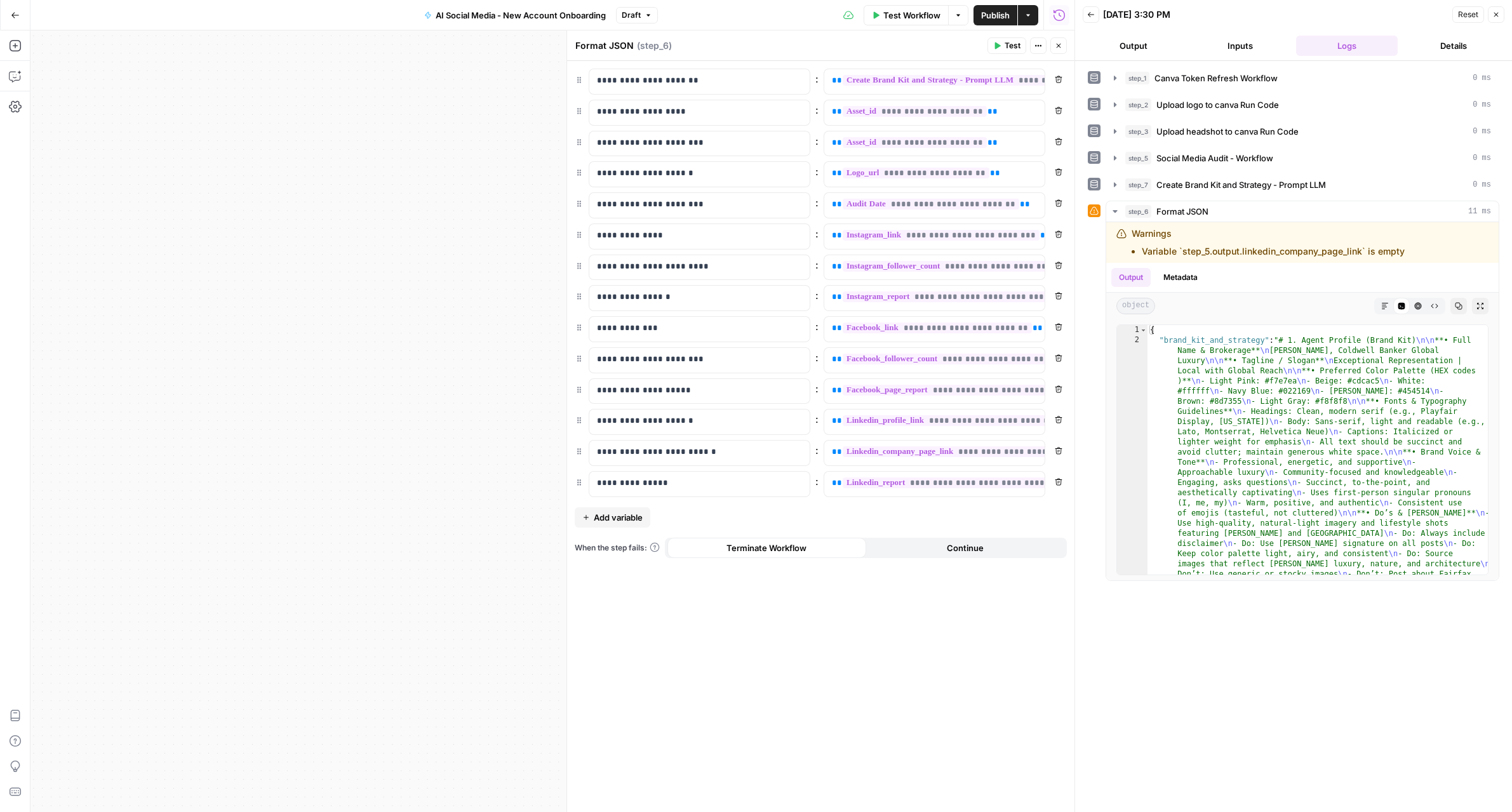
click at [1065, 47] on button "Close" at bounding box center [1058, 45] width 16 height 16
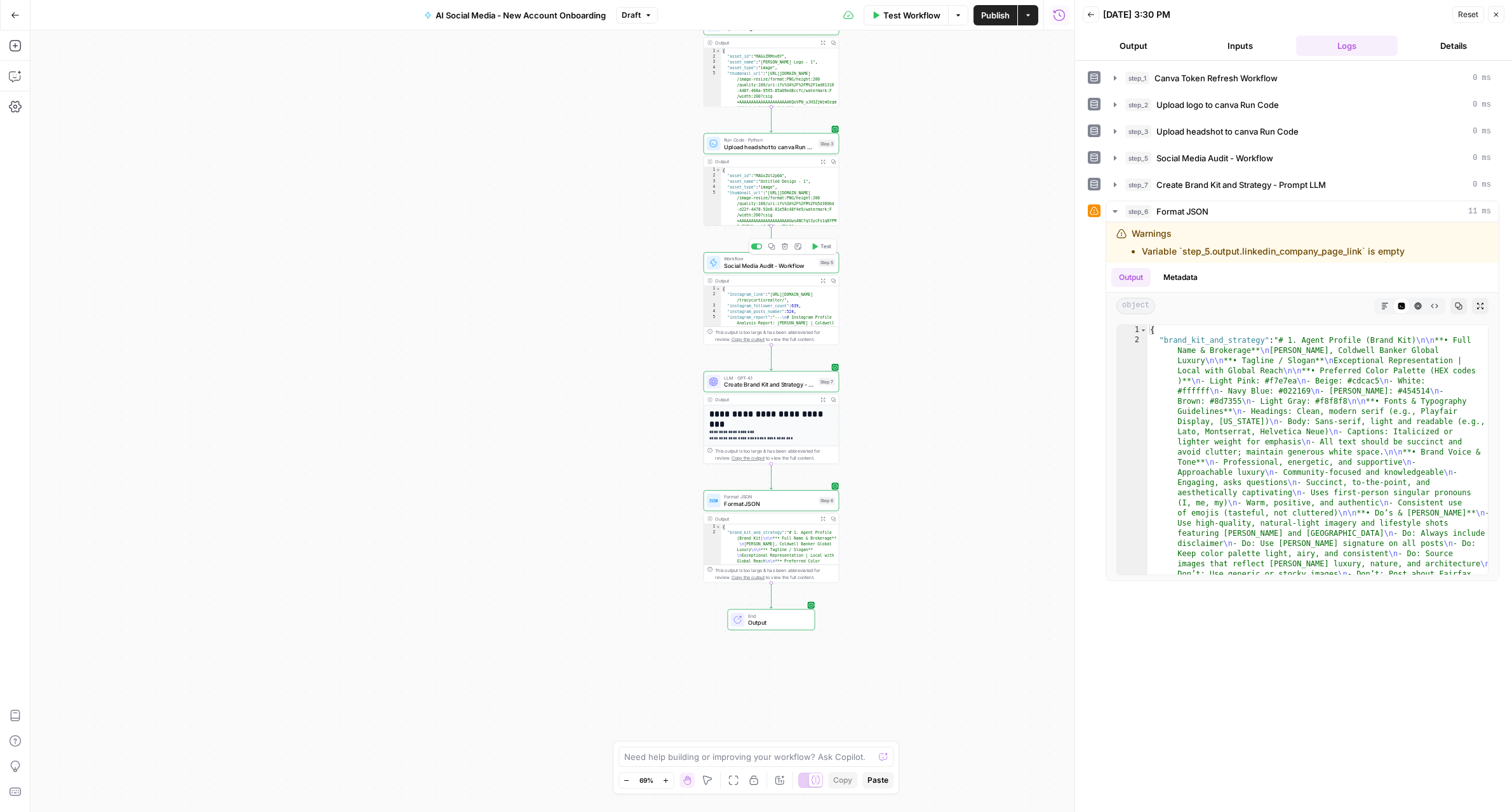
click at [811, 264] on span "Social Media Audit - Workflow" at bounding box center [770, 265] width 91 height 9
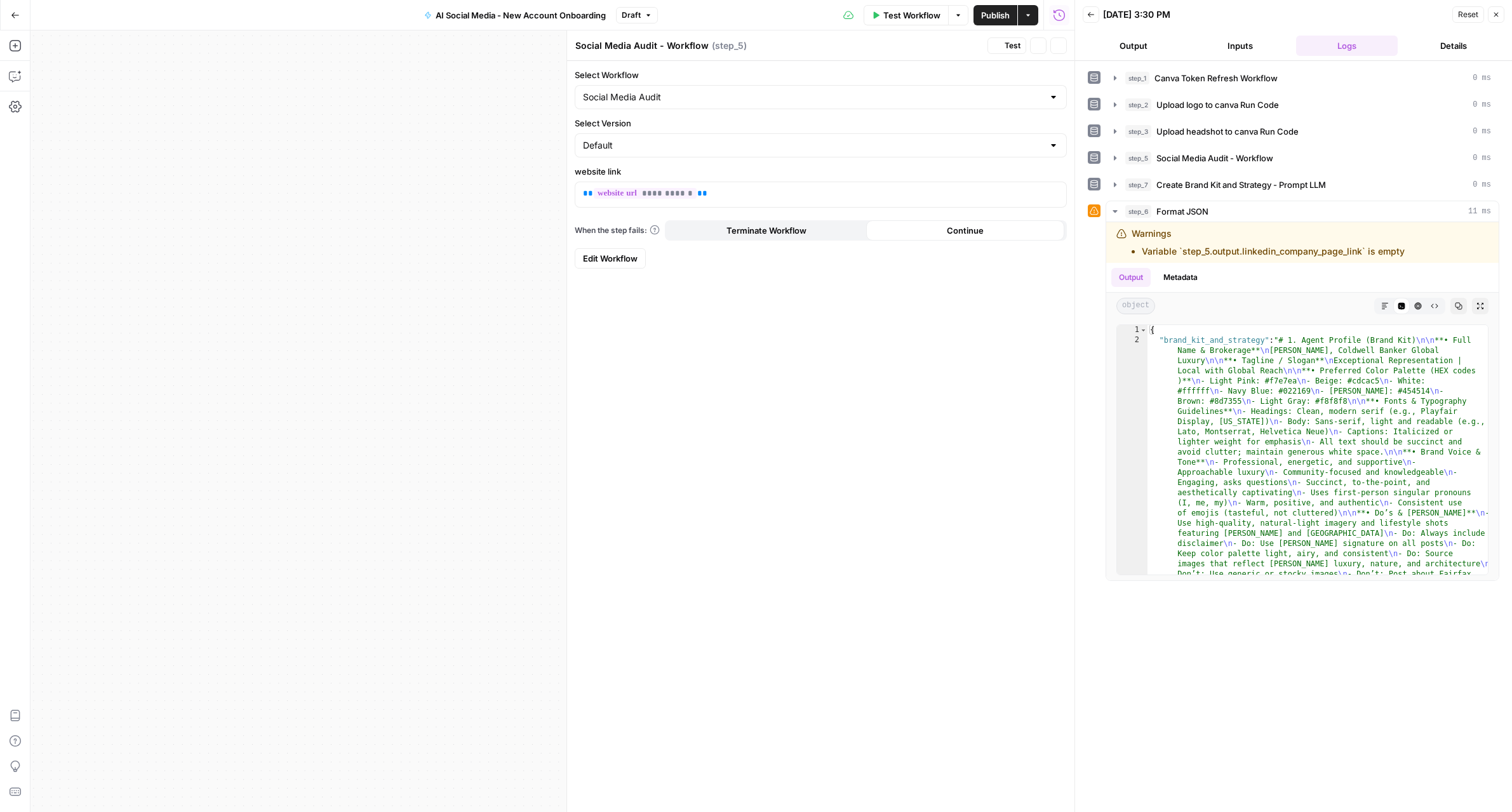
type input "Website and Social Media Audit"
click at [1055, 47] on icon "button" at bounding box center [1059, 45] width 8 height 8
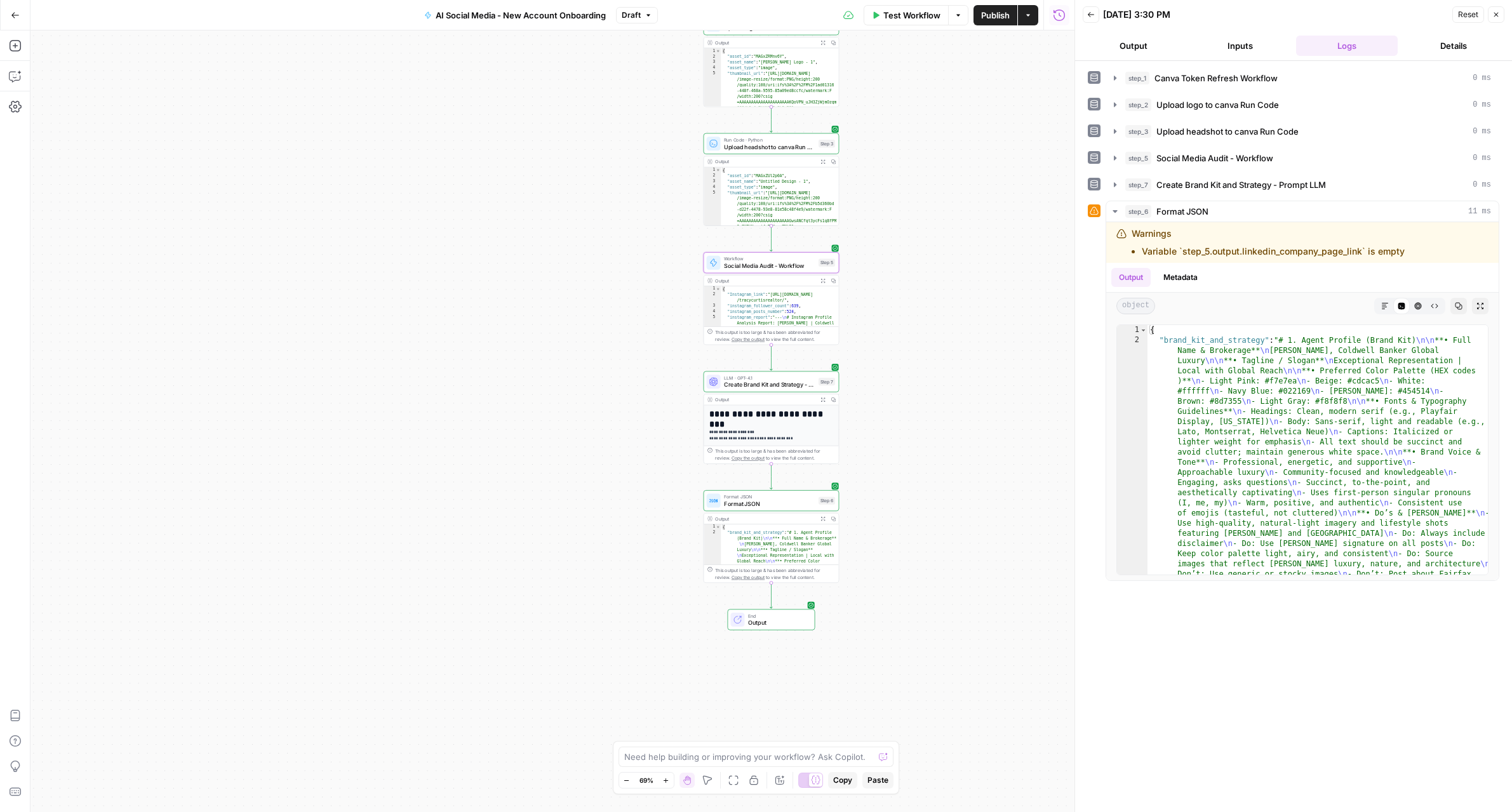
click at [823, 280] on icon "button" at bounding box center [823, 280] width 5 height 5
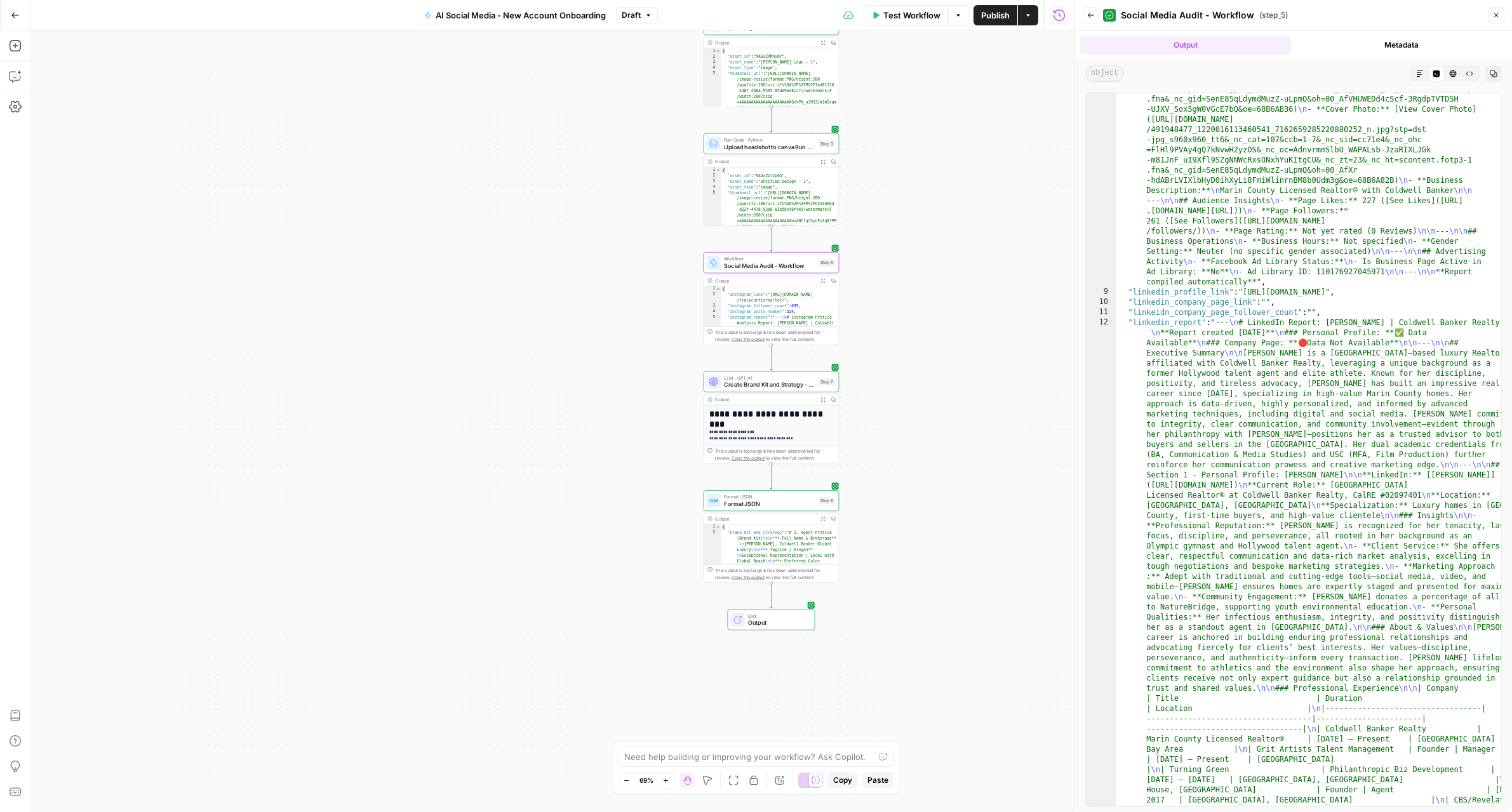
scroll to position [1780, 0]
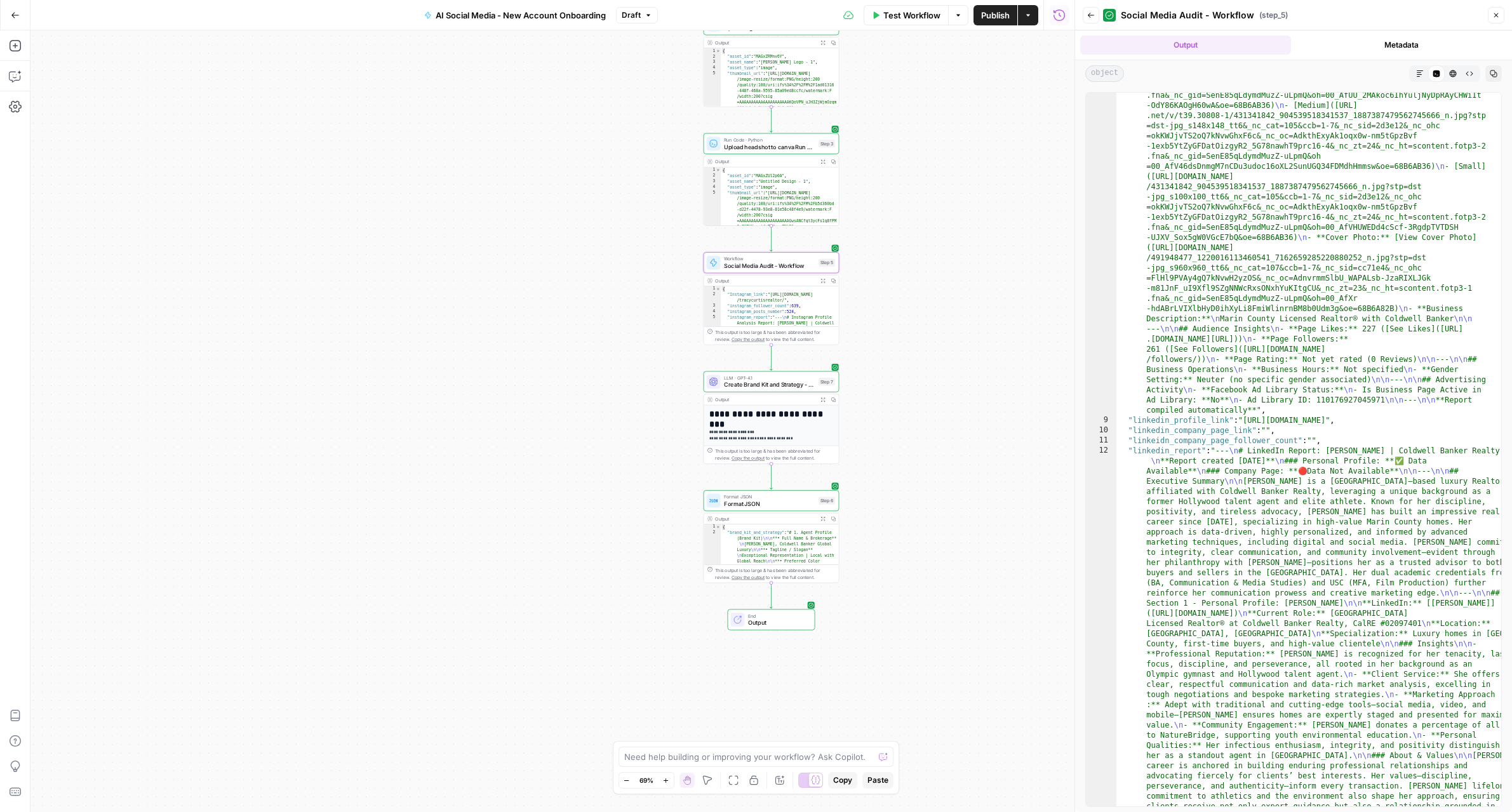
click at [1498, 13] on icon "button" at bounding box center [1496, 15] width 8 height 8
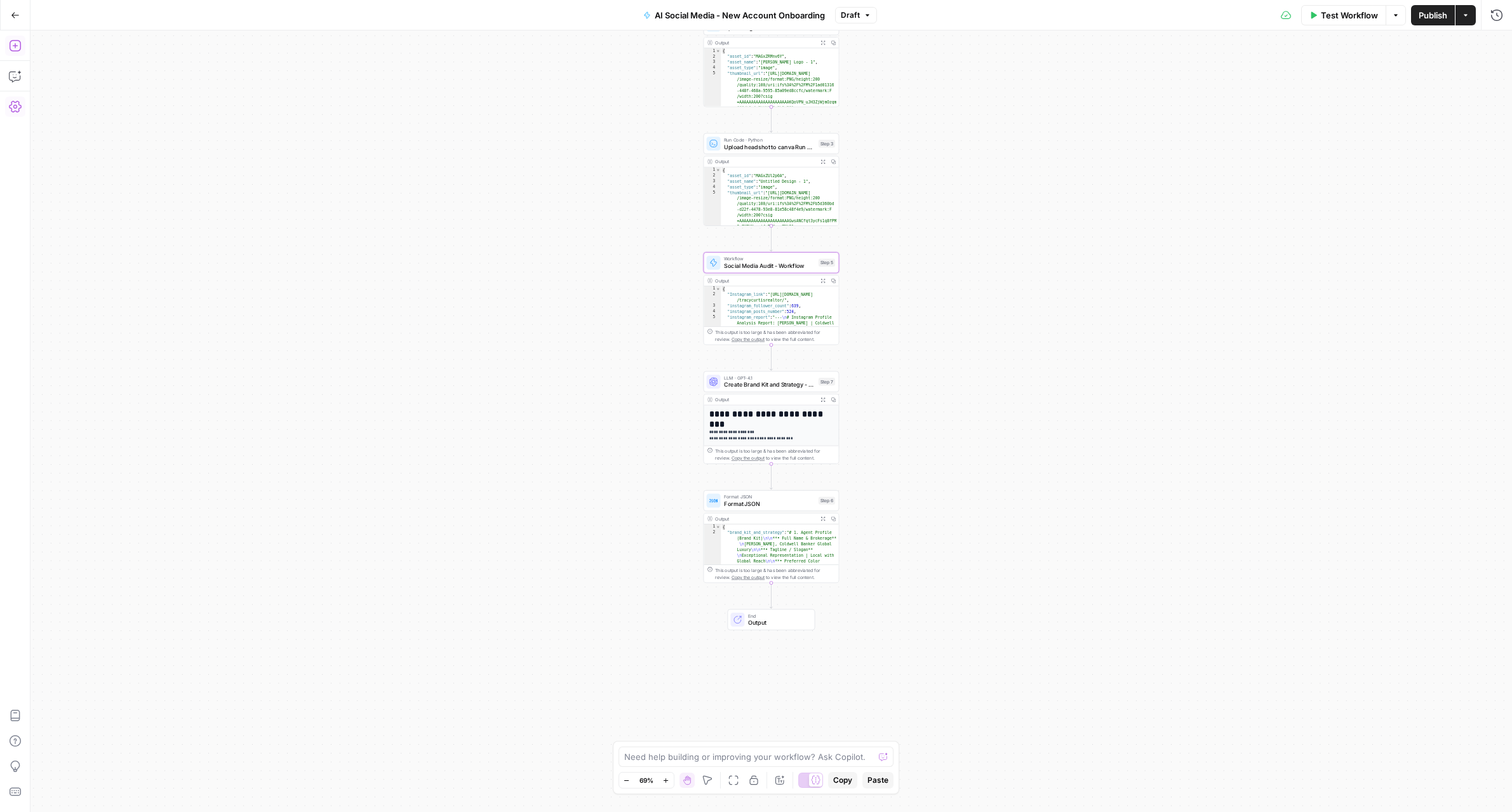
click at [17, 47] on icon "button" at bounding box center [14, 45] width 13 height 13
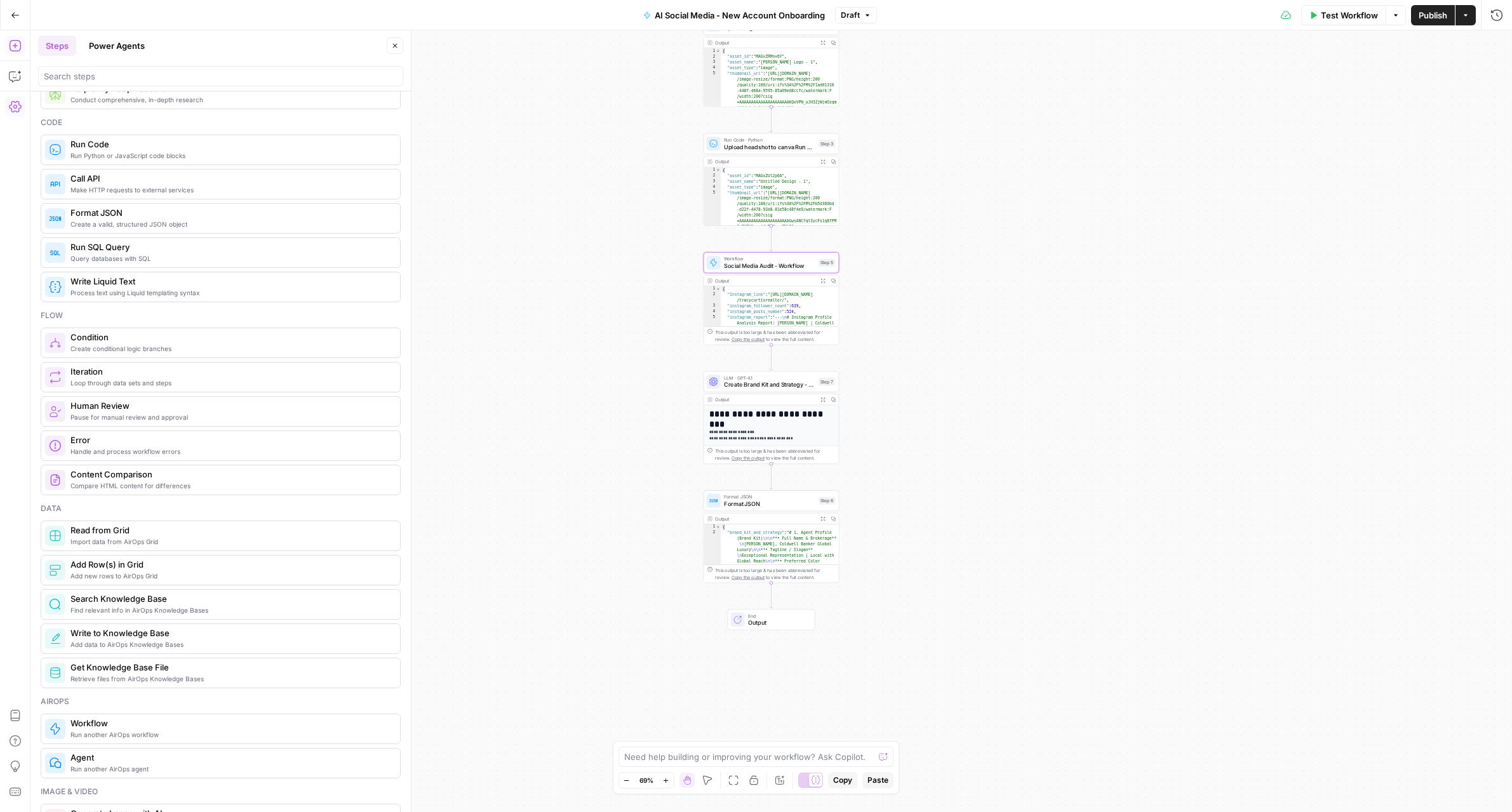
scroll to position [198, 0]
click at [95, 572] on span "Add new rows to AirOps Grid" at bounding box center [230, 575] width 319 height 11
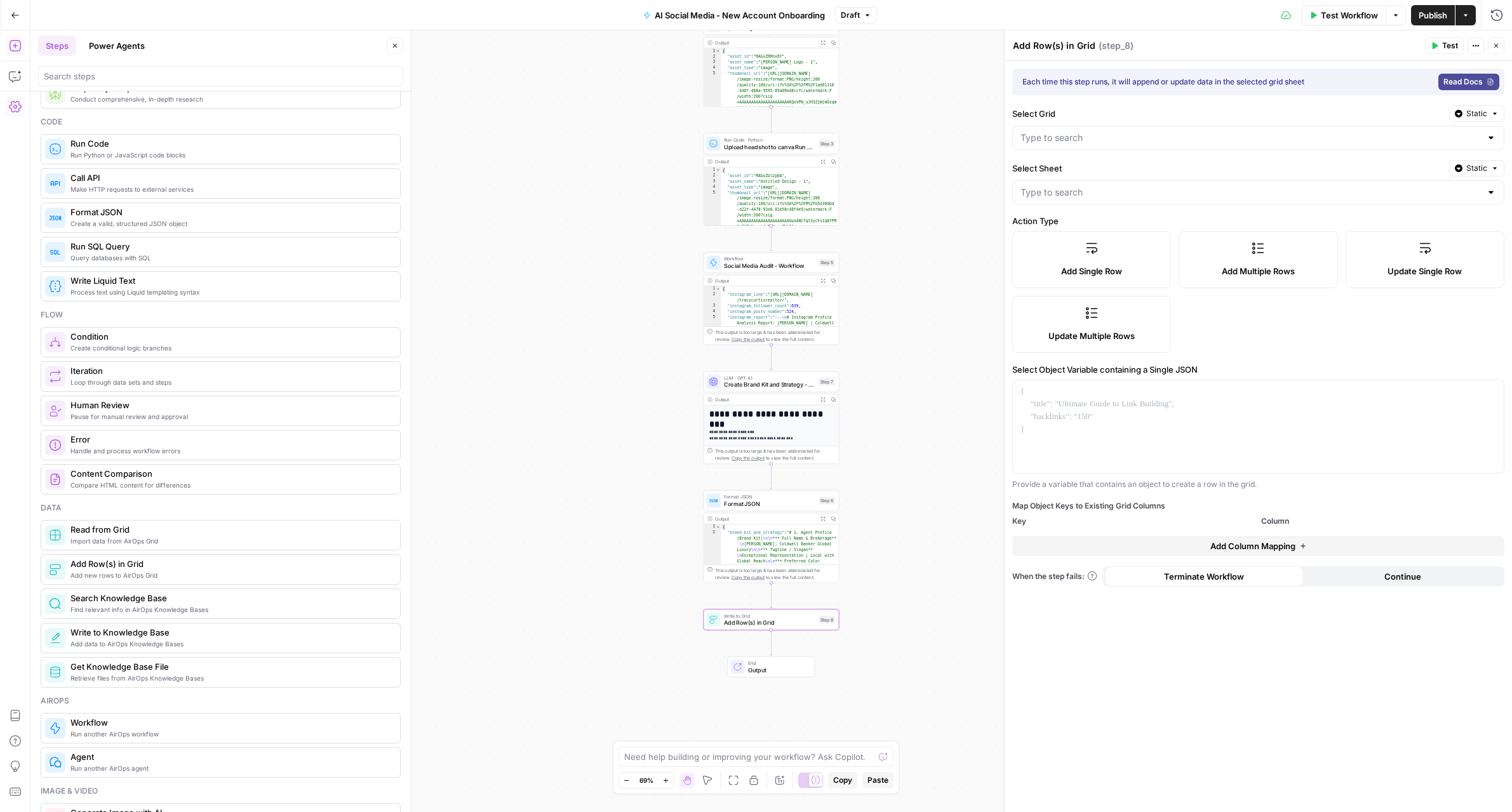
click at [1493, 49] on button "Close" at bounding box center [1496, 45] width 16 height 16
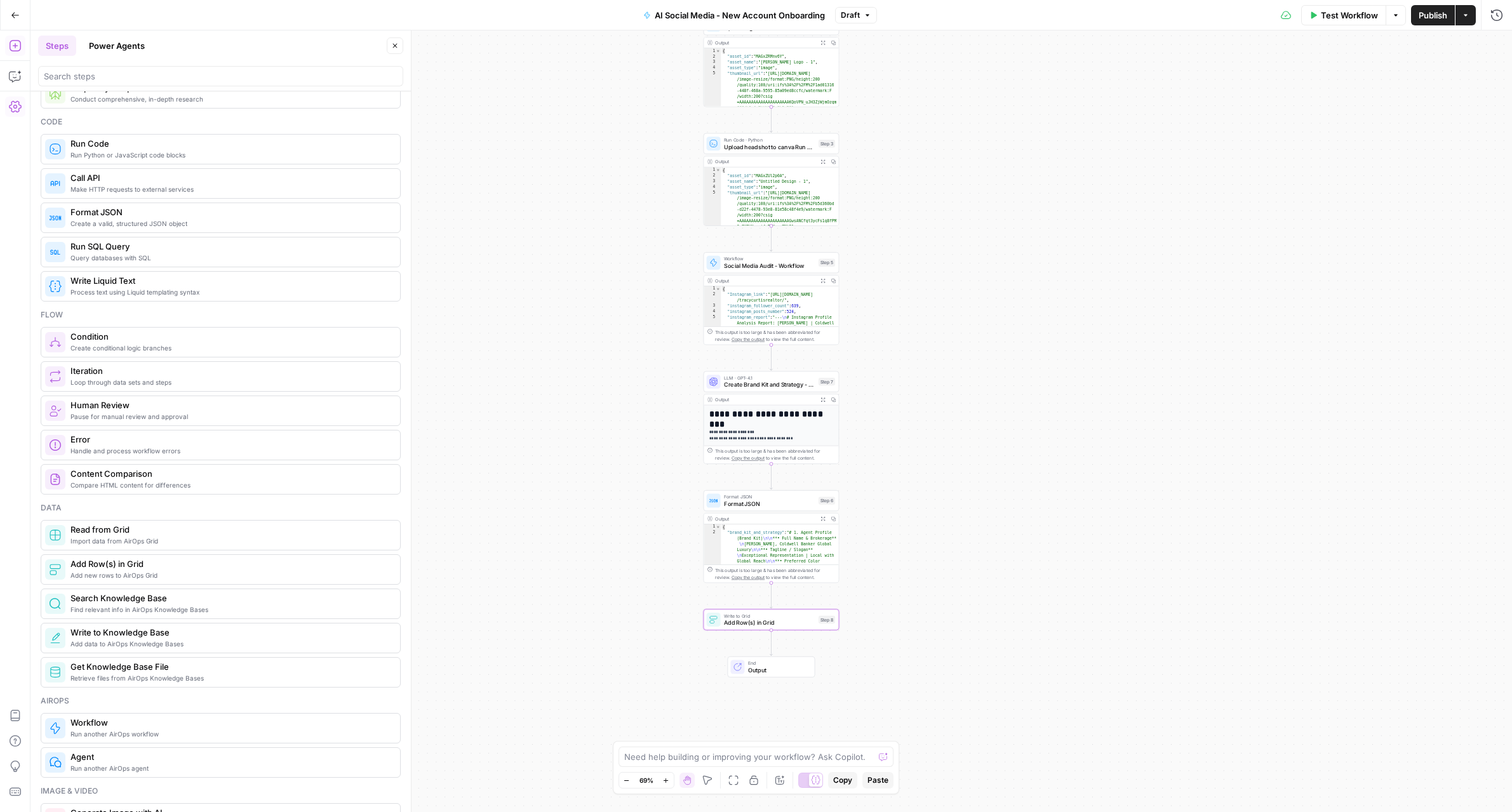
click at [1425, 15] on span "Publish" at bounding box center [1433, 14] width 29 height 13
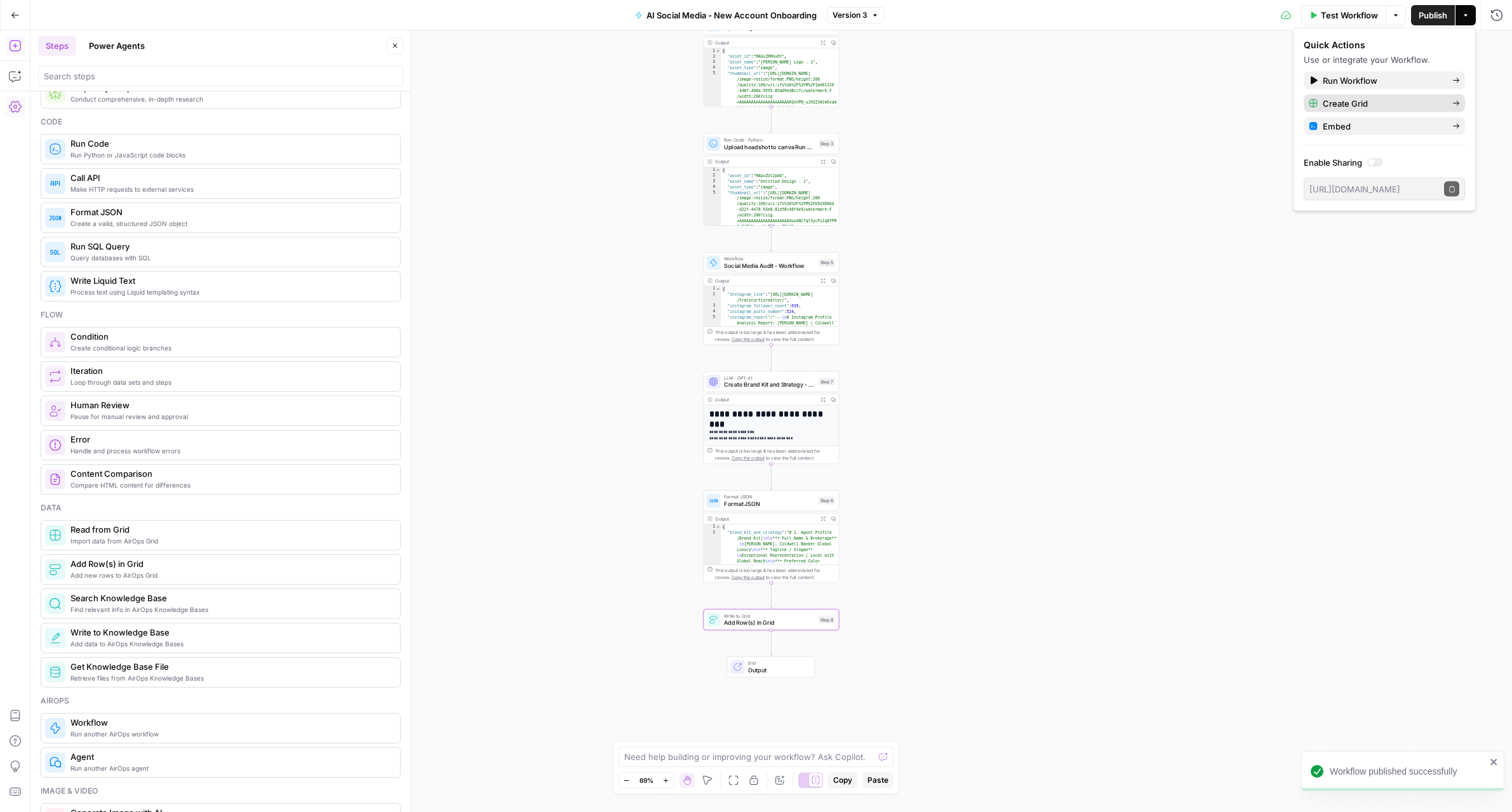
click at [1398, 103] on span "Create Grid" at bounding box center [1382, 103] width 120 height 13
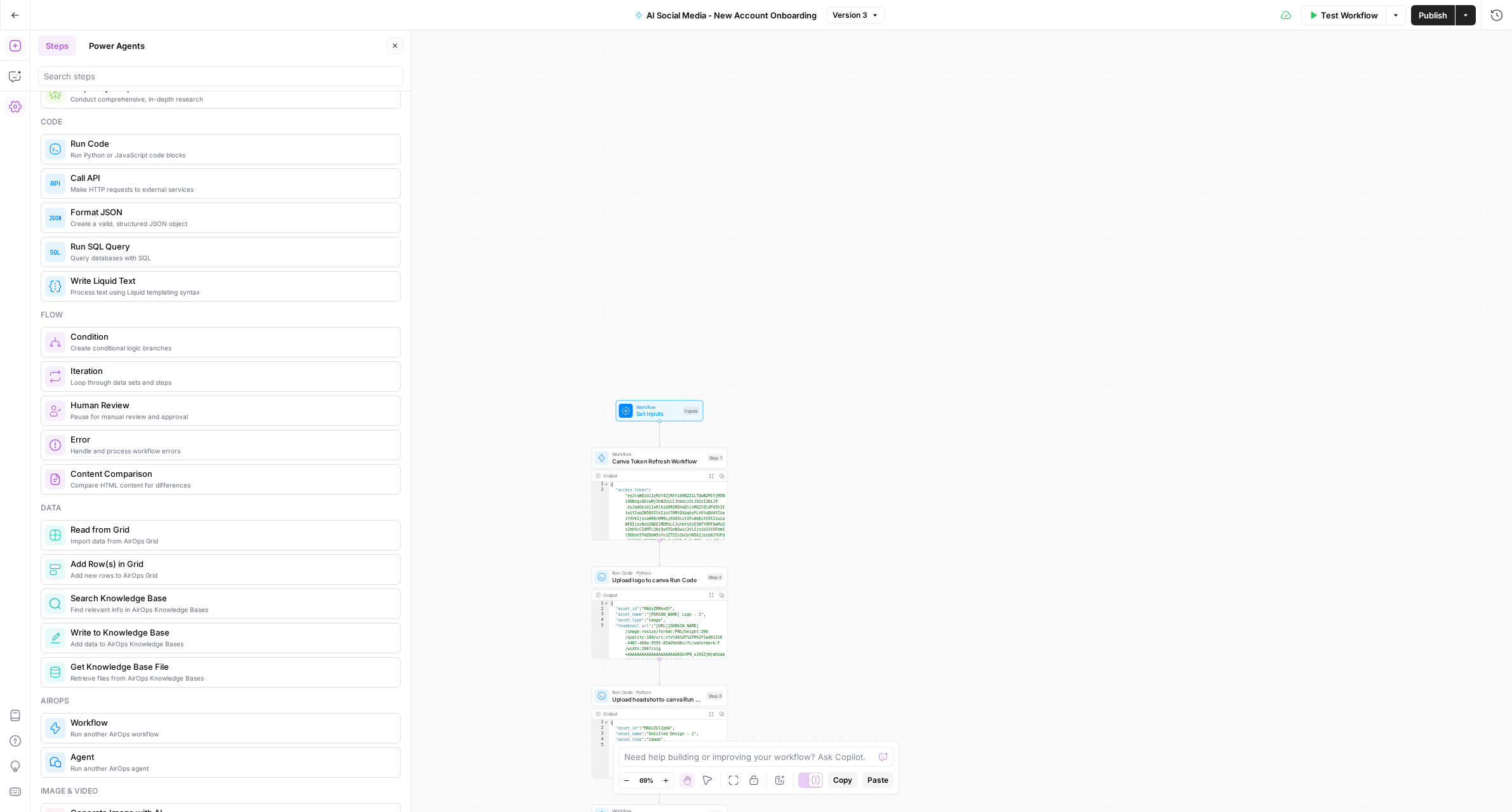
drag, startPoint x: 940, startPoint y: 111, endPoint x: 828, endPoint y: 663, distance: 563.2
click at [828, 663] on div "Workflow Set Inputs Inputs Workflow Canva Token Refresh Workflow Step 1 Output …" at bounding box center [771, 421] width 1481 height 782
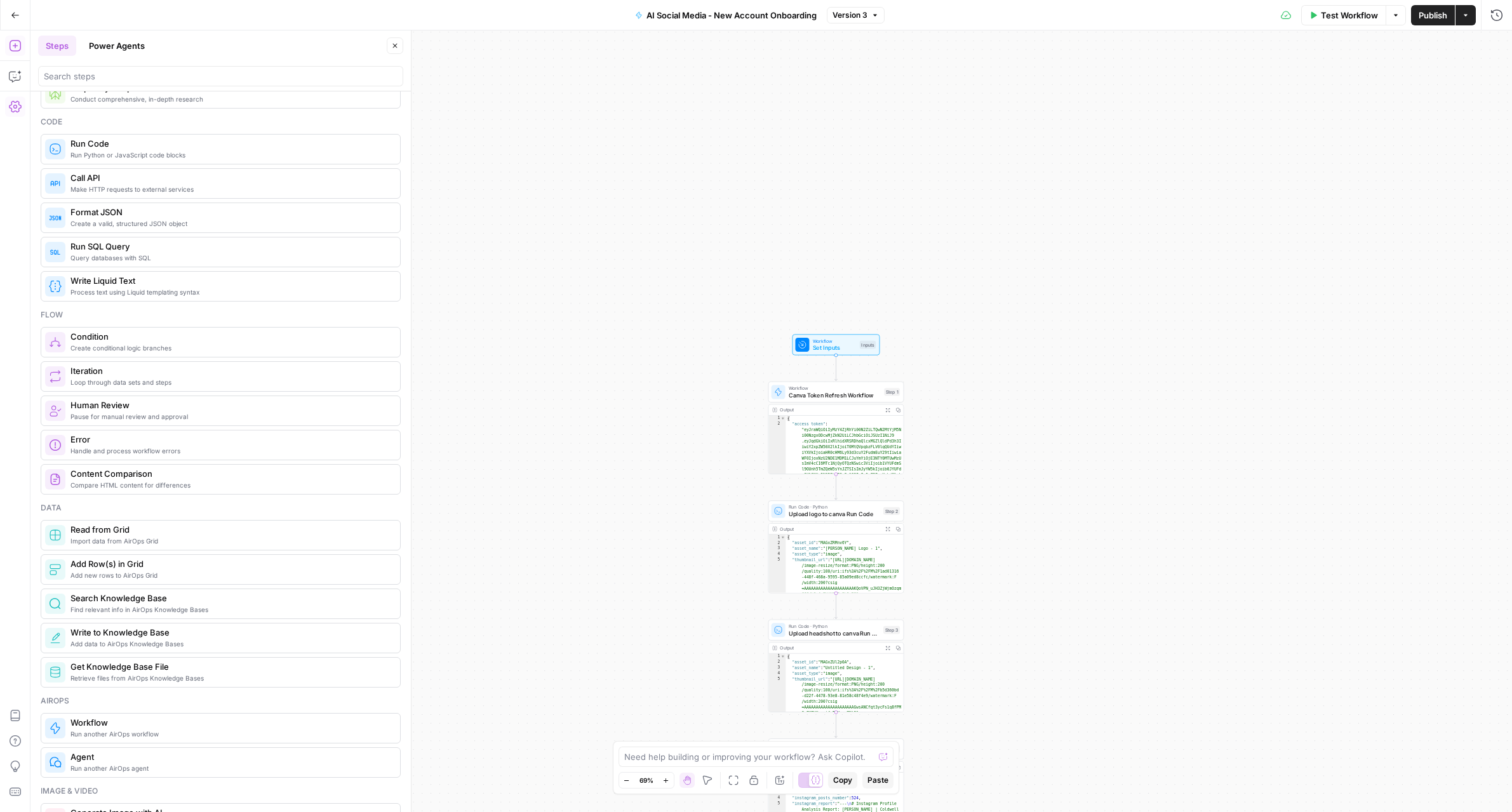
drag, startPoint x: 867, startPoint y: 458, endPoint x: 1043, endPoint y: 392, distance: 188.0
click at [1043, 392] on div "Workflow Set Inputs Inputs Workflow Canva Token Refresh Workflow Step 1 Output …" at bounding box center [771, 421] width 1481 height 782
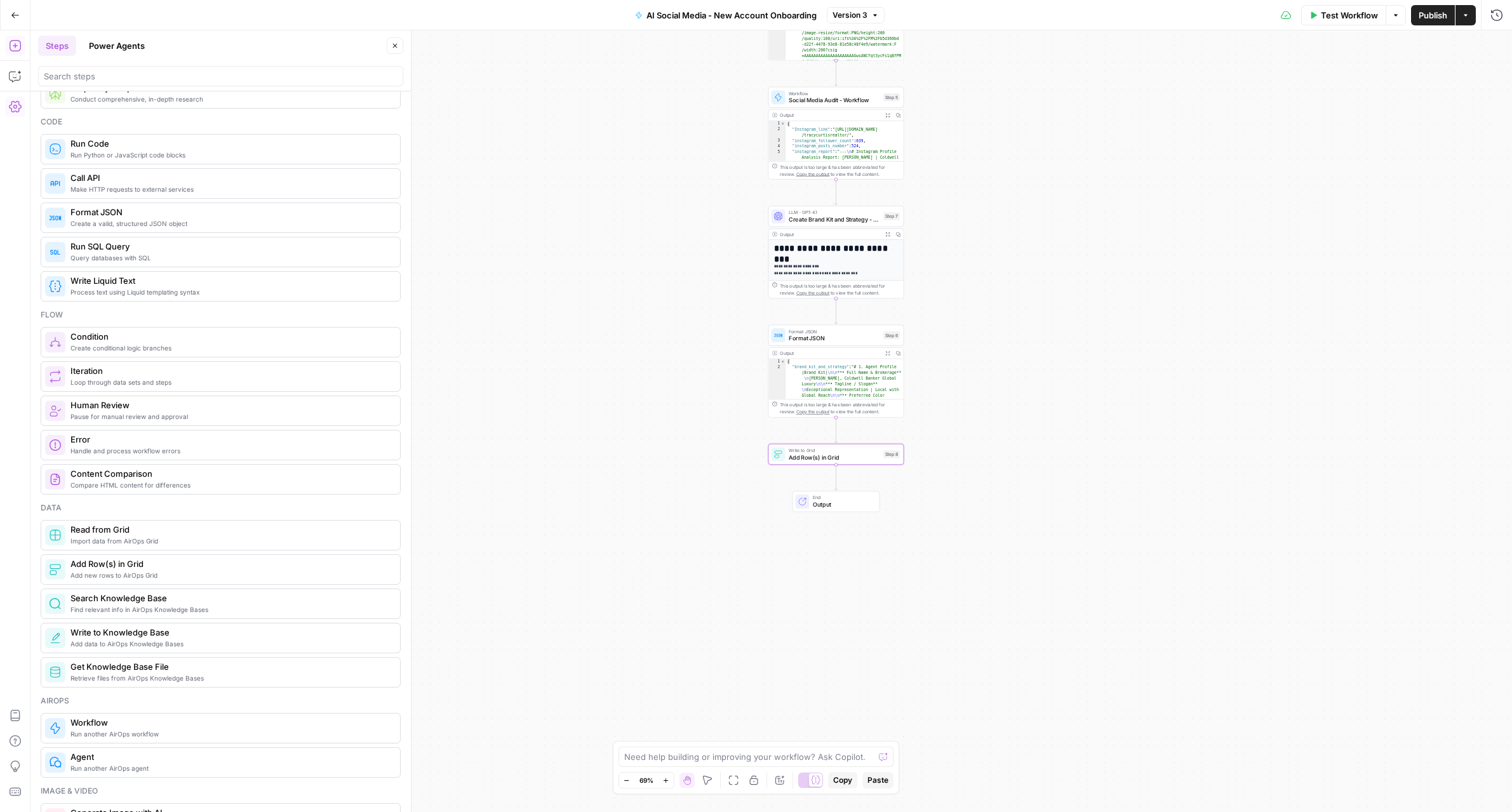
click at [791, 459] on span "Add Row(s) in Grid" at bounding box center [834, 456] width 91 height 9
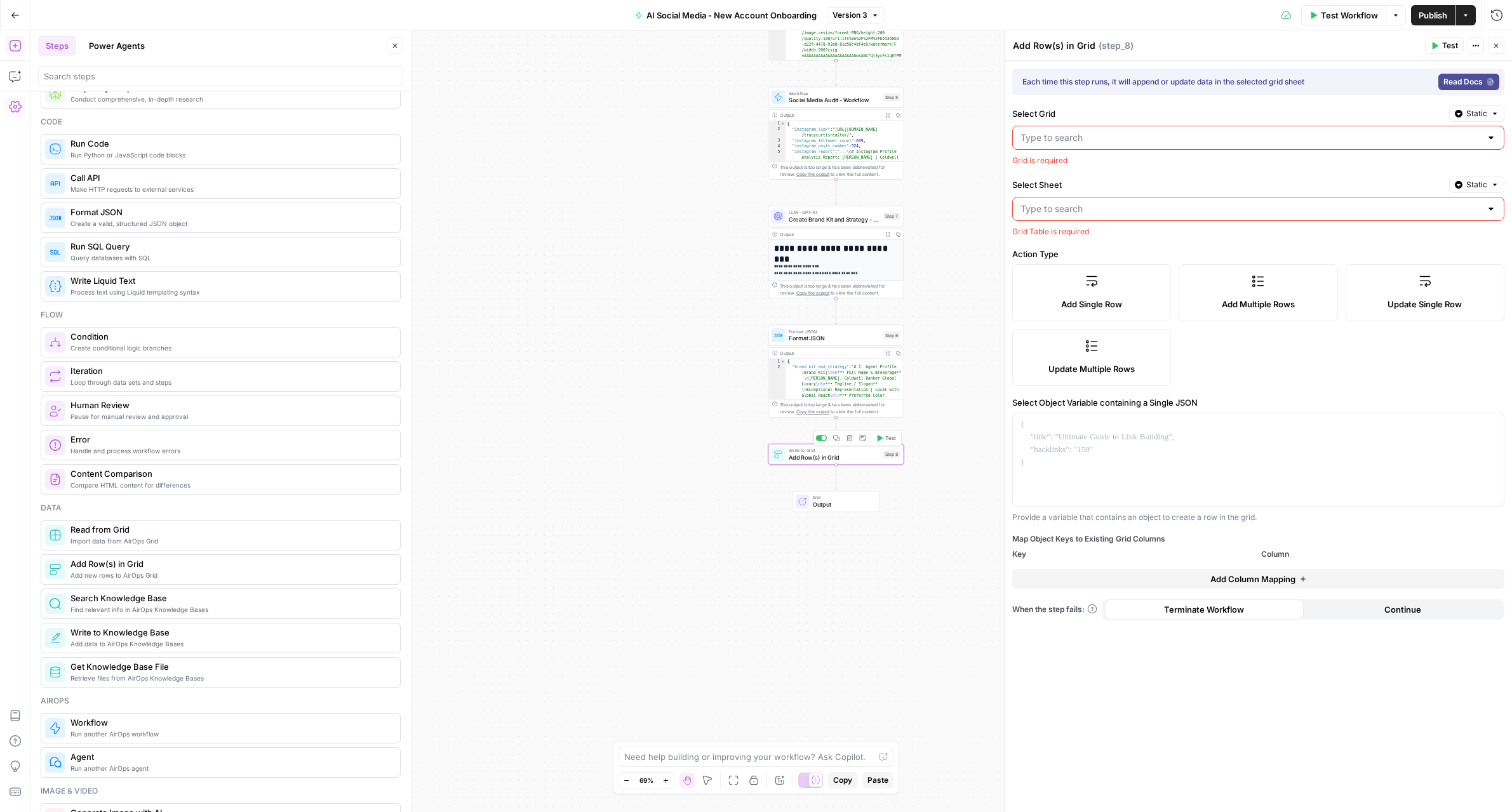
click at [850, 438] on icon "button" at bounding box center [850, 438] width 7 height 7
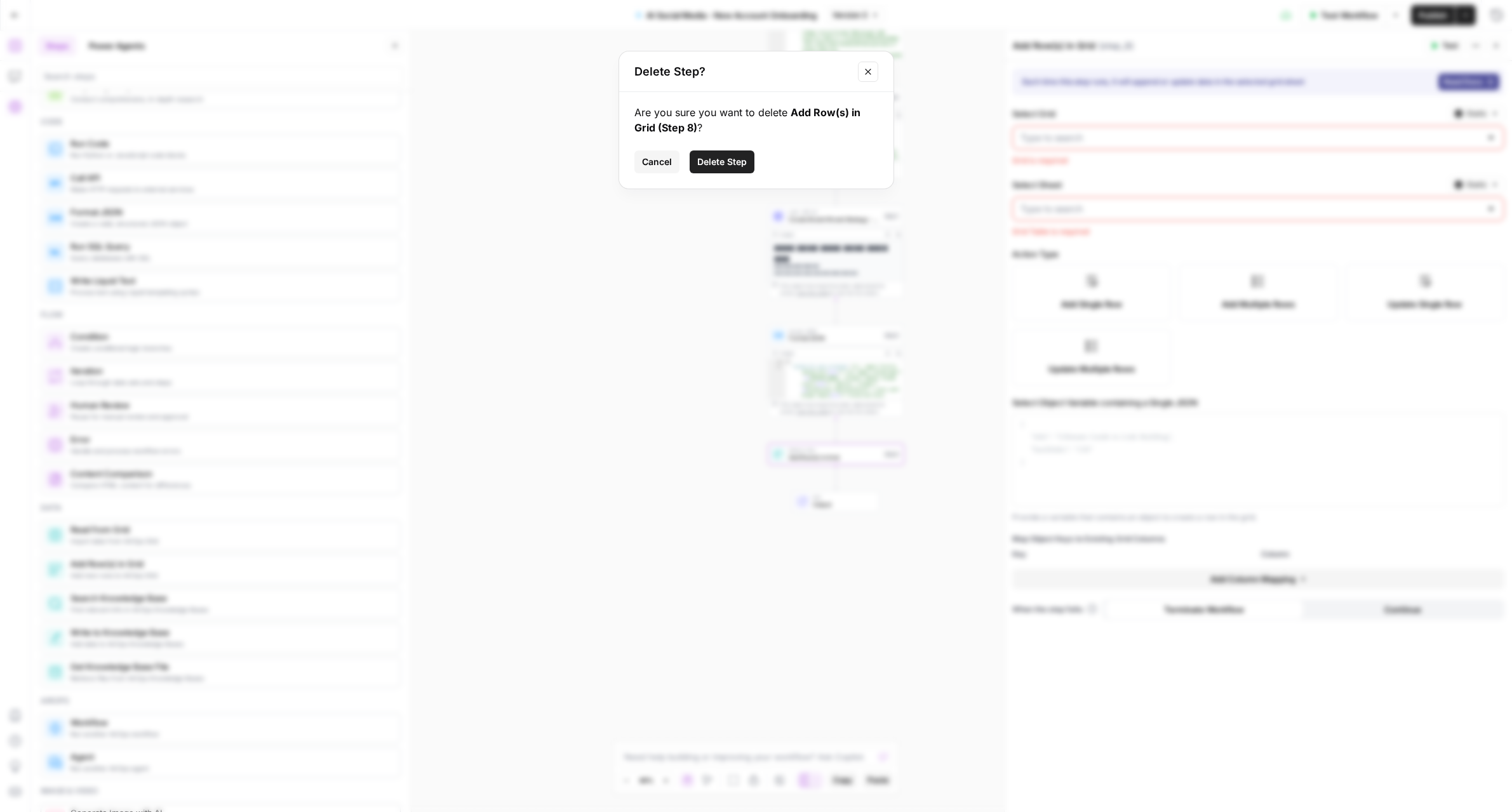
click at [739, 157] on span "Delete Step" at bounding box center [721, 161] width 49 height 13
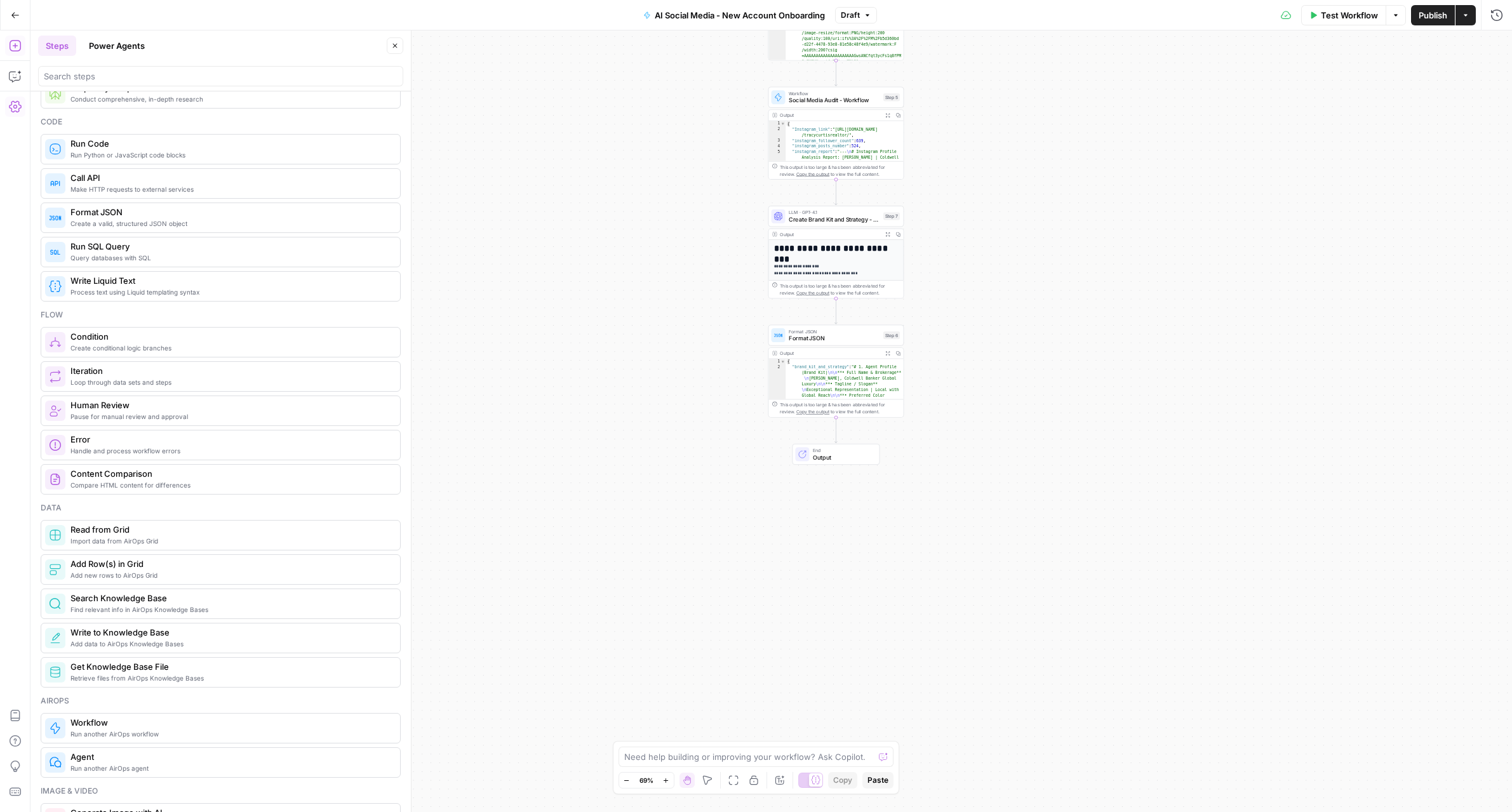
click at [1438, 15] on span "Publish" at bounding box center [1433, 14] width 29 height 13
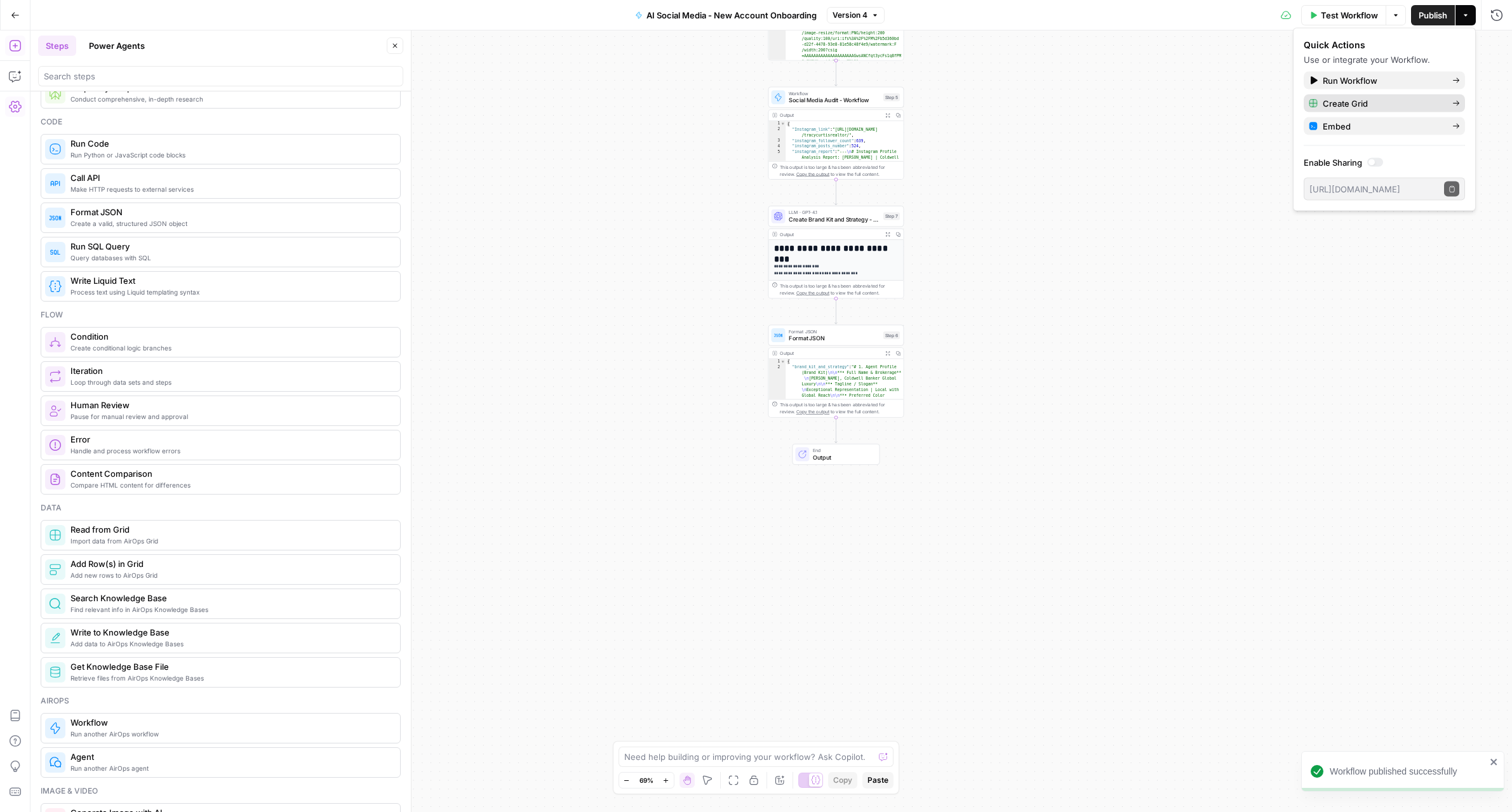
click at [1367, 100] on span "Create Grid" at bounding box center [1382, 103] width 120 height 13
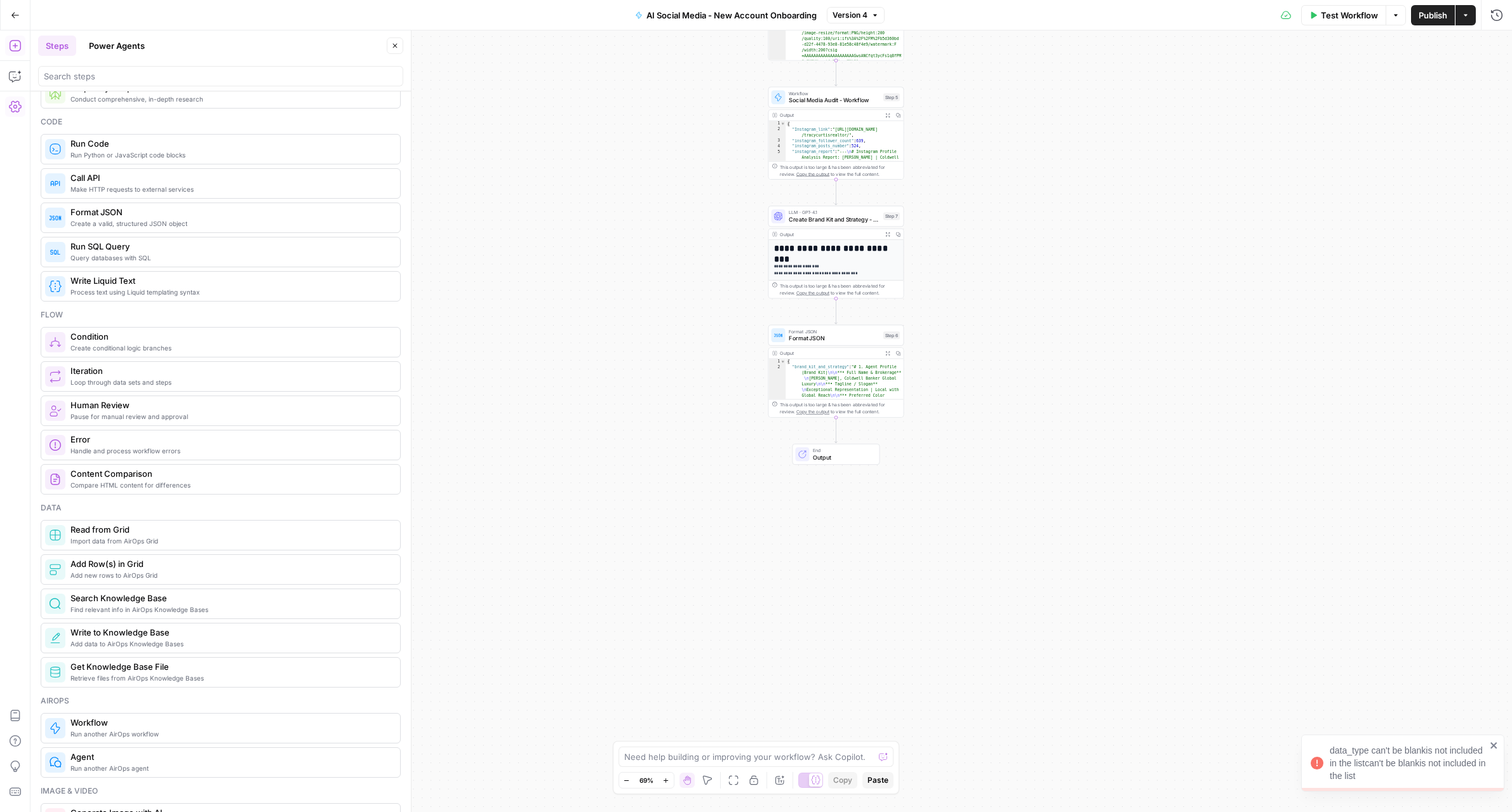
click at [1226, 223] on div "Workflow Set Inputs Inputs Workflow Canva Token Refresh Workflow Step 1 Output …" at bounding box center [771, 421] width 1481 height 782
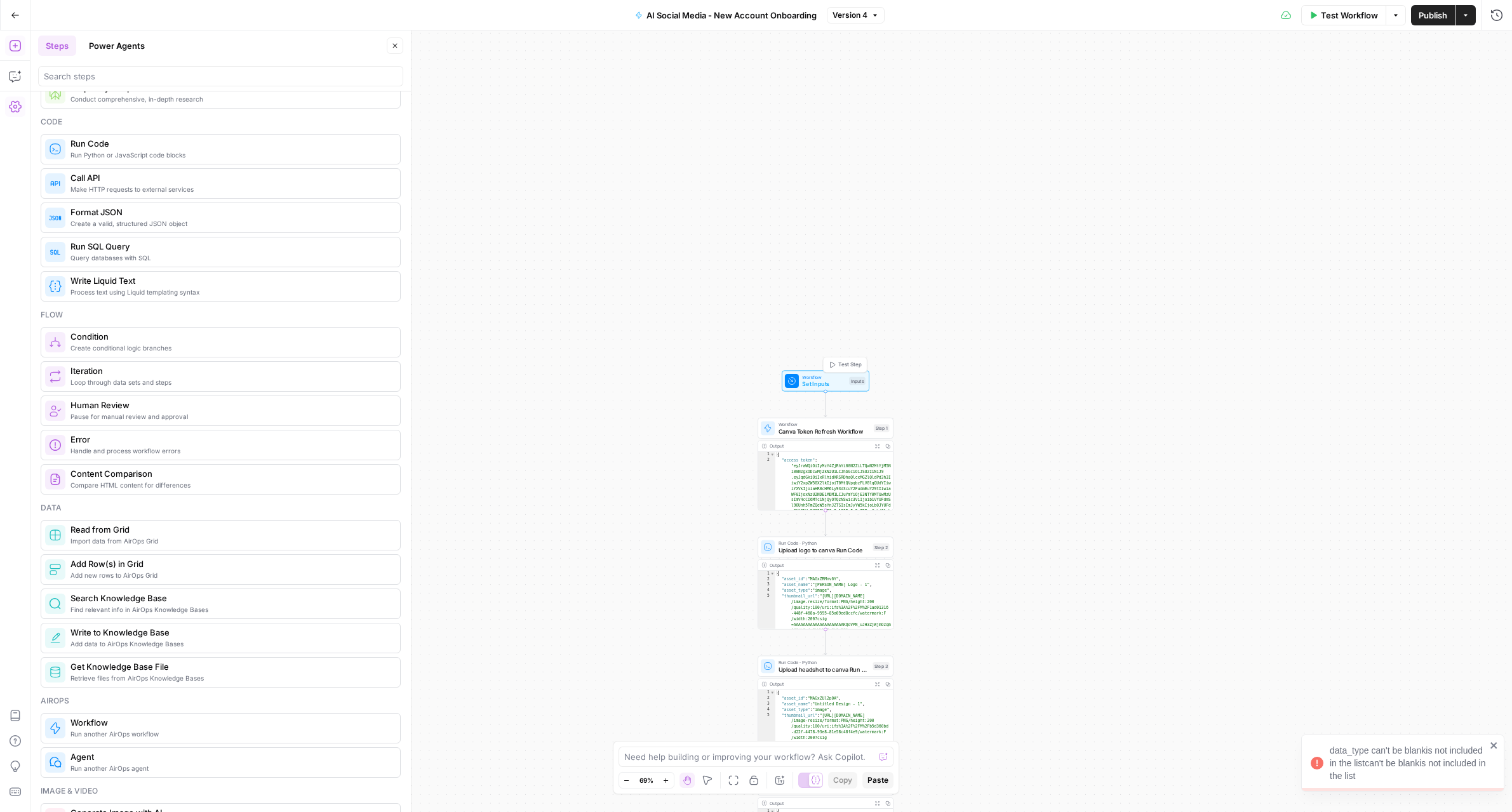
click at [828, 381] on span "Set Inputs" at bounding box center [824, 384] width 43 height 9
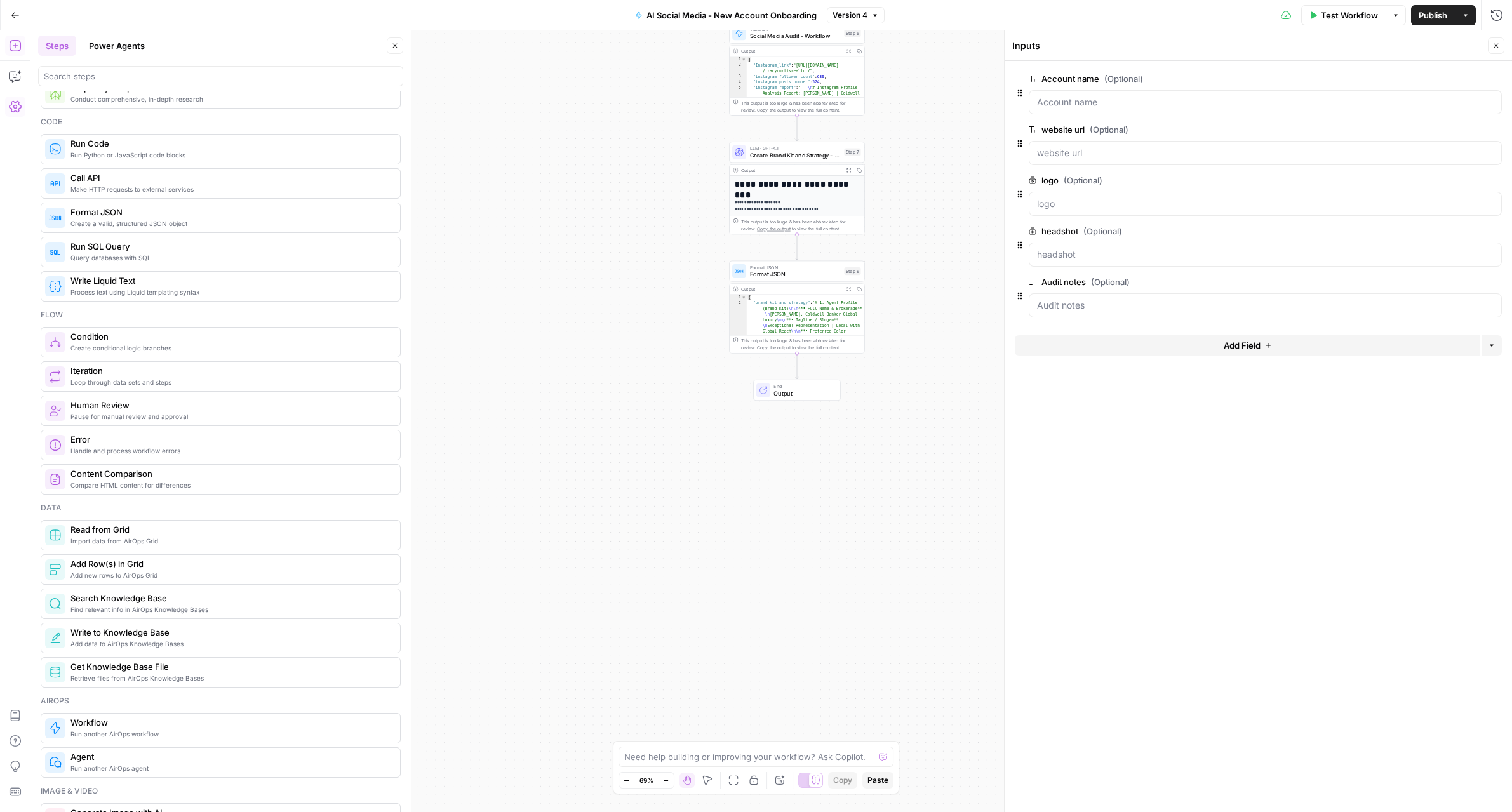
drag, startPoint x: 932, startPoint y: 609, endPoint x: 904, endPoint y: 100, distance: 509.8
click at [904, 100] on div "Workflow Set Inputs Inputs Workflow Canva Token Refresh Workflow Step 1 Output …" at bounding box center [771, 421] width 1481 height 782
click at [791, 273] on span "Format JSON" at bounding box center [796, 274] width 91 height 9
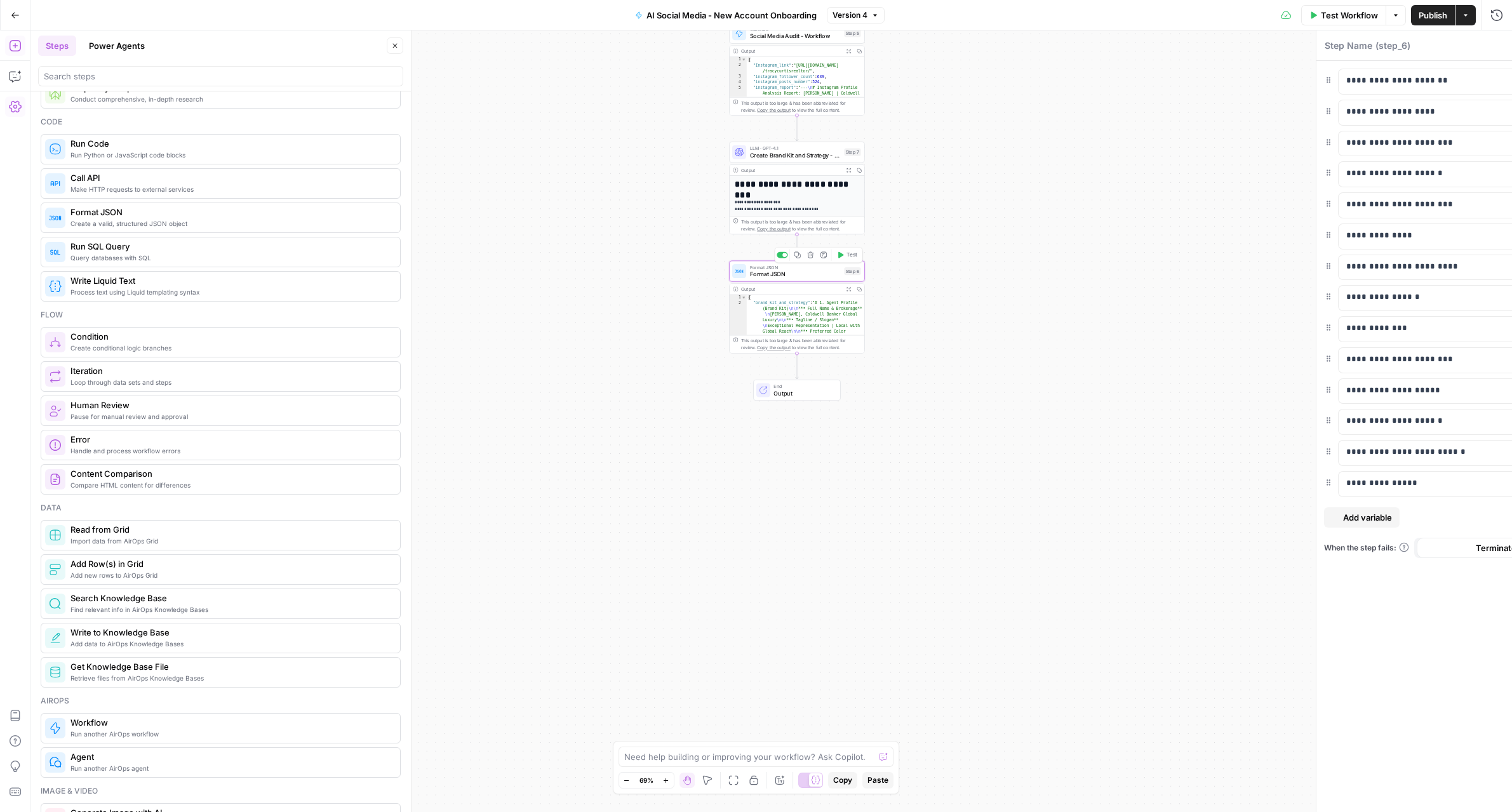
type textarea "Format JSON"
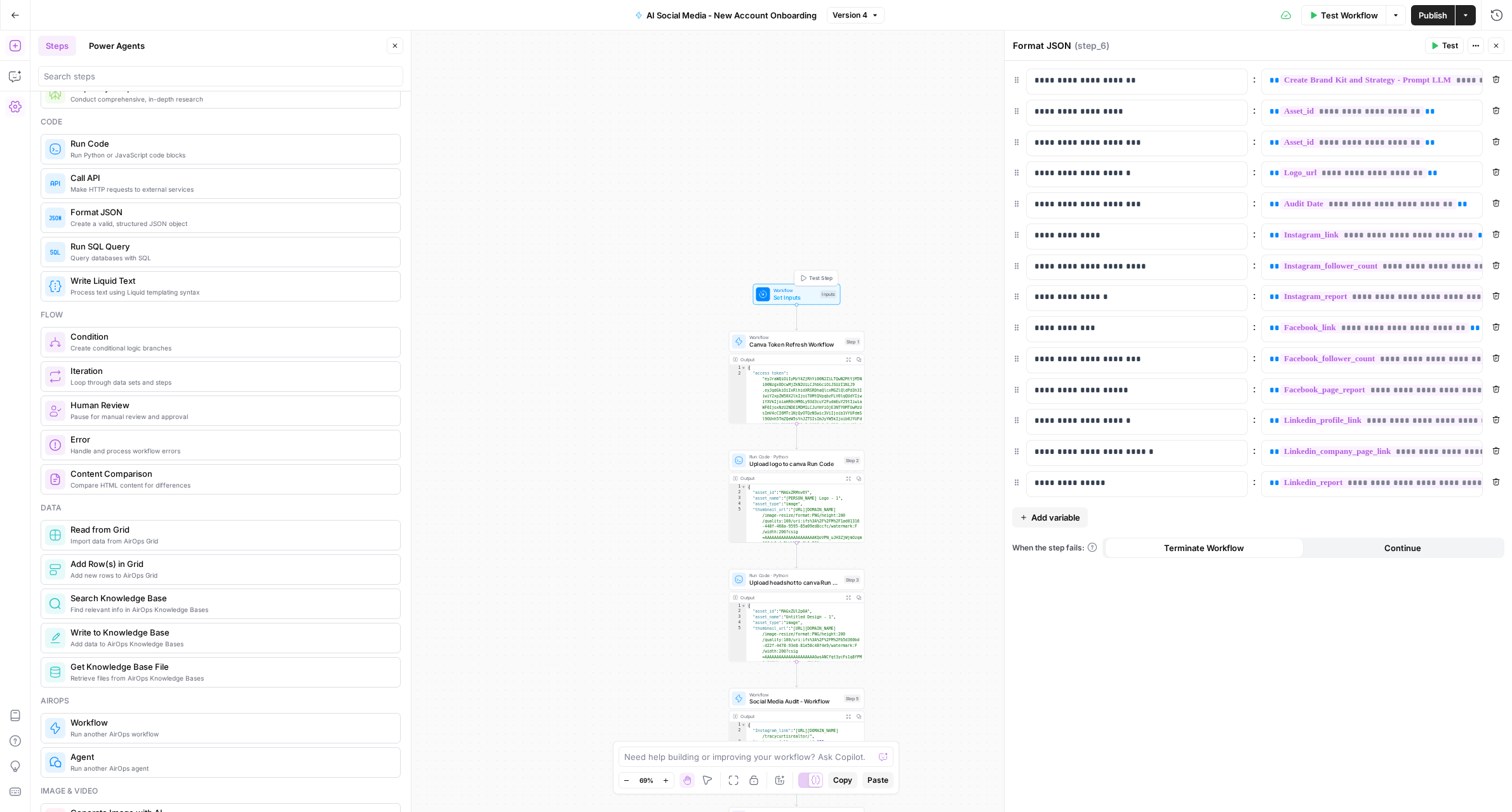
click at [778, 297] on span "Set Inputs" at bounding box center [795, 297] width 43 height 9
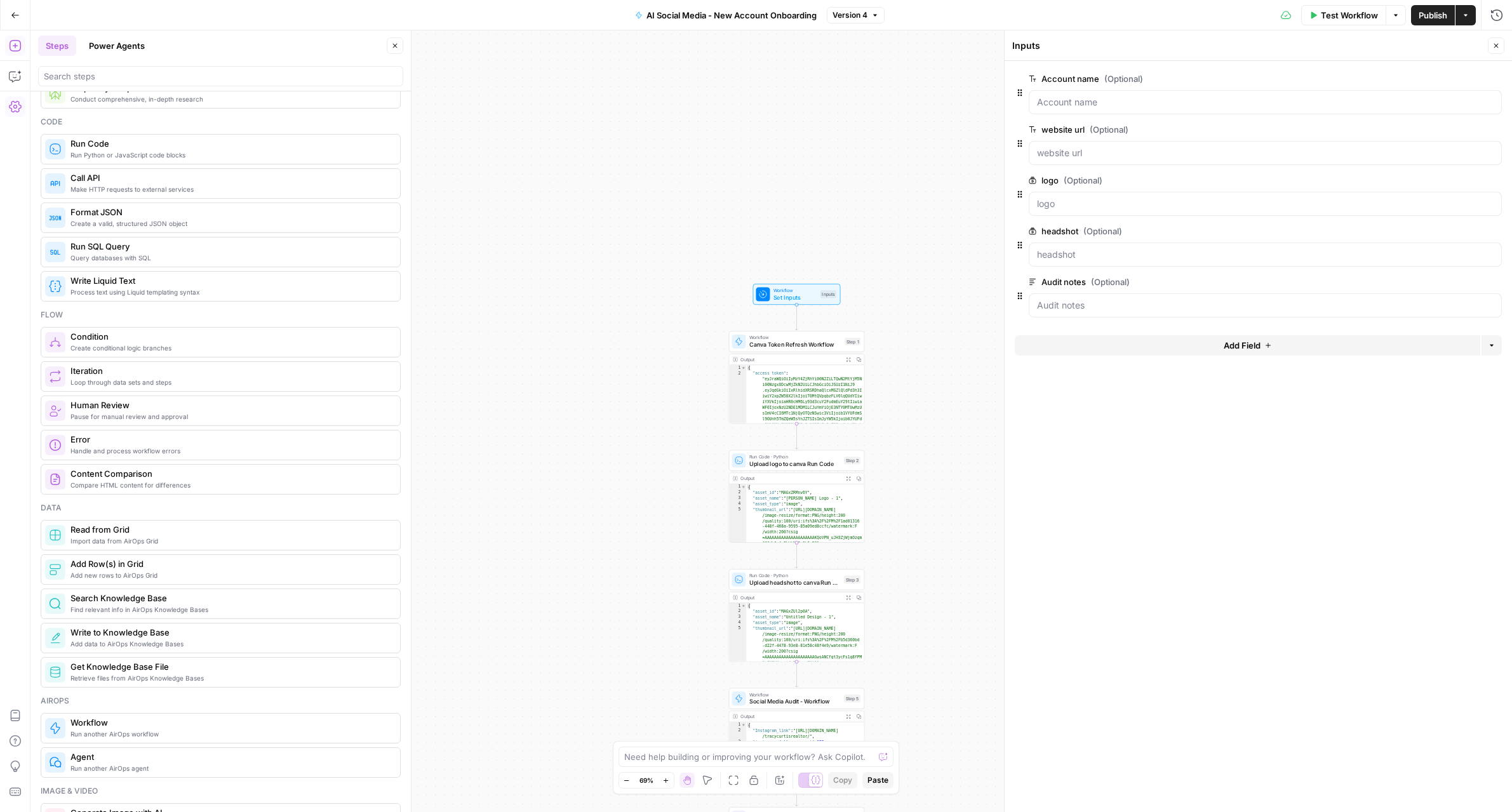
click at [1497, 50] on button "Close" at bounding box center [1496, 45] width 16 height 16
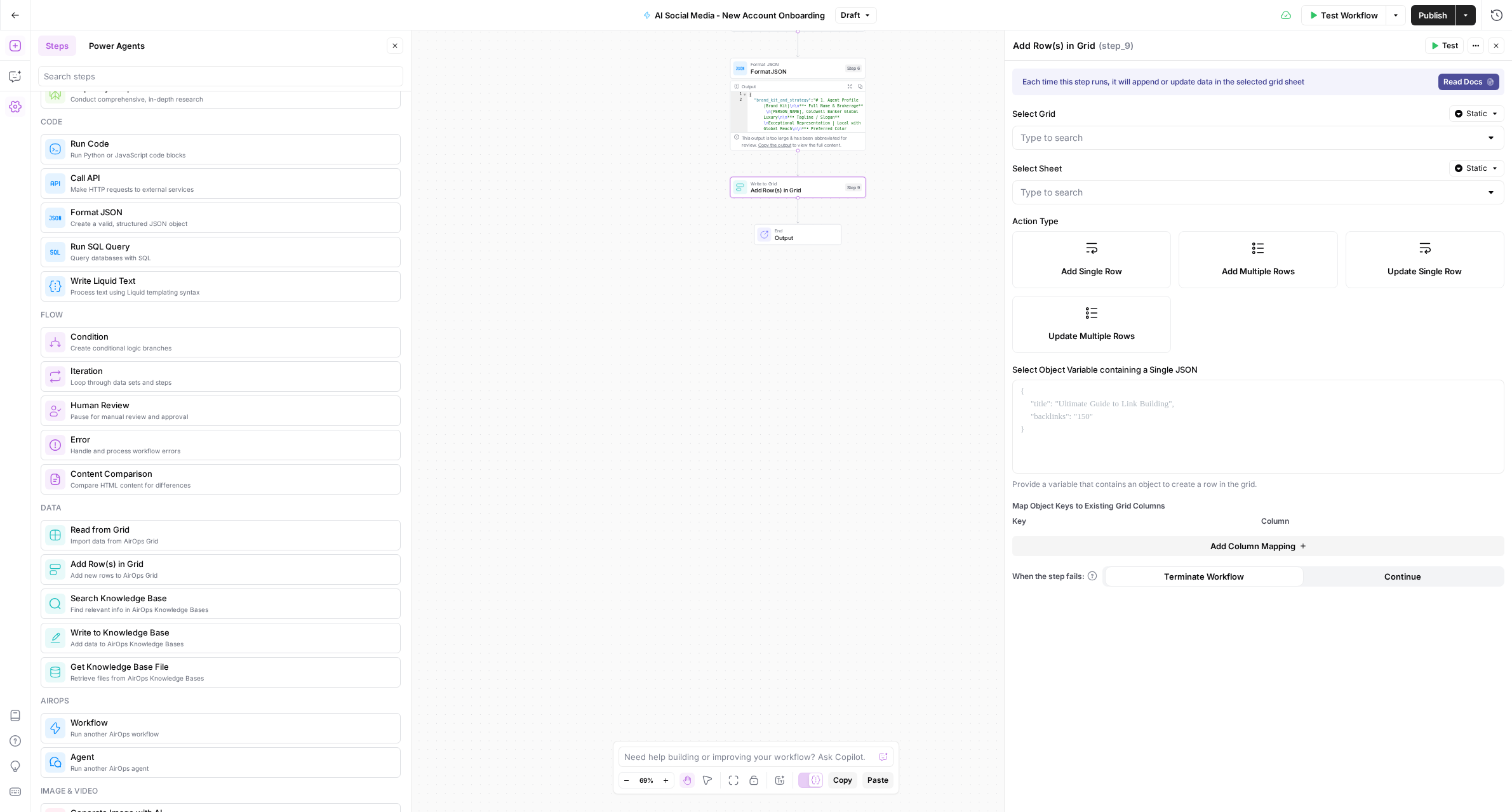
click at [1169, 147] on div at bounding box center [1258, 137] width 492 height 24
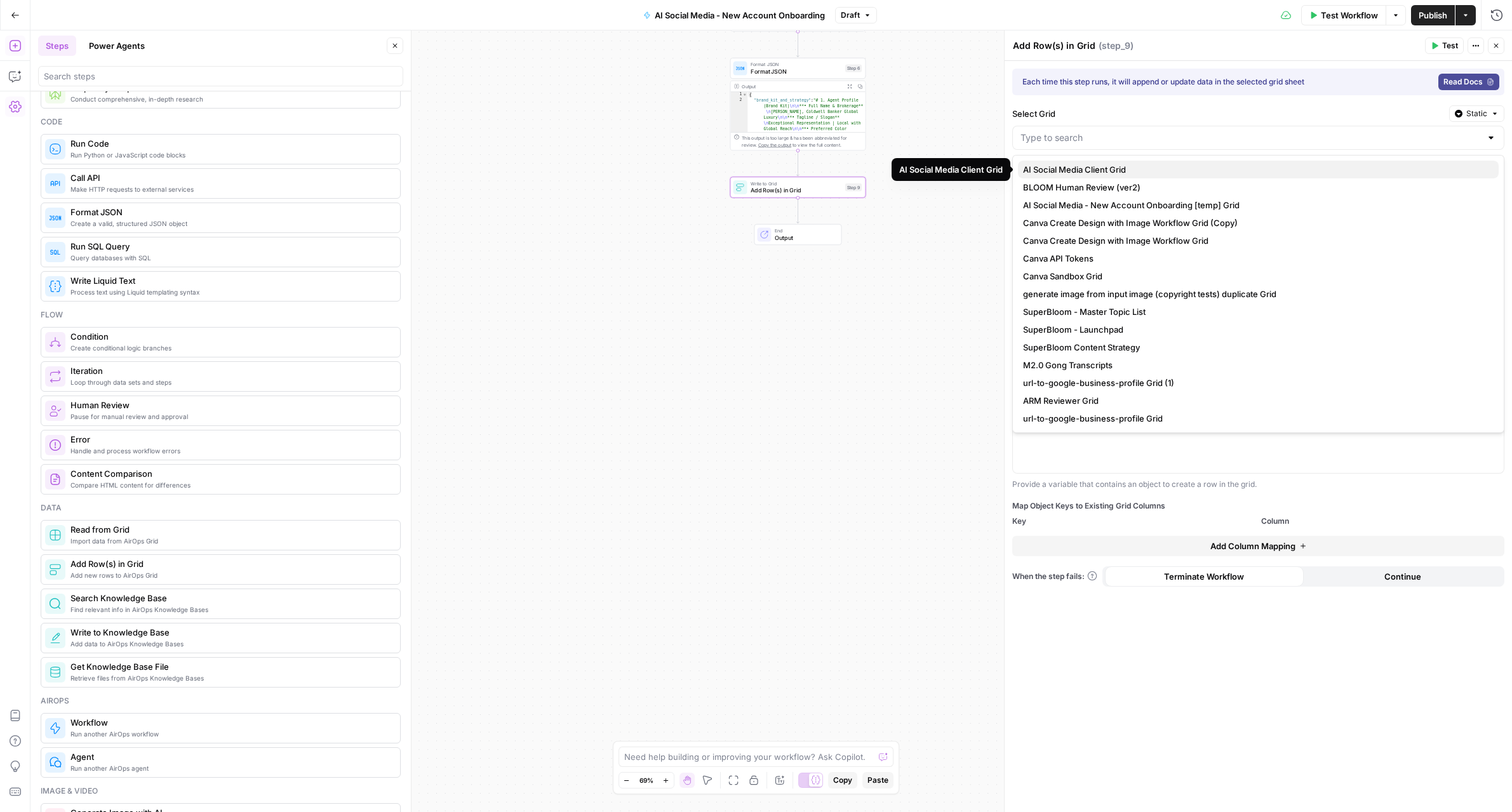
click at [1126, 165] on span "AI Social Media Client Grid" at bounding box center [1256, 169] width 466 height 13
type input "AI Social Media Client Grid"
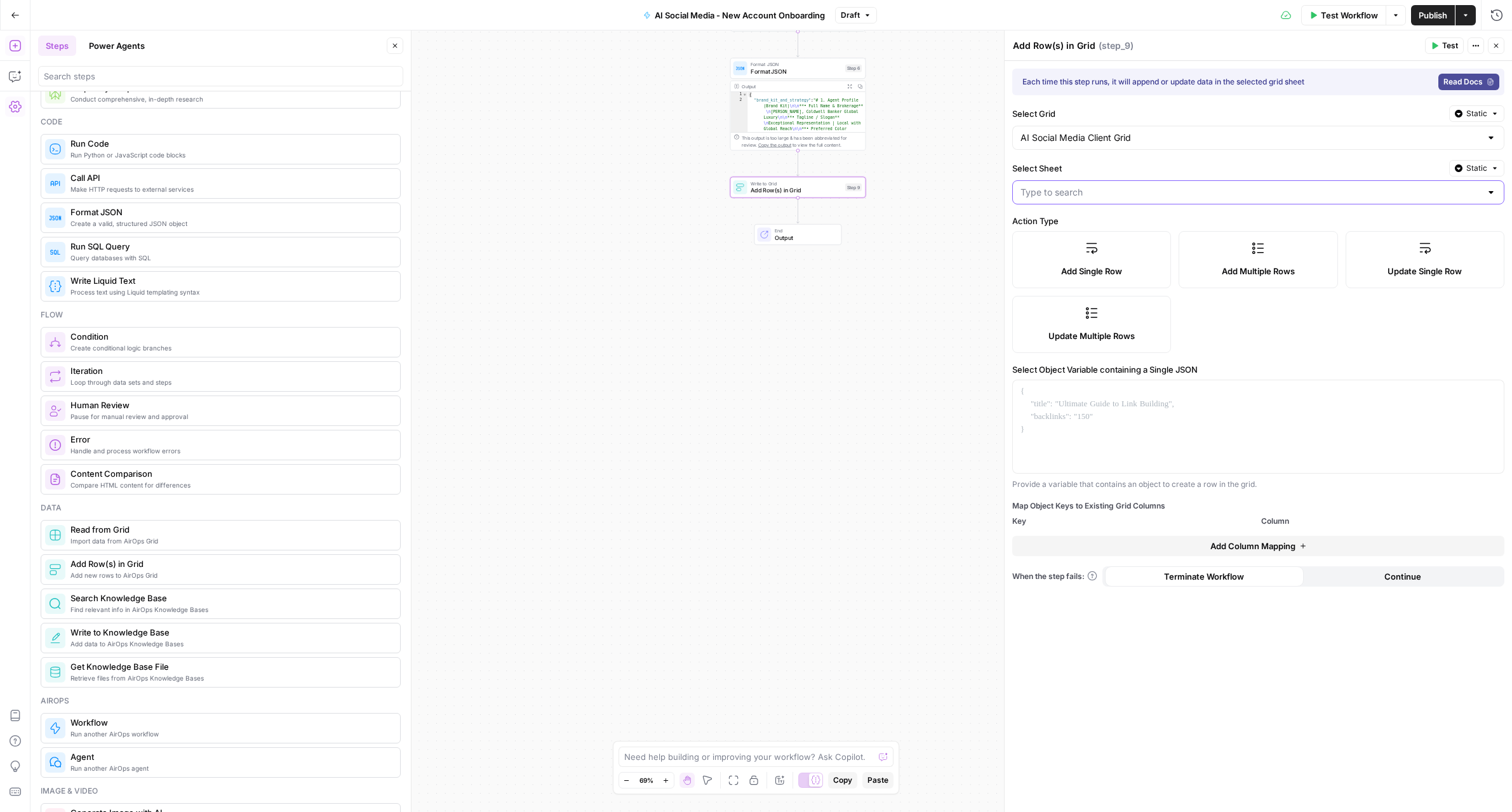
click at [1120, 190] on input "Select Sheet" at bounding box center [1250, 192] width 460 height 13
click at [1092, 224] on span "GRID - Sheet1.csv" at bounding box center [1256, 224] width 466 height 13
type input "GRID - Sheet1.csv"
click at [1246, 419] on div at bounding box center [1257, 426] width 491 height 93
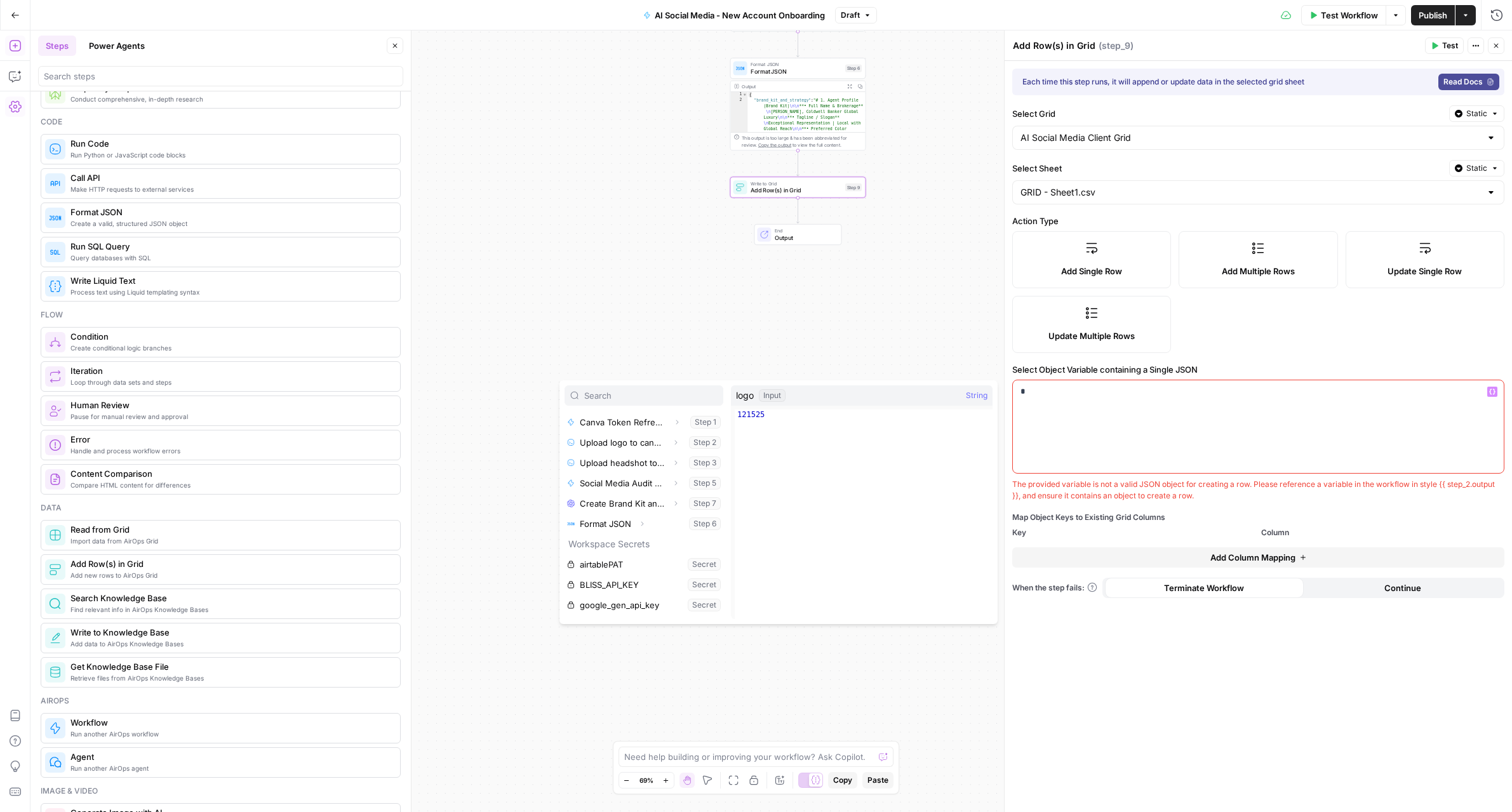
scroll to position [197, 0]
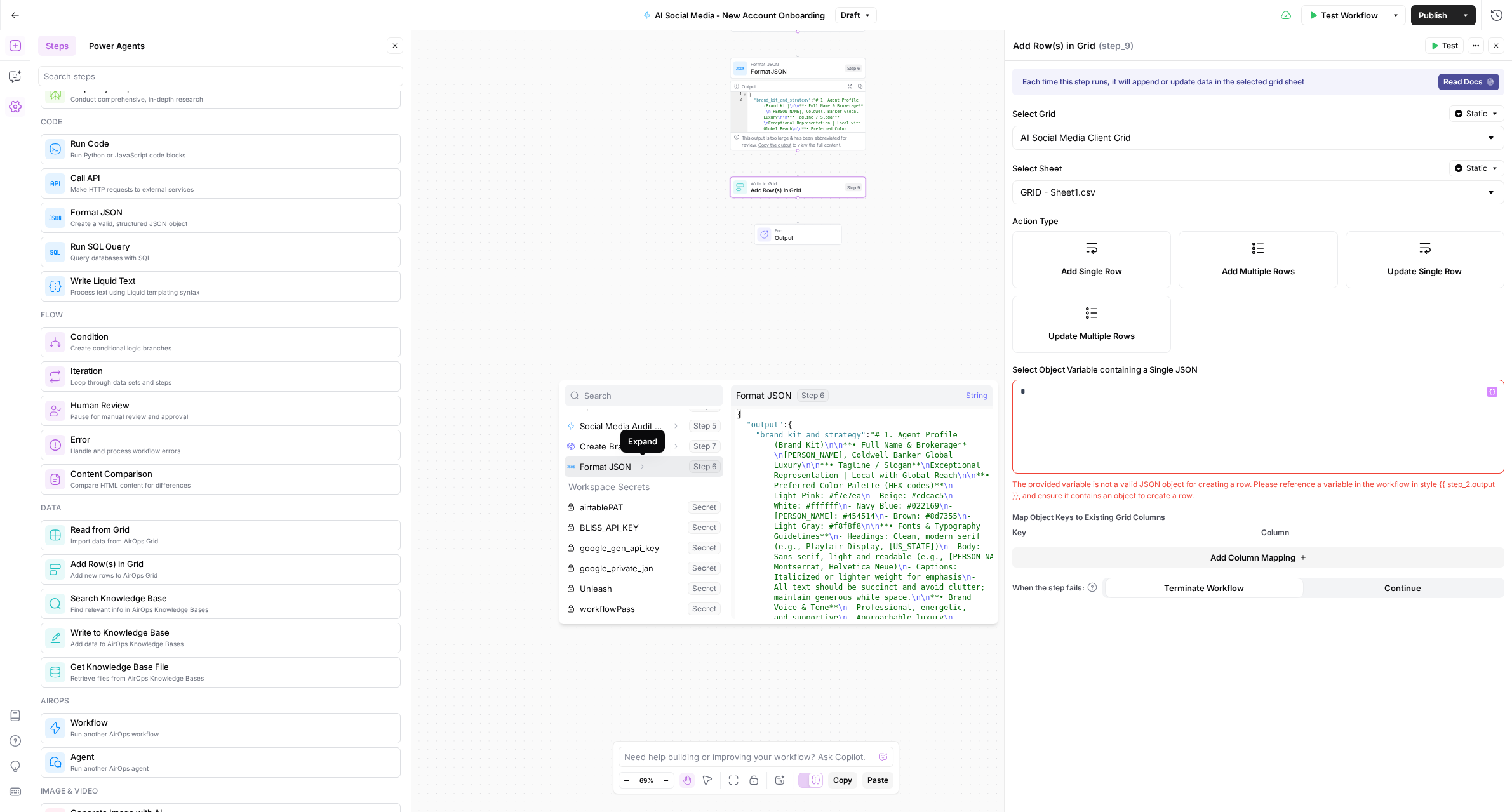
click at [644, 469] on icon "button" at bounding box center [642, 467] width 8 height 8
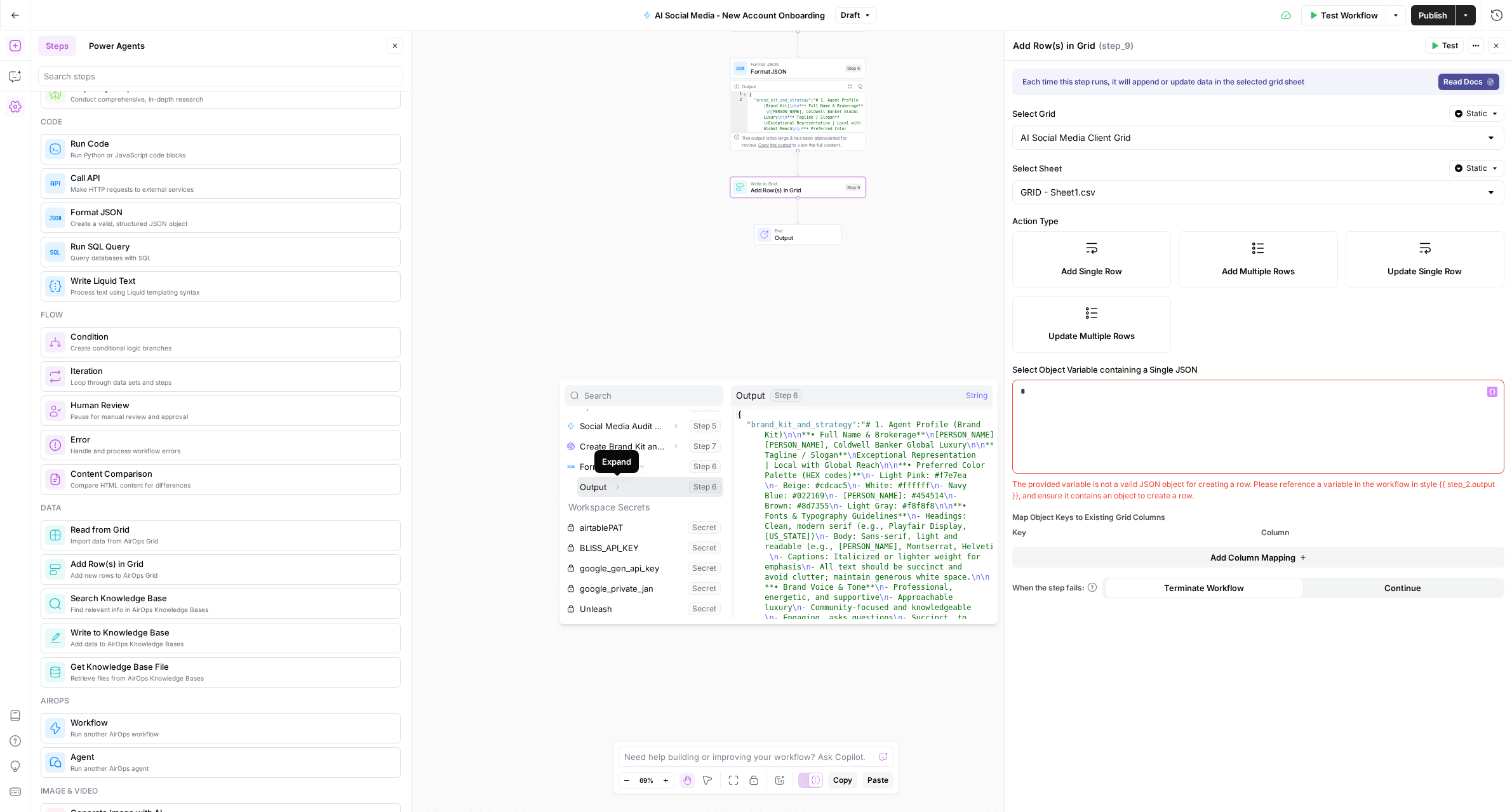
click at [601, 487] on button "Select variable Output" at bounding box center [650, 486] width 146 height 20
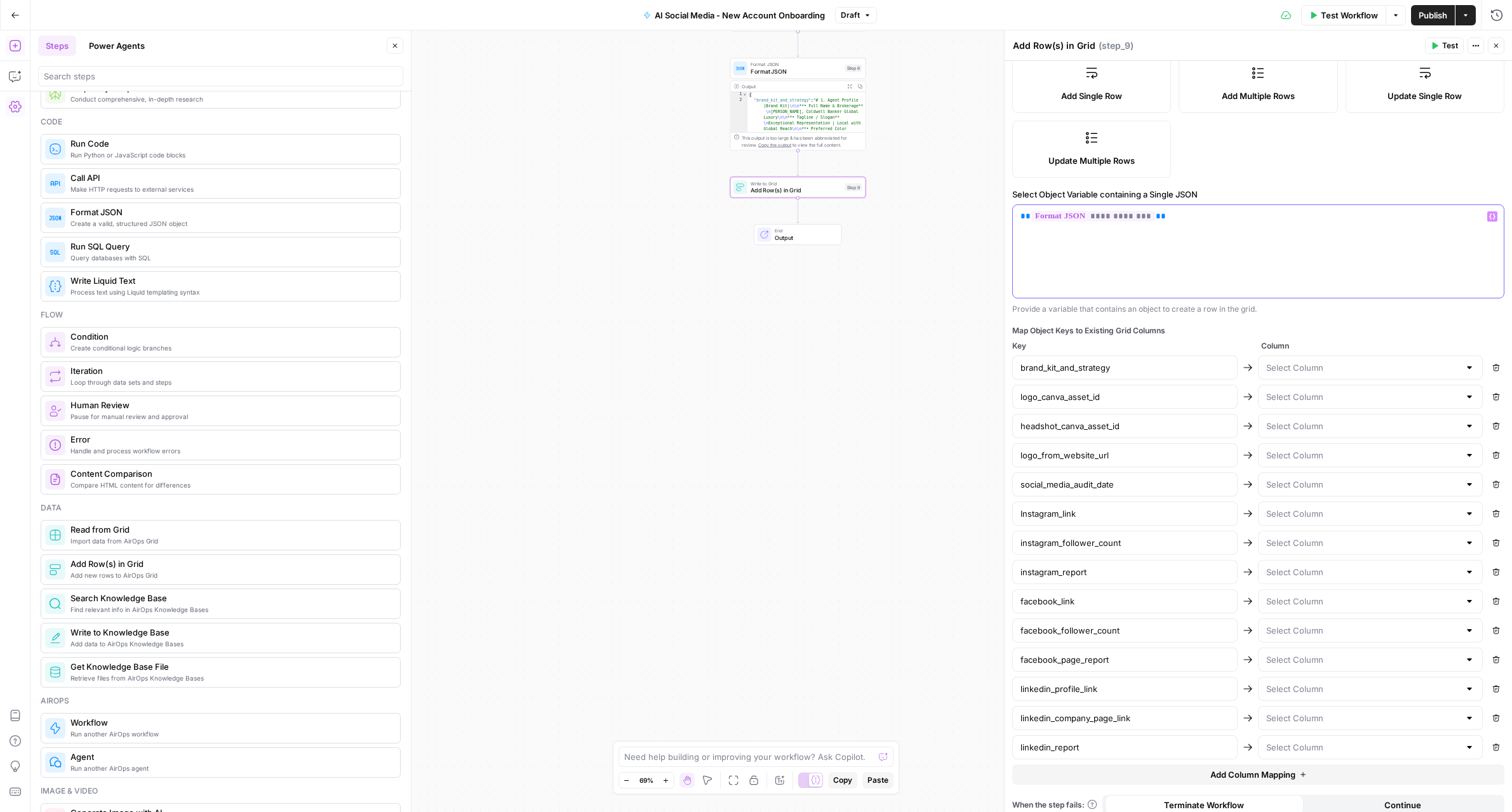
scroll to position [186, 0]
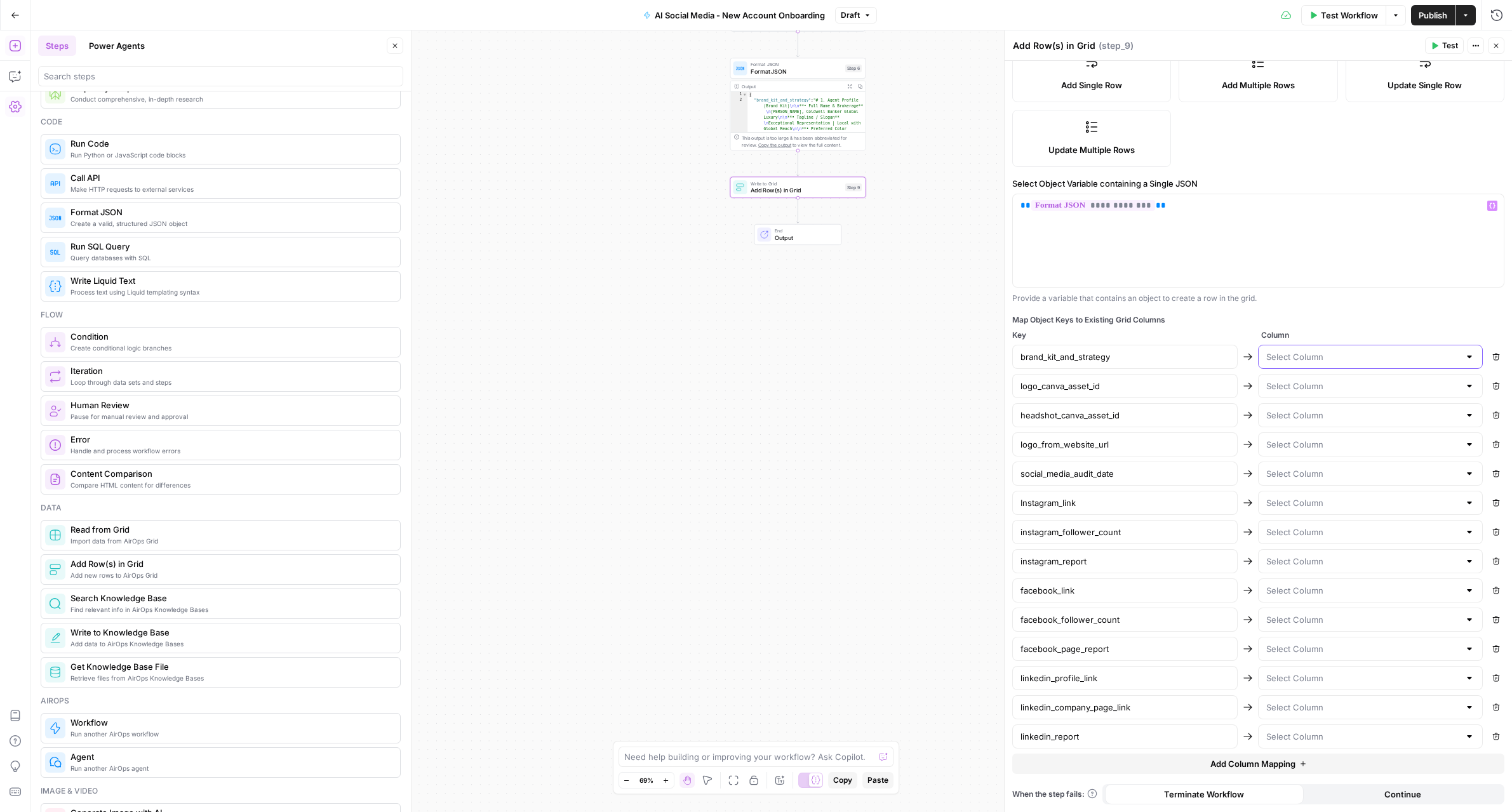
click at [1330, 357] on input "text" at bounding box center [1363, 356] width 194 height 13
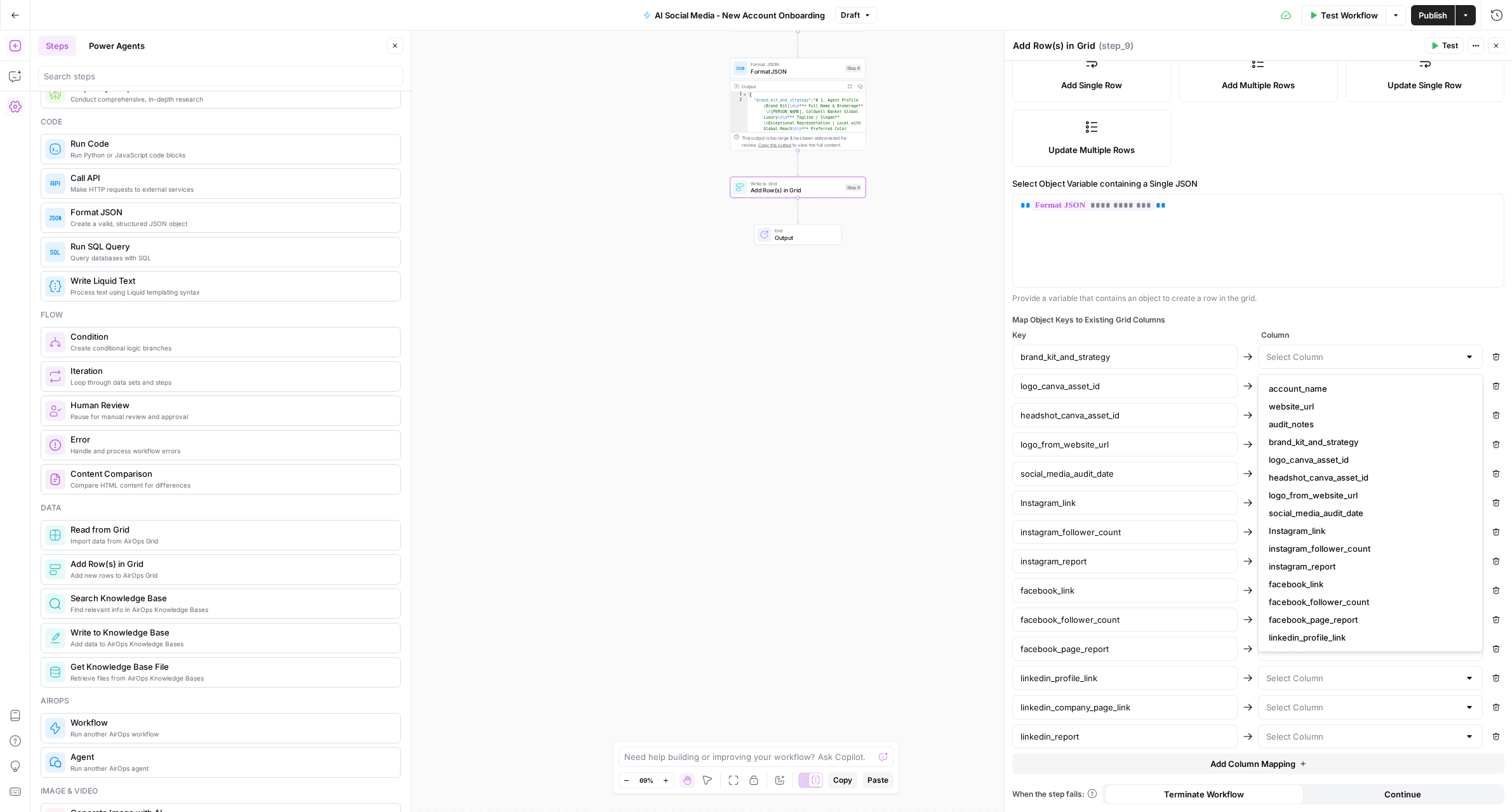
click at [864, 298] on div "Workflow Set Inputs Inputs Workflow Canva Token Refresh Workflow Step 1 Output …" at bounding box center [771, 421] width 1481 height 782
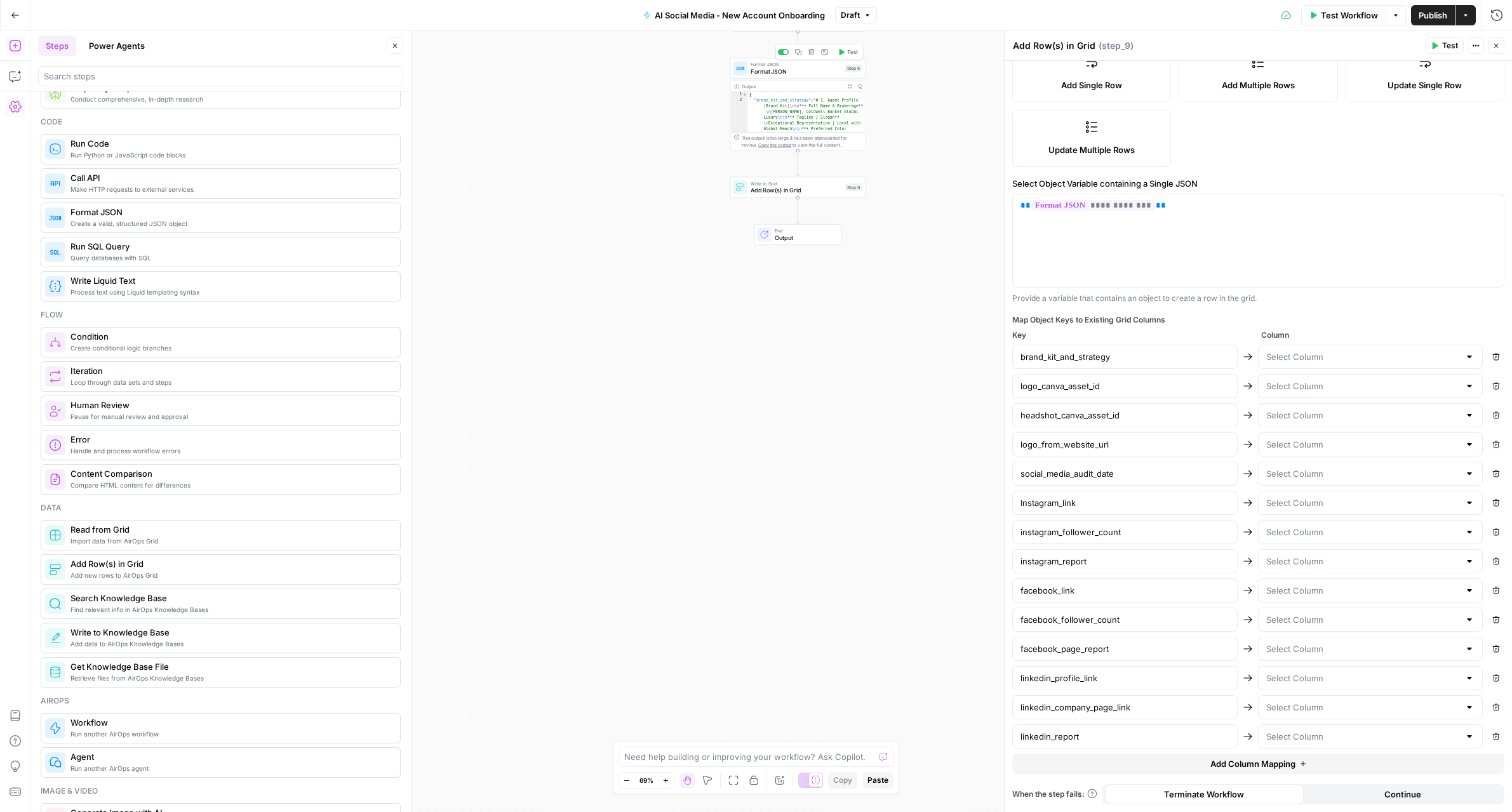
click at [795, 68] on span "Format JSON" at bounding box center [796, 71] width 91 height 9
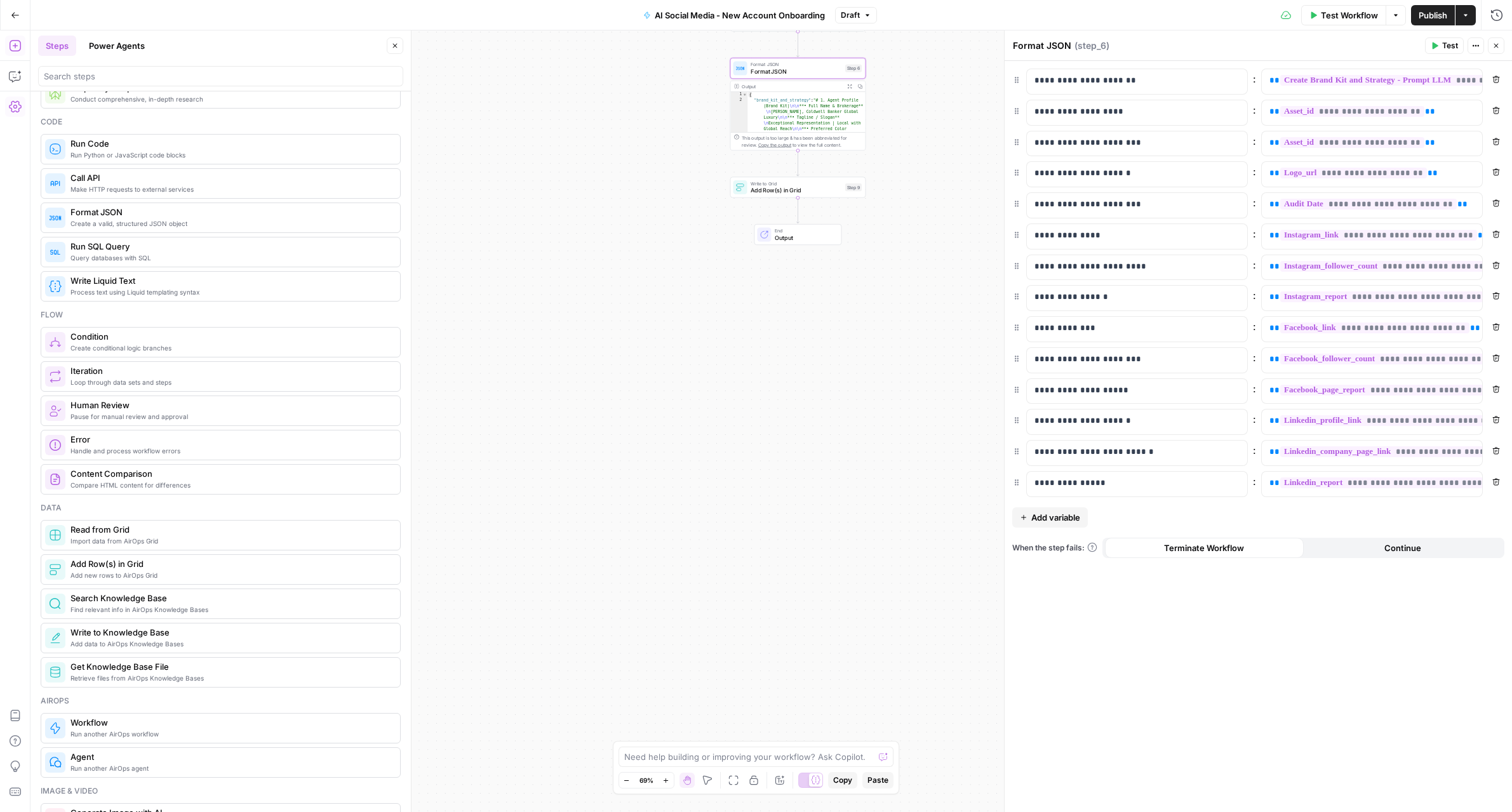
click at [1037, 514] on span "Add variable" at bounding box center [1055, 517] width 49 height 13
click at [1061, 516] on p at bounding box center [1127, 514] width 185 height 13
click at [1296, 520] on p at bounding box center [1362, 514] width 185 height 13
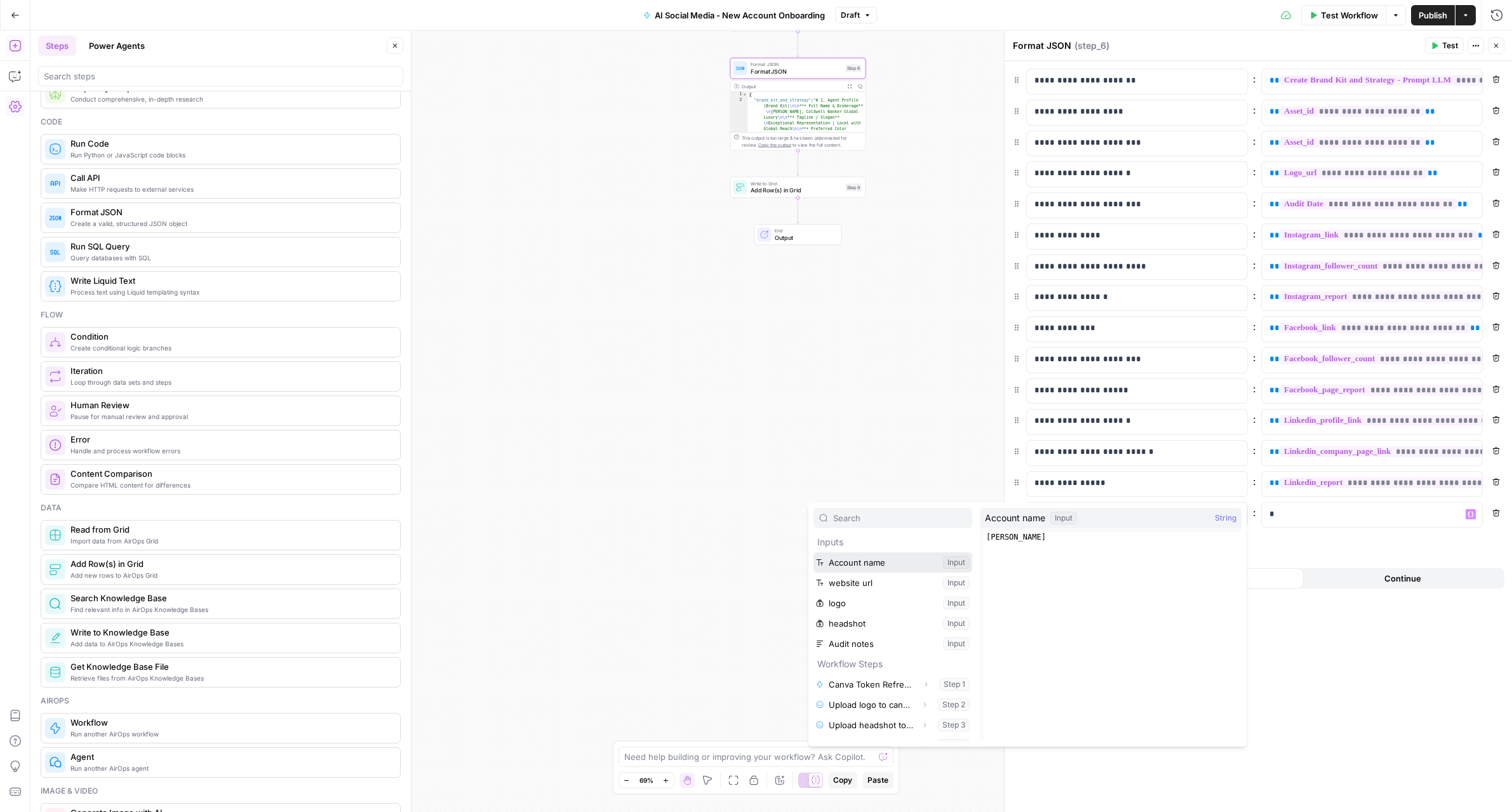
click at [813, 553] on button "Select variable Account name" at bounding box center [892, 562] width 159 height 20
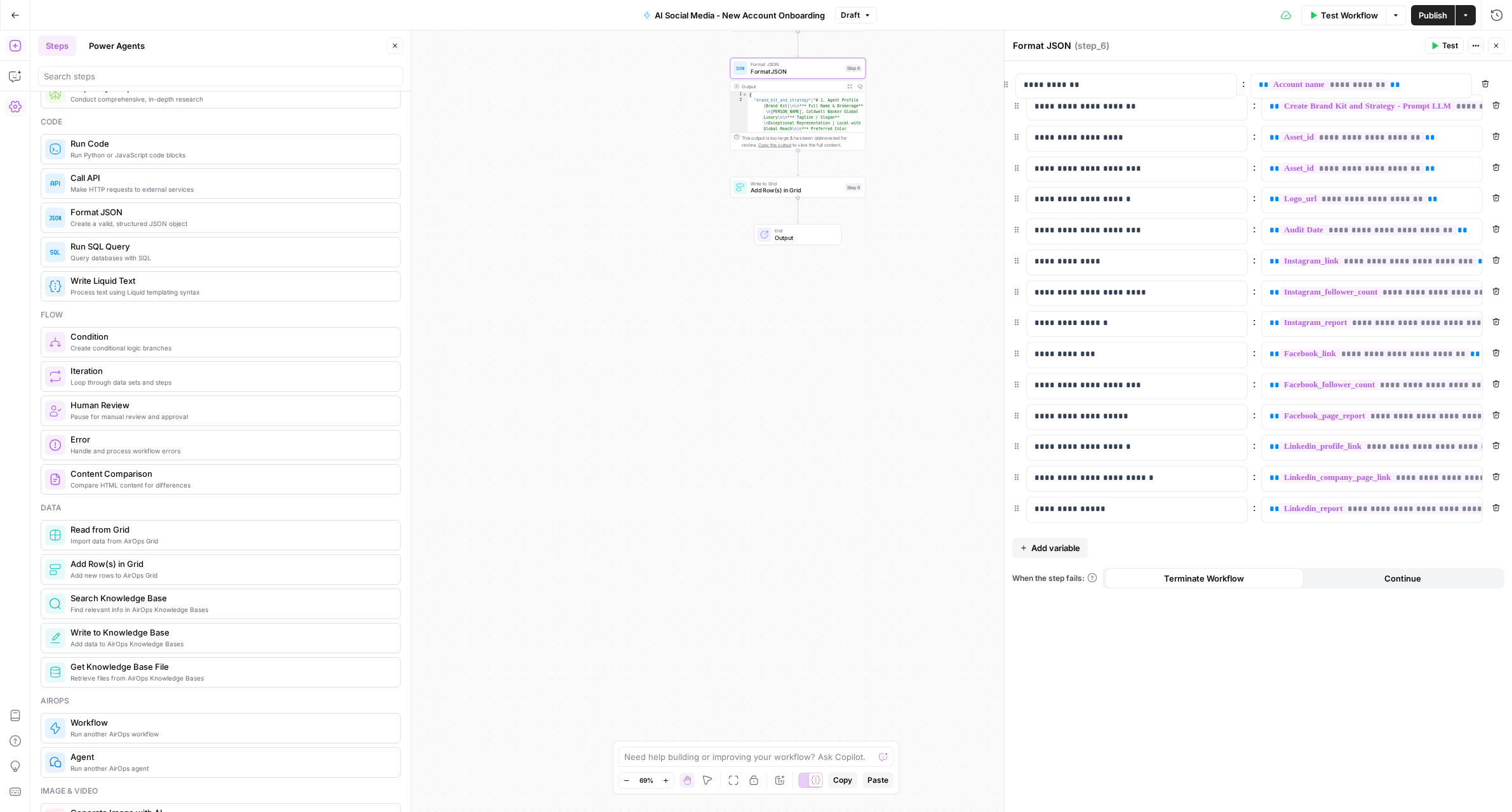
drag, startPoint x: 1015, startPoint y: 512, endPoint x: 1005, endPoint y: 75, distance: 437.1
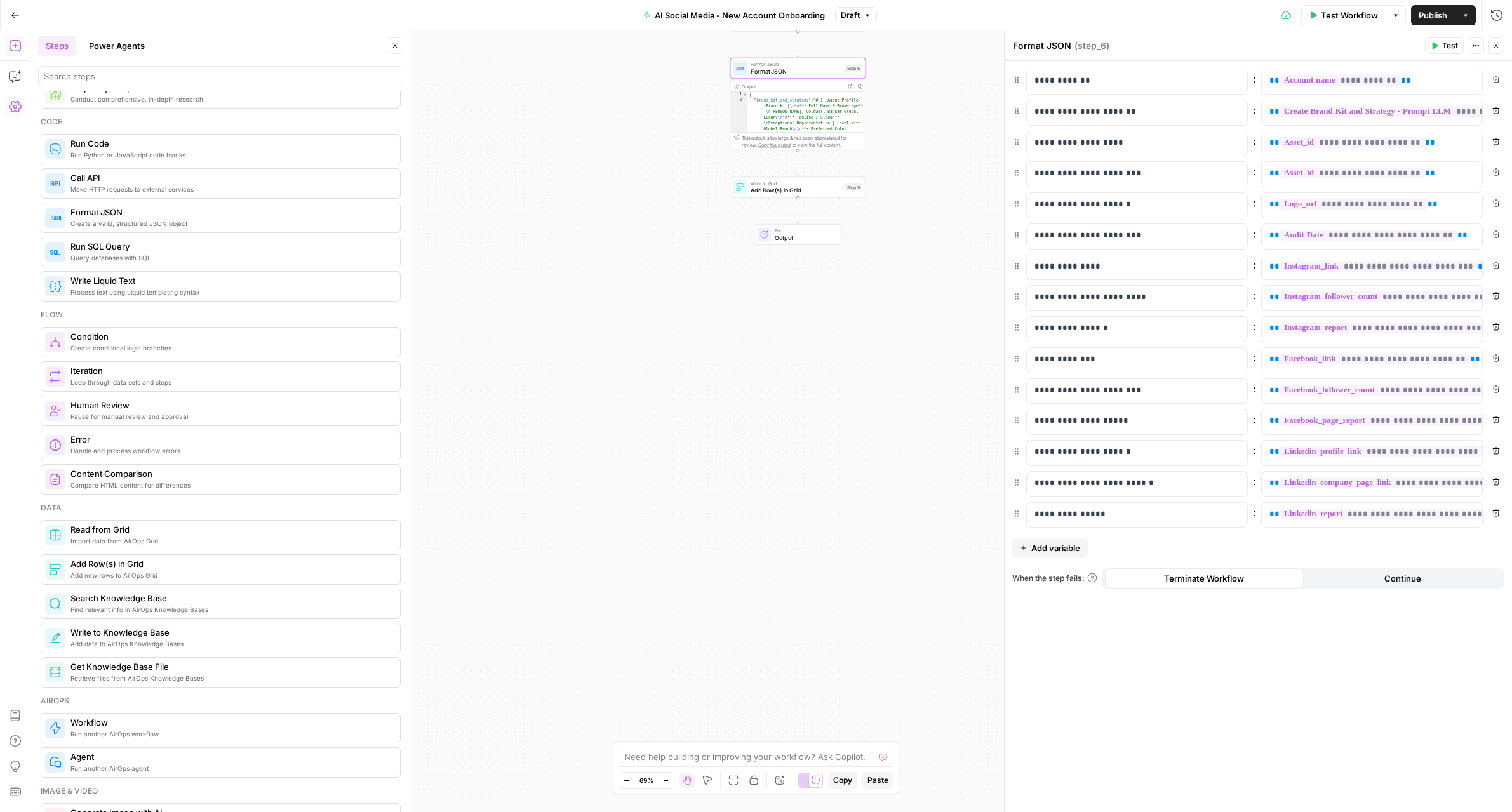
click at [1060, 550] on span "Add variable" at bounding box center [1055, 548] width 49 height 13
click at [1060, 550] on p at bounding box center [1127, 544] width 185 height 13
click at [1300, 542] on p at bounding box center [1362, 544] width 185 height 13
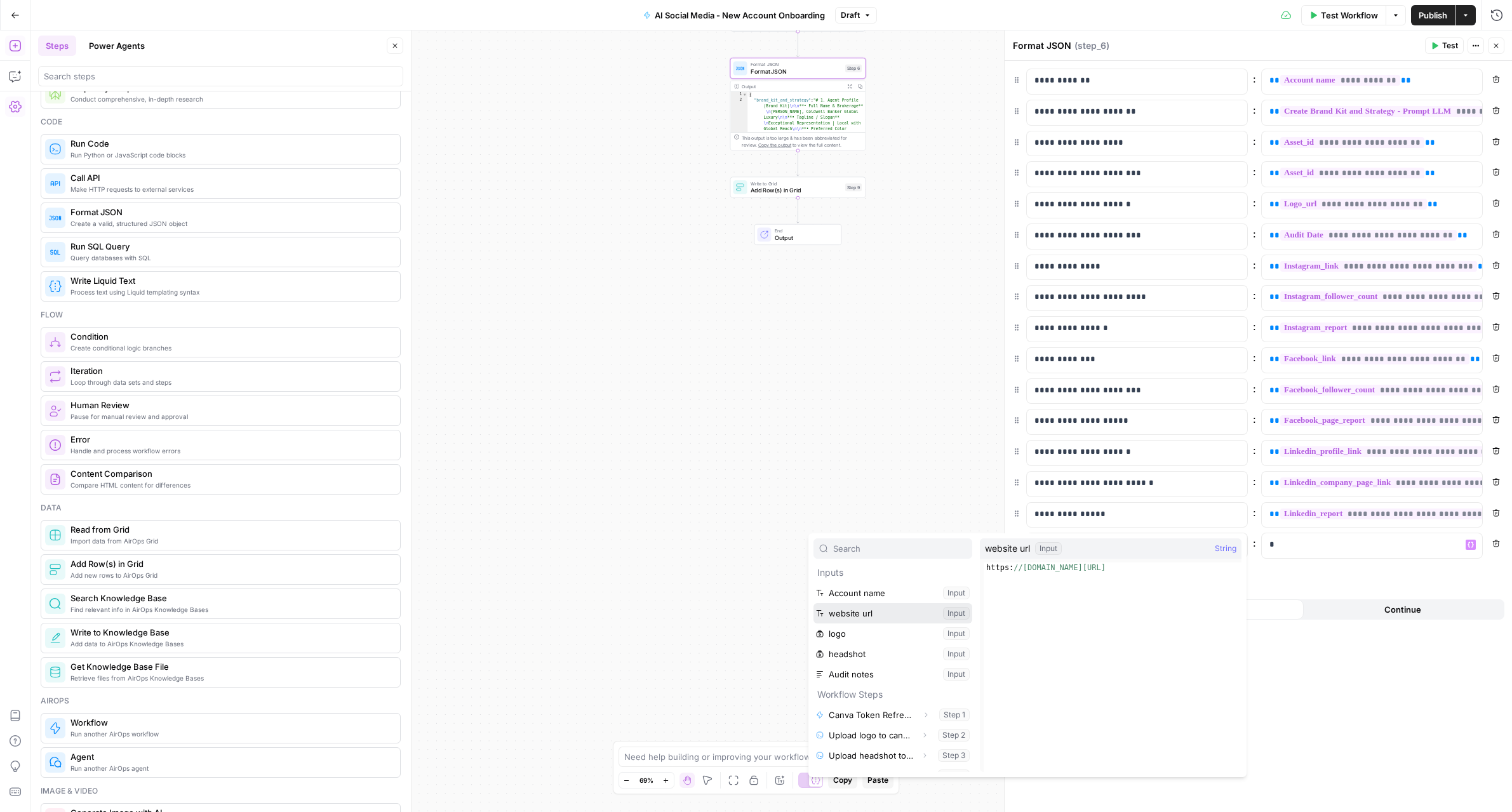
click at [813, 604] on button "Select variable website url" at bounding box center [892, 613] width 159 height 20
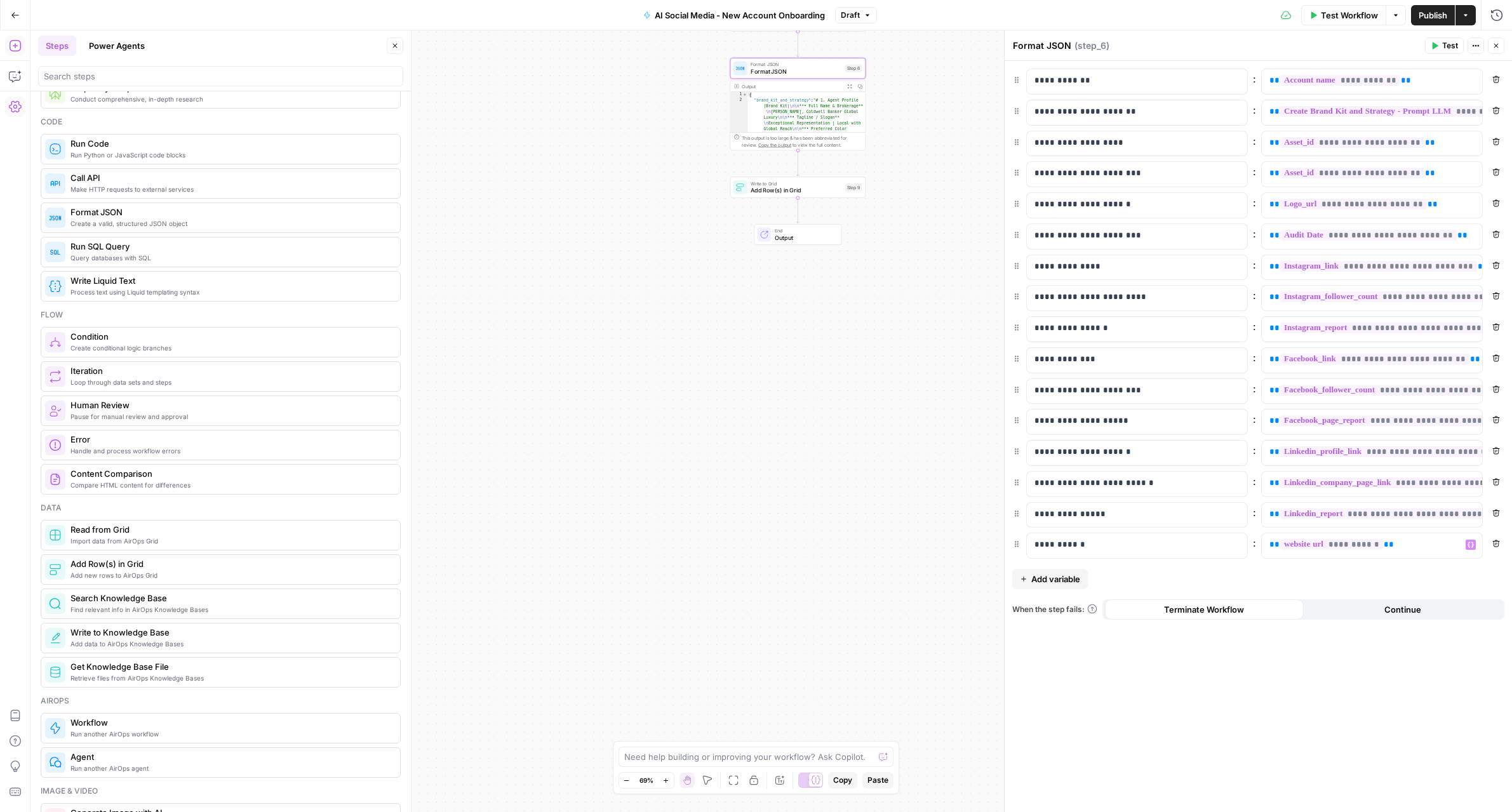
click at [1067, 578] on span "Add variable" at bounding box center [1055, 579] width 49 height 13
click at [1067, 577] on p at bounding box center [1127, 576] width 185 height 13
click at [1268, 582] on div at bounding box center [1361, 577] width 200 height 25
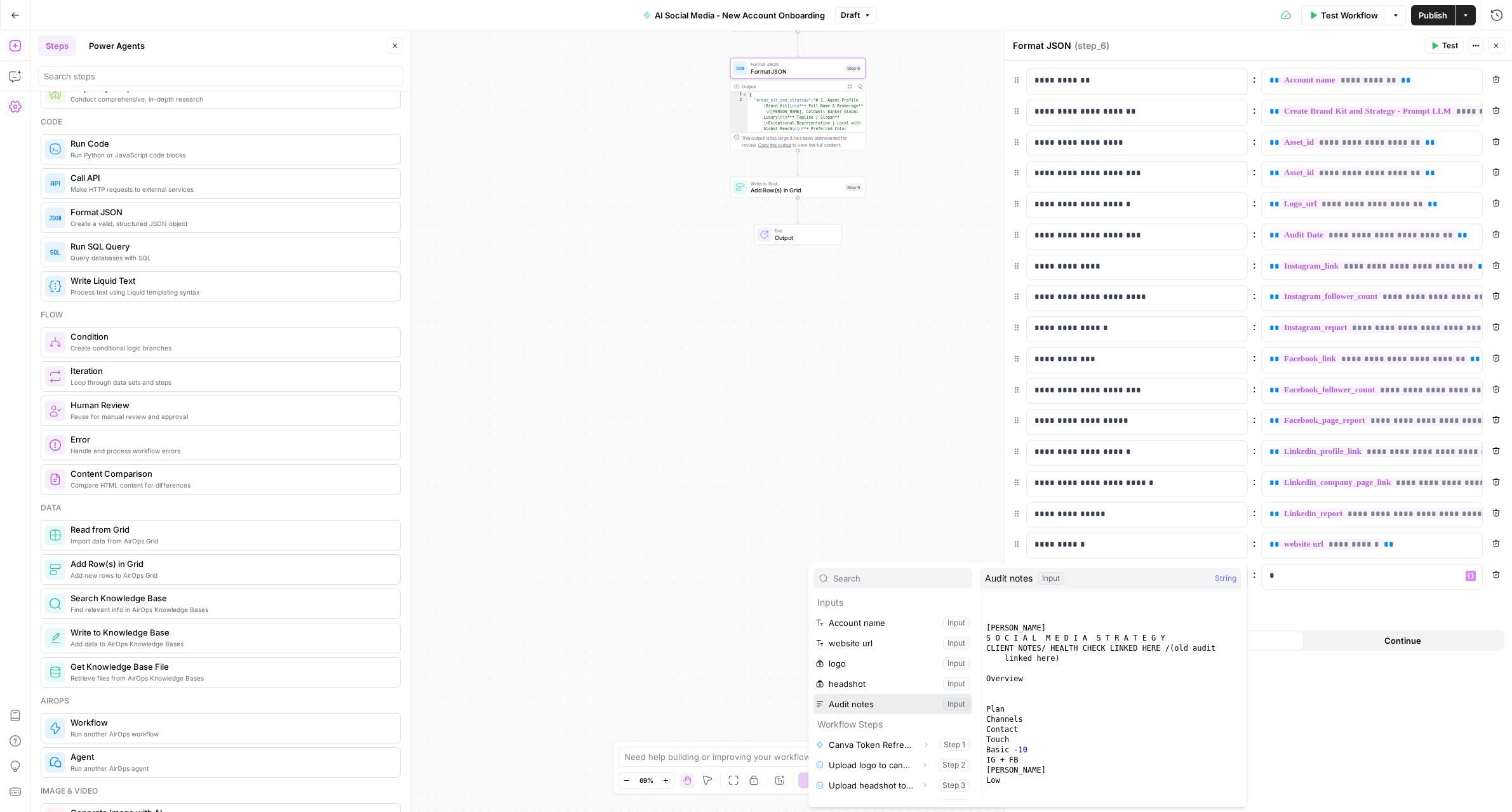
click at [813, 694] on button "Select variable Audit notes" at bounding box center [892, 704] width 159 height 20
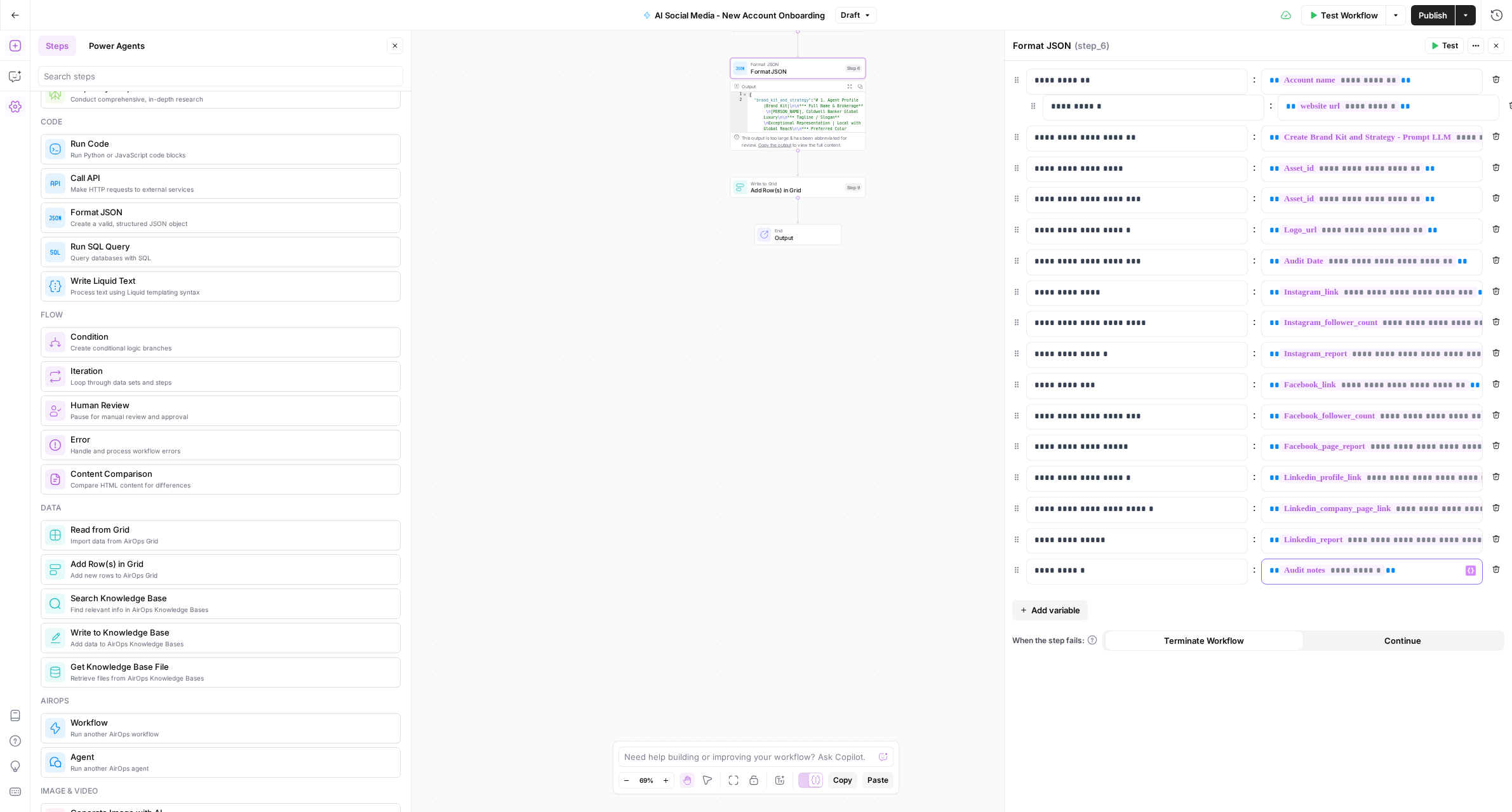
drag, startPoint x: 1020, startPoint y: 547, endPoint x: 1035, endPoint y: 102, distance: 445.3
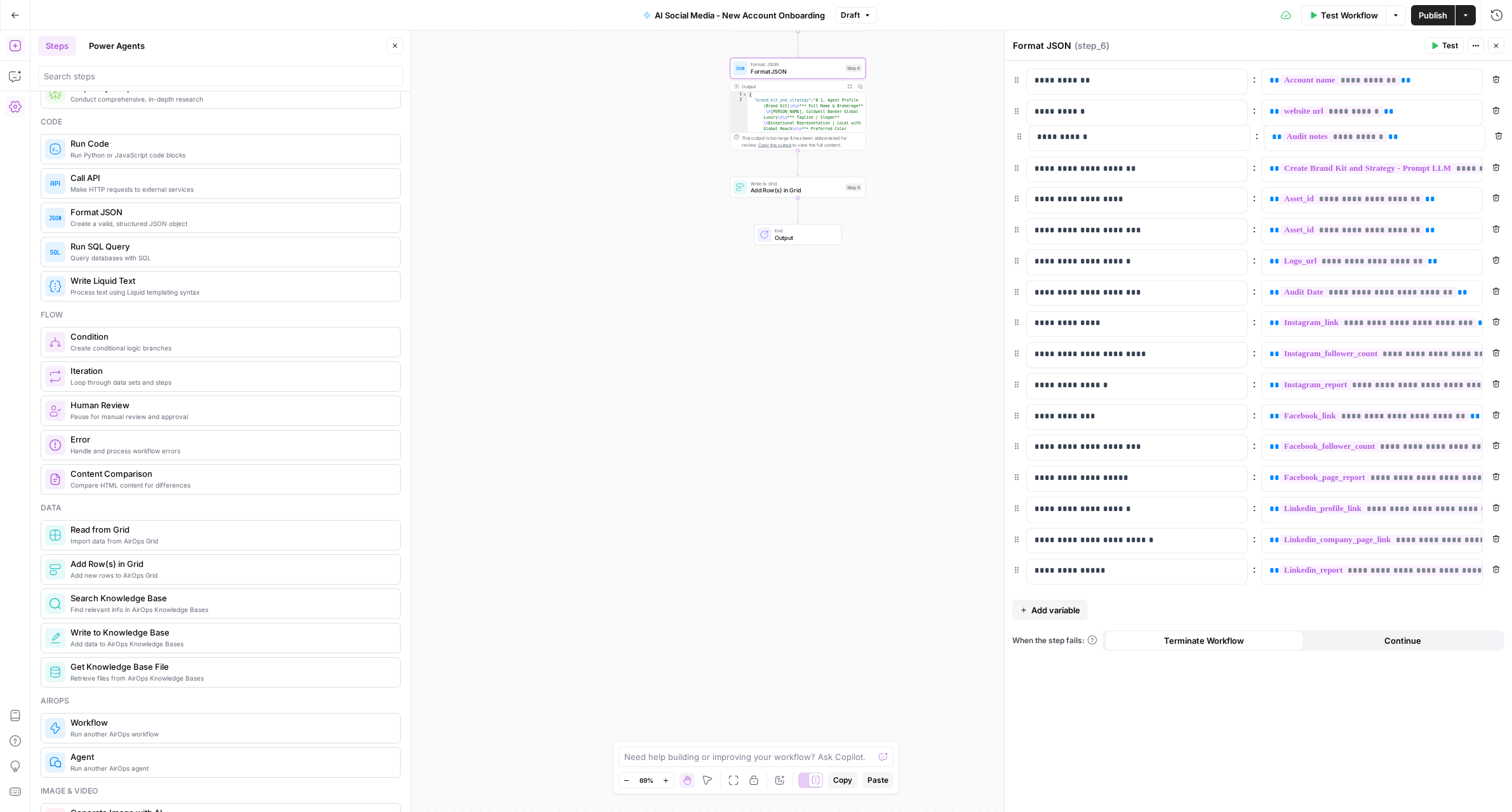
drag, startPoint x: 1020, startPoint y: 579, endPoint x: 1023, endPoint y: 134, distance: 445.0
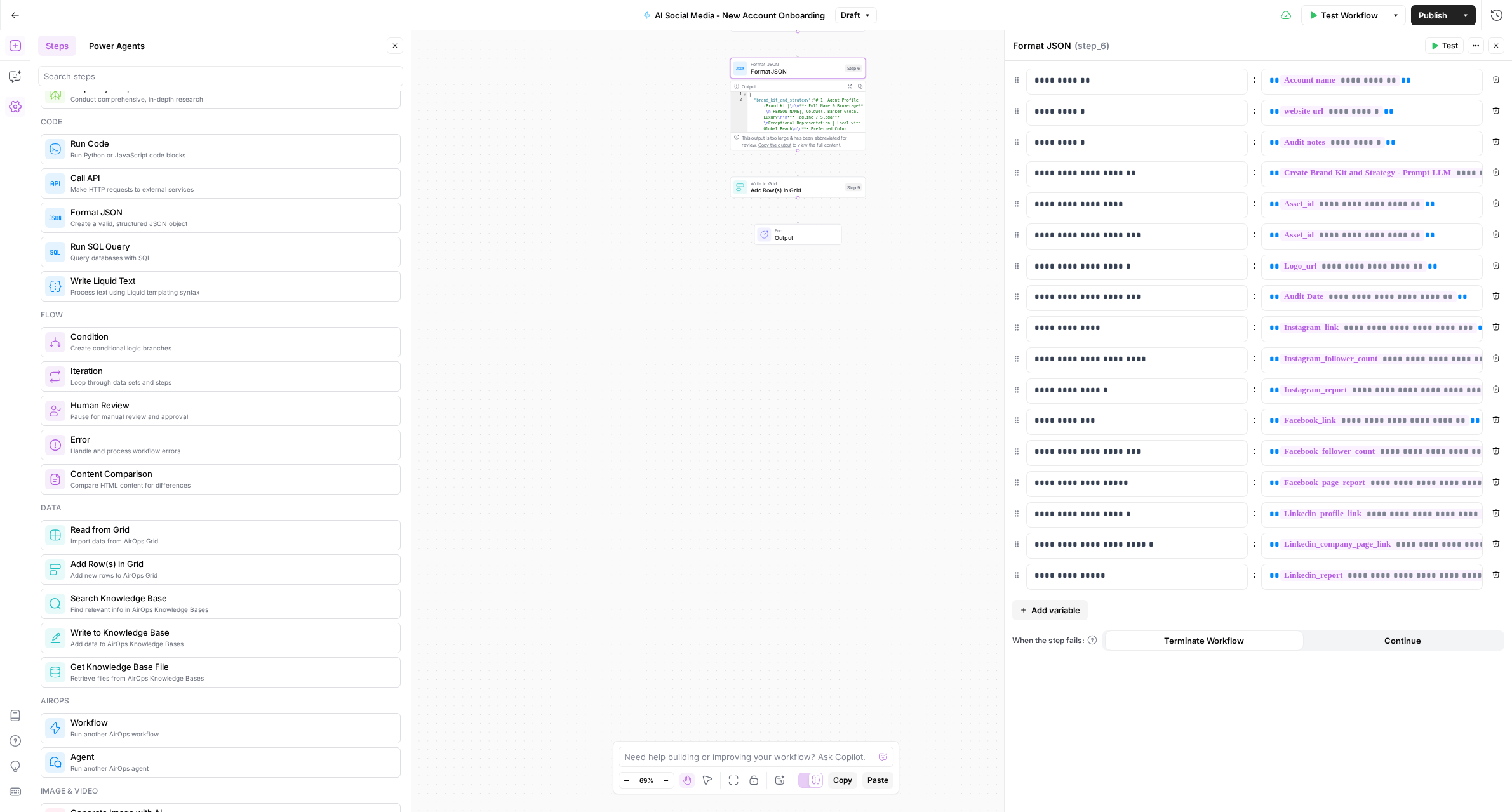
click at [1444, 47] on span "Test" at bounding box center [1449, 45] width 15 height 12
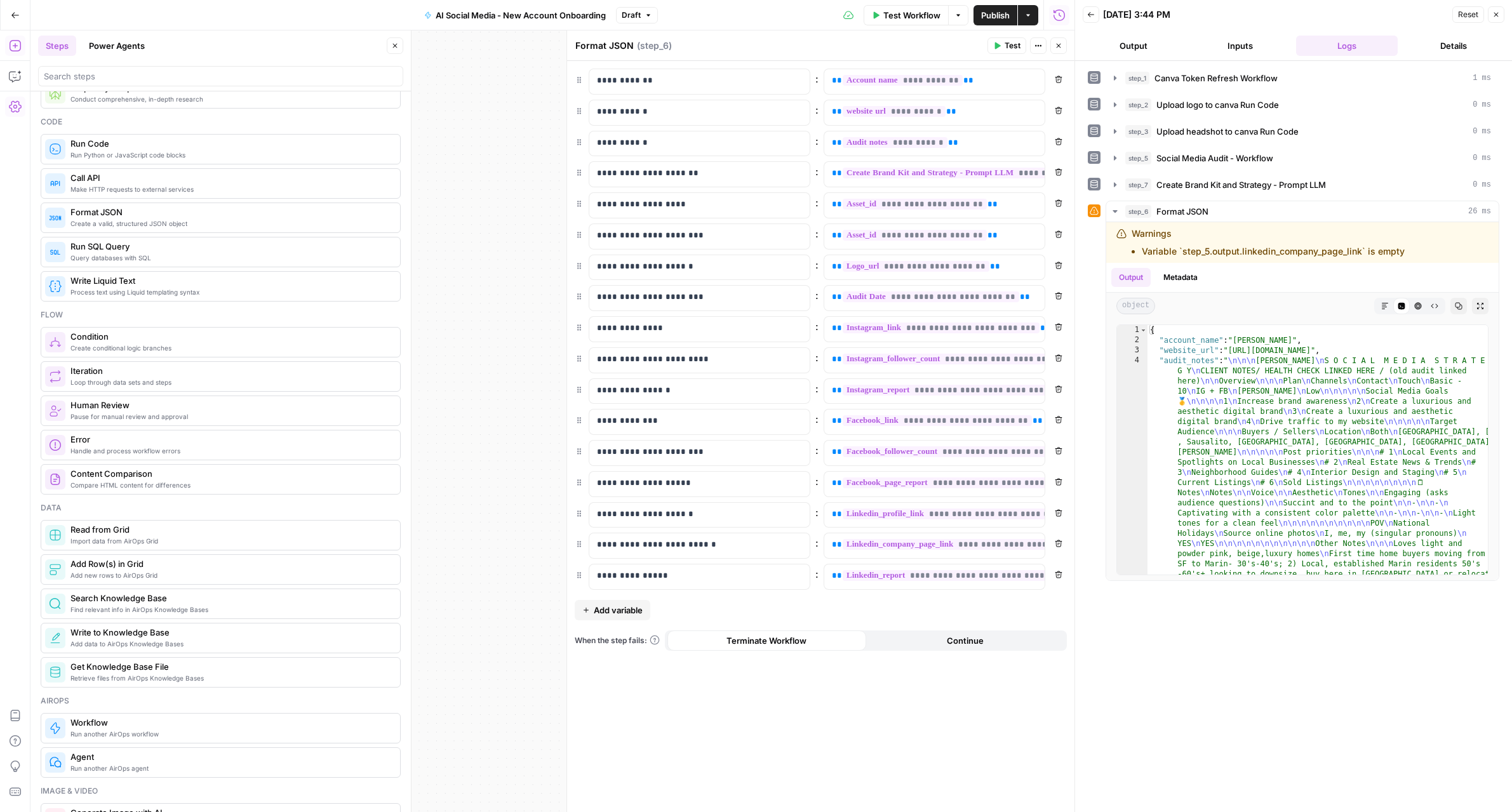
click at [1499, 14] on span "Close" at bounding box center [1499, 14] width 1 height 1
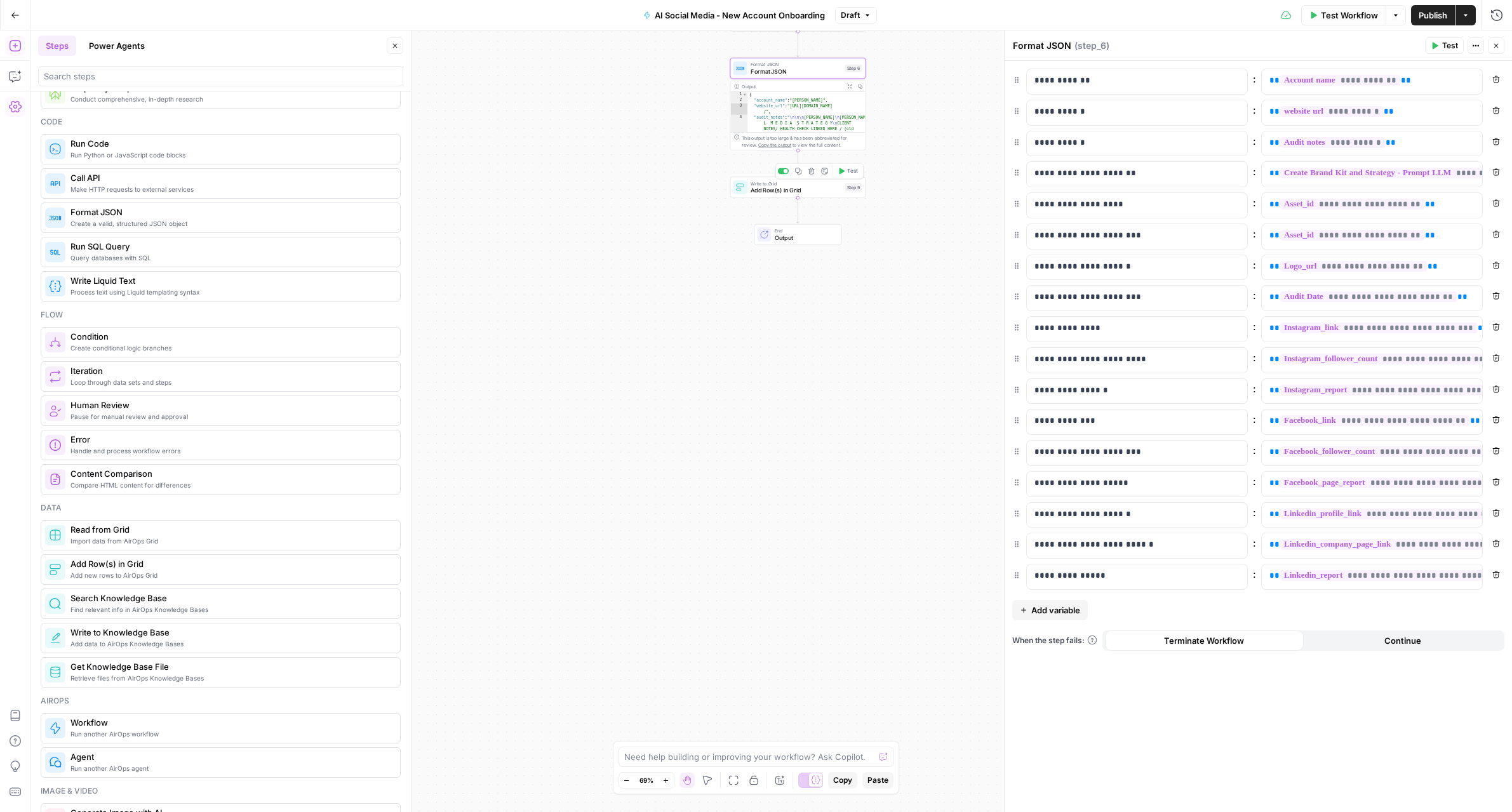
click at [765, 185] on span "Write to Grid" at bounding box center [796, 182] width 91 height 7
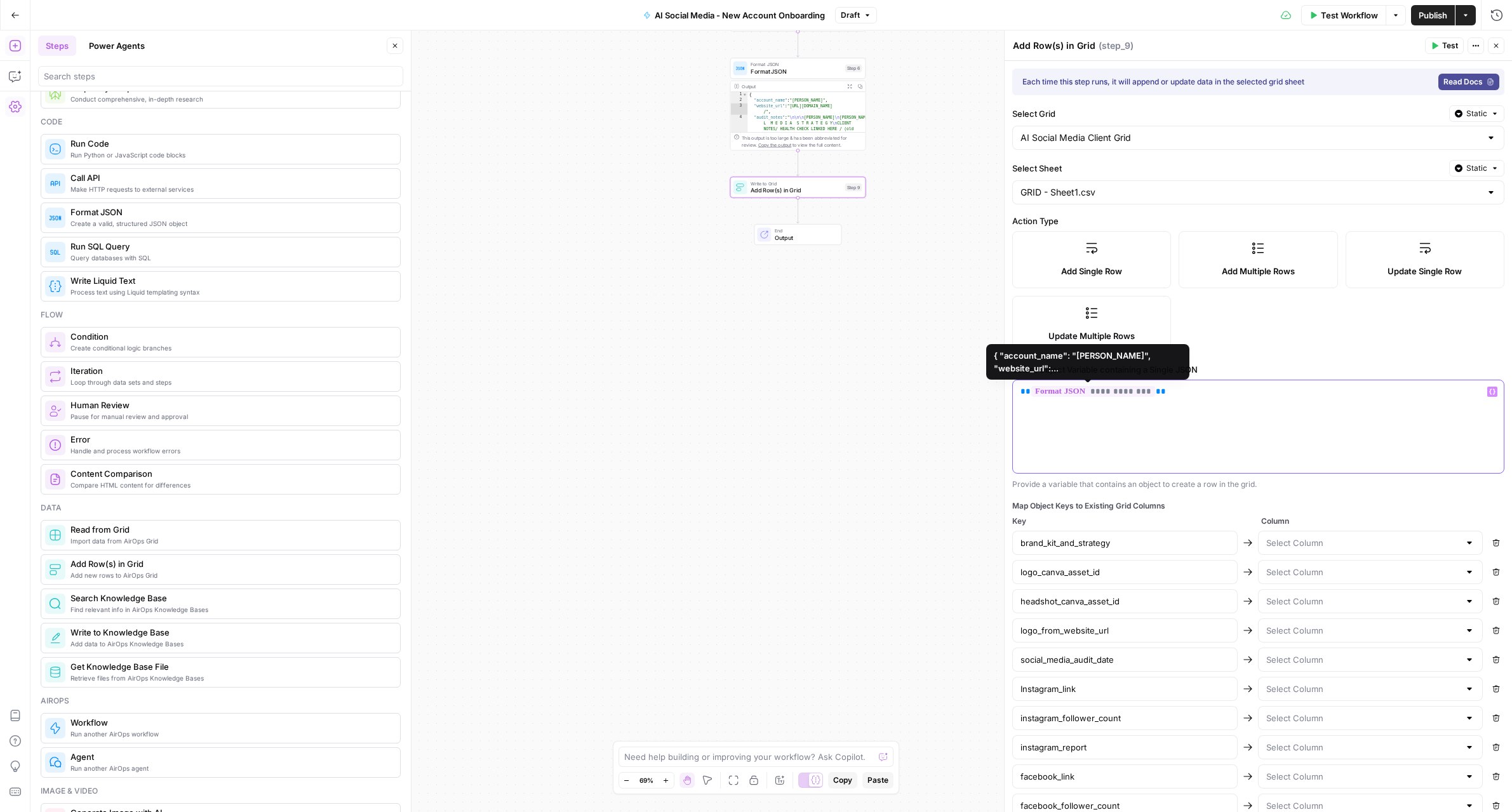
drag, startPoint x: 1187, startPoint y: 394, endPoint x: 984, endPoint y: 385, distance: 203.2
click at [985, 385] on body "LP Production Workloads New Home Browse Your Data Usage Settings Recent Grids g…" at bounding box center [756, 406] width 1512 height 812
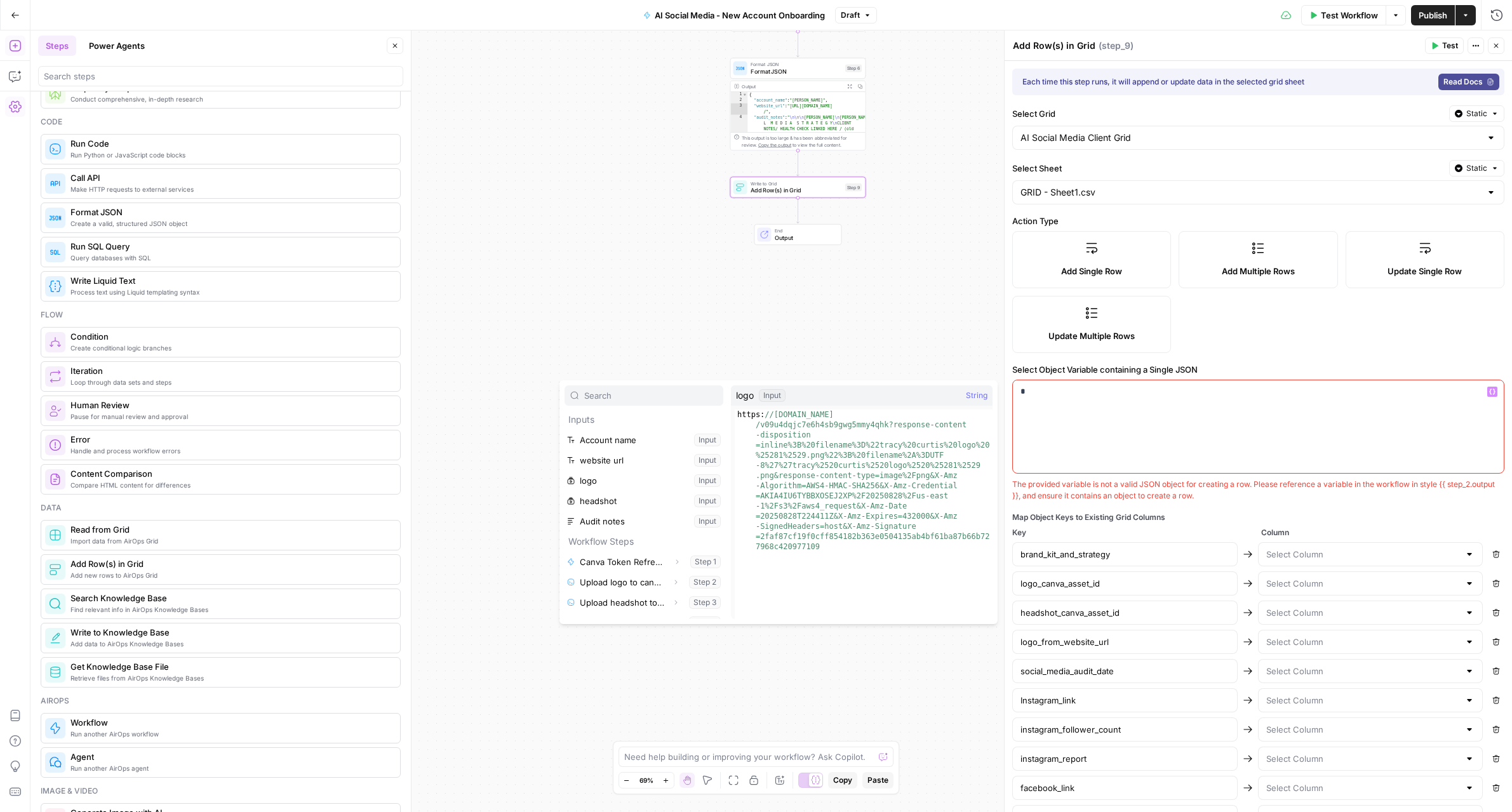
scroll to position [197, 0]
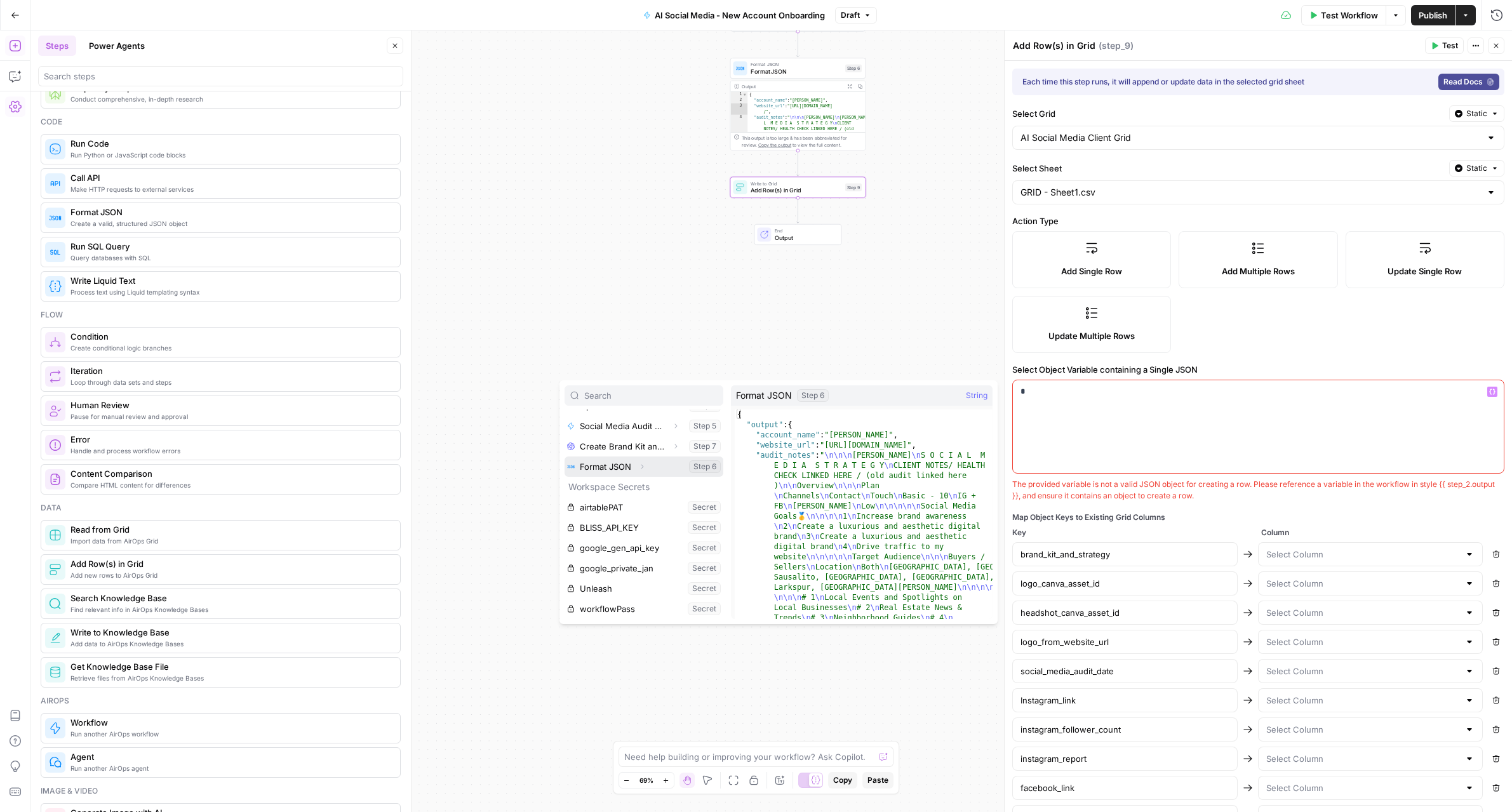
click at [641, 468] on icon "button" at bounding box center [642, 467] width 8 height 8
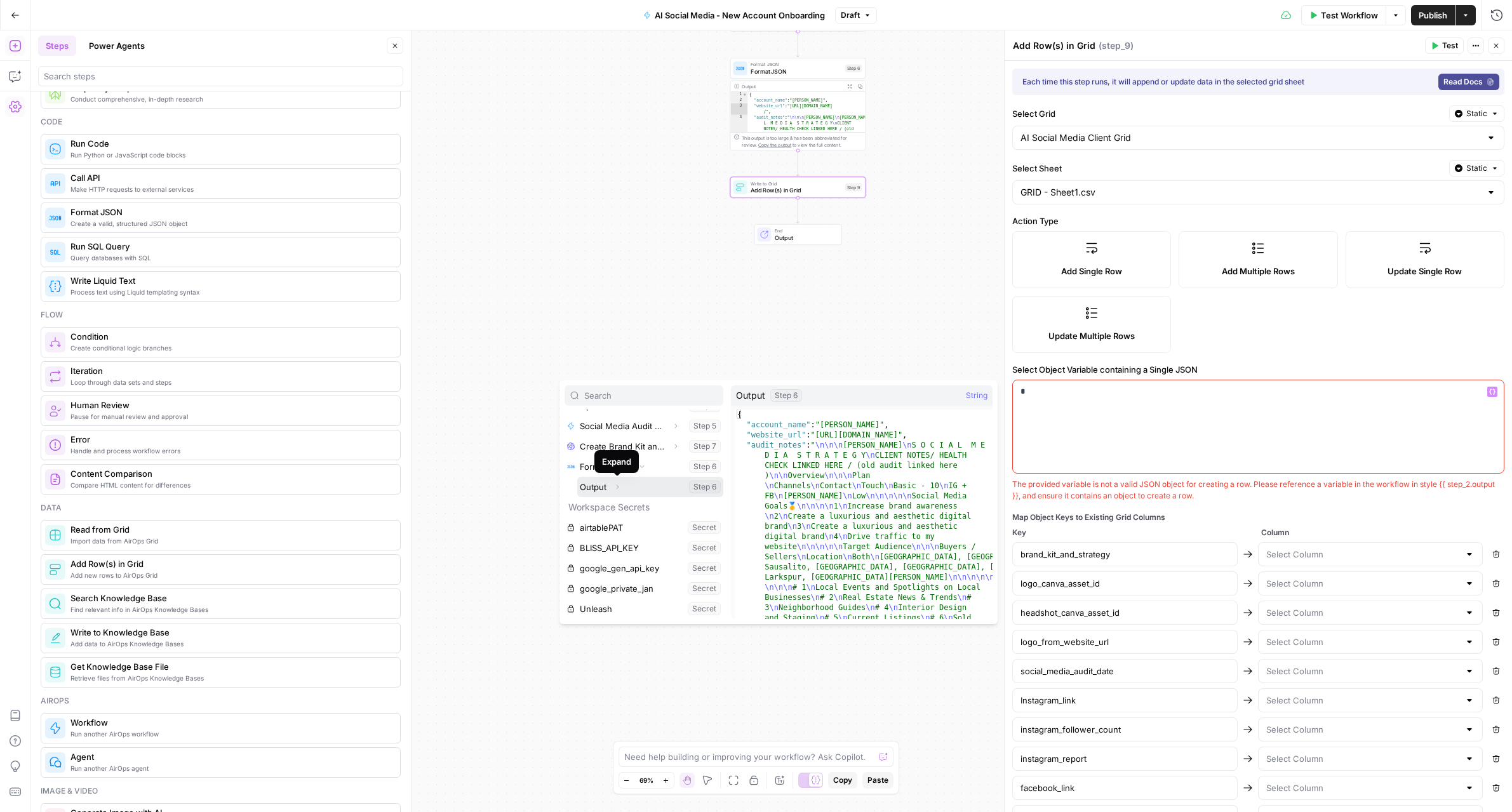
click at [600, 489] on button "Select variable Output" at bounding box center [650, 486] width 146 height 20
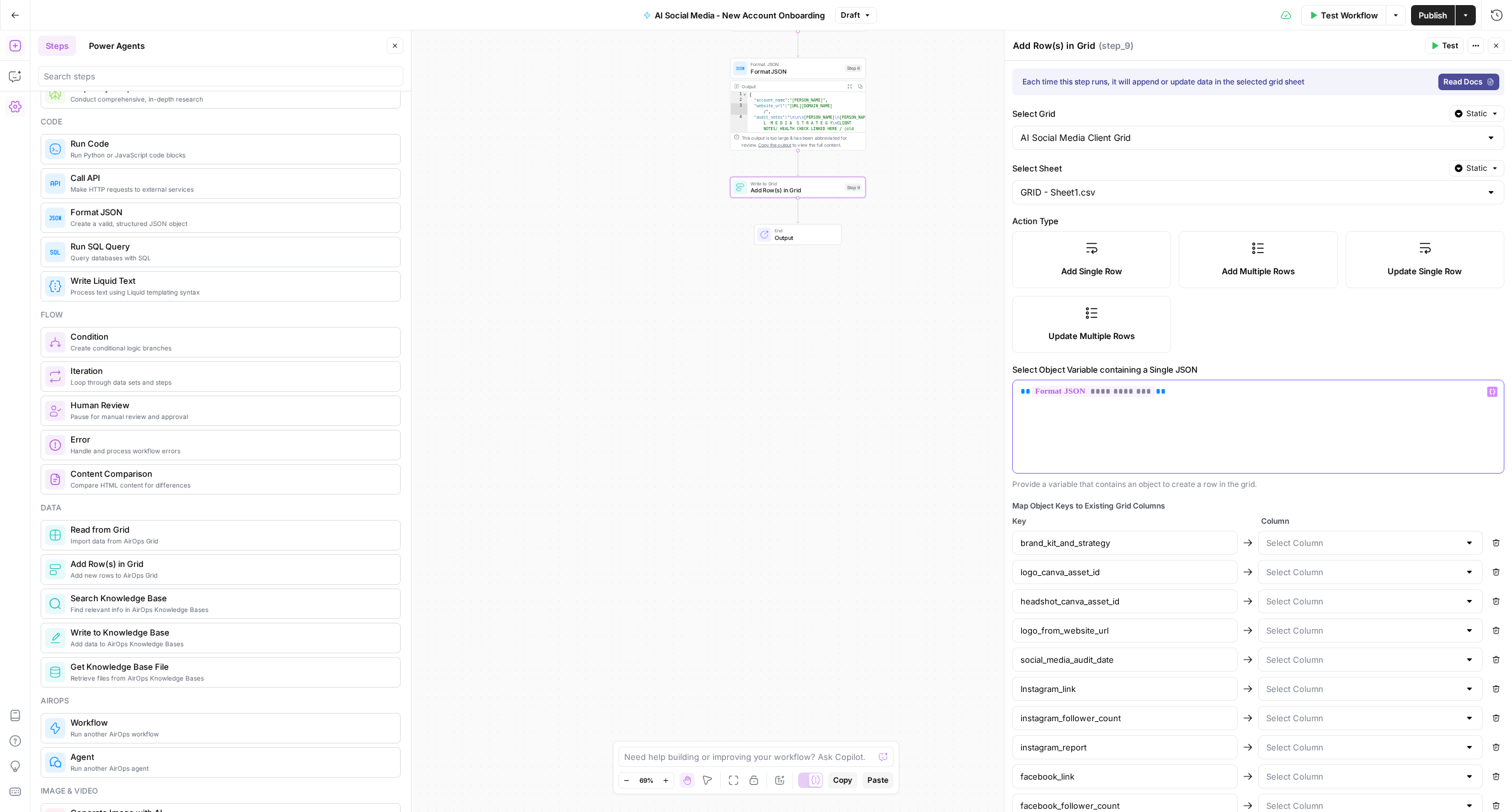
scroll to position [186, 0]
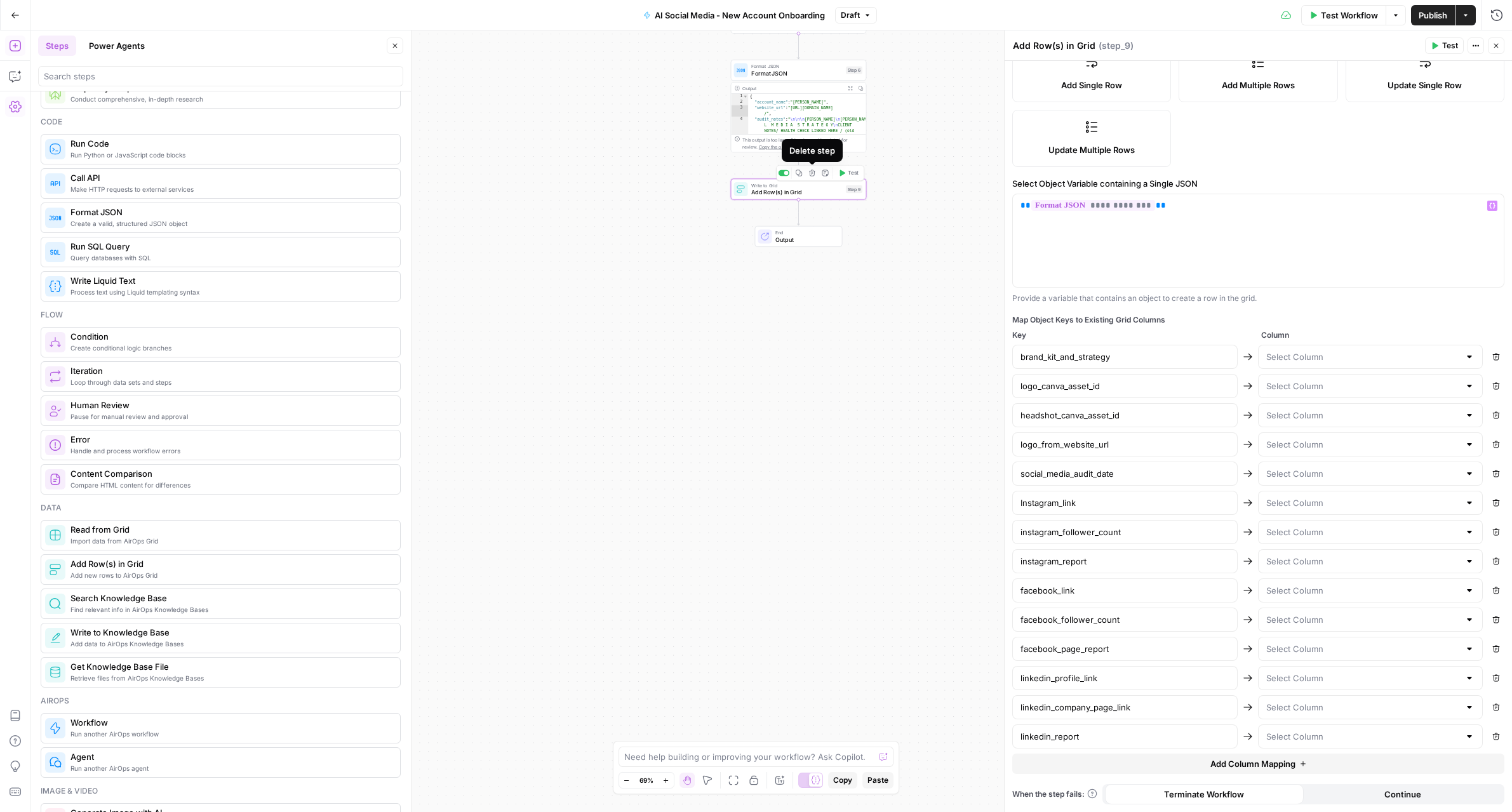
click at [808, 174] on icon "button" at bounding box center [811, 173] width 7 height 7
click at [726, 168] on span "Delete Step" at bounding box center [721, 161] width 49 height 13
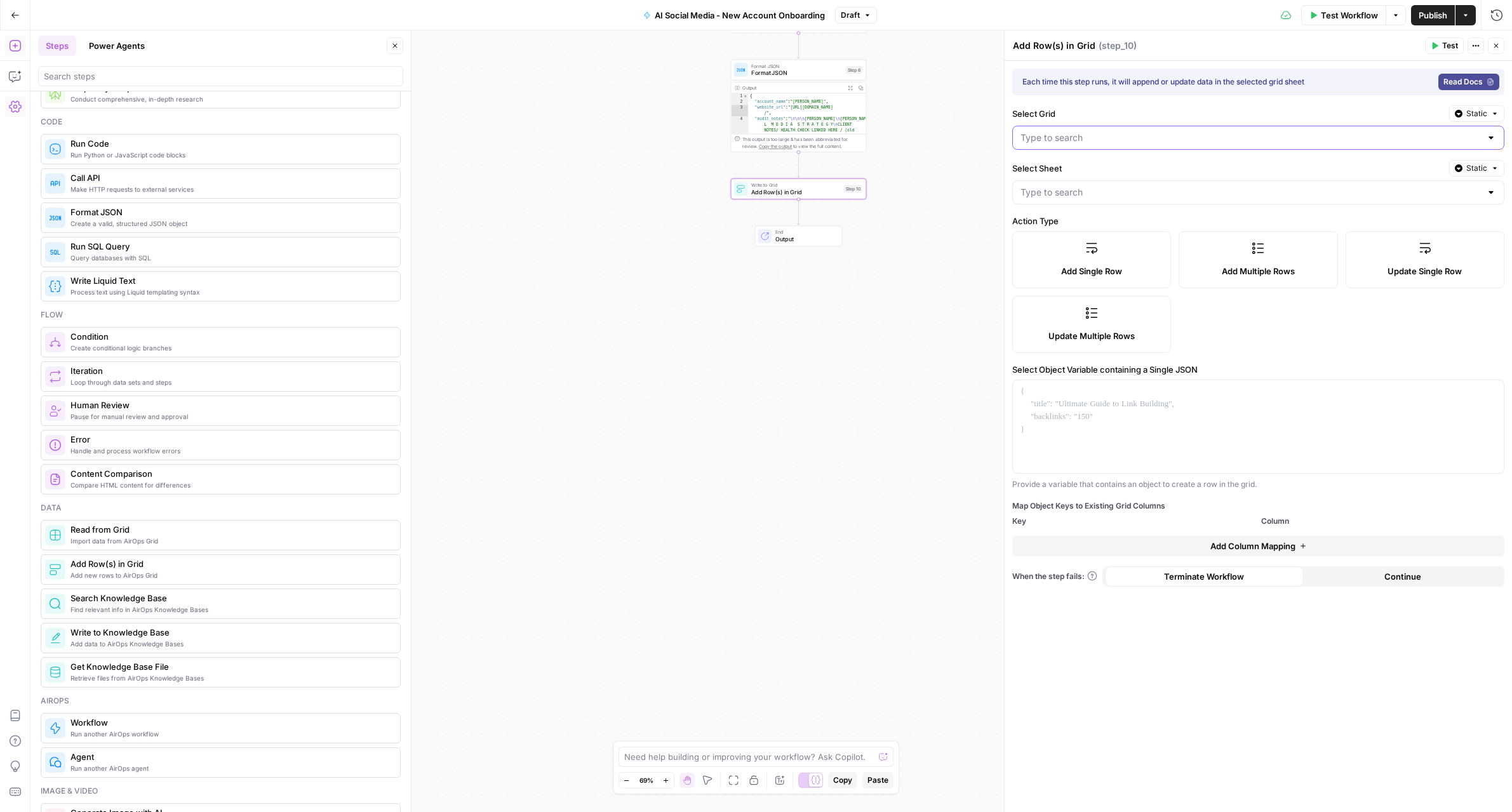
click at [1089, 133] on input "Select Grid" at bounding box center [1250, 137] width 460 height 13
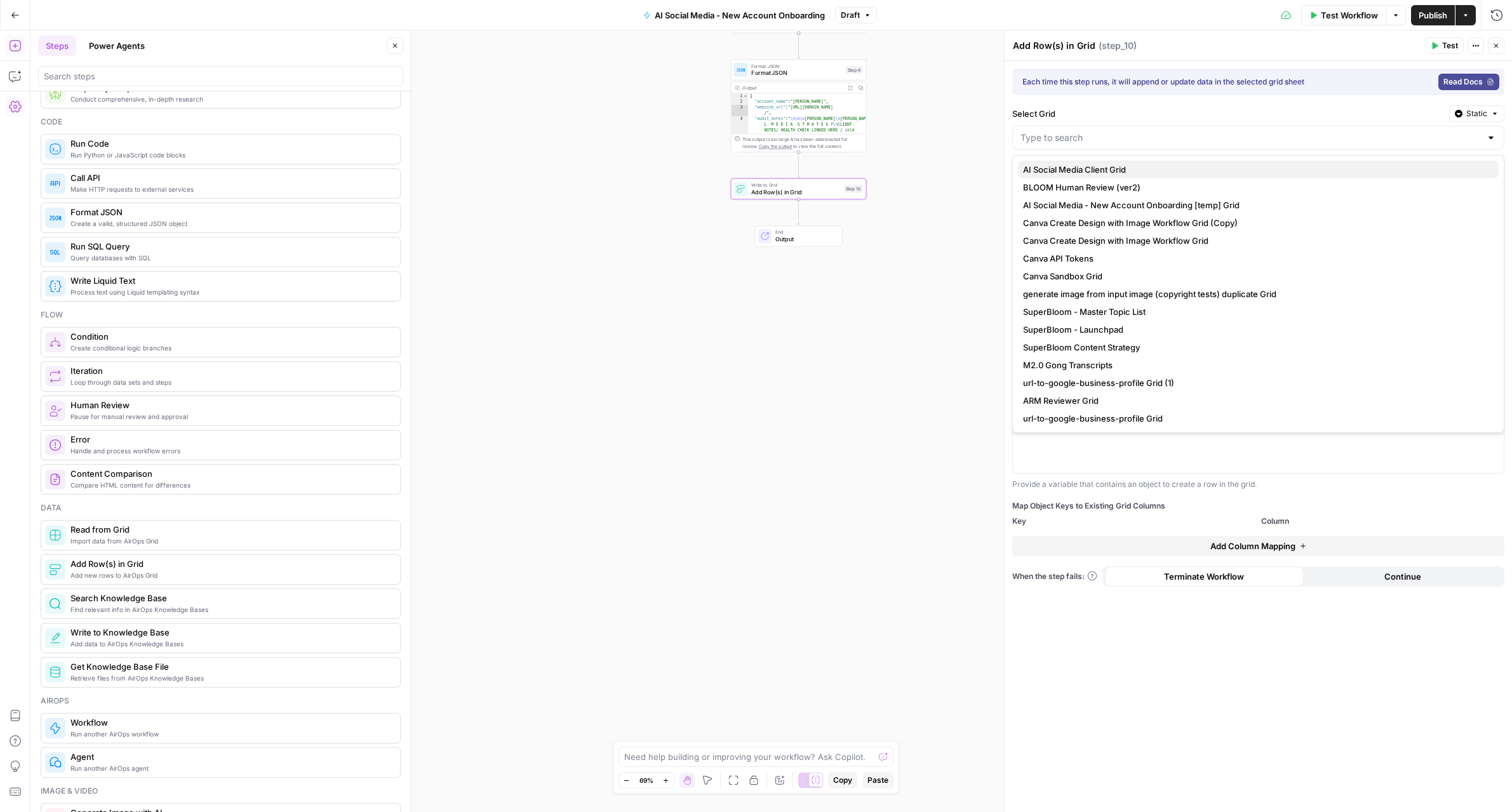
click at [1085, 167] on span "AI Social Media Client Grid" at bounding box center [1256, 169] width 466 height 13
type input "AI Social Media Client Grid"
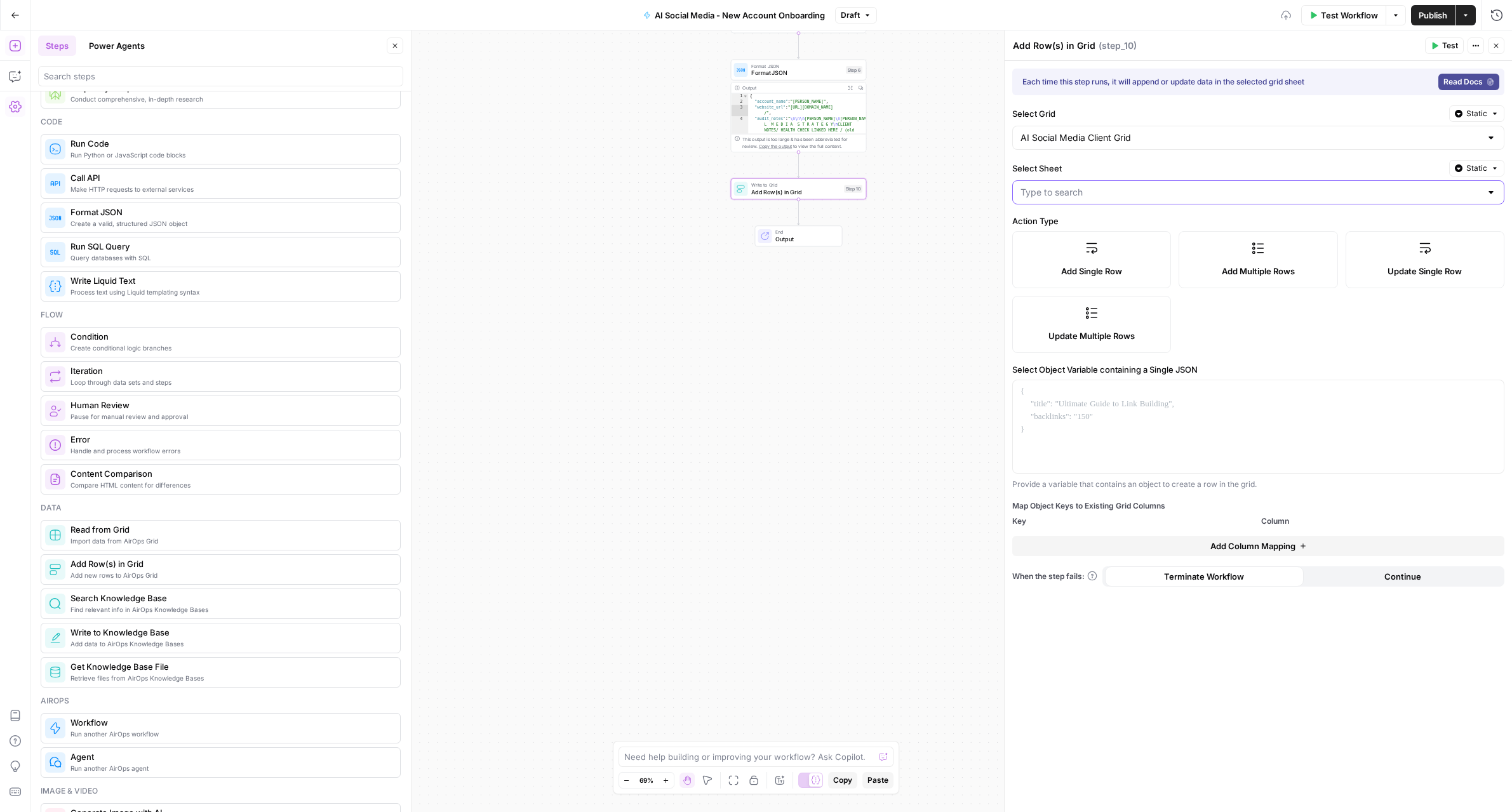
click at [1075, 189] on input "Select Sheet" at bounding box center [1250, 192] width 460 height 13
click at [1076, 220] on span "GRID - Sheet1.csv" at bounding box center [1256, 224] width 466 height 13
type input "GRID - Sheet1.csv"
click at [1069, 403] on div at bounding box center [1257, 426] width 491 height 93
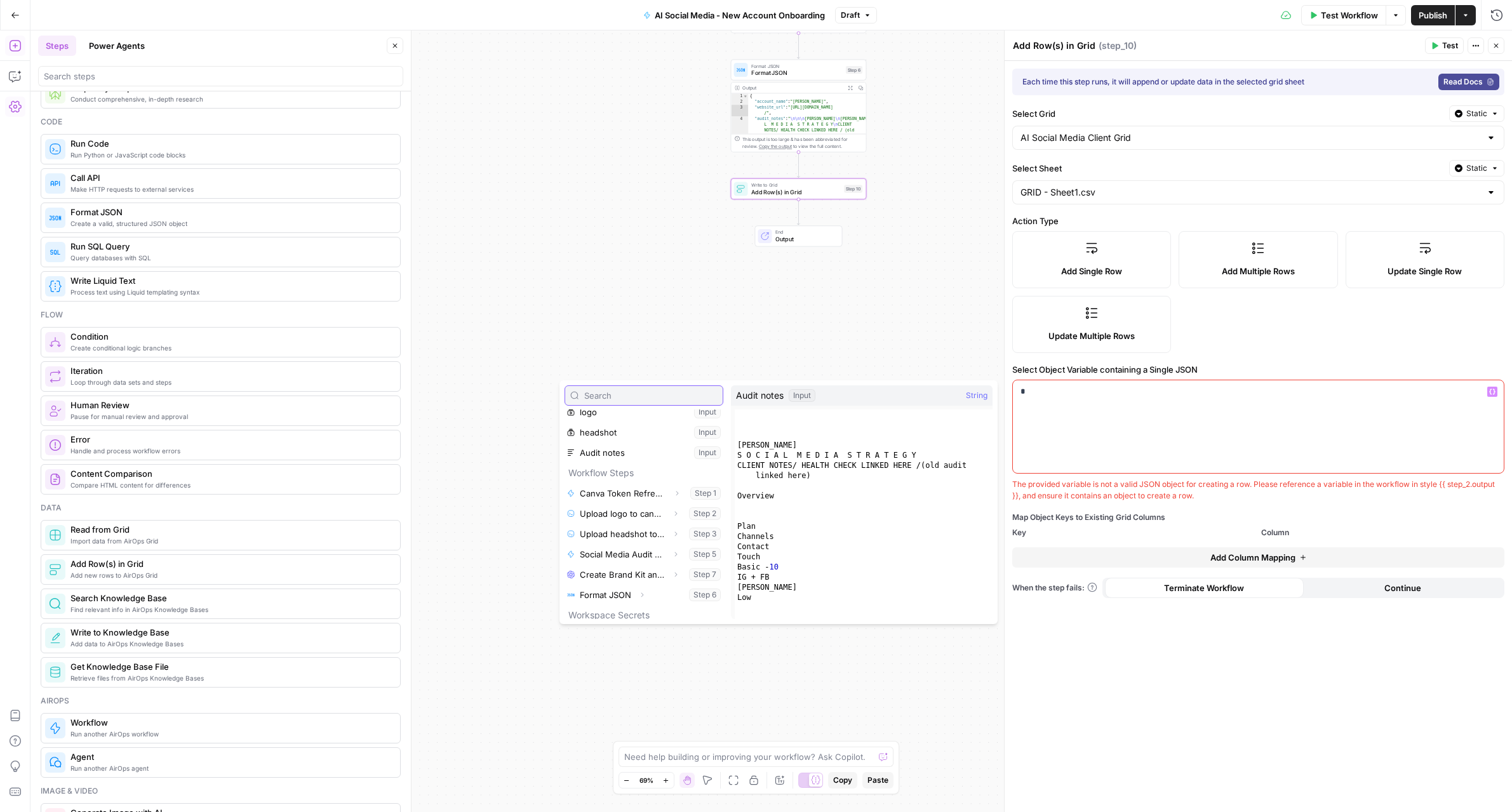
scroll to position [74, 0]
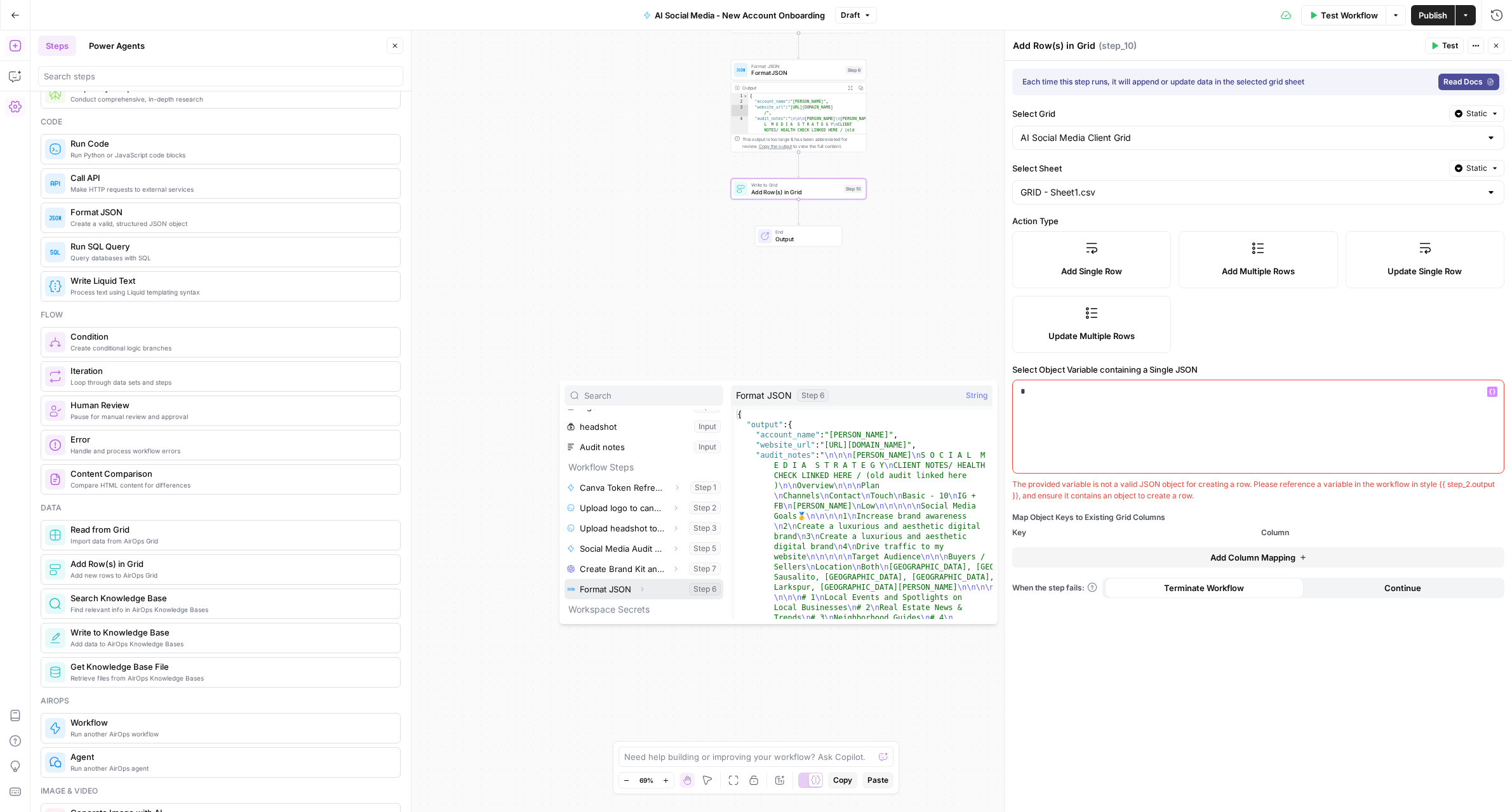
click at [641, 588] on icon "button" at bounding box center [642, 589] width 8 height 8
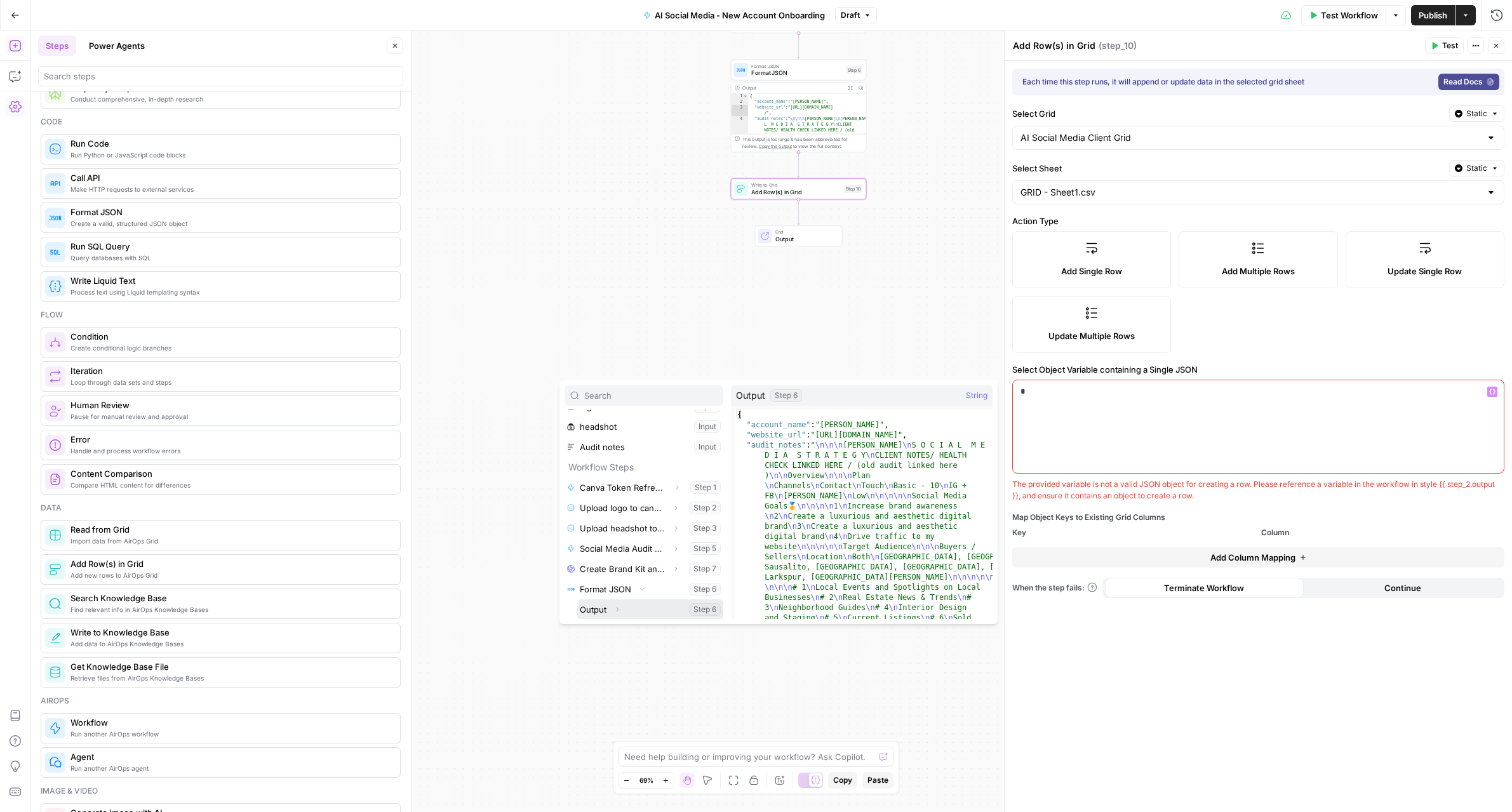
click at [602, 607] on button "Select variable Output" at bounding box center [650, 609] width 146 height 20
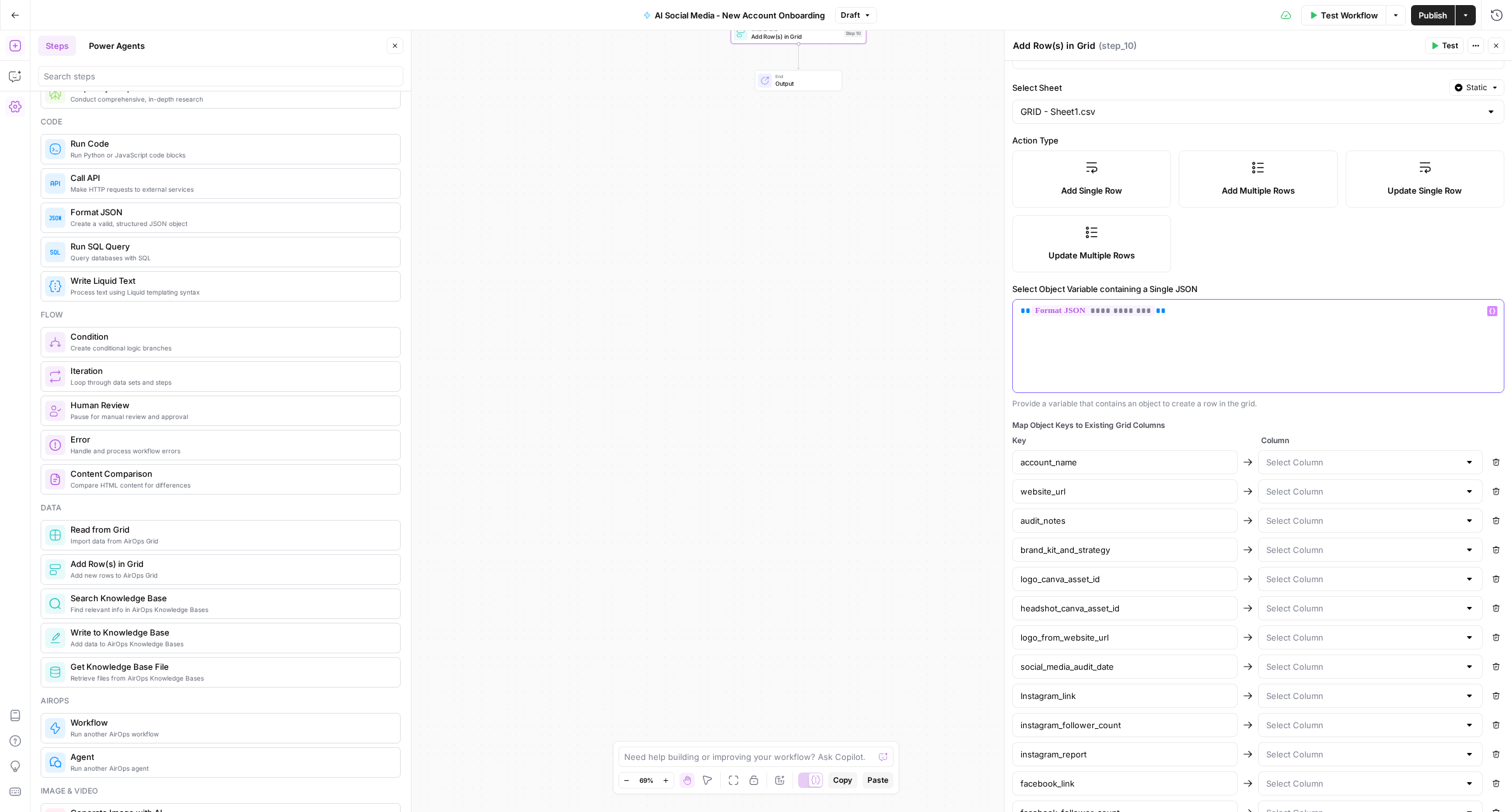
scroll to position [274, 0]
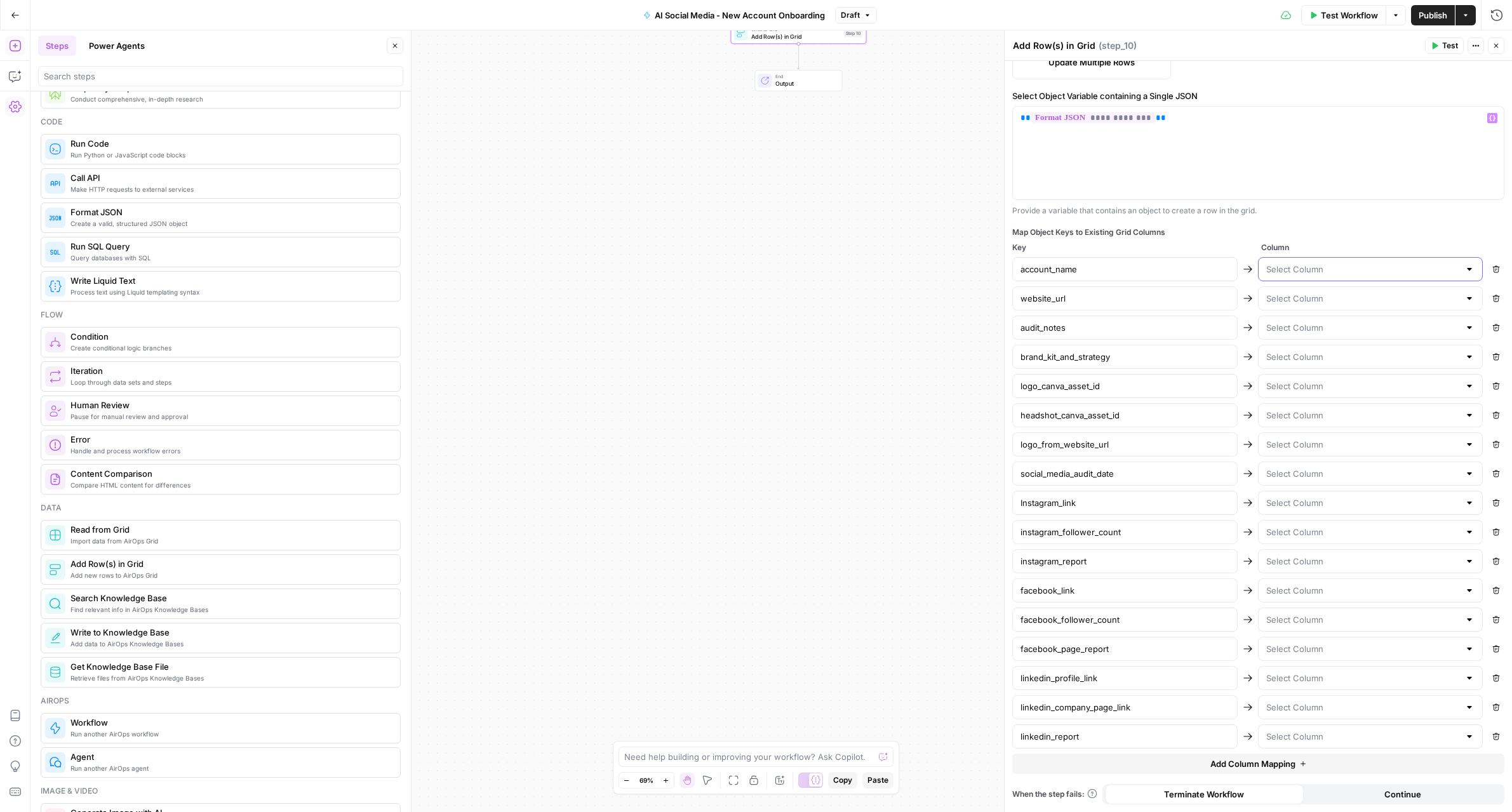
click at [1353, 270] on input "text" at bounding box center [1363, 269] width 194 height 13
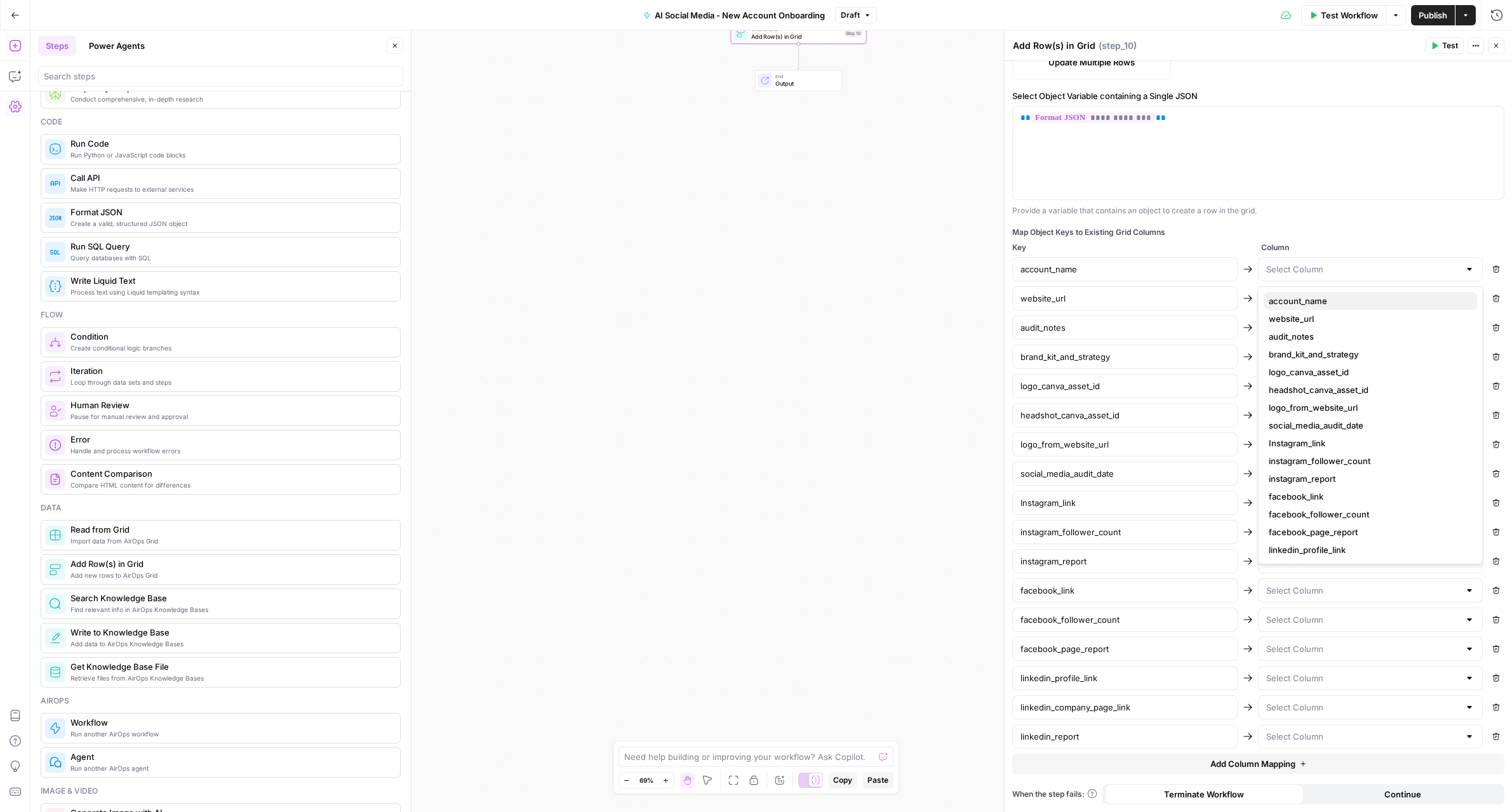
click at [1336, 300] on span "account_name" at bounding box center [1368, 301] width 199 height 13
type input "account_name"
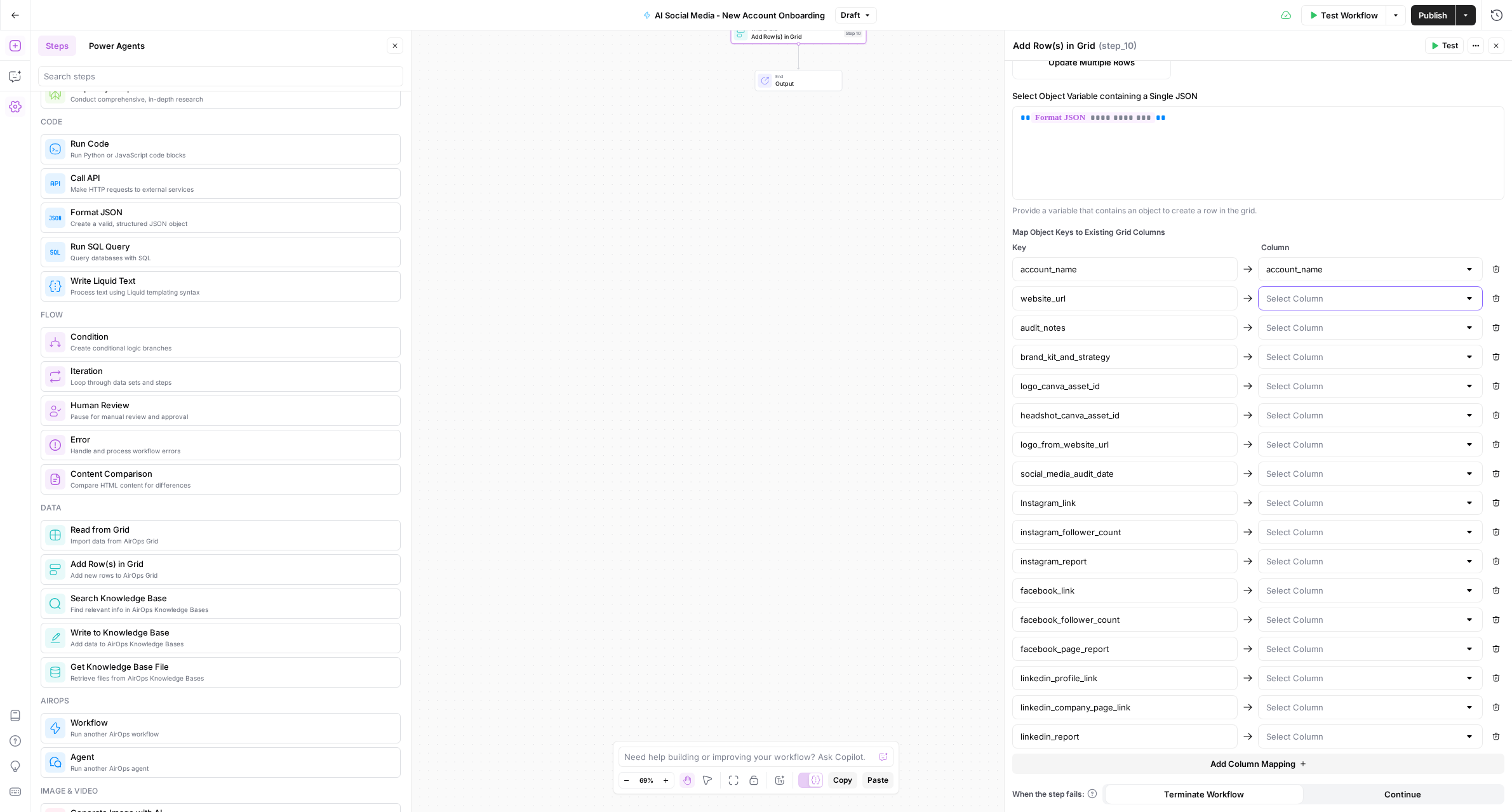
click at [1336, 303] on input "text" at bounding box center [1363, 298] width 194 height 13
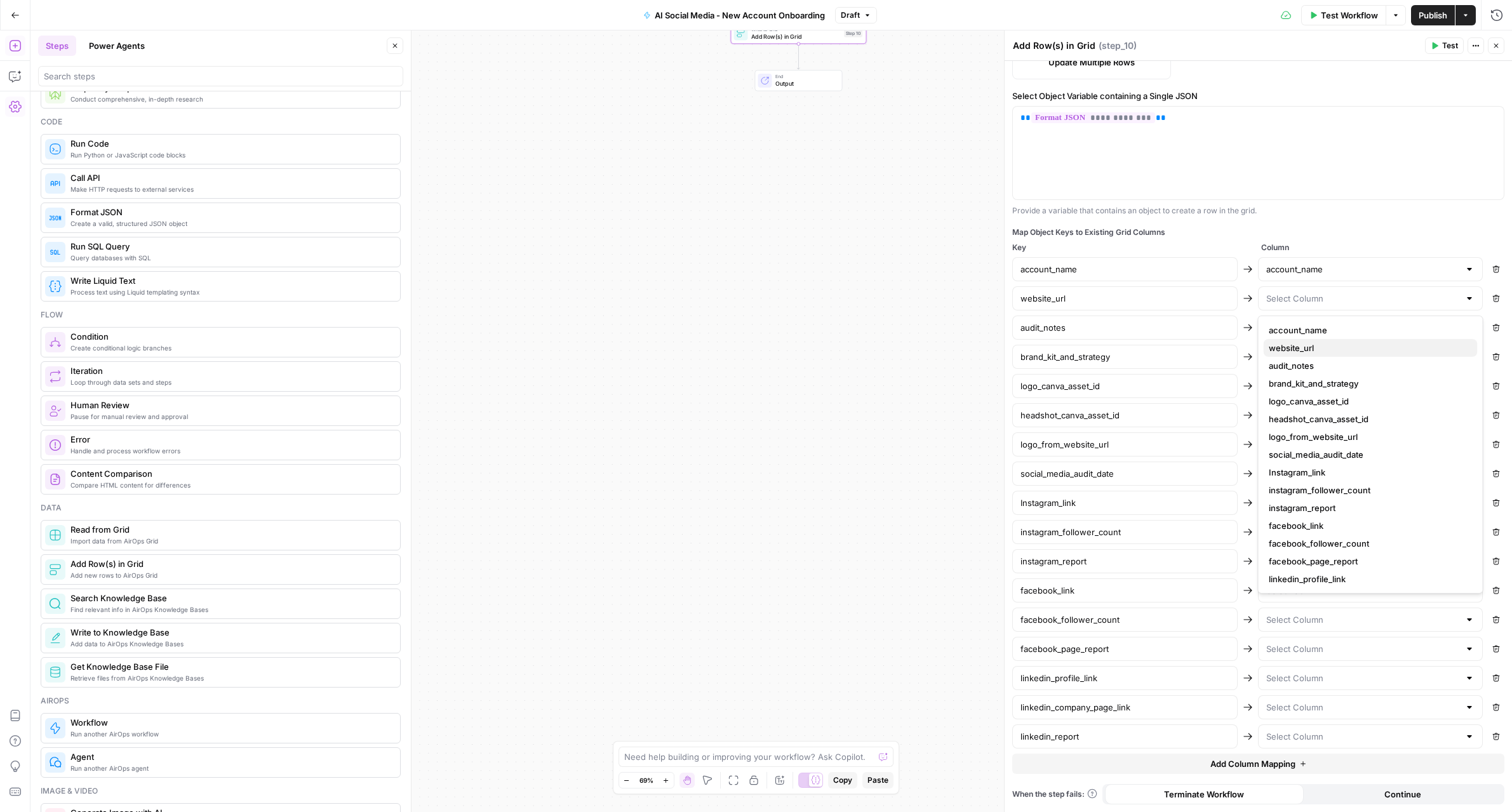
click at [1332, 343] on span "website_url" at bounding box center [1368, 347] width 199 height 13
type input "website_url"
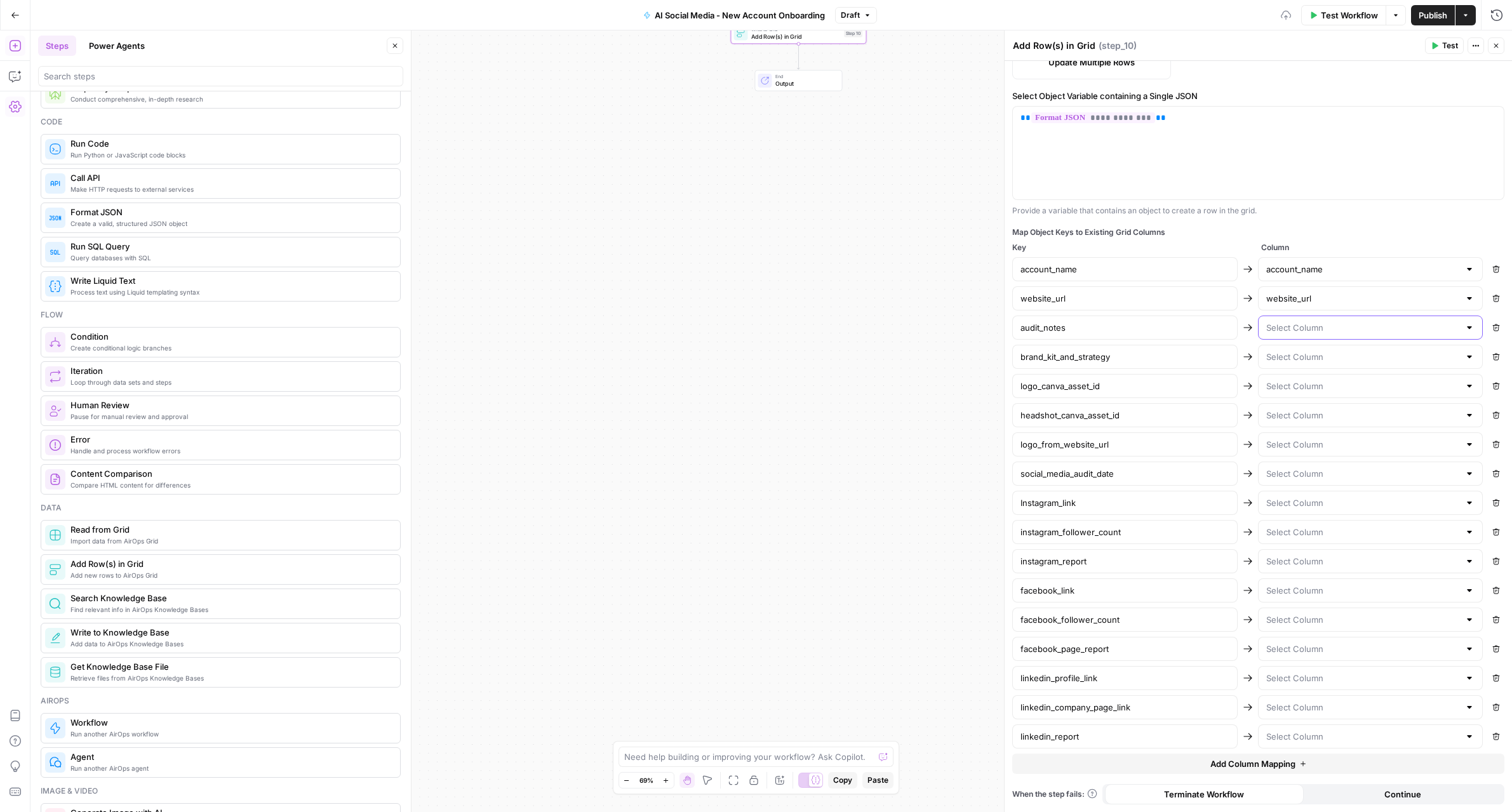
click at [1332, 332] on input "text" at bounding box center [1363, 327] width 194 height 13
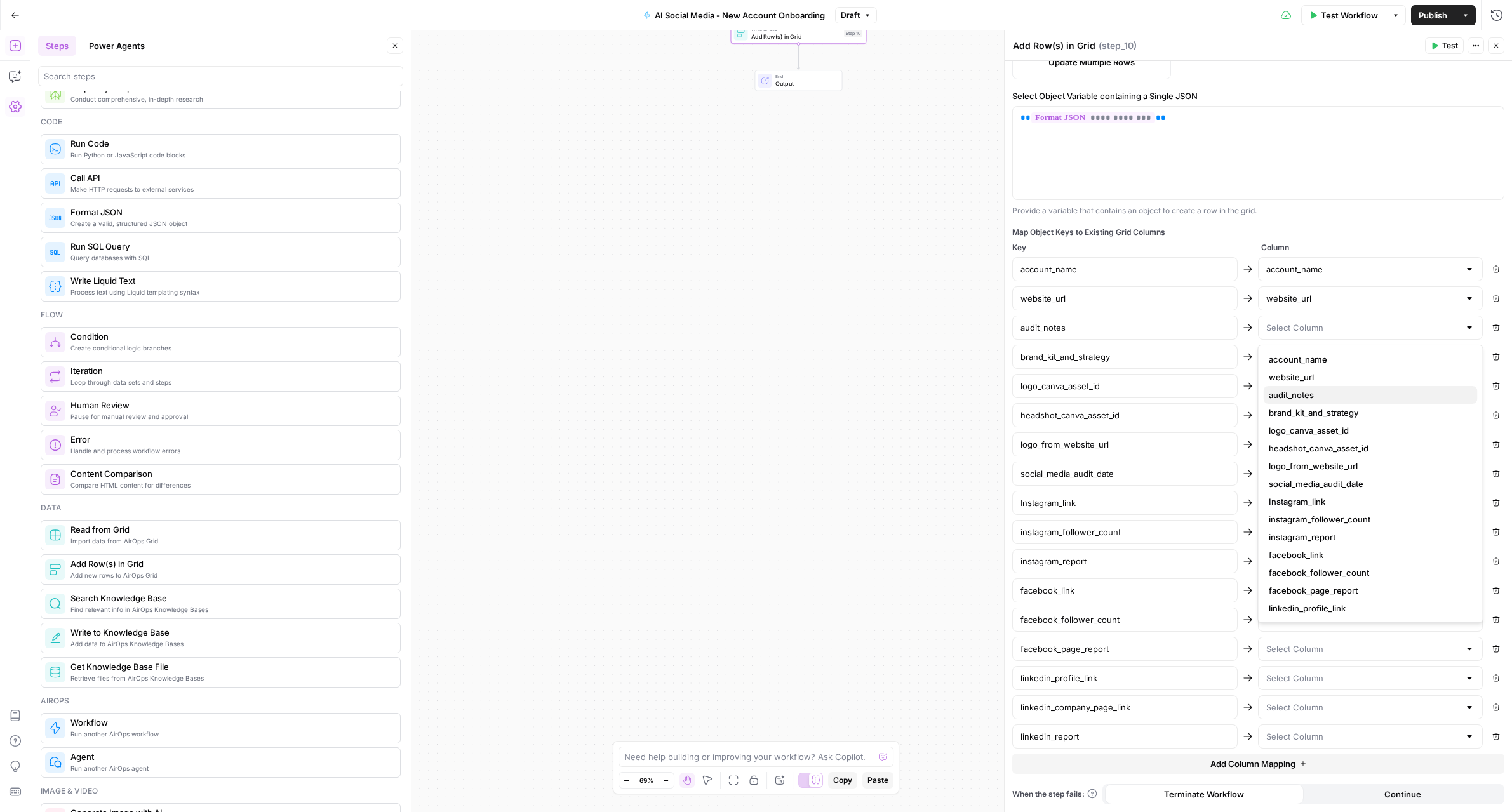
click at [1323, 392] on span "audit_notes" at bounding box center [1368, 394] width 199 height 13
type input "audit_notes"
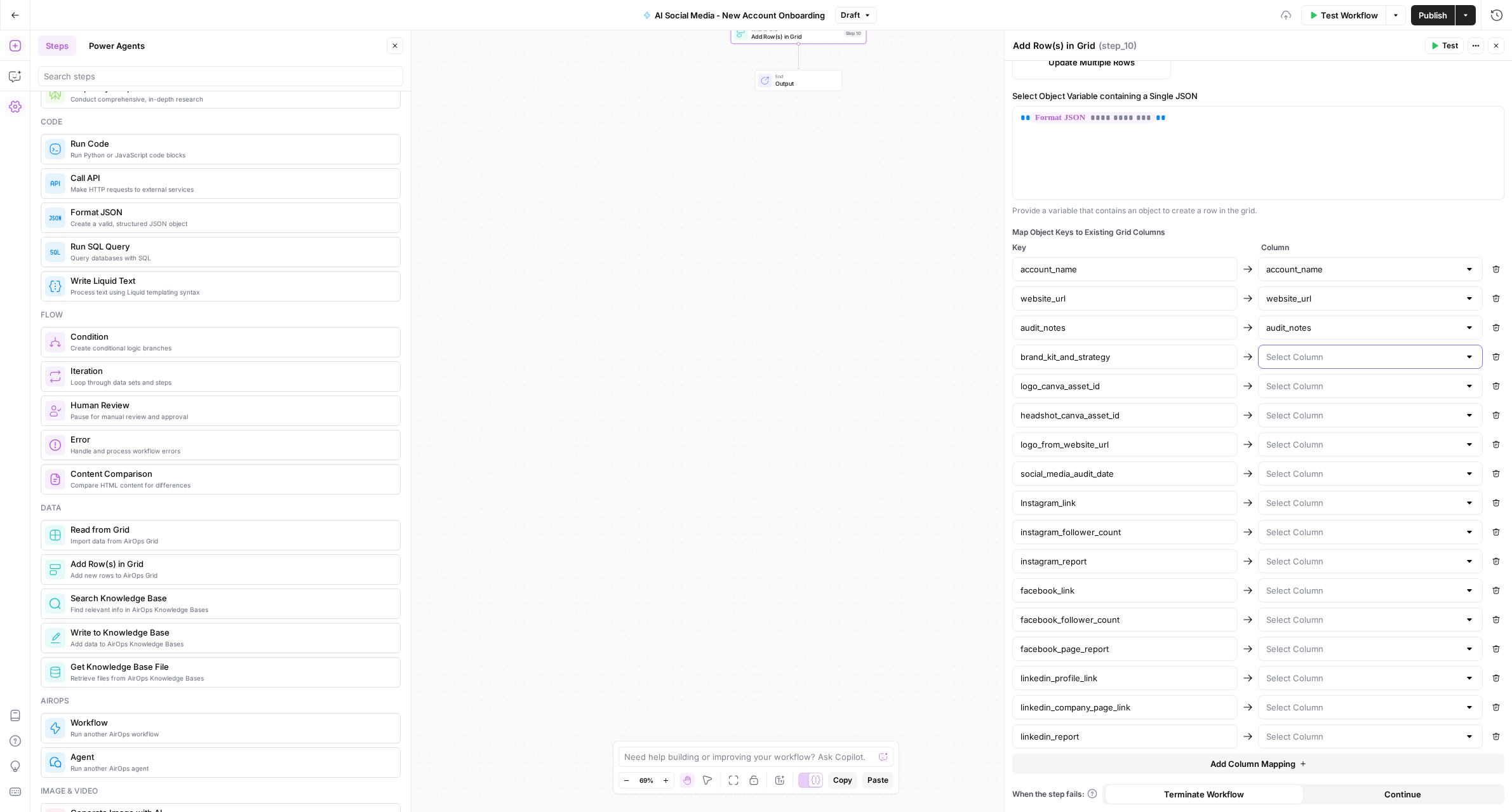
click at [1305, 358] on input "text" at bounding box center [1363, 356] width 194 height 13
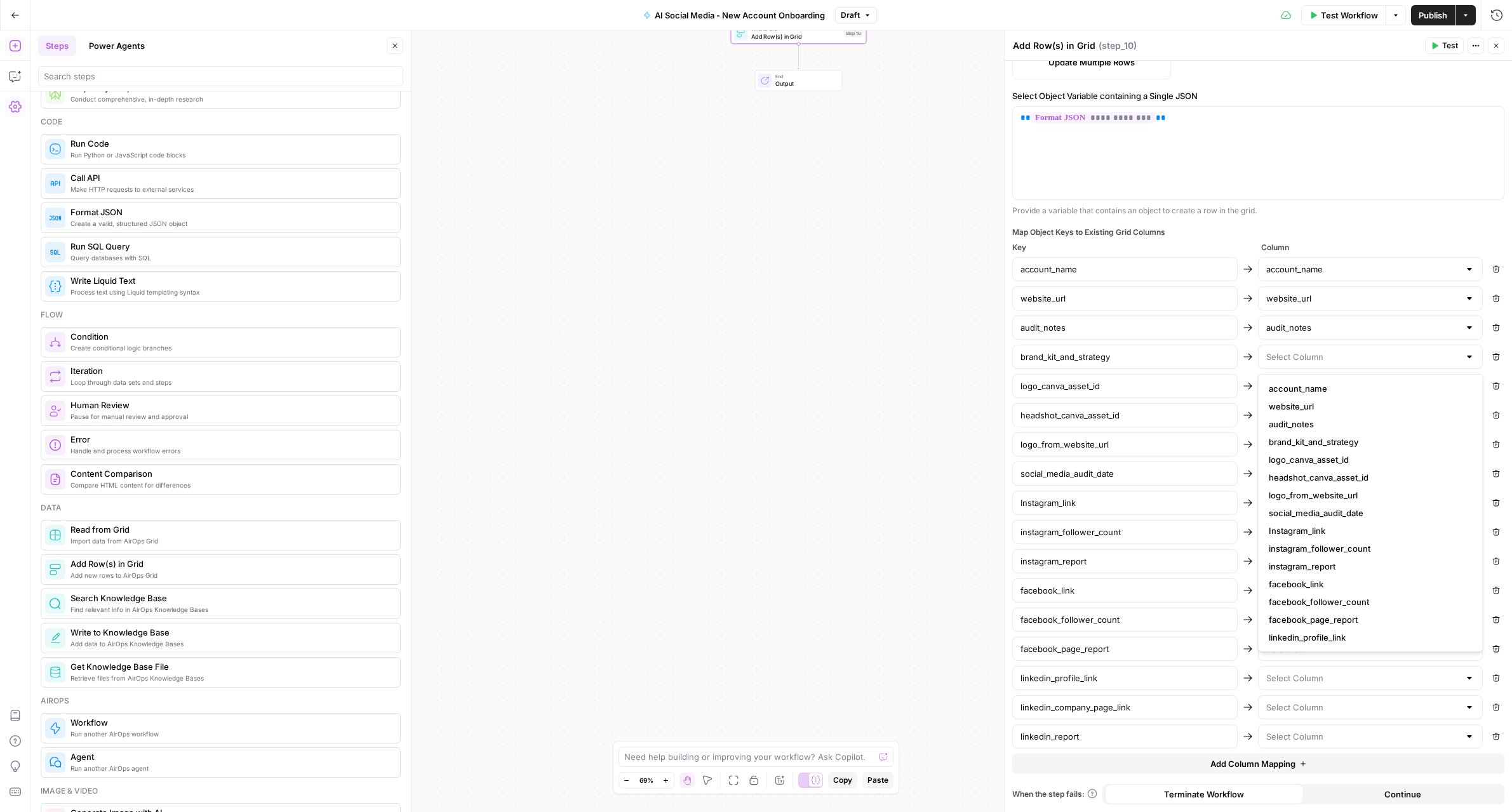
click at [1302, 441] on span "brand_kit_and_strategy" at bounding box center [1368, 442] width 199 height 13
type input "brand_kit_and_strategy"
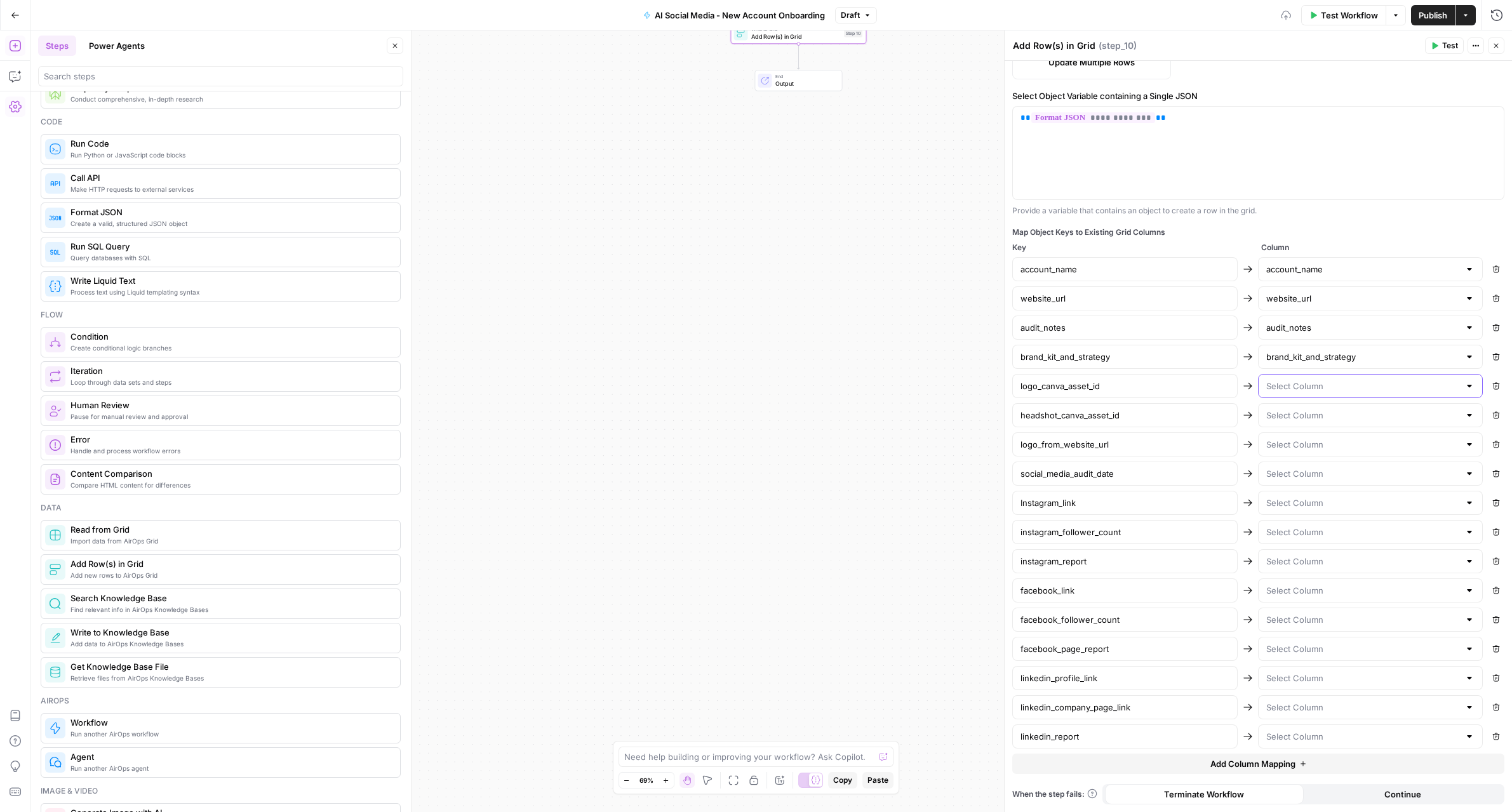
click at [1304, 391] on input "text" at bounding box center [1363, 386] width 194 height 13
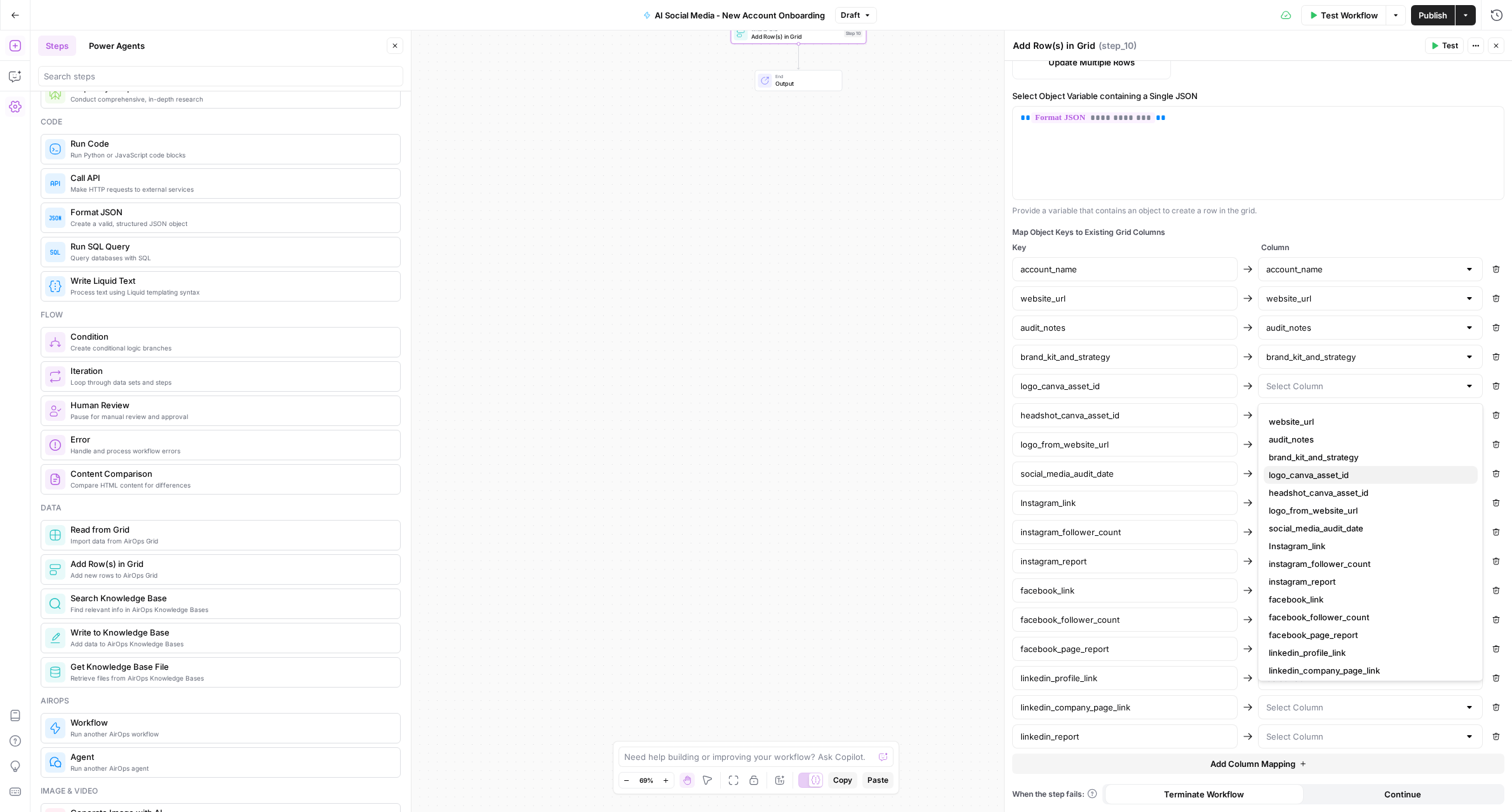
scroll to position [13, 0]
click at [1295, 474] on span "logo_canva_asset_id" at bounding box center [1368, 475] width 199 height 13
type input "logo_canva_asset_id"
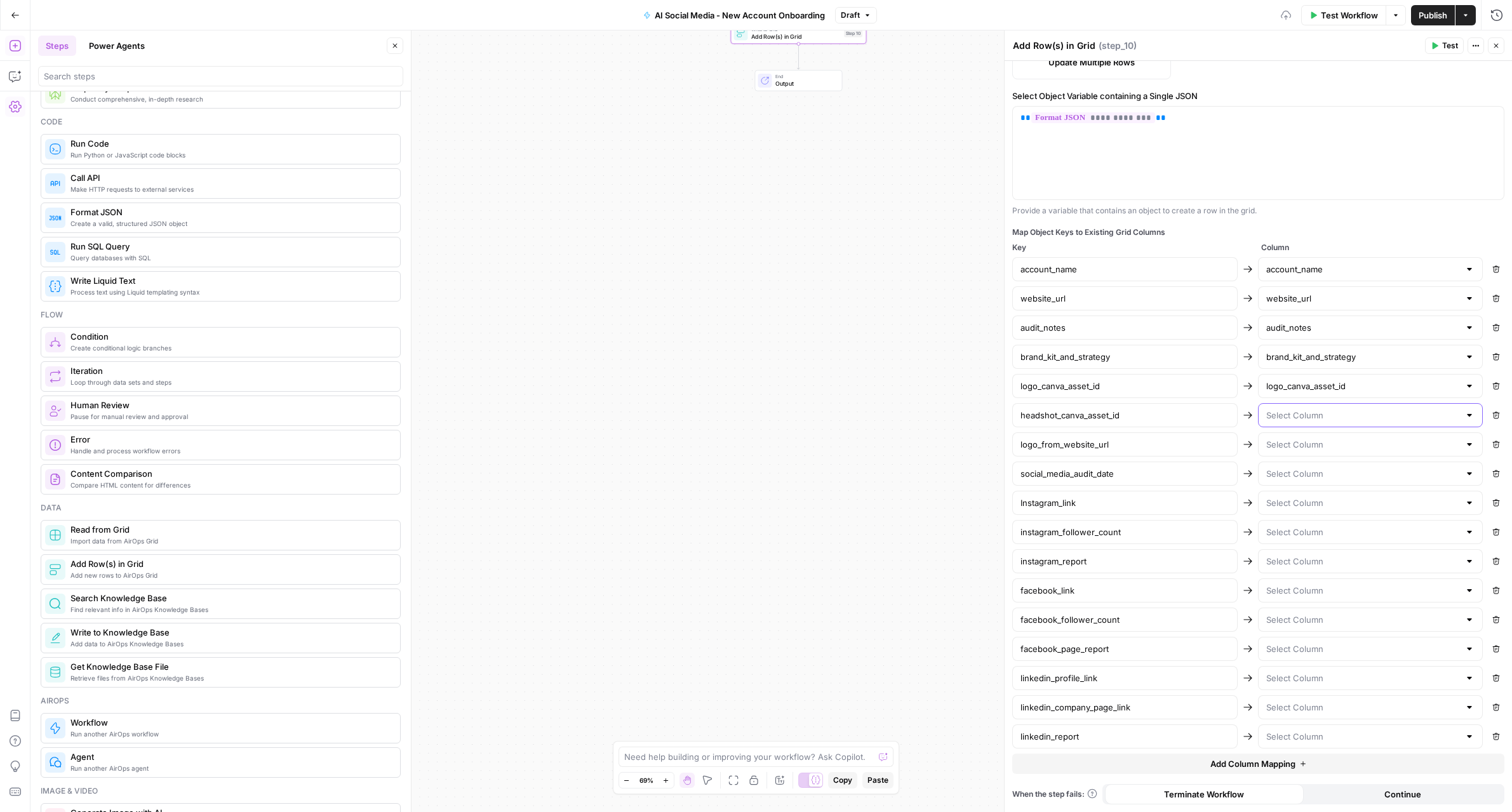
click at [1293, 412] on input "text" at bounding box center [1363, 415] width 194 height 13
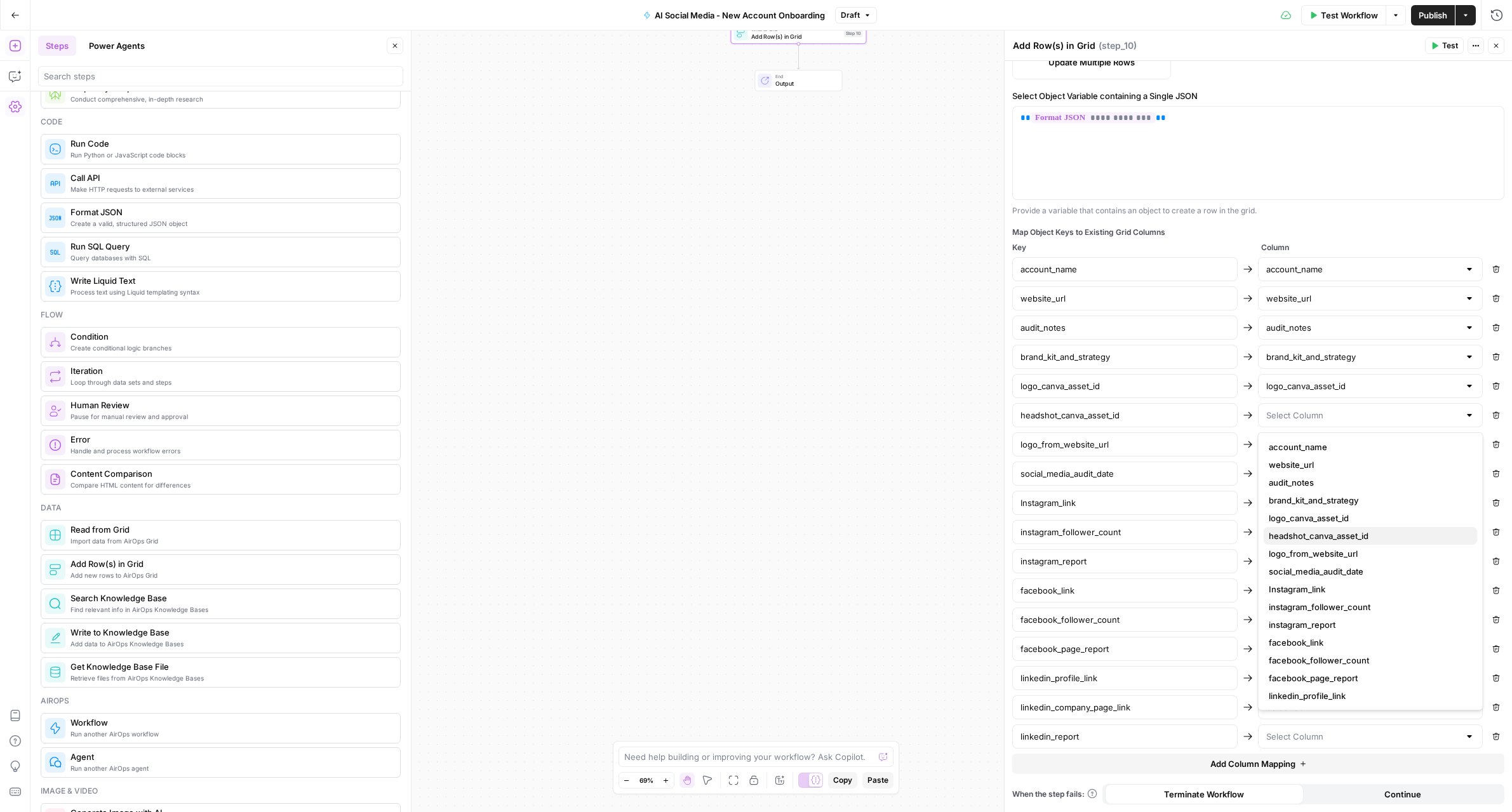
click at [1293, 530] on span "headshot_canva_asset_id" at bounding box center [1368, 535] width 199 height 13
type input "headshot_canva_asset_id"
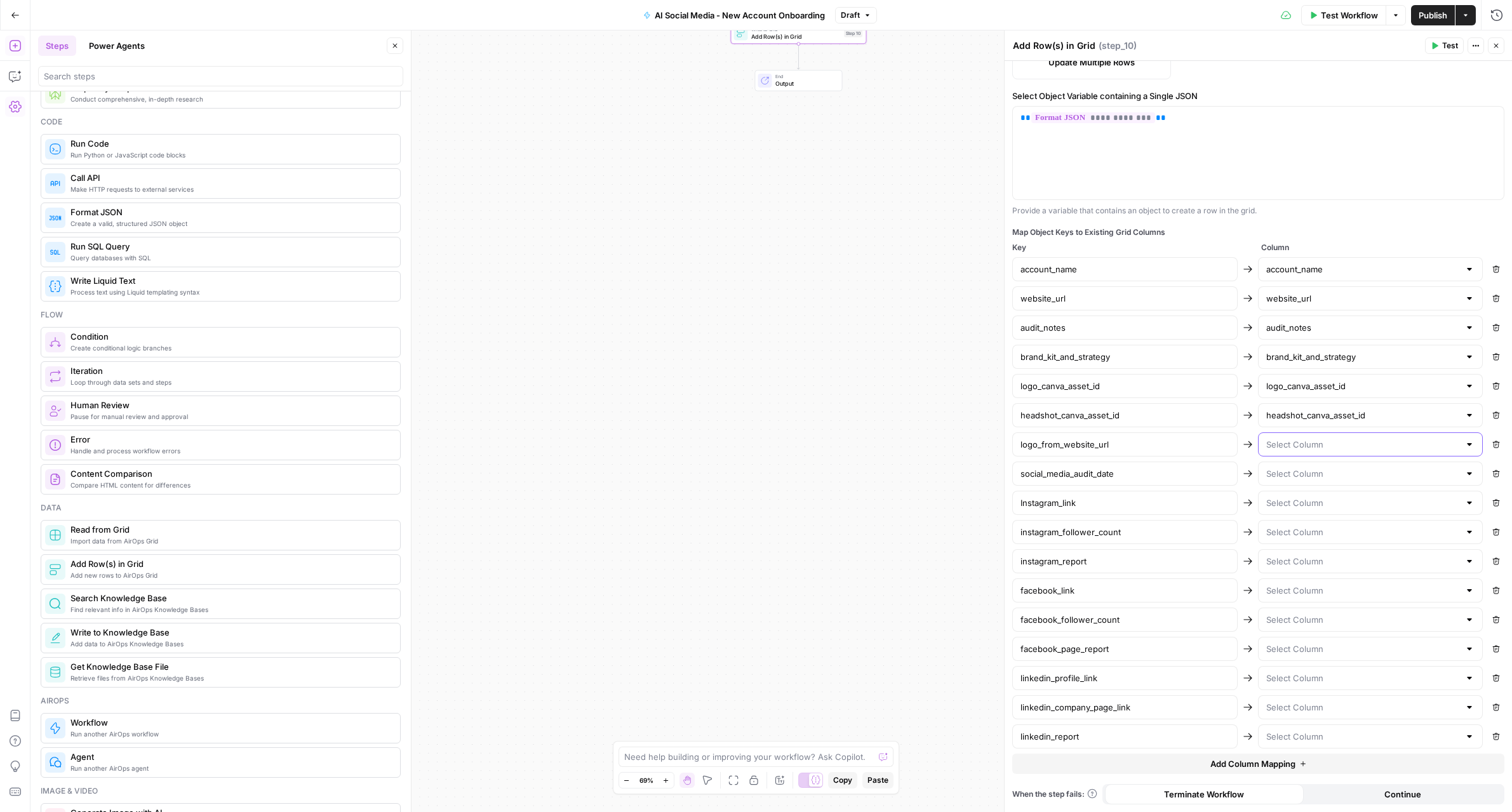
click at [1302, 450] on input "text" at bounding box center [1363, 444] width 194 height 13
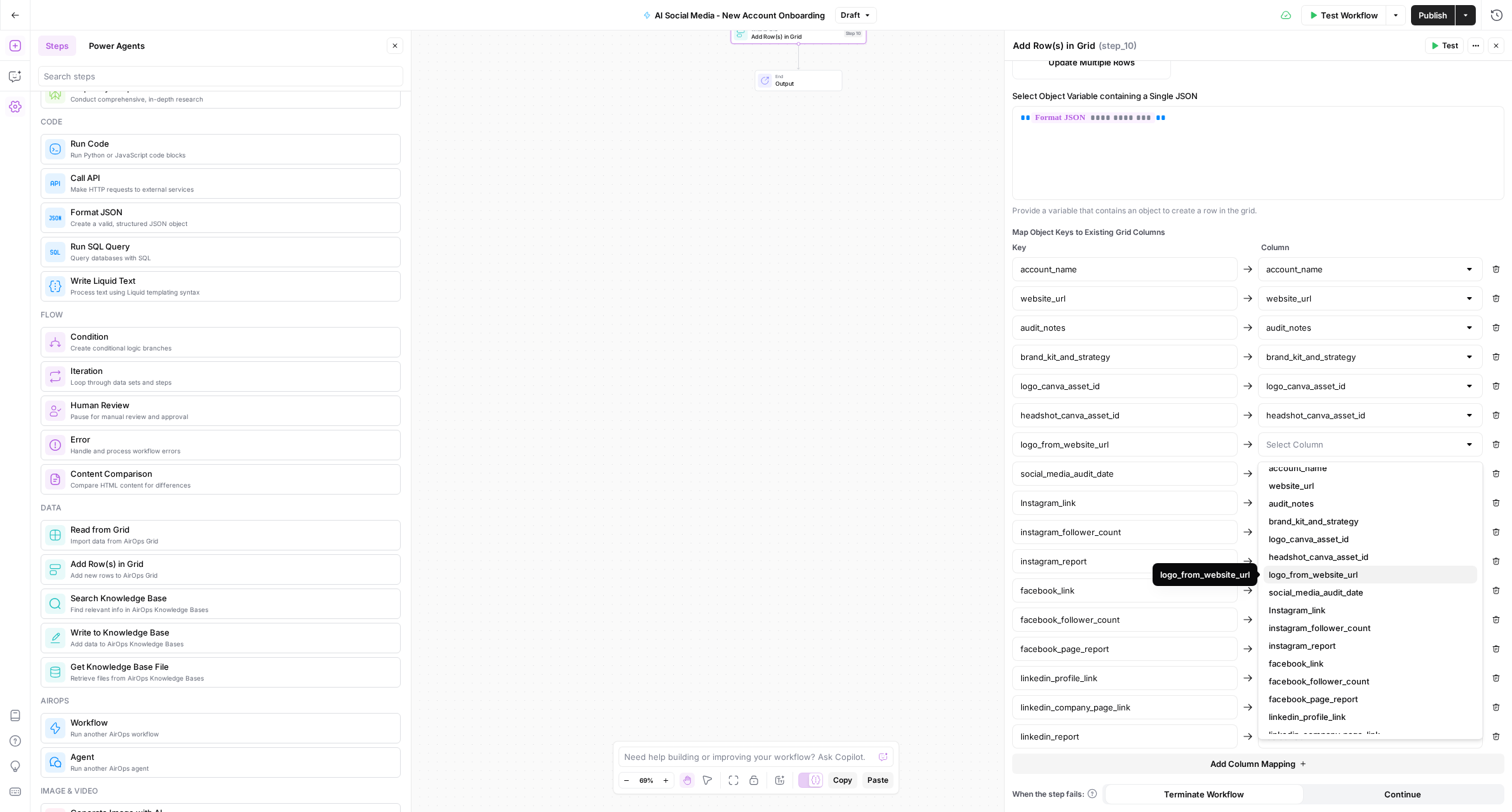
scroll to position [7, 0]
click at [1305, 572] on span "logo_from_website_url" at bounding box center [1368, 576] width 199 height 13
type input "logo_from_website_url"
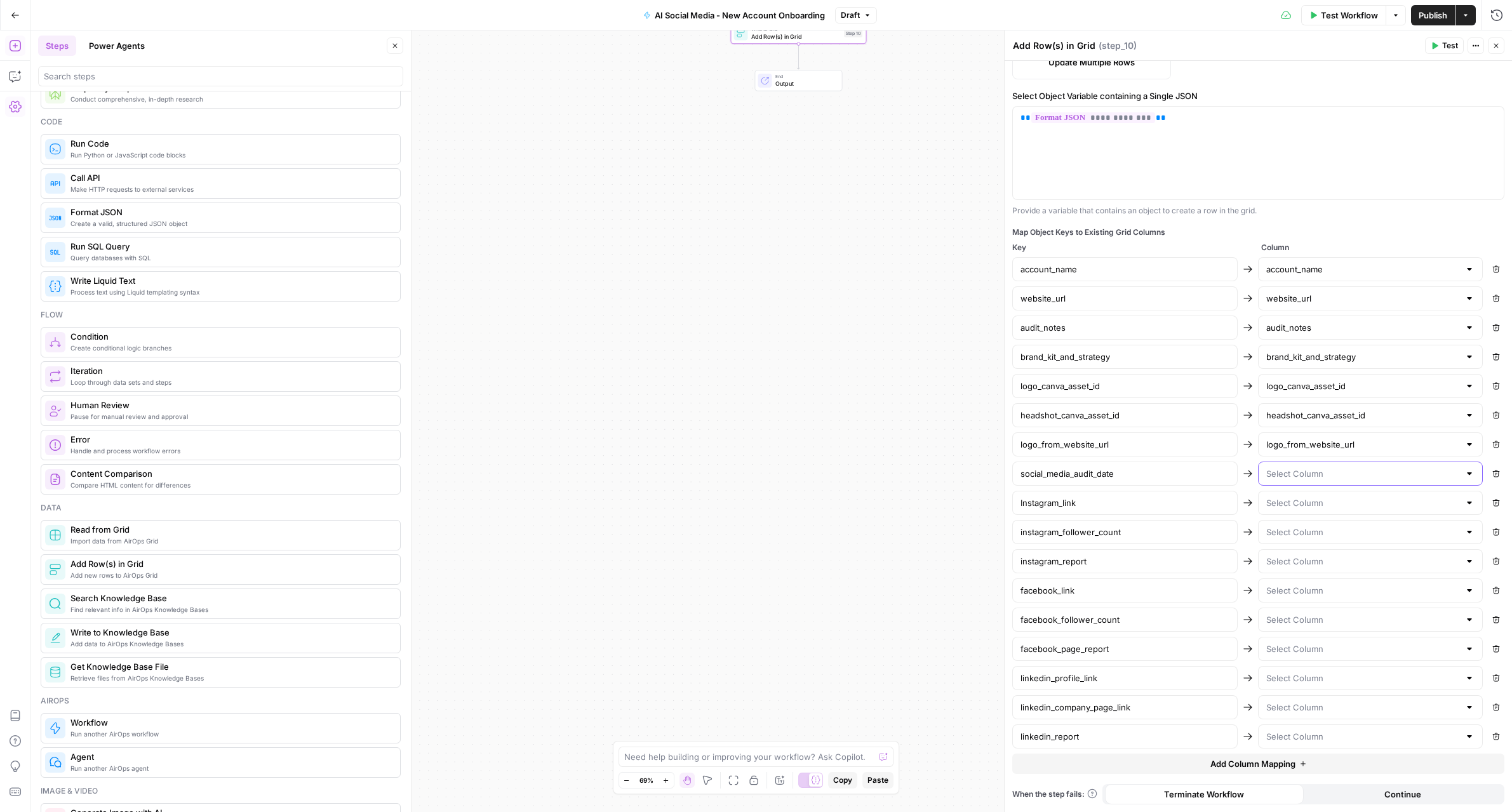
click at [1298, 477] on input "text" at bounding box center [1363, 474] width 194 height 13
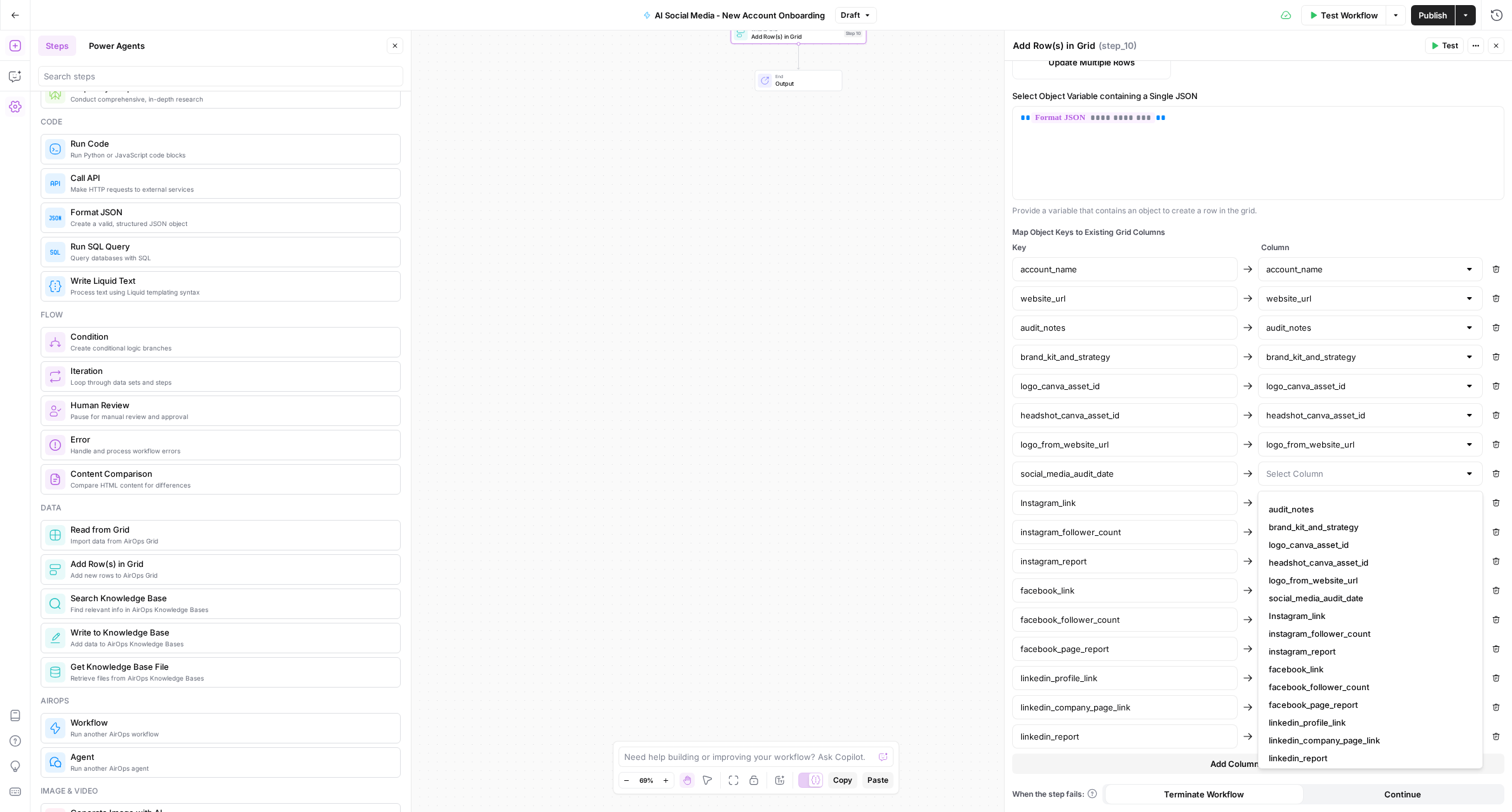
scroll to position [36, 0]
click at [1330, 593] on span "social_media_audit_date" at bounding box center [1368, 594] width 199 height 13
type input "social_media_audit_date"
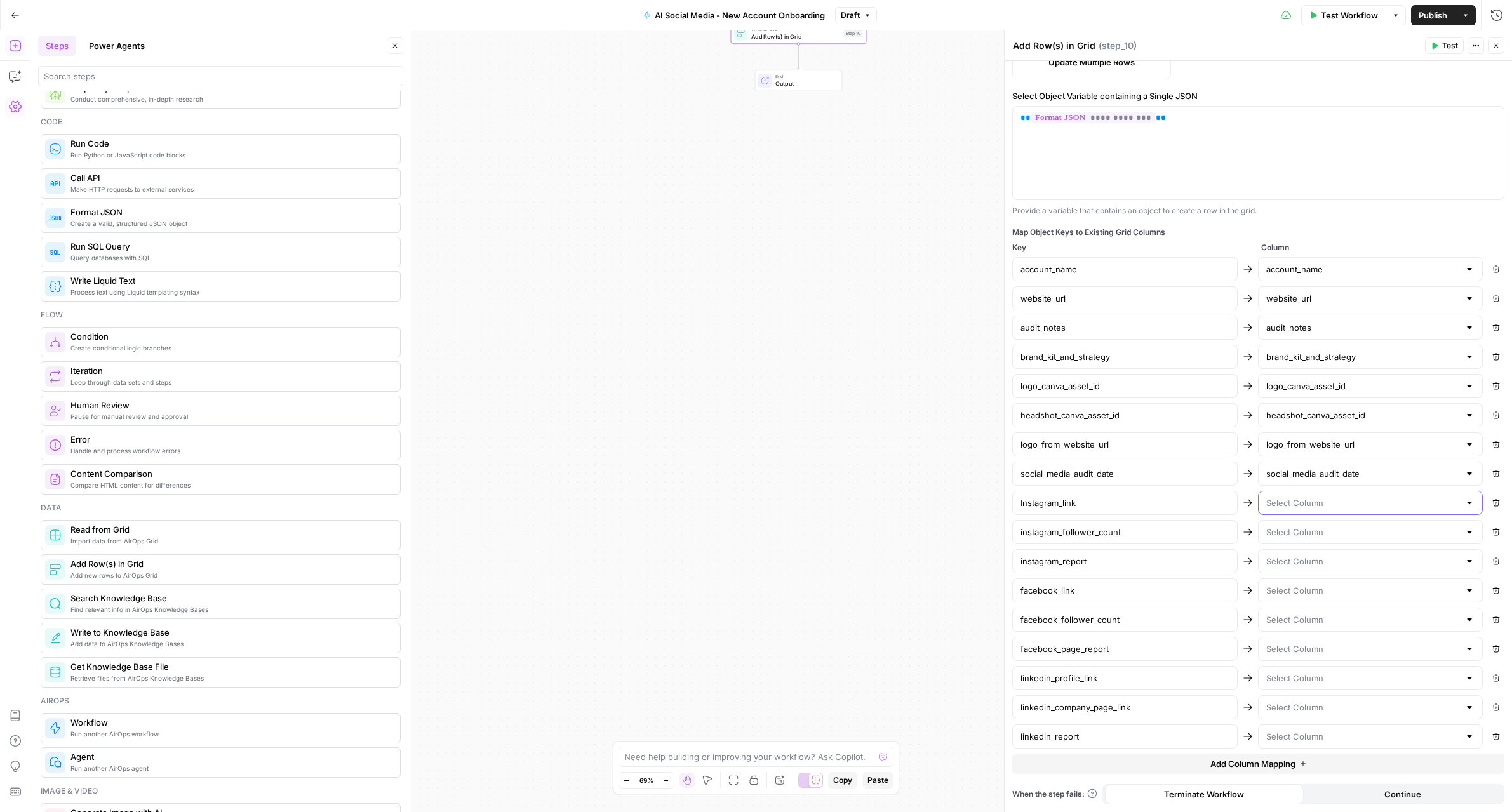
click at [1319, 508] on input "text" at bounding box center [1363, 502] width 194 height 13
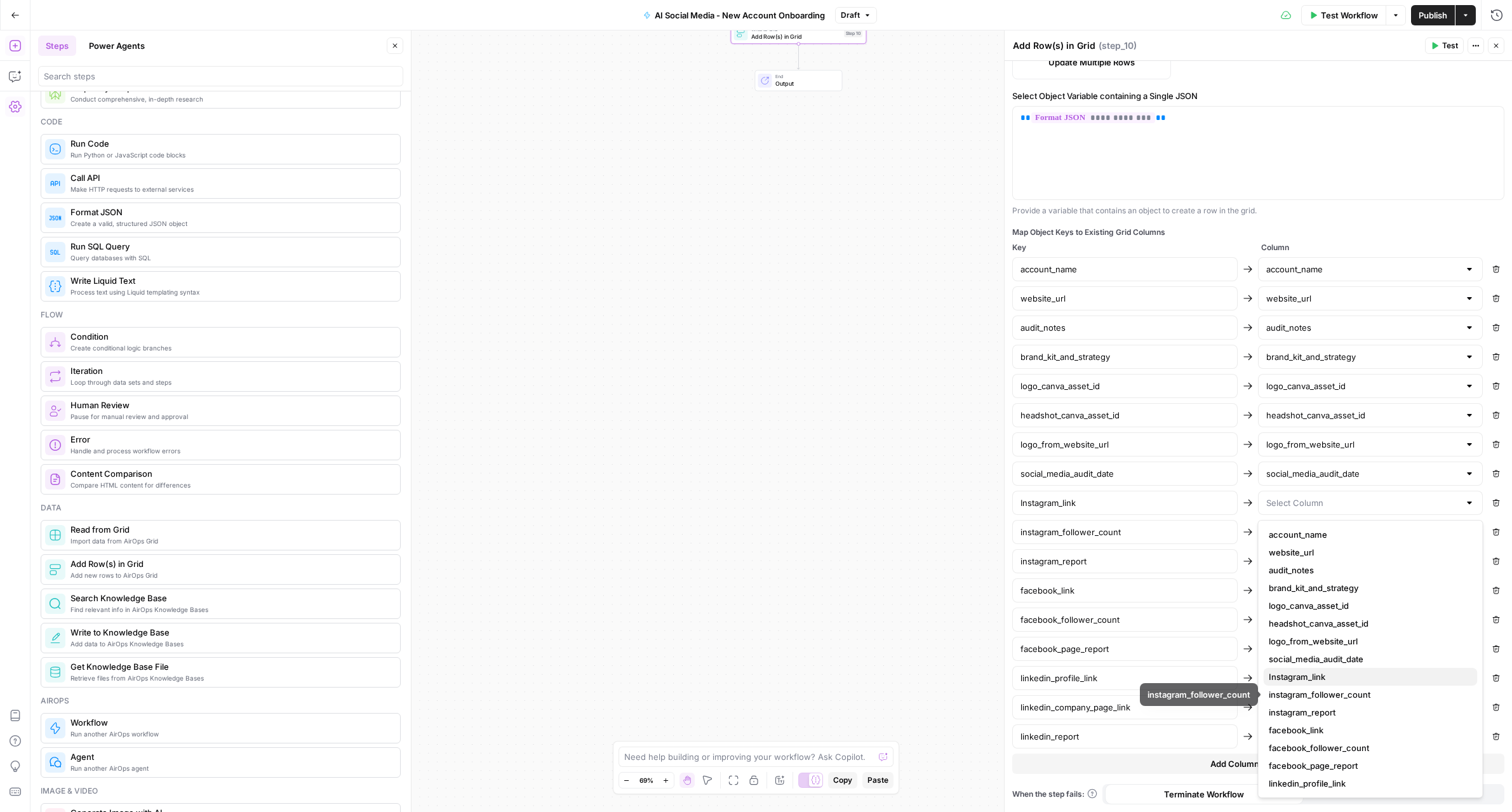
click at [1298, 681] on span "Instagram_link" at bounding box center [1368, 676] width 199 height 13
type input "Instagram_link"
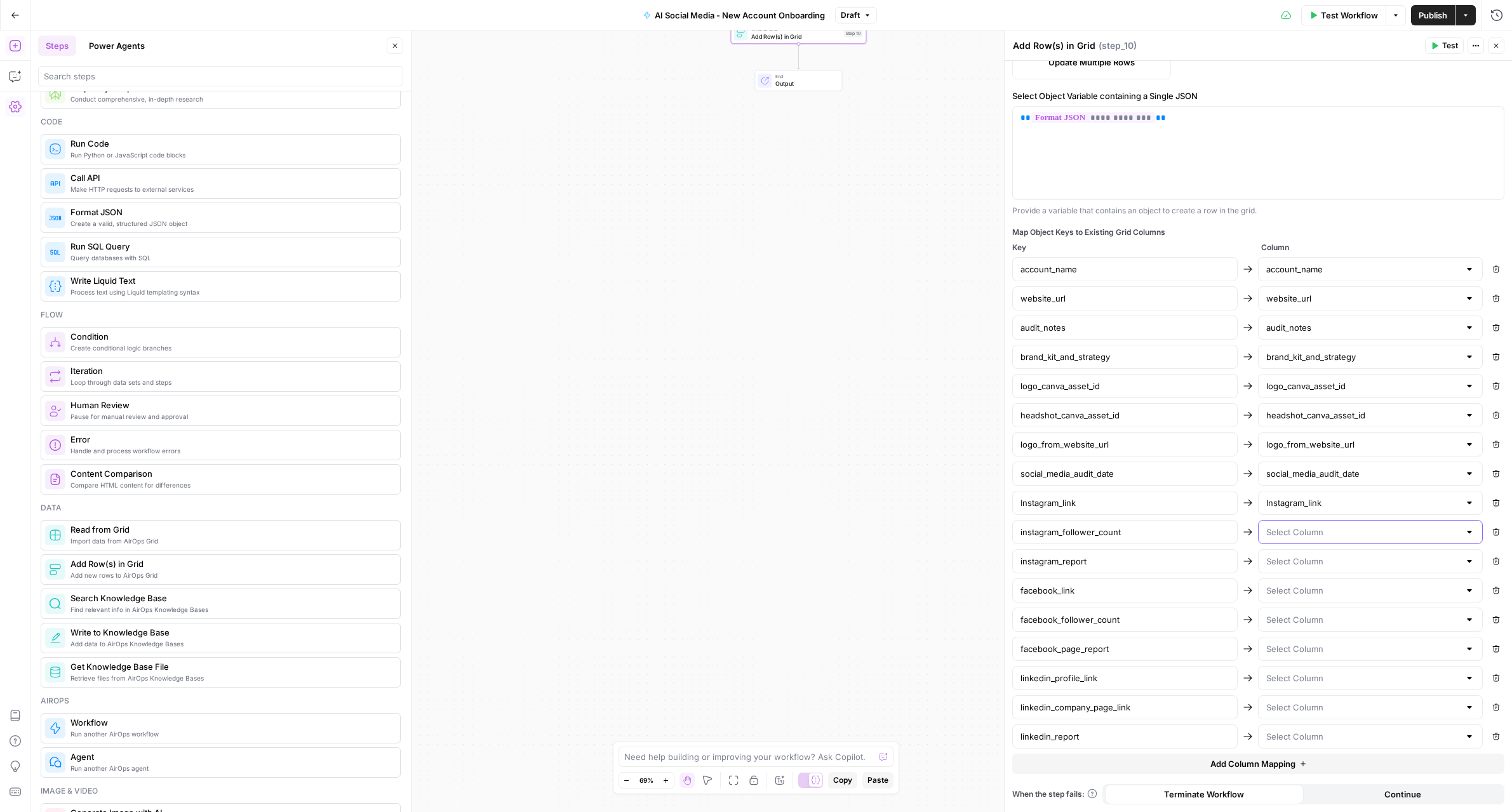
click at [1293, 532] on input "text" at bounding box center [1363, 531] width 194 height 13
click at [1312, 416] on span "instagram_follower_count" at bounding box center [1368, 411] width 199 height 13
type input "instagram_follower_count"
click at [1300, 562] on input "text" at bounding box center [1363, 560] width 194 height 13
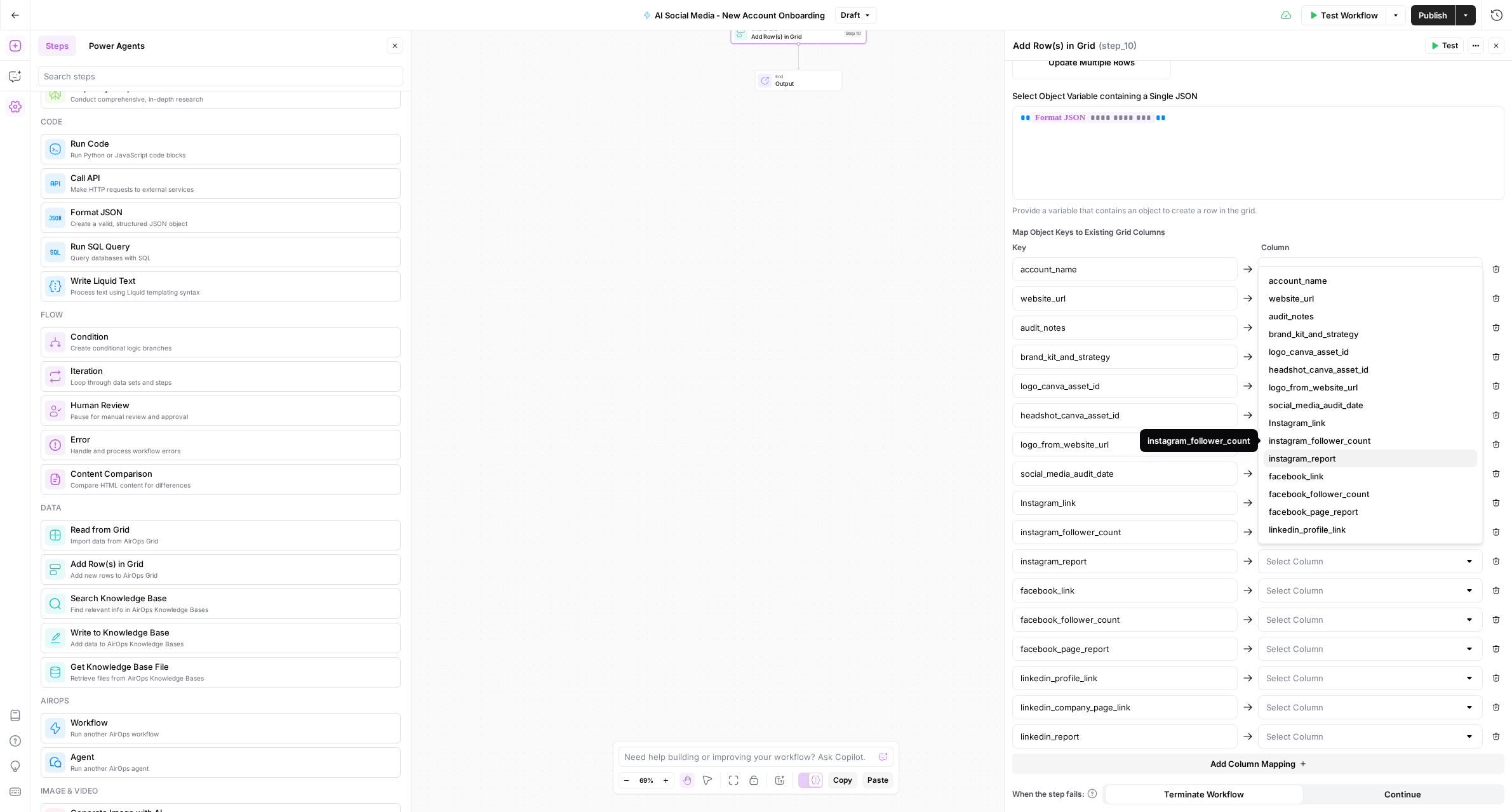
click at [1309, 455] on span "instagram_report" at bounding box center [1368, 458] width 199 height 13
type input "instagram_report"
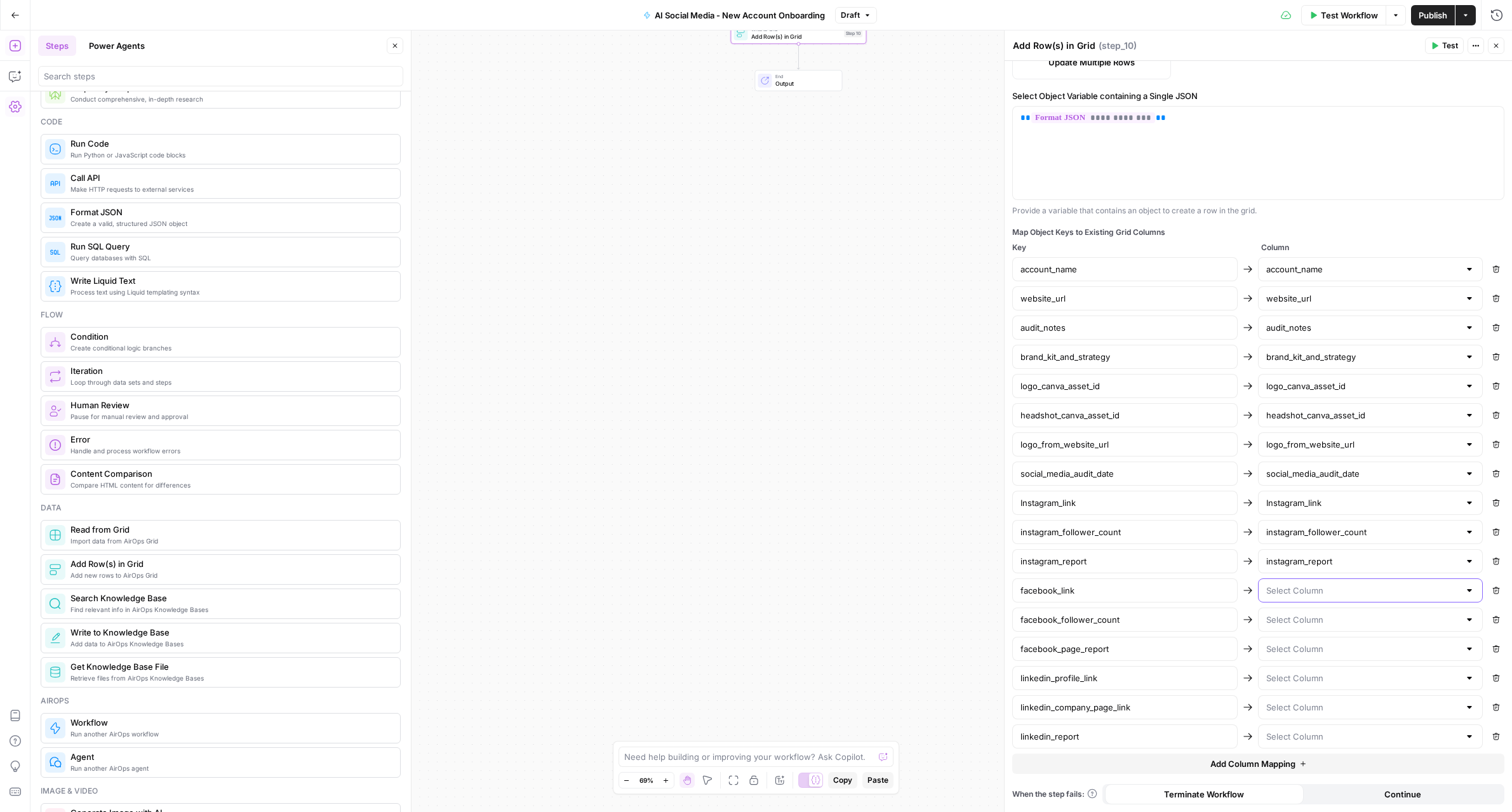
click at [1314, 595] on input "text" at bounding box center [1363, 590] width 194 height 13
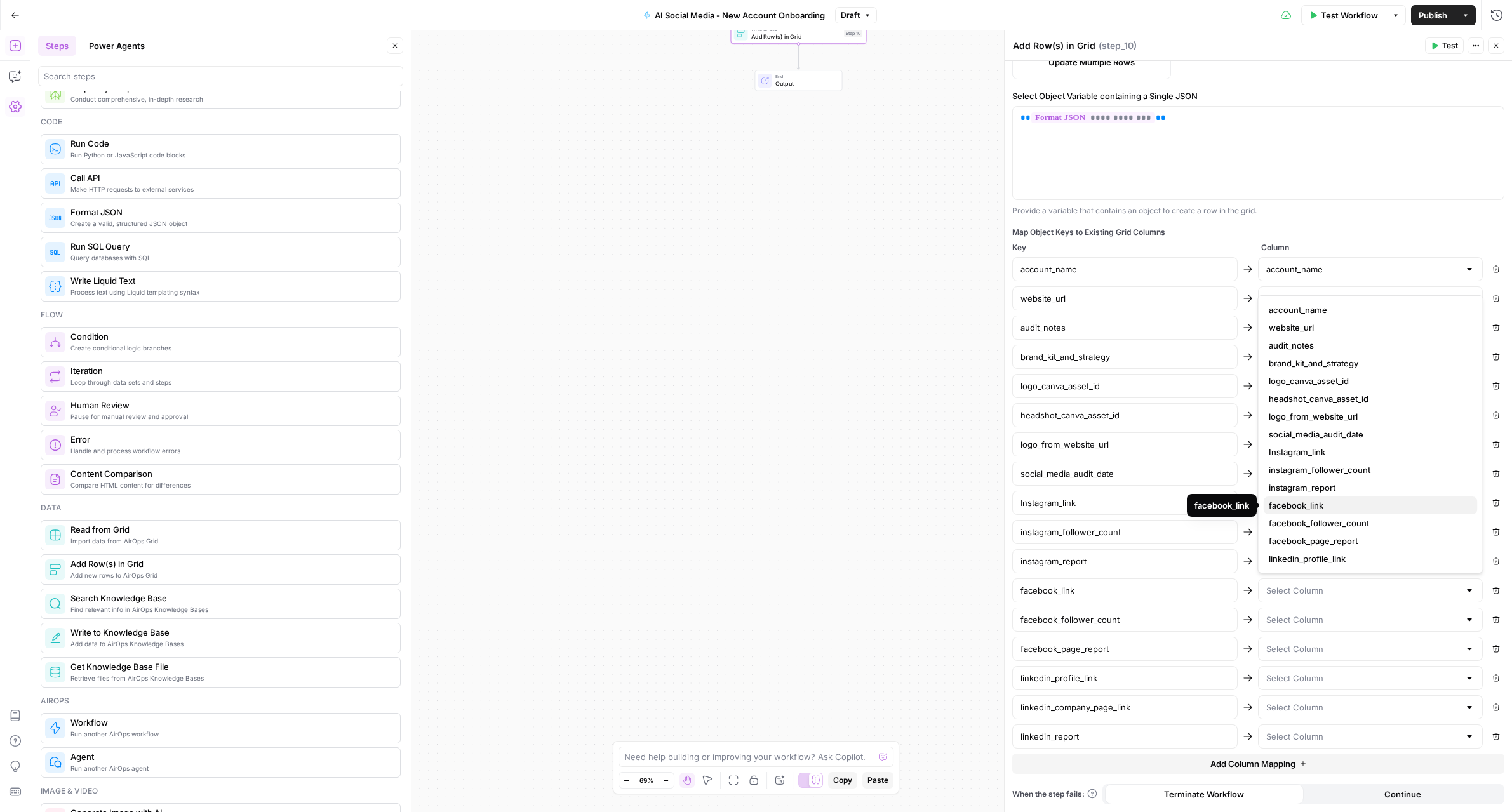
click at [1313, 507] on span "facebook_link" at bounding box center [1368, 505] width 199 height 13
type input "facebook_link"
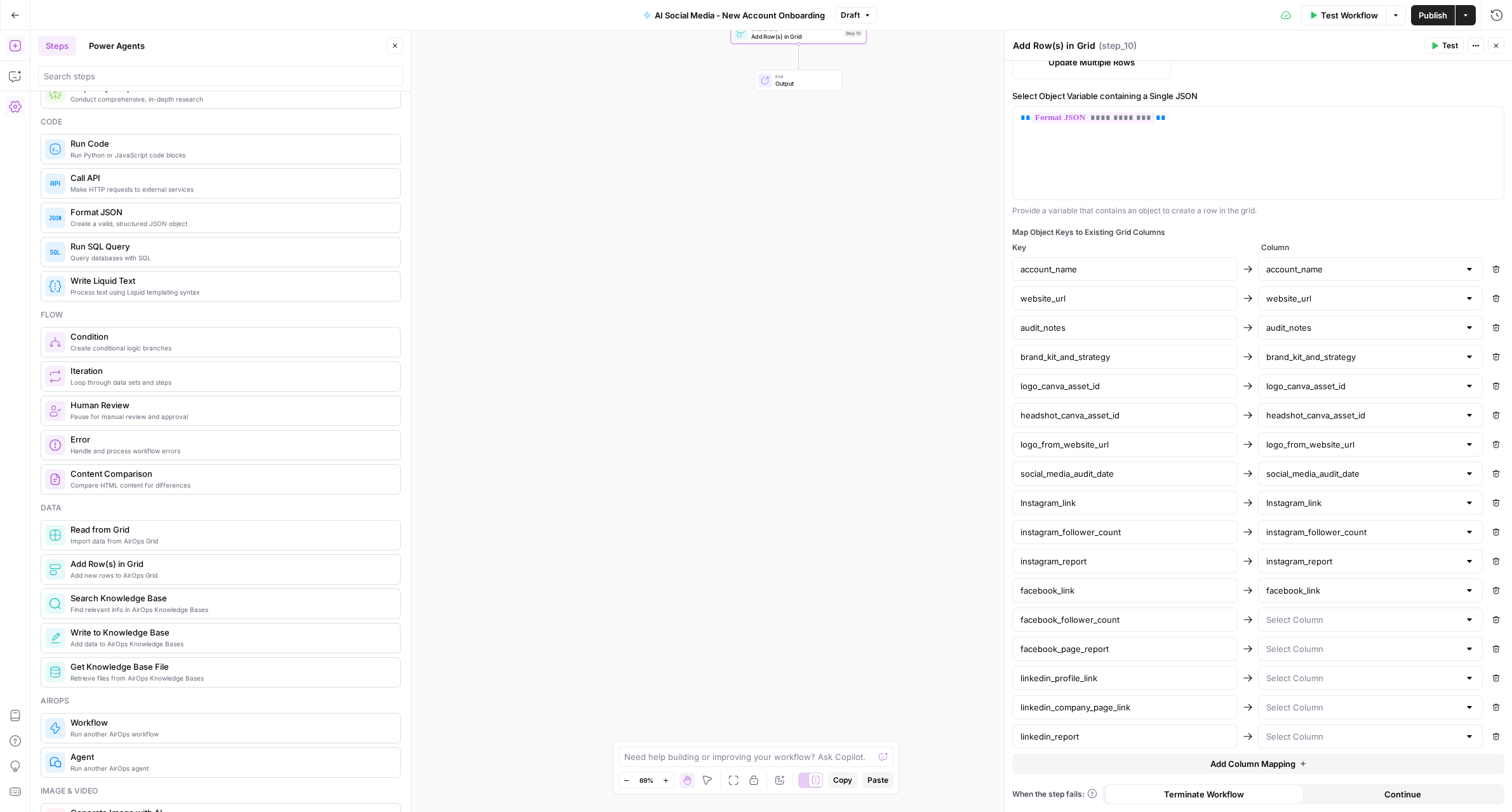
click at [1310, 627] on div at bounding box center [1370, 619] width 226 height 24
click at [1317, 555] on span "facebook_follower_count" at bounding box center [1368, 552] width 199 height 13
type input "facebook_follower_count"
click at [1306, 648] on input "text" at bounding box center [1363, 648] width 194 height 13
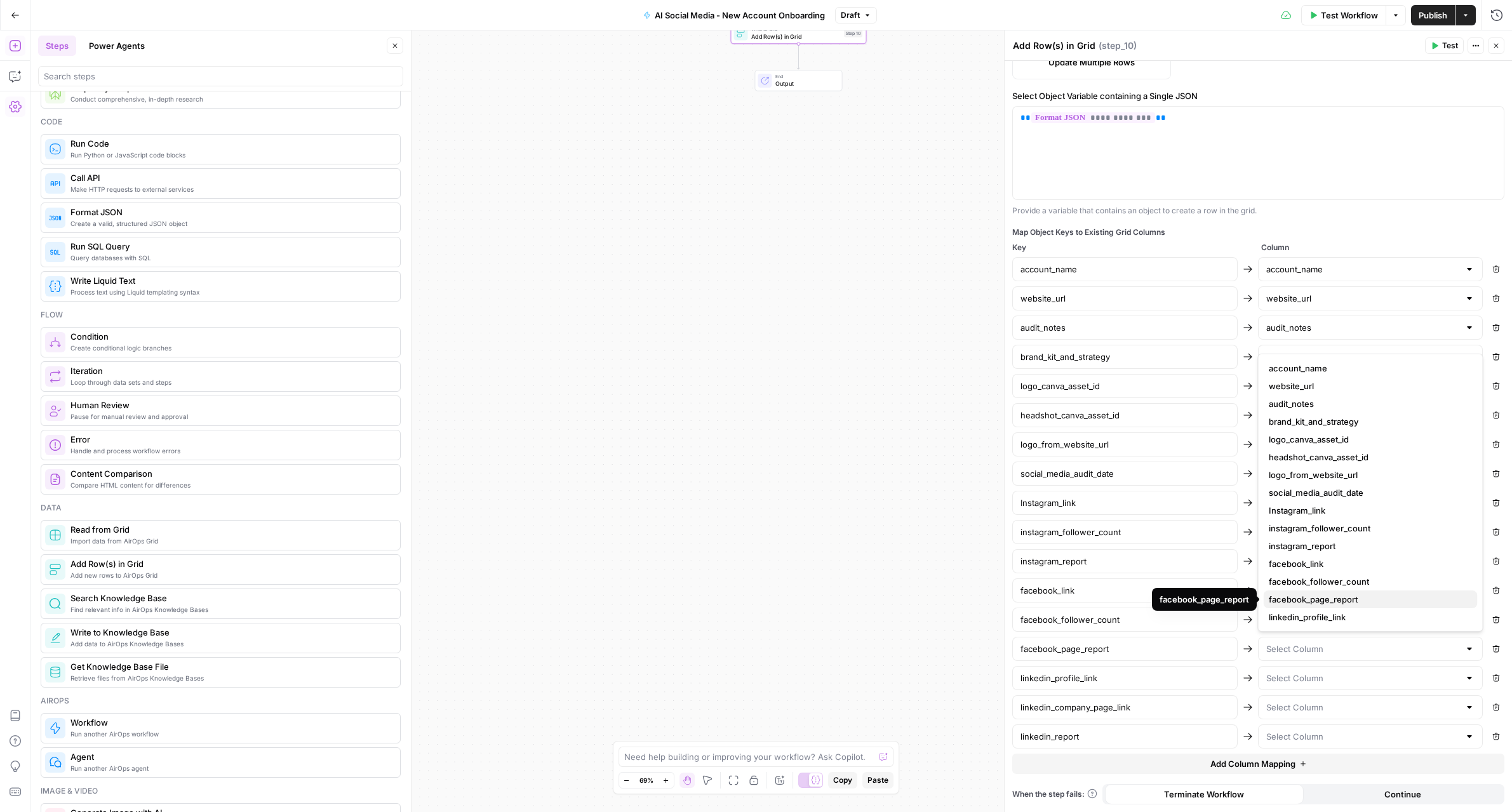
click at [1305, 604] on span "facebook_page_report" at bounding box center [1368, 599] width 199 height 13
type input "facebook_page_report"
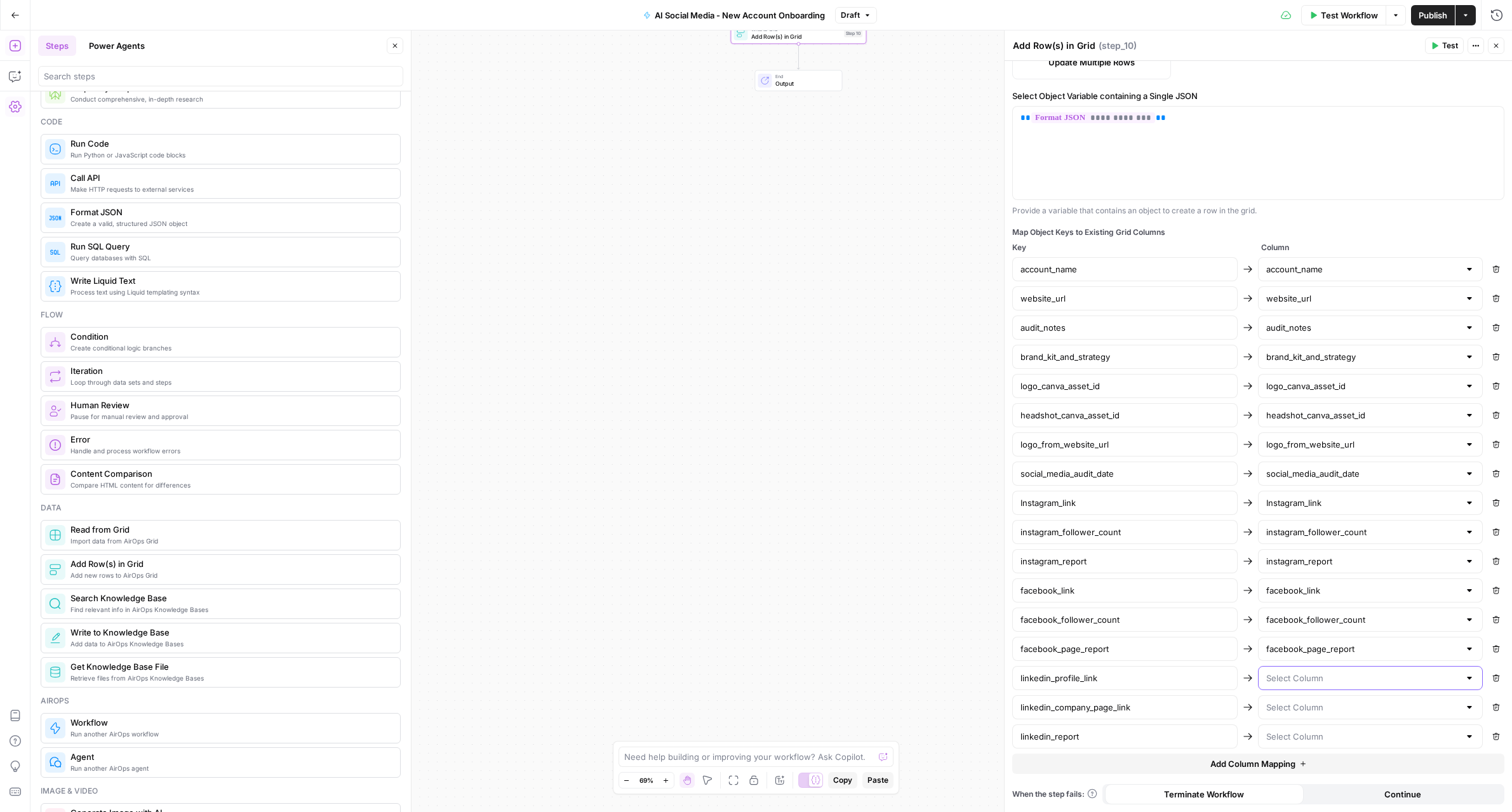
click at [1295, 678] on input "text" at bounding box center [1363, 678] width 194 height 13
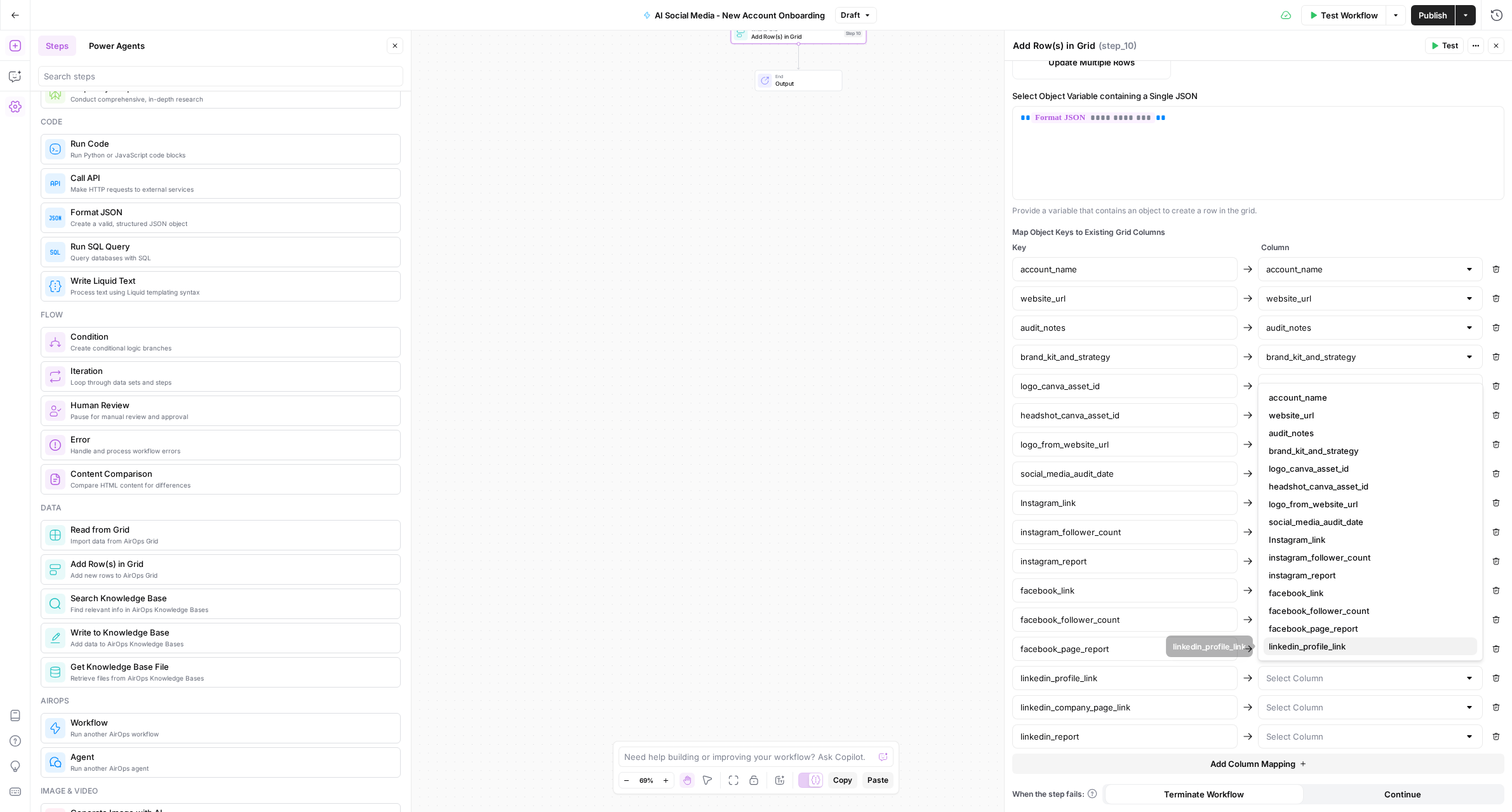
click at [1296, 650] on span "linkedin_profile_link" at bounding box center [1368, 646] width 199 height 13
type input "linkedin_profile_link"
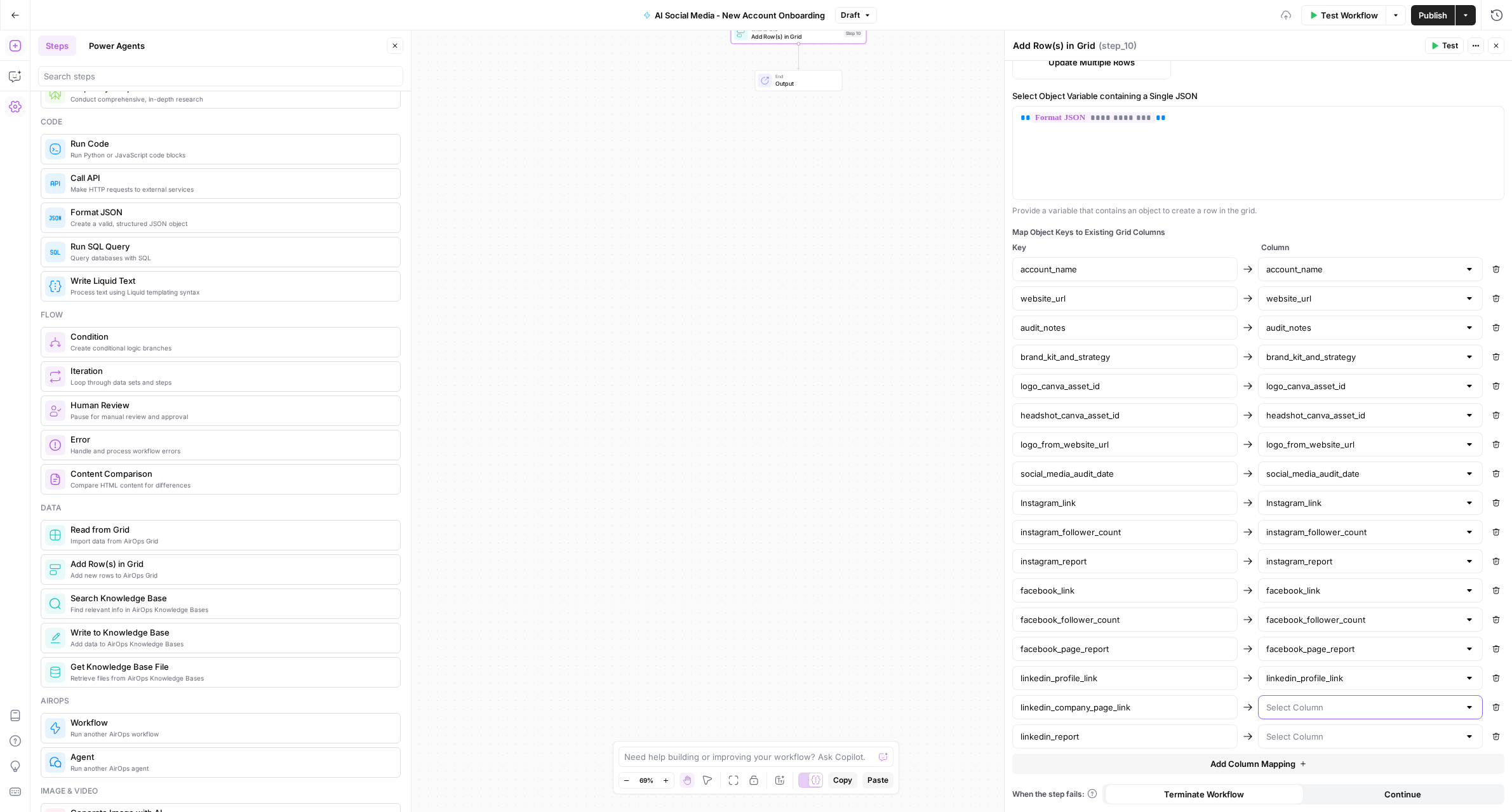
click at [1296, 709] on input "text" at bounding box center [1363, 707] width 194 height 13
click at [1306, 662] on span "linkedin_company_page_link" at bounding box center [1368, 658] width 199 height 13
type input "linkedin_company_page_link"
click at [1298, 737] on input "text" at bounding box center [1363, 736] width 194 height 13
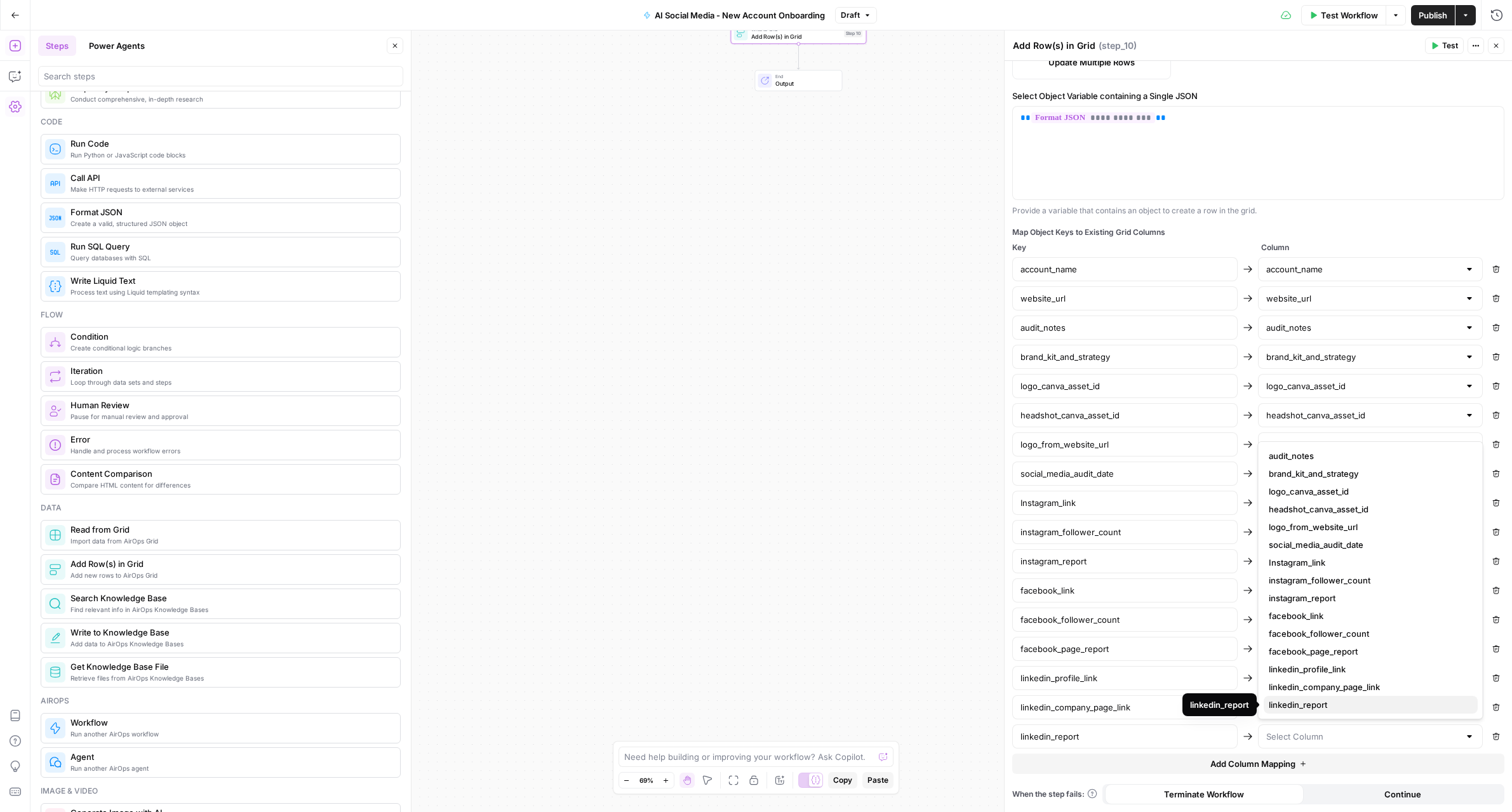
click at [1304, 706] on span "linkedin_report" at bounding box center [1368, 704] width 199 height 13
type input "linkedin_report"
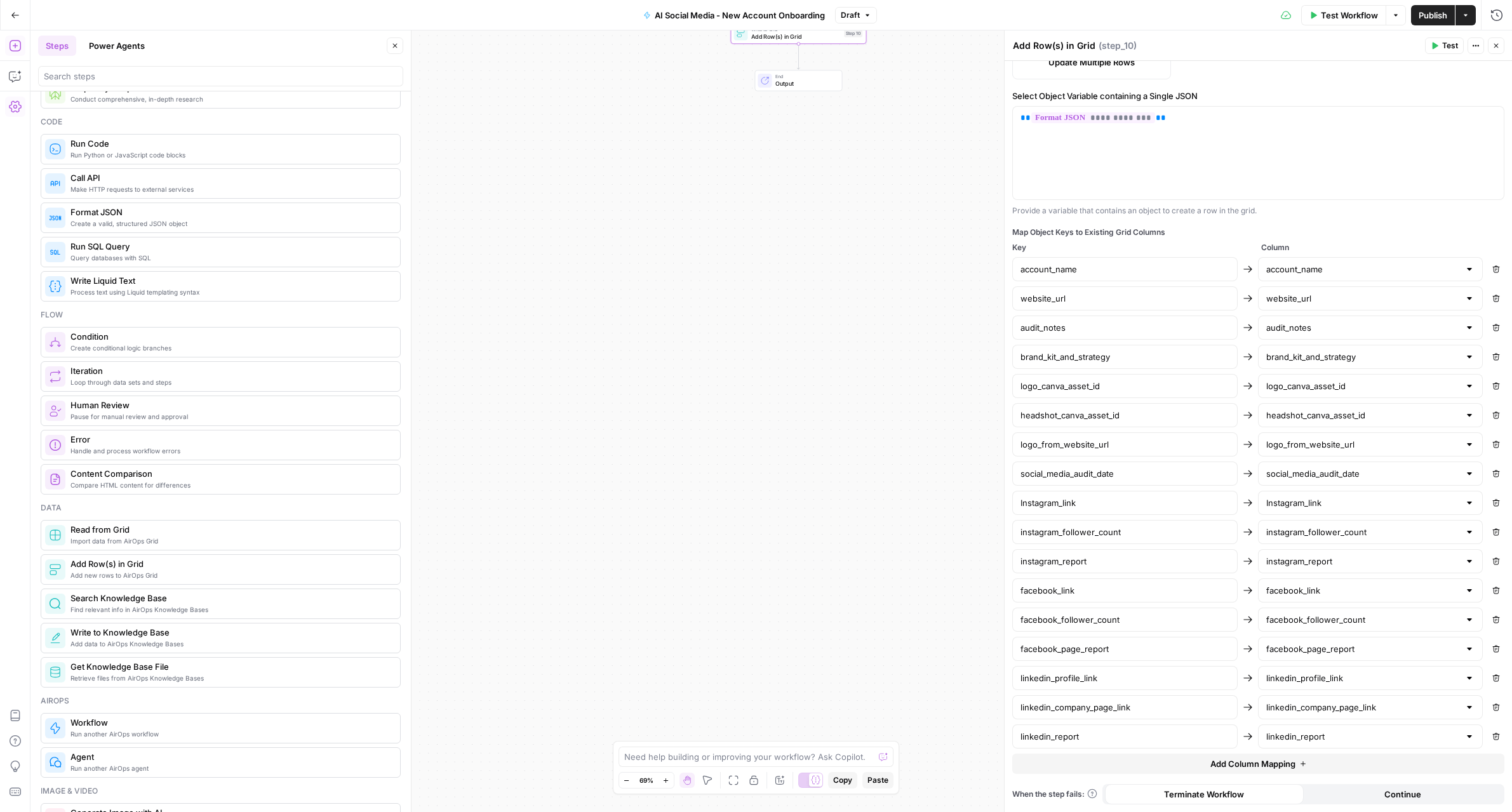
click at [1425, 47] on button "Test" at bounding box center [1444, 45] width 39 height 16
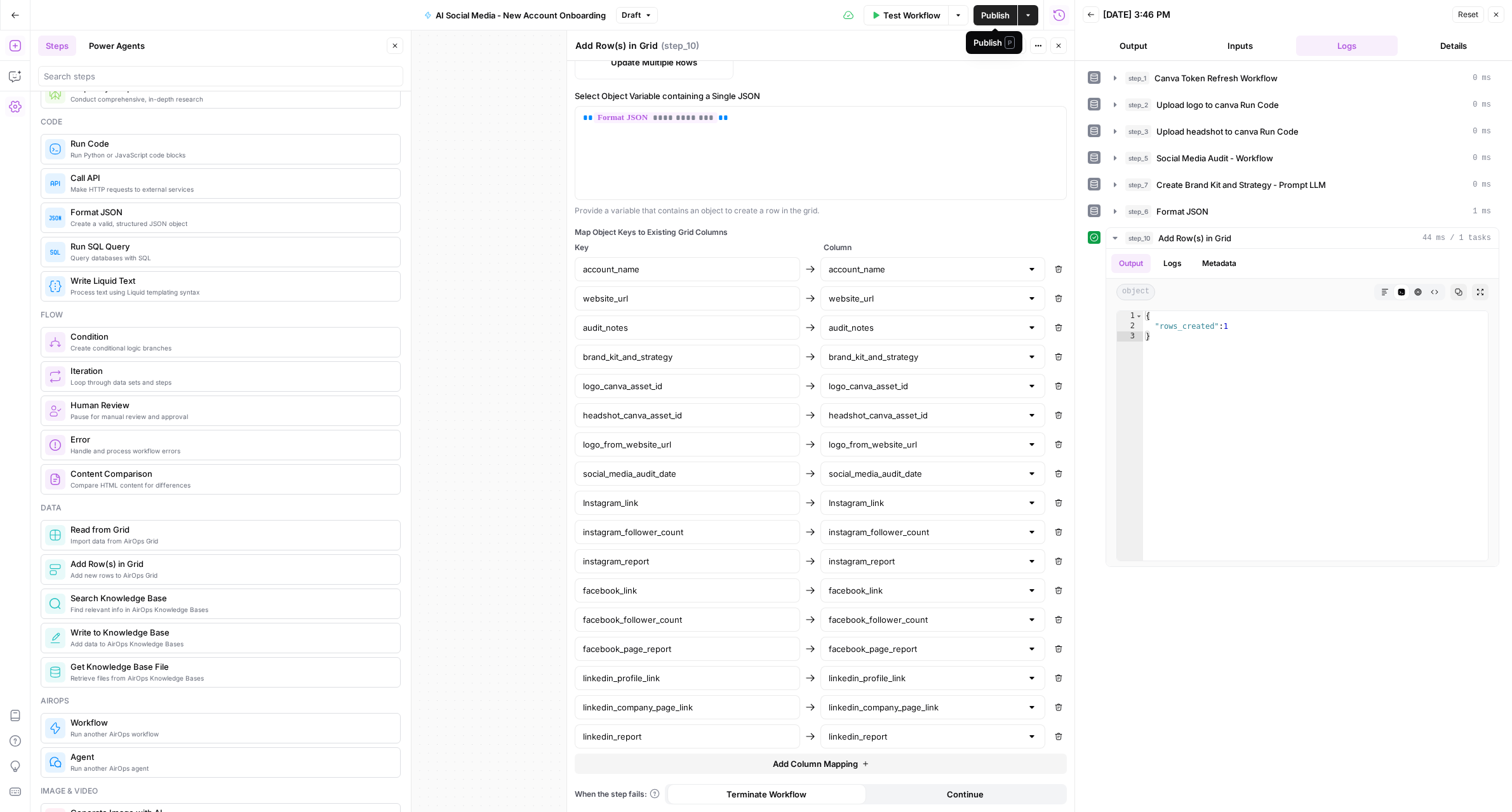
click at [992, 14] on span "Publish" at bounding box center [995, 14] width 29 height 13
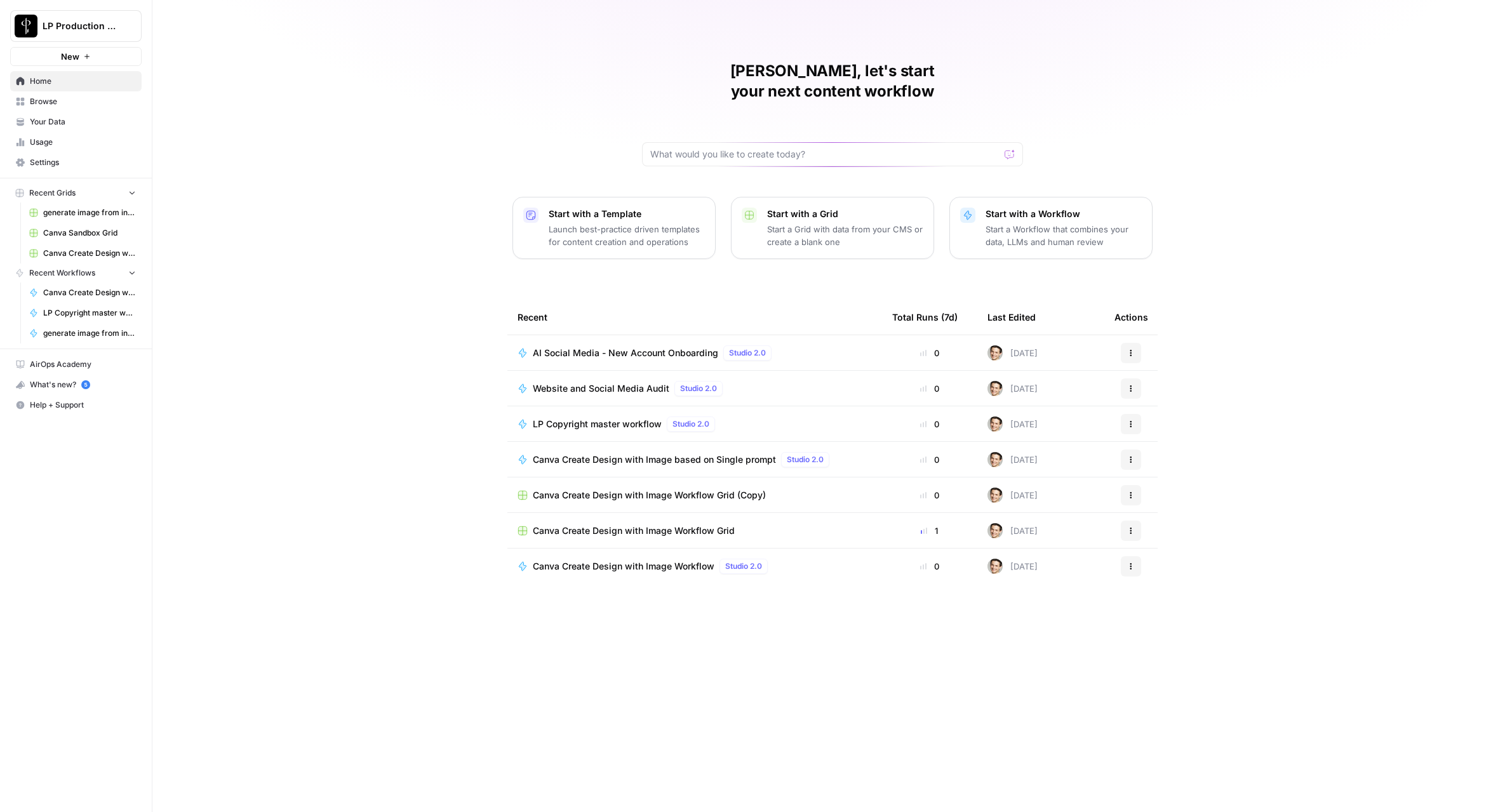
click at [638, 346] on span "AI Social Media - New Account Onboarding" at bounding box center [625, 352] width 185 height 13
click at [35, 98] on span "Browse" at bounding box center [83, 101] width 106 height 12
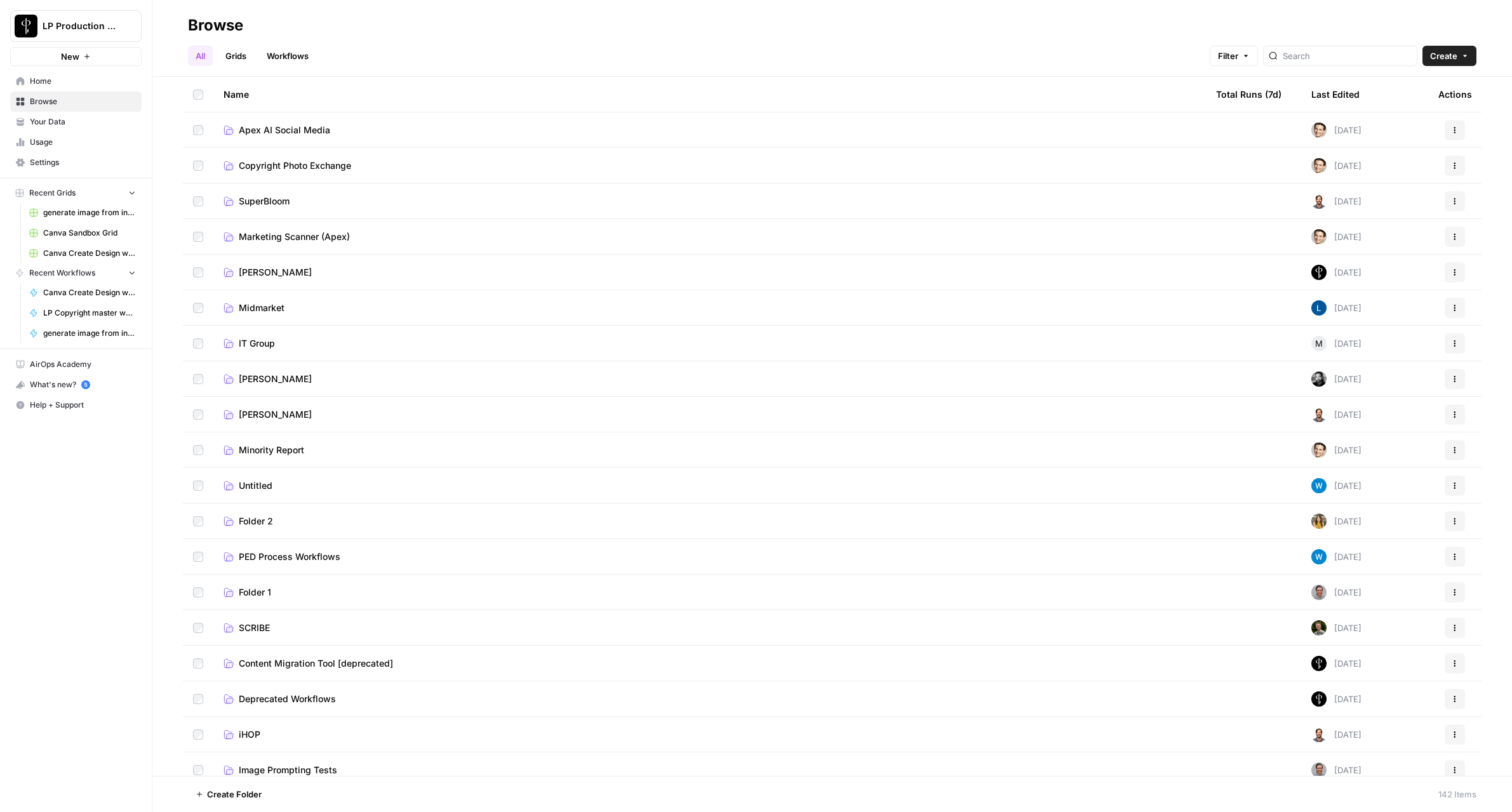
click at [308, 132] on span "Apex AI Social Media" at bounding box center [284, 129] width 92 height 13
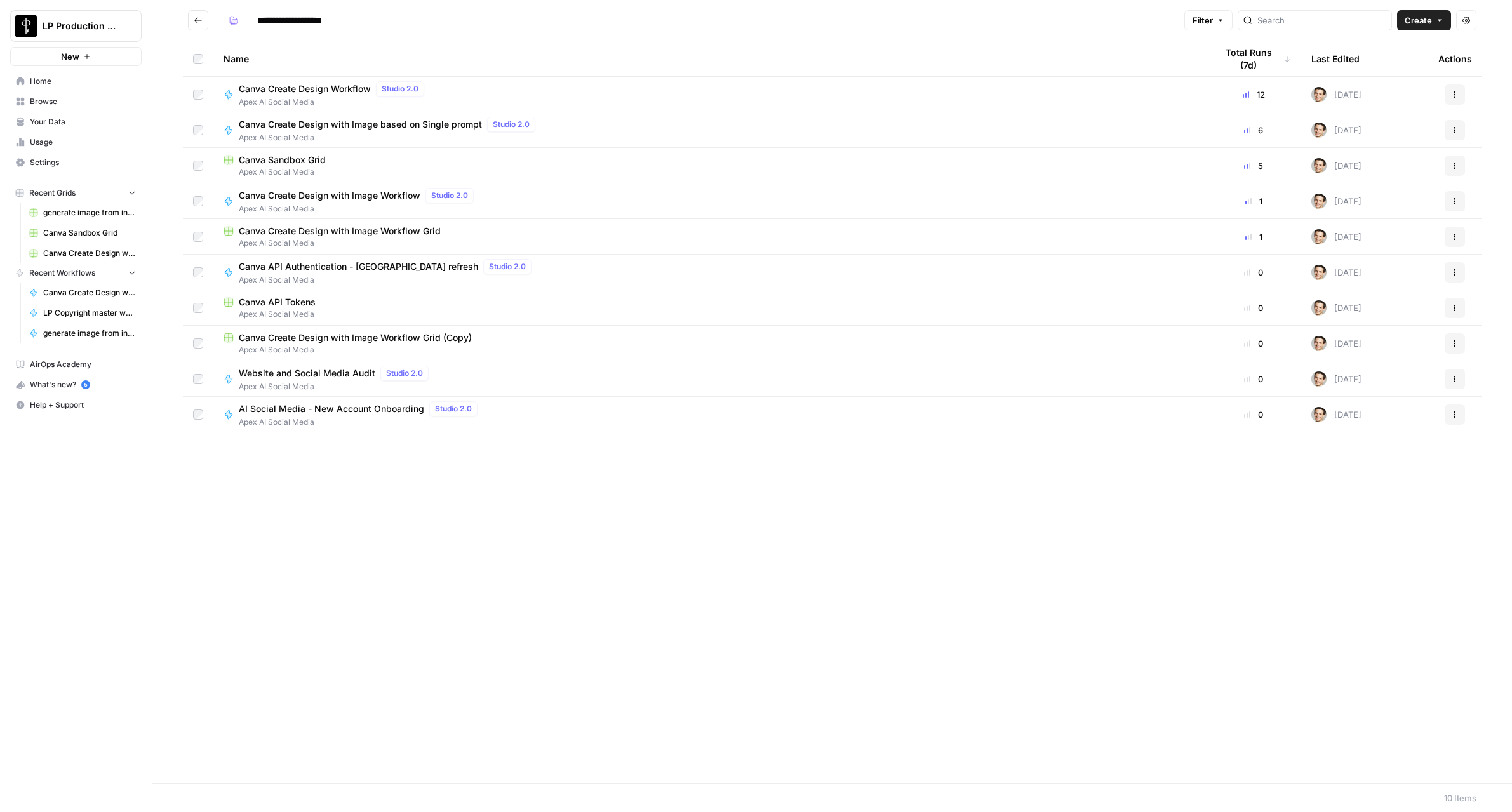
click at [1455, 414] on icon "button" at bounding box center [1454, 415] width 8 height 8
click at [1384, 522] on span "Duplicate" at bounding box center [1397, 526] width 101 height 13
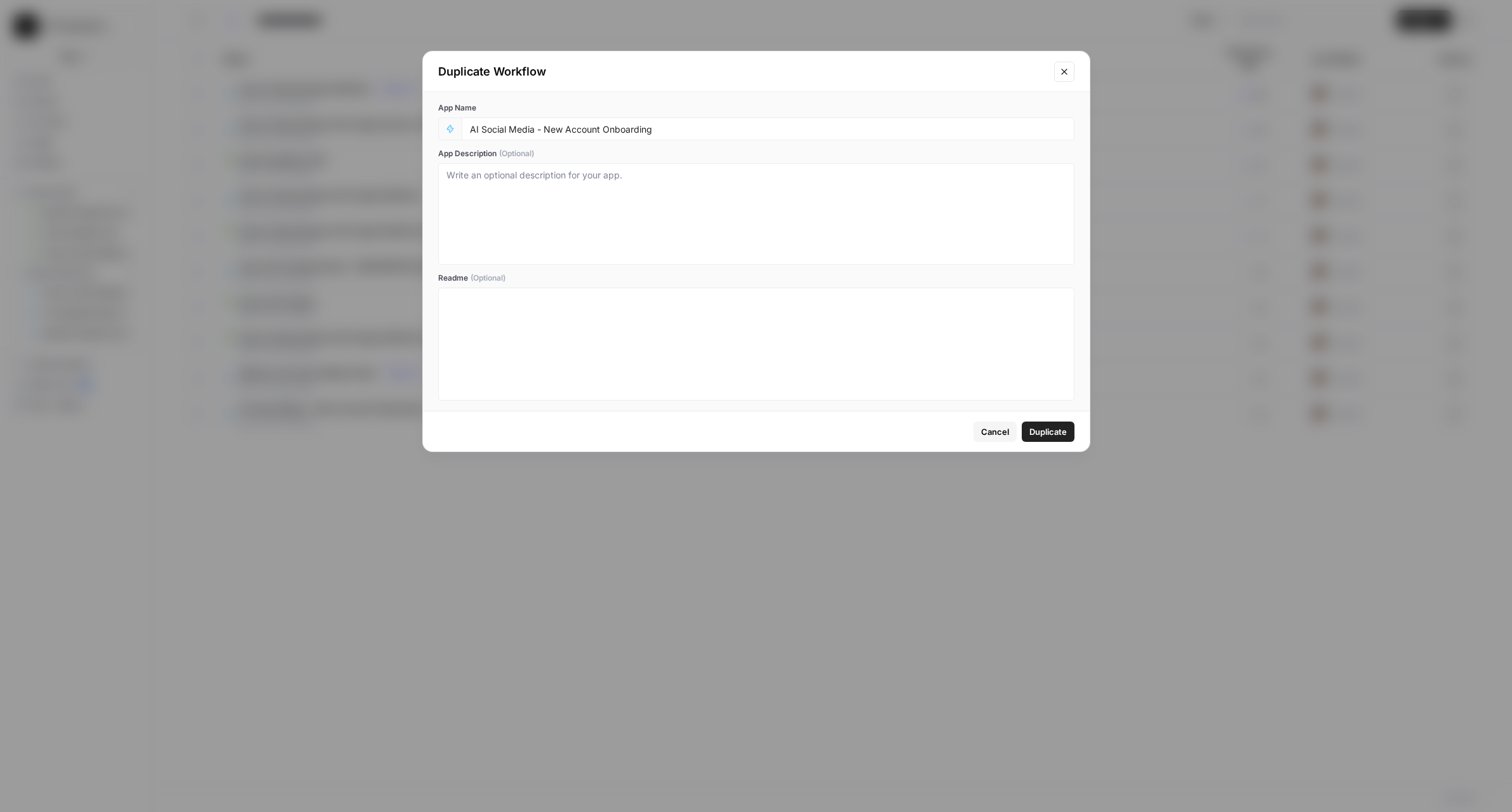
click at [746, 134] on div "AI Social Media - New Account Onboarding" at bounding box center [768, 129] width 612 height 23
click at [765, 130] on input "AI Social Media - New Account Onboarding" at bounding box center [768, 129] width 596 height 12
type input "AI Social Media - New Account Onboarding [temp]"
click at [1059, 437] on span "Duplicate" at bounding box center [1047, 431] width 38 height 13
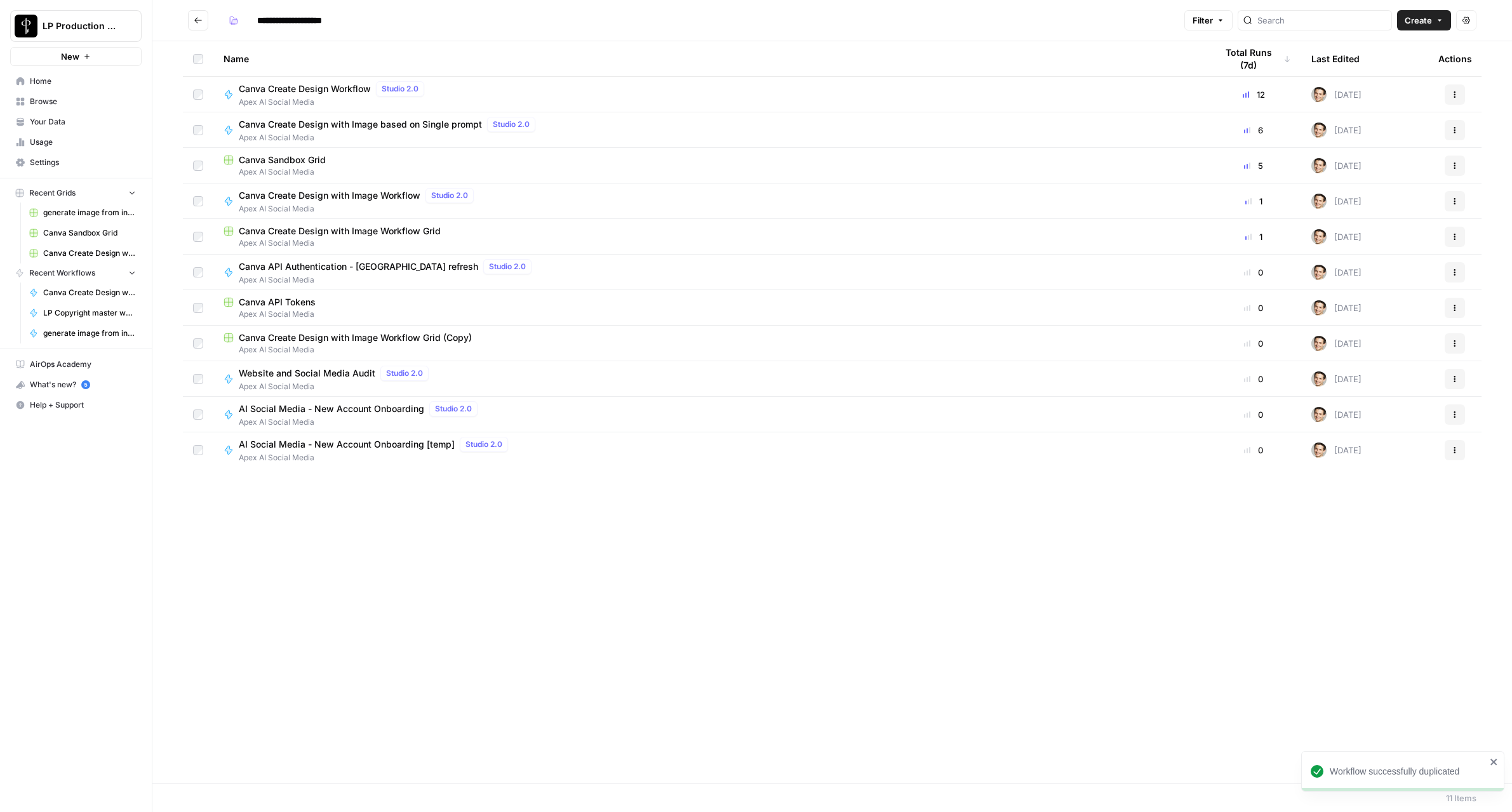
click at [363, 447] on span "AI Social Media - New Account Onboarding [temp]" at bounding box center [347, 444] width 216 height 13
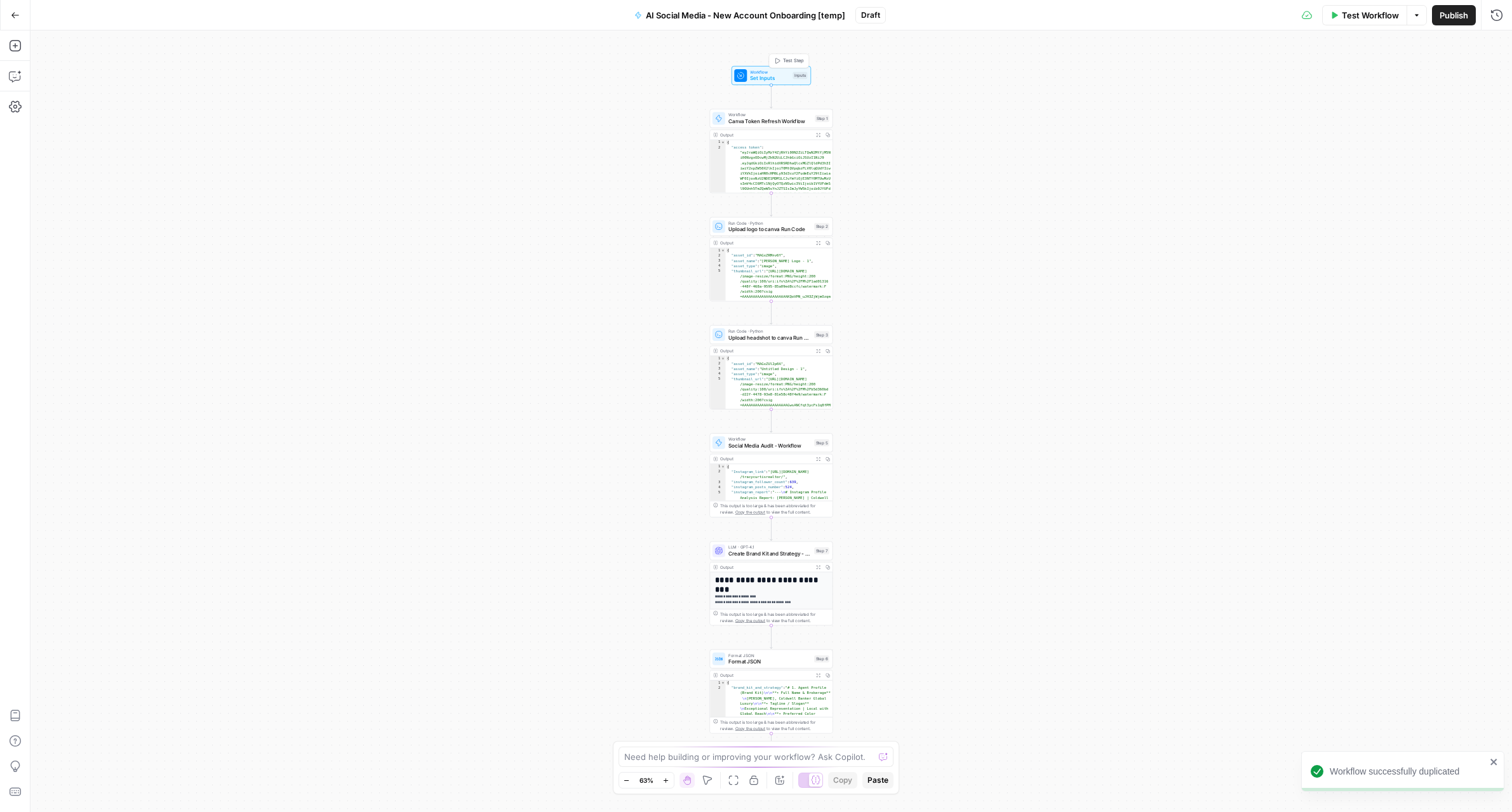
click at [782, 71] on span "Workflow" at bounding box center [770, 71] width 40 height 7
click at [1495, 231] on icon "button" at bounding box center [1494, 230] width 7 height 7
click at [1492, 183] on icon "button" at bounding box center [1494, 180] width 7 height 7
click at [1458, 19] on span "Publish" at bounding box center [1454, 14] width 29 height 13
click at [936, 167] on div "Workflow Set Inputs Inputs Workflow Canva Token Refresh Workflow Step 1 Output …" at bounding box center [771, 421] width 1481 height 782
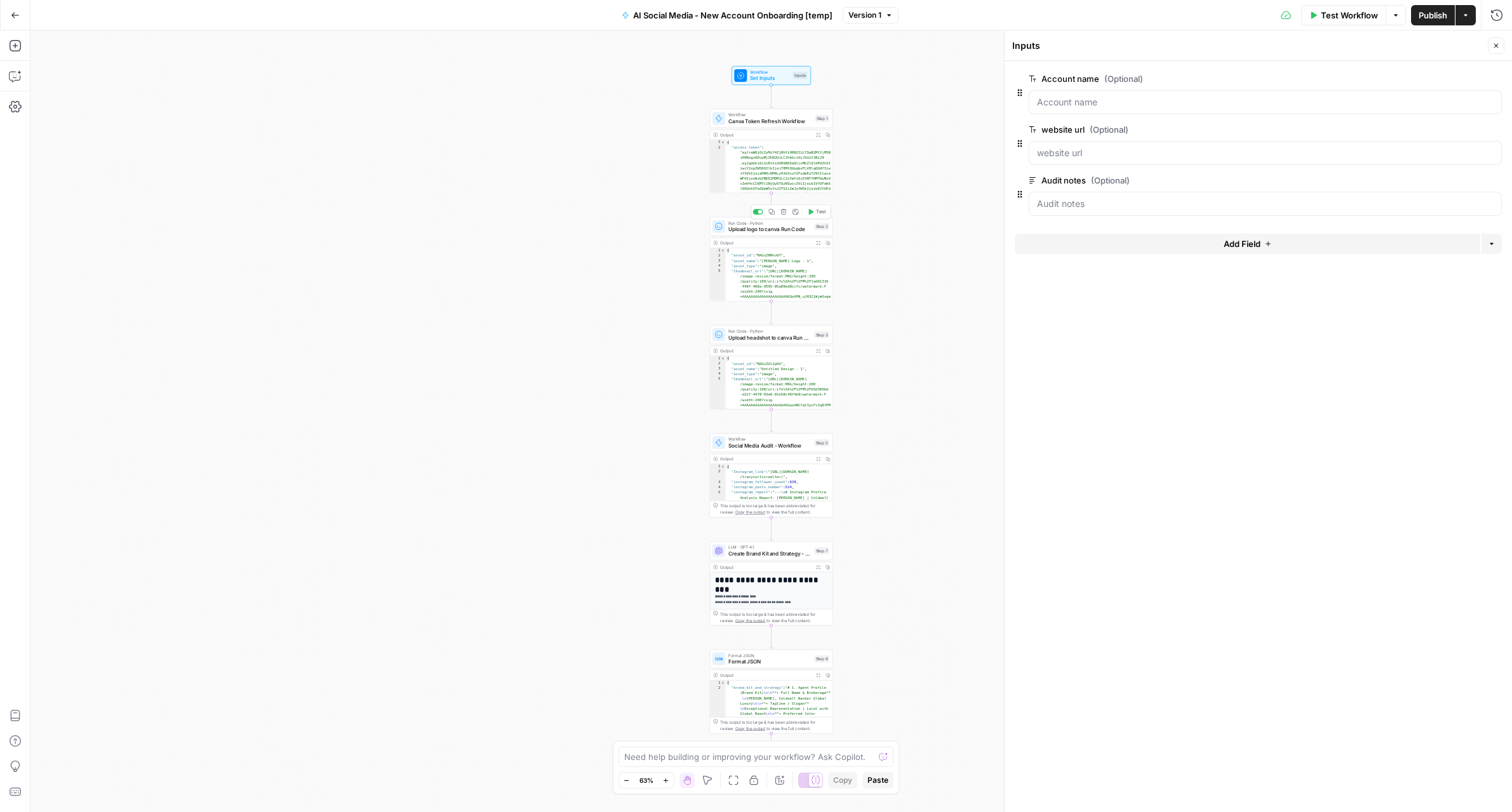
click at [776, 226] on span "Upload logo to canva Run Code" at bounding box center [770, 230] width 83 height 9
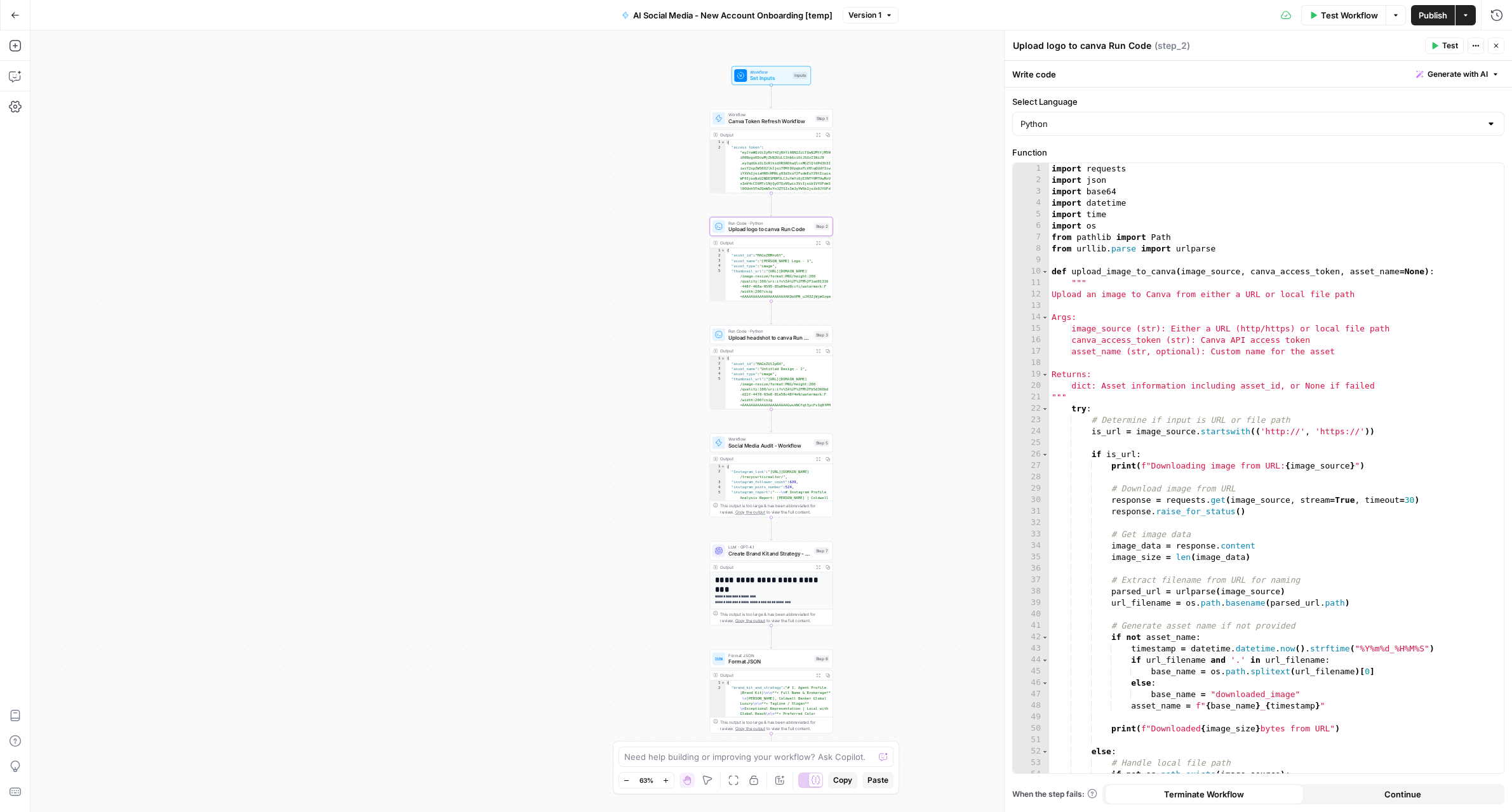
click at [1382, 797] on button "Continue" at bounding box center [1403, 794] width 199 height 20
click at [754, 338] on span "Upload headshot to canva Run Code" at bounding box center [770, 338] width 83 height 9
click at [1412, 796] on span "Continue" at bounding box center [1402, 794] width 37 height 13
click at [868, 456] on div "Workflow Set Inputs Inputs Workflow Canva Token Refresh Workflow Step 1 Output …" at bounding box center [771, 421] width 1481 height 782
click at [1498, 45] on icon "button" at bounding box center [1496, 45] width 8 height 8
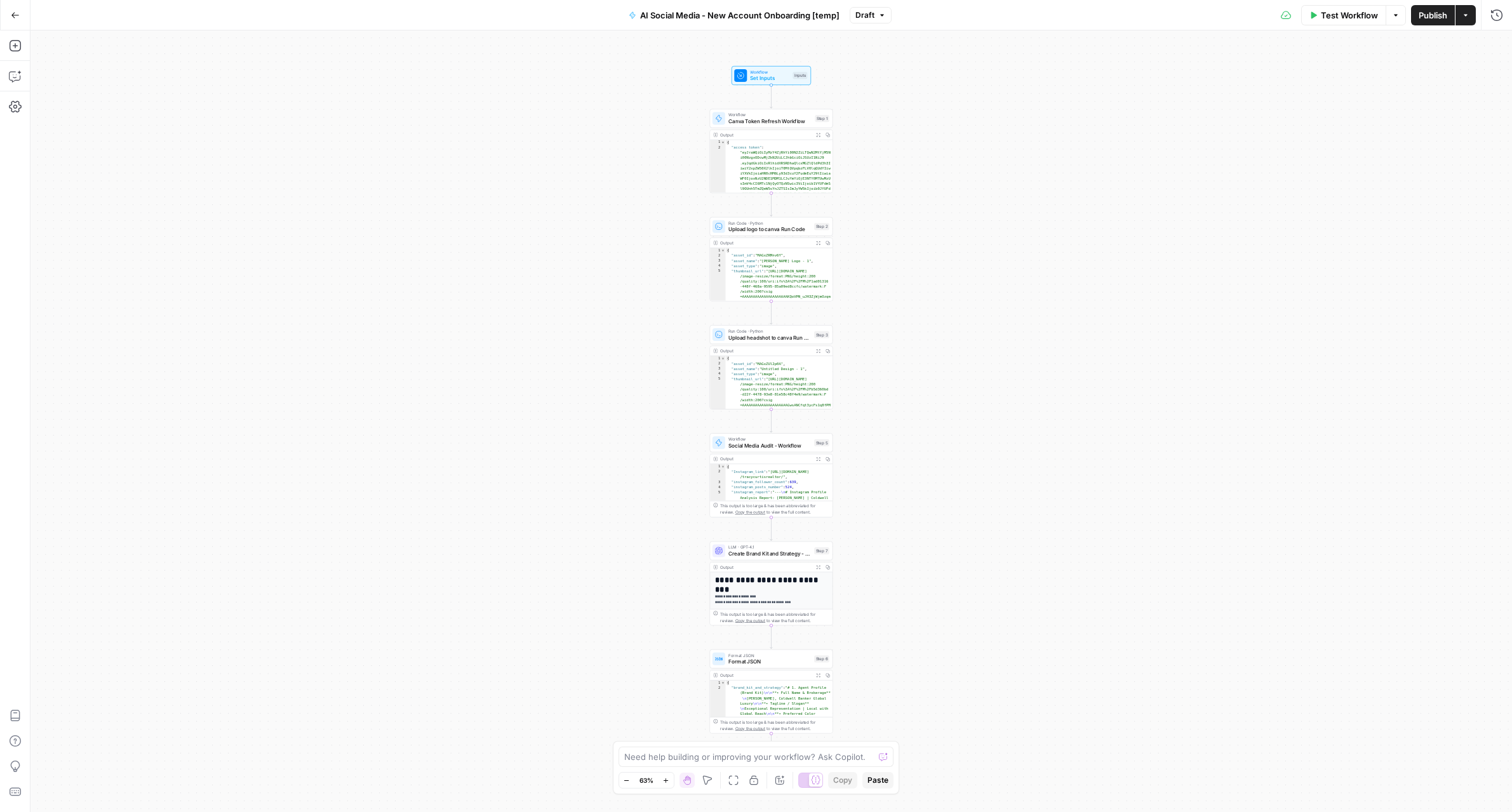
click at [1472, 7] on button "Actions" at bounding box center [1465, 14] width 20 height 20
click at [1424, 99] on span "Create Grid" at bounding box center [1382, 103] width 120 height 13
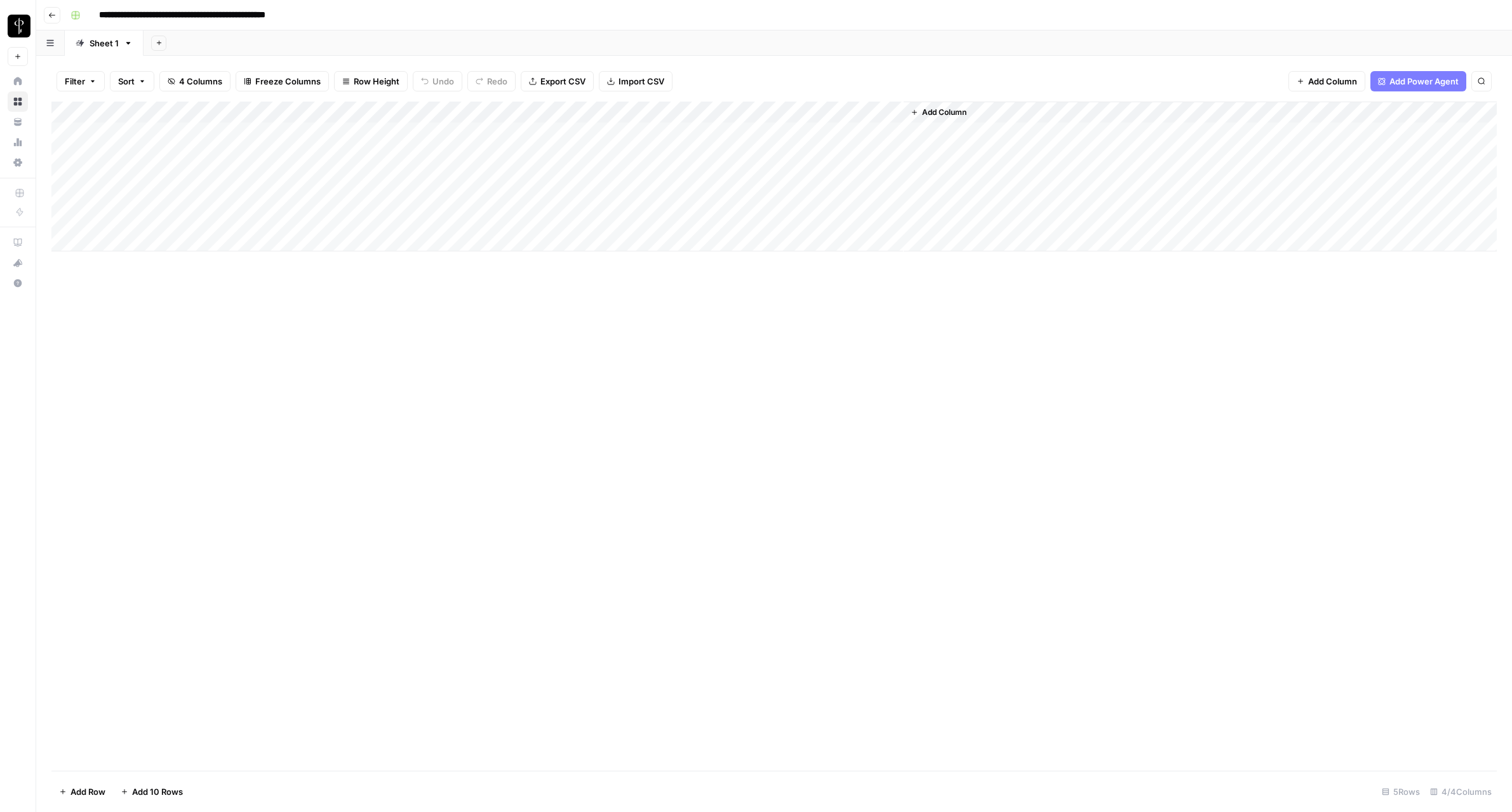
click at [320, 127] on div "Add Column" at bounding box center [773, 176] width 1445 height 149
click at [515, 118] on div "Add Column" at bounding box center [773, 176] width 1445 height 149
click at [607, 120] on div at bounding box center [554, 114] width 183 height 25
click at [605, 133] on div "Add Column" at bounding box center [773, 176] width 1445 height 149
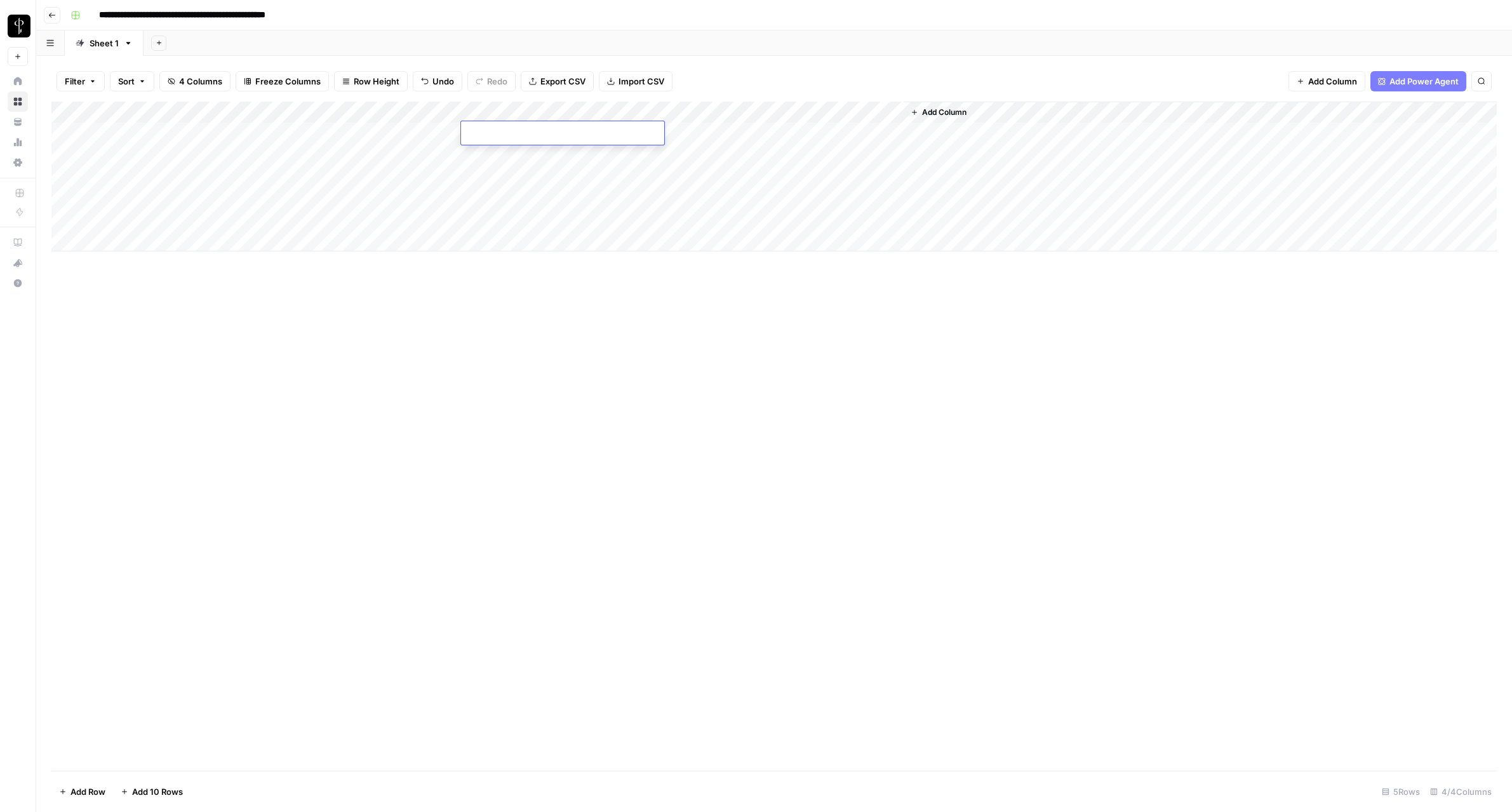
type textarea "**********"
click at [175, 134] on div "Add Column" at bounding box center [773, 176] width 1445 height 149
type textarea "**********"
click at [772, 133] on div "Add Column" at bounding box center [773, 176] width 1445 height 149
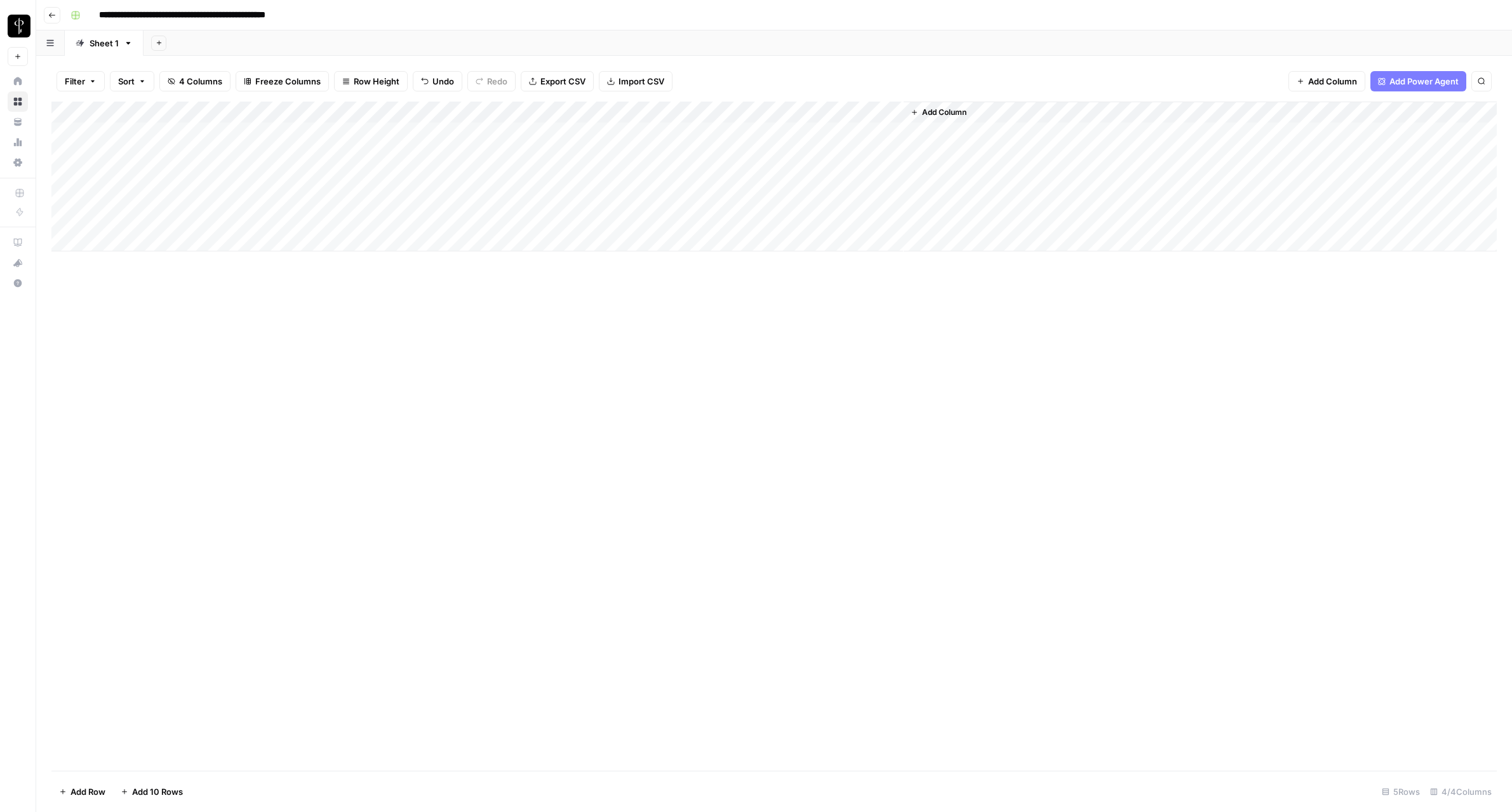
click at [772, 133] on div "Add Column" at bounding box center [773, 176] width 1445 height 149
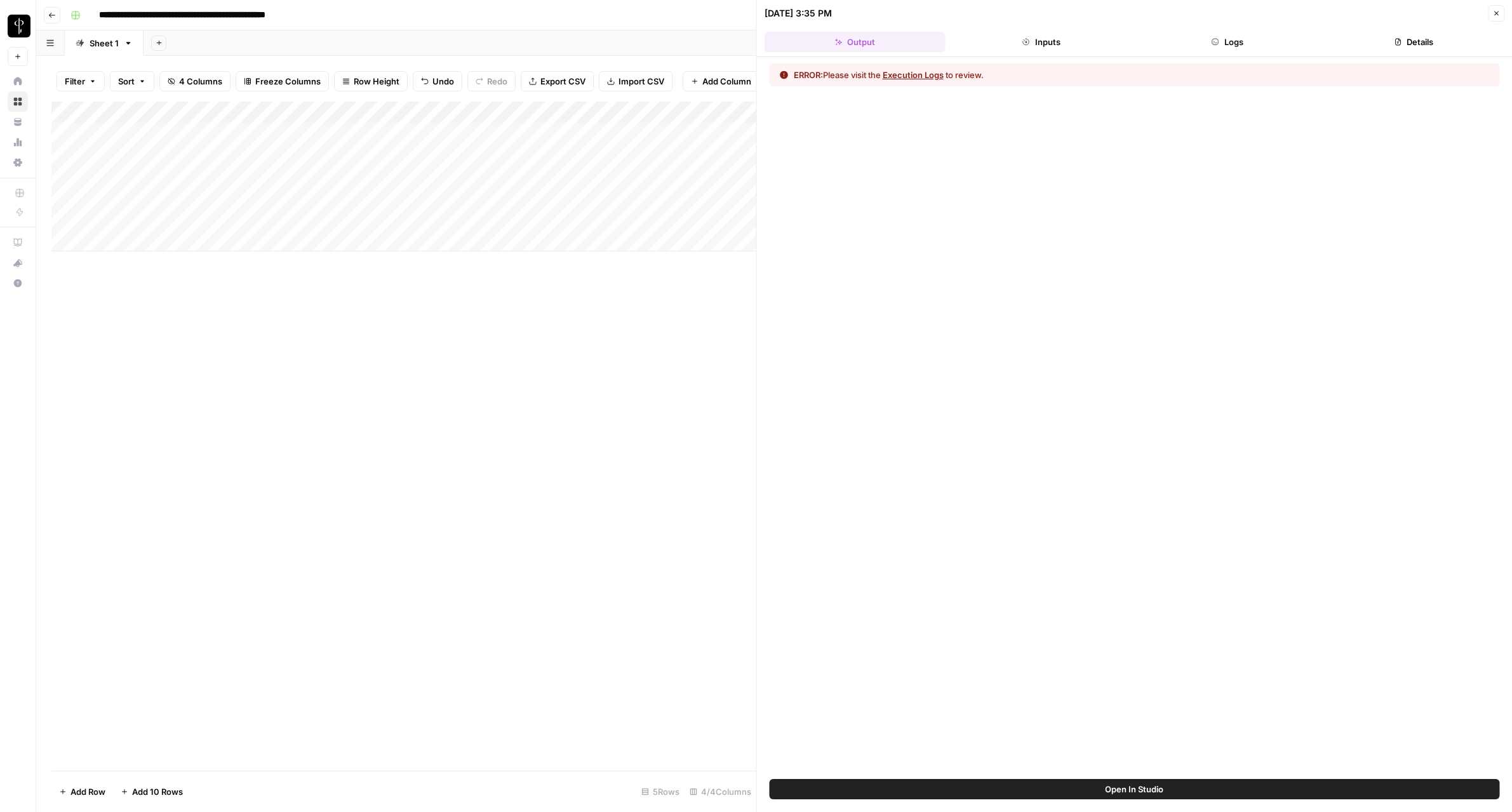
click at [1211, 38] on button "Logs" at bounding box center [1228, 41] width 181 height 20
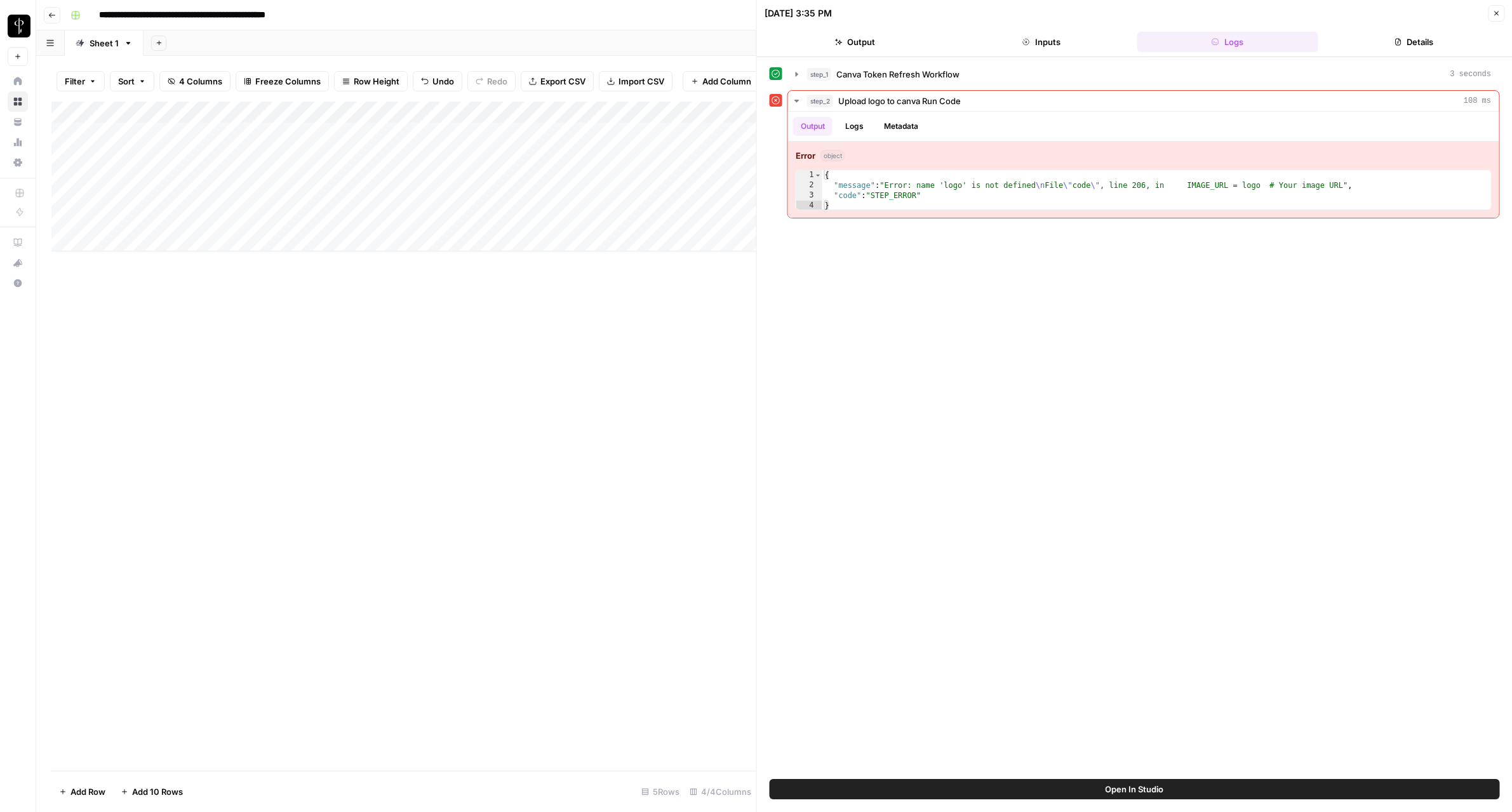
click at [397, 437] on div "Add Column" at bounding box center [403, 436] width 705 height 669
click at [1496, 13] on icon "button" at bounding box center [1496, 14] width 8 height 8
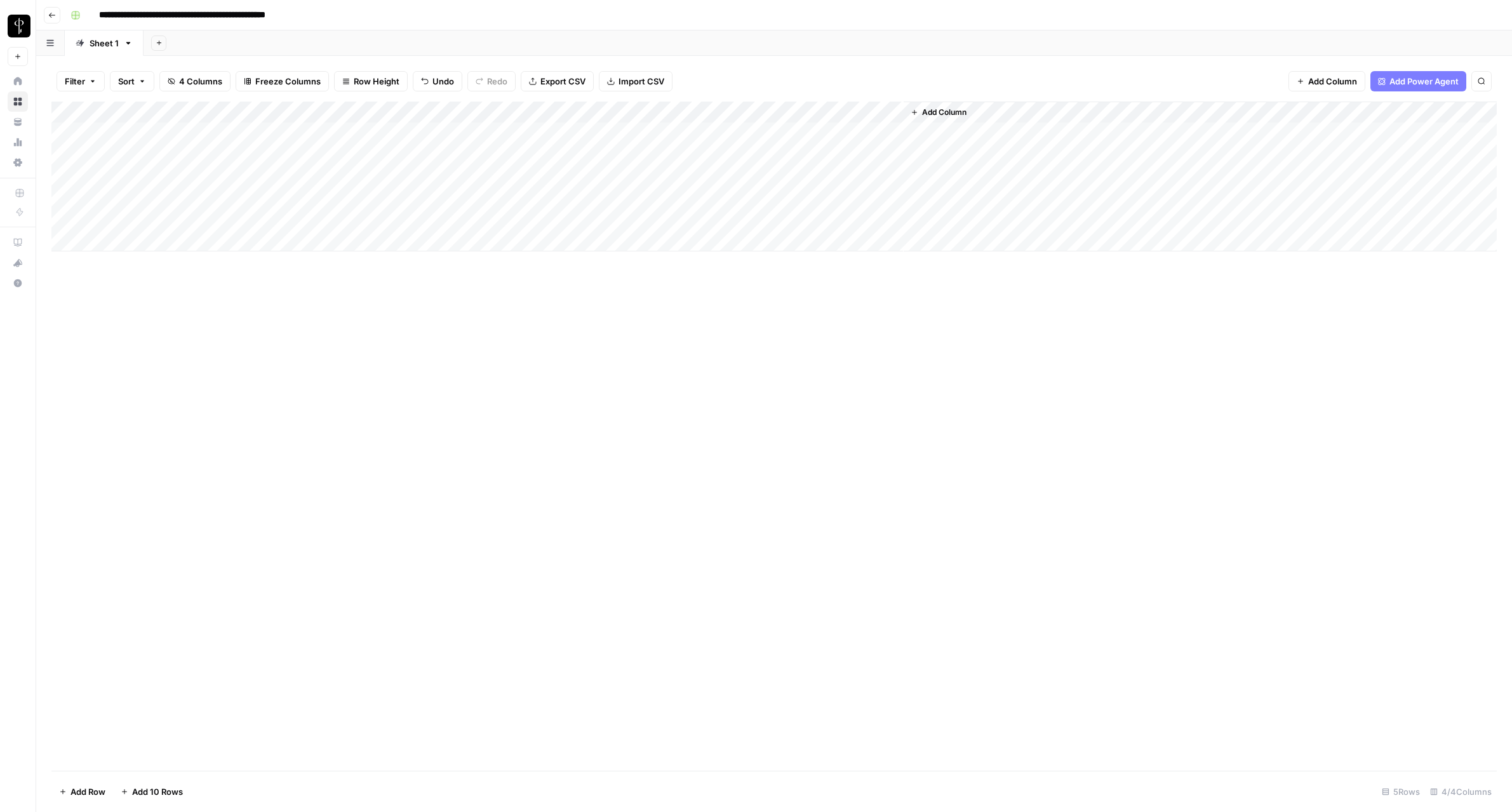
click at [873, 111] on div "Add Column" at bounding box center [773, 176] width 1445 height 149
click at [704, 234] on span "Edit Workflow" at bounding box center [724, 236] width 111 height 13
click at [789, 132] on div "Add Column" at bounding box center [773, 176] width 1445 height 149
click at [779, 133] on div "Add Column" at bounding box center [773, 176] width 1445 height 149
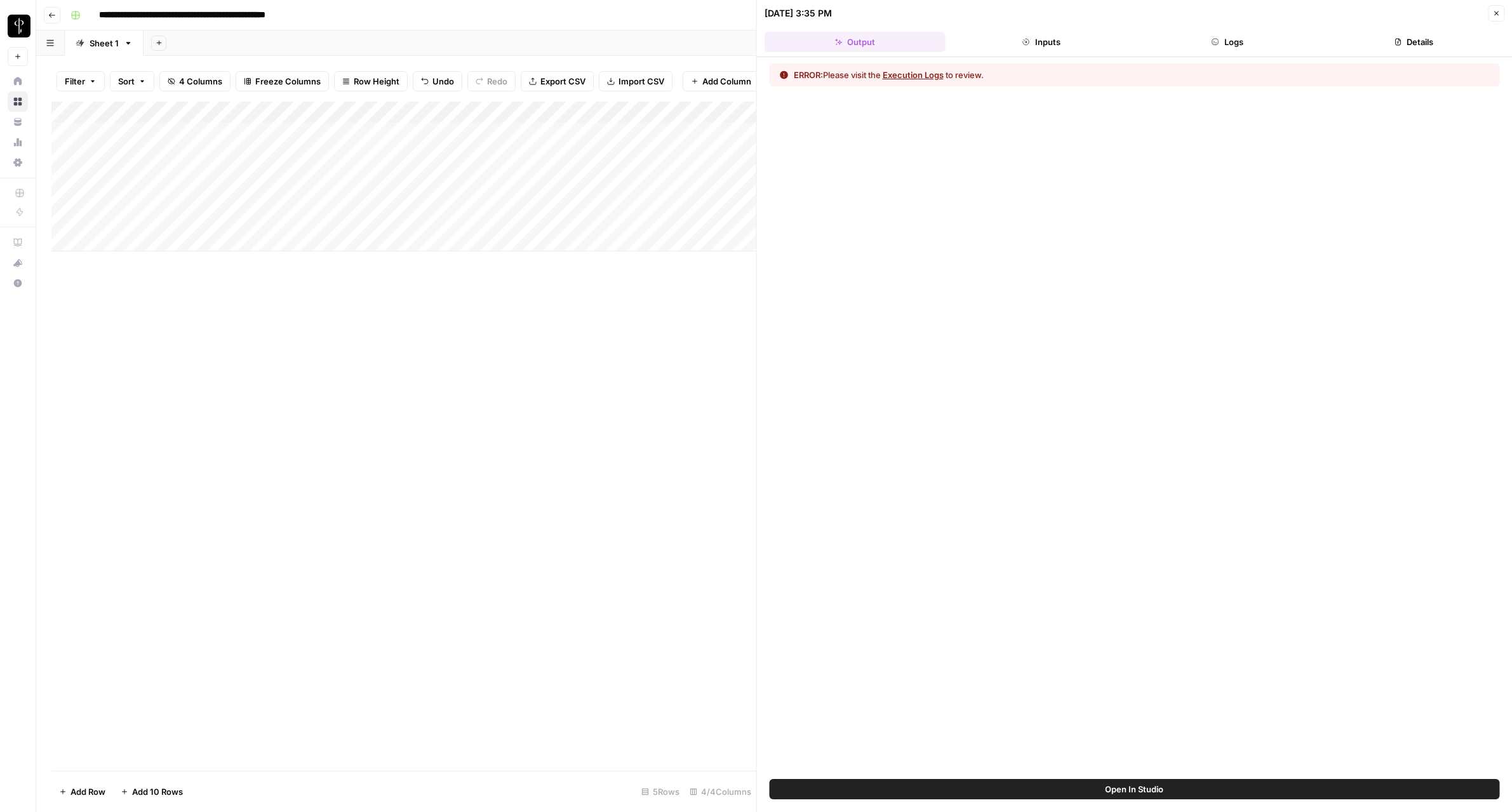
click at [1031, 49] on button "Inputs" at bounding box center [1041, 41] width 181 height 20
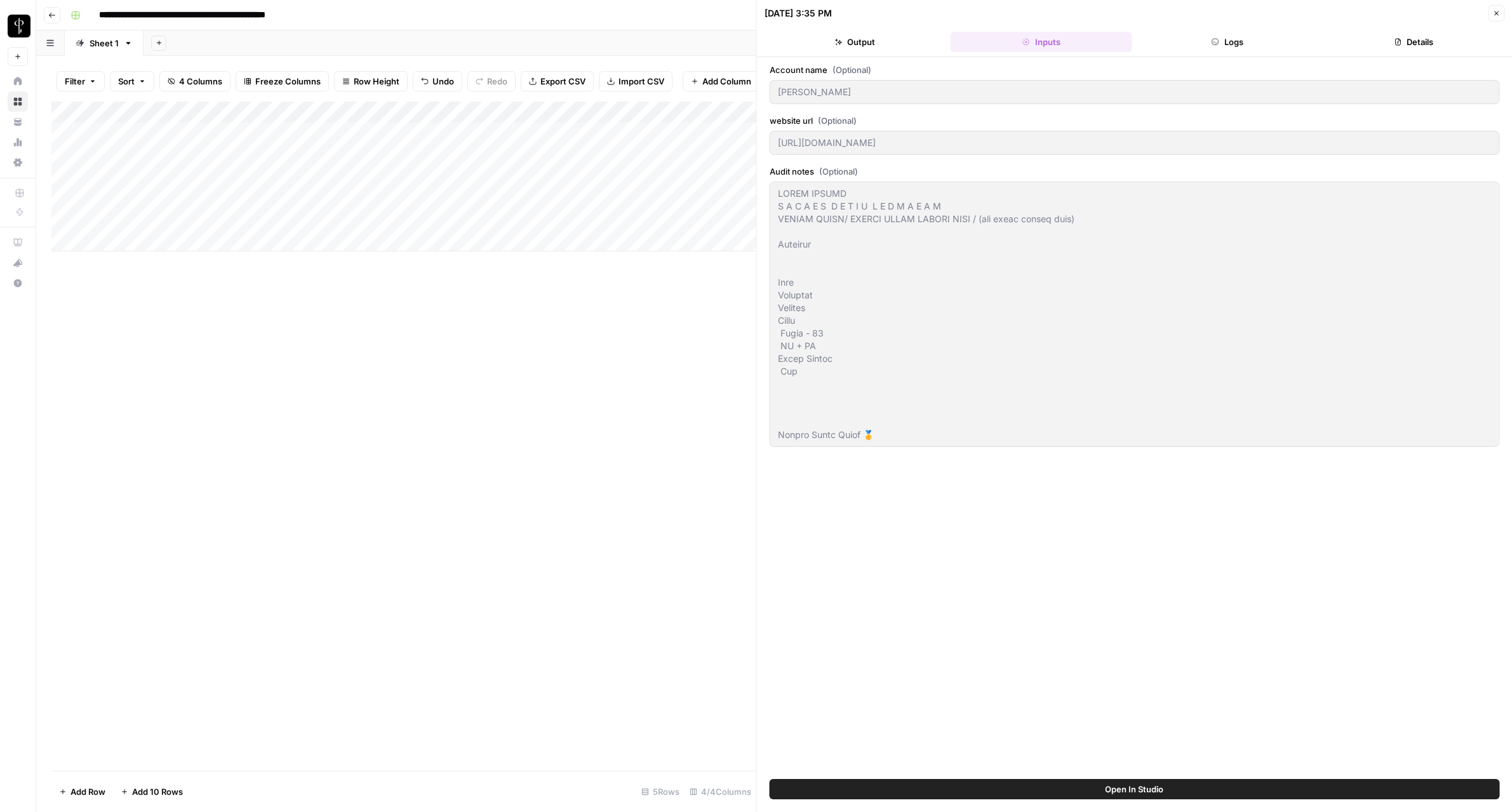
click at [1236, 49] on button "Logs" at bounding box center [1228, 41] width 181 height 20
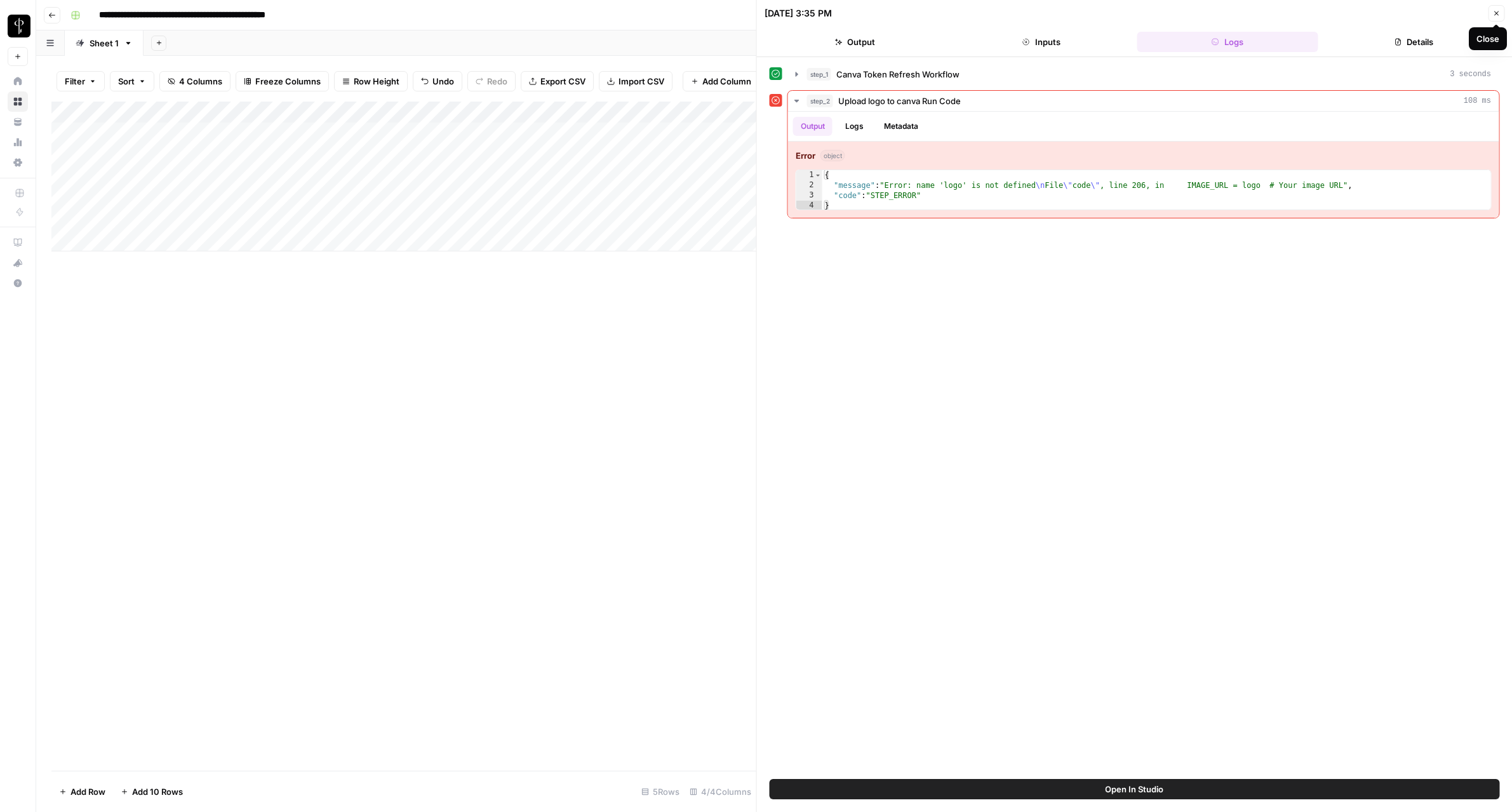
click at [1500, 16] on button "Close" at bounding box center [1496, 13] width 16 height 16
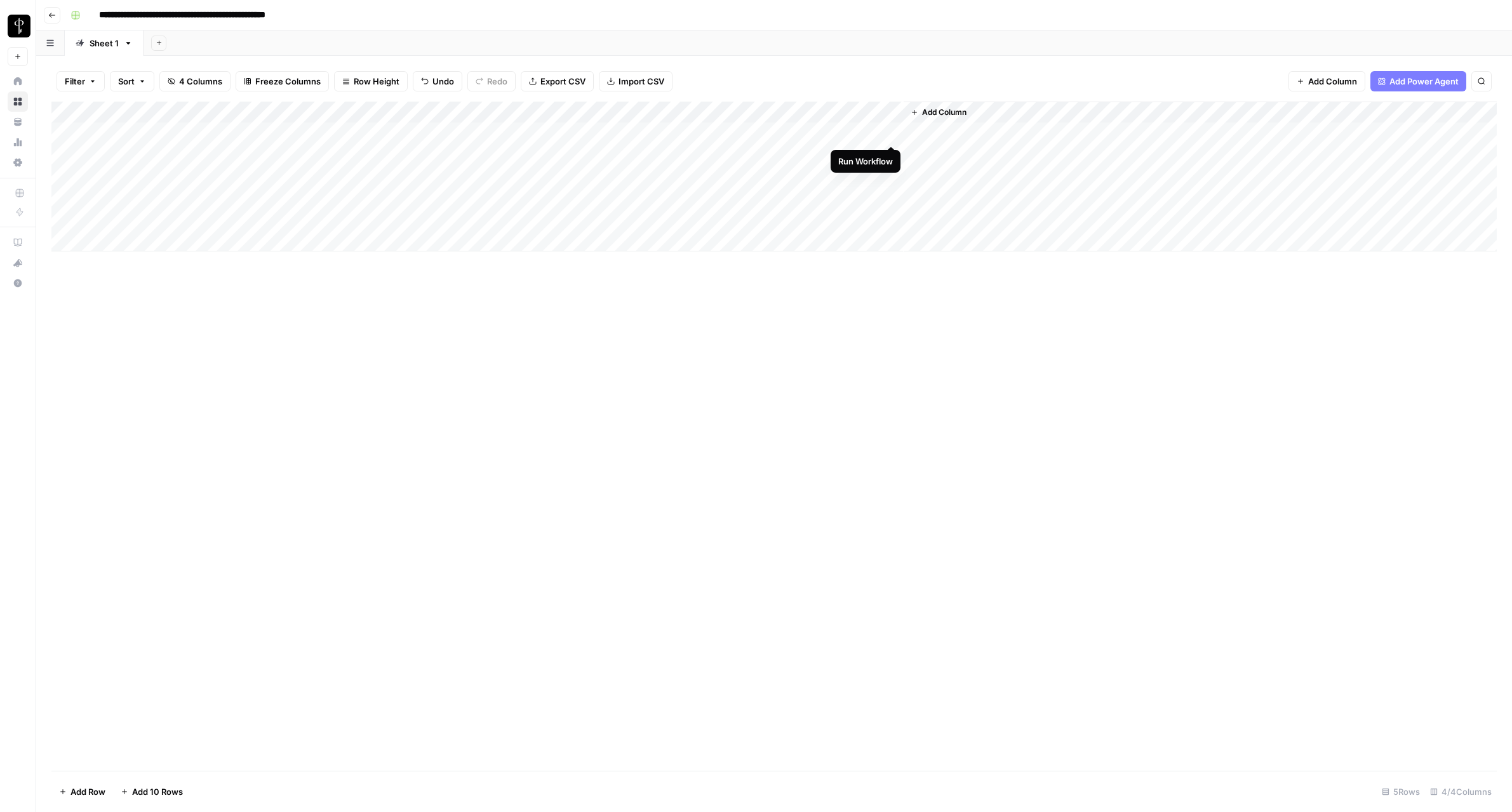
click at [890, 130] on div "Add Column" at bounding box center [773, 176] width 1445 height 149
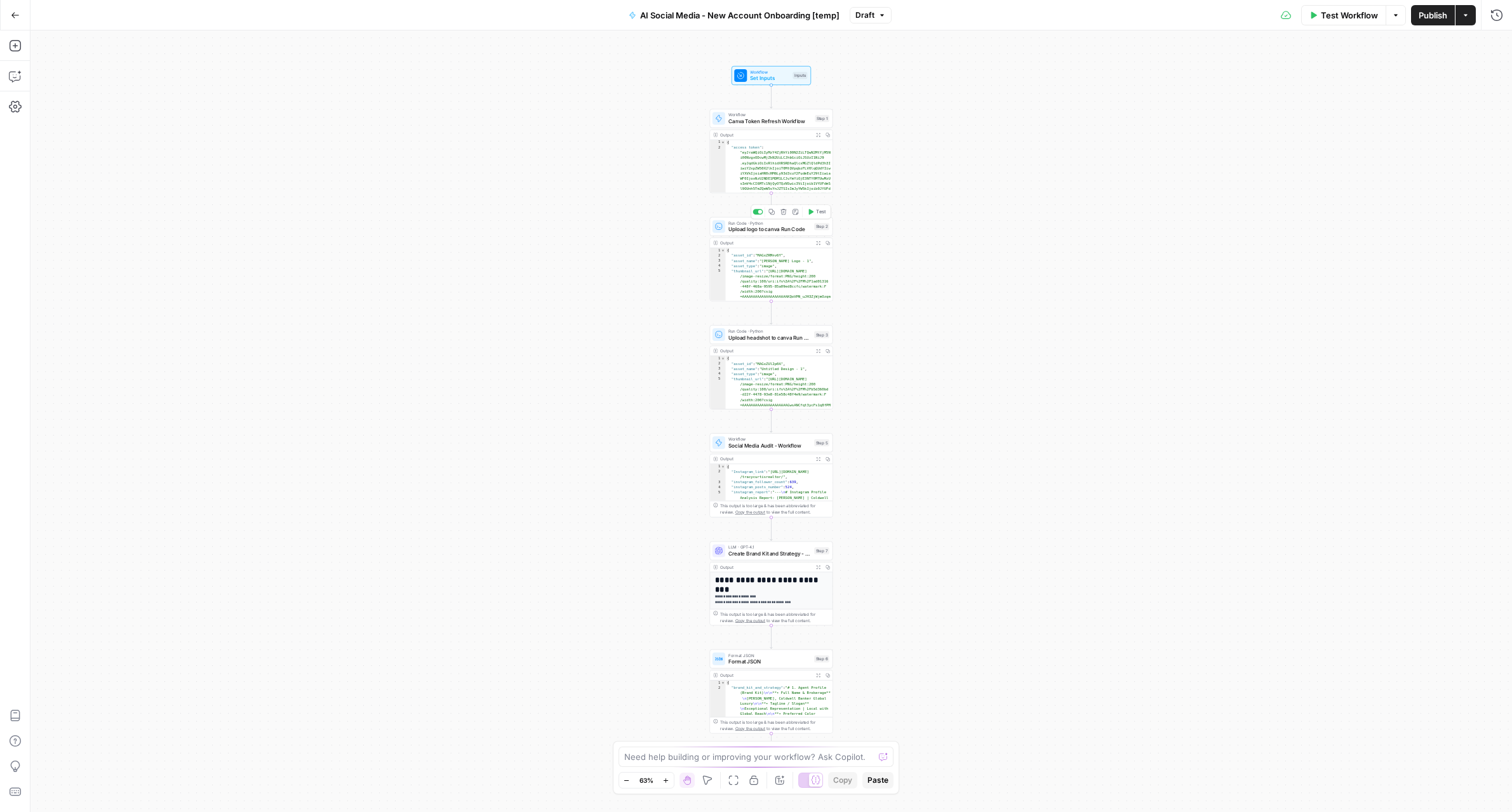
click at [764, 228] on span "Upload logo to canva Run Code" at bounding box center [770, 230] width 83 height 9
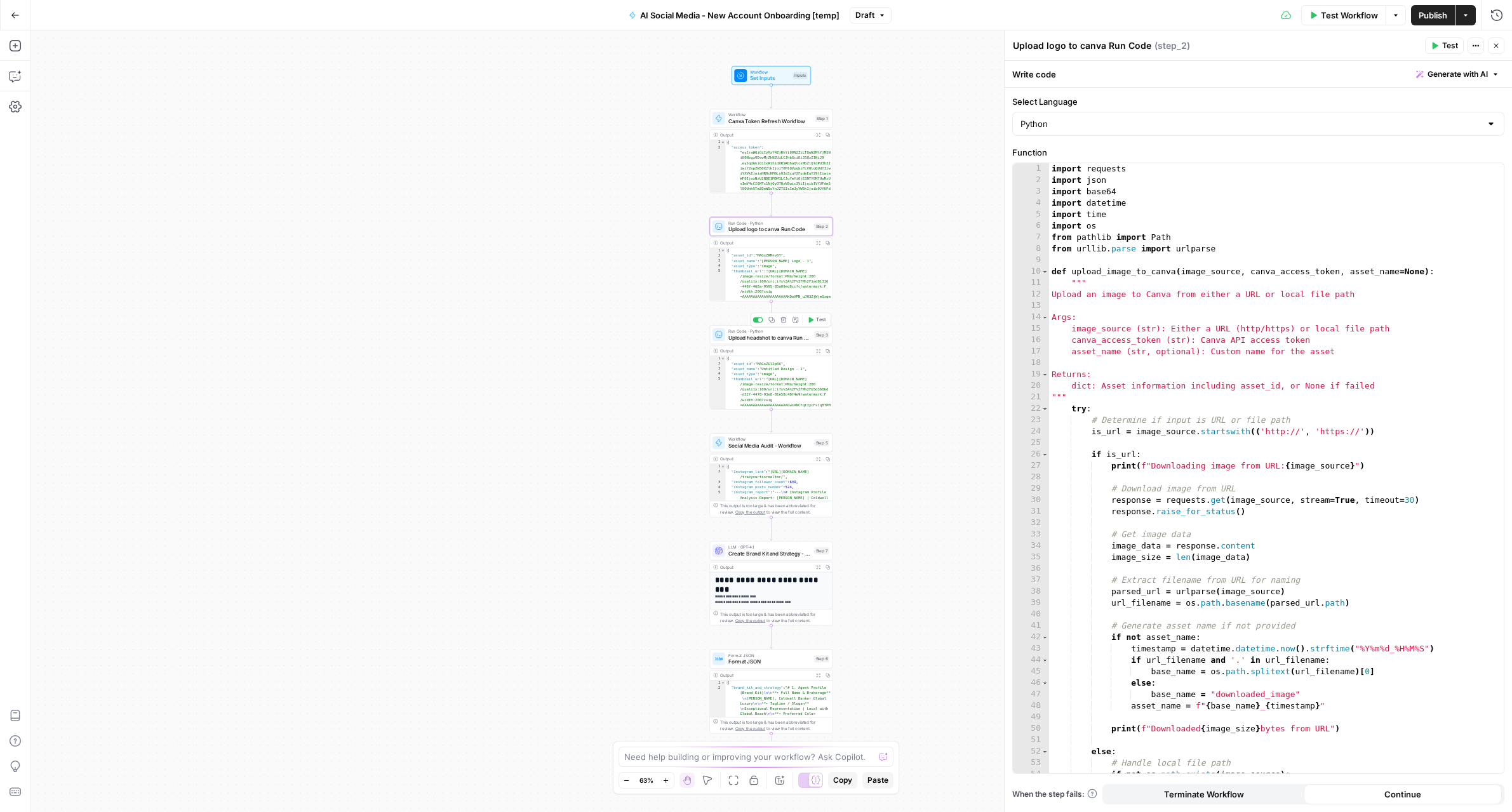
click at [732, 341] on div "Run Code · Python Upload headshot to canva Run Code Step 3 Copy step Delete ste…" at bounding box center [770, 335] width 123 height 19
click at [1396, 798] on span "Continue" at bounding box center [1402, 794] width 37 height 13
click at [1444, 16] on span "Publish" at bounding box center [1433, 14] width 29 height 13
click at [16, 14] on icon "button" at bounding box center [15, 15] width 8 height 6
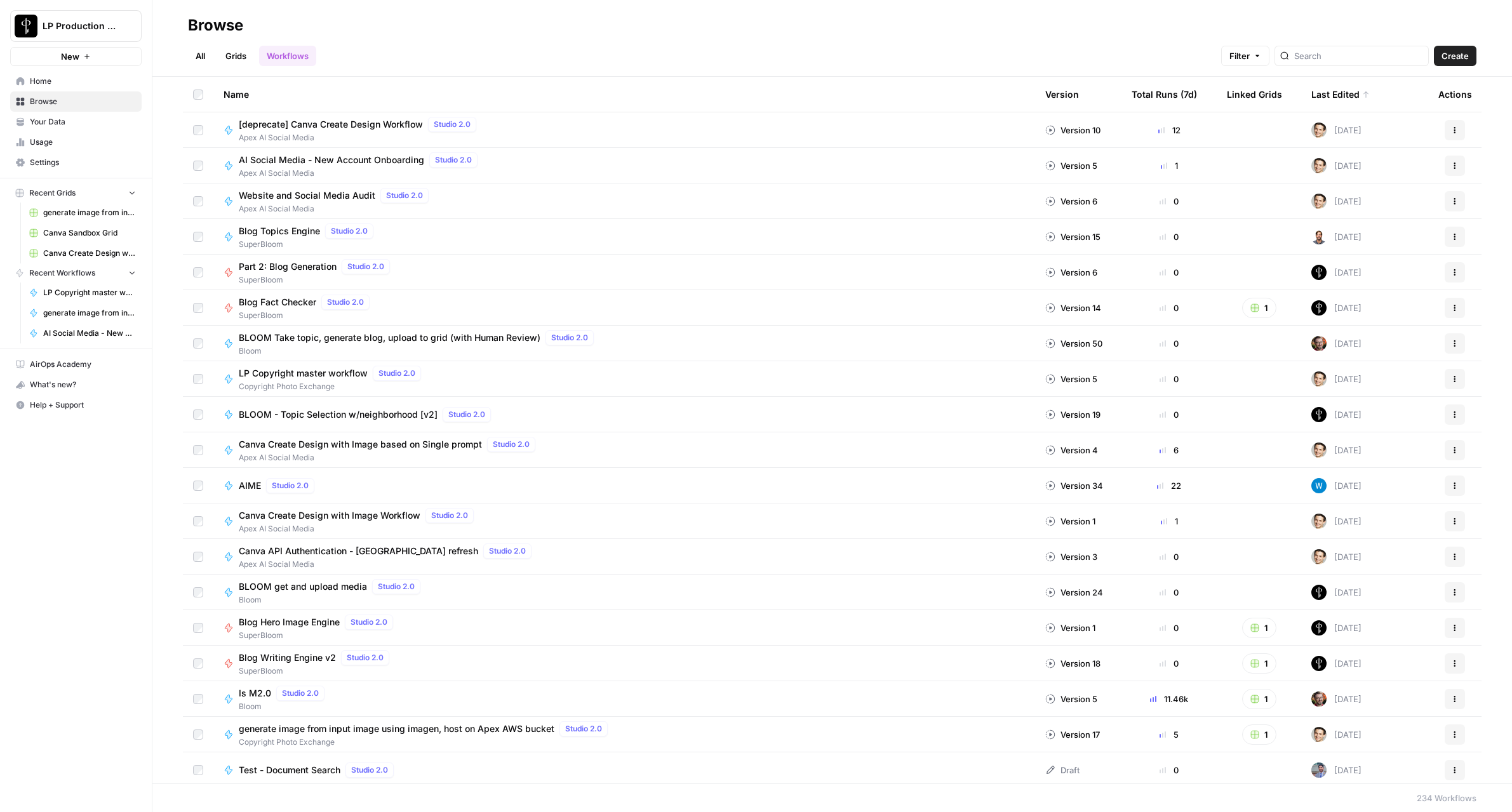
click at [56, 96] on span "Browse" at bounding box center [83, 101] width 106 height 12
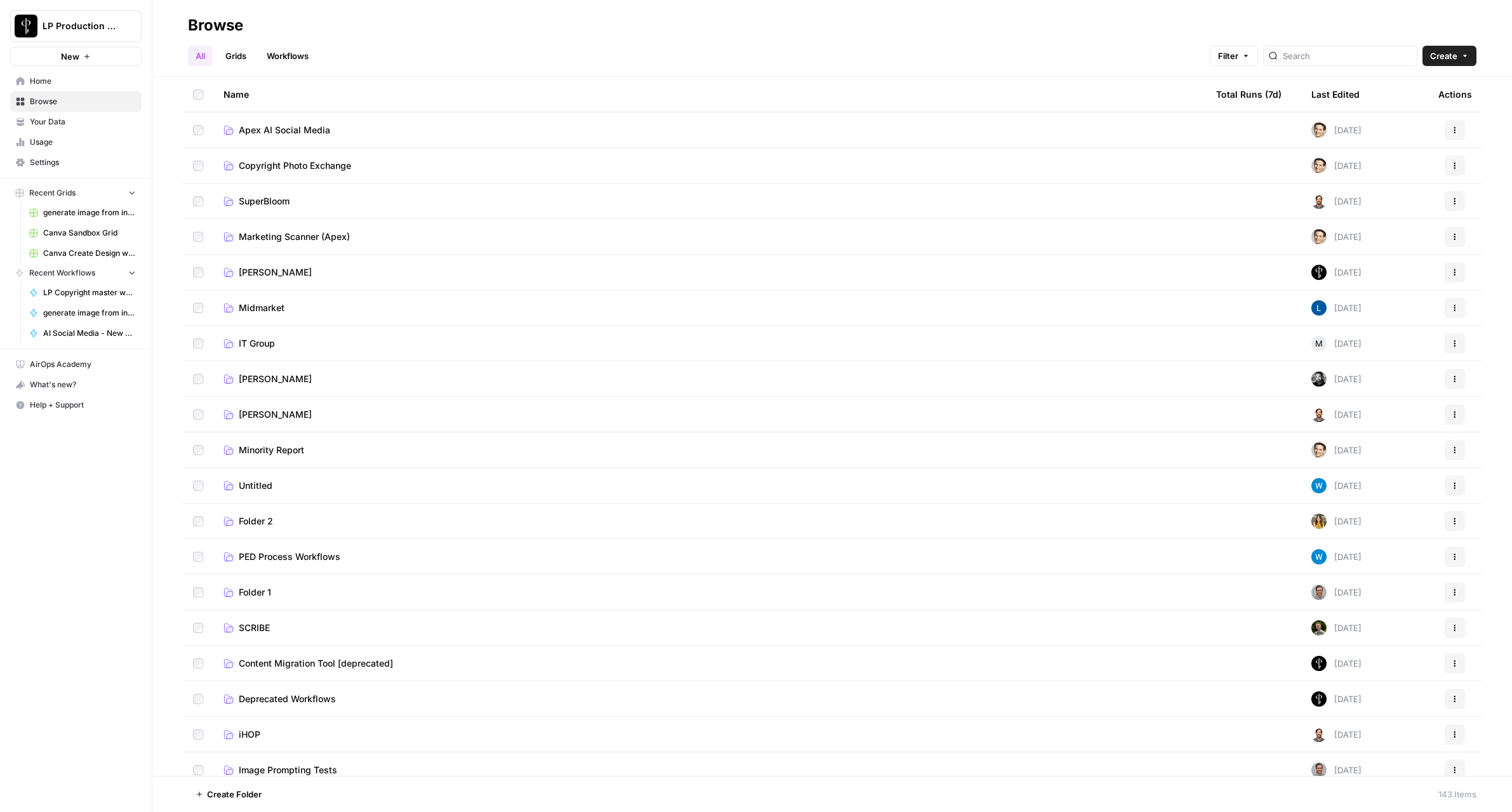
click at [300, 123] on span "Apex AI Social Media" at bounding box center [284, 129] width 92 height 13
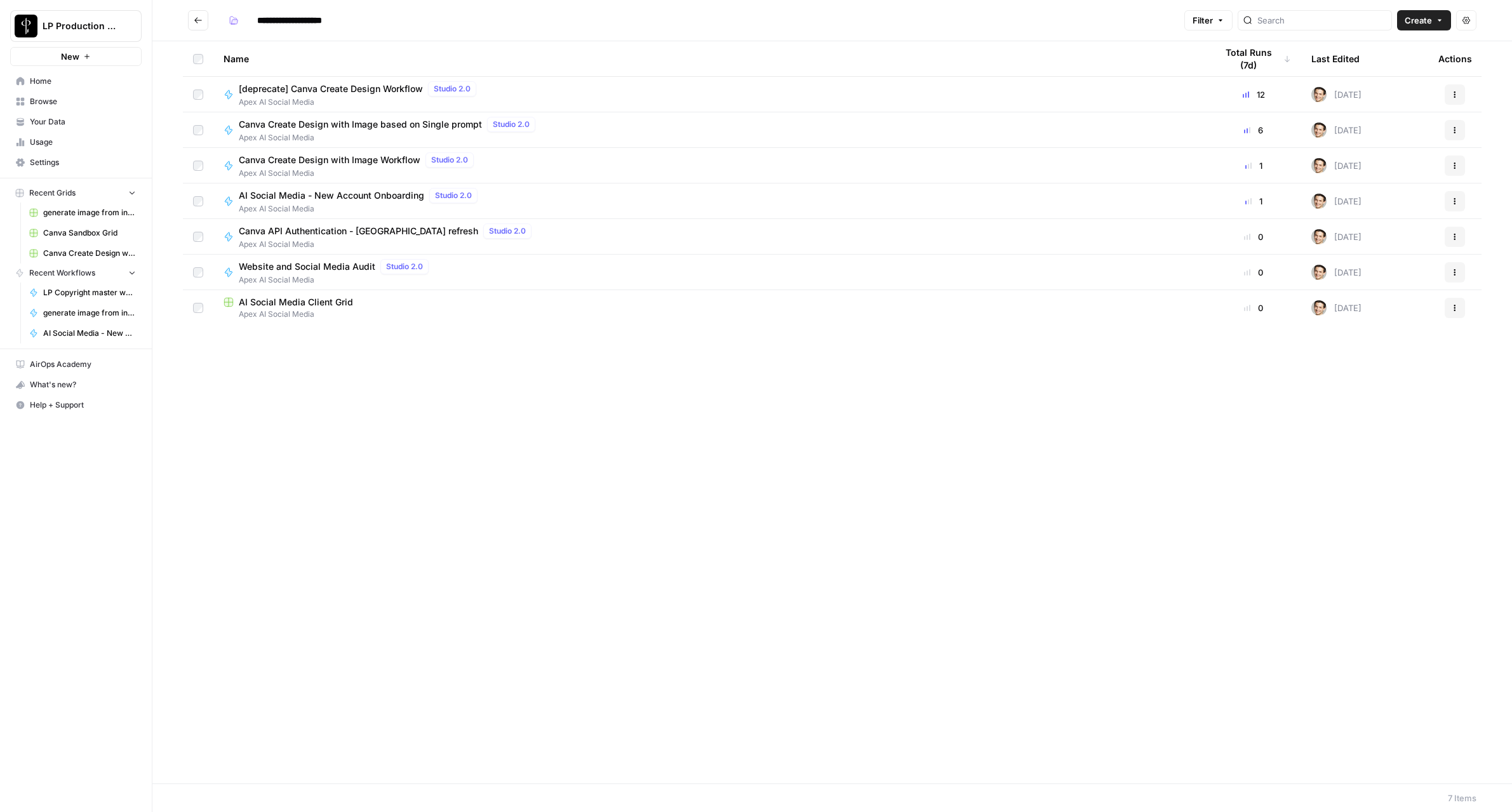
click at [300, 123] on span "Canva Create Design with Image based on Single prompt" at bounding box center [361, 123] width 243 height 13
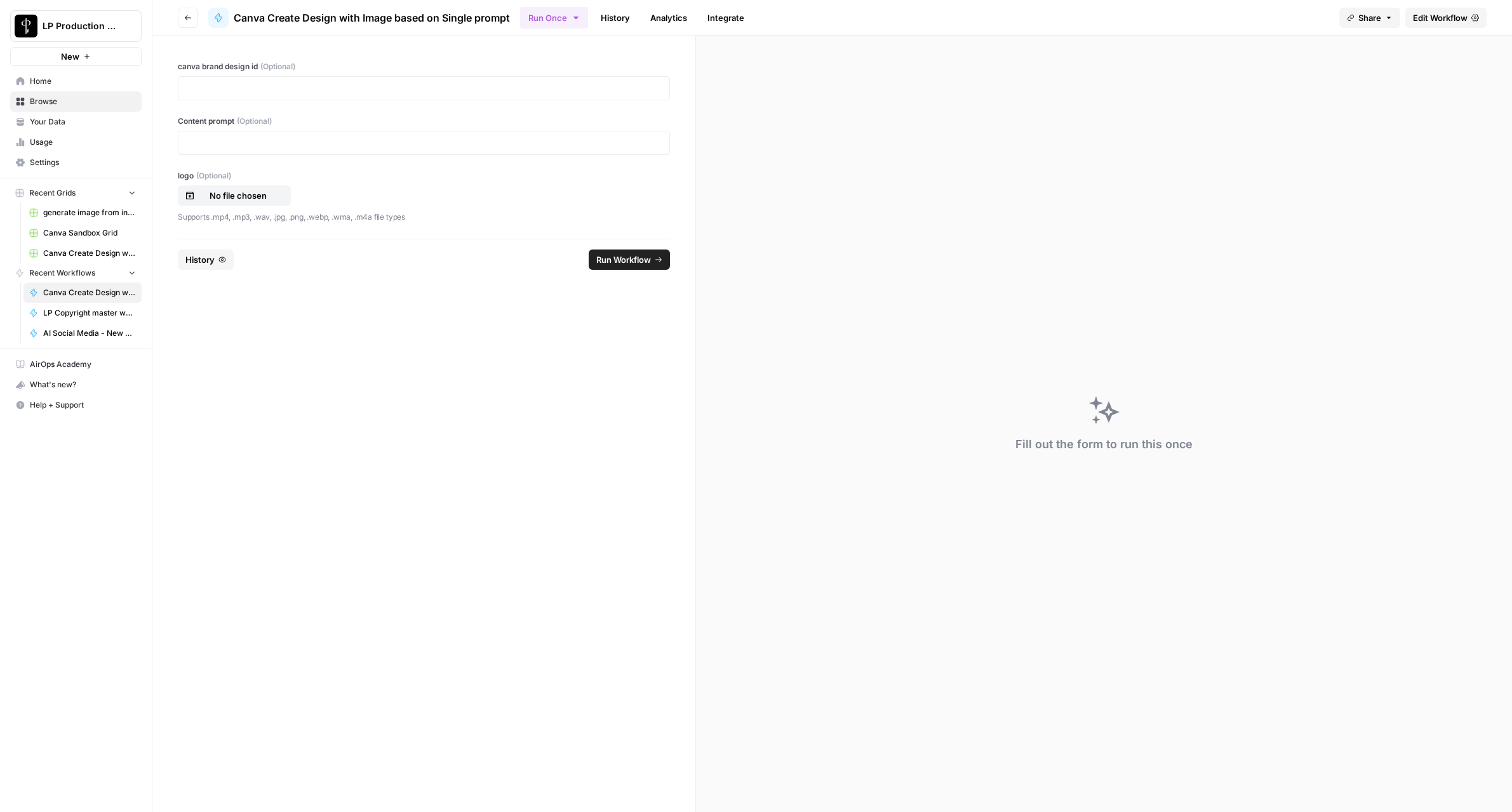
click at [189, 22] on button "Go back" at bounding box center [187, 17] width 20 height 20
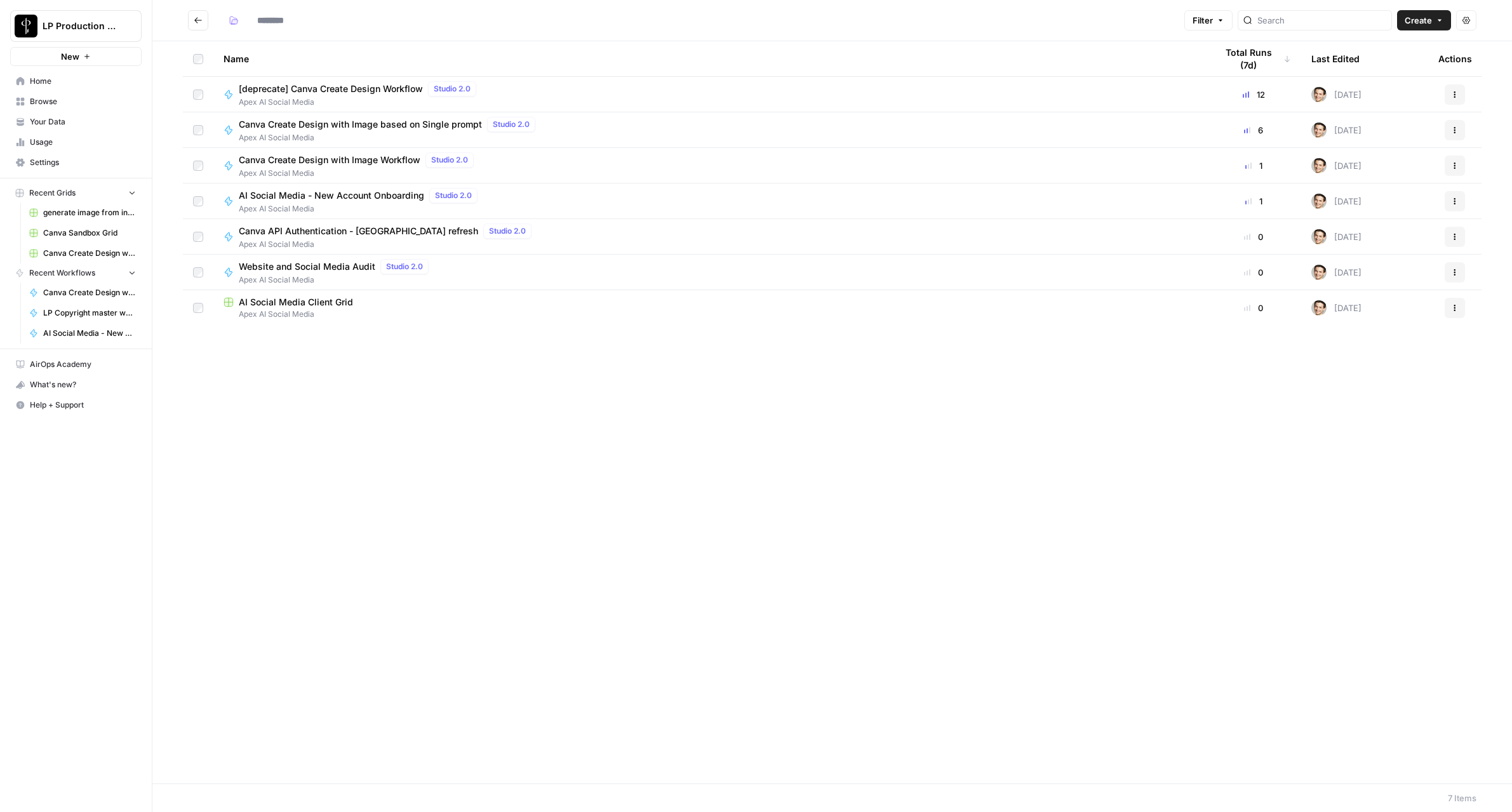
type input "**********"
click at [1451, 129] on icon "button" at bounding box center [1454, 130] width 8 height 8
click at [1395, 243] on span "Duplicate" at bounding box center [1397, 241] width 101 height 13
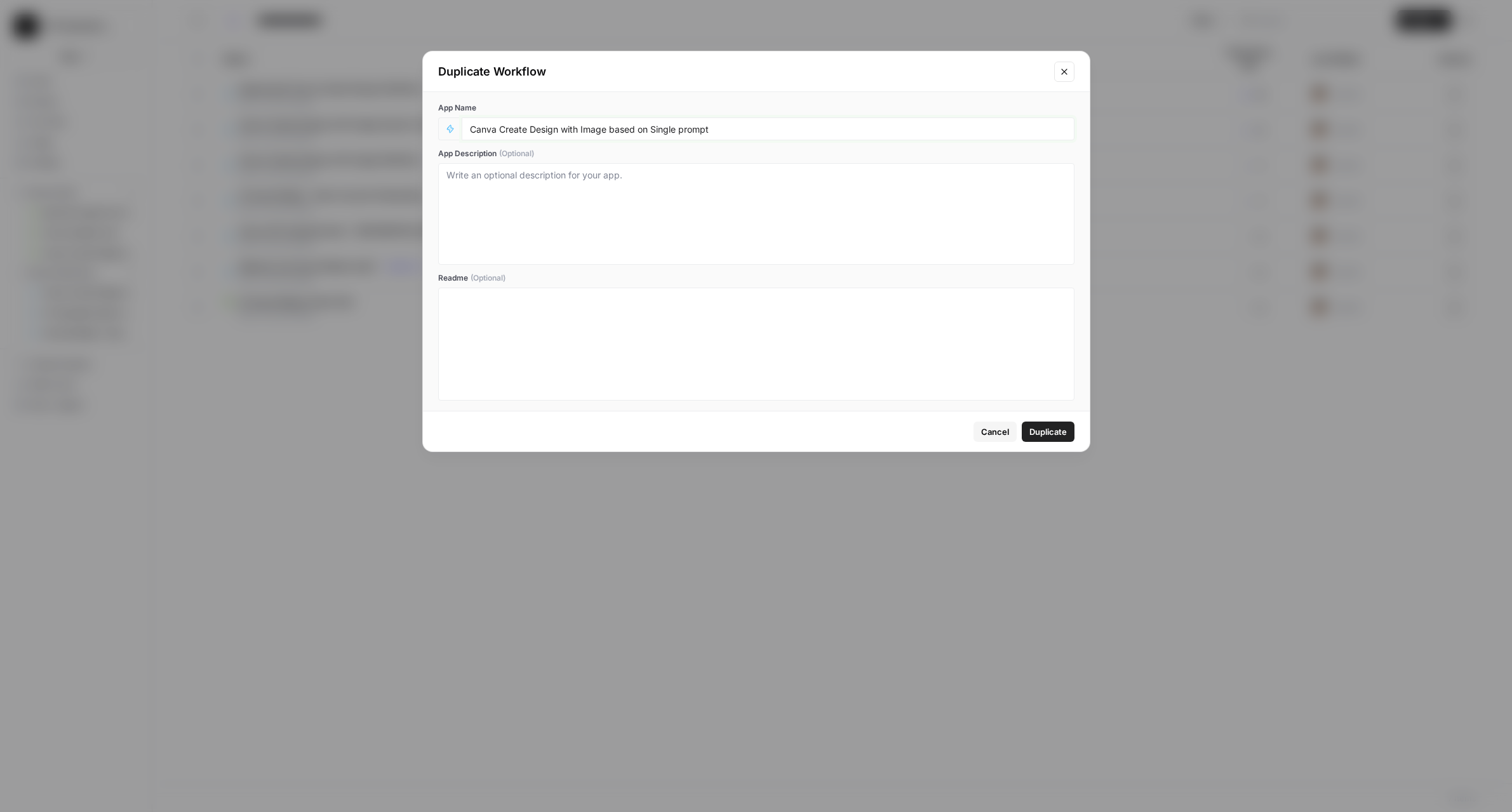
click at [473, 128] on input "Canva Create Design with Image based on Single prompt" at bounding box center [768, 129] width 596 height 12
click at [467, 127] on div "Canva Create Design with Image based on Single prompt" at bounding box center [768, 129] width 612 height 23
click at [471, 130] on input "Canva Create Design with Image based on Single prompt" at bounding box center [768, 129] width 596 height 12
type input "Canva Create Design with Image based on Single prompt PERSONALIZED"
click at [1045, 428] on span "Duplicate" at bounding box center [1047, 431] width 38 height 13
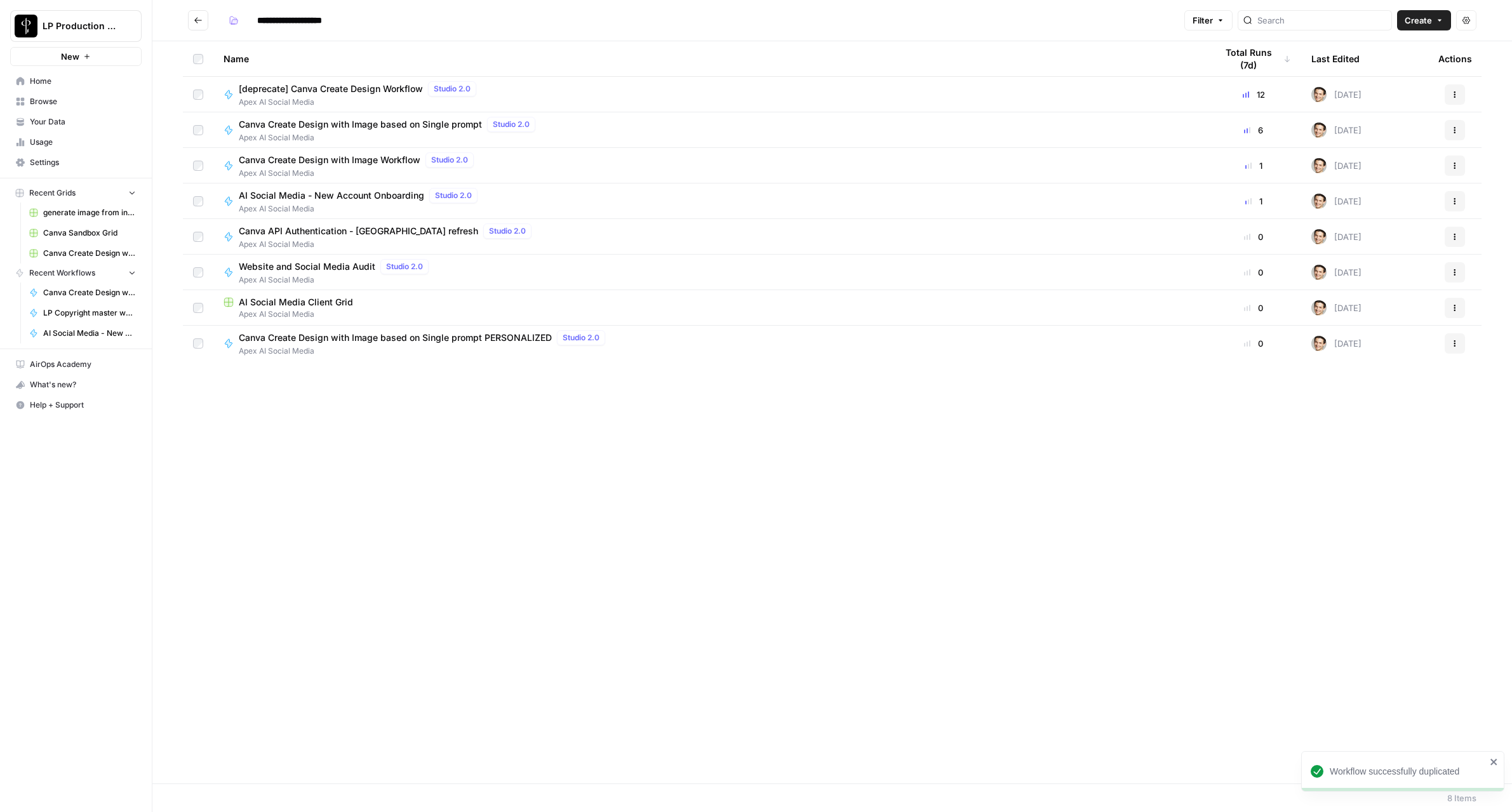
click at [449, 345] on div "Canva Create Design with Image based on Single prompt PERSONALIZED Studio 2.0" at bounding box center [424, 338] width 371 height 15
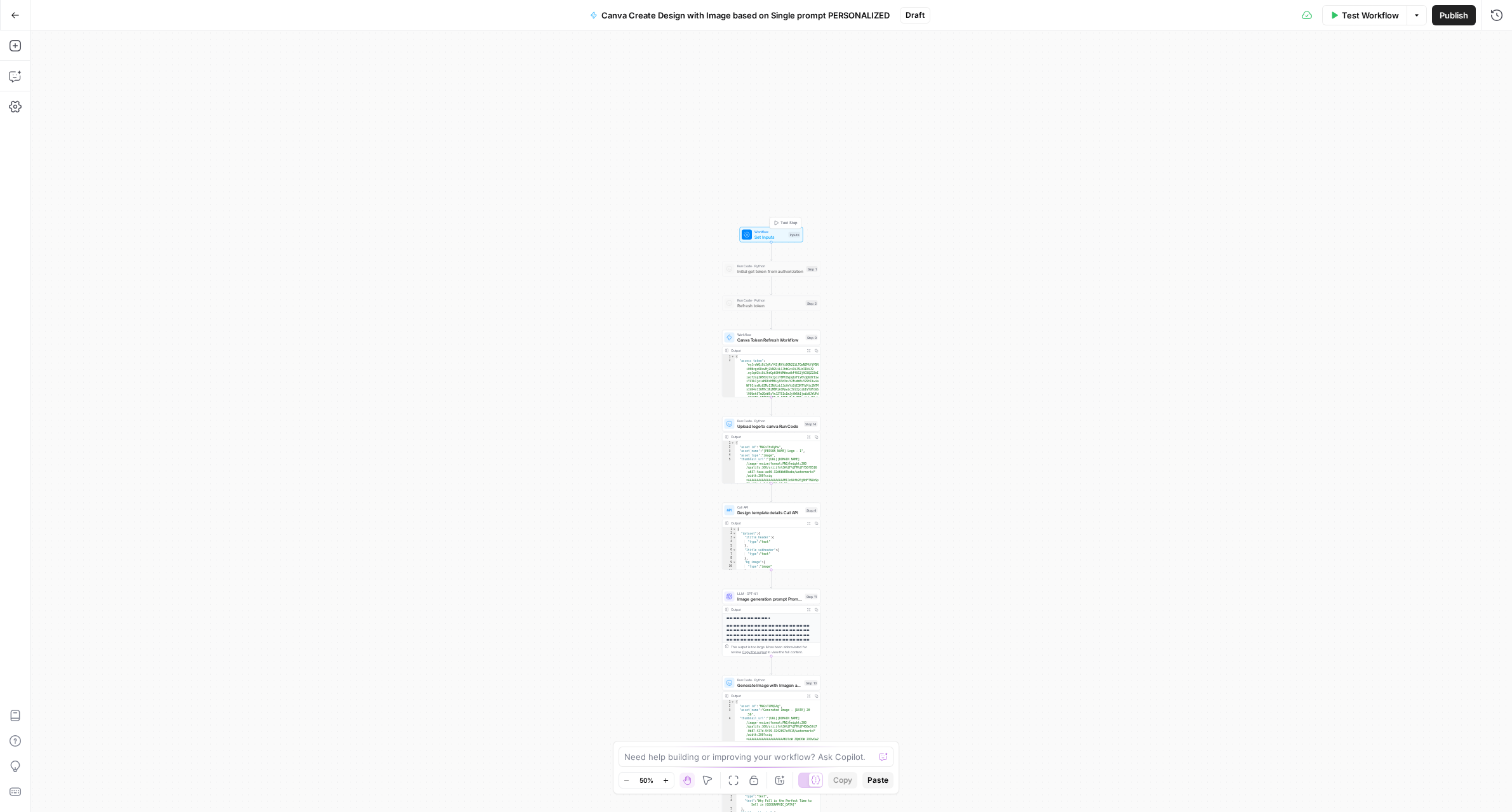
click at [766, 235] on span "Set Inputs" at bounding box center [770, 236] width 32 height 7
click at [1360, 239] on button "Add Field" at bounding box center [1247, 243] width 466 height 20
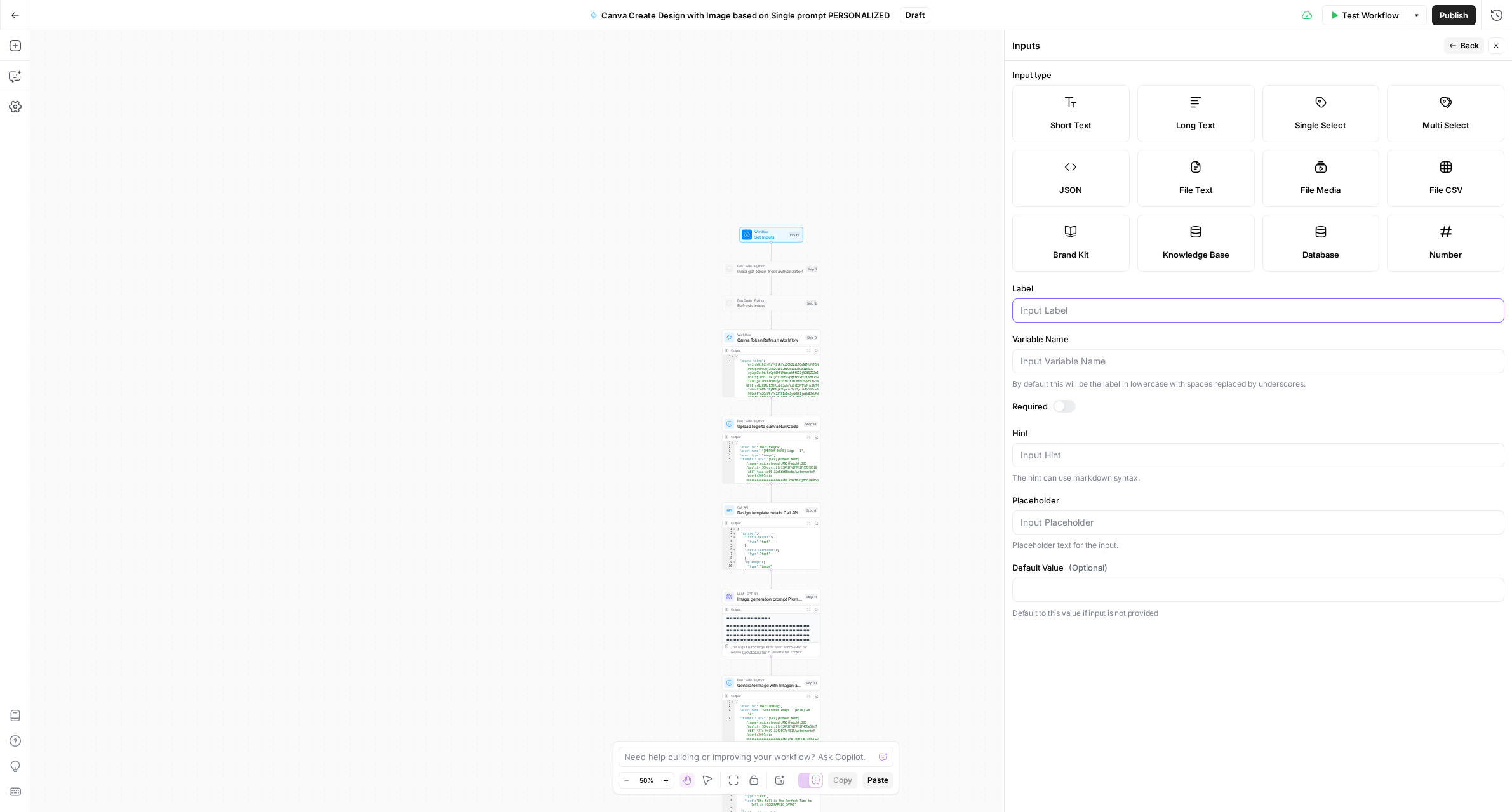
click at [1149, 314] on input "Label" at bounding box center [1257, 310] width 475 height 13
type input "client name"
click at [1451, 51] on button "Back" at bounding box center [1463, 45] width 40 height 16
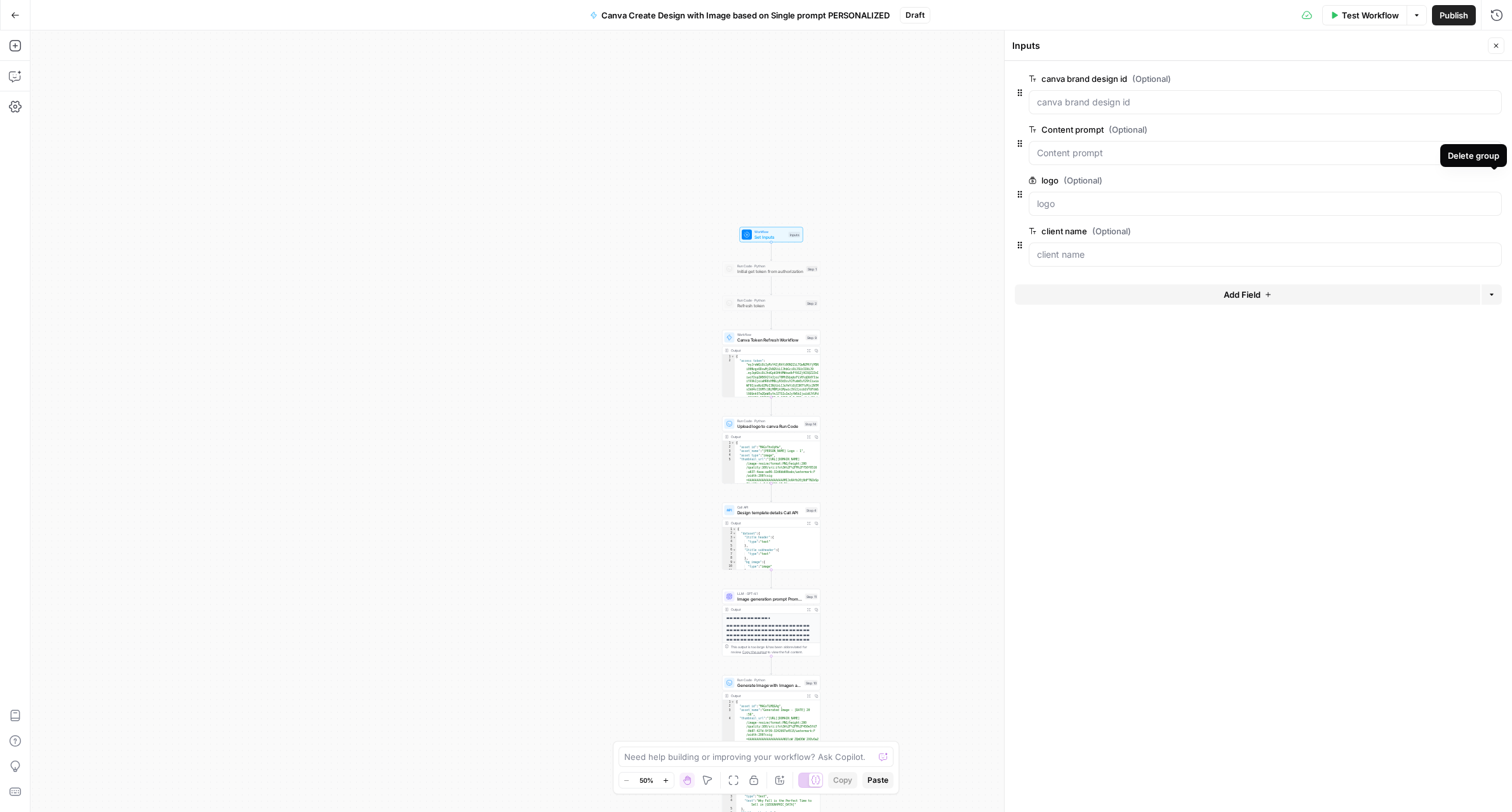
click at [1493, 179] on icon "button" at bounding box center [1494, 180] width 7 height 7
click at [1494, 48] on icon "button" at bounding box center [1496, 45] width 8 height 8
click at [770, 235] on span "Set Inputs" at bounding box center [770, 236] width 32 height 7
click at [1500, 47] on button "Close" at bounding box center [1496, 45] width 16 height 16
click at [763, 230] on span "Workflow" at bounding box center [770, 231] width 32 height 5
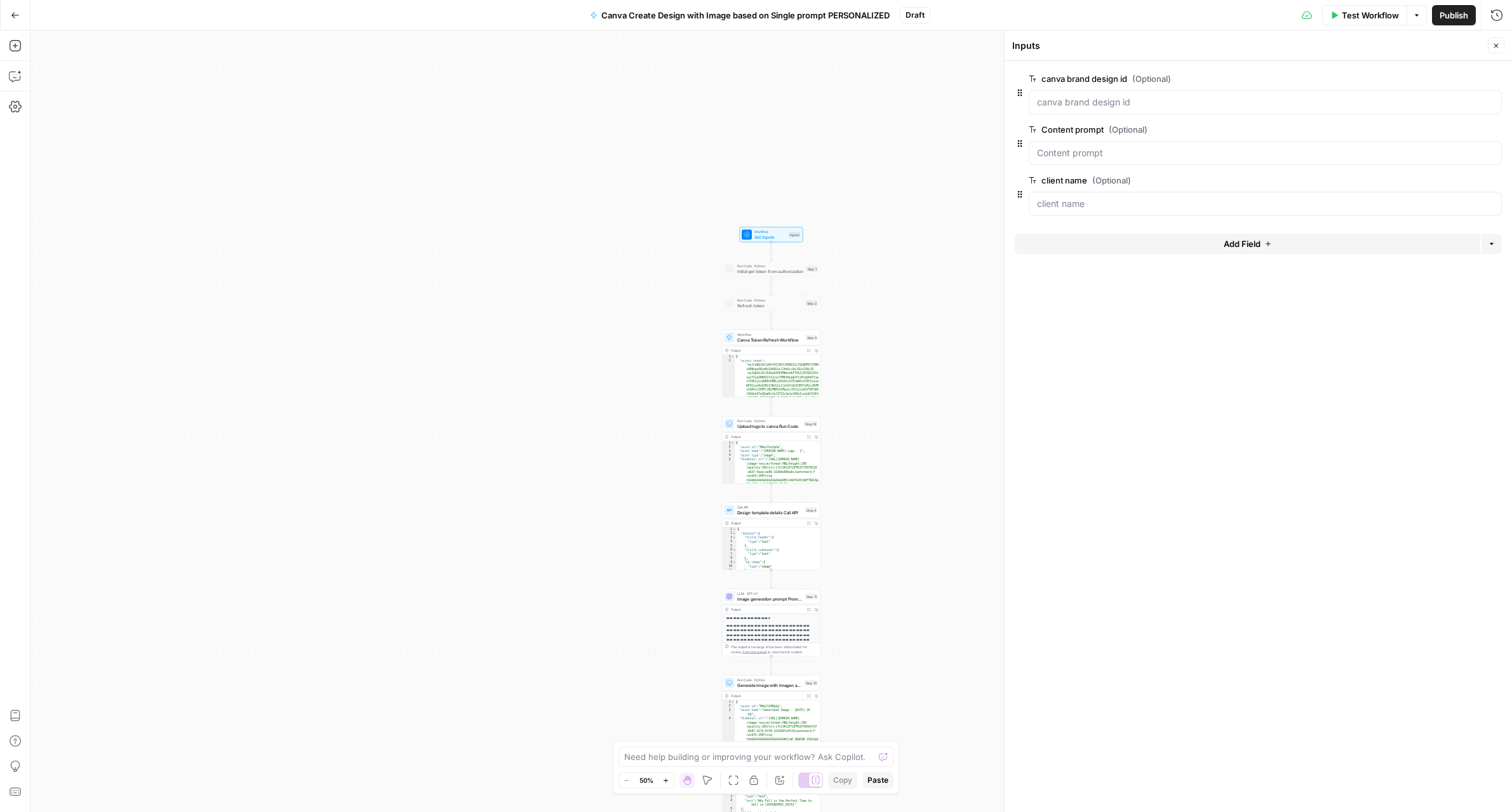
click at [1496, 48] on icon "button" at bounding box center [1496, 45] width 8 height 8
click at [789, 222] on span "Test Step" at bounding box center [789, 223] width 17 height 6
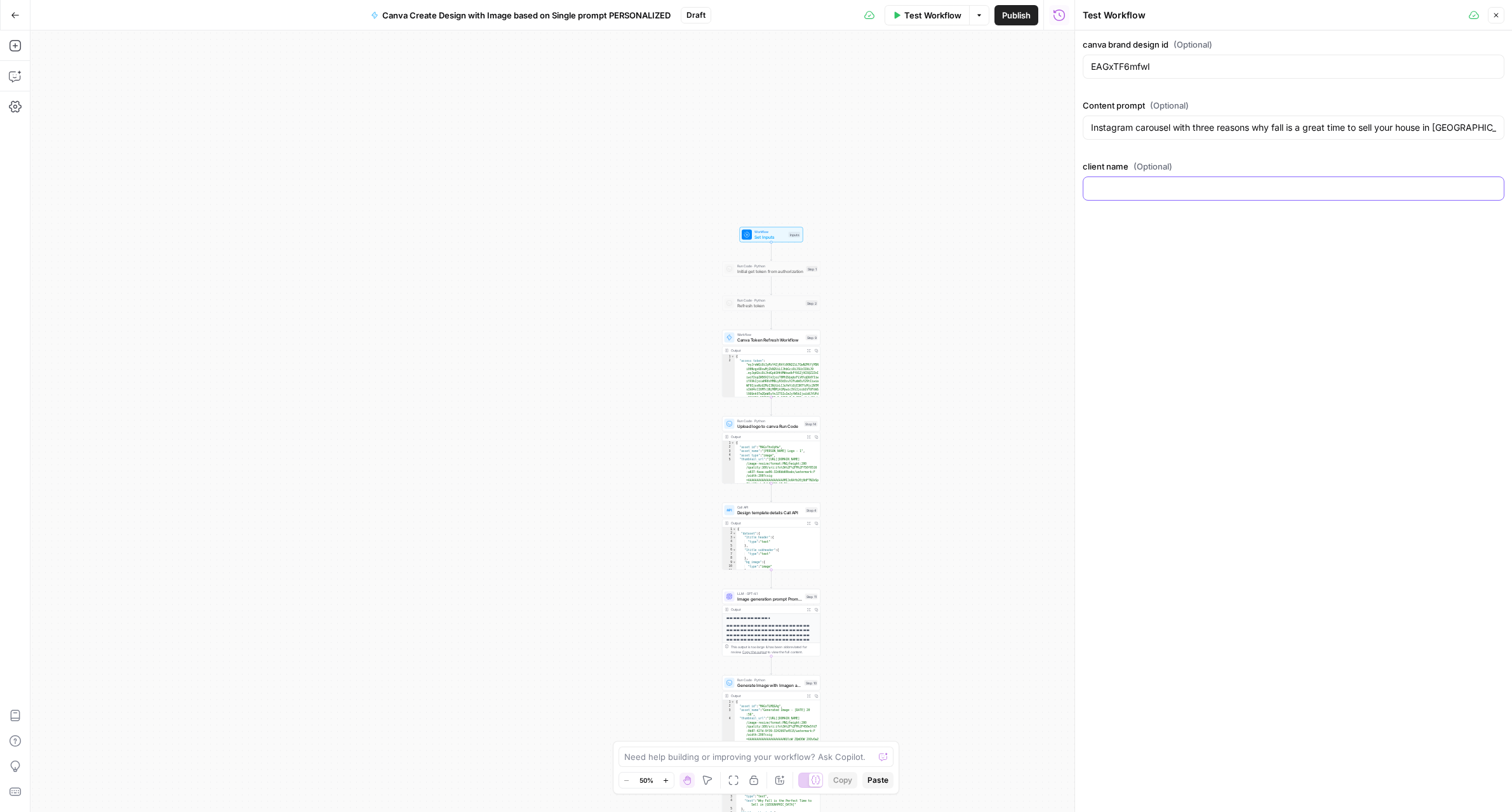
click at [1227, 189] on input "client name (Optional)" at bounding box center [1293, 188] width 405 height 13
paste input "[PERSON_NAME]"
type input "[PERSON_NAME]"
click at [1498, 11] on button "Close" at bounding box center [1496, 14] width 16 height 16
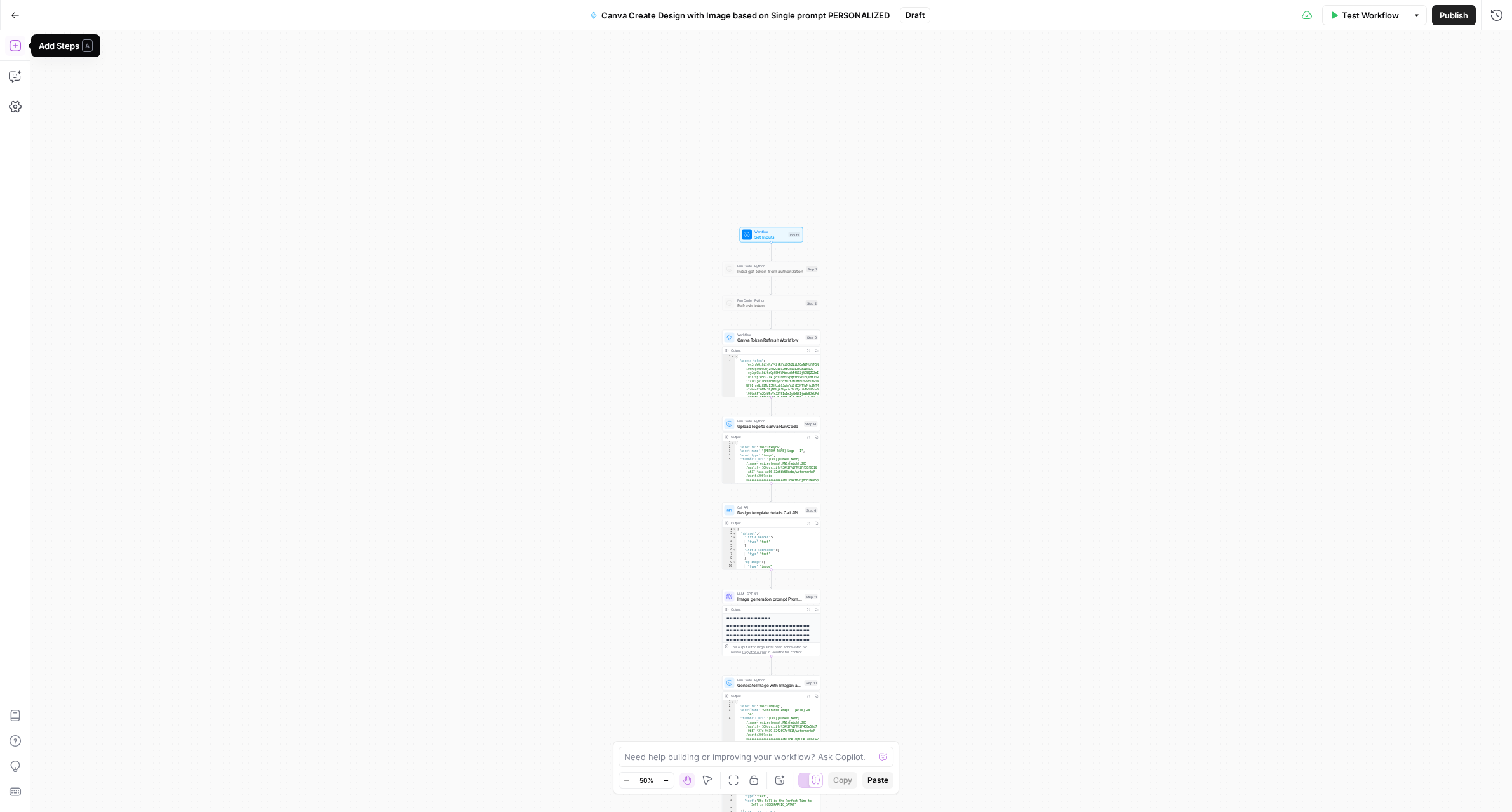
click at [19, 47] on icon "button" at bounding box center [14, 45] width 13 height 13
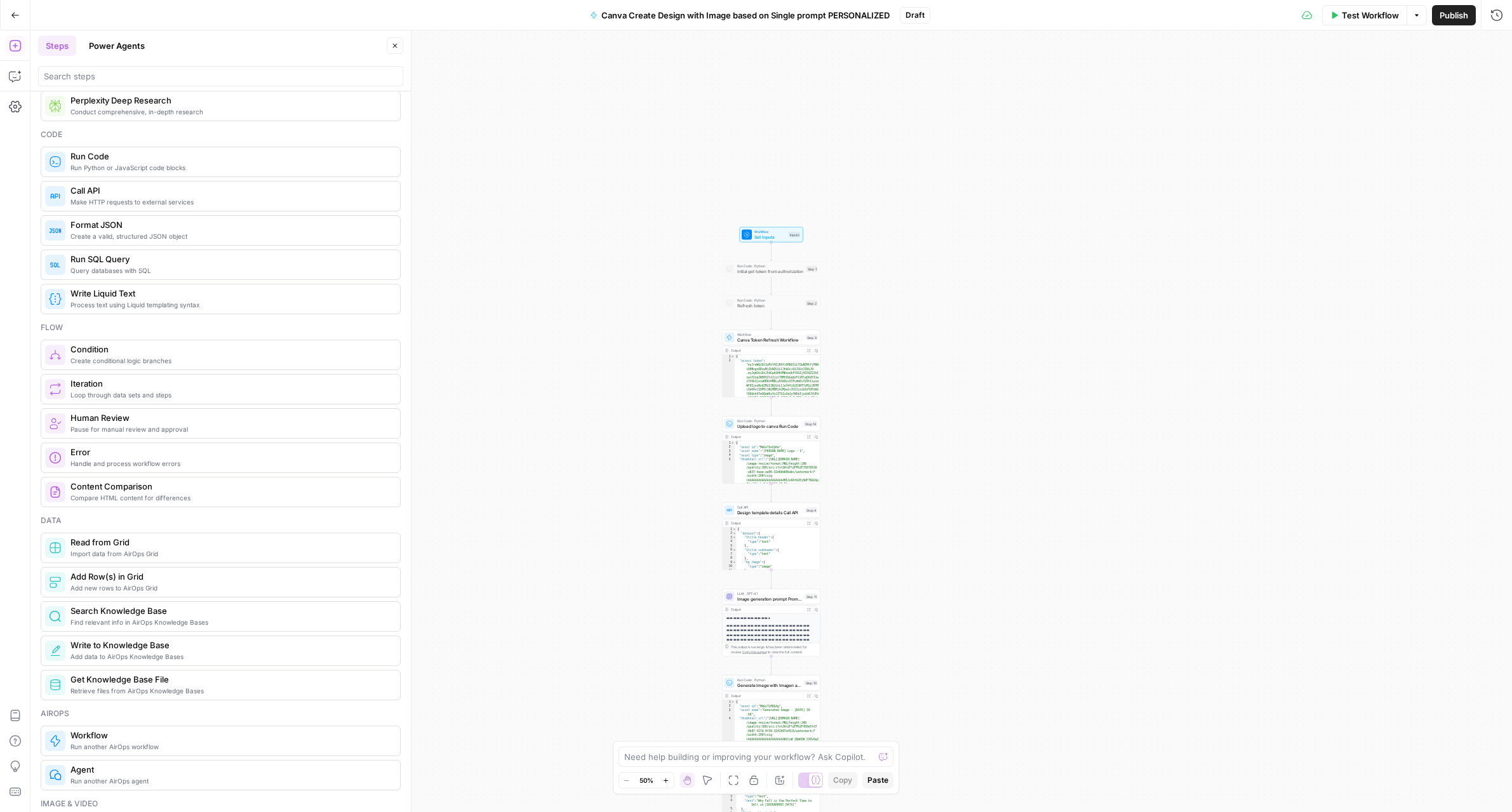
scroll to position [225, 0]
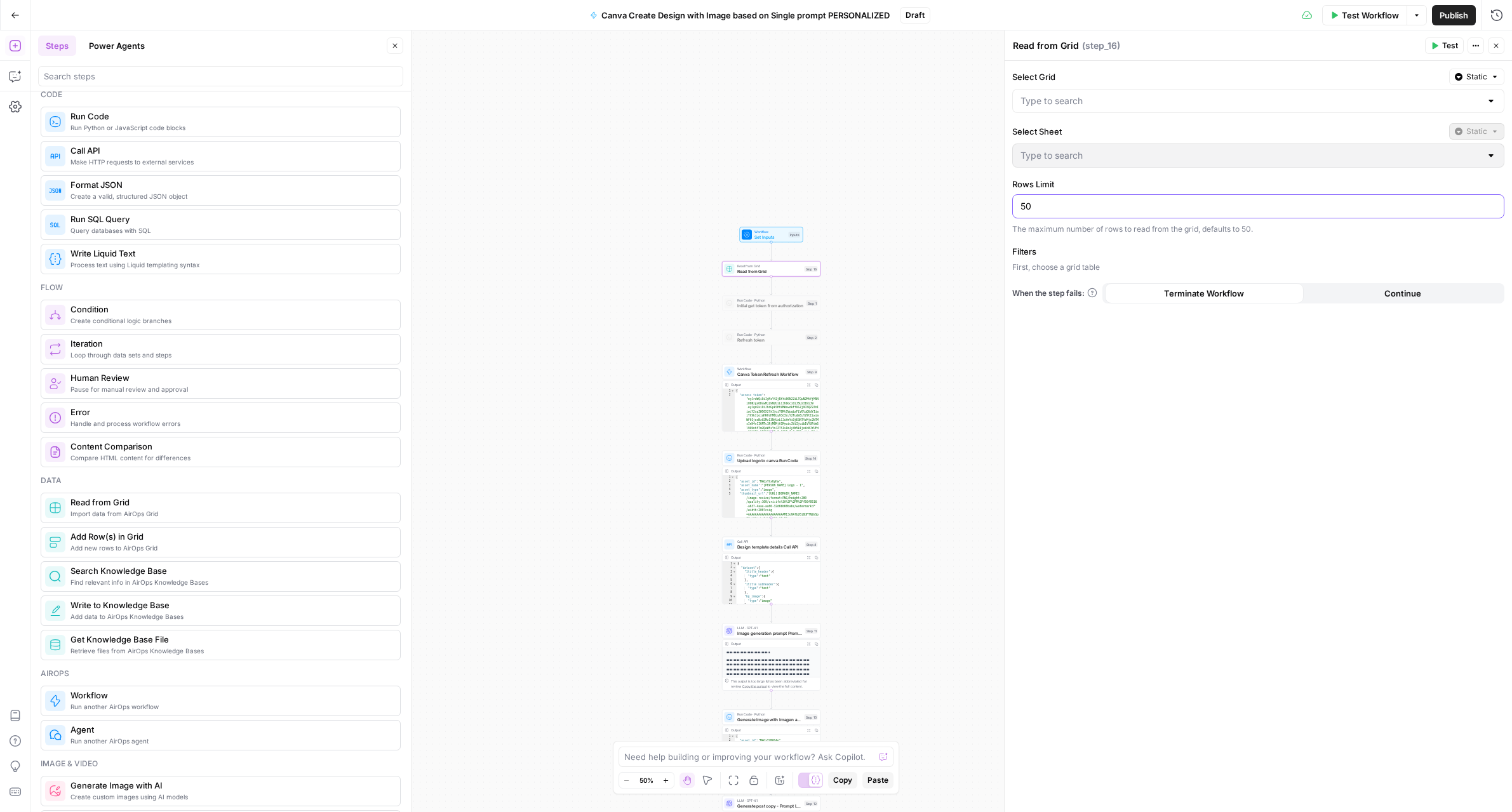
click at [1084, 204] on input "50" at bounding box center [1257, 205] width 475 height 13
drag, startPoint x: 1084, startPoint y: 204, endPoint x: 1019, endPoint y: 202, distance: 65.0
click at [1019, 202] on div "50" at bounding box center [1258, 205] width 492 height 24
click at [1061, 243] on div "Select Grid Static Select Sheet Static Rows Limit 2000 Too big: expected number…" at bounding box center [1258, 436] width 507 height 751
drag, startPoint x: 1065, startPoint y: 207, endPoint x: 985, endPoint y: 200, distance: 80.3
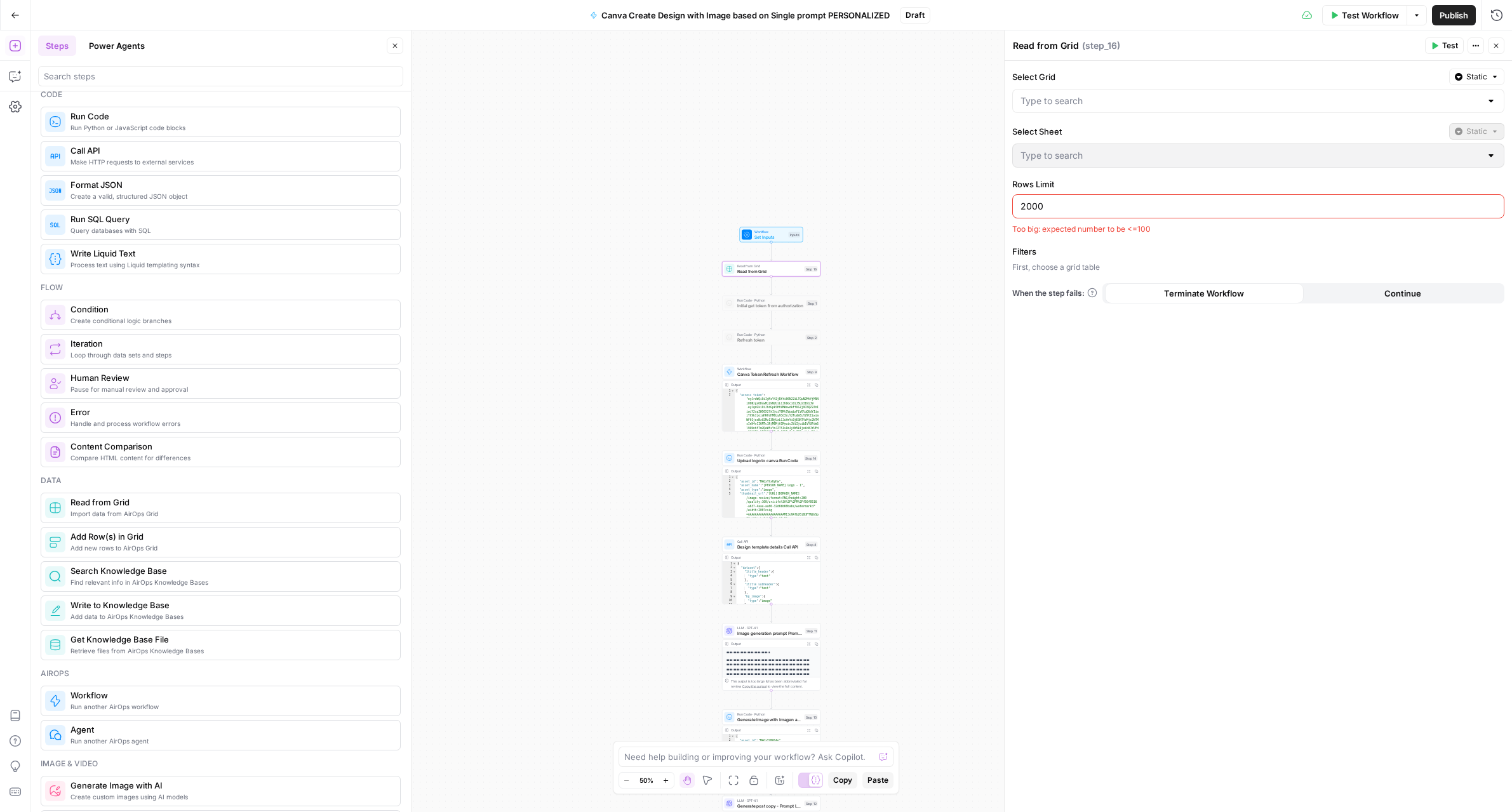
click at [985, 200] on body "LP Production Workloads New Home Browse Your Data Usage Settings Recent Grids g…" at bounding box center [756, 406] width 1512 height 812
type input "2"
type input "100"
click at [1063, 265] on p "First, choose a grid table" at bounding box center [1258, 267] width 492 height 12
click at [1060, 110] on div at bounding box center [1258, 100] width 492 height 24
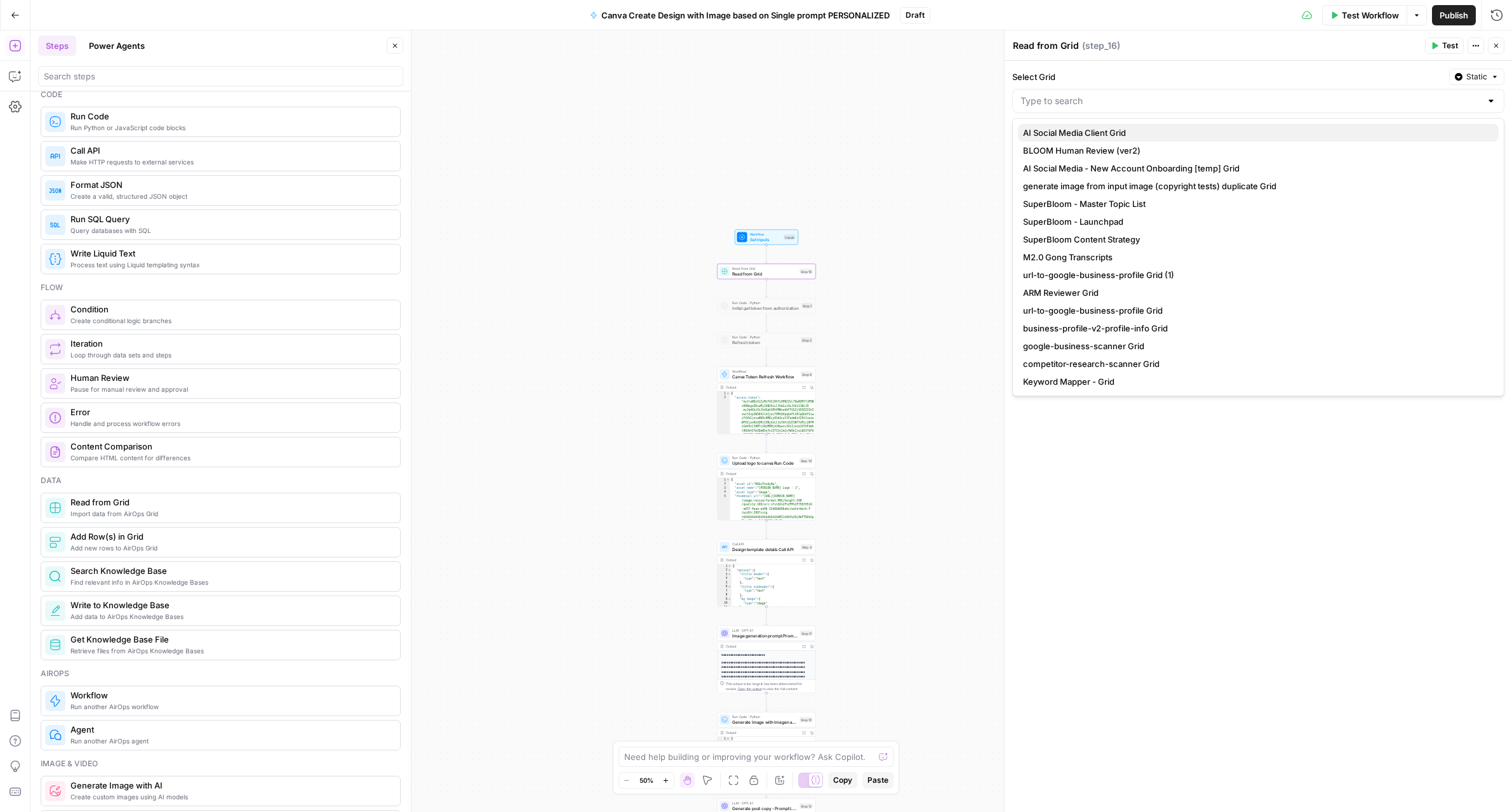
click at [1065, 127] on span "AI Social Media Client Grid" at bounding box center [1256, 132] width 466 height 13
type input "AI Social Media Client Grid"
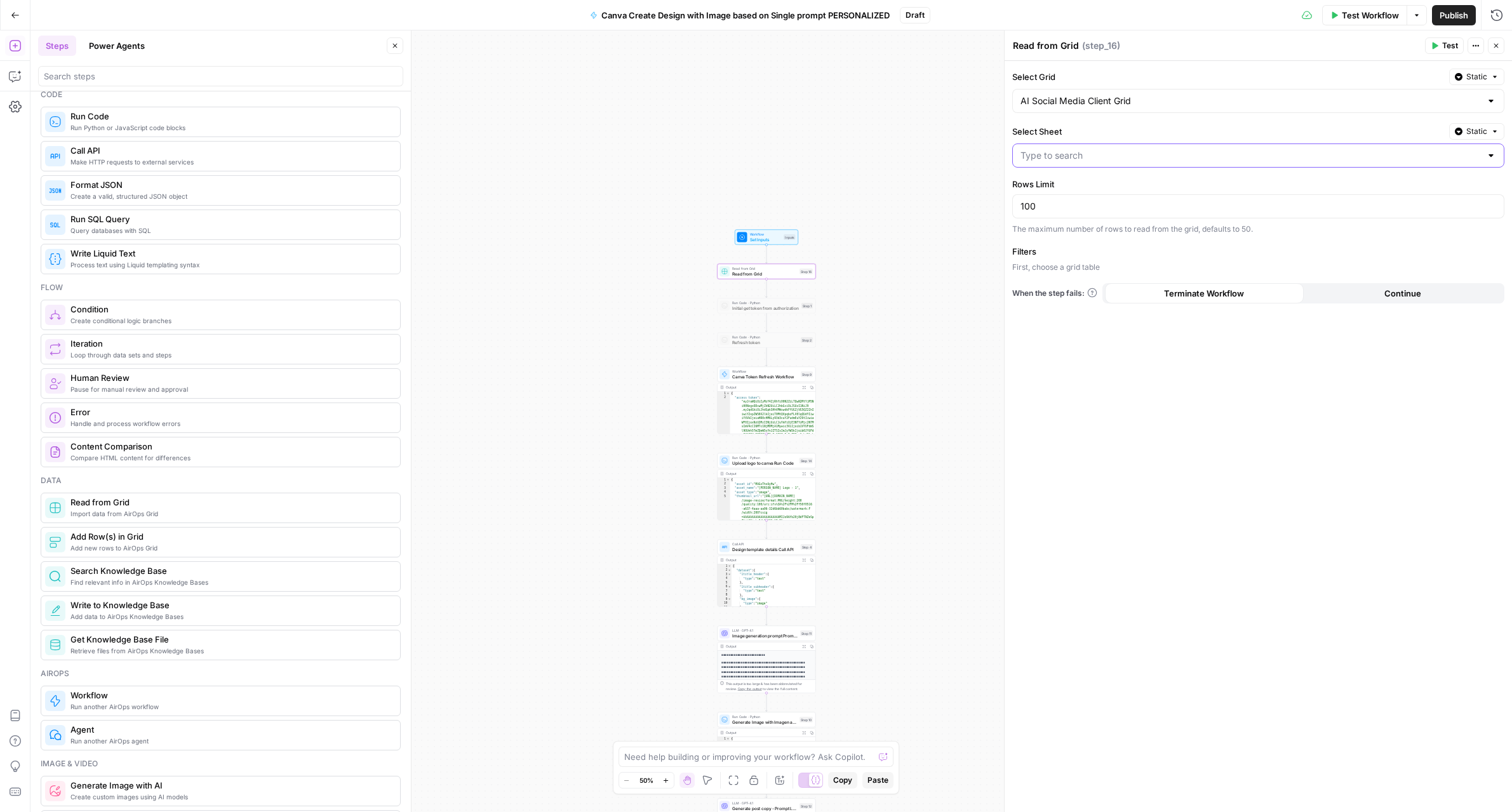
click at [1068, 161] on input "Select Sheet" at bounding box center [1250, 155] width 460 height 13
click at [1067, 189] on span "GRID - Sheet1.csv" at bounding box center [1256, 187] width 466 height 13
type input "GRID - Sheet1.csv"
click at [1237, 269] on icon "button" at bounding box center [1239, 270] width 8 height 8
click at [1158, 274] on div at bounding box center [1090, 273] width 154 height 24
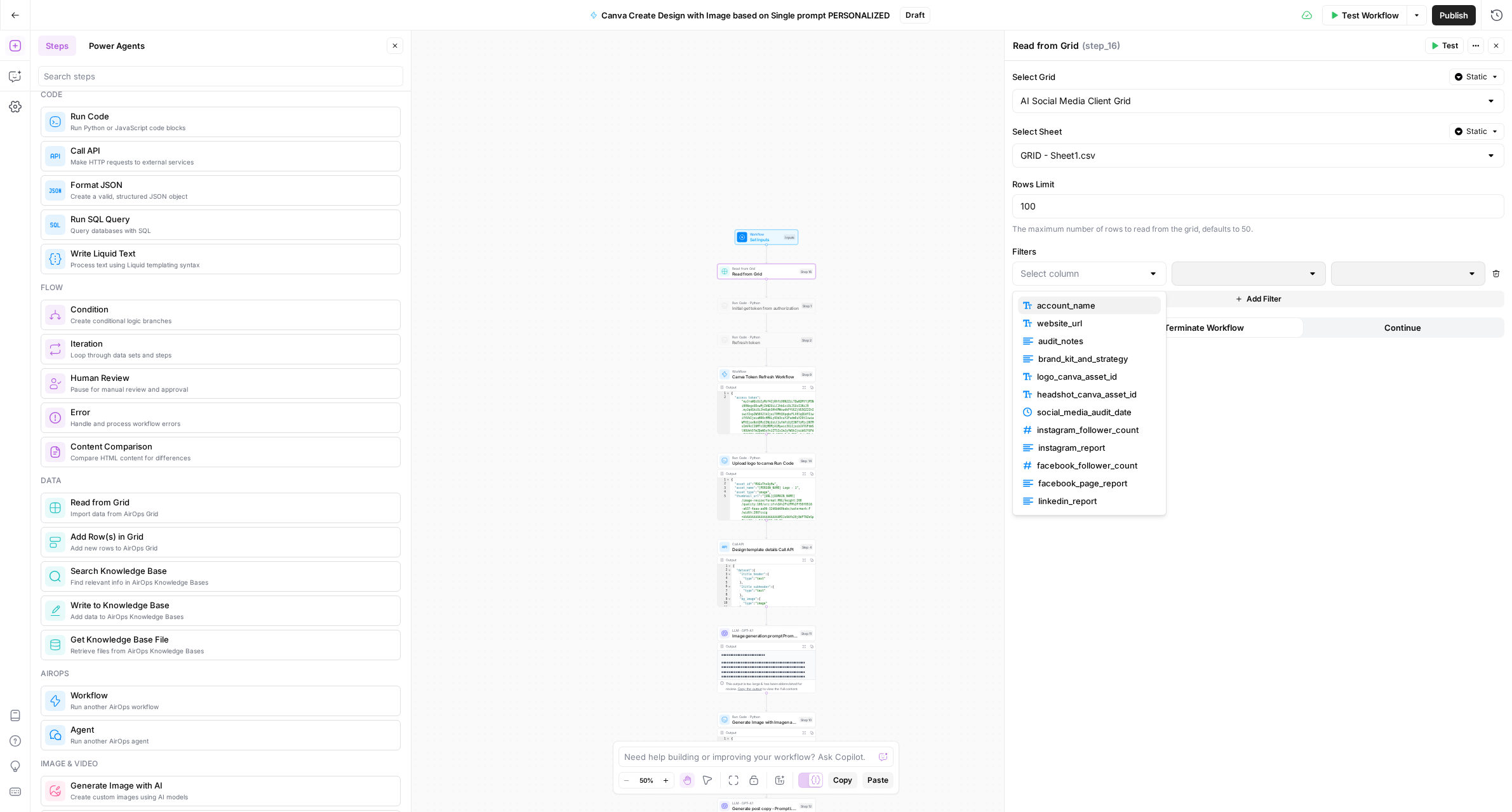
click at [1131, 299] on span "account_name" at bounding box center [1094, 305] width 114 height 13
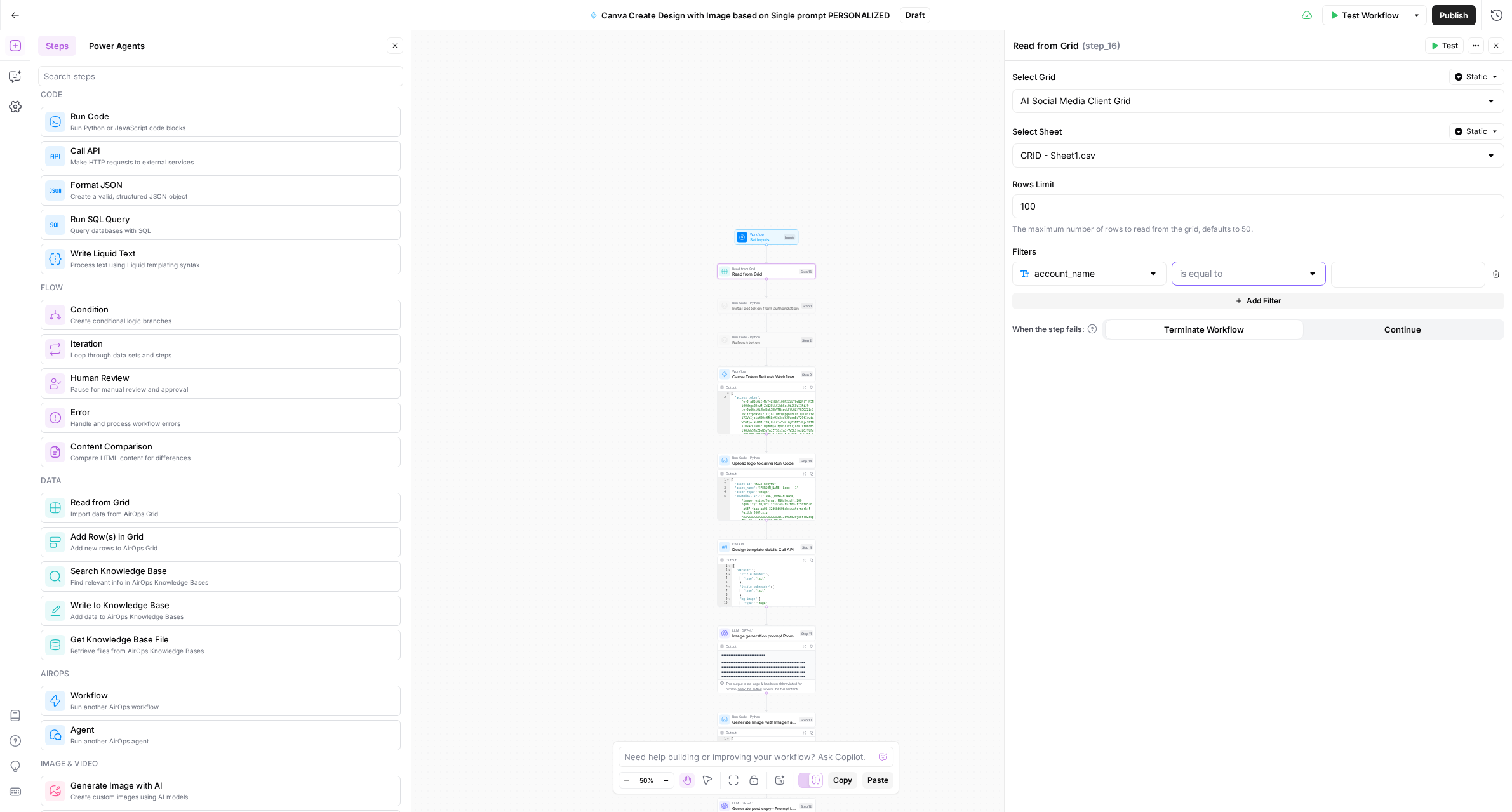
click at [1250, 280] on input "text" at bounding box center [1240, 273] width 122 height 13
type input "is equal to"
click at [1343, 284] on div at bounding box center [1398, 275] width 133 height 25
click at [1372, 361] on div "**********" at bounding box center [1258, 436] width 507 height 751
drag, startPoint x: 1403, startPoint y: 272, endPoint x: 1310, endPoint y: 266, distance: 93.2
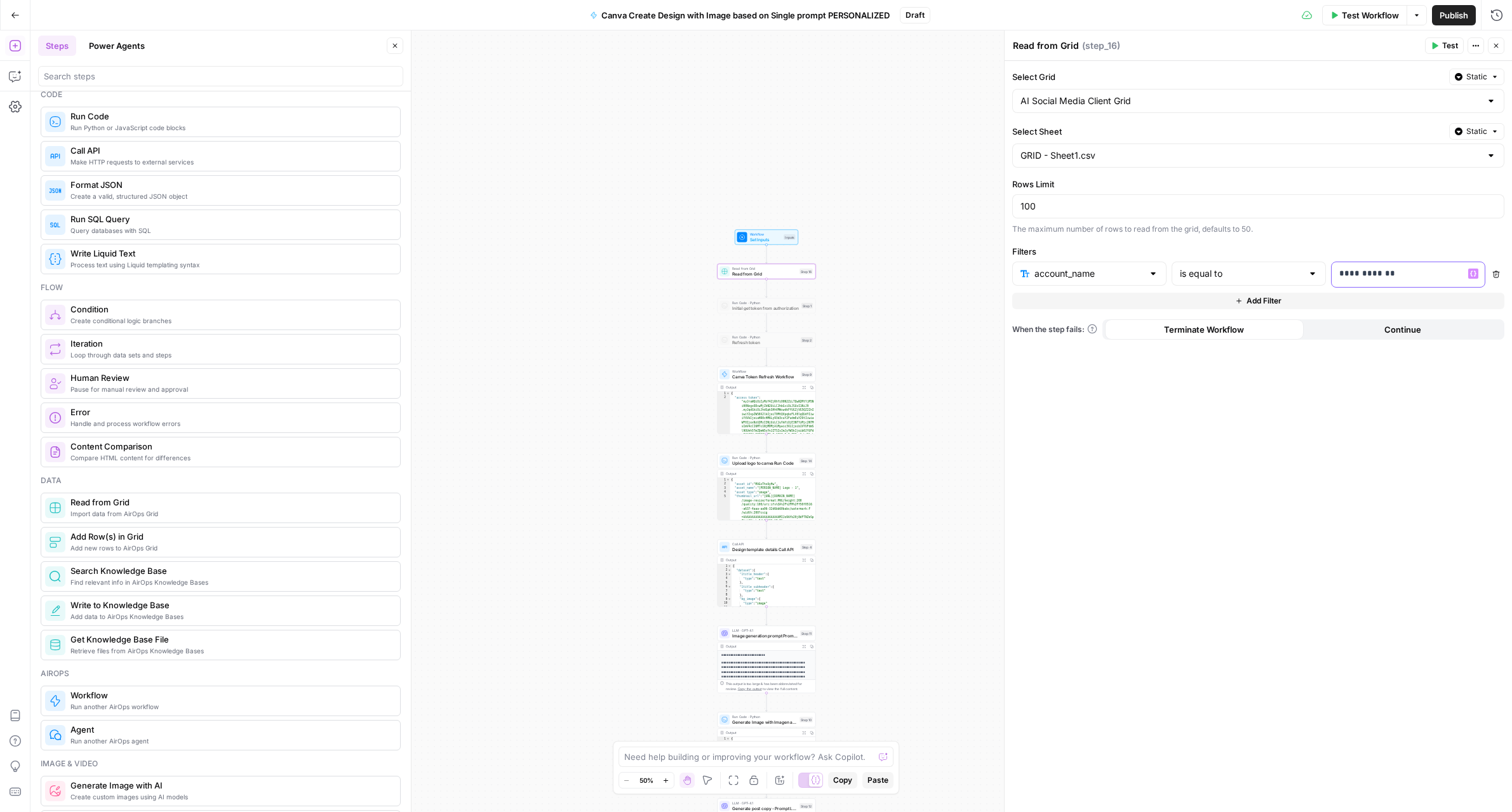
click at [1310, 266] on div "**********" at bounding box center [1249, 274] width 473 height 26
type input "cli"
click at [883, 311] on button "Select variable client name" at bounding box center [962, 321] width 159 height 20
drag, startPoint x: 1073, startPoint y: 203, endPoint x: 1010, endPoint y: 196, distance: 63.4
click at [1010, 196] on div "**********" at bounding box center [1257, 421] width 508 height 782
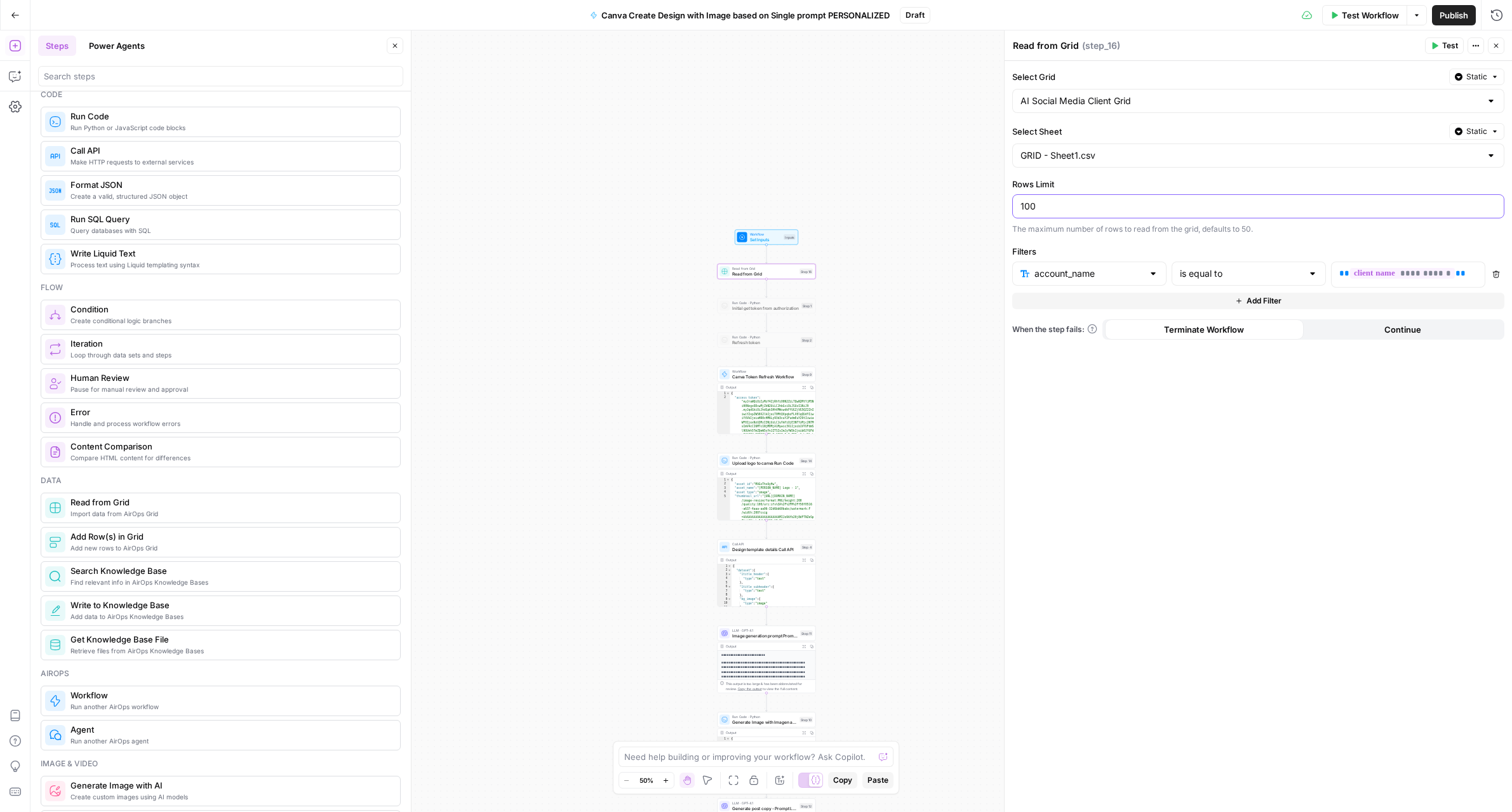
type input "2"
type input "1"
click at [1460, 43] on button "Test" at bounding box center [1444, 45] width 39 height 16
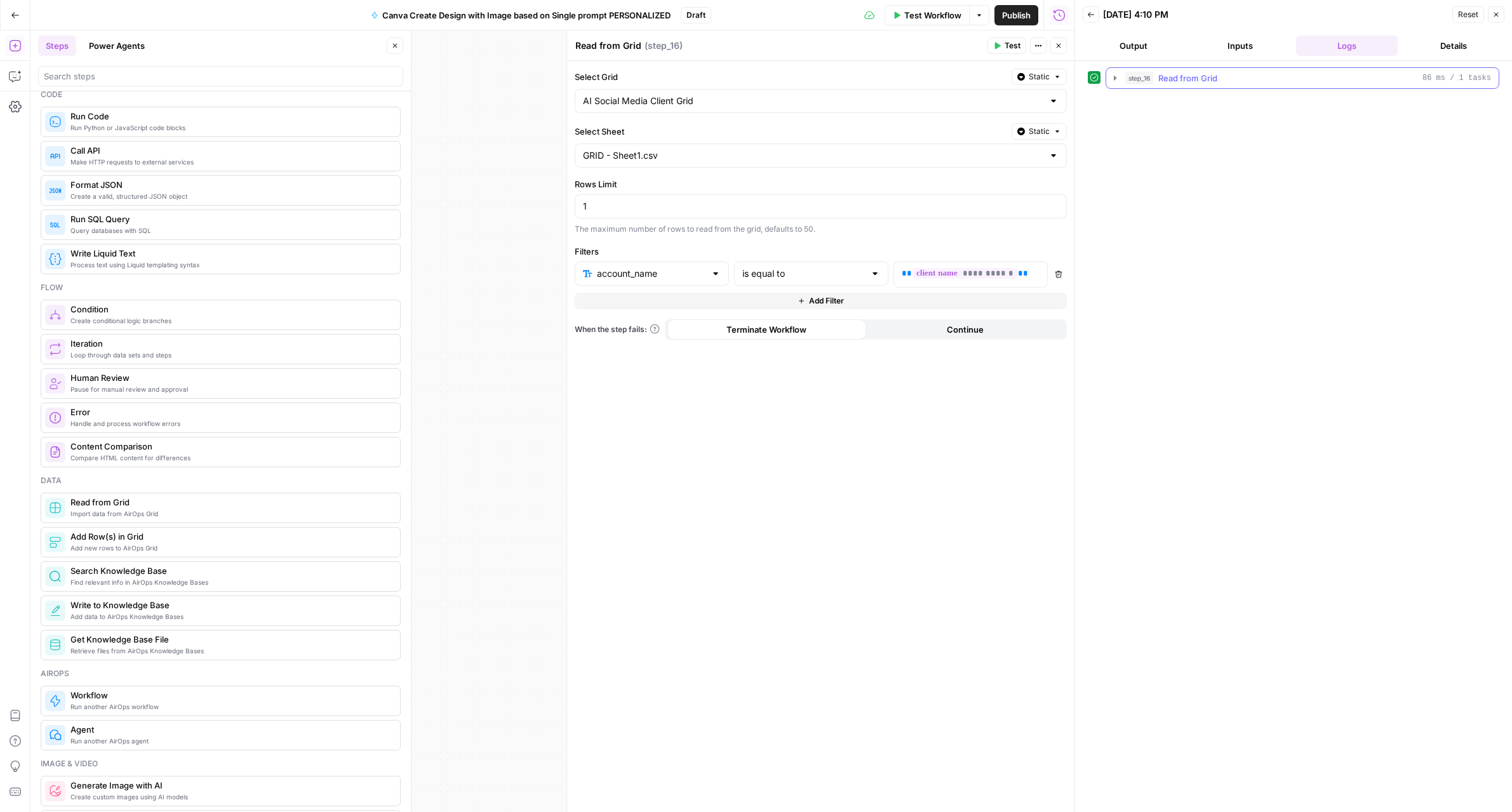
click at [1120, 78] on icon "button" at bounding box center [1115, 78] width 11 height 11
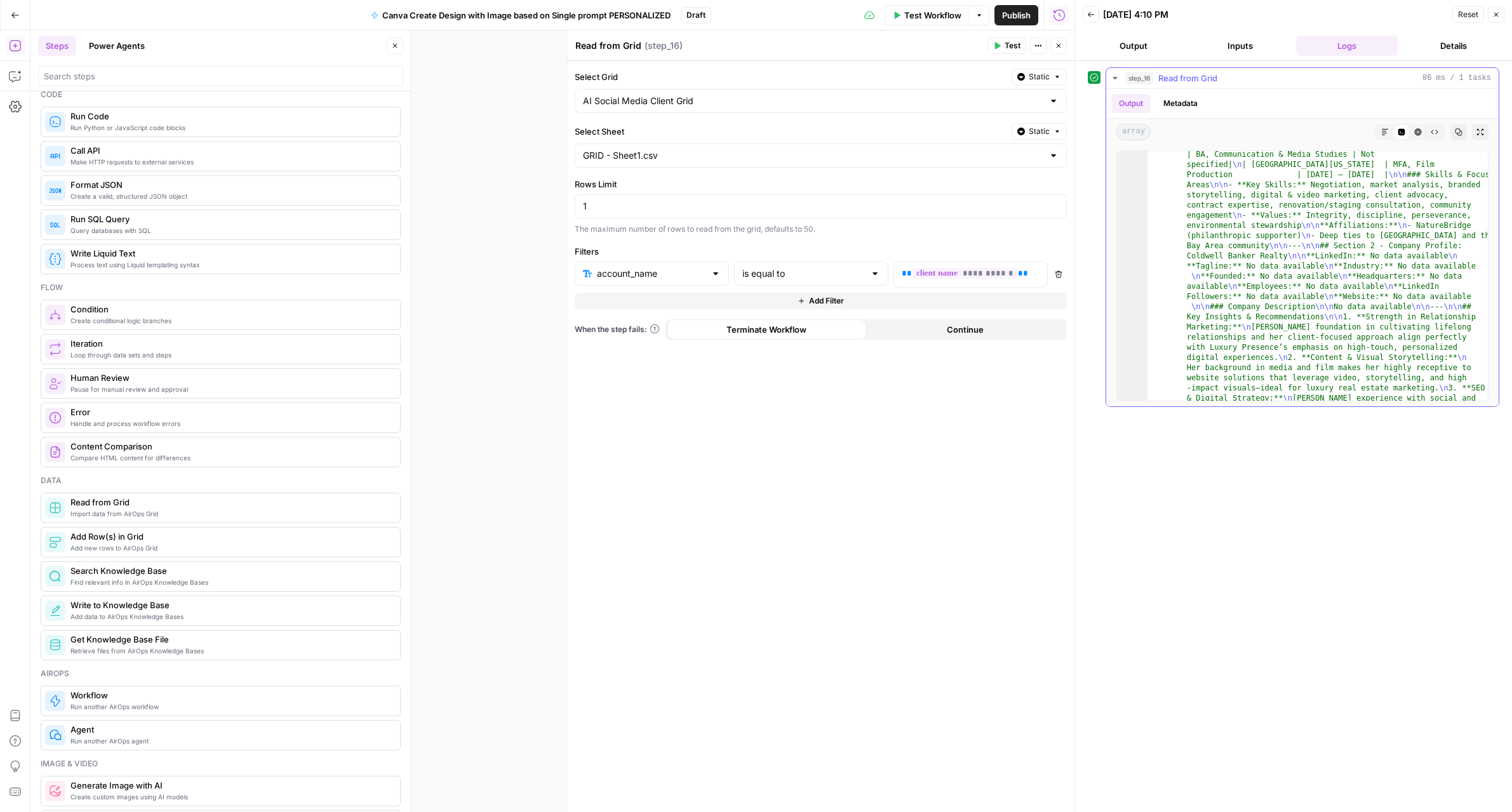
scroll to position [7015, 0]
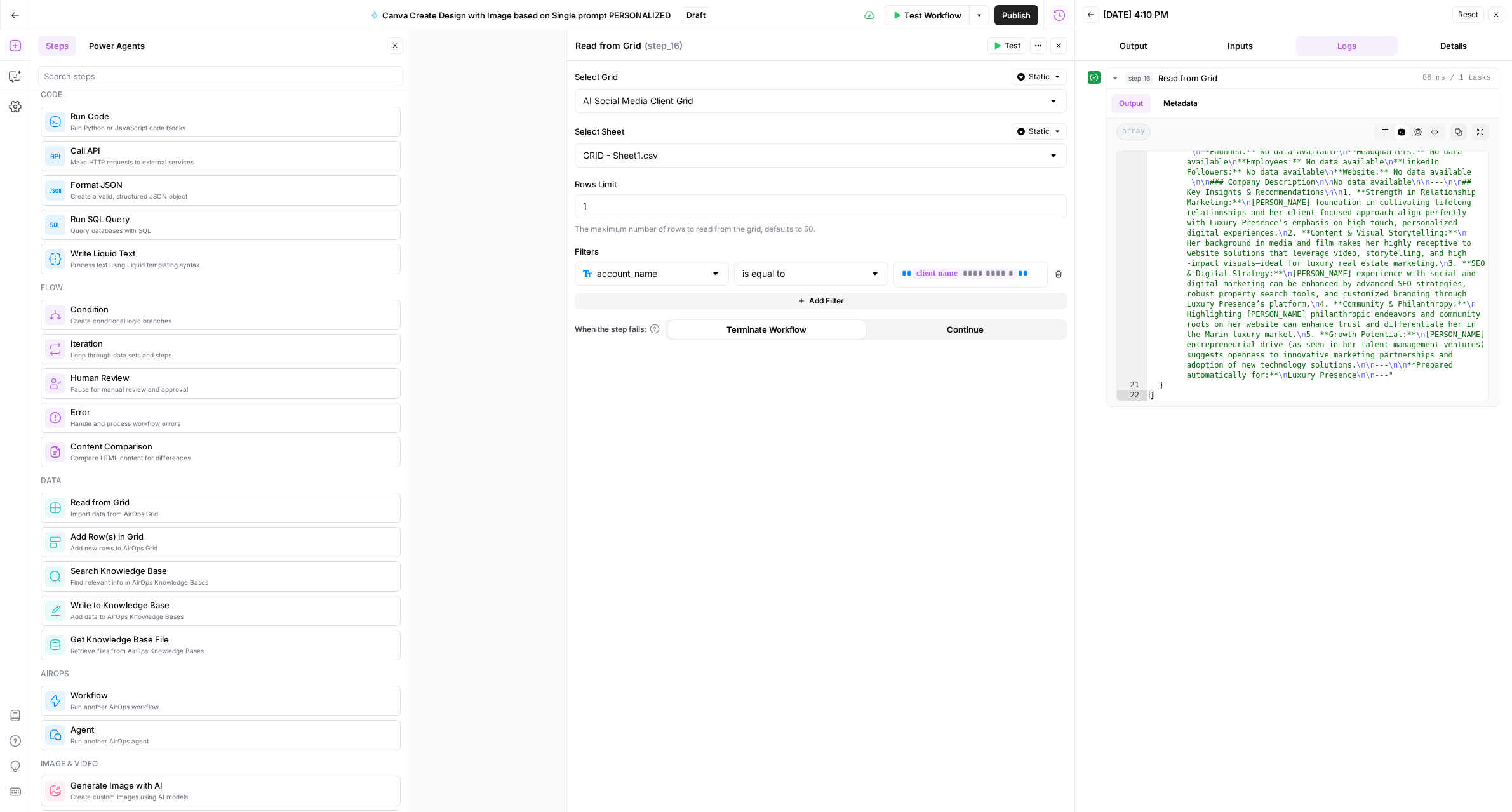
click at [1494, 14] on icon "button" at bounding box center [1496, 14] width 8 height 8
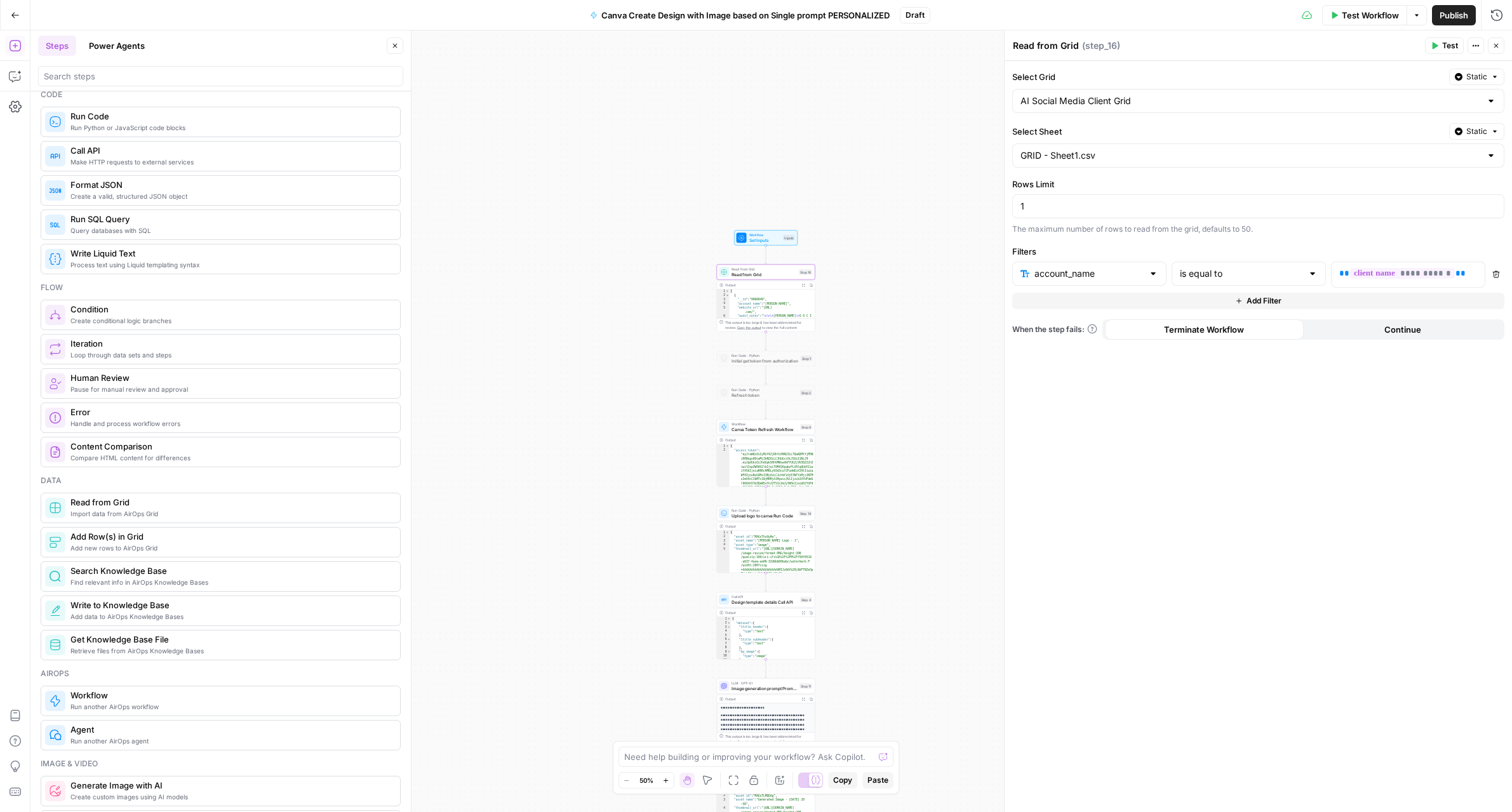
click at [863, 423] on div "Workflow Set Inputs Inputs Read from Grid Read from Grid Step 16 Output Expand …" at bounding box center [771, 421] width 1481 height 782
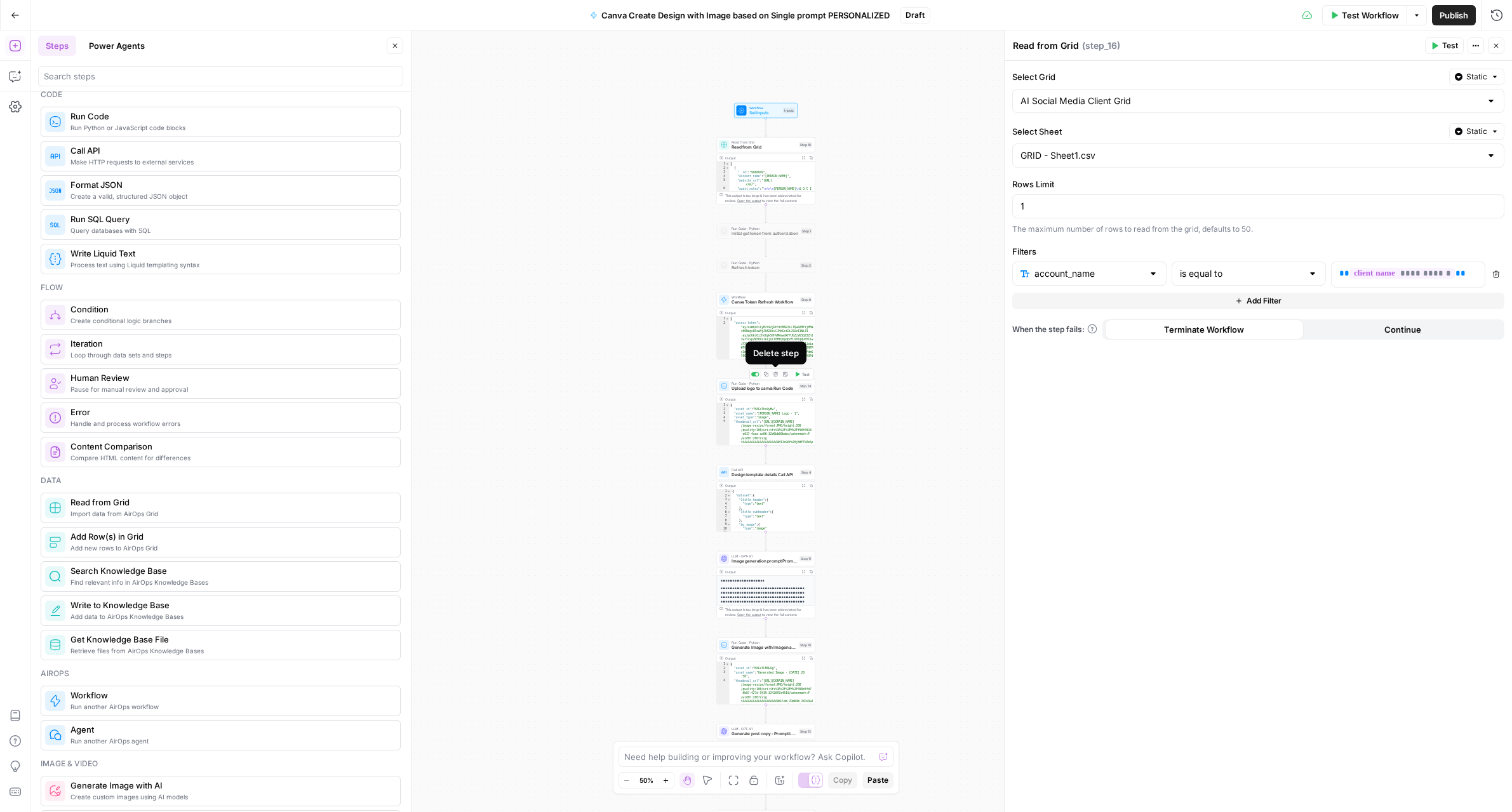
click at [775, 374] on icon "button" at bounding box center [775, 374] width 5 height 5
click at [730, 164] on span "Delete Step" at bounding box center [721, 161] width 49 height 13
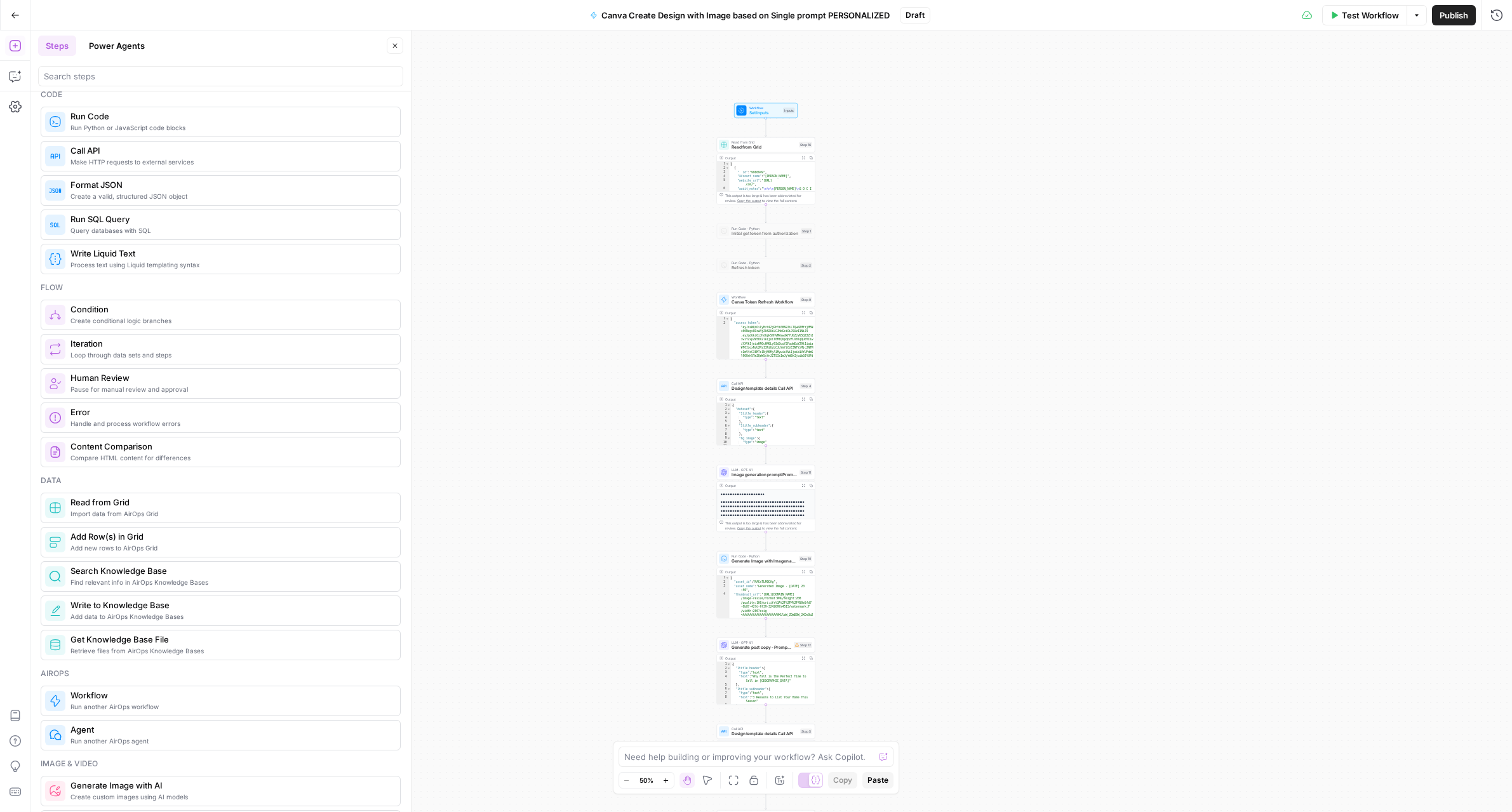
click at [897, 438] on div "Workflow Set Inputs Inputs Read from Grid Read from Grid Step 16 Output Expand …" at bounding box center [771, 421] width 1481 height 782
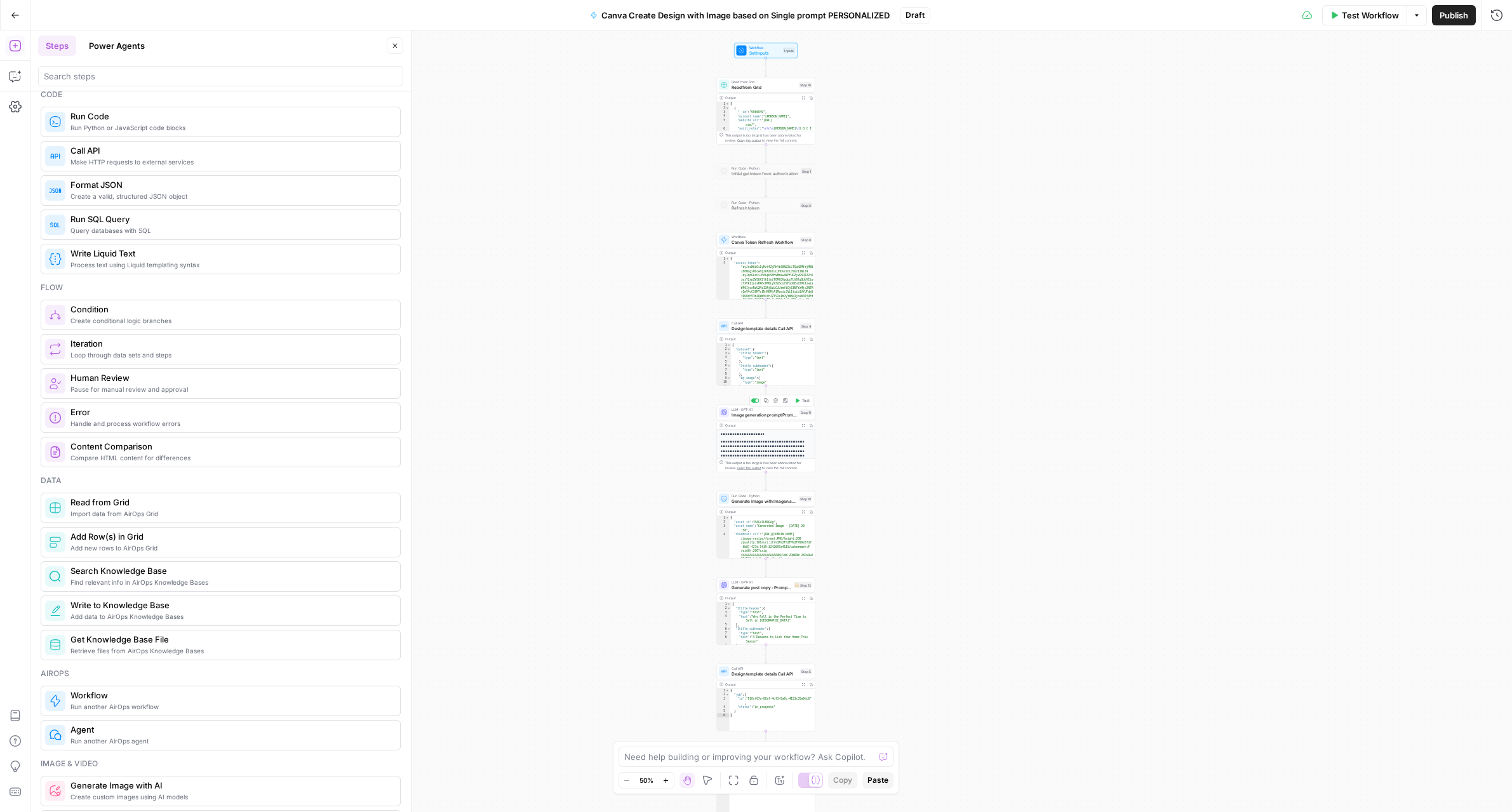
click at [737, 410] on span "LLM · GPT-4.1" at bounding box center [765, 409] width 66 height 5
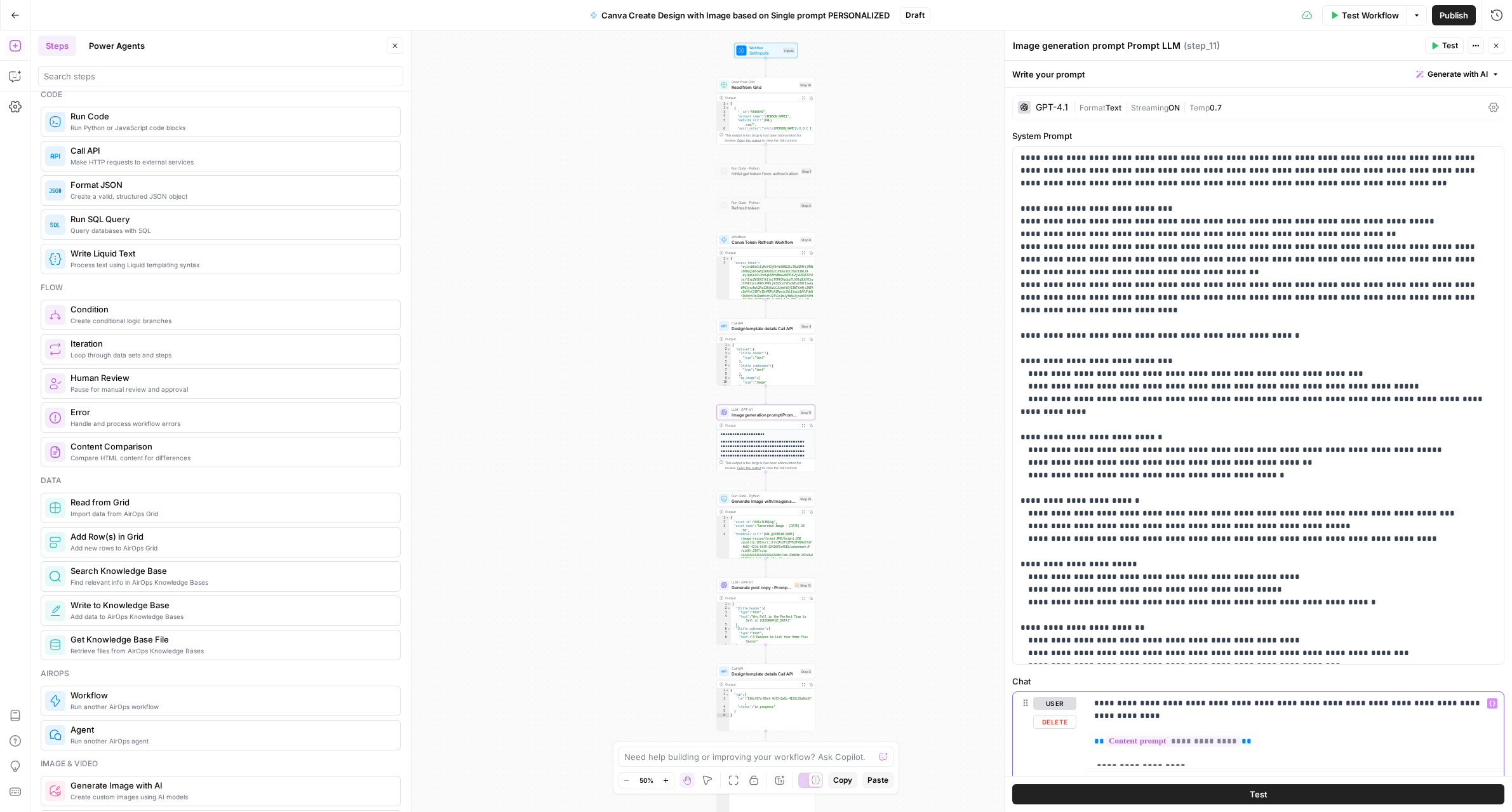
click at [1194, 752] on p "**********" at bounding box center [1294, 729] width 402 height 64
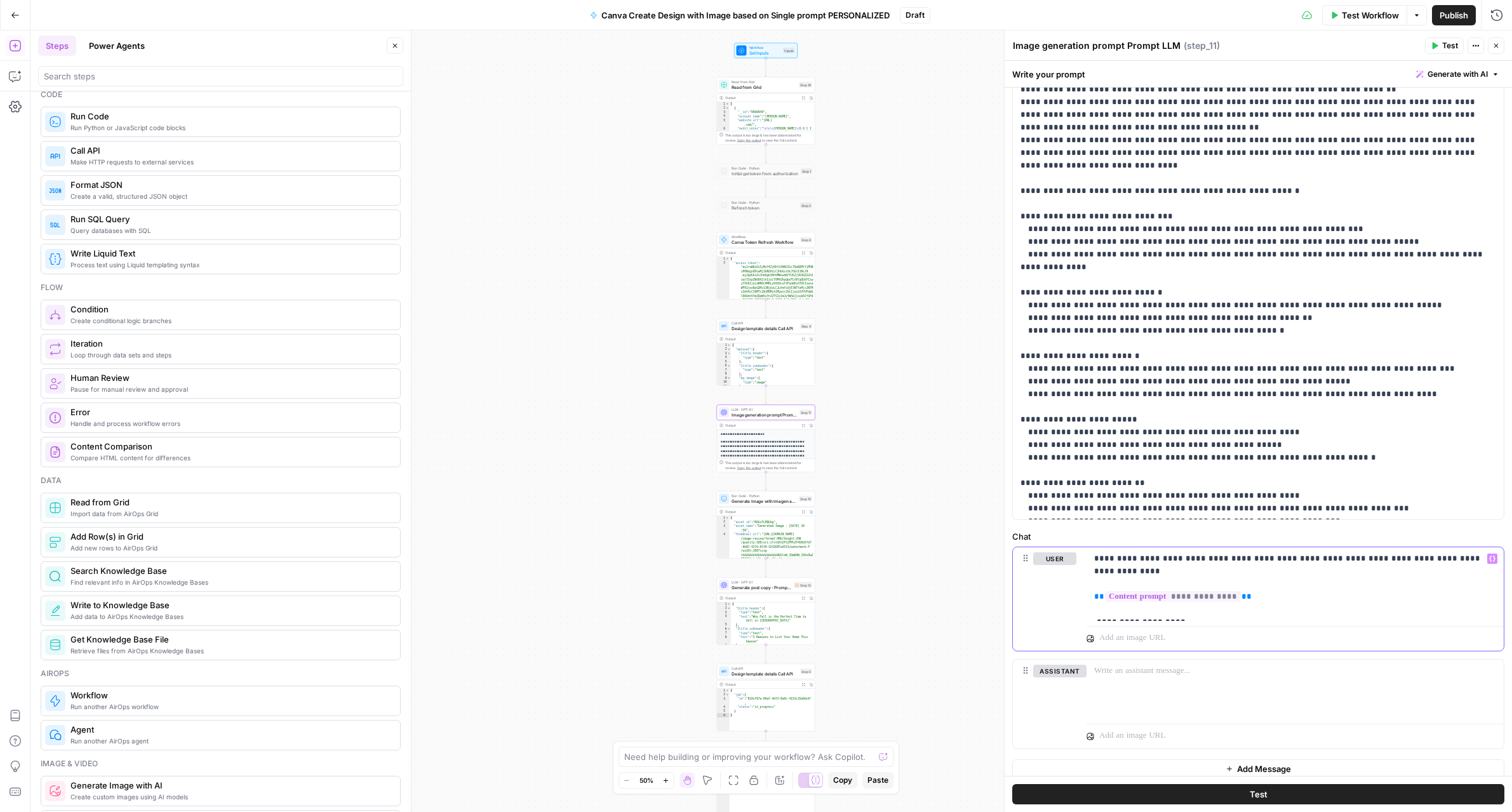
scroll to position [142, 0]
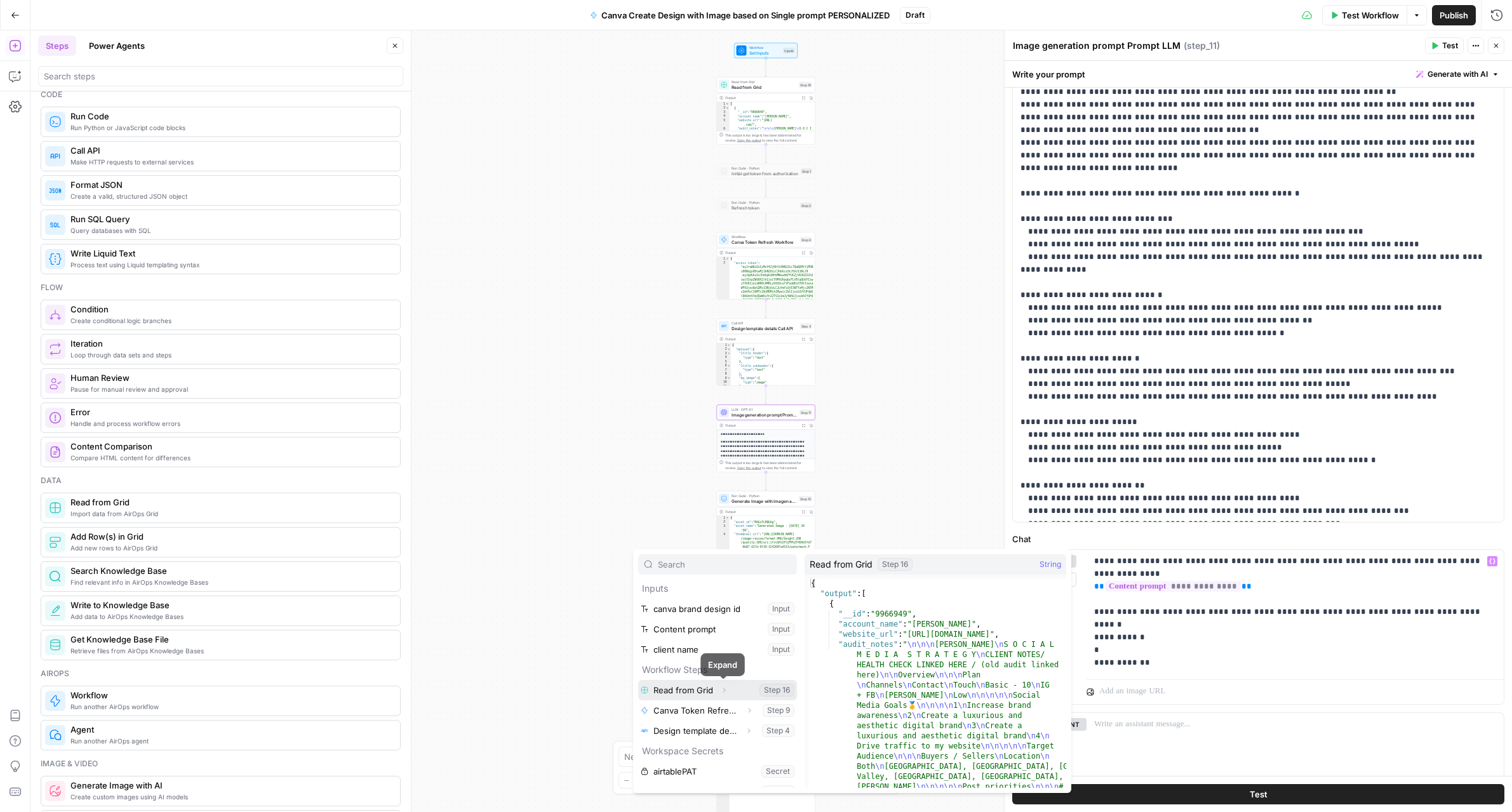
click at [718, 690] on button "Expand" at bounding box center [723, 690] width 16 height 16
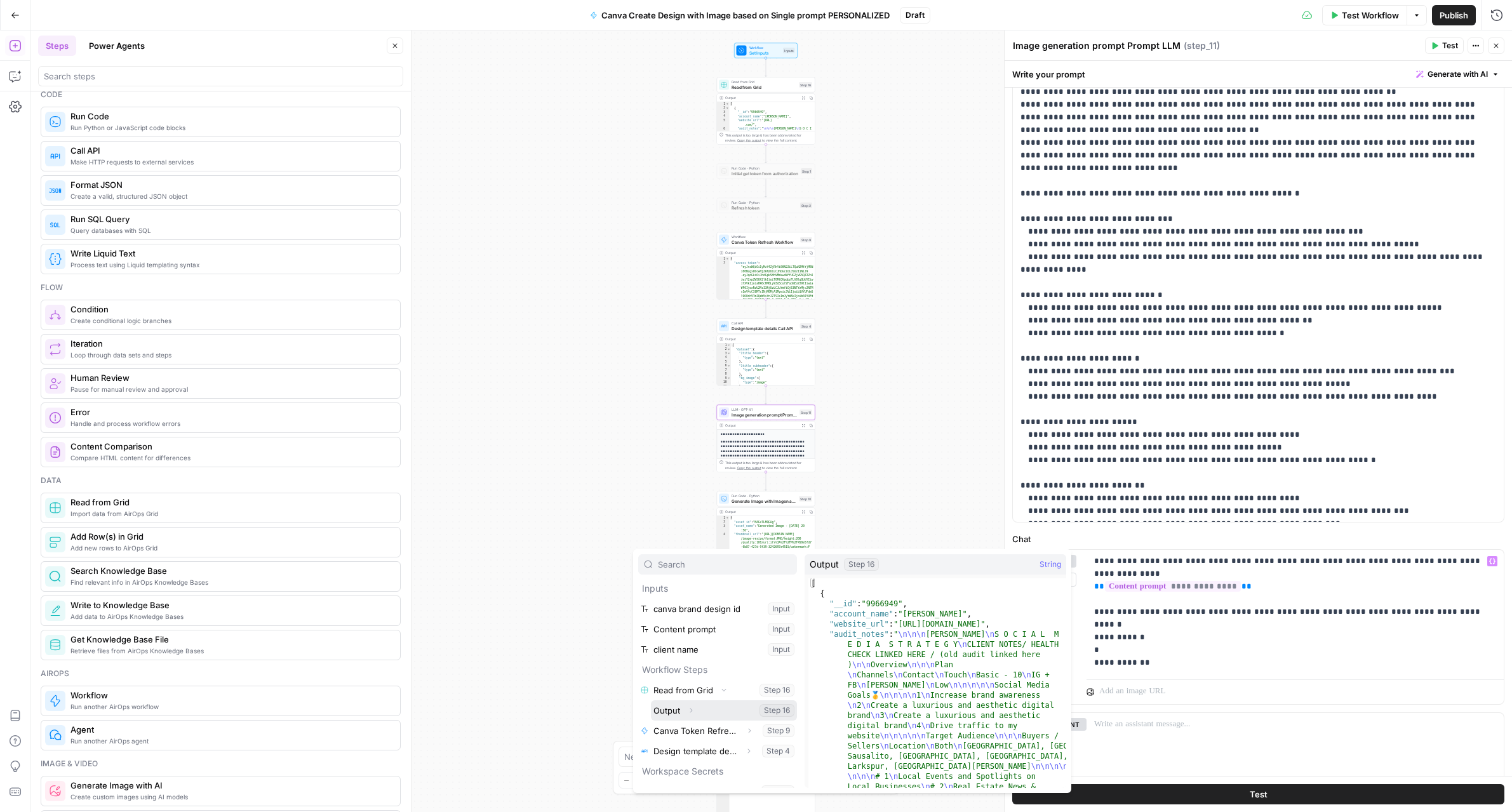
click at [694, 711] on button "Expand" at bounding box center [690, 710] width 16 height 16
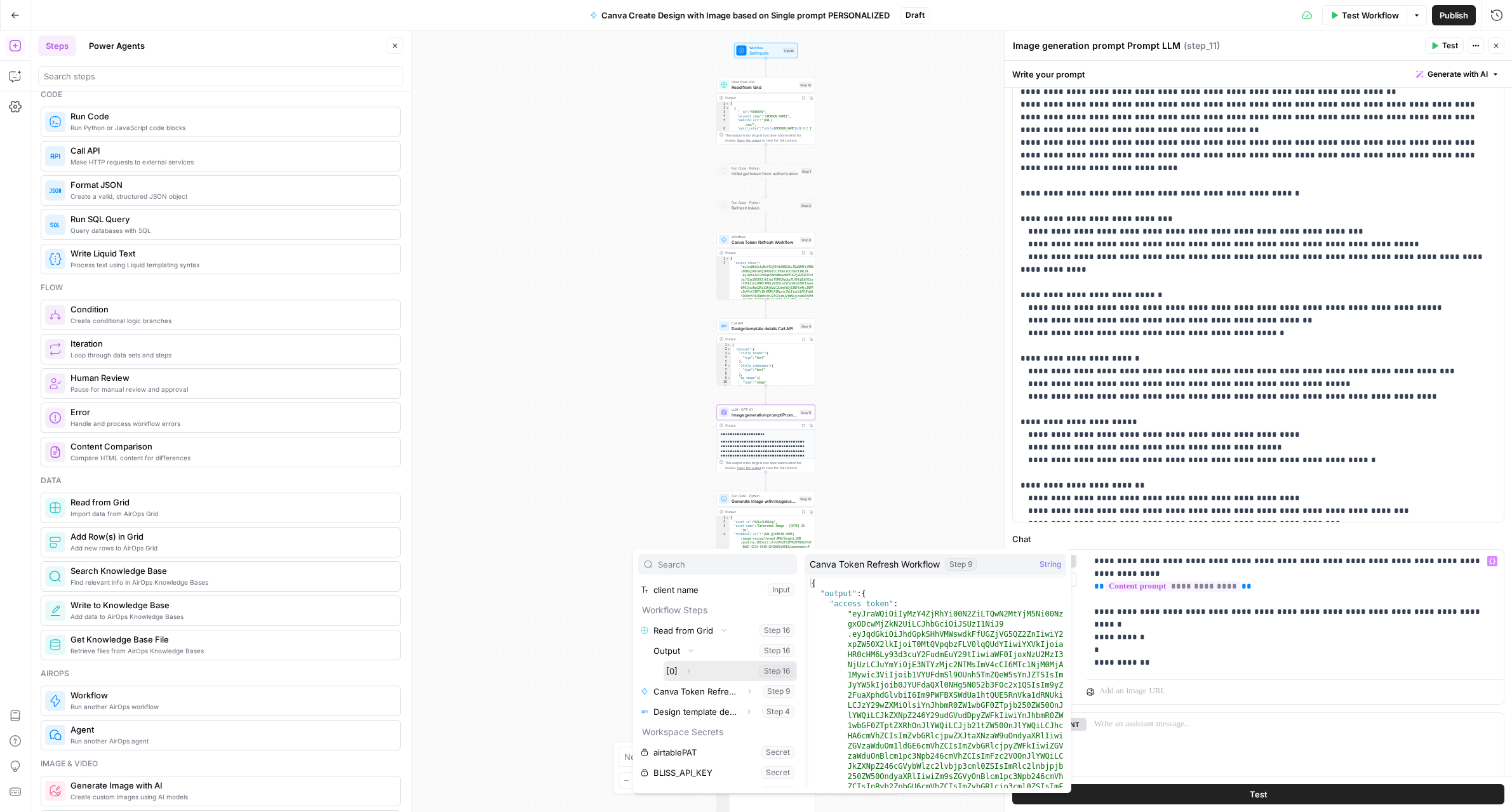
click at [689, 672] on icon "button" at bounding box center [688, 671] width 8 height 8
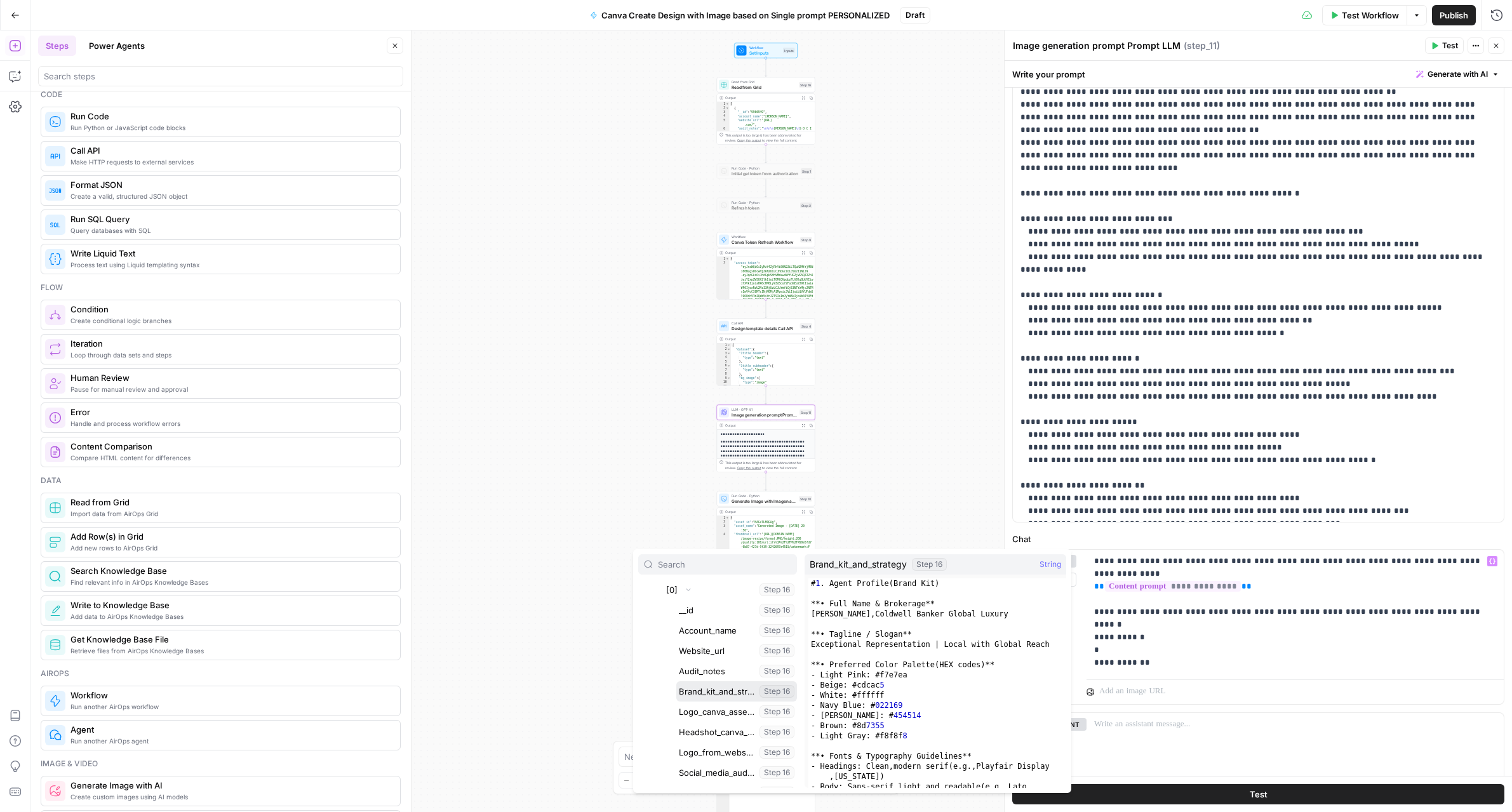
click at [692, 686] on button "Select variable Brand_kit_and_strategy" at bounding box center [736, 690] width 121 height 20
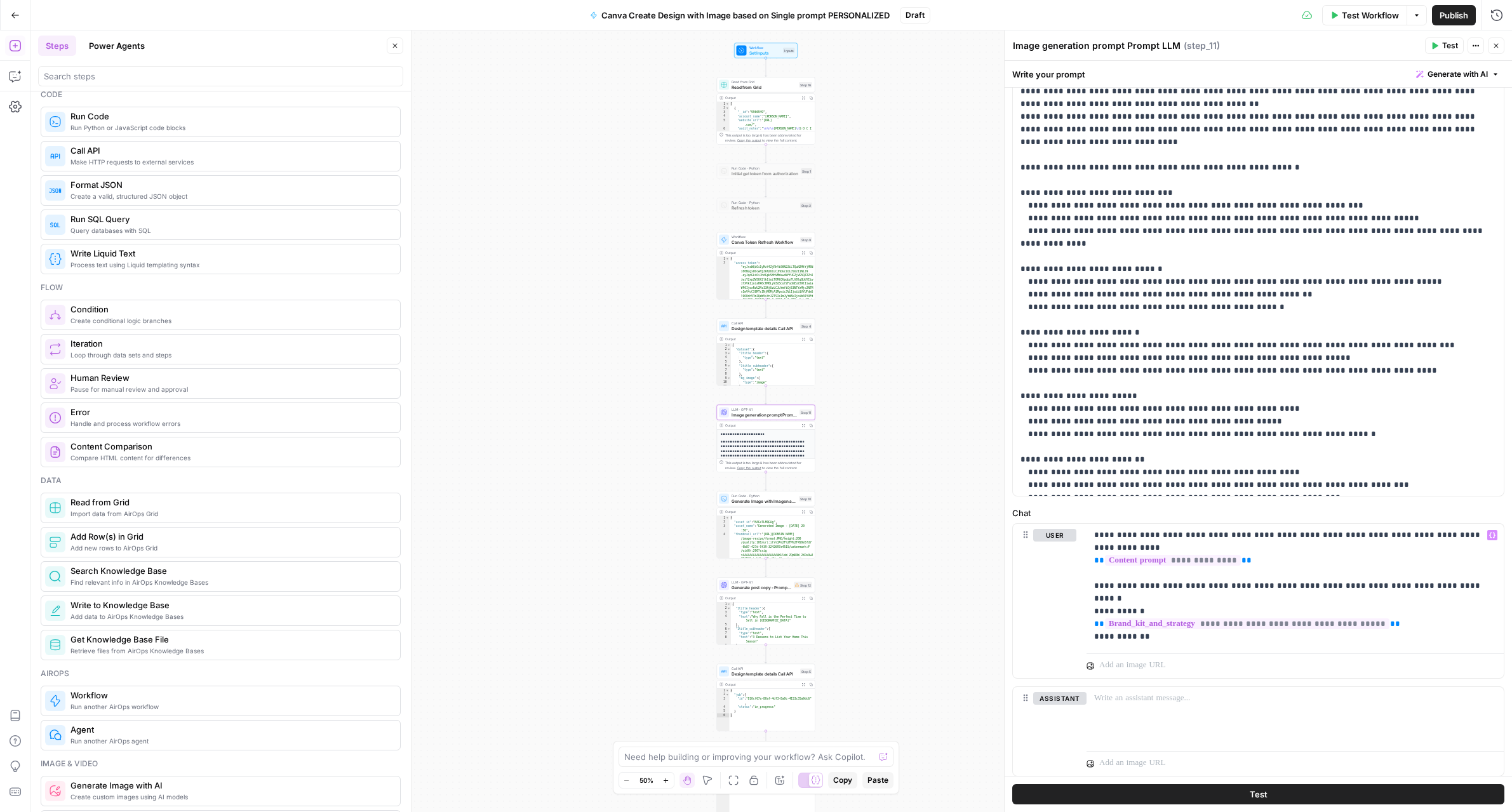
scroll to position [168, 0]
click at [1248, 791] on button "Test" at bounding box center [1258, 794] width 492 height 20
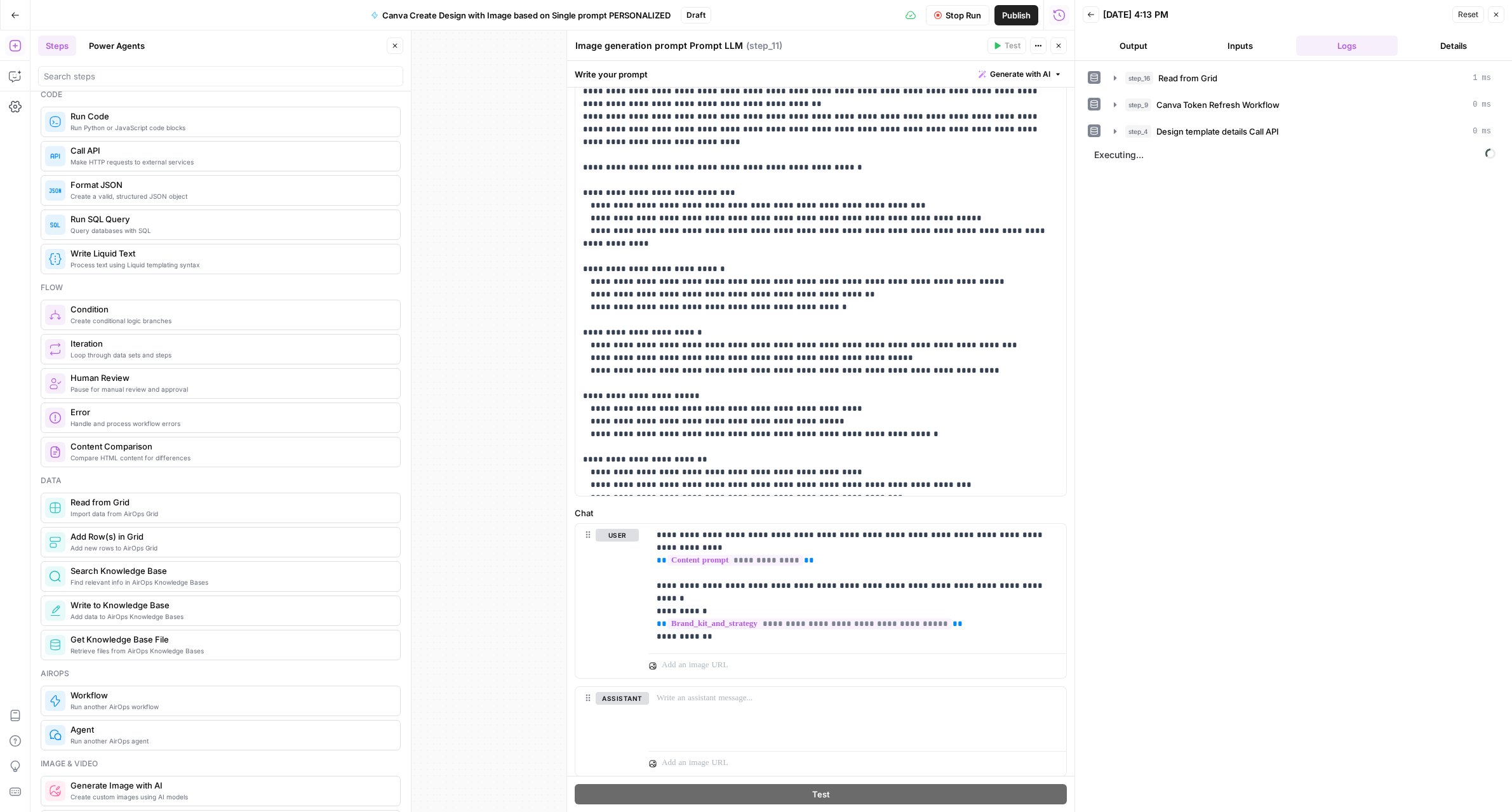
scroll to position [170, 0]
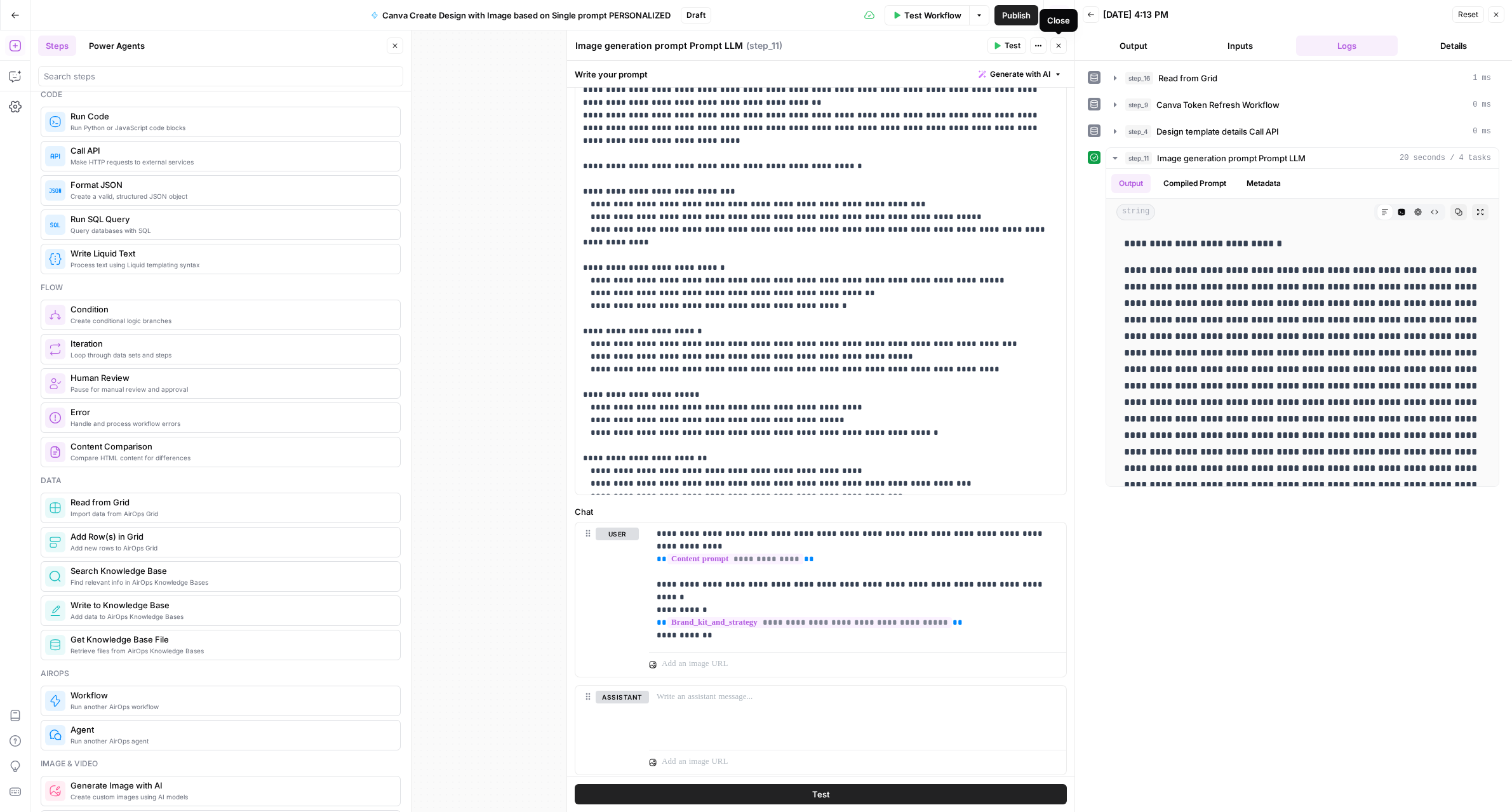
click at [1059, 49] on button "Close" at bounding box center [1058, 45] width 16 height 16
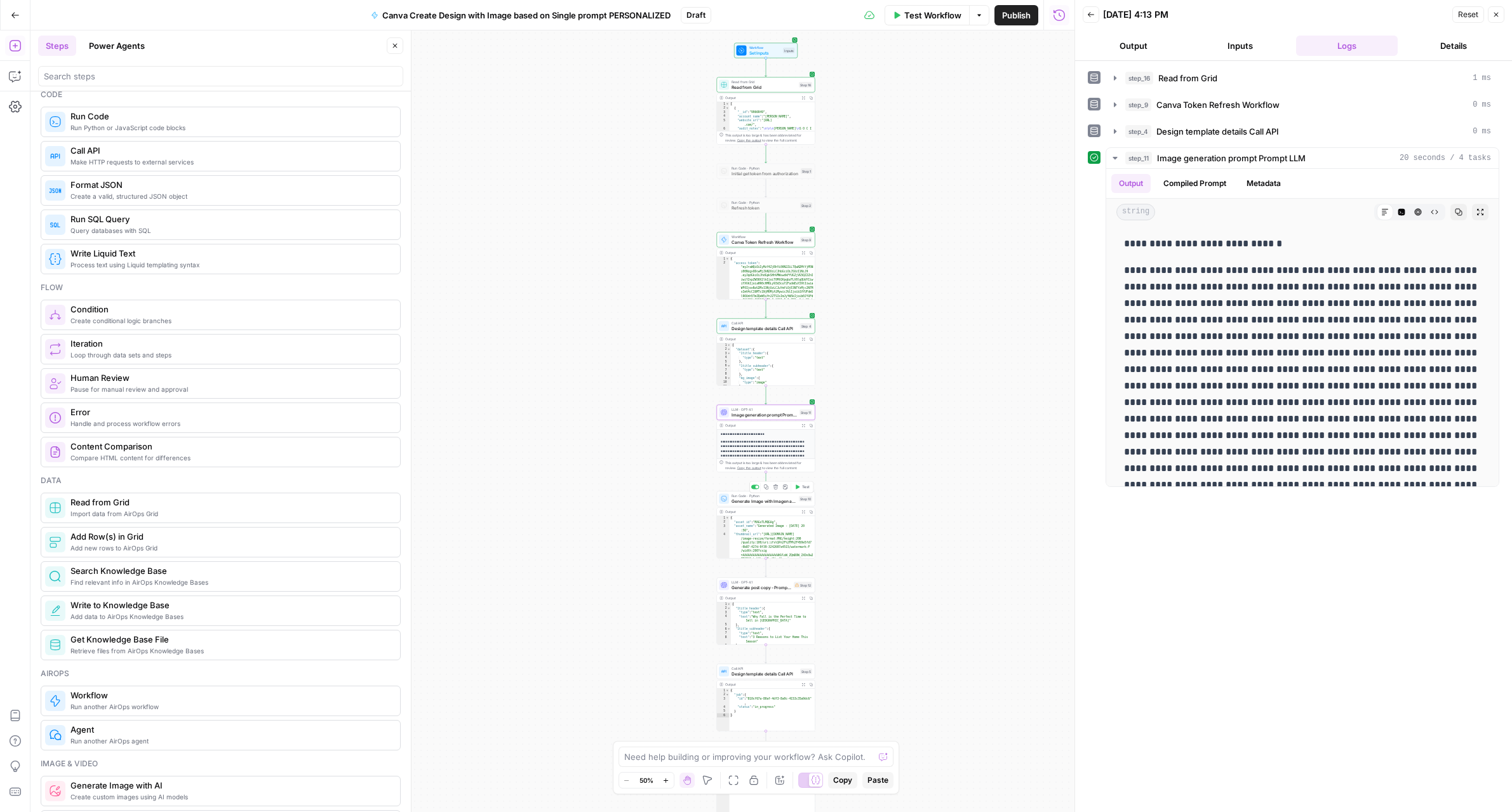
click at [802, 488] on span "Test" at bounding box center [806, 487] width 8 height 6
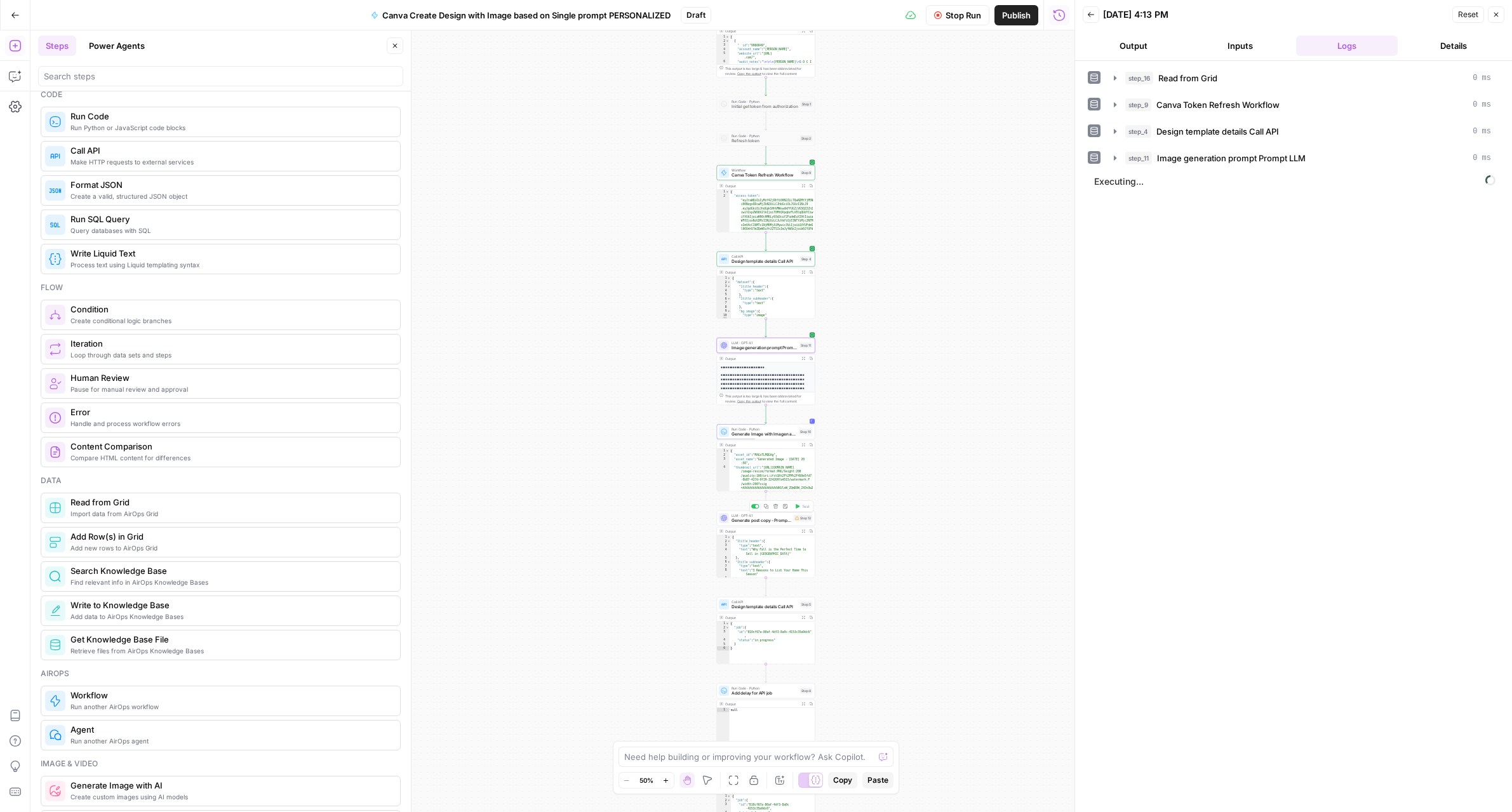
click at [770, 523] on span "Generate post copy - Prompt LLM" at bounding box center [762, 521] width 60 height 7
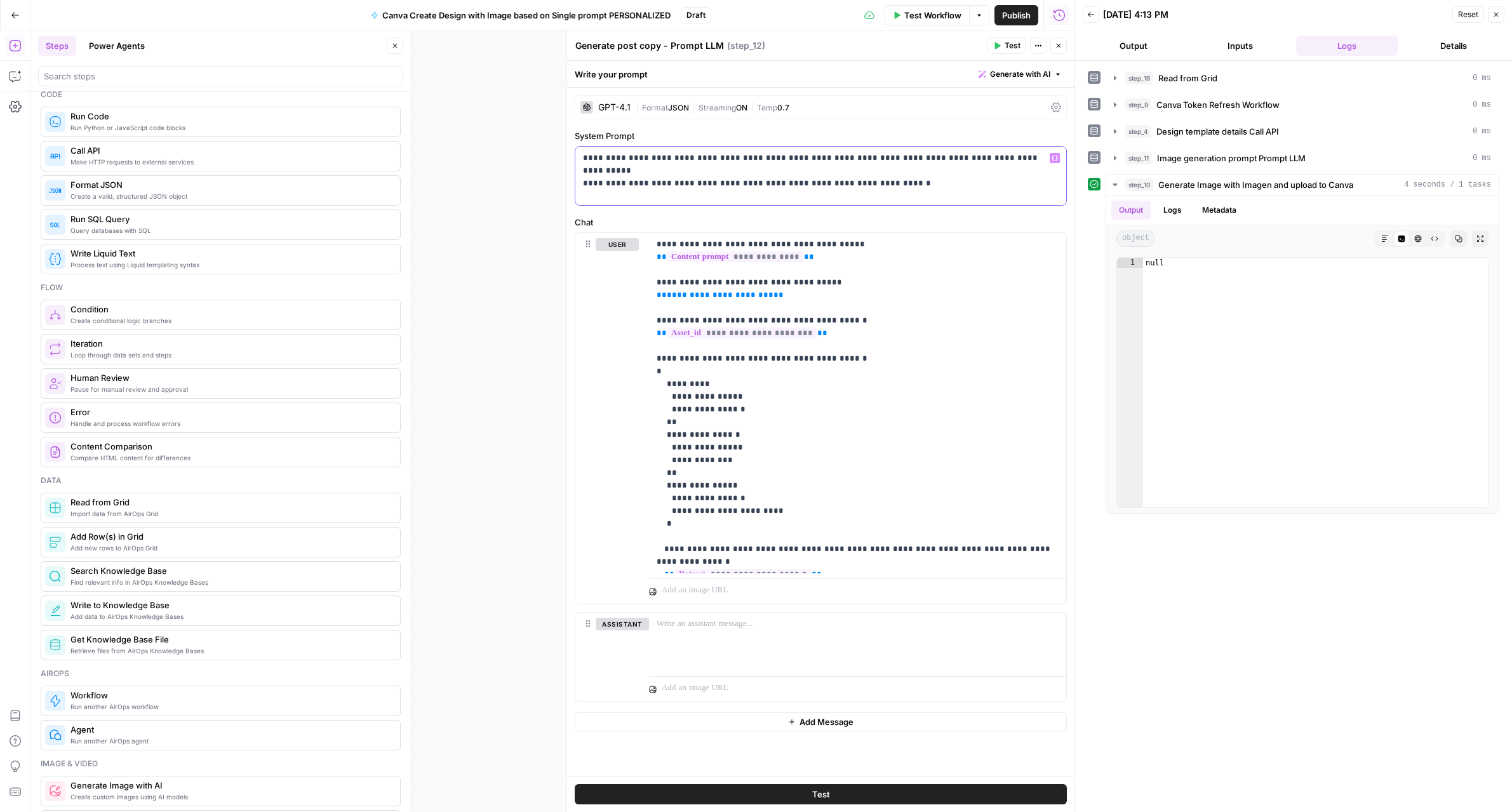
click at [908, 174] on p "**********" at bounding box center [820, 164] width 475 height 25
drag, startPoint x: 773, startPoint y: 298, endPoint x: 657, endPoint y: 294, distance: 116.1
click at [657, 294] on p "**********" at bounding box center [857, 403] width 402 height 330
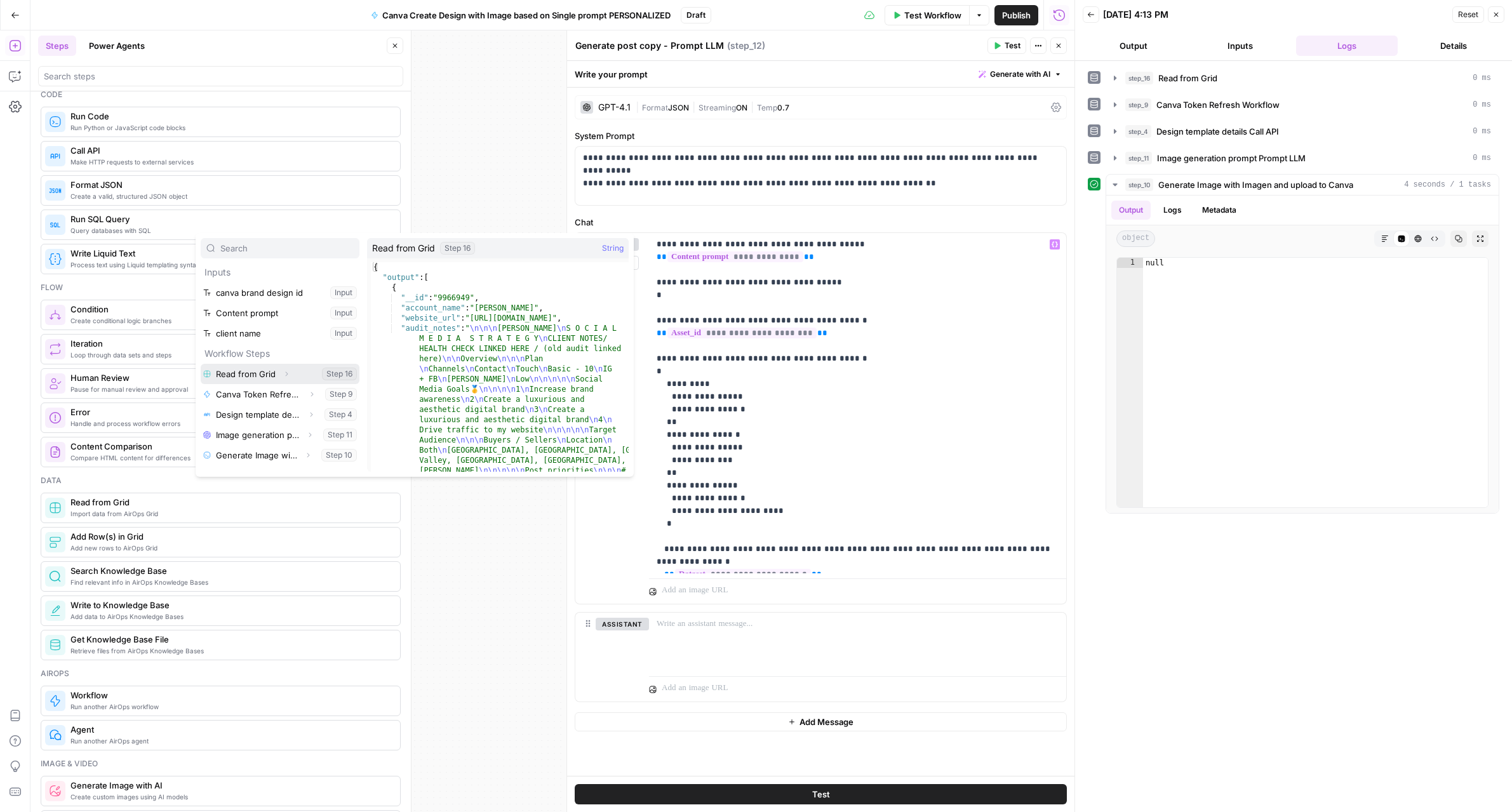
click at [284, 378] on button "Expand" at bounding box center [285, 373] width 16 height 16
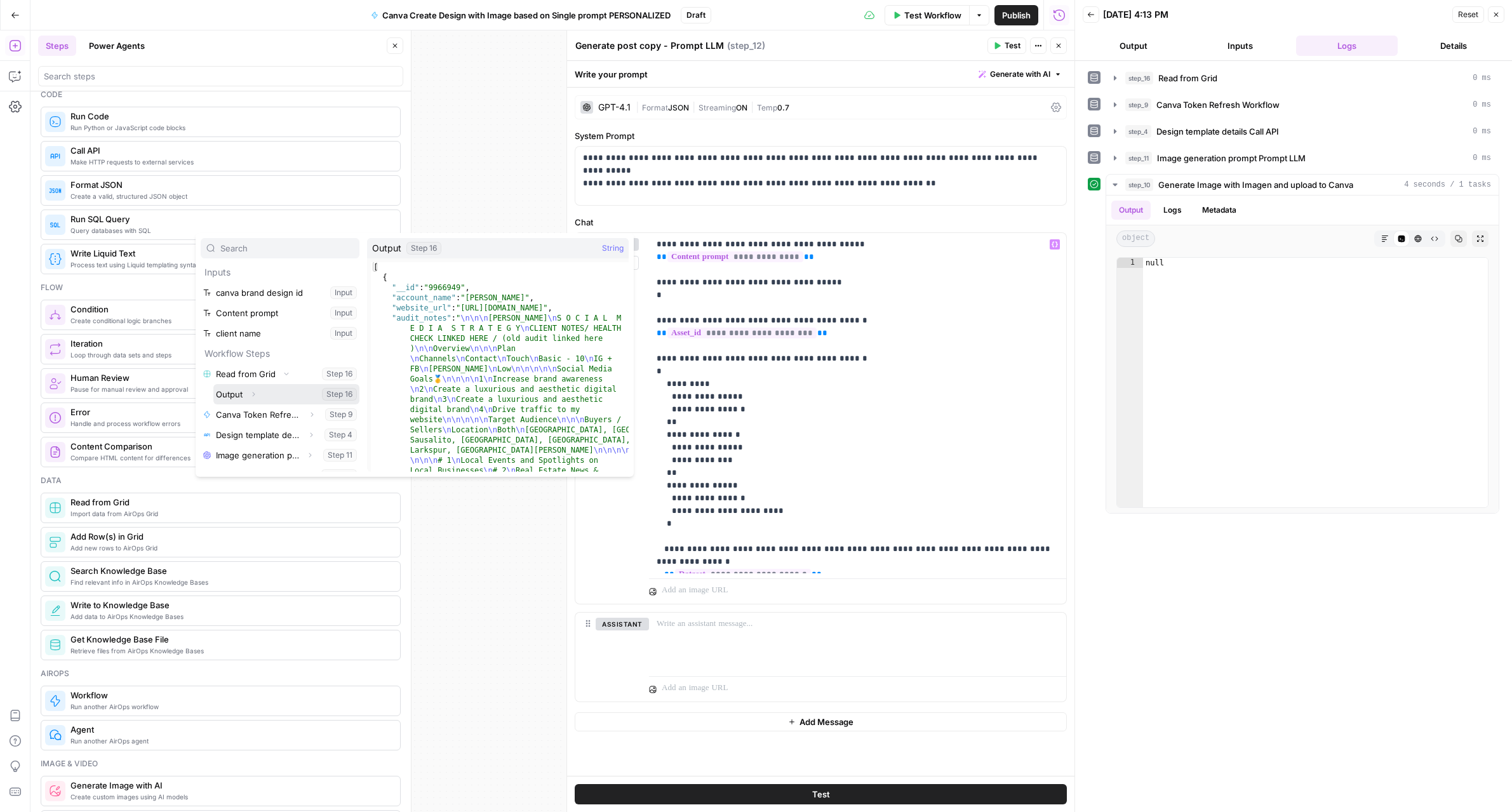
click at [255, 395] on icon "button" at bounding box center [254, 394] width 8 height 8
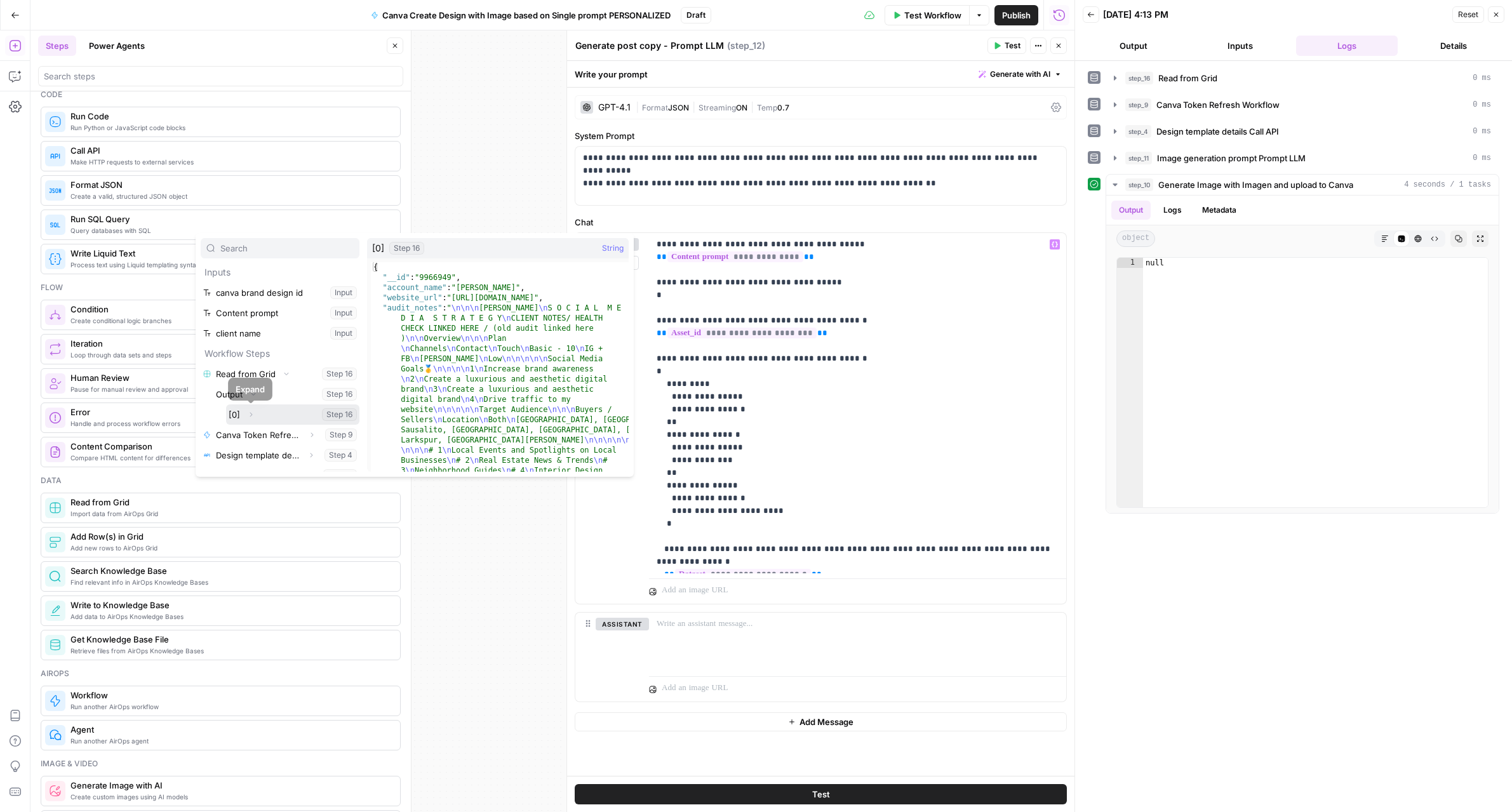
click at [255, 414] on button "Expand" at bounding box center [251, 414] width 16 height 16
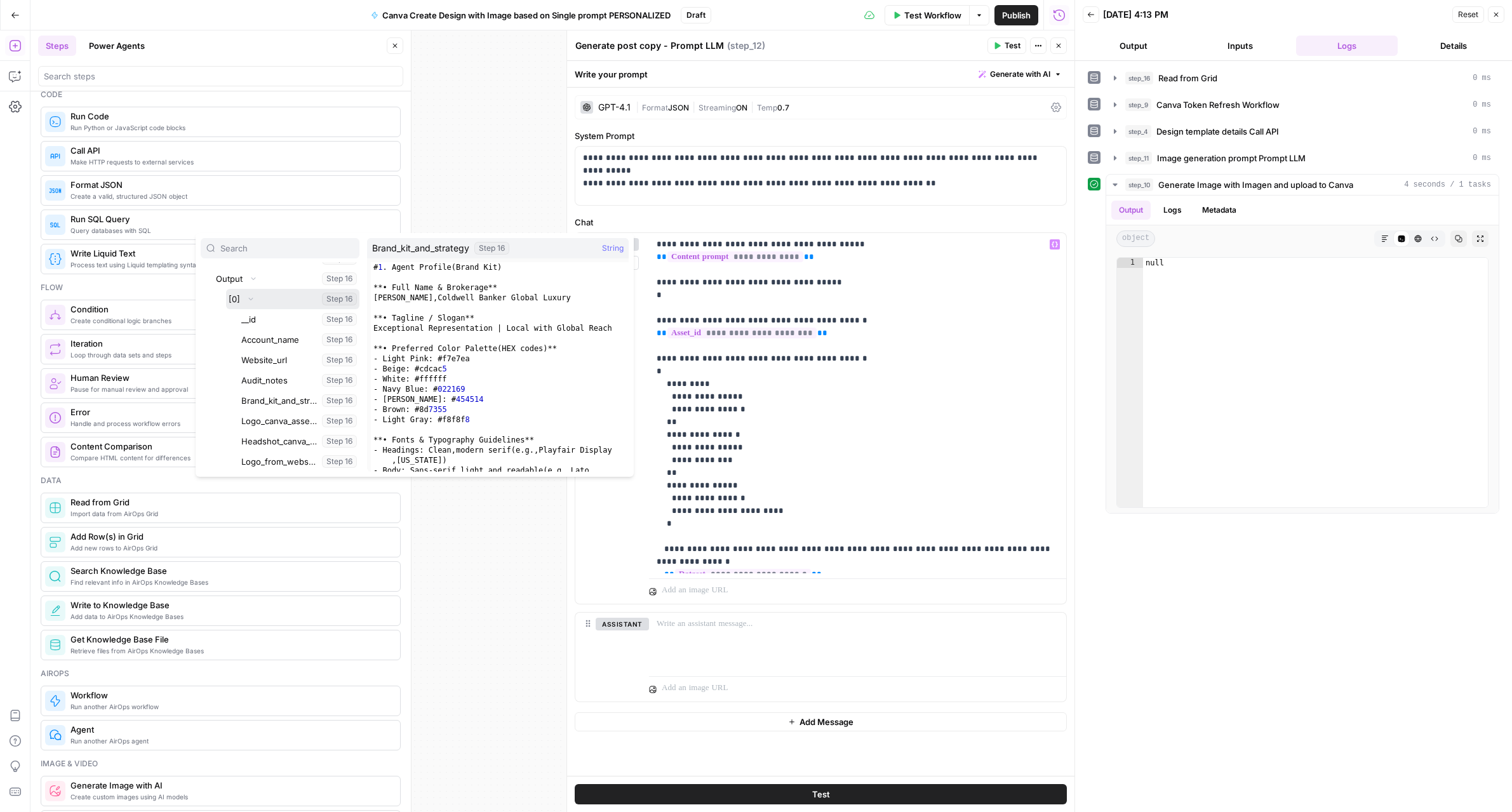
scroll to position [115, 0]
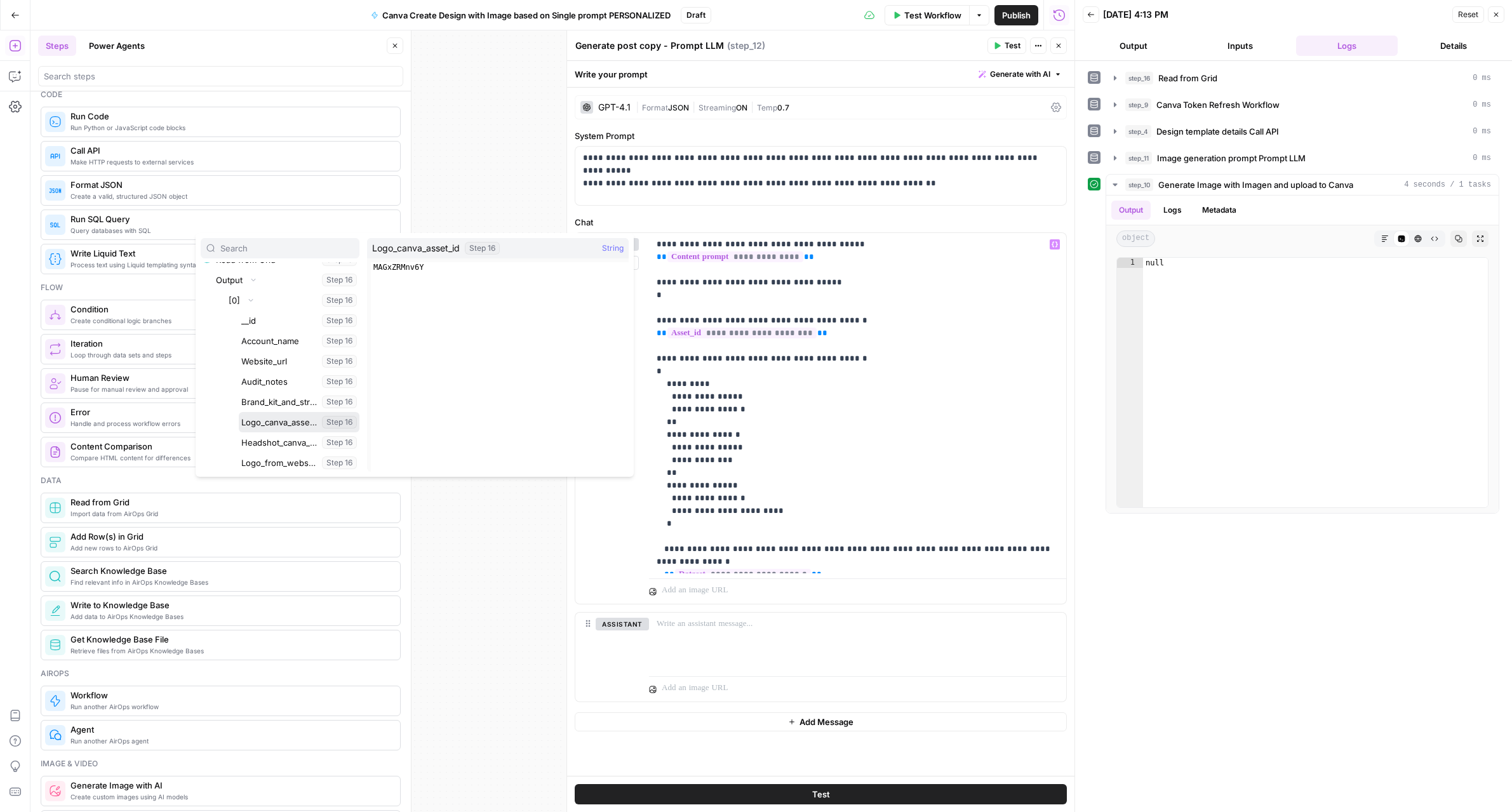
click at [255, 423] on button "Select variable Logo_canva_asset_id" at bounding box center [299, 421] width 121 height 20
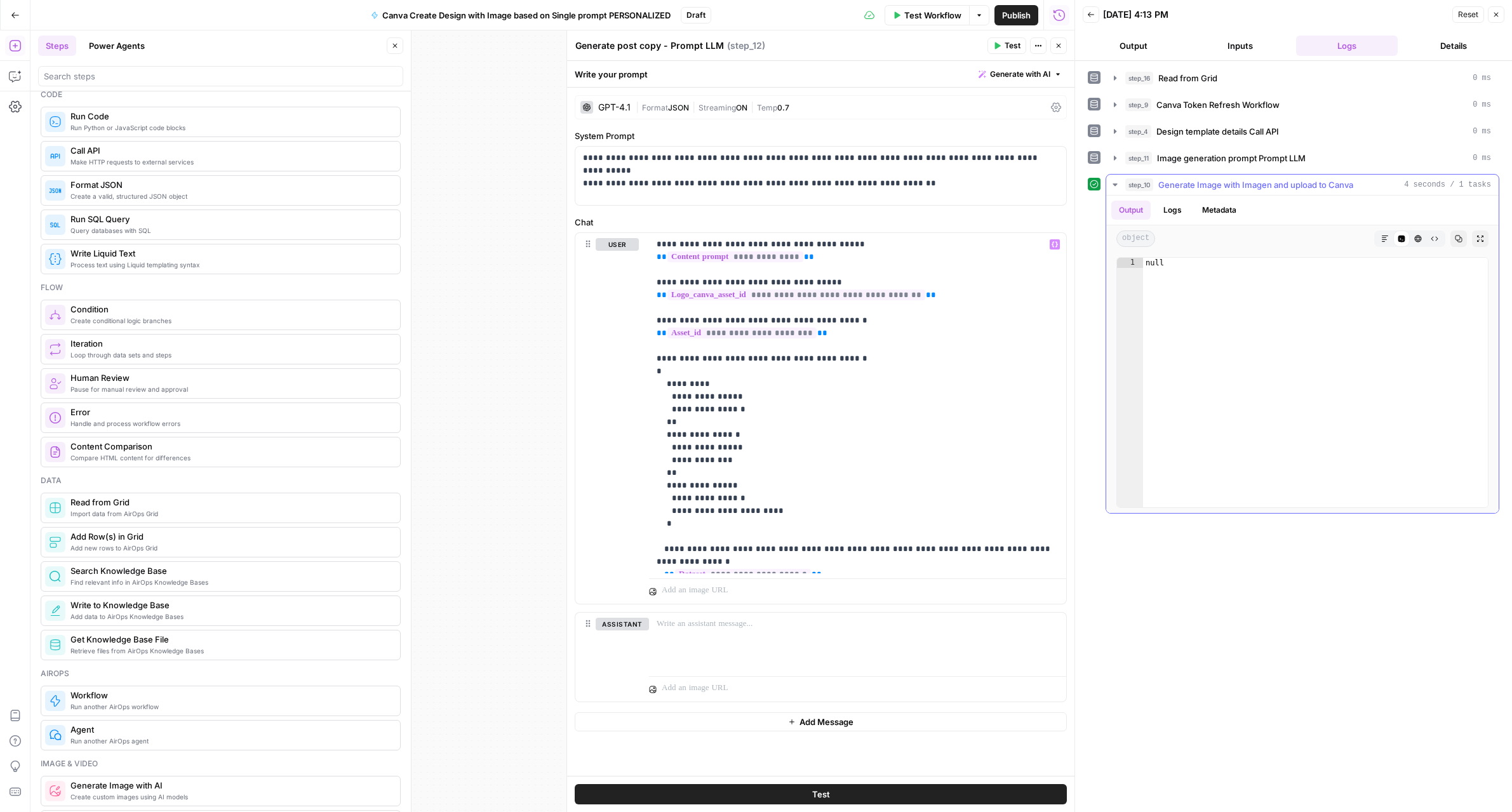
click at [1170, 213] on button "Logs" at bounding box center [1172, 210] width 34 height 19
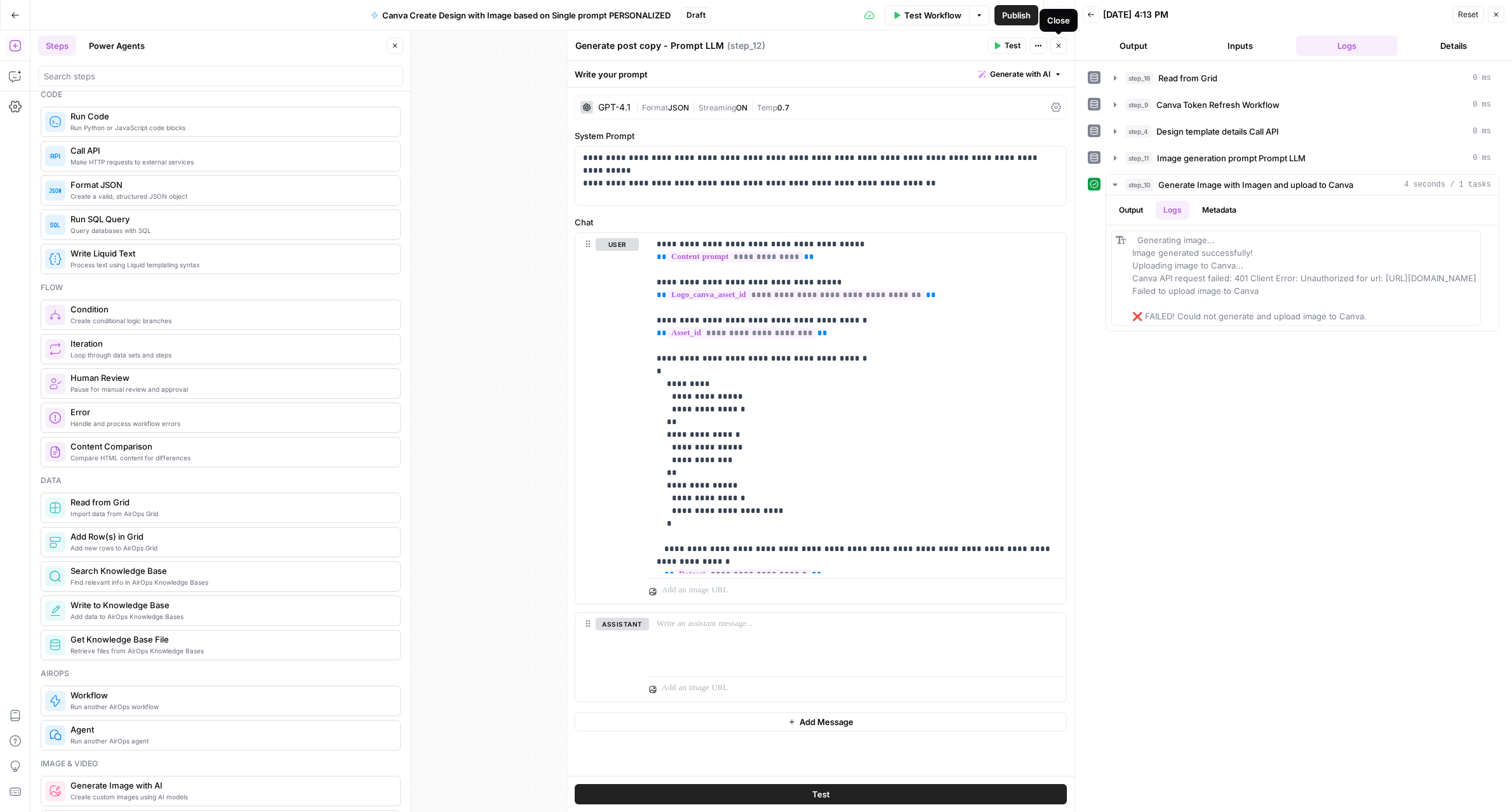
click at [1065, 49] on button "Close" at bounding box center [1058, 45] width 16 height 16
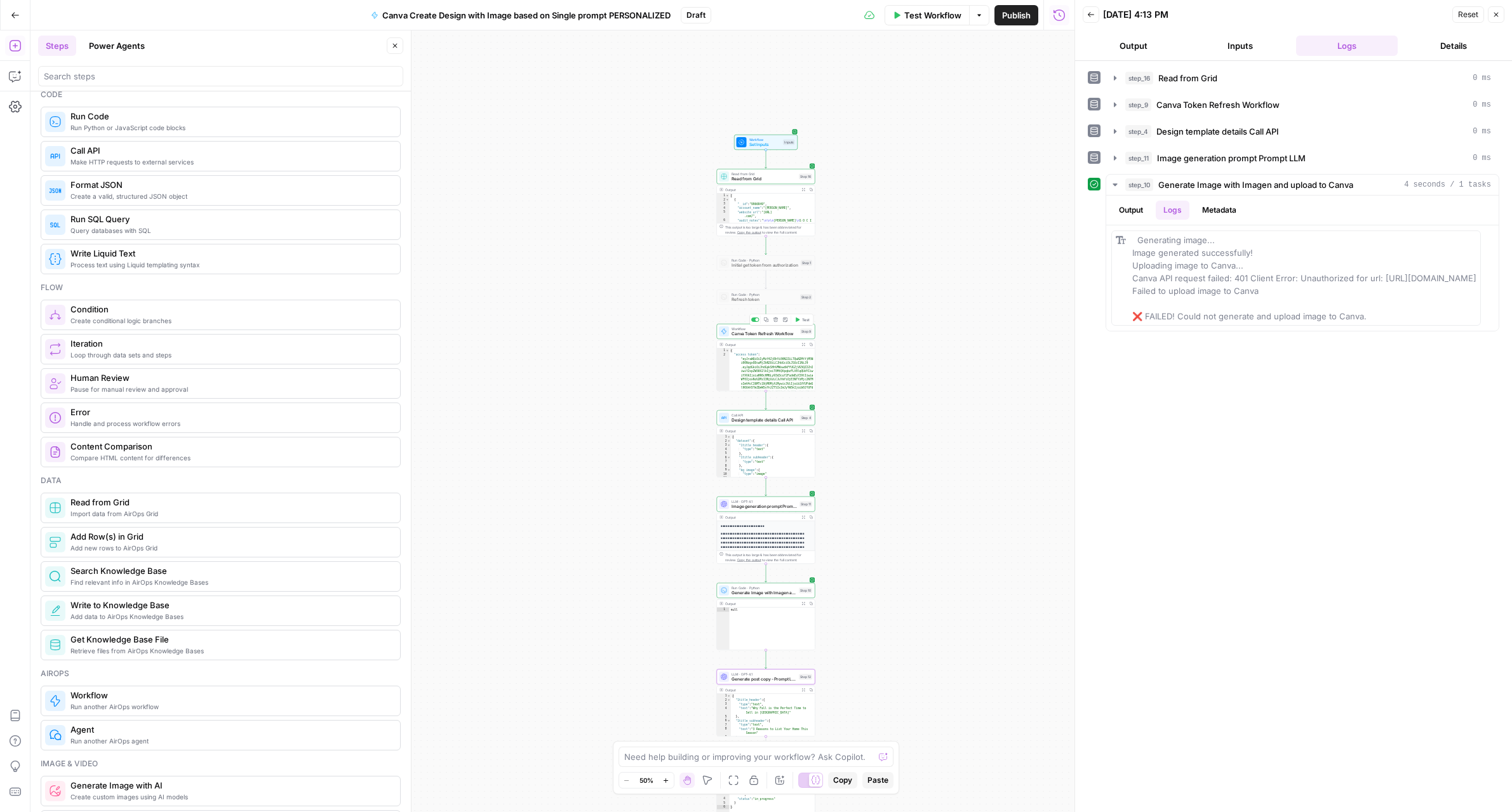
click at [799, 321] on button "Test" at bounding box center [802, 319] width 19 height 9
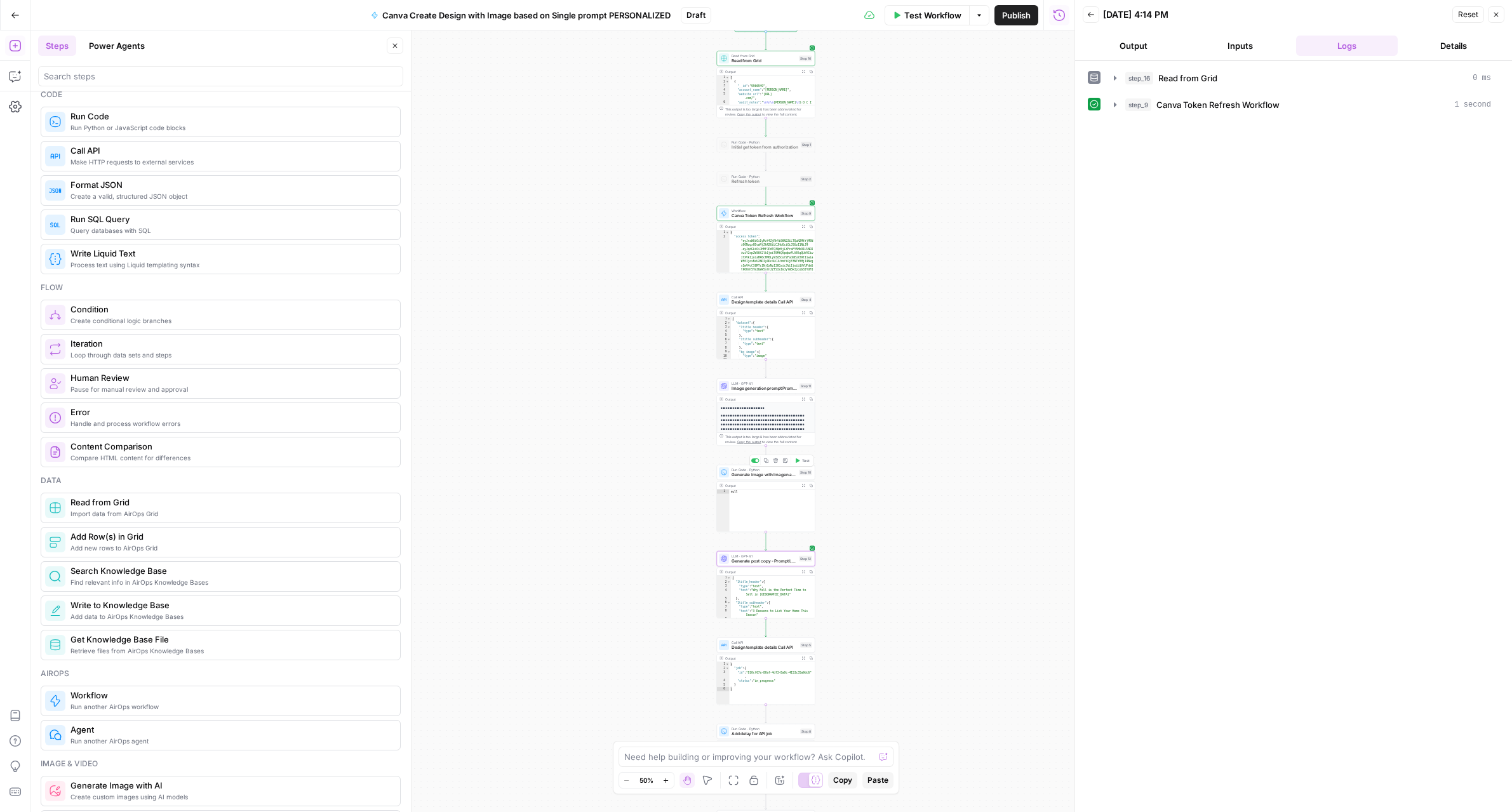
click at [799, 463] on button "Test" at bounding box center [802, 460] width 19 height 9
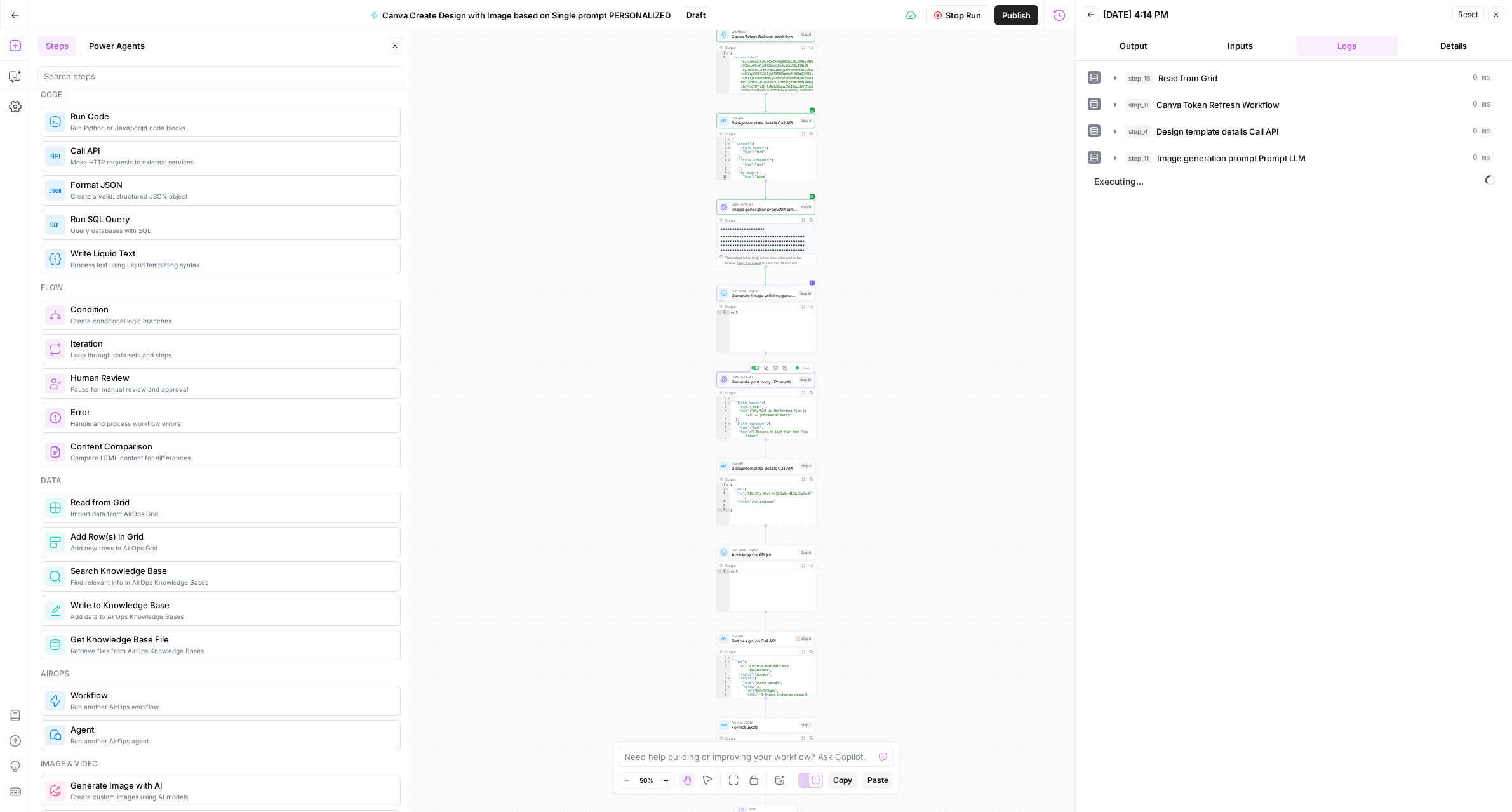
click at [773, 380] on span "Generate post copy - Prompt LLM" at bounding box center [764, 382] width 65 height 7
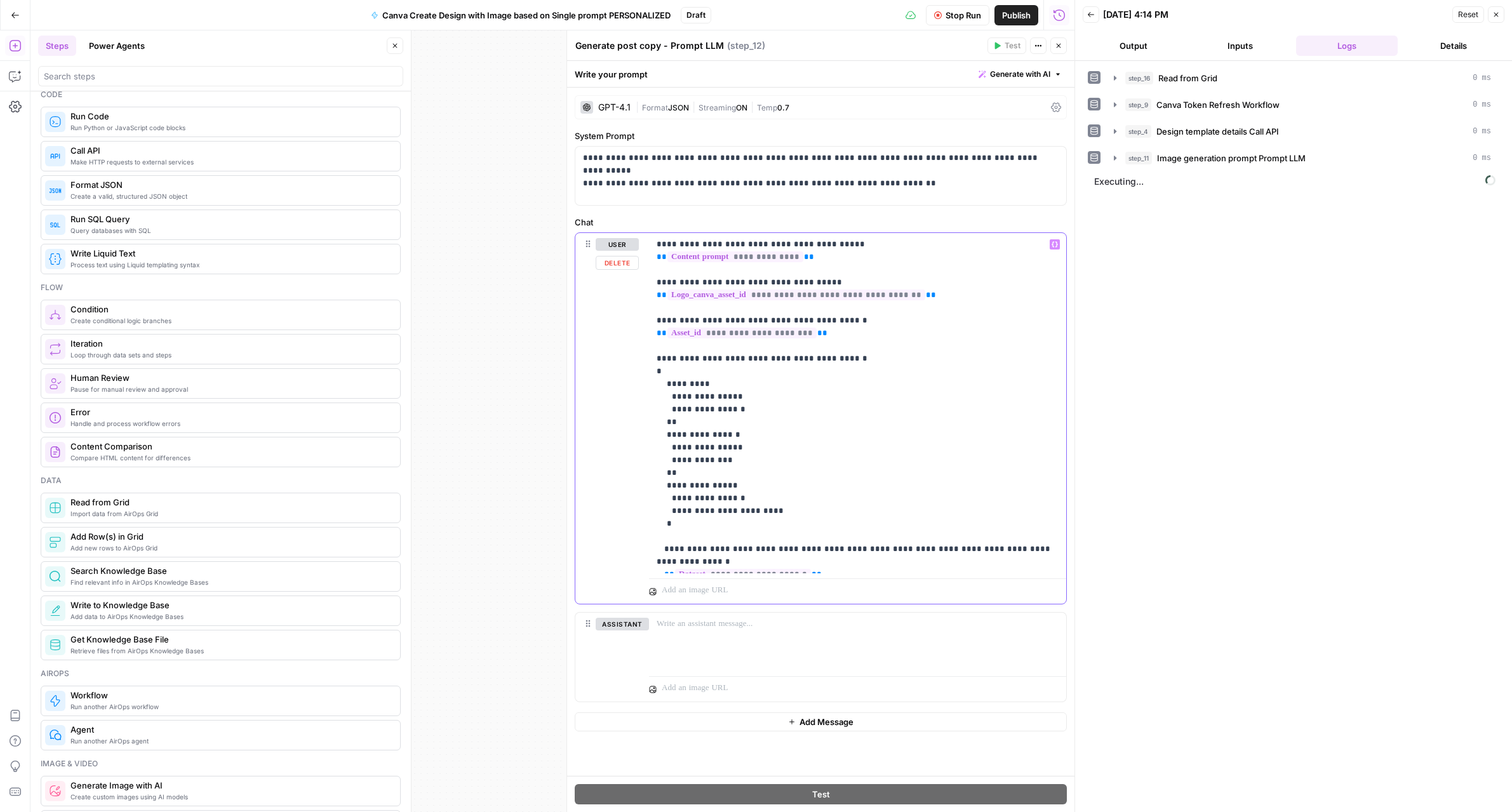
click at [823, 333] on p "**********" at bounding box center [857, 403] width 402 height 330
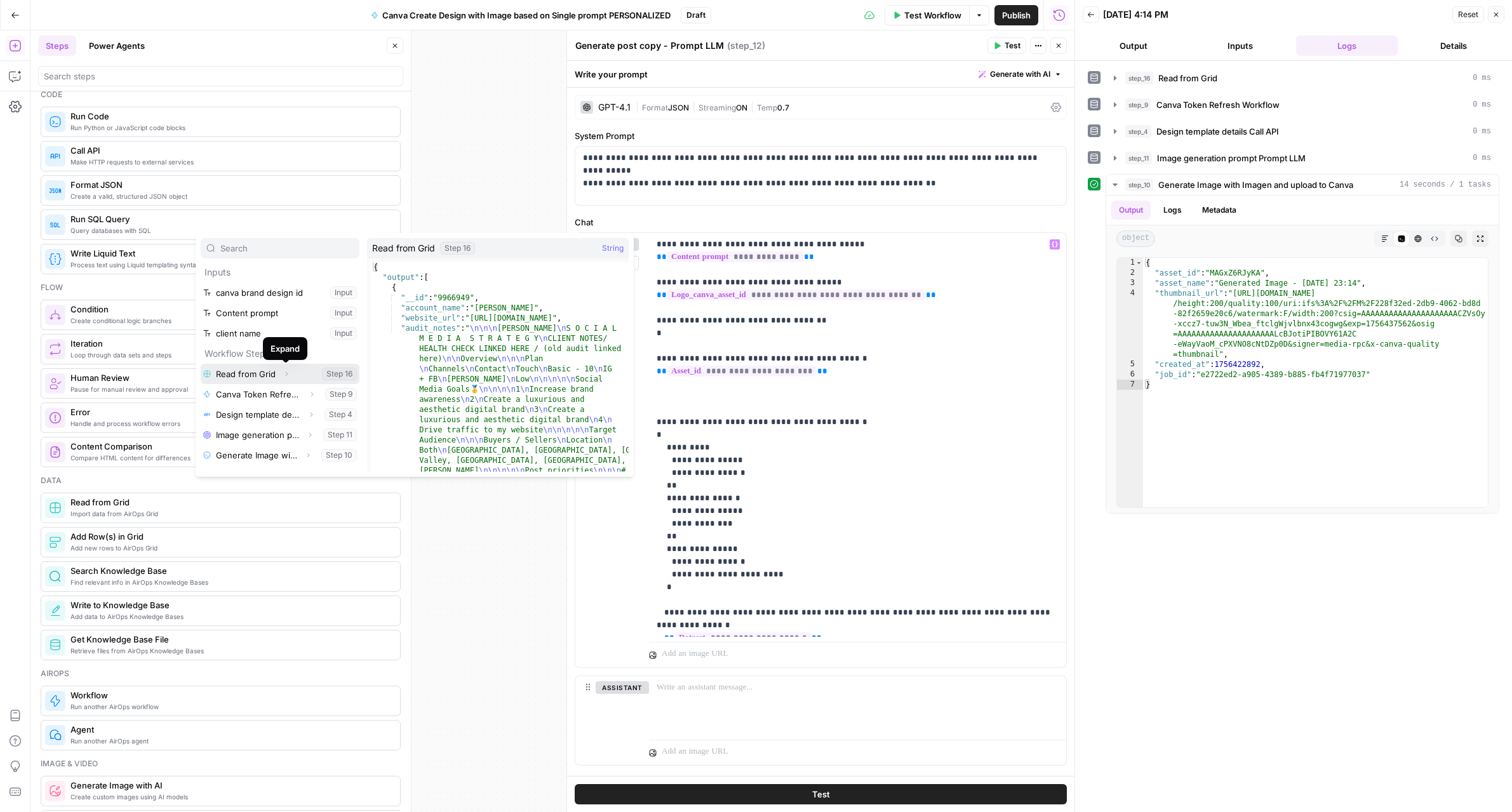
click at [284, 376] on icon "button" at bounding box center [286, 374] width 8 height 8
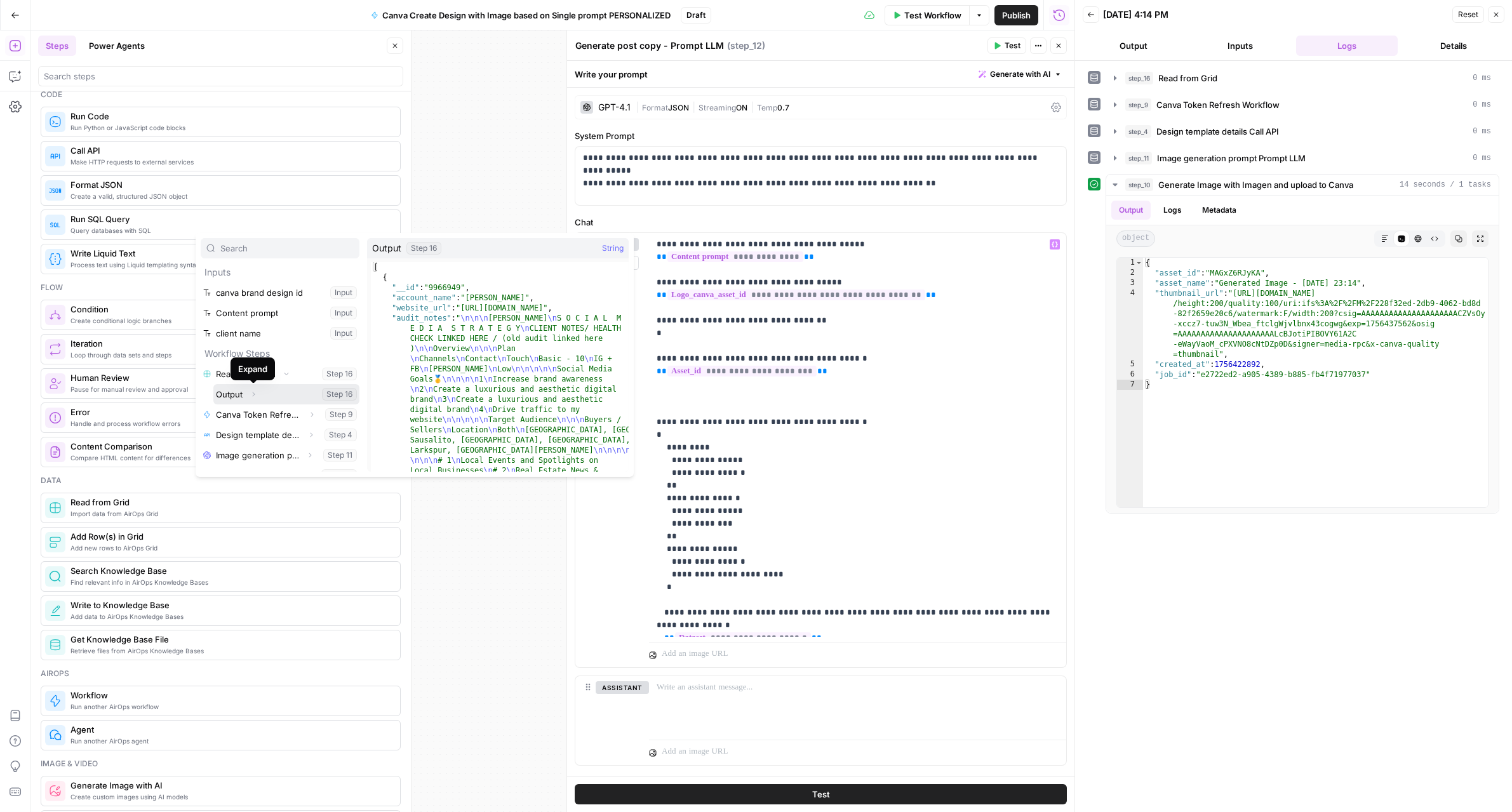
click at [256, 396] on icon "button" at bounding box center [254, 394] width 8 height 8
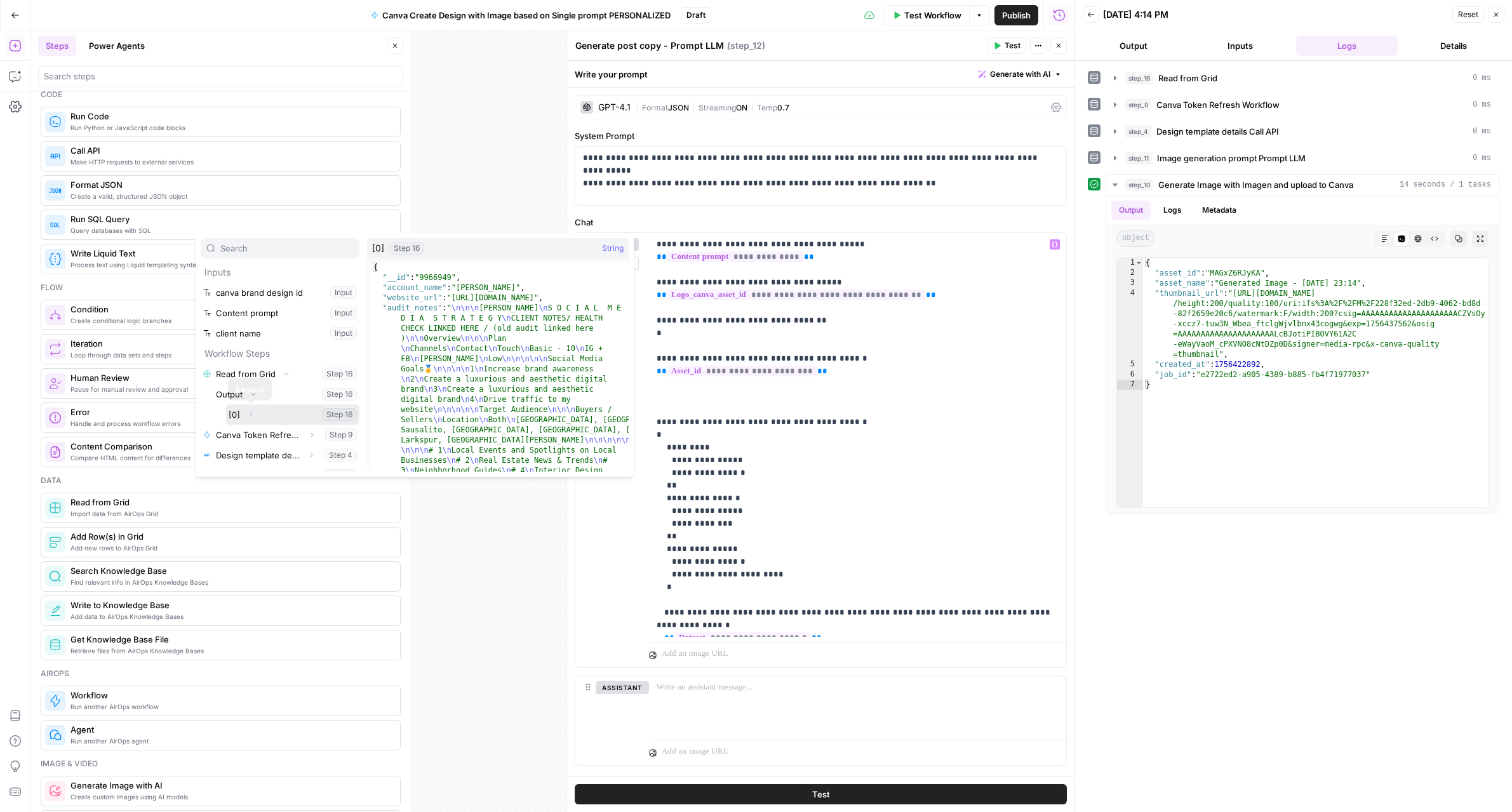
click at [251, 416] on icon "button" at bounding box center [251, 415] width 8 height 8
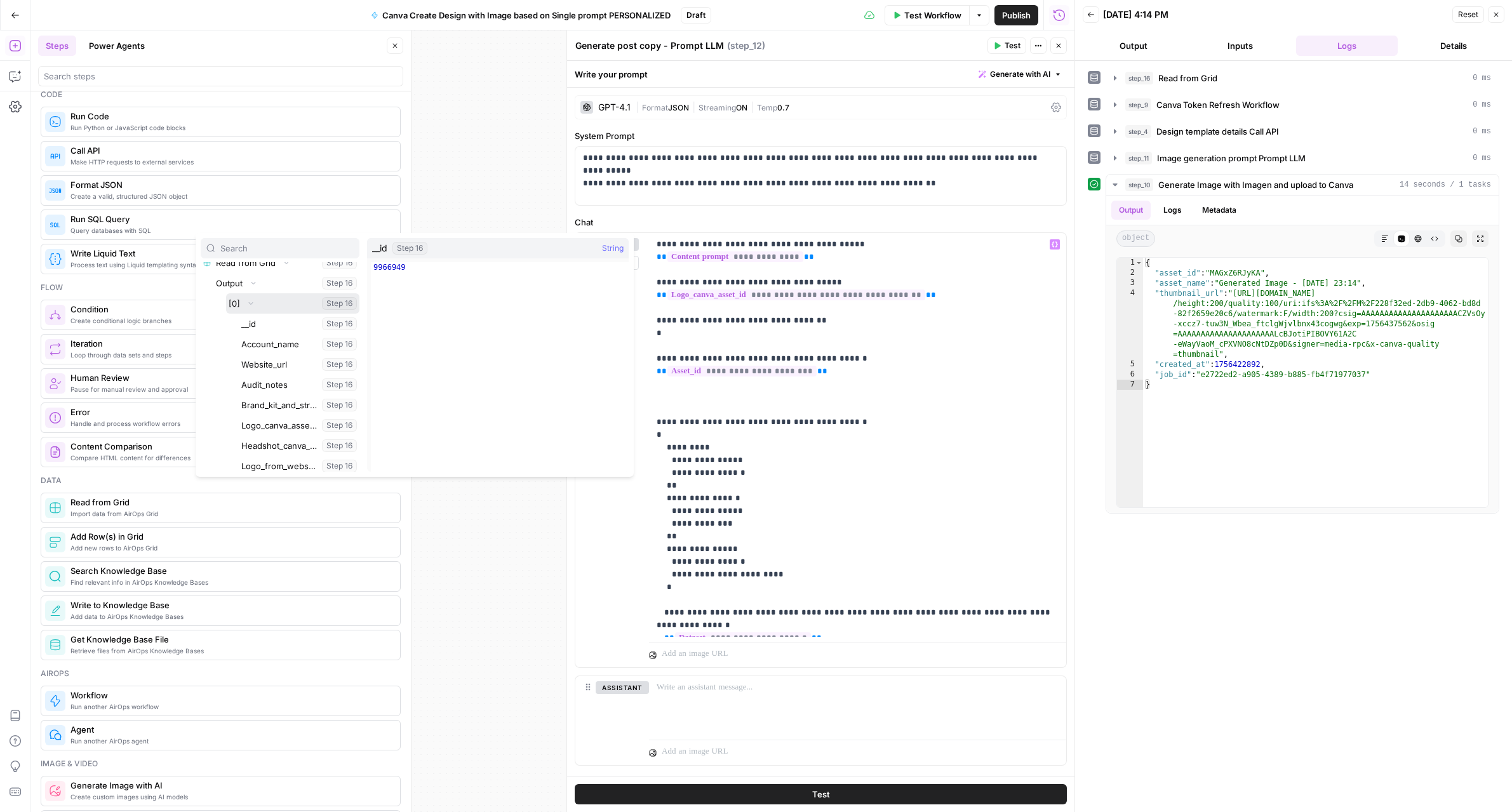
scroll to position [116, 0]
click at [263, 437] on button "Select variable Headshot_canva_asset_id" at bounding box center [299, 440] width 121 height 20
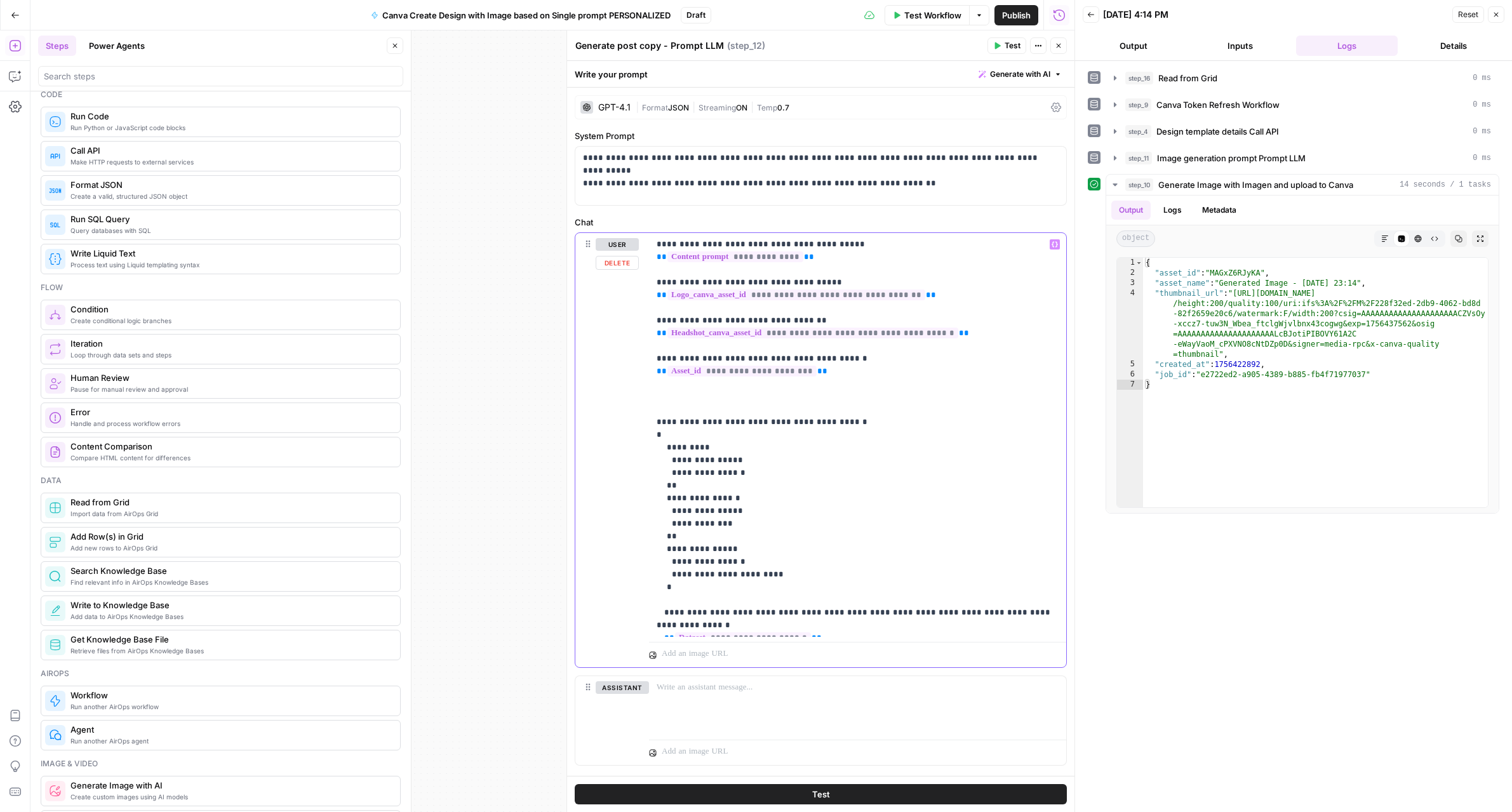
click at [743, 404] on p "**********" at bounding box center [857, 435] width 402 height 393
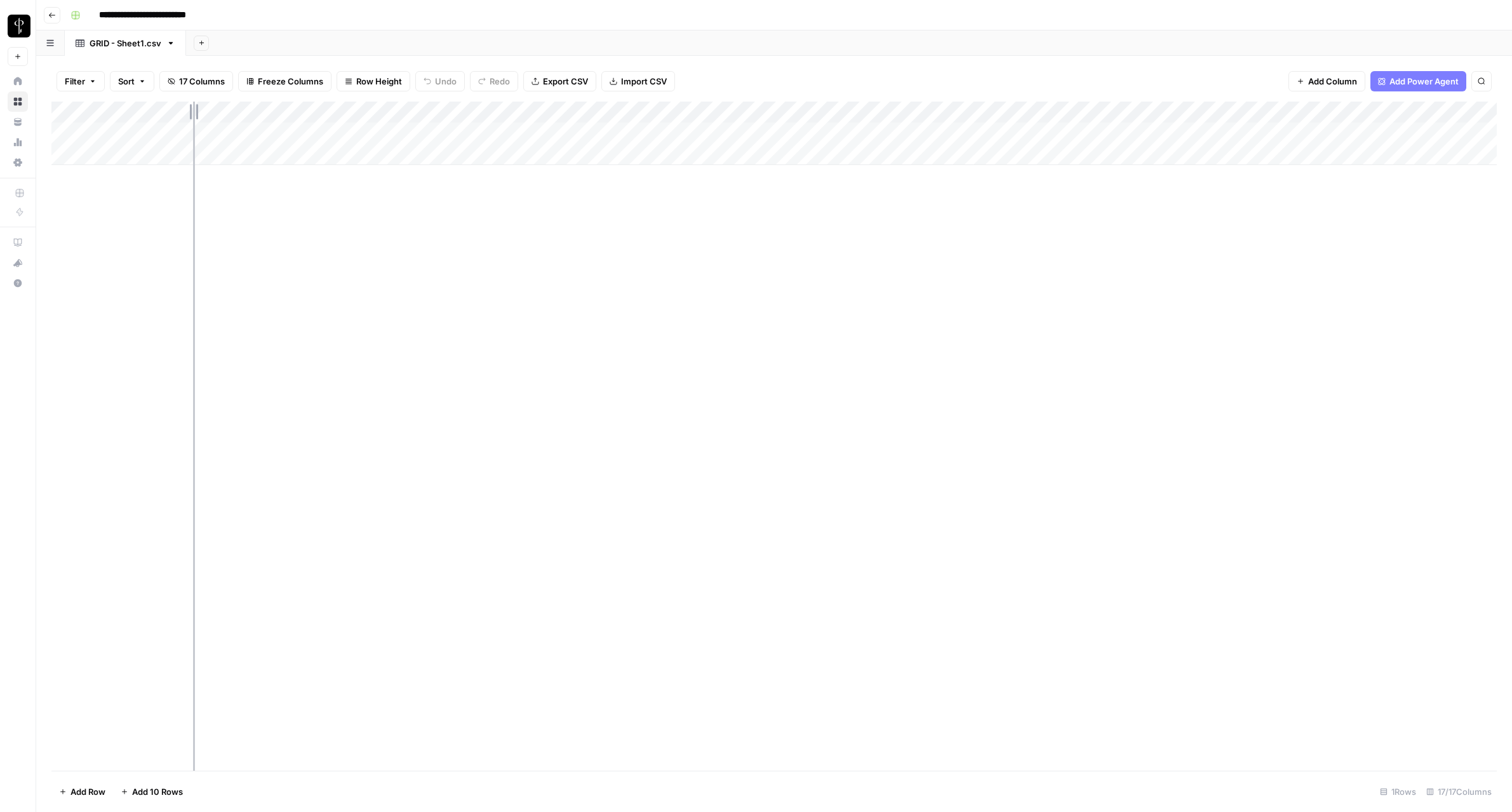
drag, startPoint x: 282, startPoint y: 109, endPoint x: 193, endPoint y: 114, distance: 89.1
click at [193, 114] on div "Add Column" at bounding box center [773, 133] width 1445 height 64
drag, startPoint x: 376, startPoint y: 113, endPoint x: 359, endPoint y: 113, distance: 17.0
click at [359, 113] on div "Add Column" at bounding box center [773, 133] width 1445 height 64
click at [436, 131] on div "Add Column" at bounding box center [773, 133] width 1445 height 64
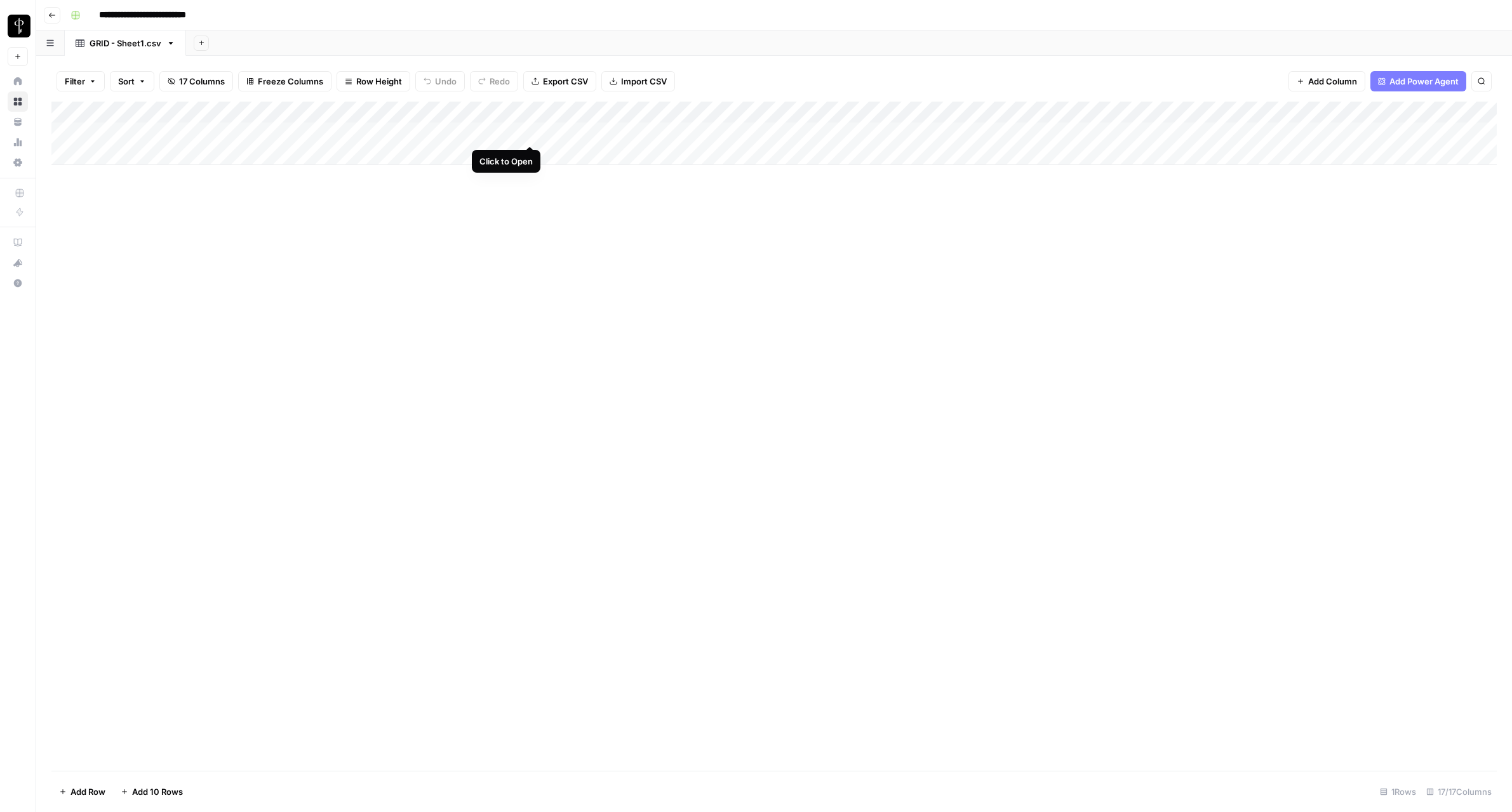
click at [528, 132] on div "Add Column" at bounding box center [773, 133] width 1445 height 64
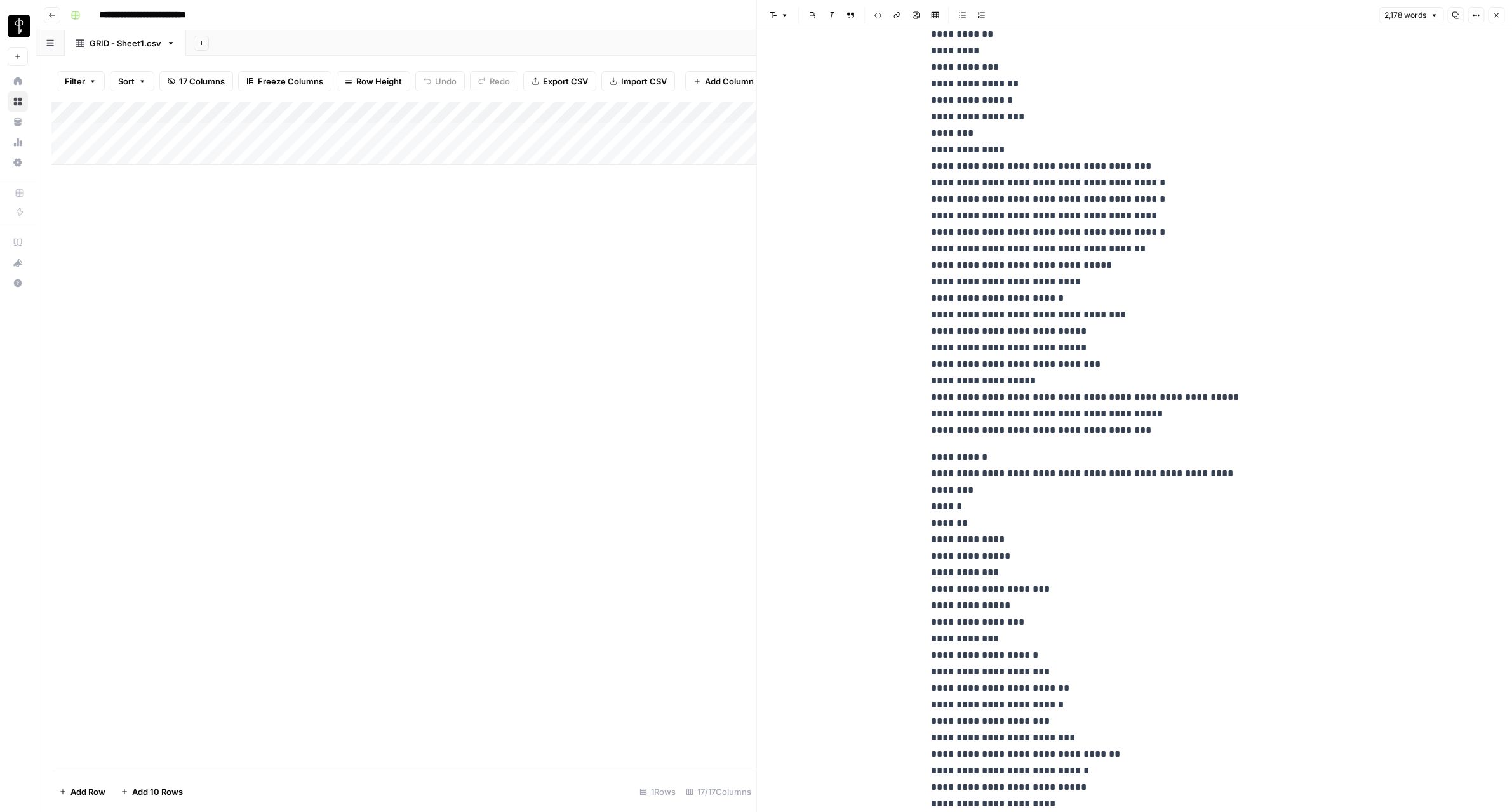
scroll to position [6018, 0]
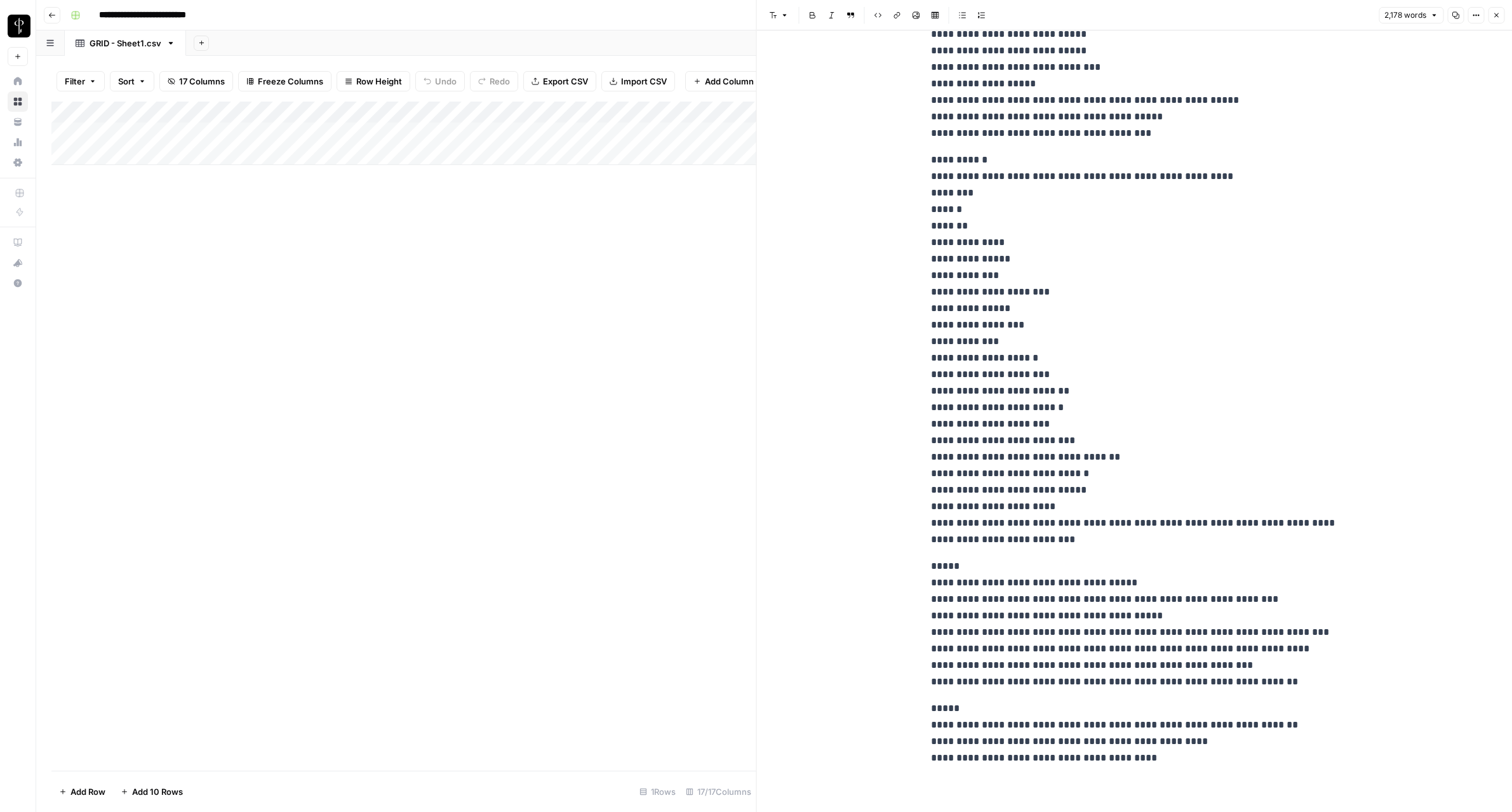
click at [1498, 15] on icon "button" at bounding box center [1496, 15] width 8 height 8
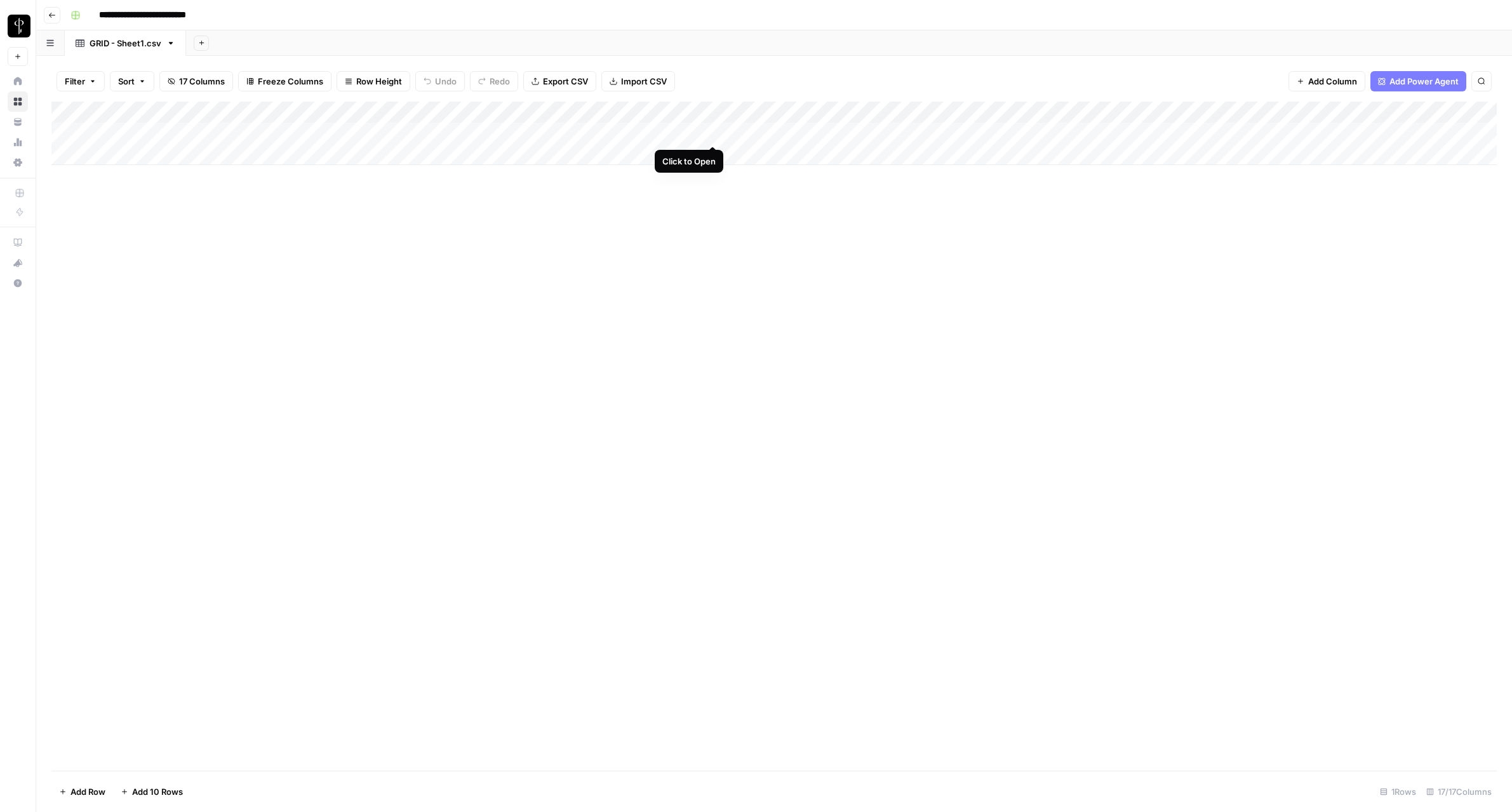
click at [712, 131] on div "Add Column" at bounding box center [773, 133] width 1445 height 64
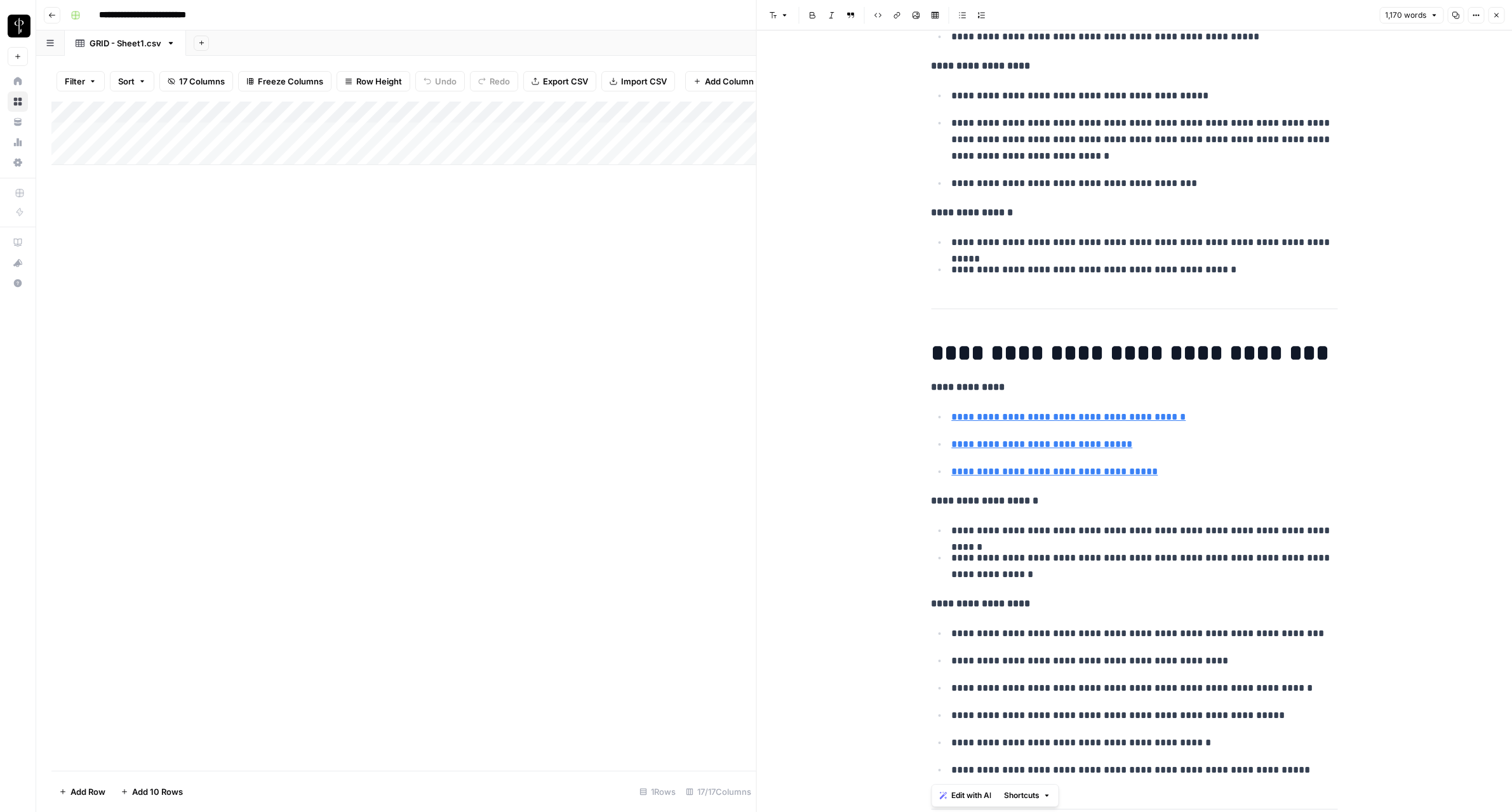
scroll to position [3281, 0]
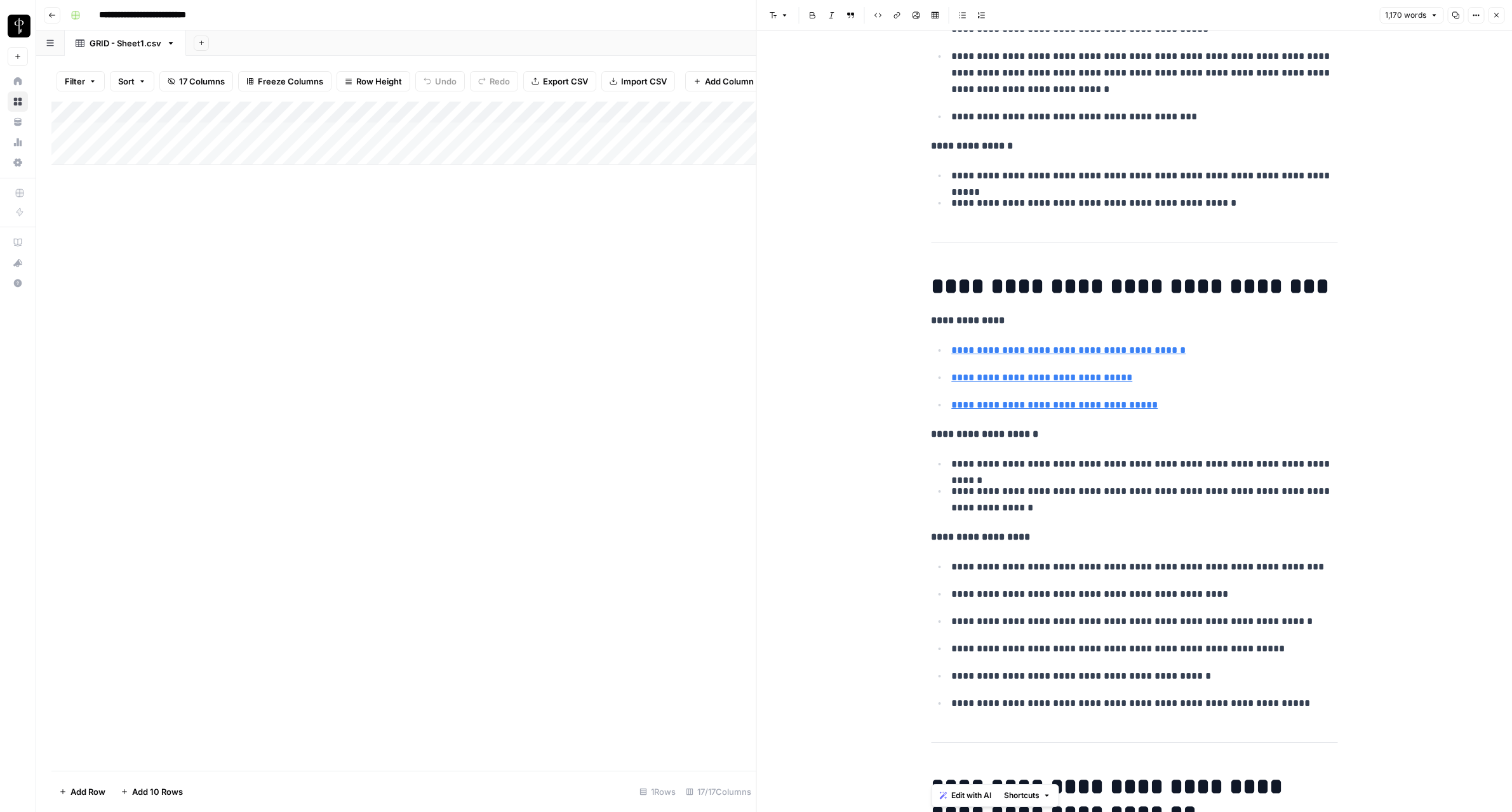
click at [1496, 14] on icon "button" at bounding box center [1496, 15] width 8 height 8
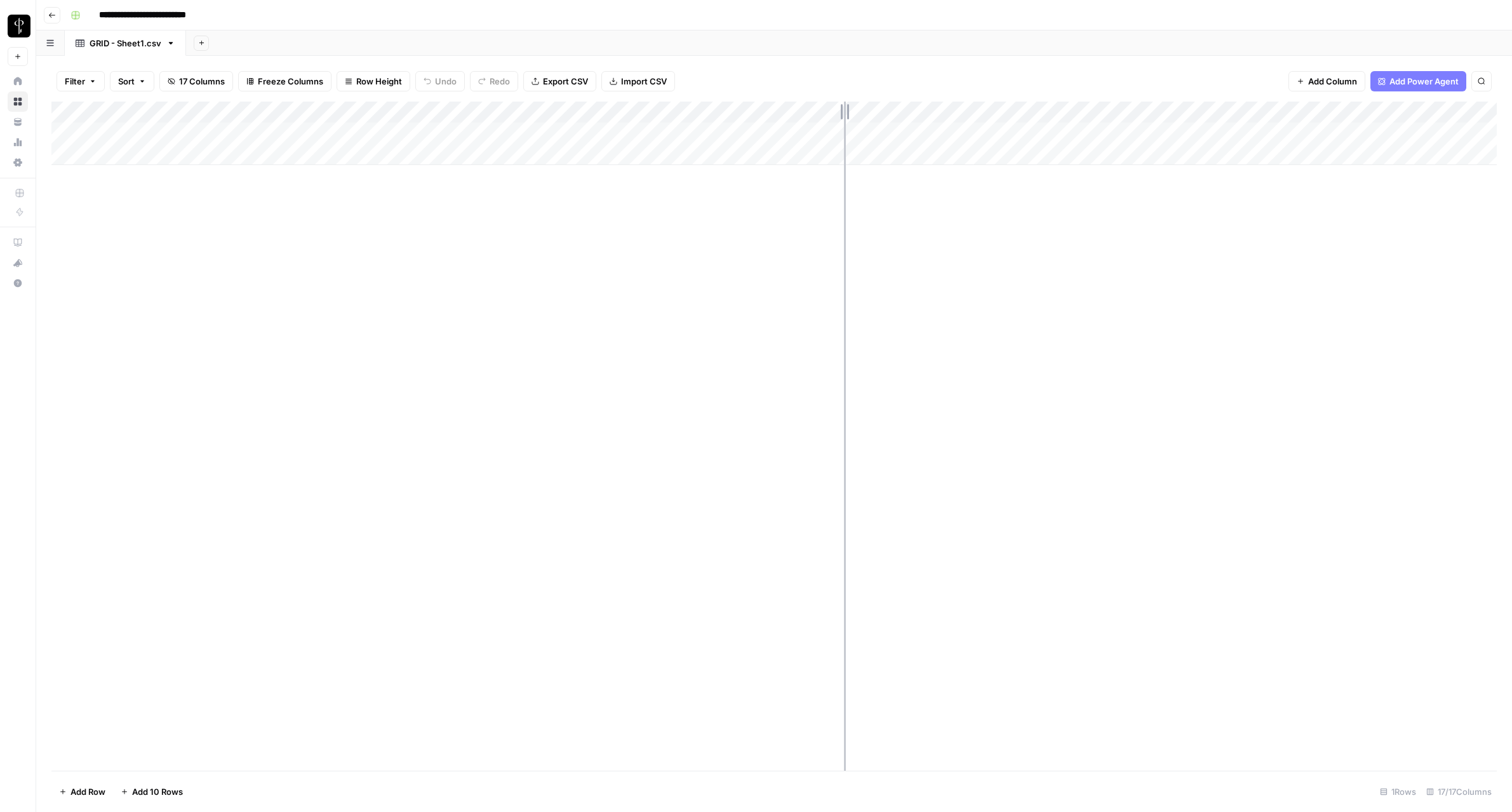
drag, startPoint x: 907, startPoint y: 113, endPoint x: 844, endPoint y: 109, distance: 63.1
click at [844, 109] on div "Add Column" at bounding box center [773, 133] width 1445 height 64
drag, startPoint x: 1026, startPoint y: 109, endPoint x: 979, endPoint y: 110, distance: 47.0
click at [979, 110] on div "Add Column" at bounding box center [773, 133] width 1445 height 64
drag, startPoint x: 1093, startPoint y: 111, endPoint x: 1118, endPoint y: 111, distance: 25.0
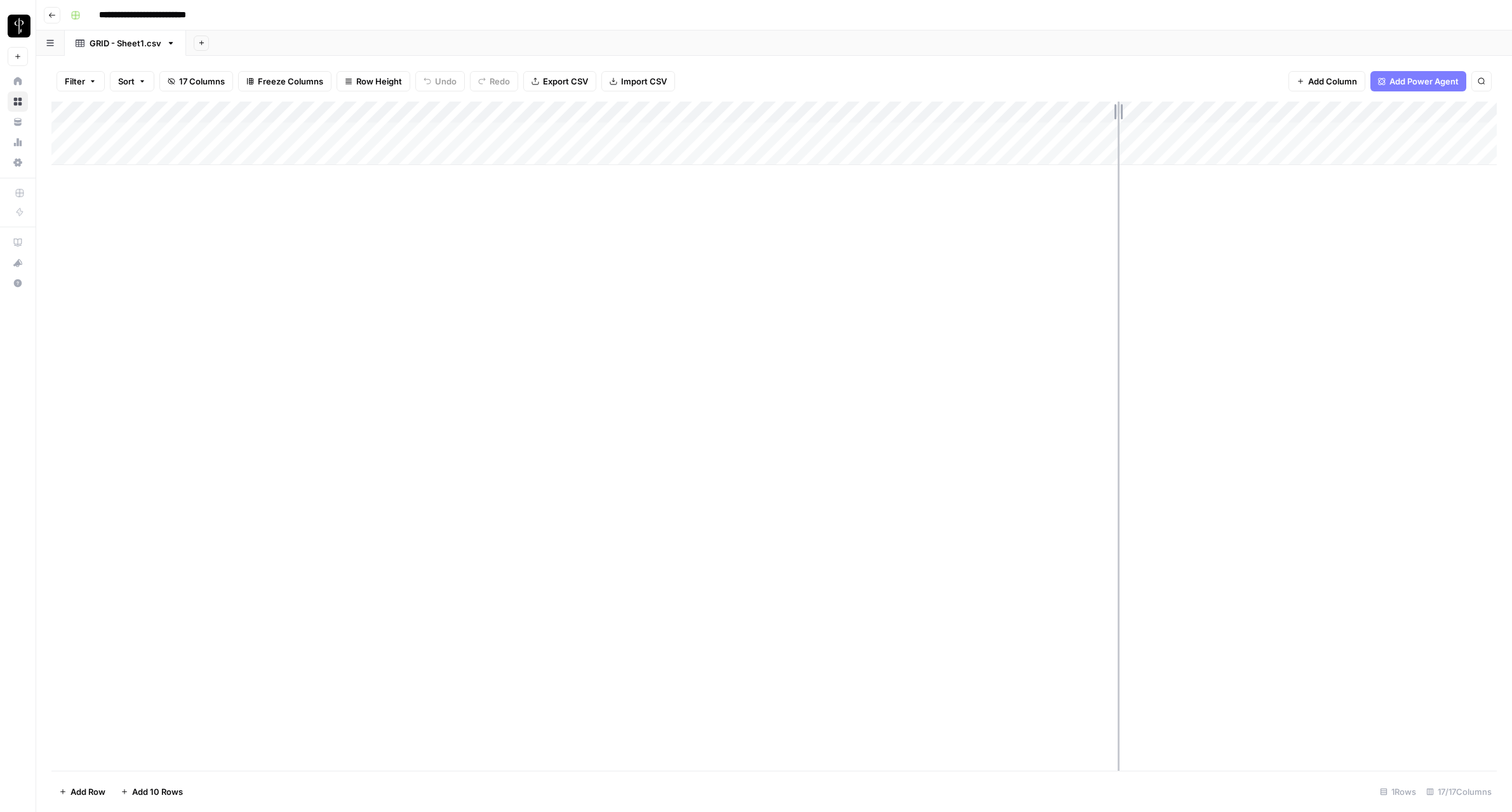
click at [1118, 111] on div "Add Column" at bounding box center [773, 133] width 1445 height 64
drag, startPoint x: 1120, startPoint y: 111, endPoint x: 1142, endPoint y: 111, distance: 22.0
click at [1142, 111] on div "Add Column" at bounding box center [773, 133] width 1445 height 64
drag, startPoint x: 1140, startPoint y: 114, endPoint x: 1153, endPoint y: 115, distance: 13.0
click at [1153, 115] on div "Add Column" at bounding box center [773, 133] width 1445 height 64
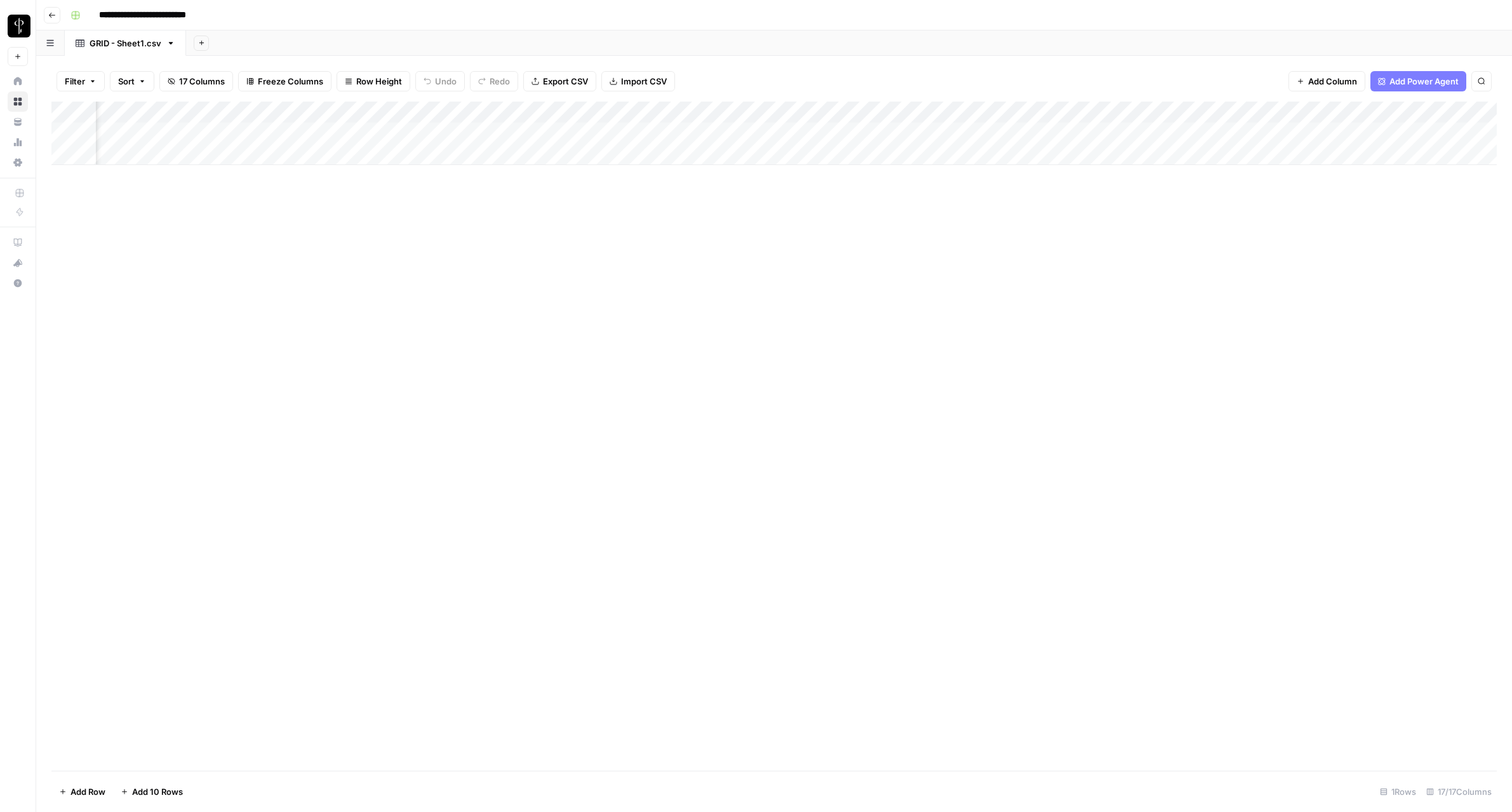
scroll to position [0, 303]
click at [1362, 133] on div "Add Column" at bounding box center [773, 133] width 1445 height 64
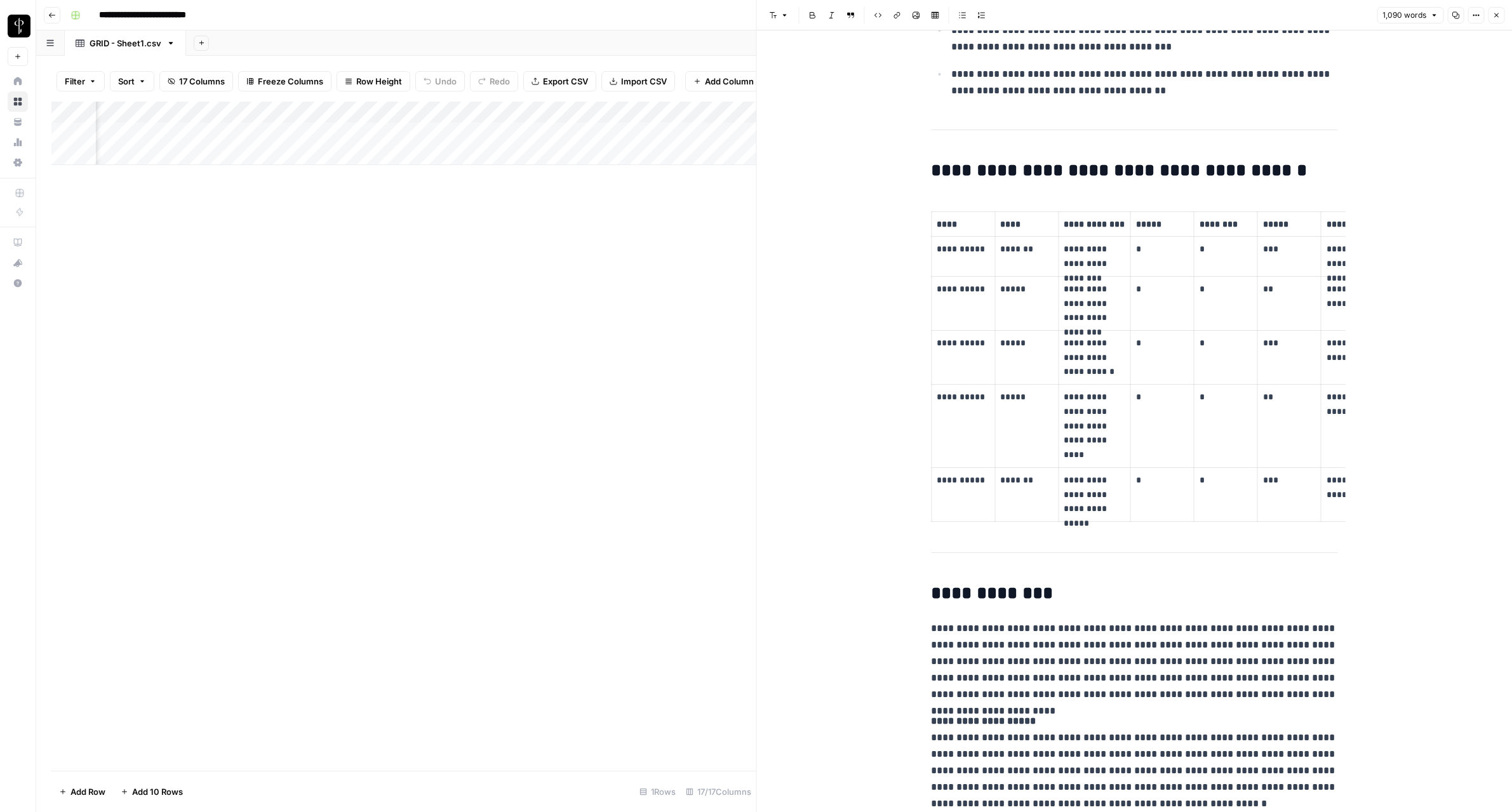
scroll to position [4627, 0]
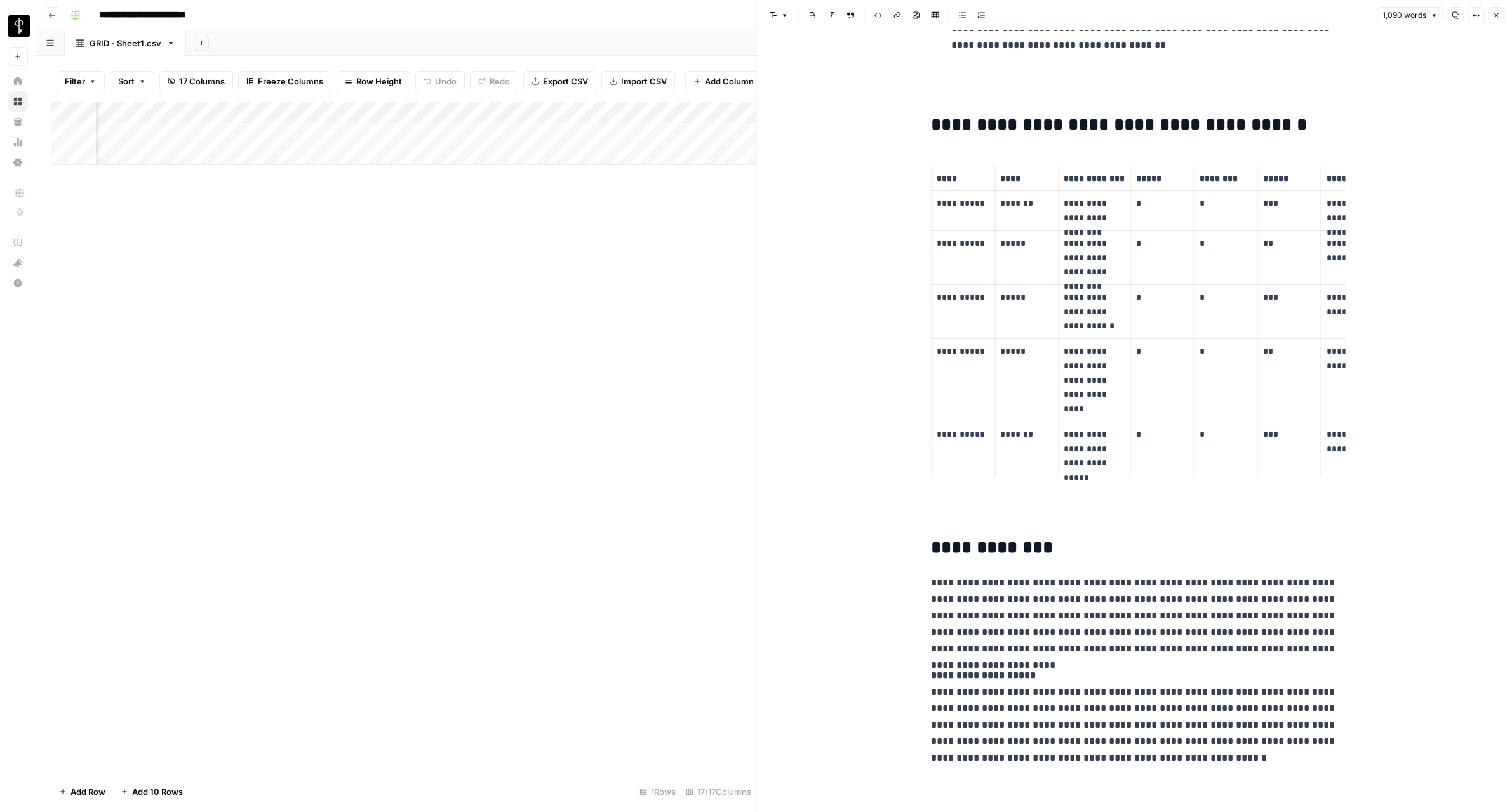
click at [1492, 15] on icon "button" at bounding box center [1496, 15] width 8 height 8
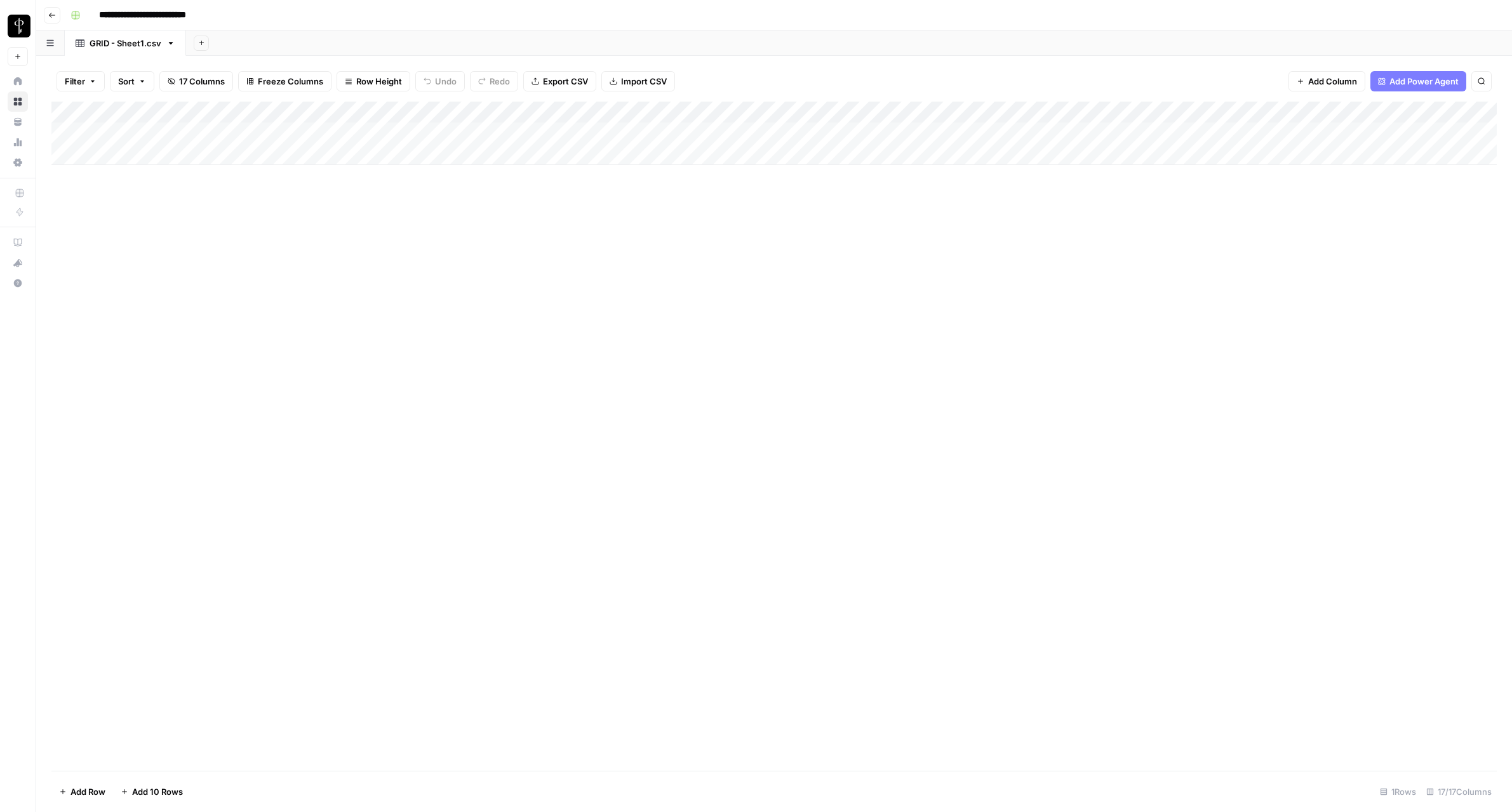
click at [50, 16] on icon "button" at bounding box center [52, 14] width 7 height 5
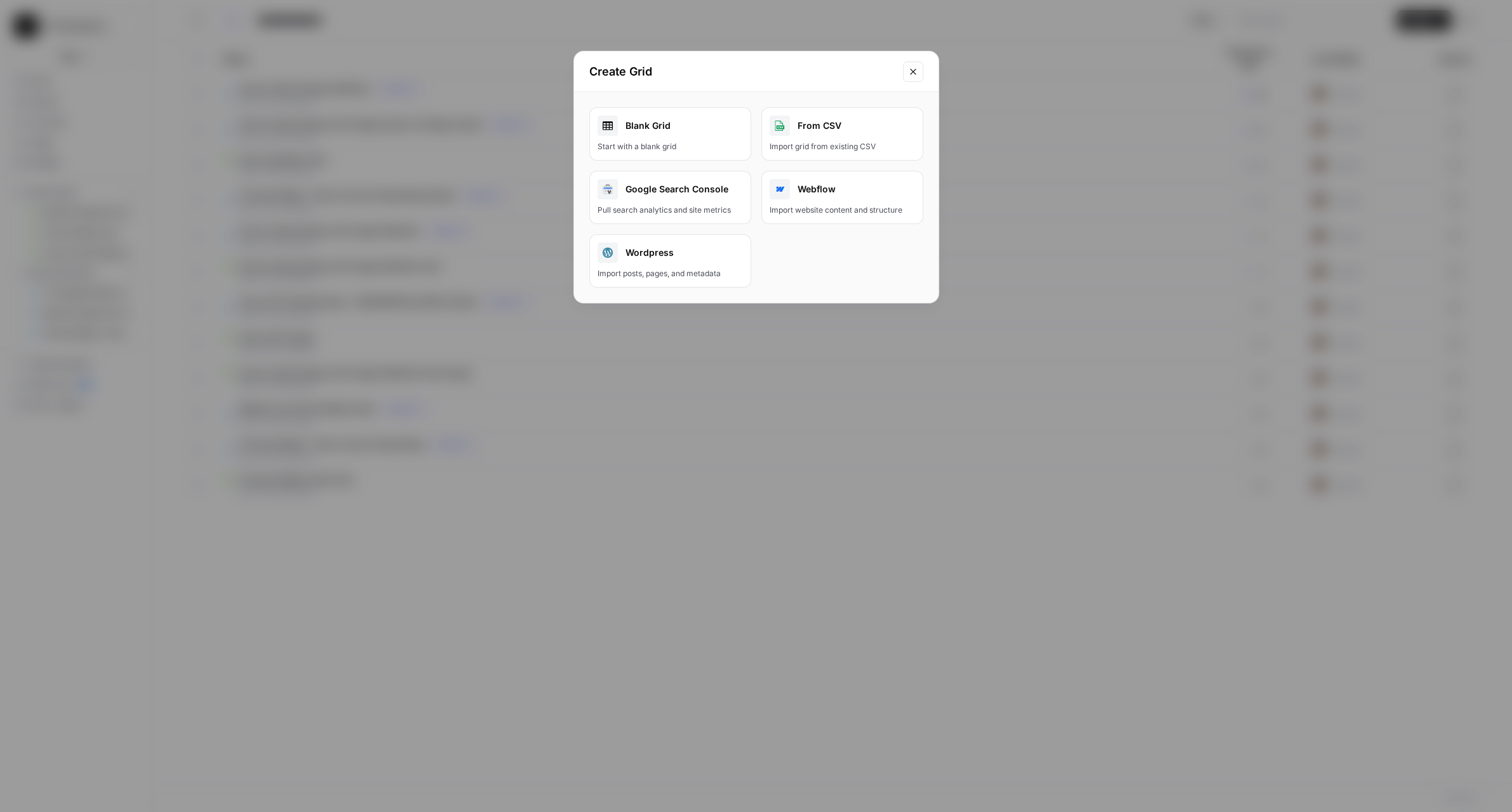
click at [914, 75] on icon "Close modal" at bounding box center [913, 71] width 11 height 11
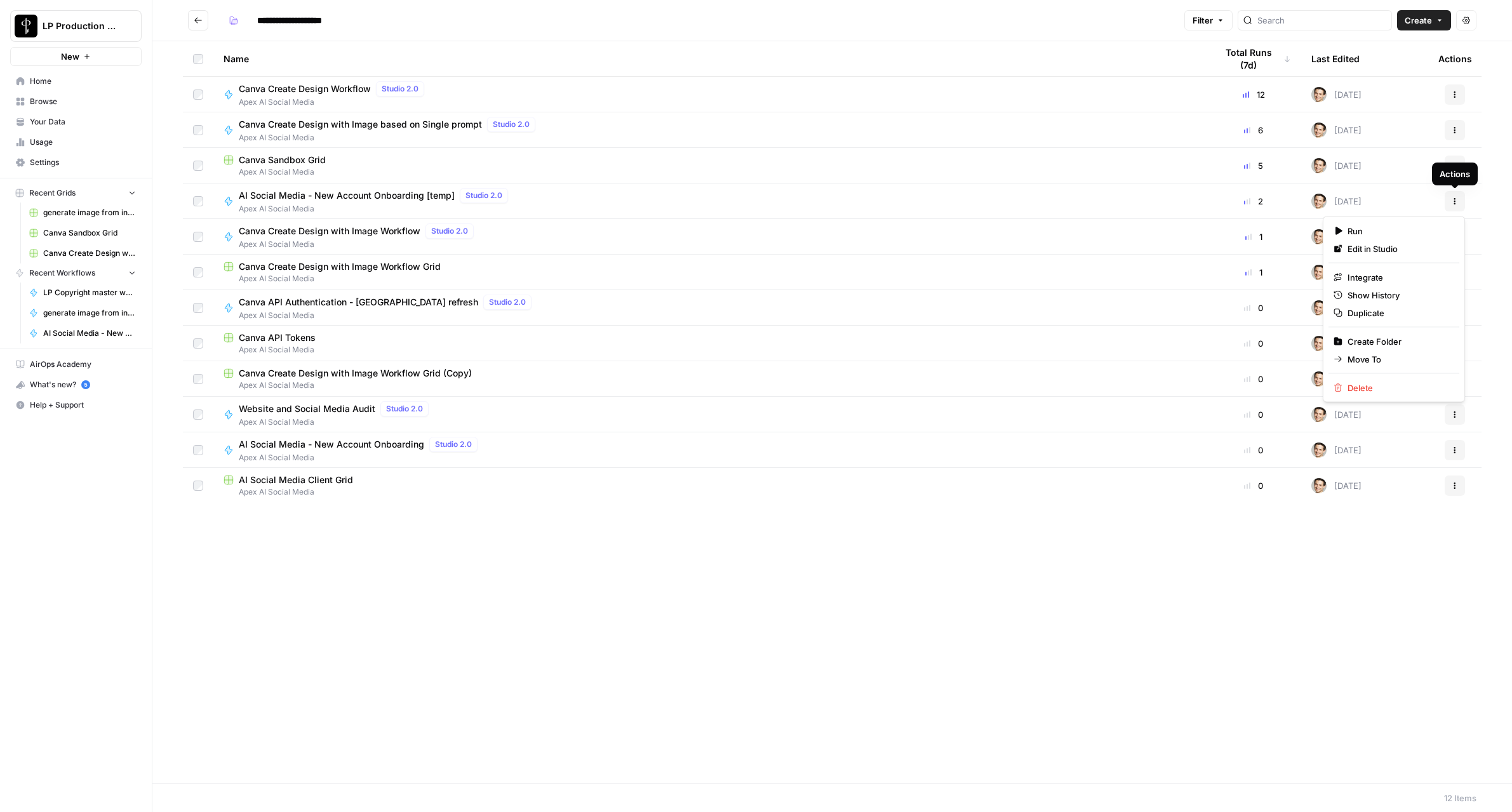
click at [1456, 198] on icon "button" at bounding box center [1454, 202] width 8 height 8
click at [1394, 384] on span "Delete" at bounding box center [1397, 388] width 101 height 13
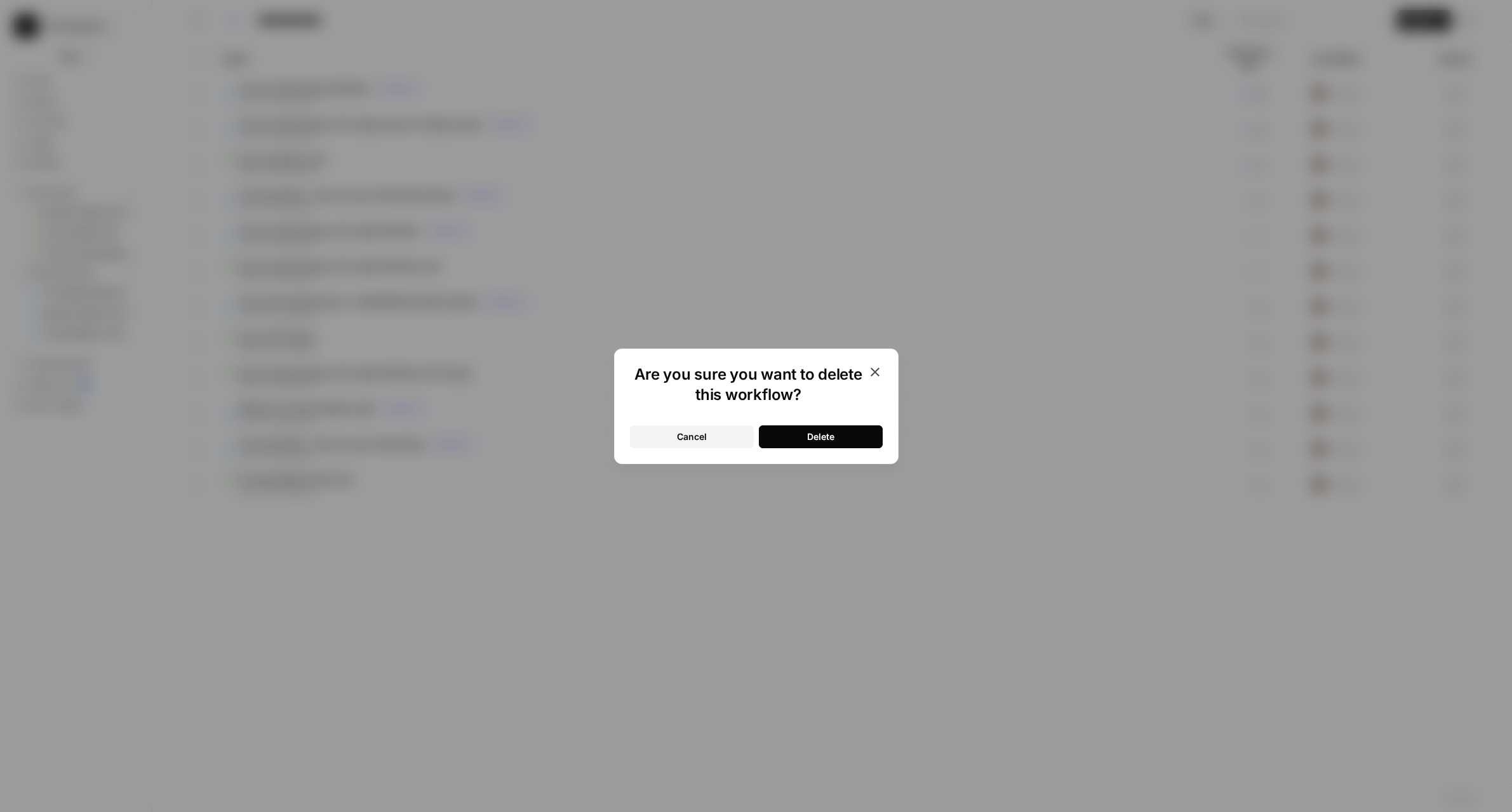
click at [767, 434] on button "Delete" at bounding box center [821, 437] width 123 height 23
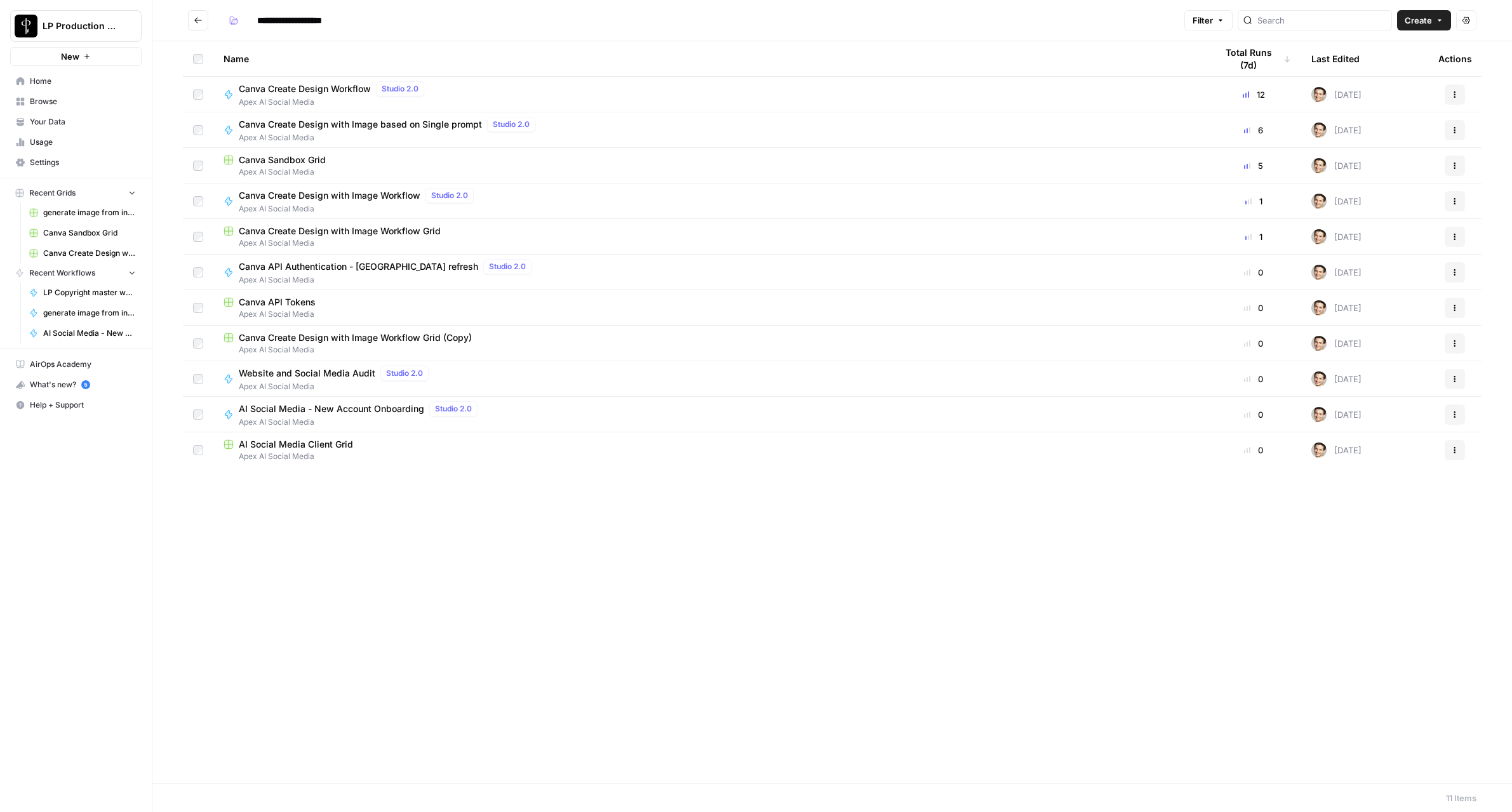
click at [448, 347] on span "Apex AI Social Media" at bounding box center [710, 350] width 972 height 12
type input "**********"
click at [1459, 343] on button "Actions" at bounding box center [1454, 343] width 20 height 20
click at [1404, 446] on span "Delete" at bounding box center [1397, 447] width 101 height 13
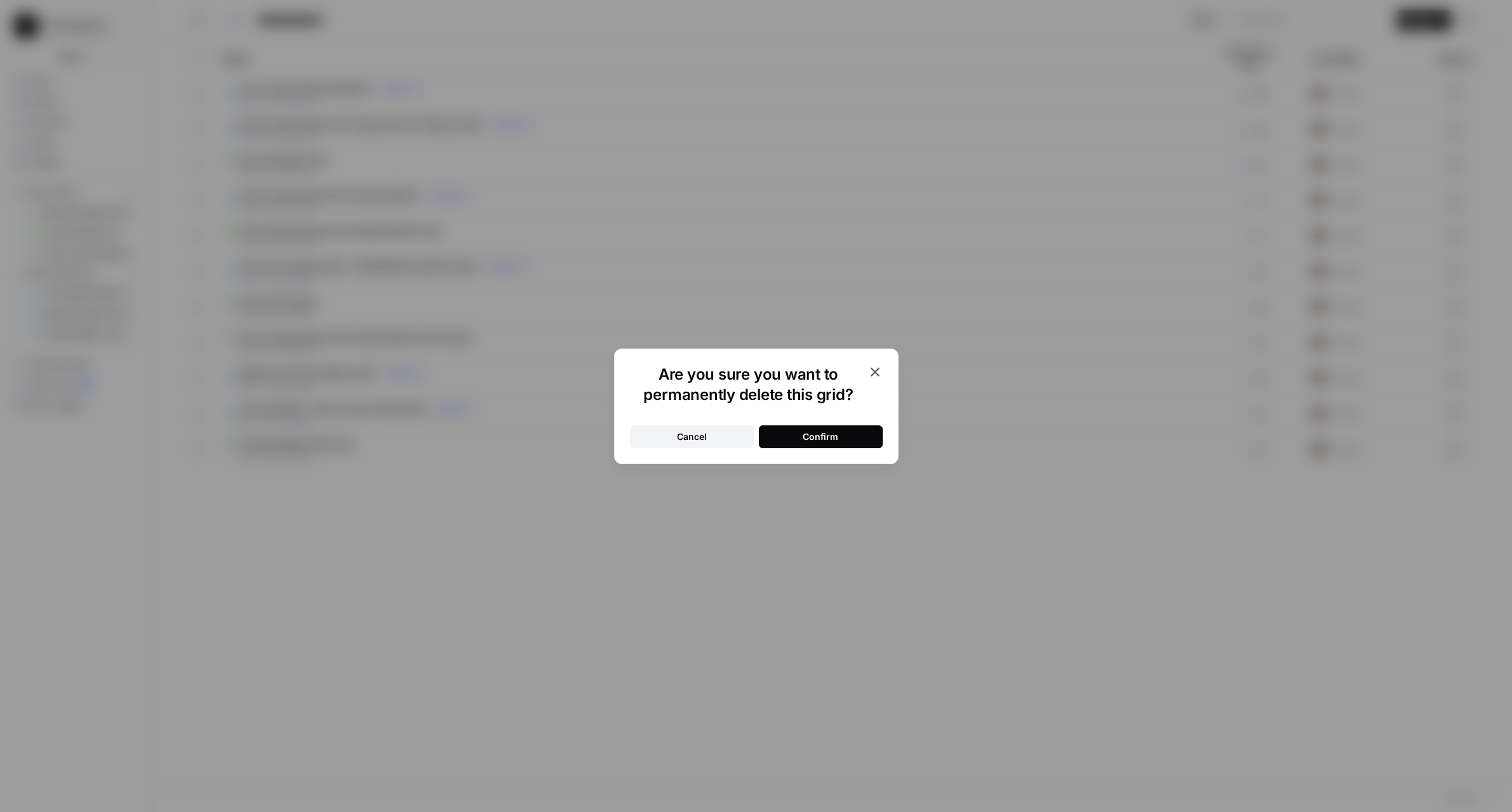
click at [873, 431] on button "Confirm" at bounding box center [821, 437] width 123 height 23
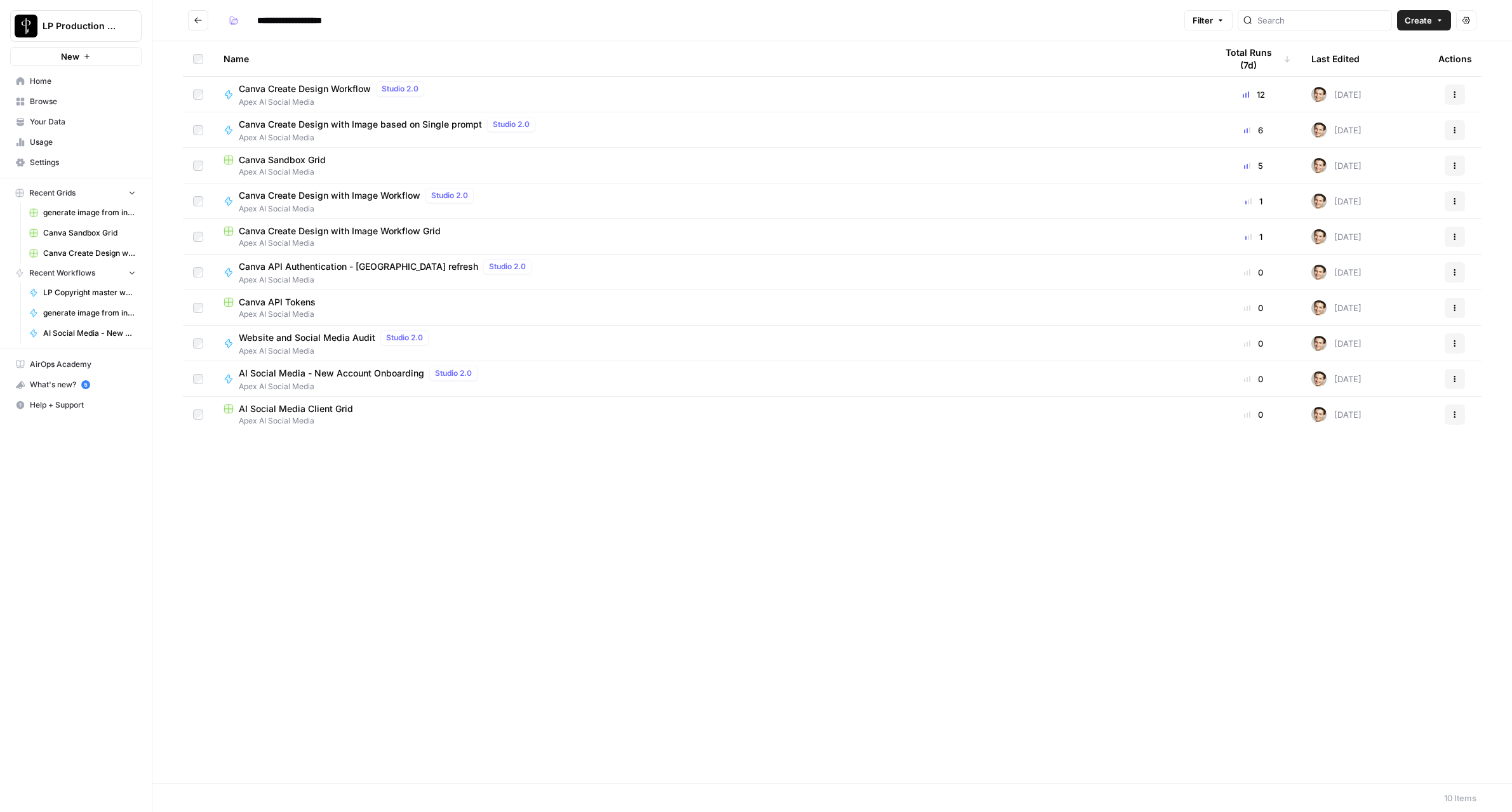
click at [327, 90] on span "Canva Create Design Workflow" at bounding box center [305, 89] width 132 height 13
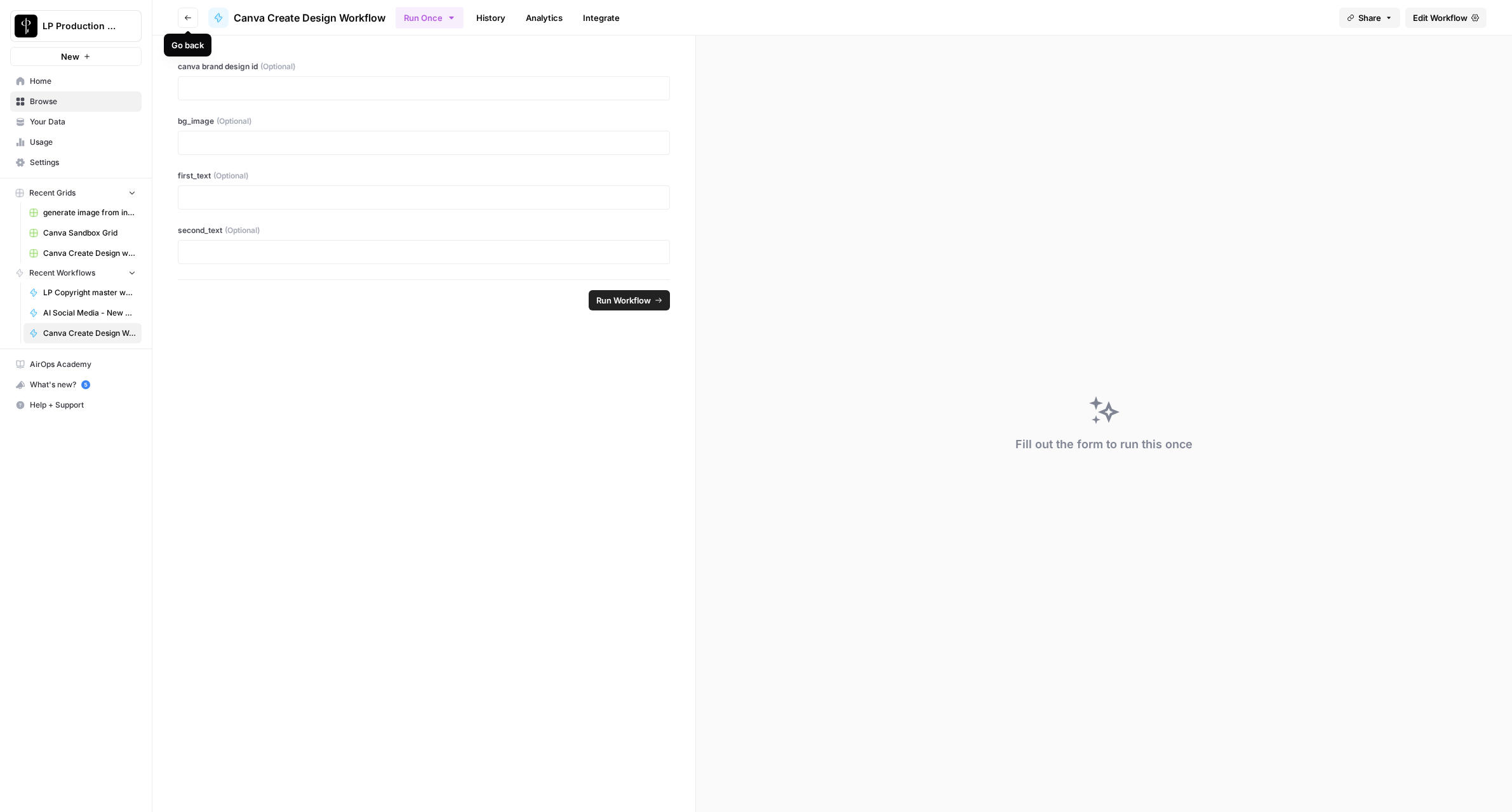
click at [183, 14] on button "Go back" at bounding box center [187, 17] width 20 height 20
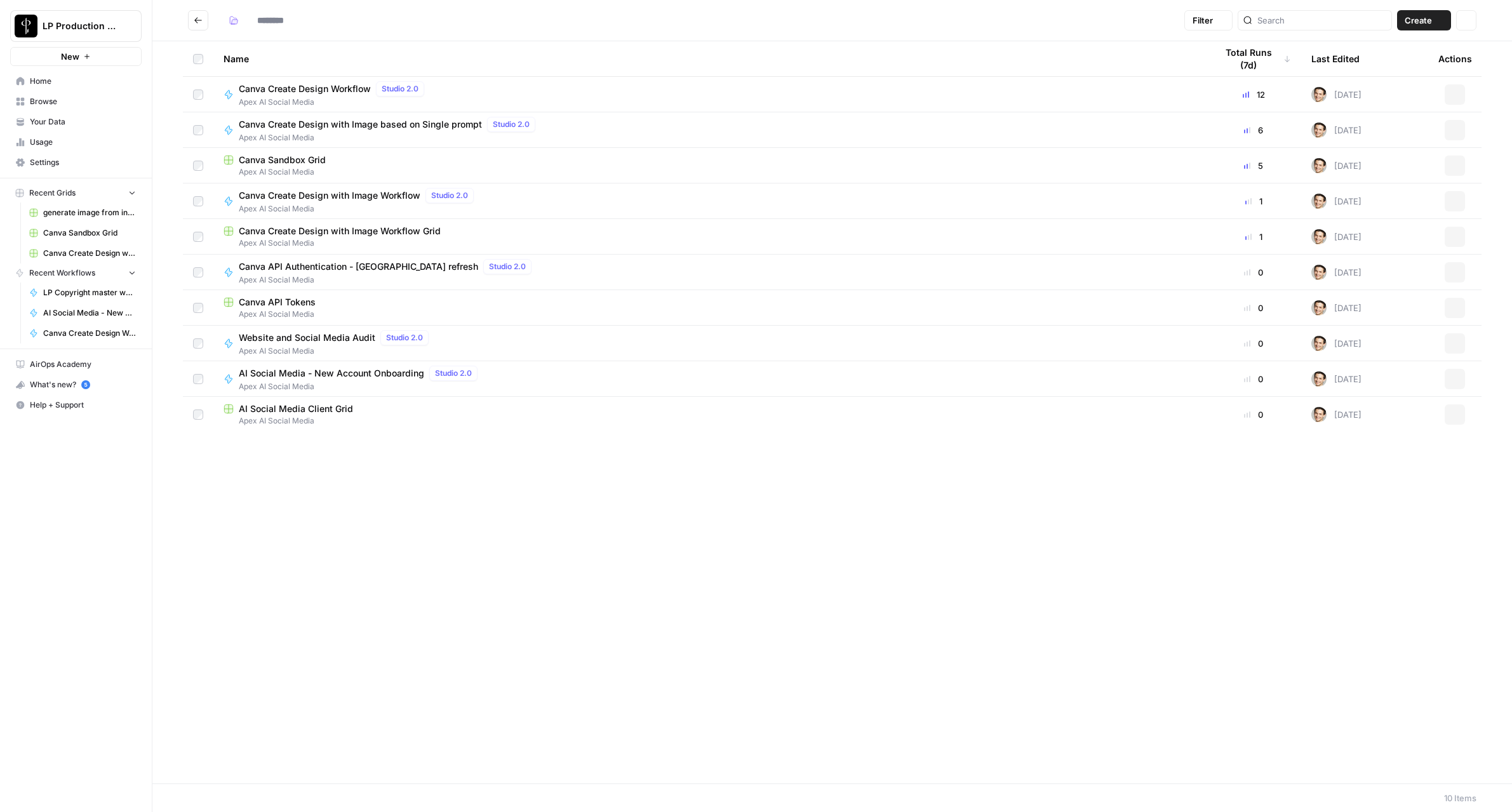
type input "**********"
click at [1458, 95] on icon "button" at bounding box center [1454, 95] width 8 height 8
click at [1403, 283] on span "Delete" at bounding box center [1397, 281] width 101 height 13
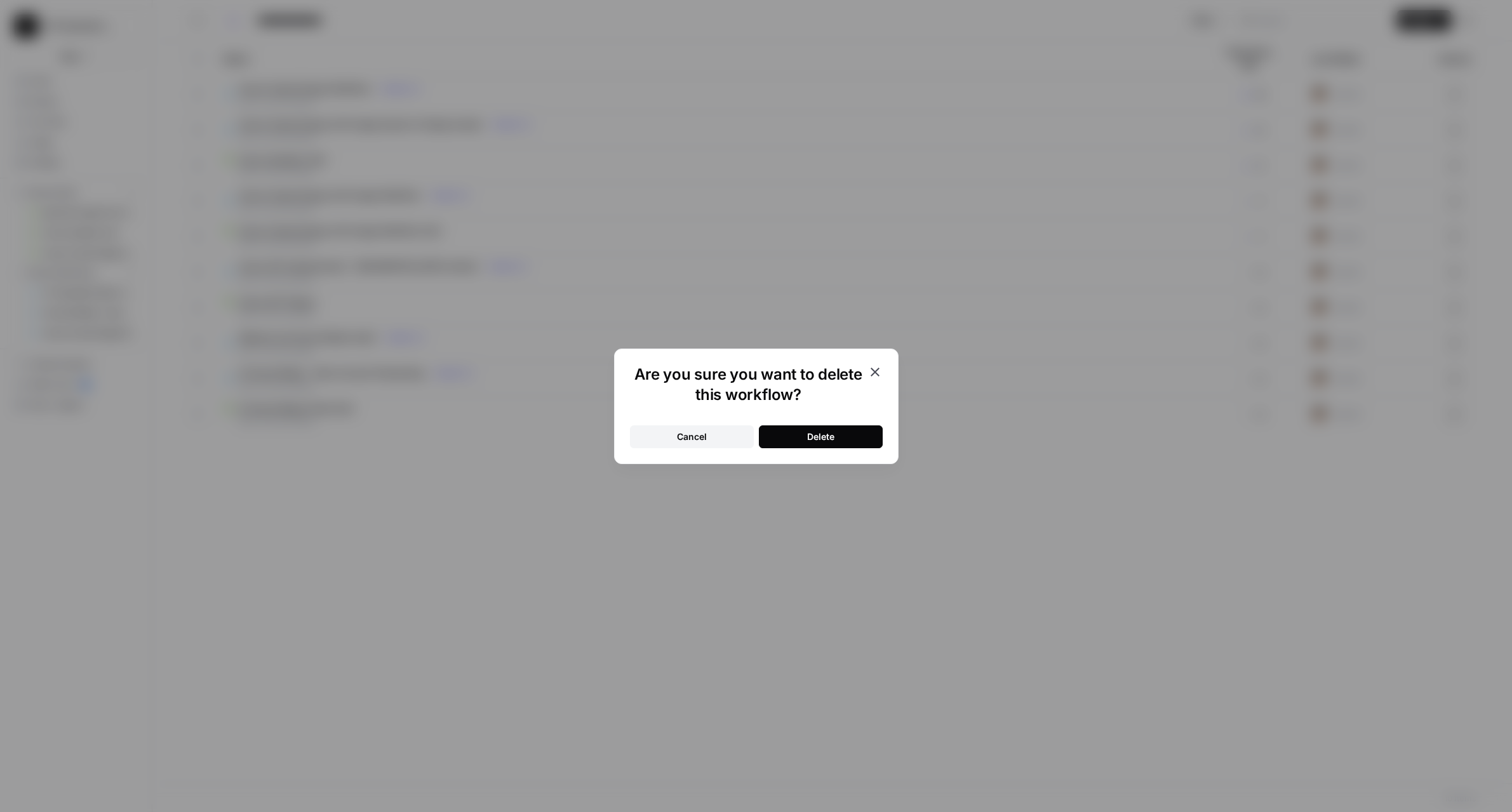
click at [875, 372] on icon "button" at bounding box center [875, 372] width 15 height 15
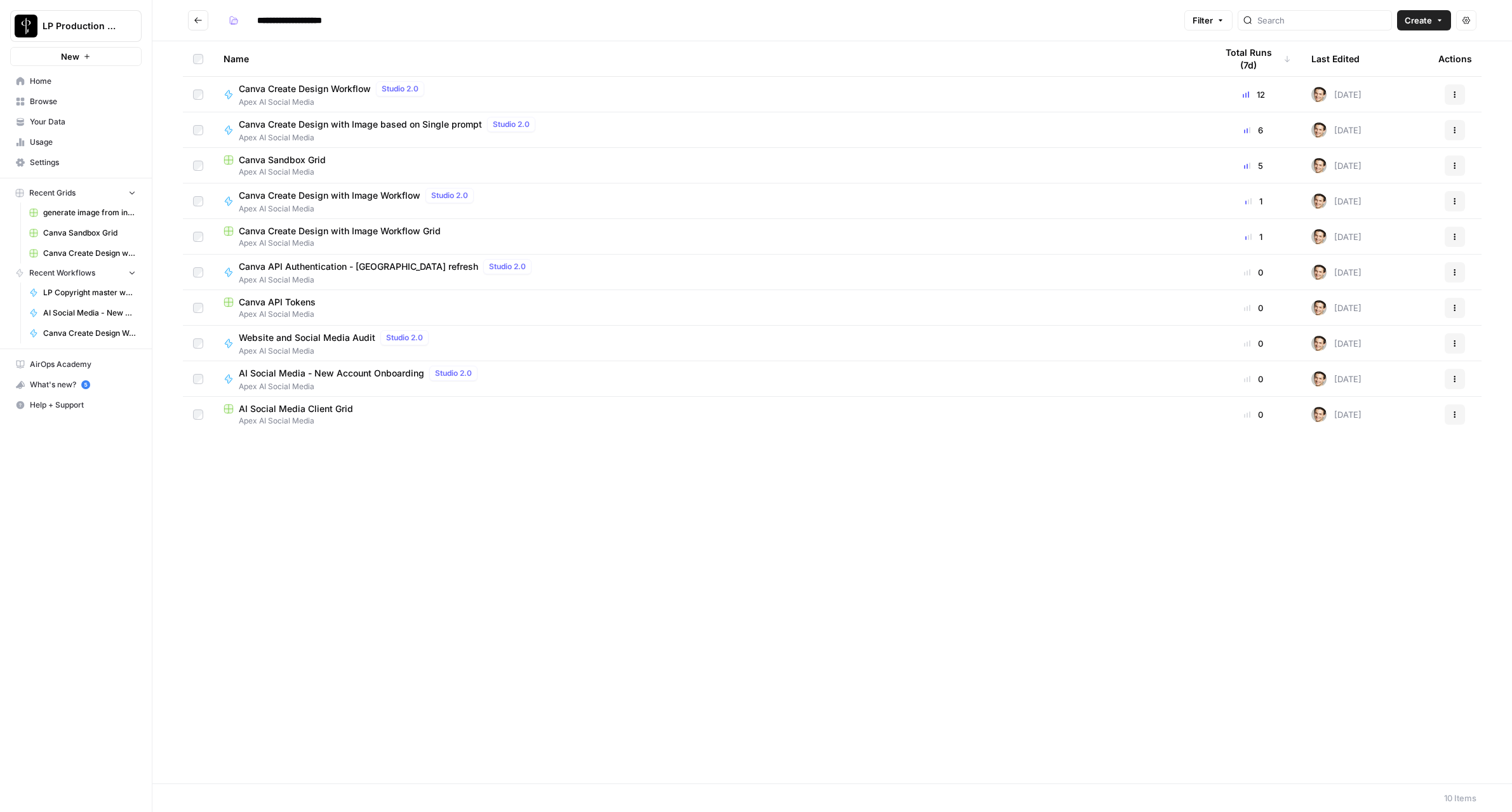
click at [328, 90] on span "Canva Create Design Workflow" at bounding box center [305, 89] width 132 height 13
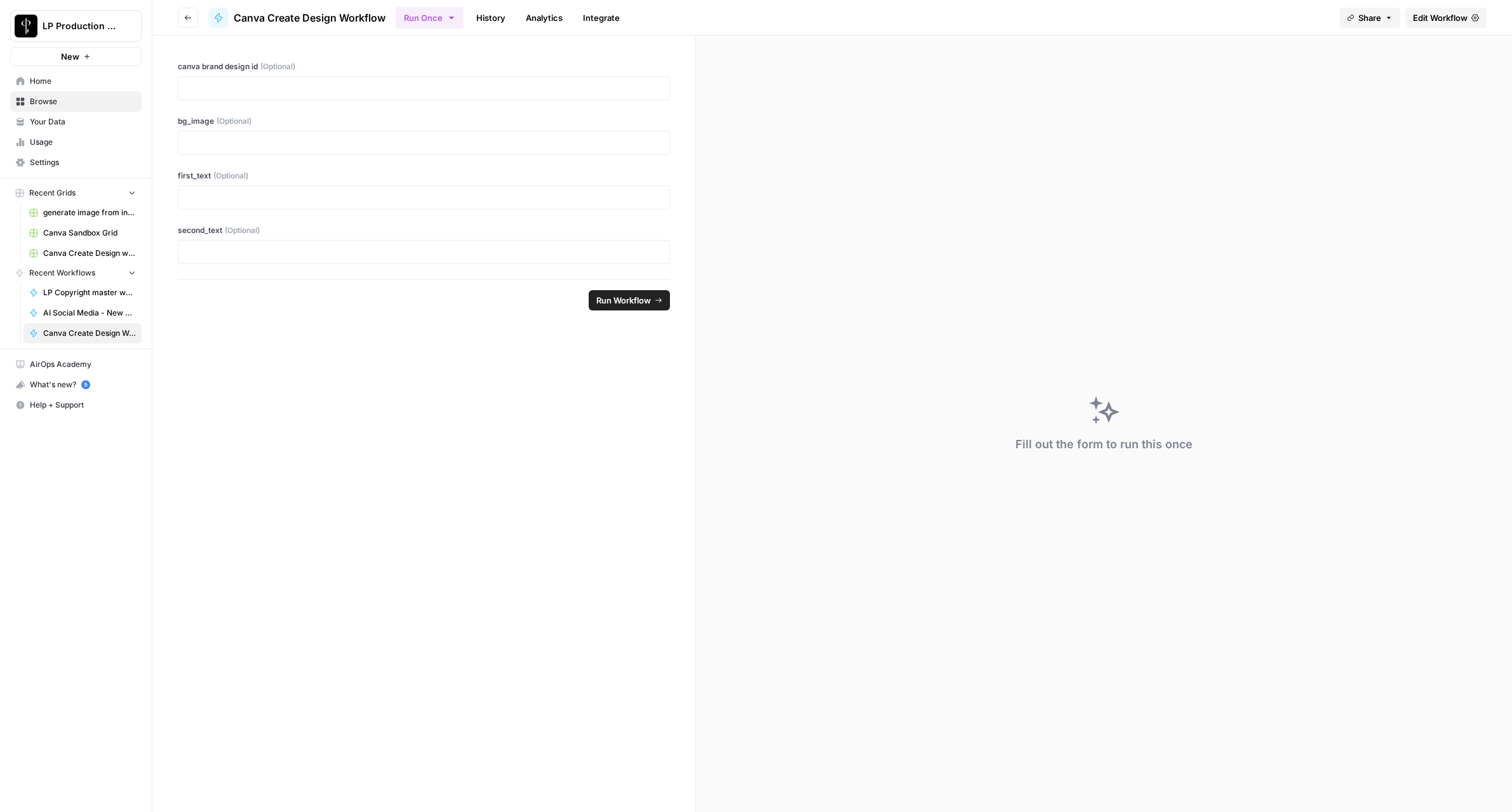
click at [1470, 21] on link "Edit Workflow" at bounding box center [1445, 17] width 81 height 20
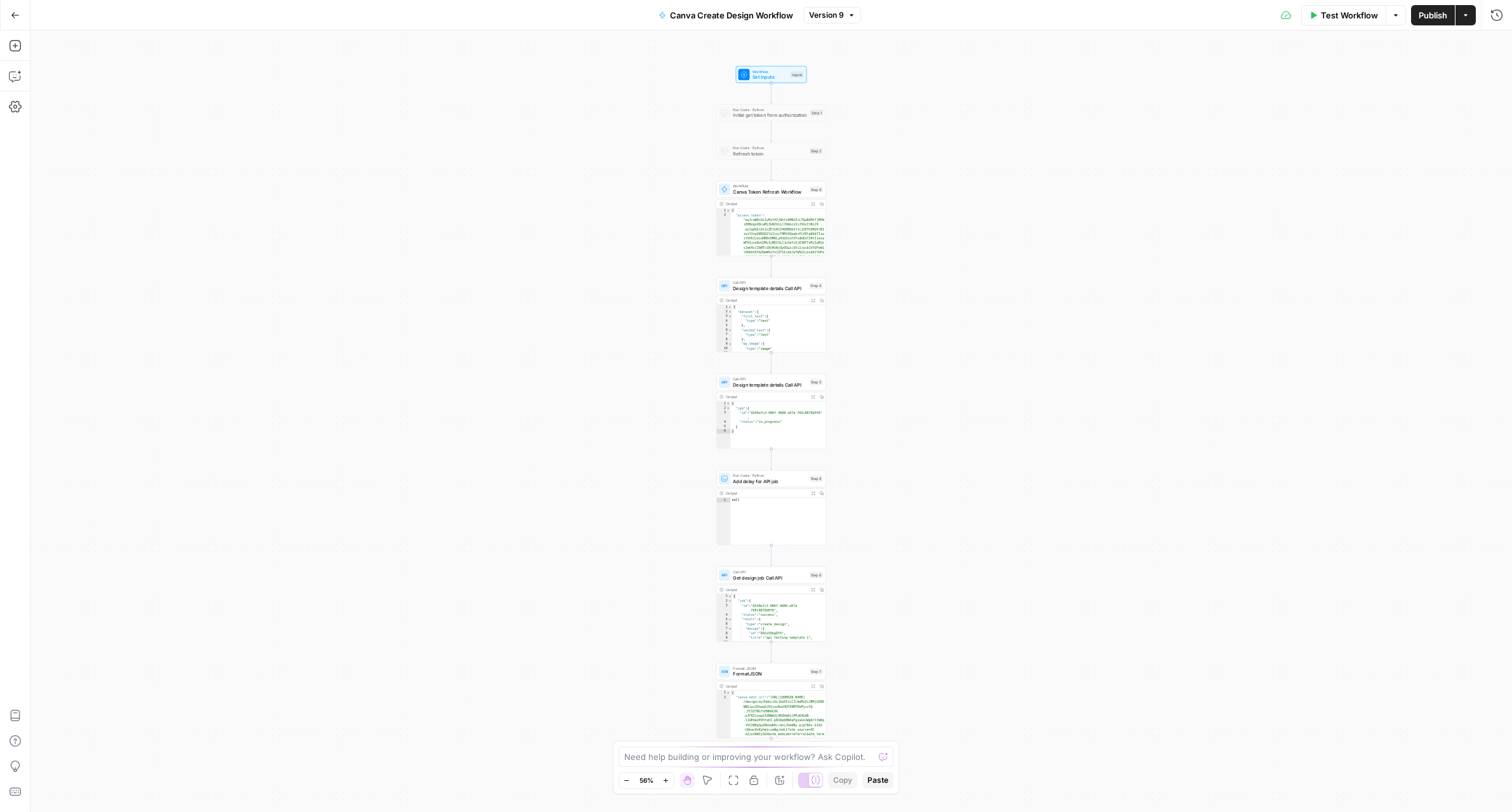
click at [715, 14] on span "Canva Create Design Workflow" at bounding box center [732, 14] width 123 height 13
click at [249, 91] on input "Canva Create Design Workflow" at bounding box center [220, 95] width 354 height 13
type input "[deprecate] Canva Create Design Workflow"
click at [1440, 13] on span "Publish" at bounding box center [1433, 14] width 29 height 13
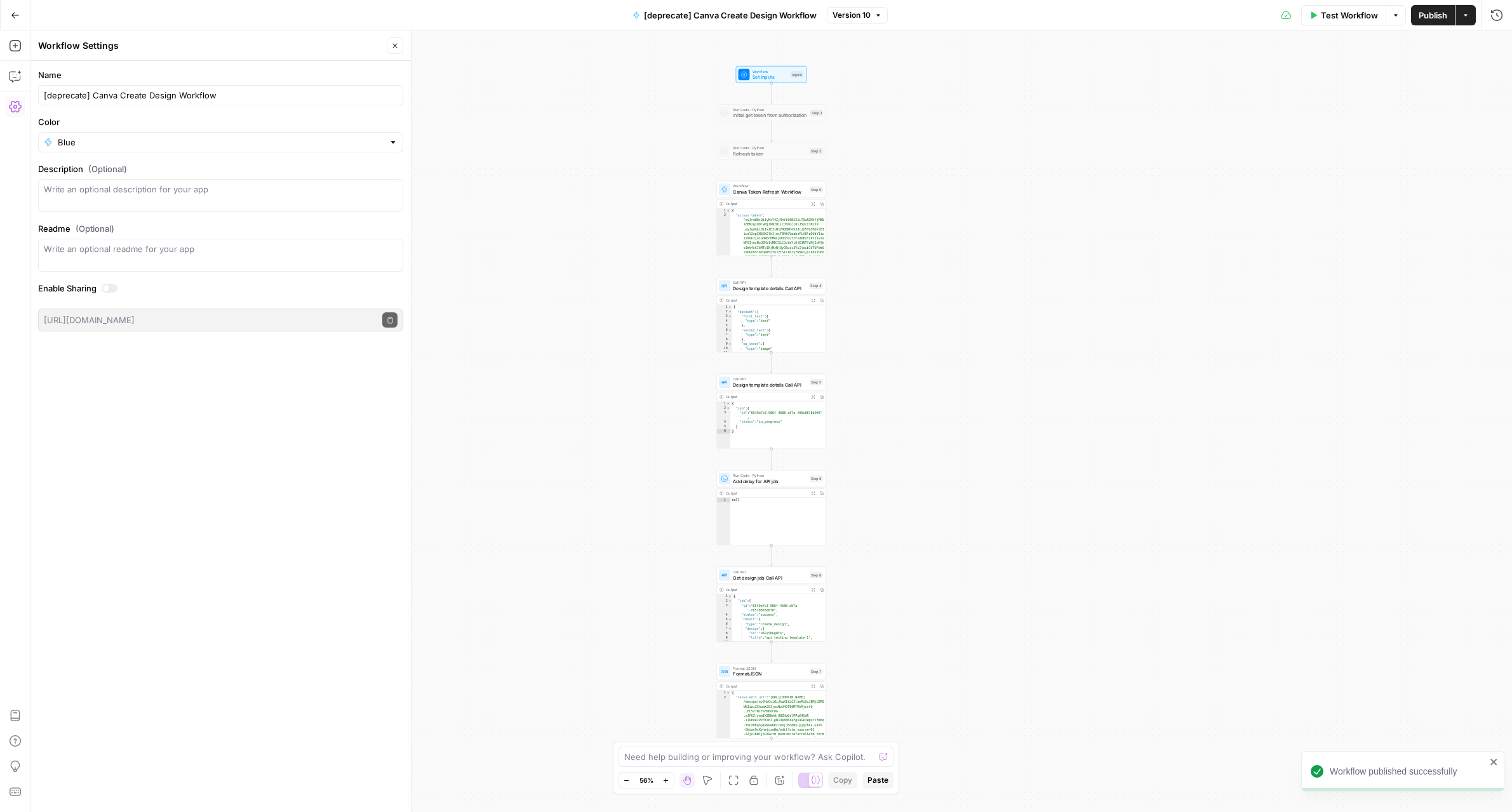
click at [15, 18] on icon "button" at bounding box center [14, 14] width 9 height 9
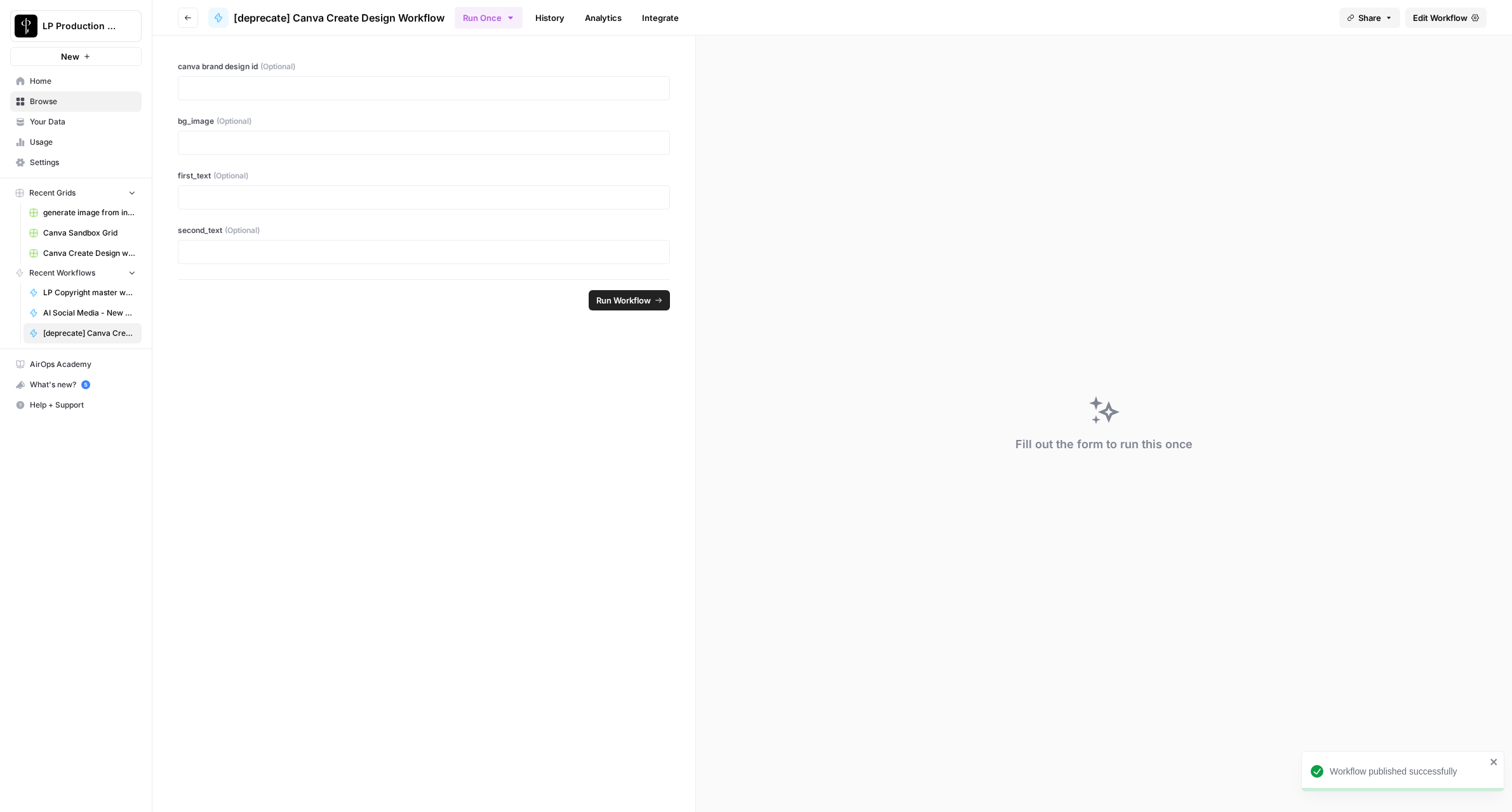
click at [186, 23] on button "Go back" at bounding box center [187, 17] width 20 height 20
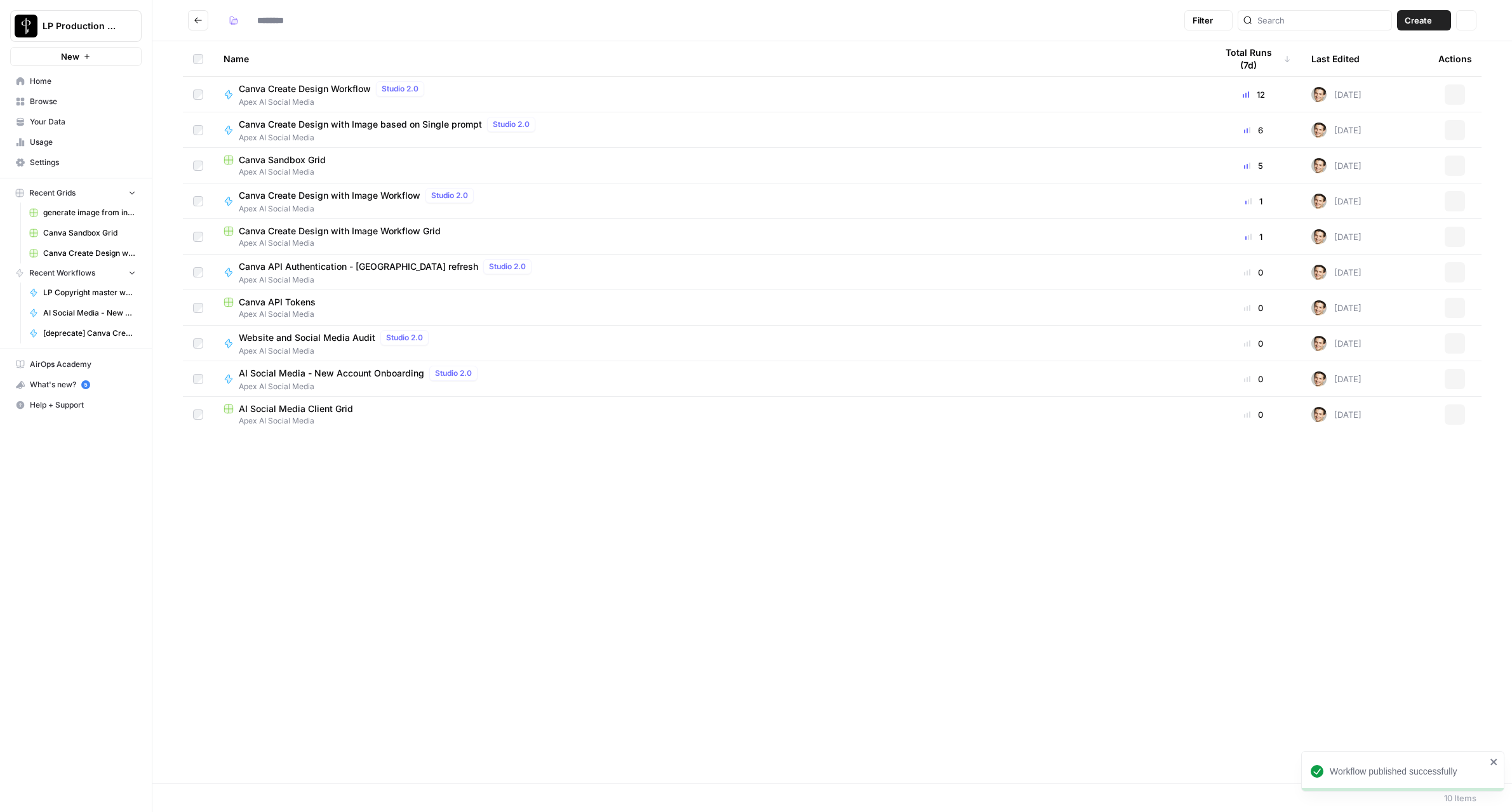
type input "**********"
click at [310, 153] on span "Canva Sandbox Grid" at bounding box center [283, 159] width 87 height 13
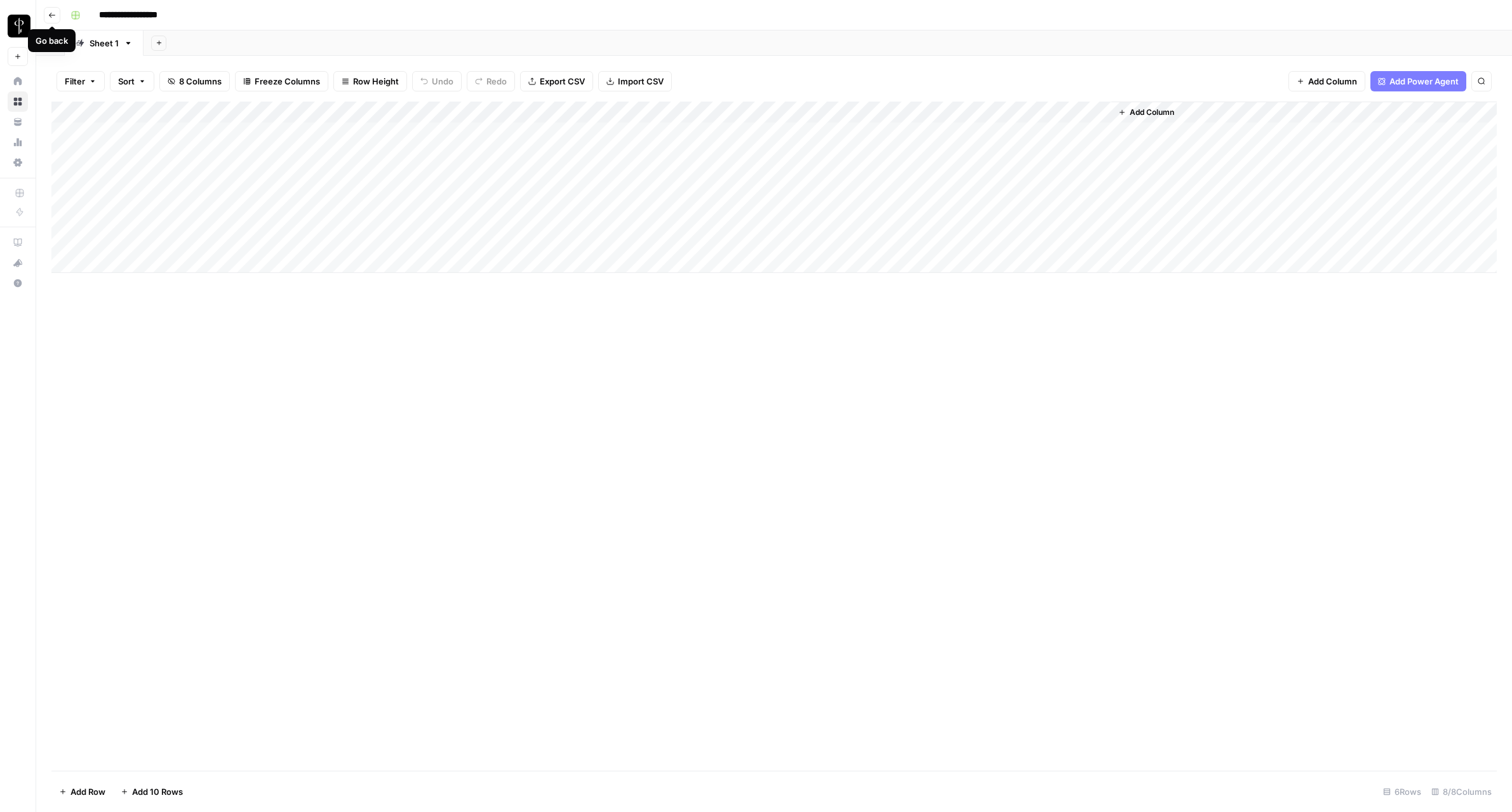
click at [59, 16] on button "Go back" at bounding box center [51, 14] width 16 height 16
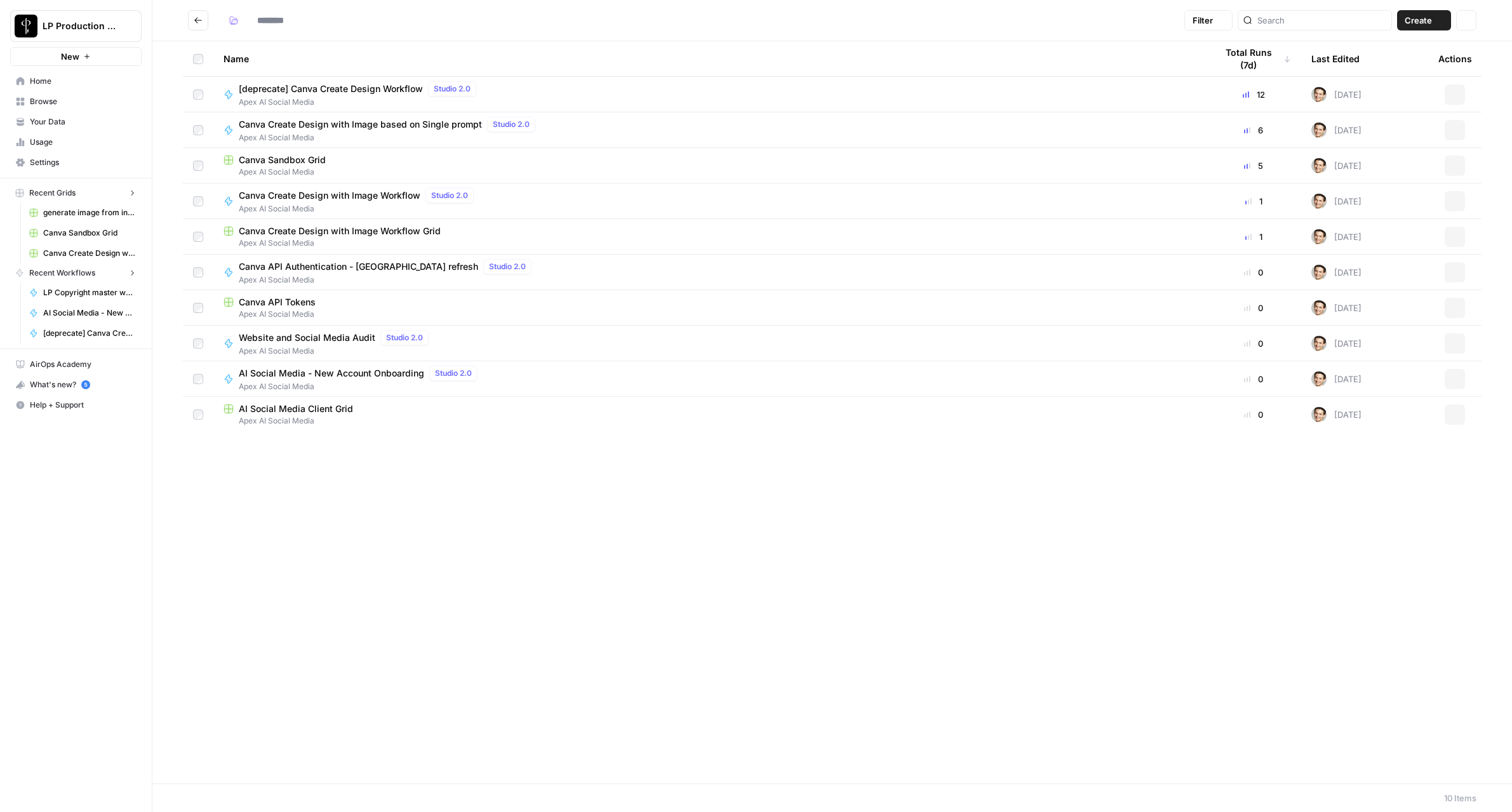
type input "**********"
click at [1453, 169] on button "Actions" at bounding box center [1454, 165] width 20 height 20
click at [1419, 264] on span "Delete" at bounding box center [1397, 270] width 101 height 13
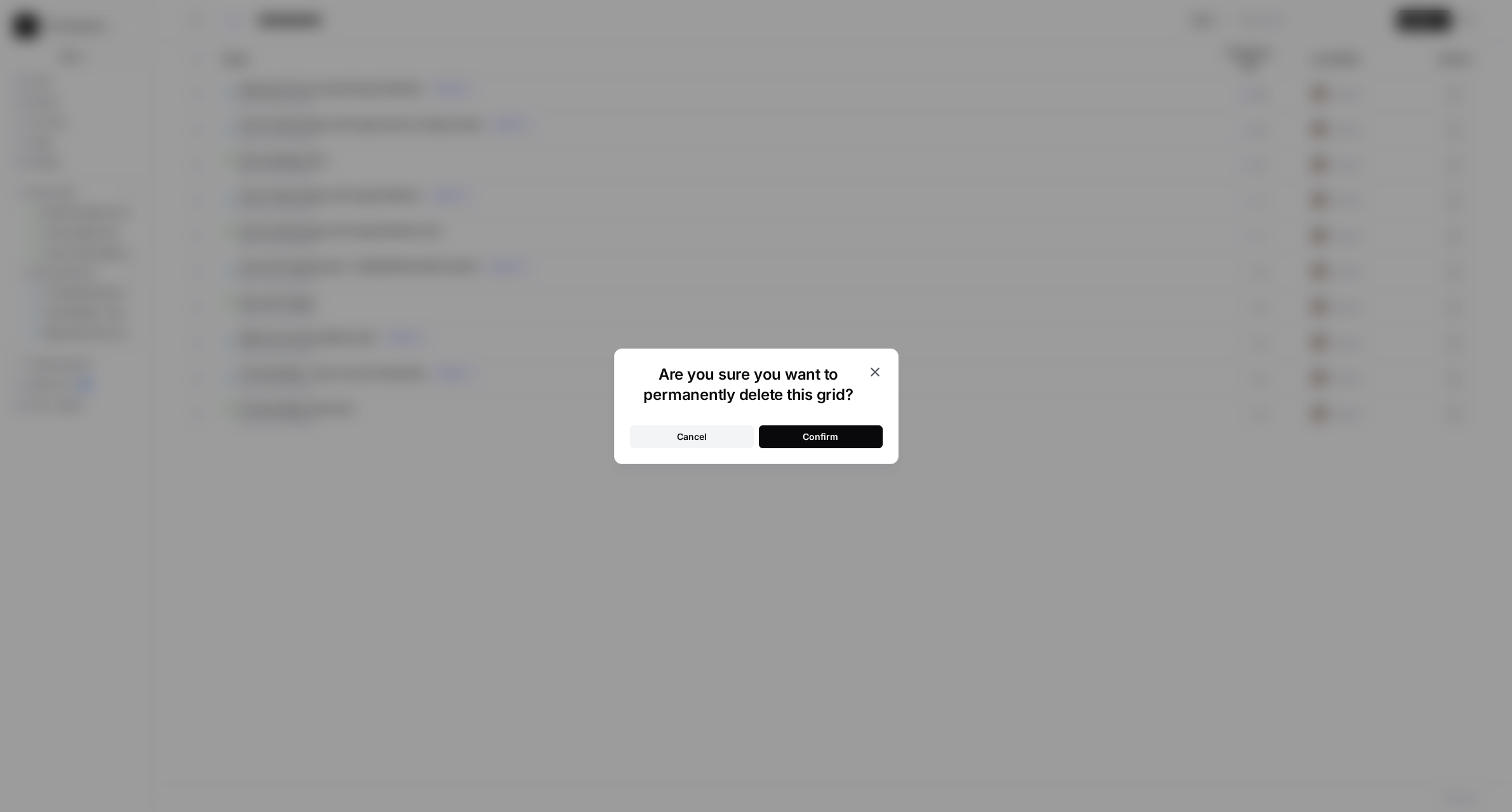
click at [772, 436] on button "Confirm" at bounding box center [821, 437] width 123 height 23
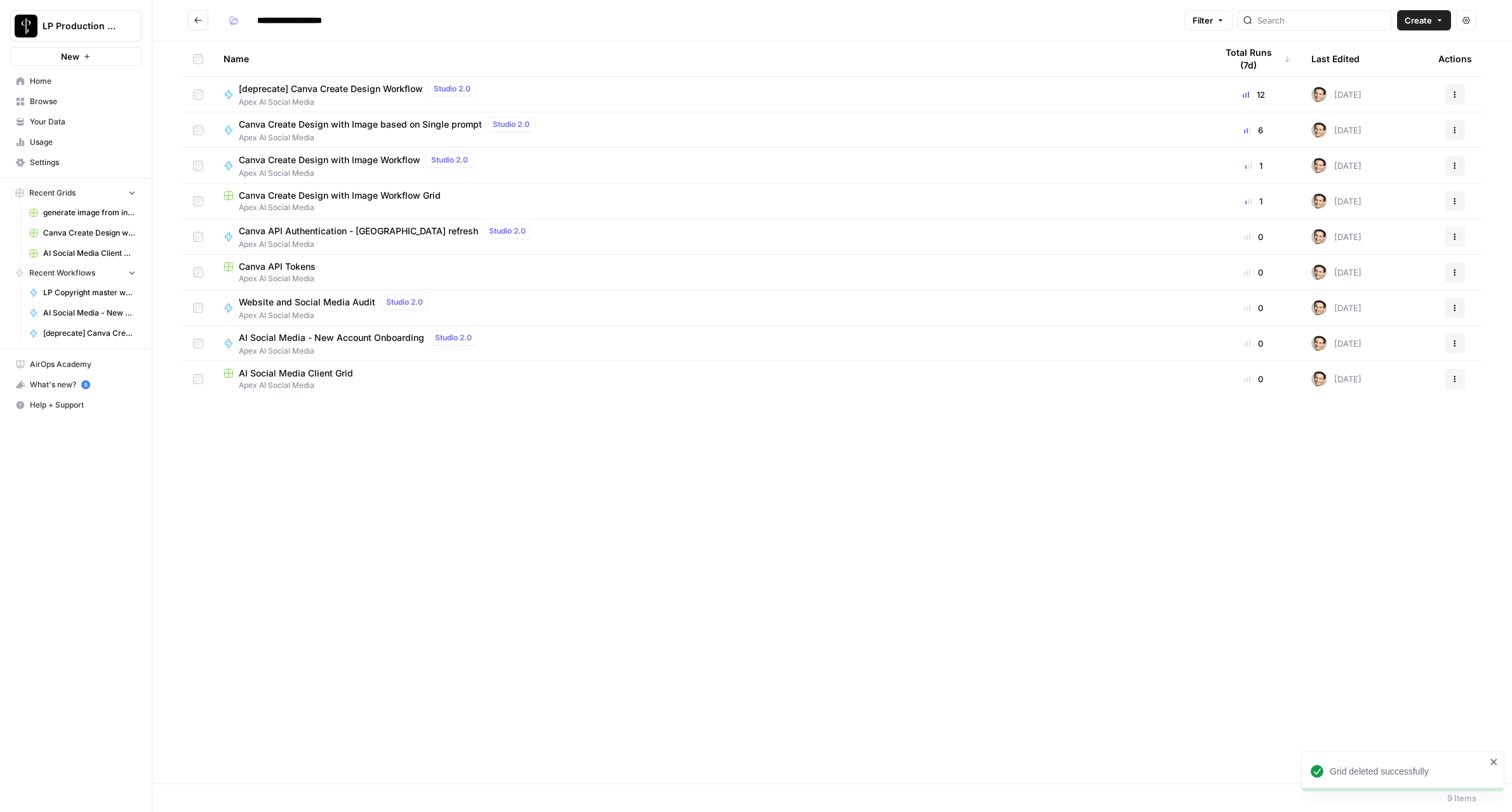
click at [355, 193] on span "Canva Create Design with Image Workflow Grid" at bounding box center [339, 195] width 202 height 13
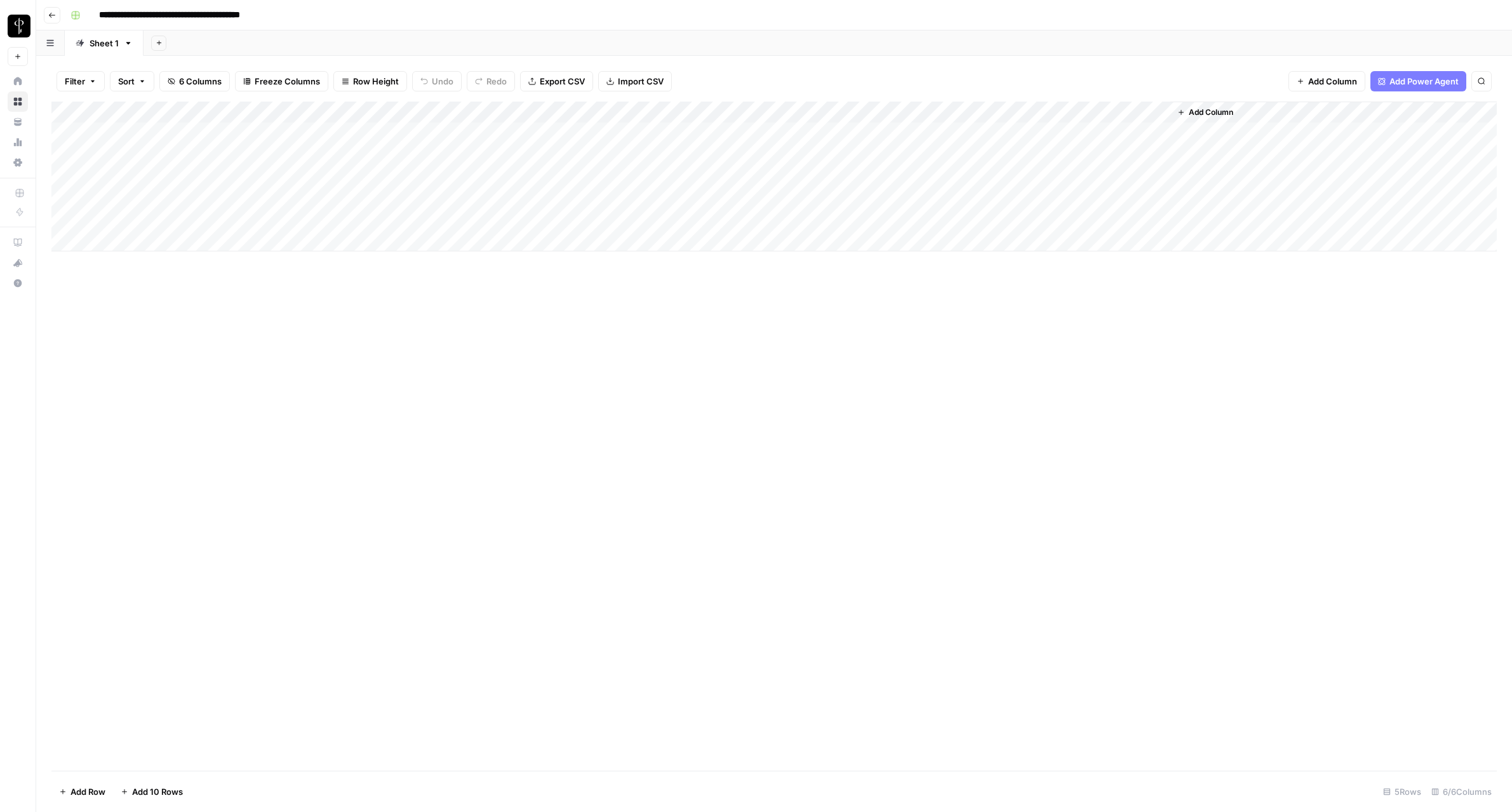
click at [49, 17] on icon "button" at bounding box center [52, 15] width 8 height 8
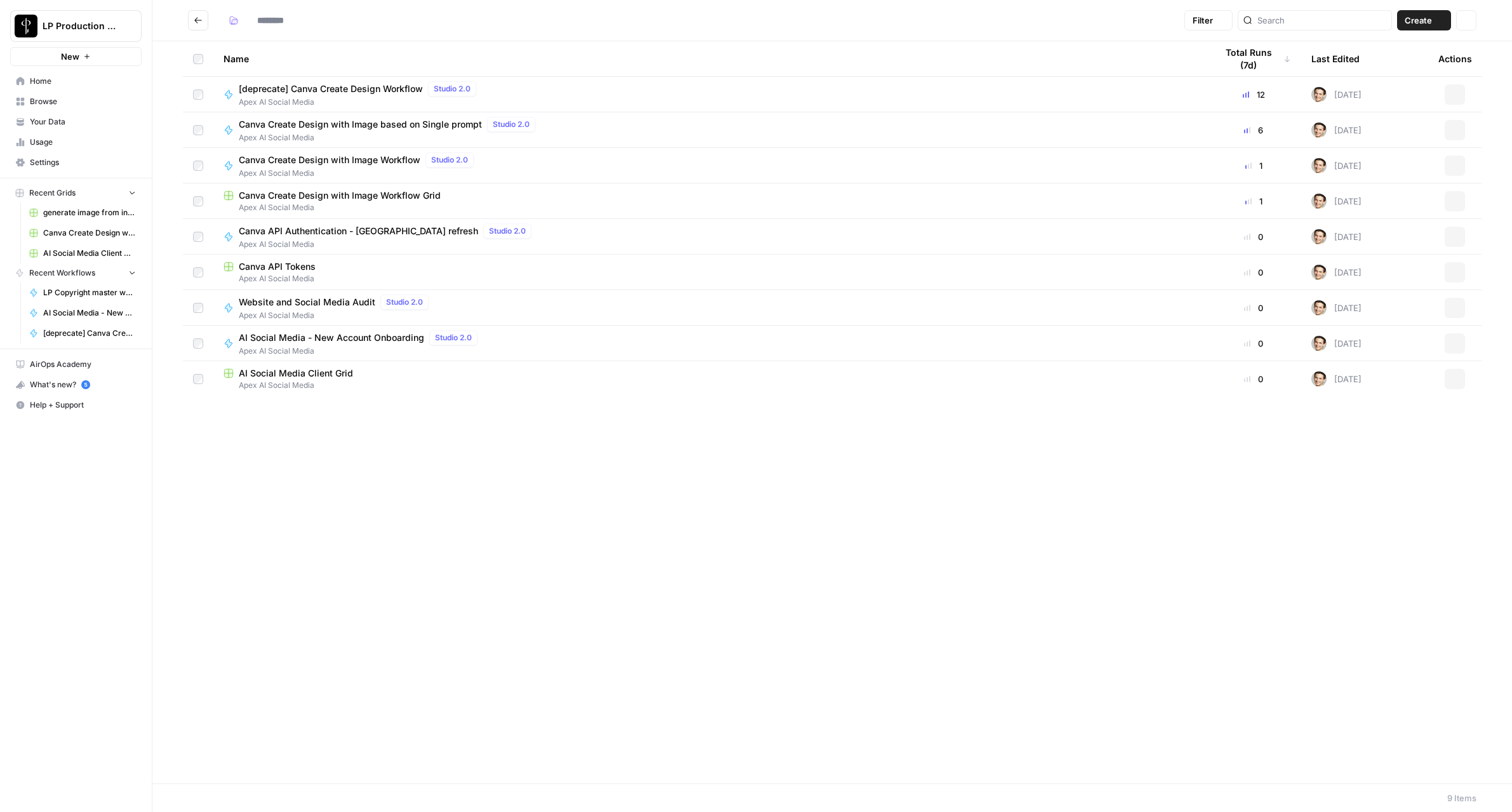
type input "**********"
click at [1448, 197] on button "Actions" at bounding box center [1454, 201] width 20 height 20
click at [1397, 311] on span "Delete" at bounding box center [1397, 306] width 101 height 13
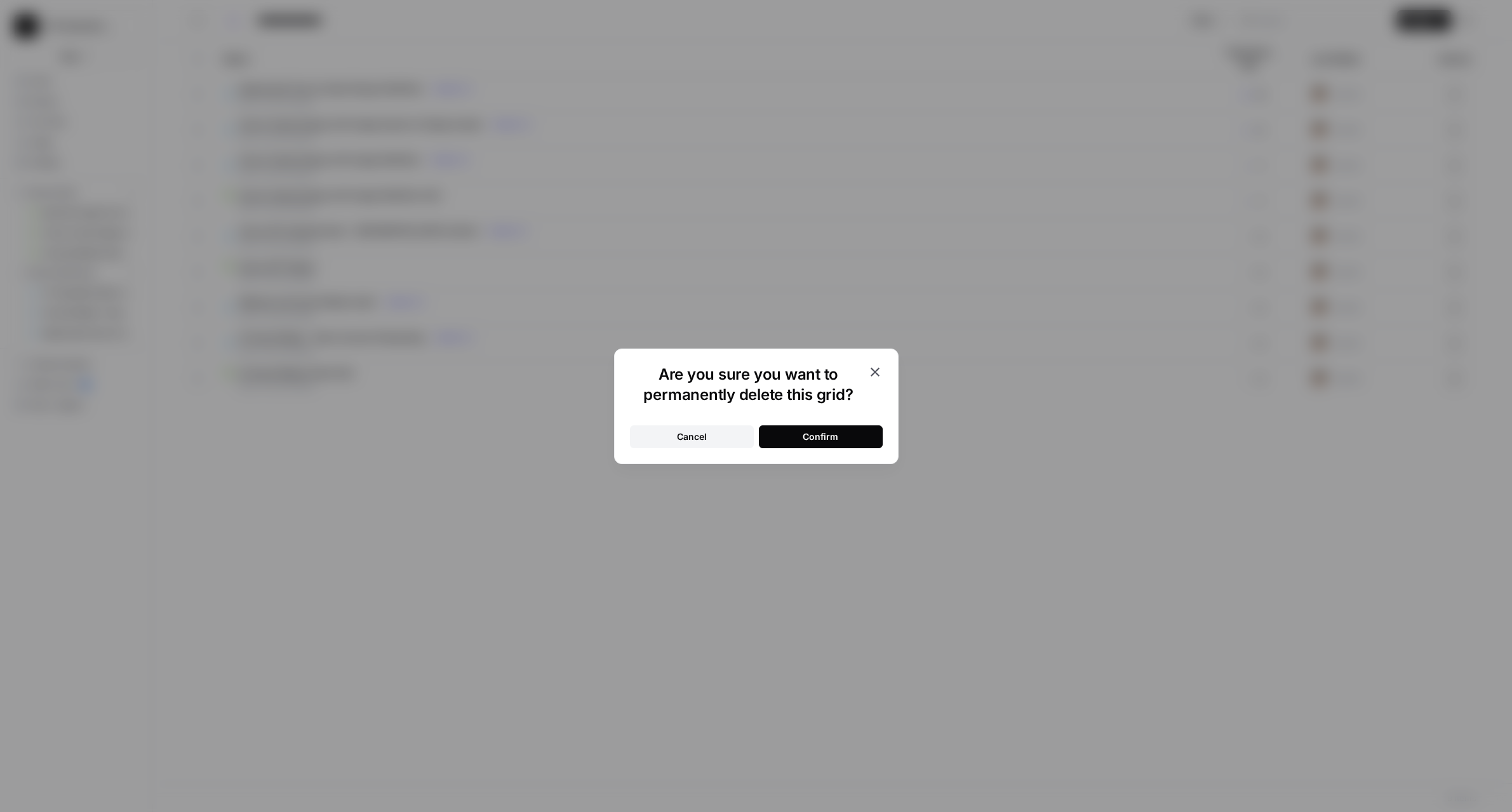
click at [793, 443] on button "Confirm" at bounding box center [821, 437] width 123 height 23
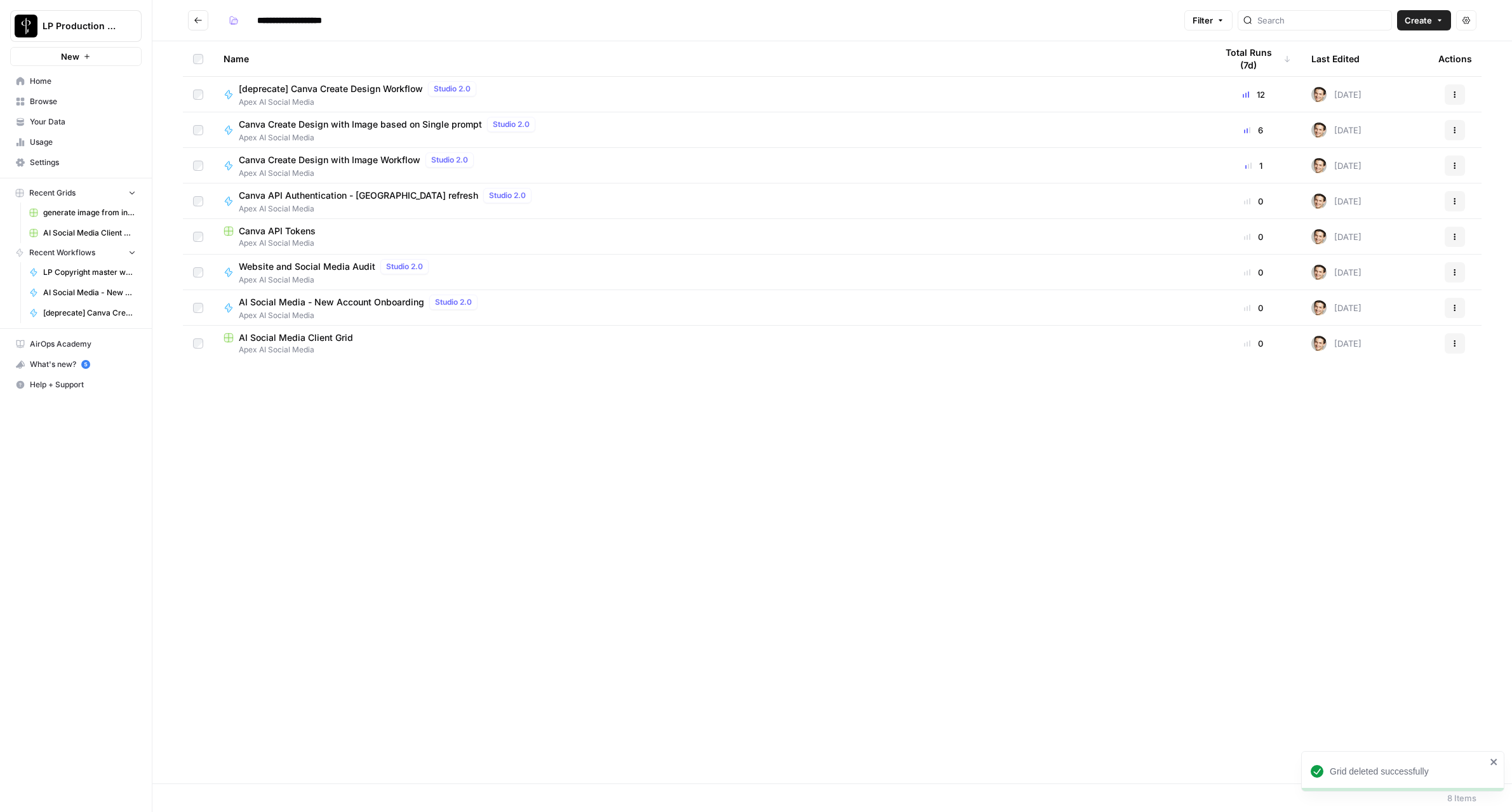
click at [284, 241] on span "Apex AI Social Media" at bounding box center [710, 243] width 972 height 12
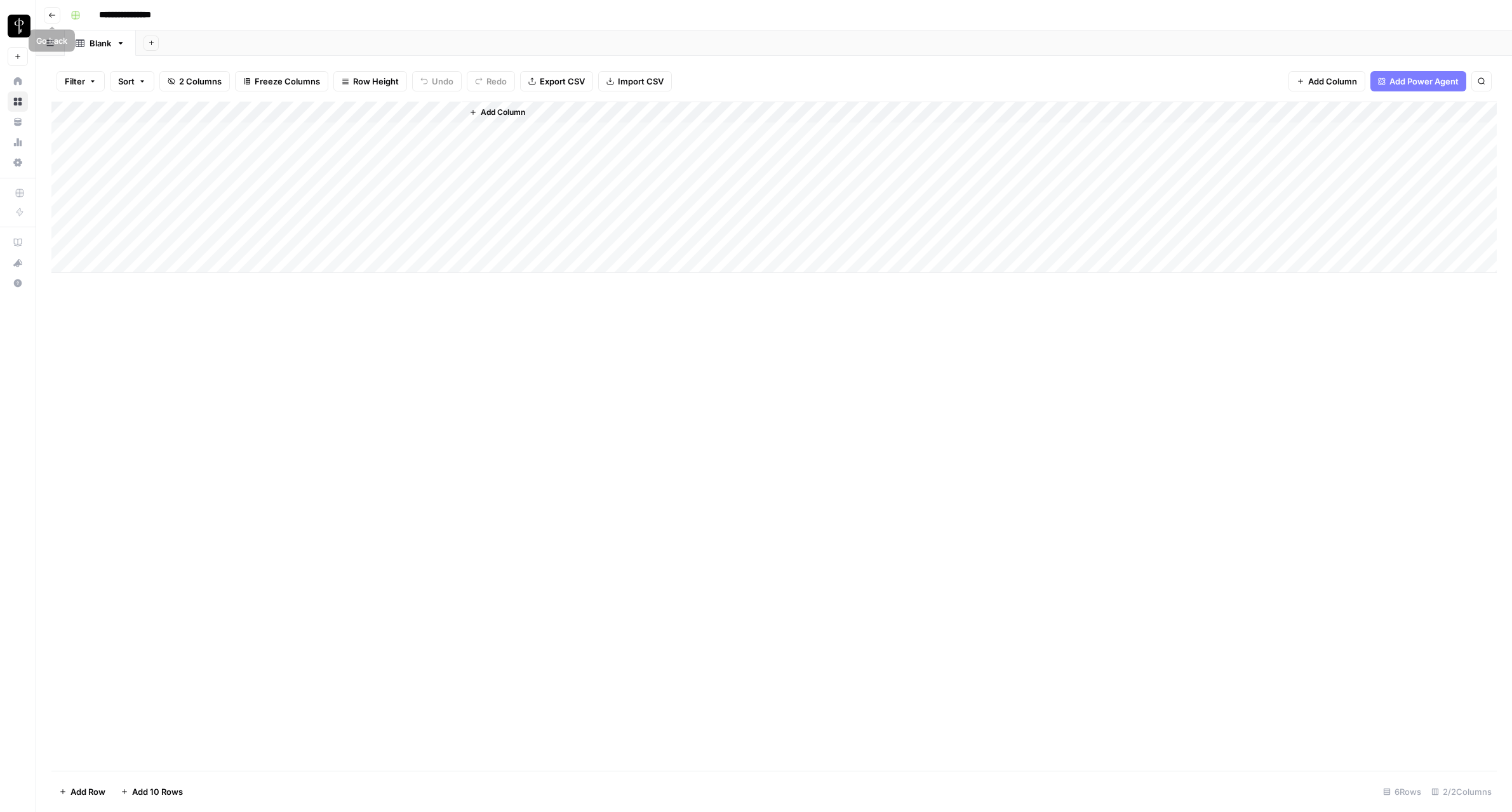
click at [54, 19] on button "Go back" at bounding box center [51, 14] width 16 height 16
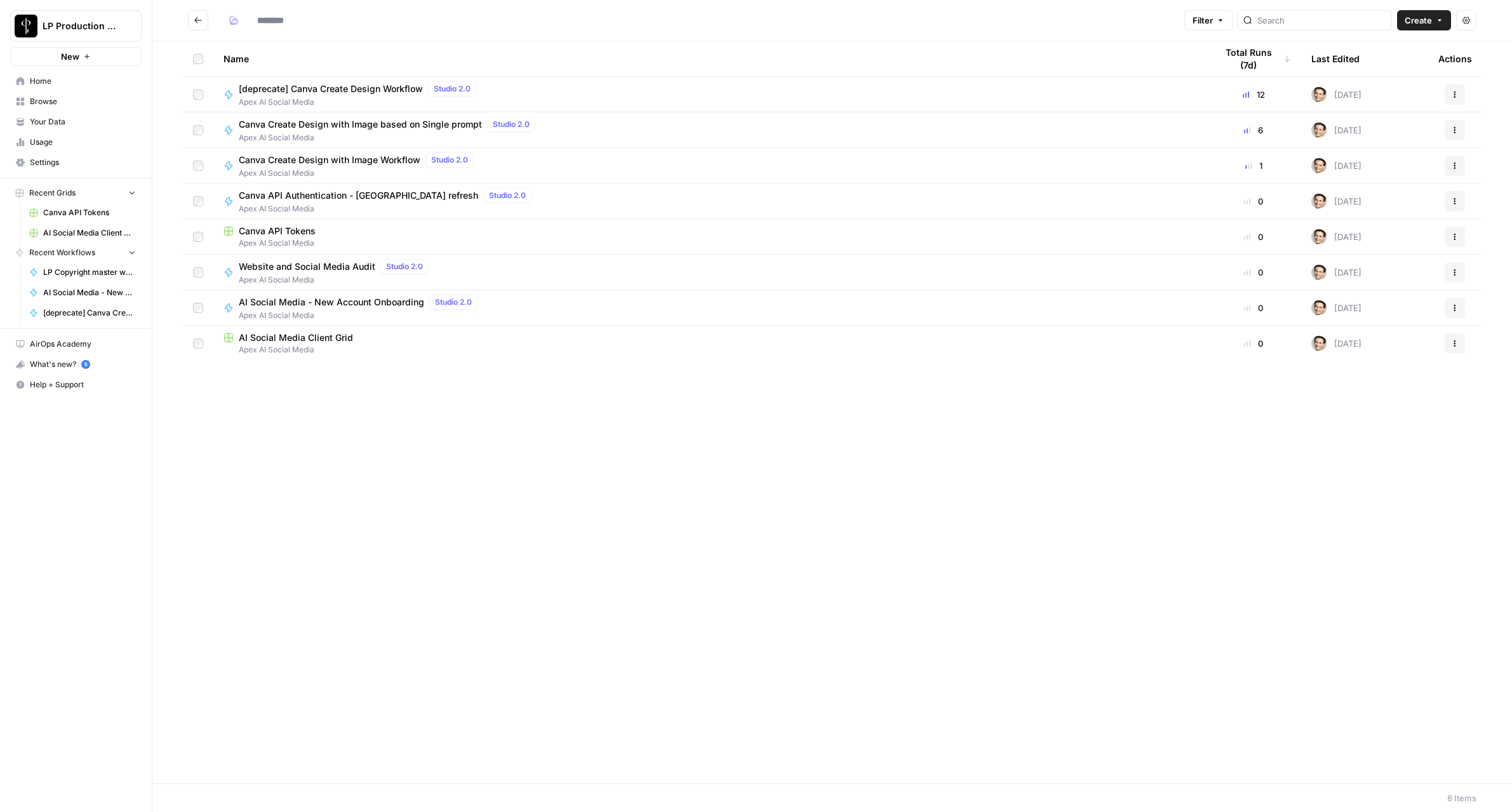
type input "**********"
click at [1458, 237] on button "Actions" at bounding box center [1454, 236] width 20 height 20
click at [1399, 348] on button "Delete" at bounding box center [1393, 341] width 131 height 17
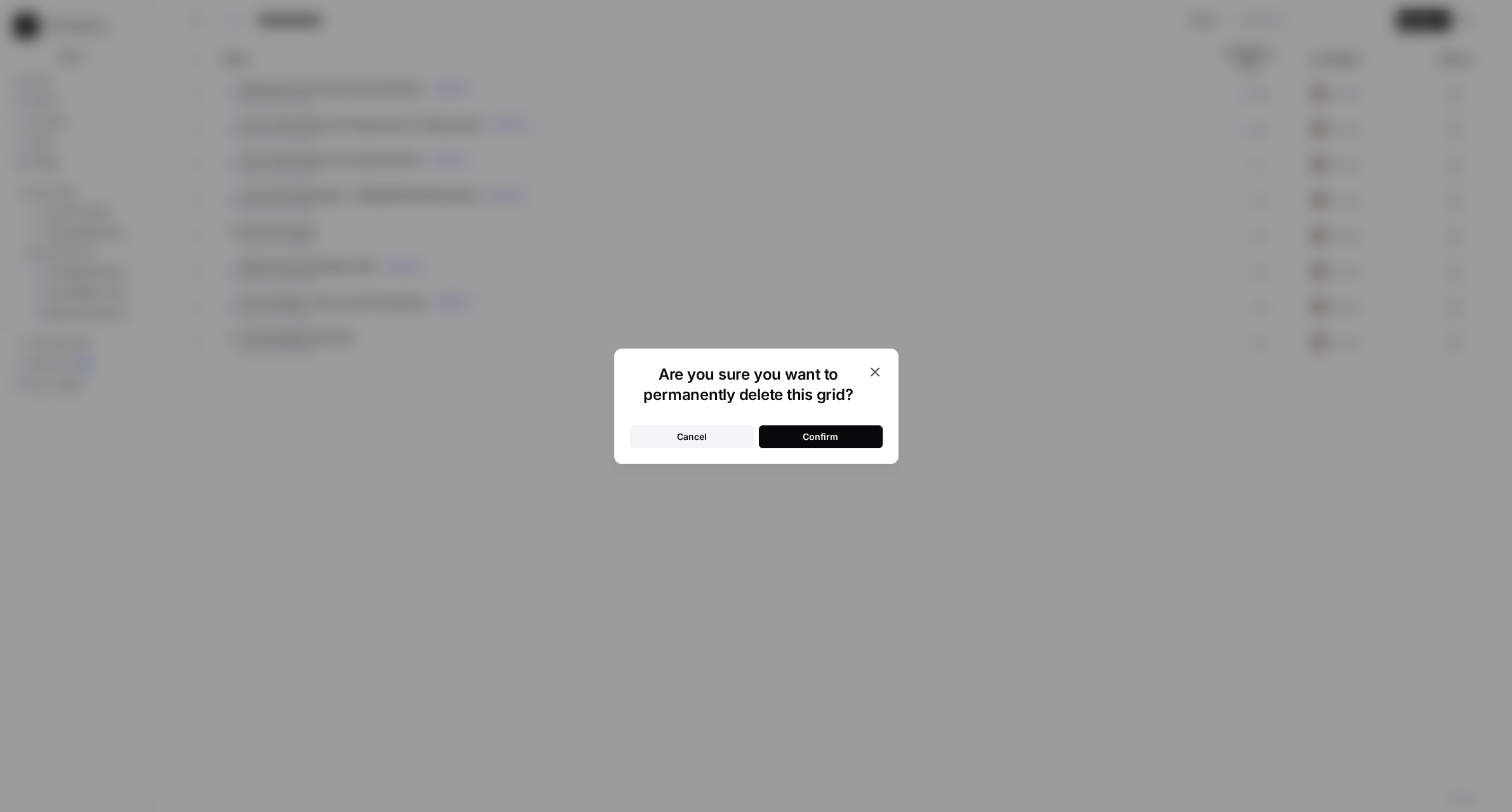
click at [823, 432] on div "Confirm" at bounding box center [820, 436] width 36 height 13
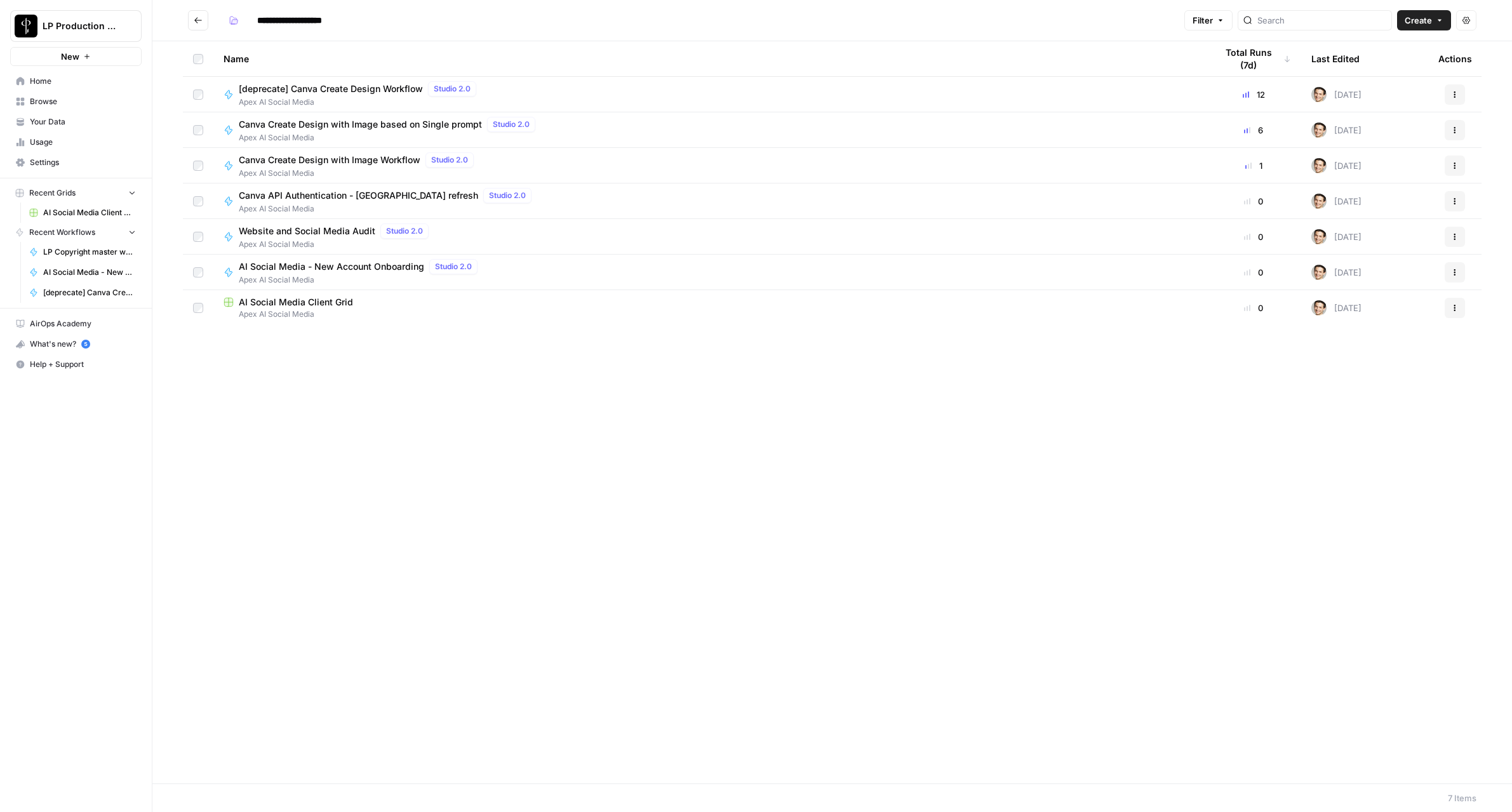
click at [306, 264] on span "AI Social Media - New Account Onboarding" at bounding box center [332, 266] width 185 height 13
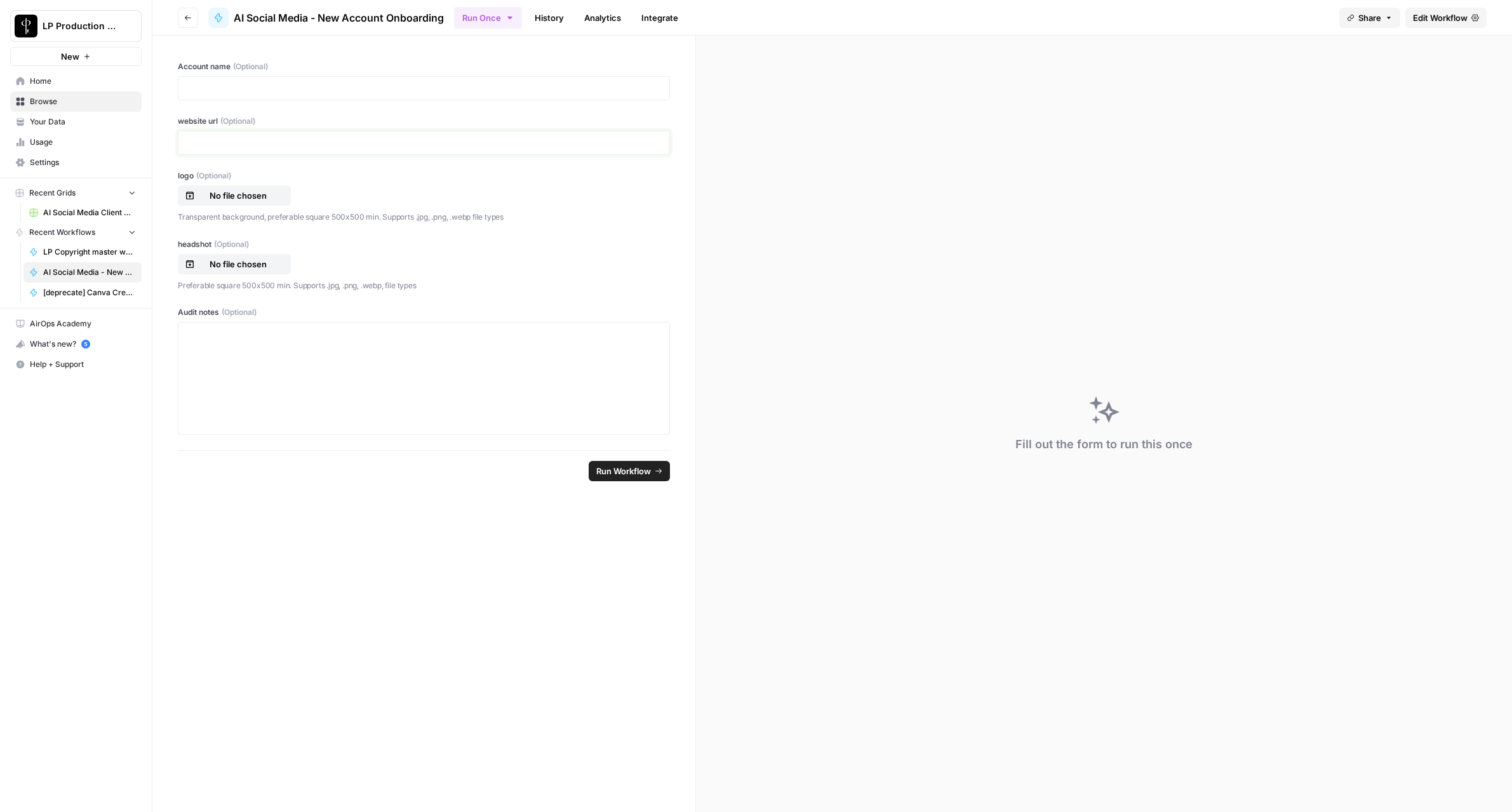
click at [364, 144] on p at bounding box center [423, 143] width 475 height 13
click at [386, 348] on div at bounding box center [423, 378] width 475 height 101
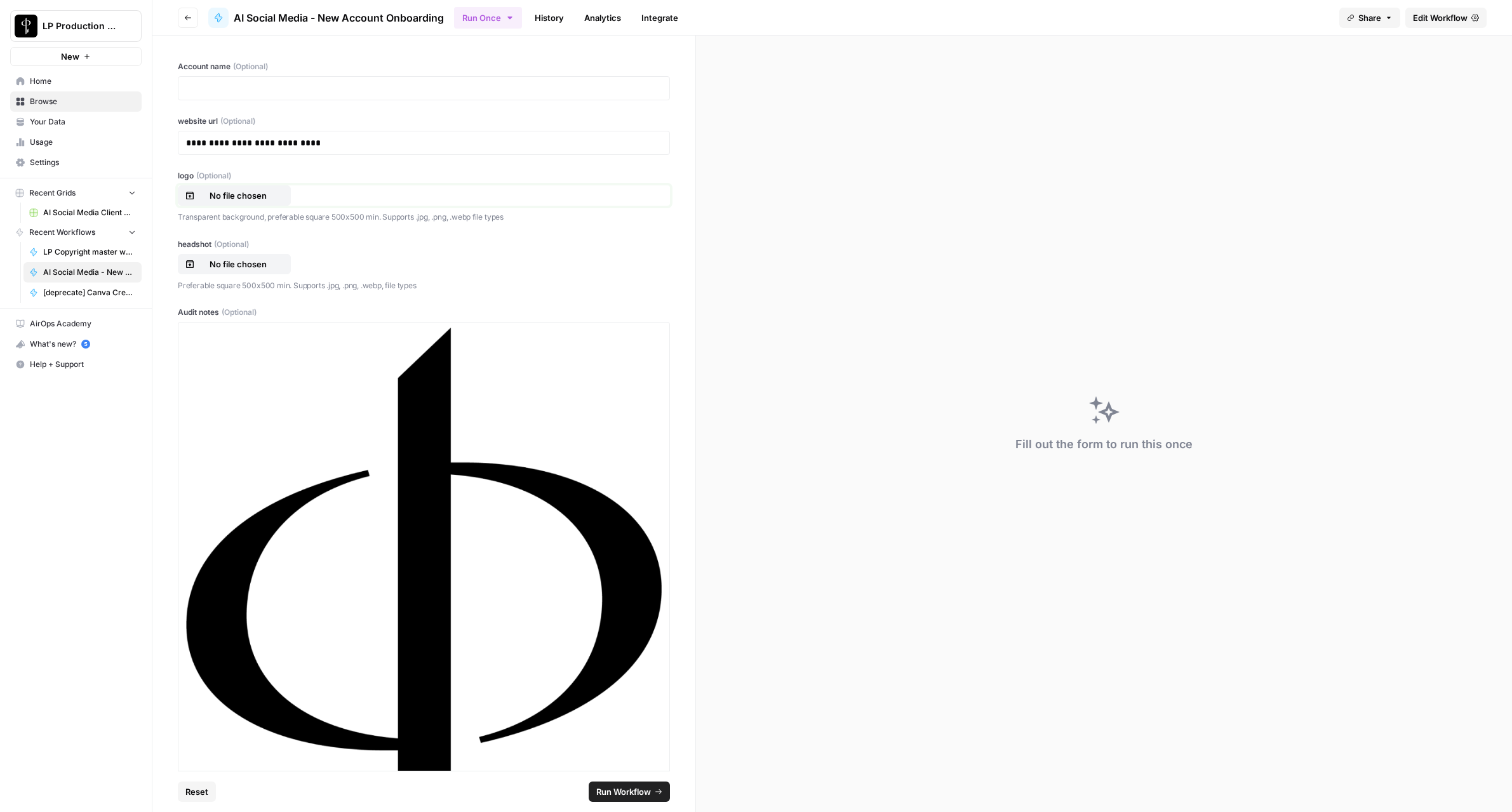
click at [248, 198] on p "No file chosen" at bounding box center [238, 195] width 81 height 13
click at [243, 261] on p "No file chosen" at bounding box center [238, 263] width 81 height 13
click at [244, 259] on p "No file chosen" at bounding box center [238, 263] width 81 height 13
click at [279, 85] on p at bounding box center [423, 88] width 475 height 13
click at [642, 787] on span "Run Workflow" at bounding box center [623, 791] width 55 height 13
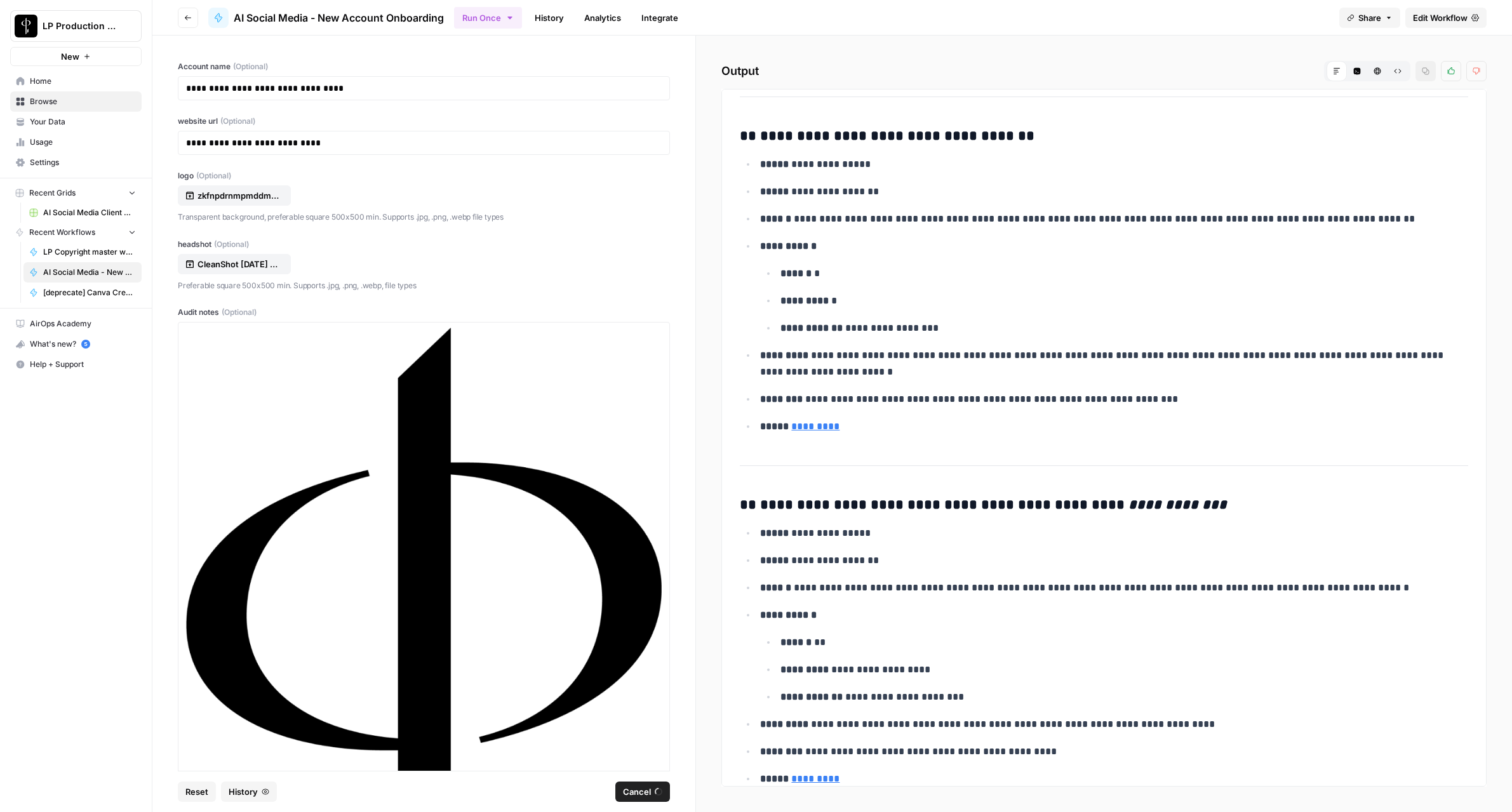
scroll to position [2666, 0]
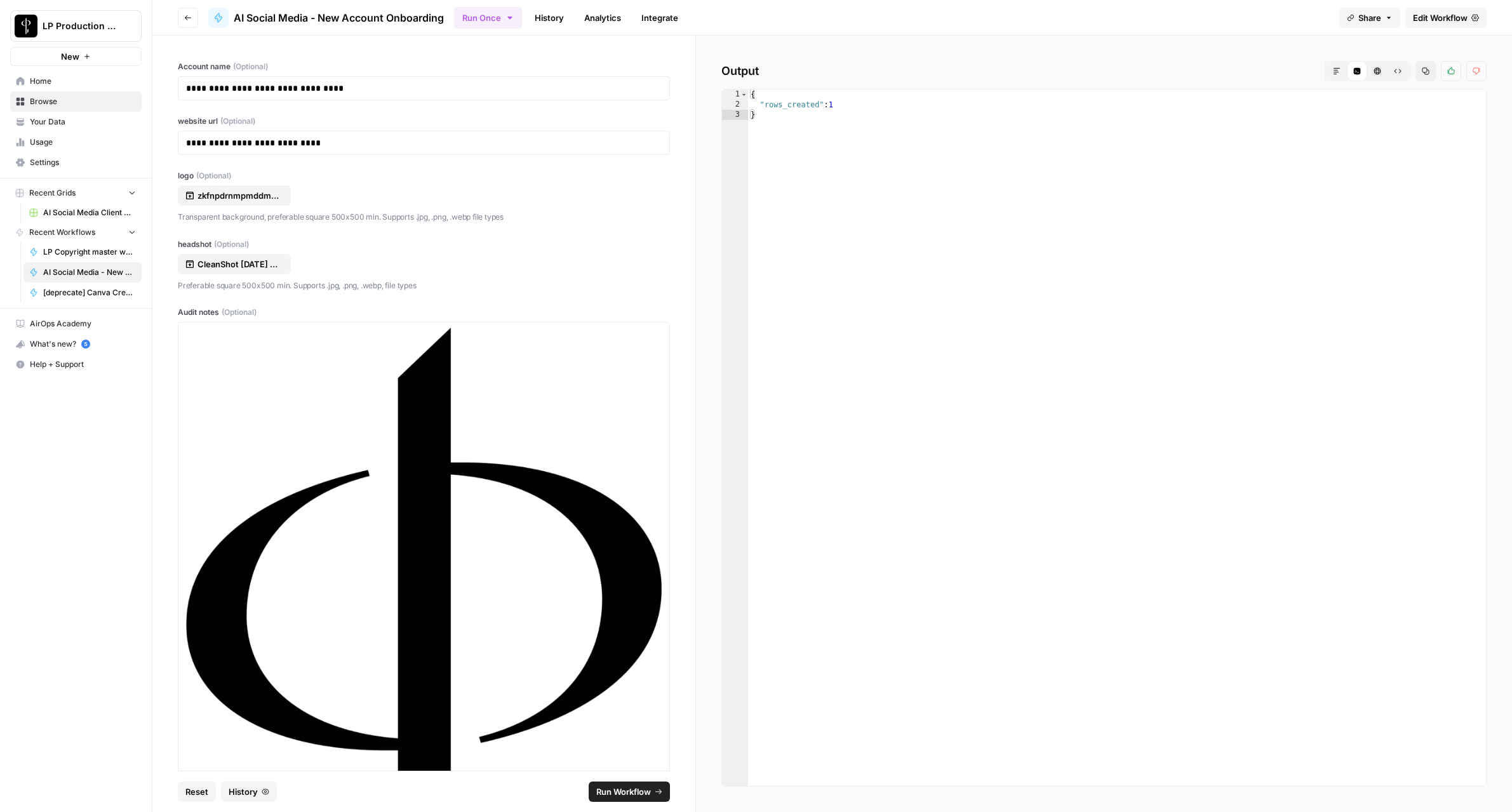
click at [1427, 20] on span "Edit Workflow" at bounding box center [1440, 17] width 55 height 13
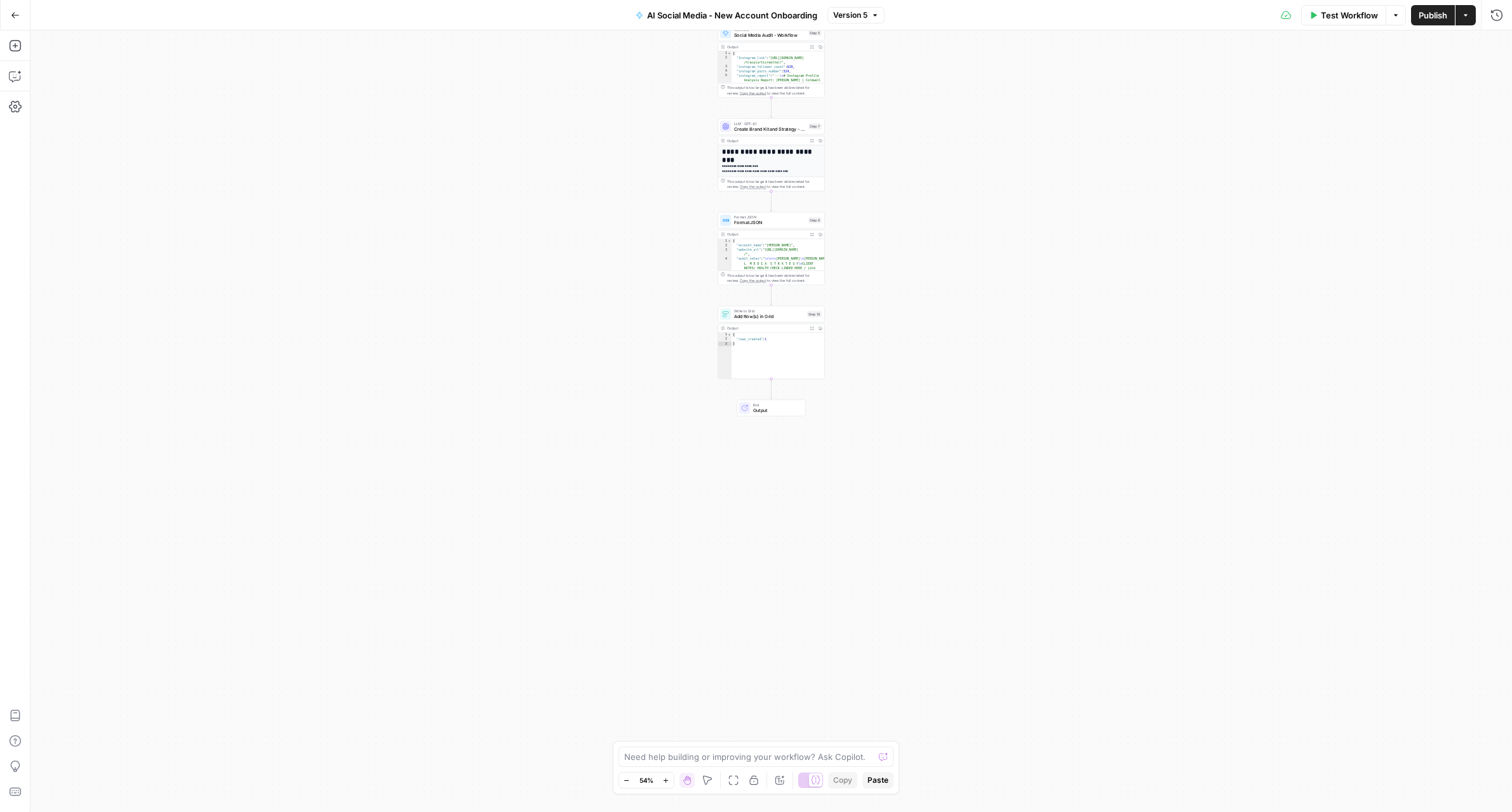
drag, startPoint x: 15, startPoint y: 41, endPoint x: 167, endPoint y: 98, distance: 162.3
click at [13, 45] on icon "button" at bounding box center [14, 45] width 13 height 13
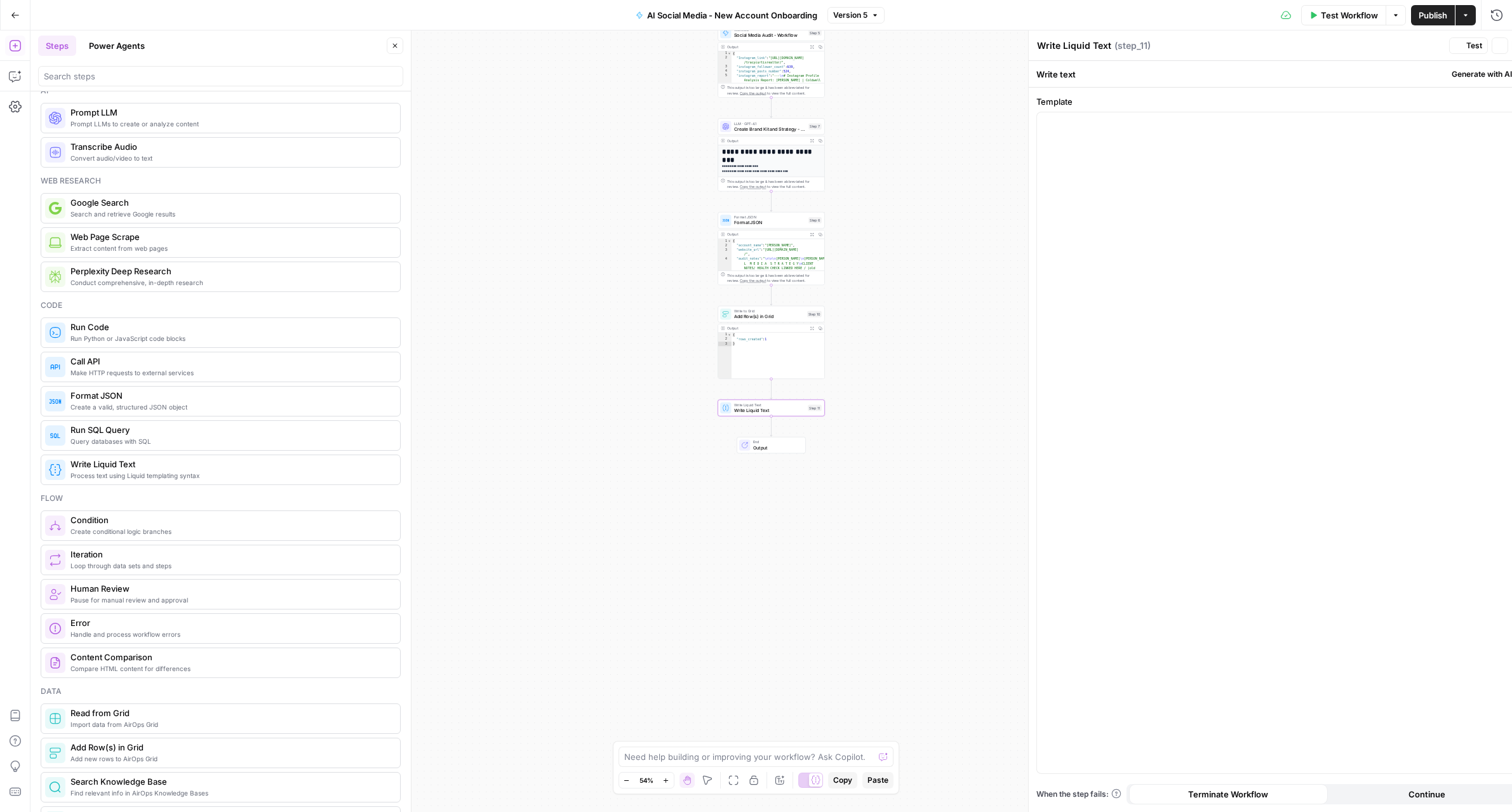
scroll to position [17, 0]
click at [1193, 151] on div at bounding box center [1257, 443] width 491 height 661
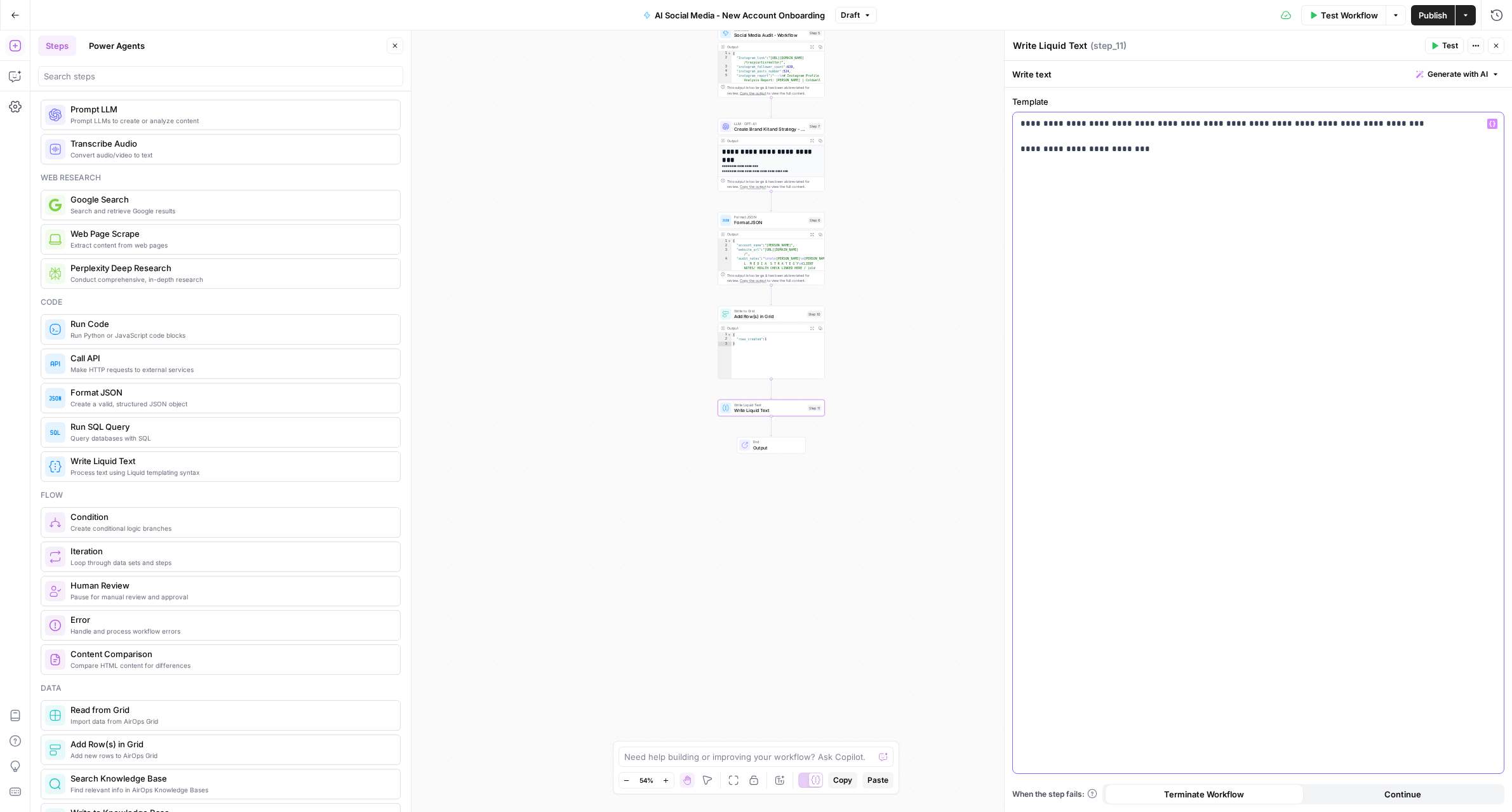
click at [1211, 215] on div "**********" at bounding box center [1257, 443] width 491 height 661
drag, startPoint x: 1081, startPoint y: 147, endPoint x: 1089, endPoint y: 151, distance: 8.9
click at [1083, 149] on p "**********" at bounding box center [1257, 137] width 475 height 39
click at [1439, 44] on button "Test" at bounding box center [1444, 45] width 39 height 16
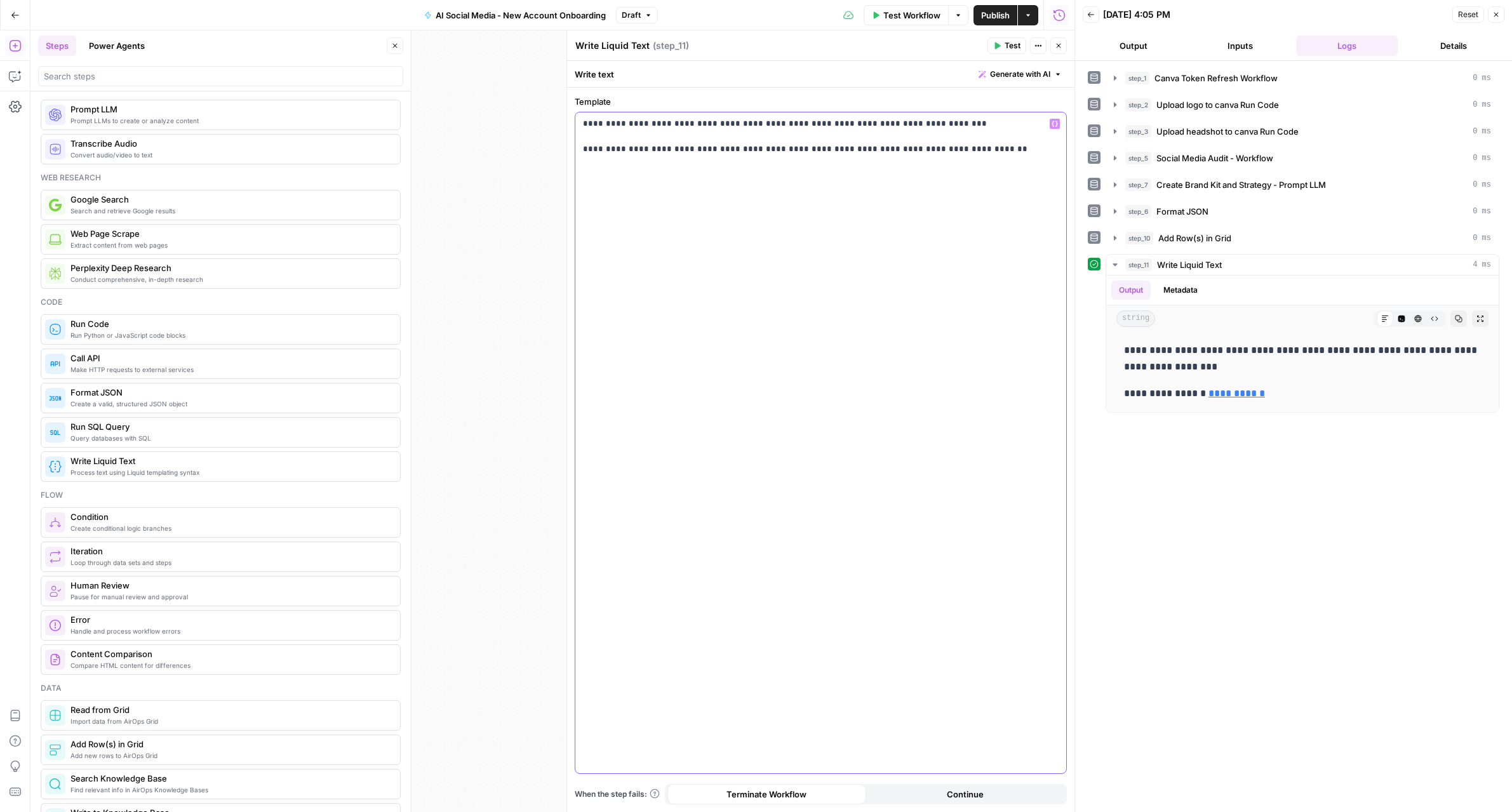
click at [580, 123] on div "**********" at bounding box center [821, 443] width 491 height 661
click at [600, 138] on p "**********" at bounding box center [820, 137] width 475 height 39
click at [586, 122] on p "**********" at bounding box center [820, 137] width 475 height 39
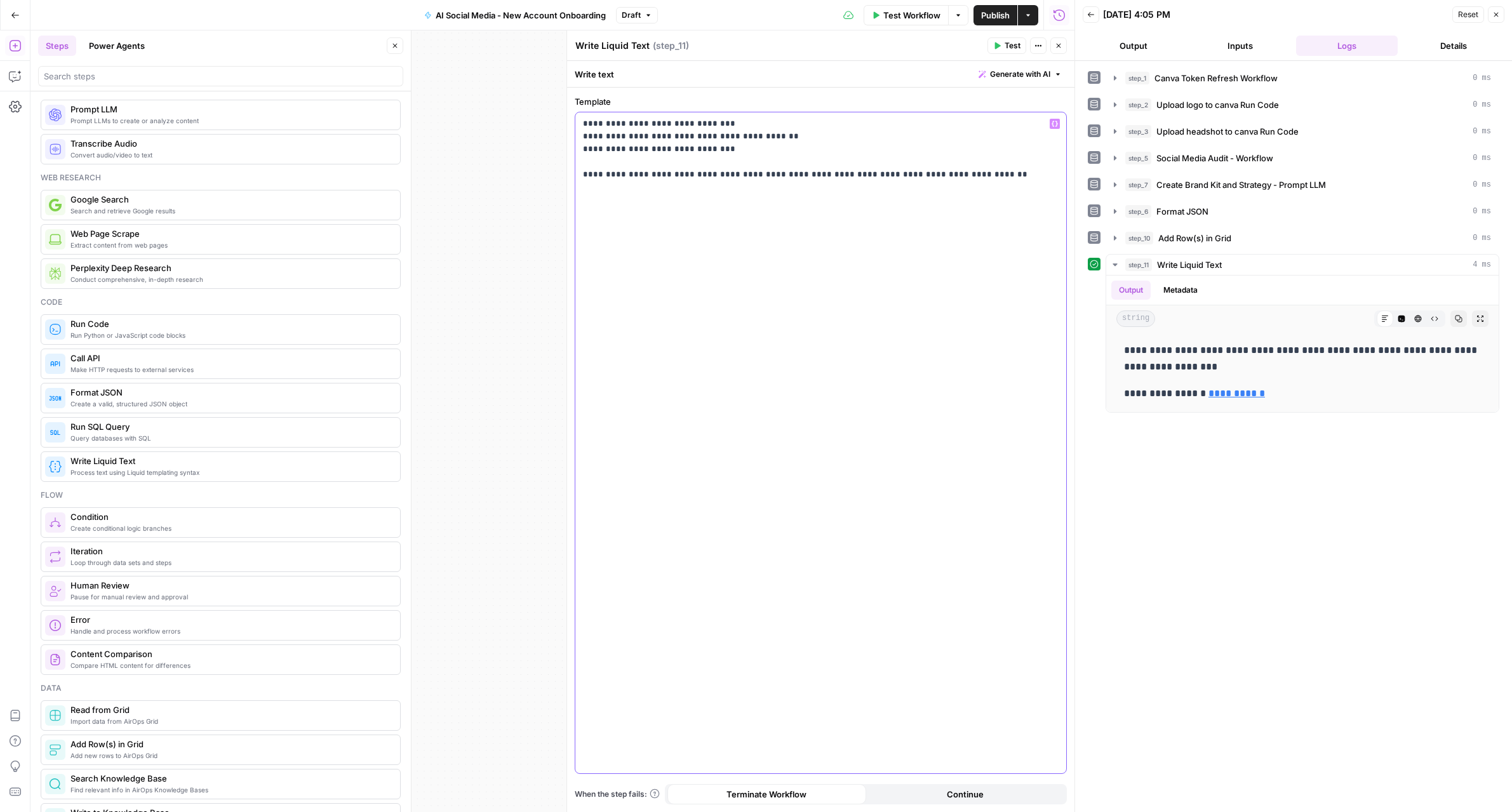
copy p "**********"
click at [997, 51] on button "Test" at bounding box center [1007, 45] width 39 height 16
click at [999, 14] on span "Publish" at bounding box center [995, 14] width 29 height 13
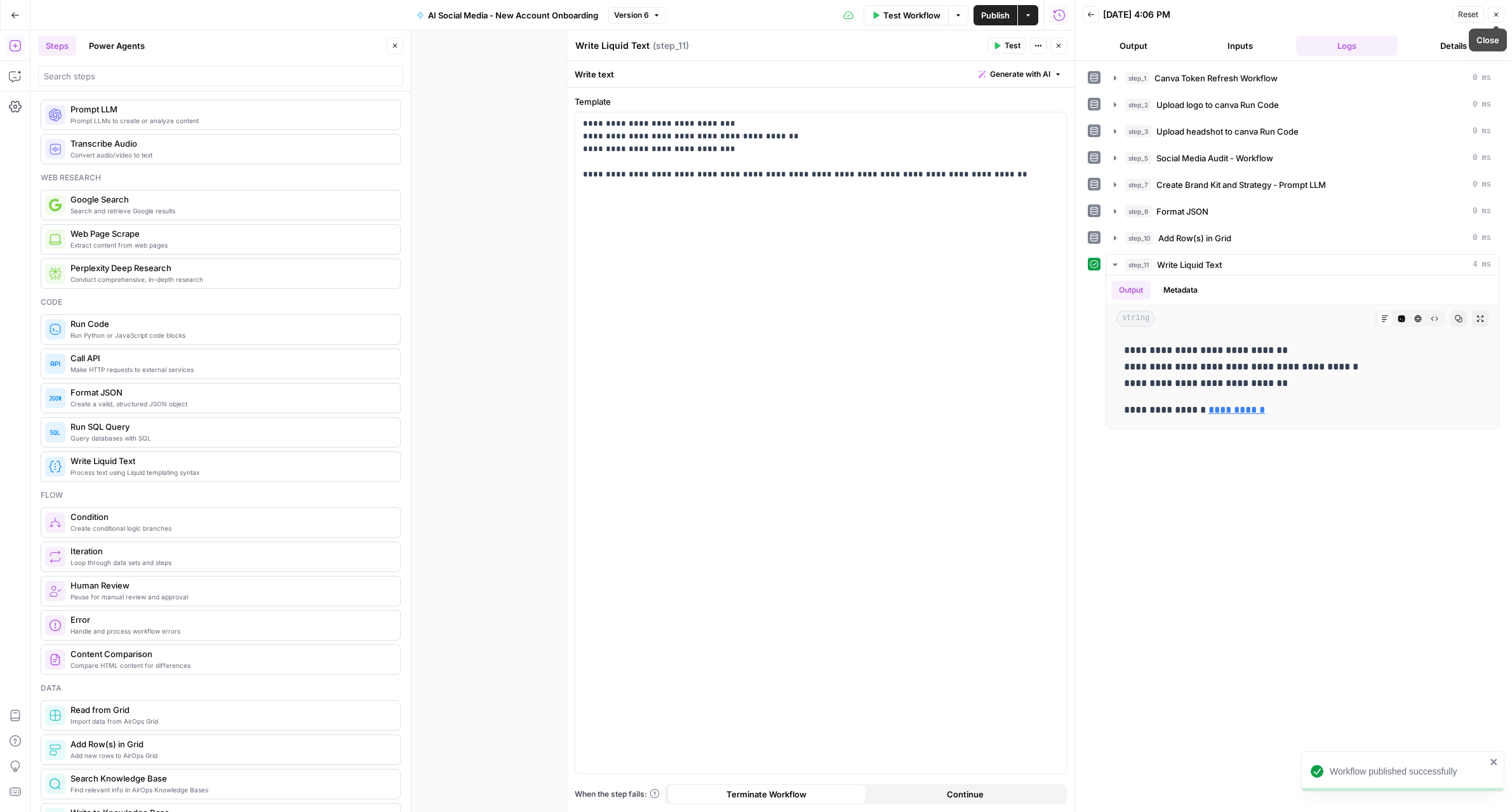
click at [1497, 14] on icon "button" at bounding box center [1496, 14] width 8 height 8
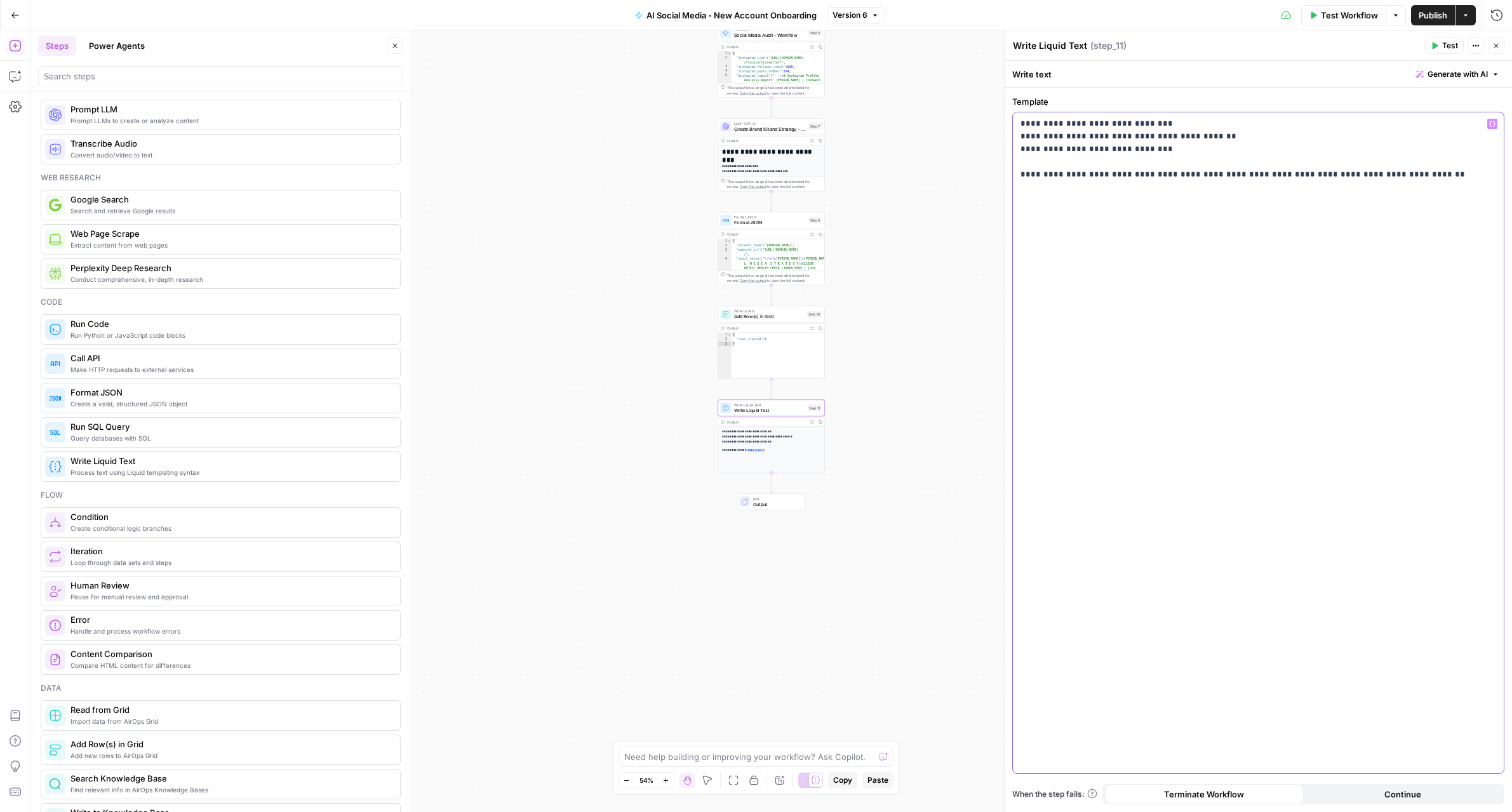
drag, startPoint x: 1131, startPoint y: 231, endPoint x: 1162, endPoint y: 224, distance: 31.8
click at [1131, 231] on div "**********" at bounding box center [1257, 443] width 491 height 661
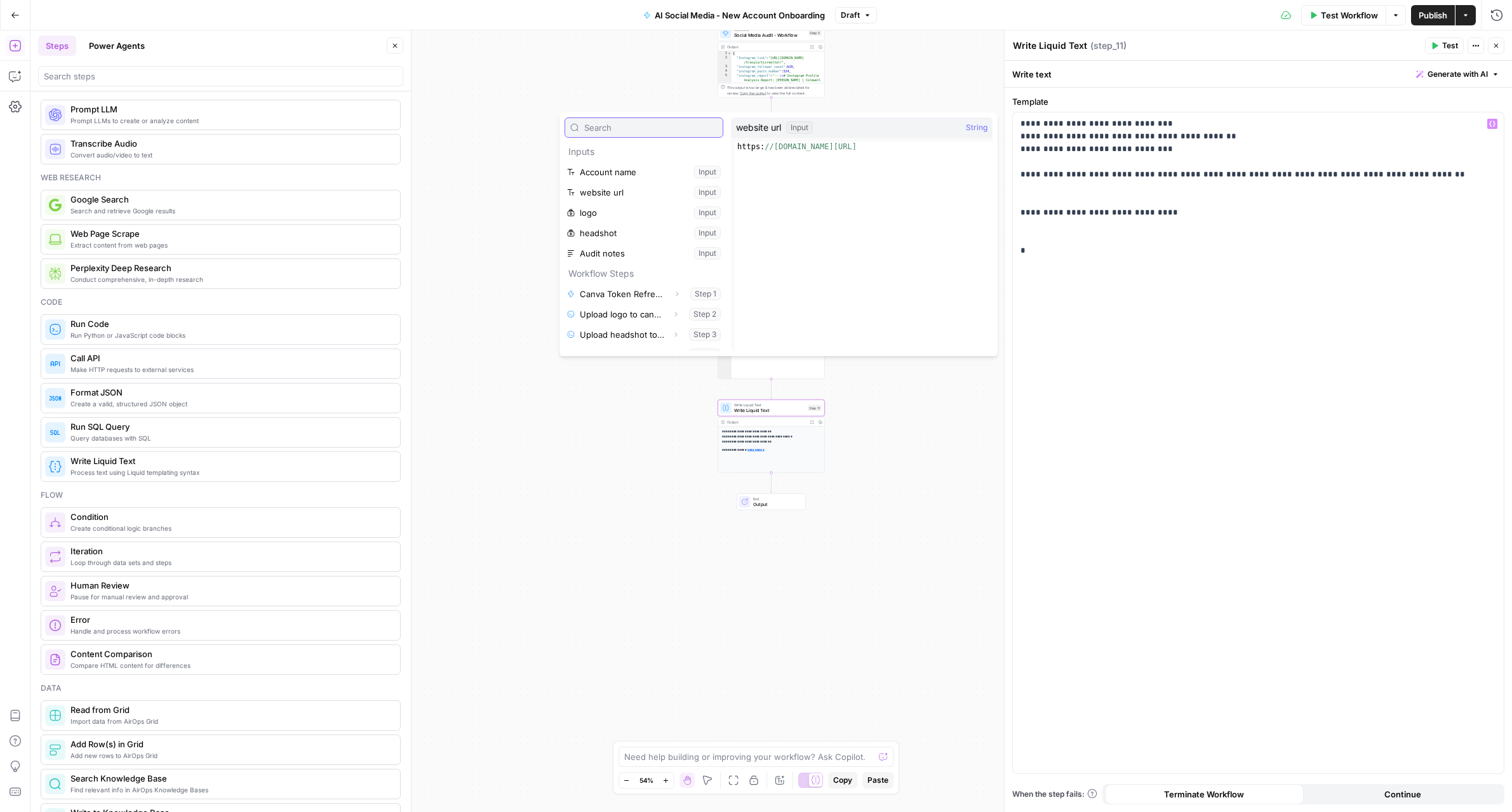
scroll to position [217, 0]
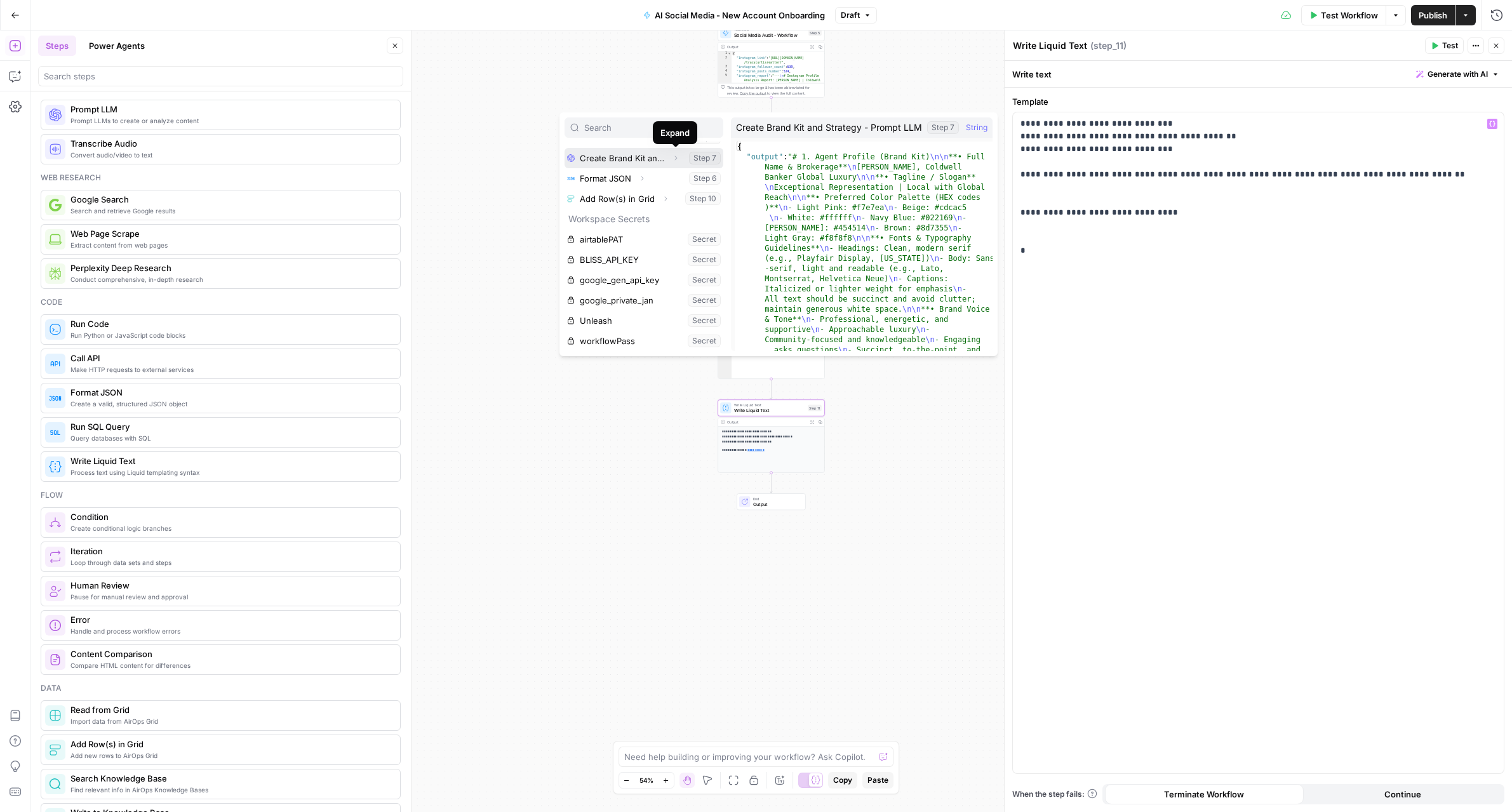
click at [674, 159] on icon "button" at bounding box center [676, 158] width 8 height 8
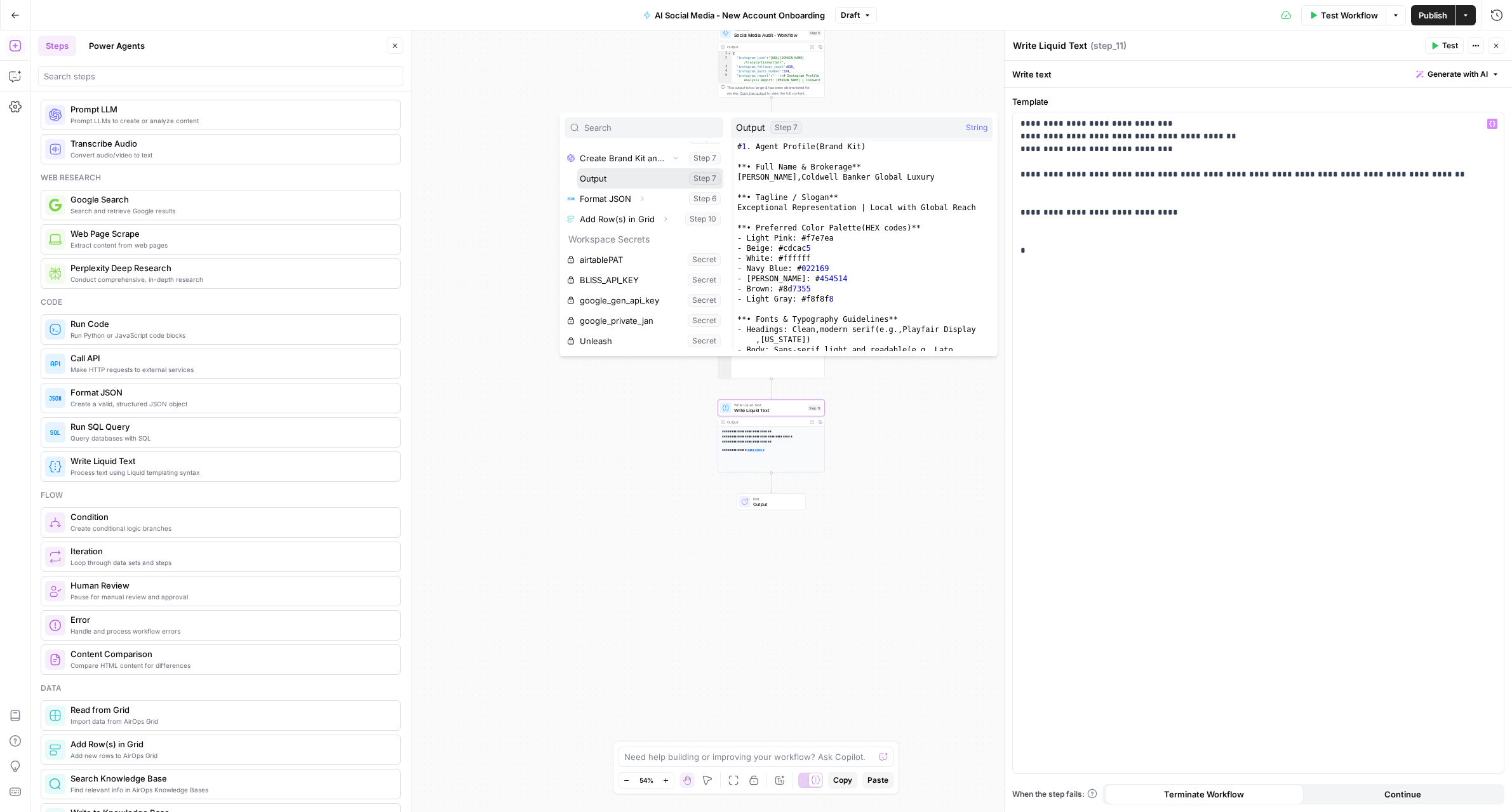
click at [620, 176] on button "Select variable Output" at bounding box center [650, 177] width 146 height 20
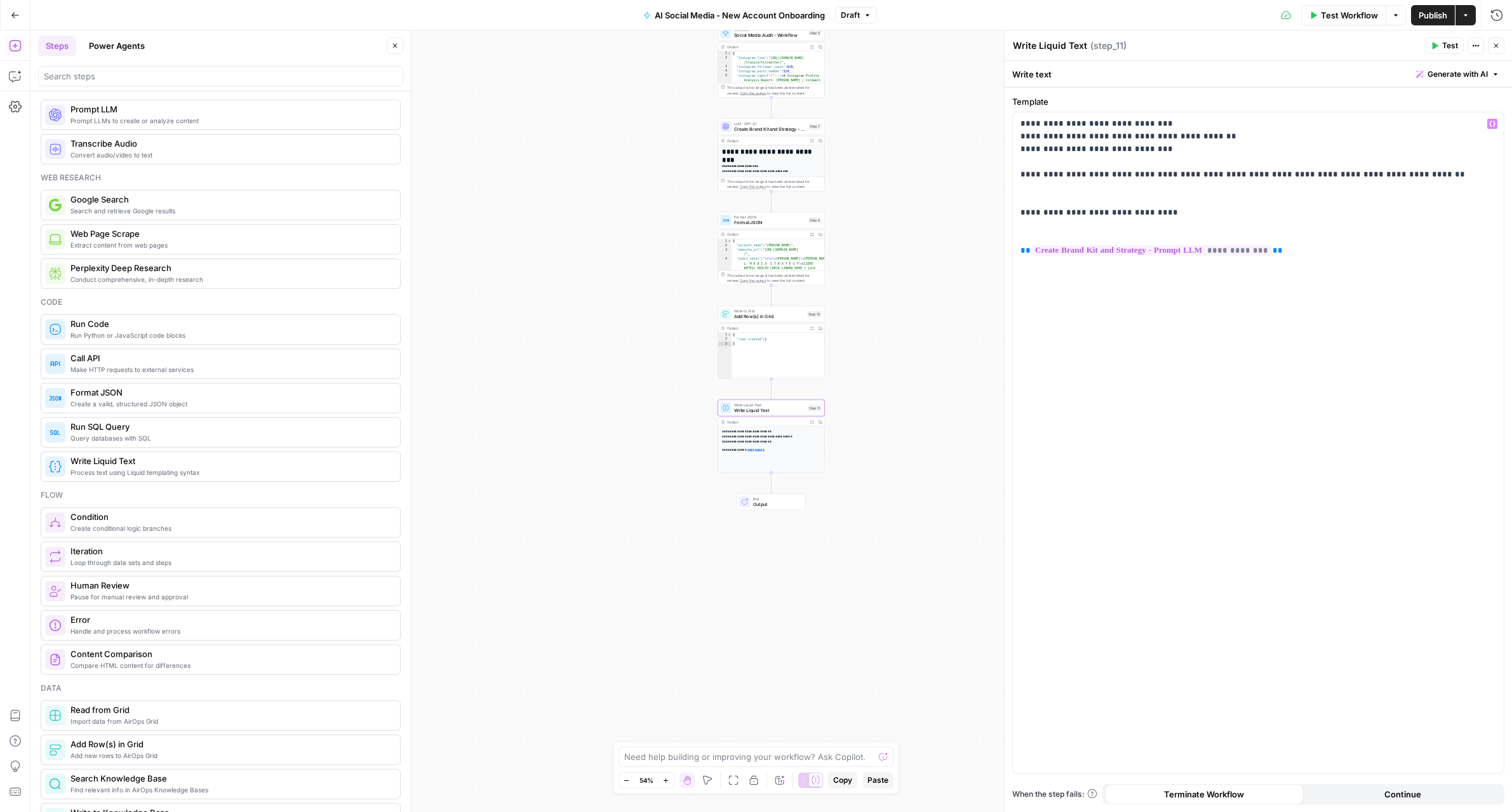
click at [1435, 47] on icon "button" at bounding box center [1435, 45] width 6 height 7
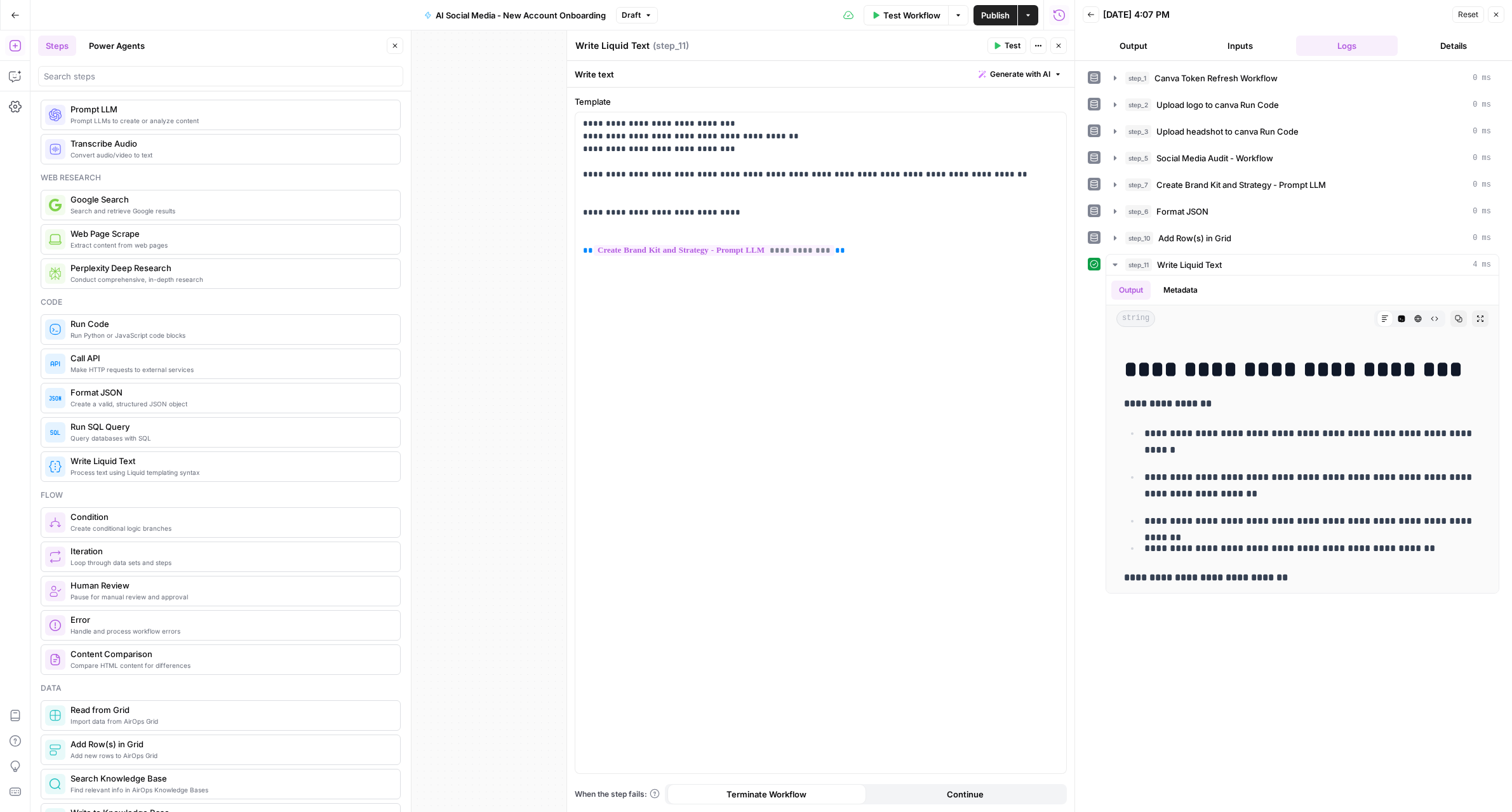
scroll to position [1241, 0]
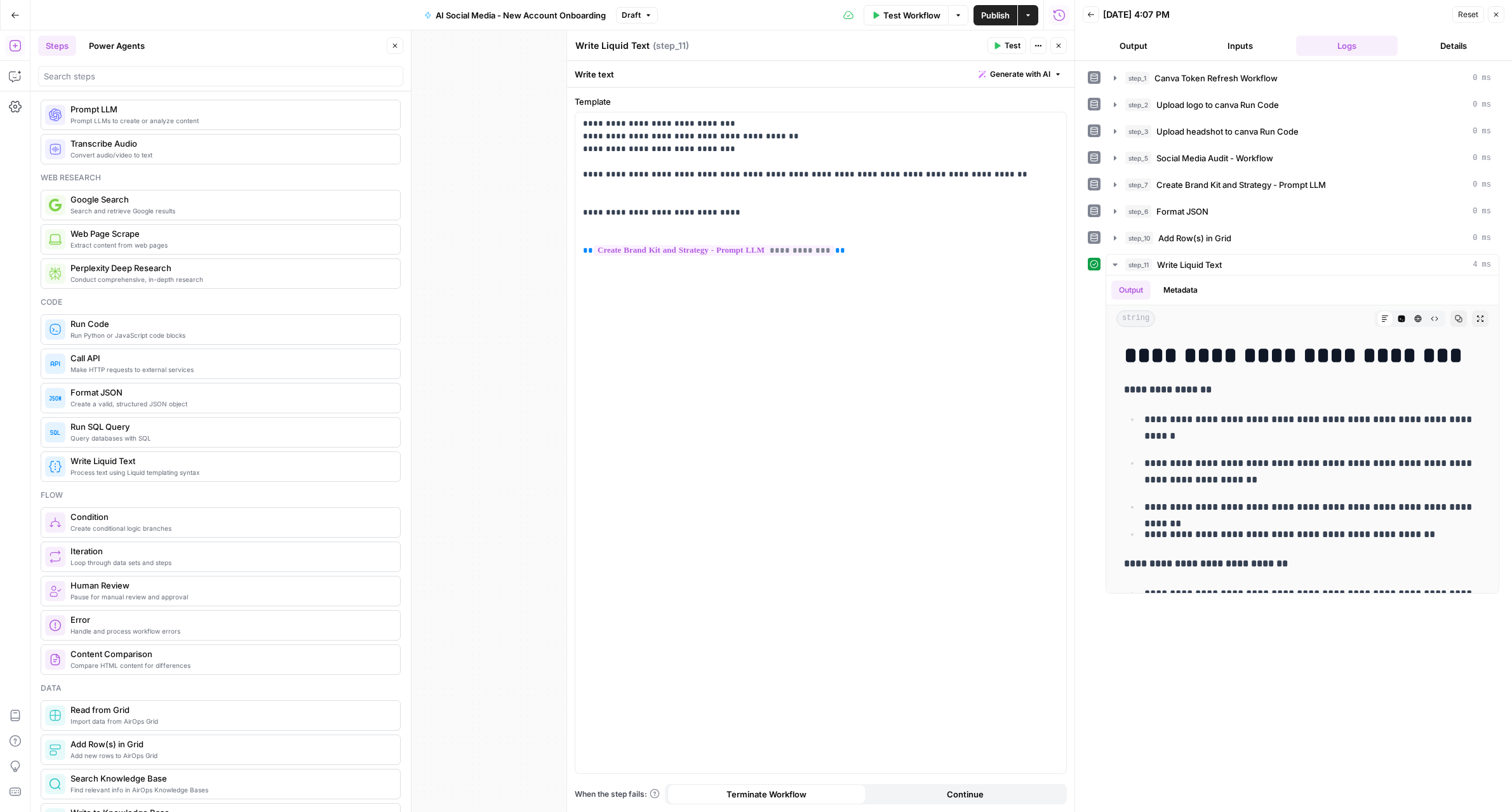
click at [1498, 18] on button "Close" at bounding box center [1496, 14] width 16 height 16
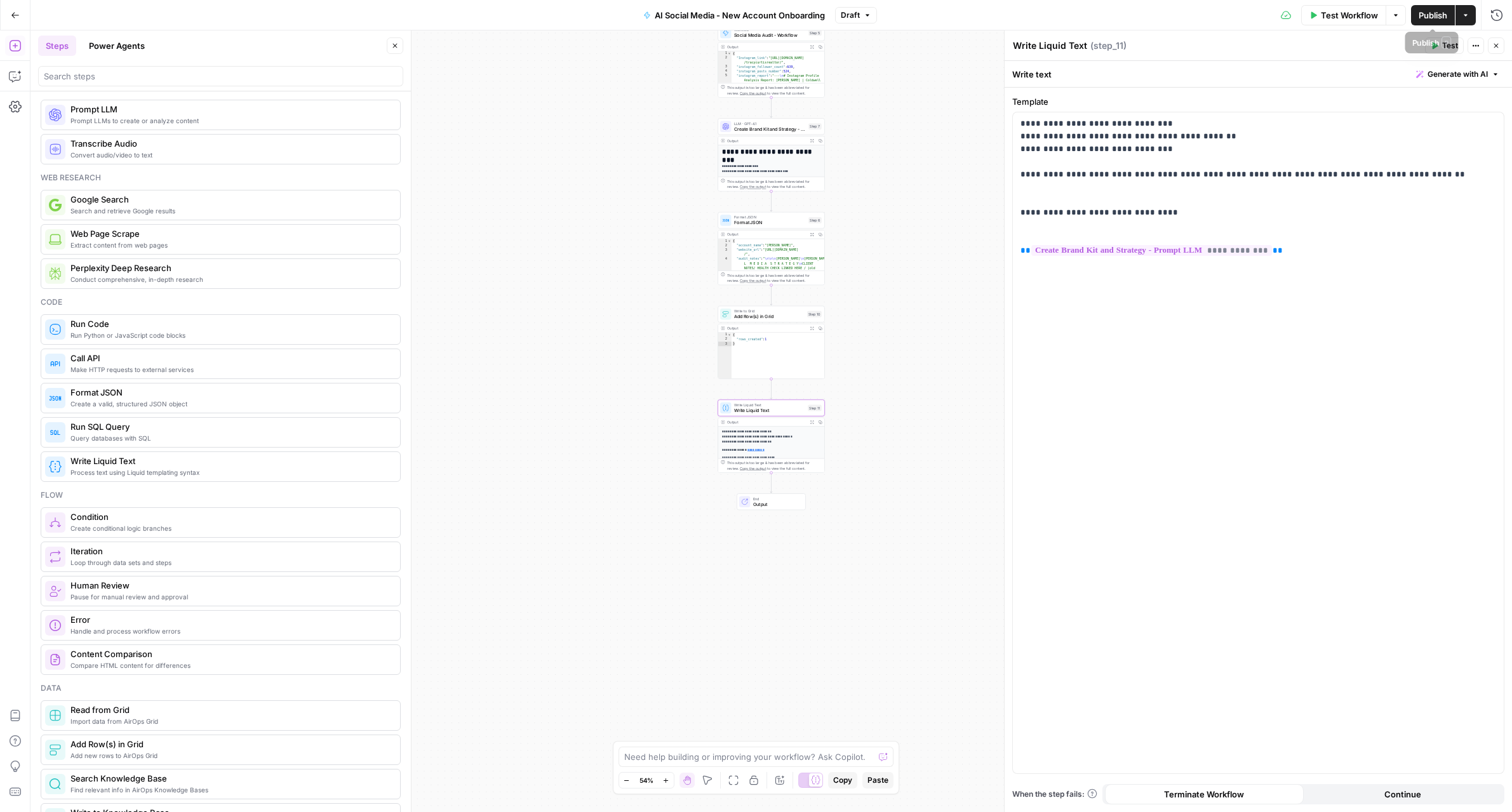
click at [1436, 15] on span "Publish" at bounding box center [1433, 14] width 29 height 13
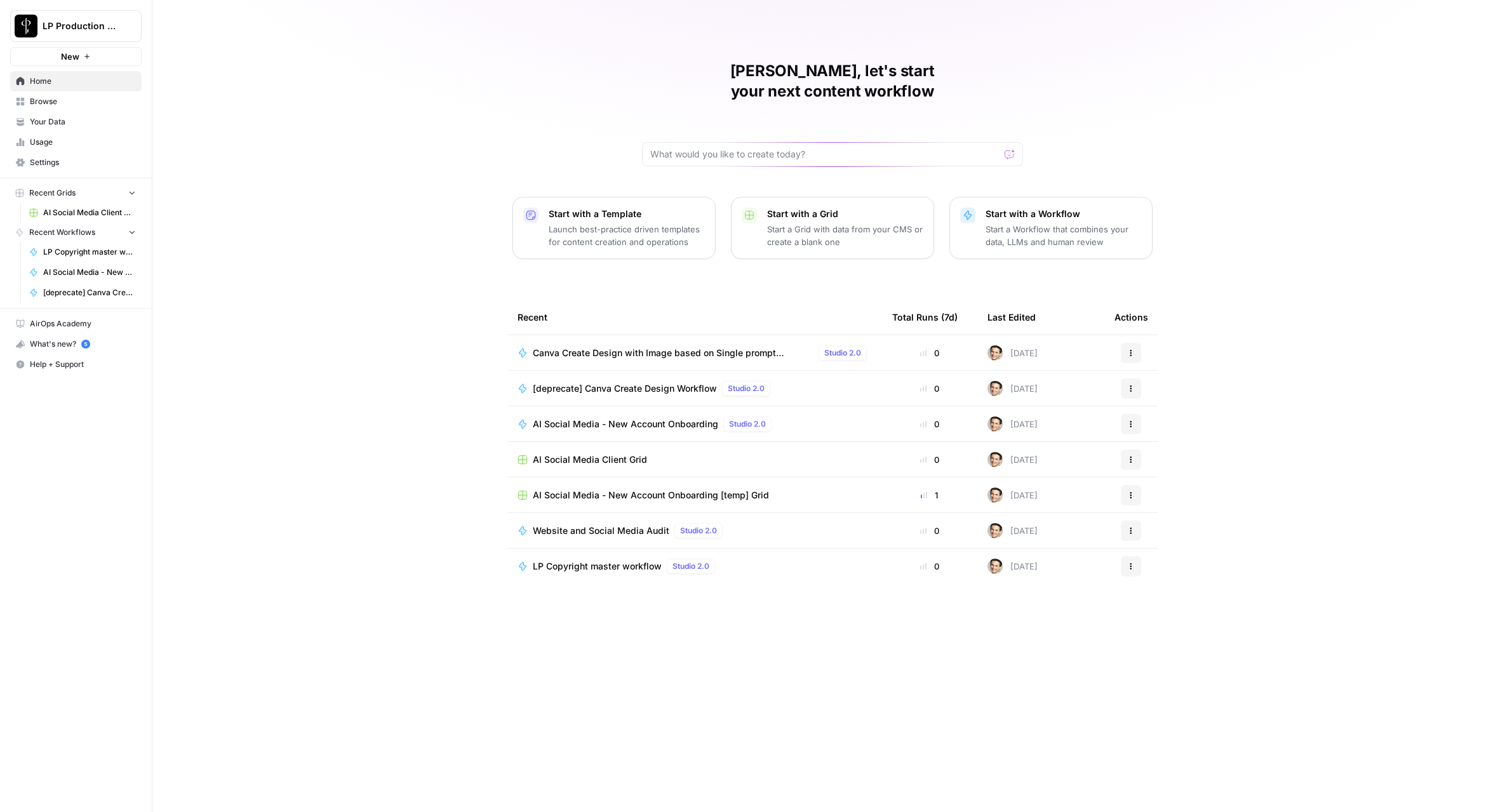
click at [32, 102] on span "Browse" at bounding box center [83, 101] width 106 height 12
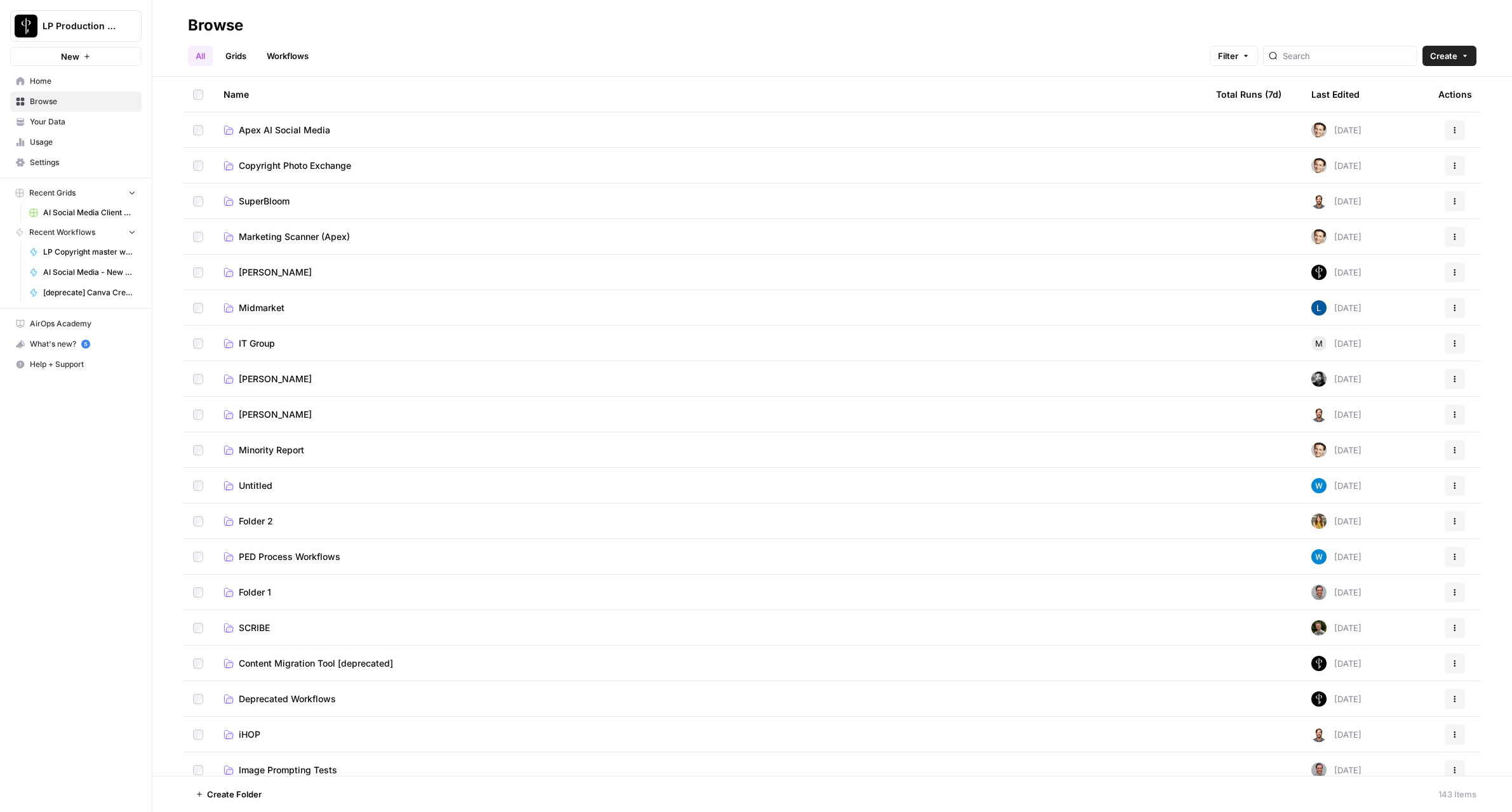
click at [296, 131] on span "Apex AI Social Media" at bounding box center [284, 129] width 92 height 13
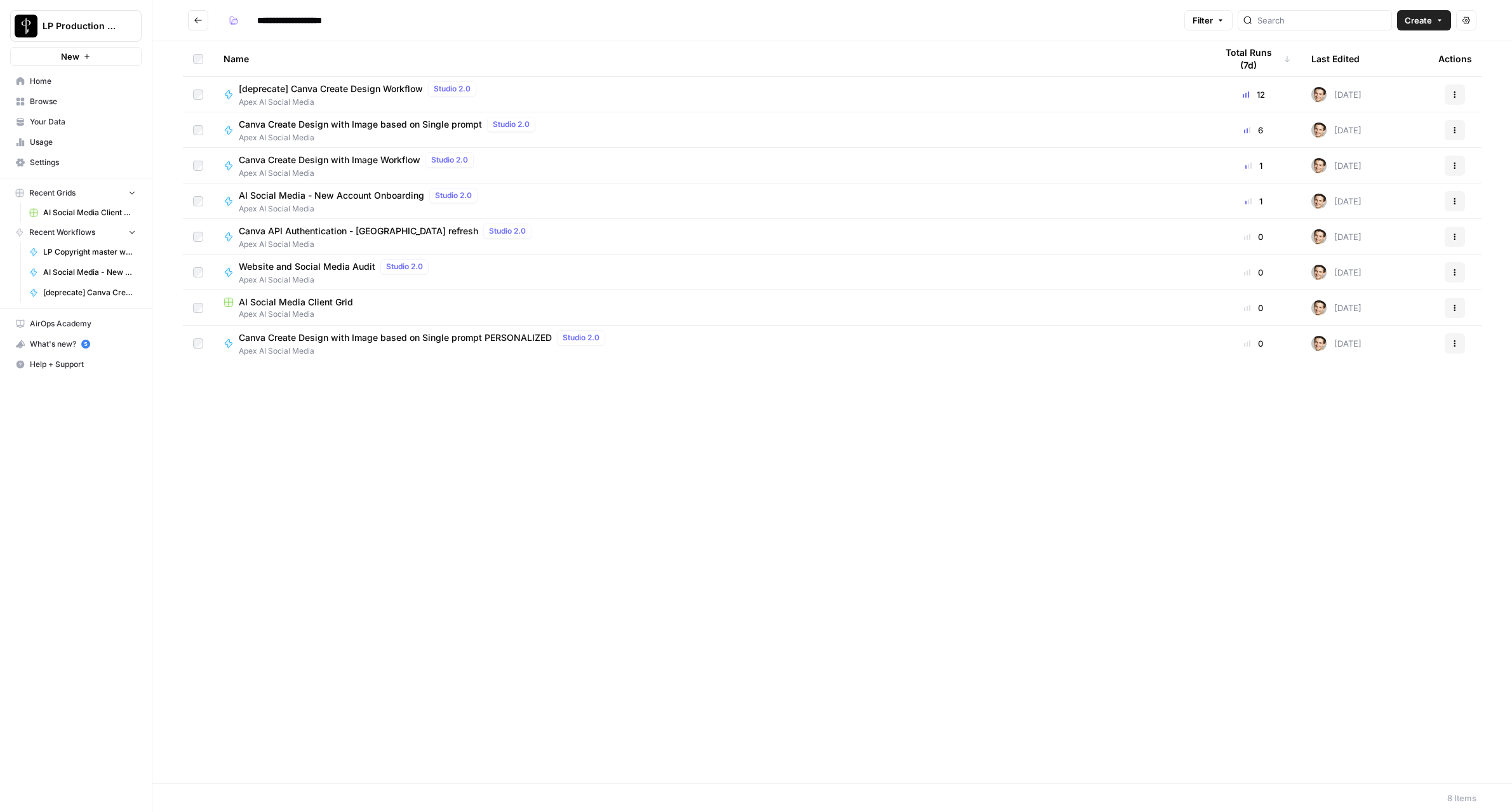
click at [304, 301] on span "AI Social Media Client Grid" at bounding box center [296, 302] width 115 height 13
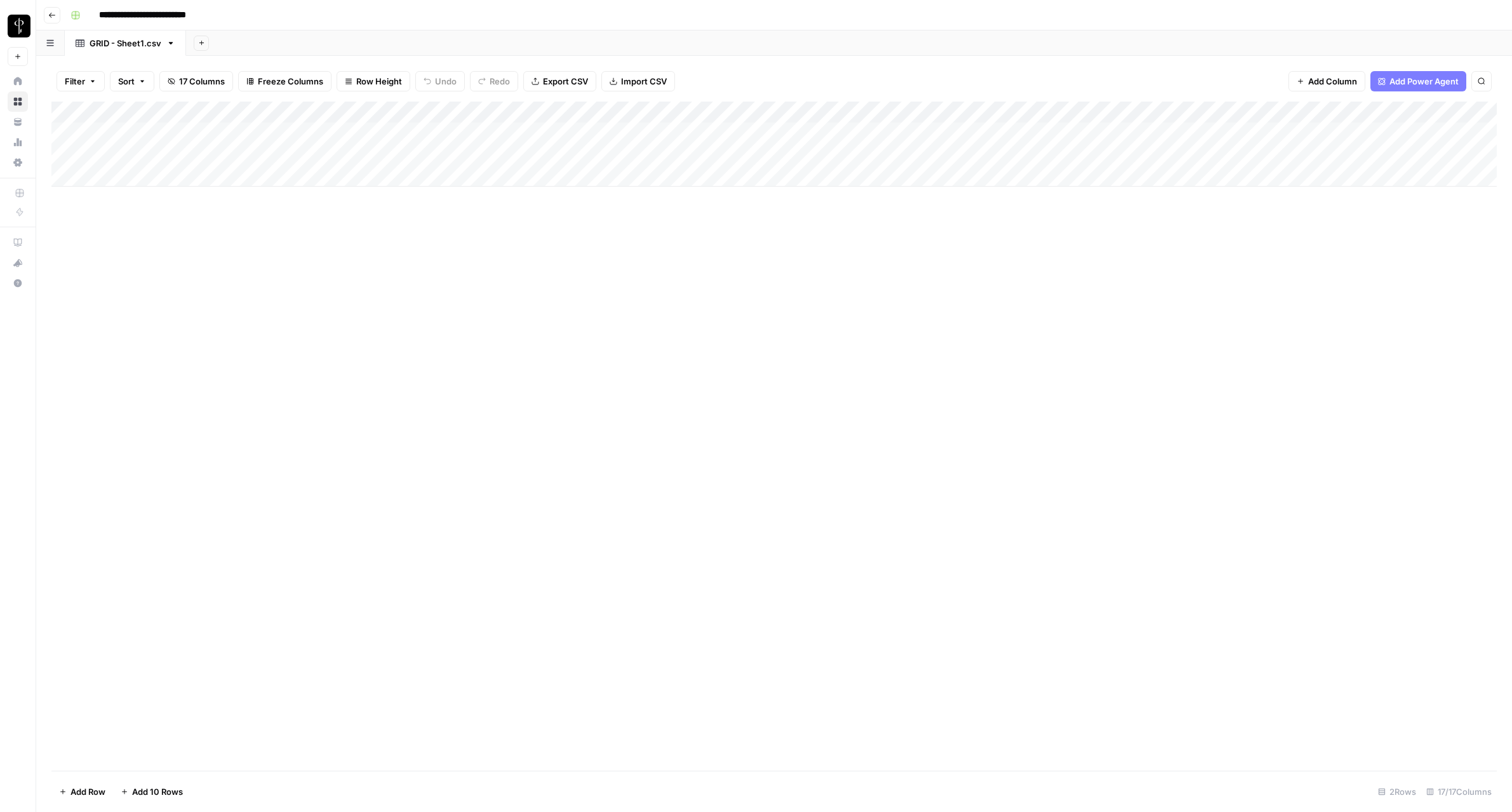
click at [142, 150] on div "Add Column" at bounding box center [773, 144] width 1445 height 85
type textarea "**********"
click at [412, 159] on div "Add Column" at bounding box center [773, 144] width 1445 height 85
click at [526, 151] on div "Add Column" at bounding box center [773, 144] width 1445 height 85
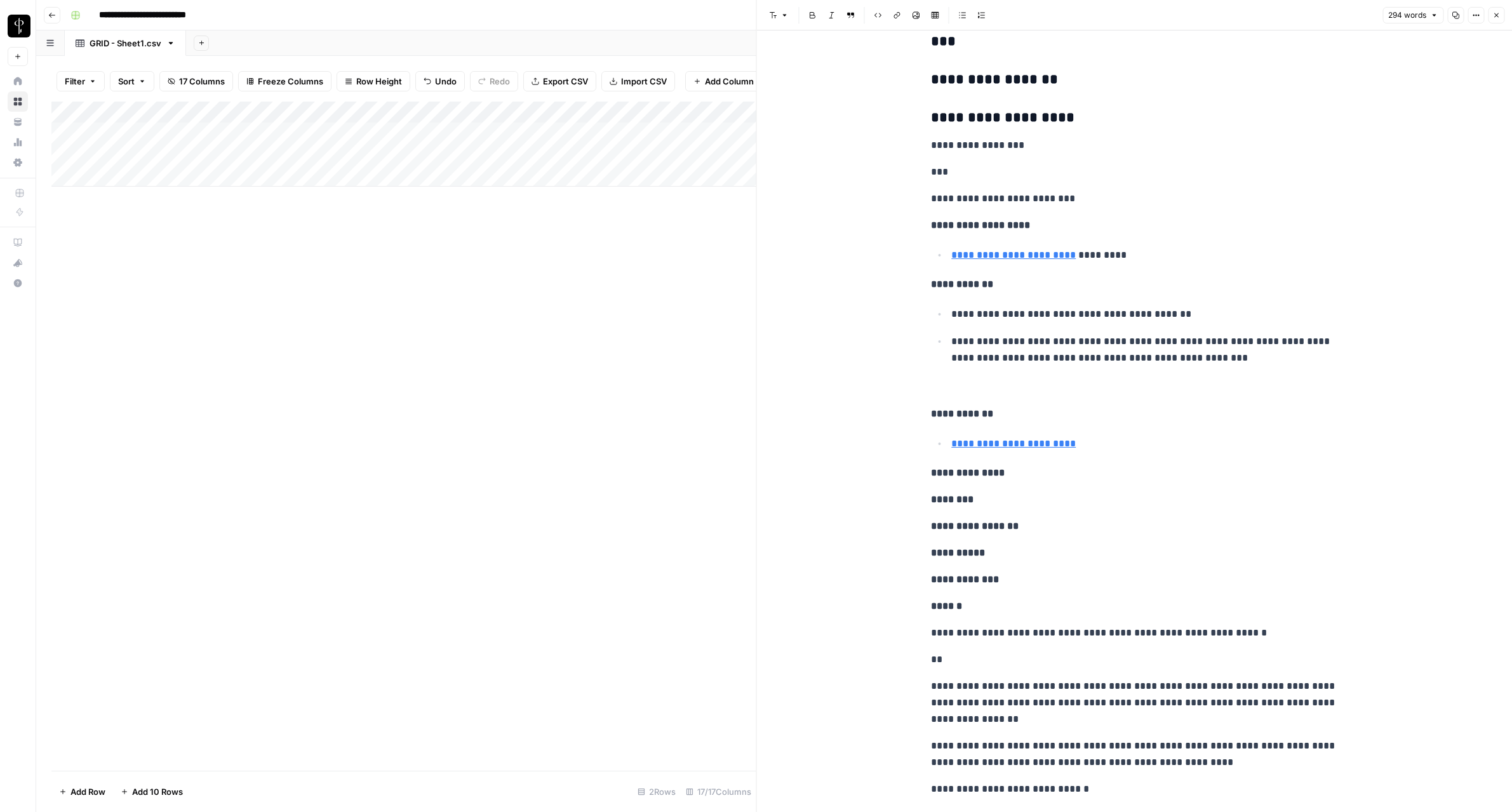
scroll to position [1823, 0]
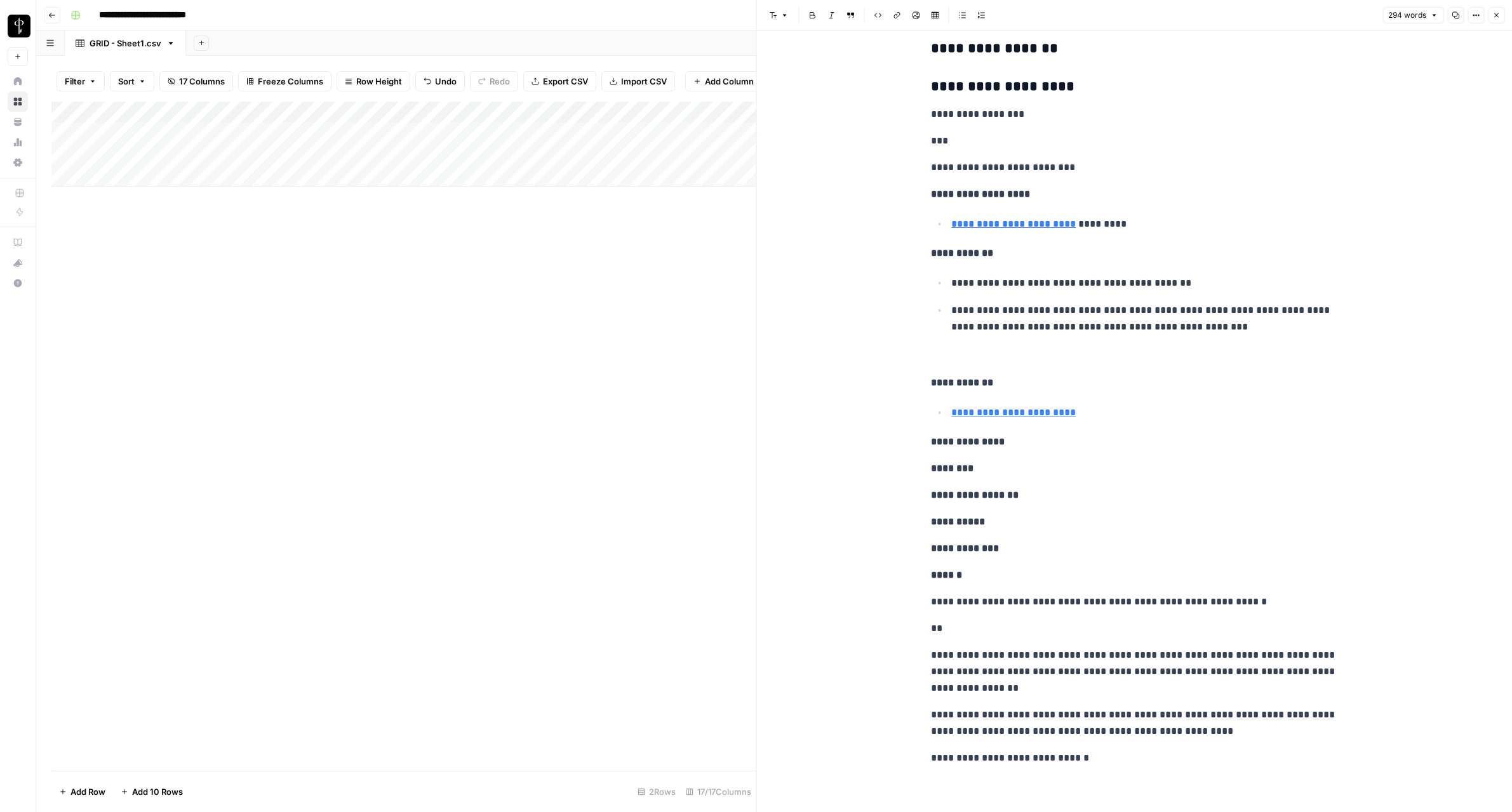
click at [1500, 14] on button "Close" at bounding box center [1496, 14] width 16 height 16
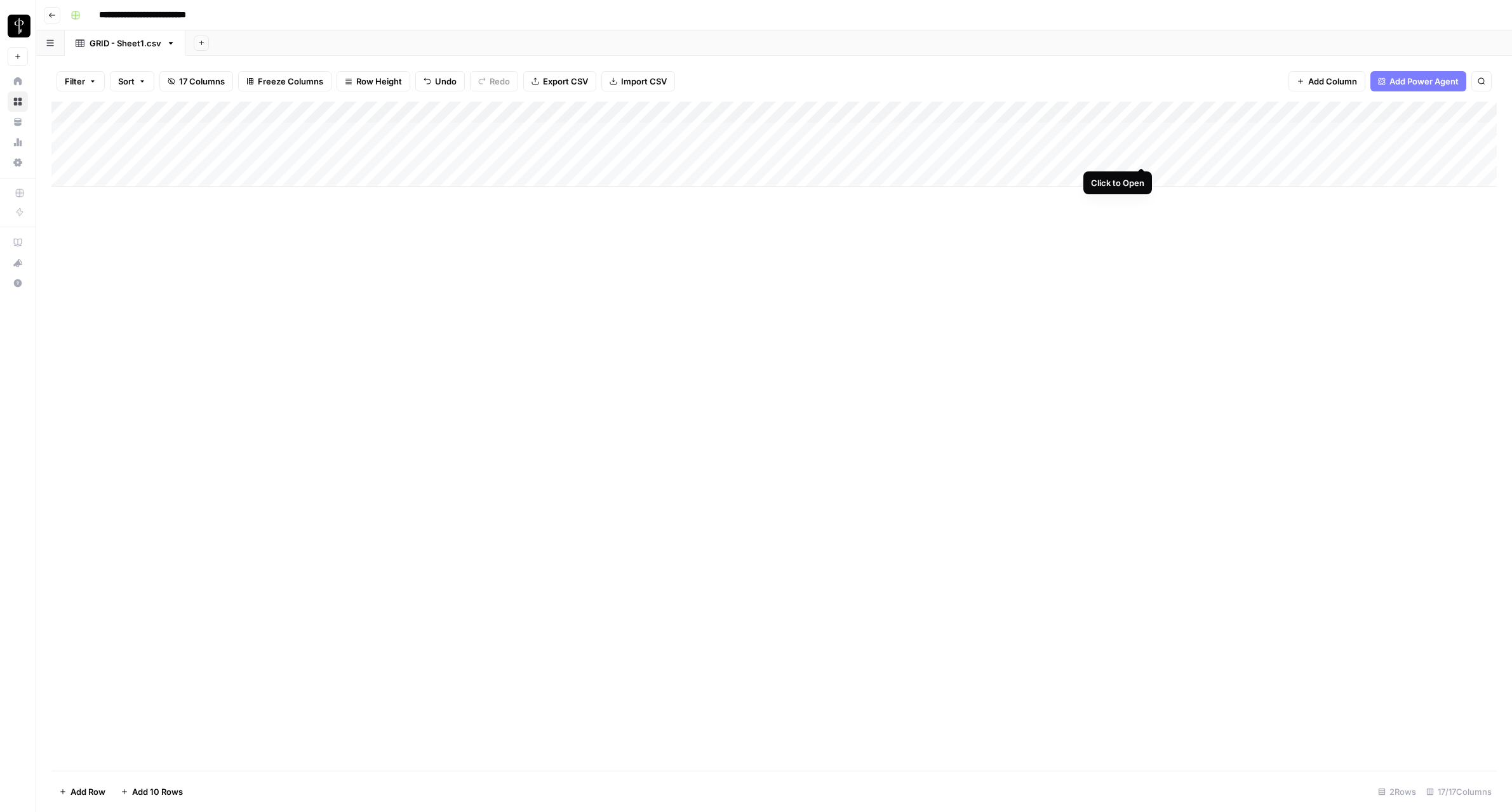
click at [1141, 153] on div "Add Column" at bounding box center [773, 144] width 1445 height 85
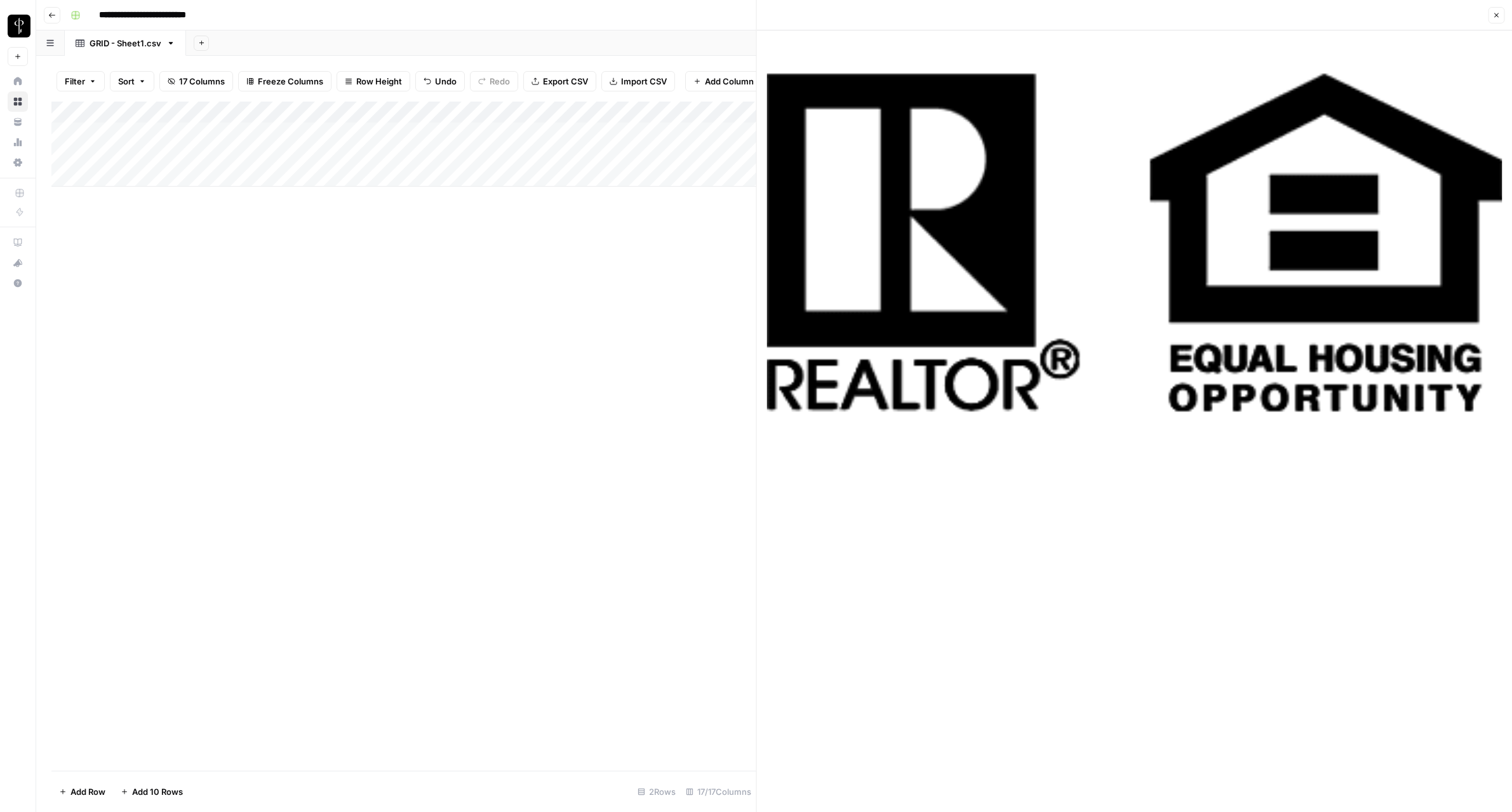
click at [1497, 17] on icon "button" at bounding box center [1496, 15] width 8 height 8
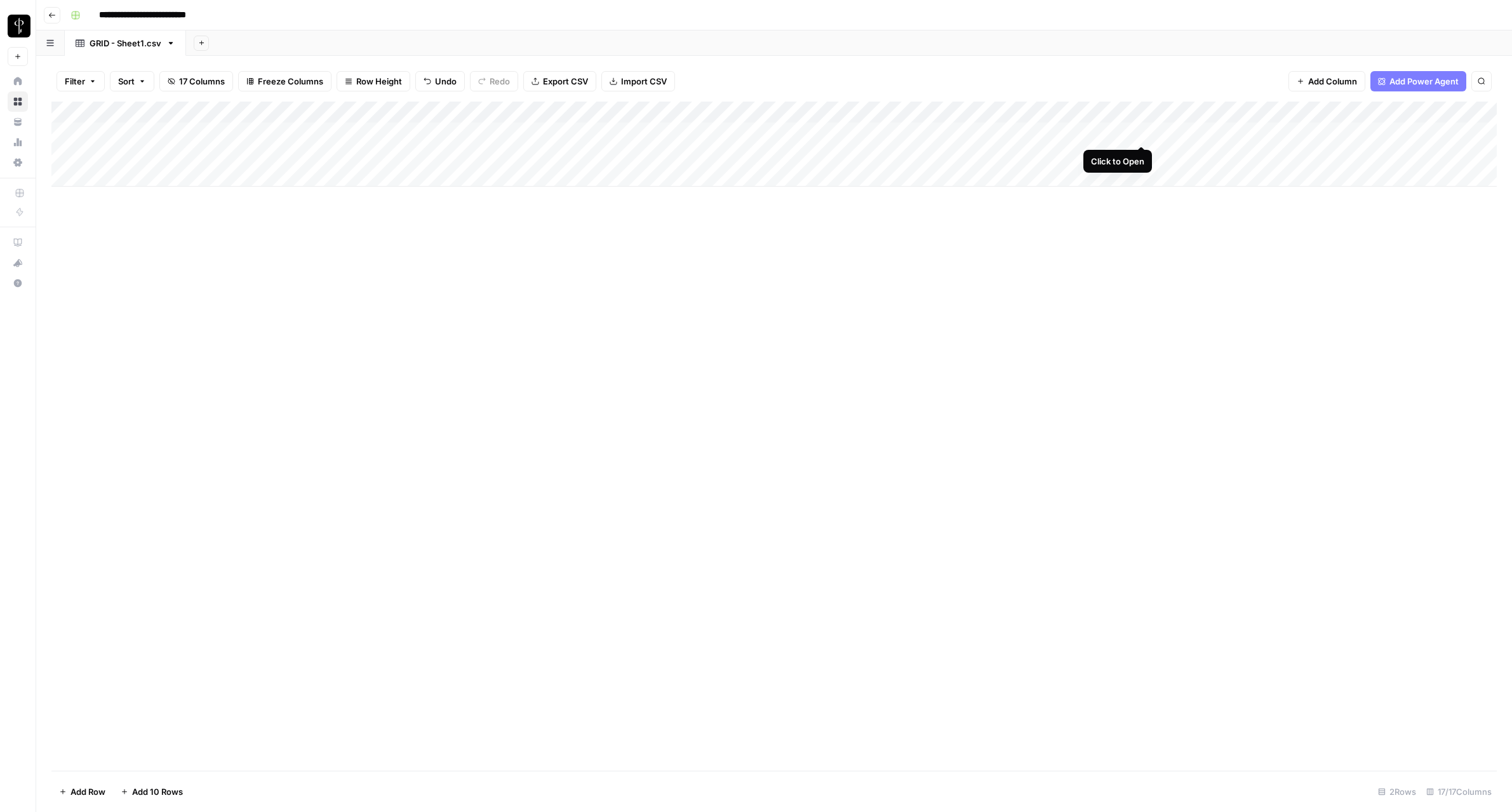
click at [1141, 133] on div "Add Column" at bounding box center [773, 144] width 1445 height 85
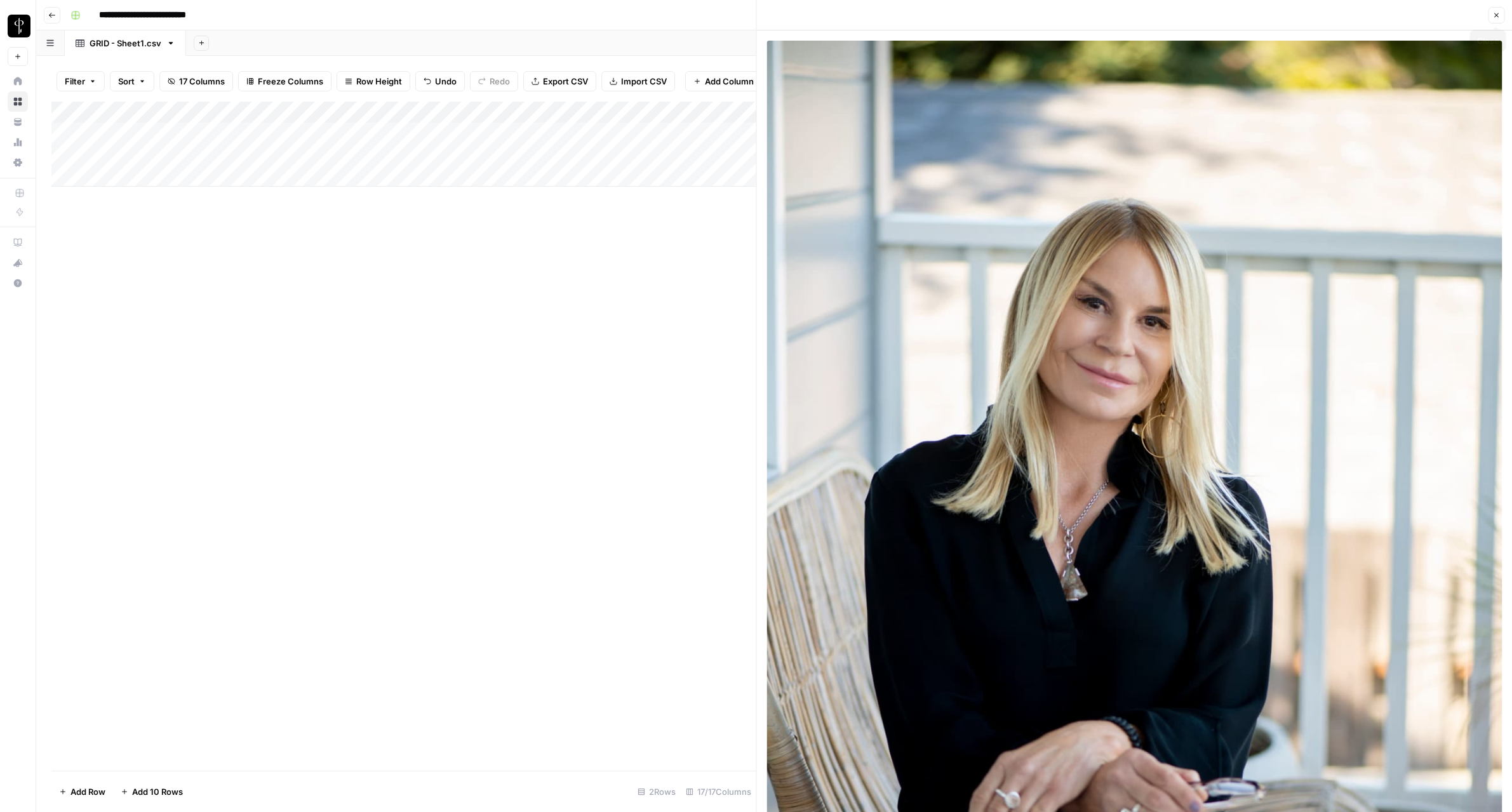
click at [1491, 15] on button "Close" at bounding box center [1496, 14] width 16 height 16
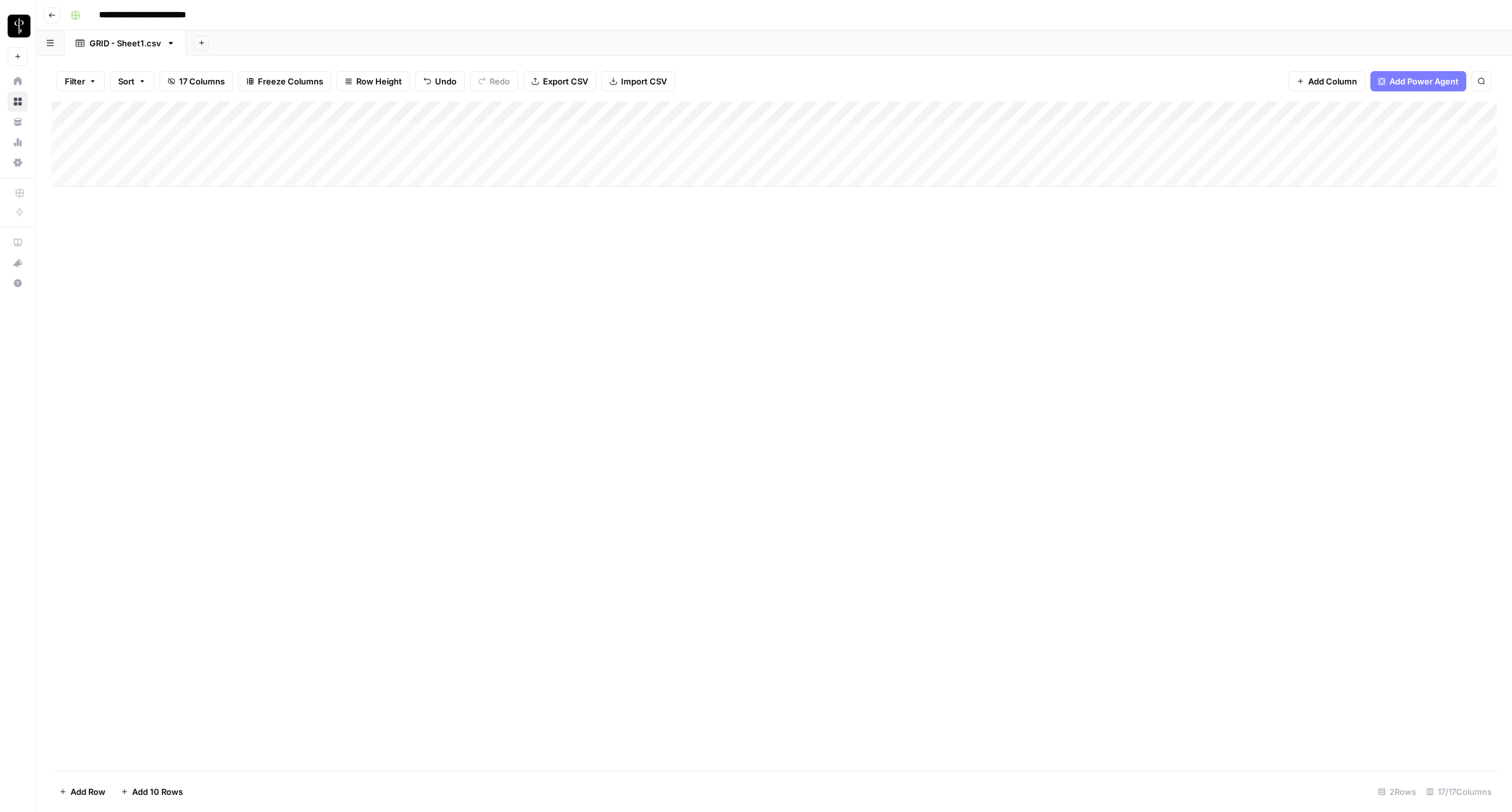
click at [122, 136] on div "Add Column" at bounding box center [773, 144] width 1445 height 85
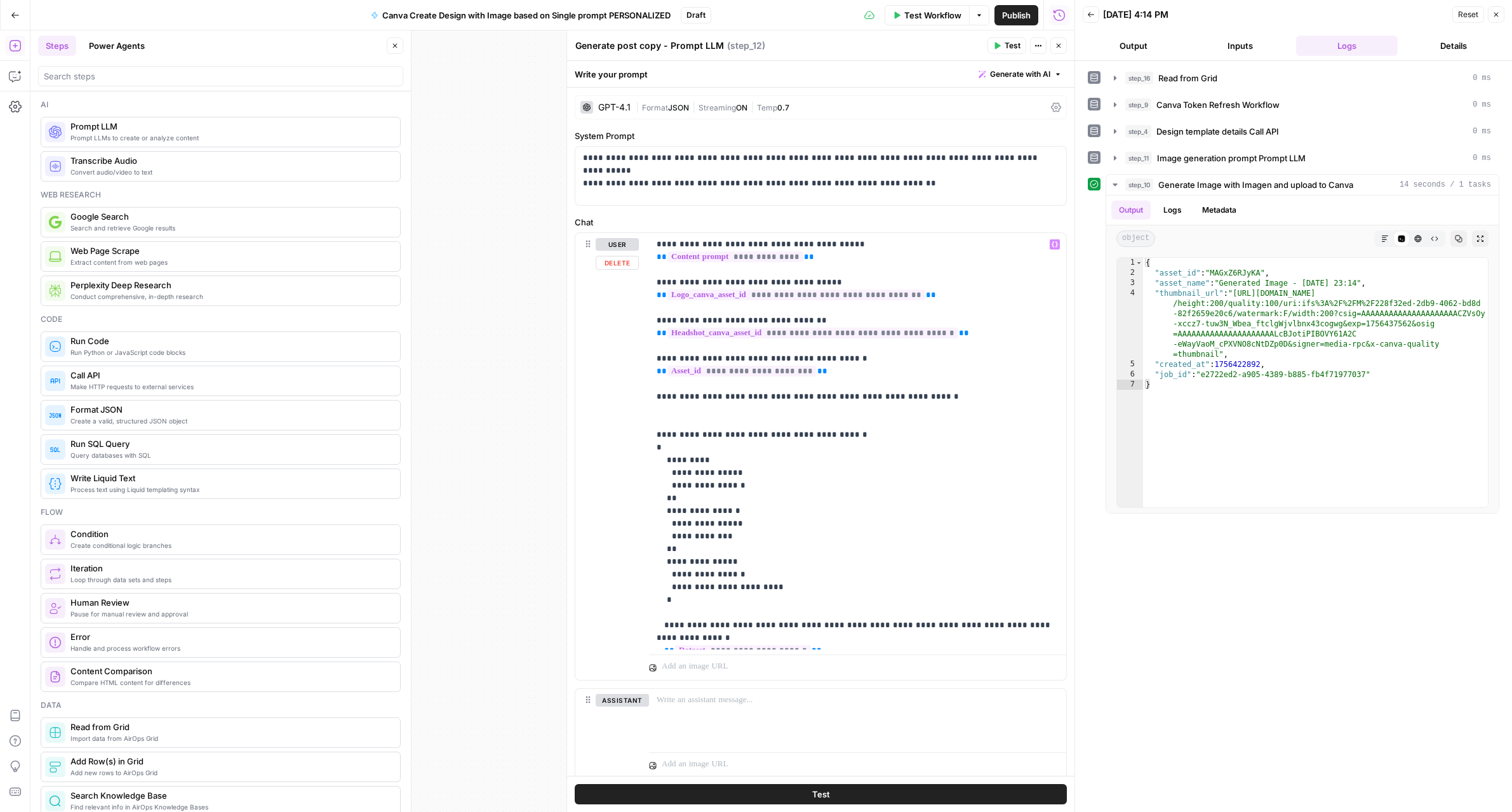
scroll to position [225, 0]
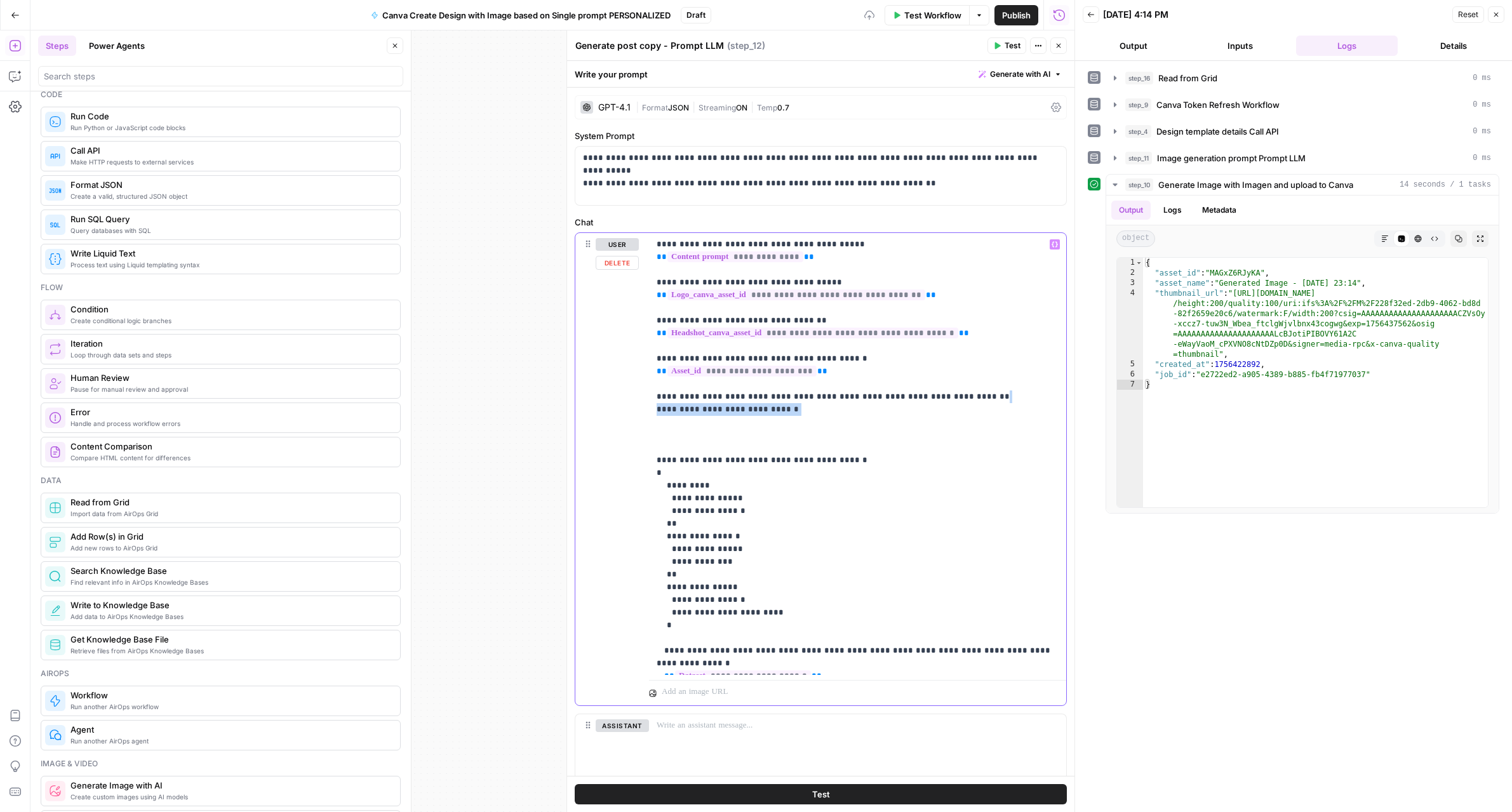
copy p "**********"
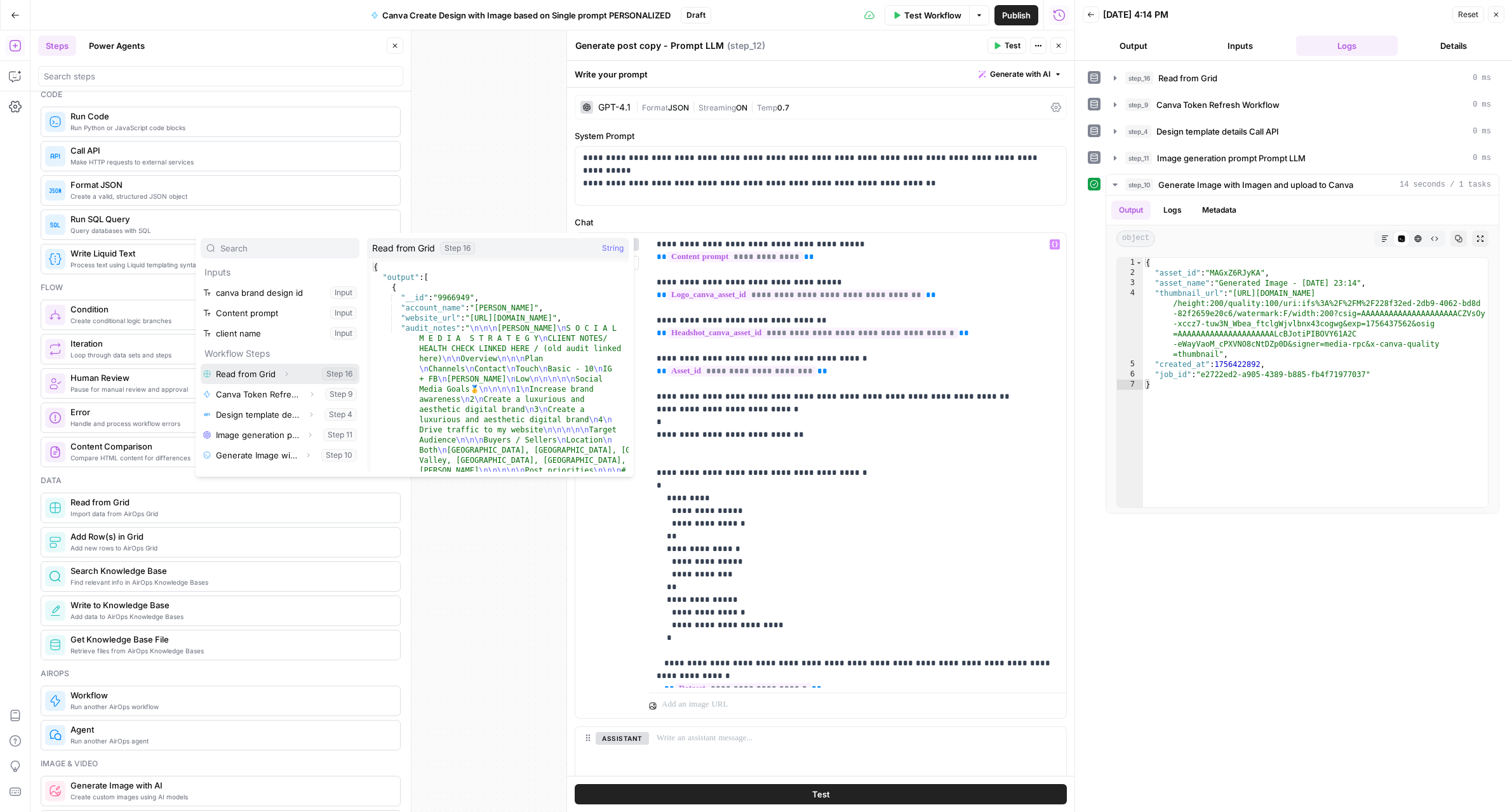
click at [286, 375] on icon "button" at bounding box center [286, 374] width 8 height 8
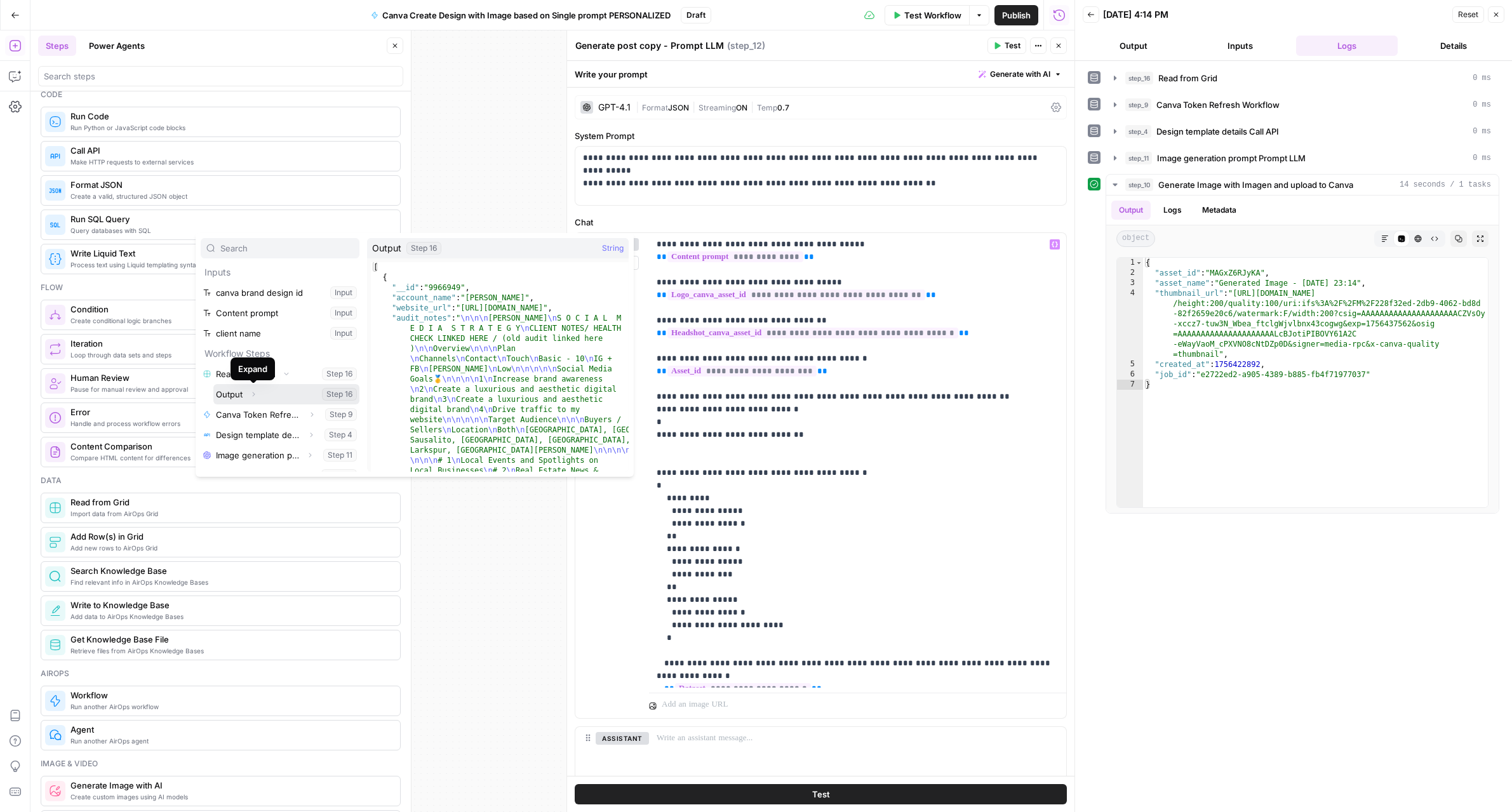
click at [256, 395] on icon "button" at bounding box center [254, 394] width 8 height 8
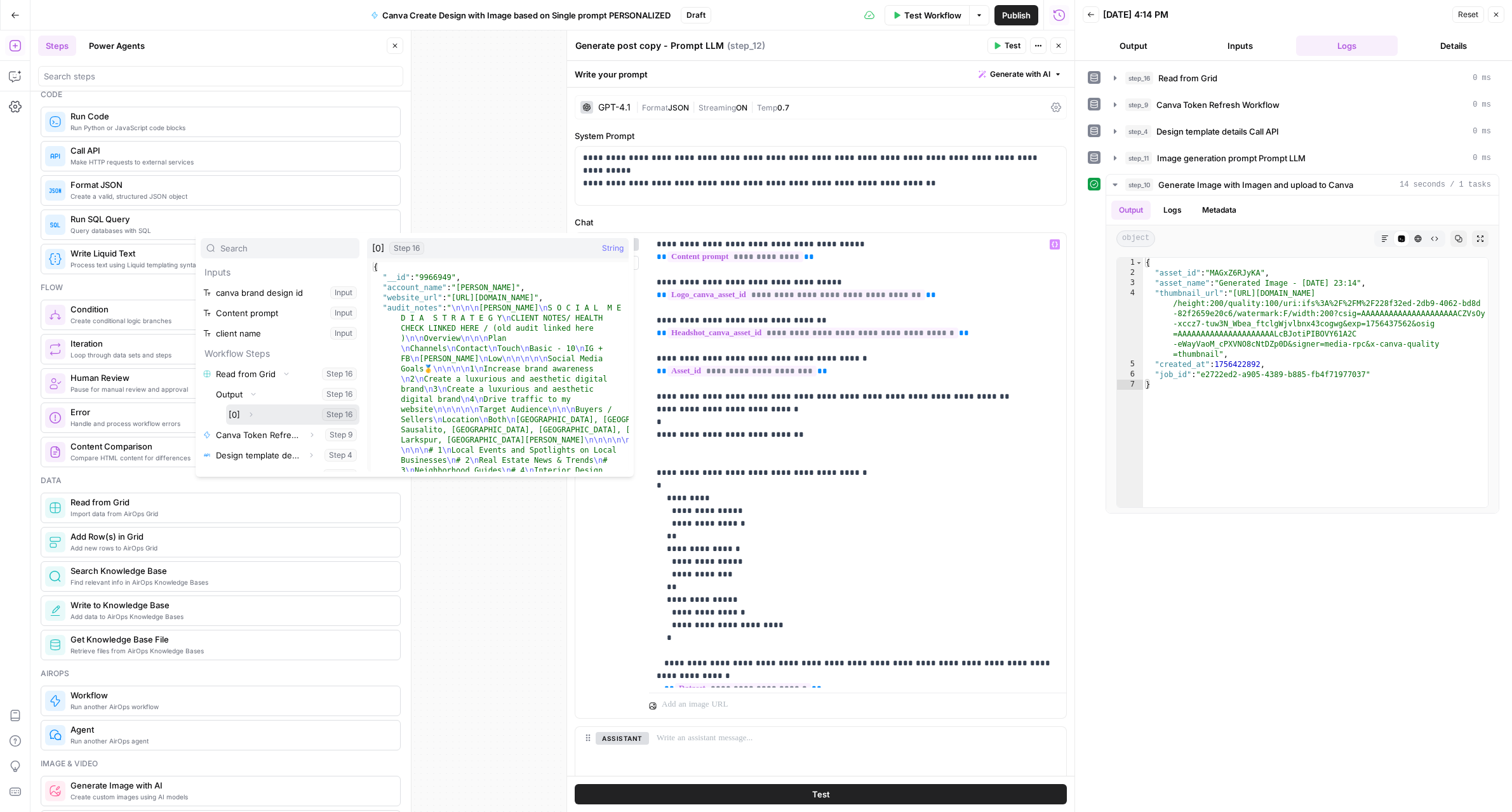
click at [251, 411] on span "button" at bounding box center [251, 415] width 8 height 8
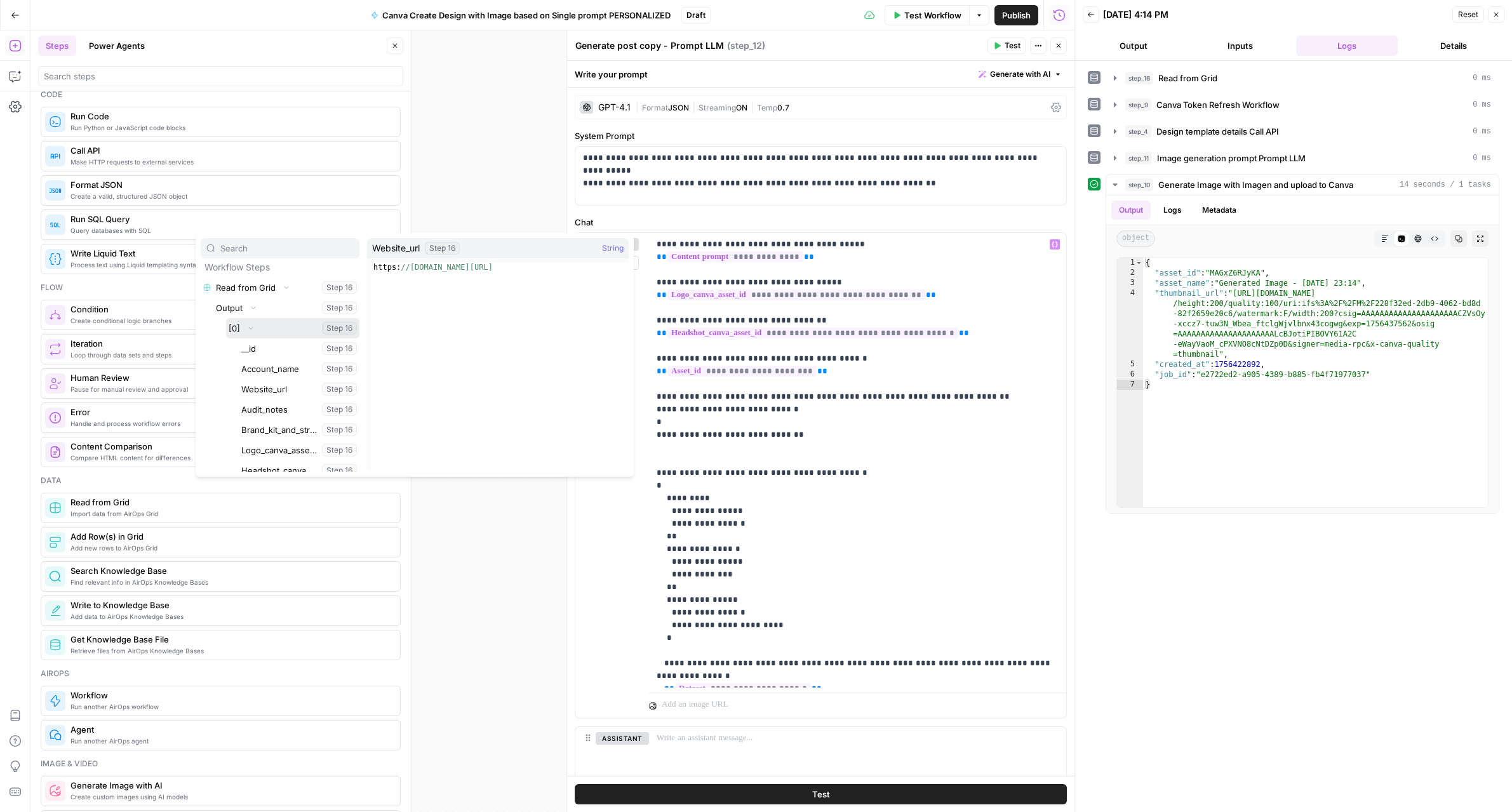
scroll to position [94, 0]
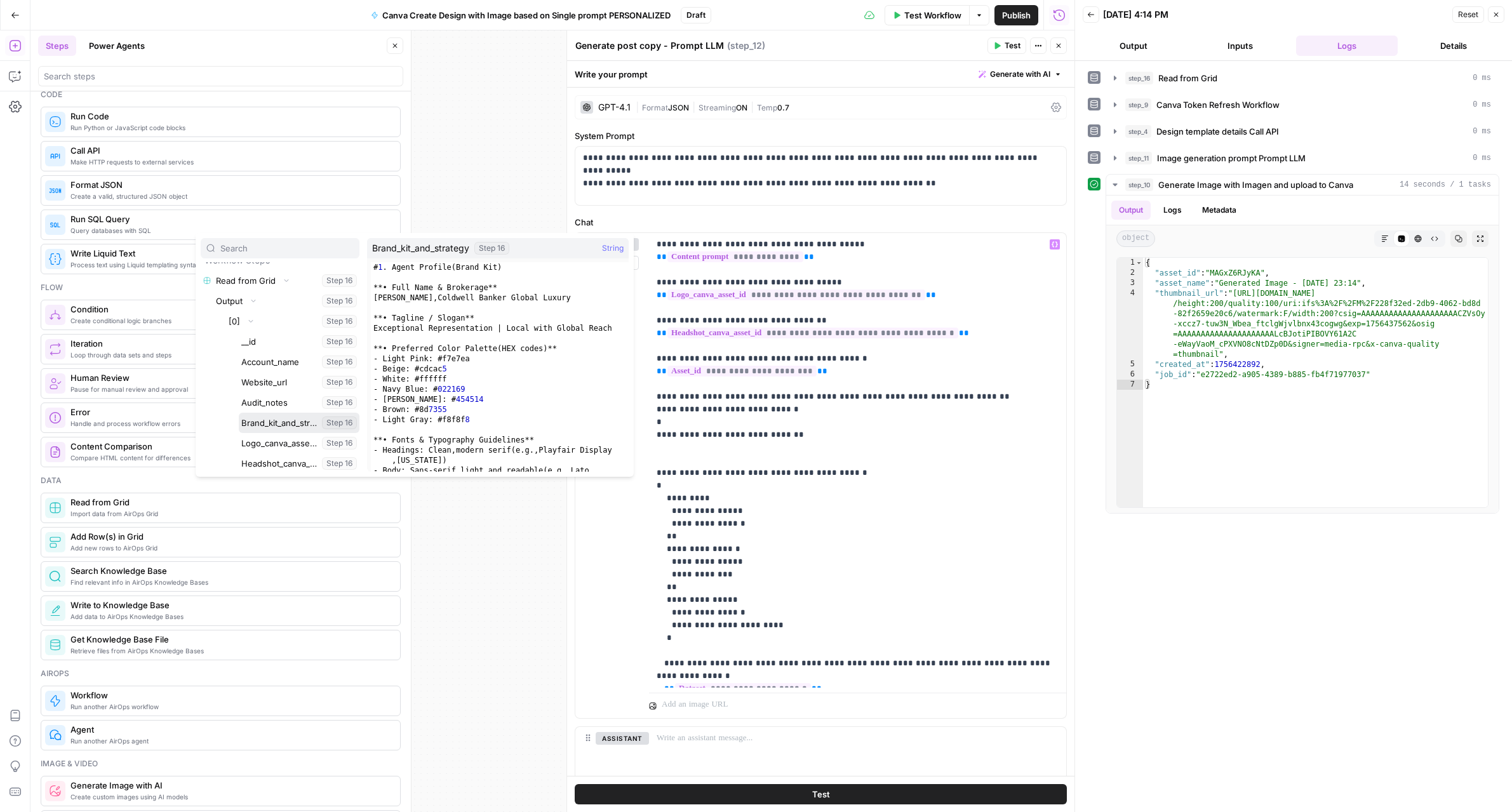
click at [267, 420] on button "Select variable Brand_kit_and_strategy" at bounding box center [299, 422] width 121 height 20
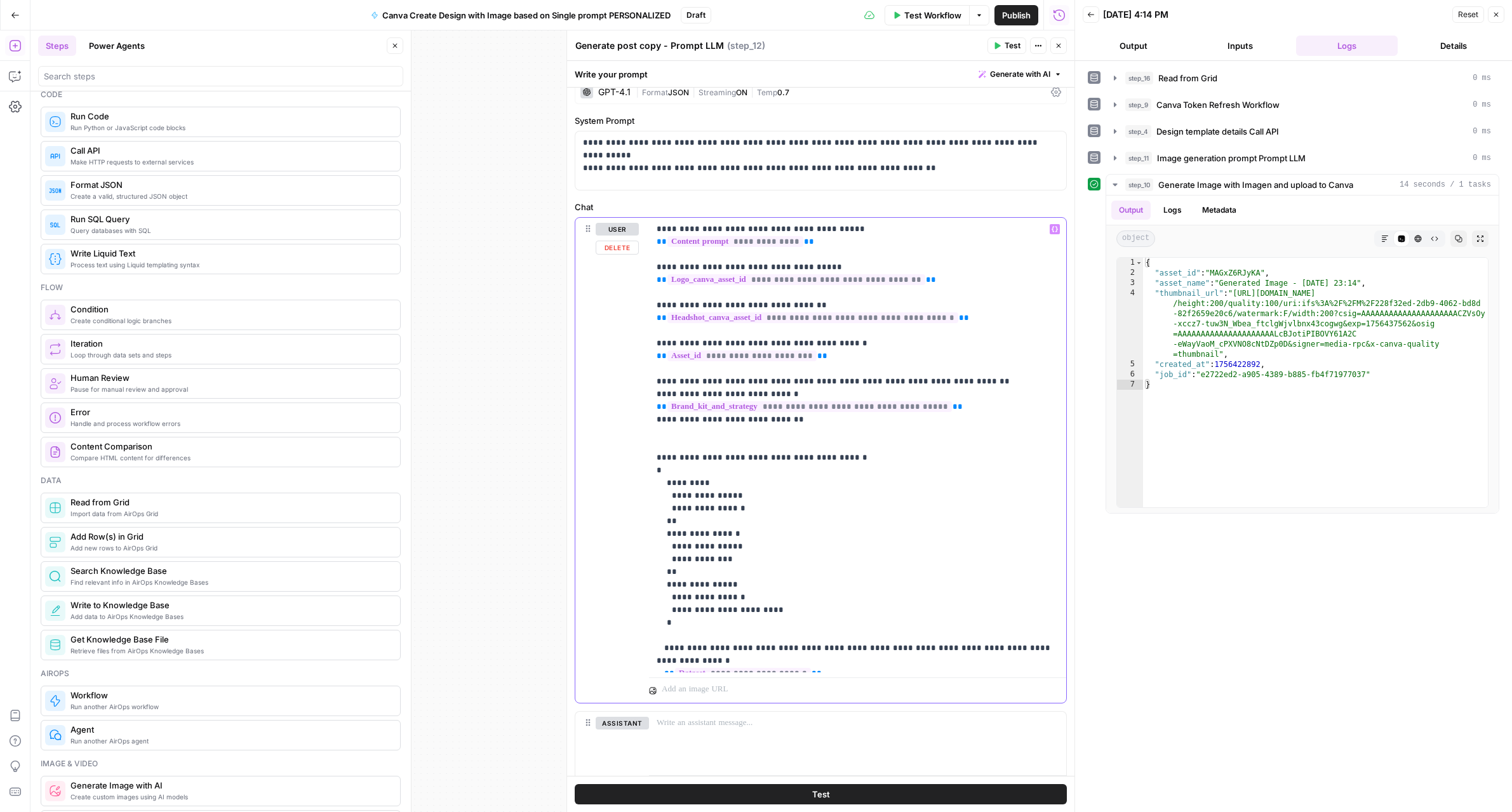
scroll to position [15, 0]
click at [786, 458] on p "**********" at bounding box center [857, 444] width 402 height 445
click at [862, 791] on button "Test" at bounding box center [821, 794] width 492 height 20
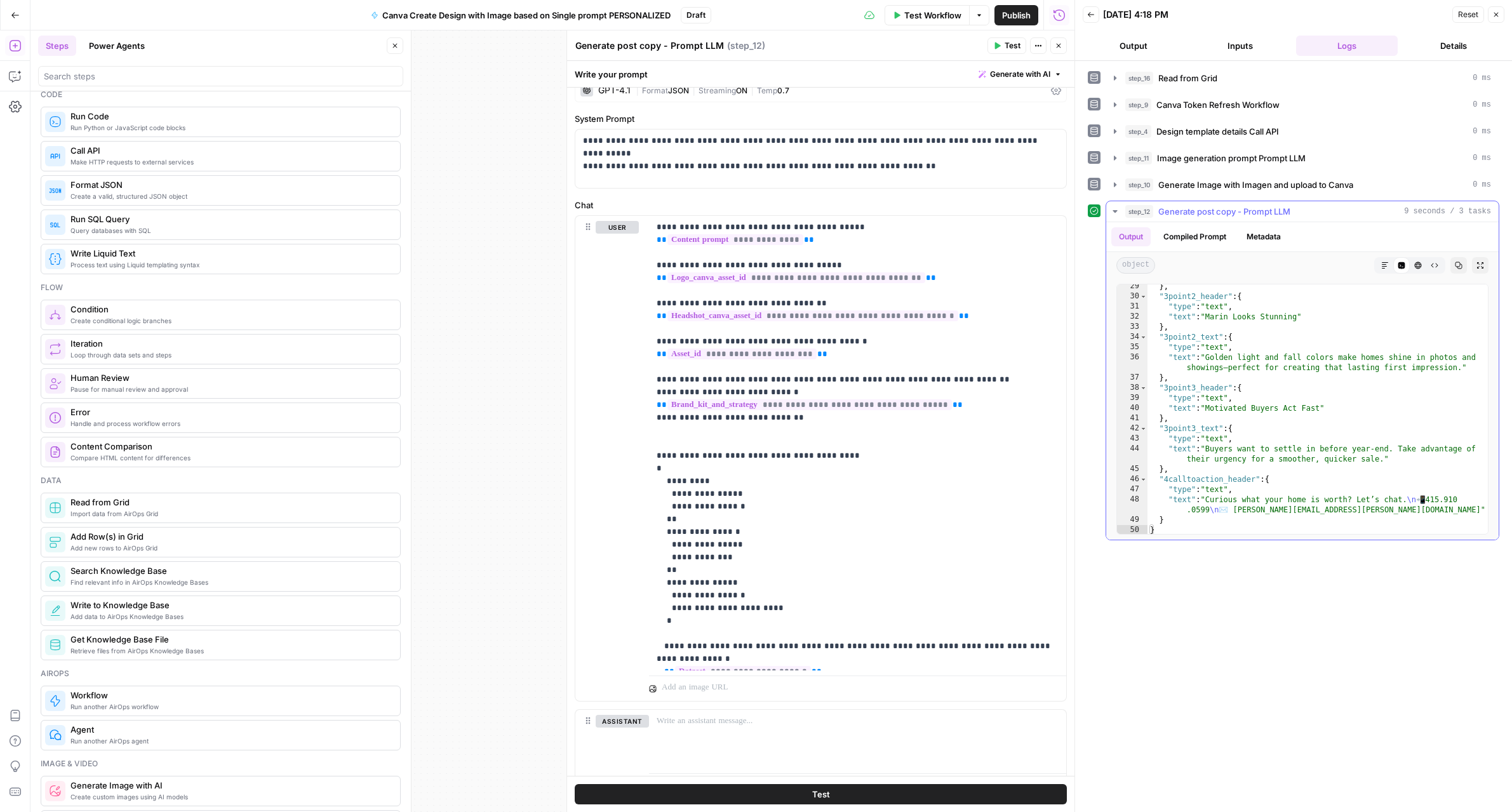
scroll to position [310, 0]
click at [1055, 45] on icon "button" at bounding box center [1059, 45] width 8 height 8
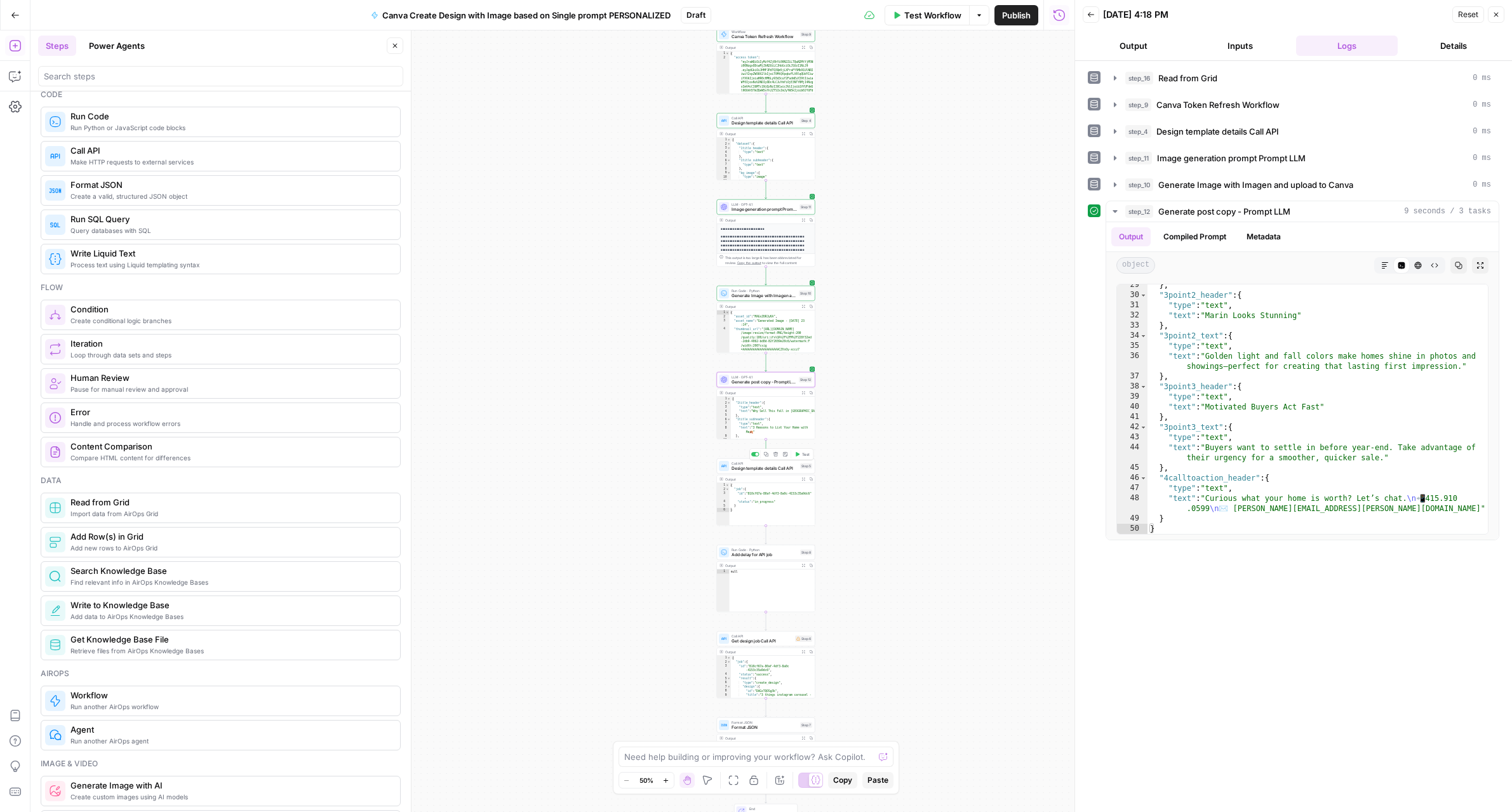
click at [802, 456] on span "Test" at bounding box center [806, 454] width 8 height 6
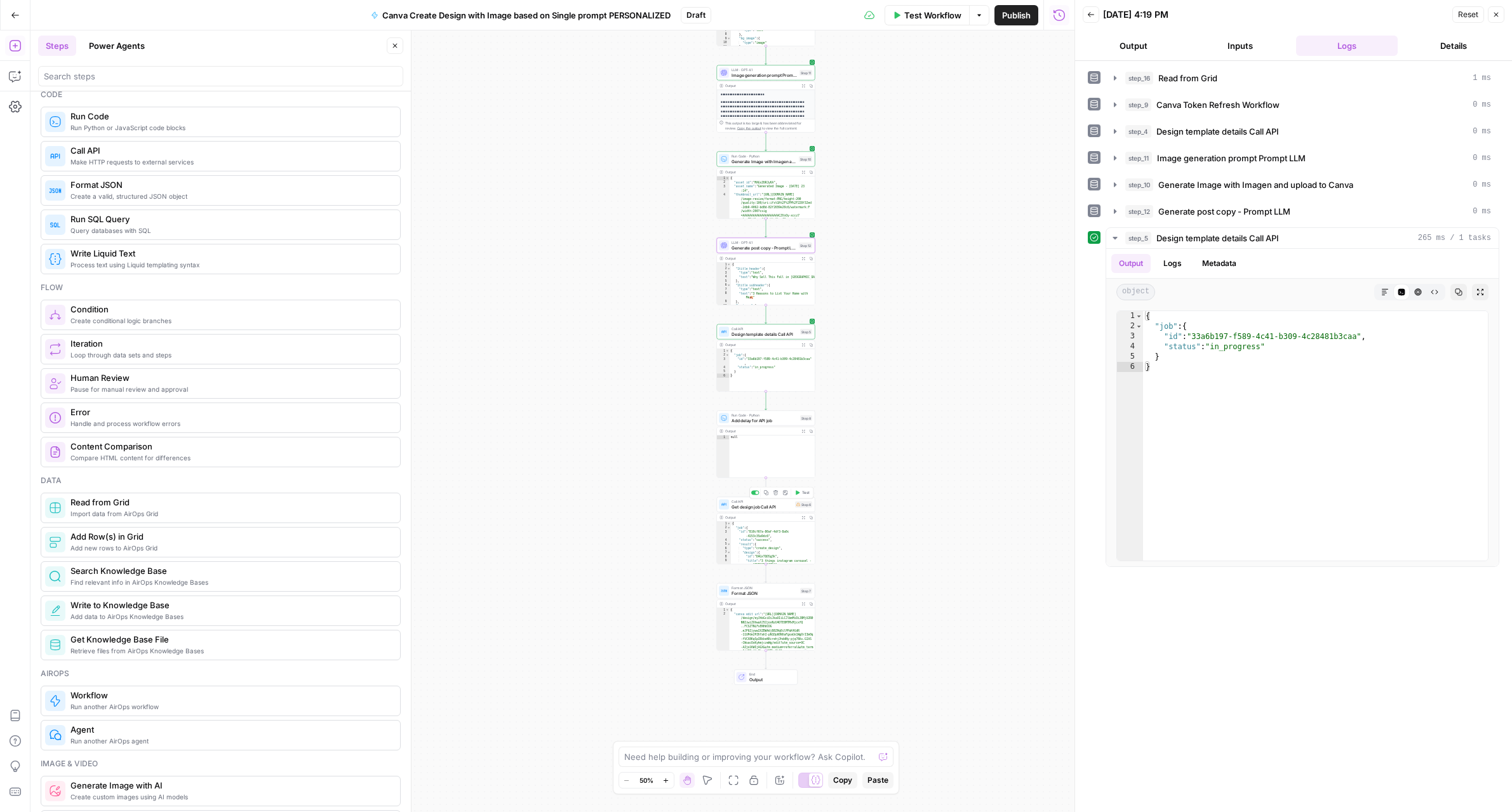
click at [802, 495] on span "Test" at bounding box center [806, 493] width 8 height 6
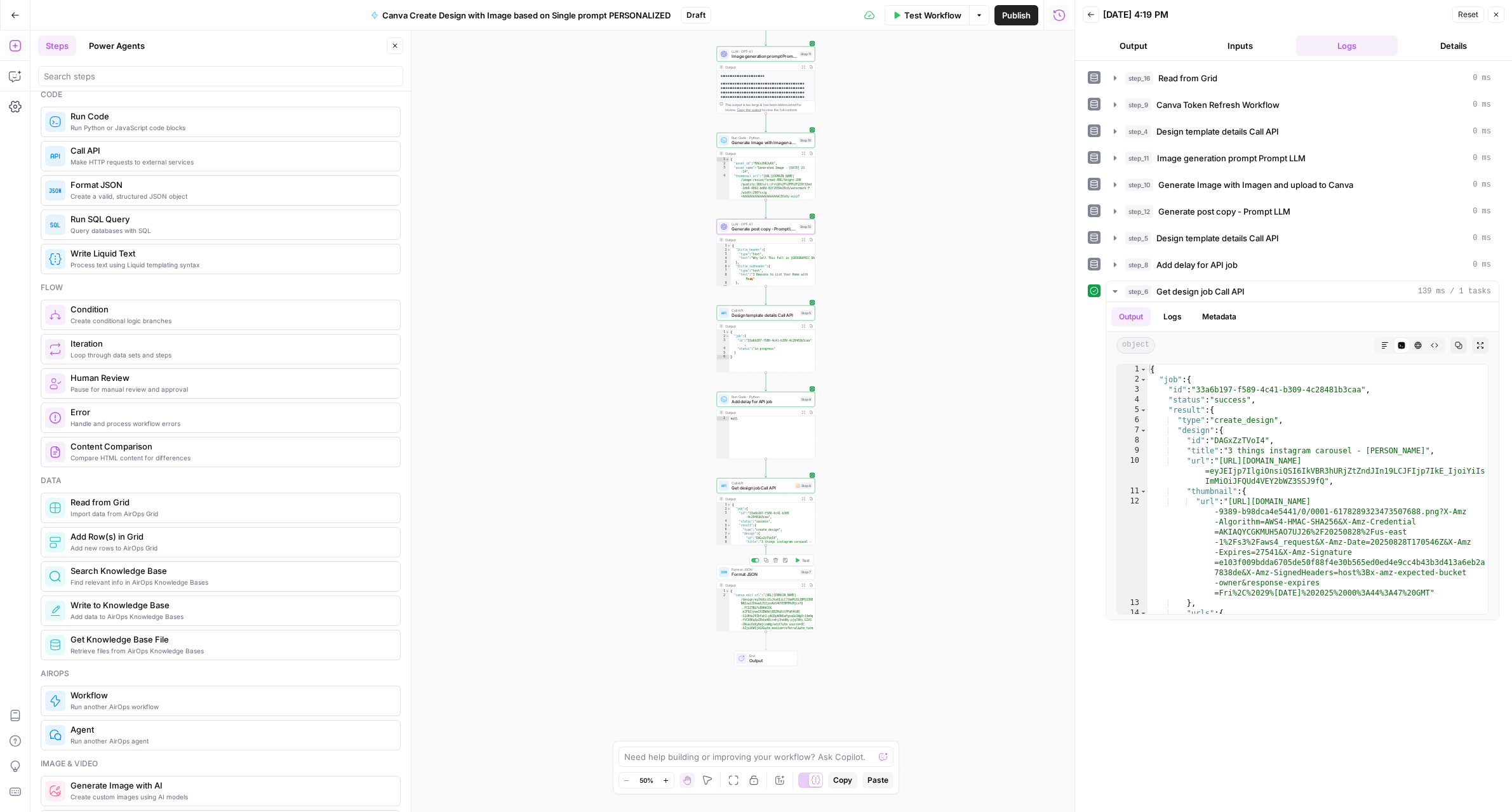
click at [802, 562] on span "Test" at bounding box center [806, 560] width 8 height 6
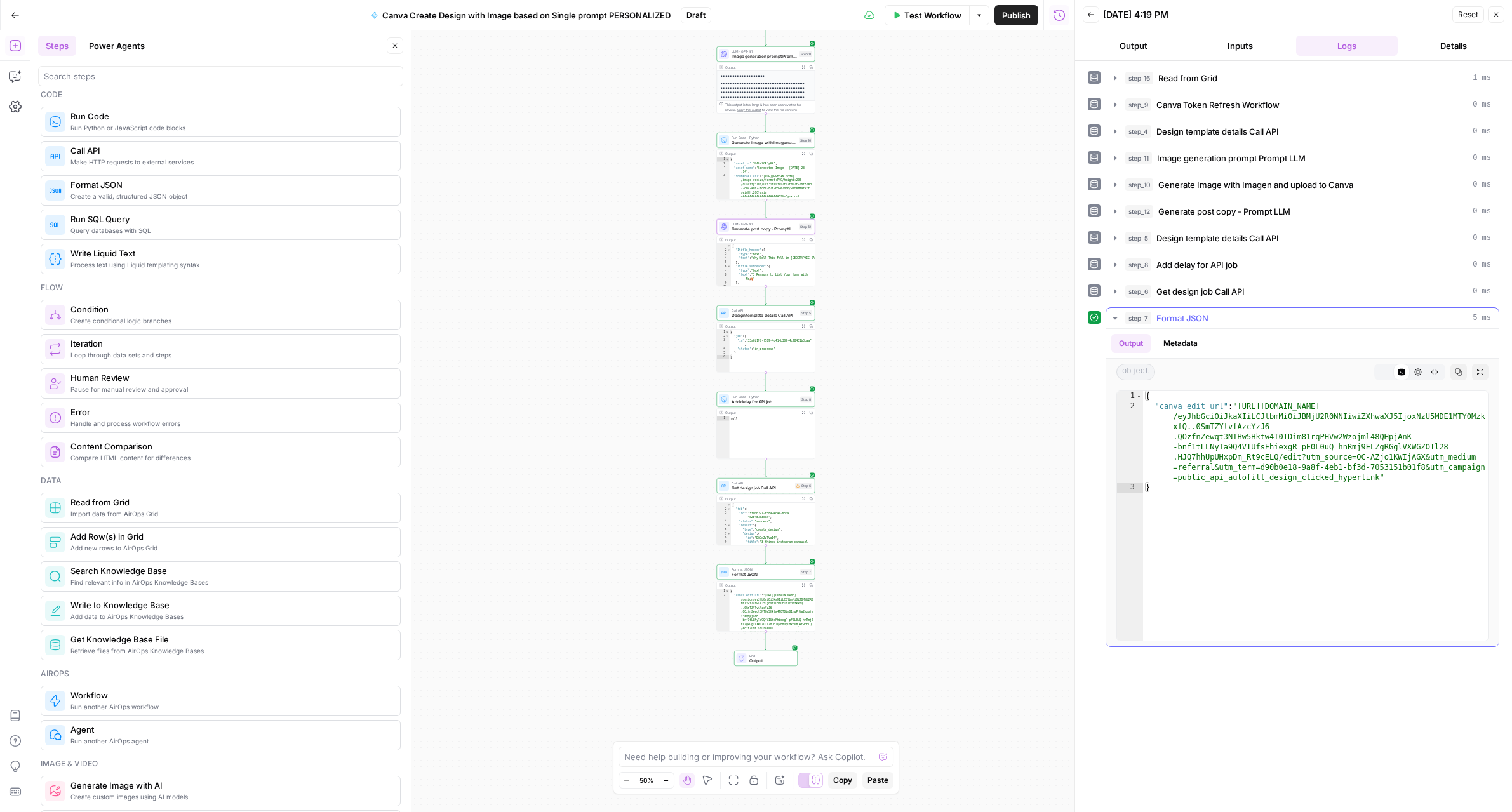
type textarea "**********"
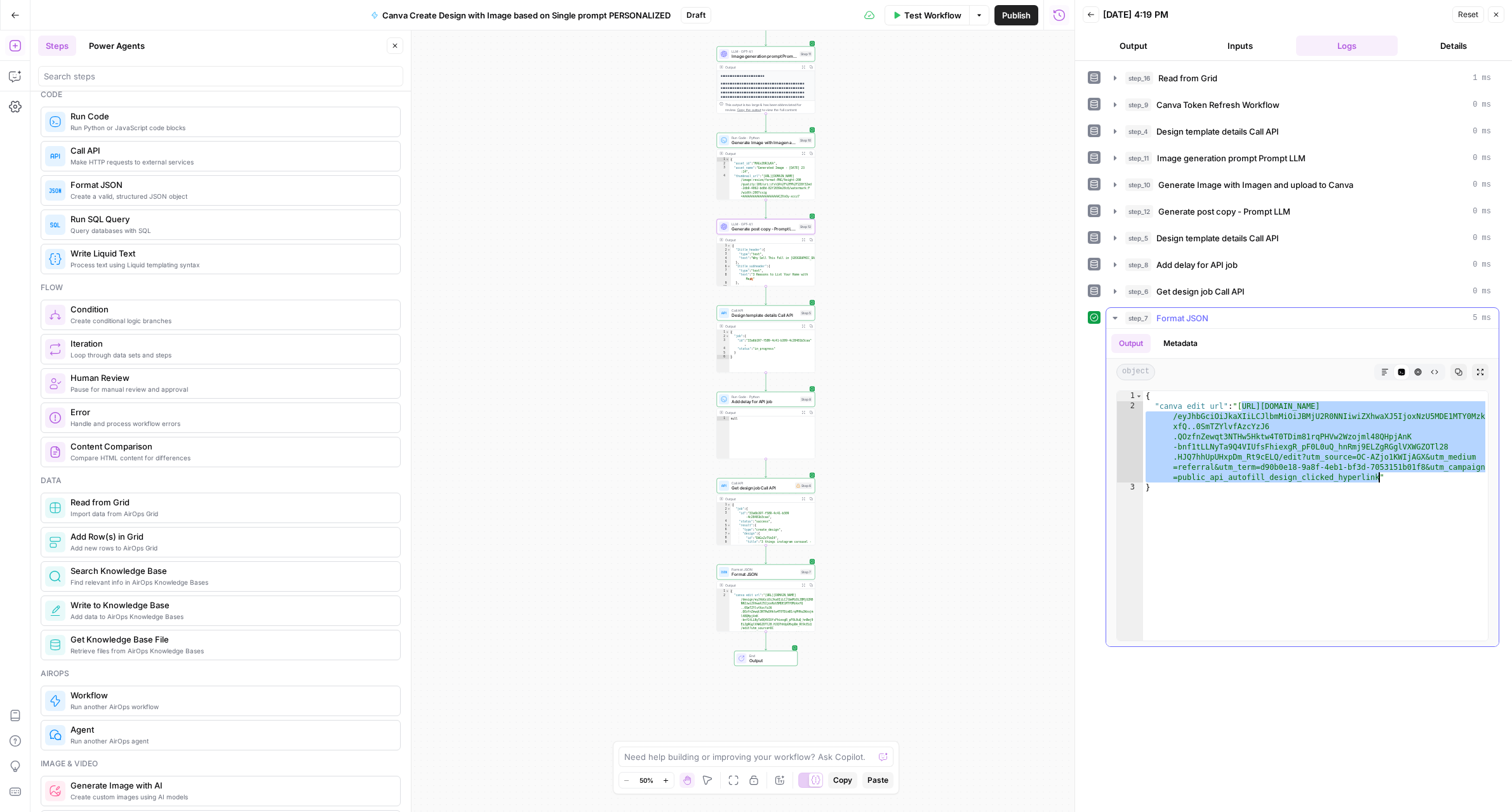
drag, startPoint x: 1242, startPoint y: 404, endPoint x: 1378, endPoint y: 476, distance: 153.9
click at [1378, 476] on div "{ "canva edit url" : "[URL][DOMAIN_NAME] /eyJhbGciOiJkaXIiLCJlbmMiOiJBMjU2R0NNI…" at bounding box center [1315, 527] width 345 height 270
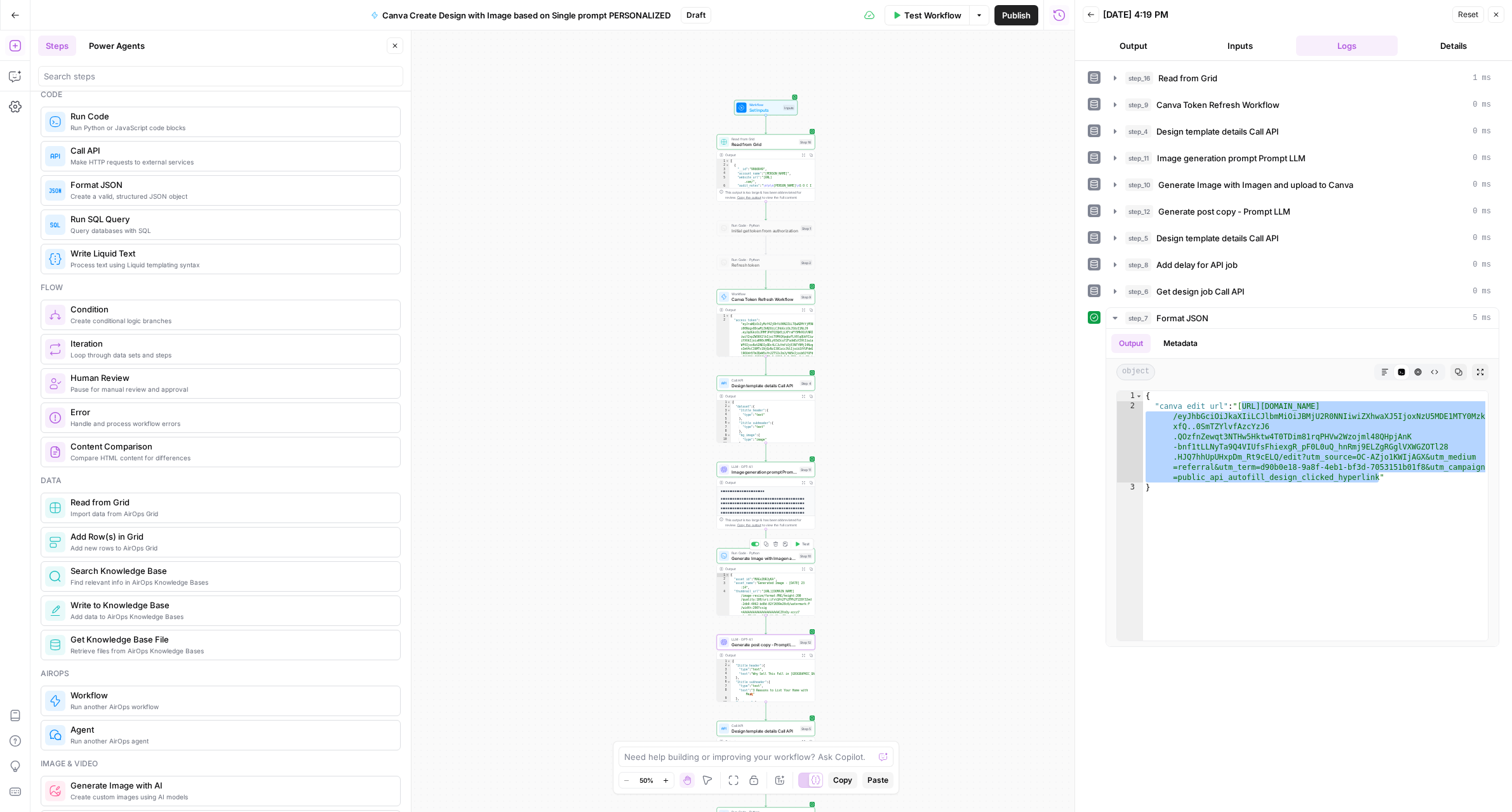
click at [758, 554] on span "Run Code · Python" at bounding box center [764, 553] width 65 height 5
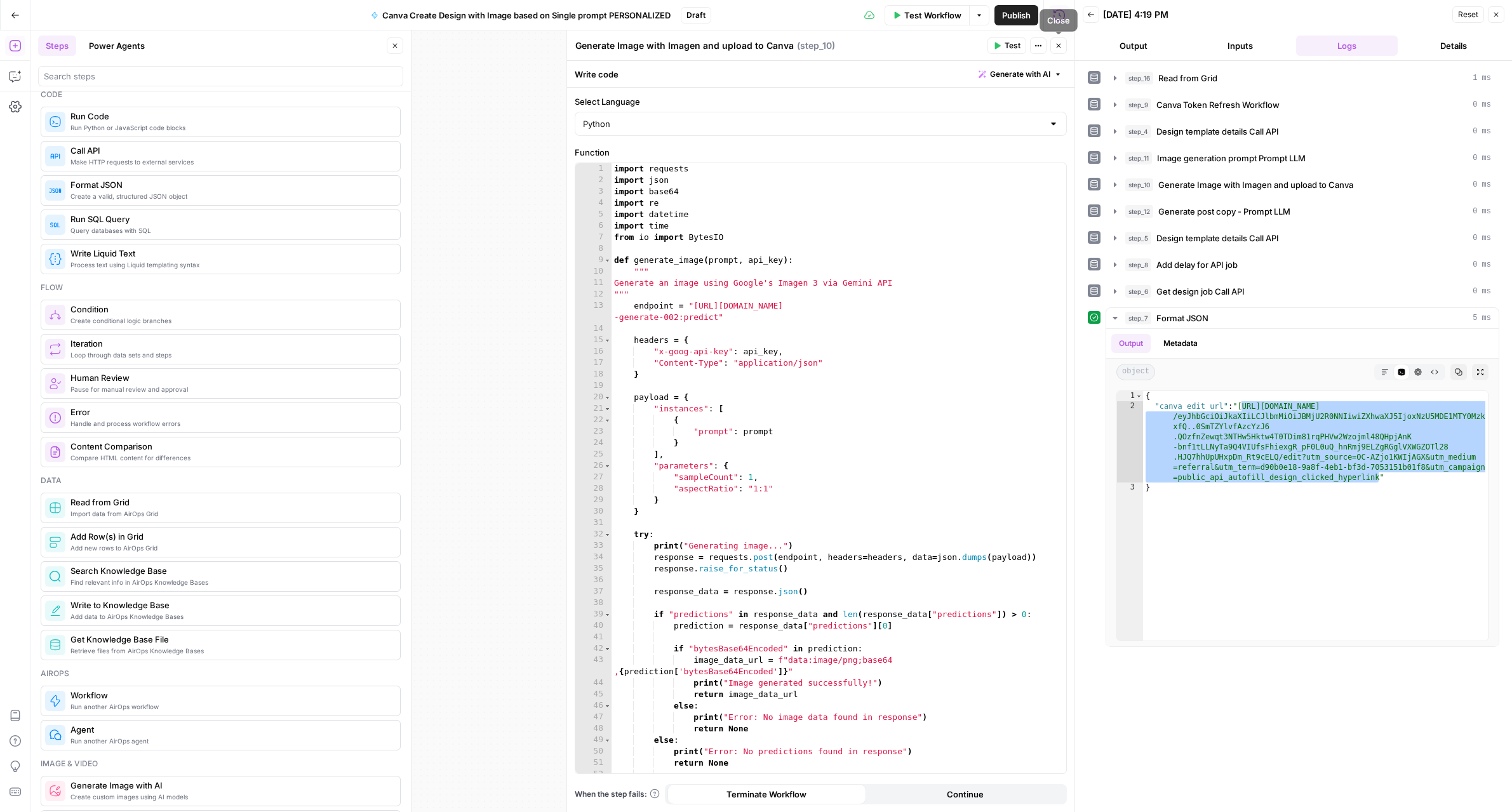
click at [1066, 41] on button "Close" at bounding box center [1058, 45] width 16 height 16
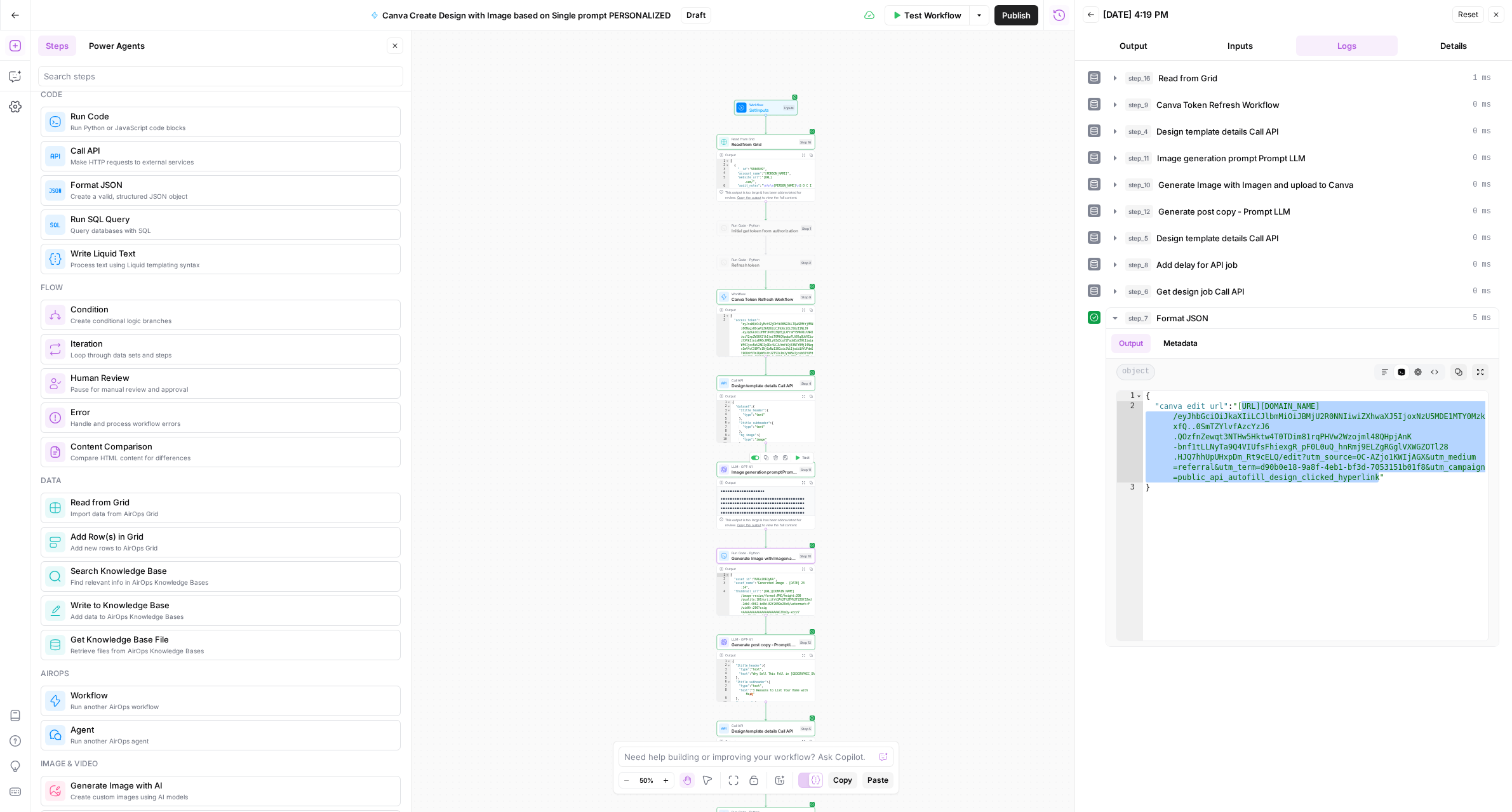
click at [780, 473] on span "Image generation prompt Prompt LLM" at bounding box center [765, 472] width 66 height 7
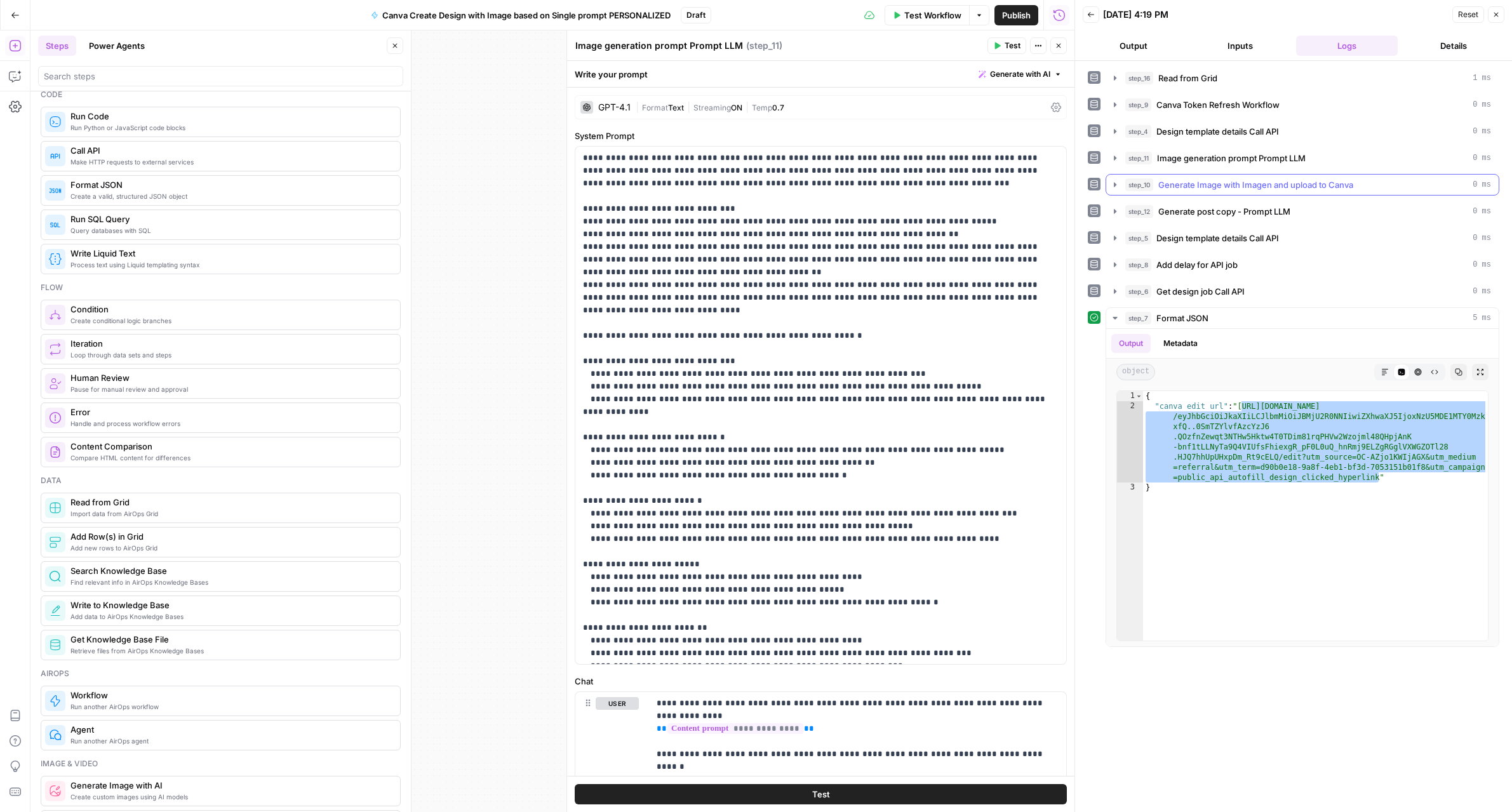
click at [1114, 185] on icon "button" at bounding box center [1115, 184] width 3 height 5
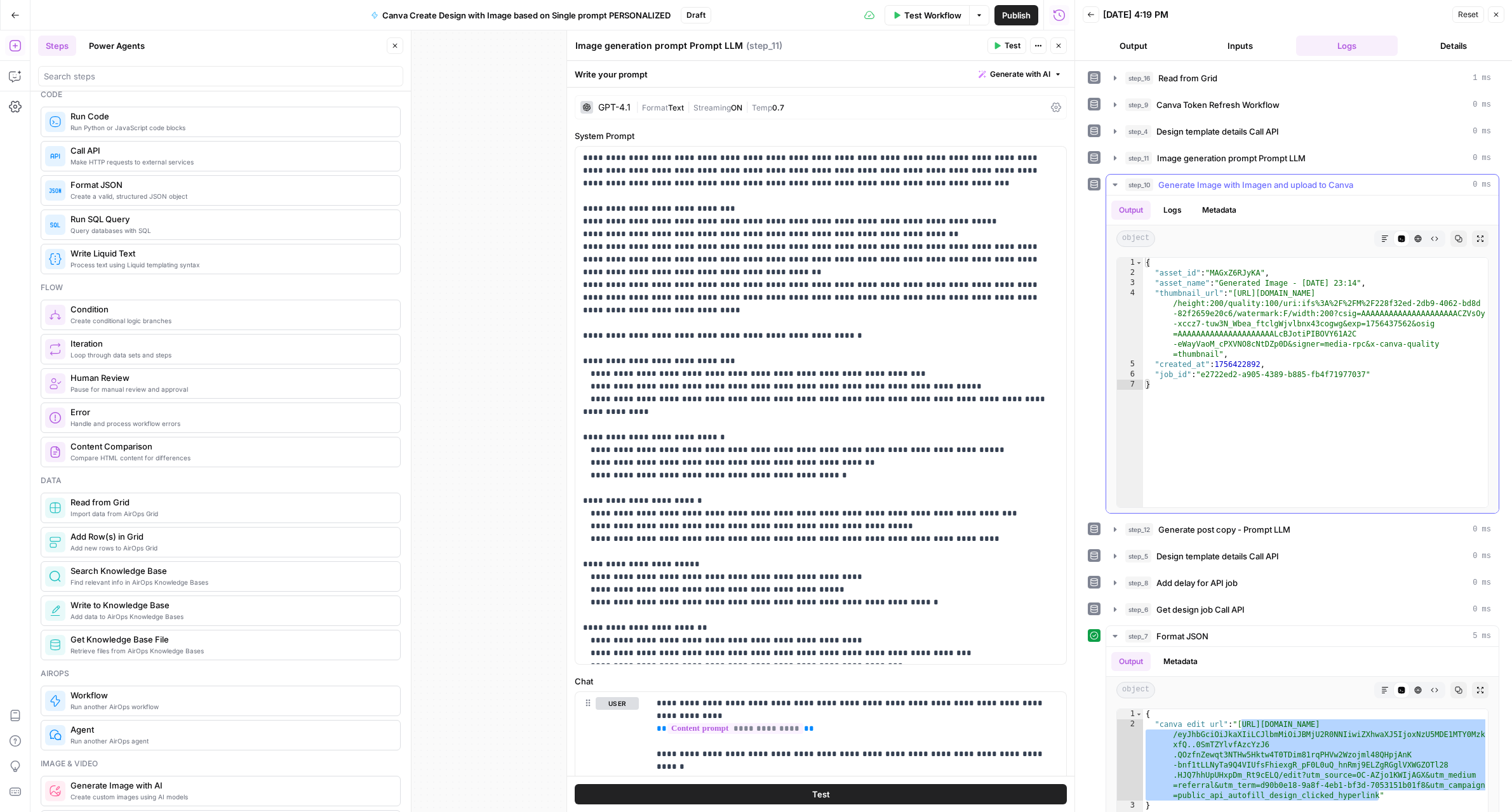
click at [1114, 185] on icon "button" at bounding box center [1115, 184] width 5 height 3
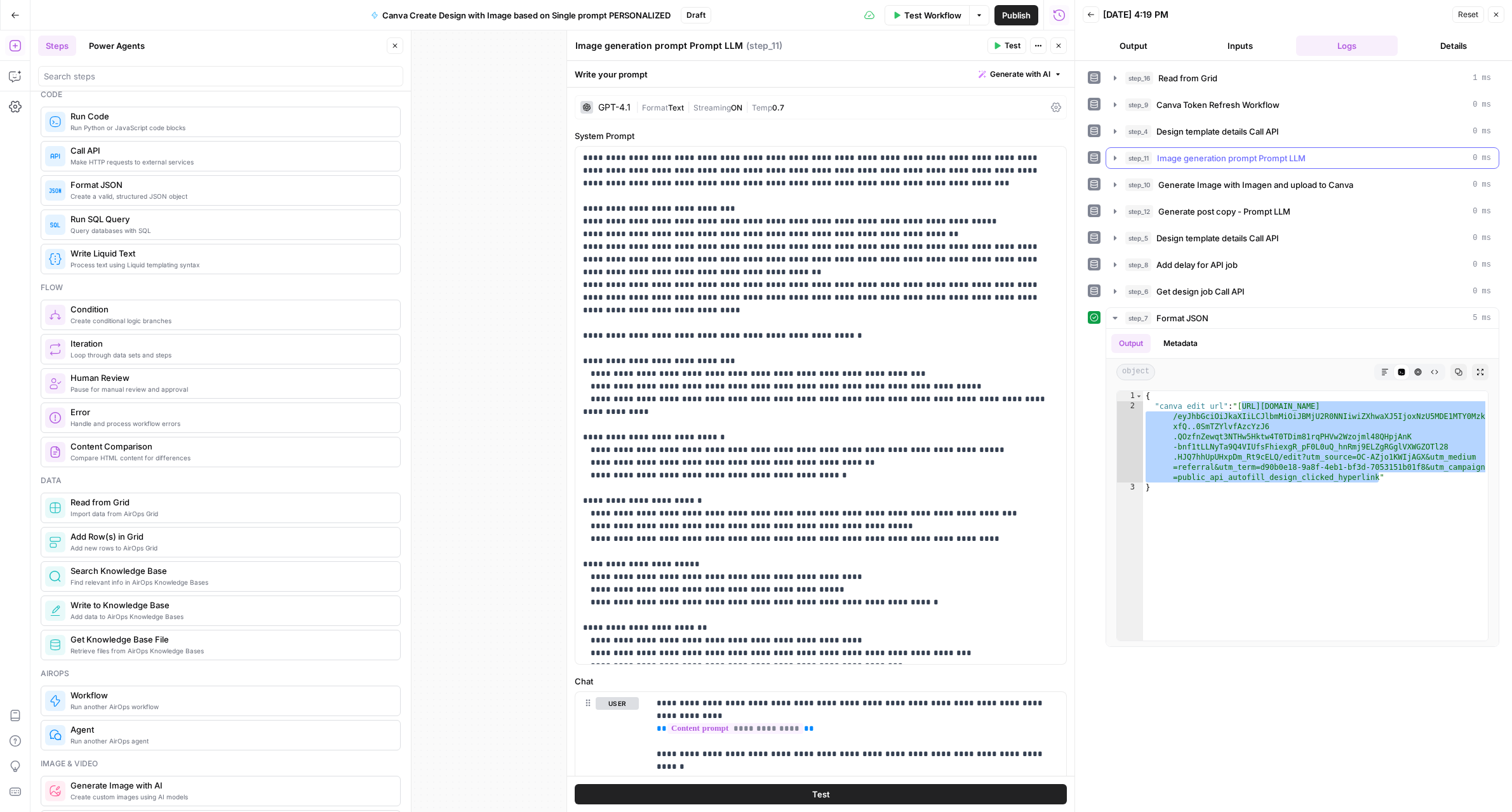
click at [1114, 159] on icon "button" at bounding box center [1115, 157] width 3 height 5
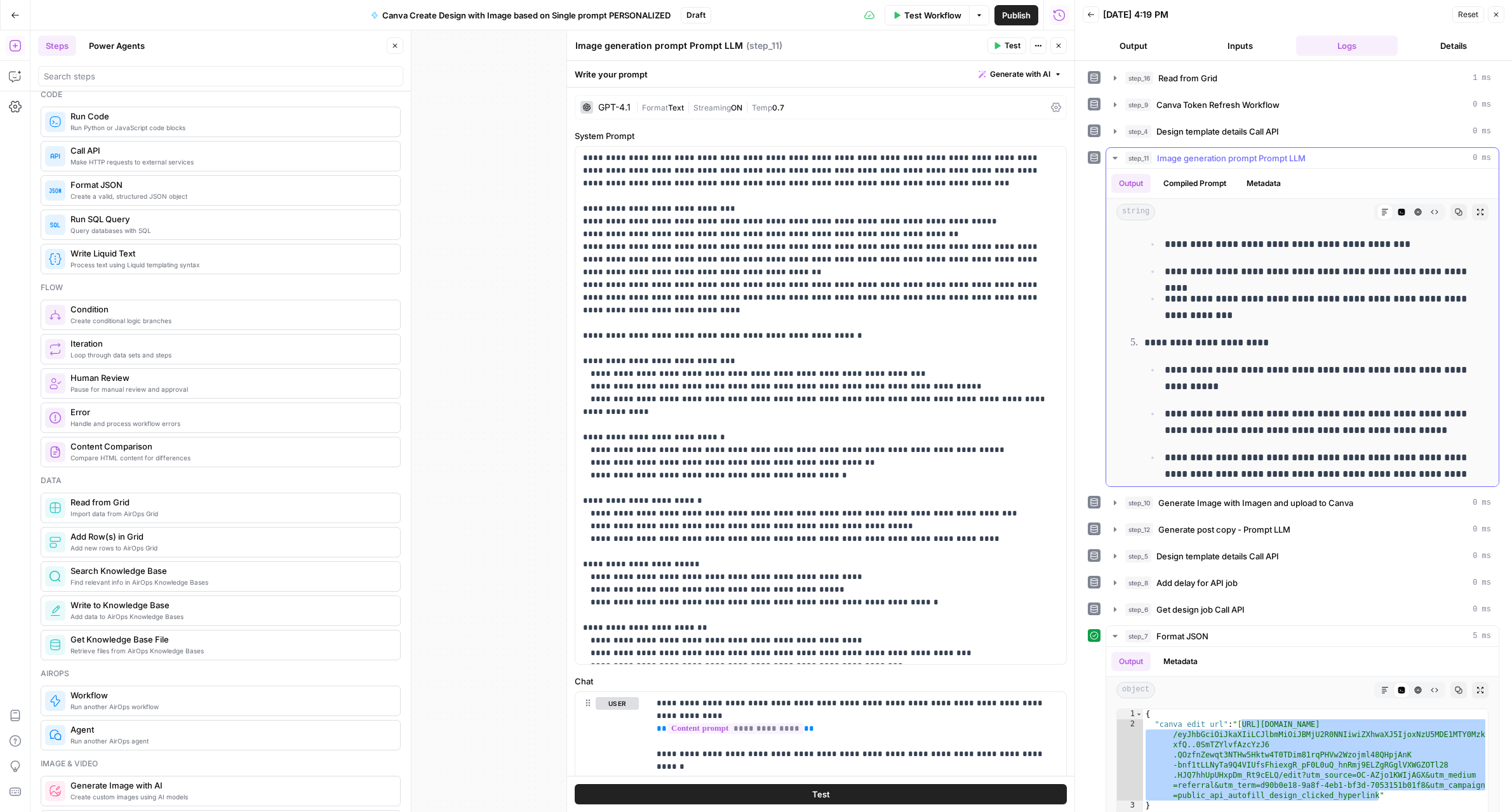
scroll to position [1083, 0]
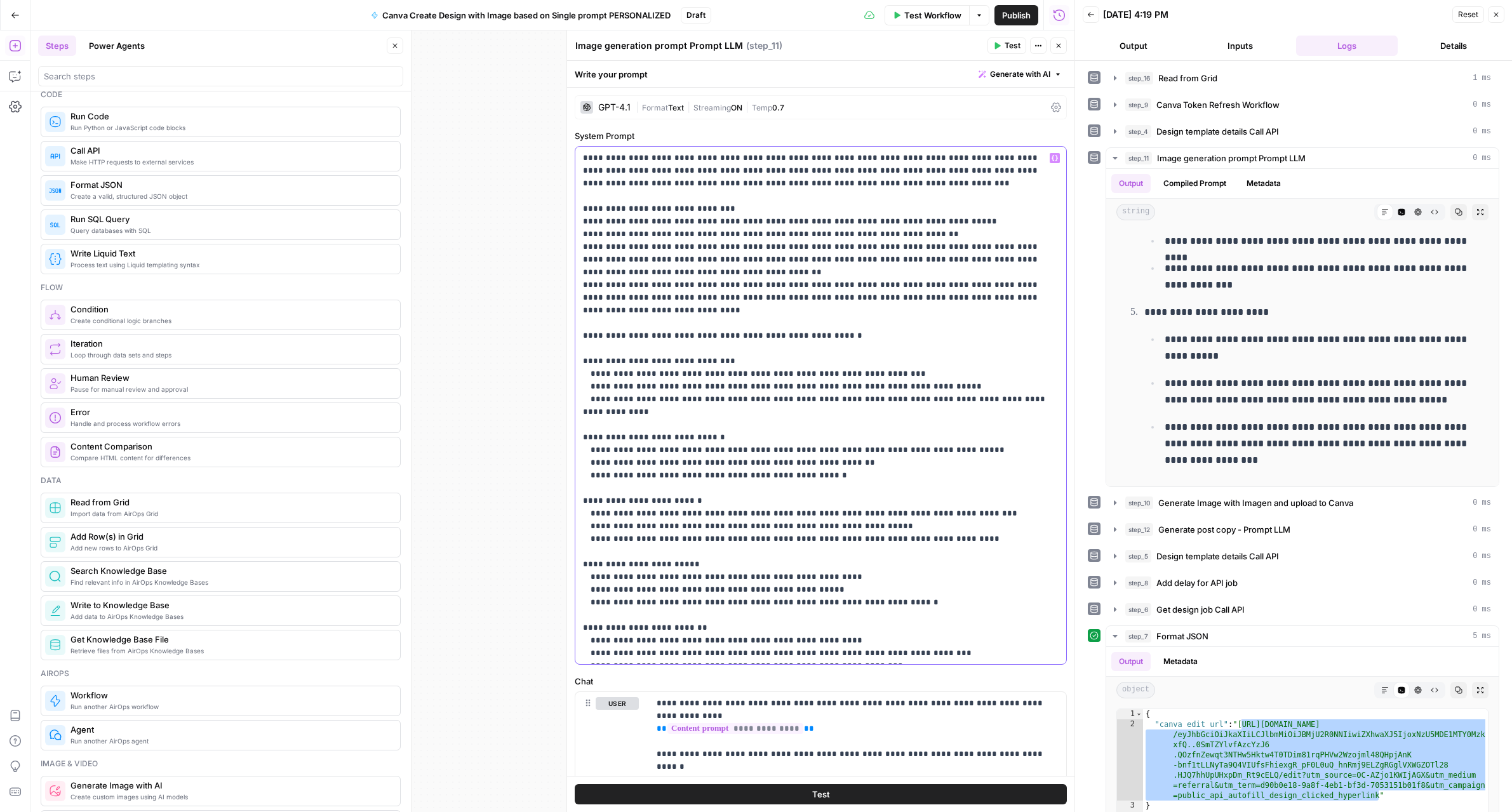
click at [846, 436] on p "**********" at bounding box center [820, 564] width 475 height 826
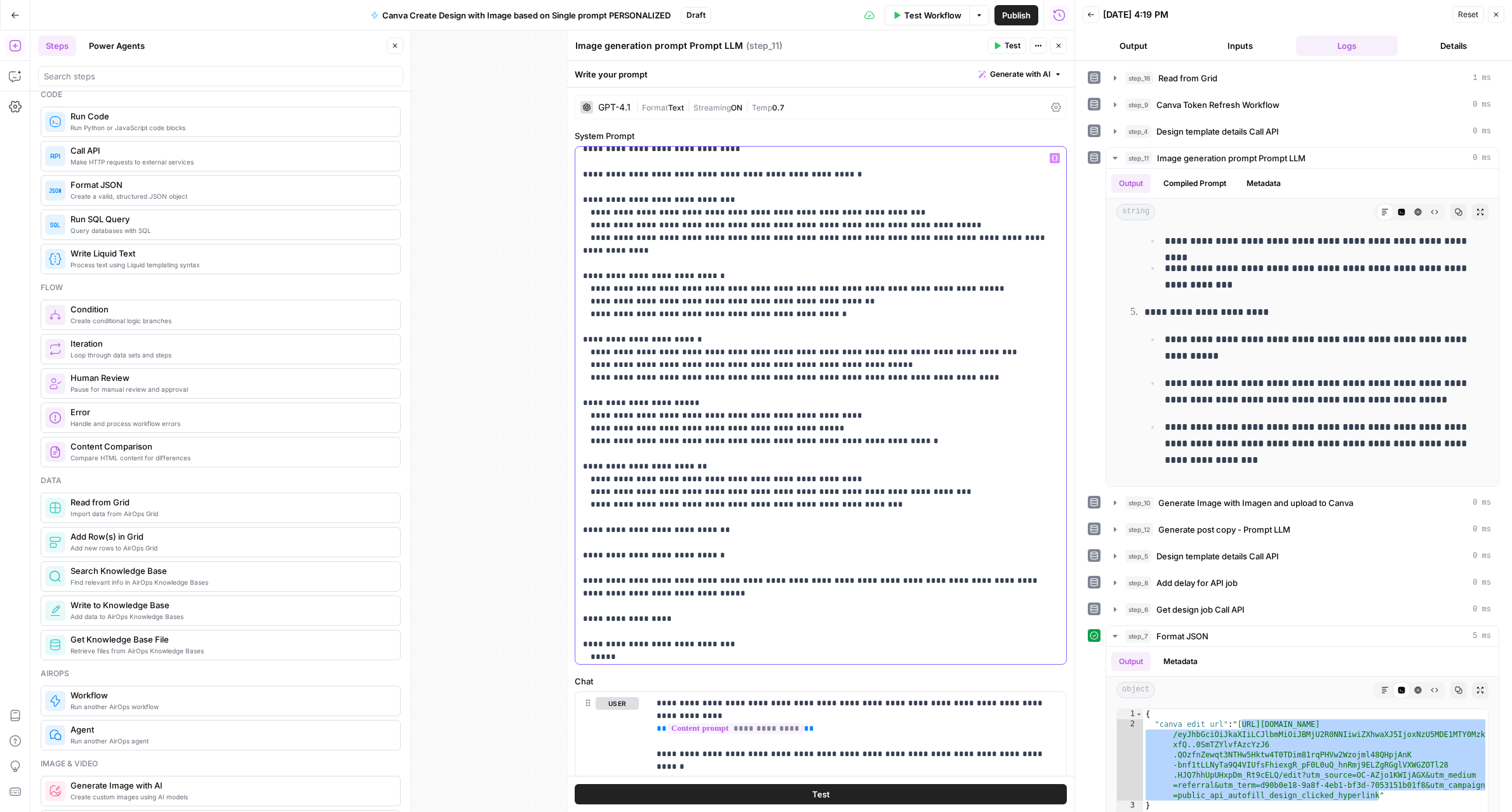
scroll to position [0, 0]
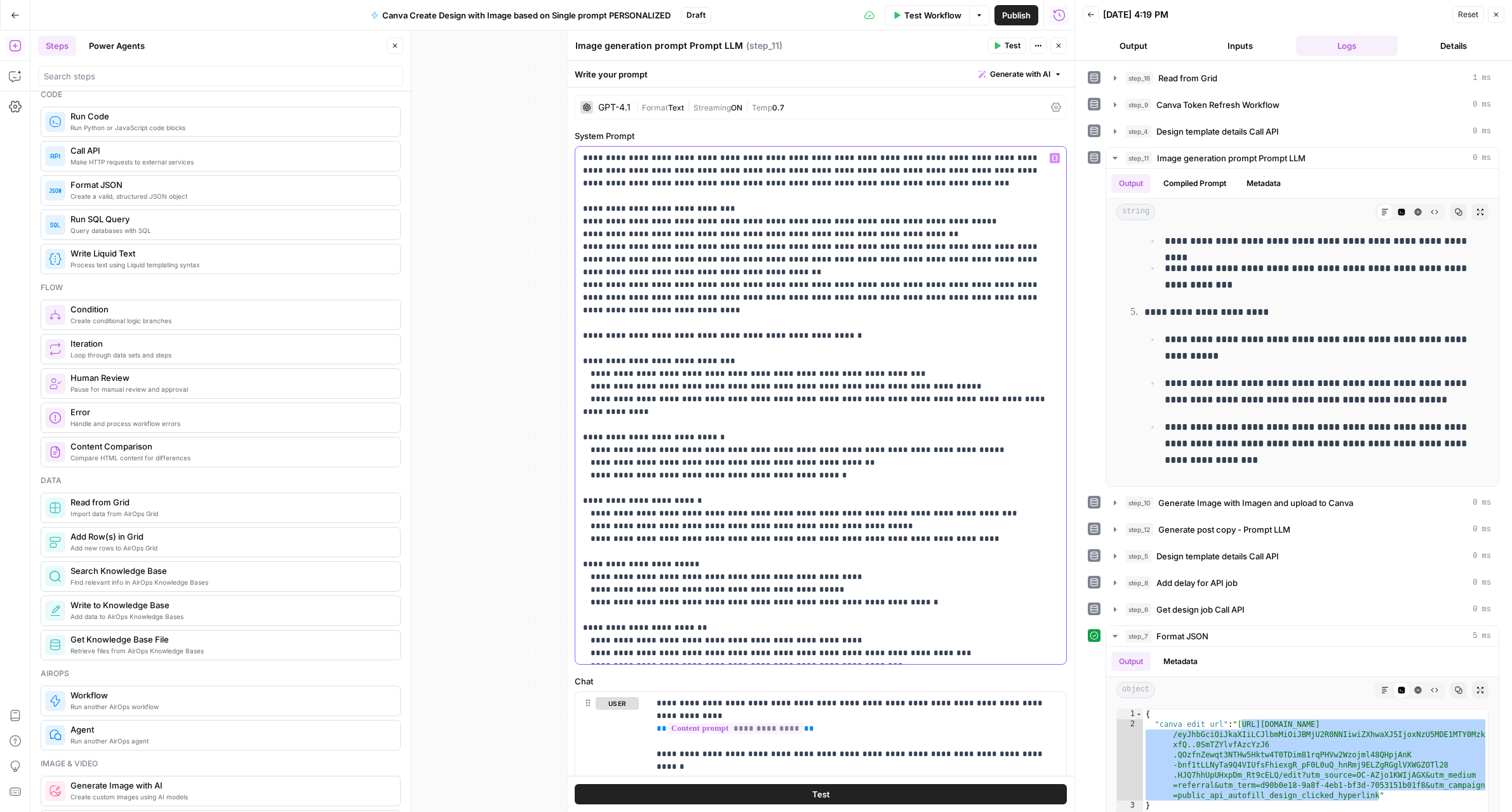
click at [654, 312] on p "**********" at bounding box center [820, 564] width 475 height 826
click at [659, 311] on p "**********" at bounding box center [820, 564] width 475 height 826
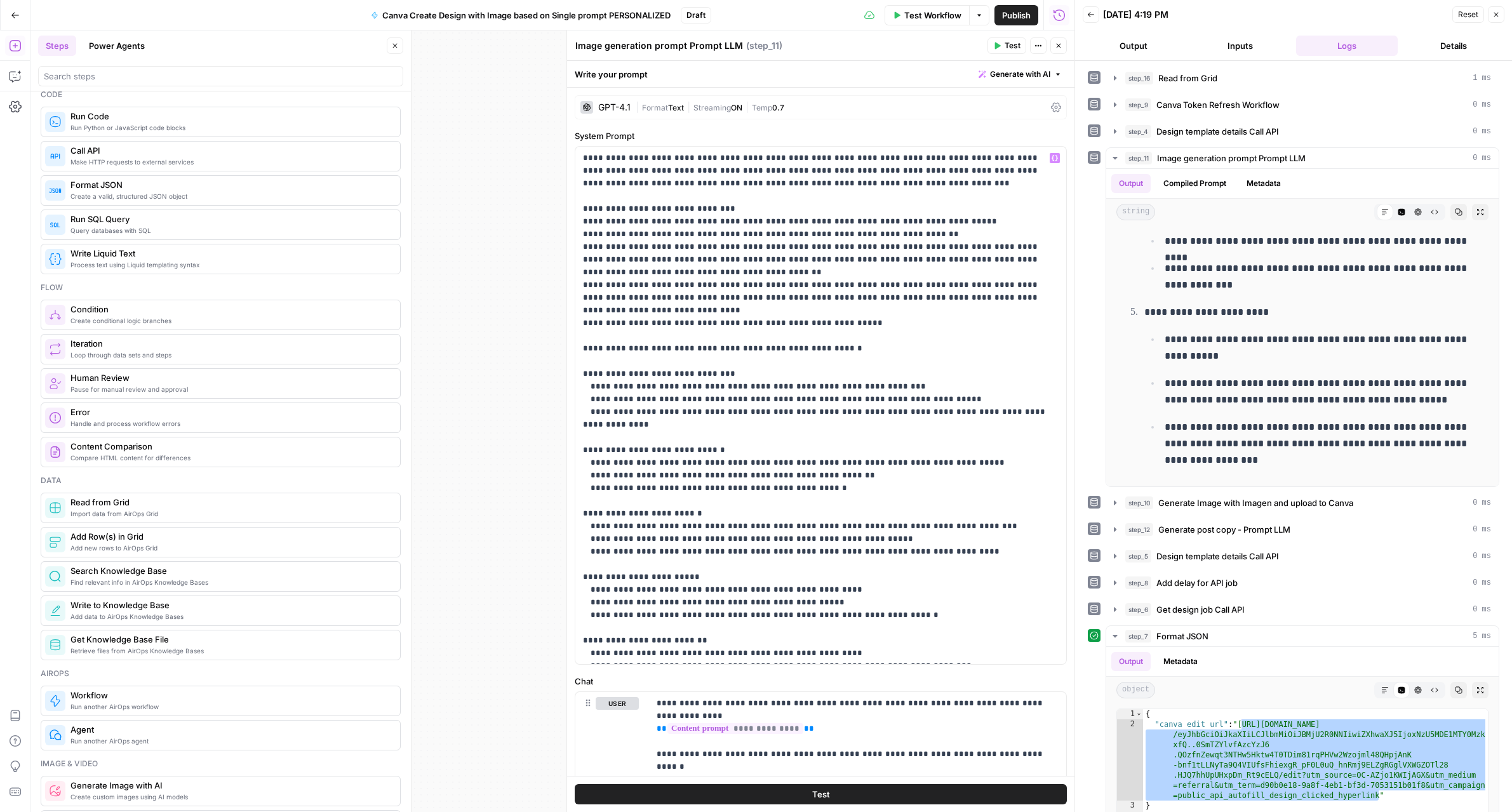
click at [791, 799] on button "Test" at bounding box center [821, 794] width 492 height 20
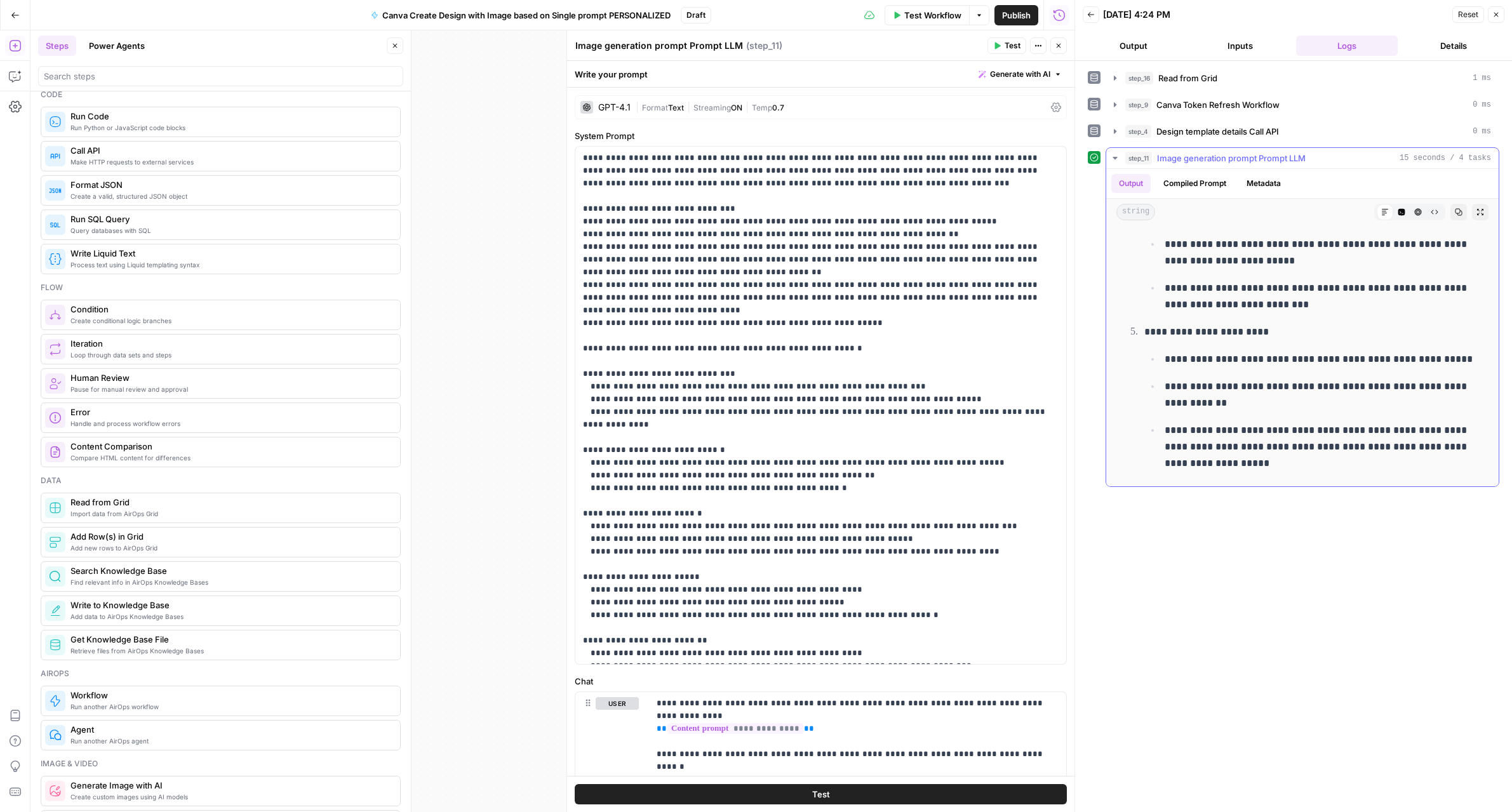
scroll to position [968, 0]
click at [1059, 43] on icon "button" at bounding box center [1059, 45] width 8 height 8
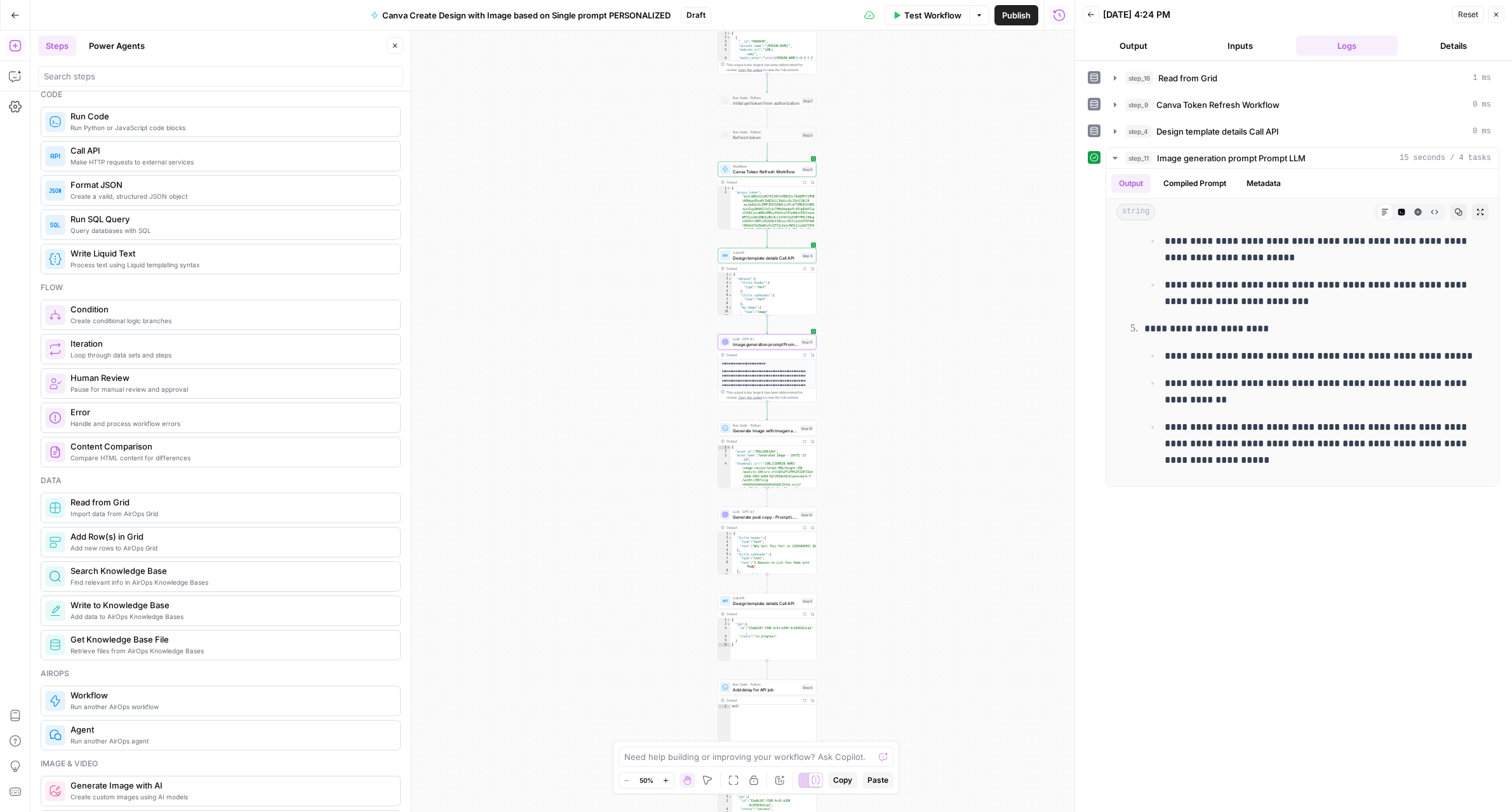
drag, startPoint x: 915, startPoint y: 603, endPoint x: 916, endPoint y: 475, distance: 128.0
click at [916, 475] on div "Workflow Set Inputs Inputs Read from Grid Read from Grid Step 16 Output Expand …" at bounding box center [553, 421] width 1043 height 782
click at [800, 420] on button "Test" at bounding box center [803, 417] width 19 height 9
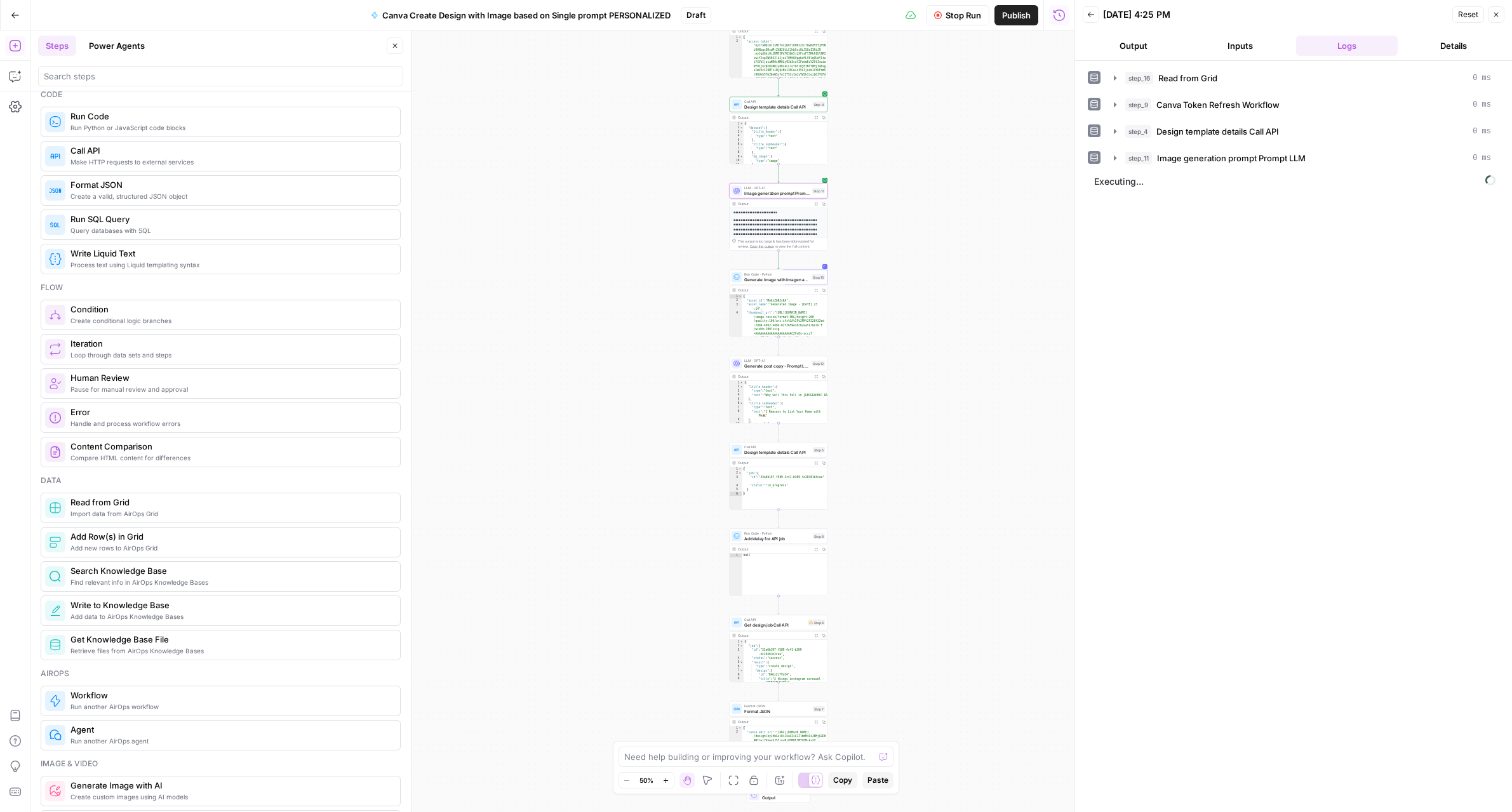
drag, startPoint x: 901, startPoint y: 570, endPoint x: 913, endPoint y: 367, distance: 203.4
click at [913, 368] on div "Workflow Set Inputs Inputs Read from Grid Read from Grid Step 16 Output Expand …" at bounding box center [553, 421] width 1043 height 782
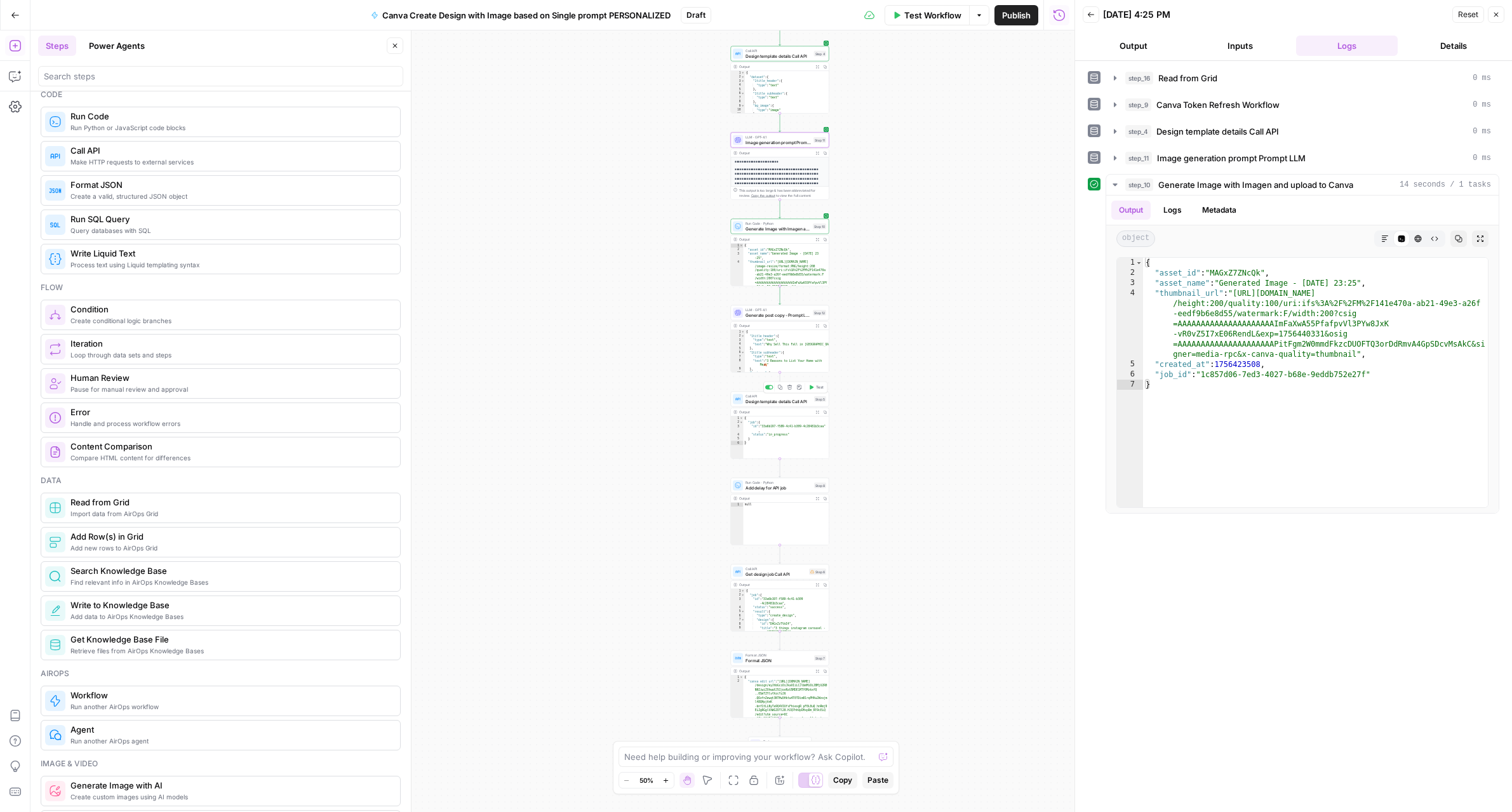
click at [819, 388] on span "Test" at bounding box center [820, 388] width 8 height 6
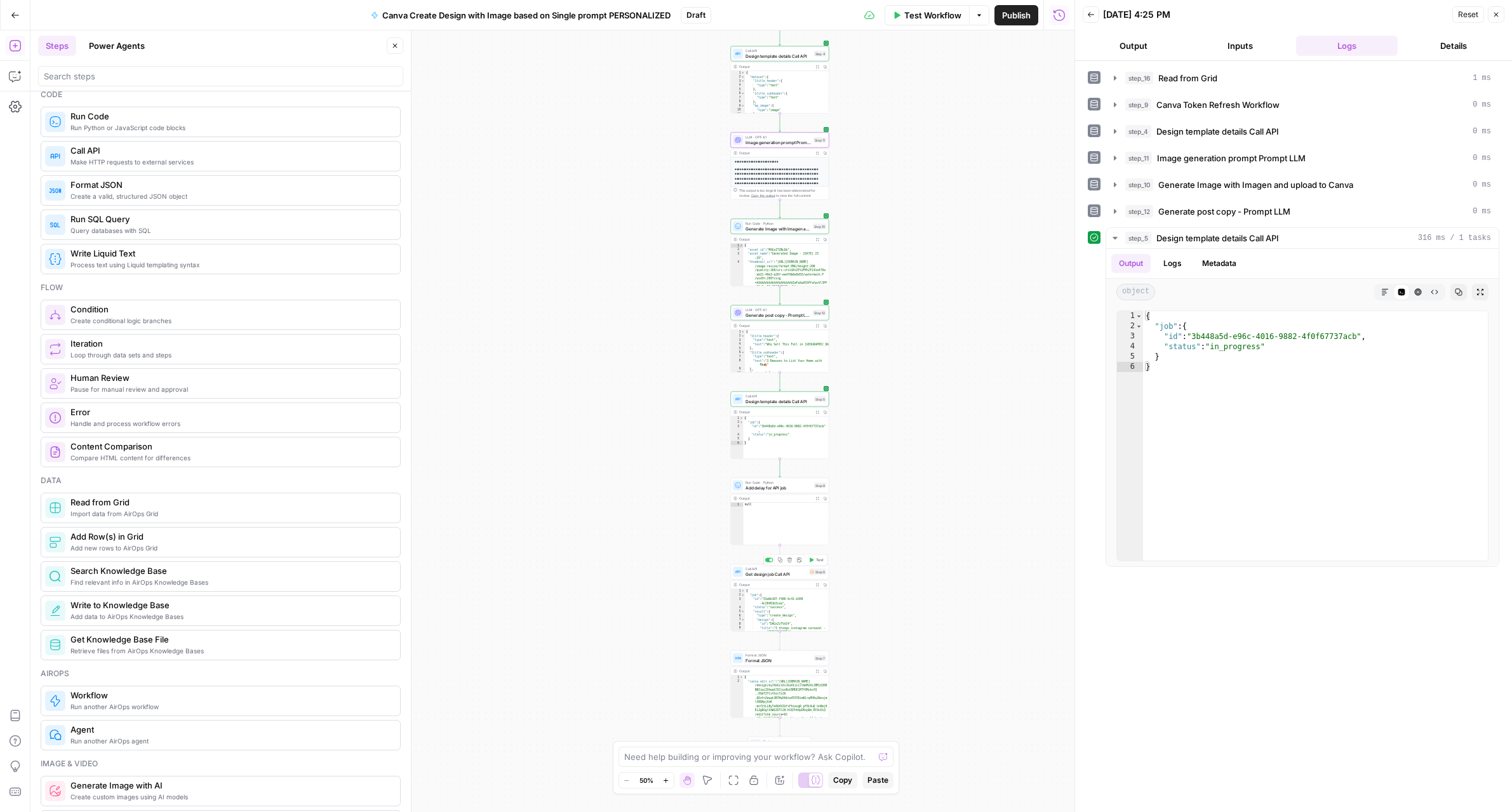
click at [816, 563] on button "Test" at bounding box center [816, 560] width 19 height 9
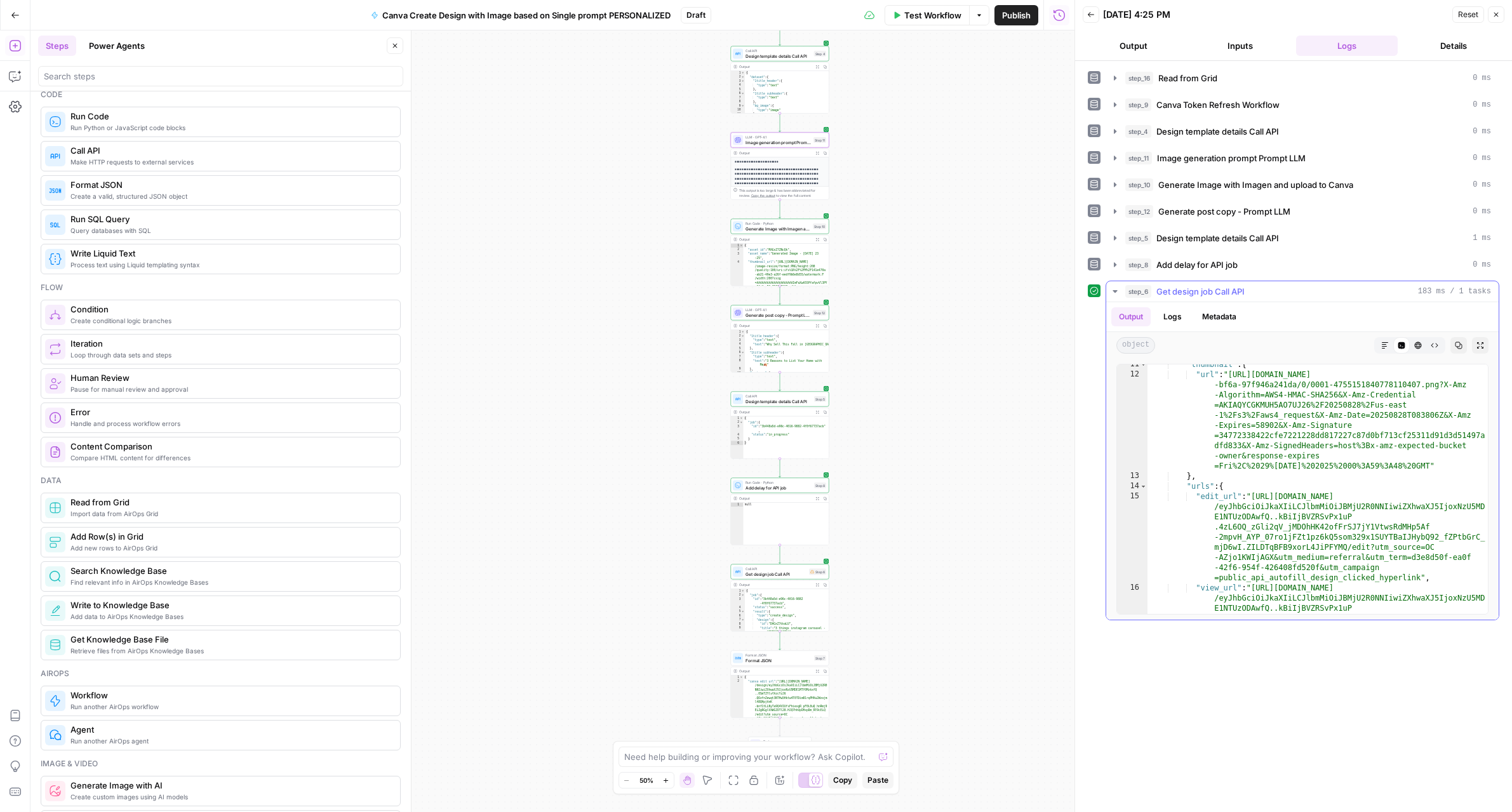
scroll to position [131, 0]
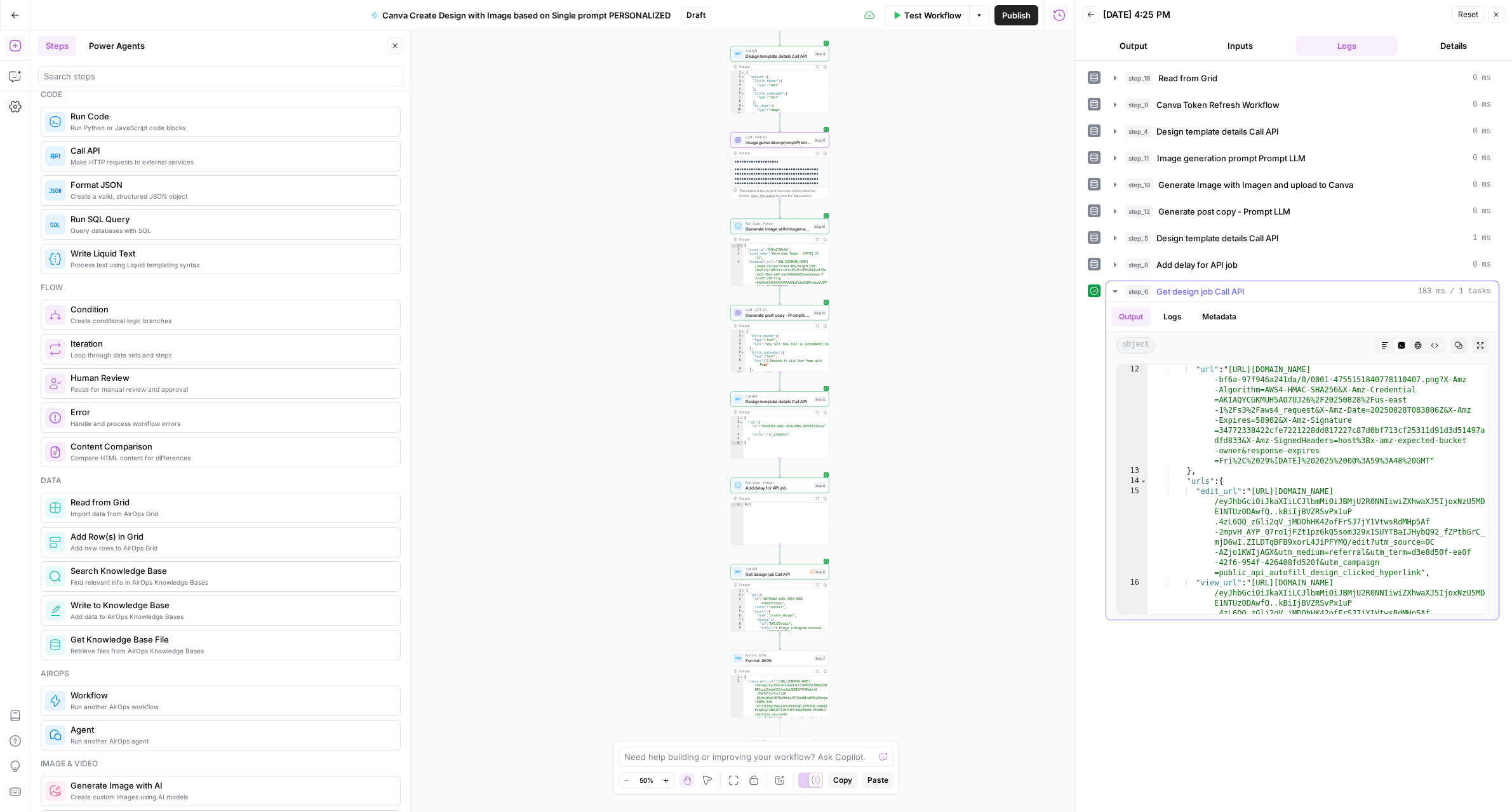
type textarea "**********"
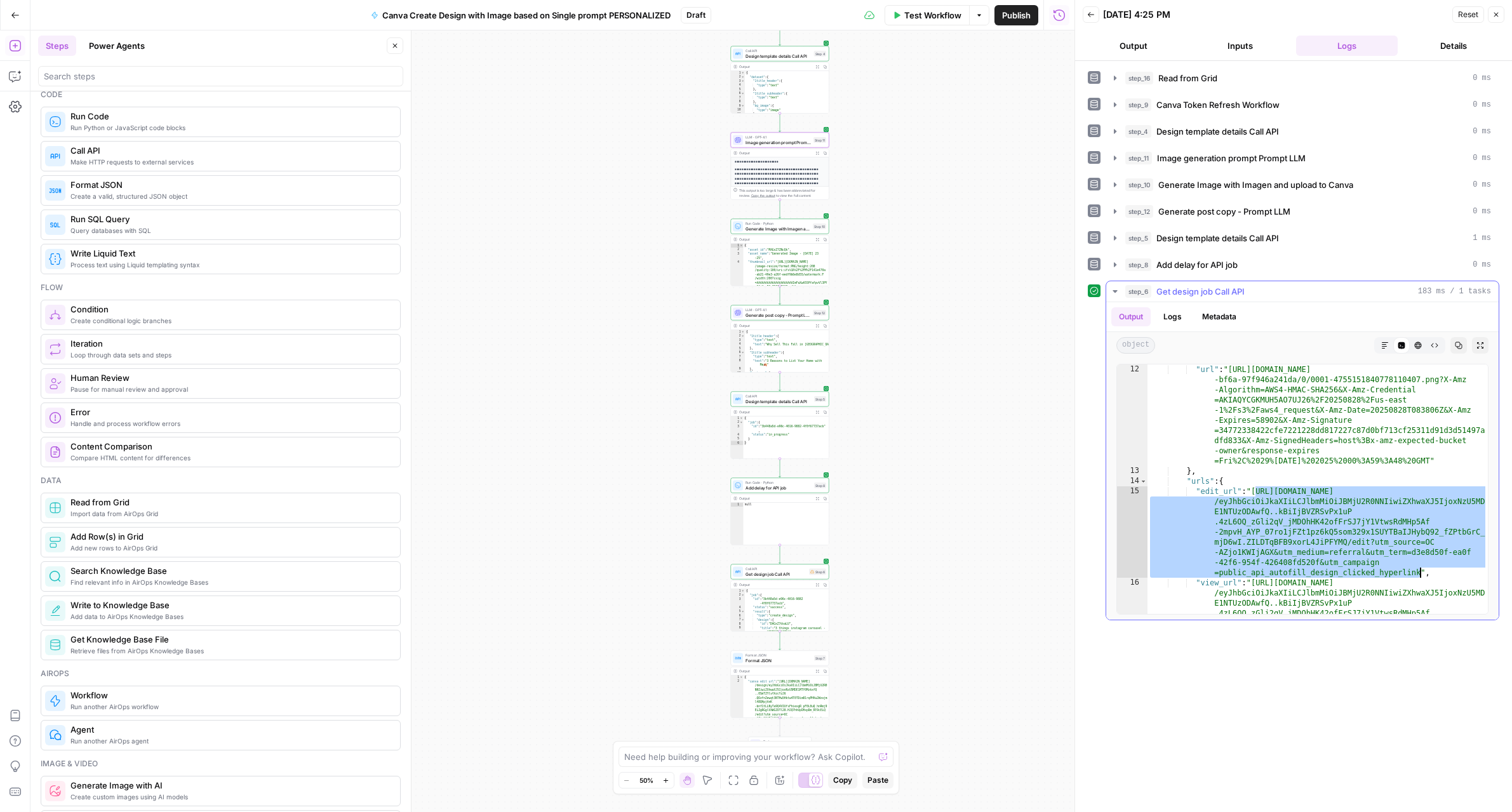
drag, startPoint x: 1254, startPoint y: 490, endPoint x: 1419, endPoint y: 574, distance: 185.2
click at [1419, 574] on div ""thumbnail" : { "url" : "[URL][DOMAIN_NAME] -bf6a-97f946a241da/0/0001-475515184…" at bounding box center [1317, 529] width 340 height 351
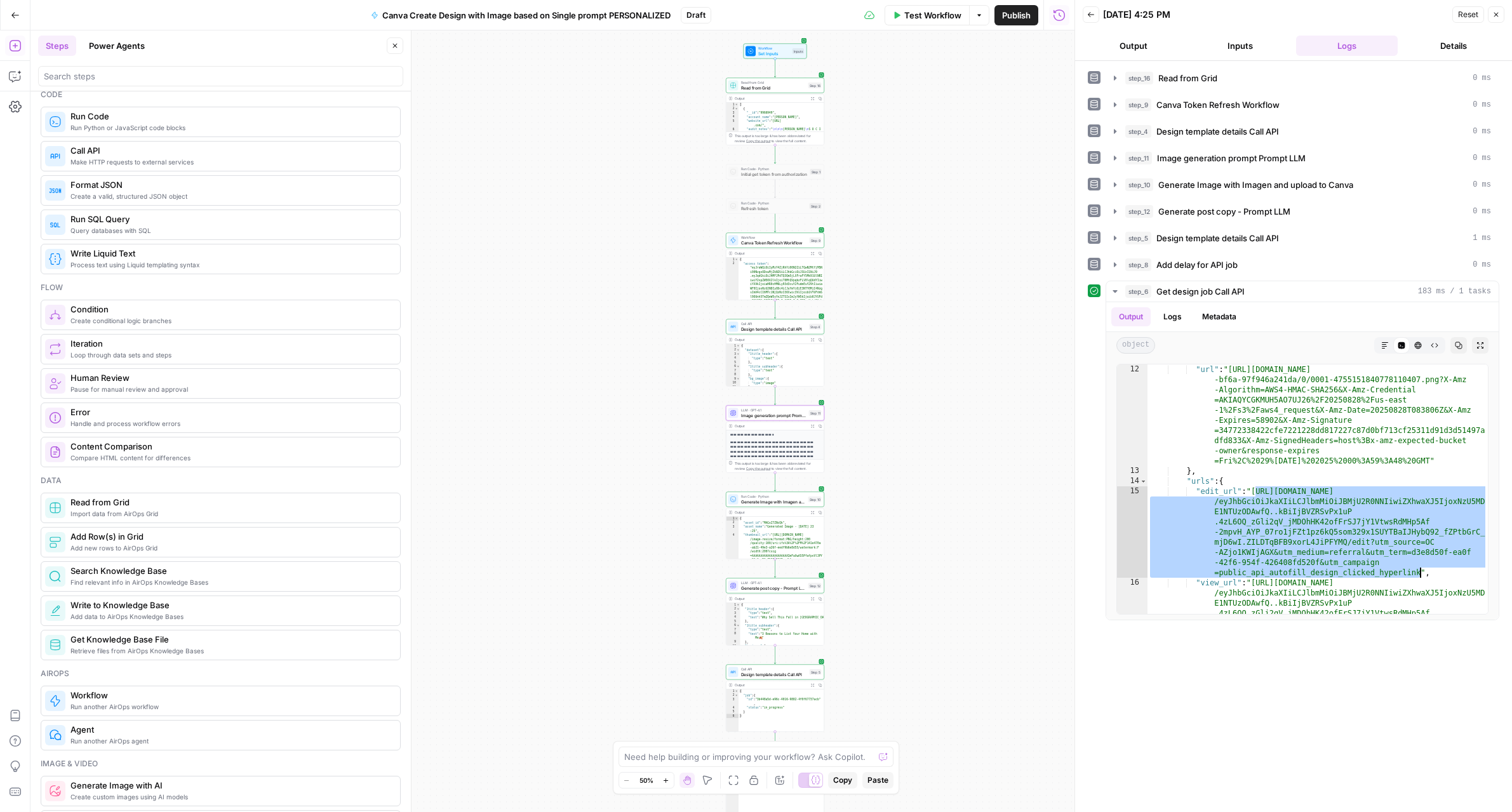
click at [811, 511] on icon "button" at bounding box center [813, 512] width 4 height 4
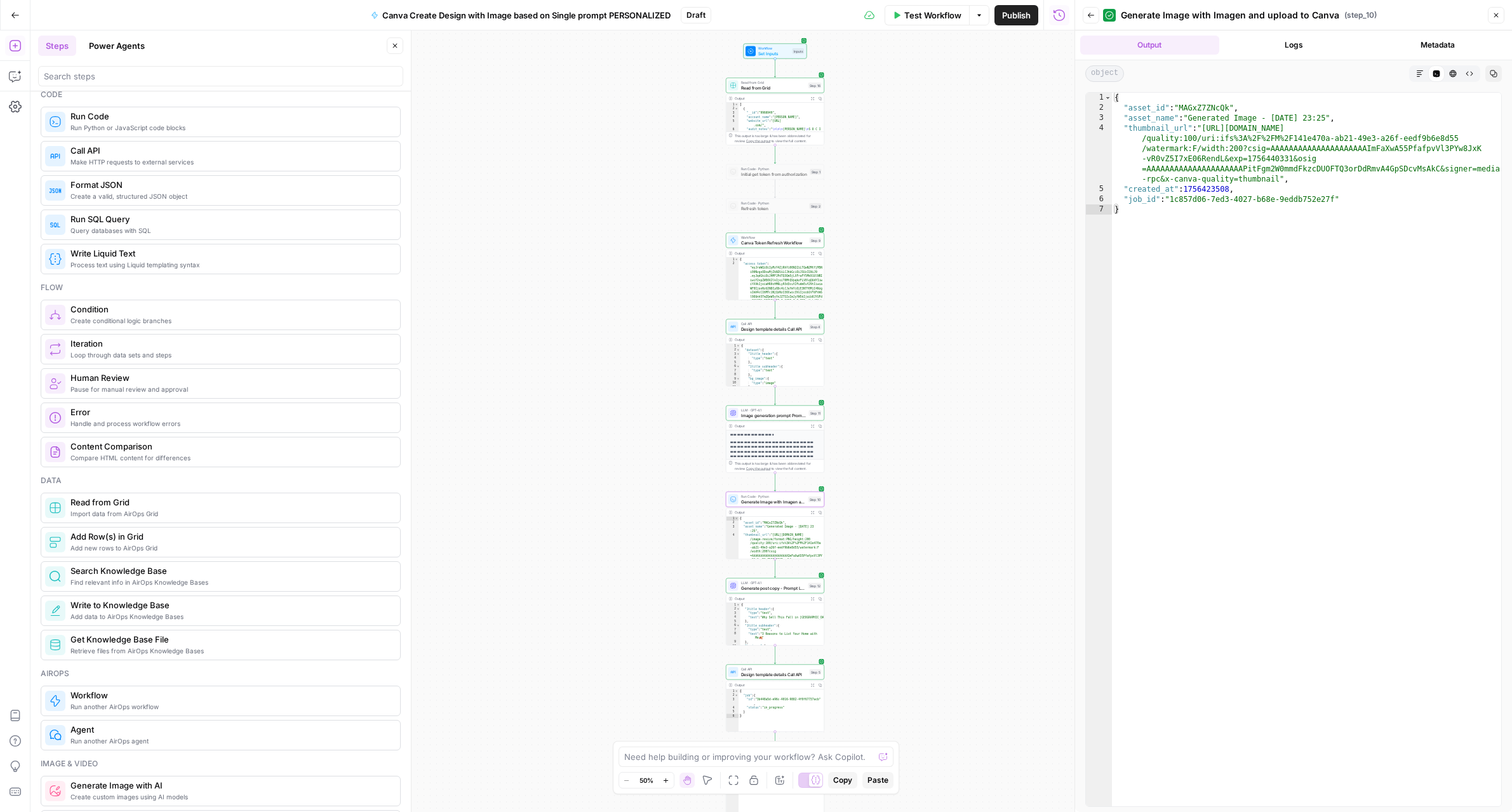
type textarea "**********"
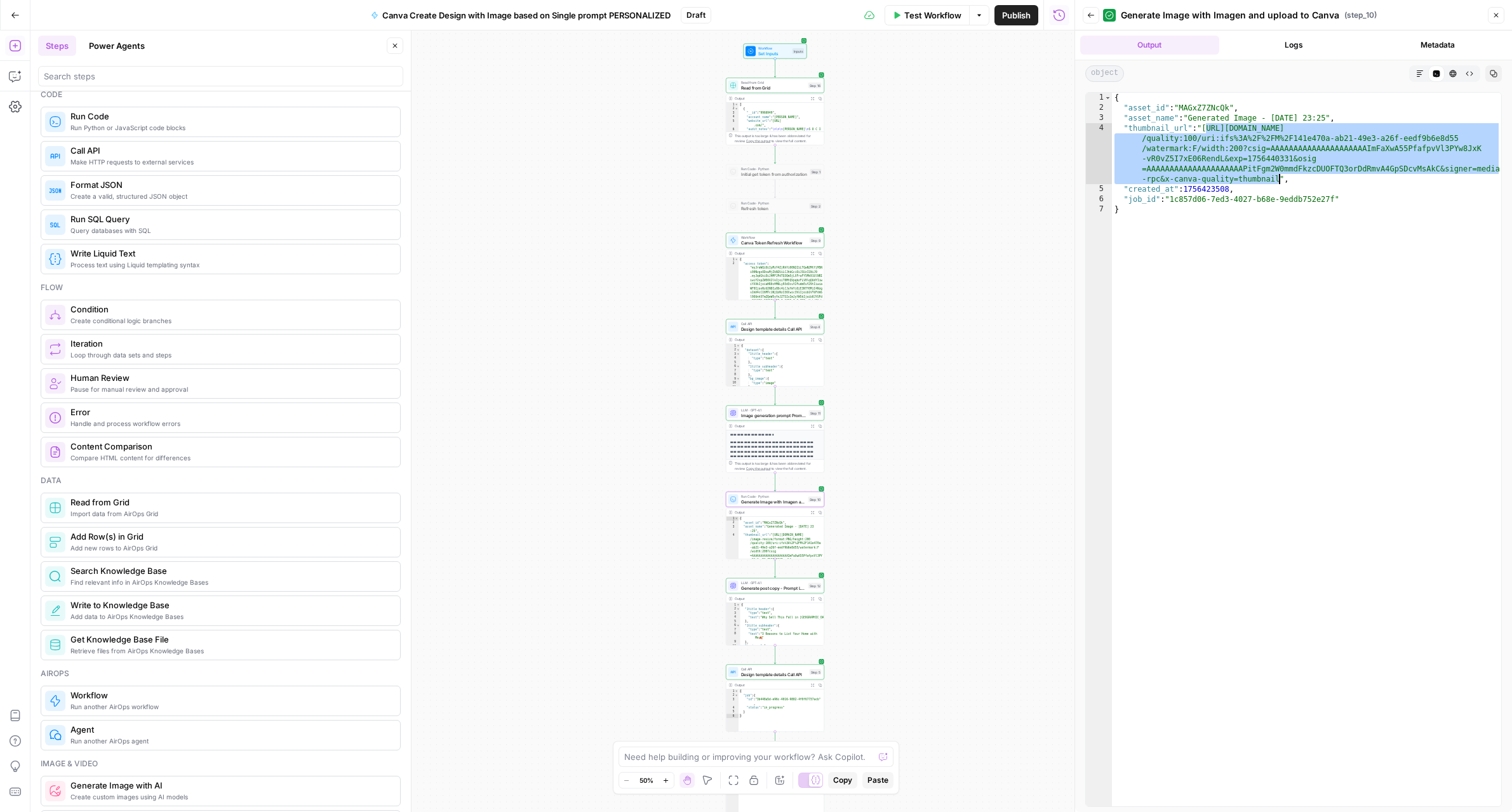
drag, startPoint x: 1206, startPoint y: 126, endPoint x: 1278, endPoint y: 175, distance: 87.1
click at [1278, 175] on div "{ "asset_id" : "MAGxZ7ZNcQk" , "asset_name" : "Generated Image - [DATE] 23:25" …" at bounding box center [1307, 459] width 390 height 734
click at [783, 417] on span "Image generation prompt Prompt LLM" at bounding box center [773, 415] width 66 height 7
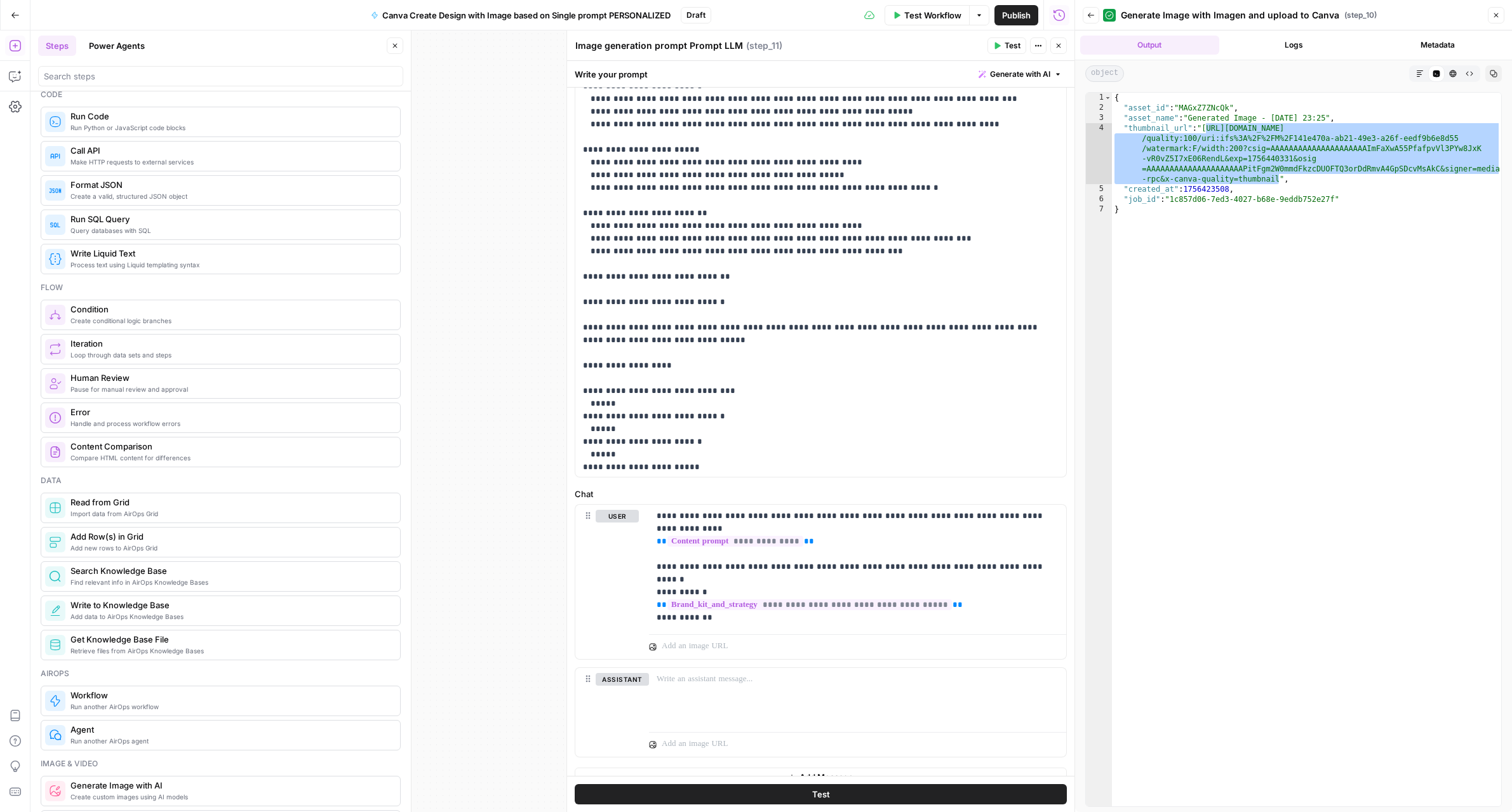
scroll to position [204, 0]
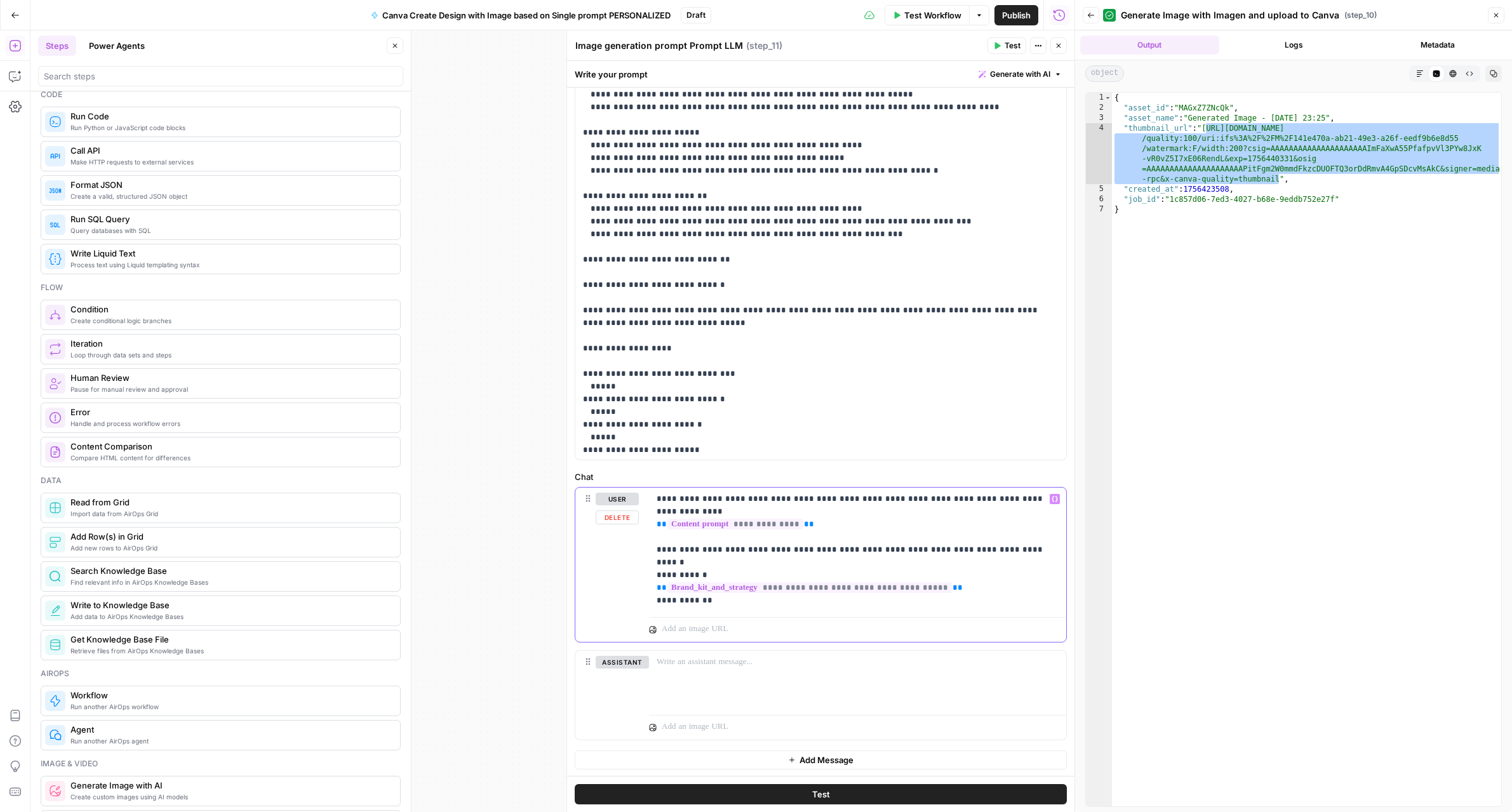
click at [991, 536] on p "**********" at bounding box center [857, 550] width 402 height 115
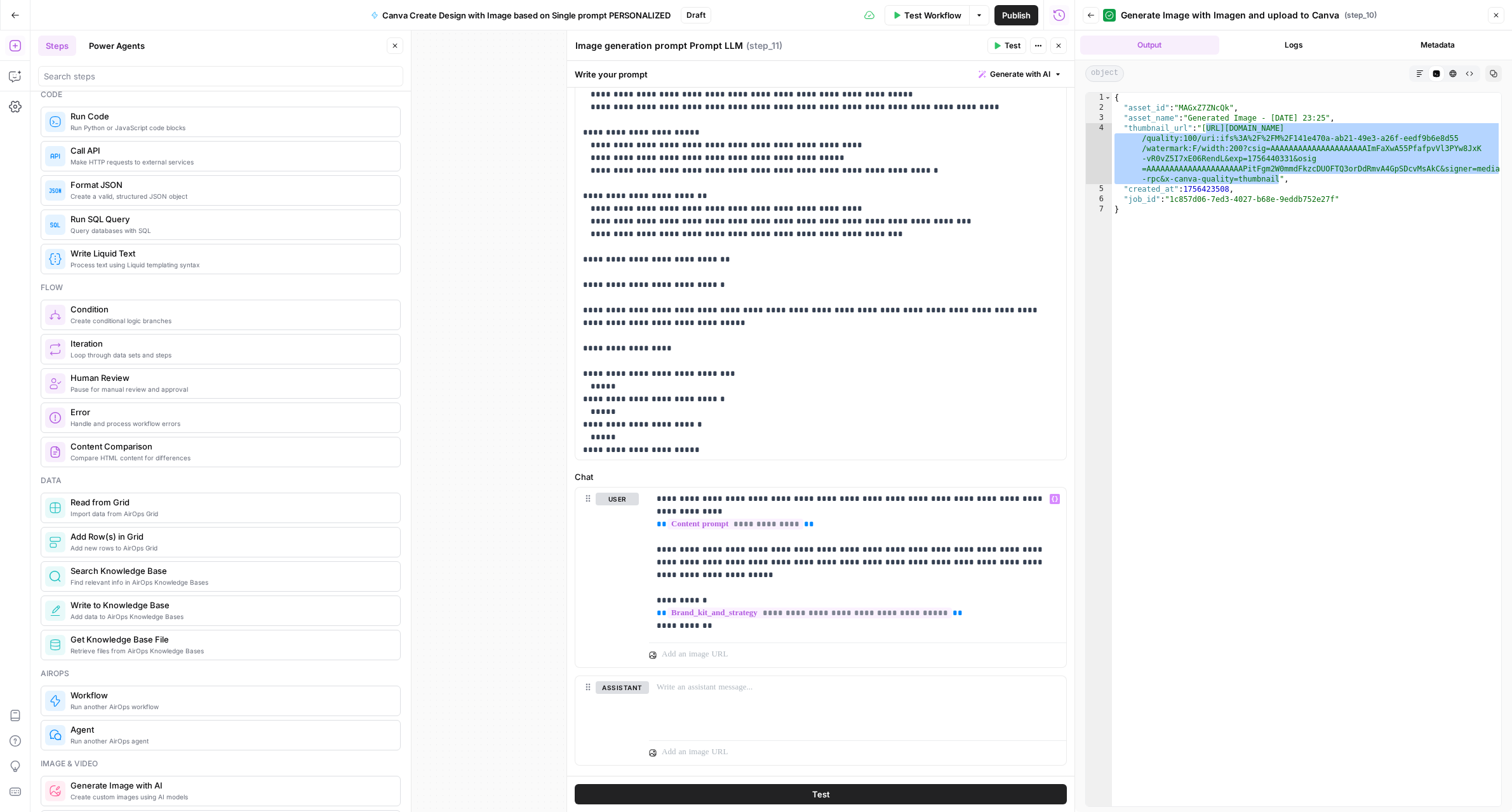
click at [938, 793] on button "Test" at bounding box center [821, 794] width 492 height 20
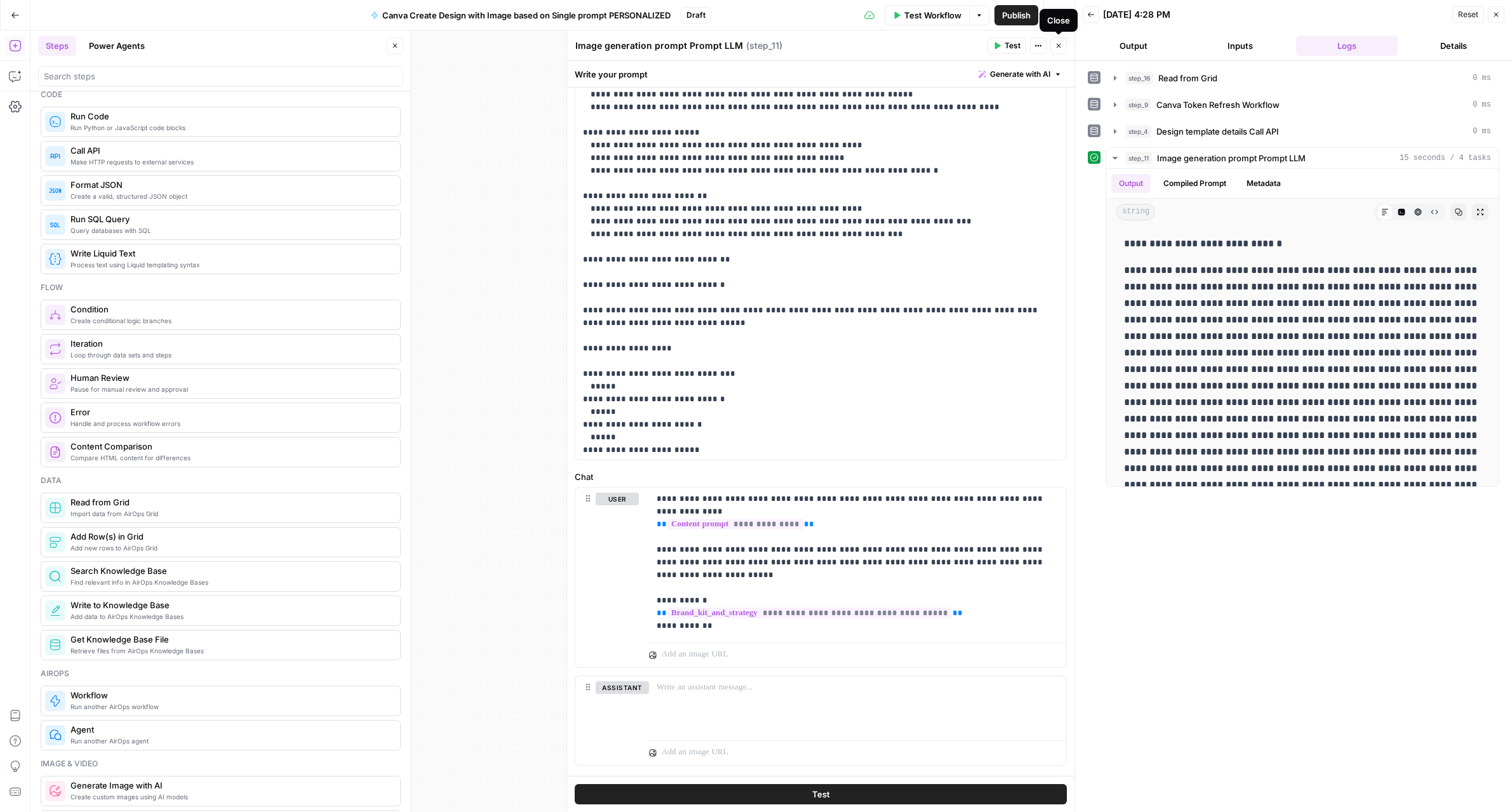
click at [1065, 44] on button "Close" at bounding box center [1058, 45] width 16 height 16
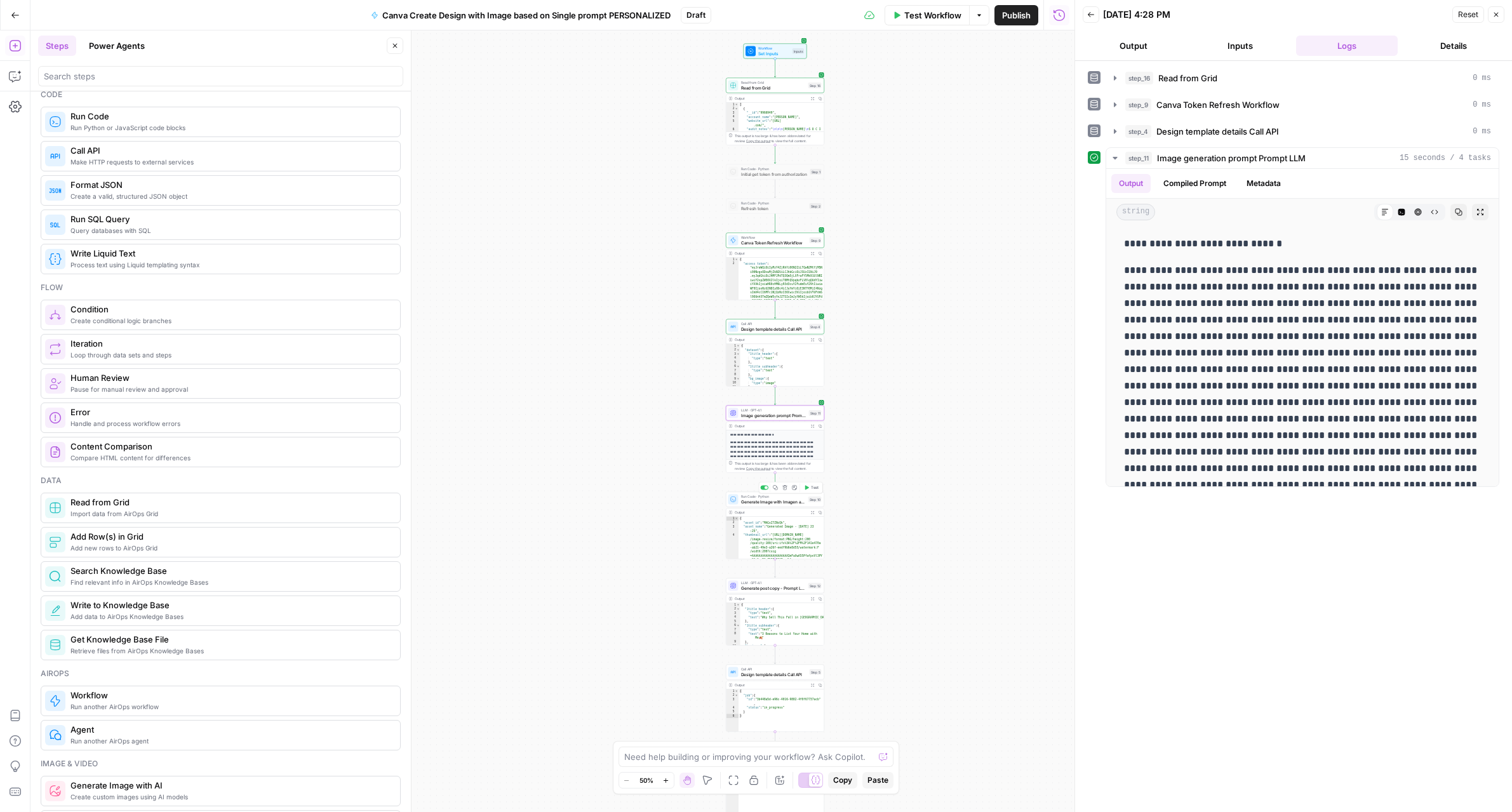
click at [814, 490] on button "Test" at bounding box center [811, 488] width 19 height 9
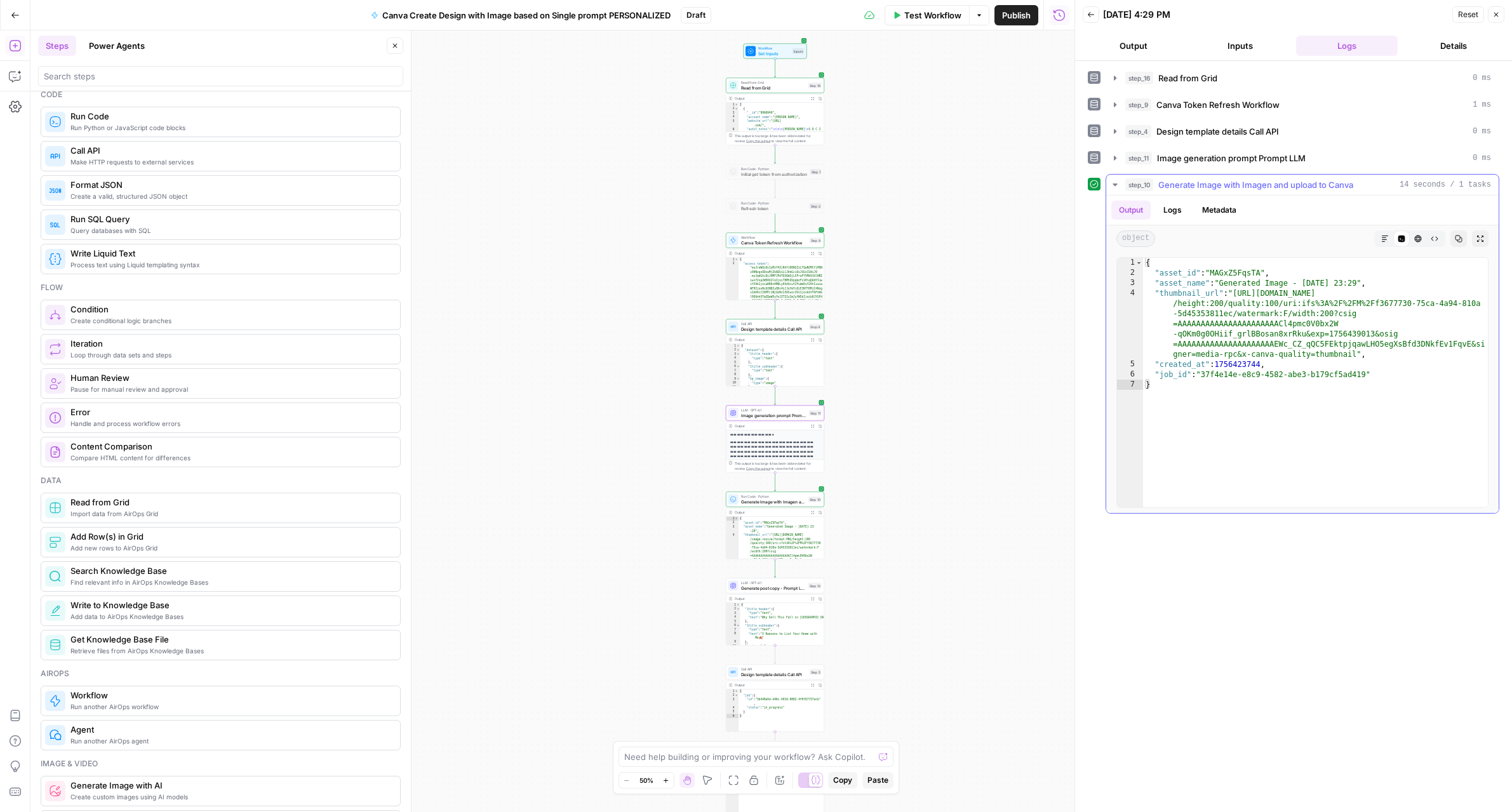
type textarea "**********"
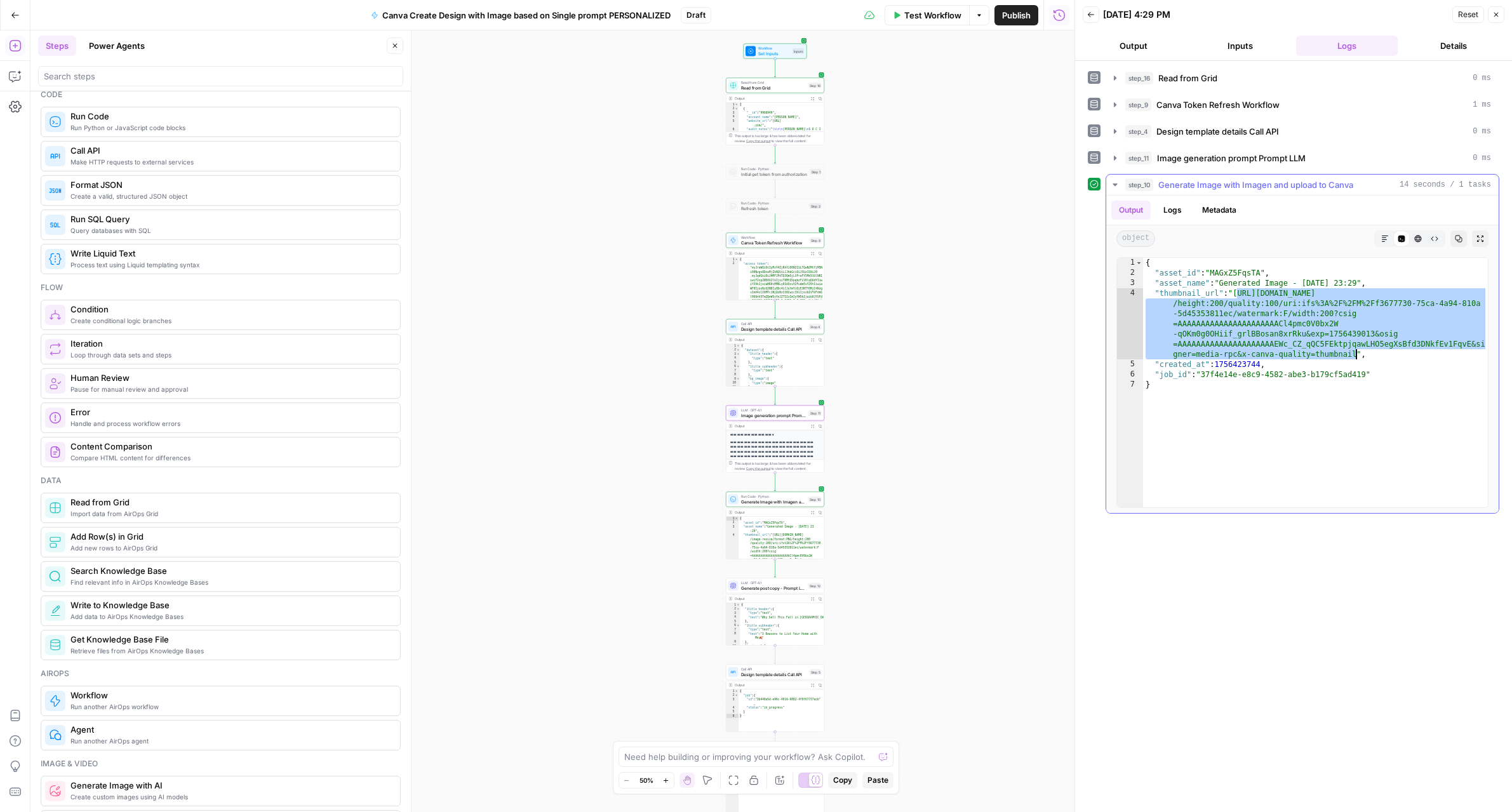
drag, startPoint x: 1237, startPoint y: 293, endPoint x: 1356, endPoint y: 352, distance: 132.8
click at [1356, 352] on div "{ "asset_id" : "MAGxZ5FqsTA" , "asset_name" : "Generated Image - [DATE] 23:29" …" at bounding box center [1315, 392] width 345 height 270
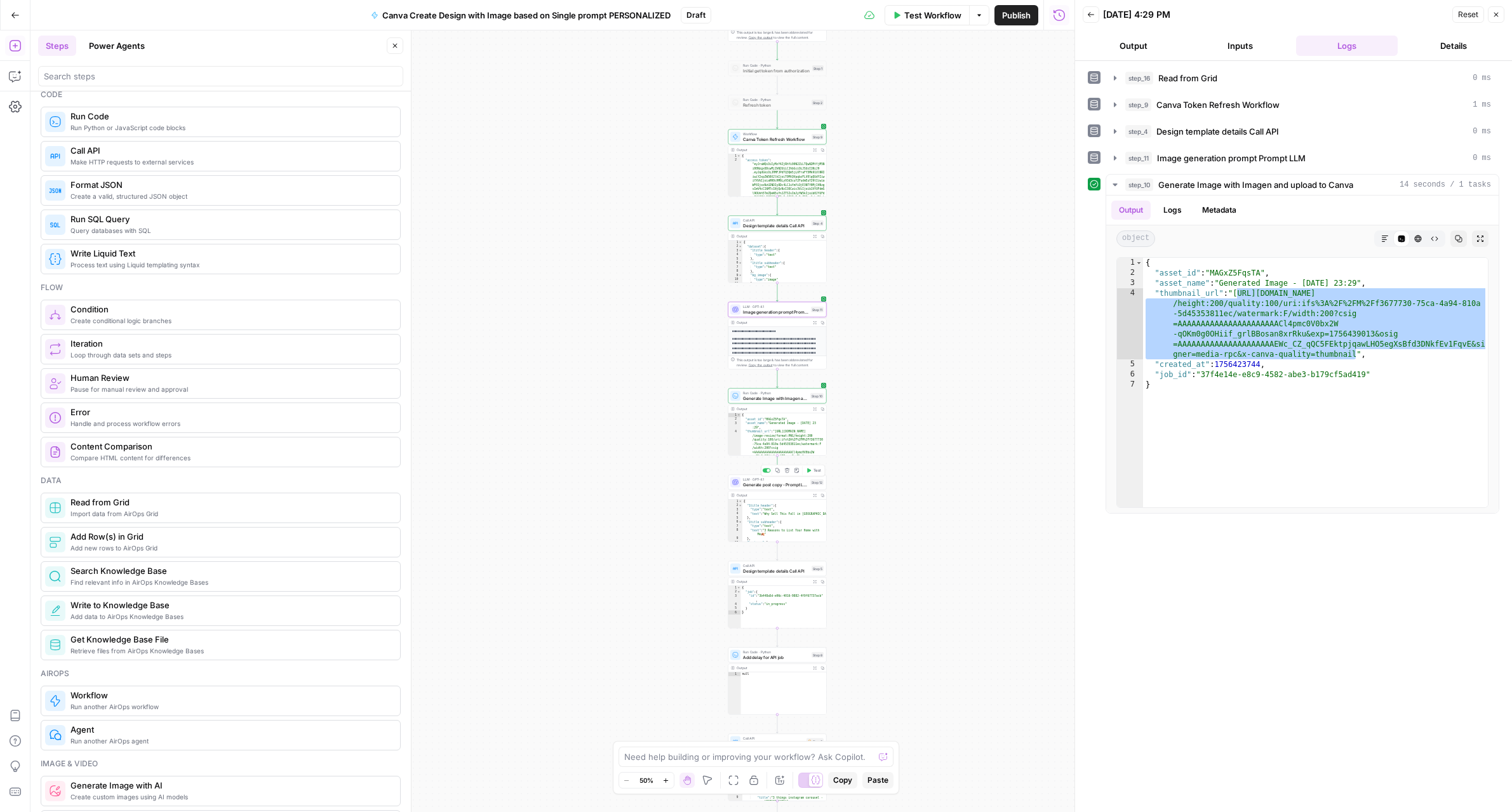
click at [795, 483] on span "Generate post copy - Prompt LLM" at bounding box center [774, 484] width 65 height 7
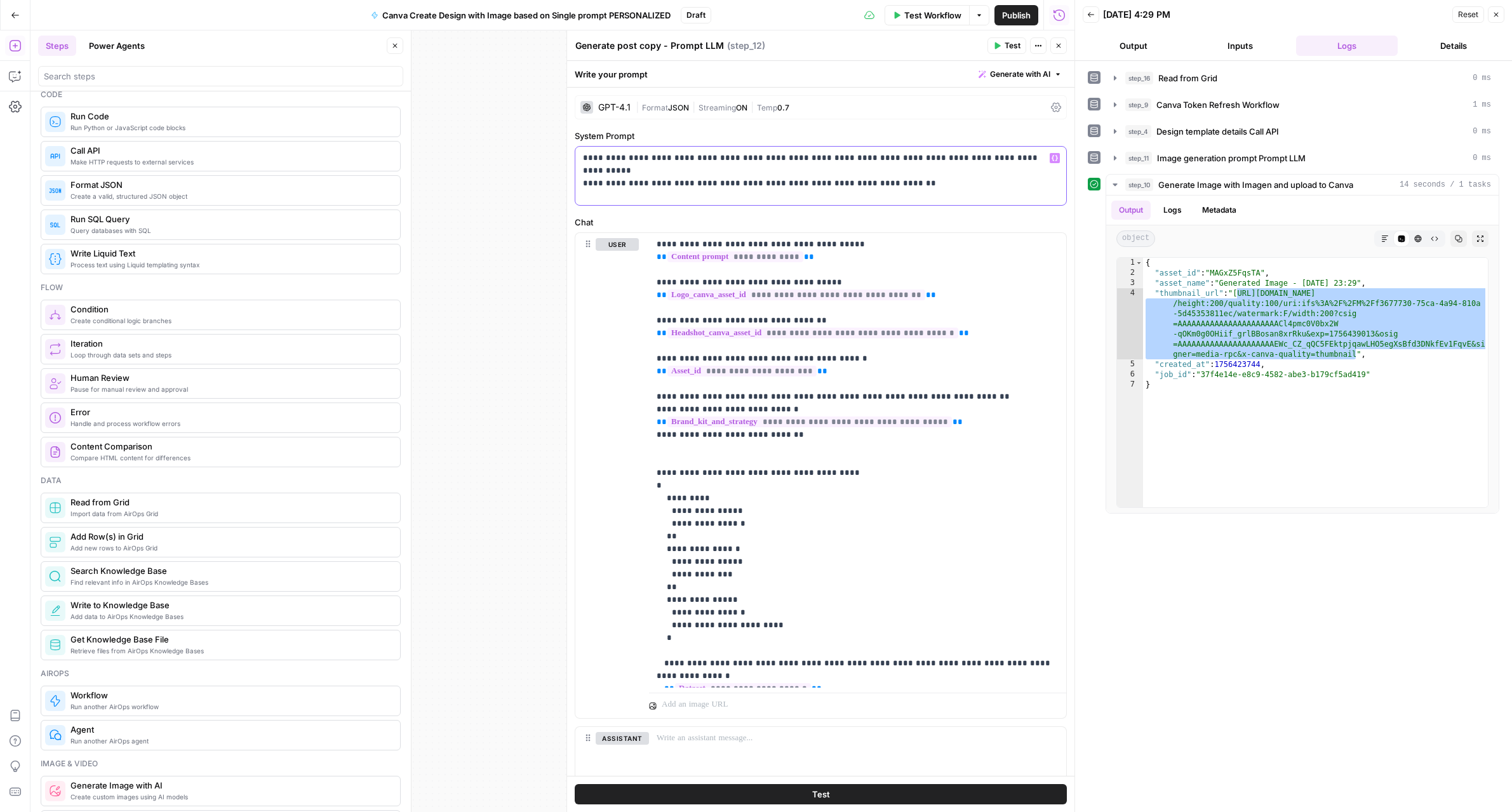
click at [897, 172] on p "**********" at bounding box center [820, 164] width 475 height 25
click at [1009, 51] on span "Test" at bounding box center [1012, 45] width 15 height 12
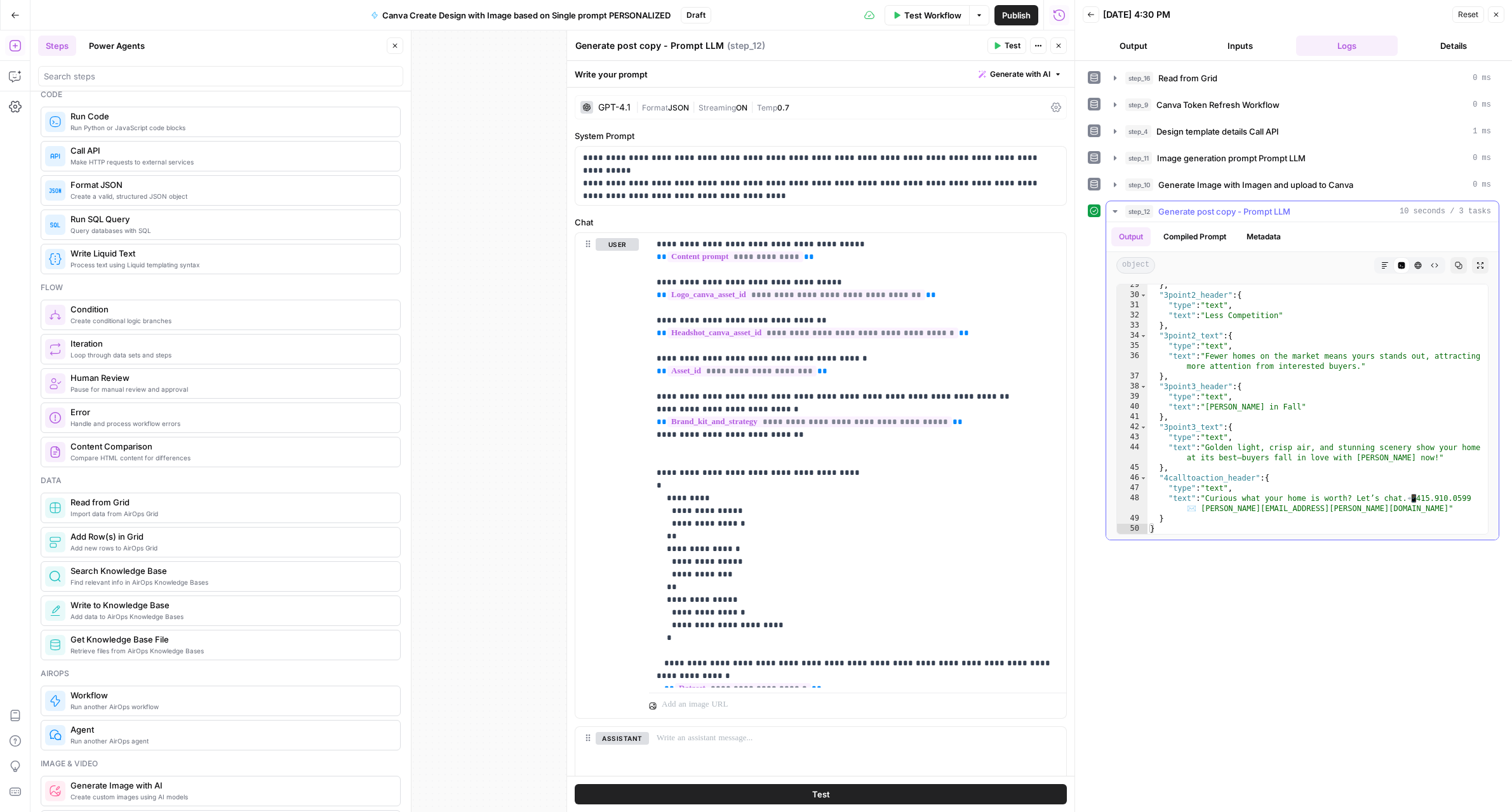
scroll to position [310, 0]
click at [1059, 46] on icon "button" at bounding box center [1059, 45] width 8 height 8
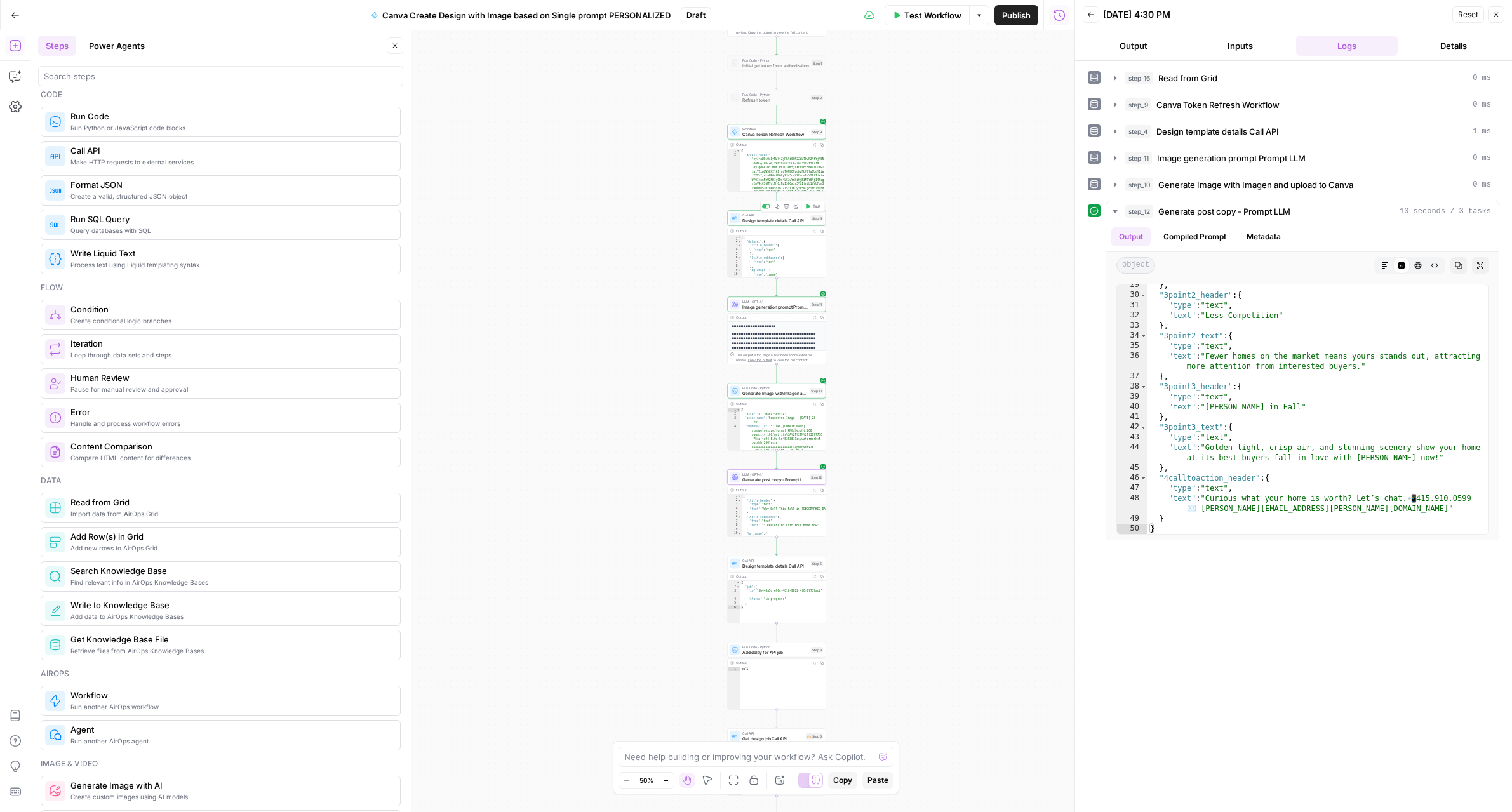
click at [811, 209] on button "Test" at bounding box center [813, 206] width 19 height 9
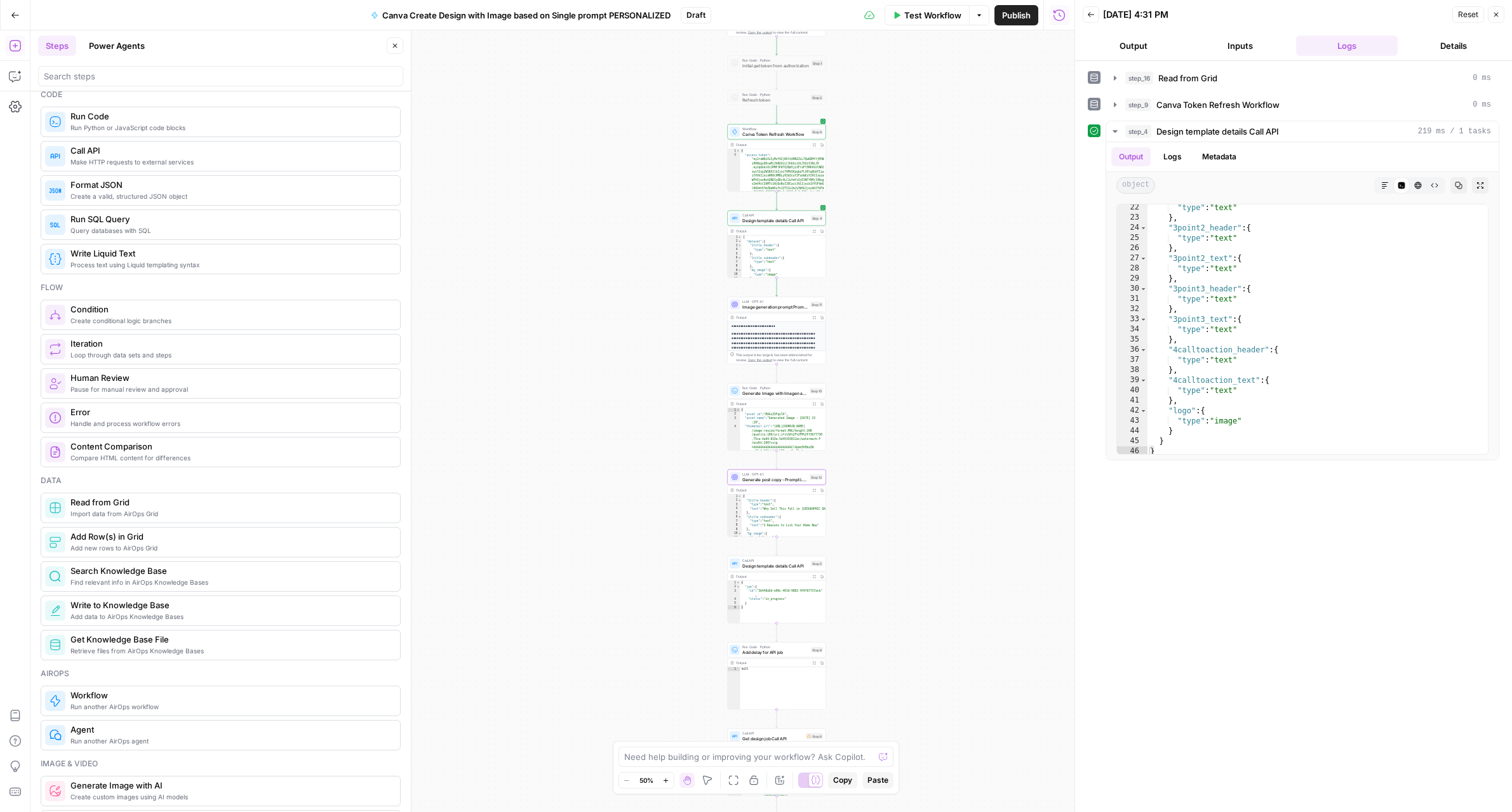
scroll to position [213, 0]
click at [817, 470] on button "Test" at bounding box center [813, 466] width 19 height 9
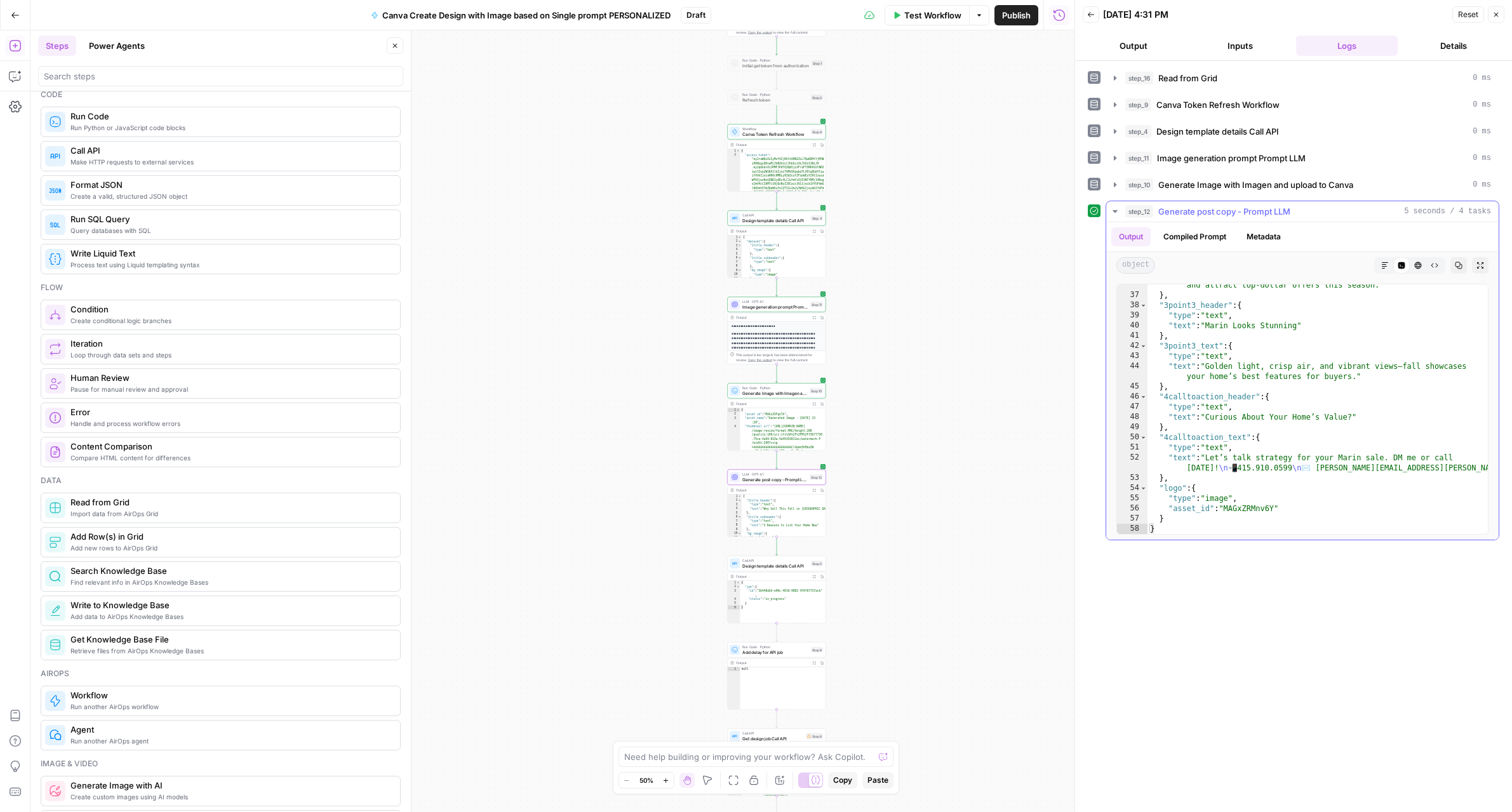
scroll to position [400, 0]
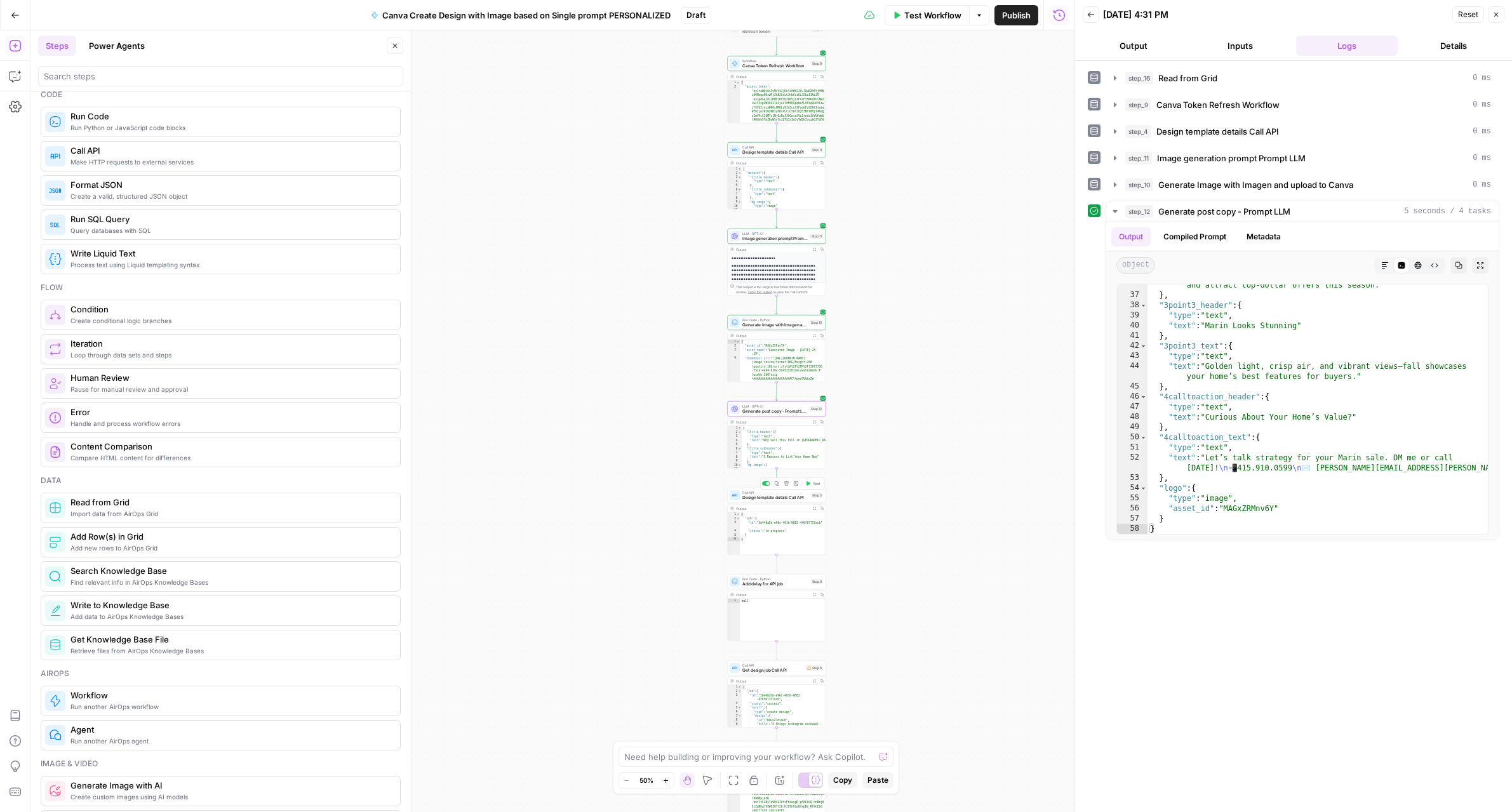
click at [791, 497] on span "Design template details Call API" at bounding box center [775, 498] width 66 height 7
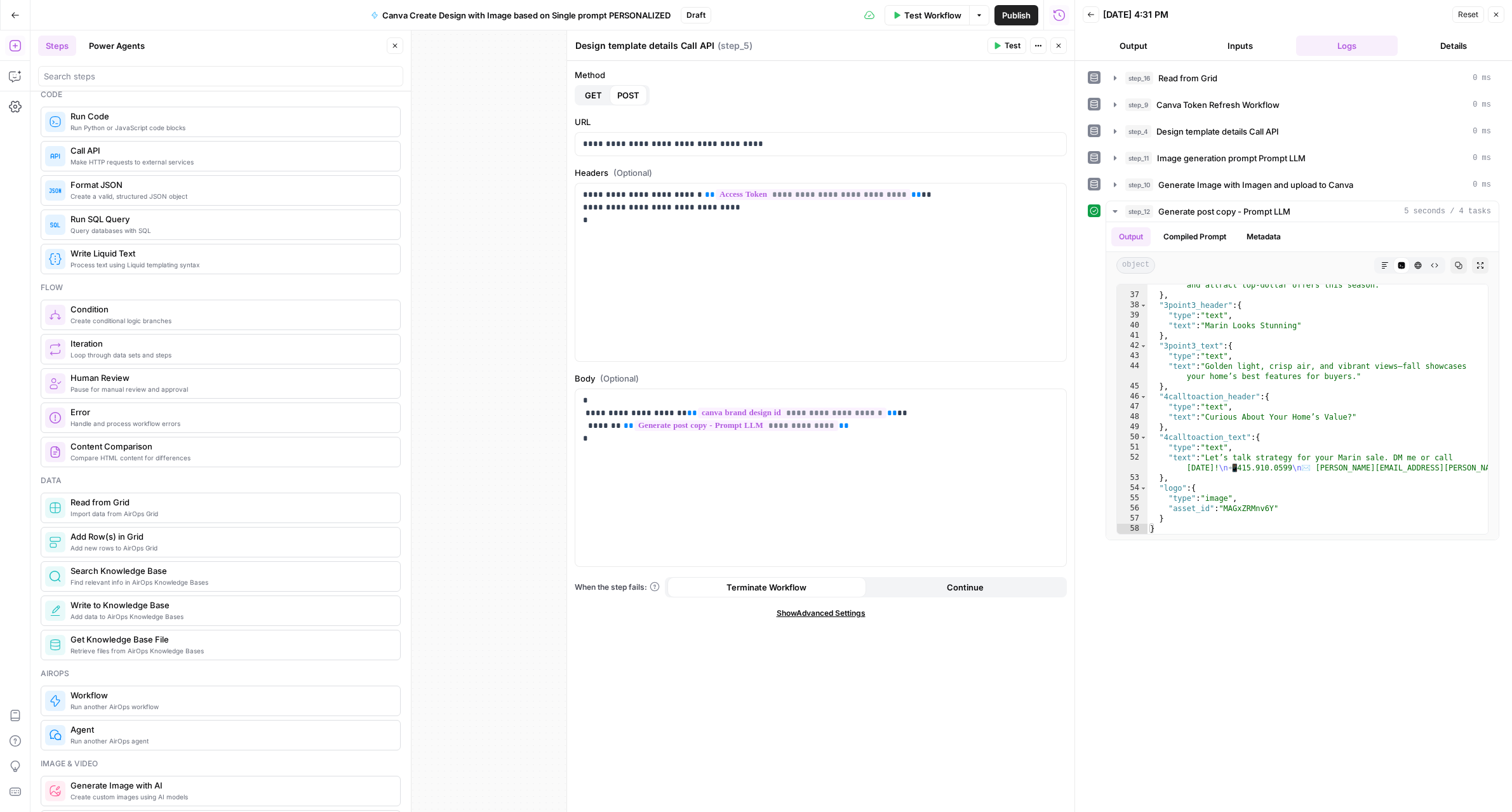
click at [607, 43] on textarea "Design template details Call API" at bounding box center [645, 45] width 139 height 13
type textarea "Create Design Call API"
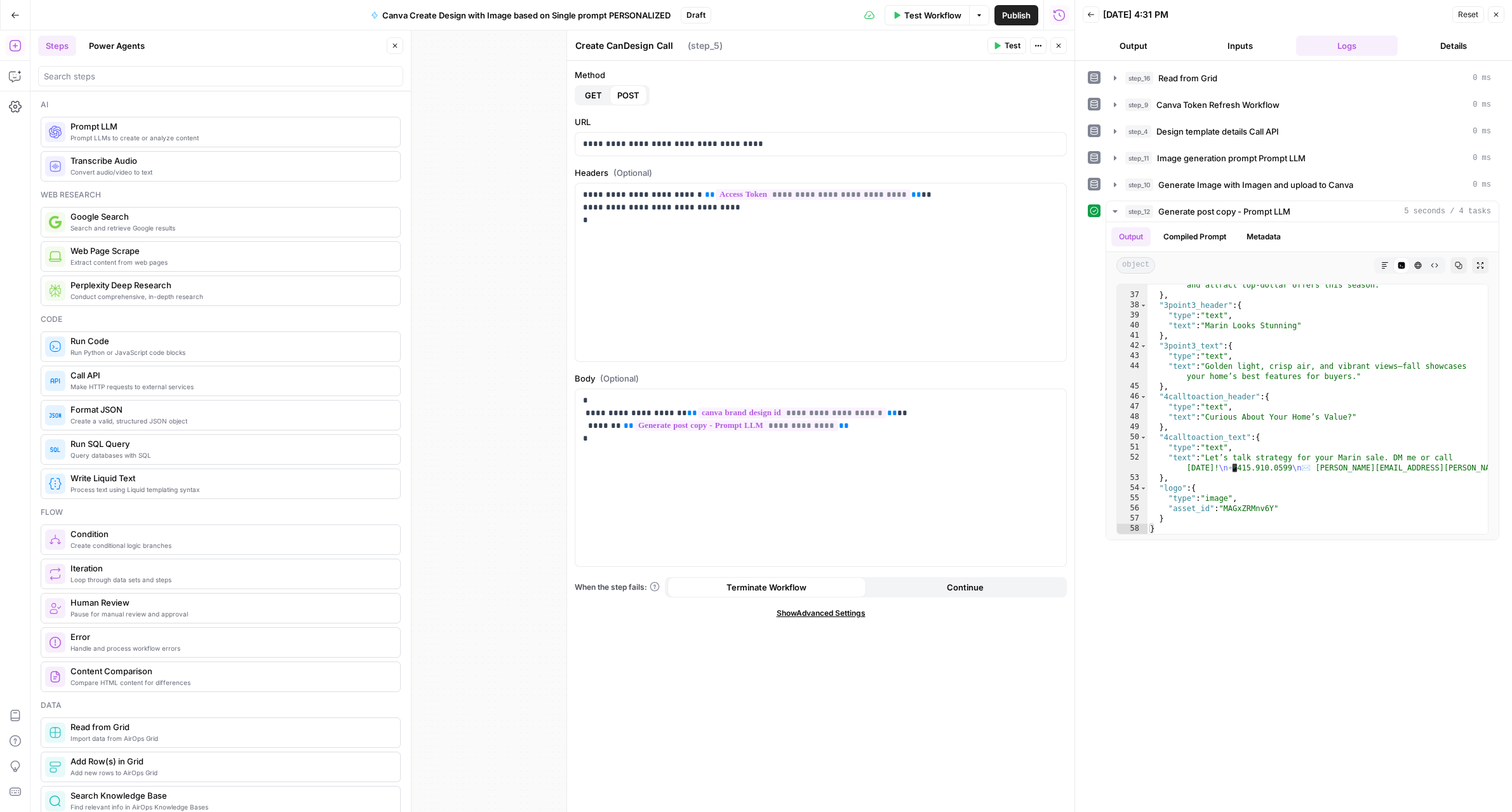
scroll to position [400, 0]
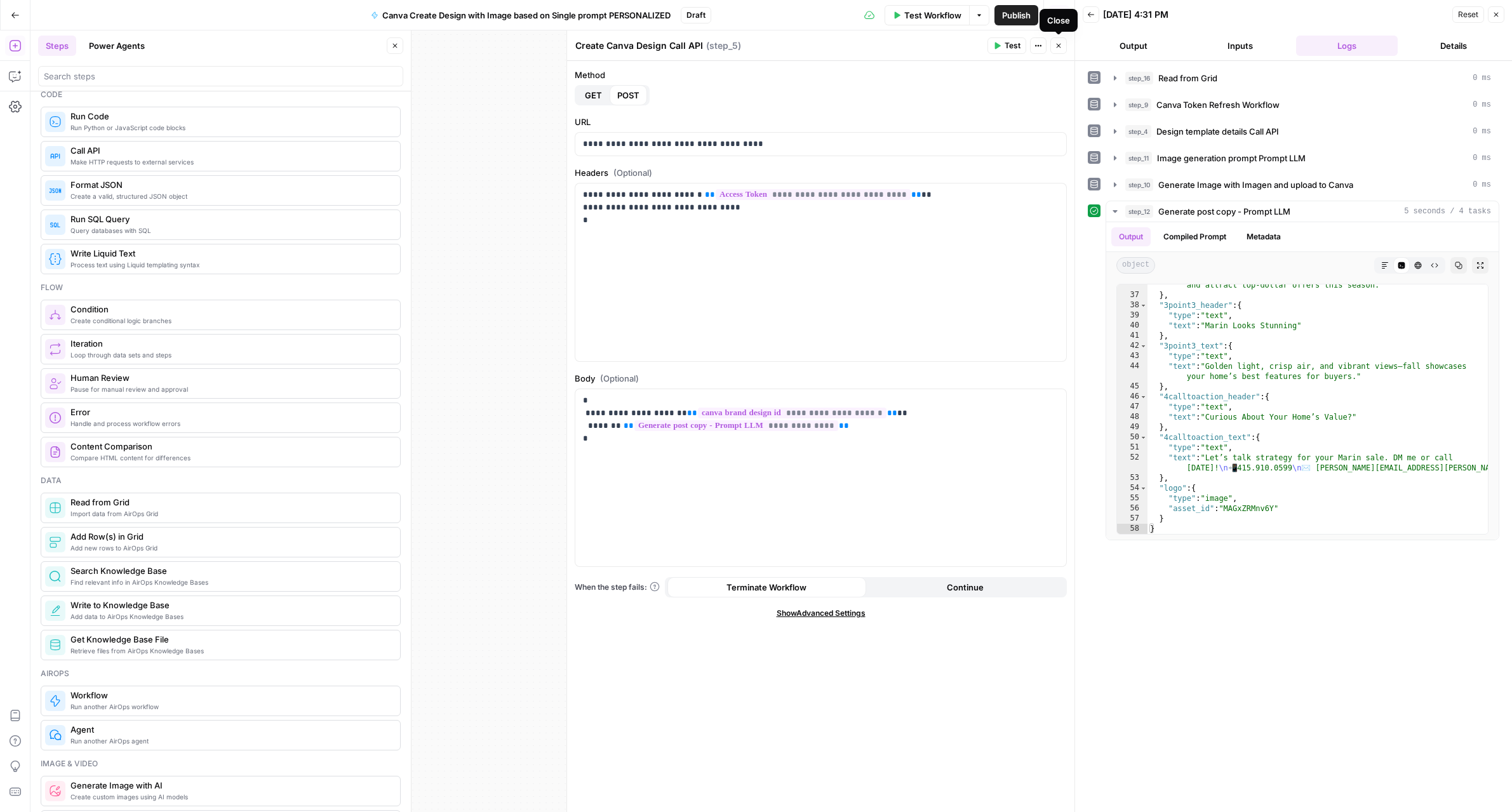
type textarea "Create Canva Design Call API"
click at [1061, 46] on icon "button" at bounding box center [1059, 45] width 8 height 8
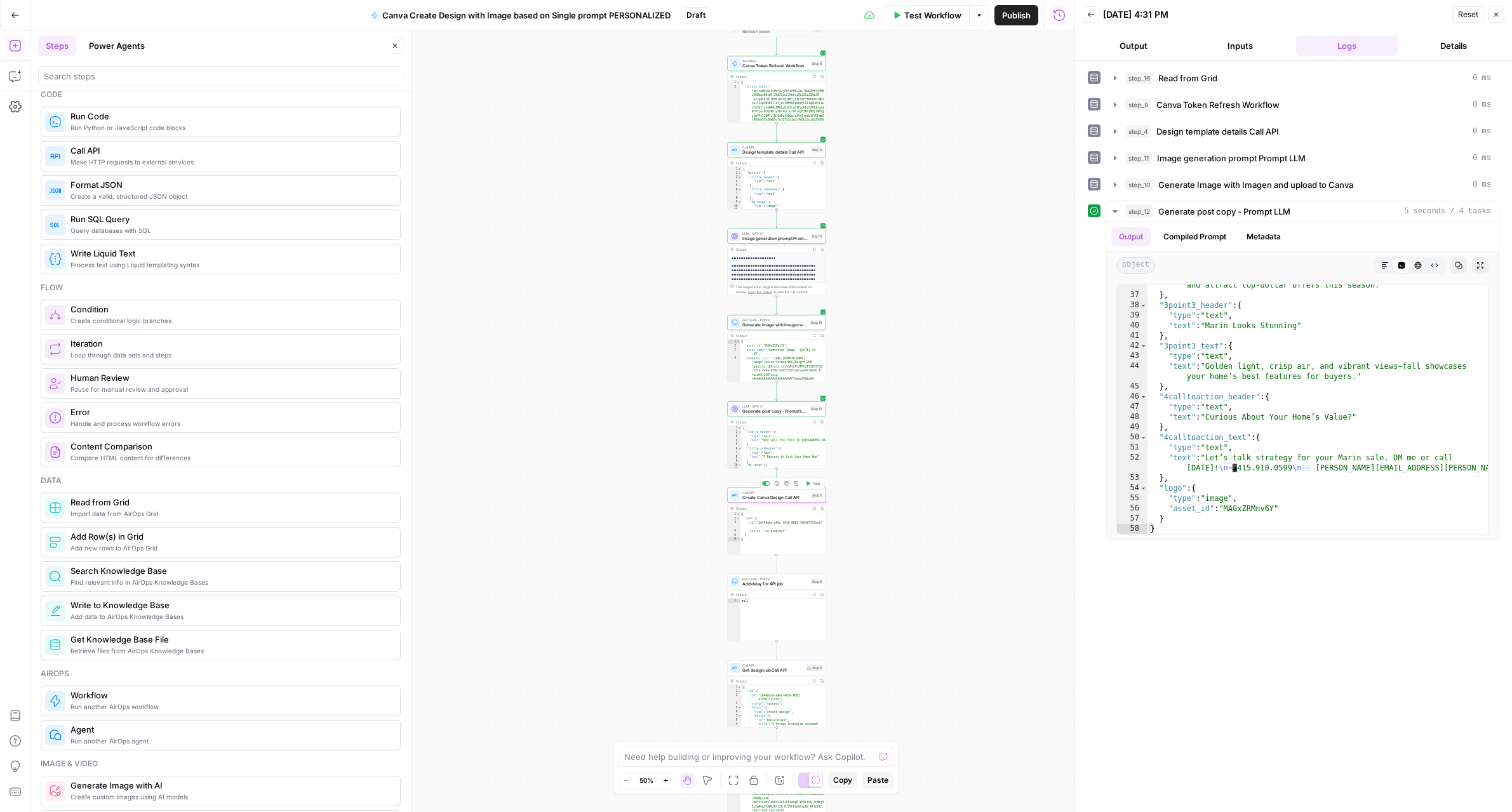
click at [813, 485] on span "Test" at bounding box center [817, 483] width 8 height 6
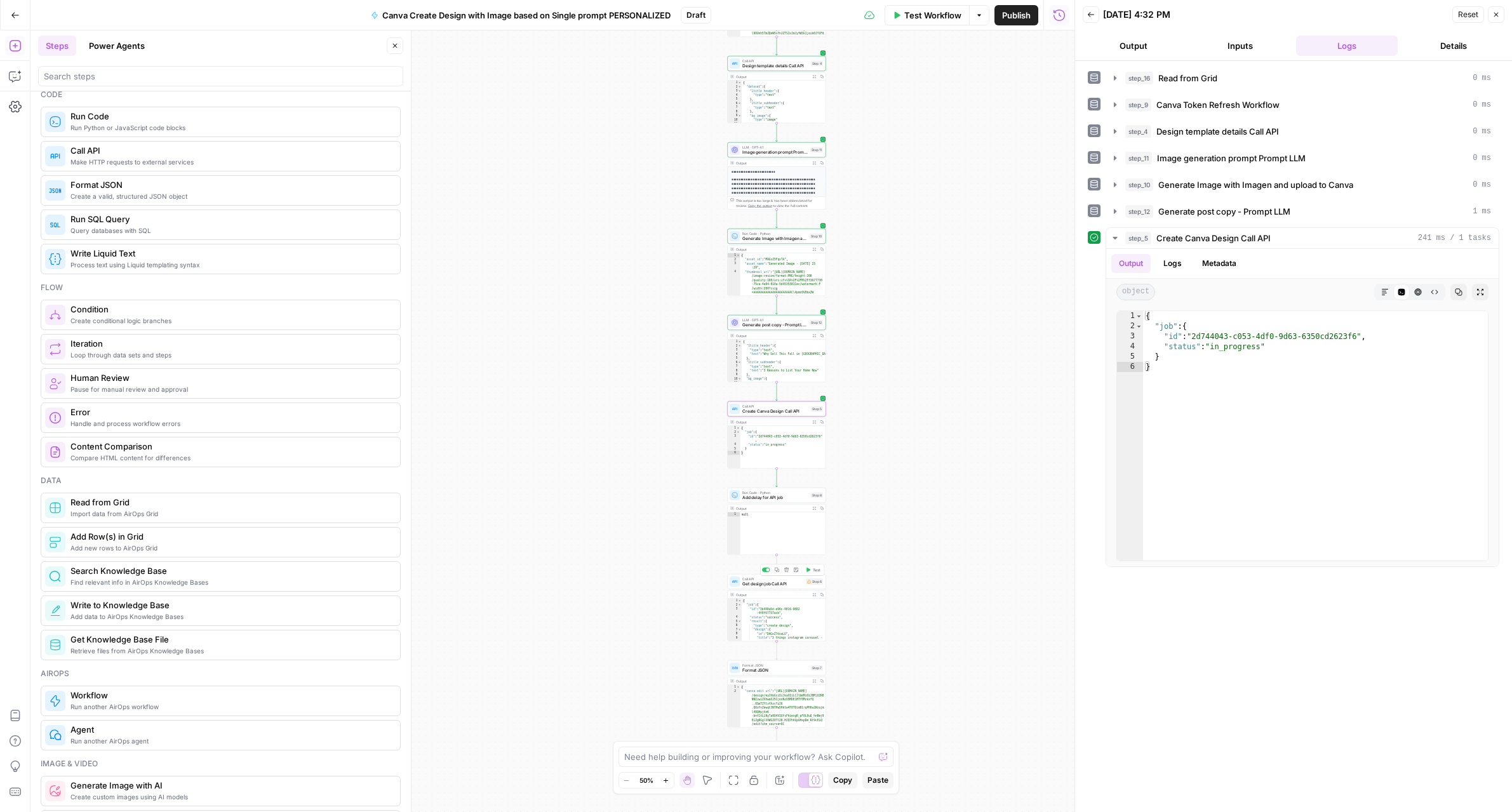
click at [813, 572] on span "Test" at bounding box center [817, 570] width 8 height 6
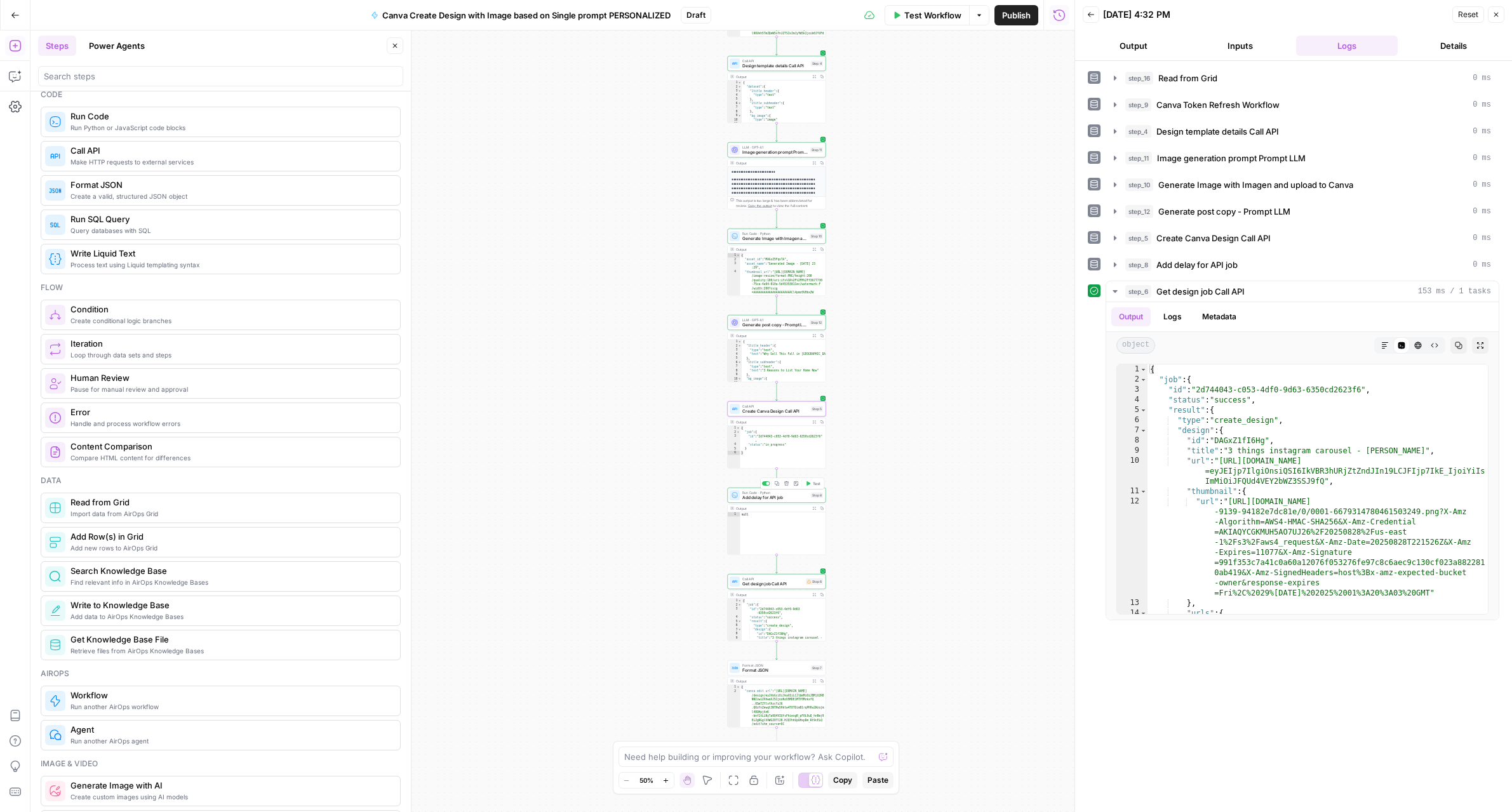
click at [785, 495] on span "Add delay for API job" at bounding box center [775, 498] width 66 height 7
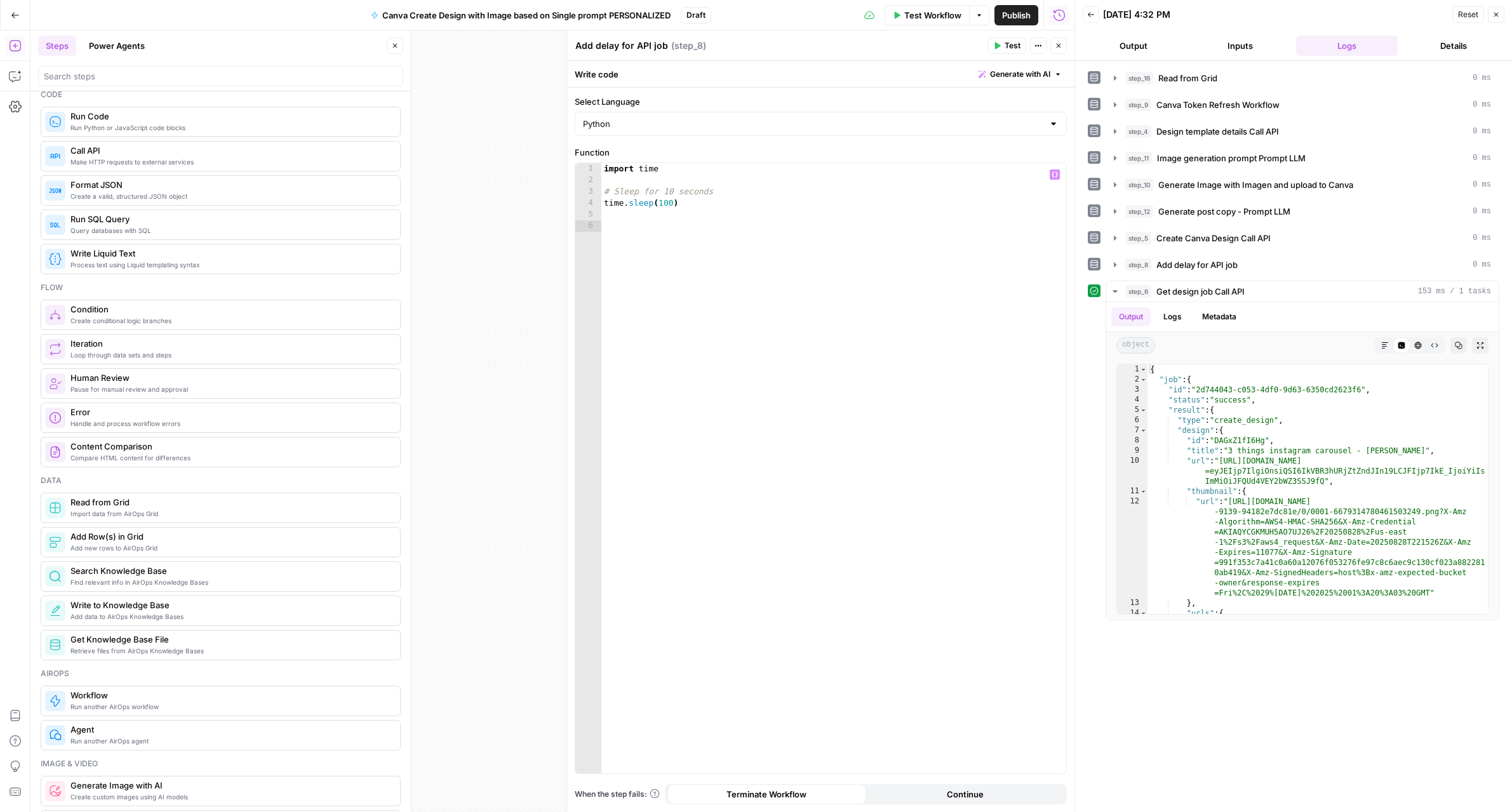
click at [659, 202] on div "import time # Sleep for 10 seconds time . sleep ( 100 )" at bounding box center [834, 479] width 465 height 633
type textarea "**********"
click at [1060, 50] on button "Close" at bounding box center [1058, 45] width 16 height 16
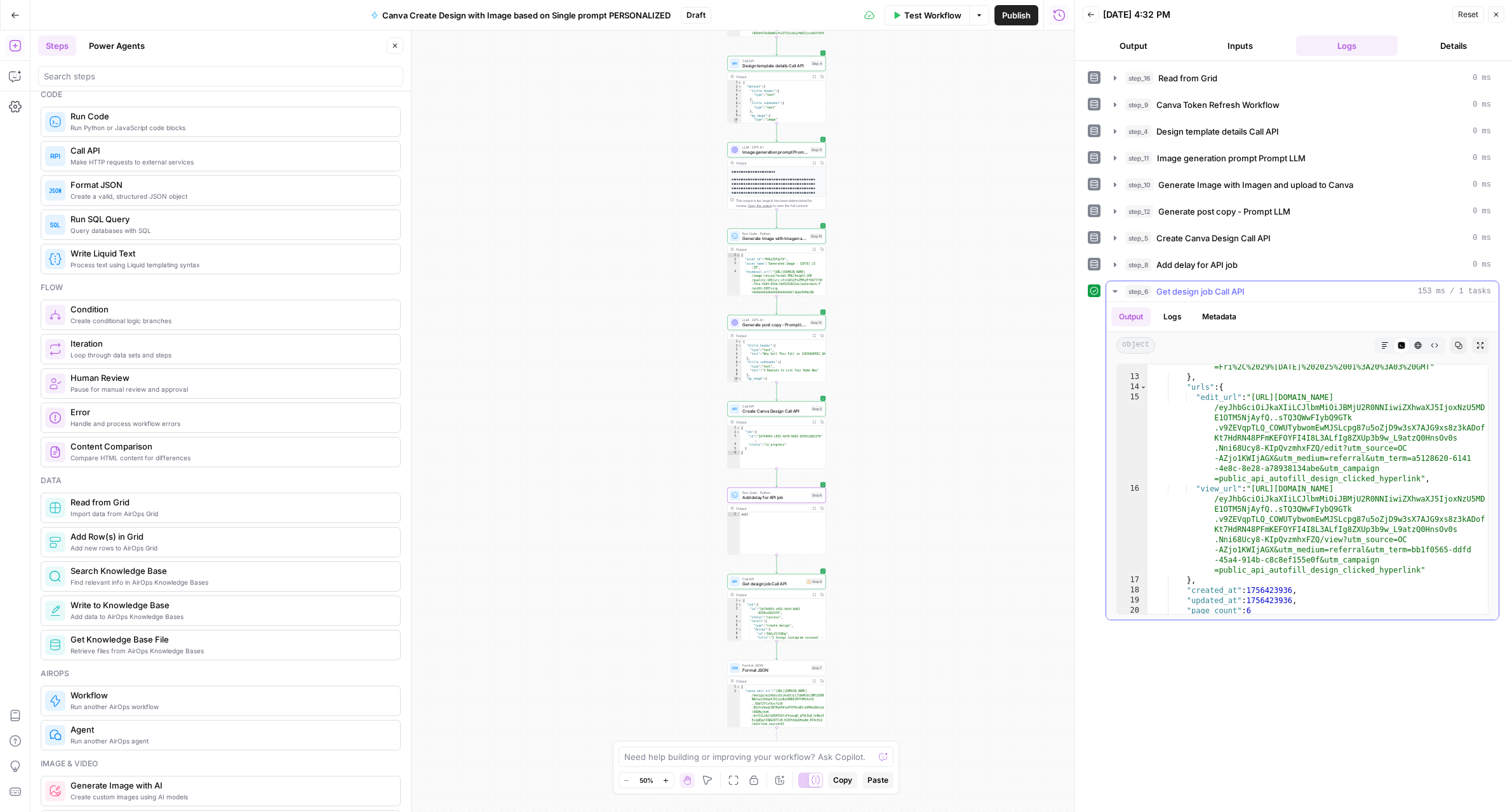
scroll to position [221, 0]
type textarea "**********"
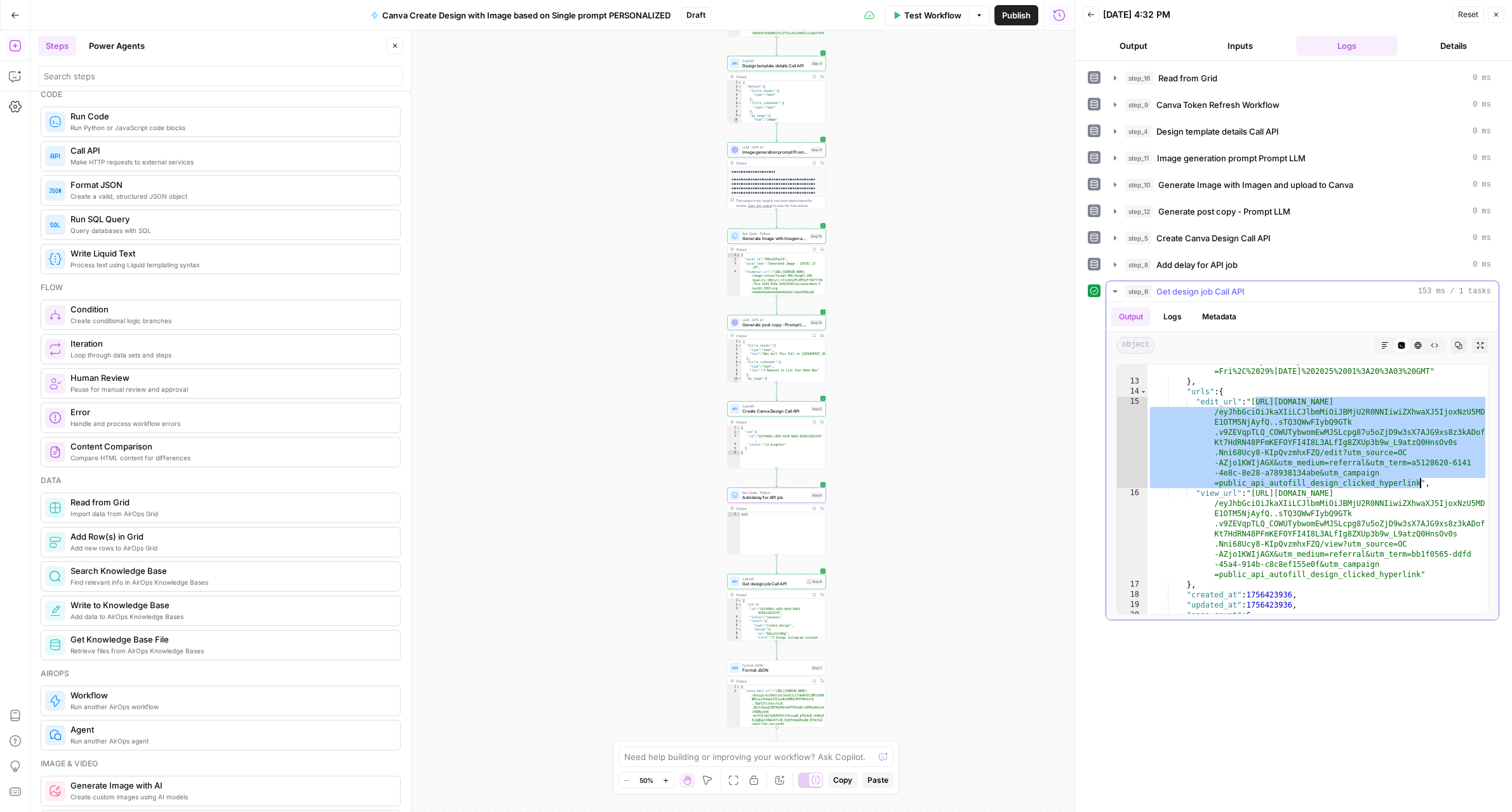
drag, startPoint x: 1256, startPoint y: 400, endPoint x: 1419, endPoint y: 482, distance: 182.5
click at [1419, 482] on div ""url" : "[URL][DOMAIN_NAME] -9139-94182e7dc81e/0/0001-6679314780461503249.png?X…" at bounding box center [1317, 455] width 340 height 362
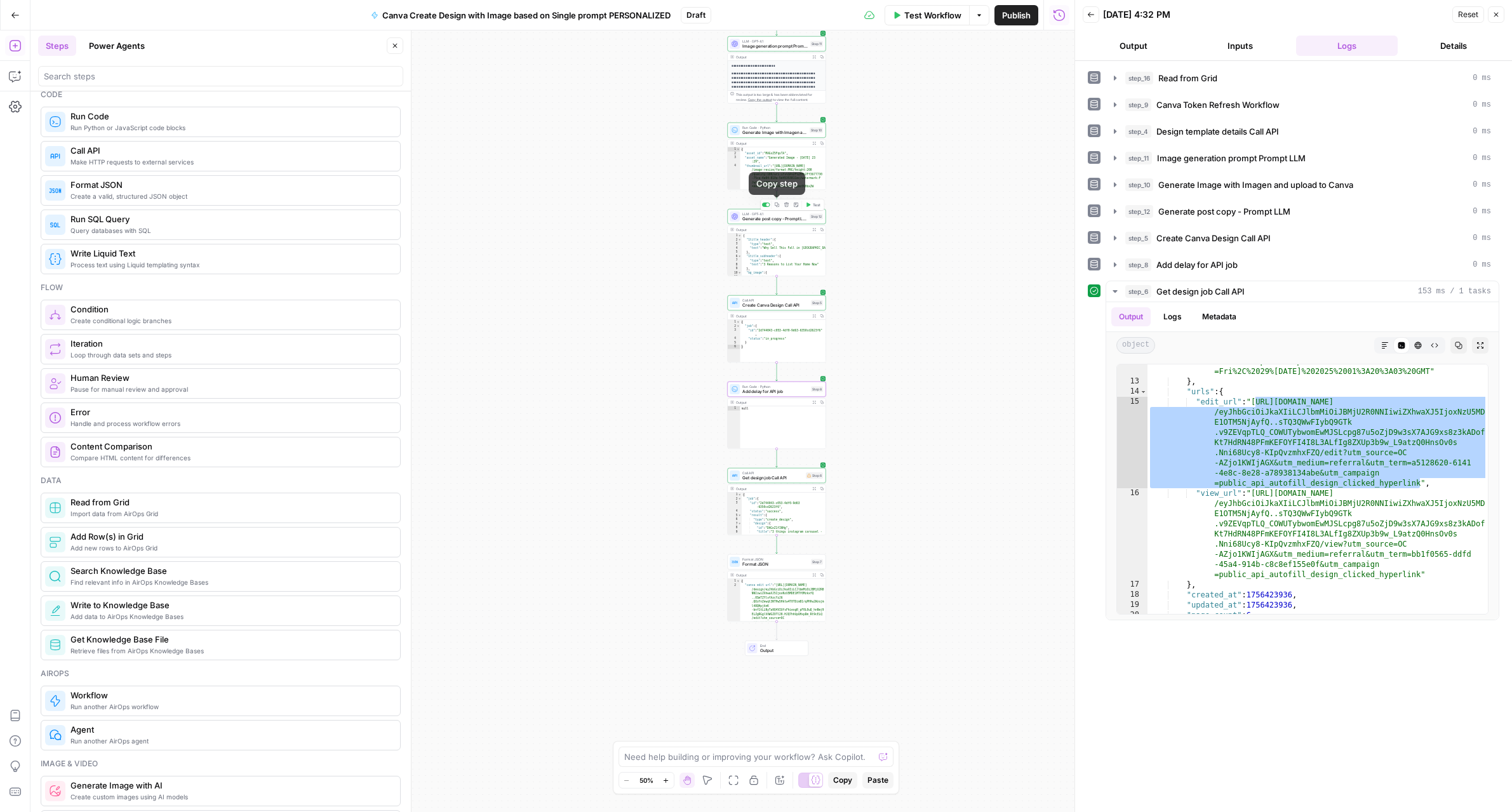
click at [776, 208] on button "Copy step" at bounding box center [776, 204] width 9 height 9
click at [777, 372] on icon "Edge from step_5 to step_8" at bounding box center [777, 371] width 2 height 18
click at [792, 392] on span "Format JSON" at bounding box center [772, 392] width 60 height 7
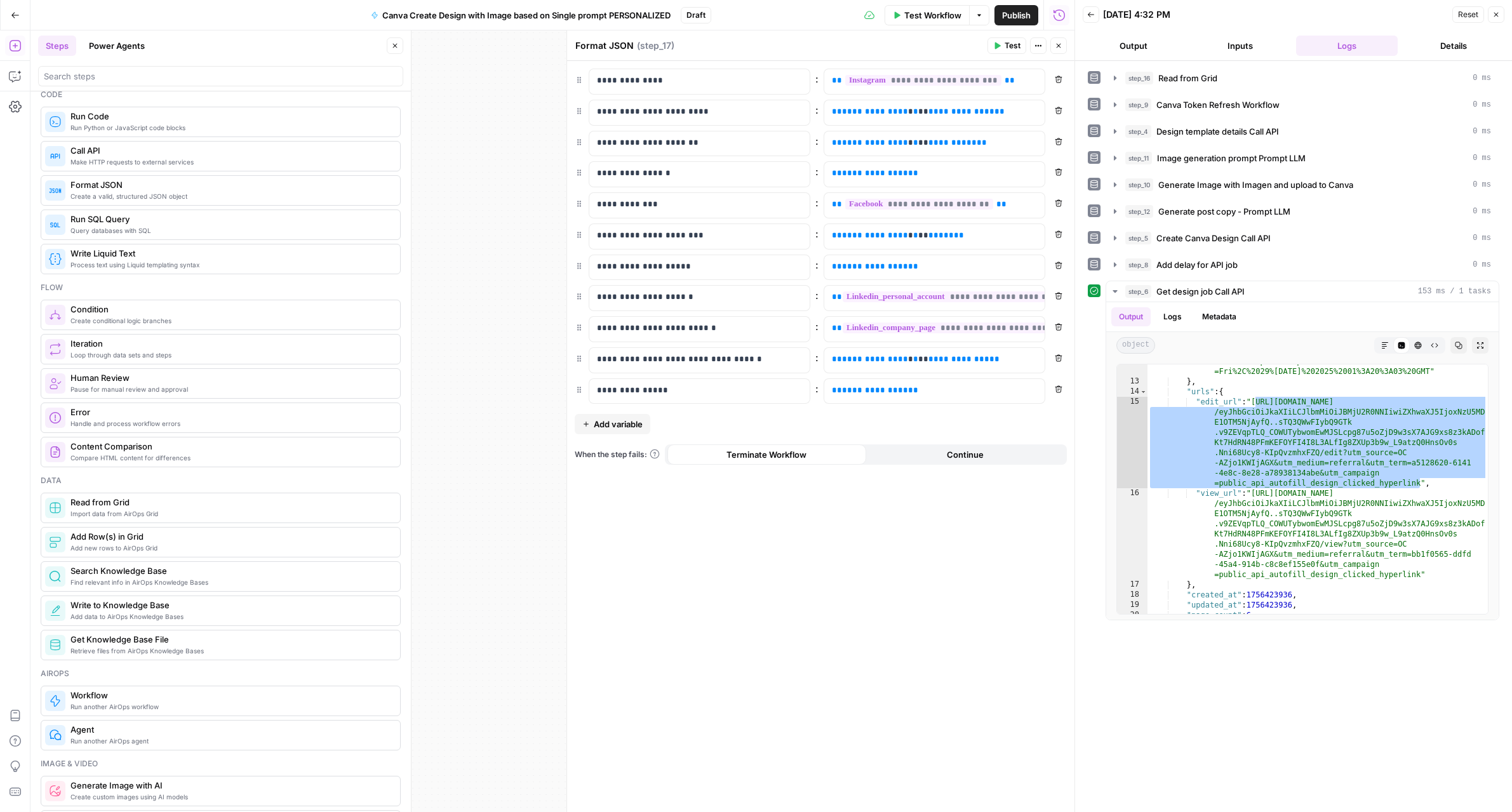
click at [1055, 47] on icon "button" at bounding box center [1059, 45] width 8 height 8
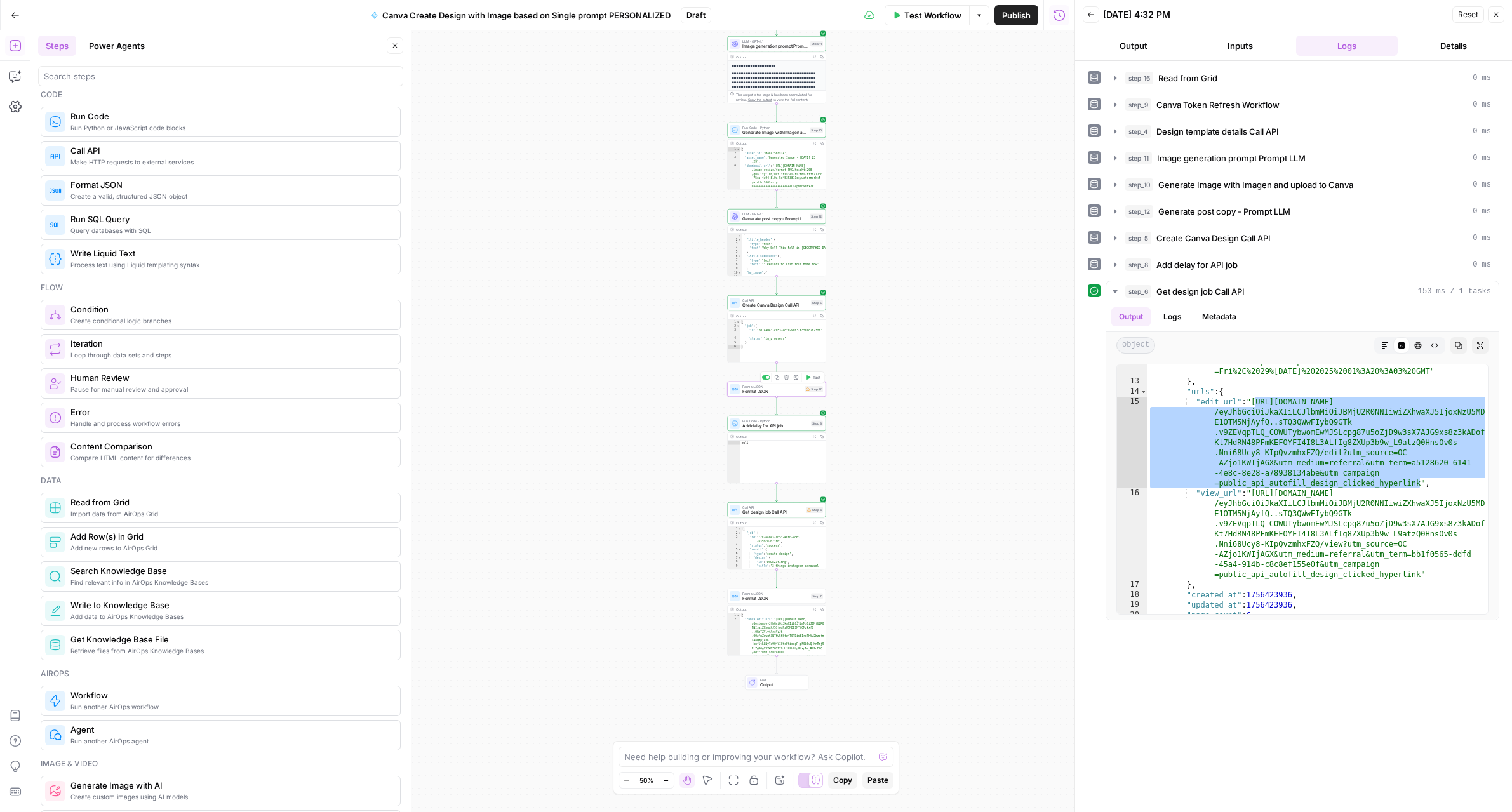
click at [788, 378] on icon "button" at bounding box center [786, 377] width 5 height 5
click at [709, 160] on span "Delete Step" at bounding box center [721, 161] width 49 height 13
click at [776, 205] on icon "button" at bounding box center [776, 204] width 5 height 5
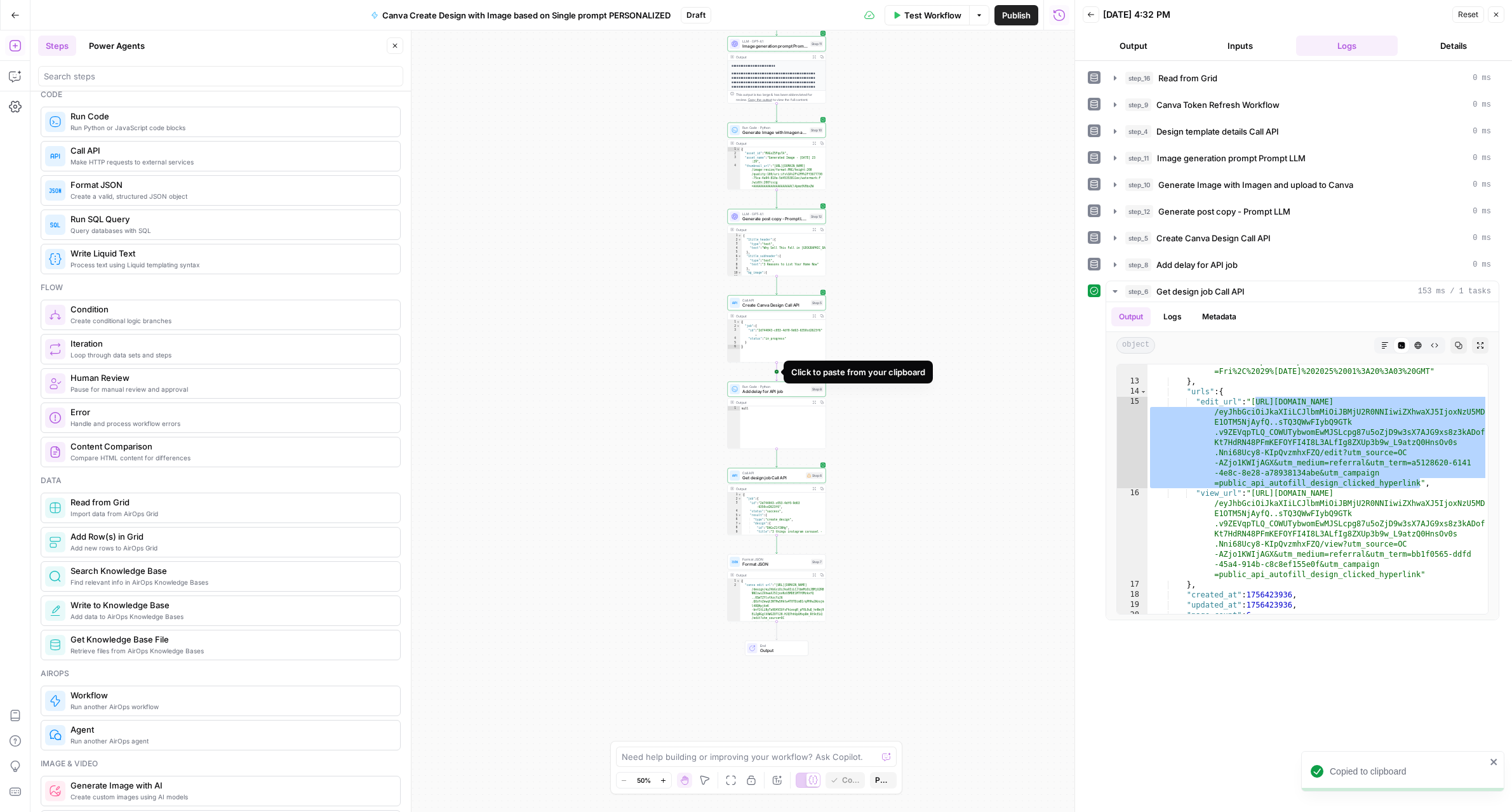
click at [777, 372] on icon "Edge from step_5 to step_8" at bounding box center [777, 371] width 2 height 18
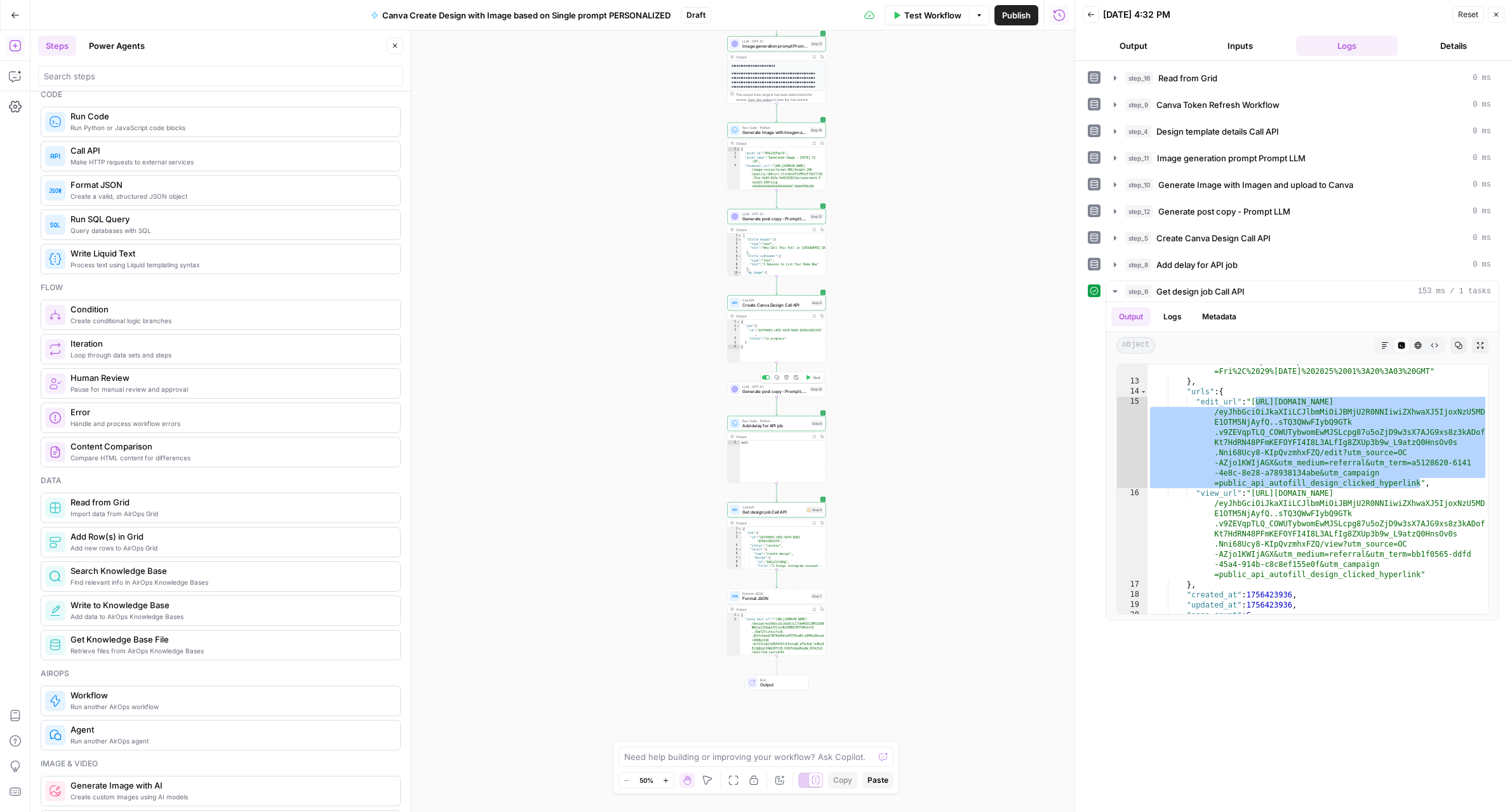
click at [776, 395] on div "LLM · GPT-4.1 Generate post copy - Prompt LLM Step 18 Copy step Delete step Add…" at bounding box center [777, 390] width 98 height 15
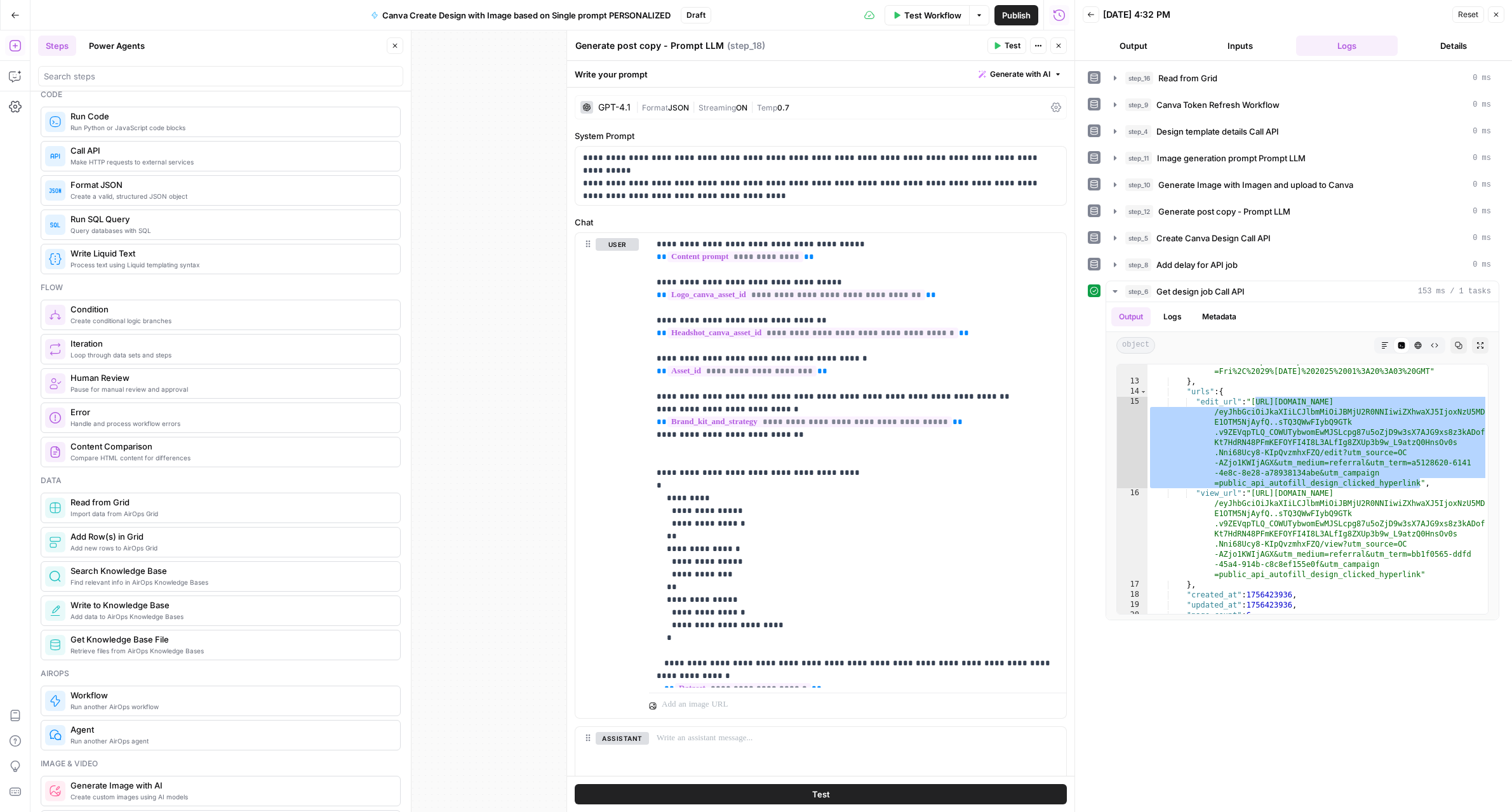
click at [649, 45] on textarea "Generate post copy - Prompt LLM" at bounding box center [650, 45] width 148 height 13
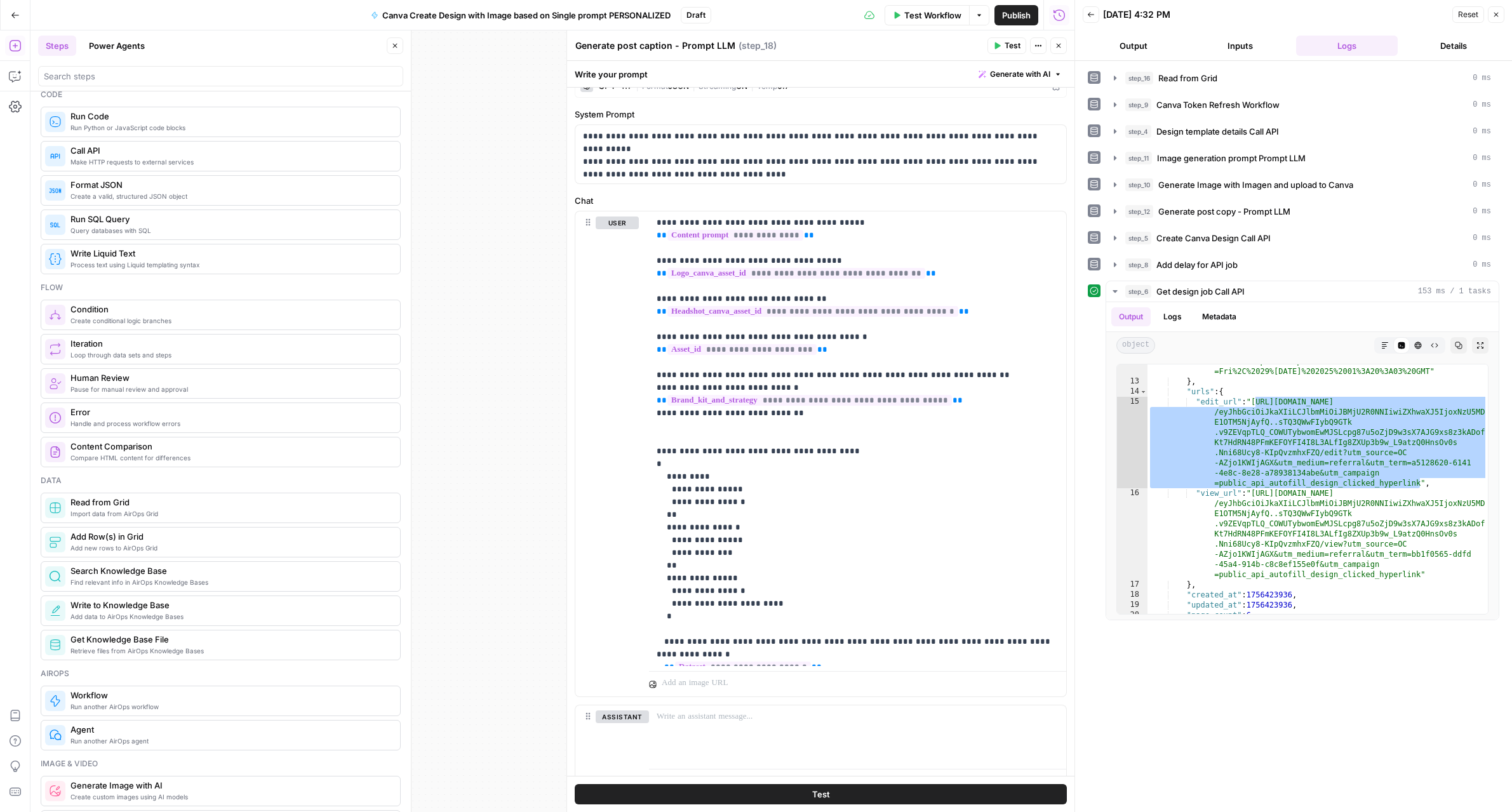
scroll to position [20, 0]
type textarea "Generate post caption - Prompt LLM"
drag, startPoint x: 583, startPoint y: 149, endPoint x: 738, endPoint y: 164, distance: 155.7
click at [738, 164] on p "**********" at bounding box center [820, 150] width 475 height 39
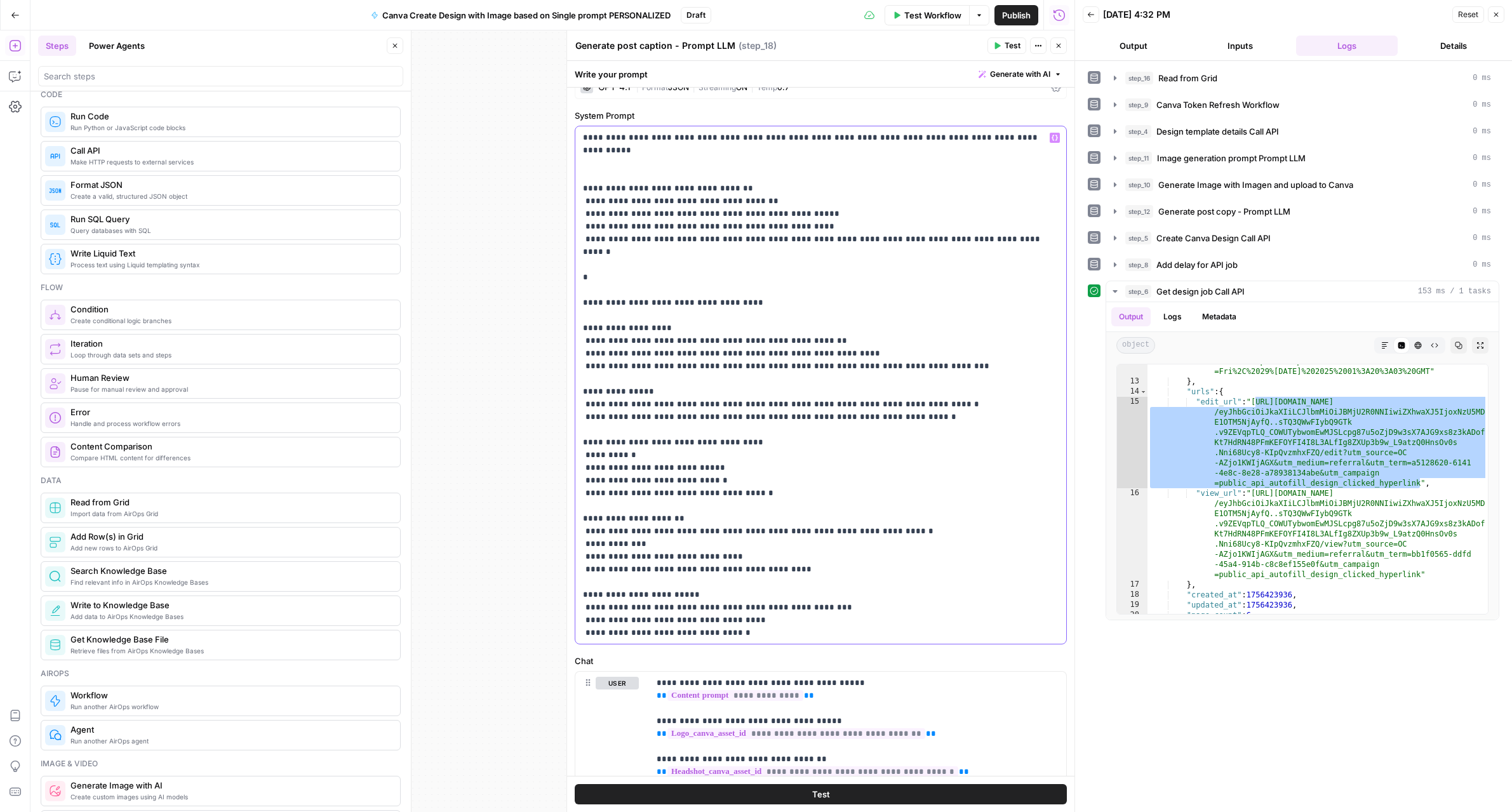
click at [652, 165] on p "**********" at bounding box center [820, 429] width 475 height 597
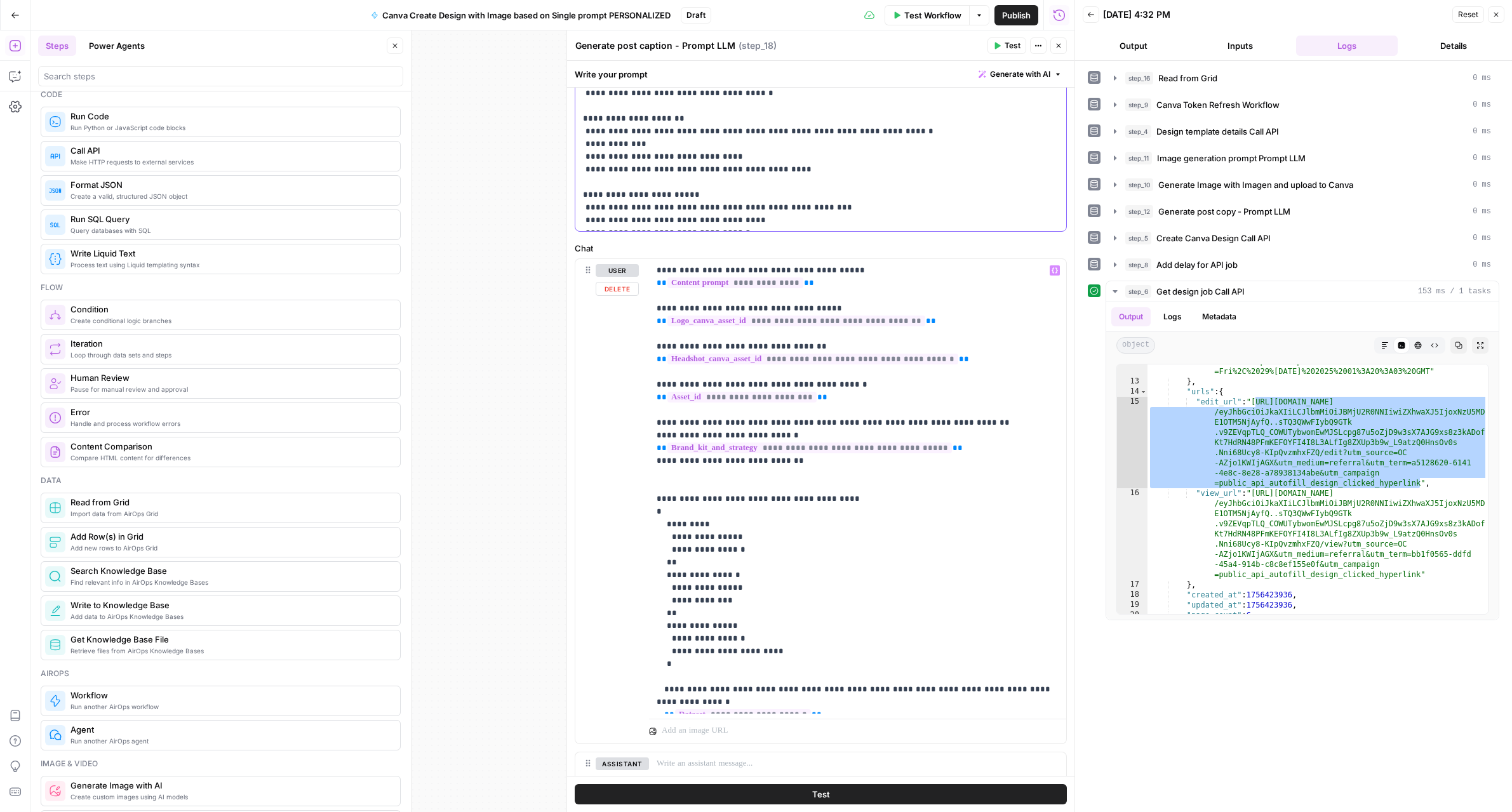
scroll to position [454, 0]
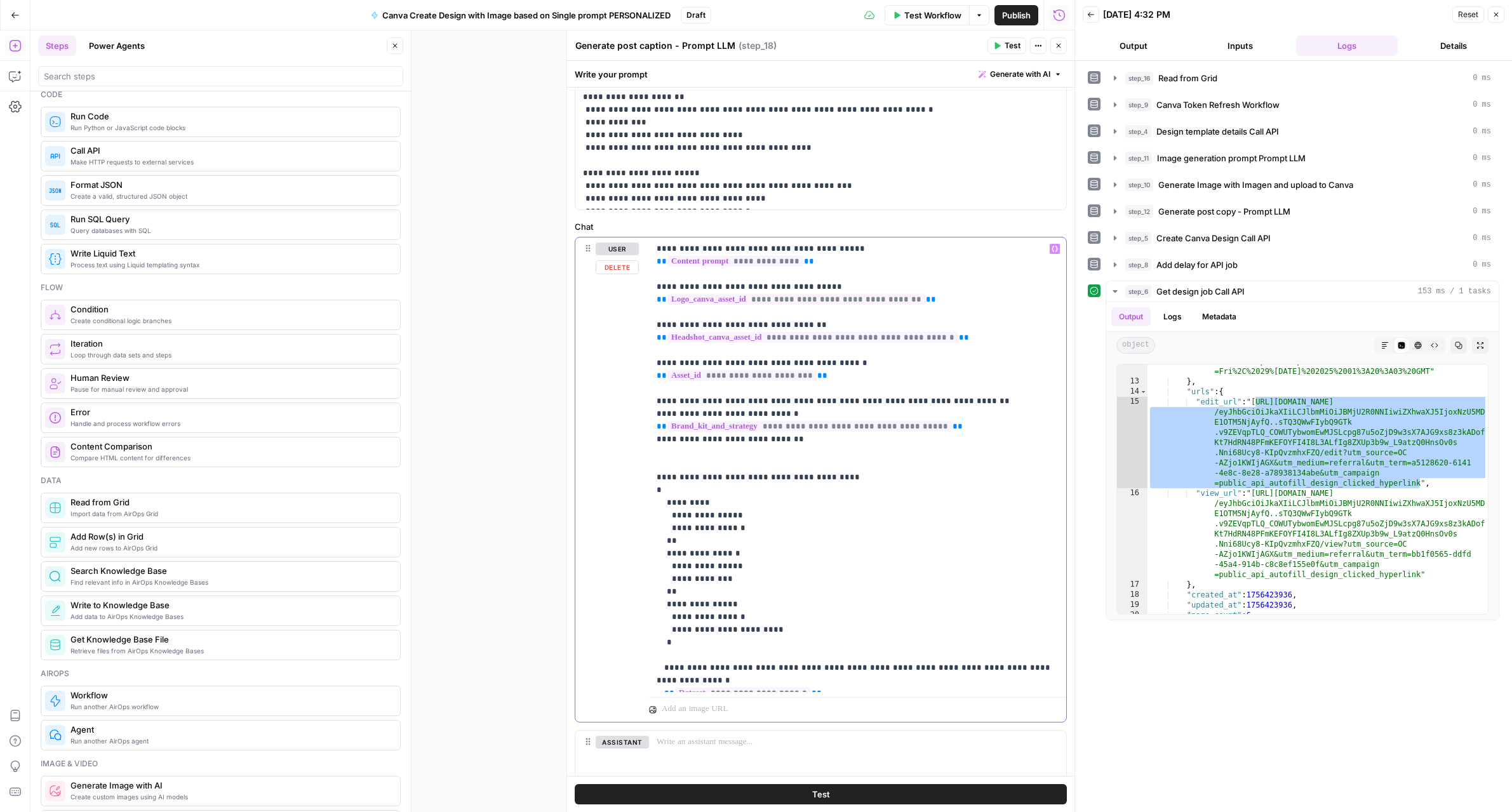
click at [689, 250] on p "**********" at bounding box center [857, 465] width 402 height 445
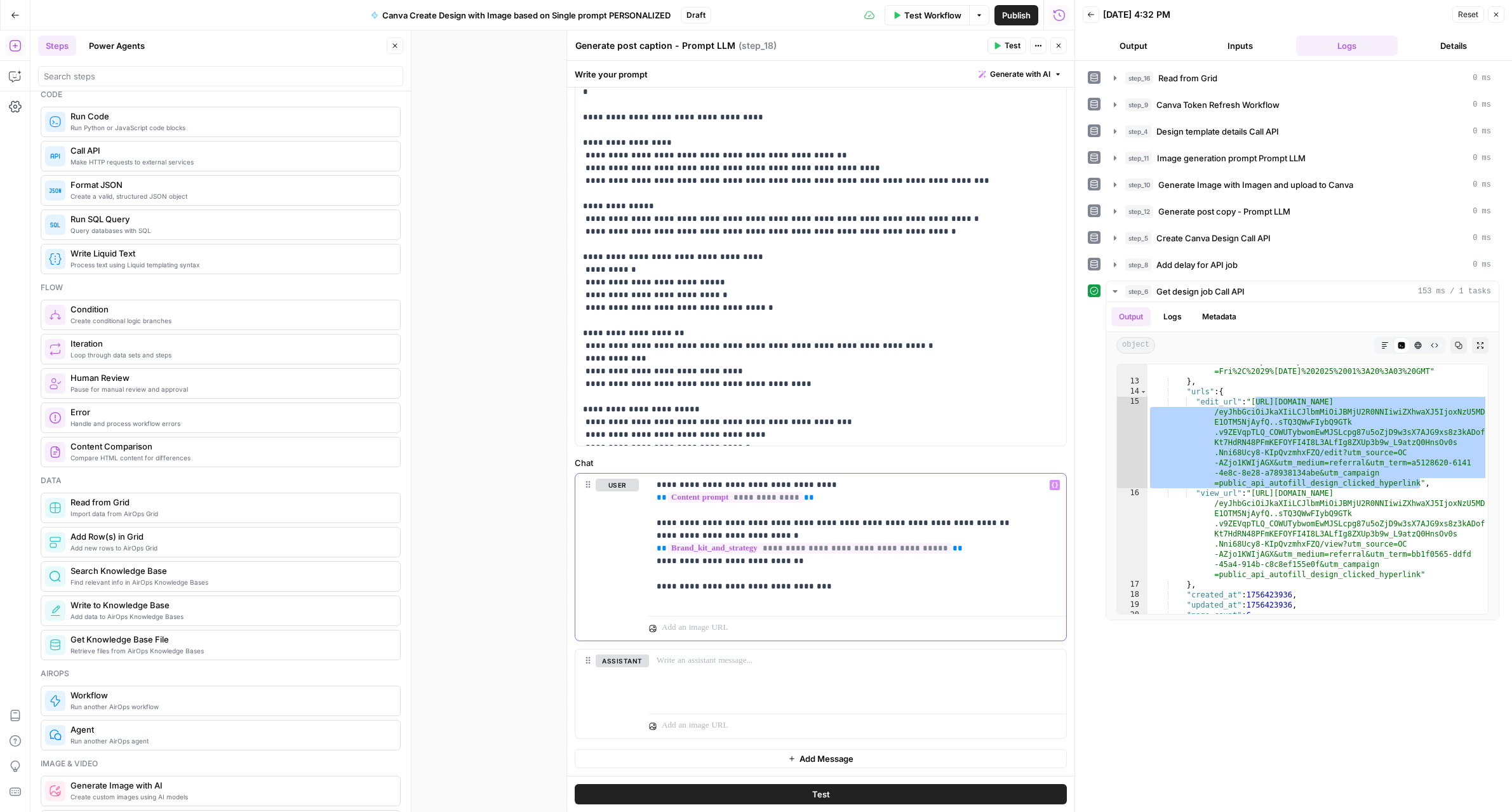
scroll to position [251, 0]
click at [806, 797] on button "Test" at bounding box center [821, 794] width 492 height 20
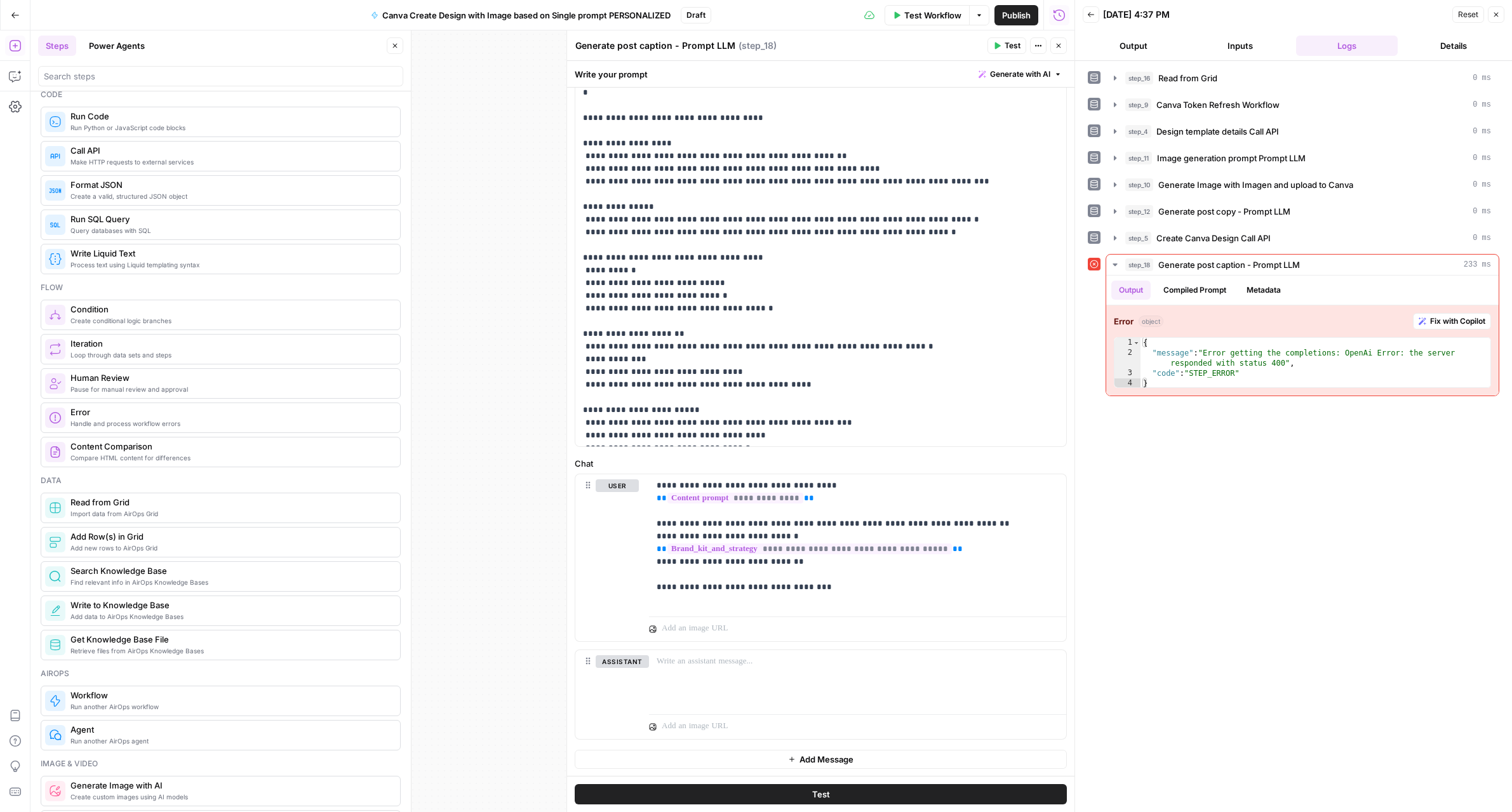
click at [985, 798] on button "Test" at bounding box center [821, 794] width 492 height 20
click at [1246, 289] on button "Metadata" at bounding box center [1263, 290] width 49 height 19
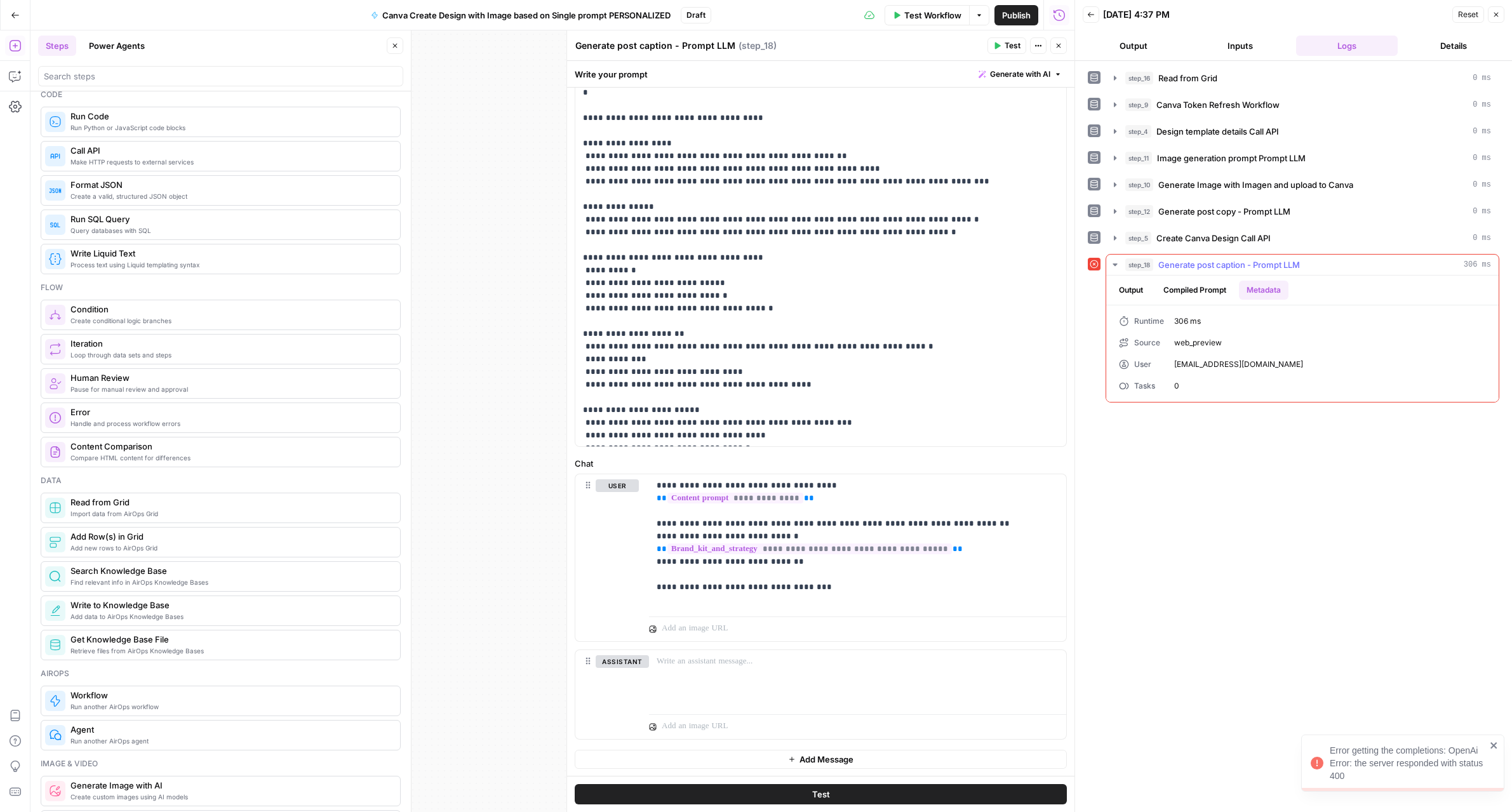
click at [1222, 291] on button "Compiled Prompt" at bounding box center [1194, 290] width 78 height 19
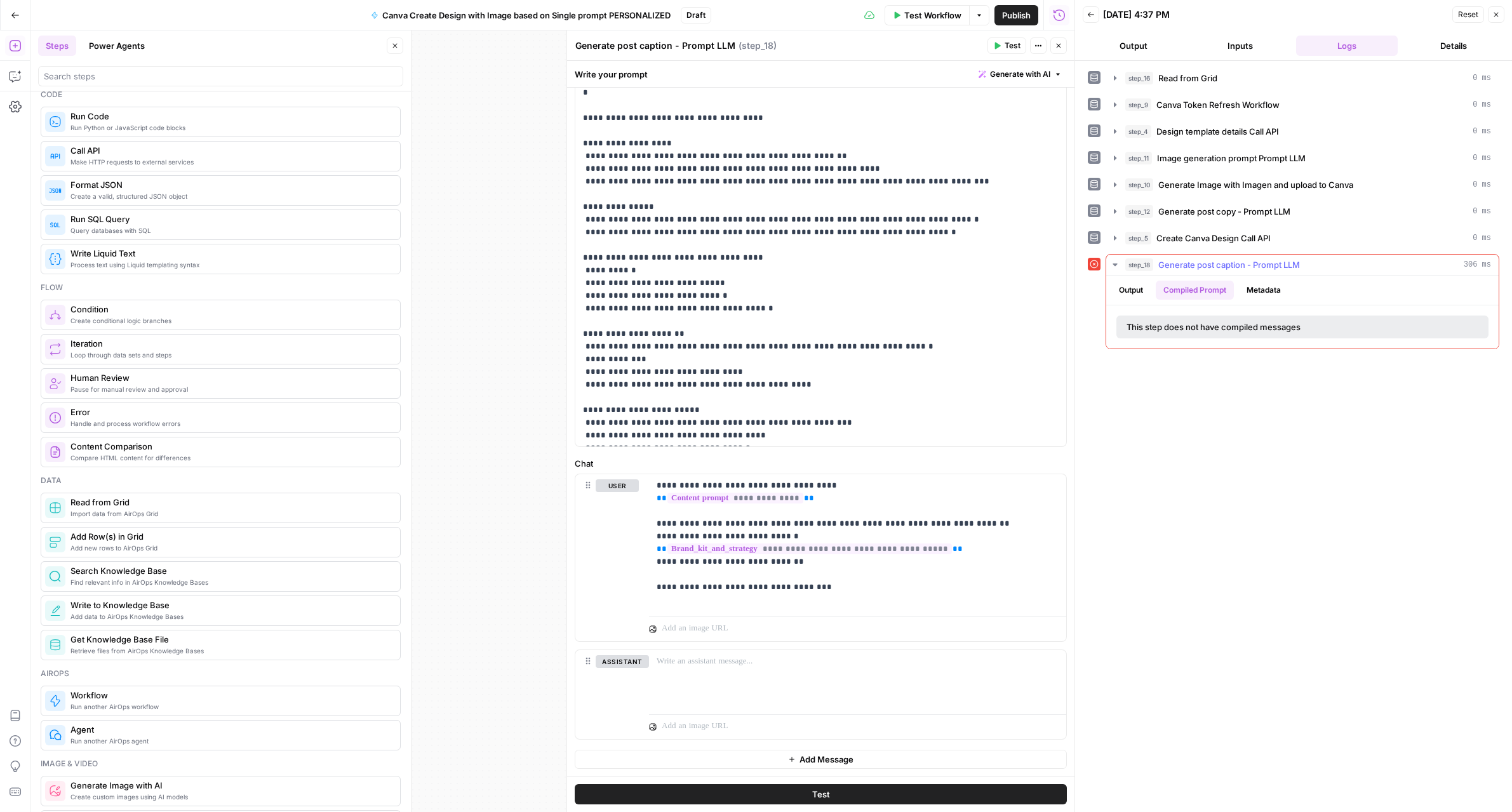
click at [1141, 291] on button "Output" at bounding box center [1130, 290] width 40 height 19
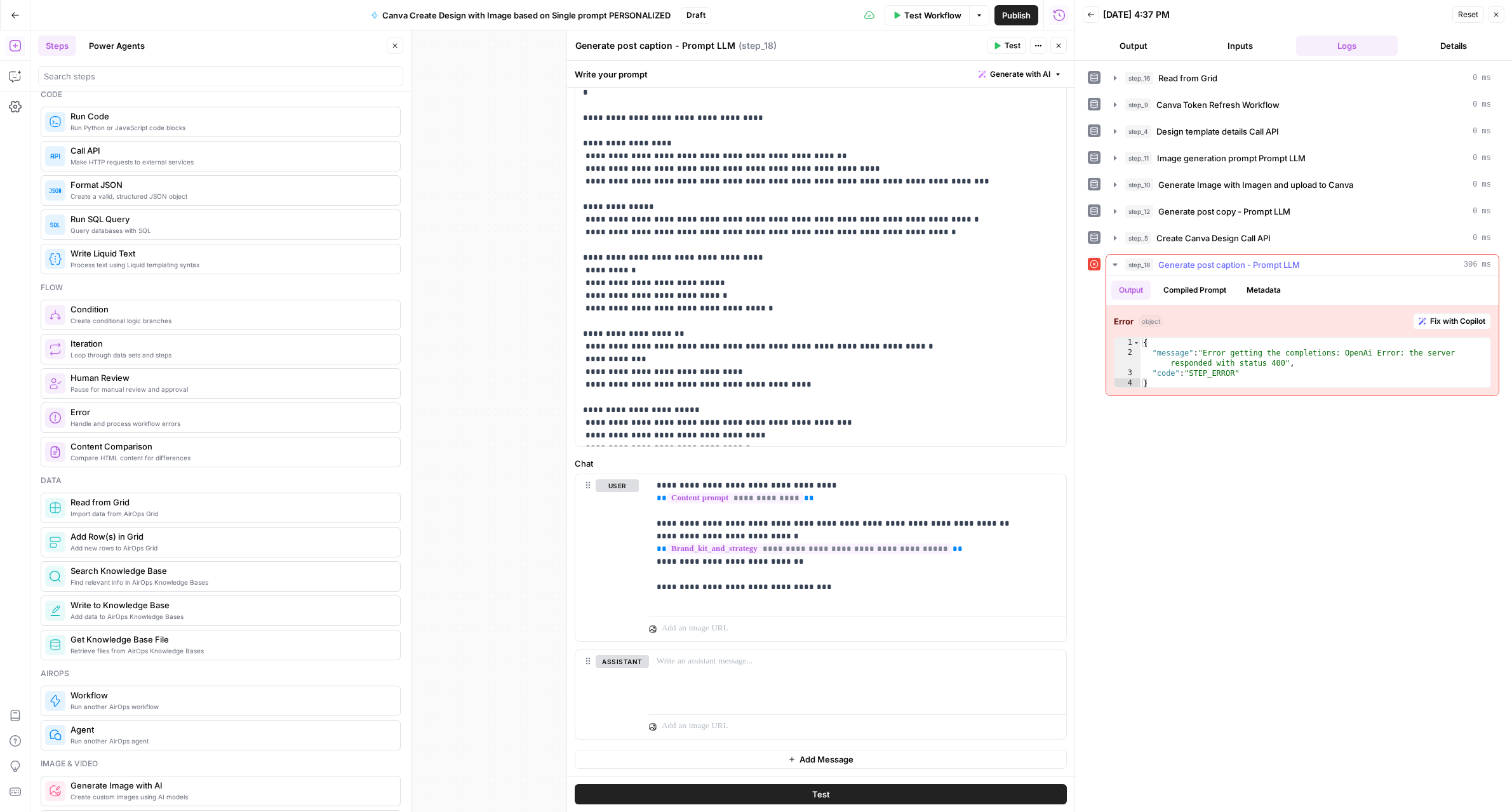
click at [1434, 326] on span "Fix with Copilot" at bounding box center [1457, 321] width 55 height 12
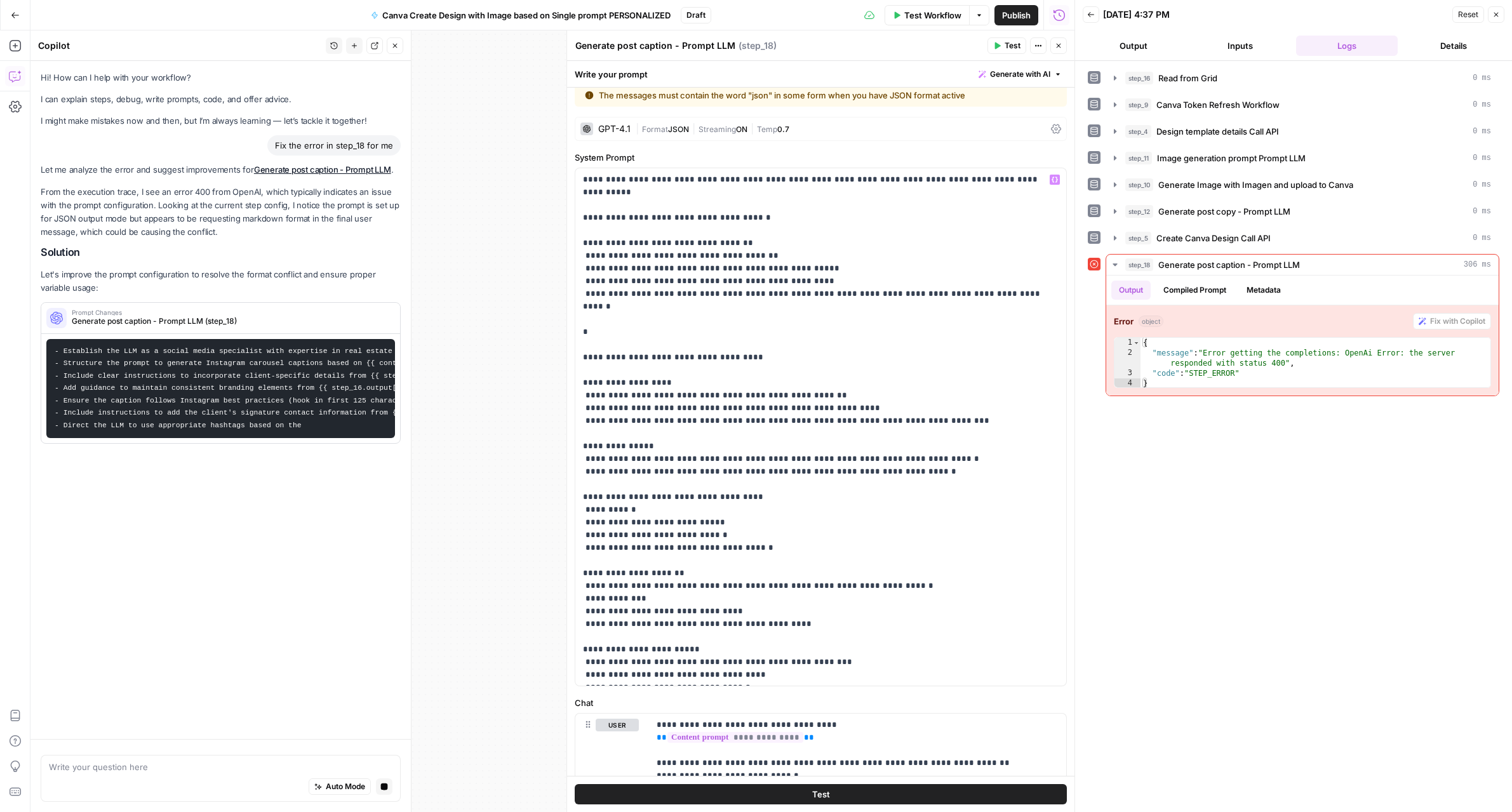
scroll to position [0, 0]
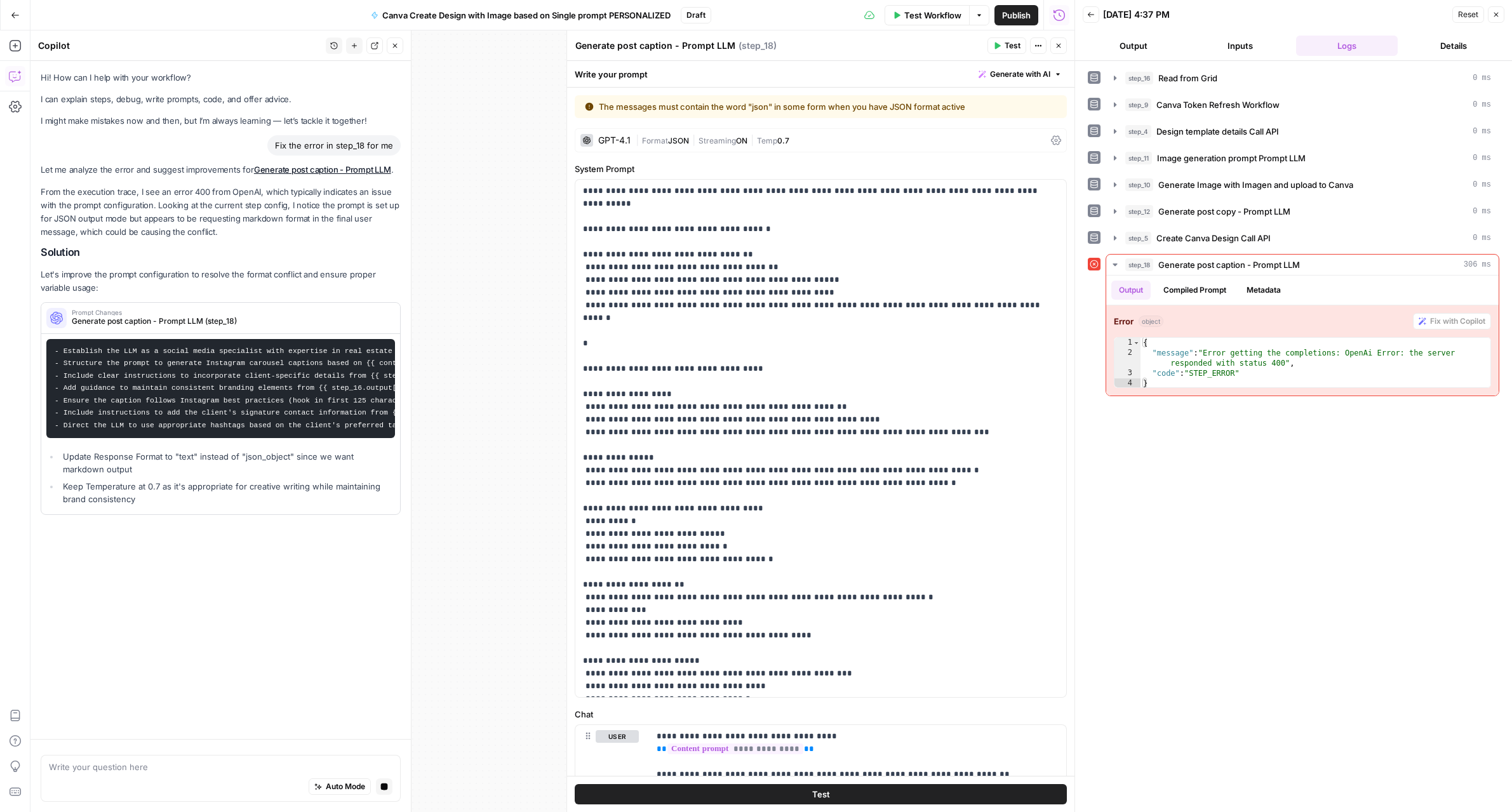
click at [673, 142] on span "JSON" at bounding box center [679, 141] width 21 height 10
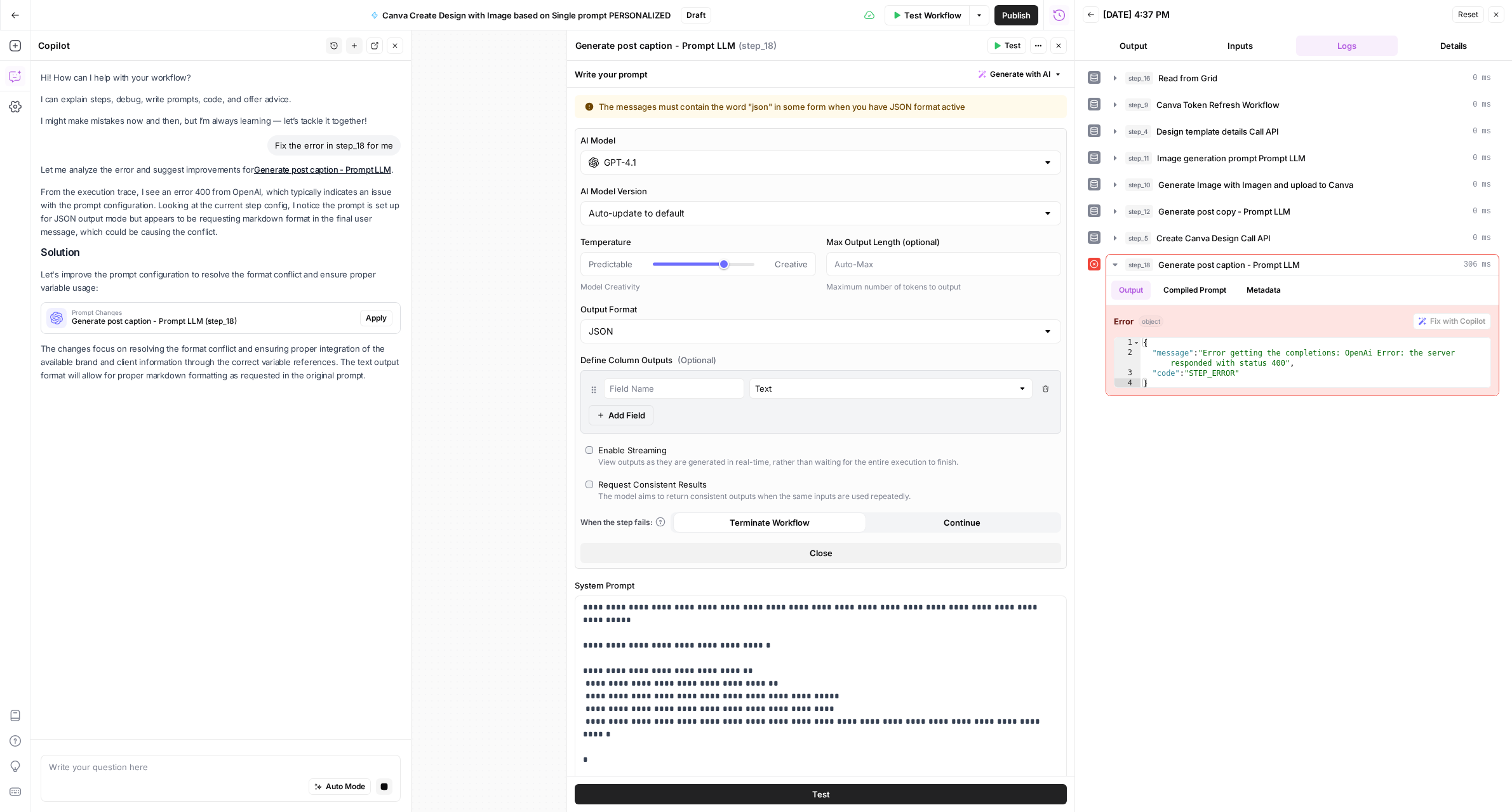
click at [664, 323] on div "JSON" at bounding box center [821, 331] width 480 height 24
click at [660, 362] on span "Text" at bounding box center [818, 363] width 454 height 13
type input "Text"
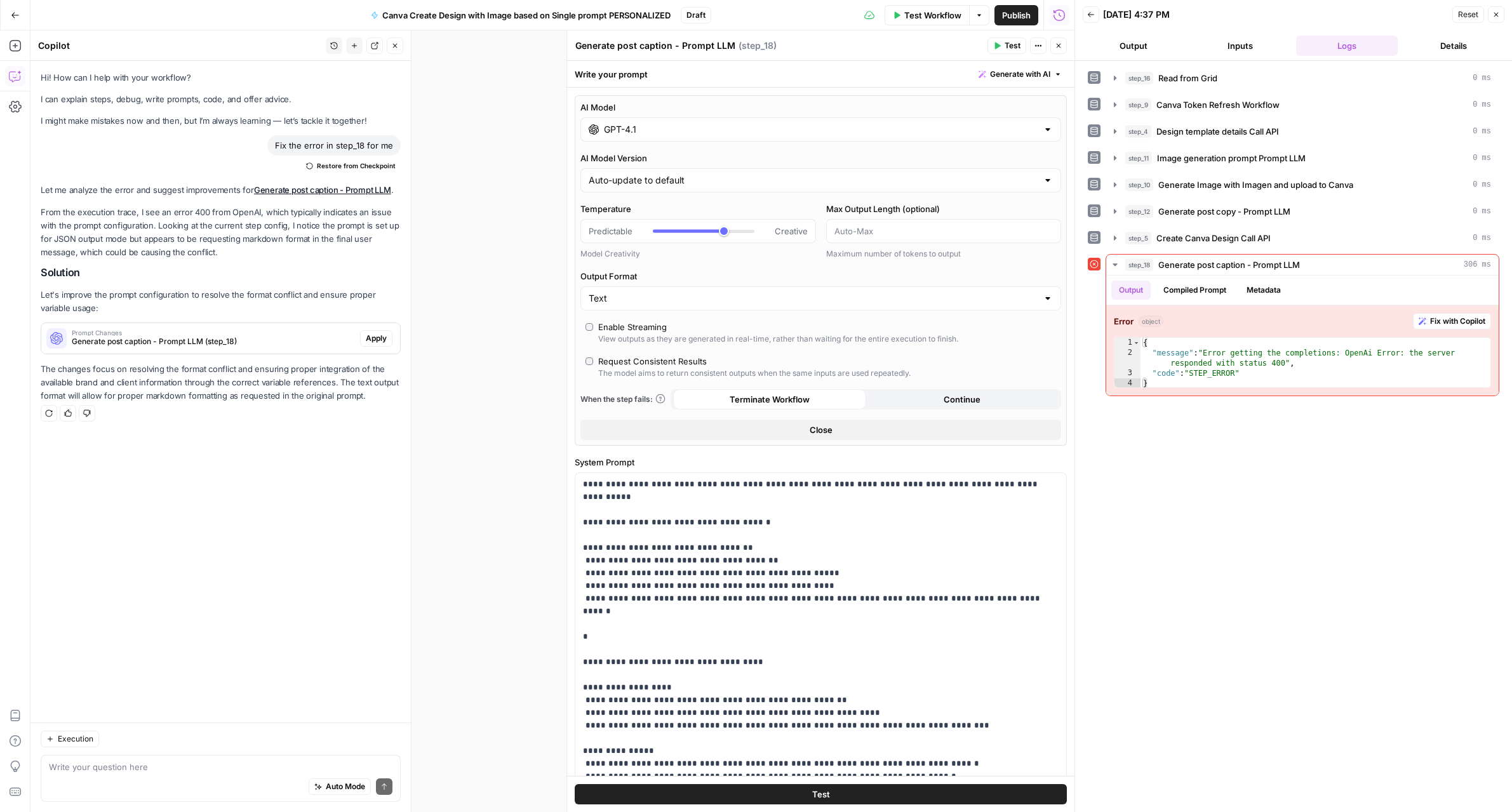
click at [854, 797] on button "Test" at bounding box center [821, 794] width 492 height 20
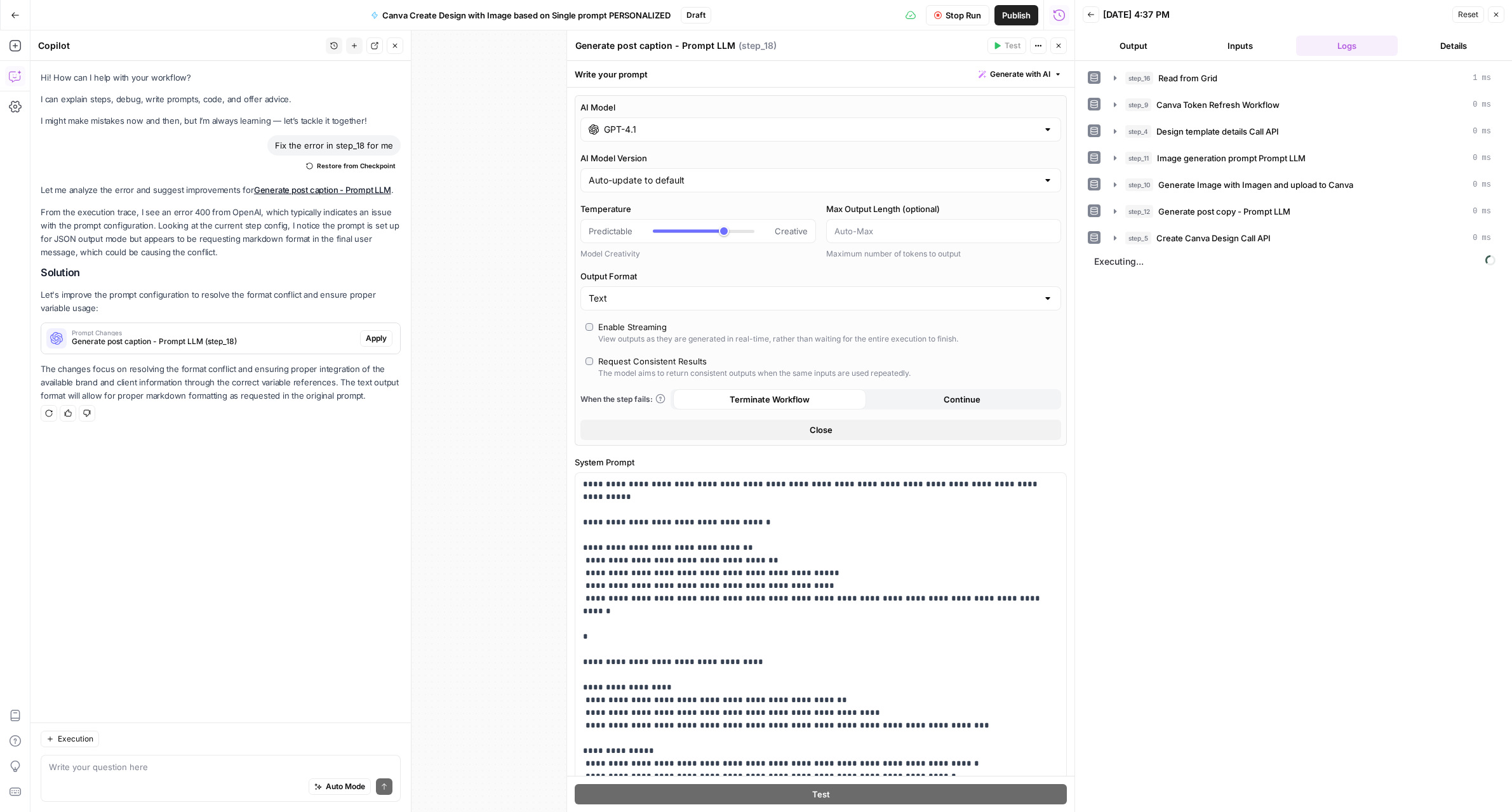
click at [392, 43] on icon "button" at bounding box center [395, 45] width 8 height 8
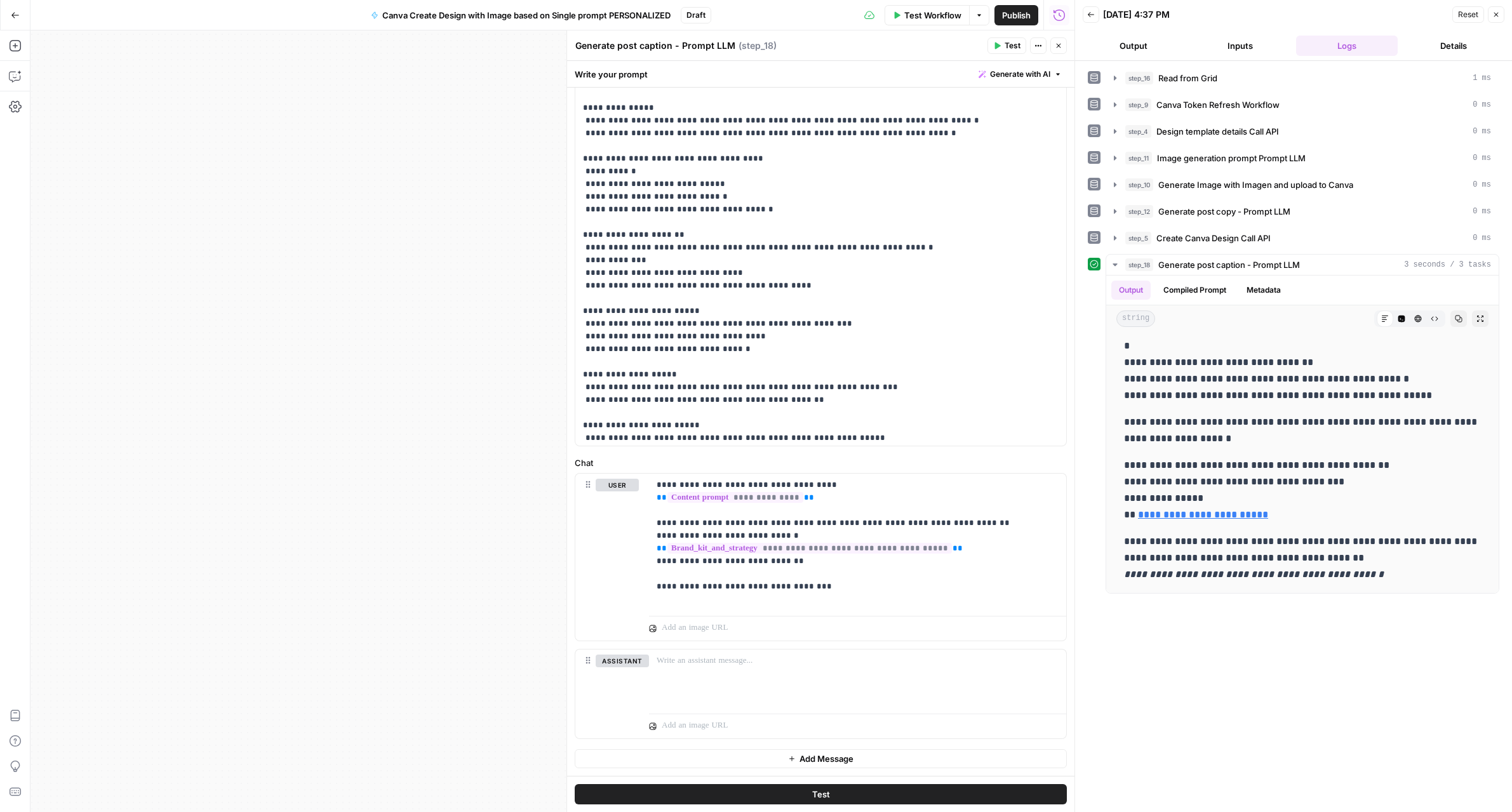
scroll to position [102, 0]
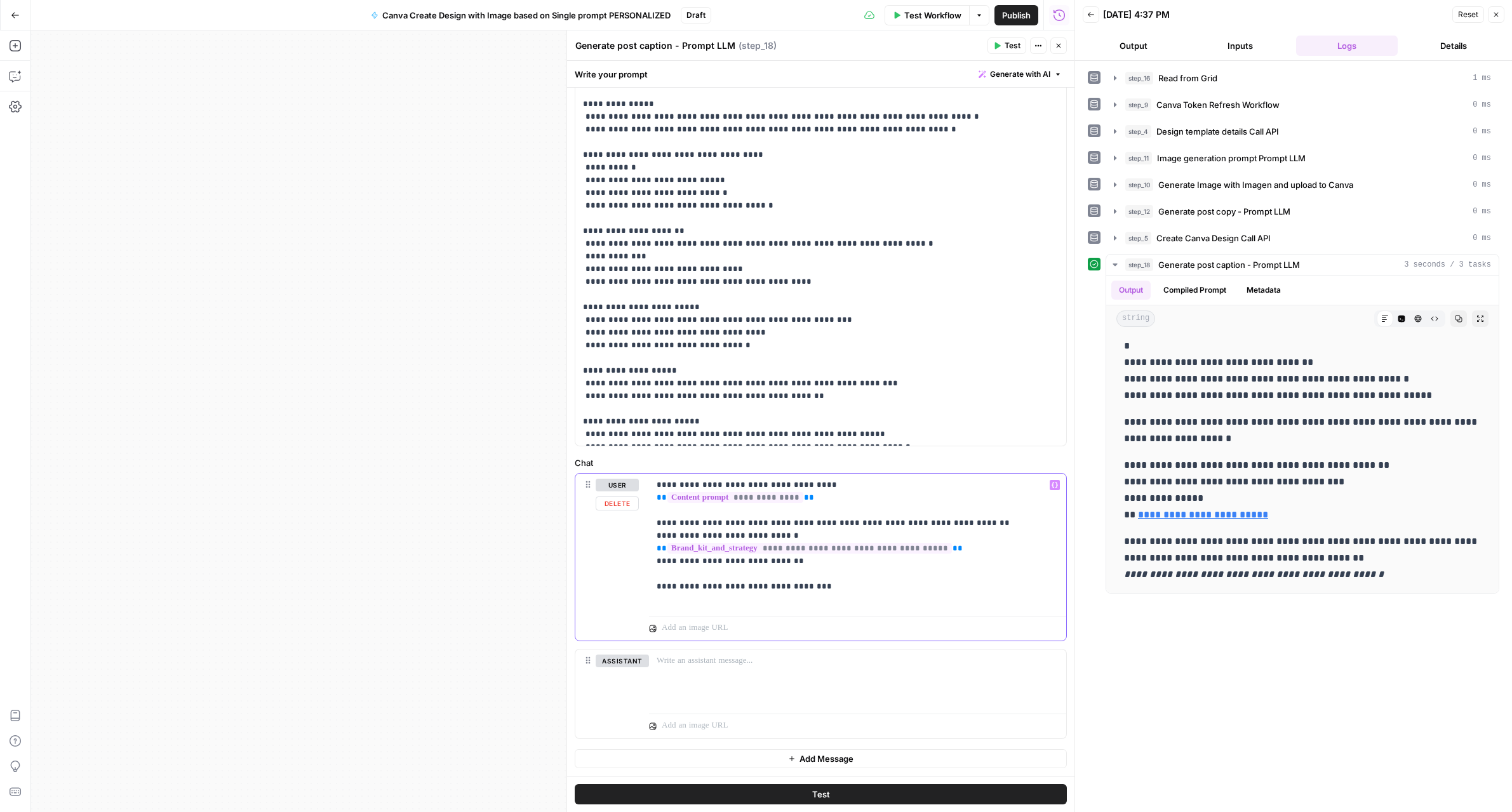
click at [947, 526] on p "**********" at bounding box center [857, 542] width 402 height 127
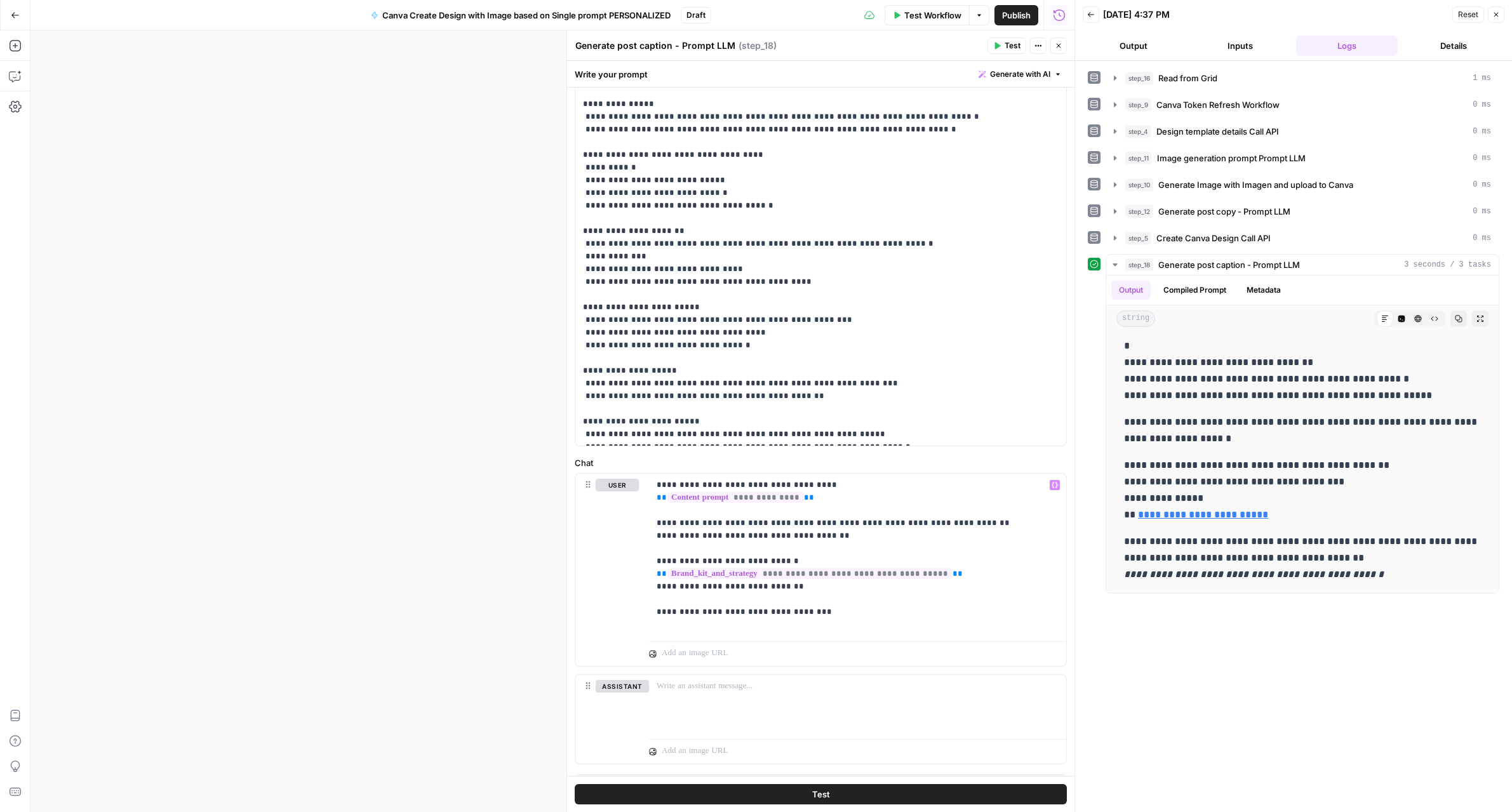
click at [986, 787] on button "Test" at bounding box center [821, 794] width 492 height 20
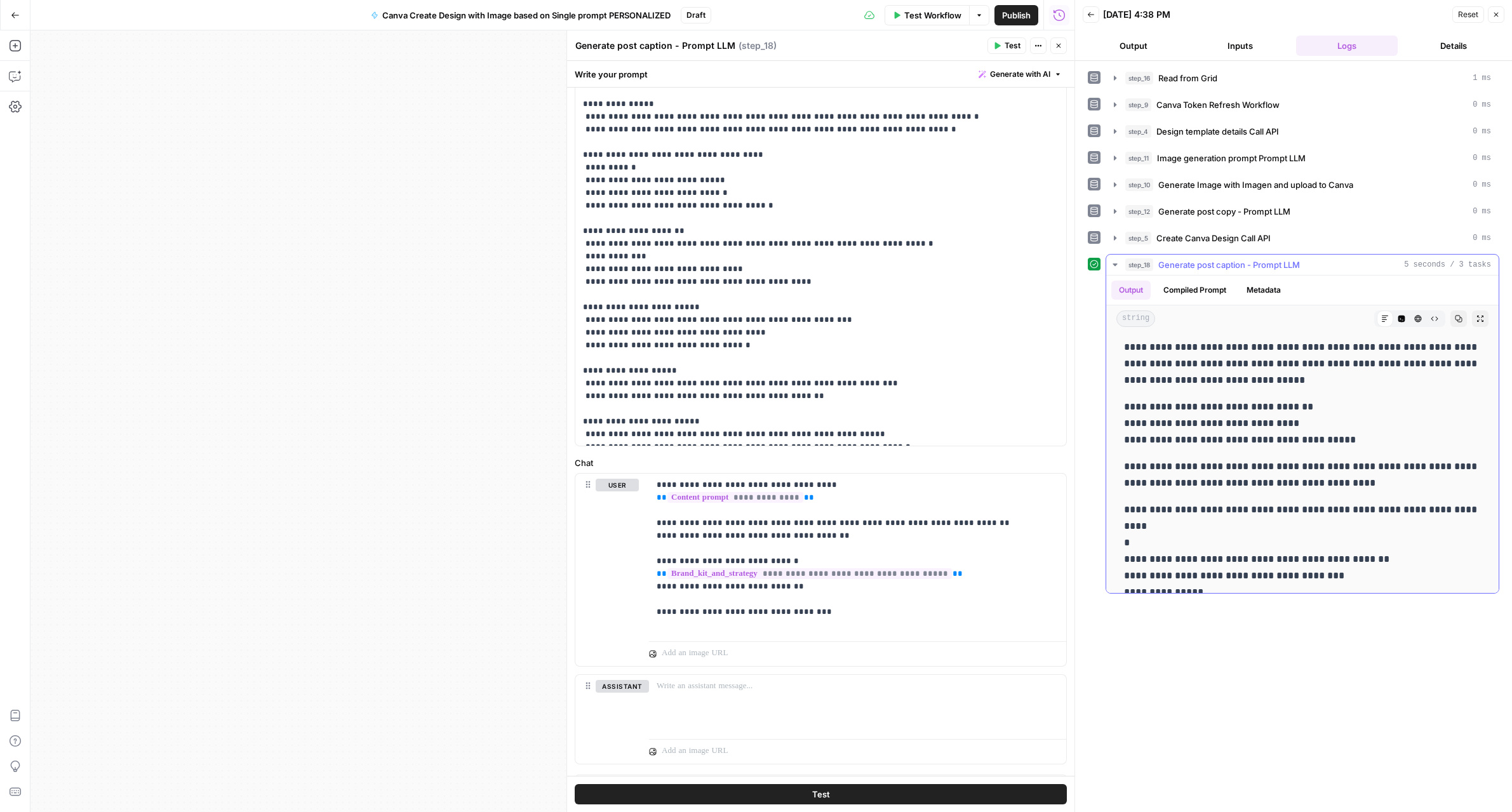
scroll to position [0, 0]
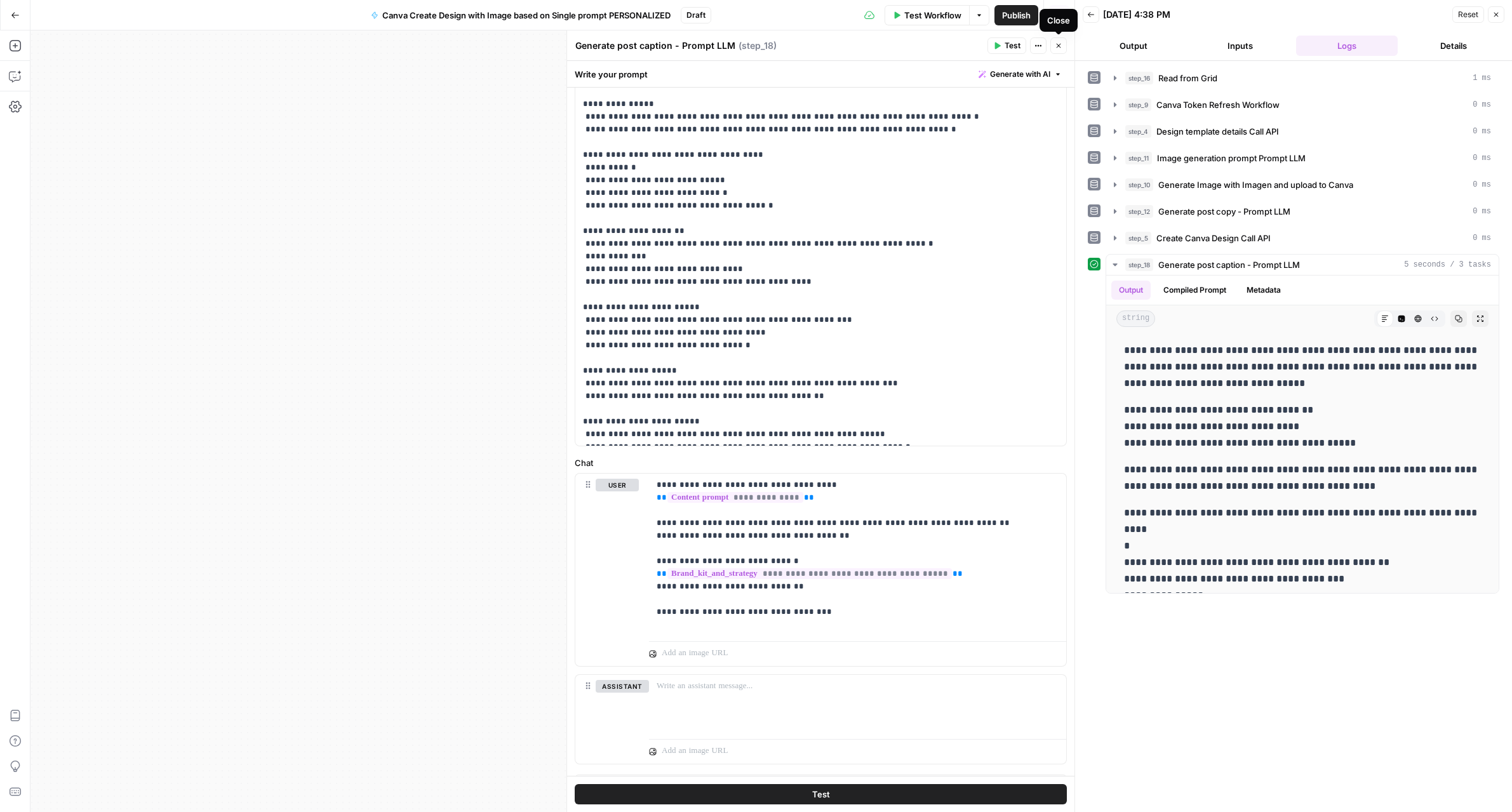
click at [1059, 49] on icon "button" at bounding box center [1059, 45] width 8 height 8
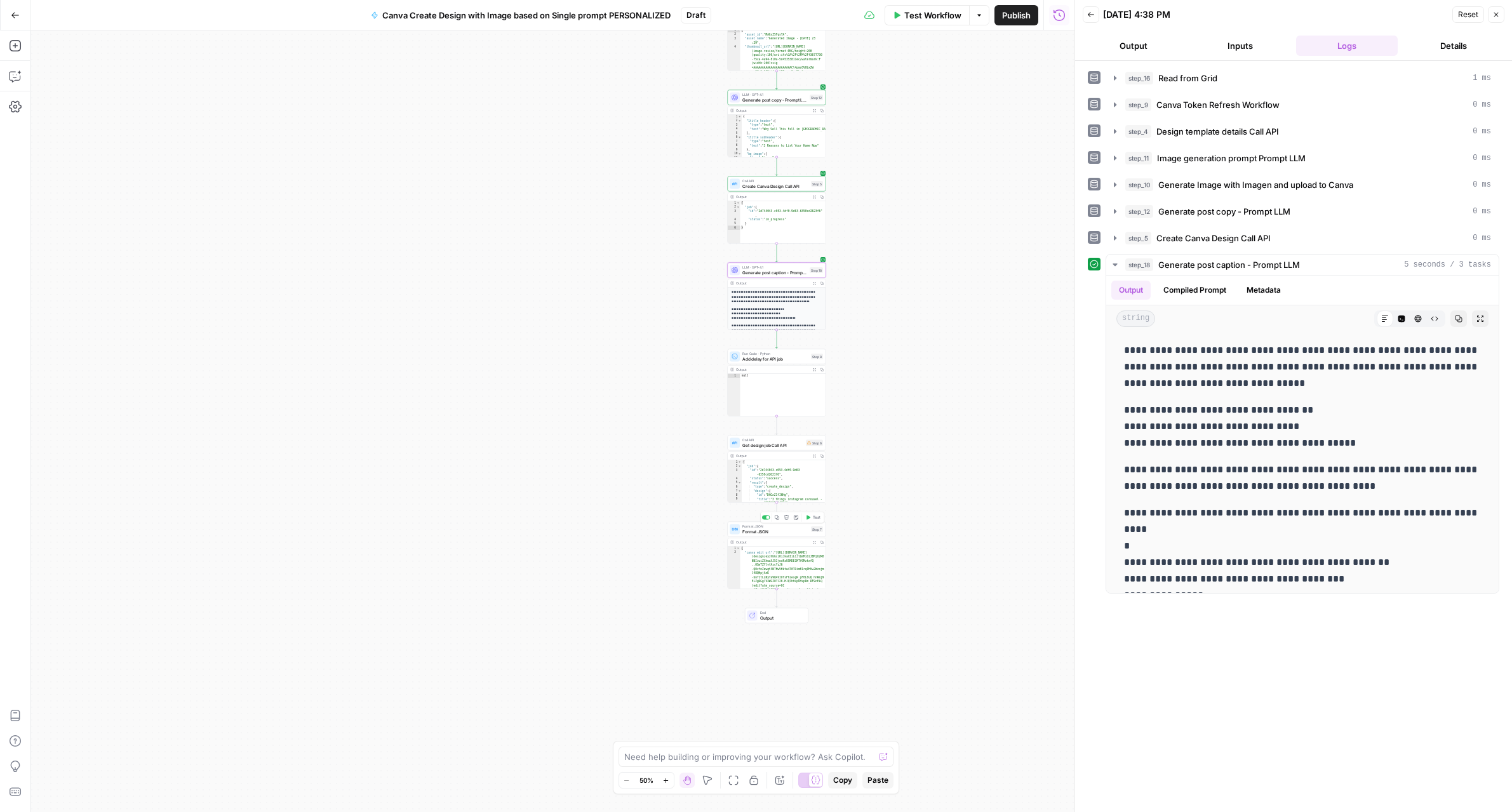
click at [768, 530] on span "Format JSON" at bounding box center [775, 531] width 66 height 7
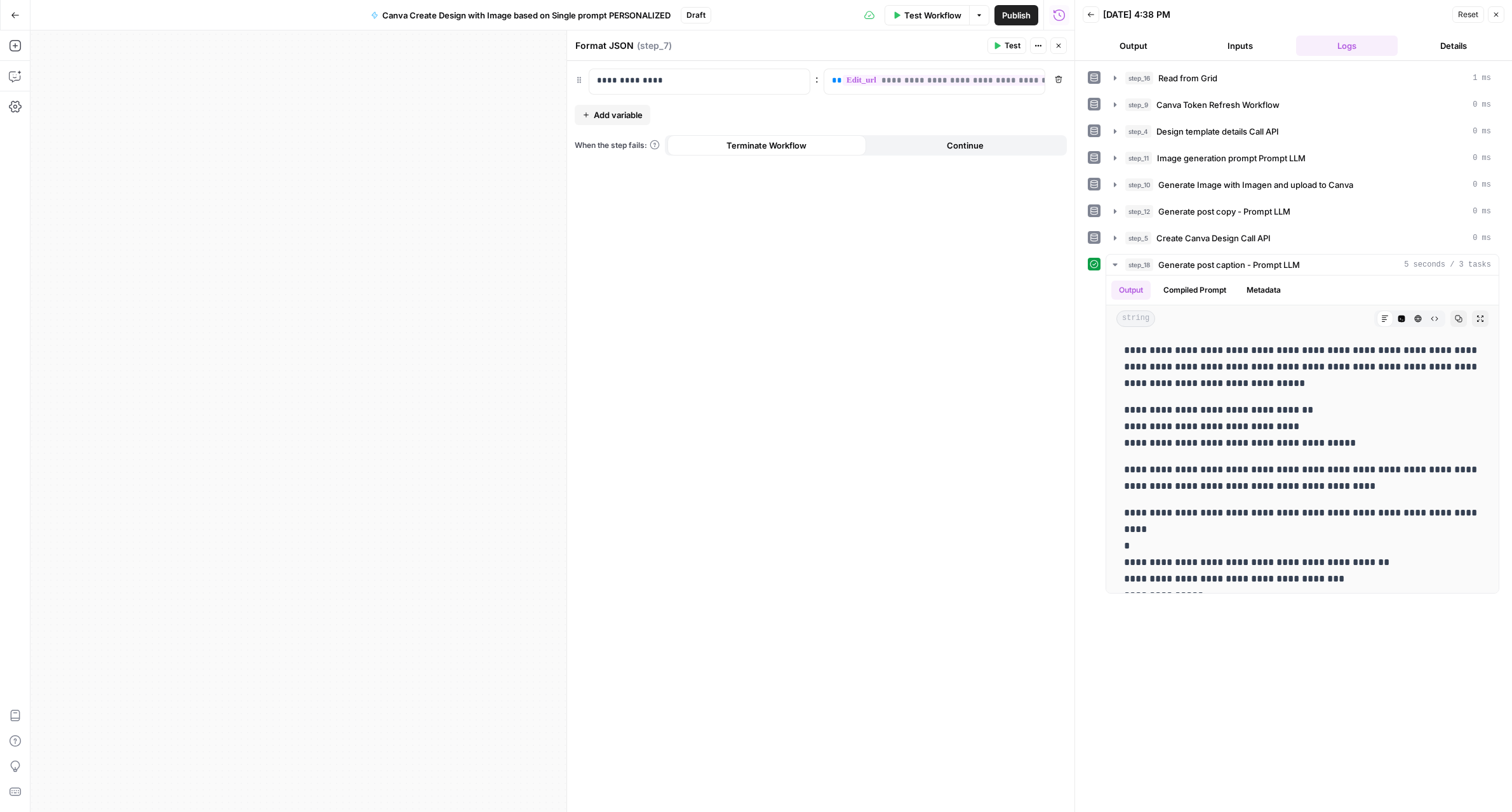
click at [631, 115] on span "Add variable" at bounding box center [618, 115] width 49 height 13
click at [631, 115] on p at bounding box center [689, 111] width 185 height 13
click at [884, 112] on p at bounding box center [925, 111] width 185 height 13
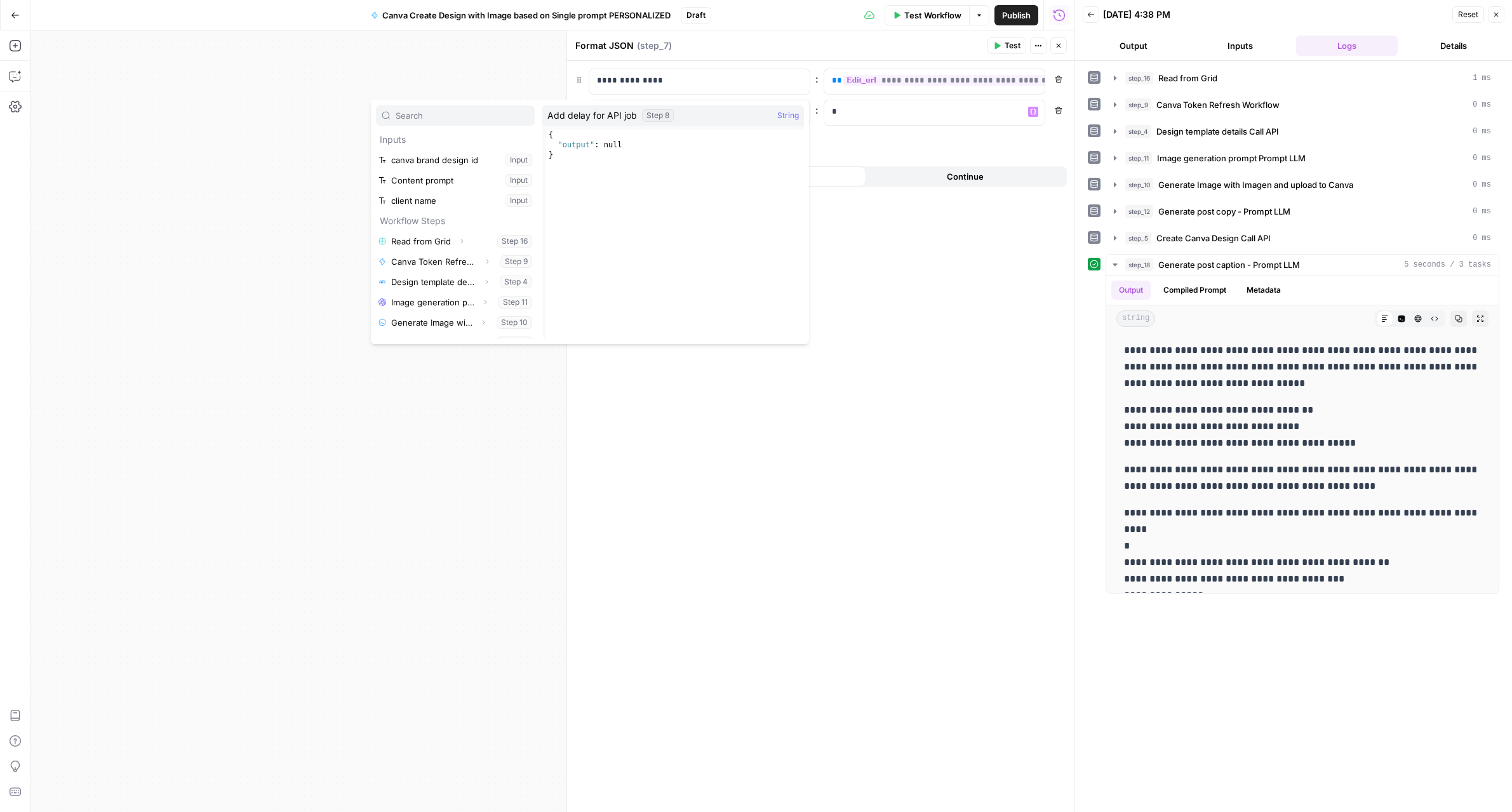
scroll to position [203, 0]
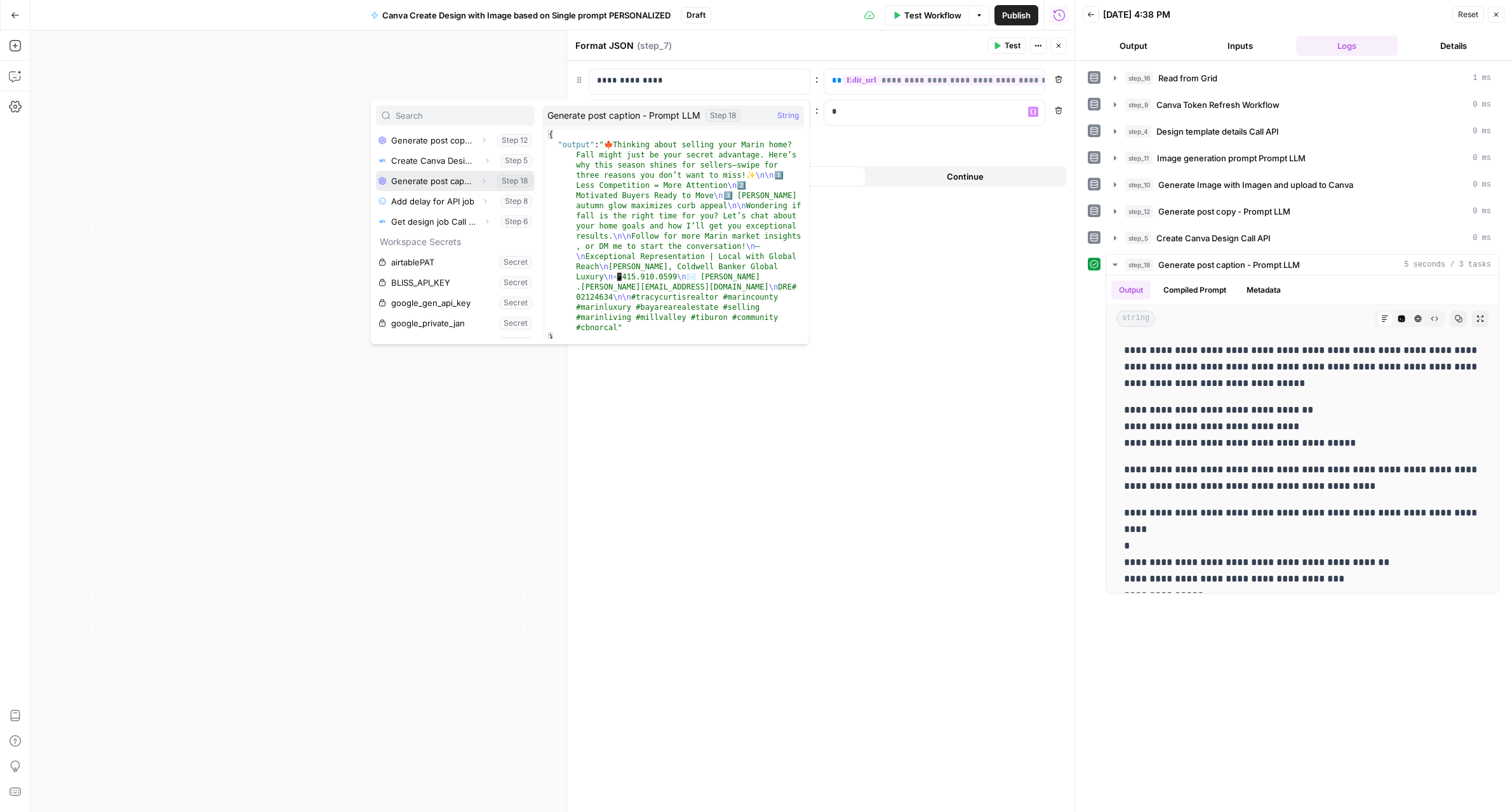
click at [433, 185] on button "Select variable Generate post caption - Prompt LLM" at bounding box center [455, 180] width 159 height 20
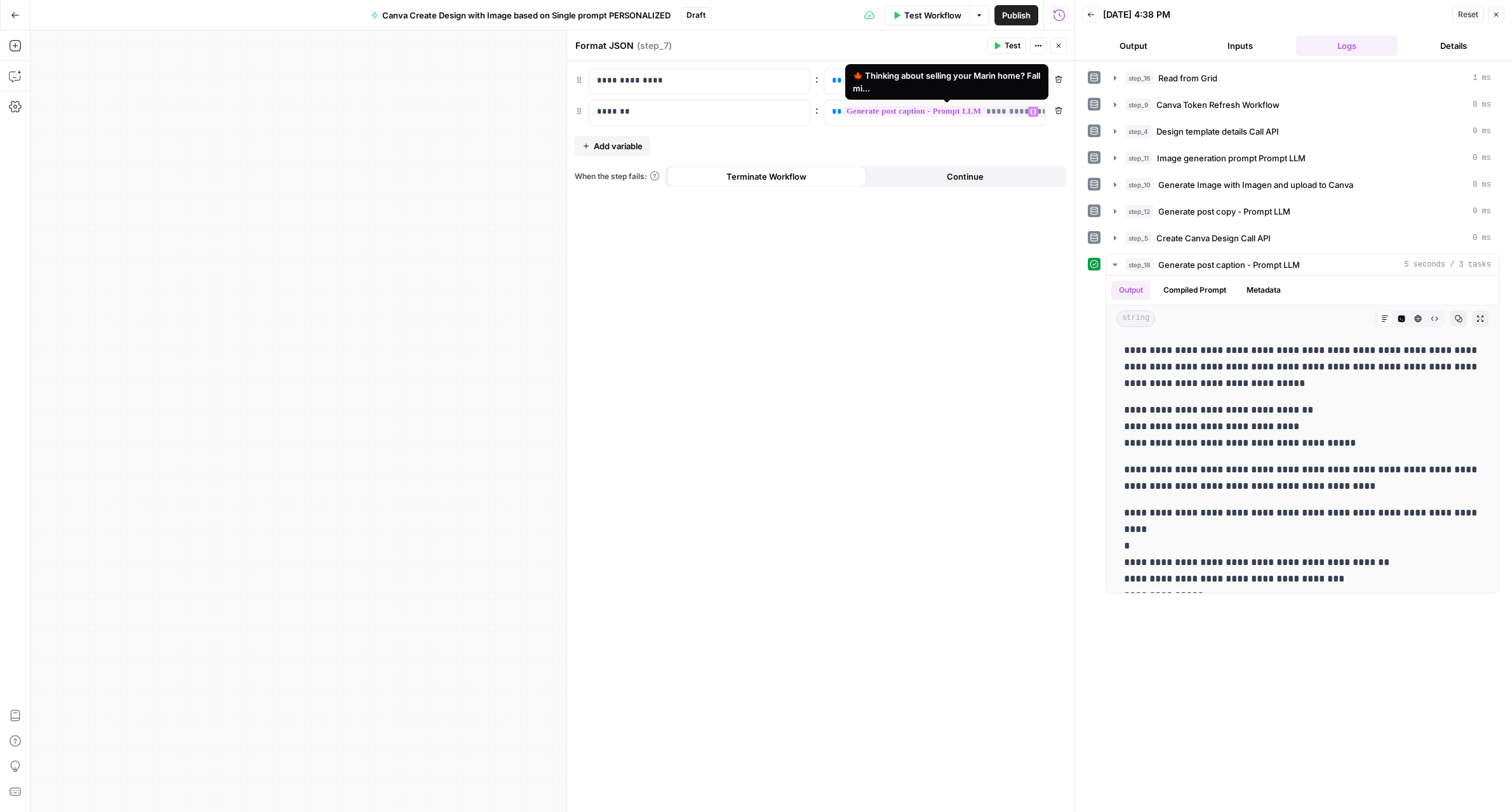
click at [919, 112] on span "**********" at bounding box center [949, 111] width 213 height 11
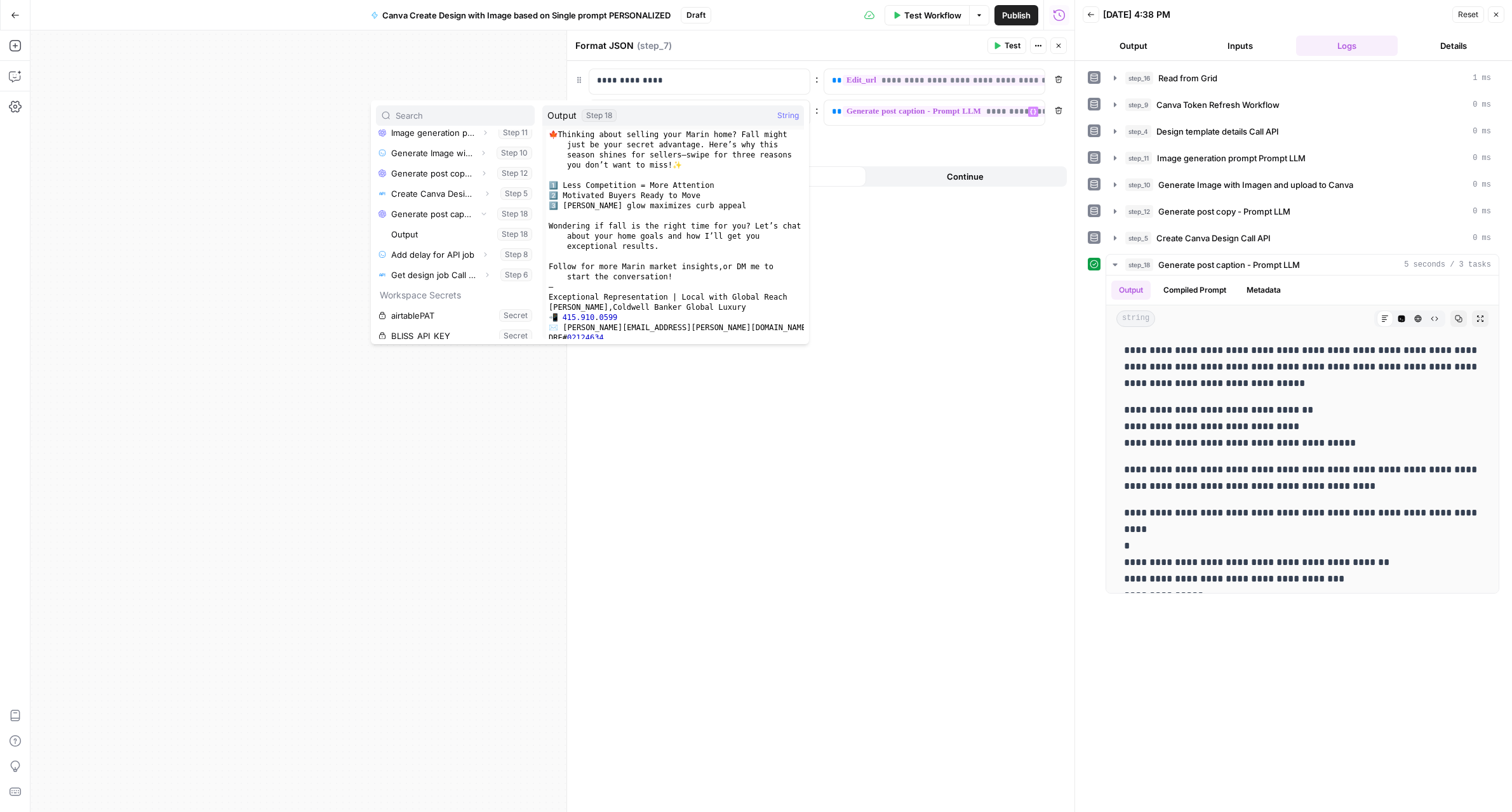
click at [429, 237] on button "Select variable Output" at bounding box center [461, 233] width 146 height 20
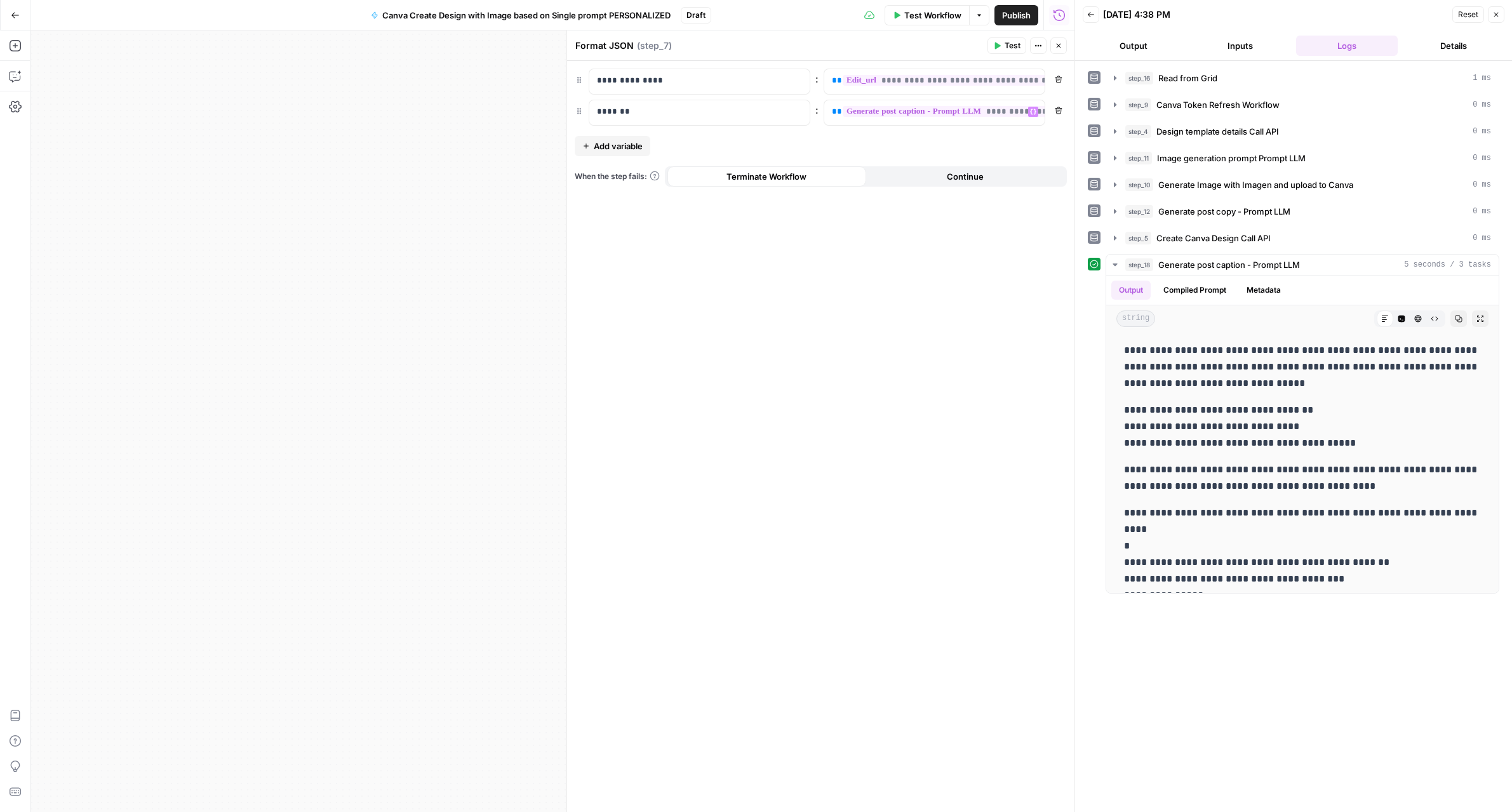
click at [949, 250] on div "**********" at bounding box center [821, 436] width 507 height 751
click at [1022, 49] on button "Test" at bounding box center [1007, 45] width 39 height 16
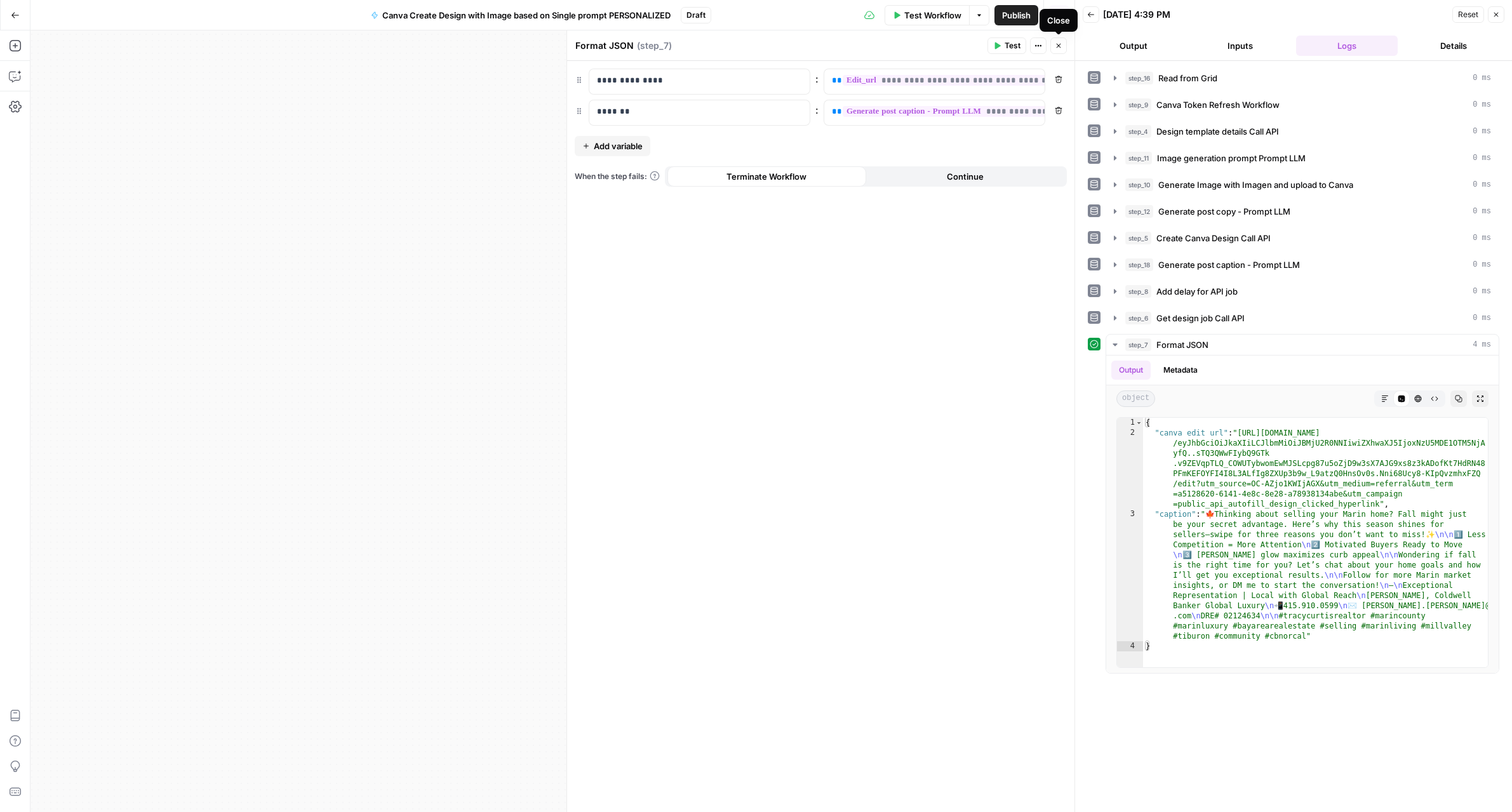
click at [1058, 46] on icon "button" at bounding box center [1059, 45] width 8 height 8
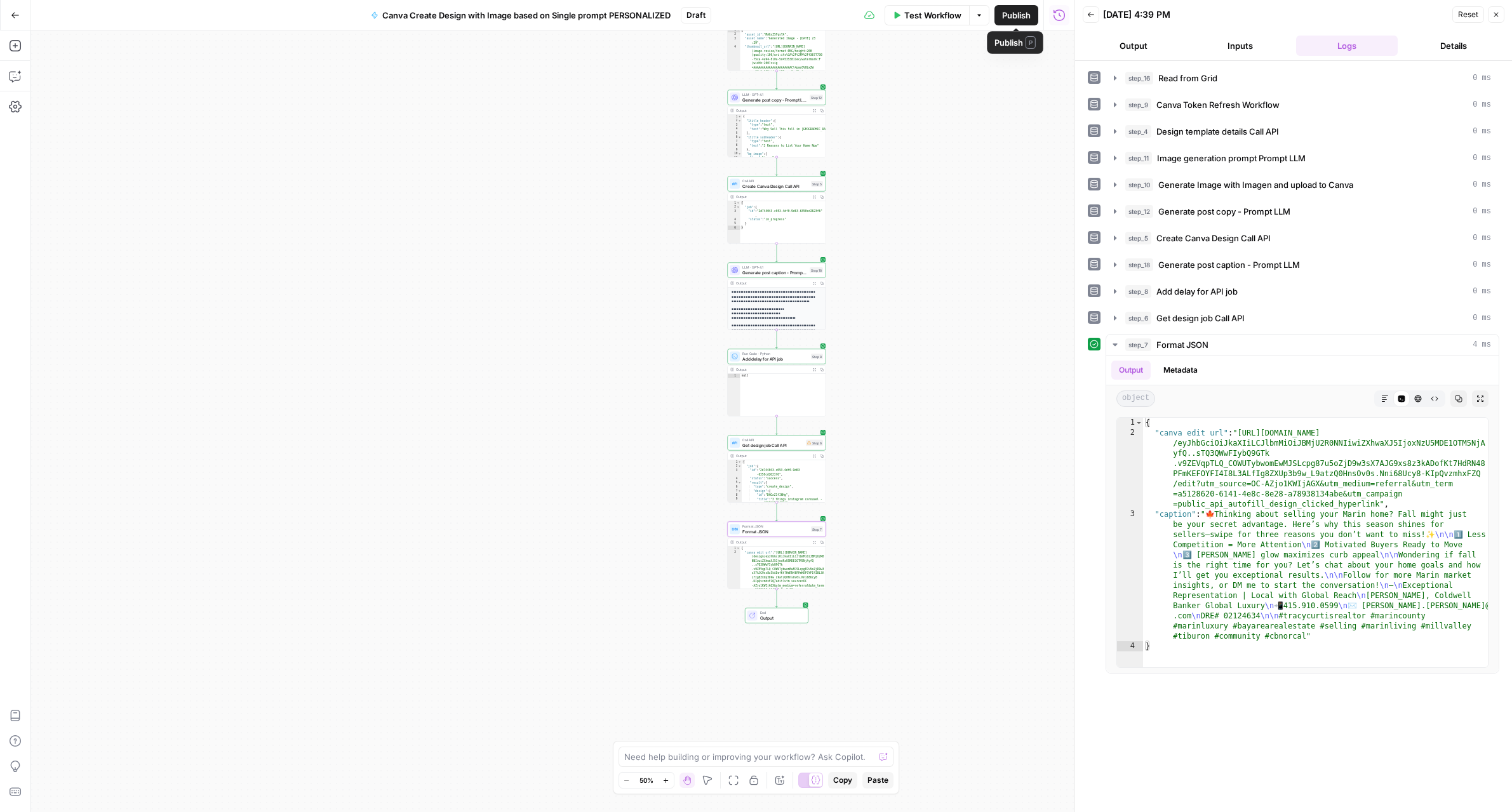
click at [1027, 15] on span "Publish" at bounding box center [1016, 14] width 29 height 13
click at [1499, 17] on icon "button" at bounding box center [1496, 14] width 8 height 8
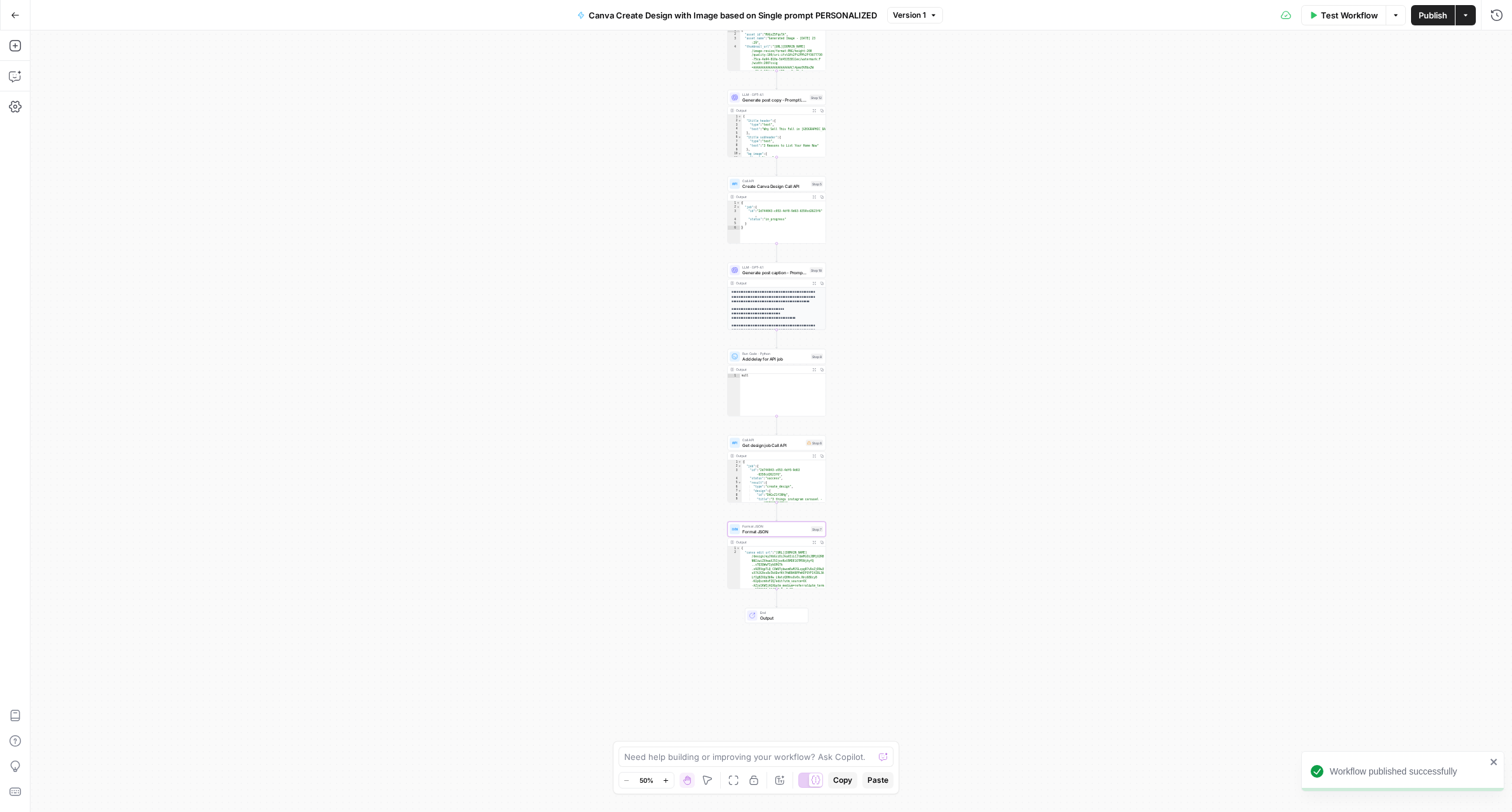
click at [1465, 15] on icon "button" at bounding box center [1466, 15] width 8 height 8
click at [1408, 101] on span "Create Grid" at bounding box center [1382, 103] width 120 height 13
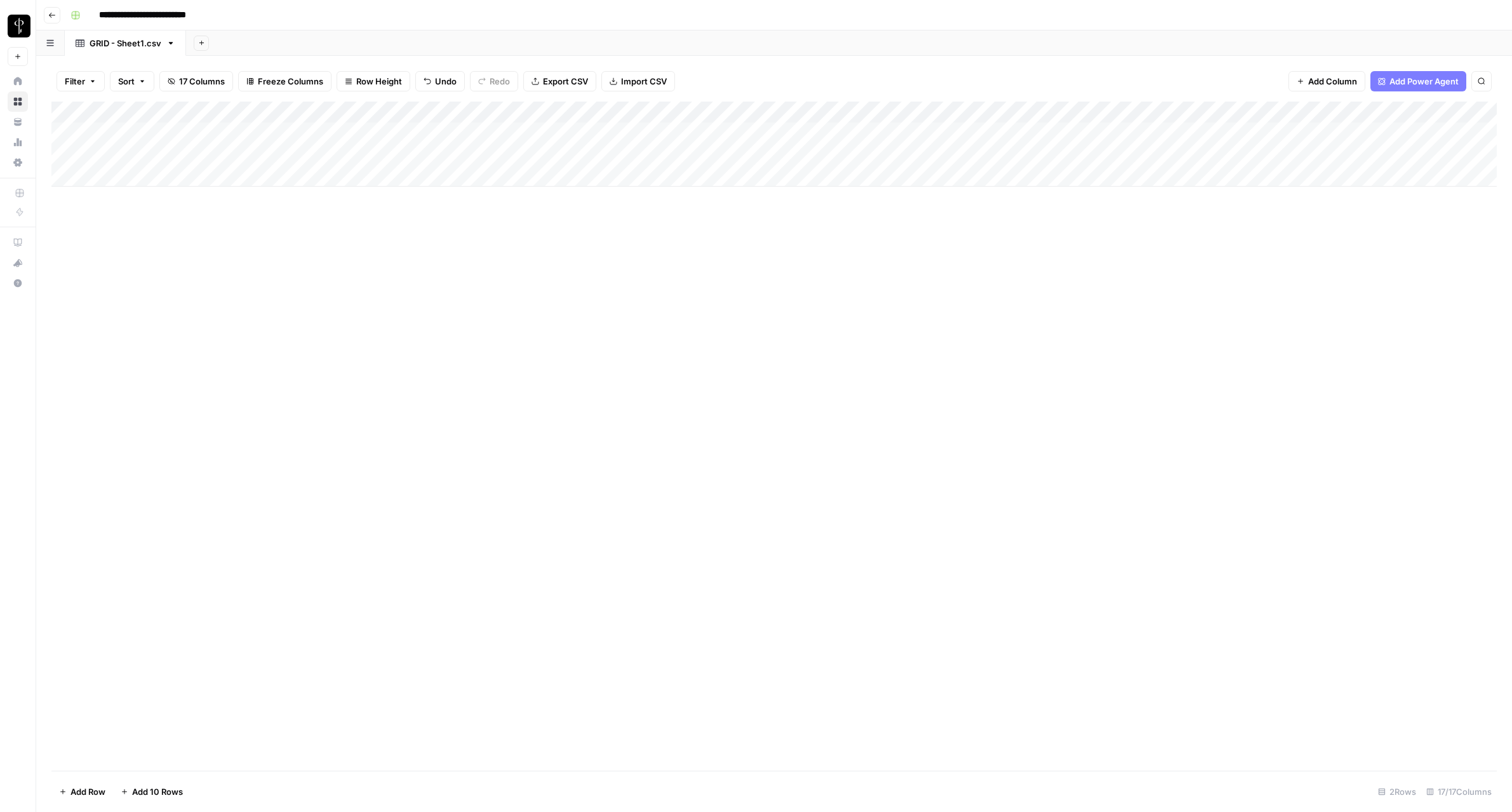
click at [57, 14] on button "Go back" at bounding box center [51, 14] width 16 height 16
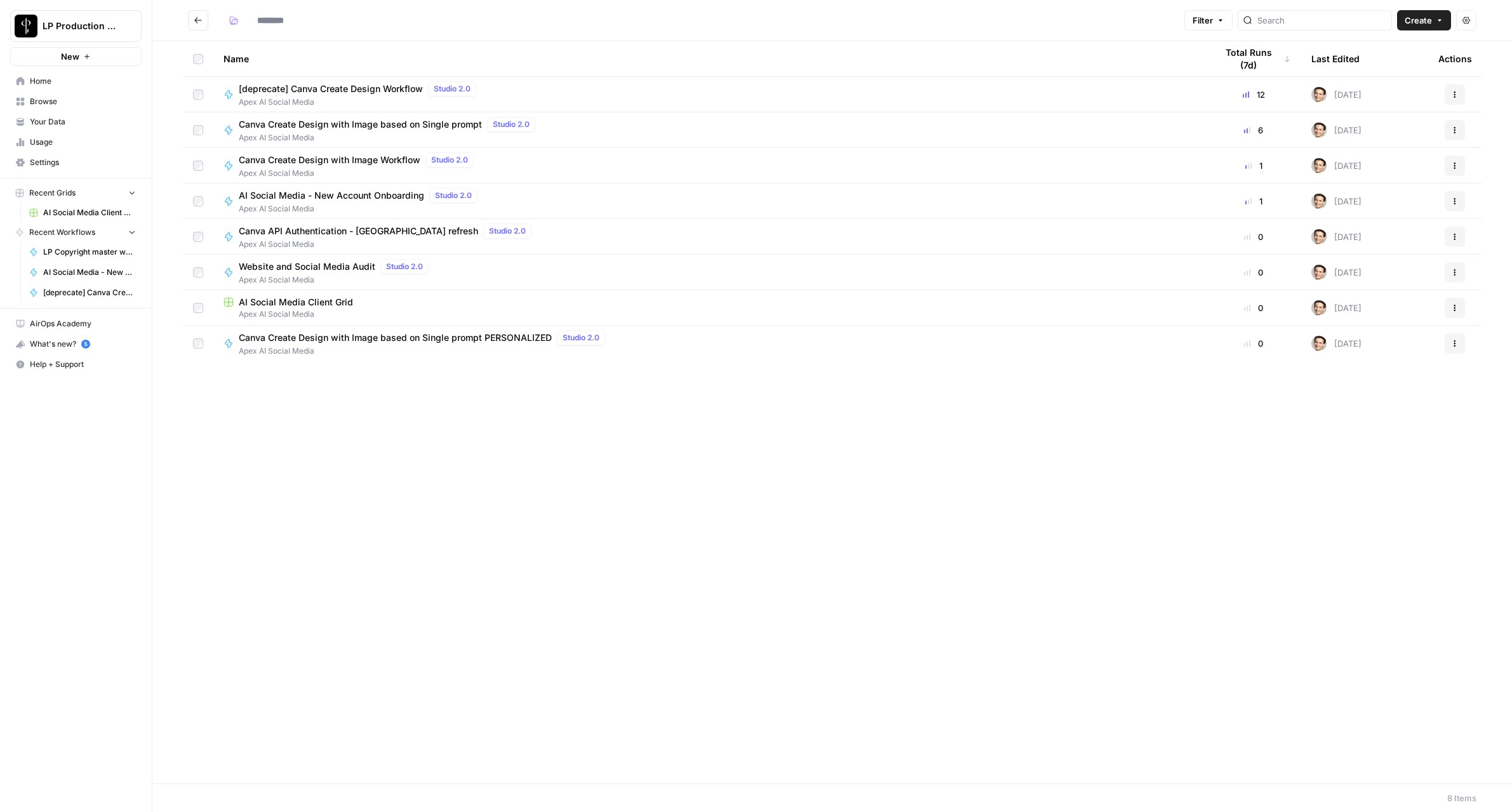
type input "**********"
click at [467, 344] on div "Canva Create Design with Image based on Single prompt PERSONALIZED Studio 2.0" at bounding box center [424, 338] width 371 height 15
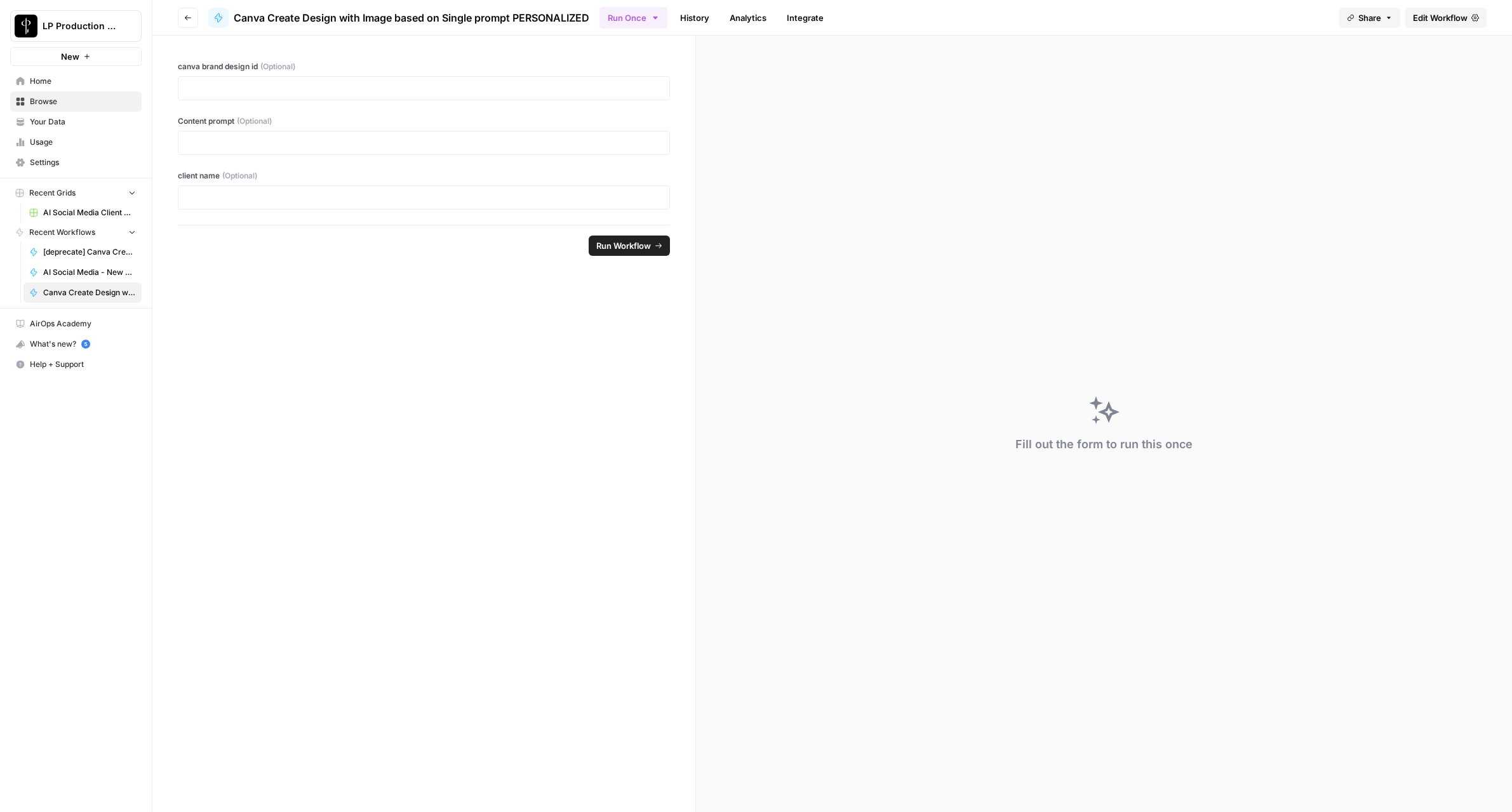
click at [685, 15] on link "History" at bounding box center [694, 17] width 44 height 20
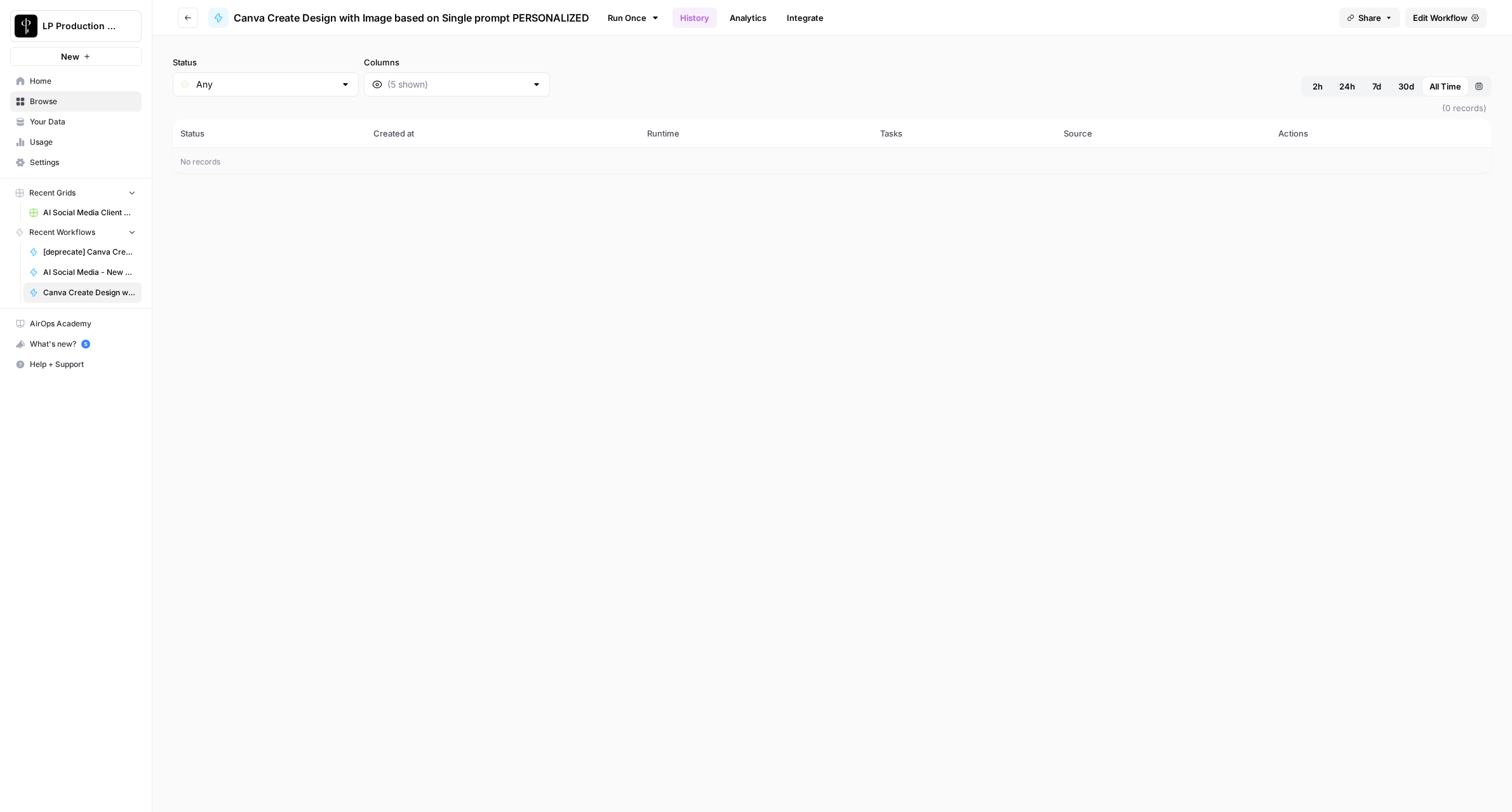
click at [190, 19] on icon "button" at bounding box center [188, 17] width 8 height 8
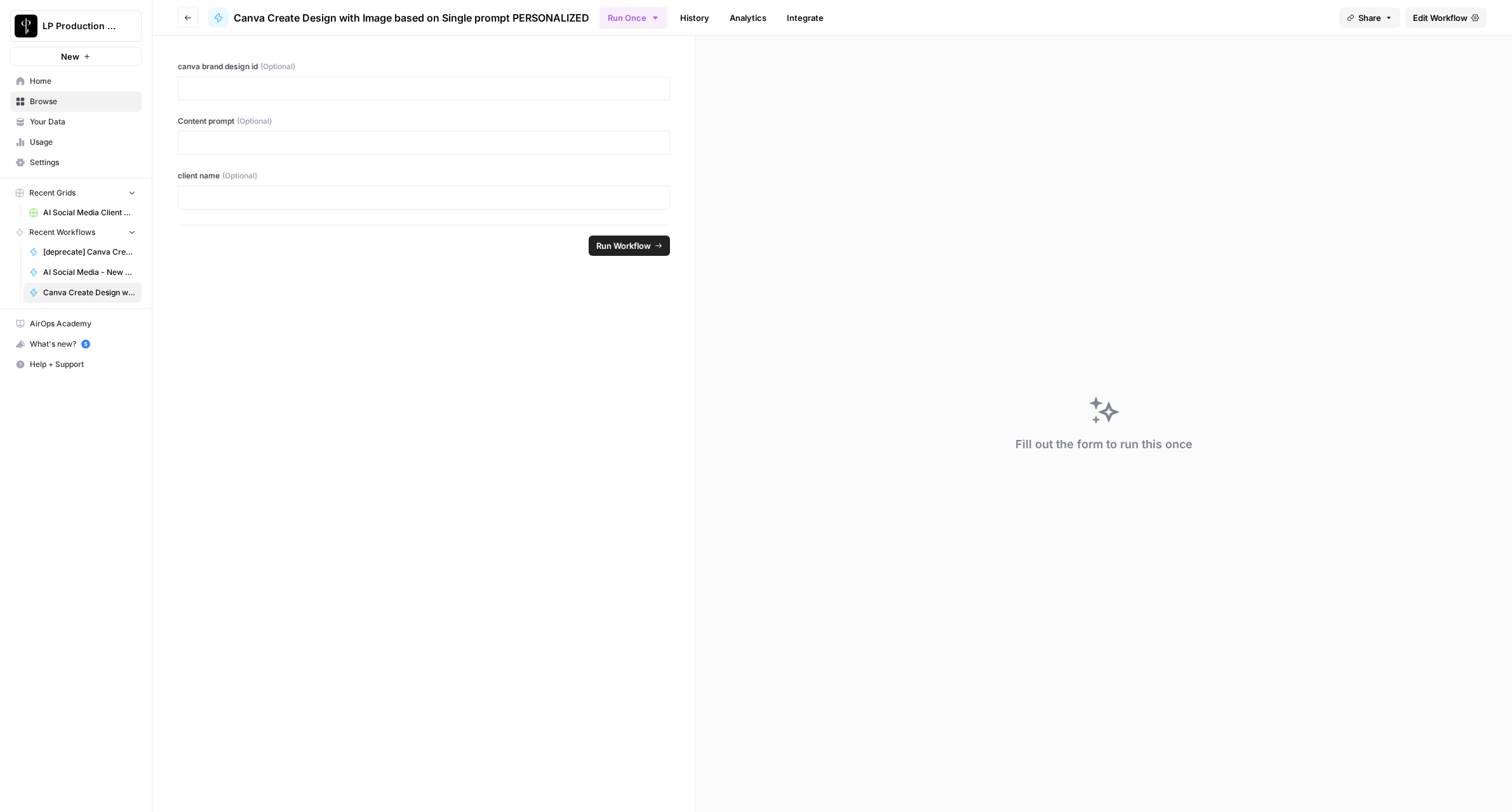
click at [1451, 21] on span "Edit Workflow" at bounding box center [1440, 17] width 55 height 13
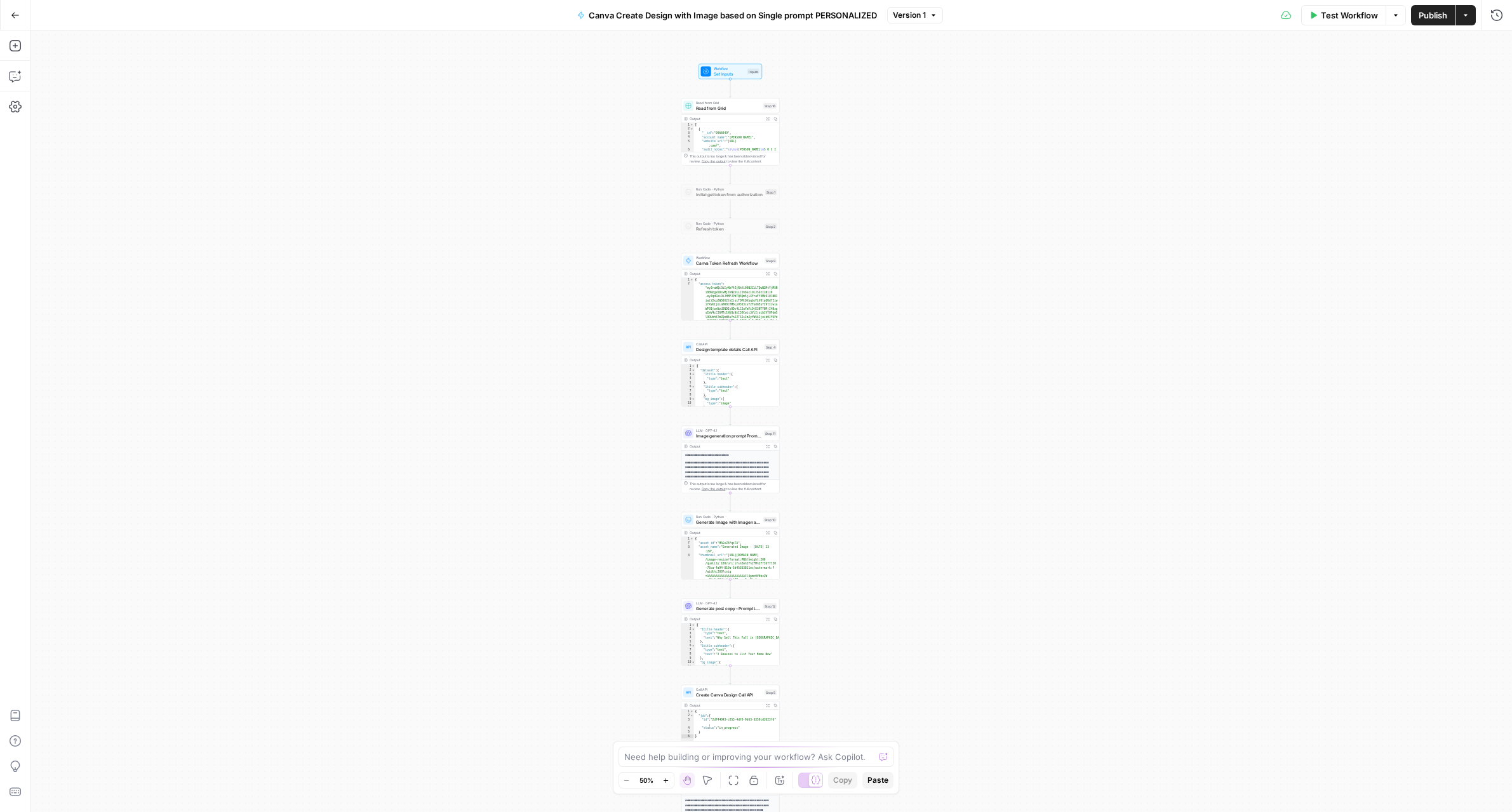
drag, startPoint x: 817, startPoint y: 318, endPoint x: 863, endPoint y: 263, distance: 71.7
click at [863, 263] on div "Workflow Set Inputs Inputs Read from Grid Read from Grid Step 16 Output Expand …" at bounding box center [771, 421] width 1481 height 782
click at [11, 44] on icon "button" at bounding box center [14, 45] width 13 height 13
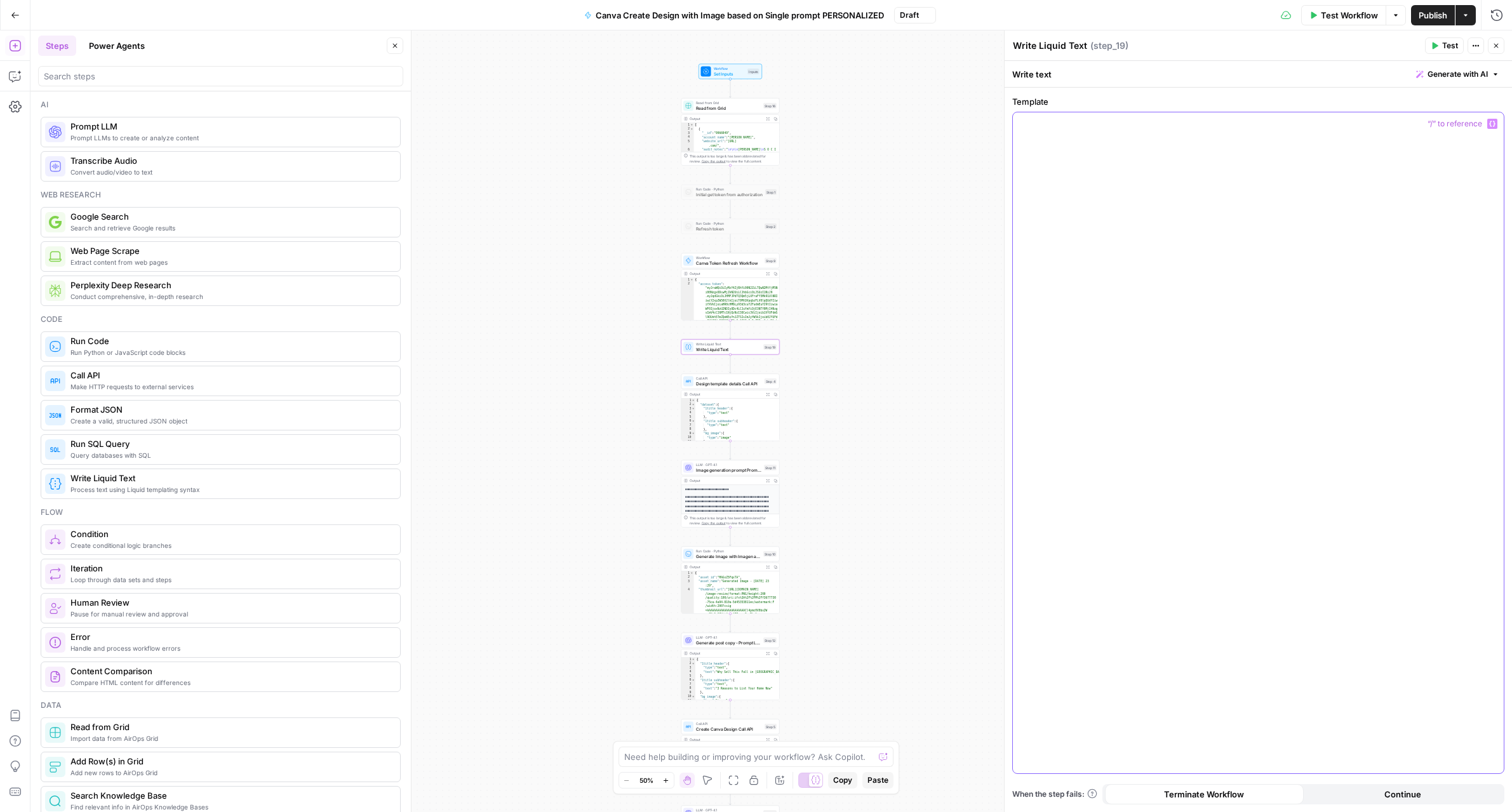
click at [1157, 181] on div at bounding box center [1257, 443] width 491 height 661
click at [1055, 41] on textarea "Write Liquid Text" at bounding box center [1049, 45] width 74 height 13
type textarea "Canva Brand Template Selector"
click at [1493, 48] on icon "button" at bounding box center [1496, 45] width 8 height 8
click at [735, 71] on span "Set Inputs" at bounding box center [729, 73] width 32 height 7
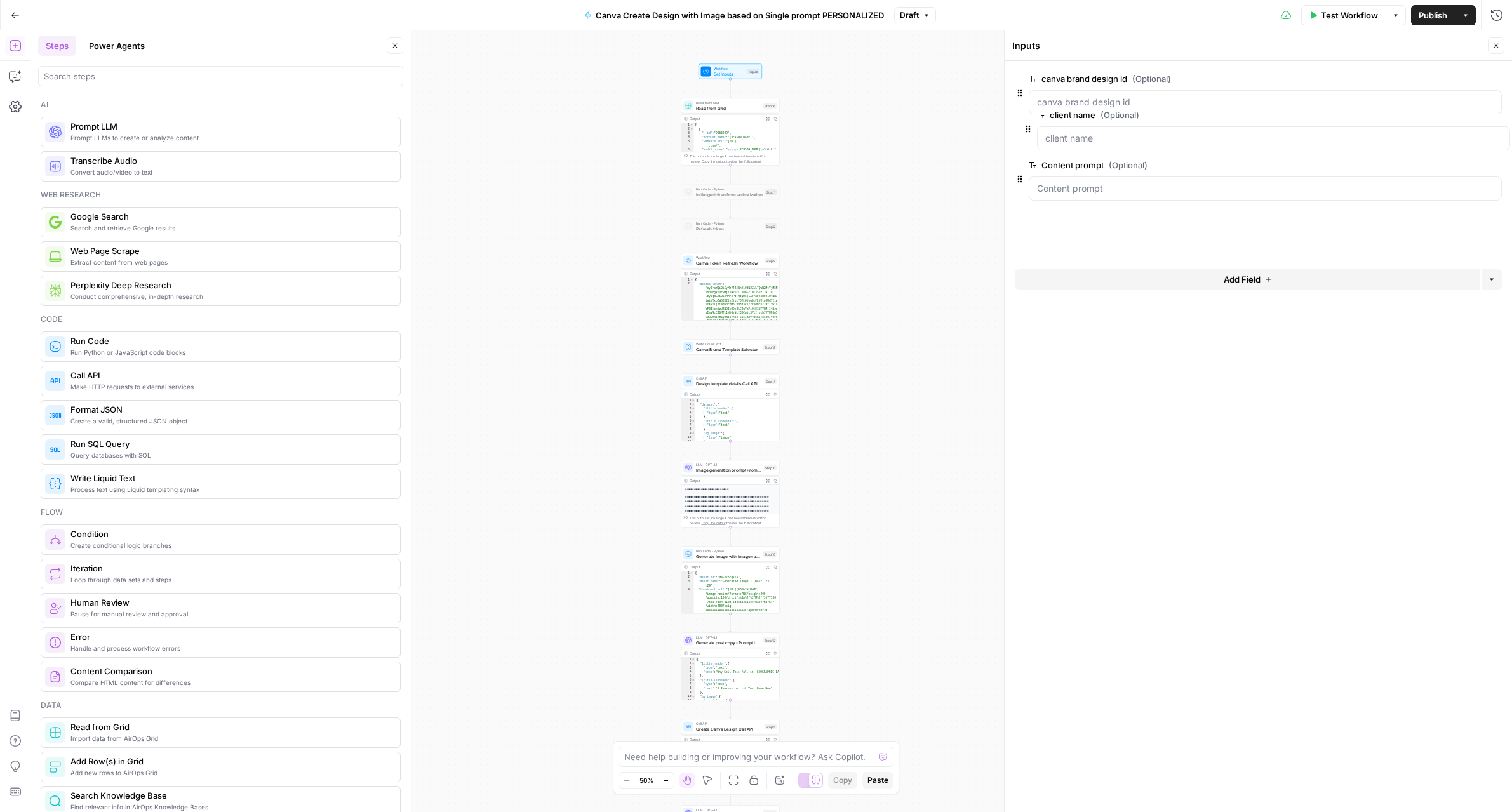
drag, startPoint x: 1020, startPoint y: 194, endPoint x: 1028, endPoint y: 120, distance: 74.4
click at [1492, 80] on icon "button" at bounding box center [1494, 78] width 7 height 7
click at [730, 384] on span "Design template details Call API" at bounding box center [726, 383] width 61 height 7
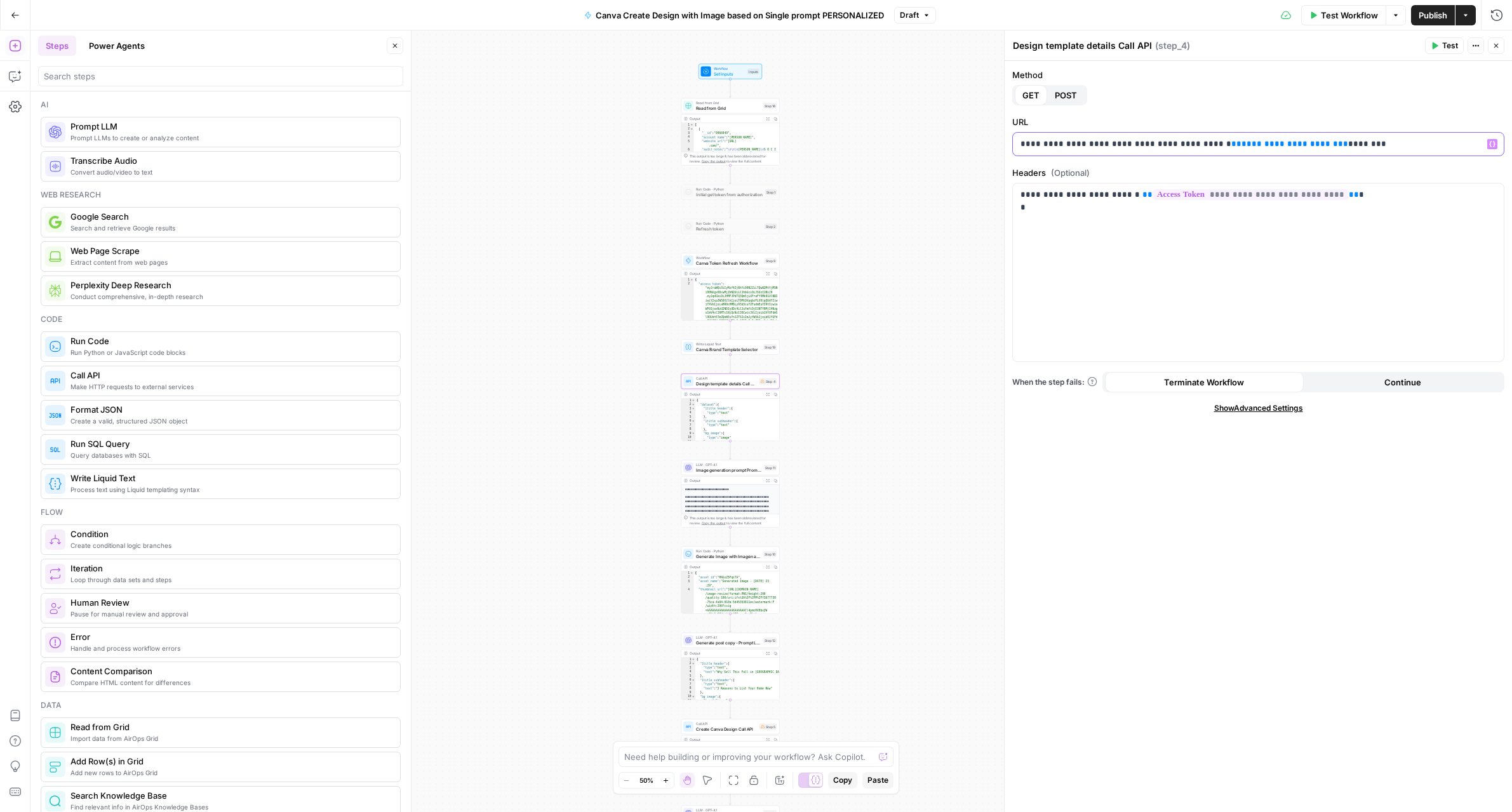
click at [1308, 143] on p "**********" at bounding box center [1257, 144] width 475 height 13
click at [770, 338] on span "Test" at bounding box center [770, 336] width 8 height 6
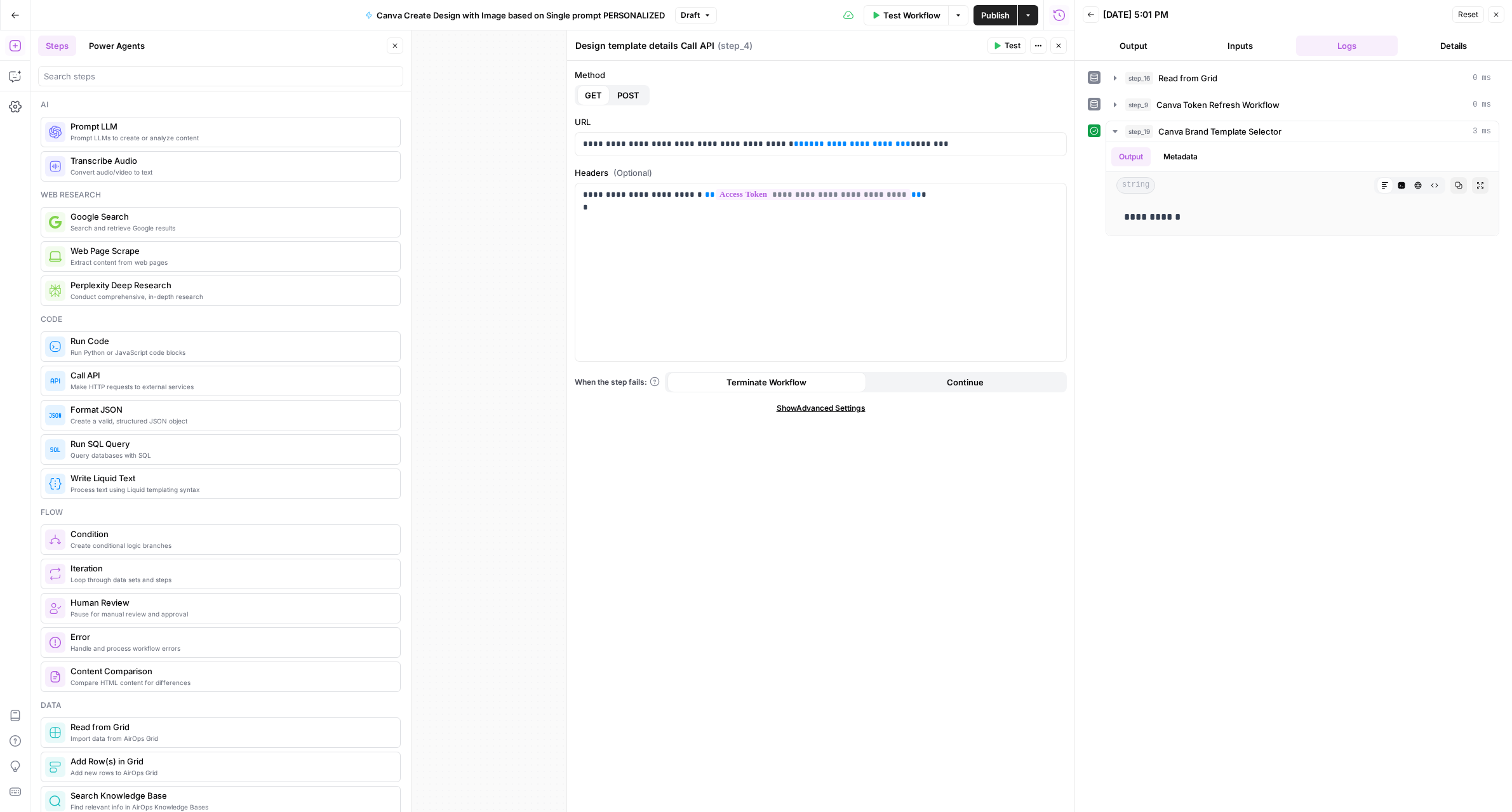
click at [1500, 16] on button "Close" at bounding box center [1496, 14] width 16 height 16
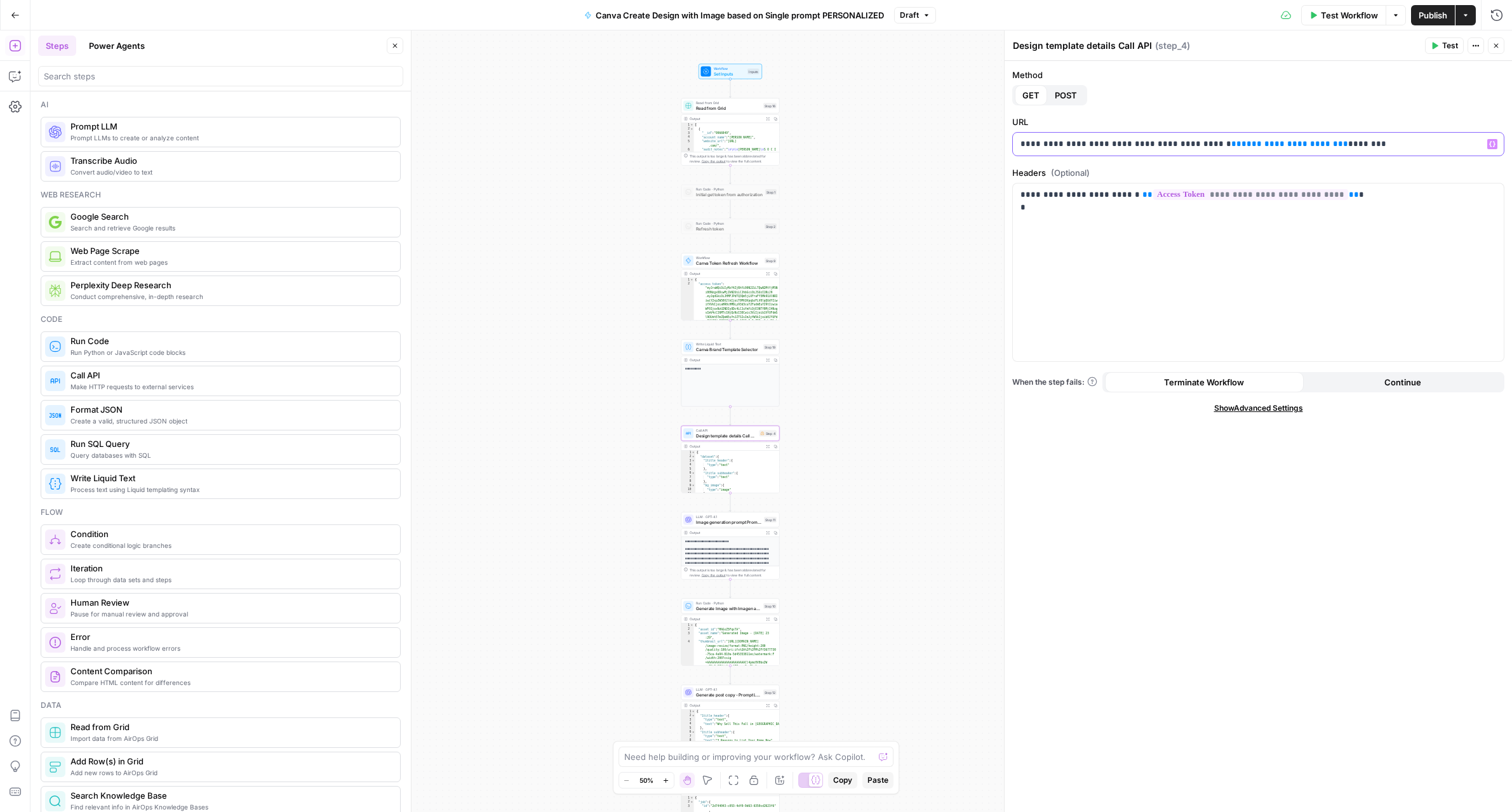
drag, startPoint x: 1310, startPoint y: 144, endPoint x: 1204, endPoint y: 146, distance: 106.0
click at [1204, 146] on p "**********" at bounding box center [1257, 144] width 475 height 13
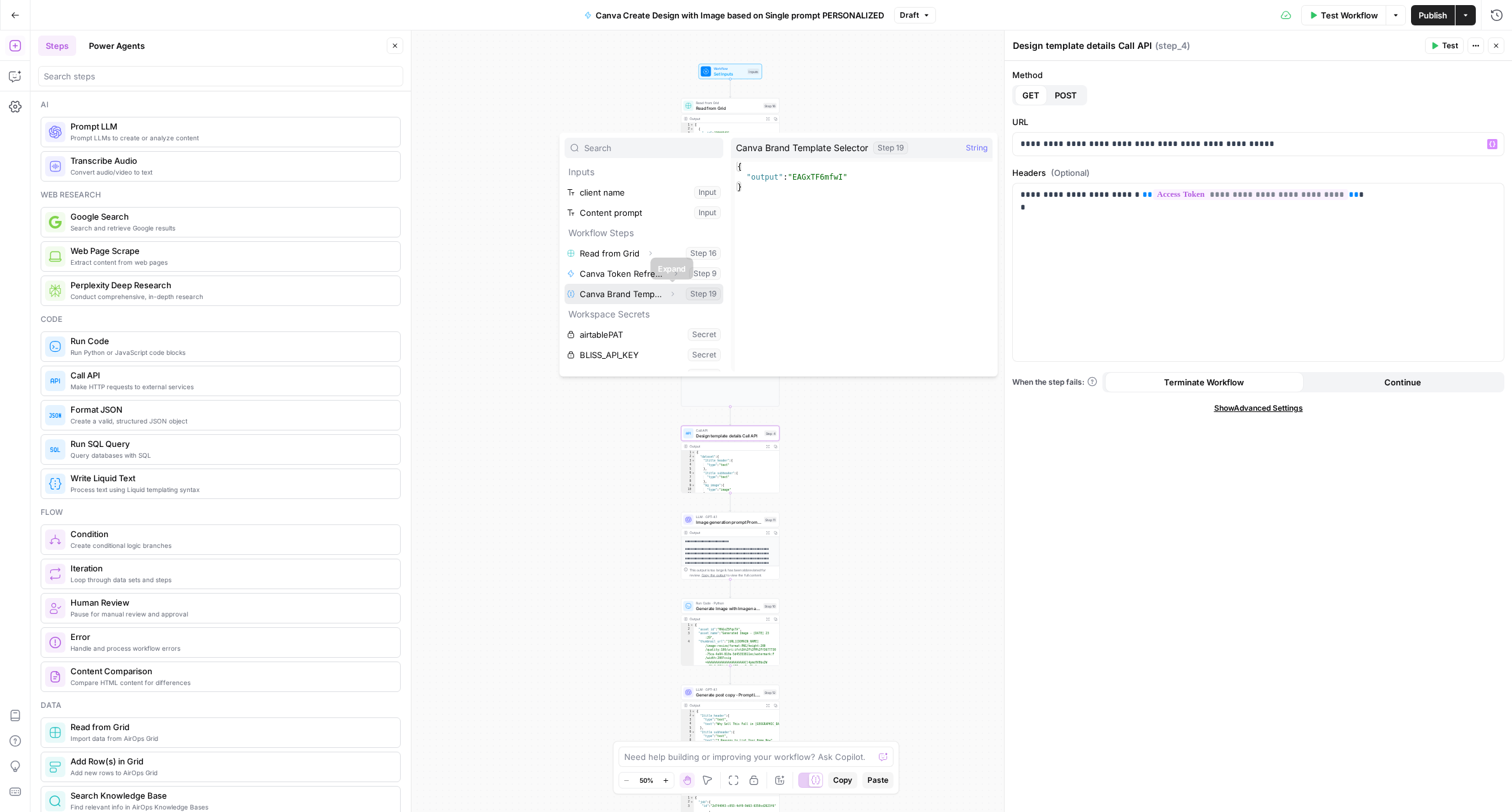
click at [669, 291] on icon "button" at bounding box center [672, 294] width 8 height 8
click at [612, 315] on button "Select variable Output" at bounding box center [650, 313] width 146 height 20
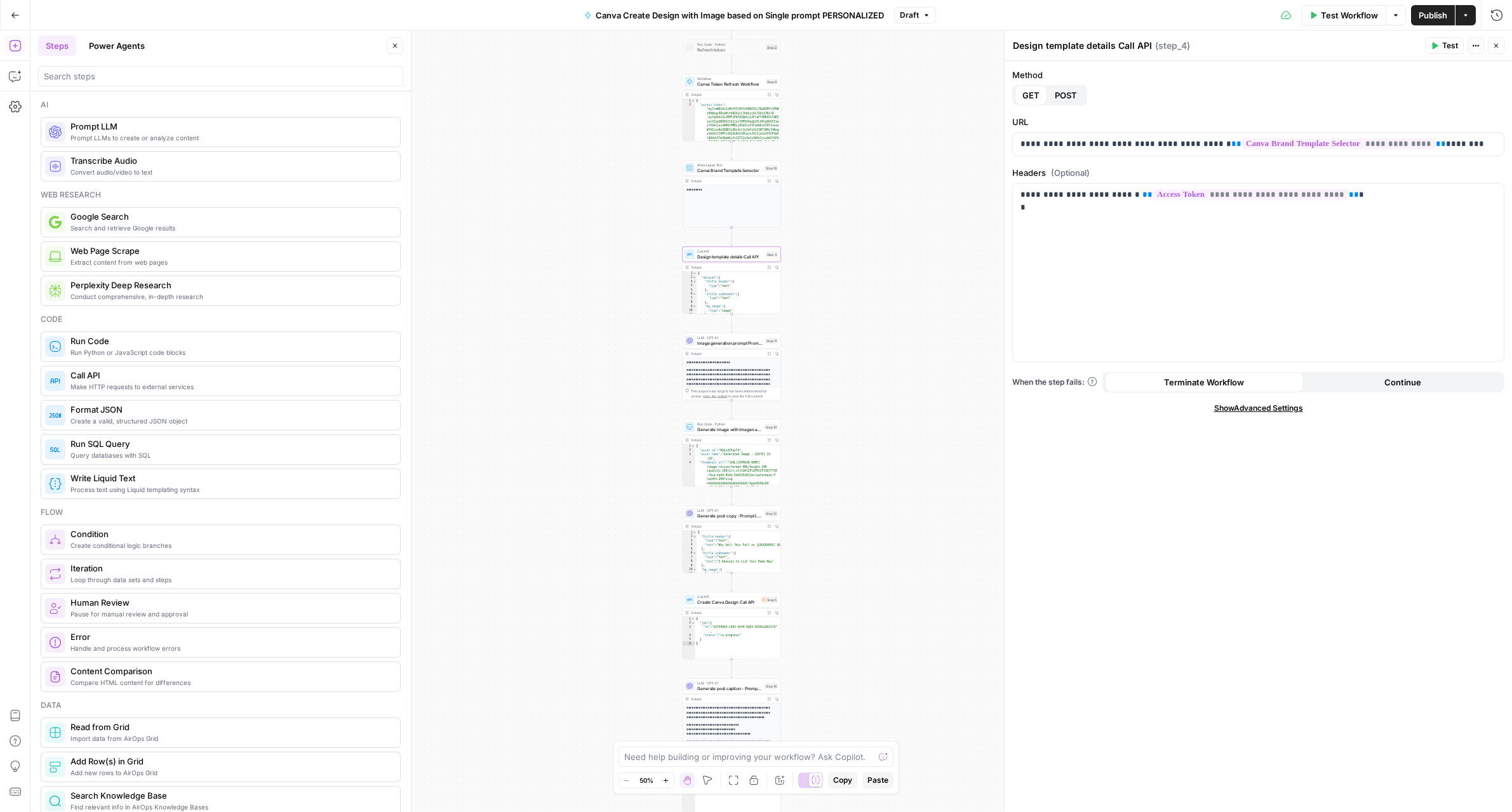
drag, startPoint x: 818, startPoint y: 454, endPoint x: 819, endPoint y: 265, distance: 189.0
click at [819, 265] on div "Workflow Set Inputs Inputs Read from Grid Read from Grid Step 16 Output Expand …" at bounding box center [771, 421] width 1481 height 782
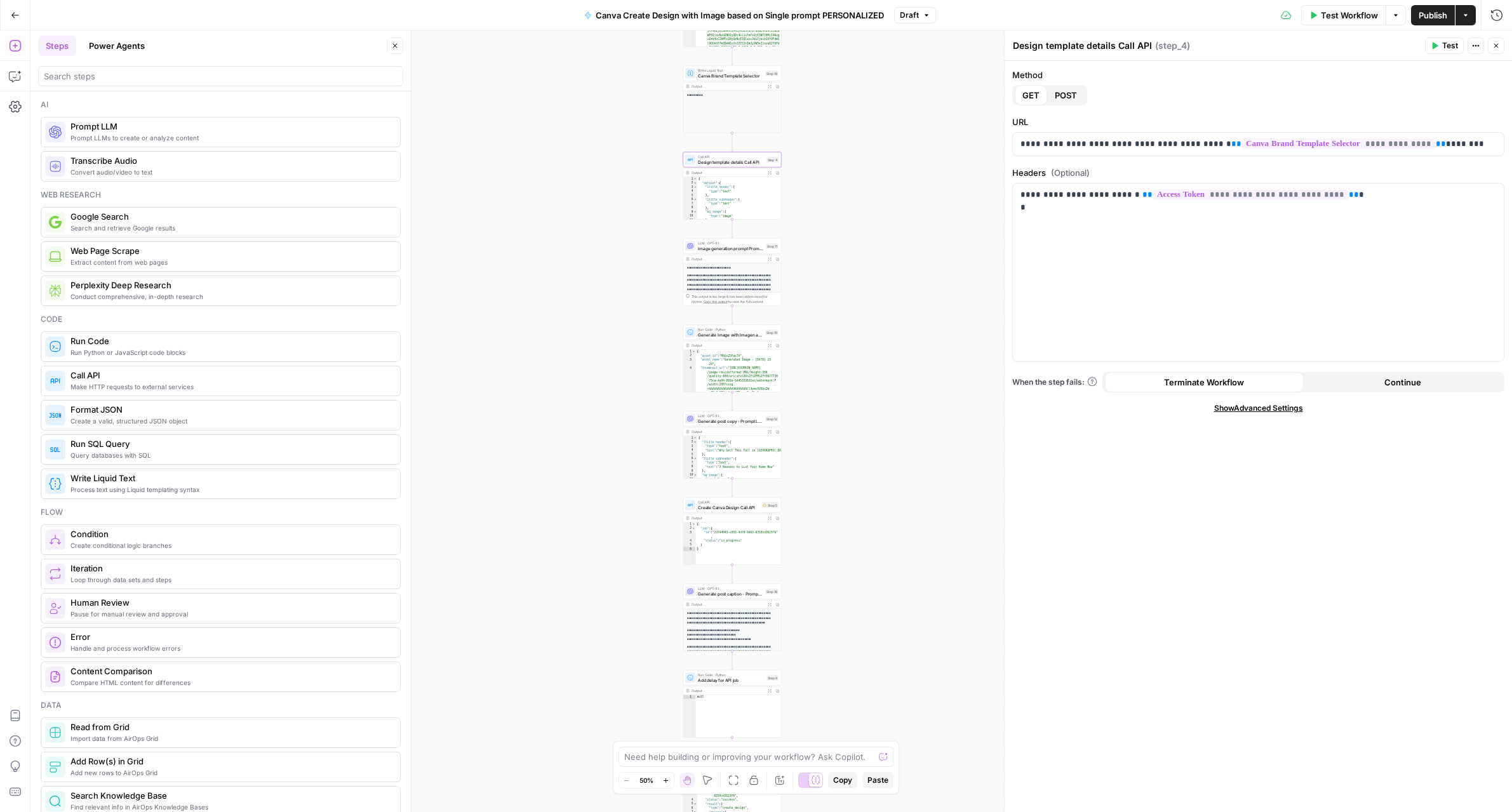
drag, startPoint x: 841, startPoint y: 422, endPoint x: 843, endPoint y: 338, distance: 84.0
click at [843, 338] on div "Workflow Set Inputs Inputs Read from Grid Read from Grid Step 16 Output Expand …" at bounding box center [771, 421] width 1481 height 782
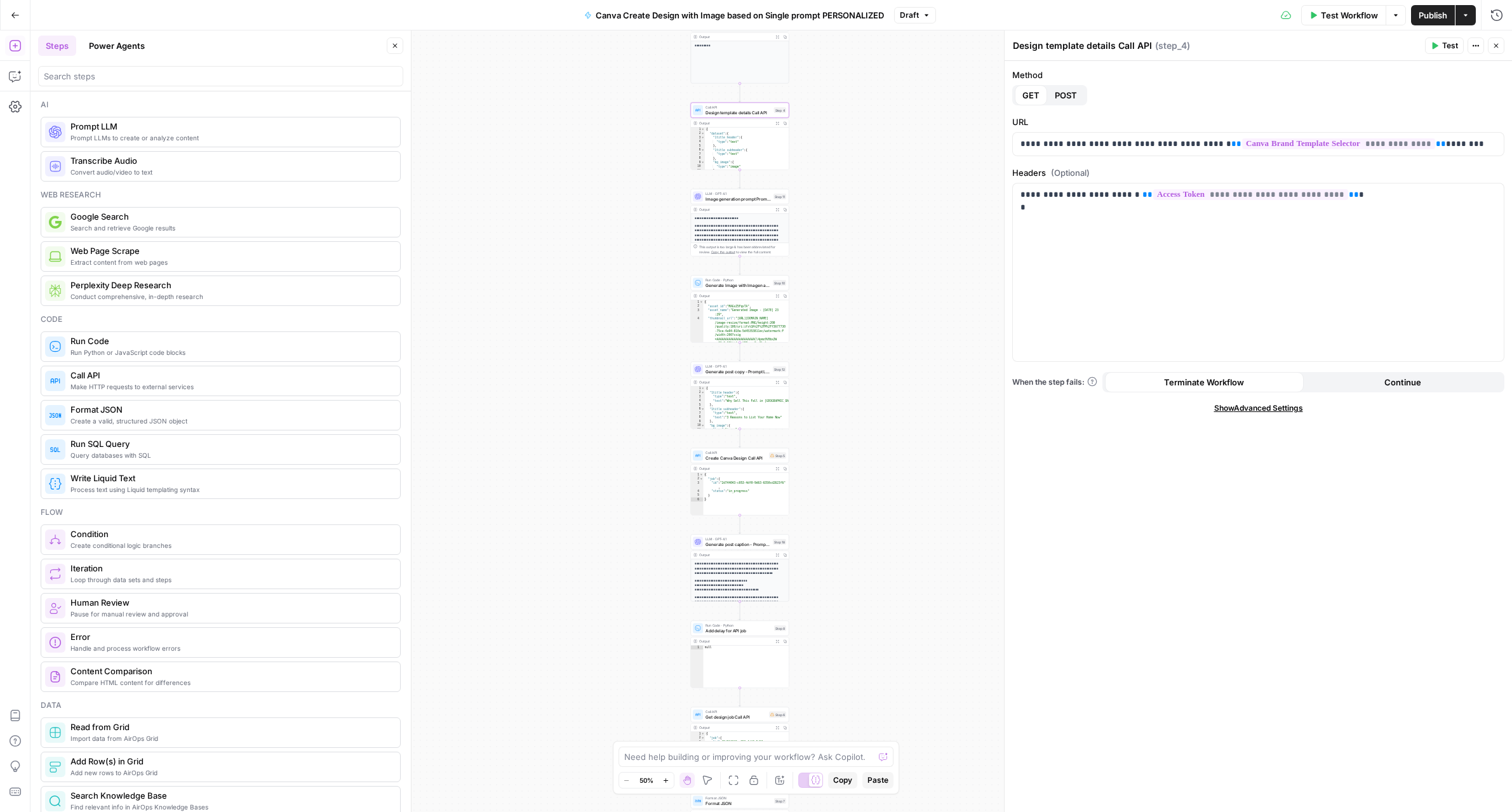
drag, startPoint x: 853, startPoint y: 398, endPoint x: 861, endPoint y: 348, distance: 50.6
click at [861, 348] on div "Workflow Set Inputs Inputs Read from Grid Read from Grid Step 16 Output Expand …" at bounding box center [771, 421] width 1481 height 782
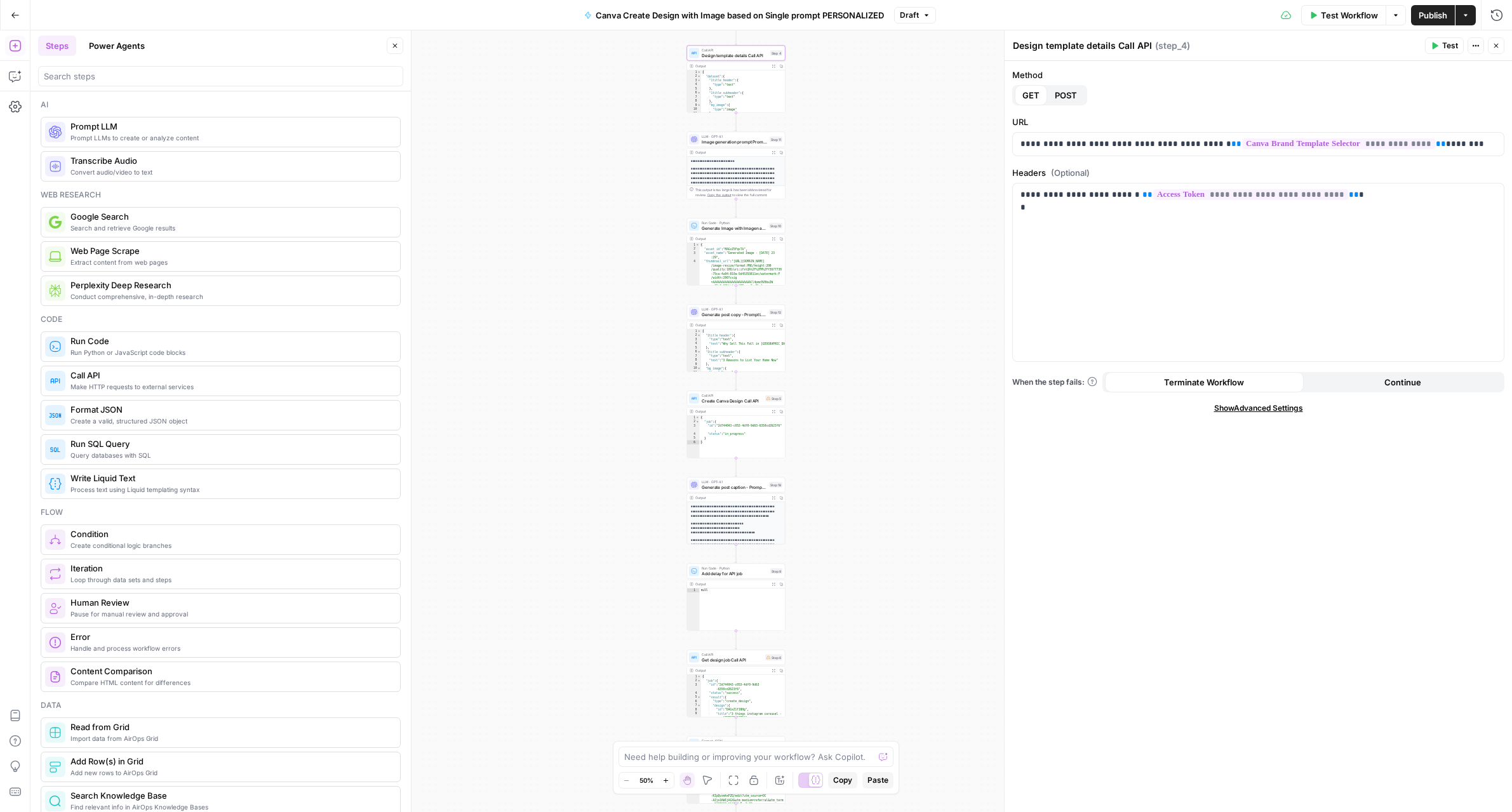
drag, startPoint x: 845, startPoint y: 420, endPoint x: 789, endPoint y: 405, distance: 58.0
click at [841, 363] on div "Workflow Set Inputs Inputs Read from Grid Read from Grid Step 16 Output Expand …" at bounding box center [771, 421] width 1481 height 782
click at [769, 401] on div "Call API Create Canva Design Call API Step 5 Copy step Delete step Add Note Test" at bounding box center [735, 398] width 94 height 11
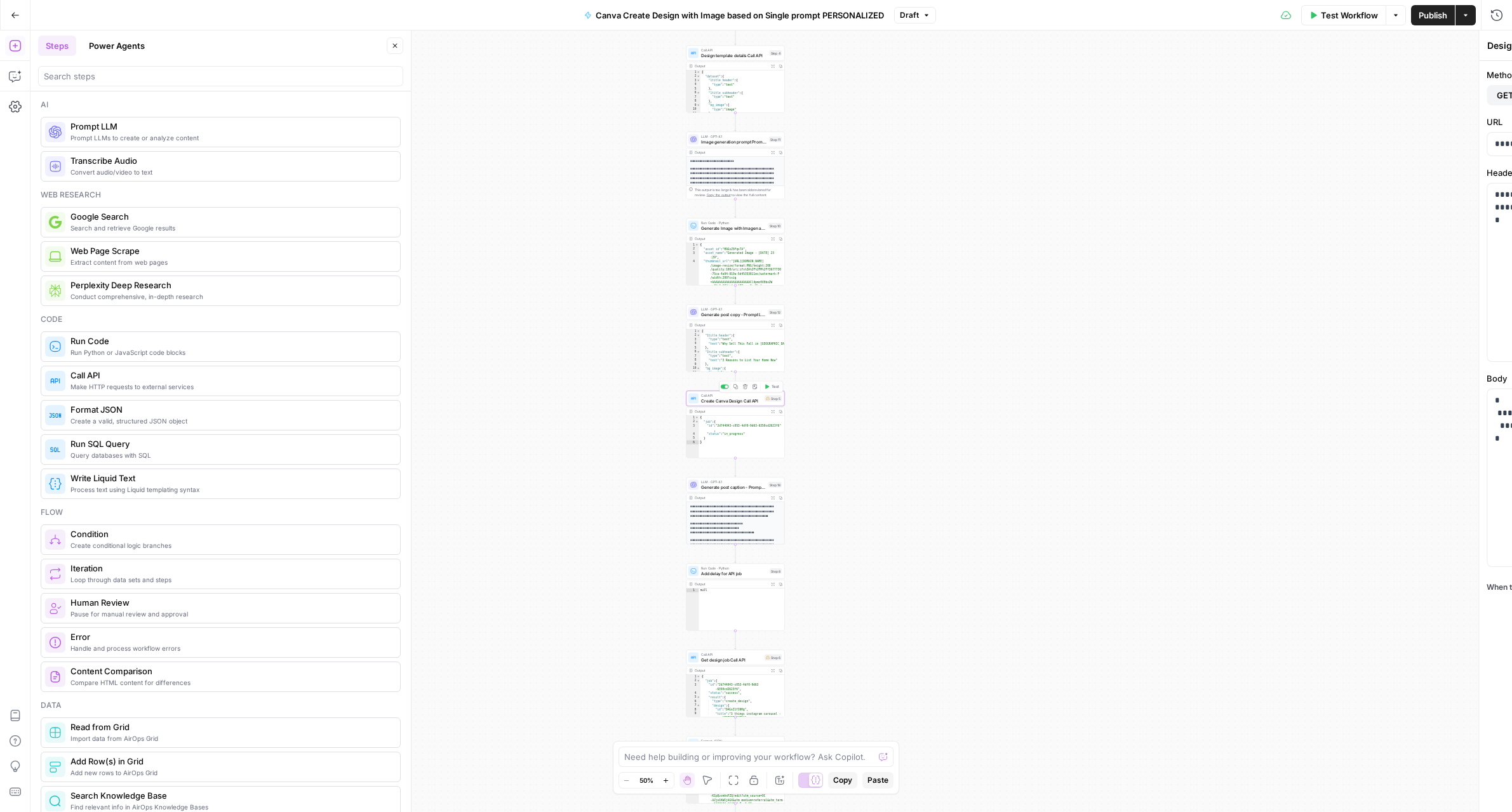
type textarea "Create Canva Design Call API"
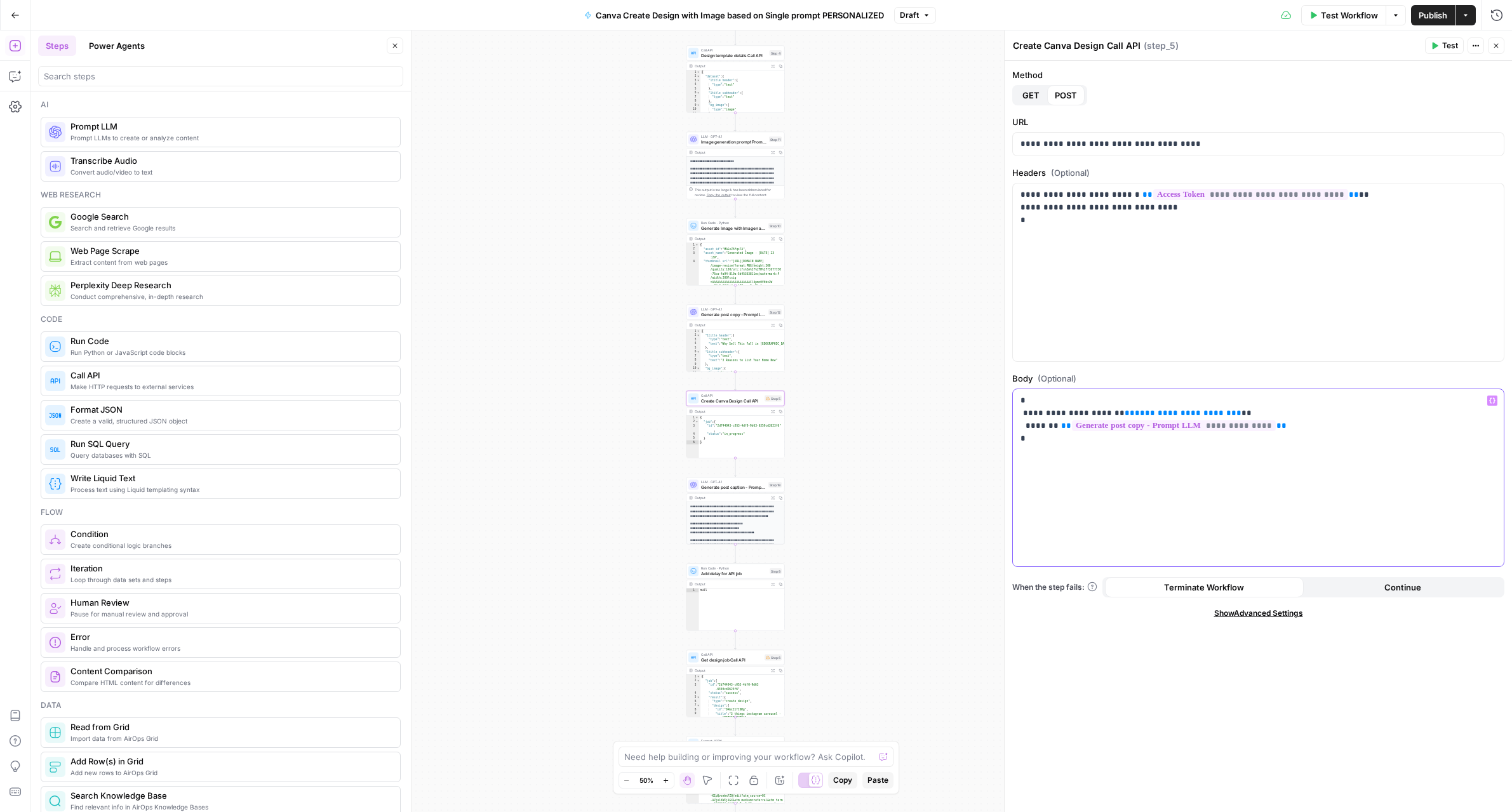
drag, startPoint x: 1216, startPoint y: 413, endPoint x: 1111, endPoint y: 416, distance: 105.0
click at [1111, 416] on p "**********" at bounding box center [1257, 420] width 475 height 51
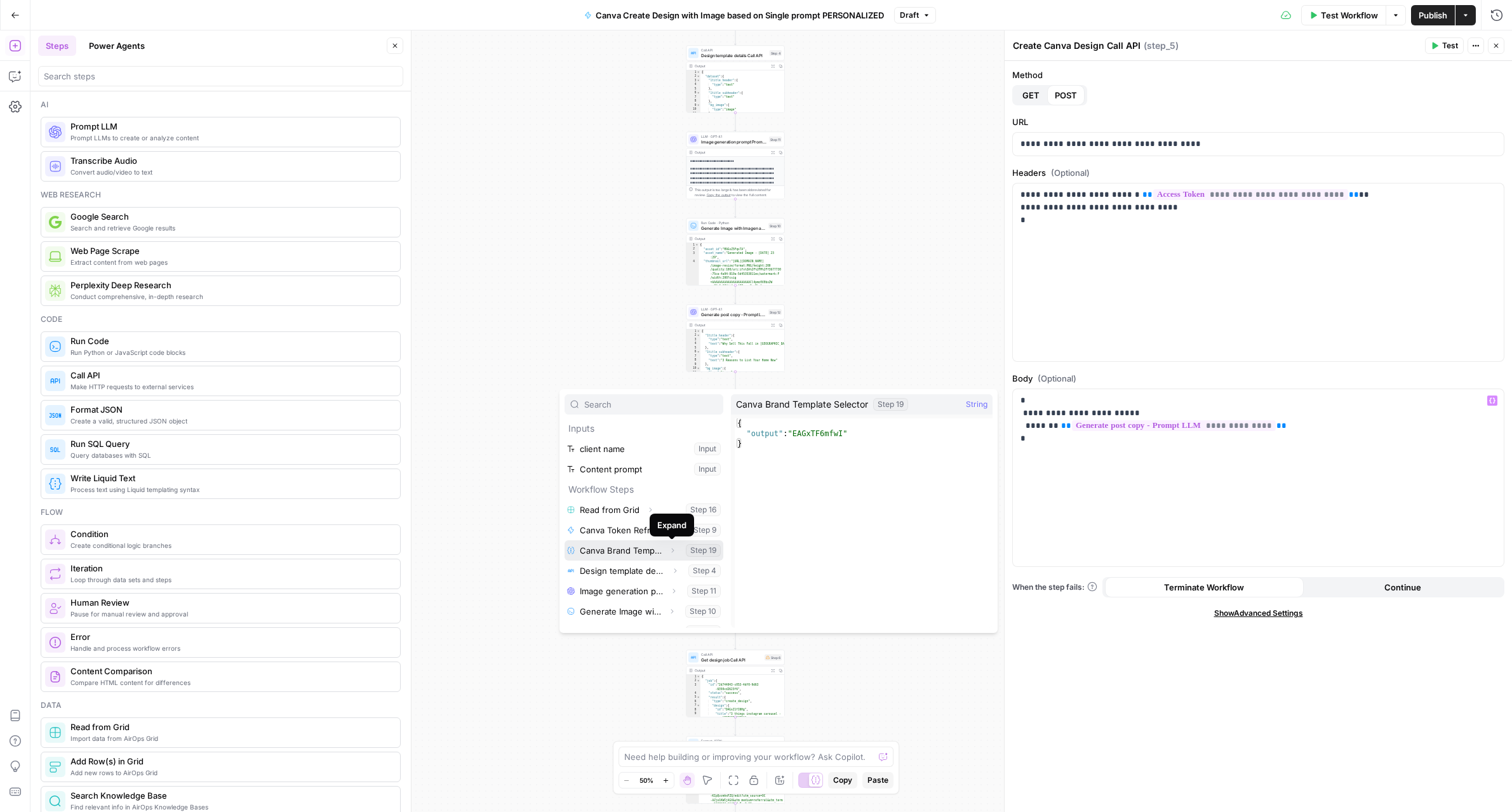
click at [674, 552] on icon "button" at bounding box center [672, 551] width 8 height 8
click at [608, 569] on button "Select variable Output" at bounding box center [650, 570] width 146 height 20
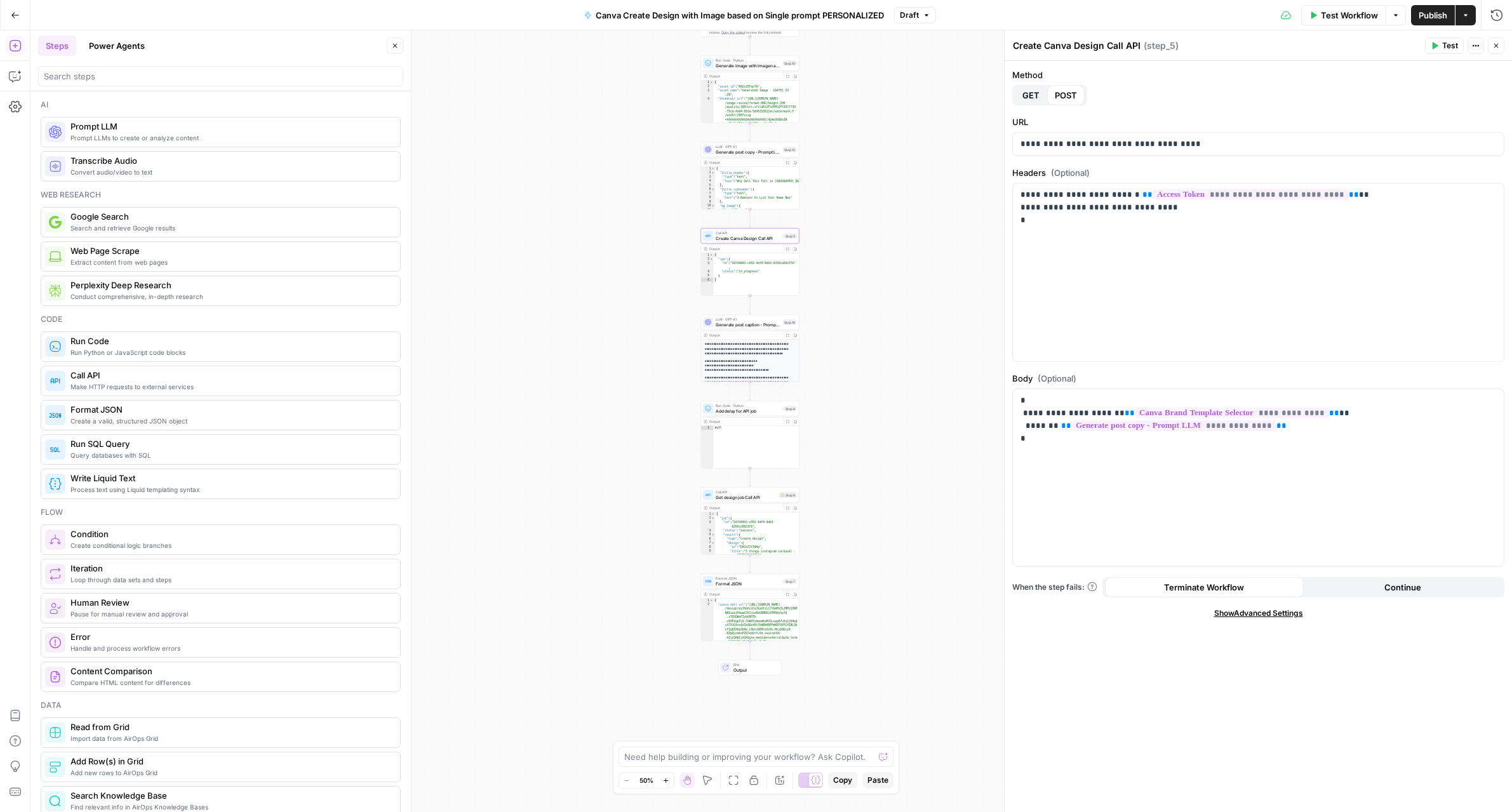
drag, startPoint x: 858, startPoint y: 574, endPoint x: 873, endPoint y: 411, distance: 163.7
click at [873, 411] on div "Workflow Set Inputs Inputs Read from Grid Read from Grid Step 16 Output Expand …" at bounding box center [771, 421] width 1481 height 782
click at [763, 500] on span "Get design job Call API" at bounding box center [745, 497] width 61 height 7
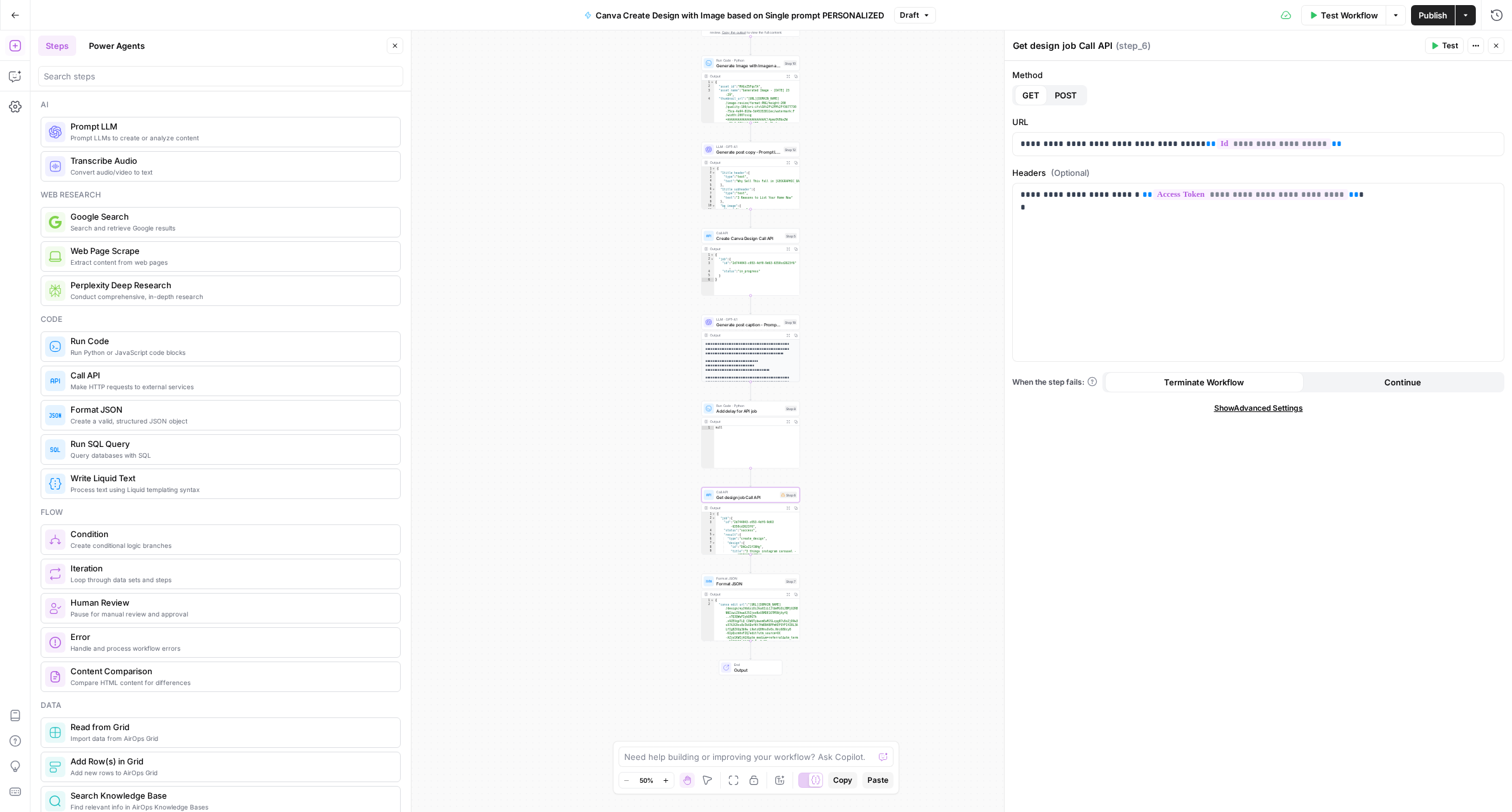
click at [1428, 14] on span "Publish" at bounding box center [1433, 14] width 29 height 13
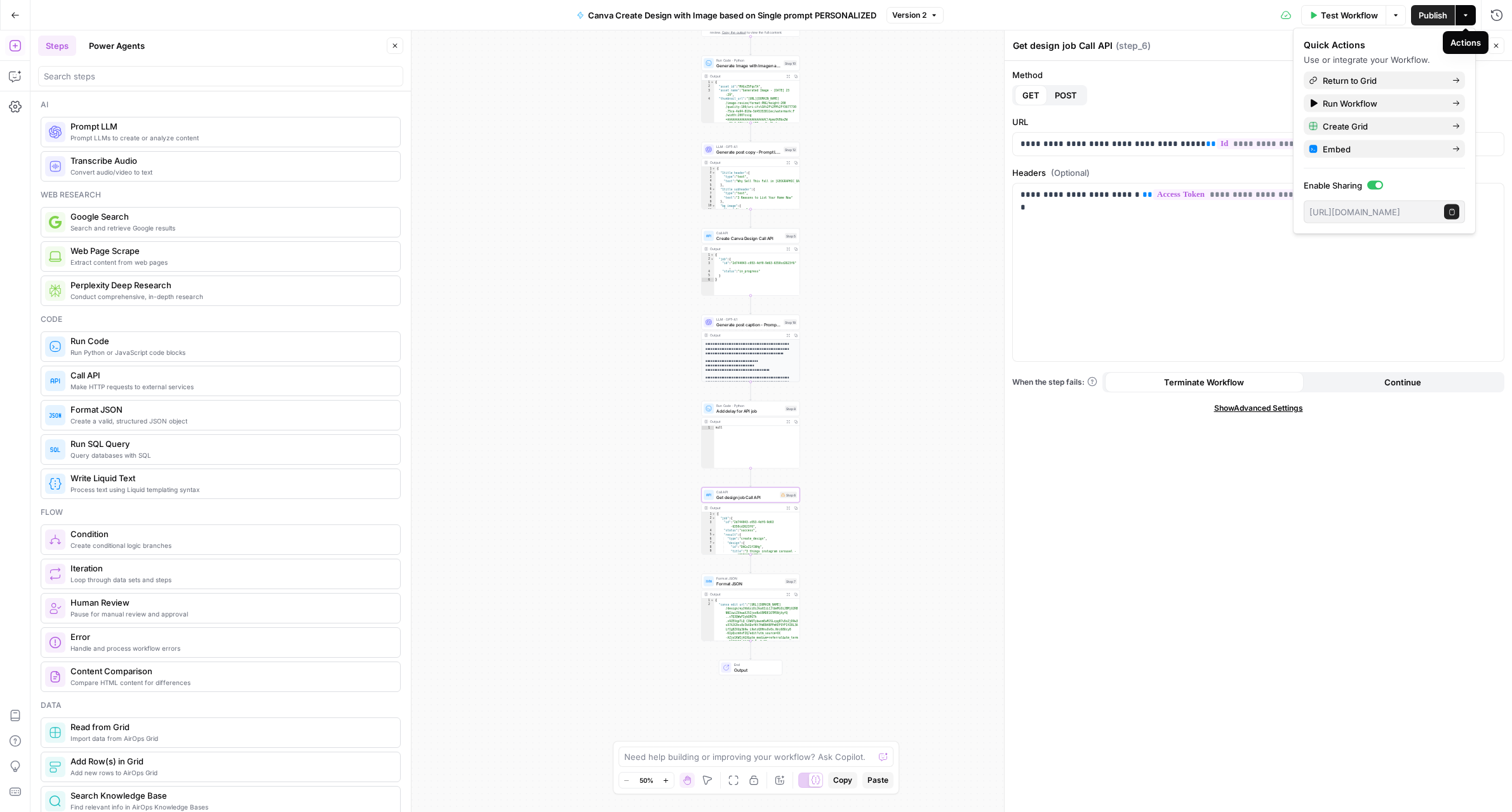
click at [1462, 13] on icon "button" at bounding box center [1466, 15] width 8 height 8
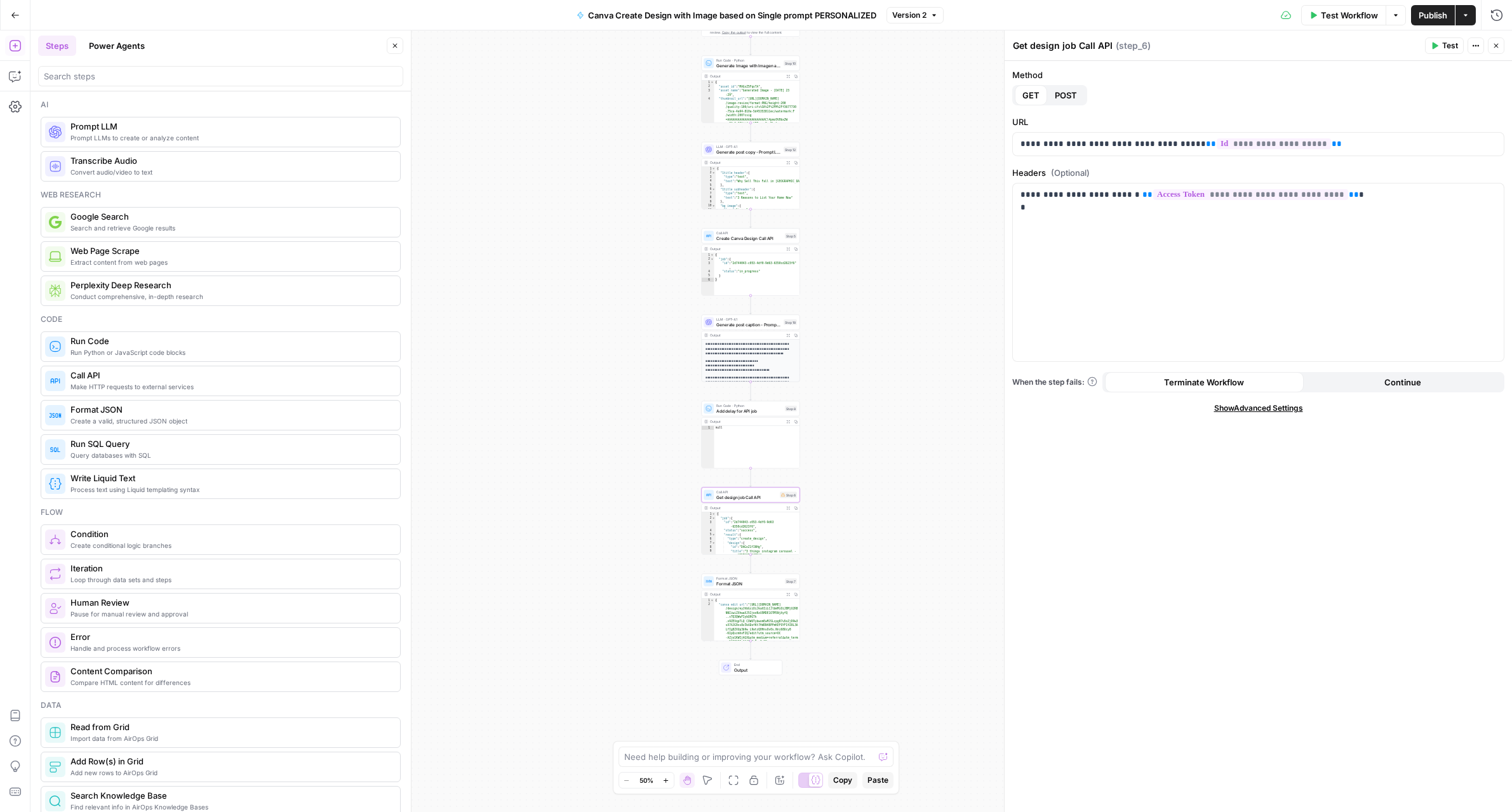
click at [1462, 13] on icon "button" at bounding box center [1466, 15] width 8 height 8
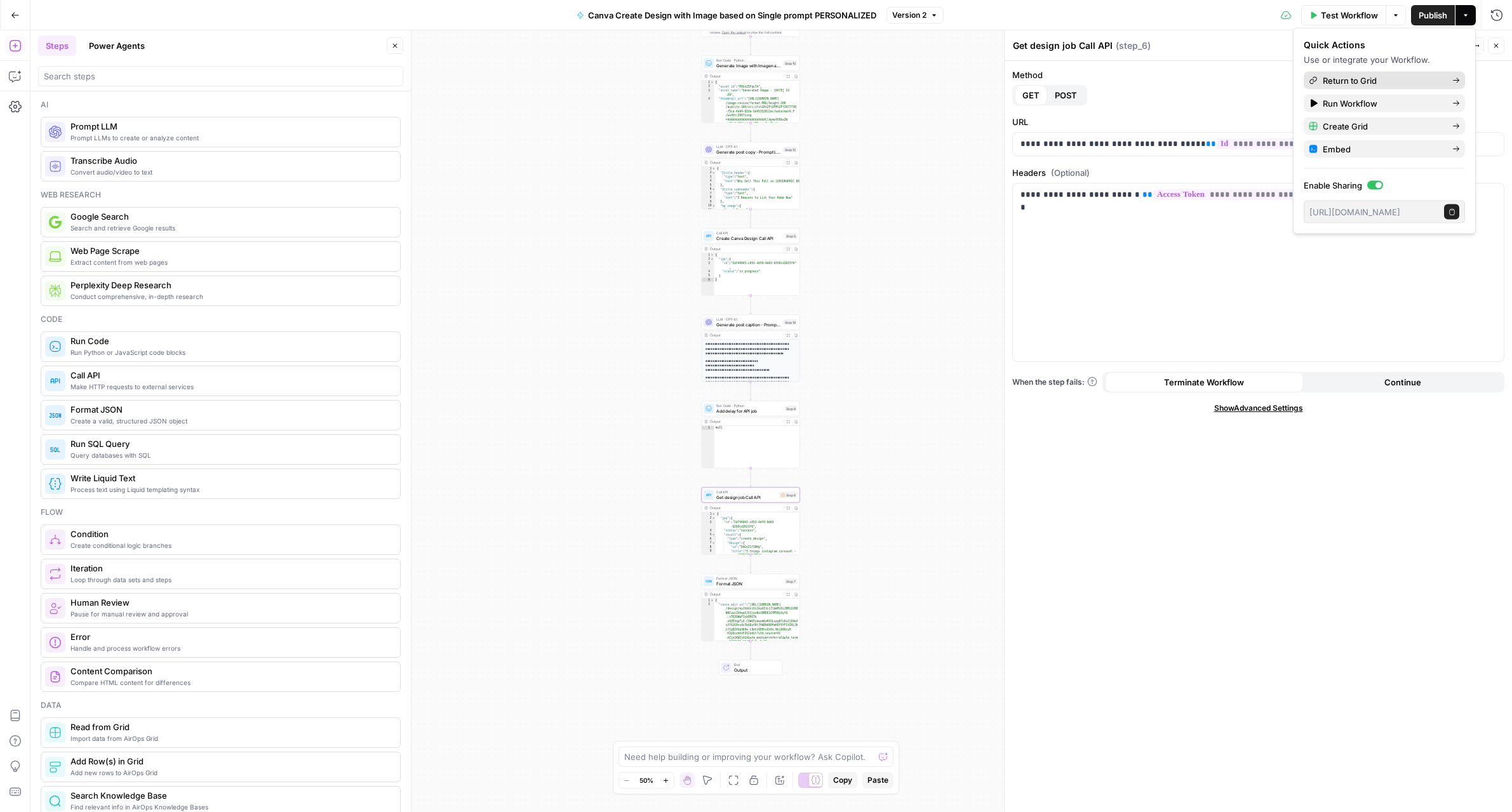
click at [1449, 82] on div "Return to Grid" at bounding box center [1384, 80] width 151 height 13
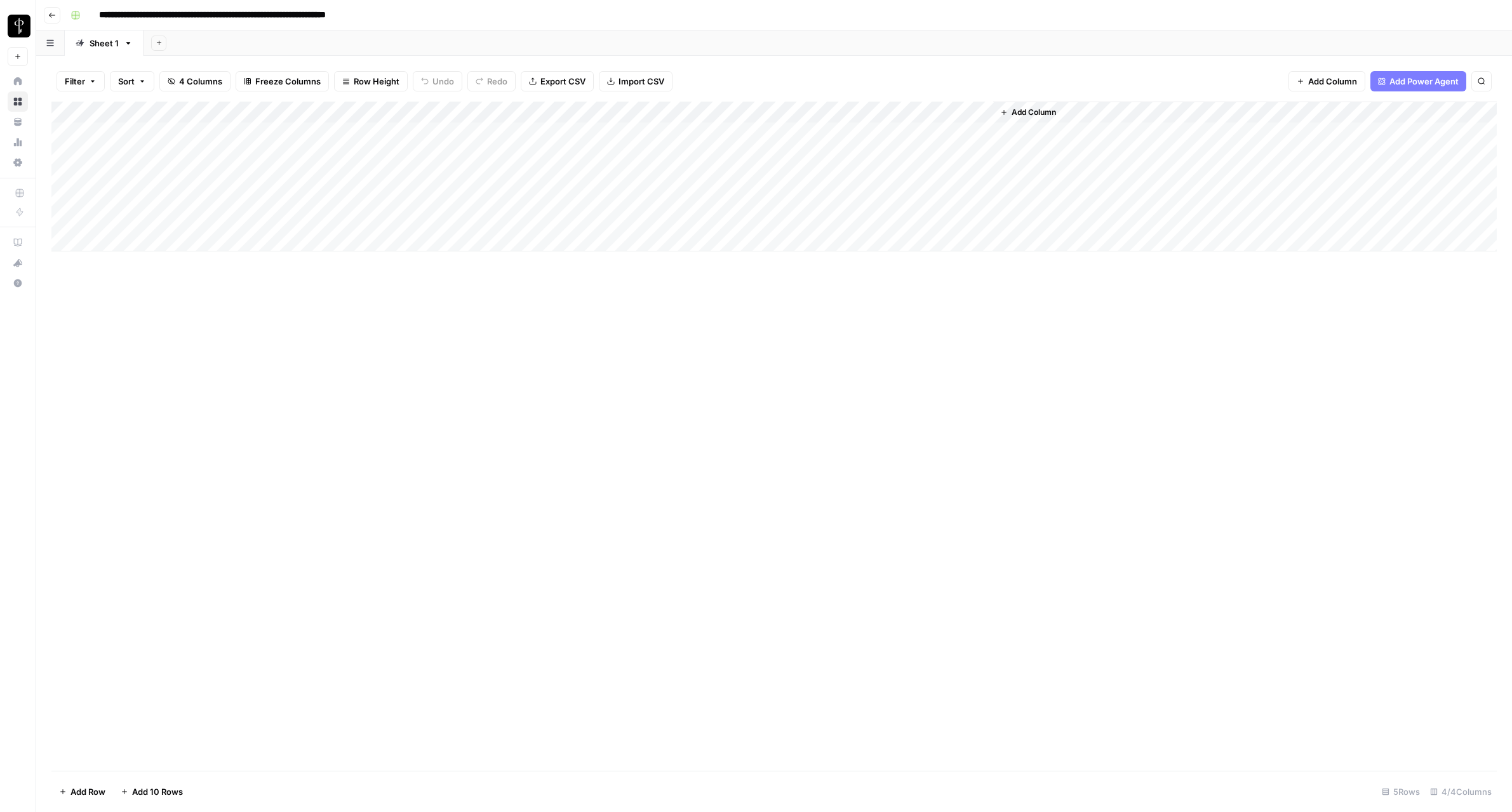
click at [267, 111] on div "Add Column" at bounding box center [773, 176] width 1445 height 149
click at [148, 283] on span "Remove Column" at bounding box center [176, 283] width 111 height 13
click at [710, 157] on span "Delete" at bounding box center [711, 153] width 27 height 13
drag, startPoint x: 392, startPoint y: 114, endPoint x: 167, endPoint y: 120, distance: 225.1
click at [167, 120] on div "Add Column" at bounding box center [773, 176] width 1445 height 149
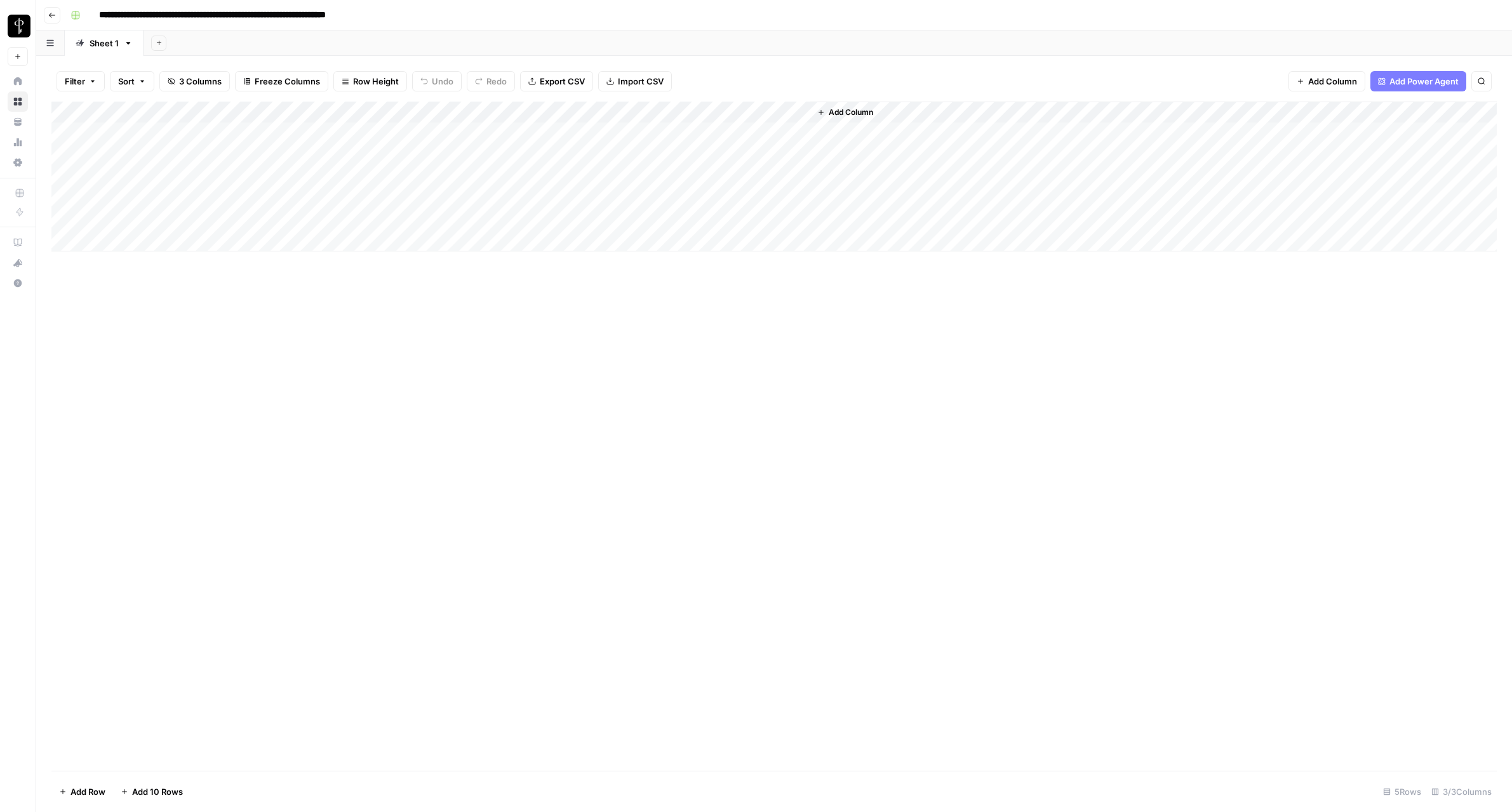
click at [781, 111] on div "Add Column" at bounding box center [773, 176] width 1445 height 149
click at [524, 226] on button "Configure Inputs" at bounding box center [538, 219] width 141 height 17
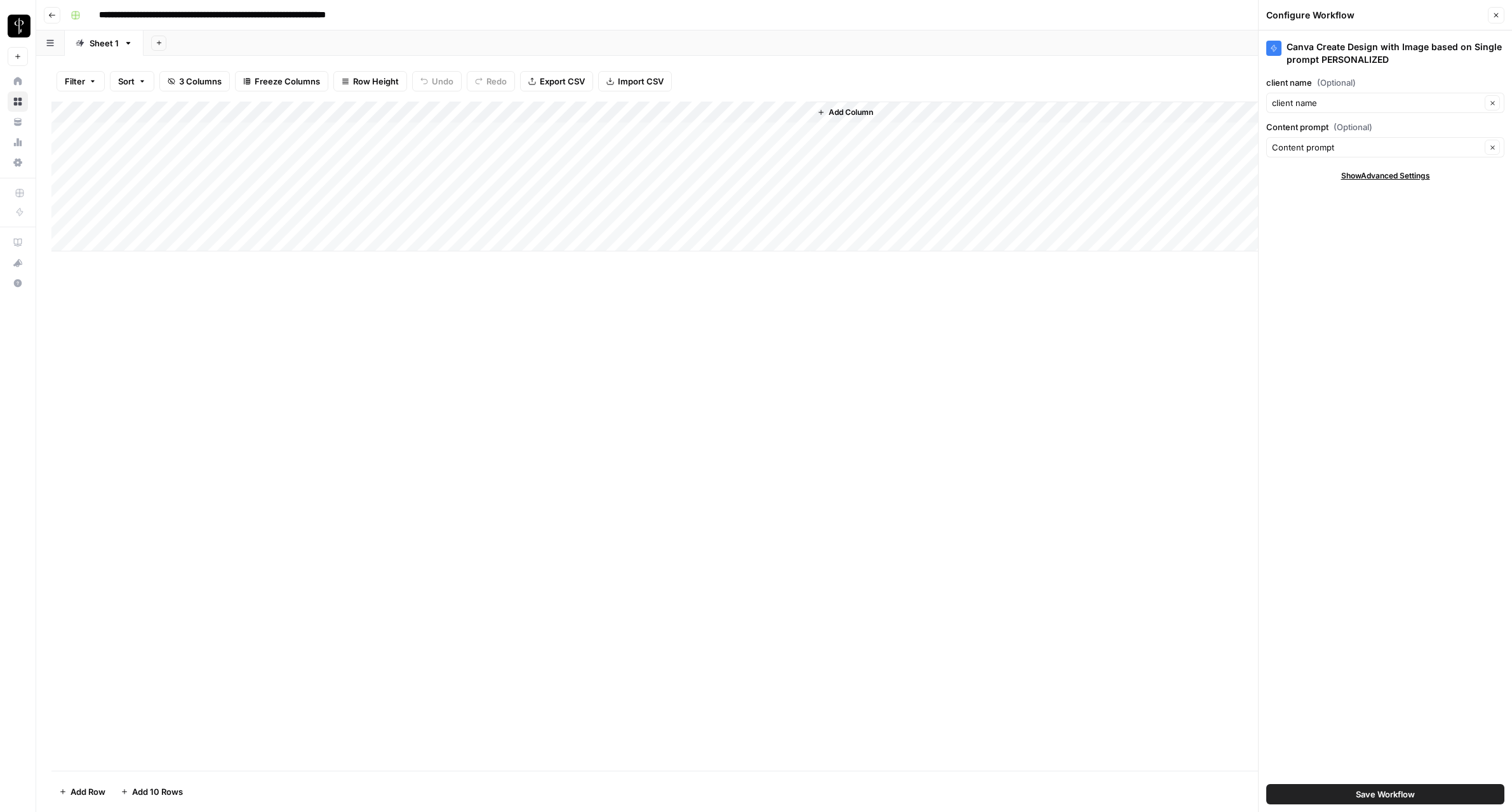
click at [1390, 797] on span "Save Workflow" at bounding box center [1385, 794] width 59 height 13
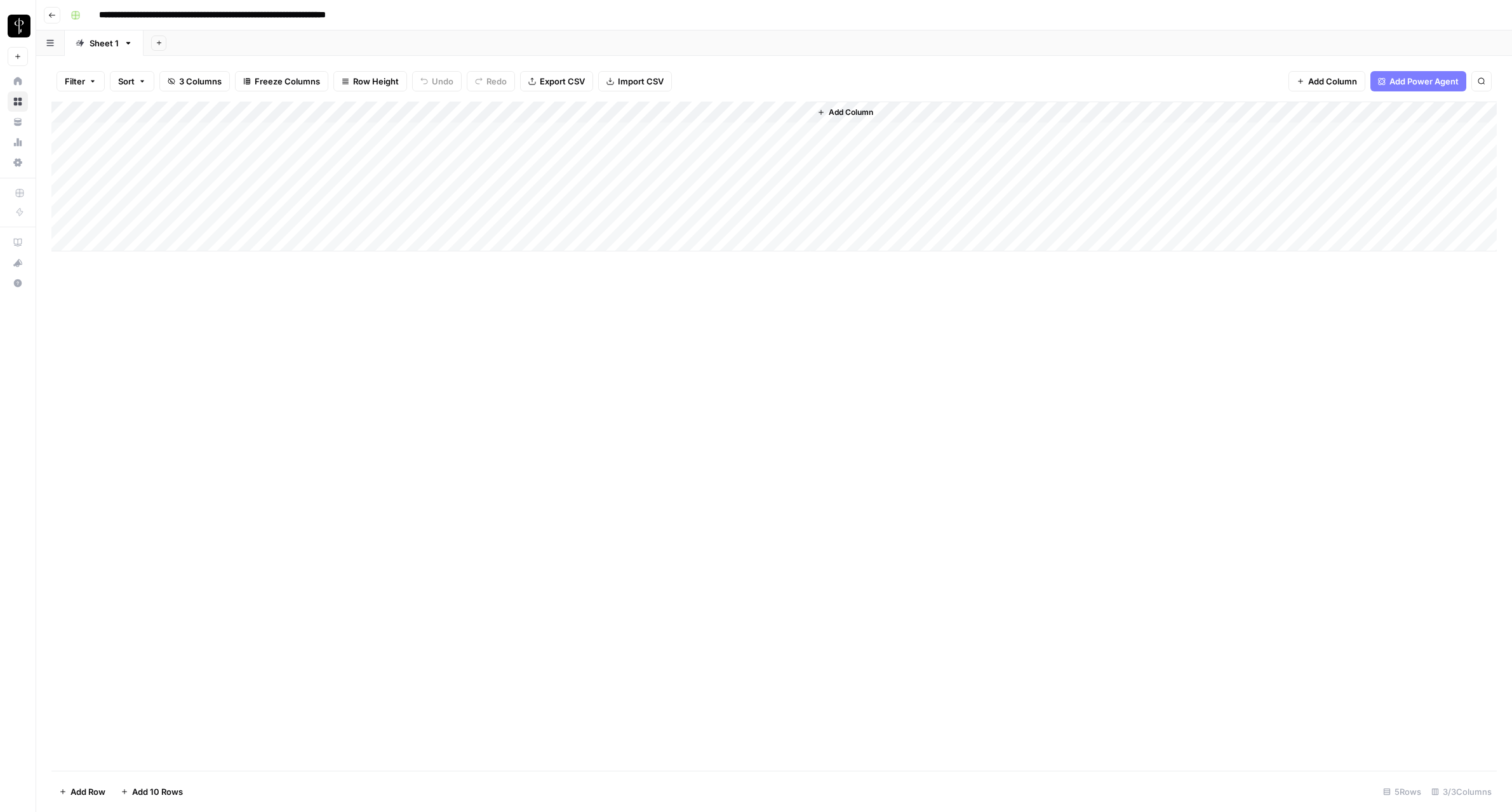
click at [230, 136] on div "Add Column" at bounding box center [773, 176] width 1445 height 149
click at [52, 12] on icon "button" at bounding box center [52, 15] width 8 height 8
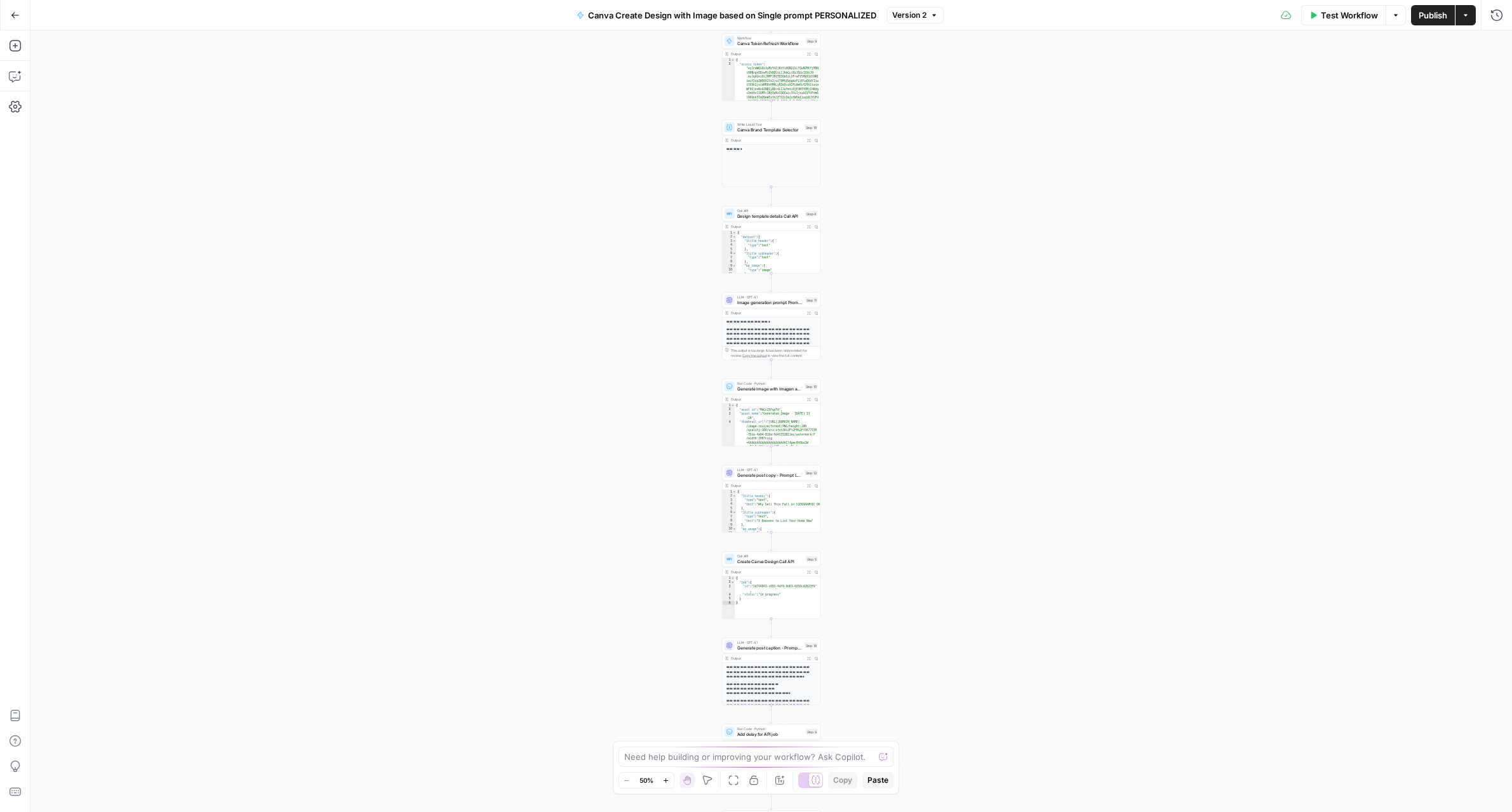
click at [7, 14] on button "Go Back" at bounding box center [15, 15] width 23 height 23
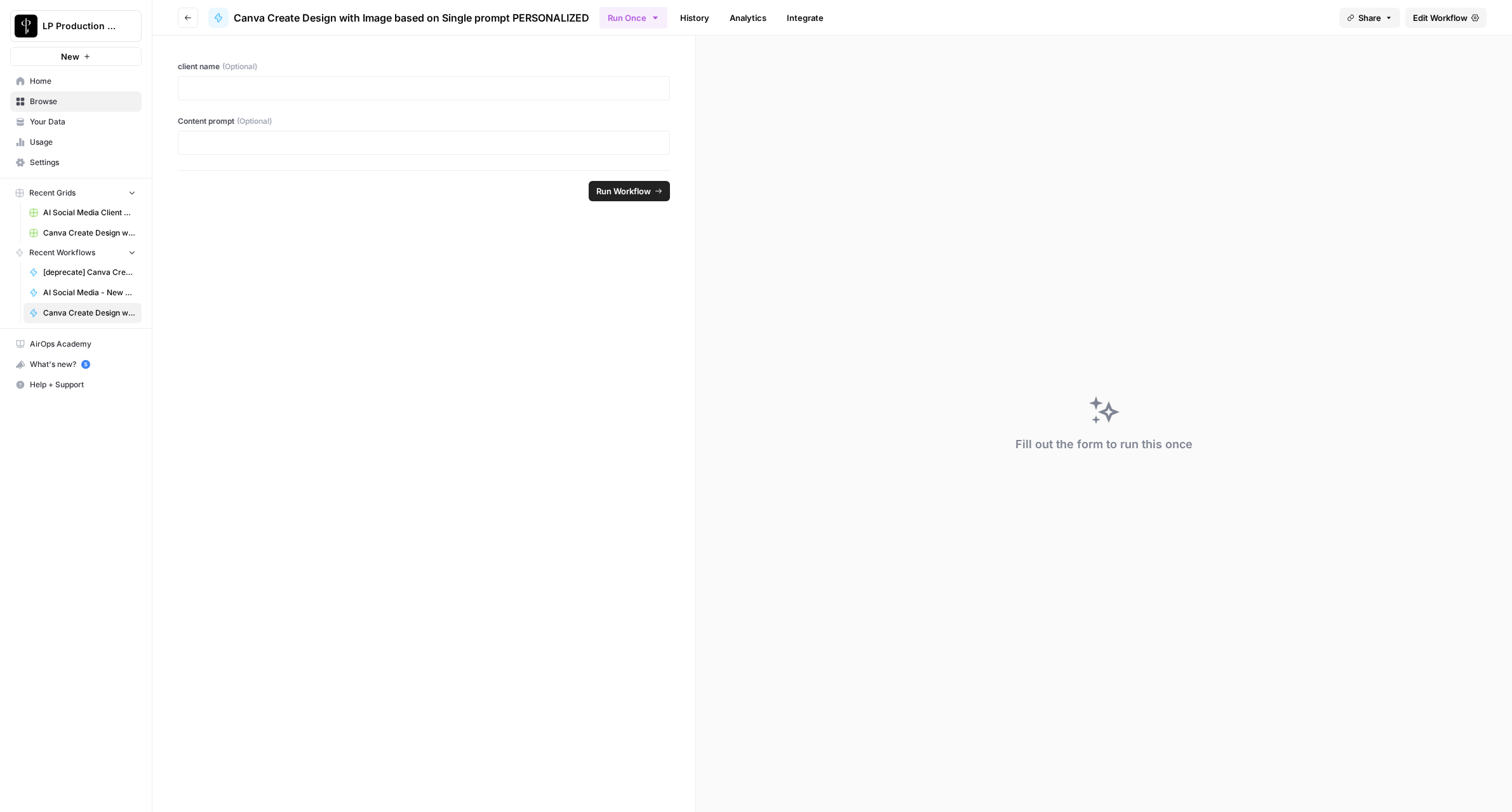
click at [54, 103] on span "Browse" at bounding box center [83, 101] width 106 height 12
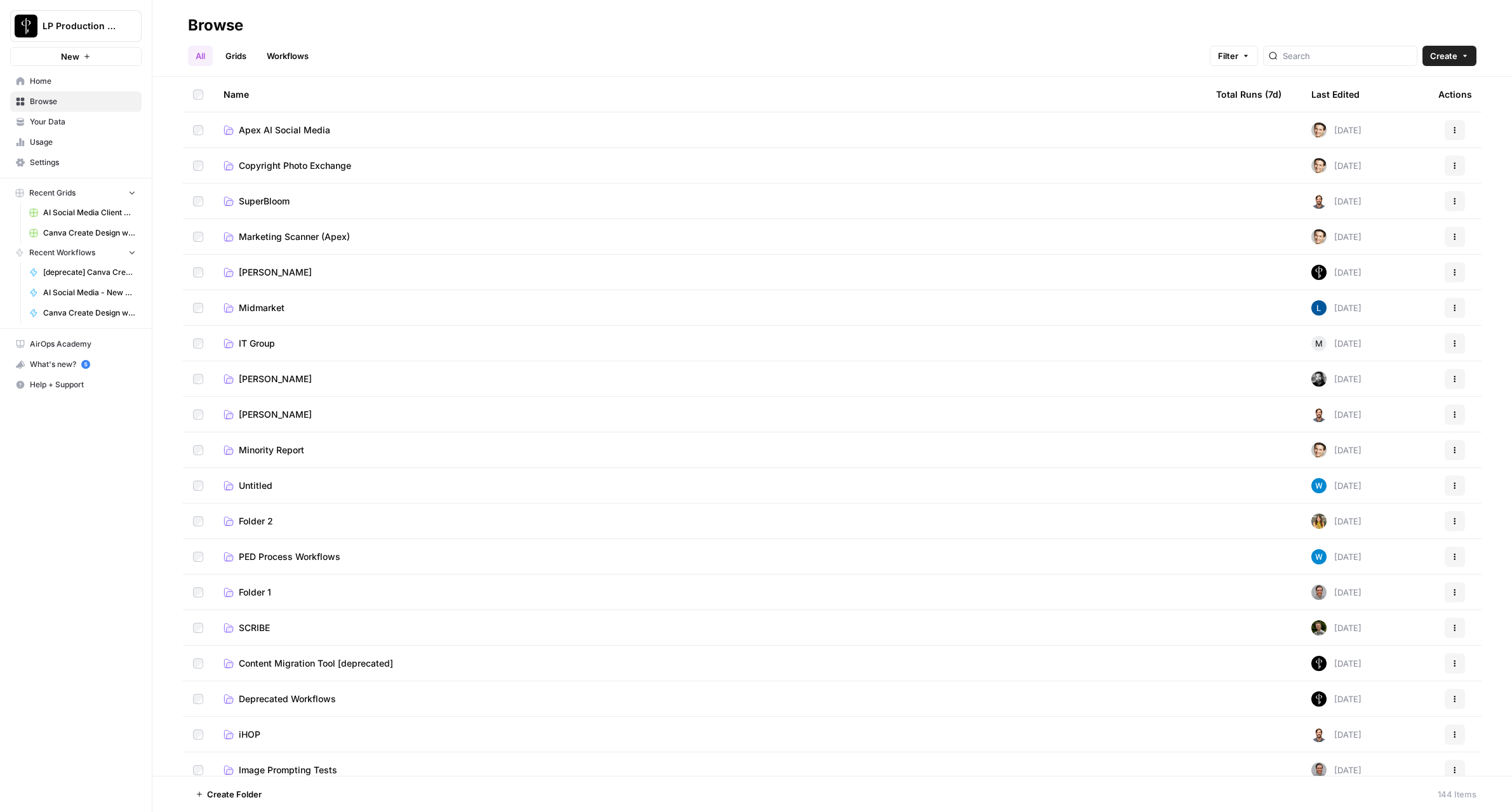
click at [257, 127] on span "Apex AI Social Media" at bounding box center [284, 129] width 92 height 13
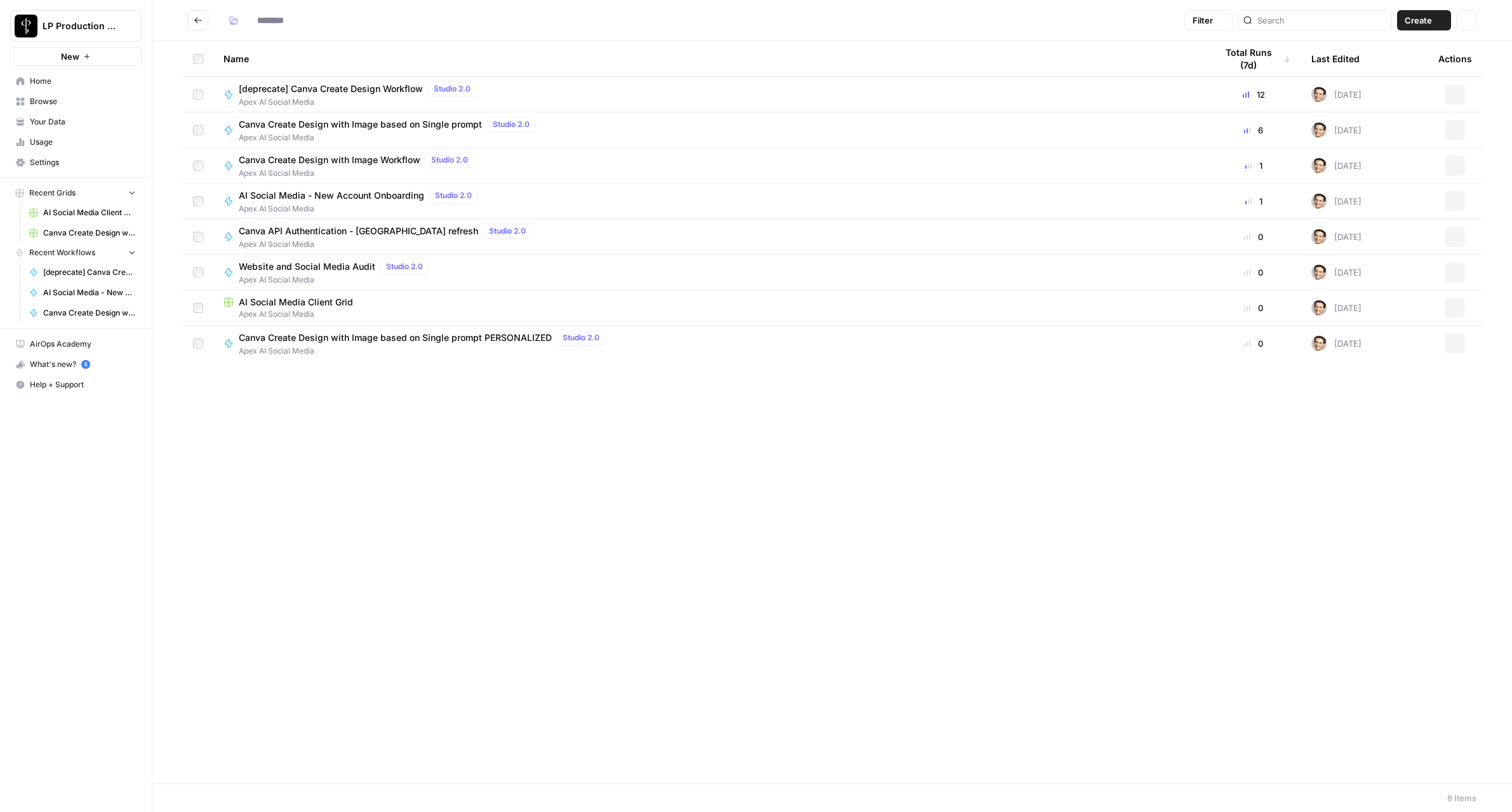
type input "**********"
click at [295, 350] on span "Apex AI Social Media" at bounding box center [710, 350] width 972 height 12
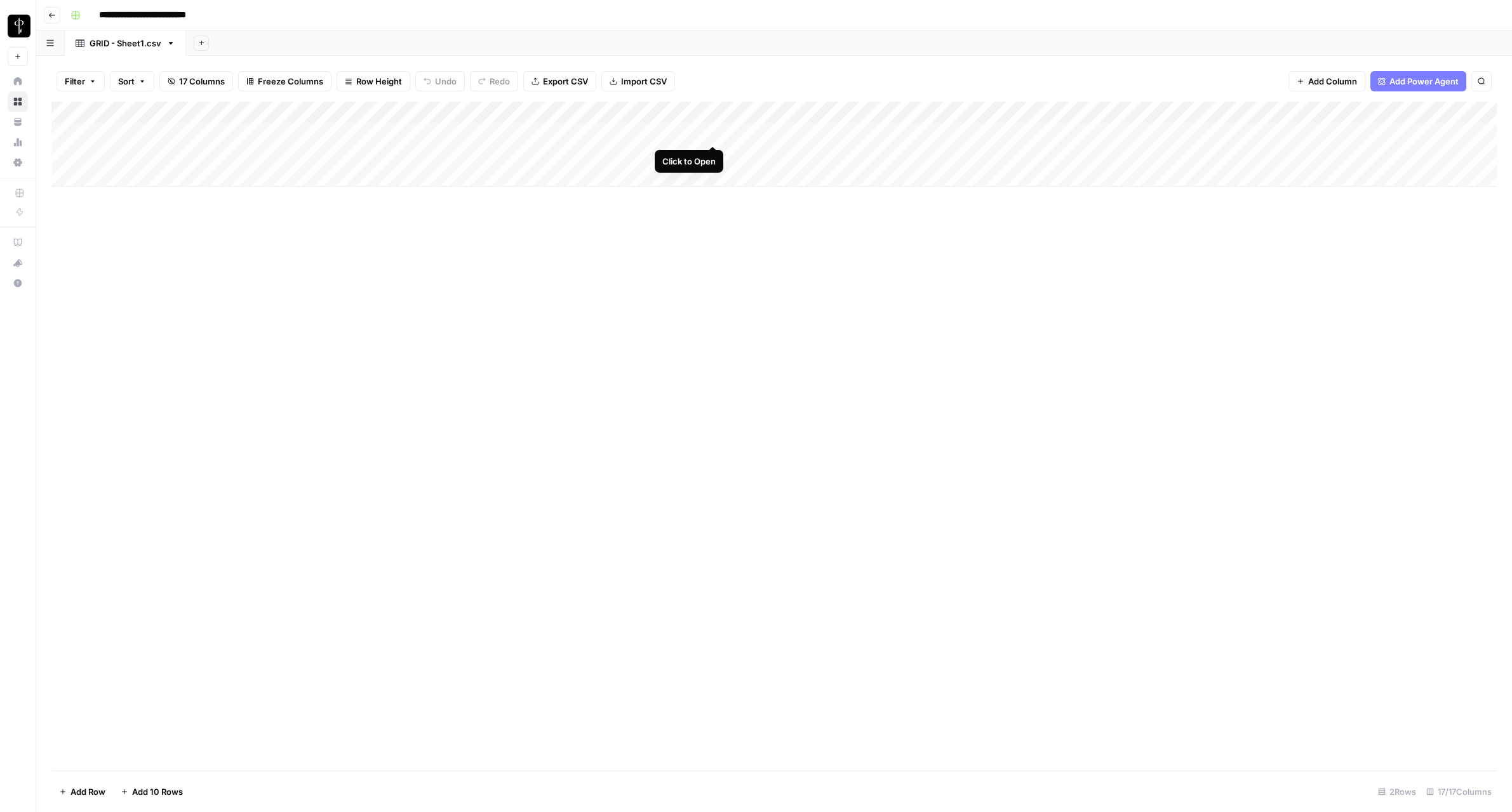
click at [712, 135] on div "Add Column" at bounding box center [773, 144] width 1445 height 85
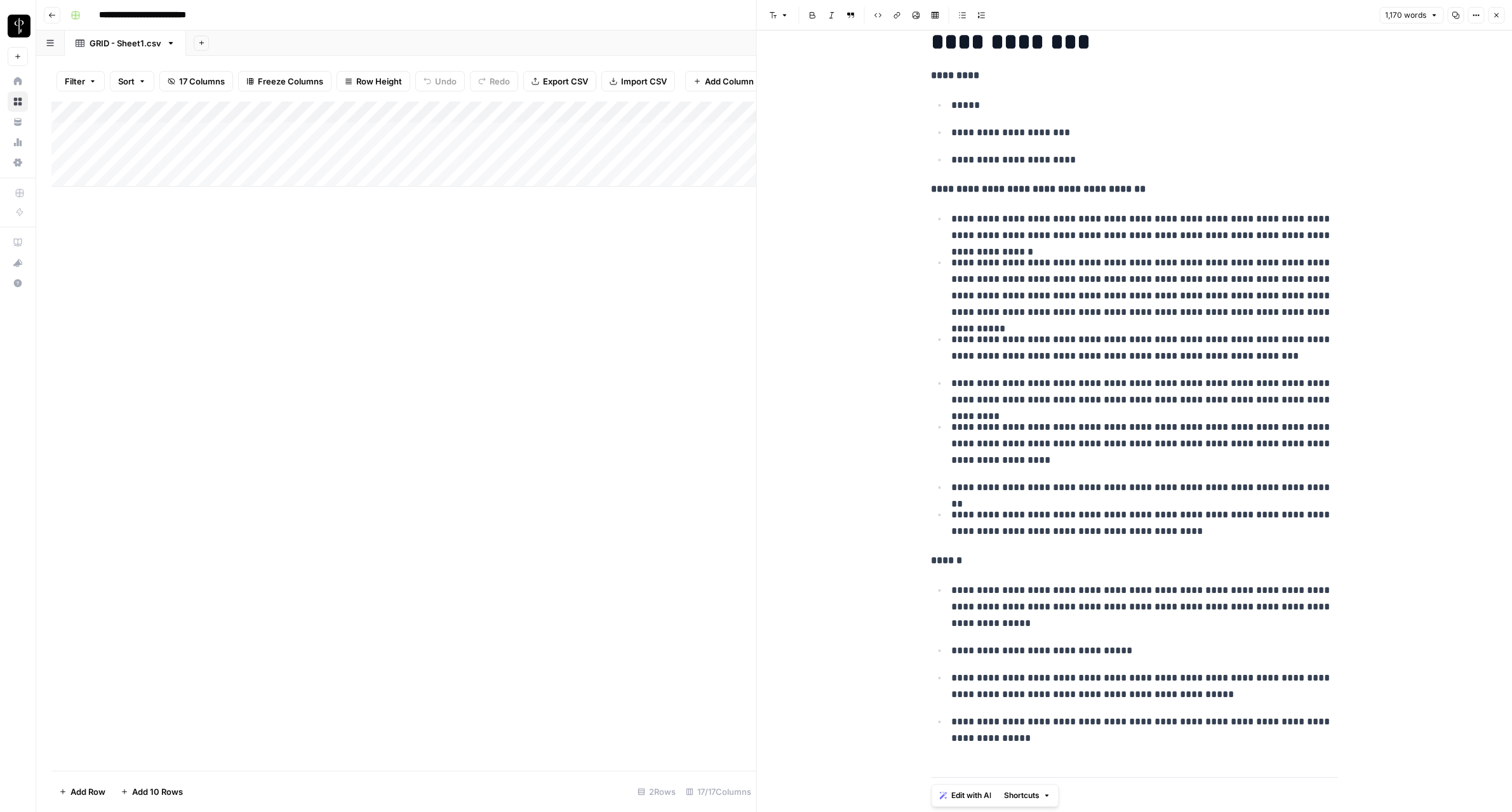
scroll to position [4572, 0]
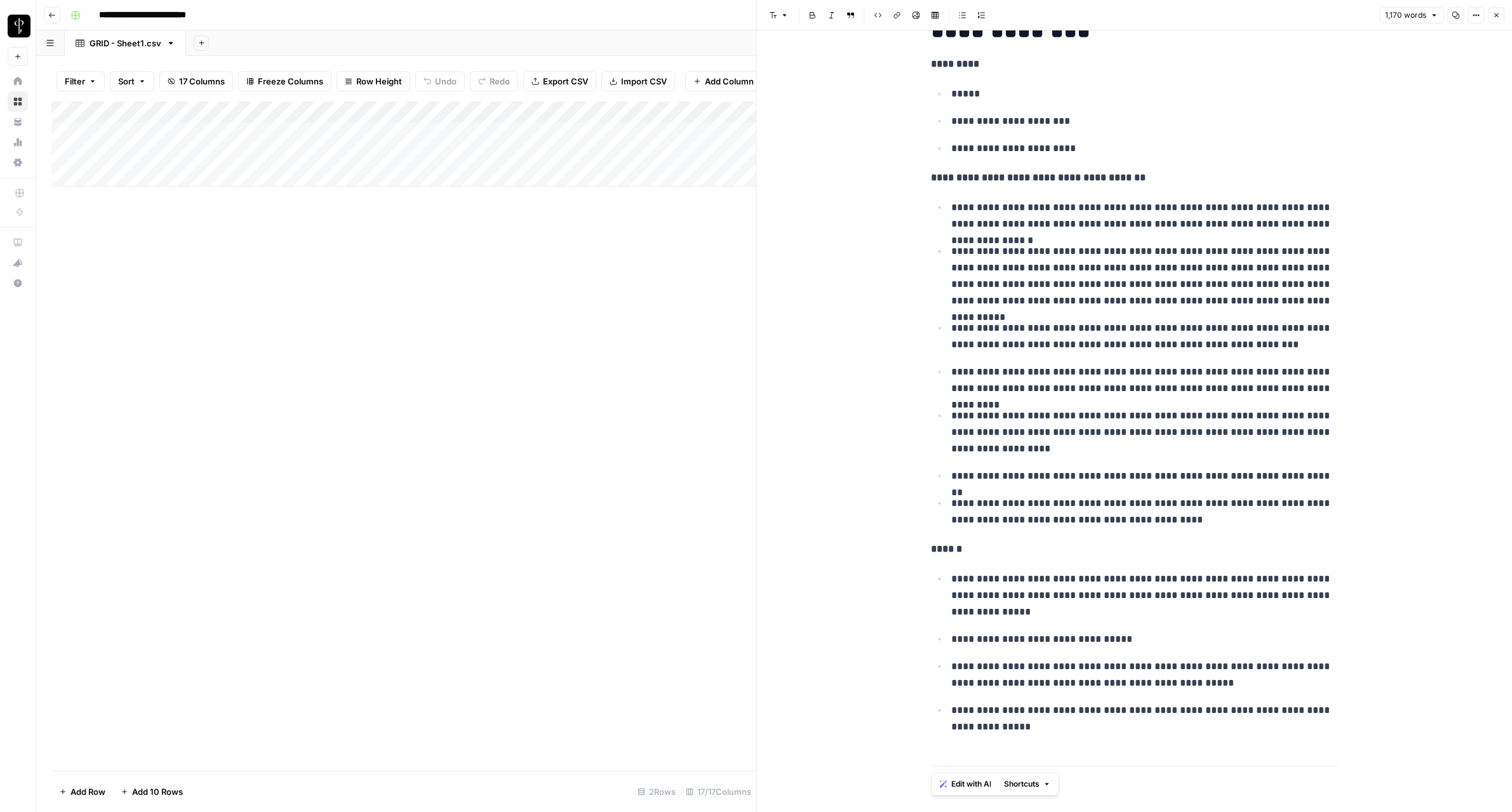
click at [1498, 13] on icon "button" at bounding box center [1496, 15] width 8 height 8
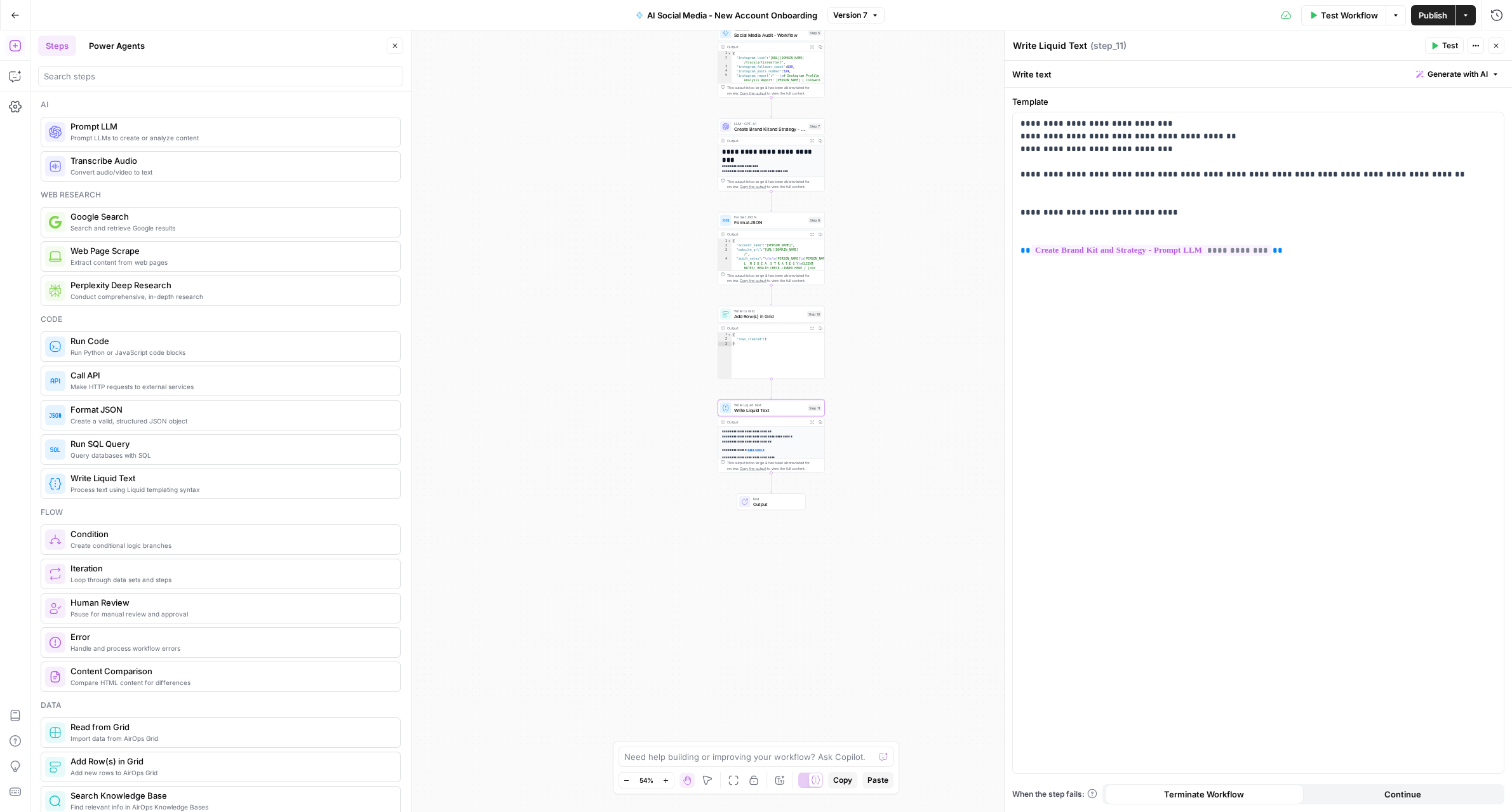
scroll to position [17, 0]
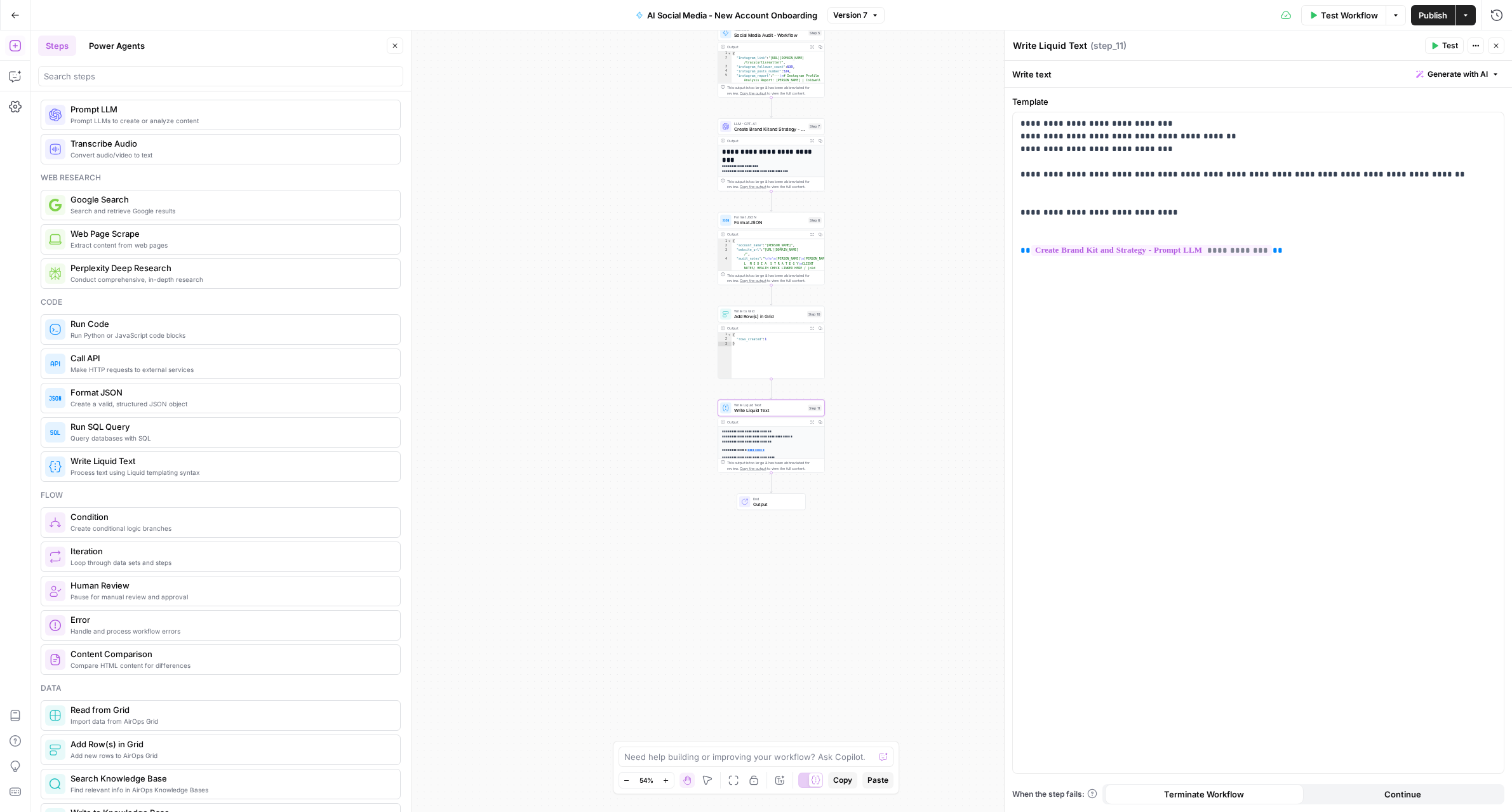
click at [813, 422] on span "Expand Output" at bounding box center [813, 422] width 1 height 1
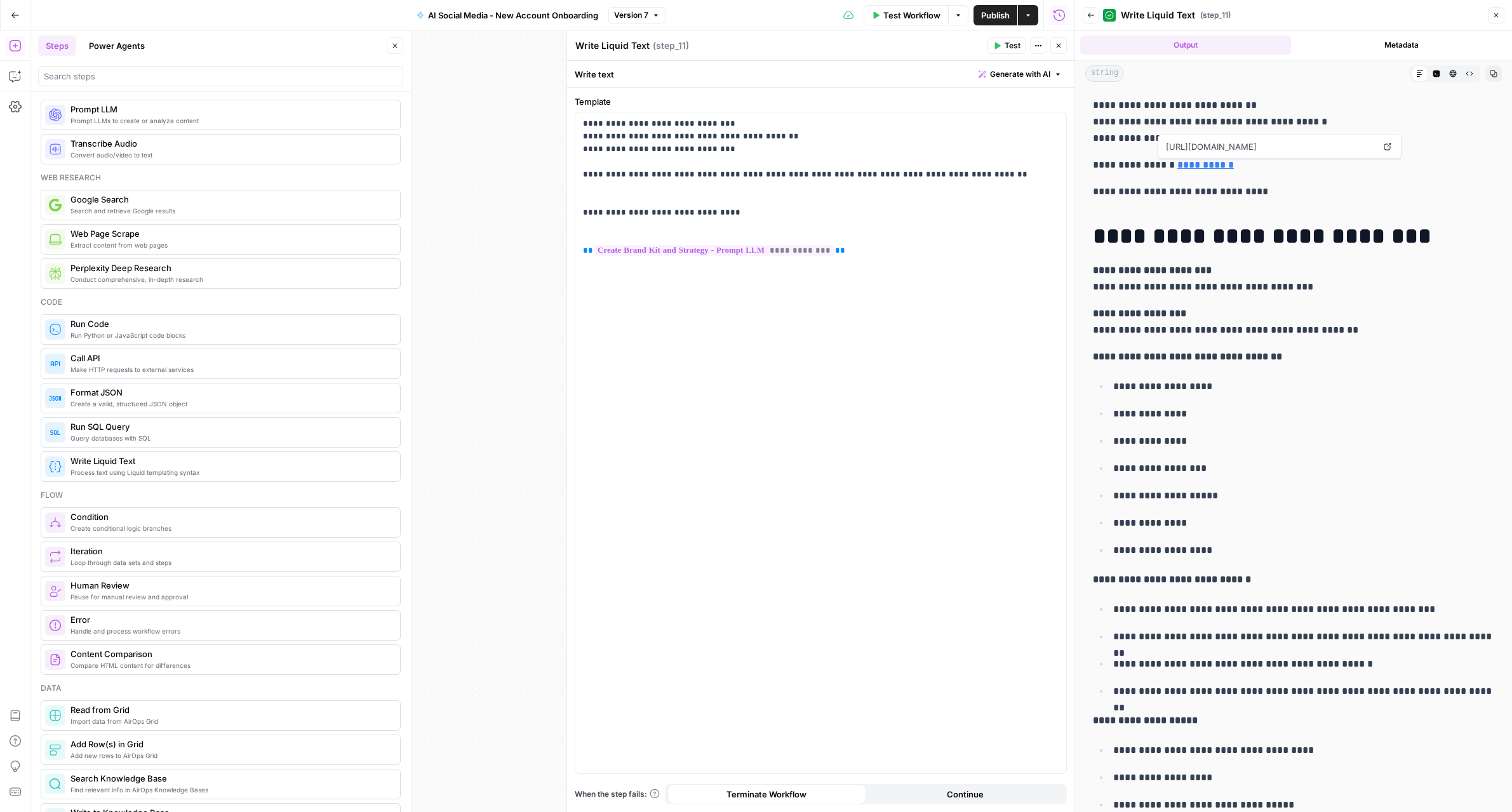
click at [1200, 165] on link "**********" at bounding box center [1205, 165] width 57 height 10
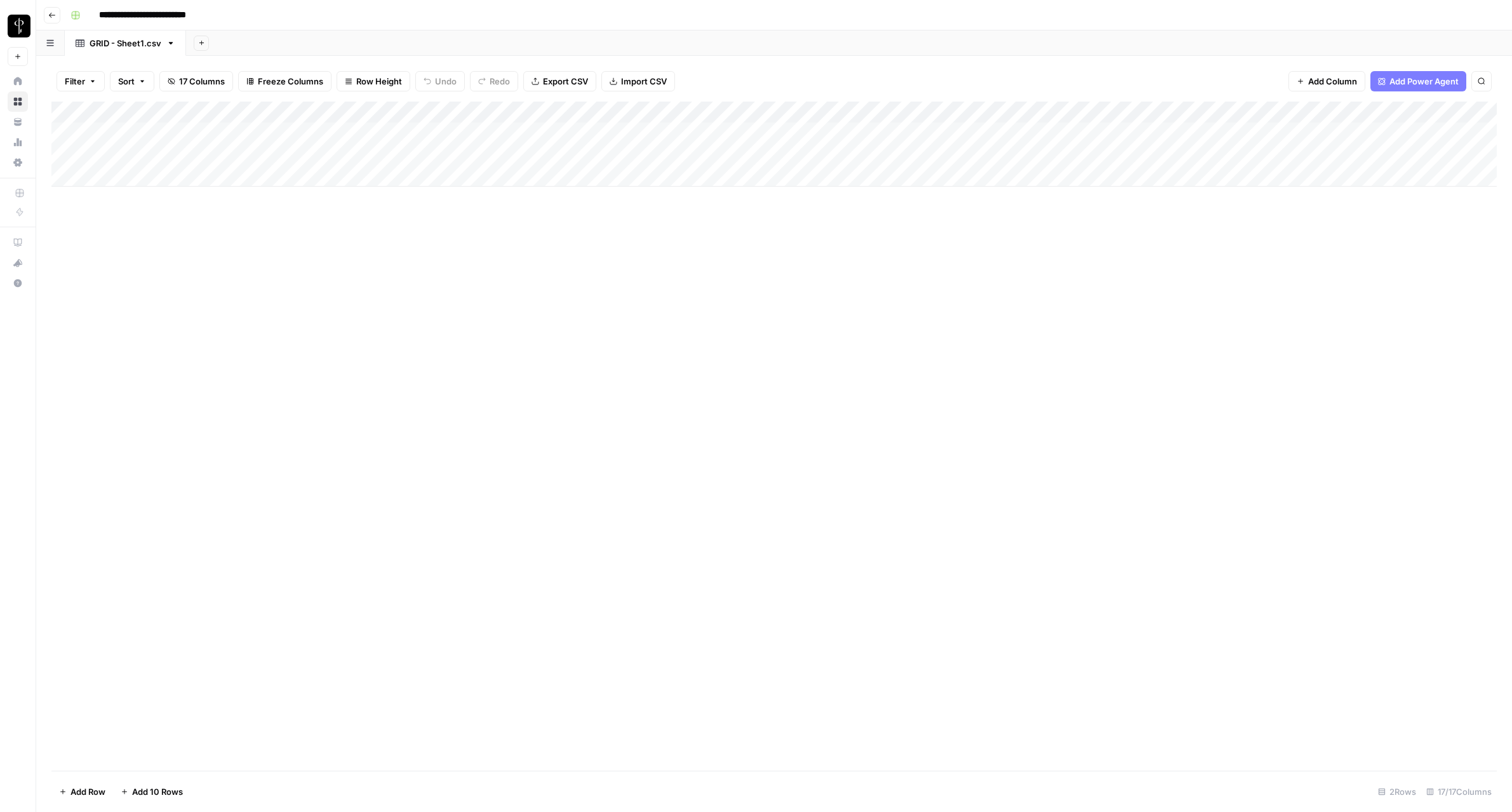
click at [136, 137] on div "Add Column" at bounding box center [773, 144] width 1445 height 85
click at [134, 151] on div "Add Column" at bounding box center [773, 144] width 1445 height 85
click at [235, 14] on input "**********" at bounding box center [266, 14] width 345 height 20
drag, startPoint x: 342, startPoint y: 14, endPoint x: 410, endPoint y: 14, distance: 68.0
click at [410, 14] on input "**********" at bounding box center [266, 14] width 345 height 20
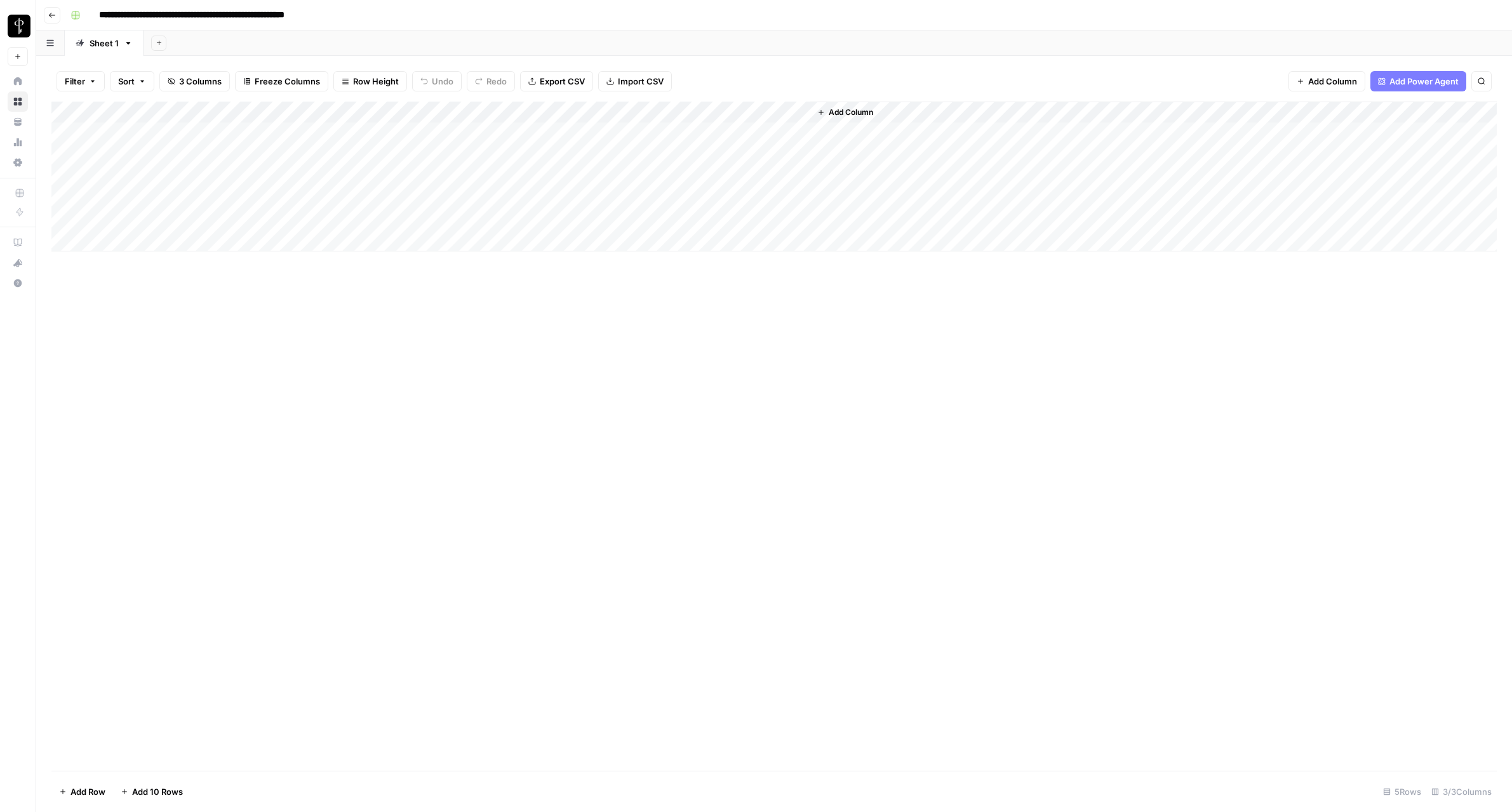
type input "**********"
click at [224, 127] on div "Add Column" at bounding box center [773, 176] width 1445 height 149
click at [335, 133] on div "Add Column" at bounding box center [773, 176] width 1445 height 149
click at [632, 130] on div "Add Column" at bounding box center [773, 176] width 1445 height 149
click at [149, 161] on div "Add Column" at bounding box center [773, 176] width 1445 height 149
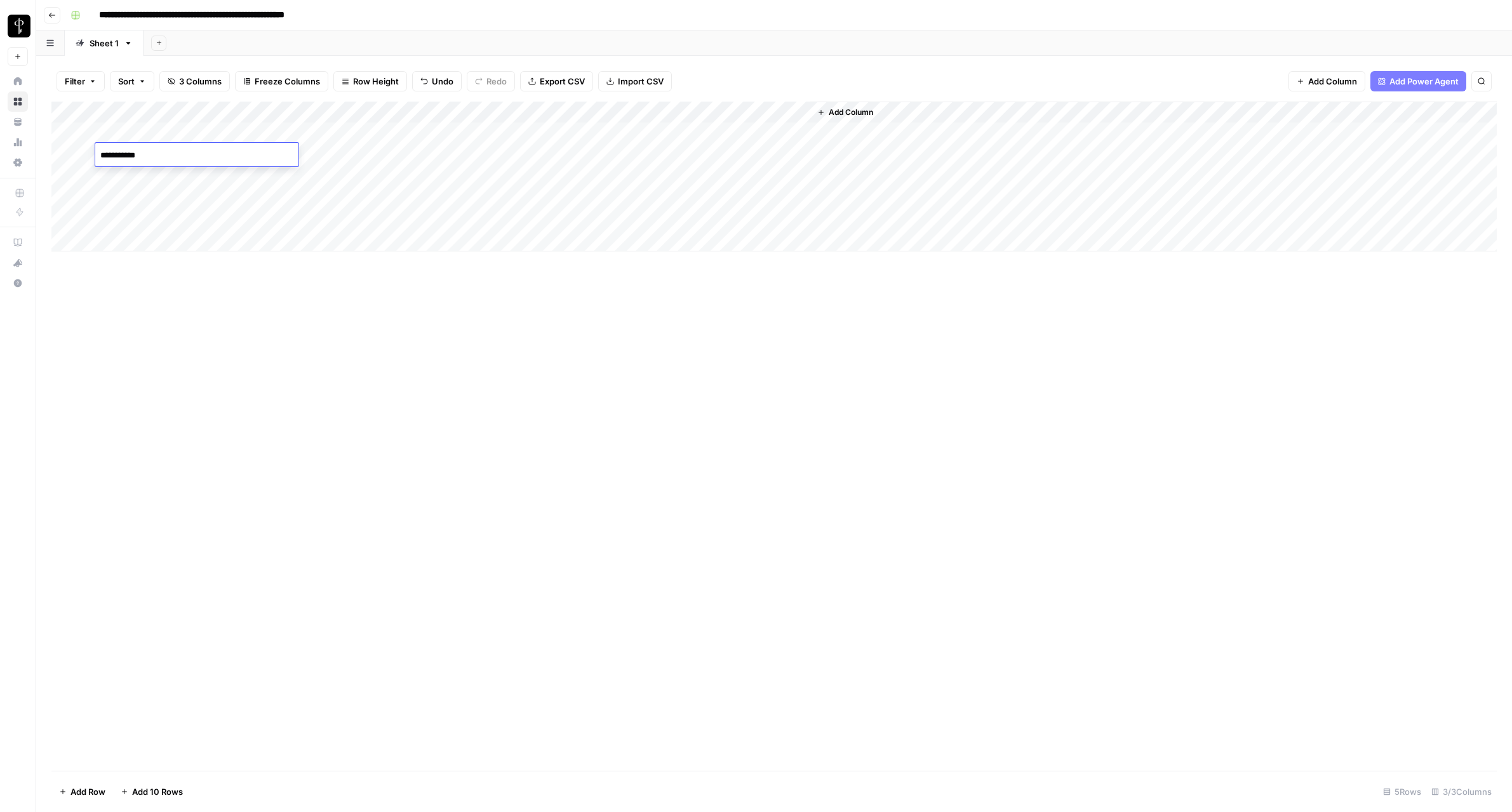
type textarea "**********"
click at [634, 155] on div "Add Column" at bounding box center [773, 176] width 1445 height 149
click at [1027, 134] on div "Add Column" at bounding box center [773, 176] width 1445 height 149
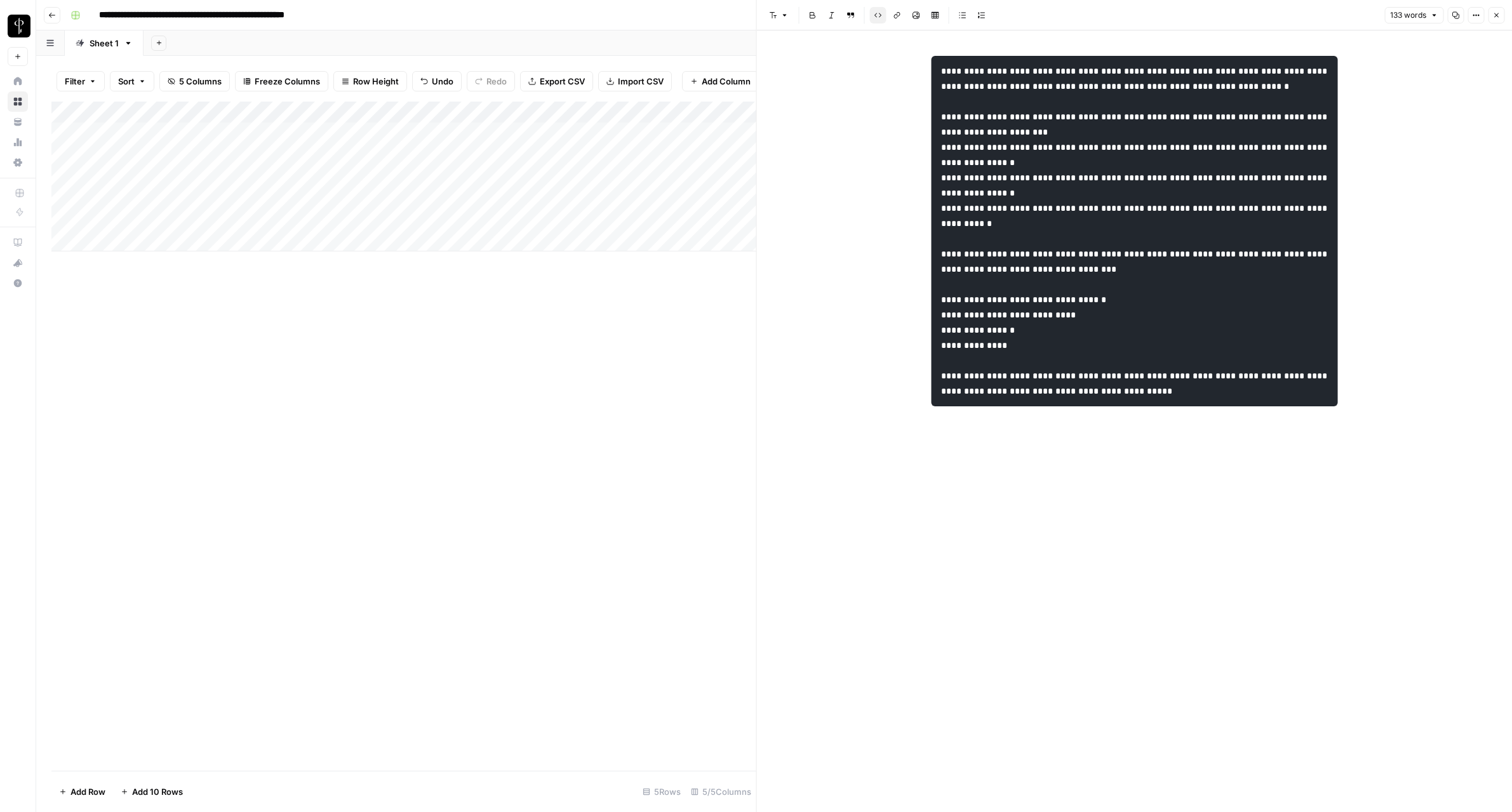
click at [1499, 19] on button "Close" at bounding box center [1496, 14] width 16 height 16
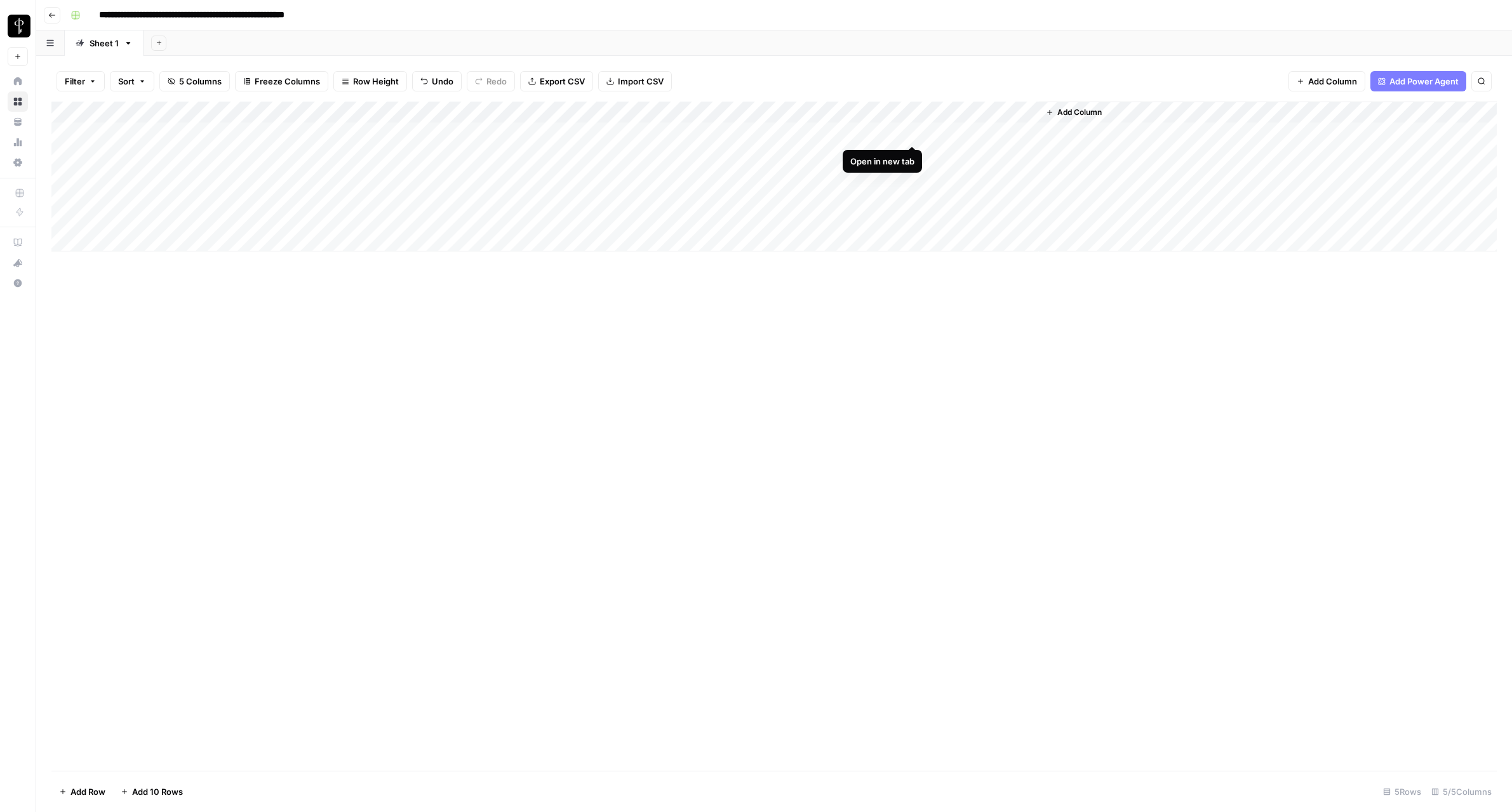
click at [911, 132] on div "Add Column" at bounding box center [773, 176] width 1445 height 149
click at [1029, 157] on div "Add Column" at bounding box center [773, 176] width 1445 height 149
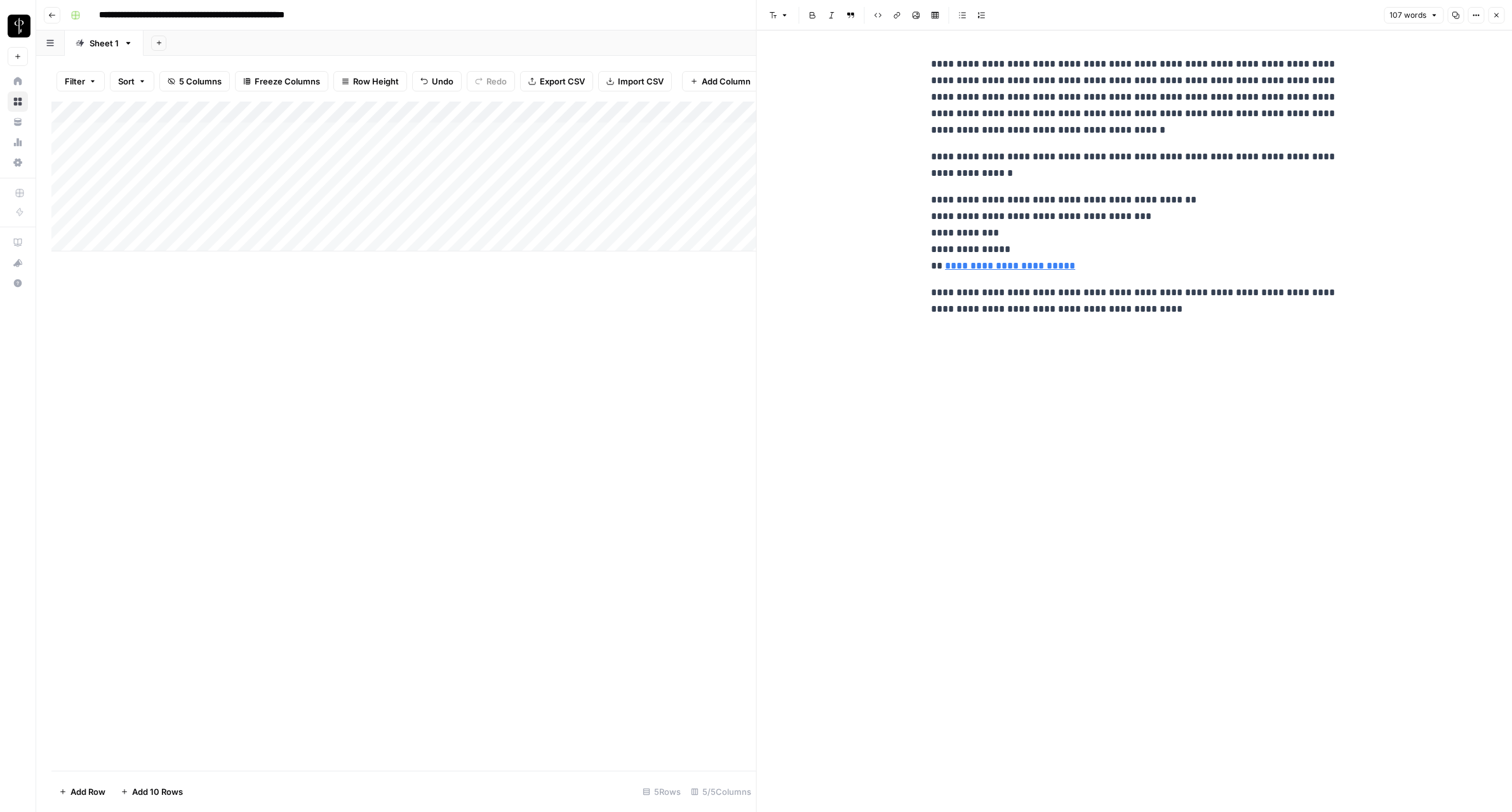
click at [1501, 18] on button "Close" at bounding box center [1496, 14] width 16 height 16
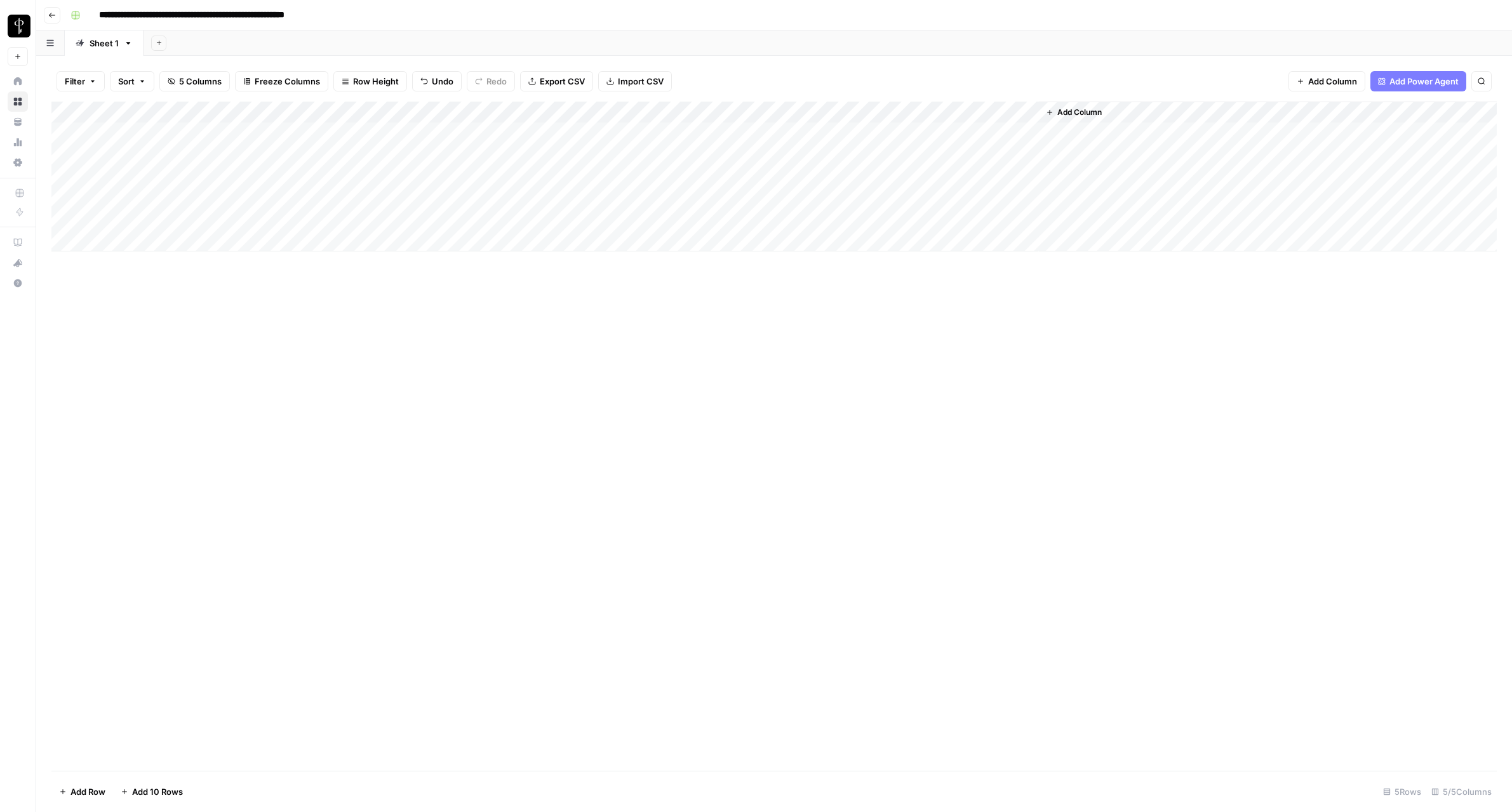
click at [914, 177] on div "Add Column" at bounding box center [773, 176] width 1445 height 149
click at [785, 110] on div "Add Column" at bounding box center [773, 176] width 1445 height 149
click at [524, 241] on span "Edit Workflow" at bounding box center [541, 236] width 111 height 13
click at [159, 185] on div "Add Column" at bounding box center [773, 176] width 1445 height 149
click at [159, 161] on div "Add Column" at bounding box center [773, 176] width 1445 height 149
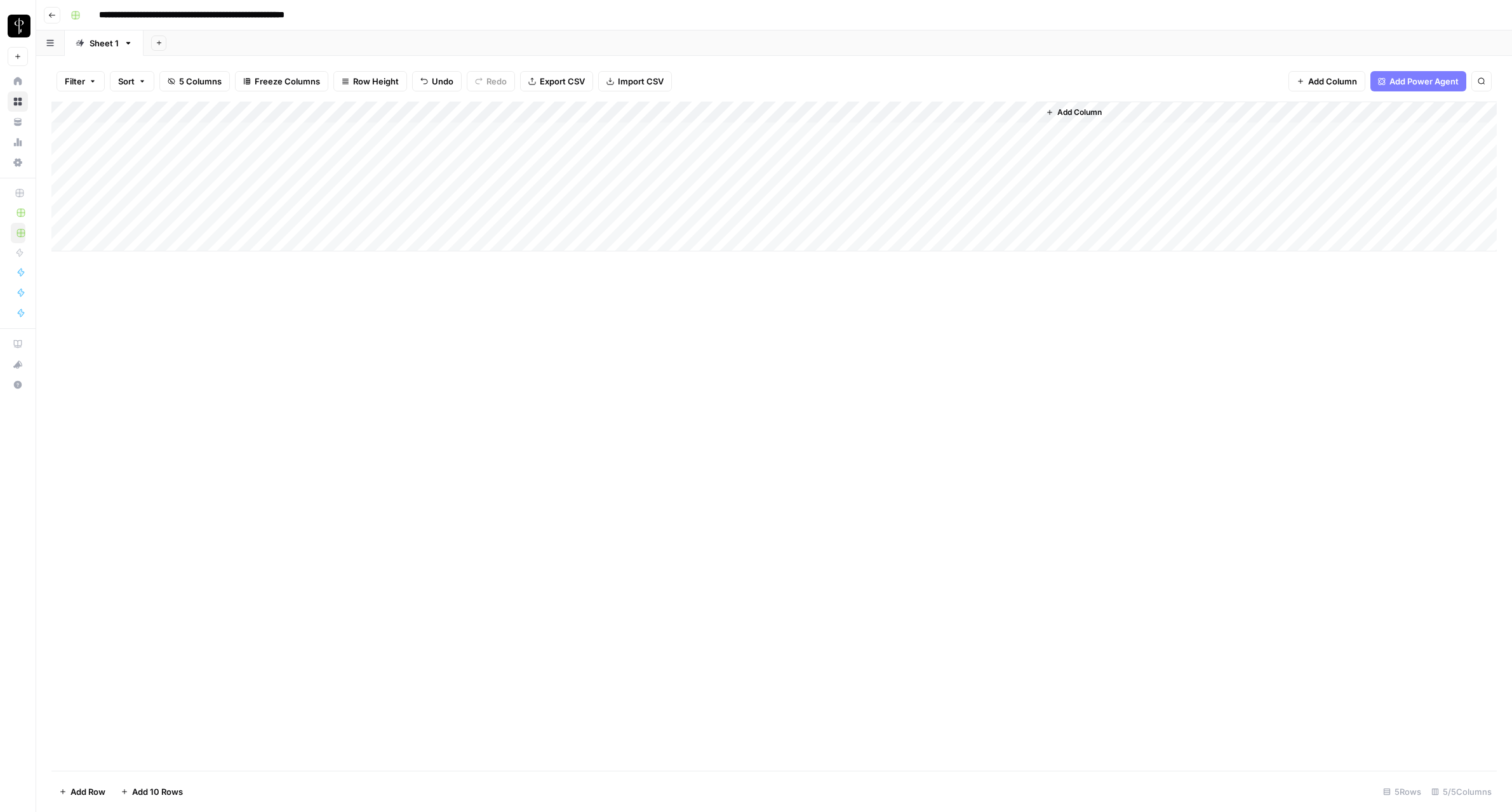
click at [332, 172] on div "Add Column" at bounding box center [773, 176] width 1445 height 149
type textarea "*"
type textarea "**********"
click at [633, 180] on div "Add Column" at bounding box center [773, 176] width 1445 height 149
click at [908, 193] on div "Add Column" at bounding box center [773, 176] width 1445 height 149
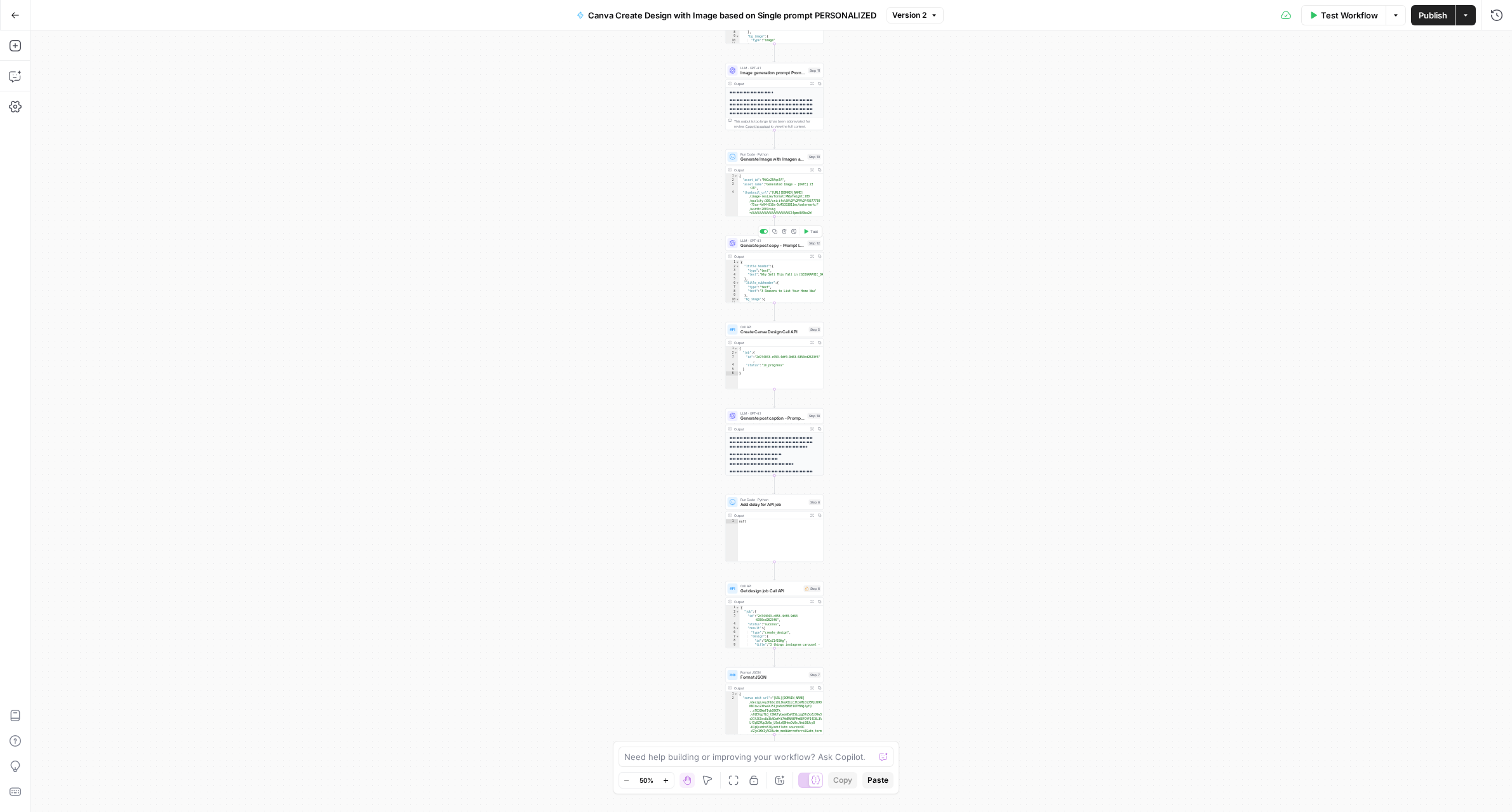
click at [748, 243] on span "Generate post copy - Prompt LLM" at bounding box center [772, 246] width 65 height 7
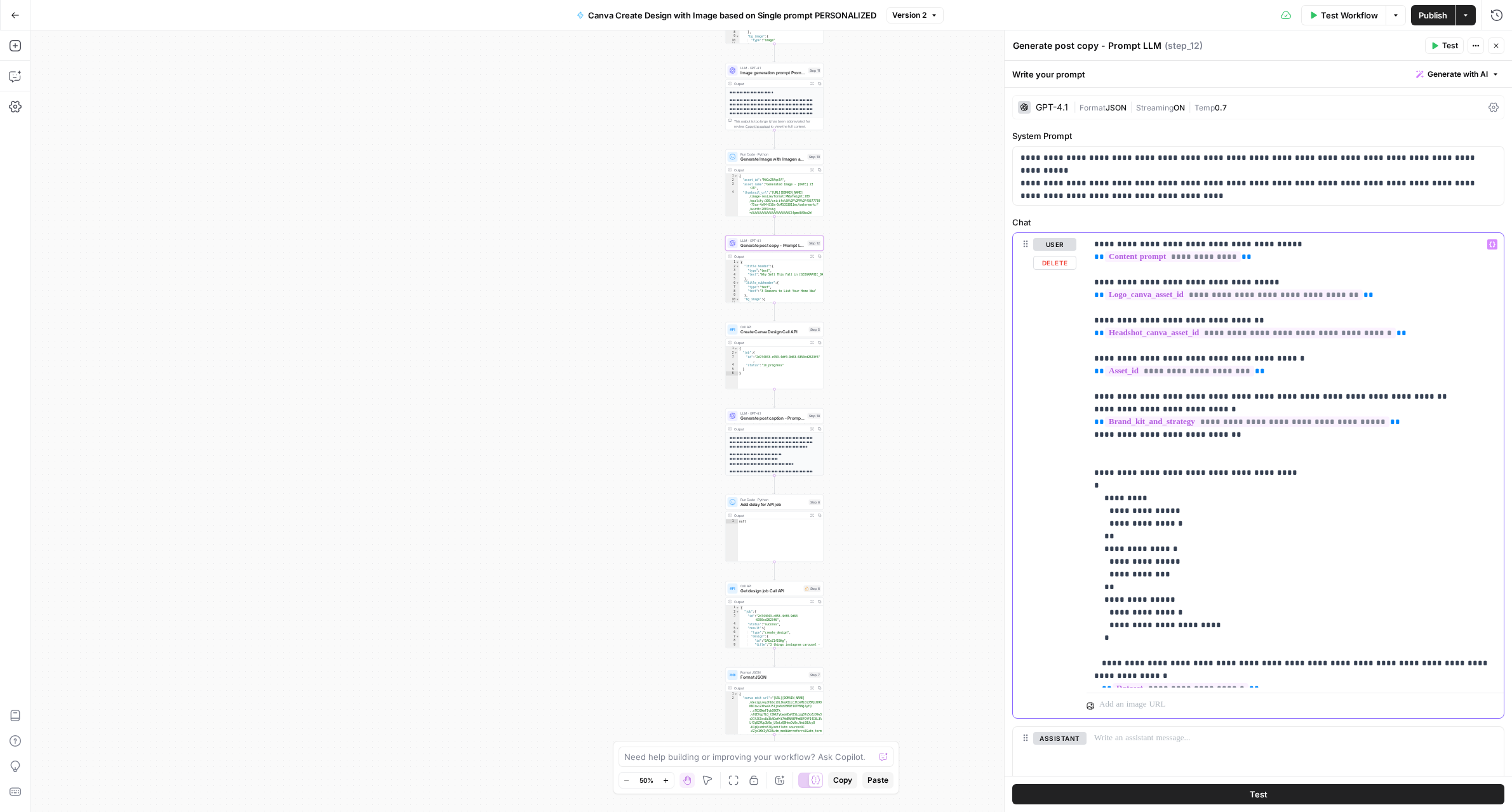
click at [1395, 397] on p "**********" at bounding box center [1294, 460] width 402 height 445
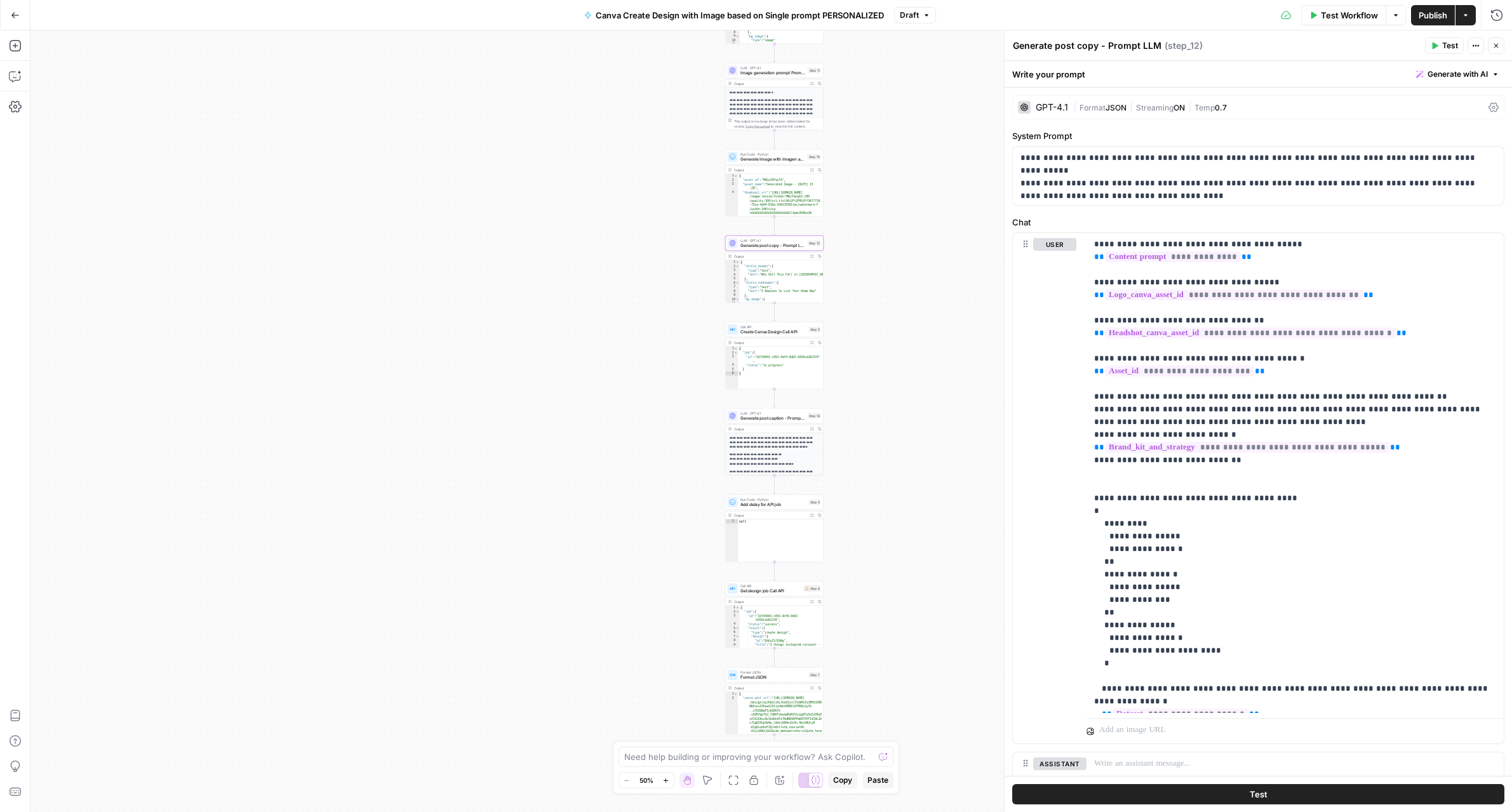
click at [1423, 19] on span "Publish" at bounding box center [1433, 14] width 29 height 13
